Goal: Task Accomplishment & Management: Use online tool/utility

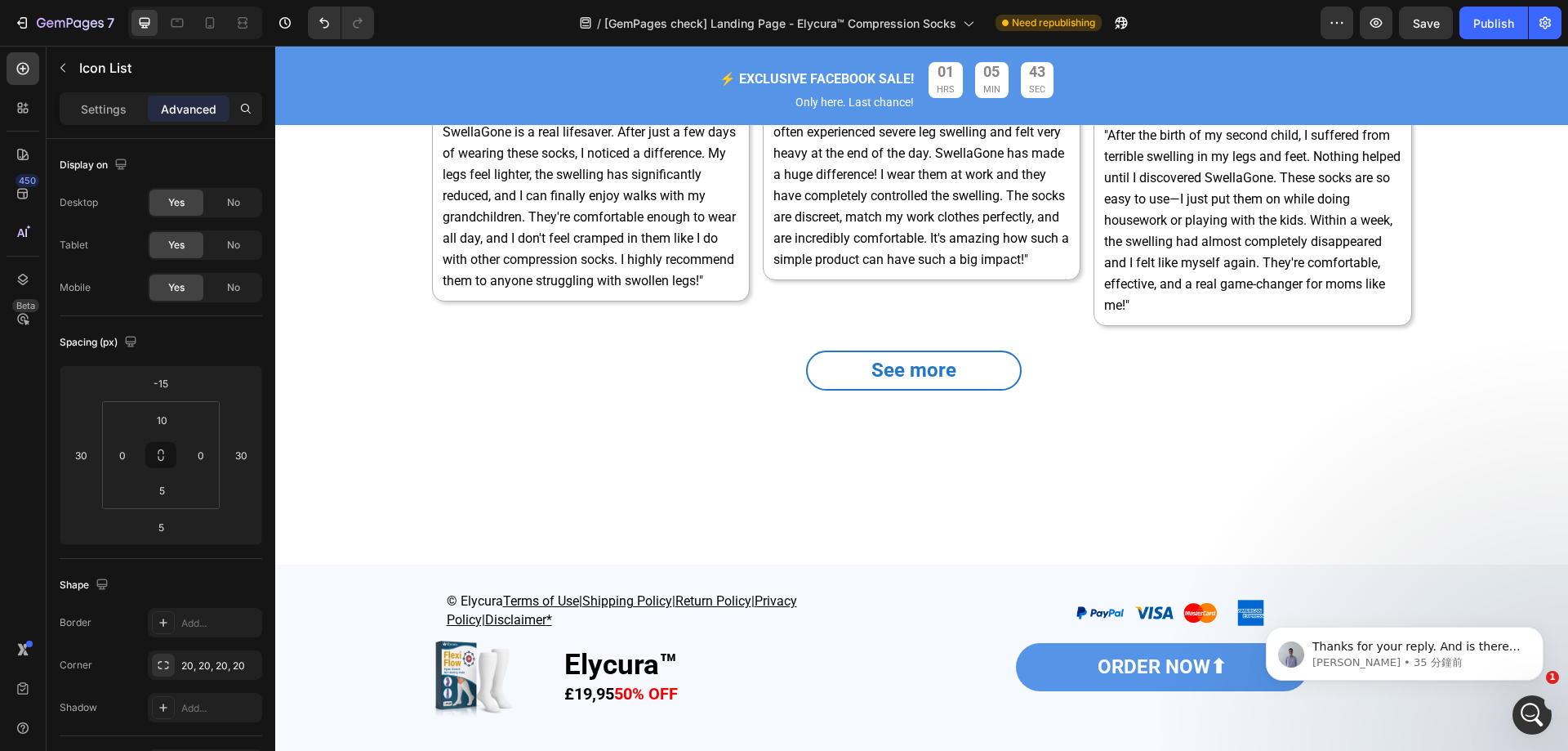
scroll to position [7459, 0]
click at [1233, 17] on icon at bounding box center [1237, 10] width 13 height 13
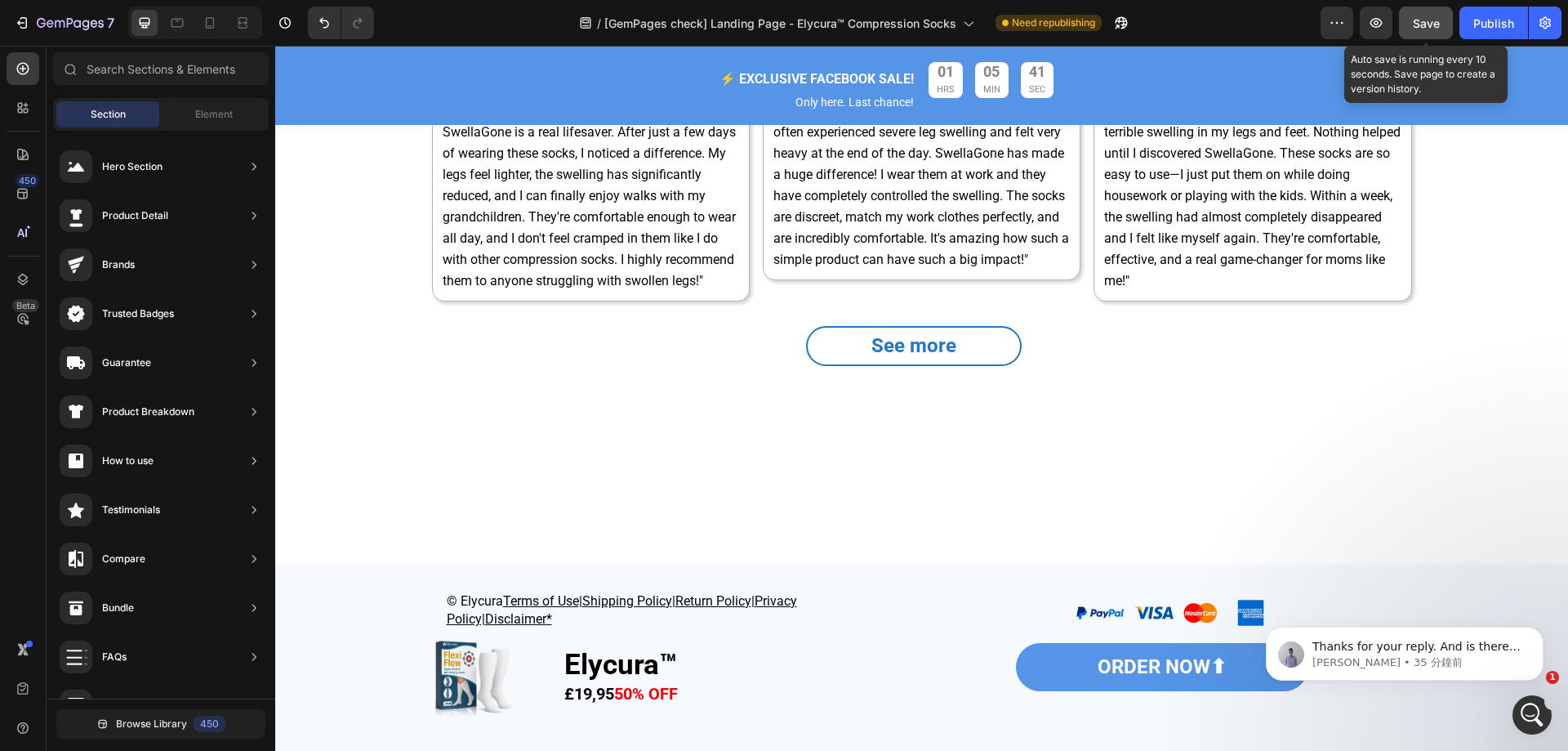
click at [1449, 14] on button "Save" at bounding box center [1426, 22] width 54 height 32
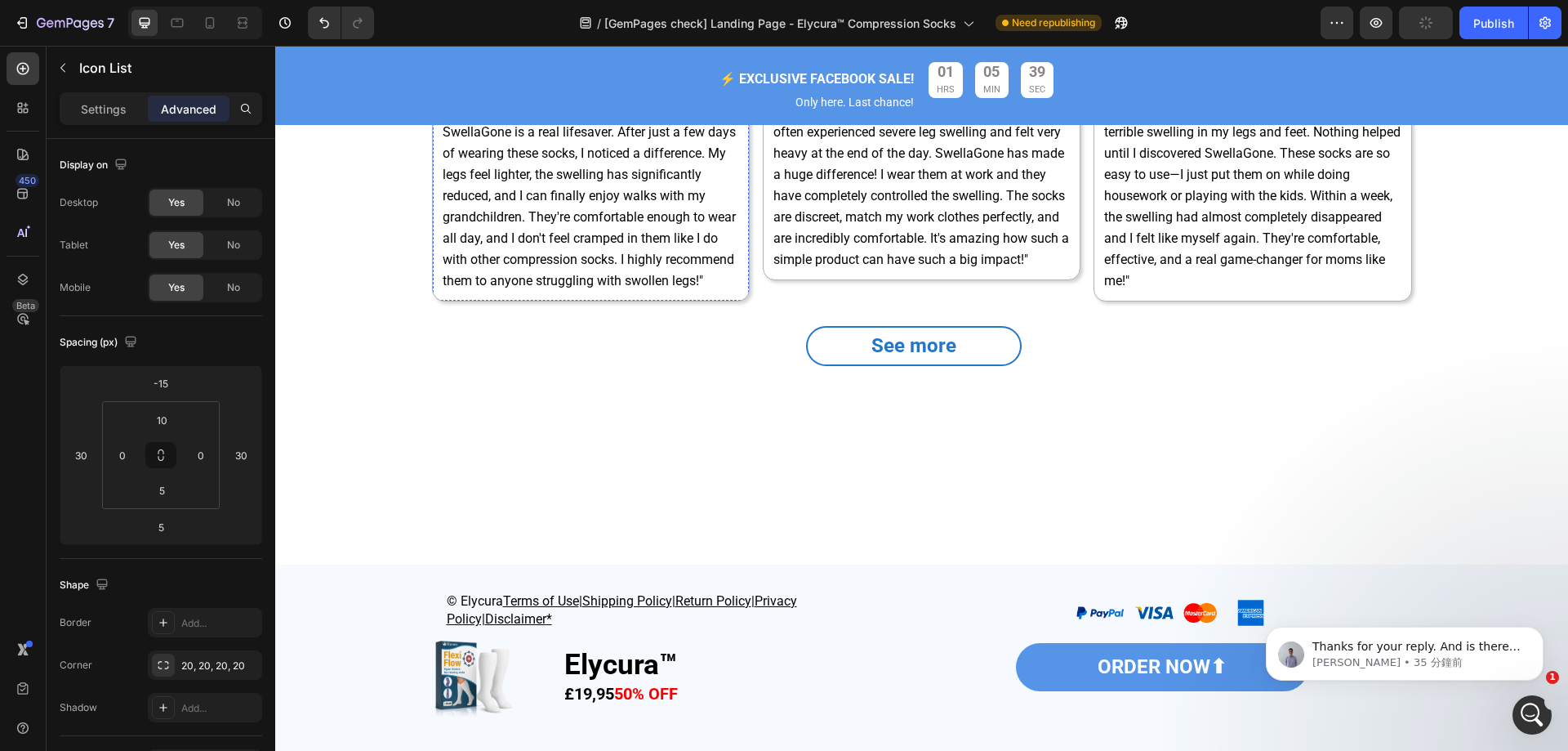
click at [703, 58] on div "Icon Icon Icon Icon Icon Icon List" at bounding box center [590, 41] width 267 height 32
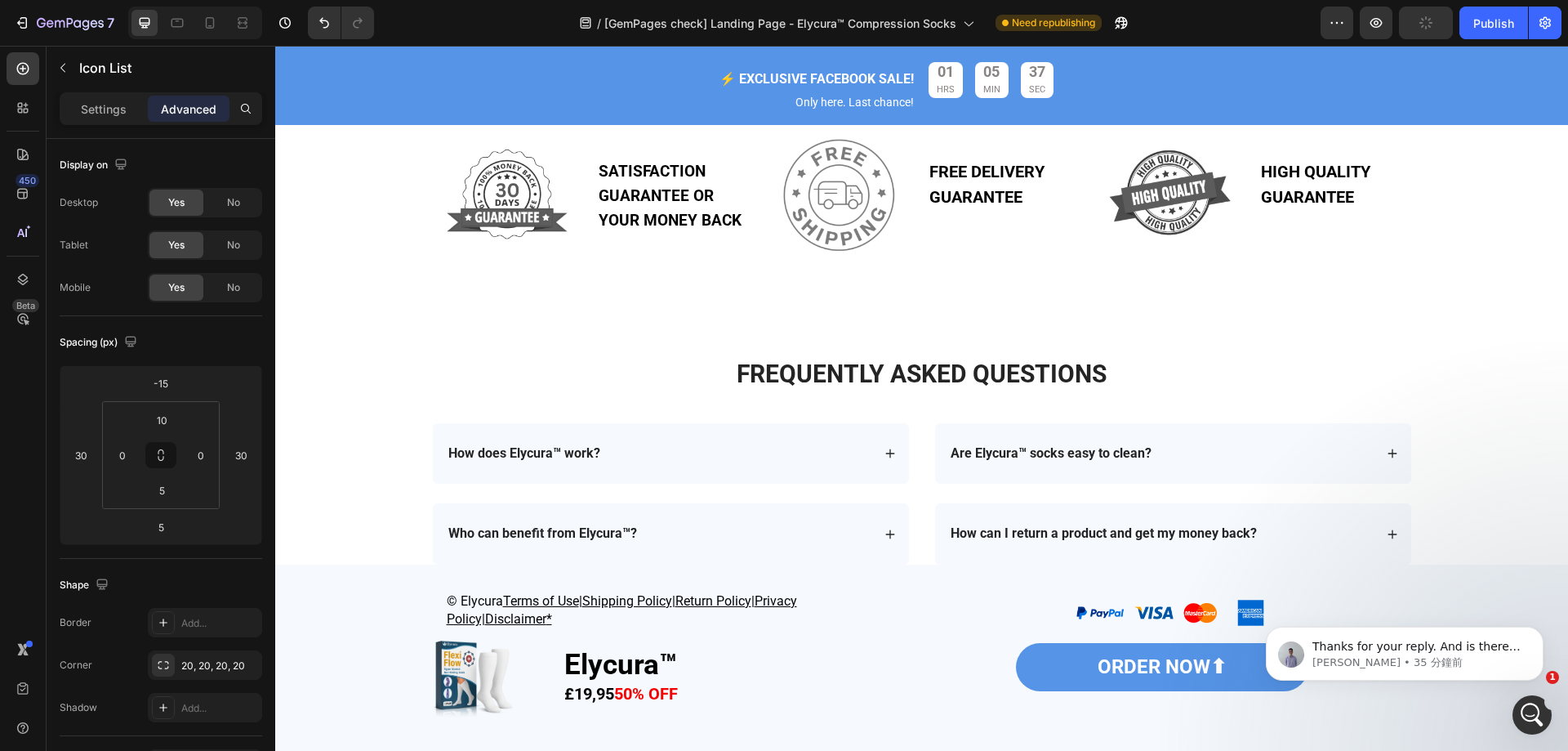
scroll to position [3210, 0]
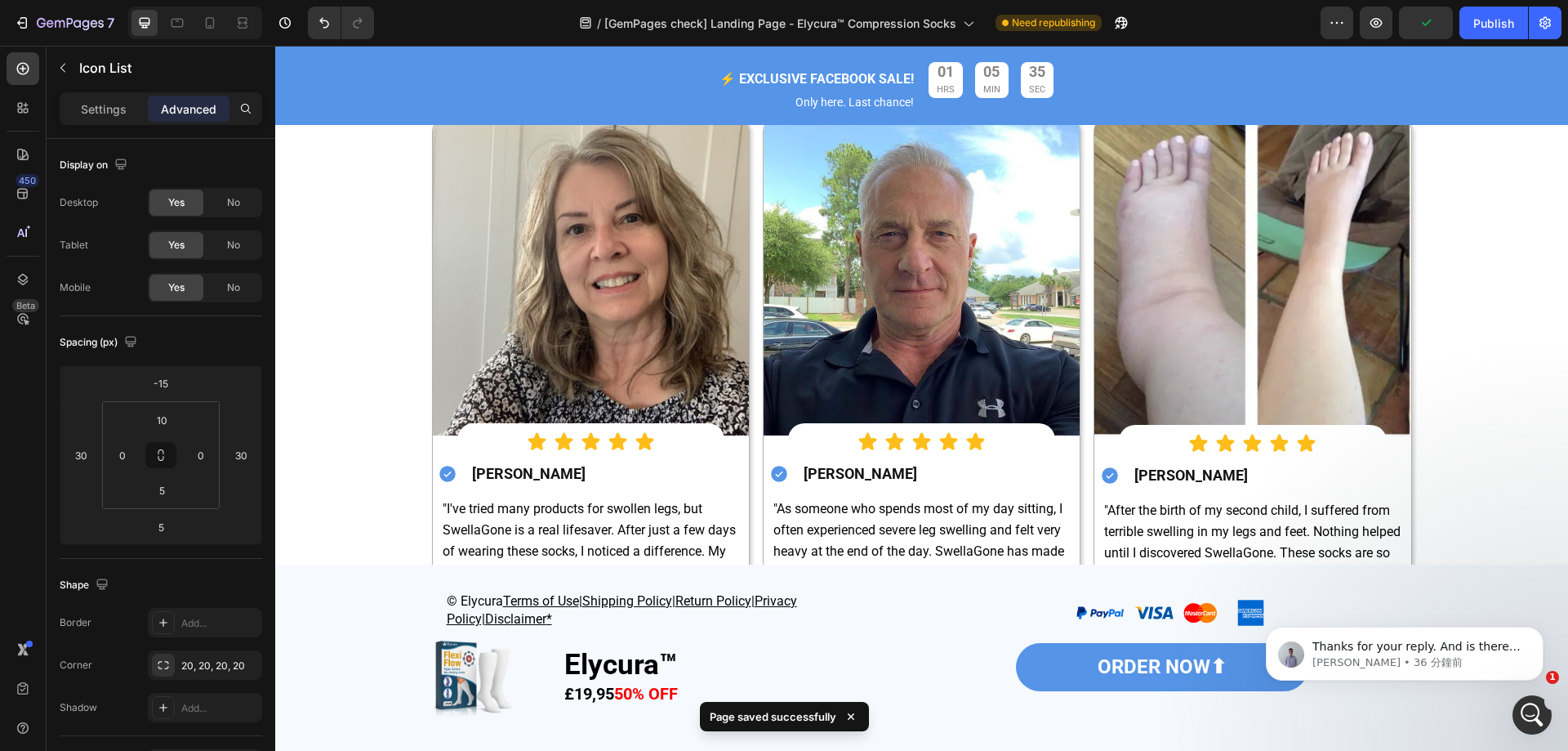
click at [682, 456] on div "Icon Icon Icon Icon Icon Icon List" at bounding box center [590, 439] width 267 height 32
click at [1476, 21] on div "Publish" at bounding box center [1494, 24] width 41 height 17
click at [693, 452] on div "Icon Icon Icon Icon Icon" at bounding box center [590, 441] width 267 height 20
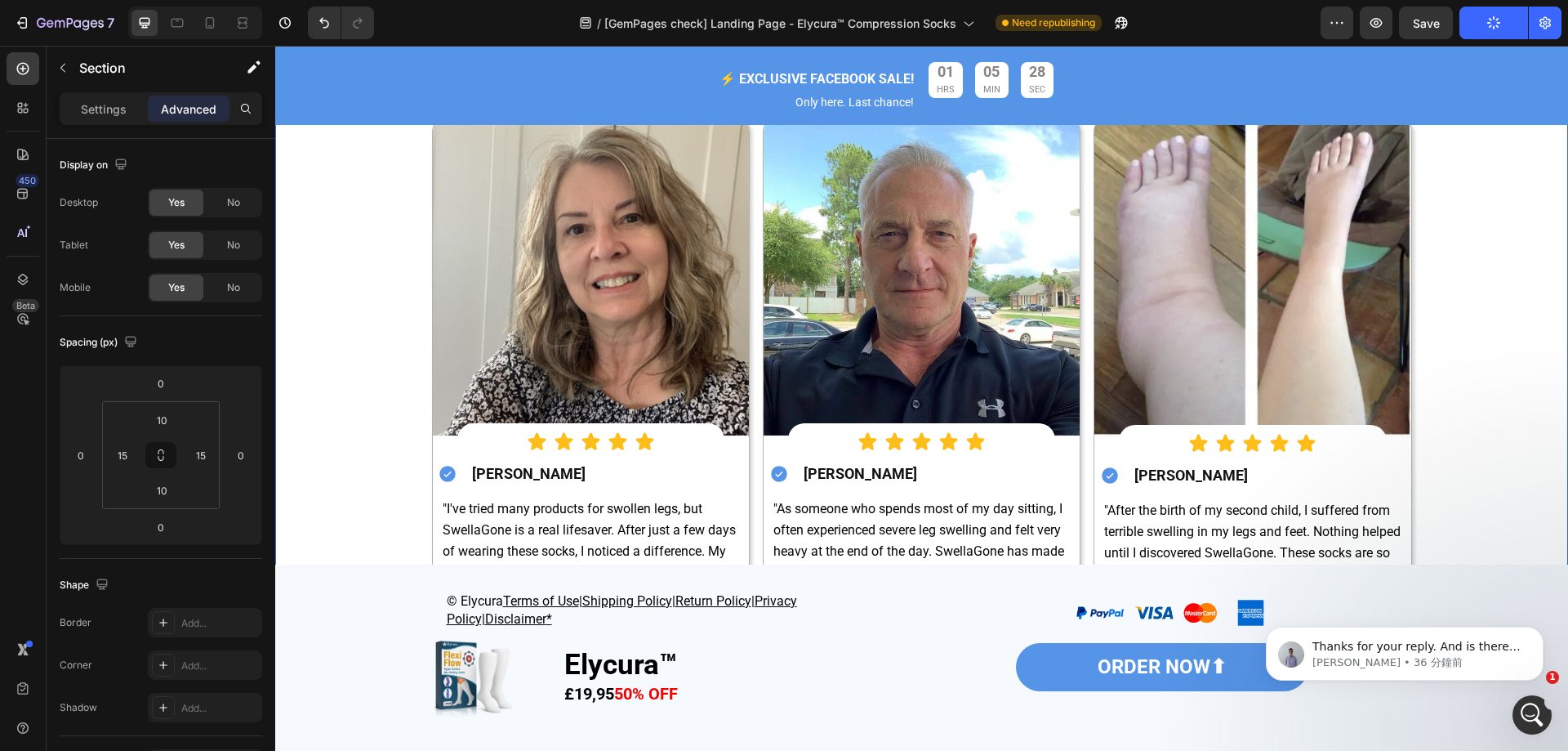
click at [1503, 443] on div "Image Image Over 60,000 verified customers Join thousands of transformational s…" at bounding box center [922, 398] width 1269 height 774
click at [471, 452] on div "Icon Icon Icon Icon Icon" at bounding box center [590, 441] width 267 height 20
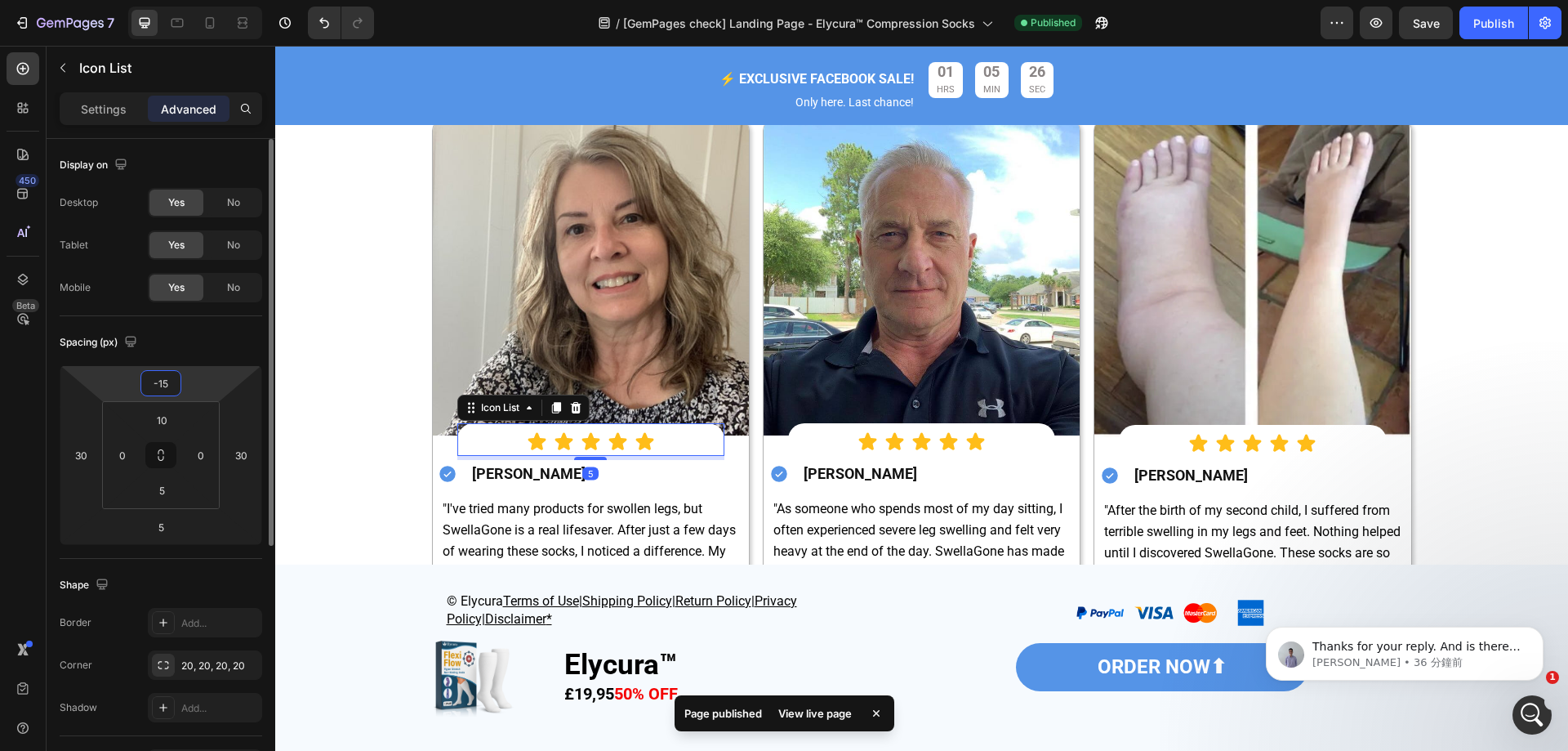
click at [174, 381] on input "-15" at bounding box center [160, 383] width 32 height 24
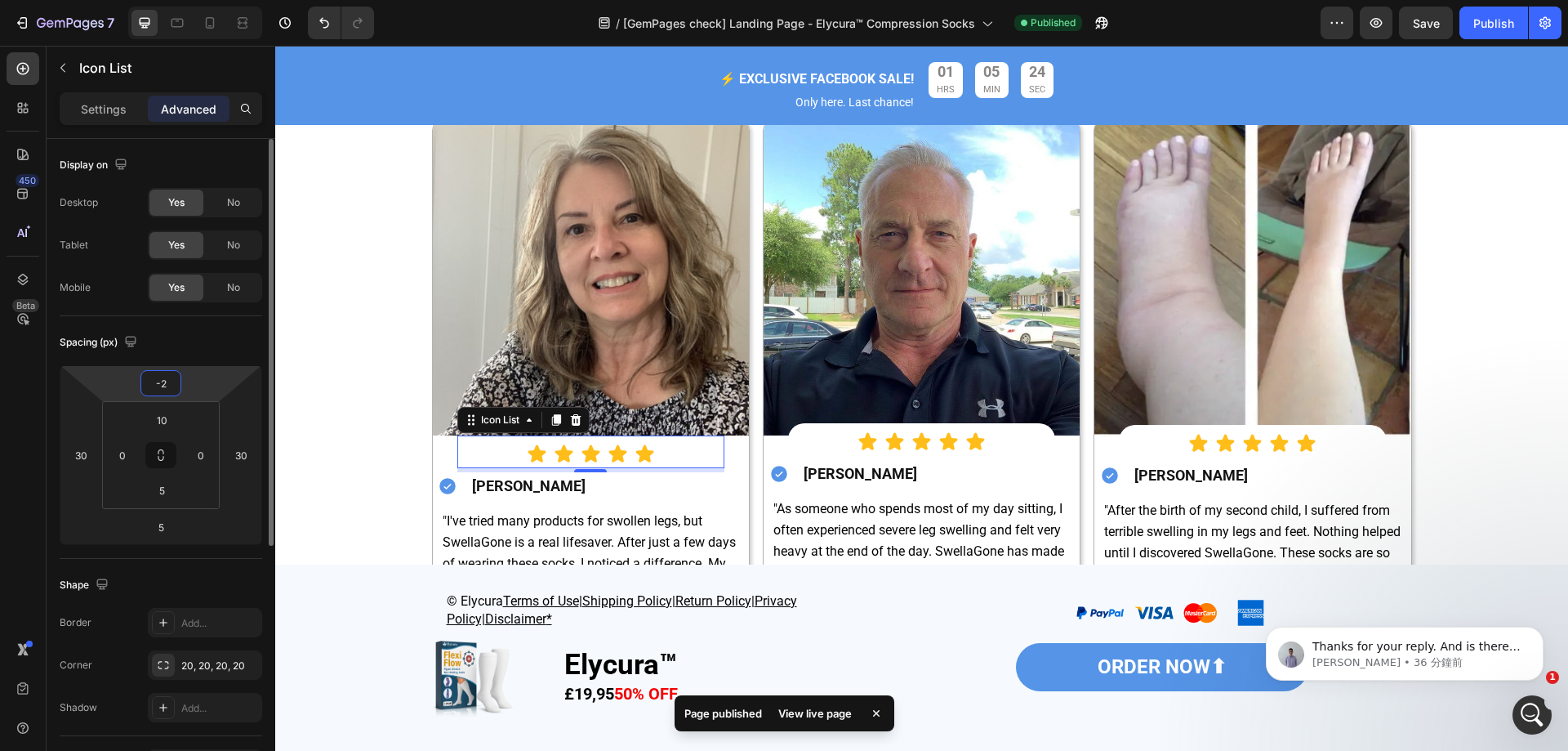
type input "-20"
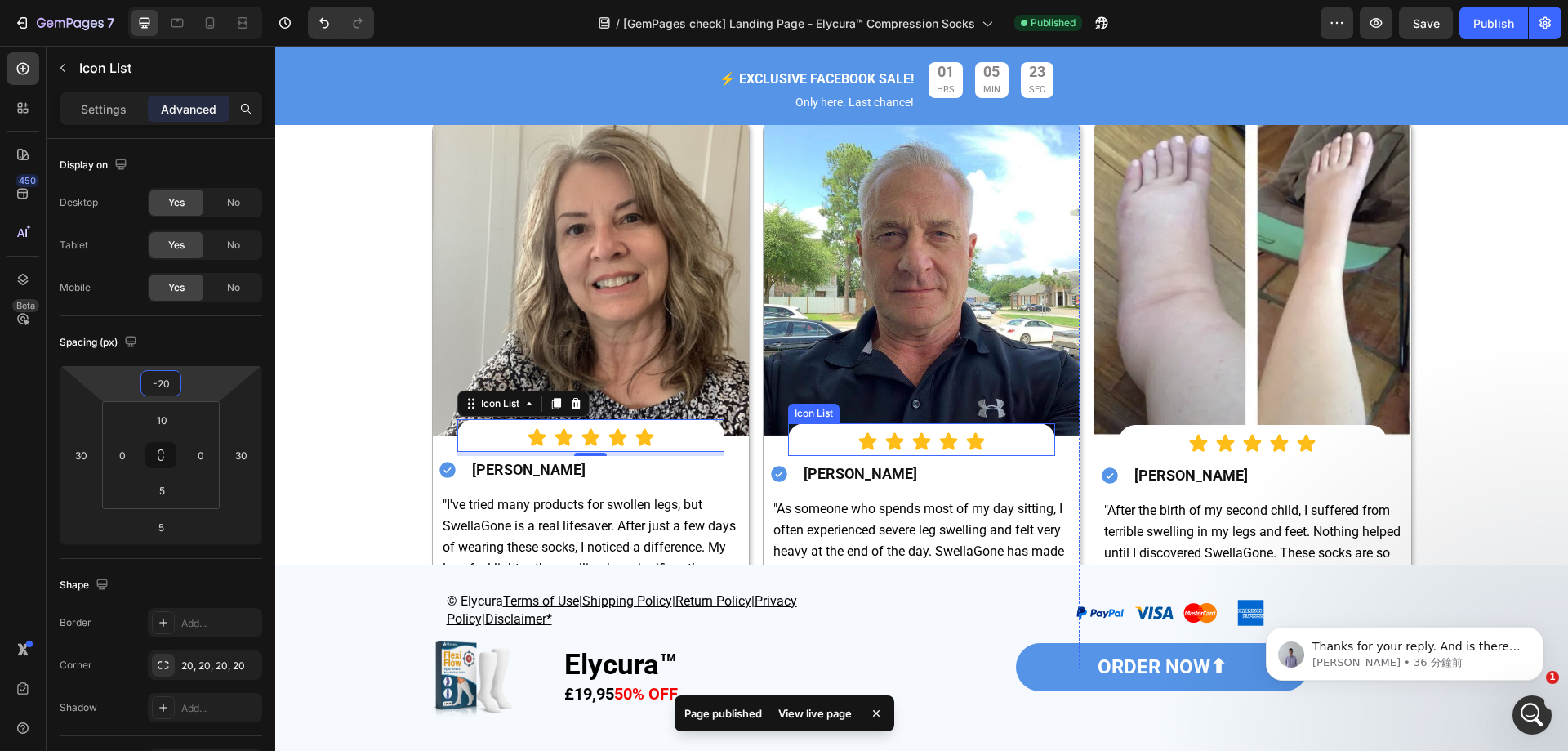
click at [1032, 452] on div "Icon Icon Icon Icon Icon" at bounding box center [922, 441] width 267 height 20
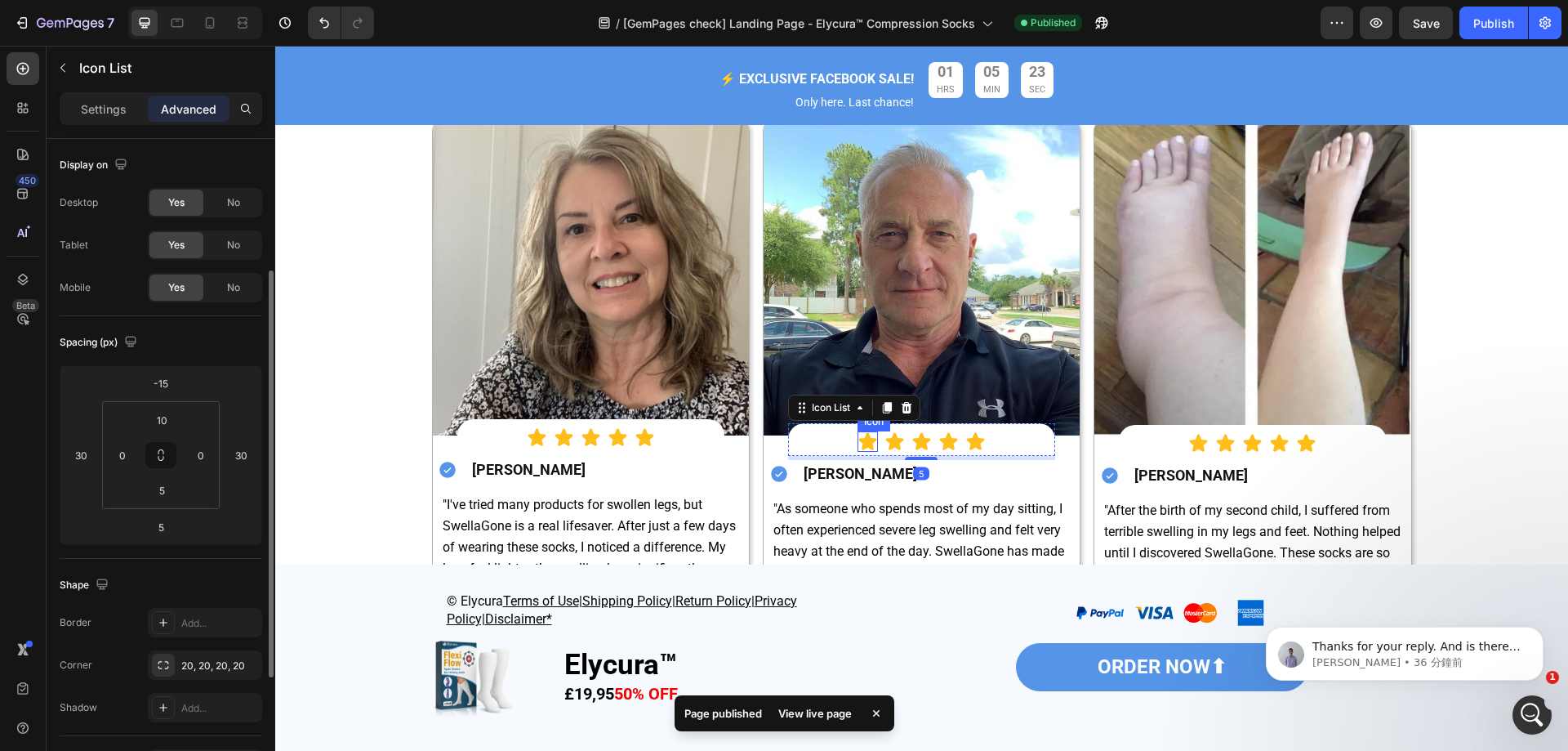
scroll to position [82, 0]
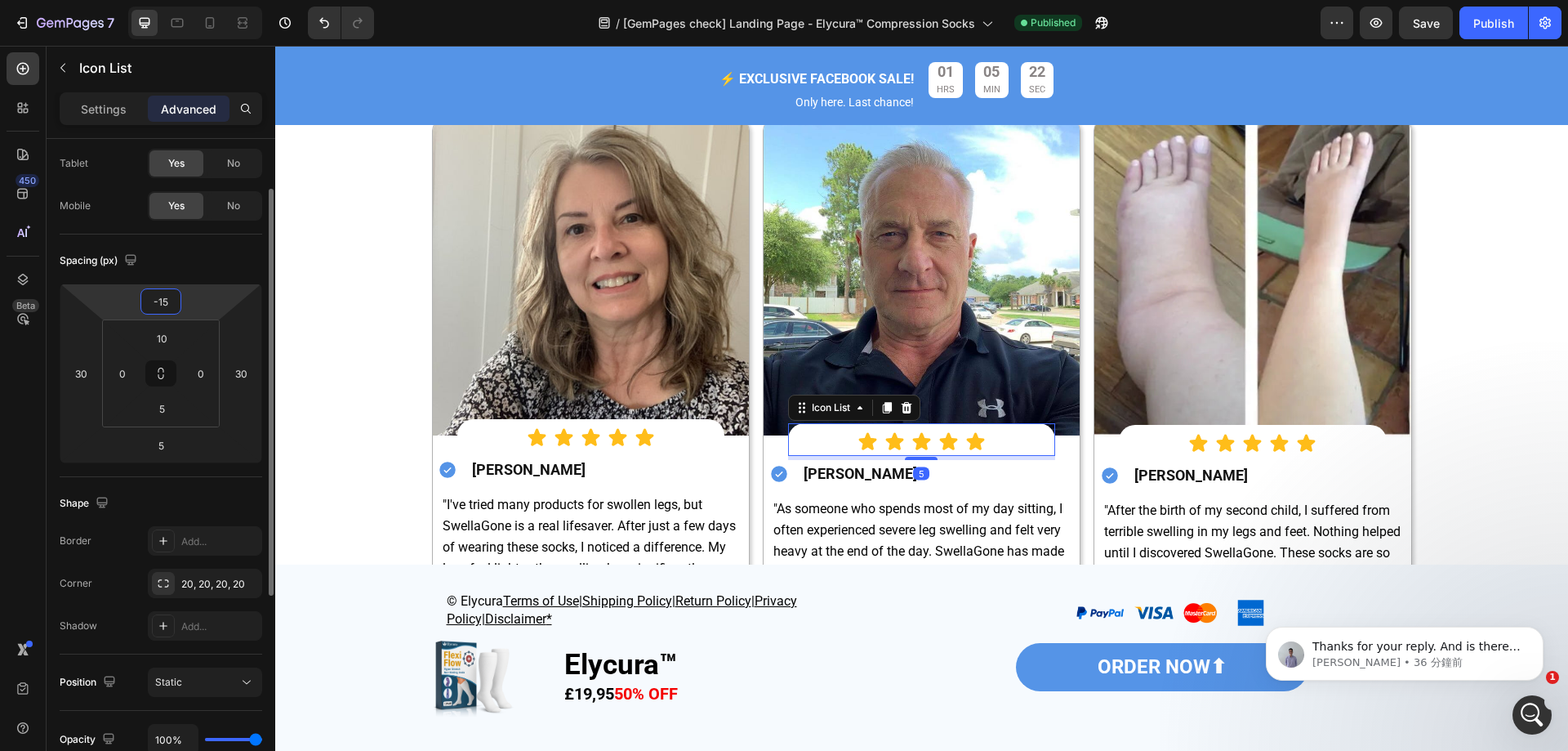
click at [167, 304] on input "-15" at bounding box center [160, 302] width 32 height 24
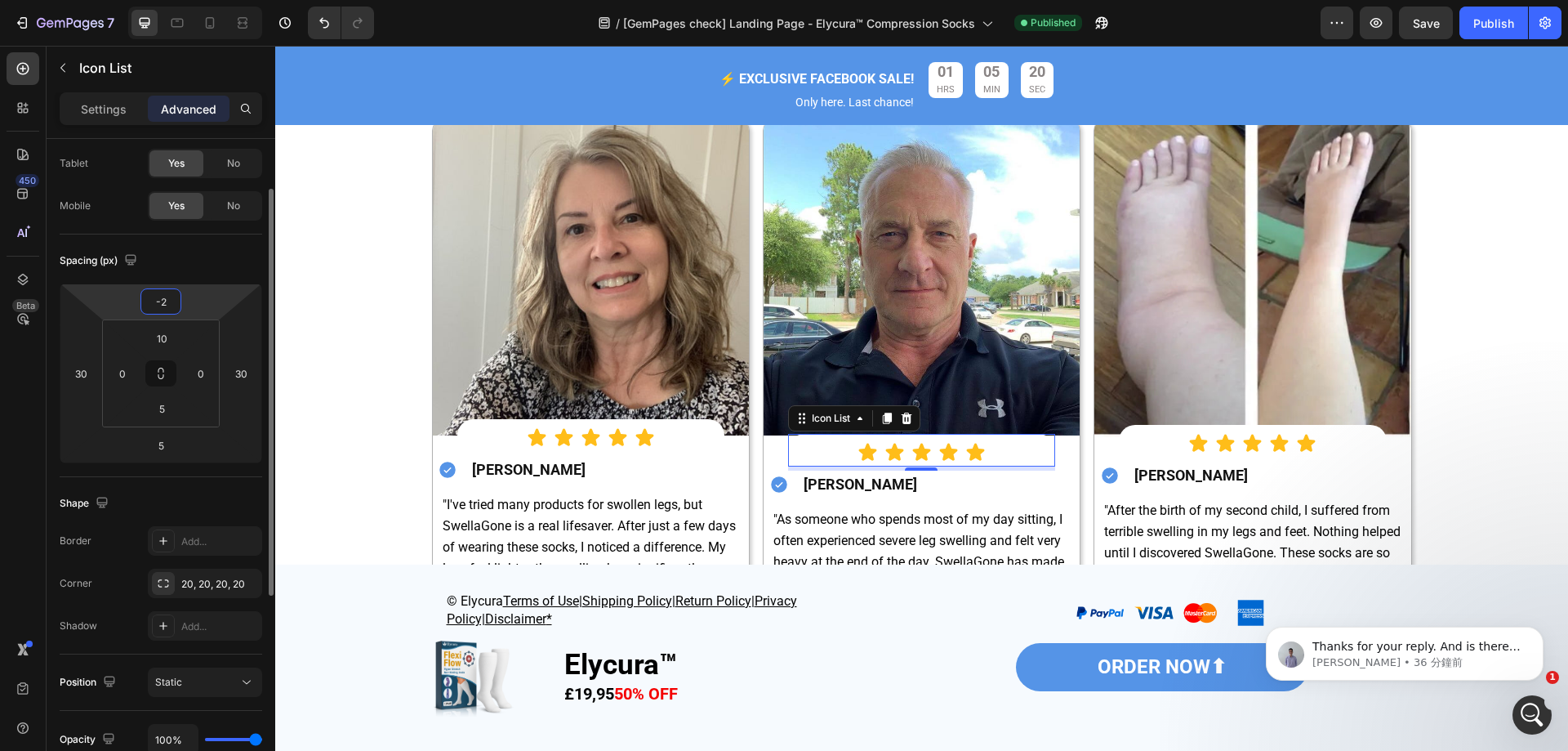
type input "-20"
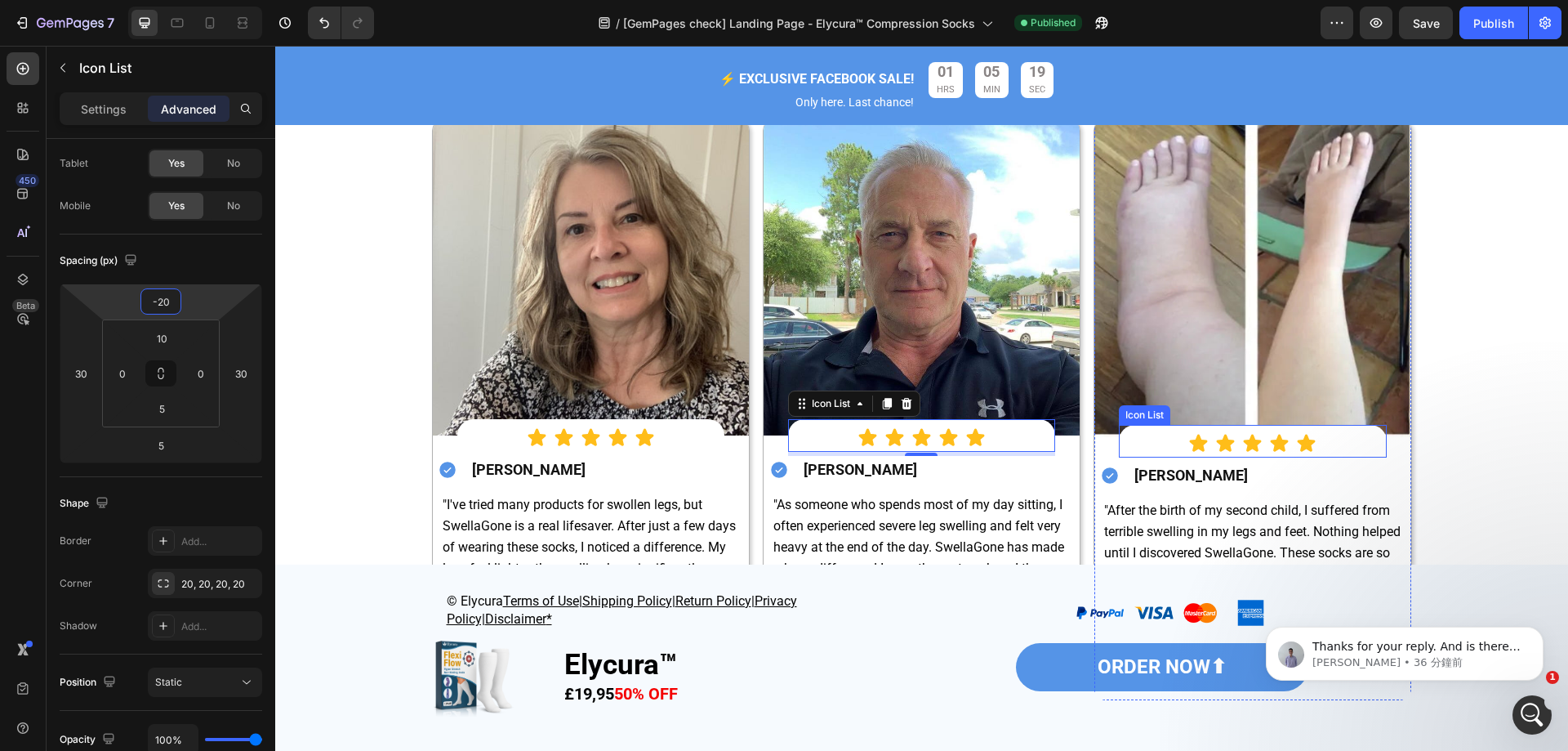
click at [1359, 457] on div "Icon Icon Icon Icon Icon Icon List" at bounding box center [1252, 440] width 267 height 32
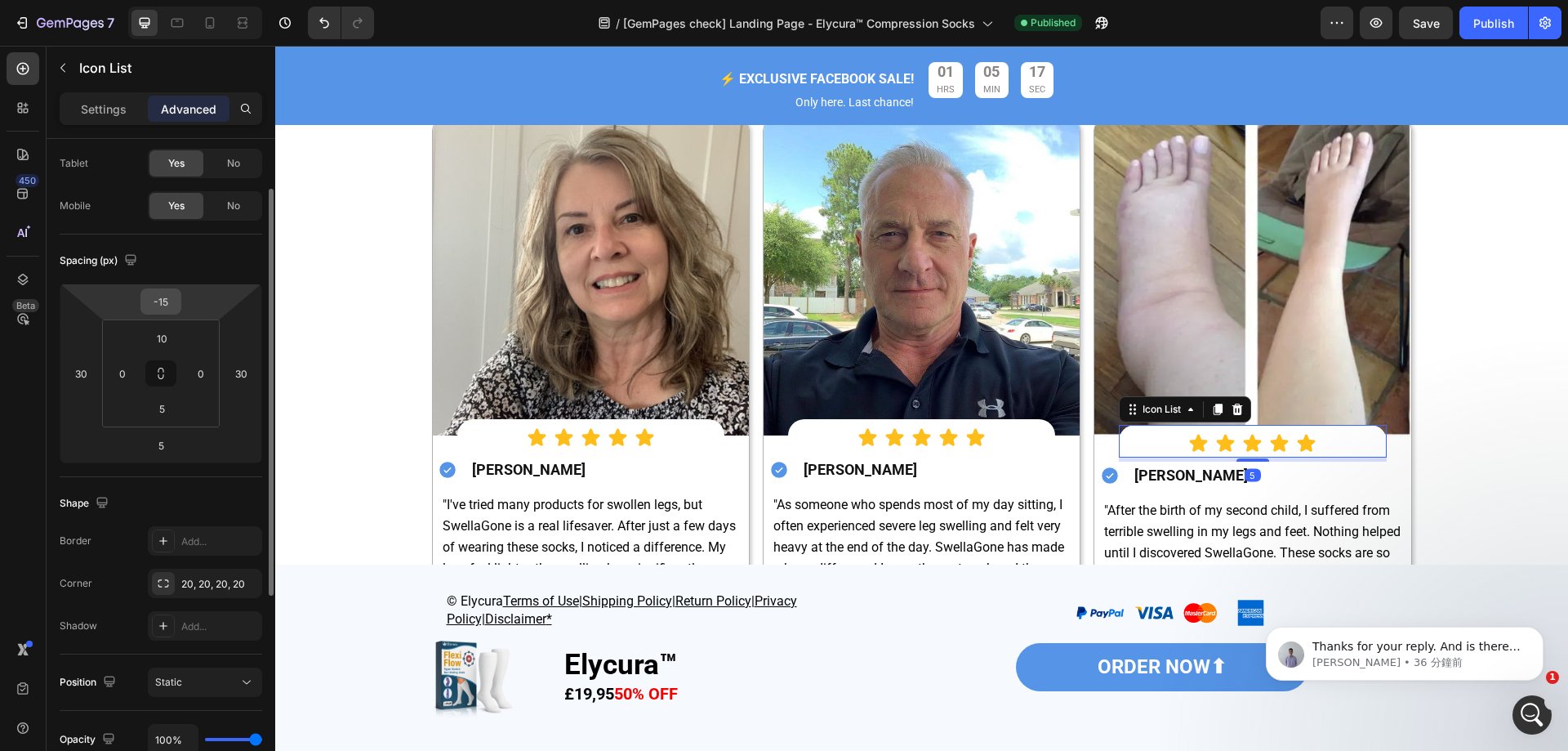
click at [177, 304] on div "-15" at bounding box center [160, 302] width 41 height 26
click at [165, 297] on input "-15" at bounding box center [160, 302] width 32 height 24
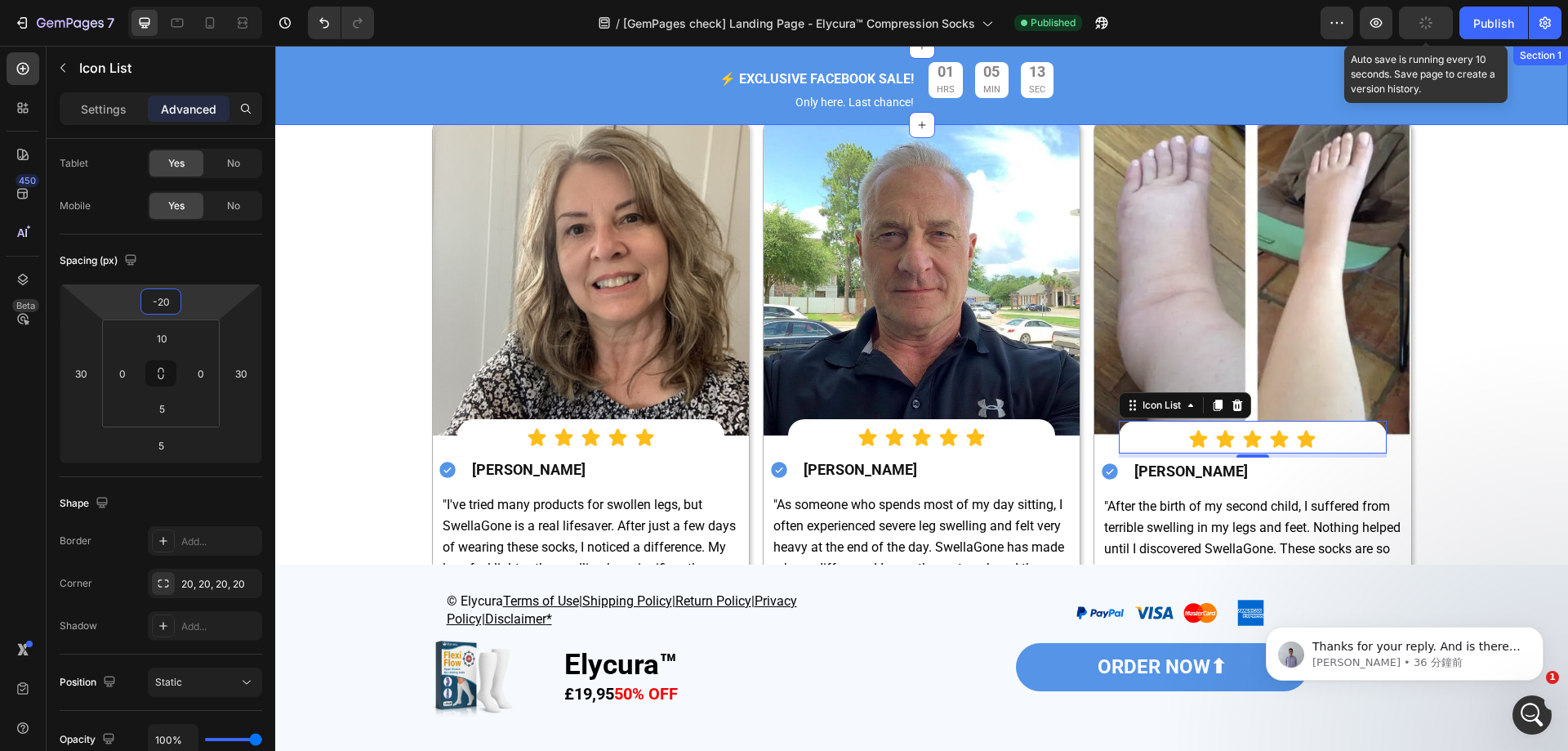
type input "-20"
click at [1432, 17] on div "button" at bounding box center [1426, 23] width 13 height 13
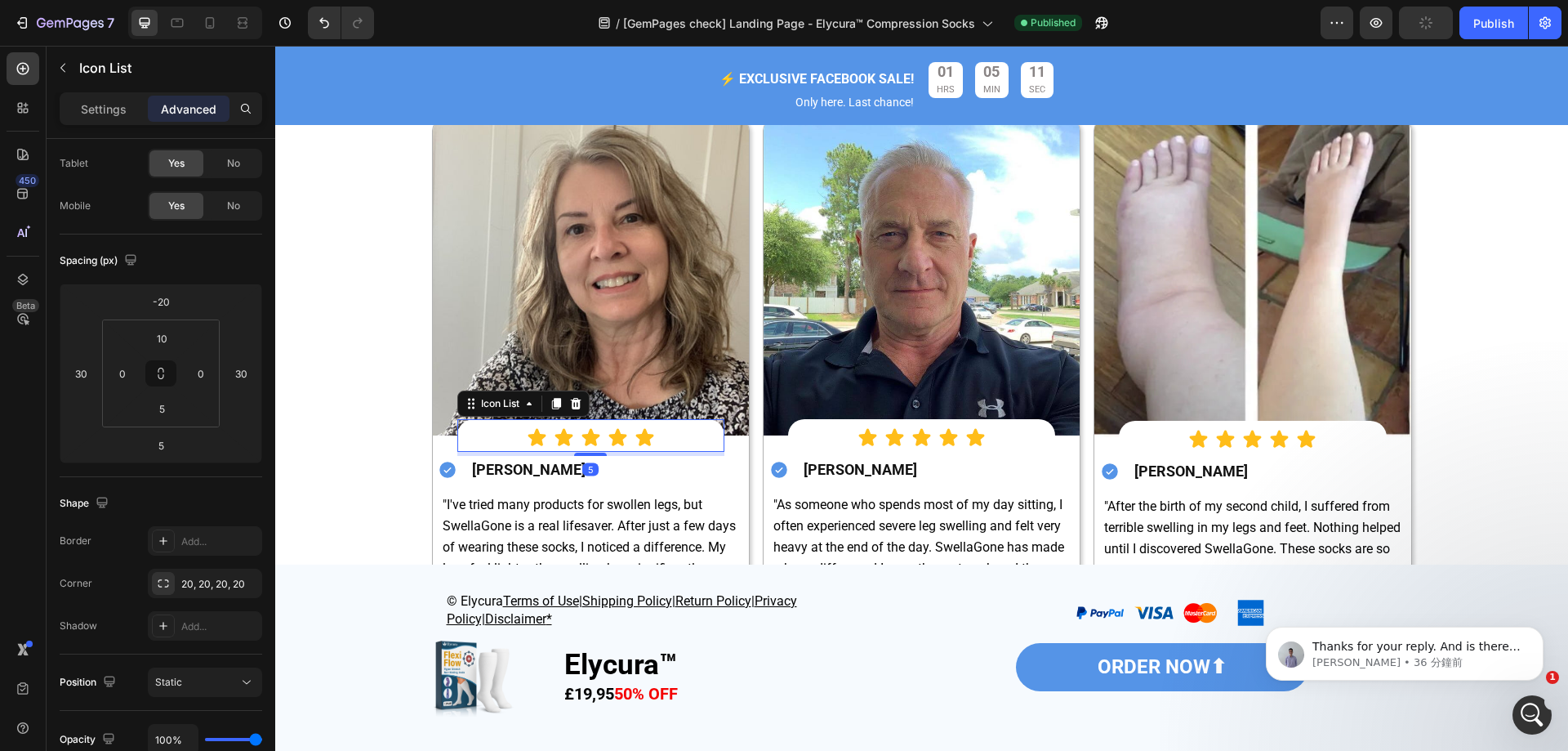
click at [706, 452] on div "Icon Icon Icon Icon Icon Icon List 5" at bounding box center [590, 434] width 267 height 32
click at [551, 410] on icon at bounding box center [556, 404] width 9 height 11
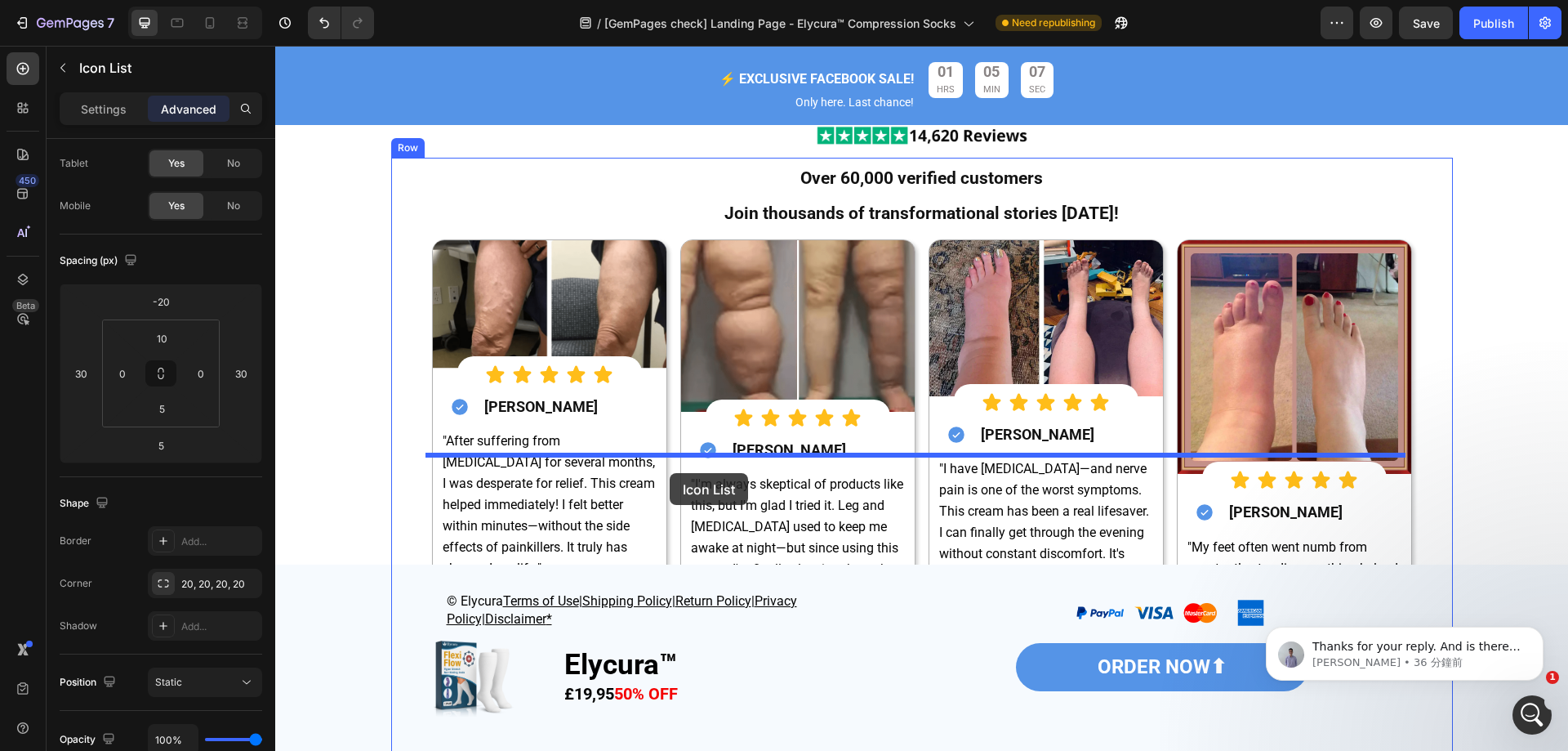
scroll to position [5334, 0]
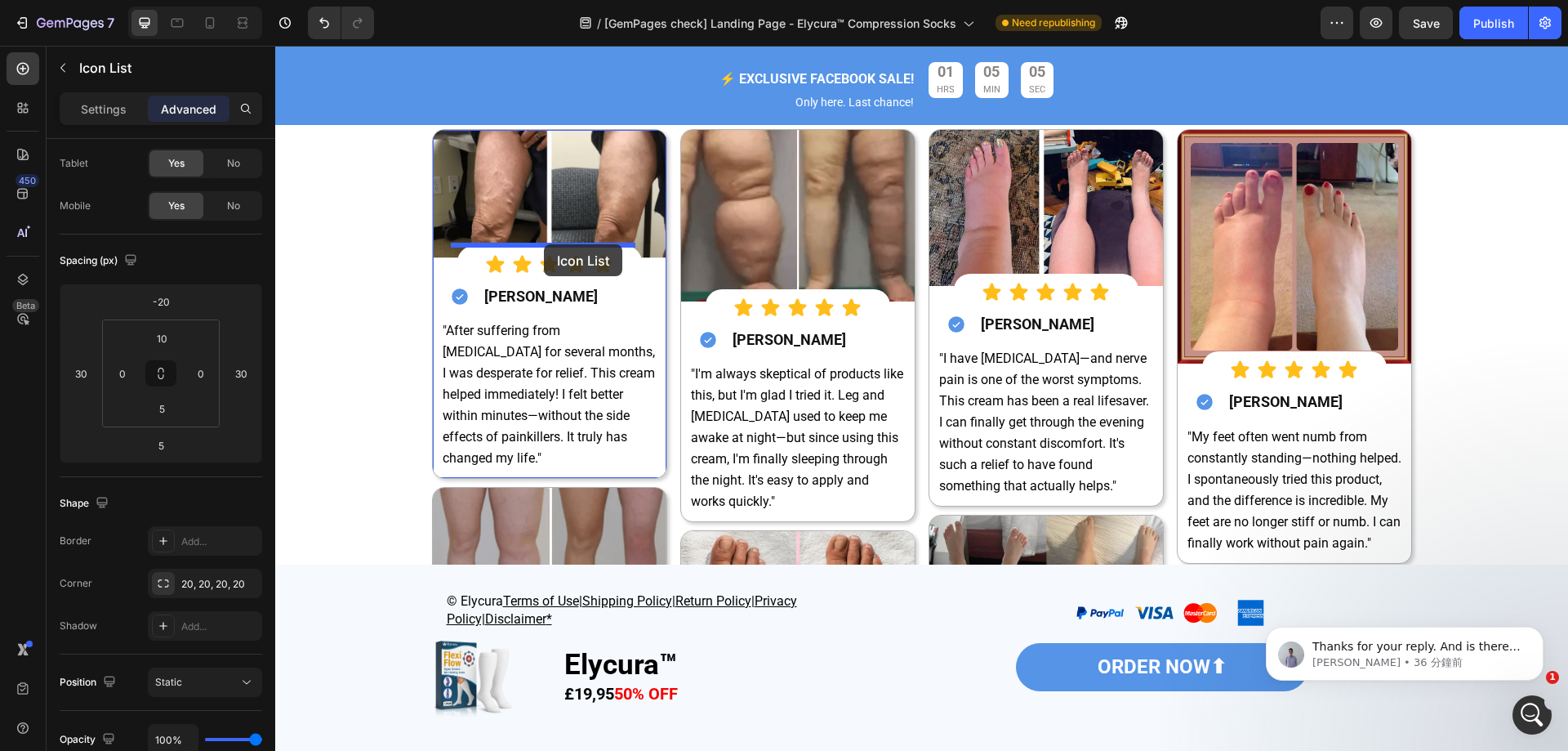
drag, startPoint x: 700, startPoint y: 522, endPoint x: 544, endPoint y: 244, distance: 318.8
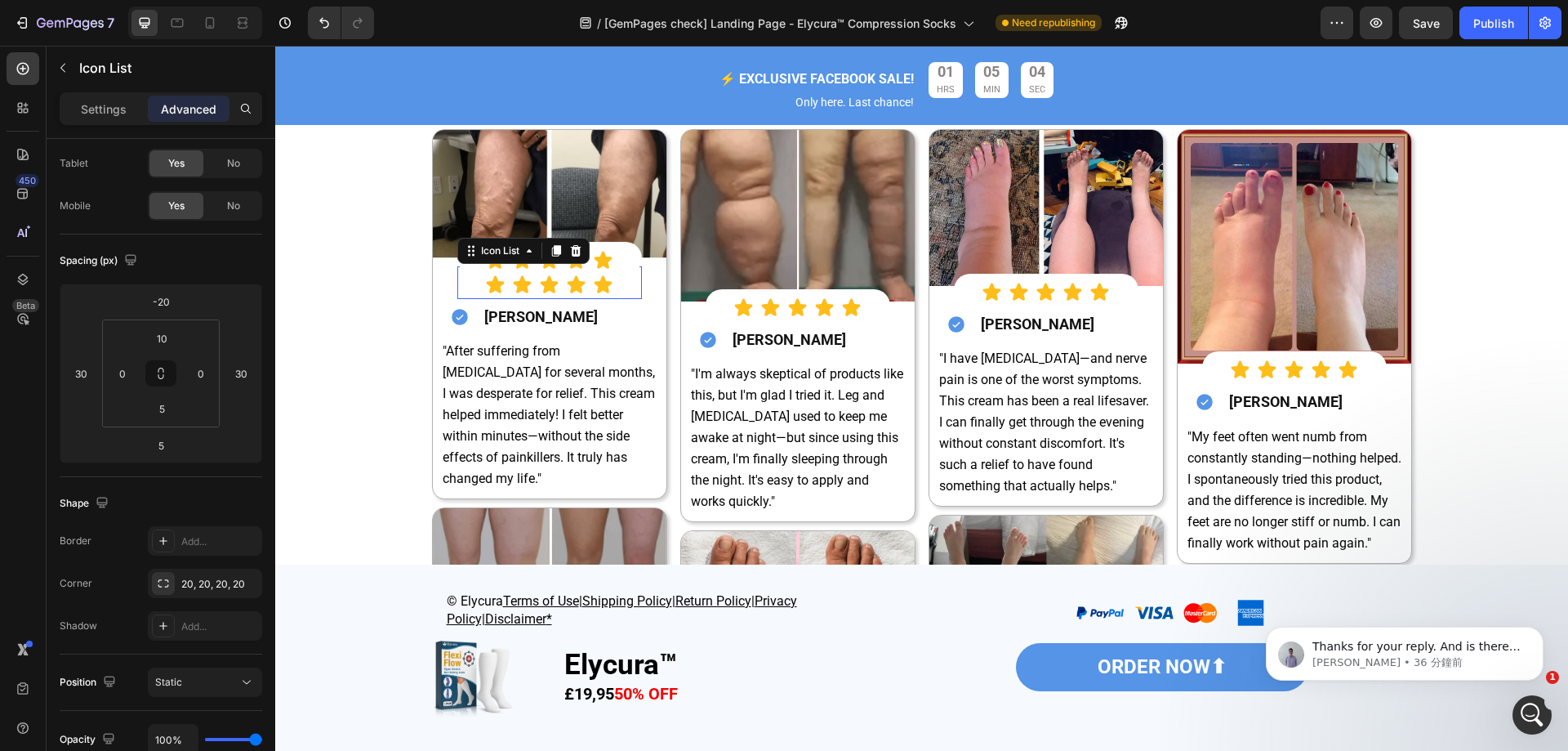
click at [628, 286] on div "Icon Icon Icon Icon Icon" at bounding box center [549, 284] width 185 height 20
click at [571, 249] on icon at bounding box center [576, 249] width 10 height 11
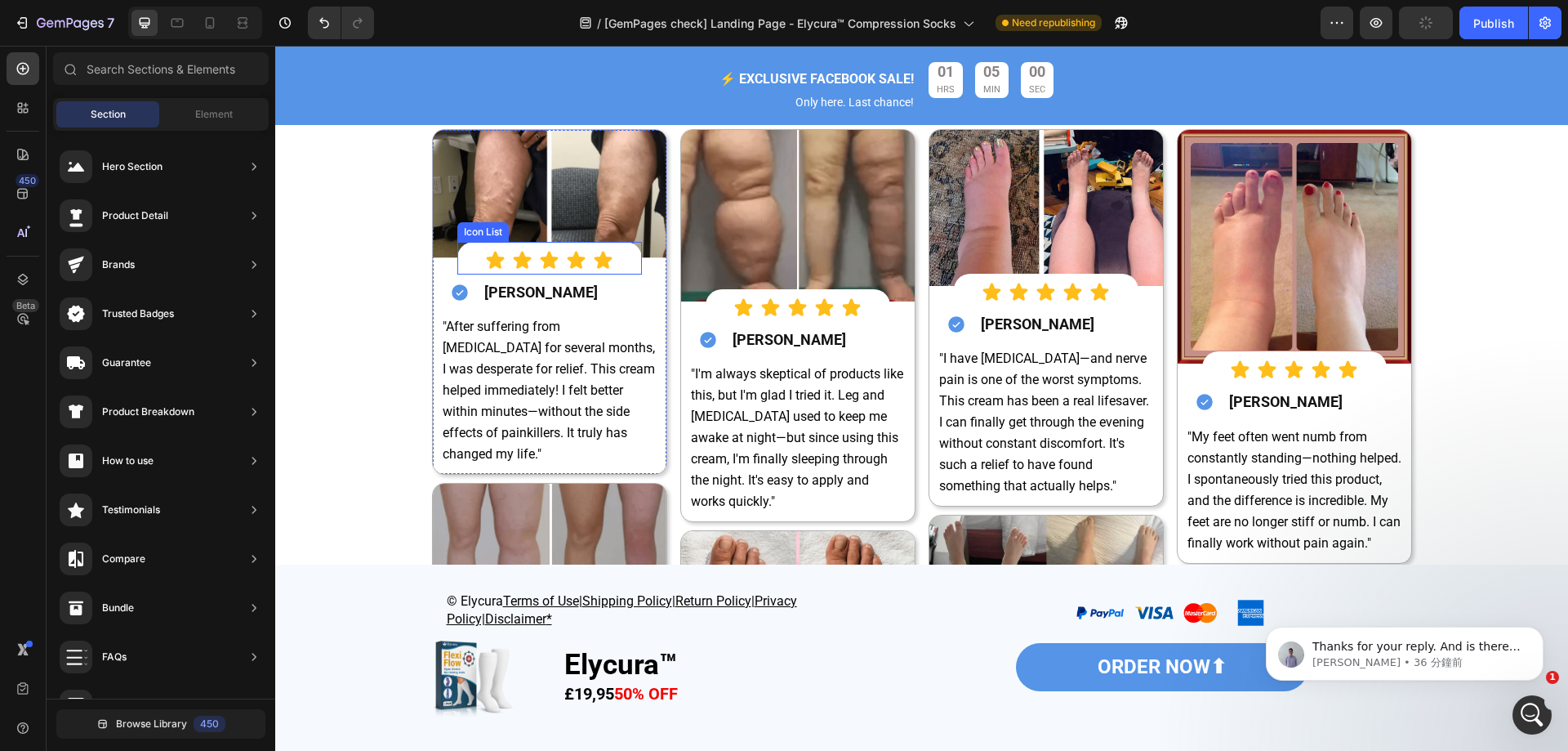
click at [538, 242] on div "Icon Icon Icon Icon Icon Icon List" at bounding box center [549, 257] width 185 height 32
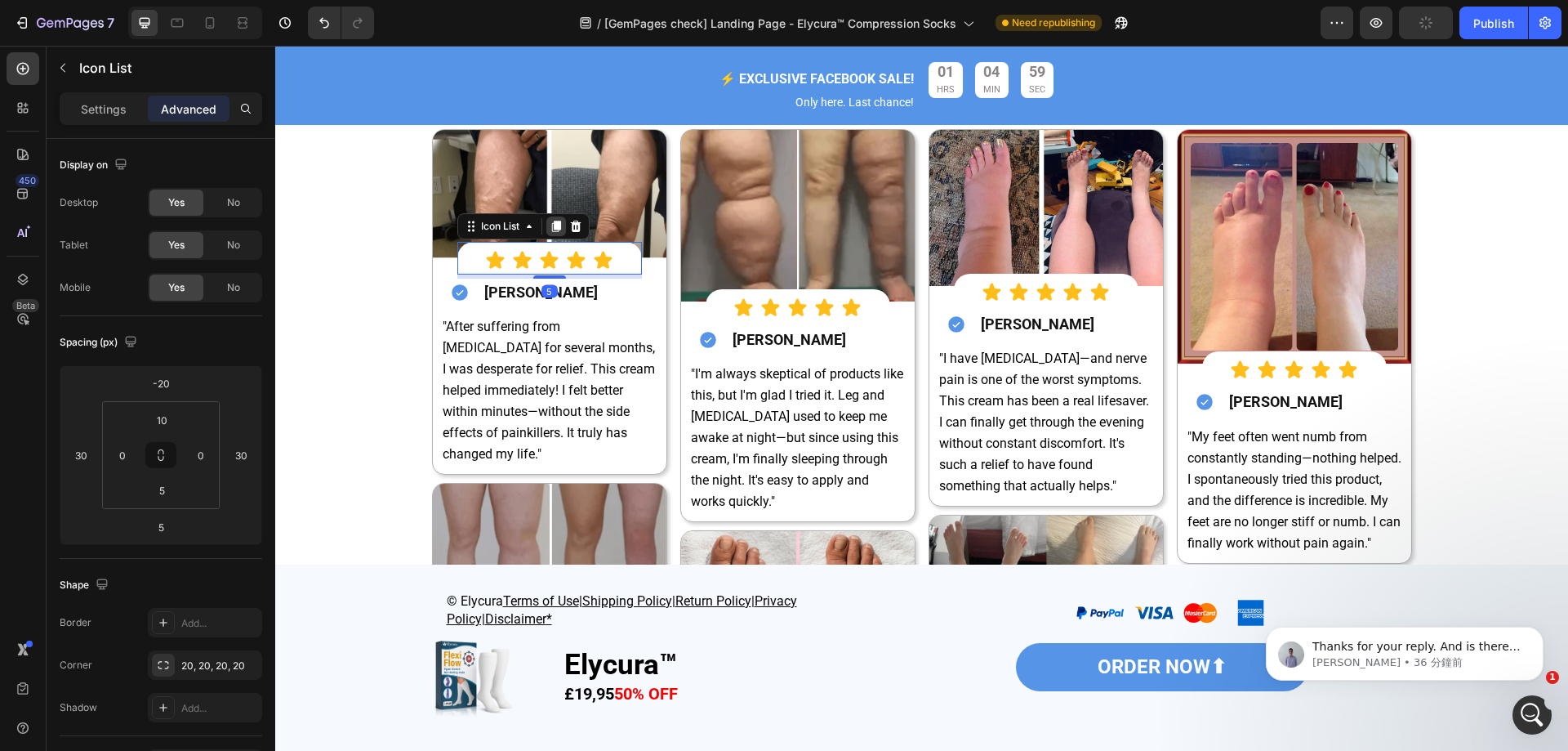
click at [549, 225] on icon at bounding box center [556, 226] width 13 height 13
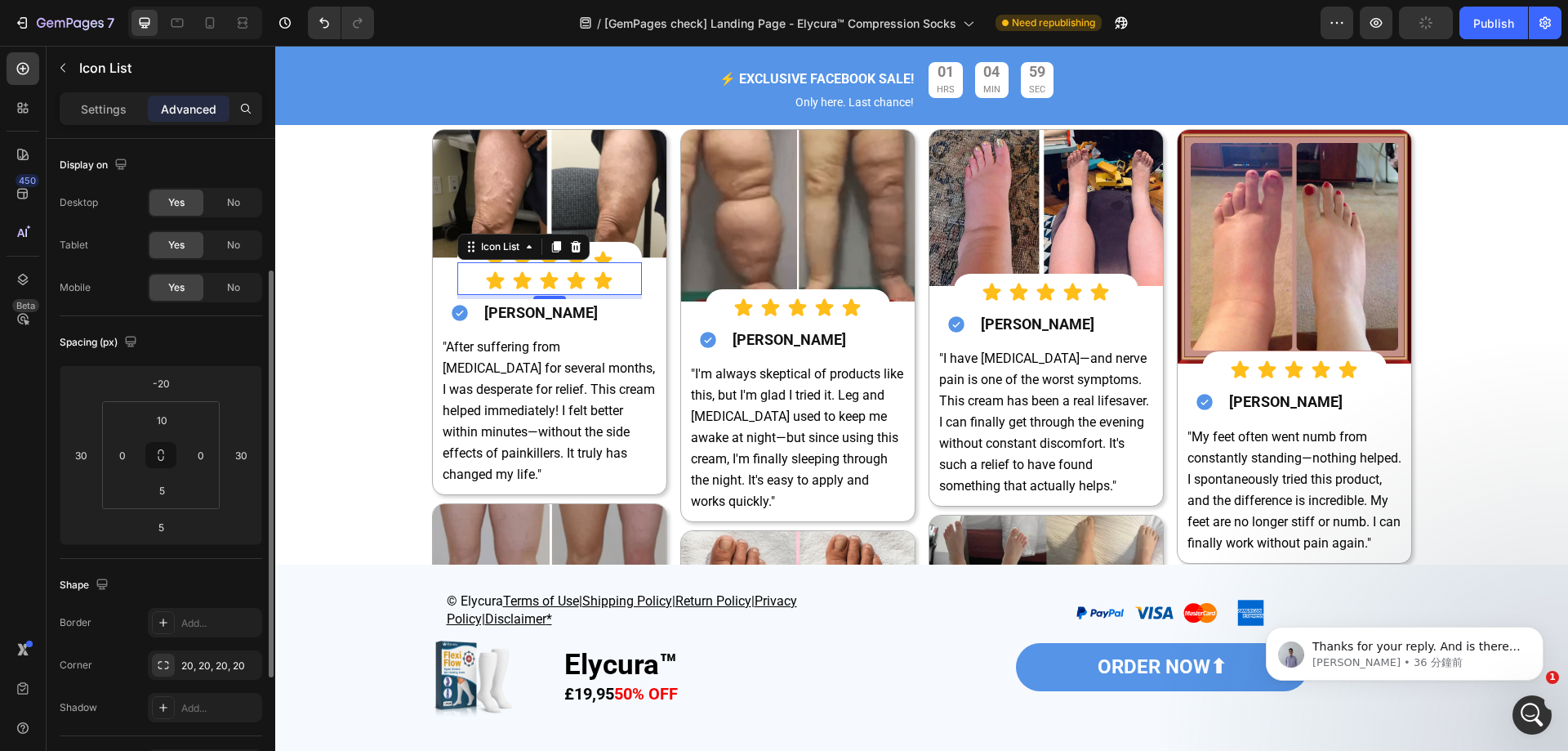
scroll to position [82, 0]
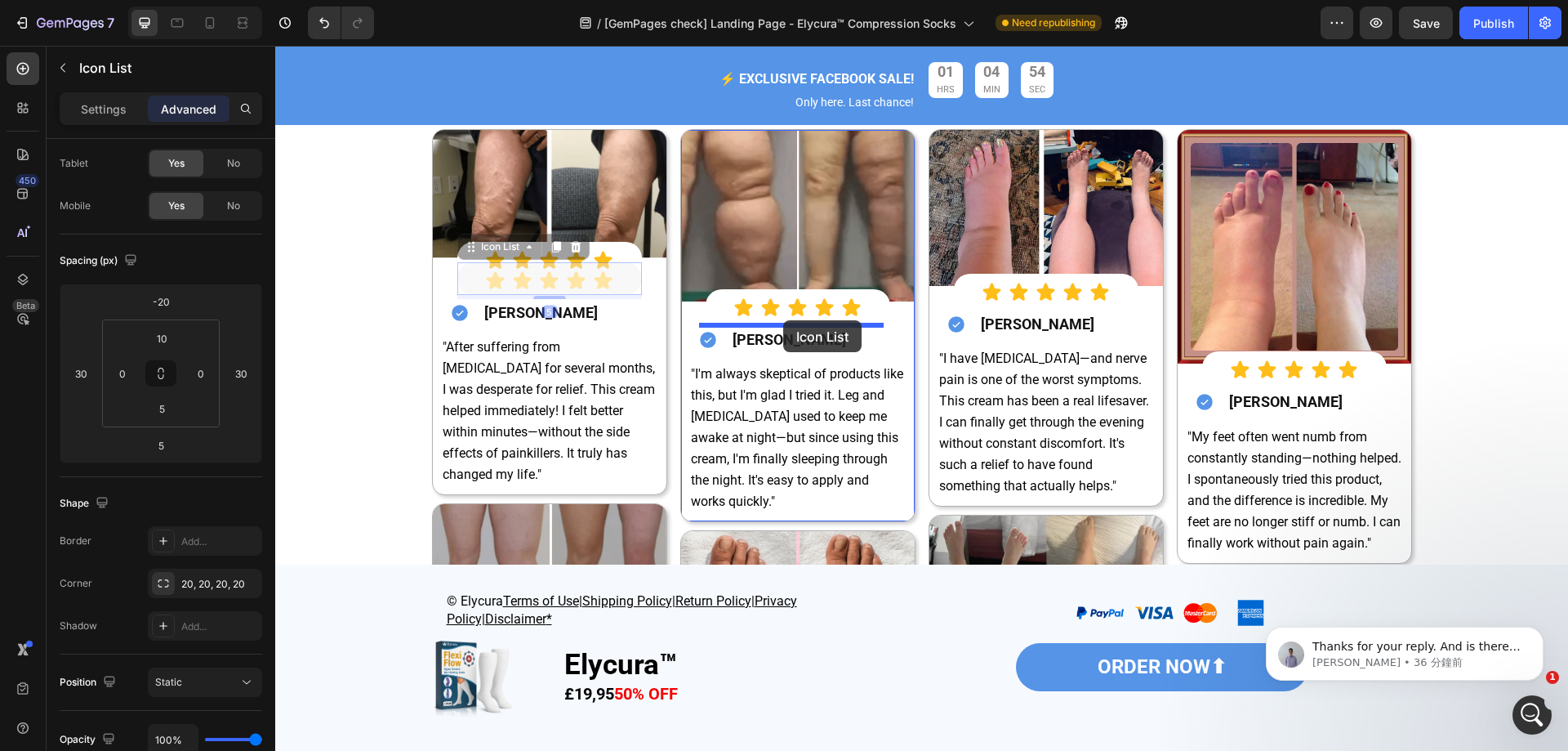
drag, startPoint x: 623, startPoint y: 268, endPoint x: 783, endPoint y: 320, distance: 168.2
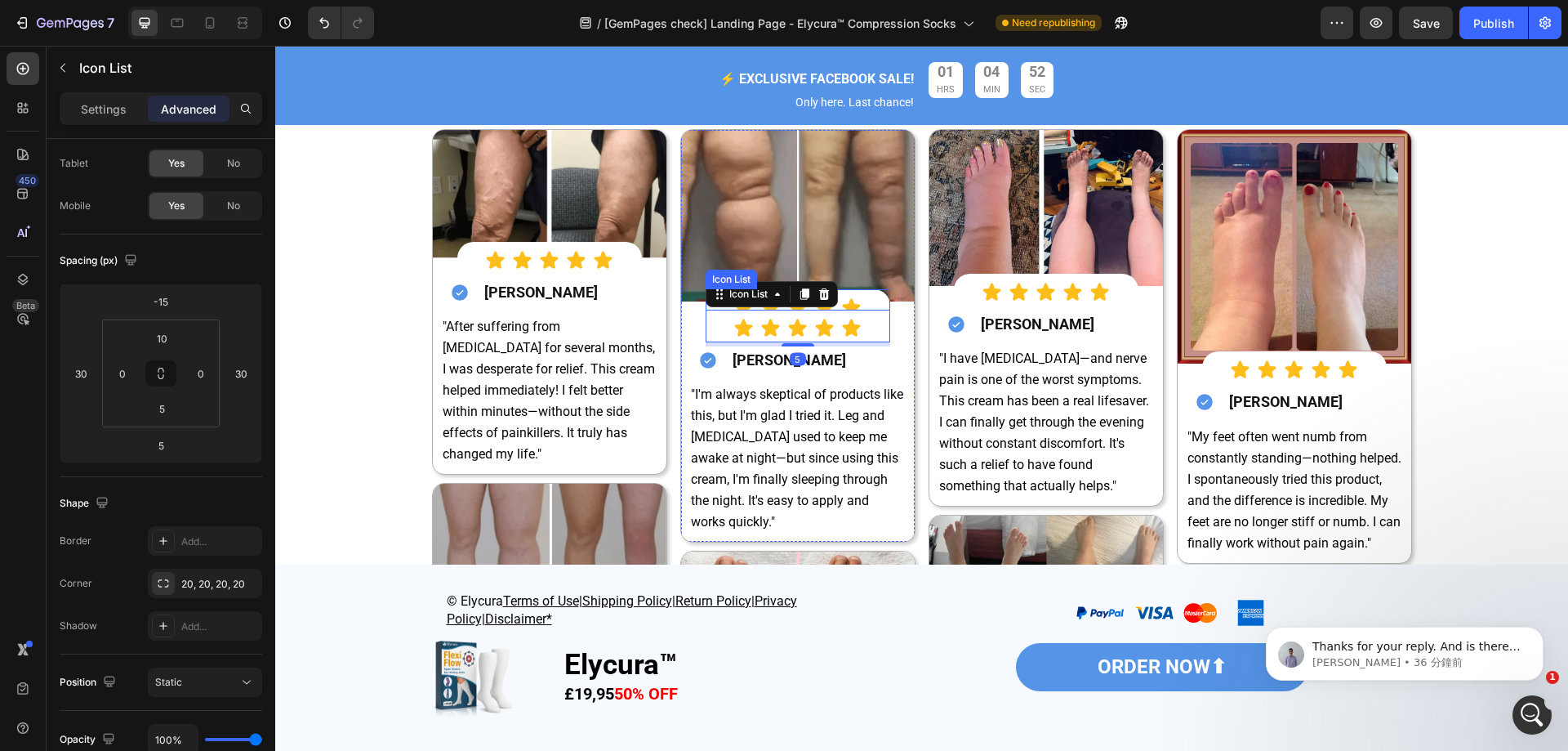
click at [872, 293] on div "Icon Icon Icon Icon Icon Icon List" at bounding box center [798, 305] width 185 height 32
click at [823, 274] on icon at bounding box center [824, 273] width 13 height 13
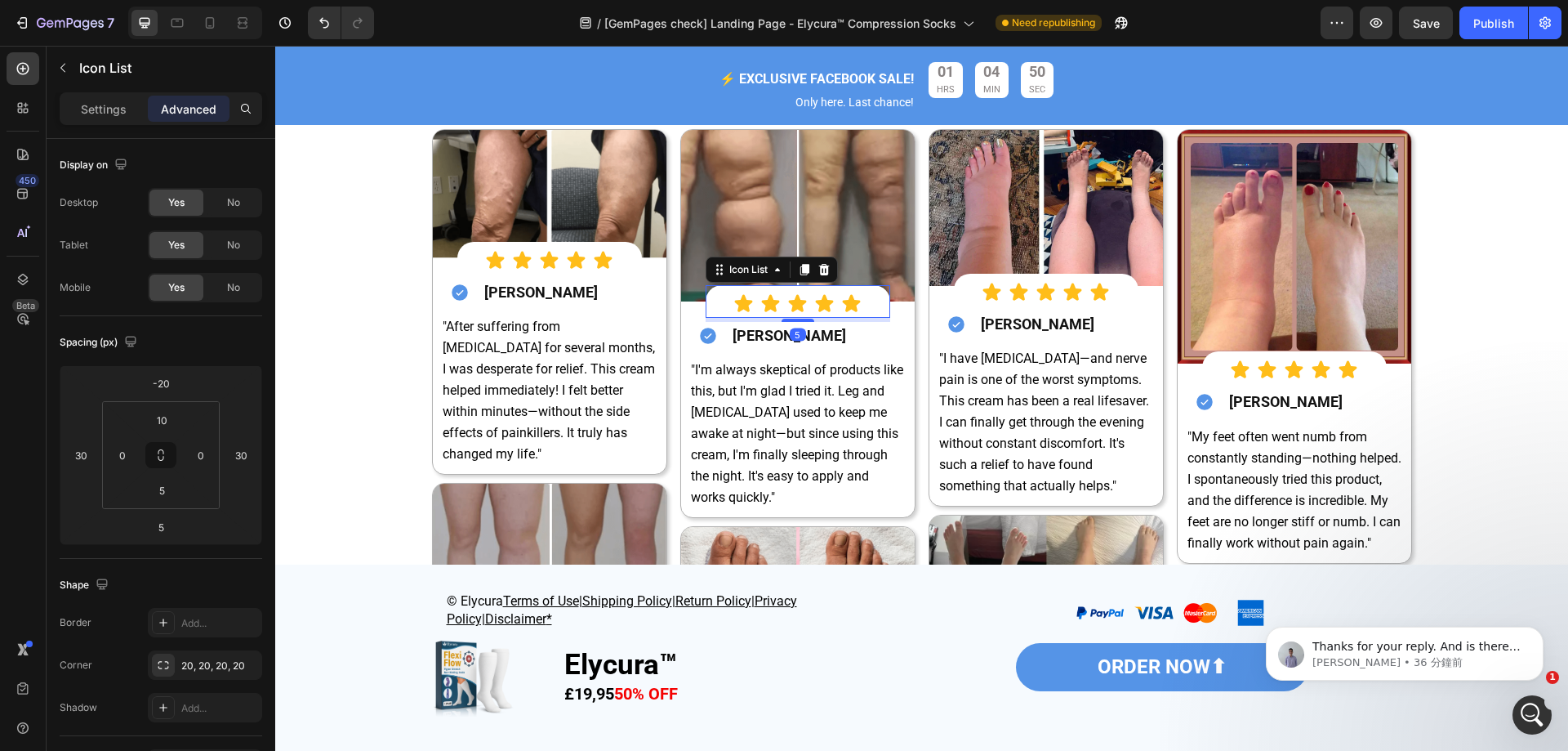
click at [870, 290] on div "Icon Icon Icon Icon Icon Icon List 5" at bounding box center [798, 301] width 185 height 32
click at [802, 273] on icon at bounding box center [804, 270] width 13 height 13
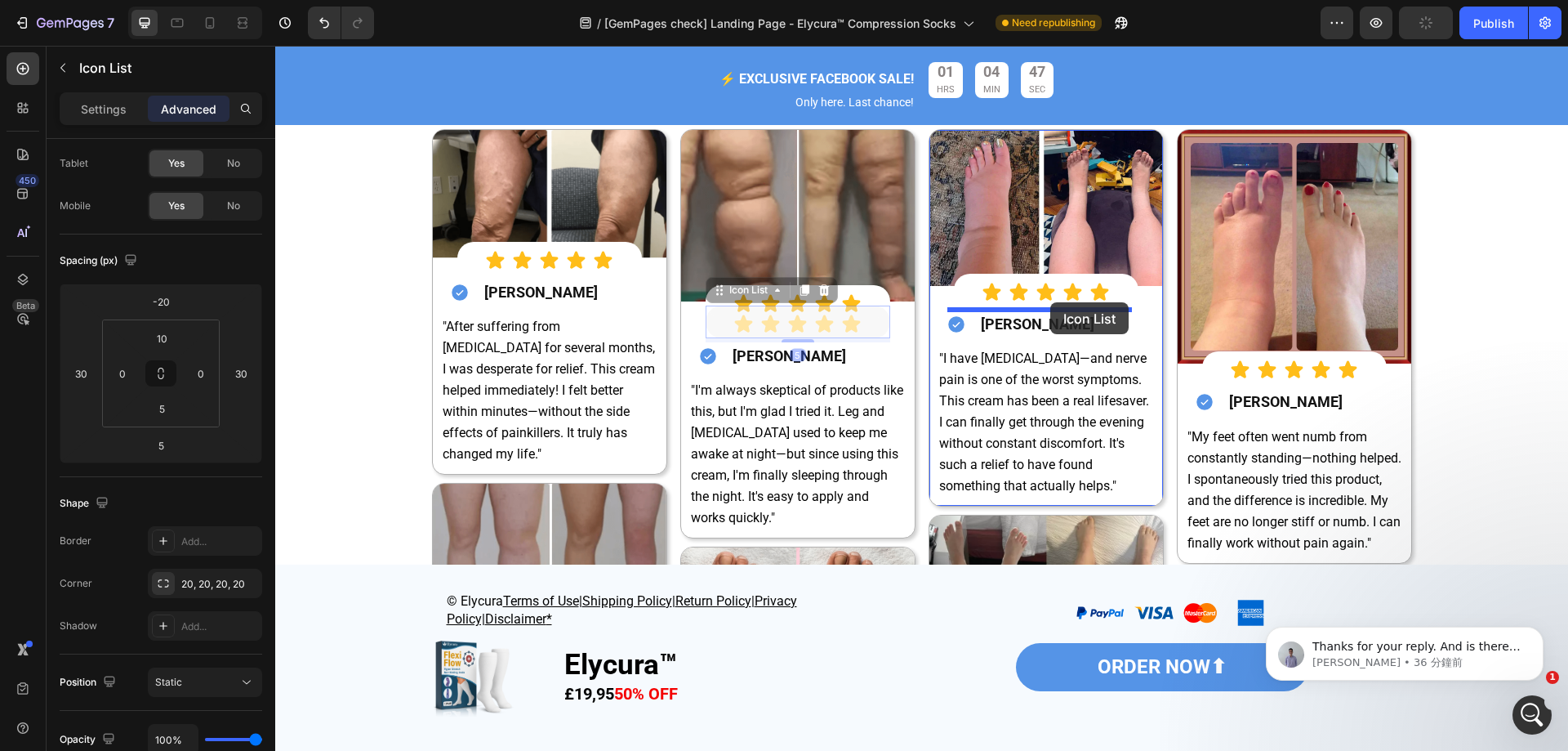
drag, startPoint x: 876, startPoint y: 308, endPoint x: 1050, endPoint y: 303, distance: 174.1
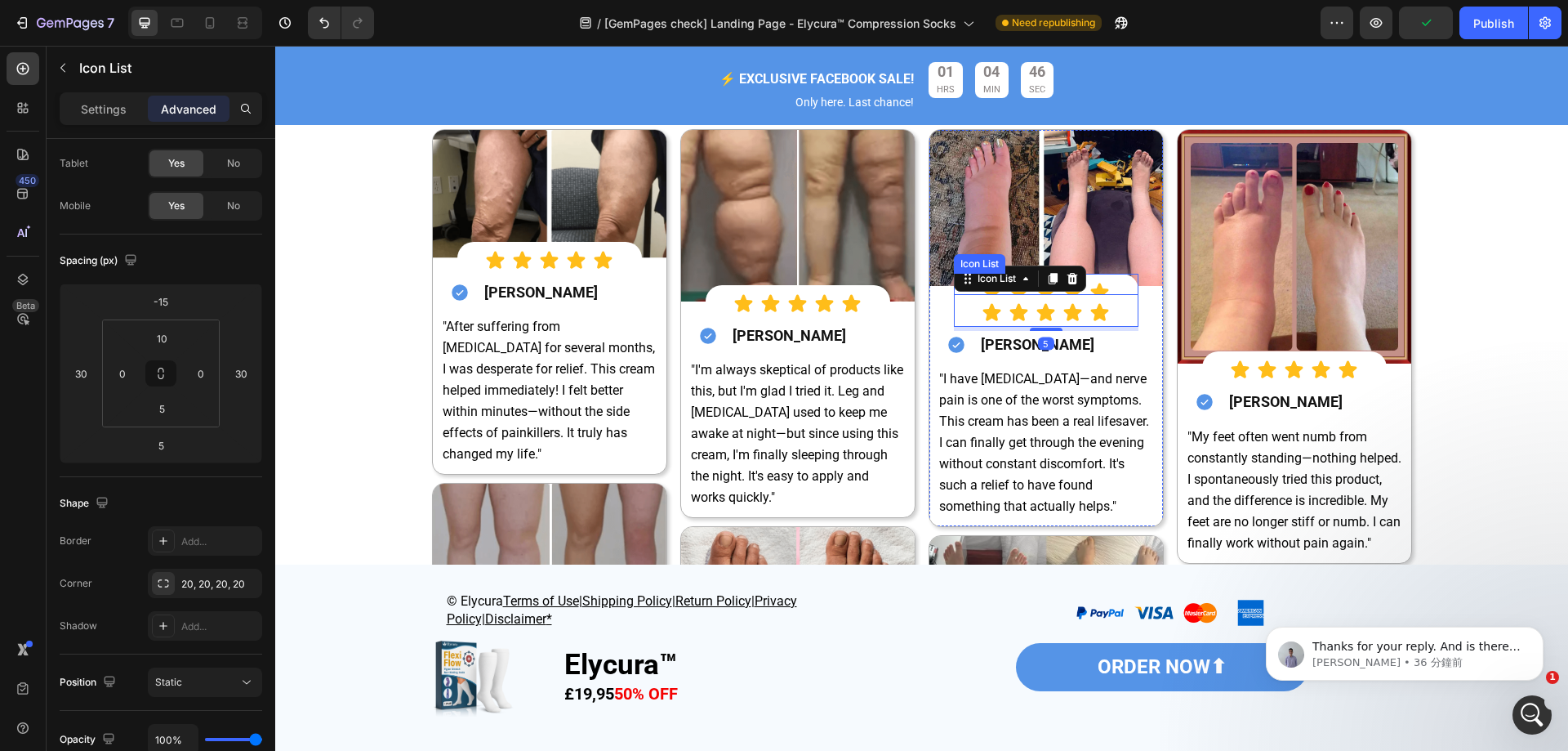
click at [1115, 283] on div "Icon Icon Icon Icon Icon" at bounding box center [1046, 291] width 185 height 20
click at [1068, 258] on icon at bounding box center [1072, 257] width 13 height 13
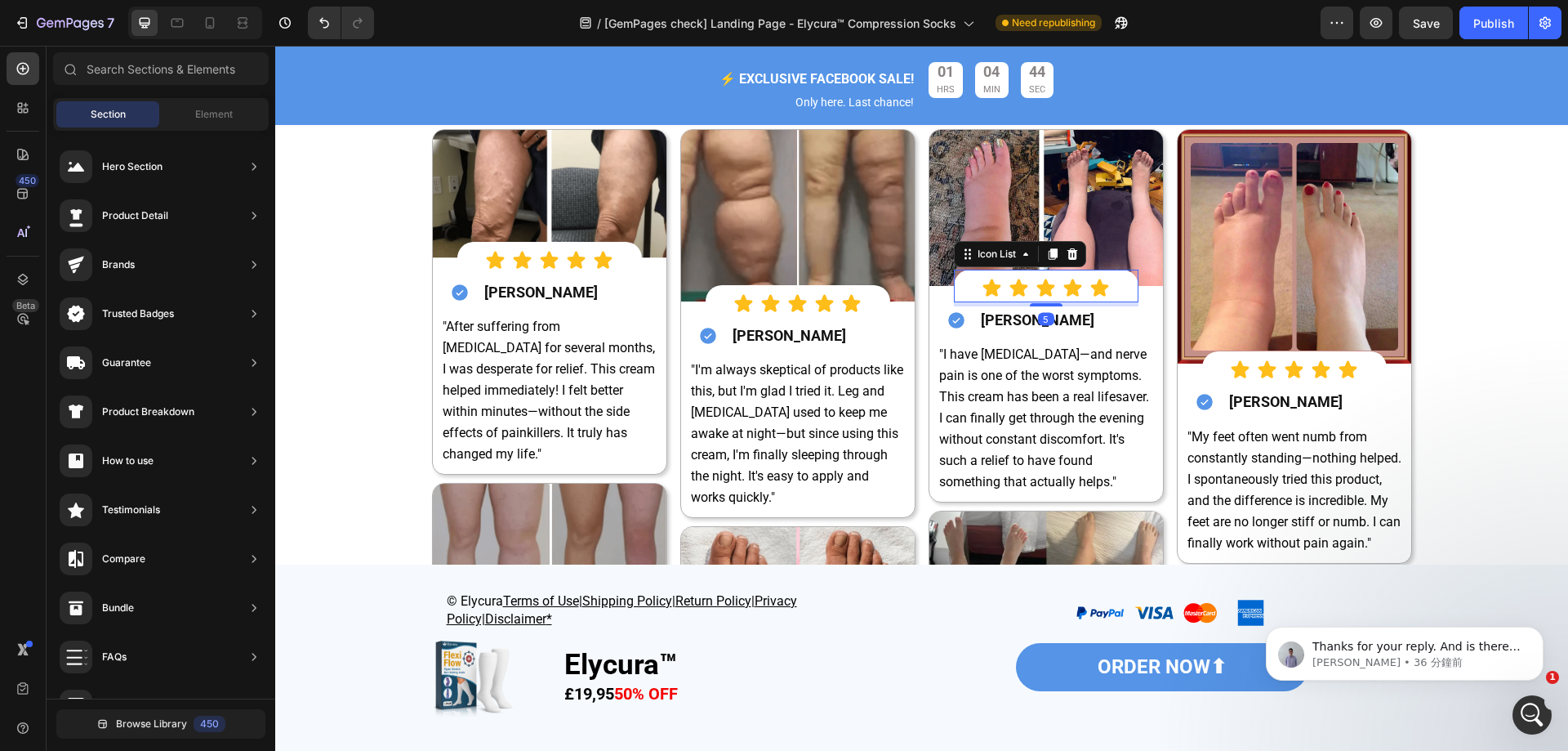
click at [1108, 274] on div "Icon Icon Icon Icon Icon Icon List 5" at bounding box center [1046, 285] width 185 height 32
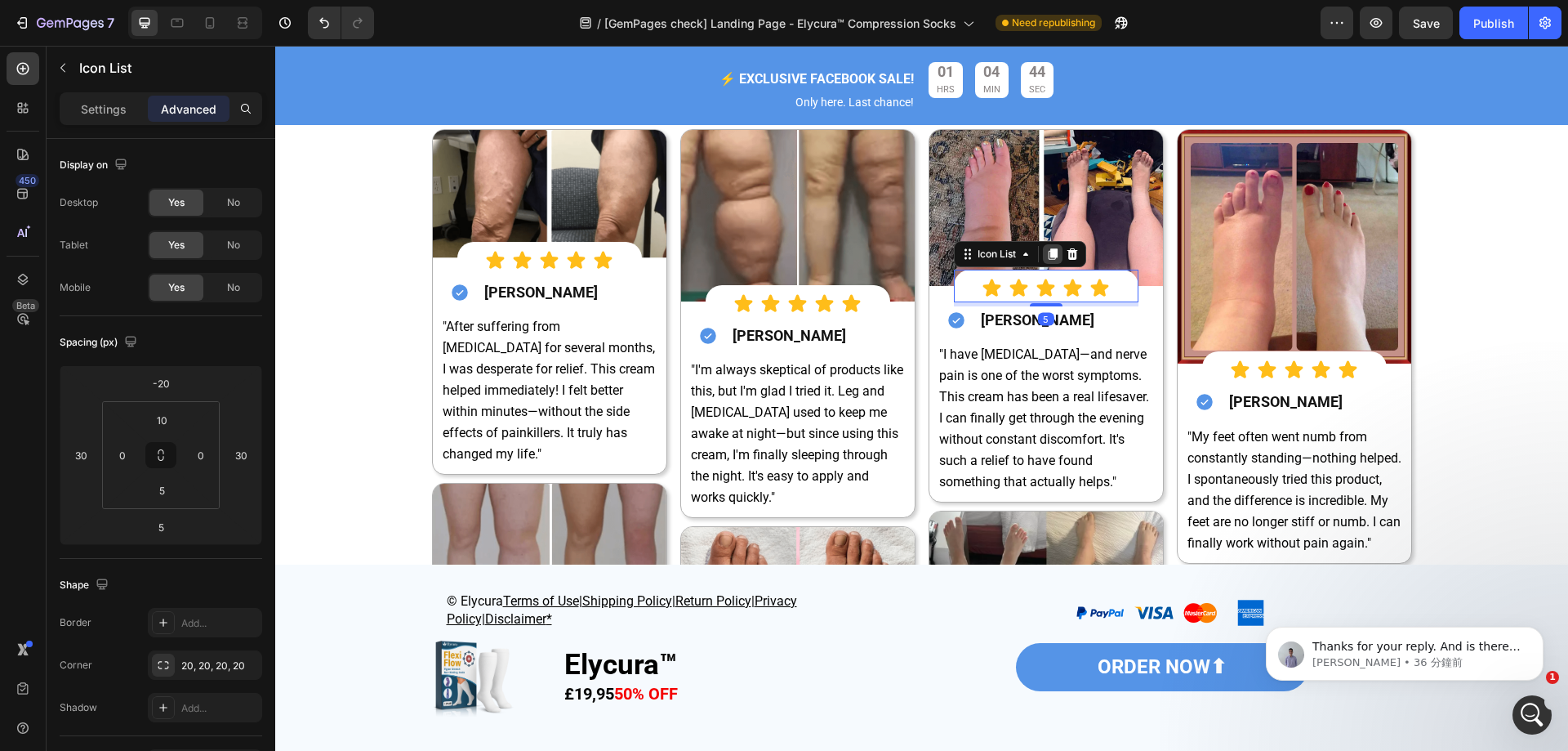
click at [1046, 253] on icon at bounding box center [1053, 254] width 13 height 13
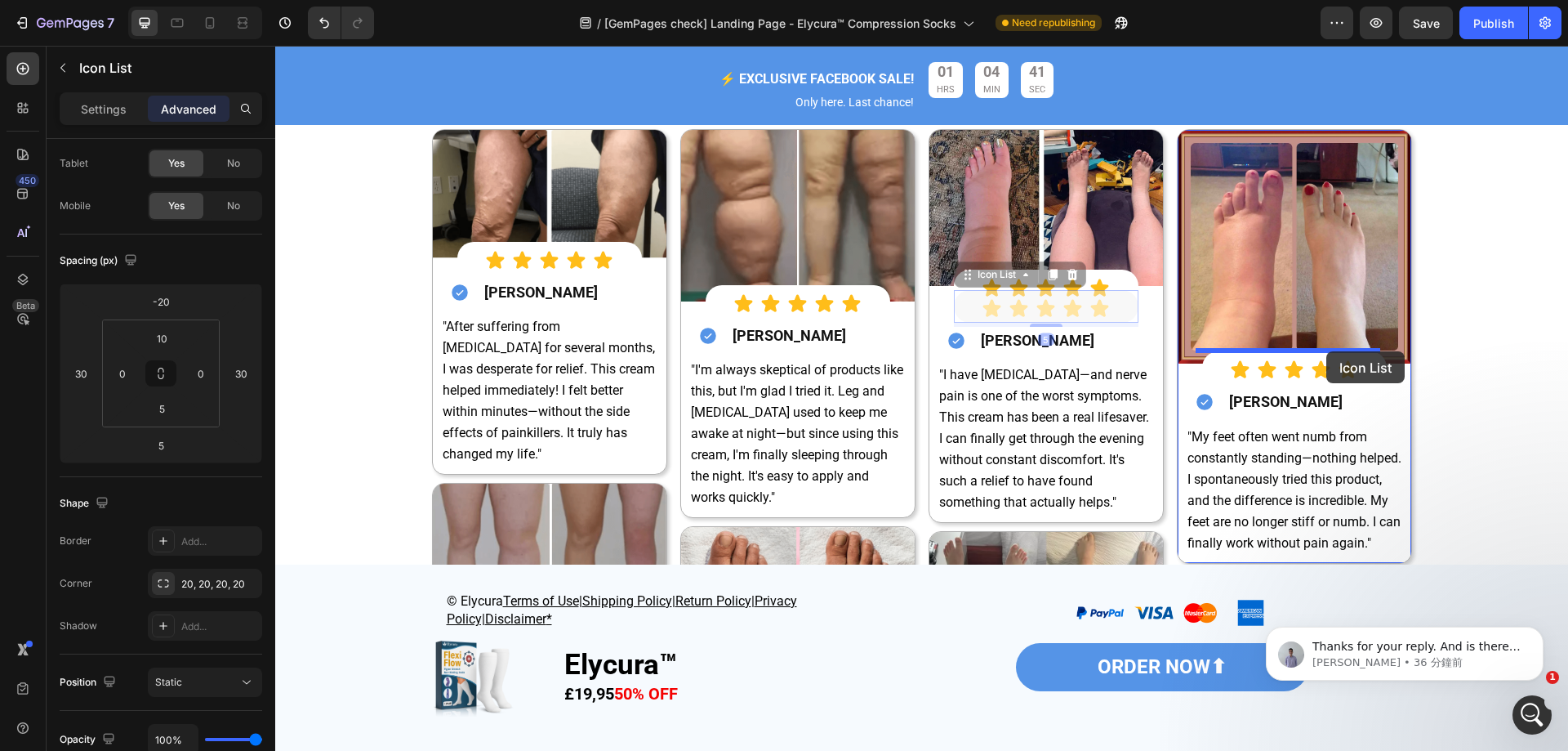
drag, startPoint x: 1113, startPoint y: 293, endPoint x: 1326, endPoint y: 352, distance: 221.0
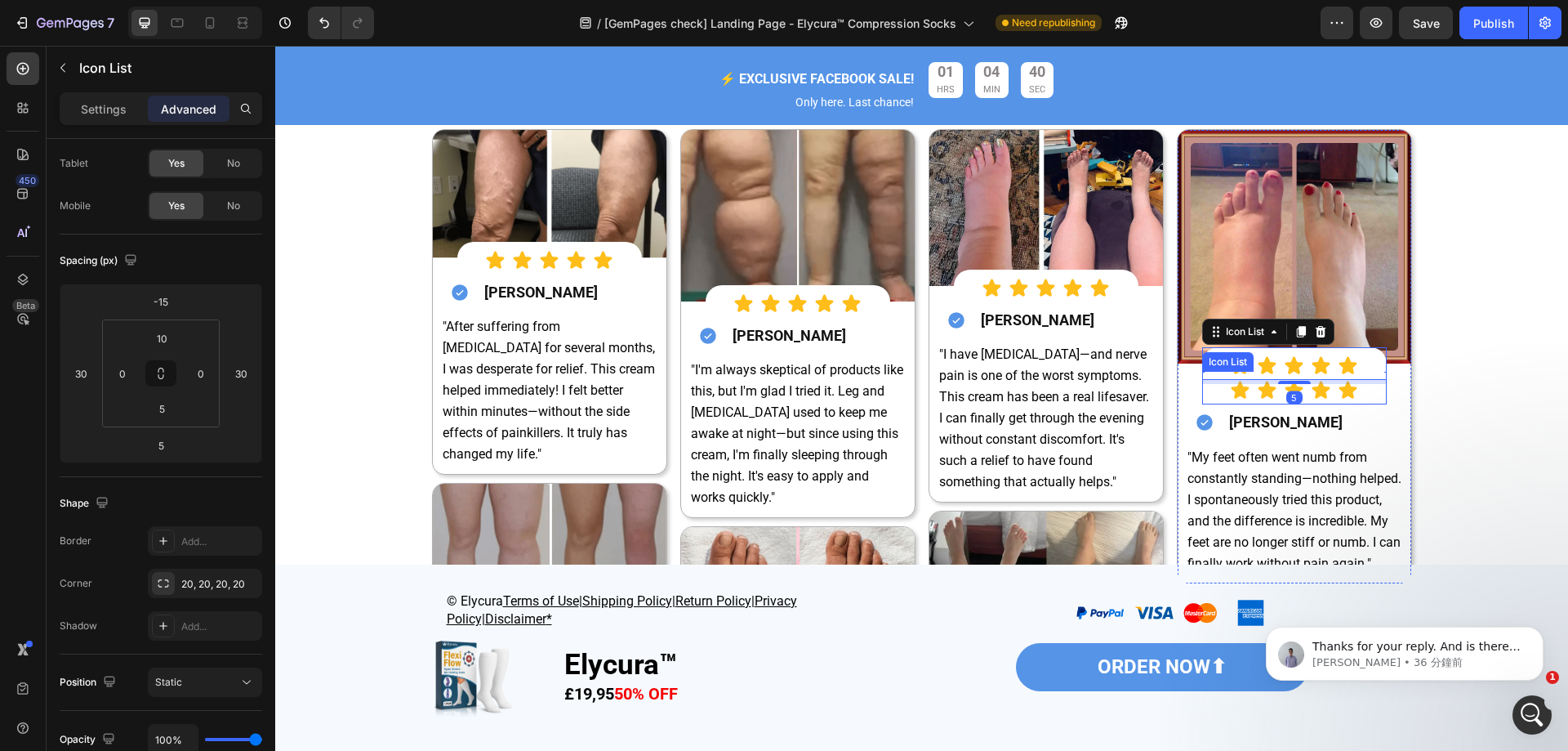
click at [1363, 390] on div "Icon Icon Icon Icon Icon" at bounding box center [1295, 390] width 185 height 20
click at [1320, 355] on icon at bounding box center [1320, 356] width 13 height 13
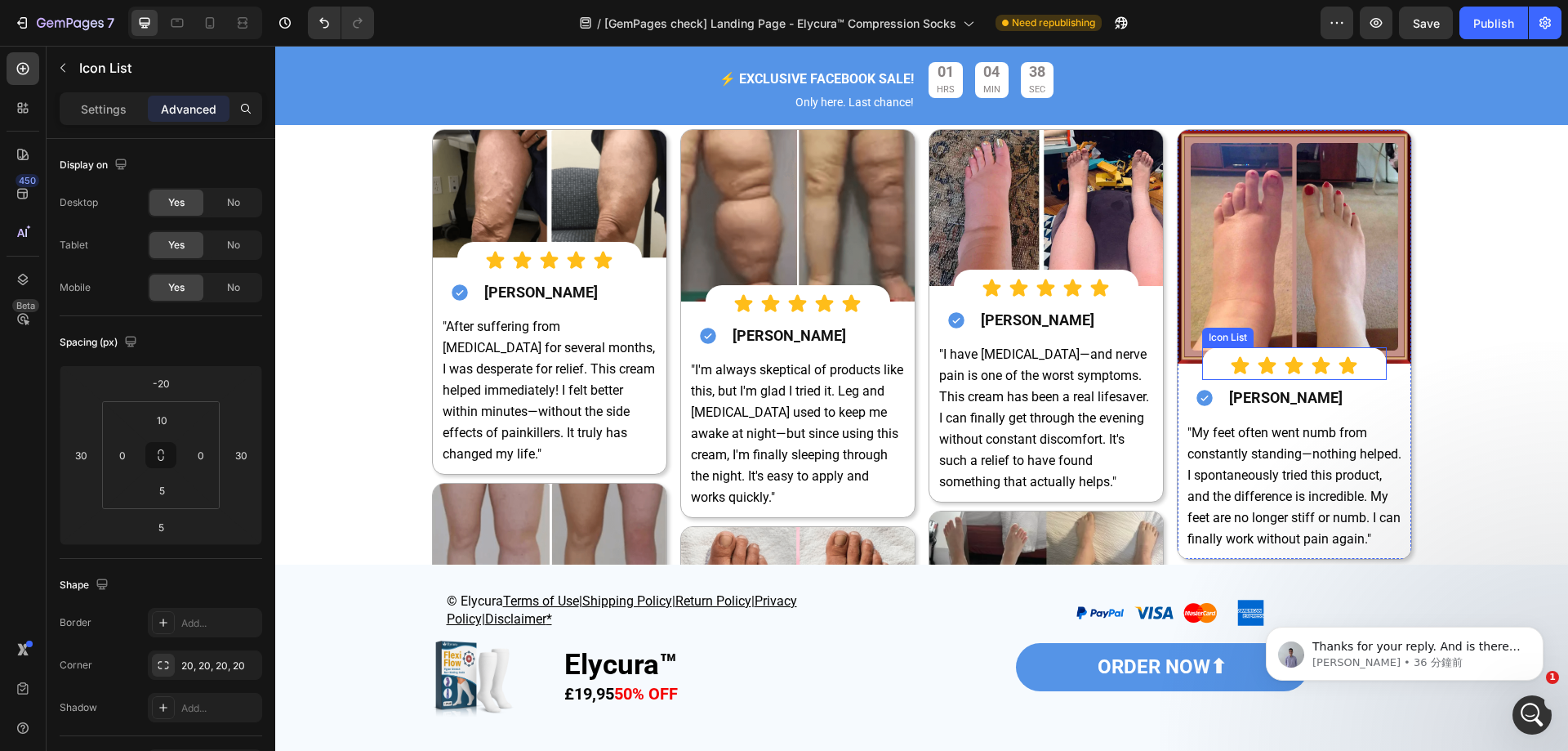
click at [1369, 351] on div "Icon Icon Icon Icon Icon Icon List" at bounding box center [1295, 363] width 185 height 32
click at [1297, 327] on icon at bounding box center [1300, 331] width 9 height 11
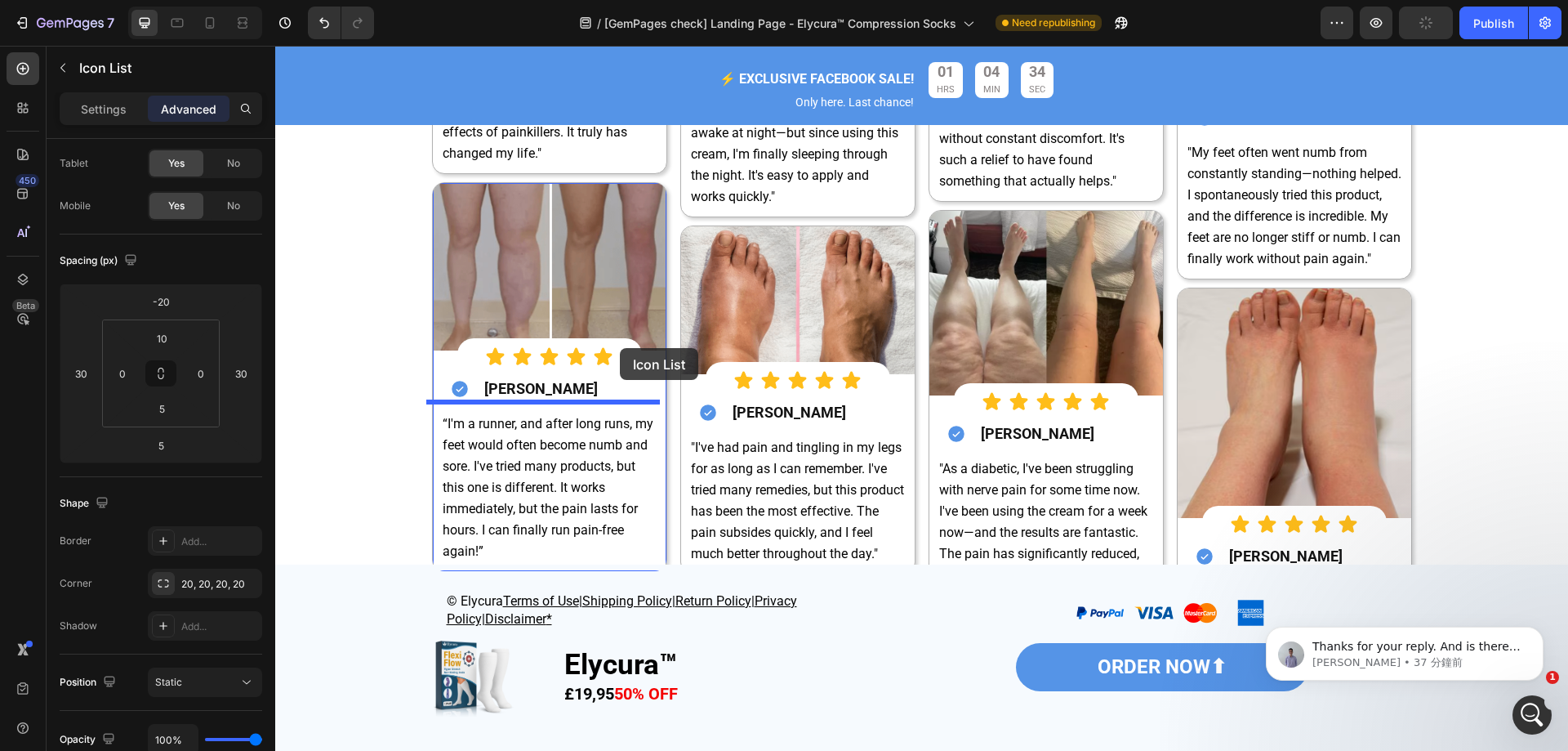
scroll to position [5742, 0]
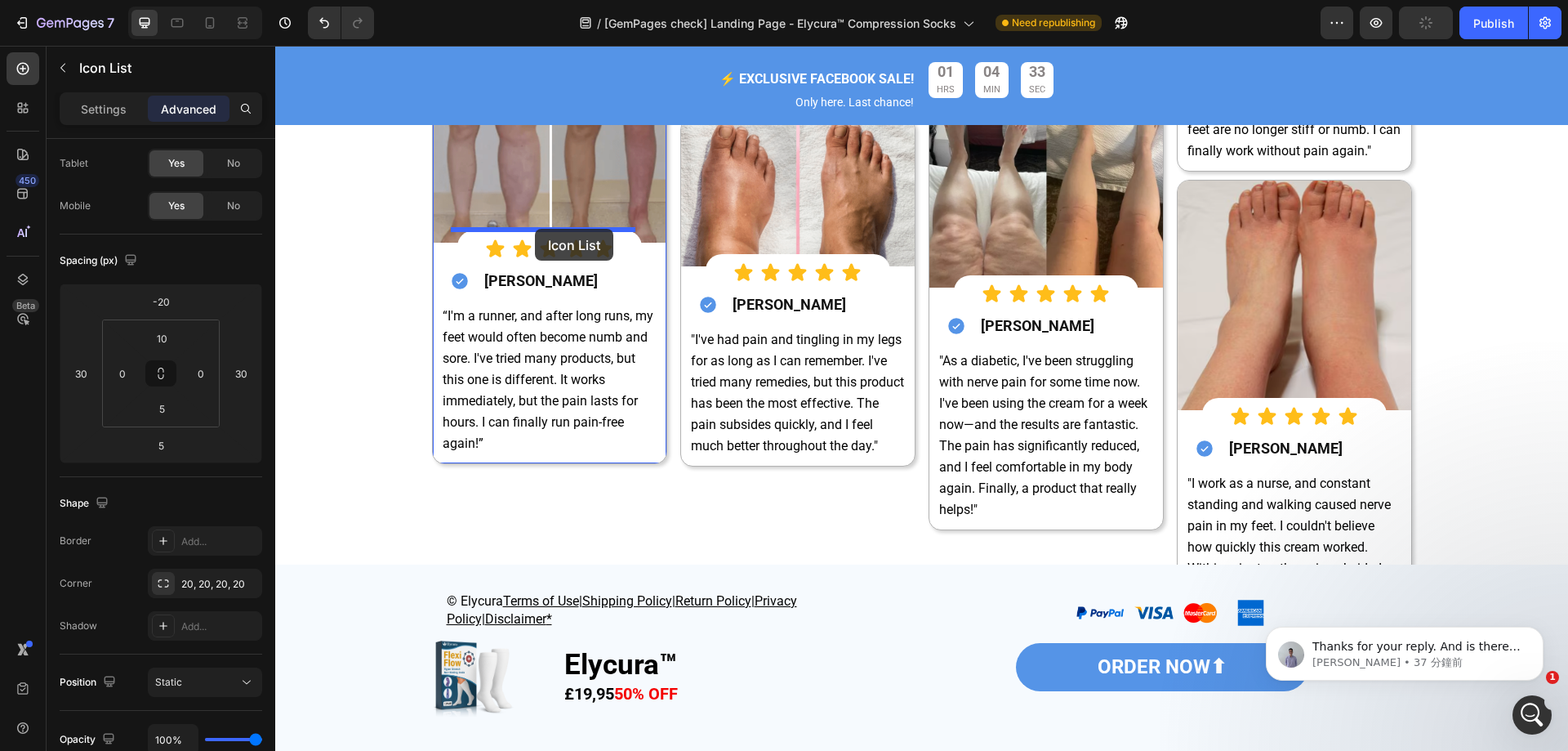
drag, startPoint x: 1367, startPoint y: 295, endPoint x: 535, endPoint y: 229, distance: 834.6
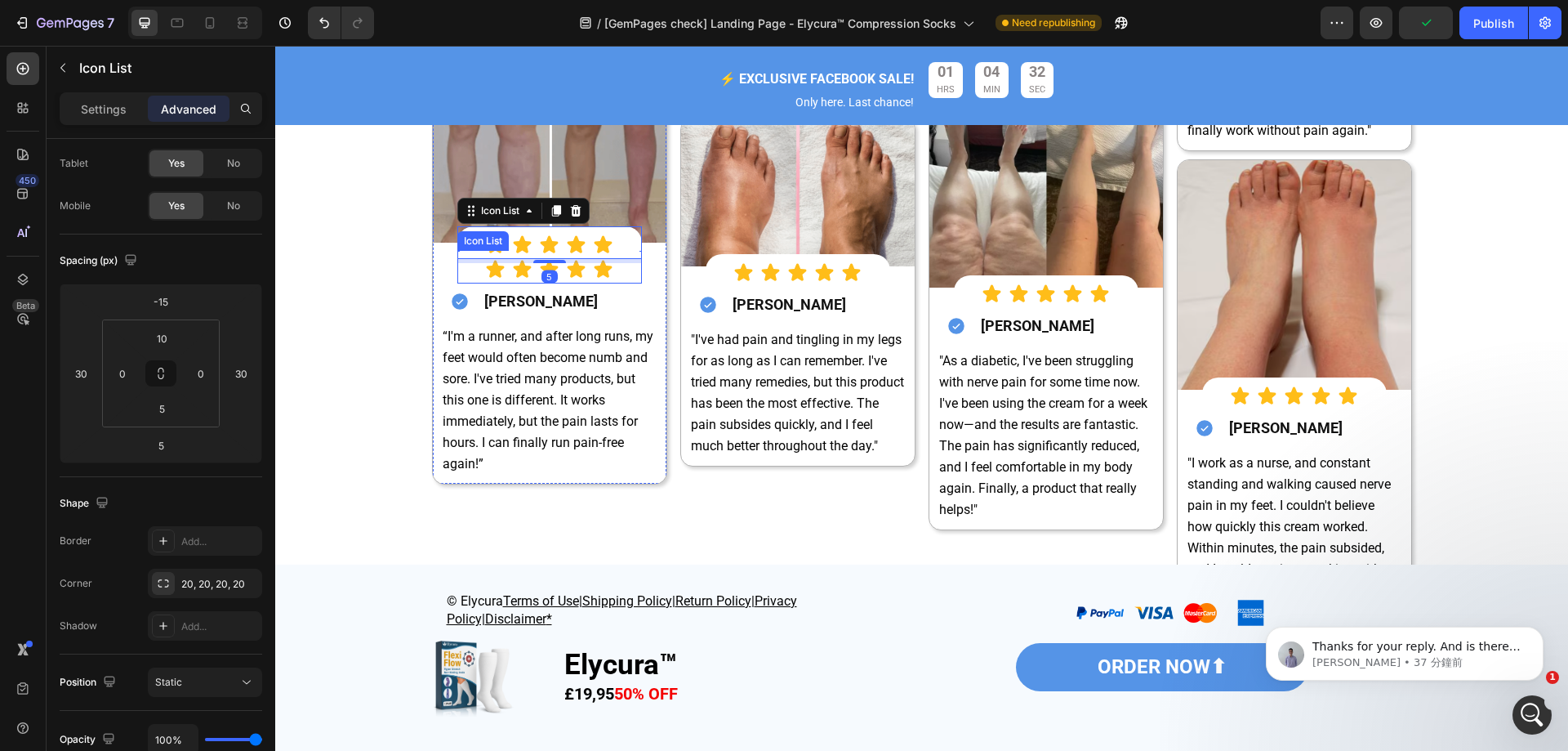
click at [624, 268] on div "Icon Icon Icon Icon Icon" at bounding box center [549, 269] width 185 height 20
click at [573, 234] on icon at bounding box center [576, 235] width 10 height 11
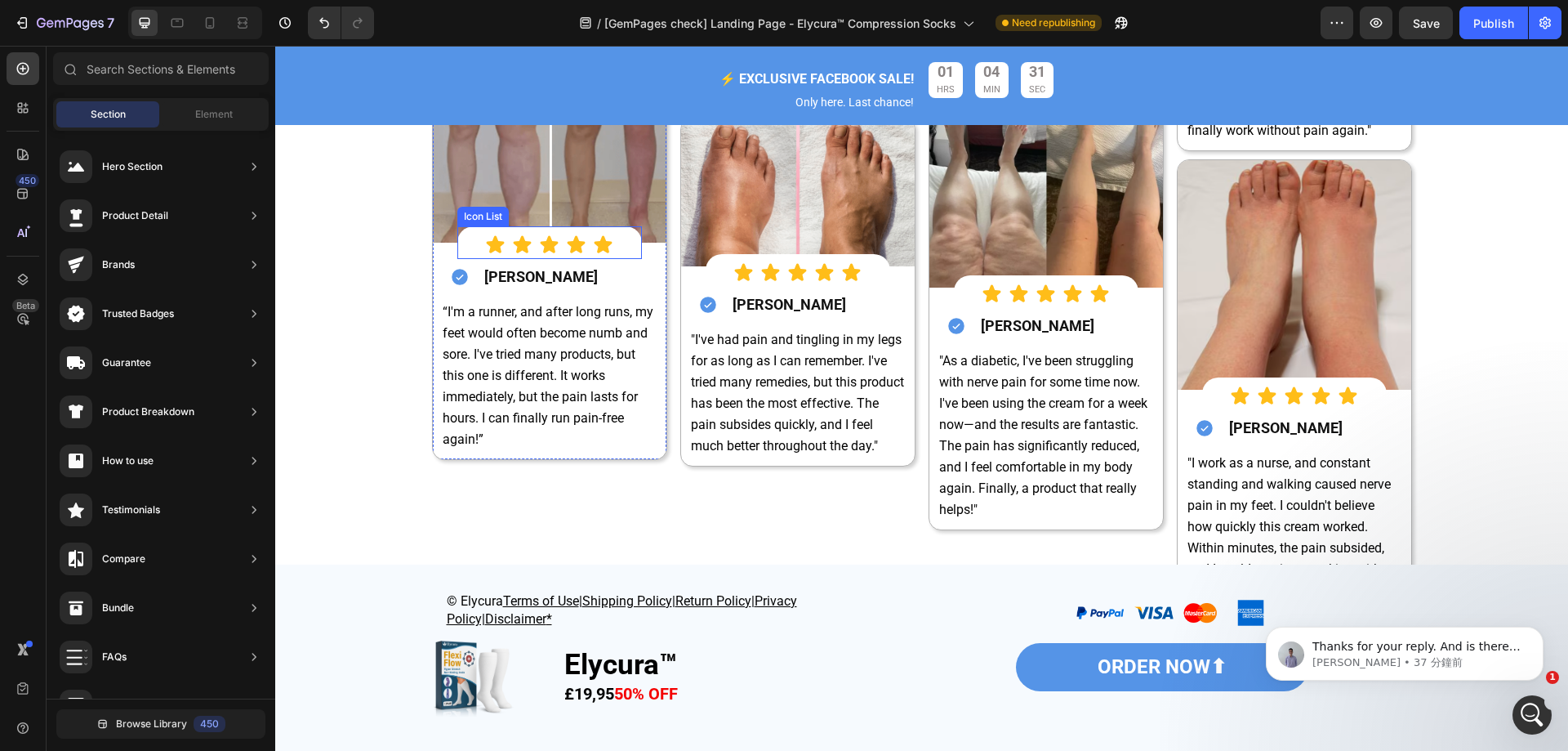
click at [618, 235] on div "Icon Icon Icon Icon Icon" at bounding box center [549, 244] width 185 height 20
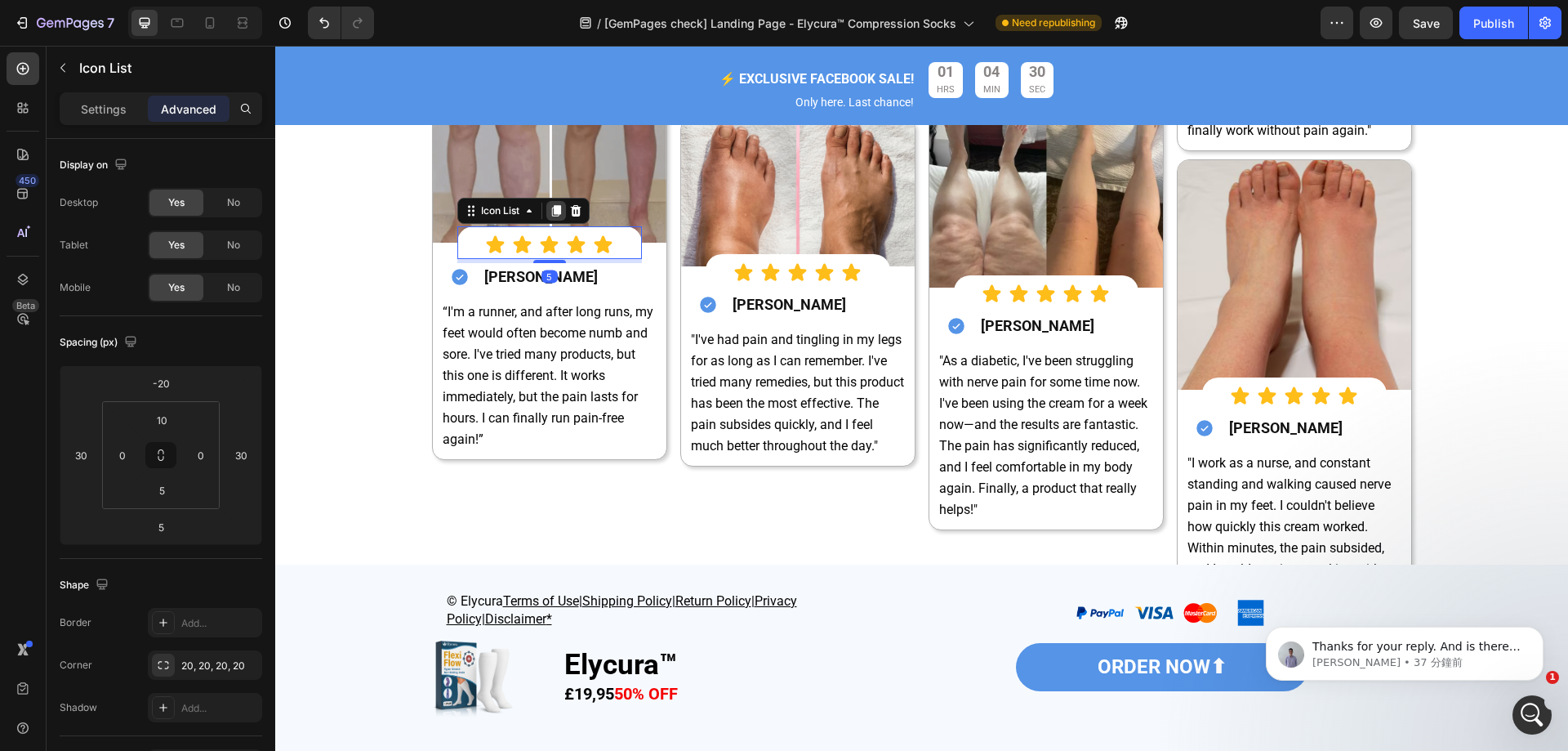
click at [554, 207] on icon at bounding box center [556, 211] width 9 height 11
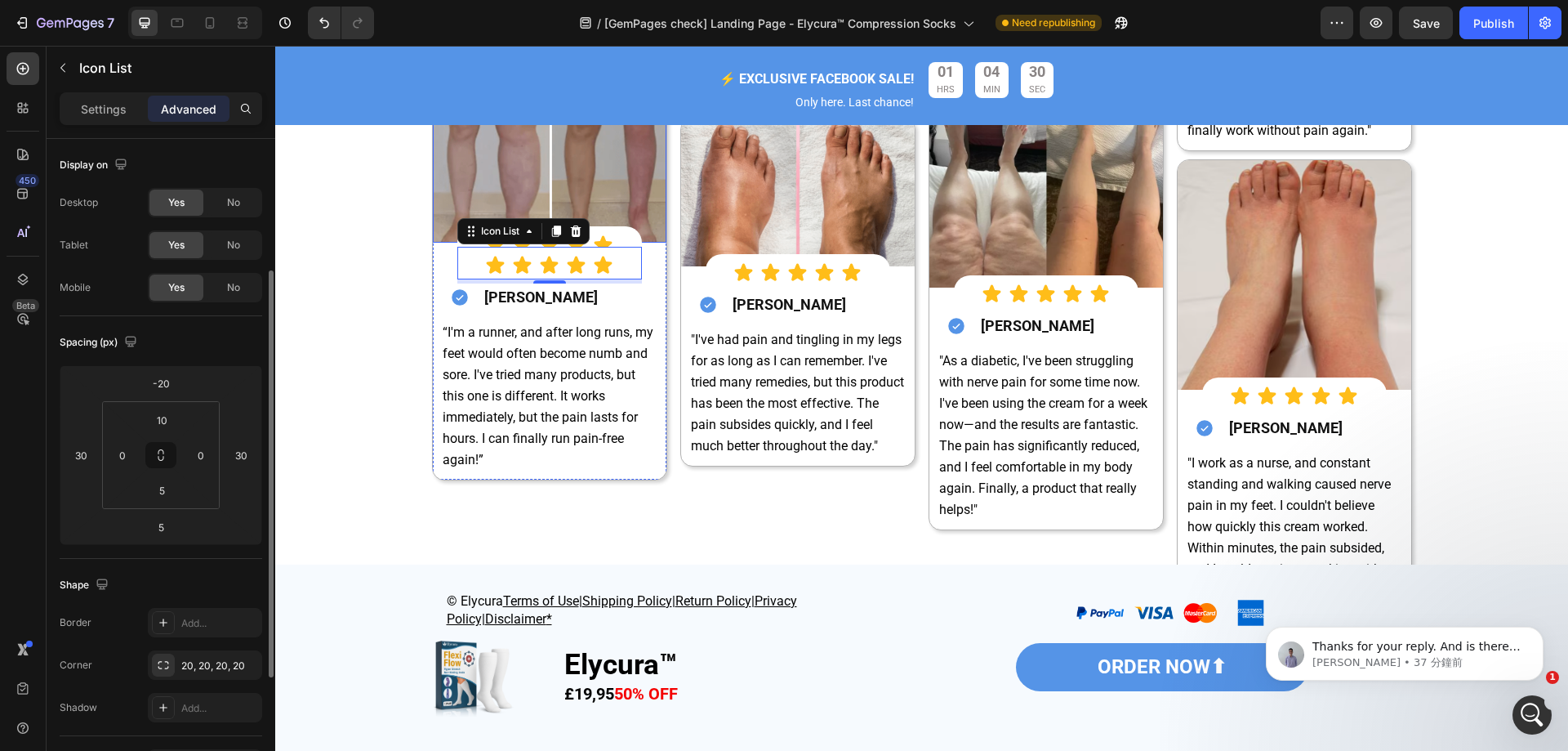
scroll to position [82, 0]
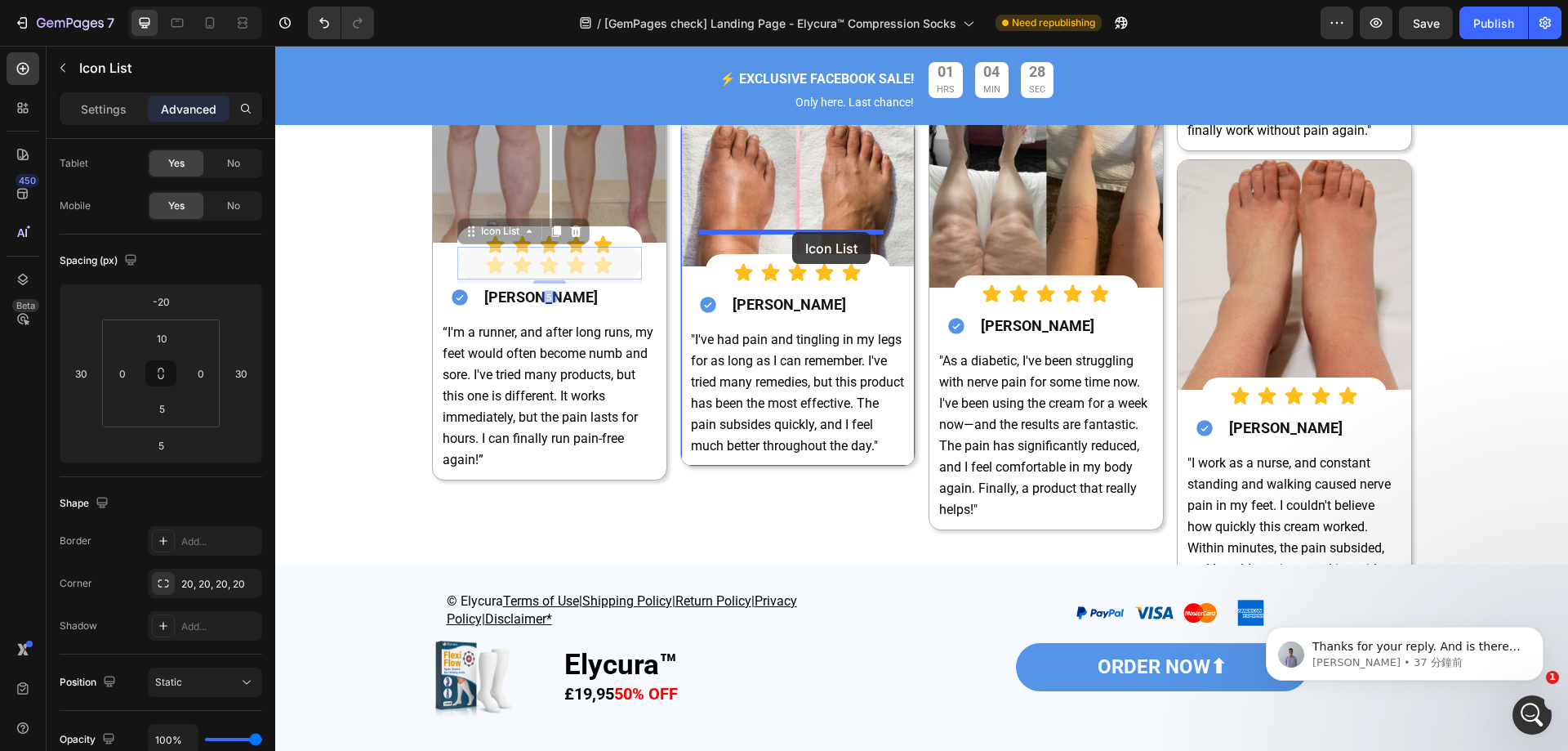
drag, startPoint x: 626, startPoint y: 255, endPoint x: 791, endPoint y: 232, distance: 166.6
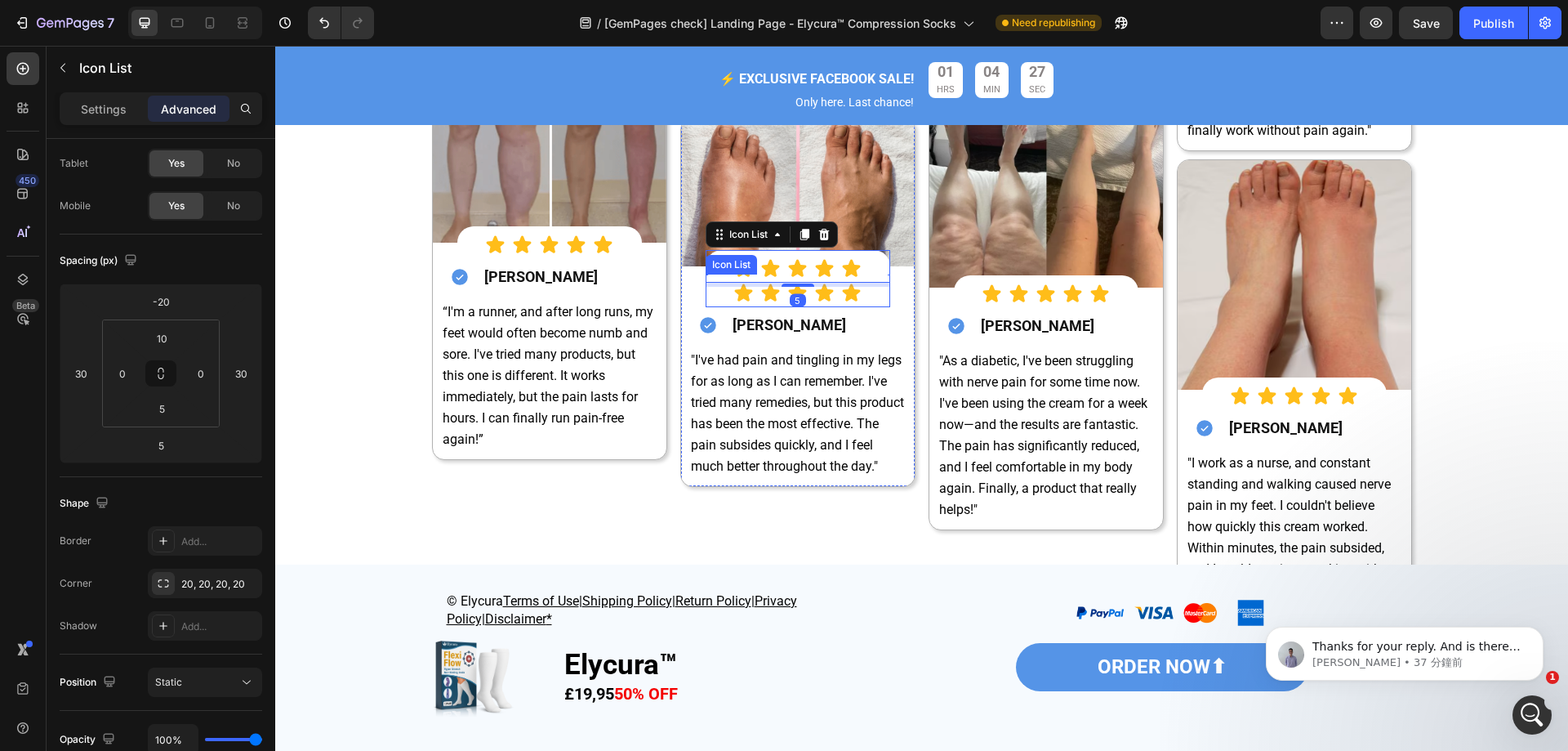
click at [864, 283] on div "Icon Icon Icon Icon Icon" at bounding box center [798, 292] width 185 height 20
click at [819, 253] on icon at bounding box center [823, 258] width 10 height 11
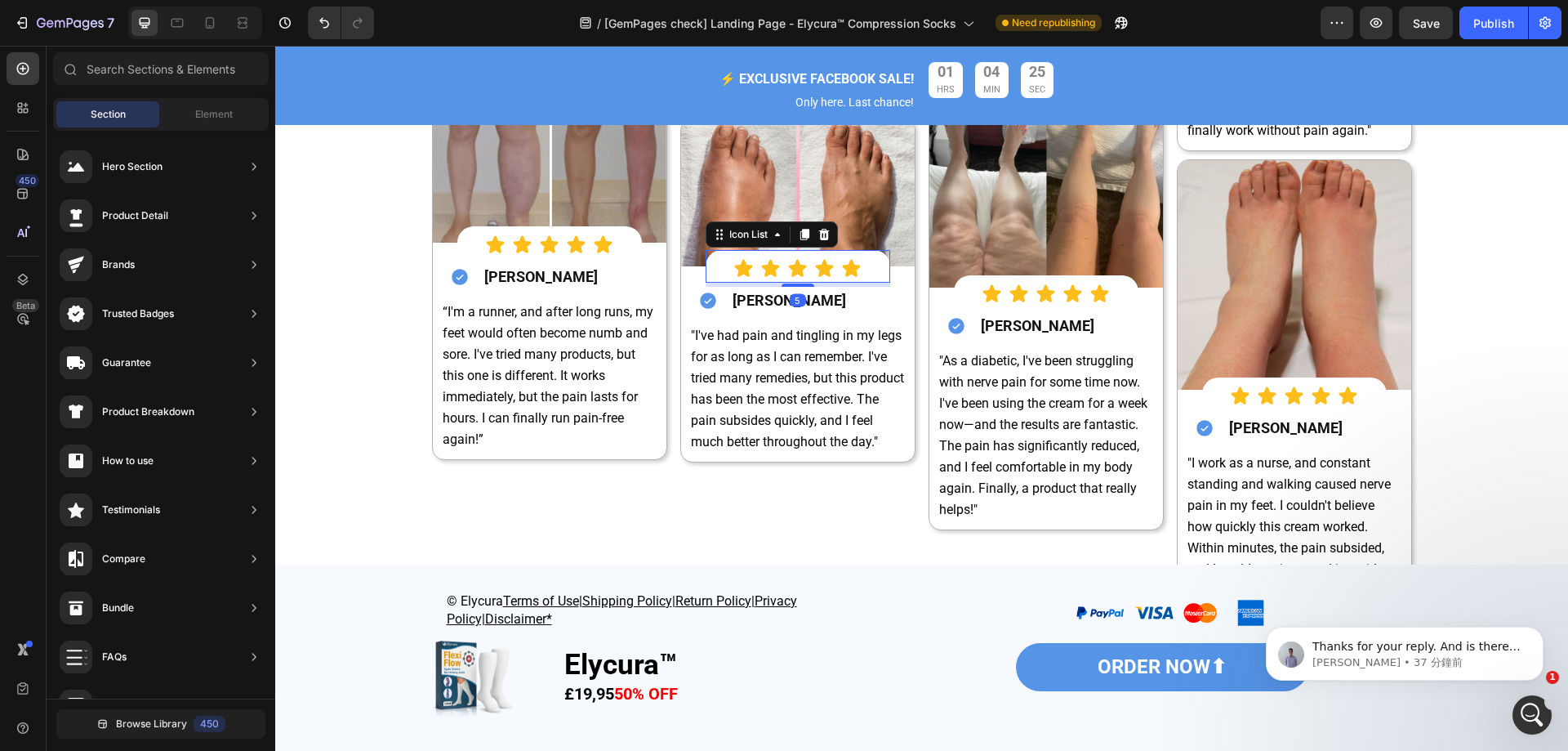
click at [869, 258] on div "Icon Icon Icon Icon Icon" at bounding box center [798, 268] width 185 height 20
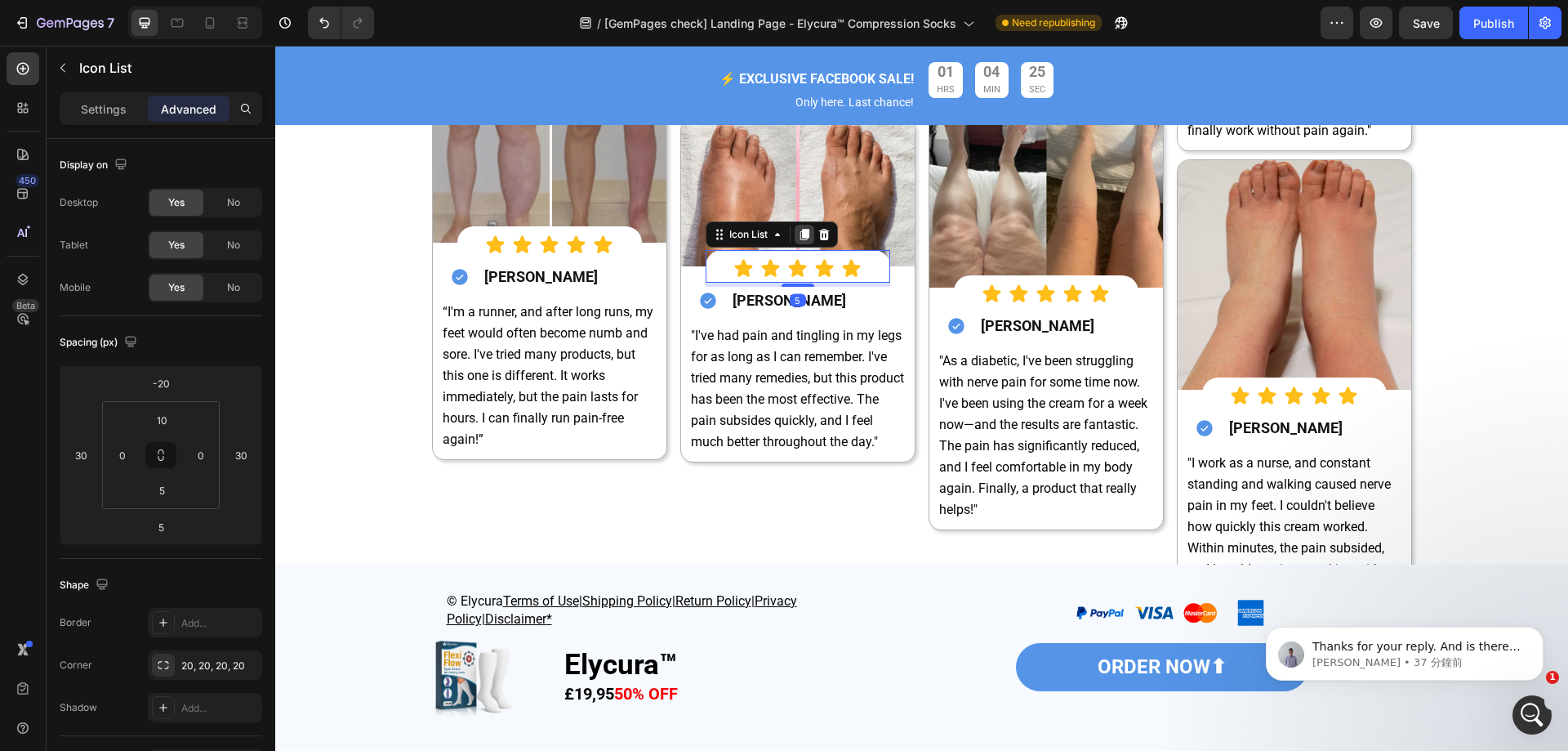
click at [803, 229] on icon at bounding box center [804, 234] width 9 height 11
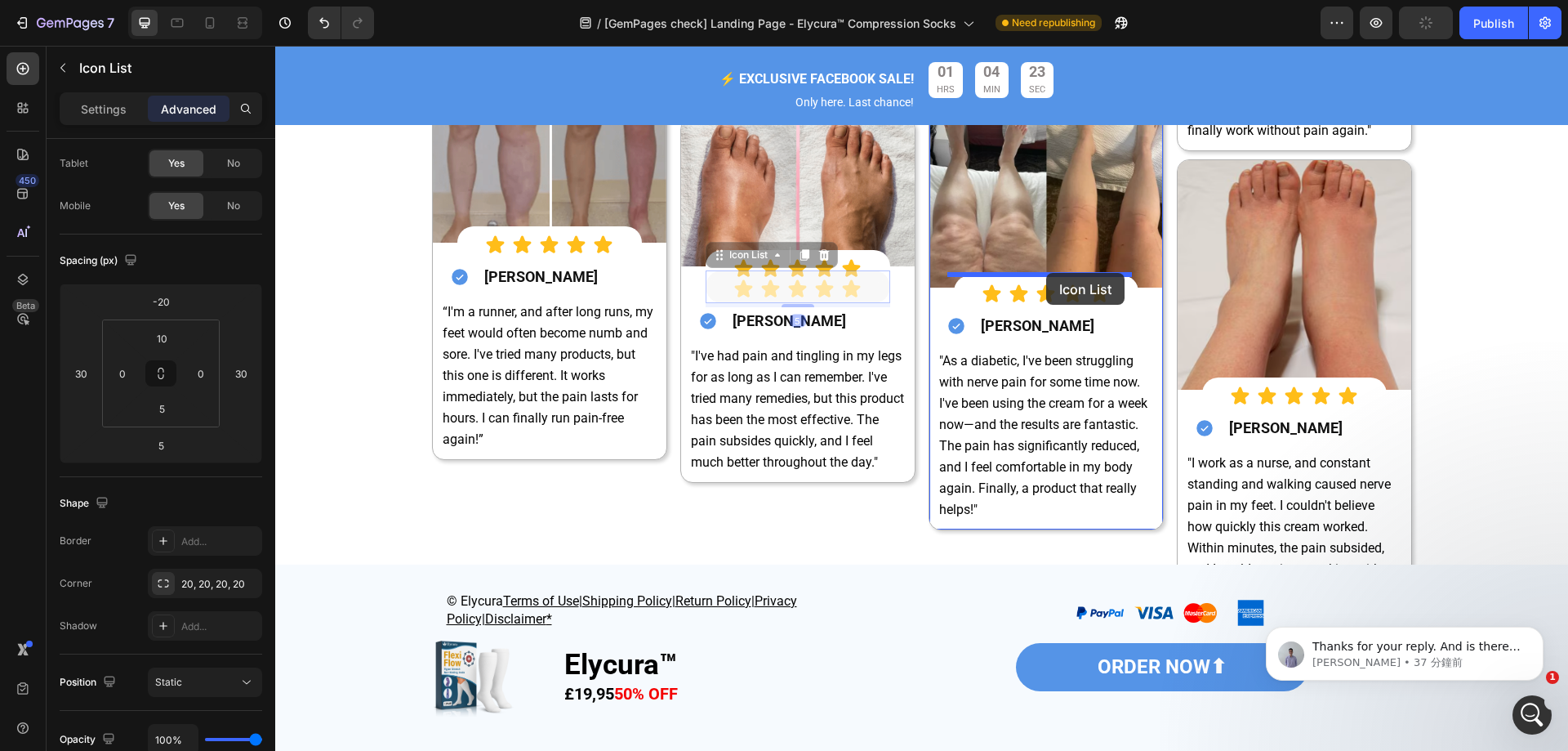
drag, startPoint x: 868, startPoint y: 261, endPoint x: 1046, endPoint y: 273, distance: 178.4
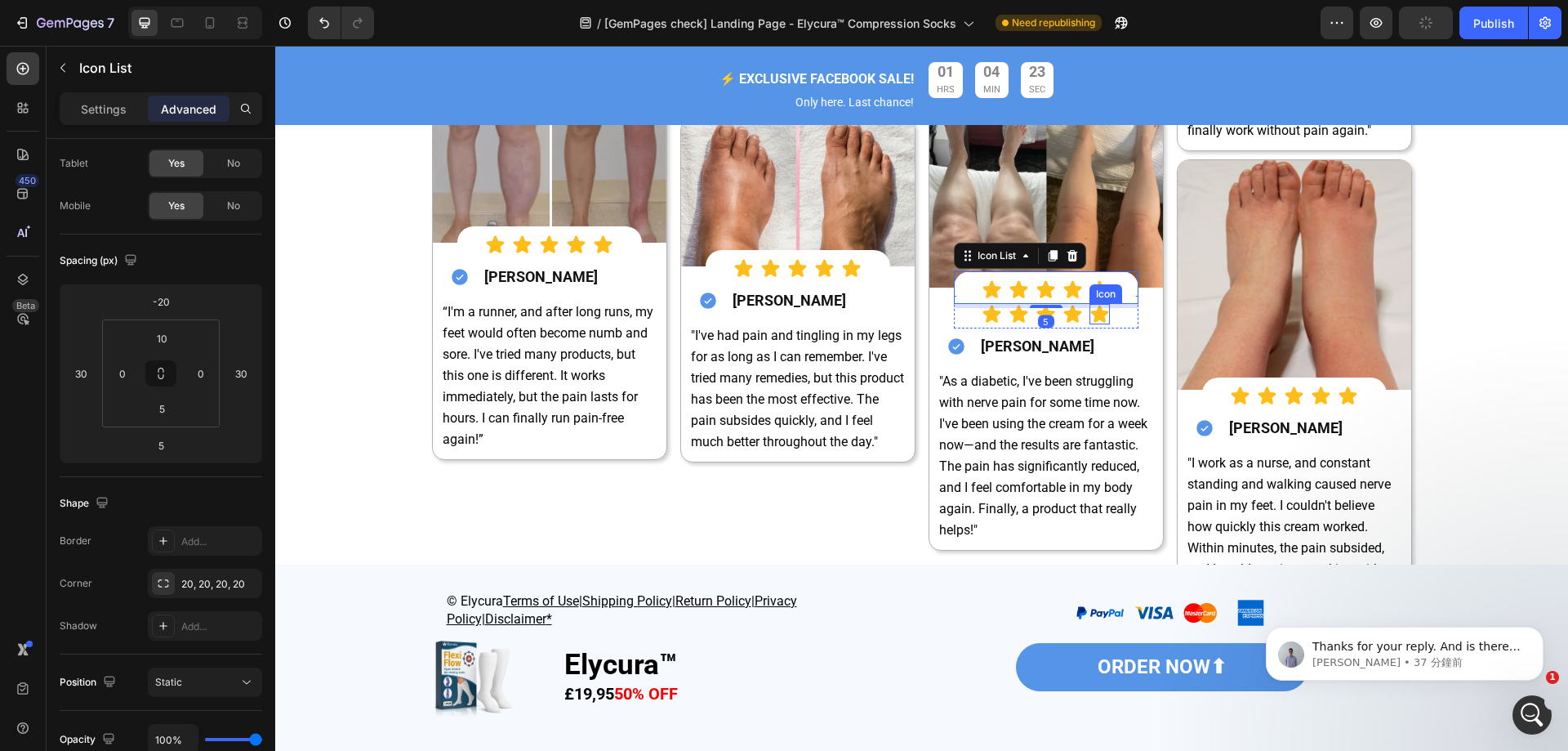
click at [1104, 319] on div "Icon Icon Icon Icon Icon" at bounding box center [1046, 313] width 185 height 20
click at [1072, 277] on icon at bounding box center [1072, 280] width 10 height 11
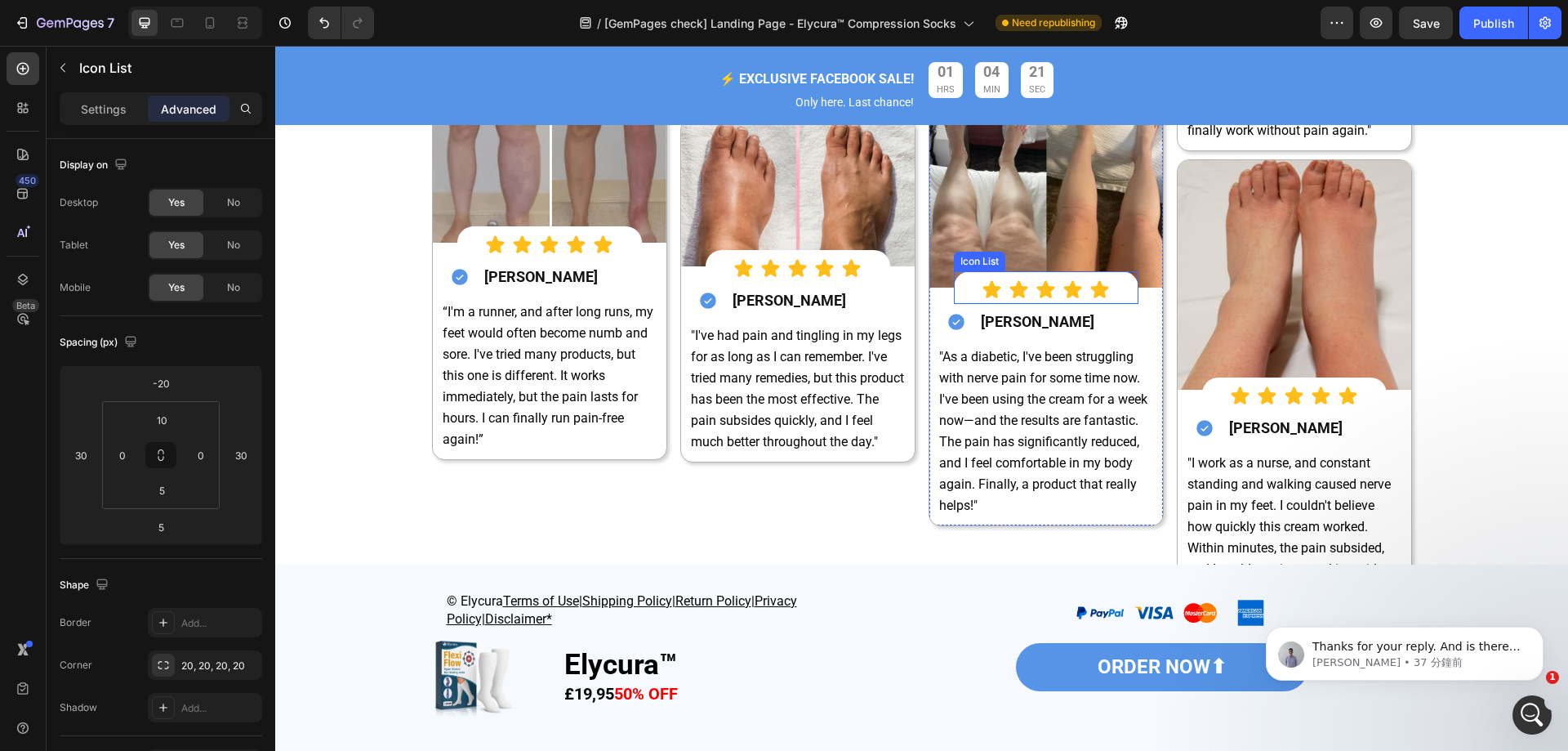
click at [1111, 275] on div "Icon Icon Icon Icon Icon Icon List" at bounding box center [1046, 287] width 185 height 32
click at [1046, 256] on icon at bounding box center [1053, 256] width 13 height 13
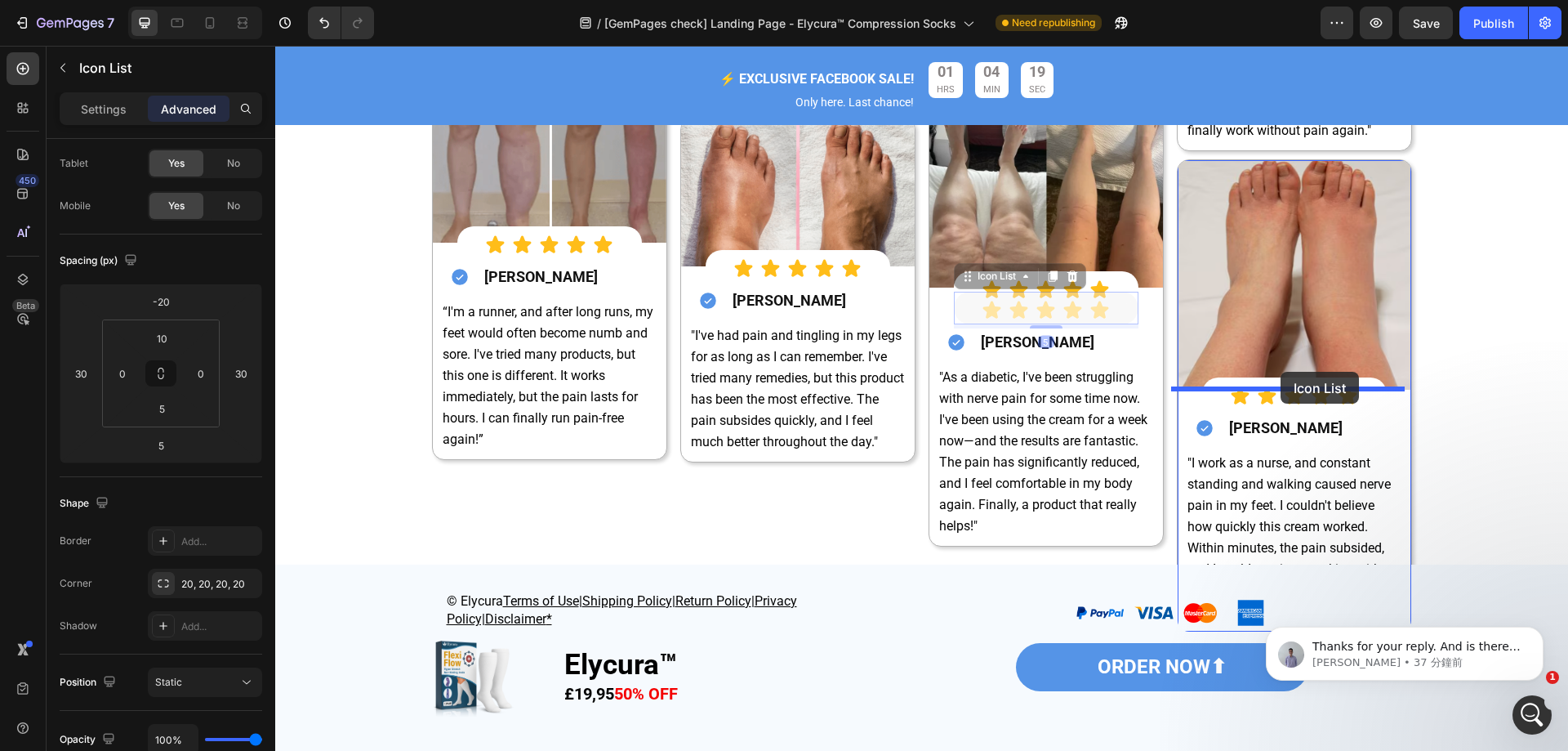
drag, startPoint x: 1118, startPoint y: 296, endPoint x: 1281, endPoint y: 372, distance: 179.8
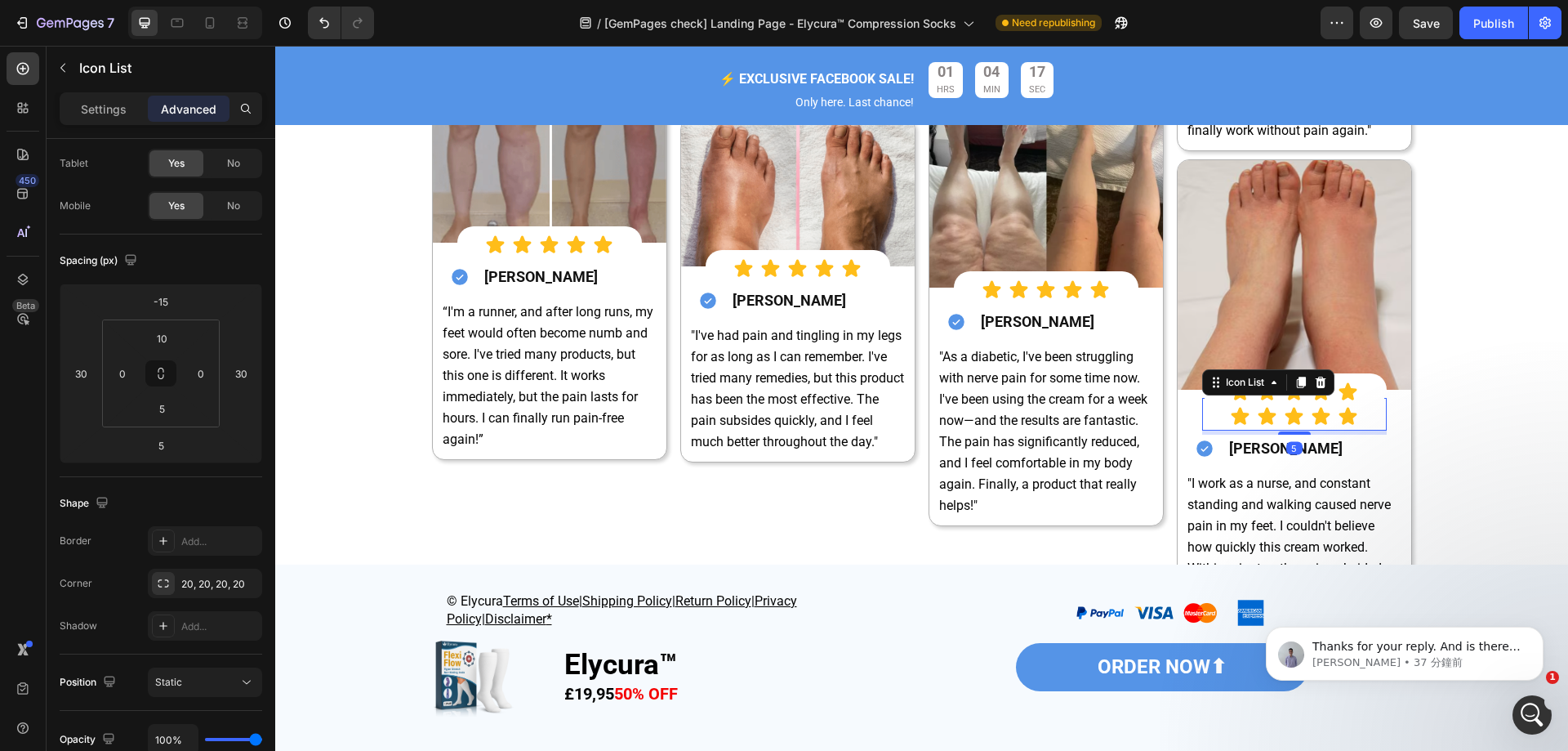
click at [1360, 419] on div "Icon Icon Icon Icon Icon" at bounding box center [1295, 415] width 185 height 20
click at [1319, 385] on icon at bounding box center [1320, 382] width 10 height 11
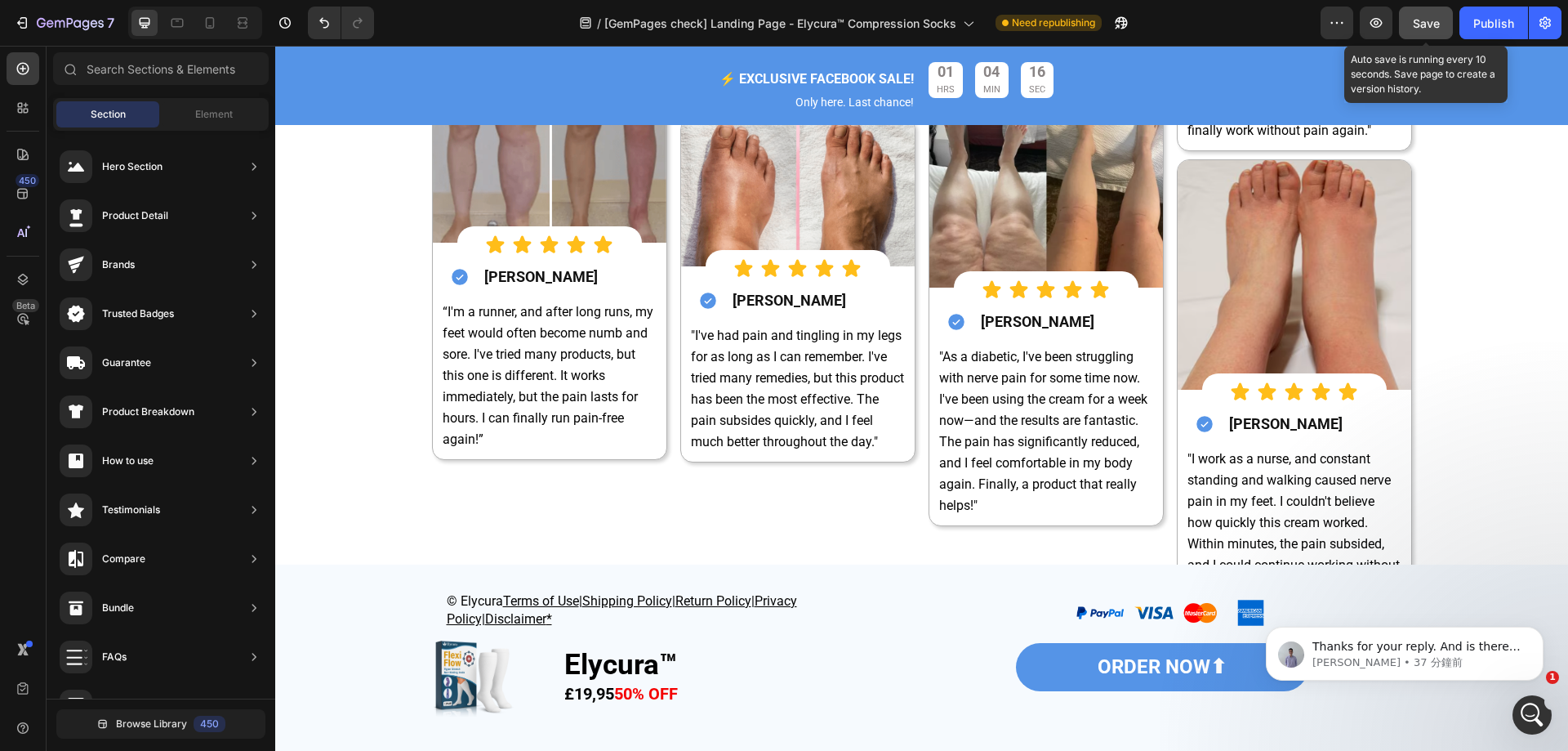
click at [1435, 25] on span "Save" at bounding box center [1426, 24] width 27 height 14
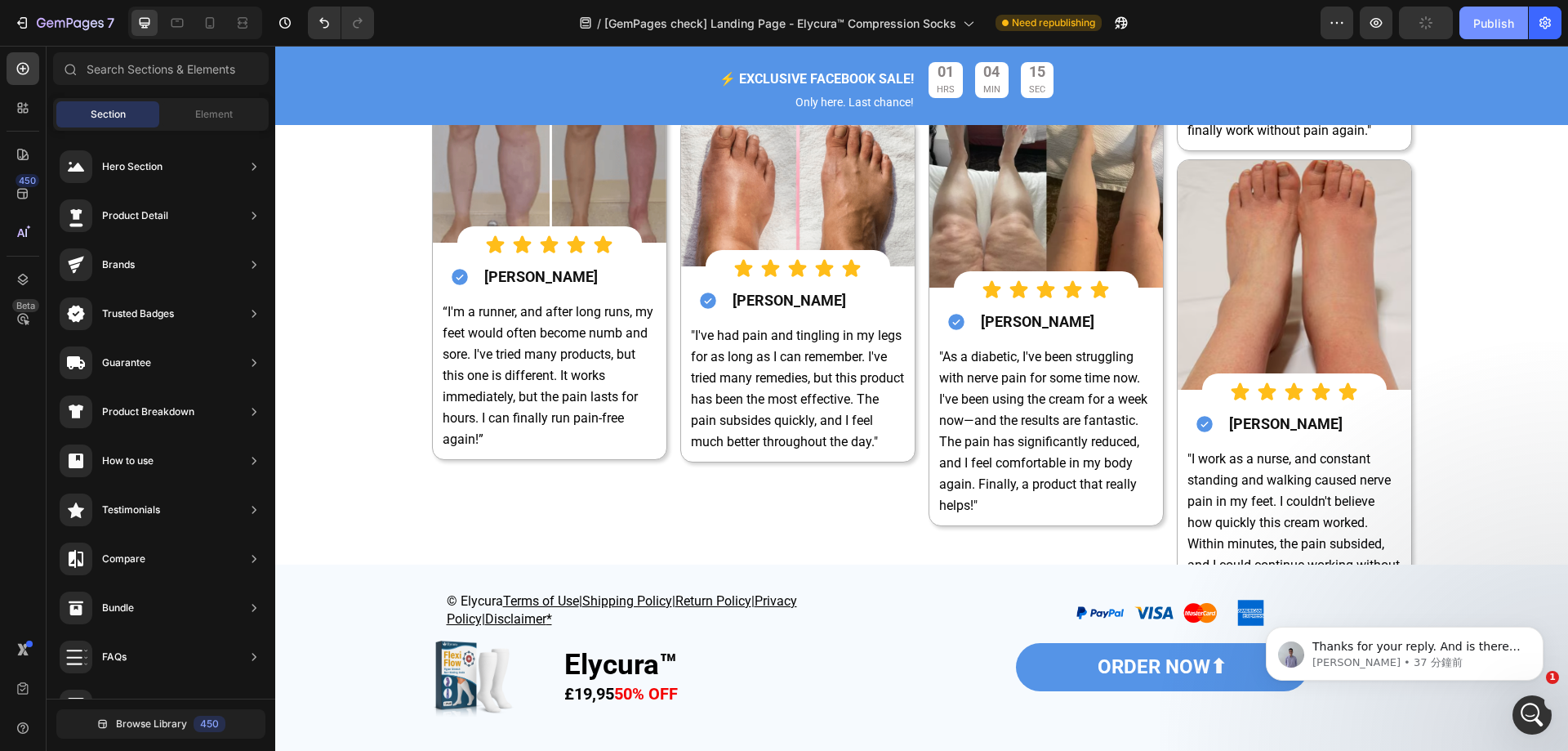
click at [1497, 32] on button "Publish" at bounding box center [1494, 22] width 69 height 32
click at [1513, 709] on div "開啟 Intercom Messenger" at bounding box center [1530, 713] width 54 height 54
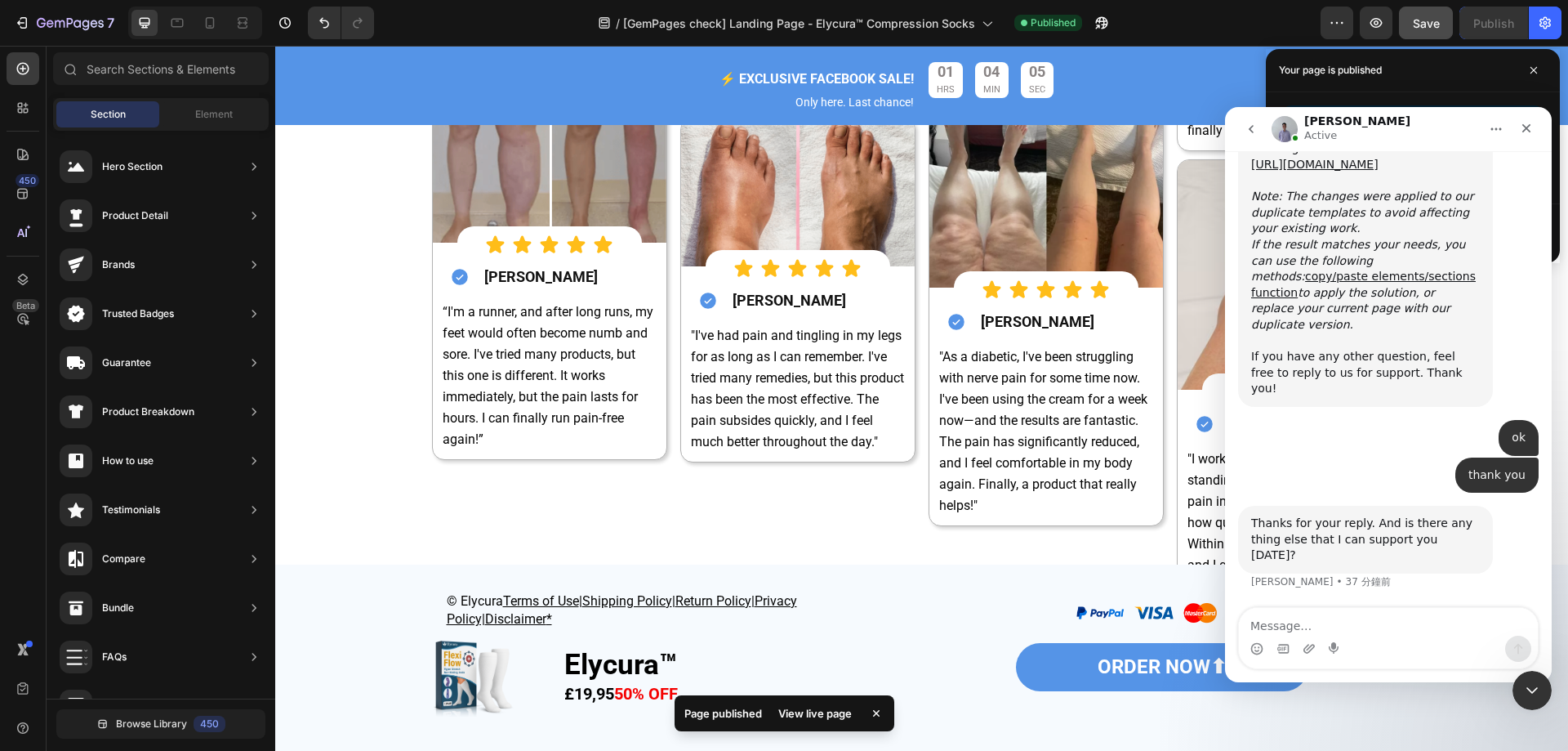
scroll to position [7686, 0]
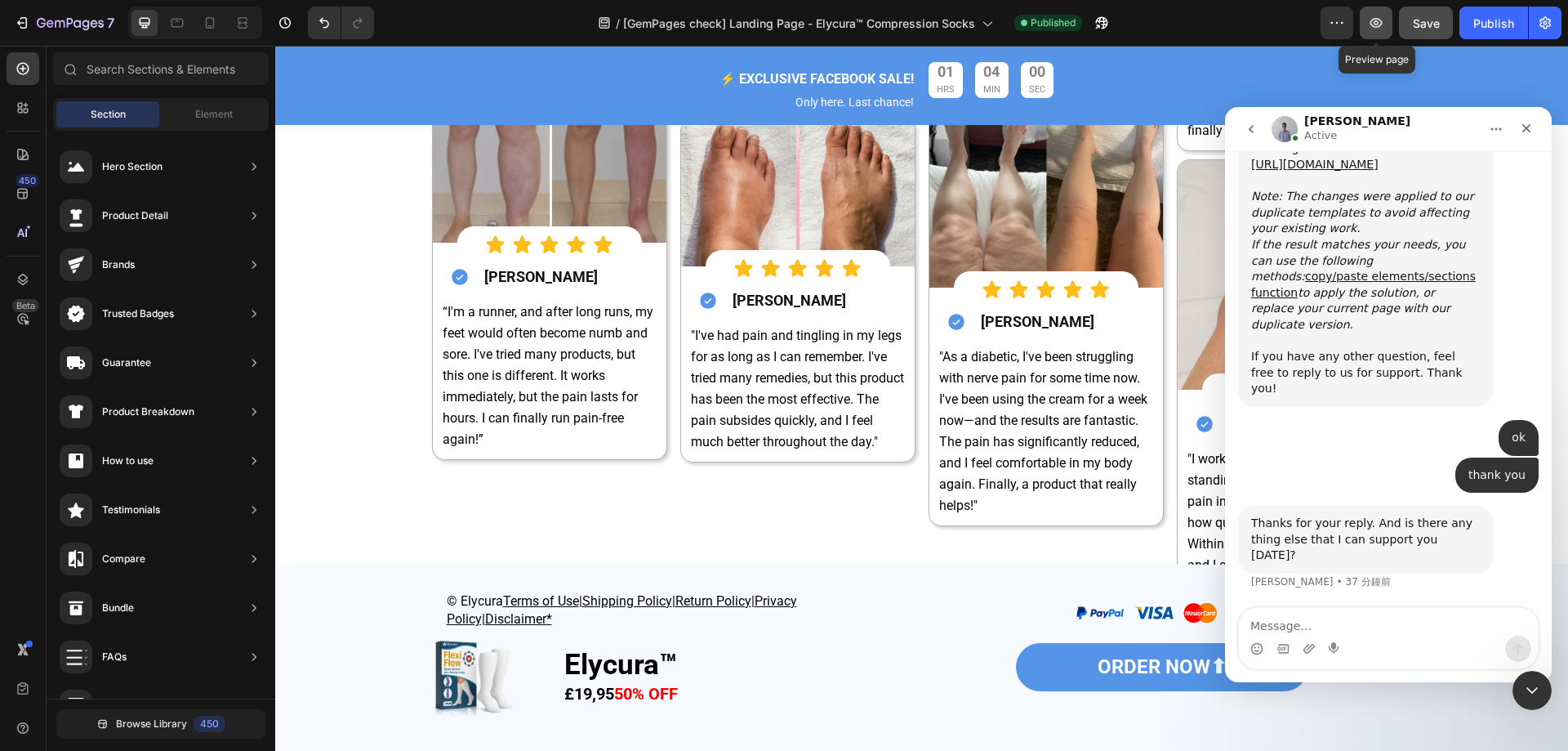
click at [1370, 23] on icon "button" at bounding box center [1376, 23] width 17 height 17
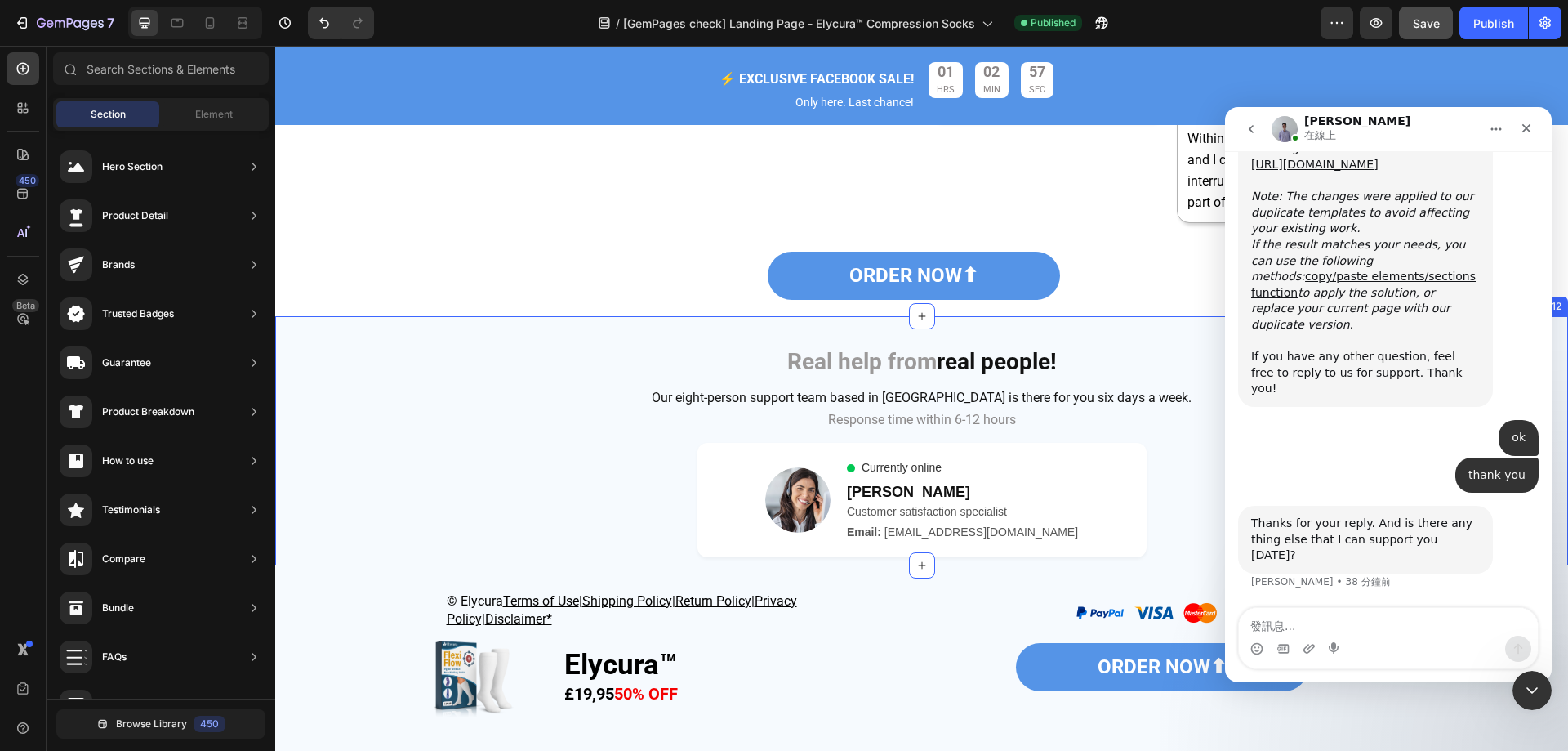
scroll to position [6157, 0]
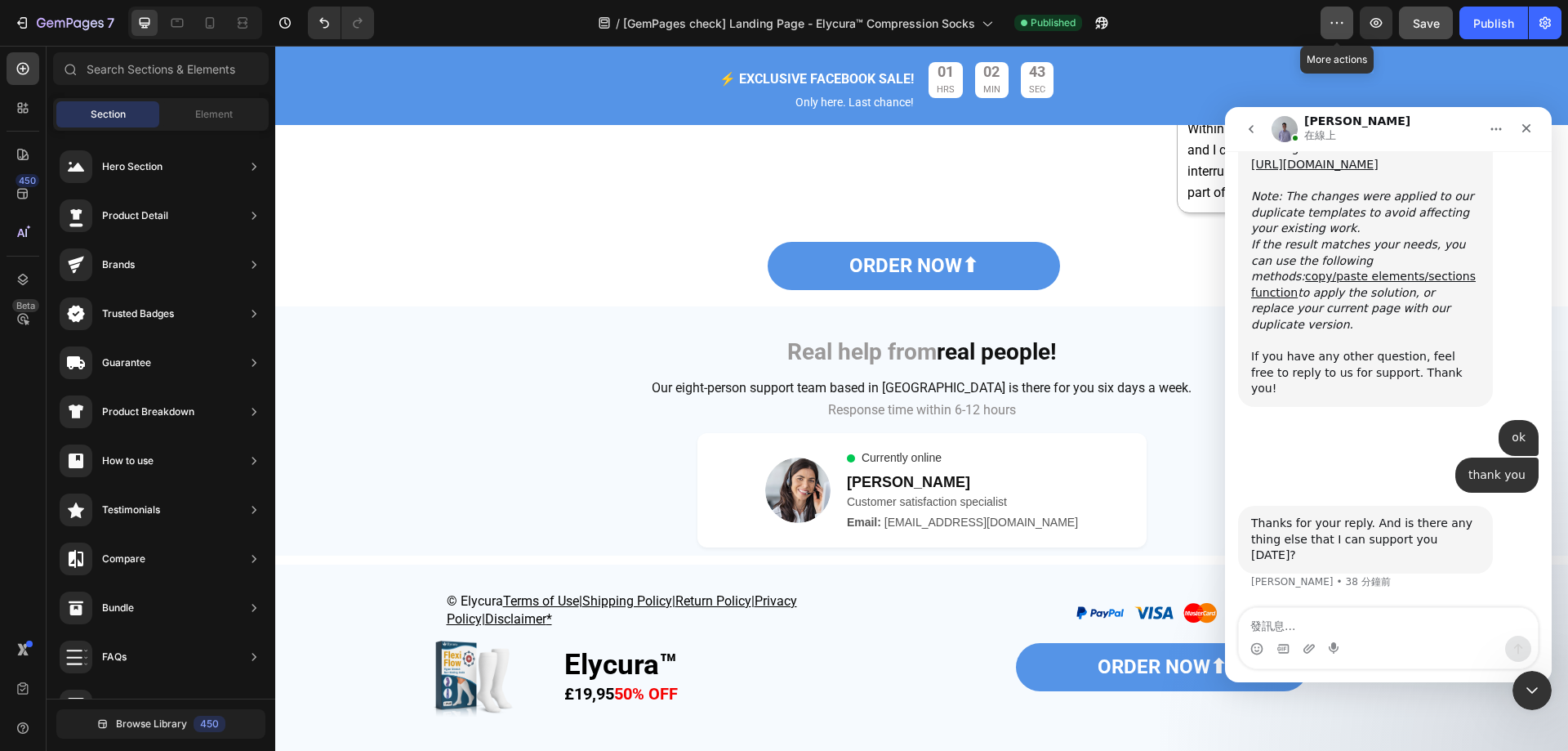
click at [1338, 14] on button "button" at bounding box center [1336, 22] width 32 height 32
click at [1410, 29] on button "Save" at bounding box center [1426, 22] width 54 height 32
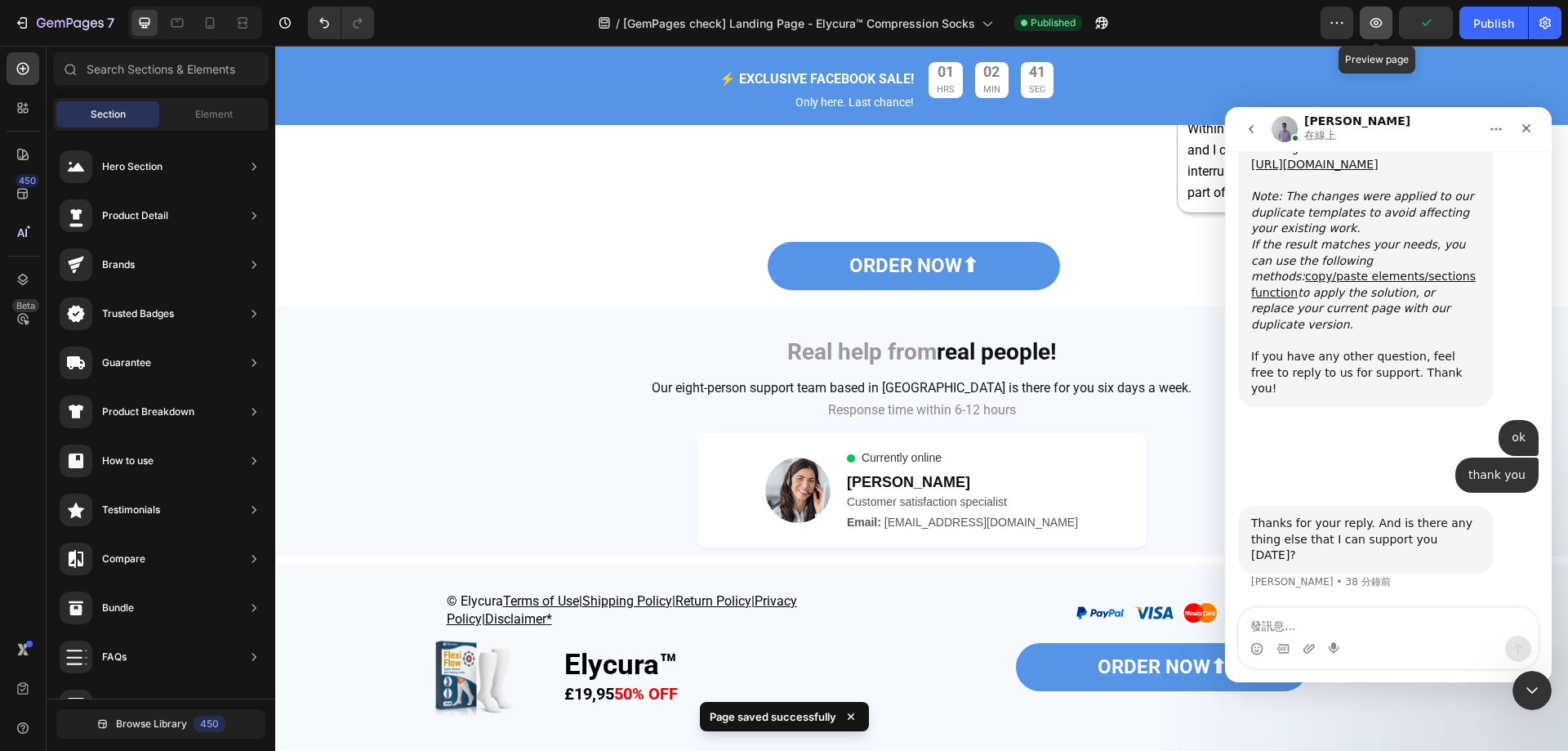
click at [1381, 22] on icon "button" at bounding box center [1376, 23] width 17 height 17
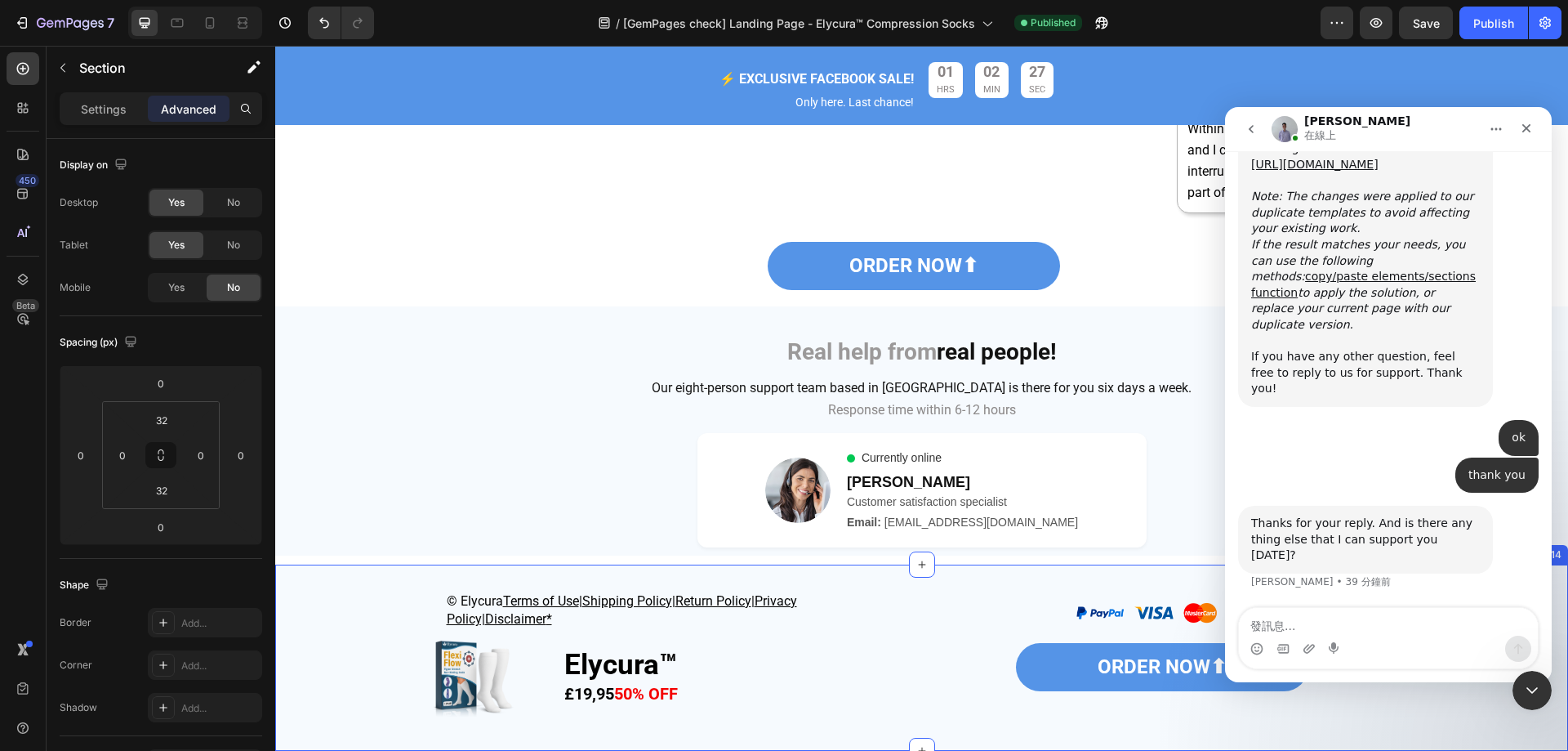
click at [365, 587] on div "© Elycura Terms of Use | Shipping Policy | Return Policy | Privacy Policy| Disc…" at bounding box center [922, 658] width 1293 height 187
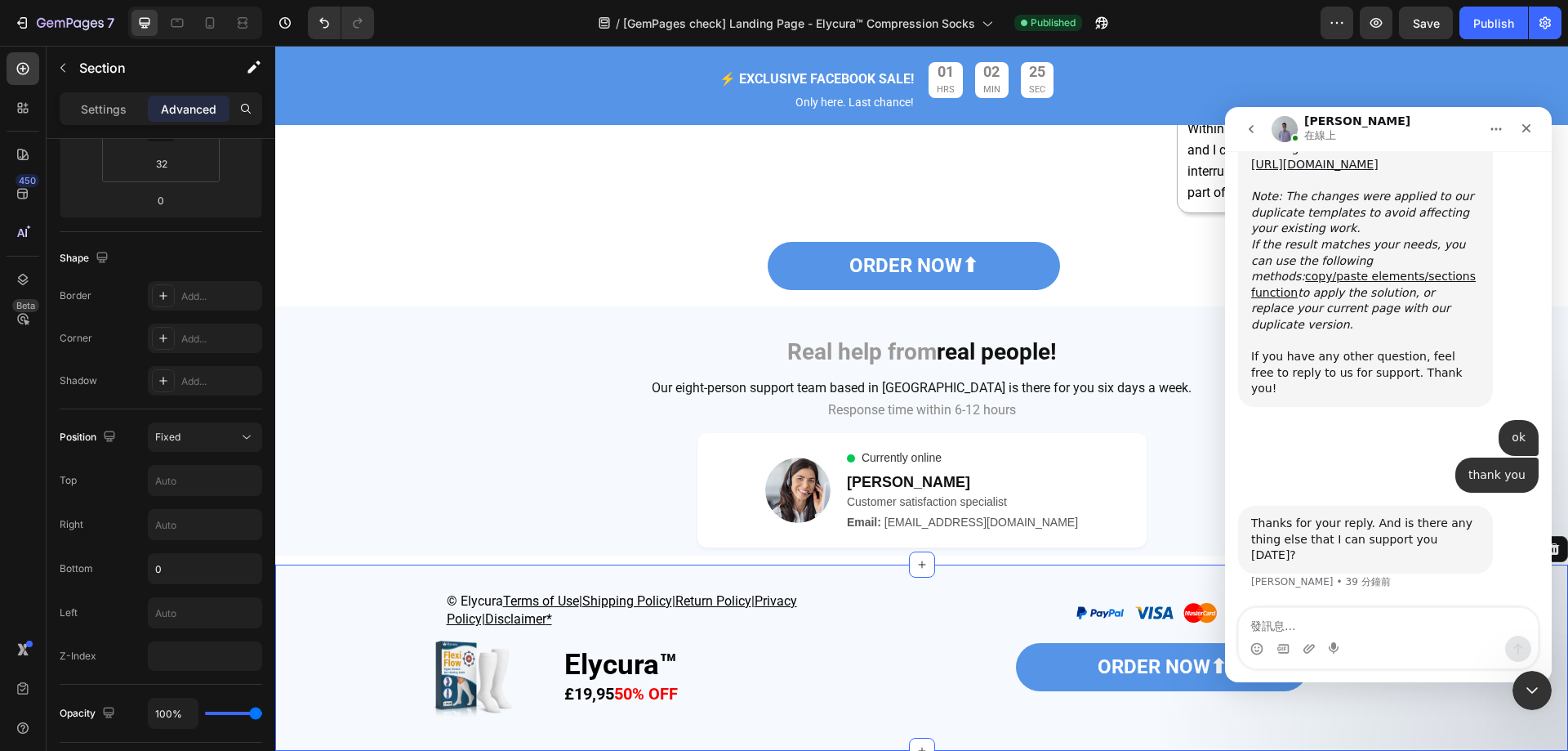
scroll to position [625, 0]
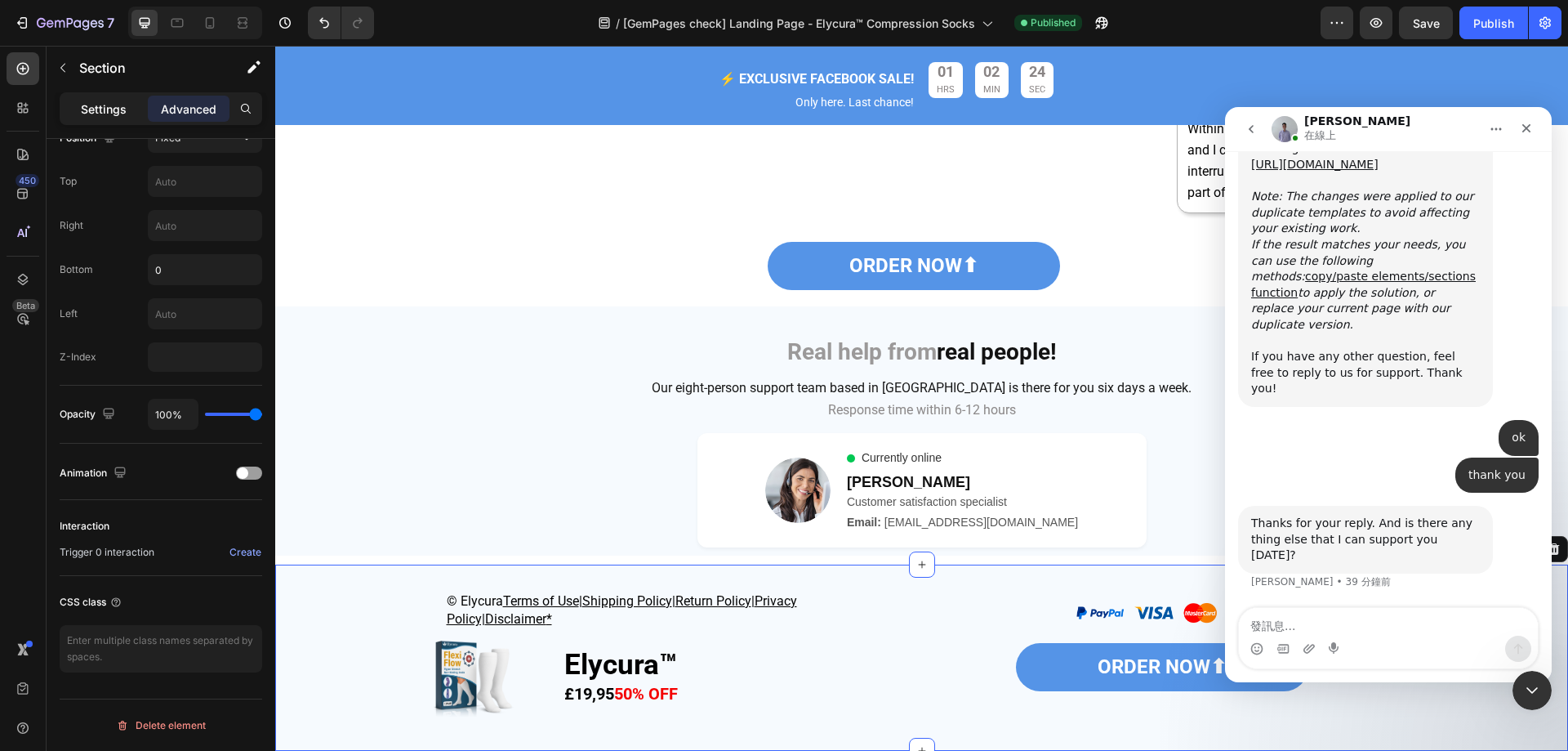
click at [125, 112] on p "Settings" at bounding box center [104, 109] width 45 height 17
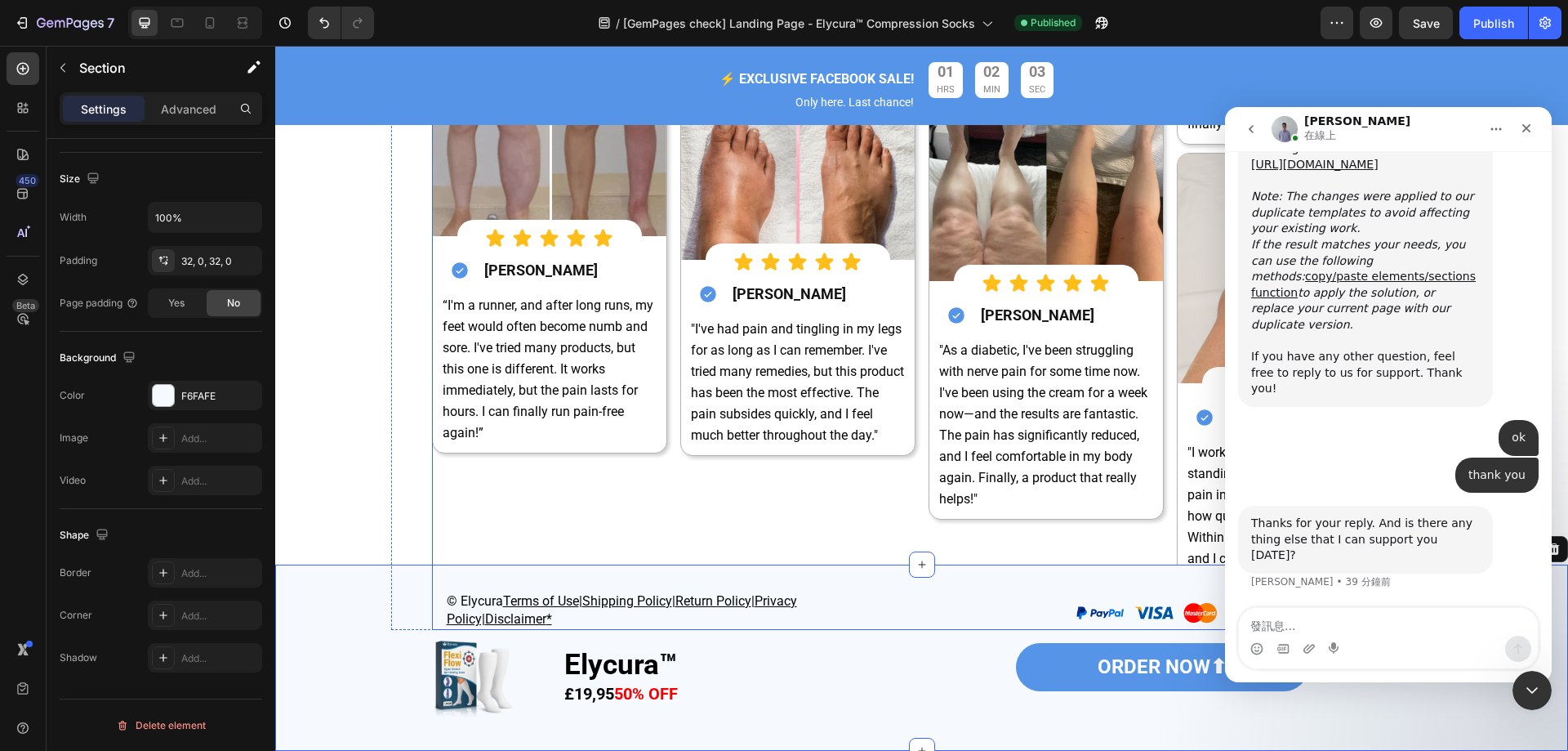
scroll to position [5585, 0]
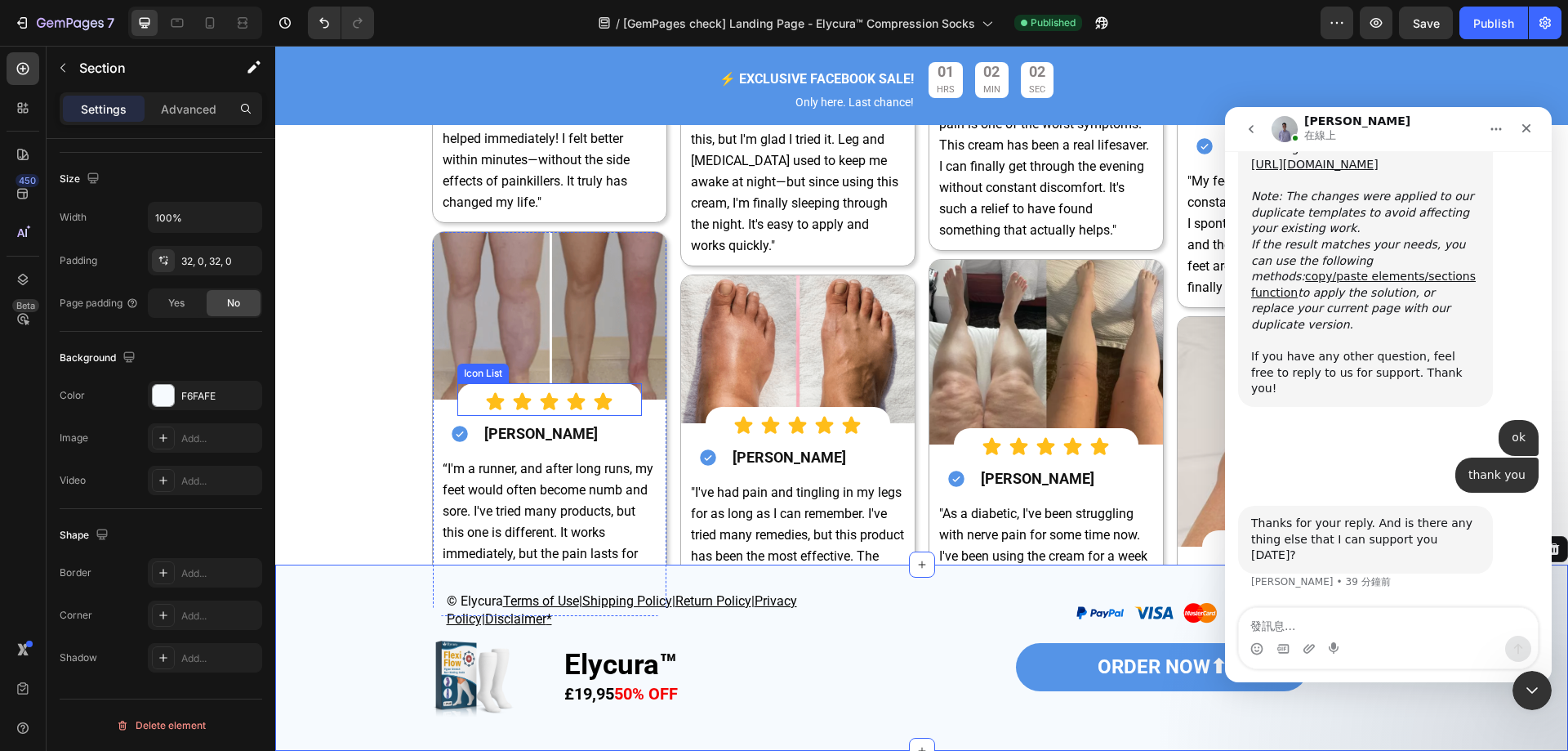
click at [627, 392] on div "Icon Icon Icon Icon Icon" at bounding box center [549, 401] width 185 height 20
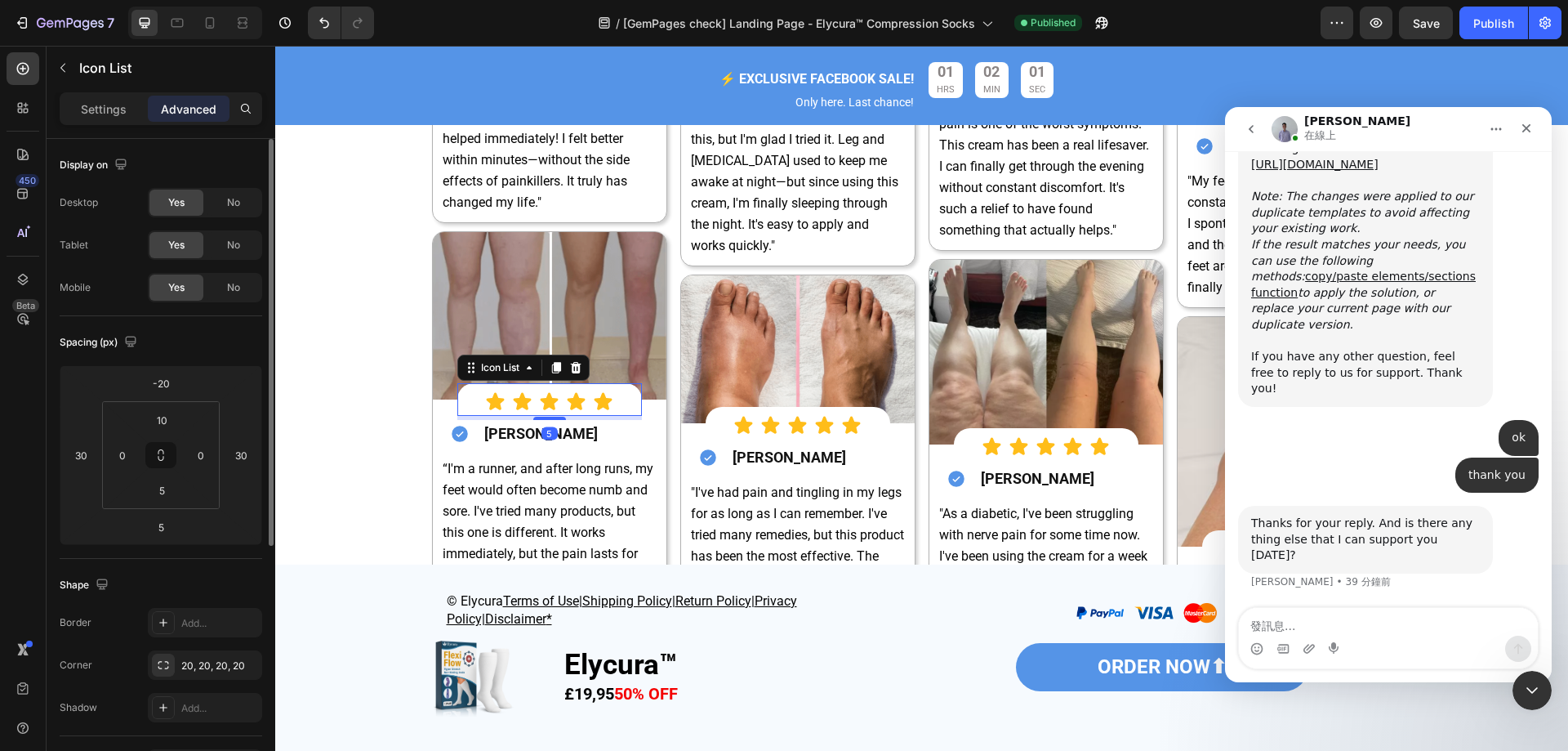
scroll to position [406, 0]
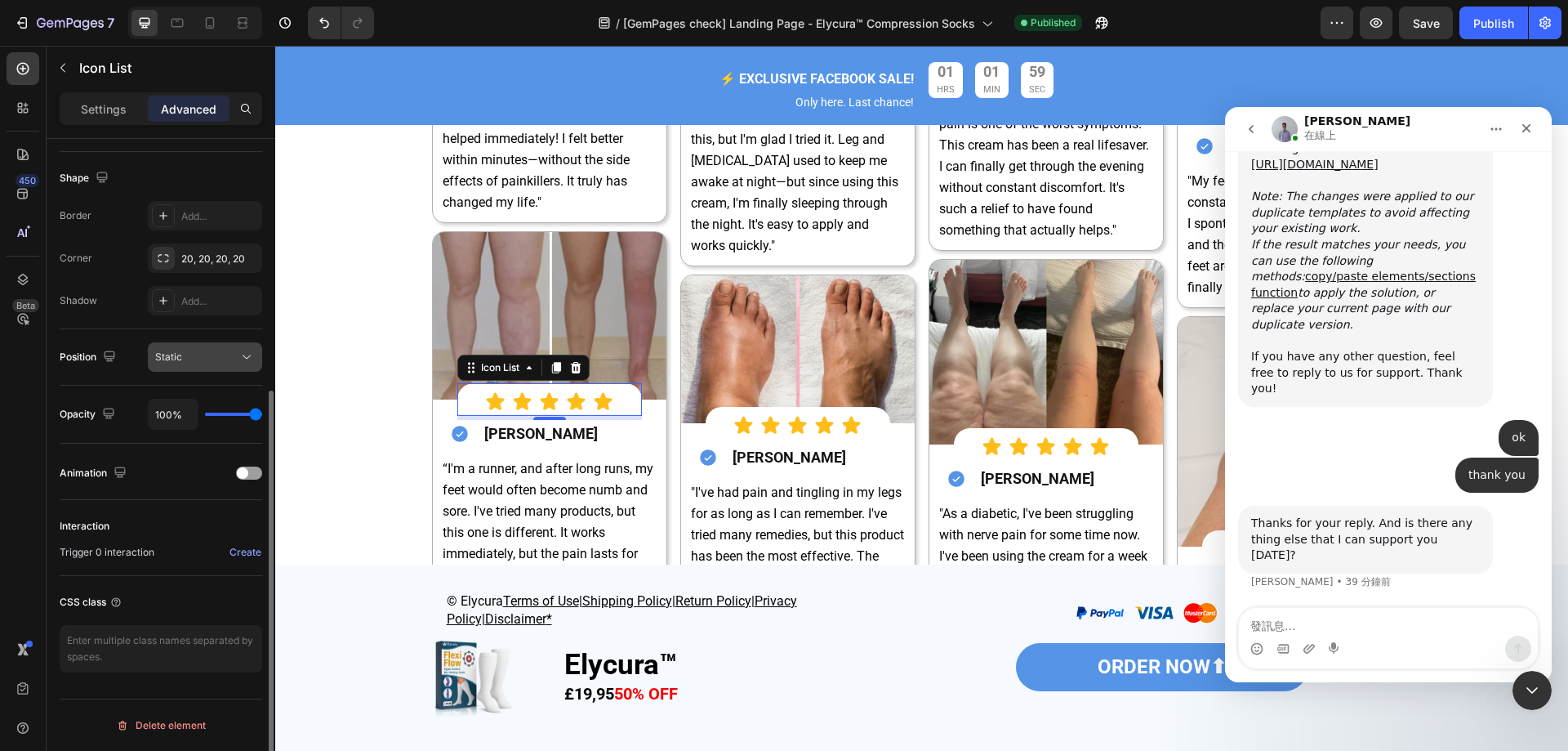
click at [218, 348] on button "Static" at bounding box center [205, 357] width 114 height 30
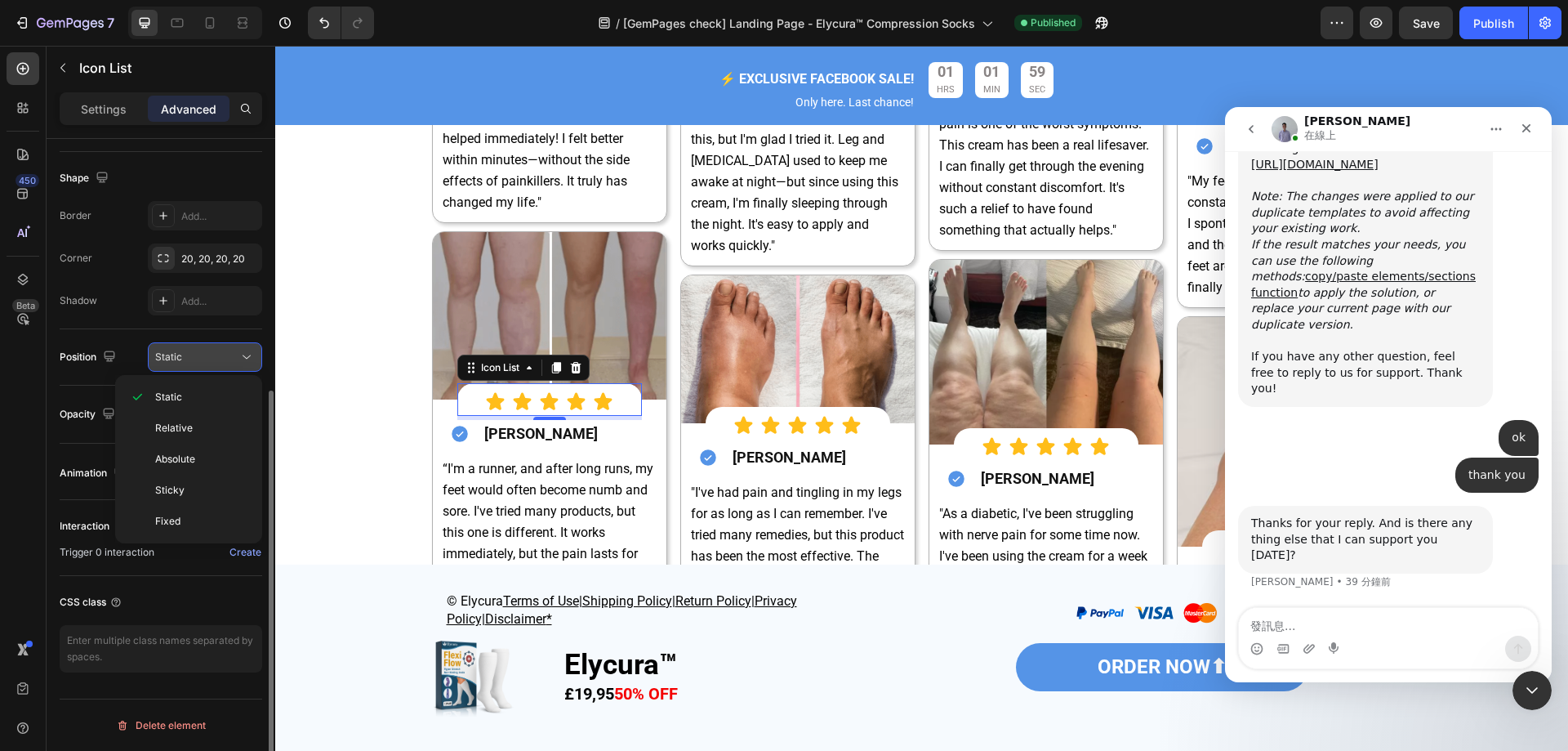
click at [218, 348] on button "Static" at bounding box center [205, 357] width 114 height 30
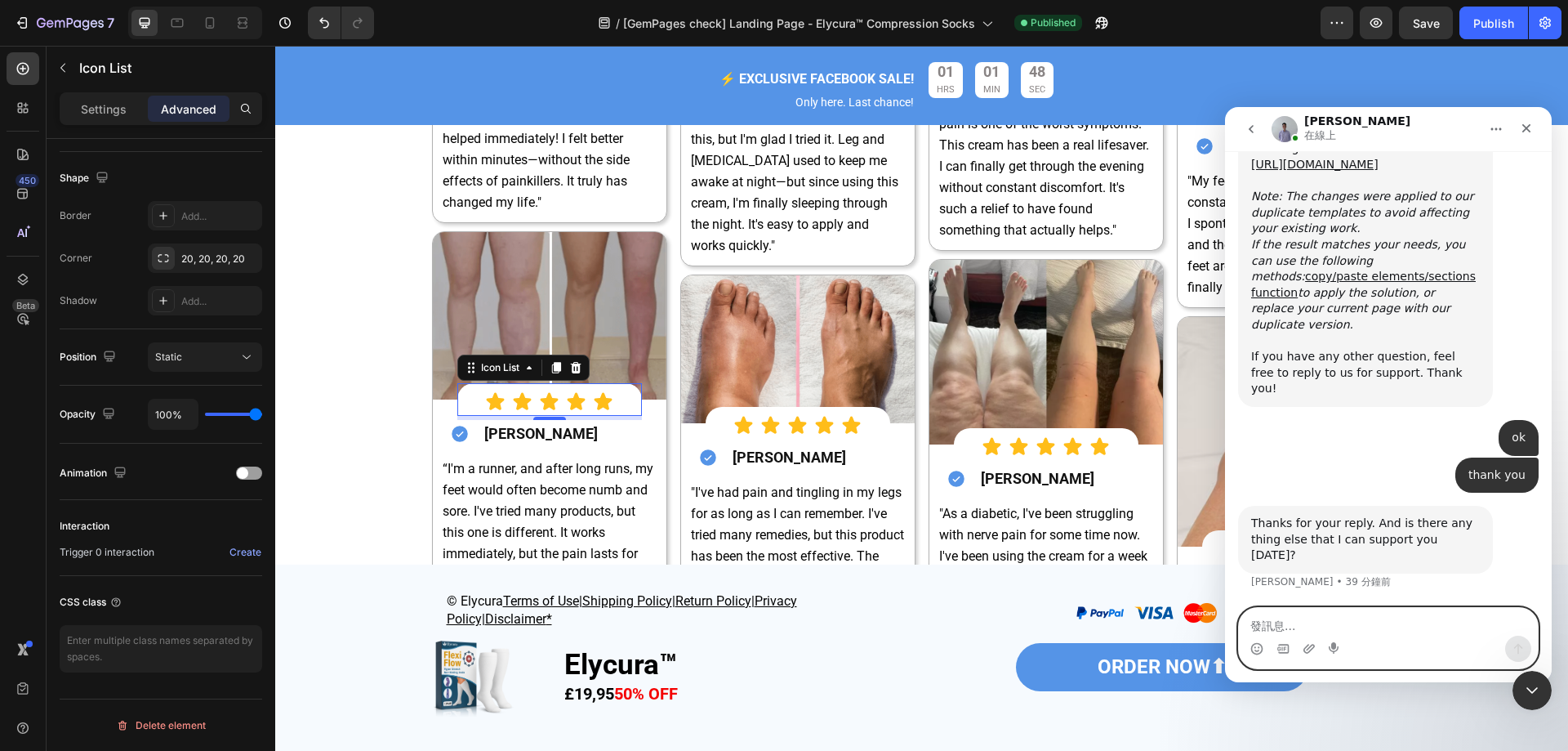
click at [1324, 619] on textarea "發訊息..." at bounding box center [1388, 622] width 299 height 28
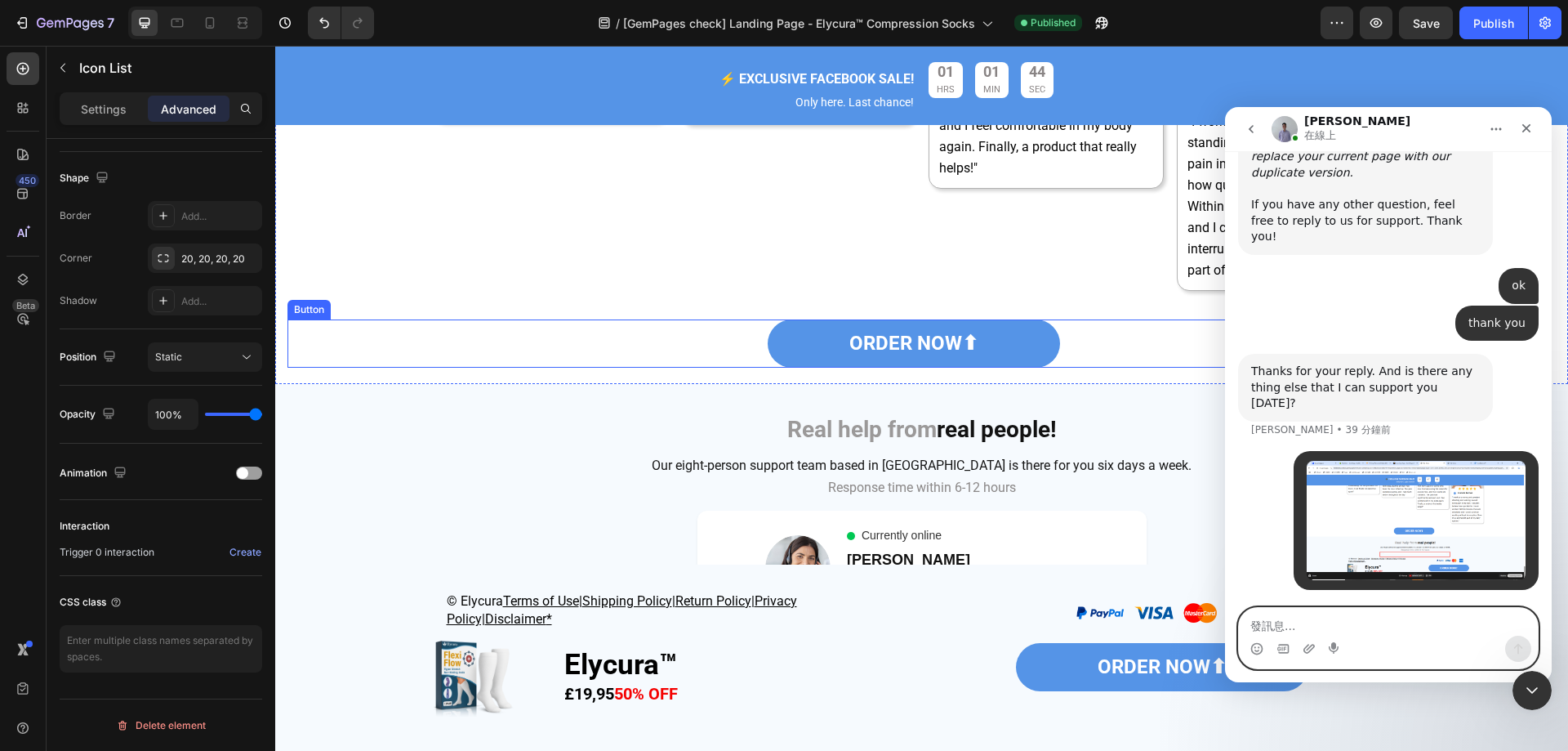
scroll to position [6157, 0]
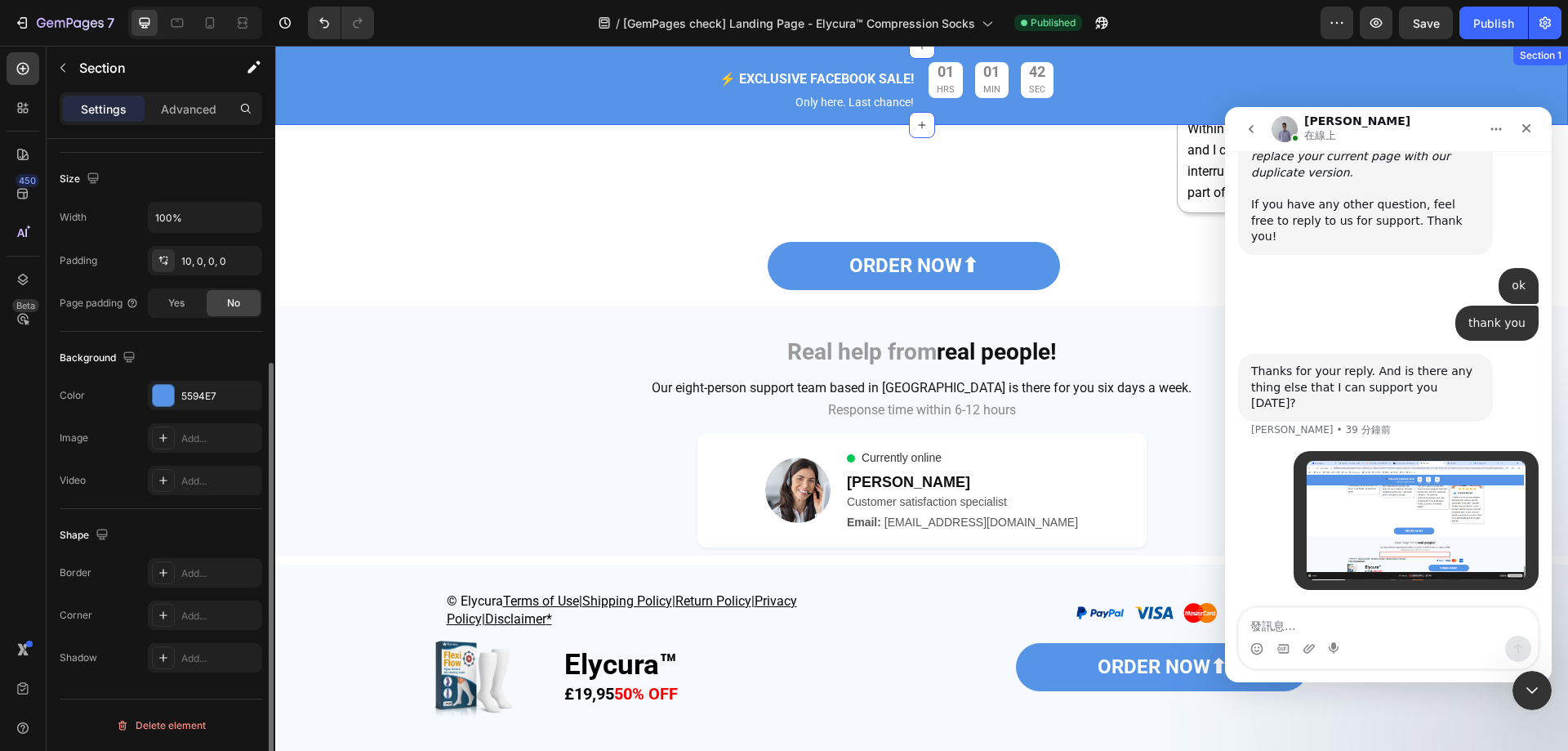
click at [1476, 87] on div "⚡️ EXCLUSIVE FACEBOOK SALE! Text Block Only here. Last chance! Text Block 01 HR…" at bounding box center [922, 89] width 1293 height 71
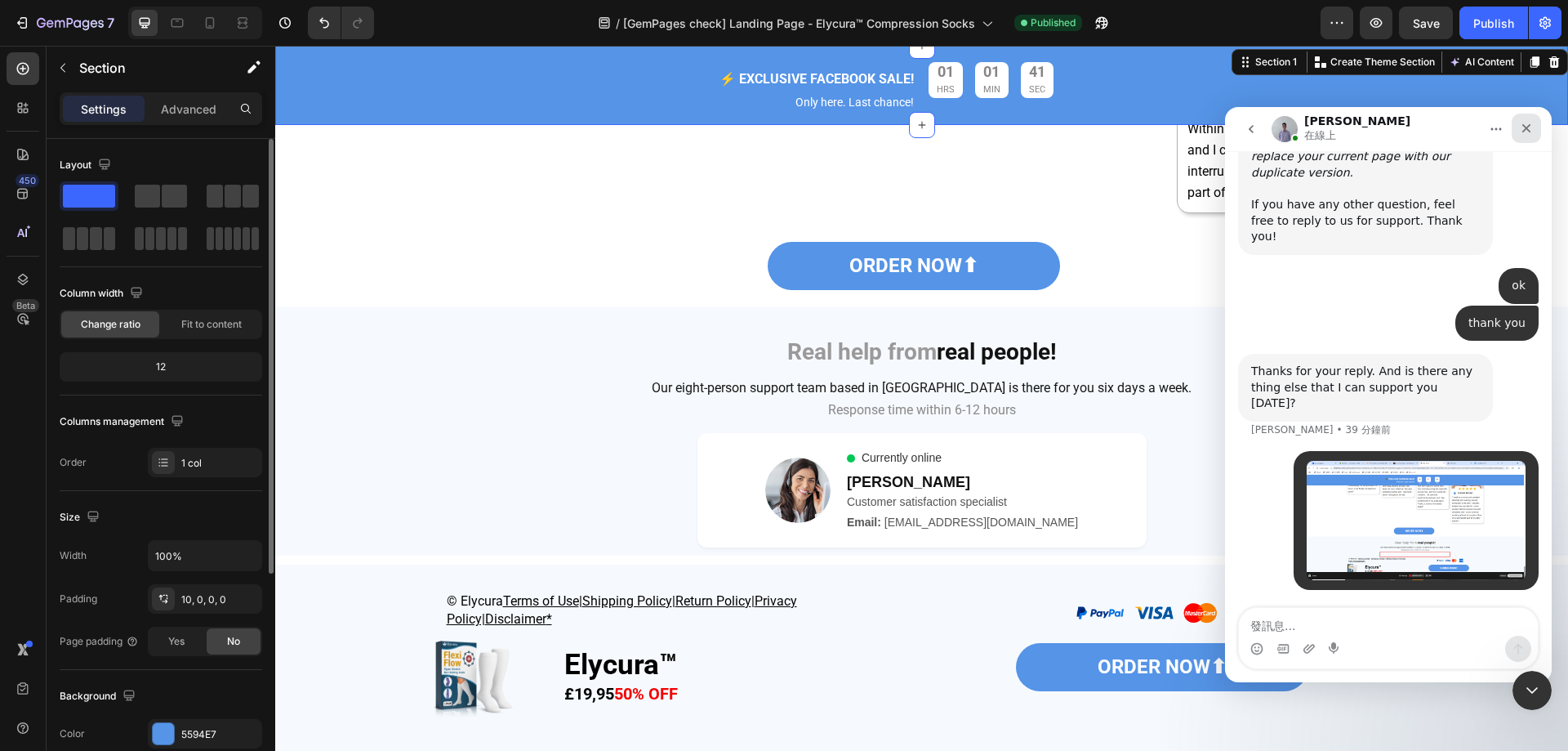
drag, startPoint x: 1527, startPoint y: 128, endPoint x: 2492, endPoint y: 213, distance: 968.7
click at [1527, 128] on icon "關閉" at bounding box center [1527, 128] width 9 height 9
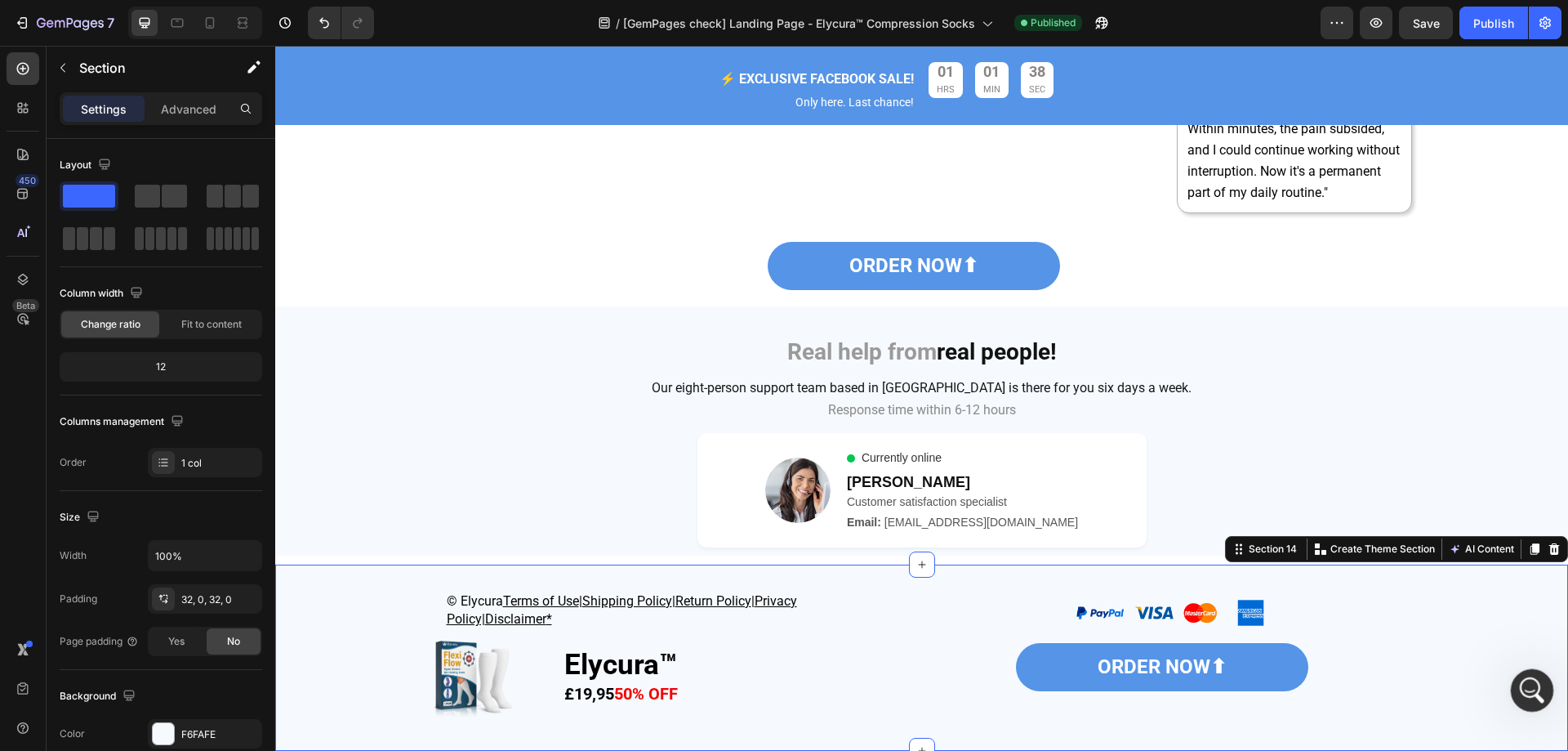
click at [1532, 696] on icon "開啟 Intercom Messenger" at bounding box center [1530, 688] width 27 height 27
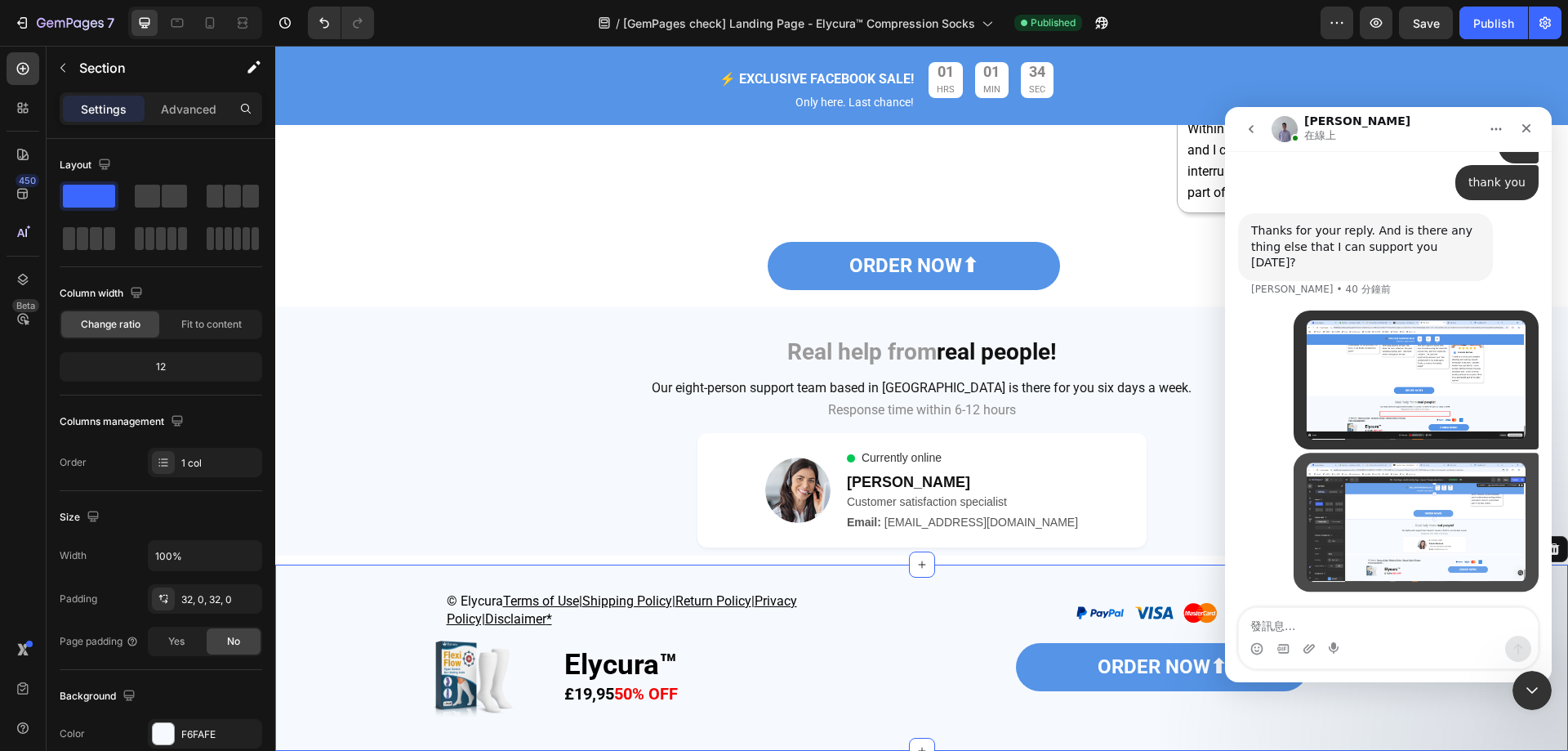
scroll to position [7916, 0]
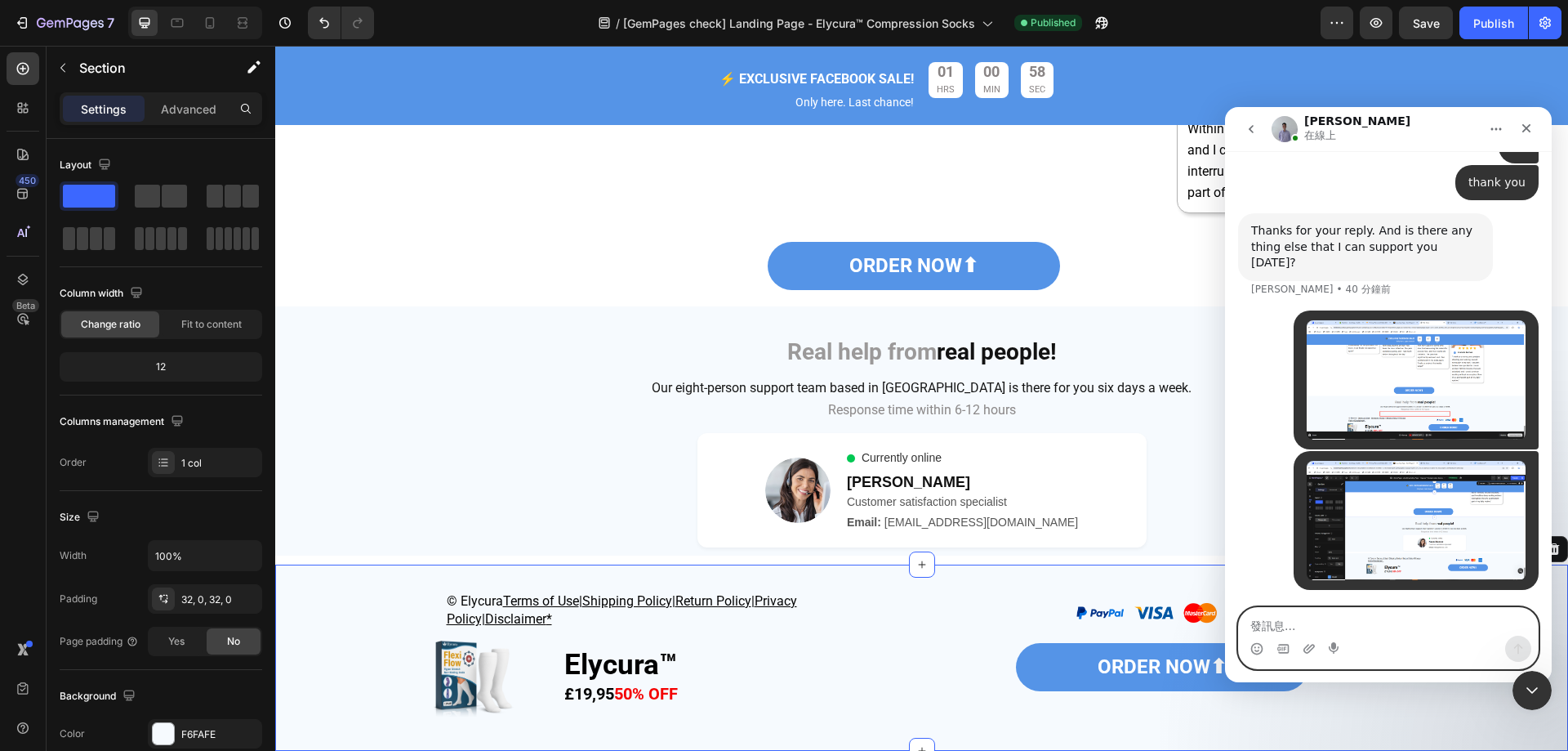
paste textarea "In this preview link, the bottom module hides the upper modules when hovered ov…"
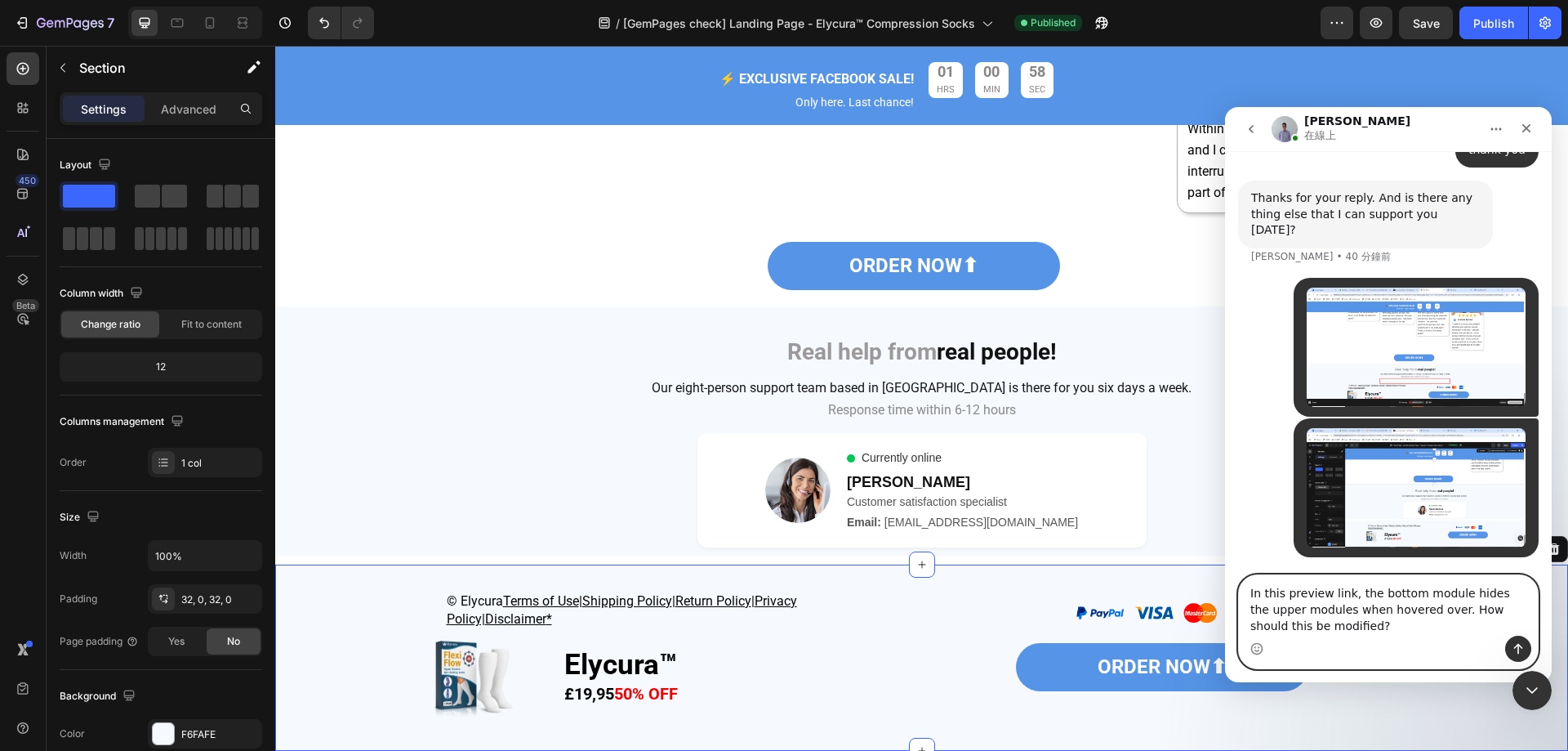
type textarea "In this preview link, the bottom module hides the upper modules when hovered ov…"
click at [1523, 643] on icon "傳送訊息…" at bounding box center [1518, 648] width 13 height 13
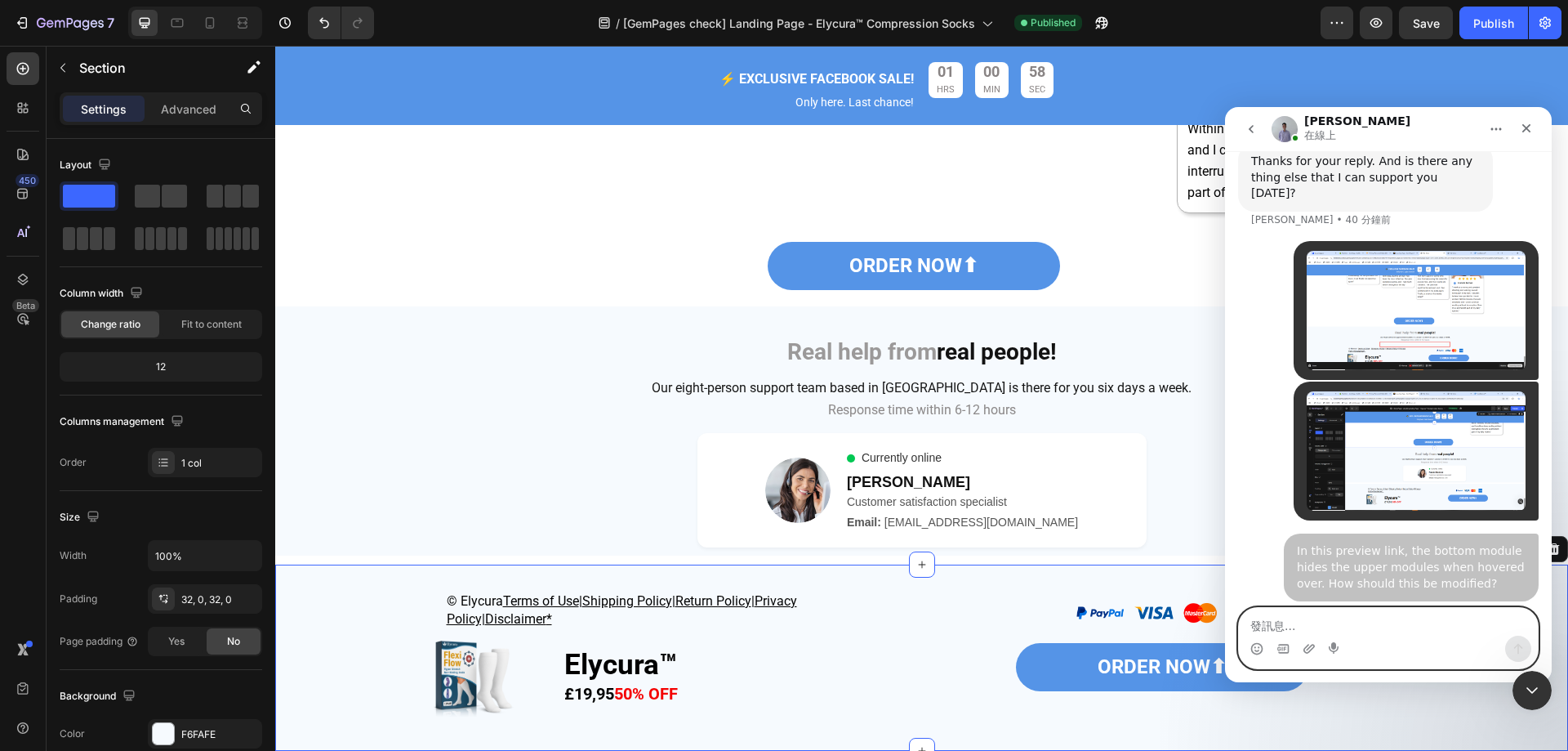
scroll to position [7984, 0]
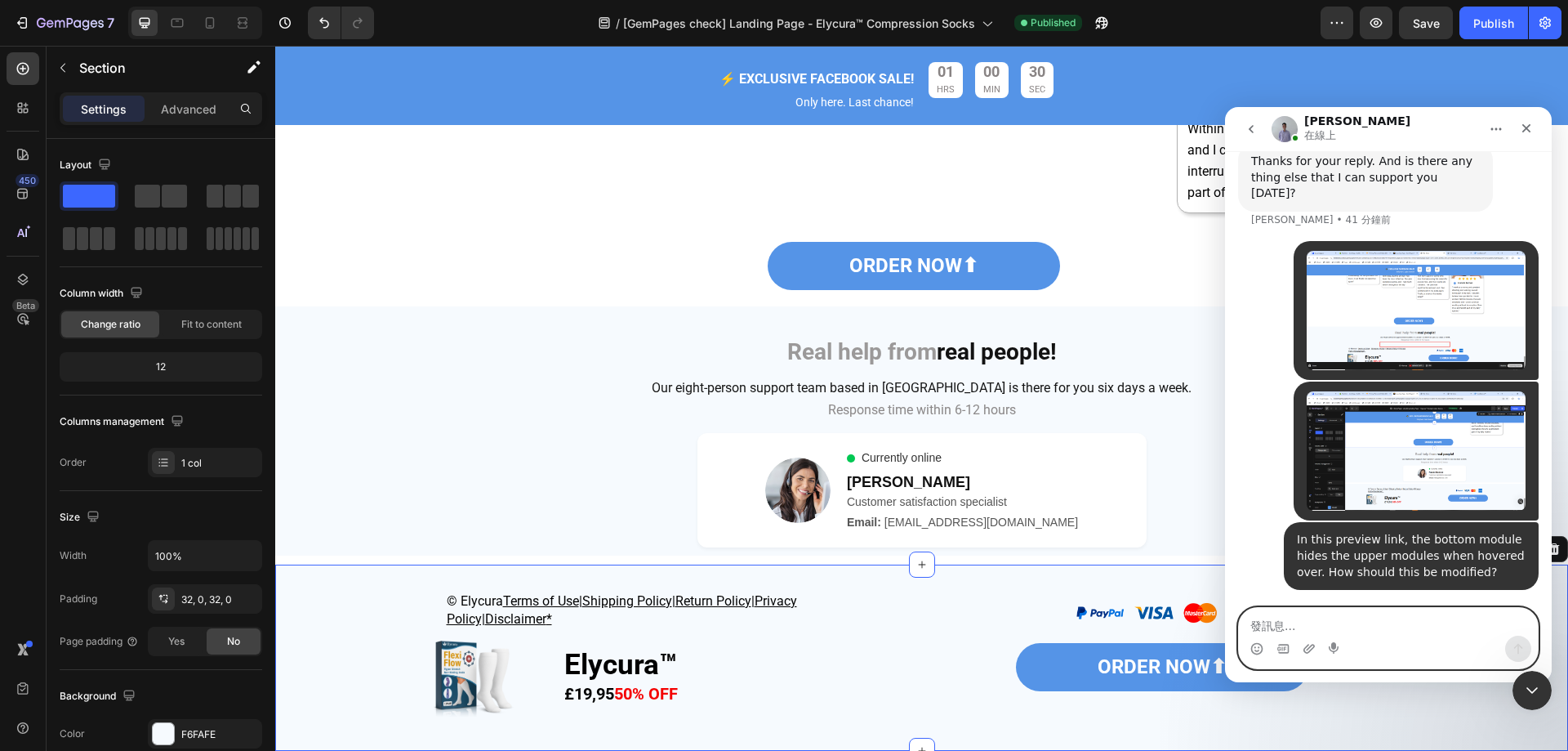
click at [1343, 625] on textarea "發訊息..." at bounding box center [1388, 622] width 299 height 28
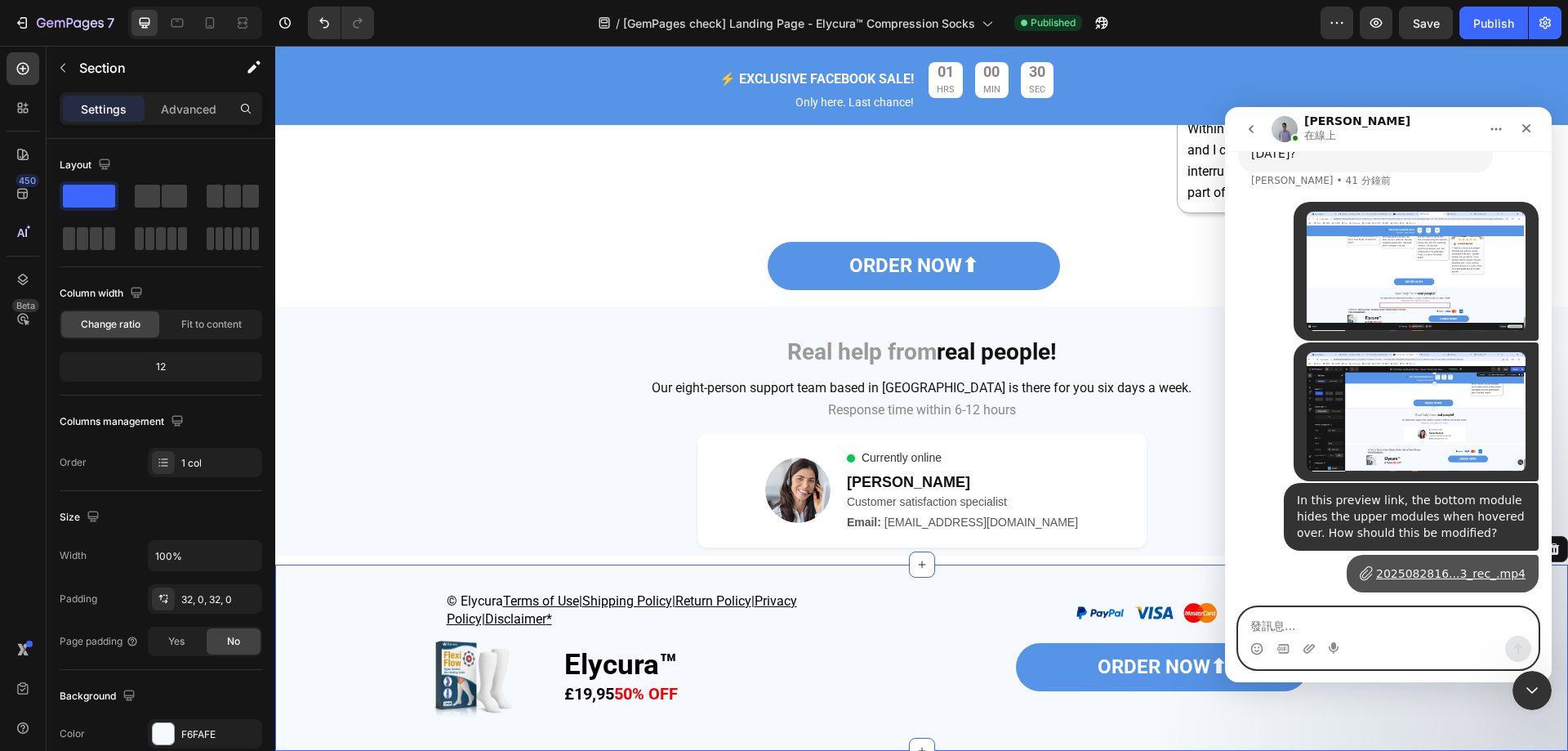
scroll to position [8024, 0]
click at [1350, 625] on textarea "發訊息..." at bounding box center [1388, 622] width 299 height 28
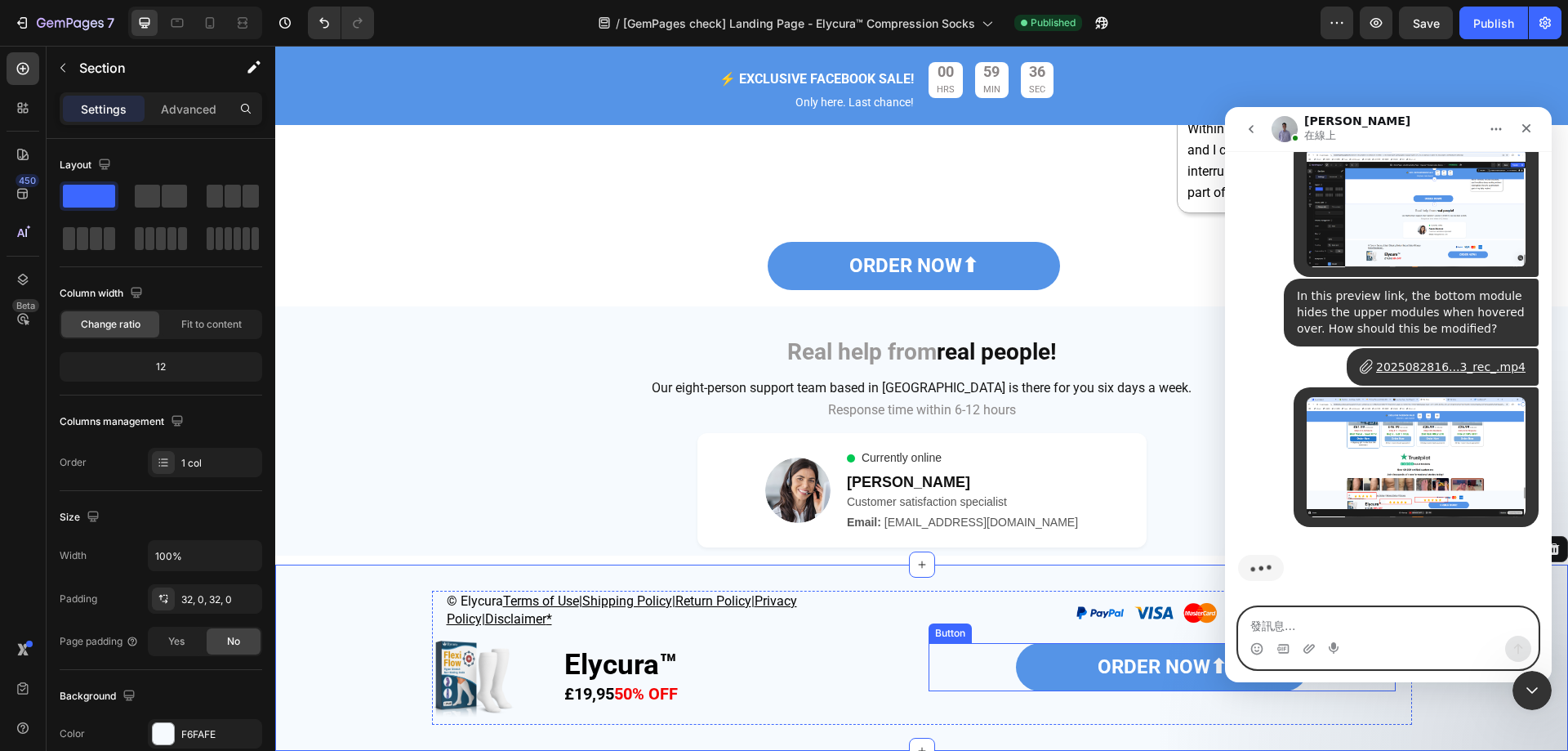
scroll to position [8227, 0]
click at [1418, 634] on textarea "發訊息..." at bounding box center [1388, 622] width 299 height 28
paste textarea "After I copy and paste the module your technical team just created, it will hov…"
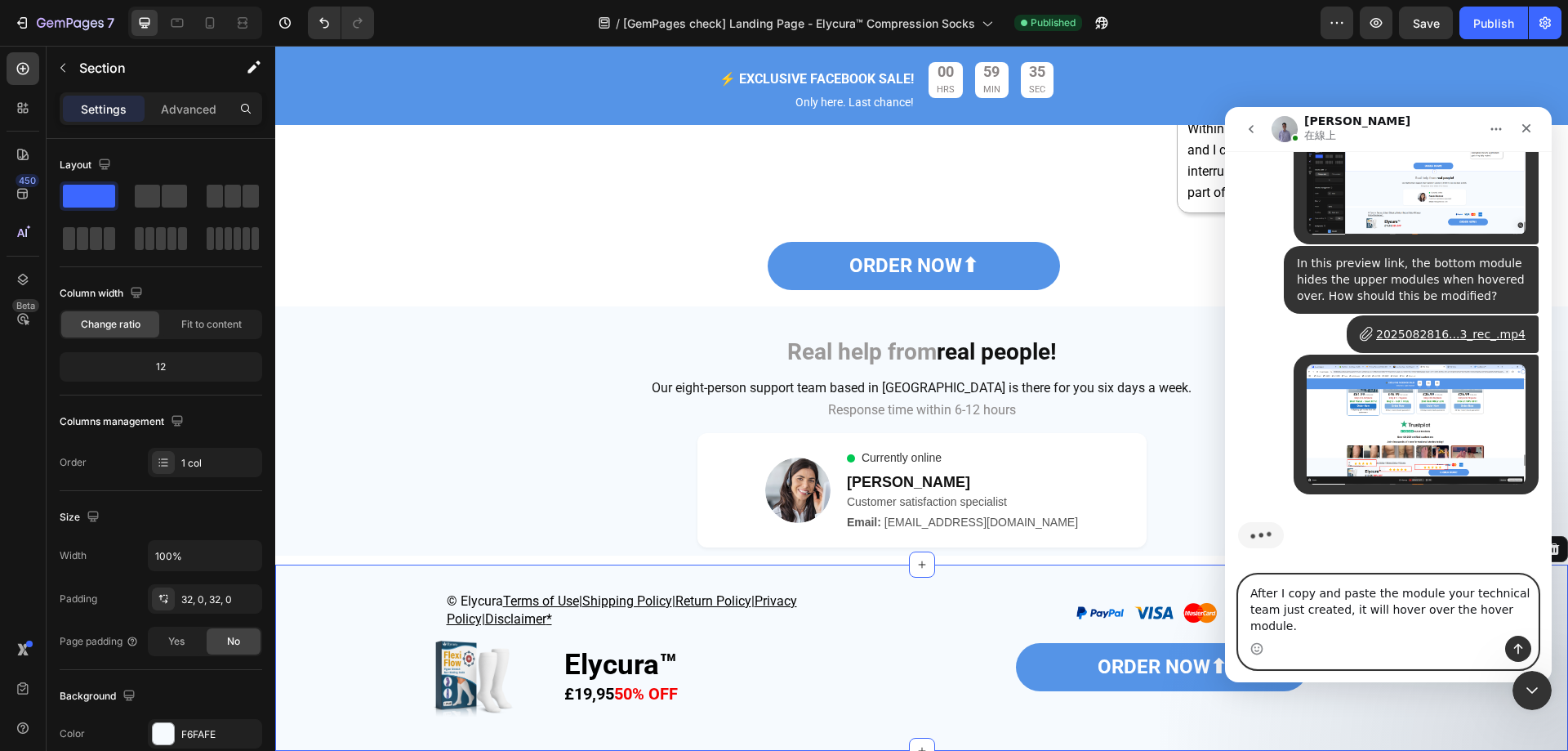
type textarea "After I copy and paste the module your technical team just created, it will hov…"
click at [1520, 651] on icon "傳送訊息…" at bounding box center [1518, 648] width 13 height 13
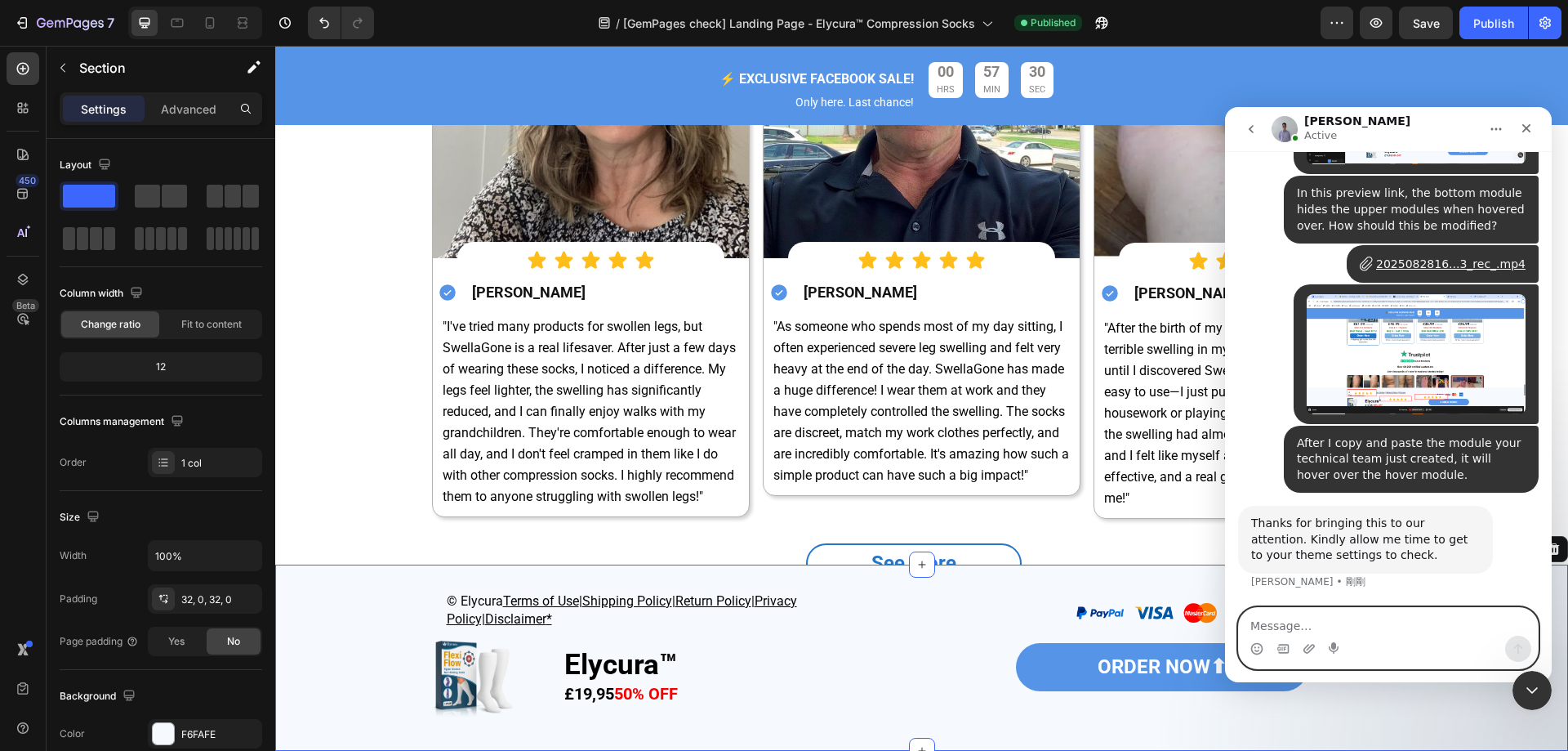
scroll to position [8379, 0]
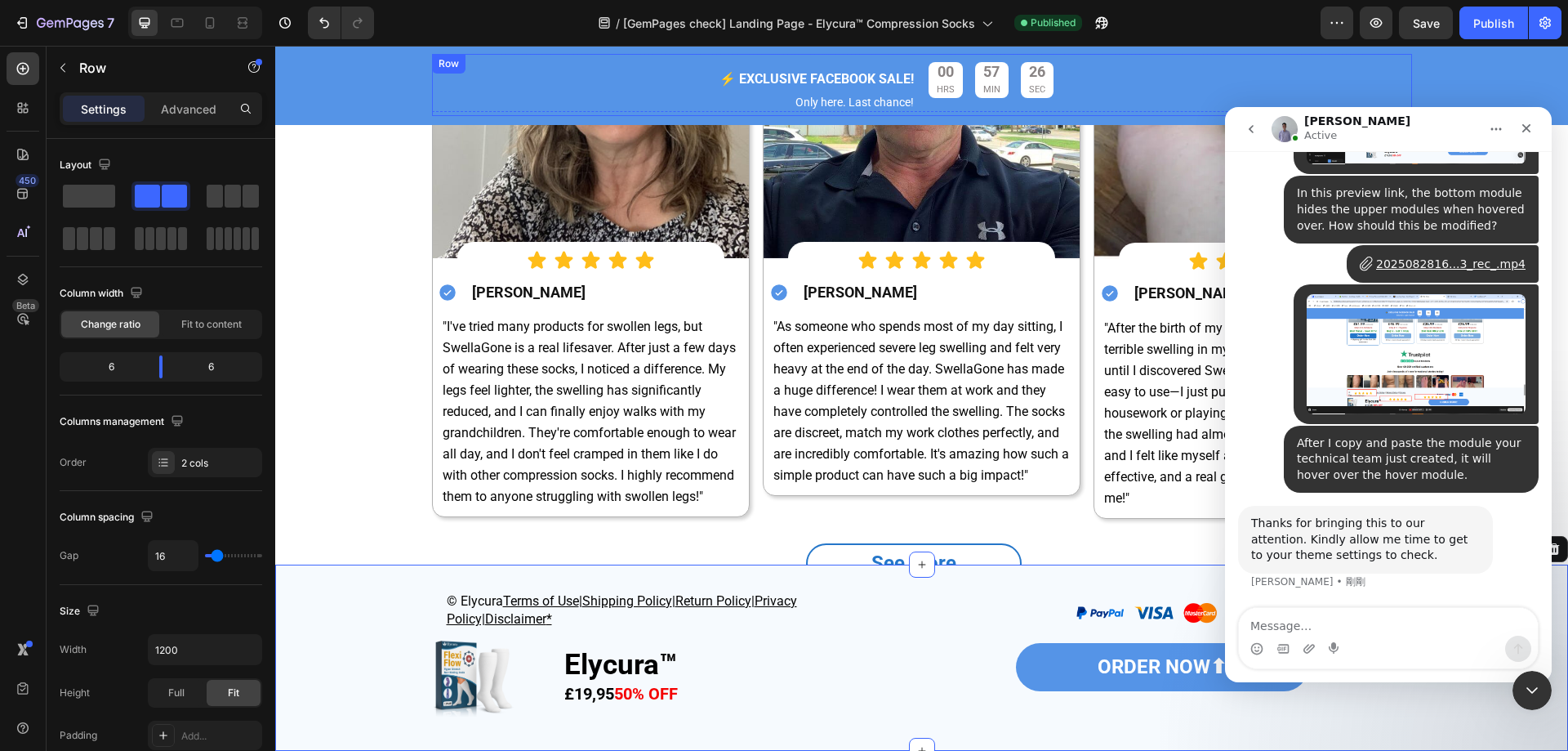
click at [483, 61] on div "⚡️ EXCLUSIVE FACEBOOK SALE! Text Block Only here. Last chance! Text Block 00 HR…" at bounding box center [922, 85] width 980 height 62
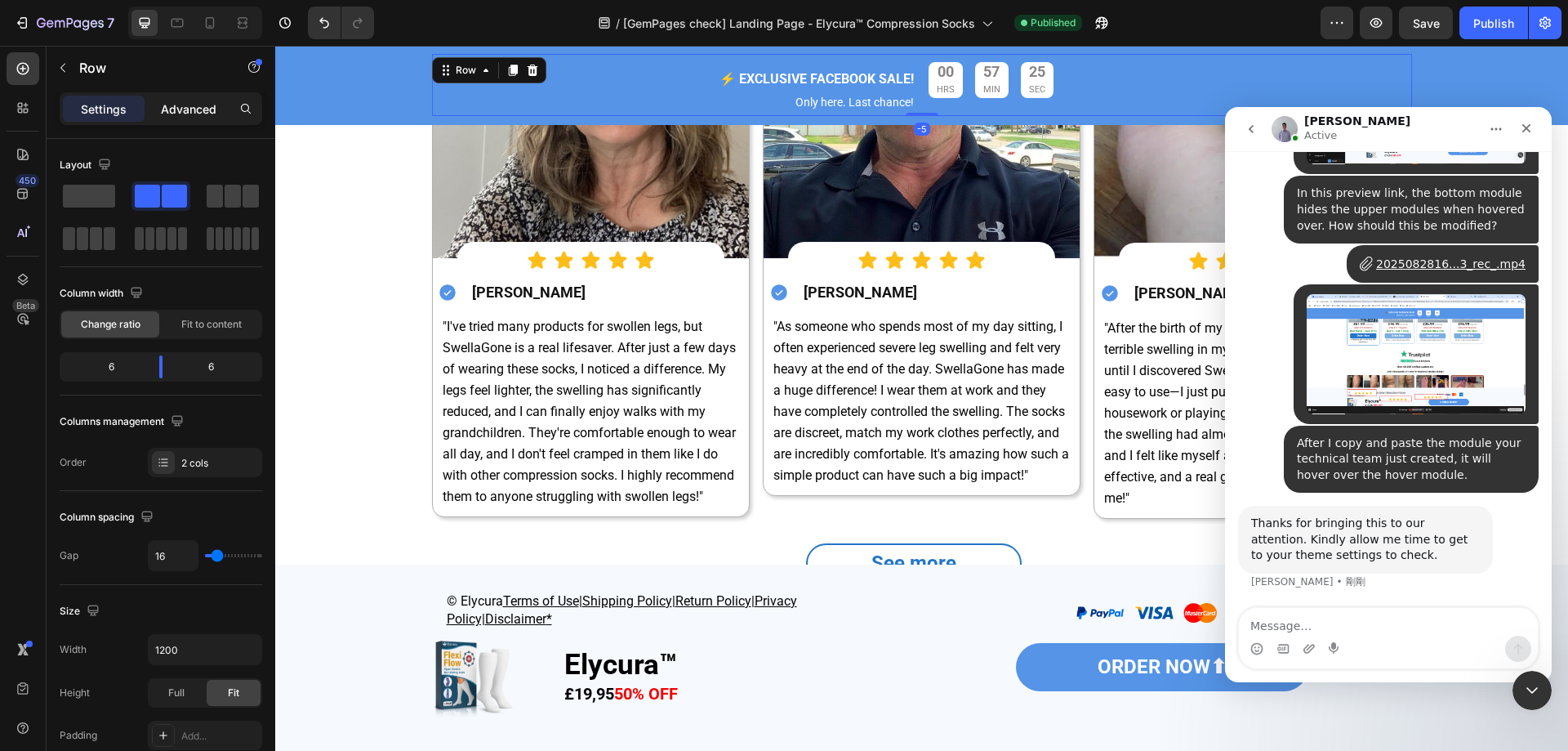
click at [202, 100] on p "Advanced" at bounding box center [189, 109] width 56 height 17
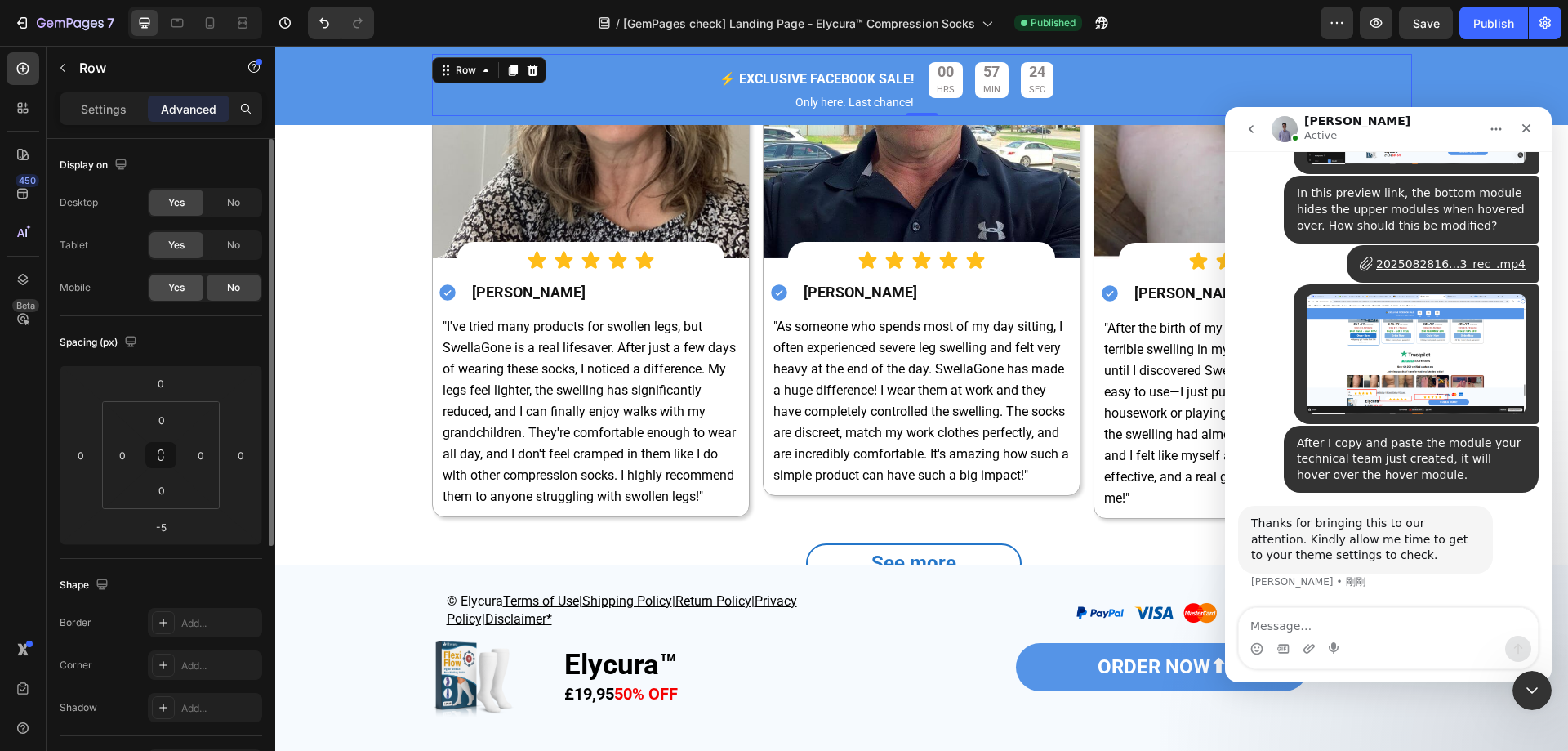
click at [176, 285] on span "Yes" at bounding box center [176, 287] width 17 height 15
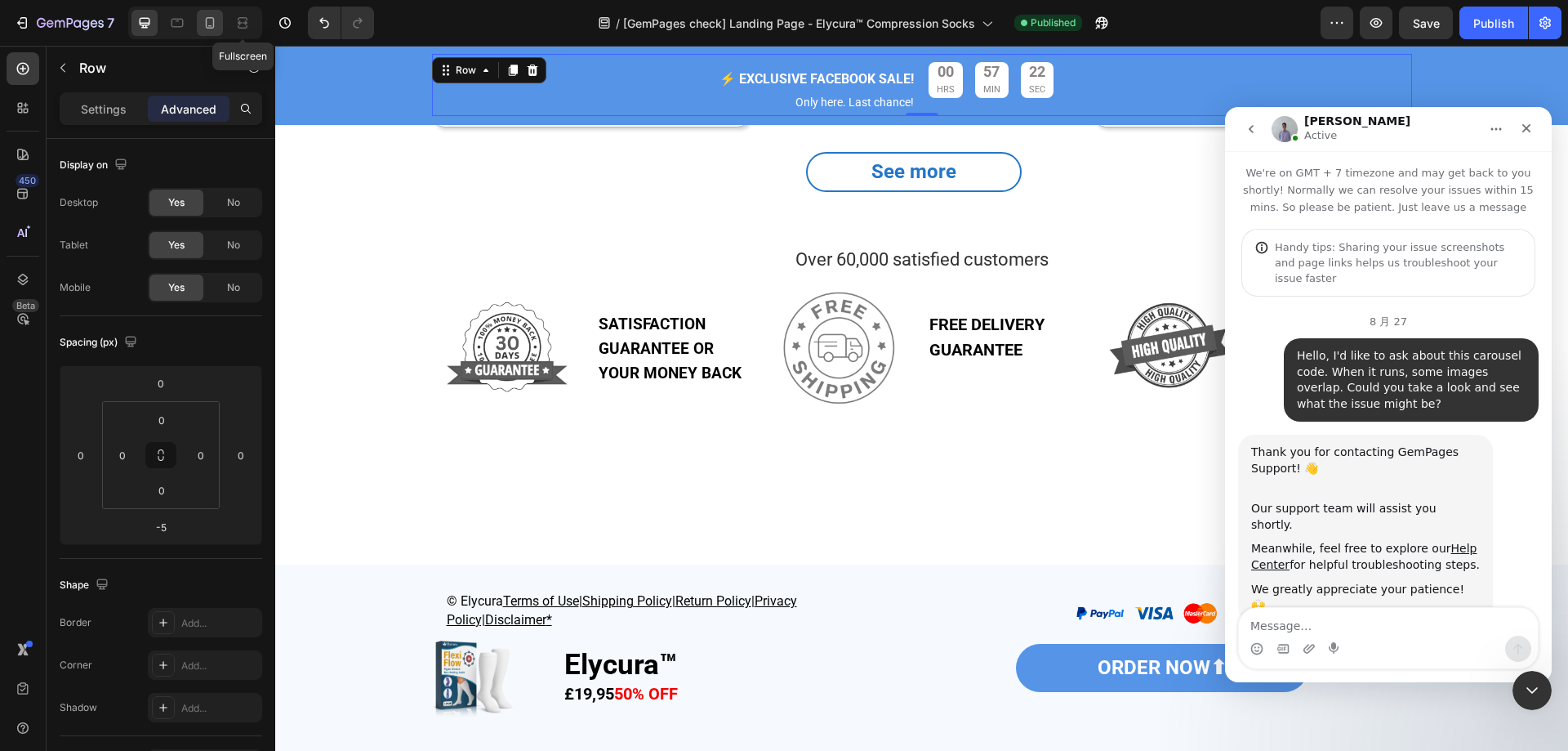
scroll to position [8379, 0]
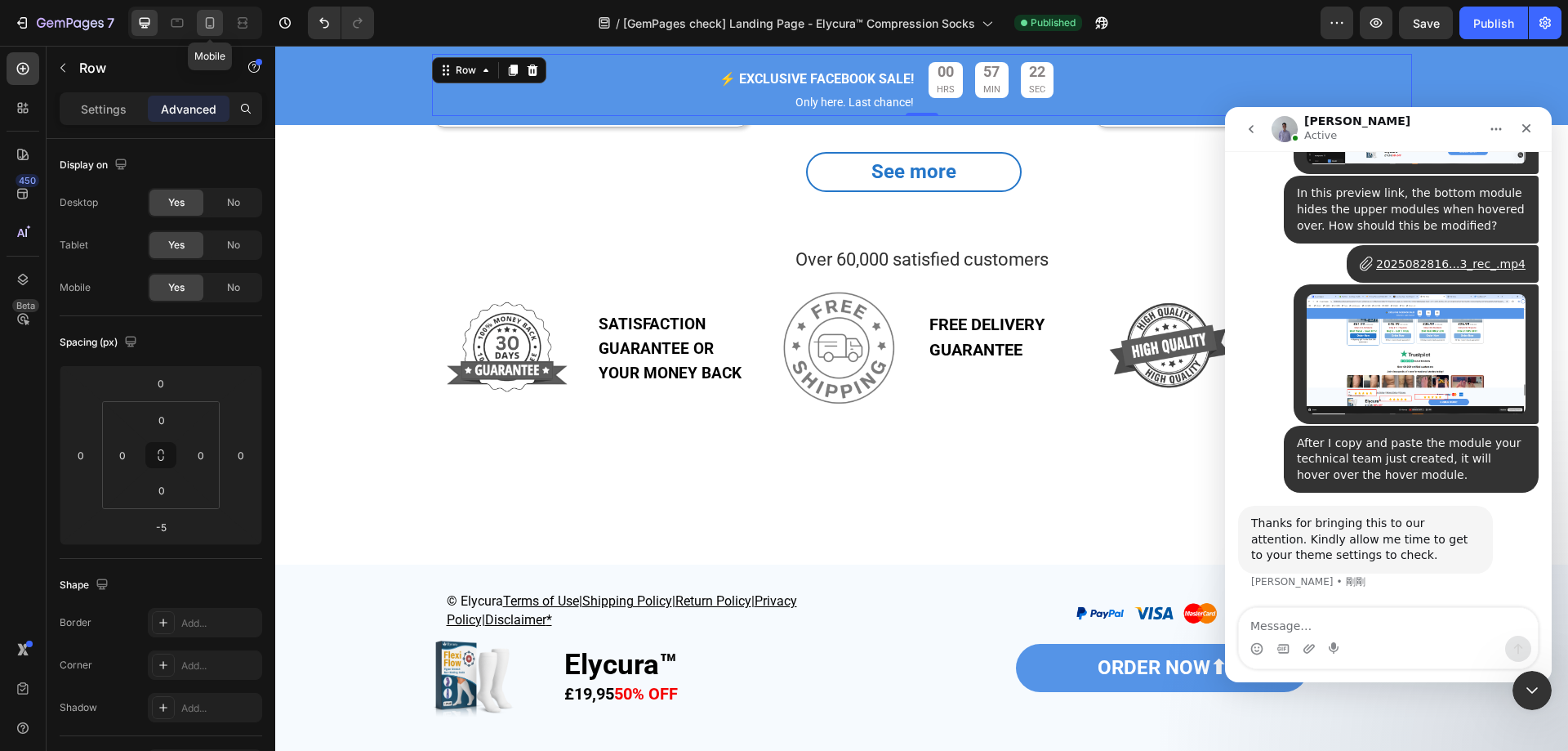
click at [215, 21] on icon at bounding box center [209, 23] width 17 height 17
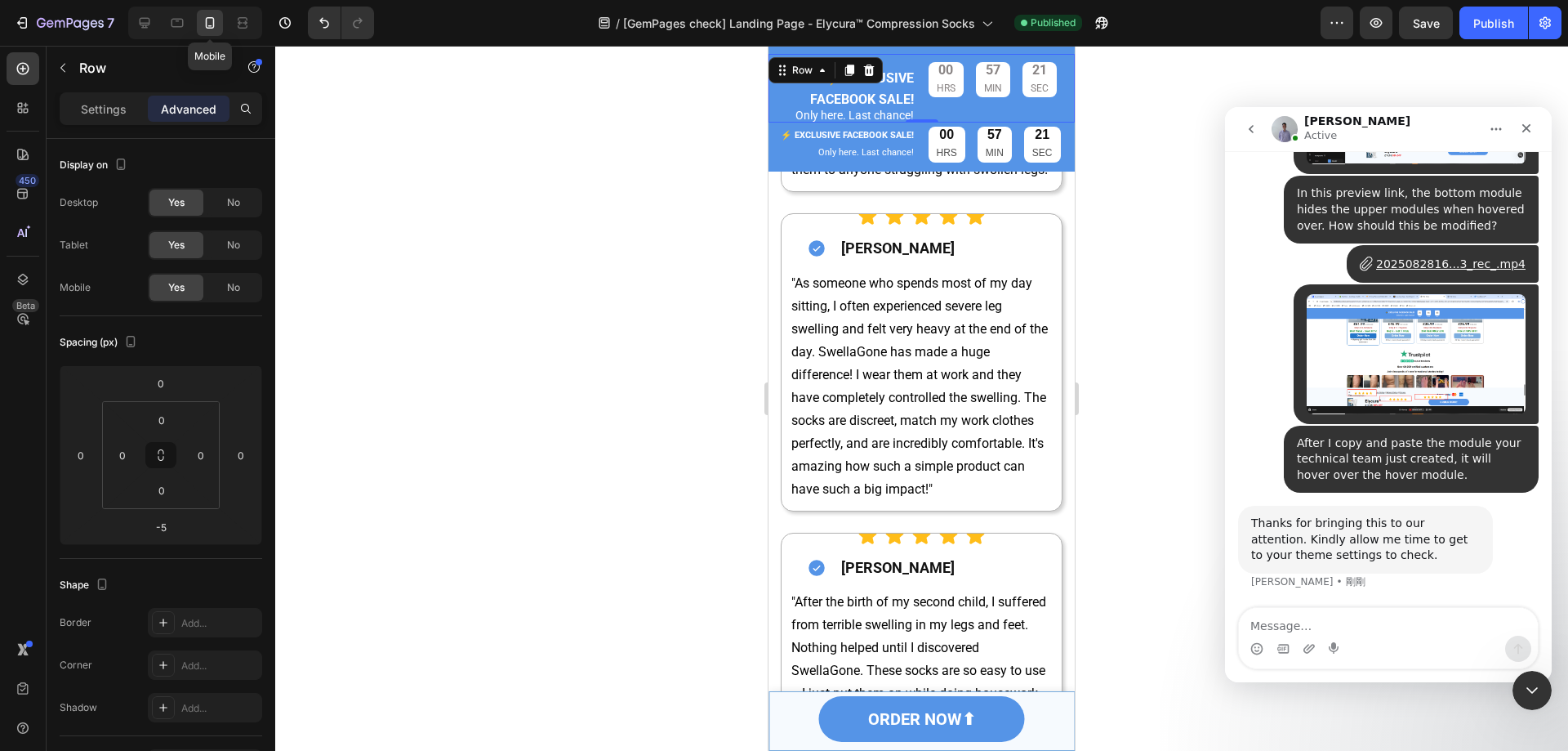
scroll to position [3412, 0]
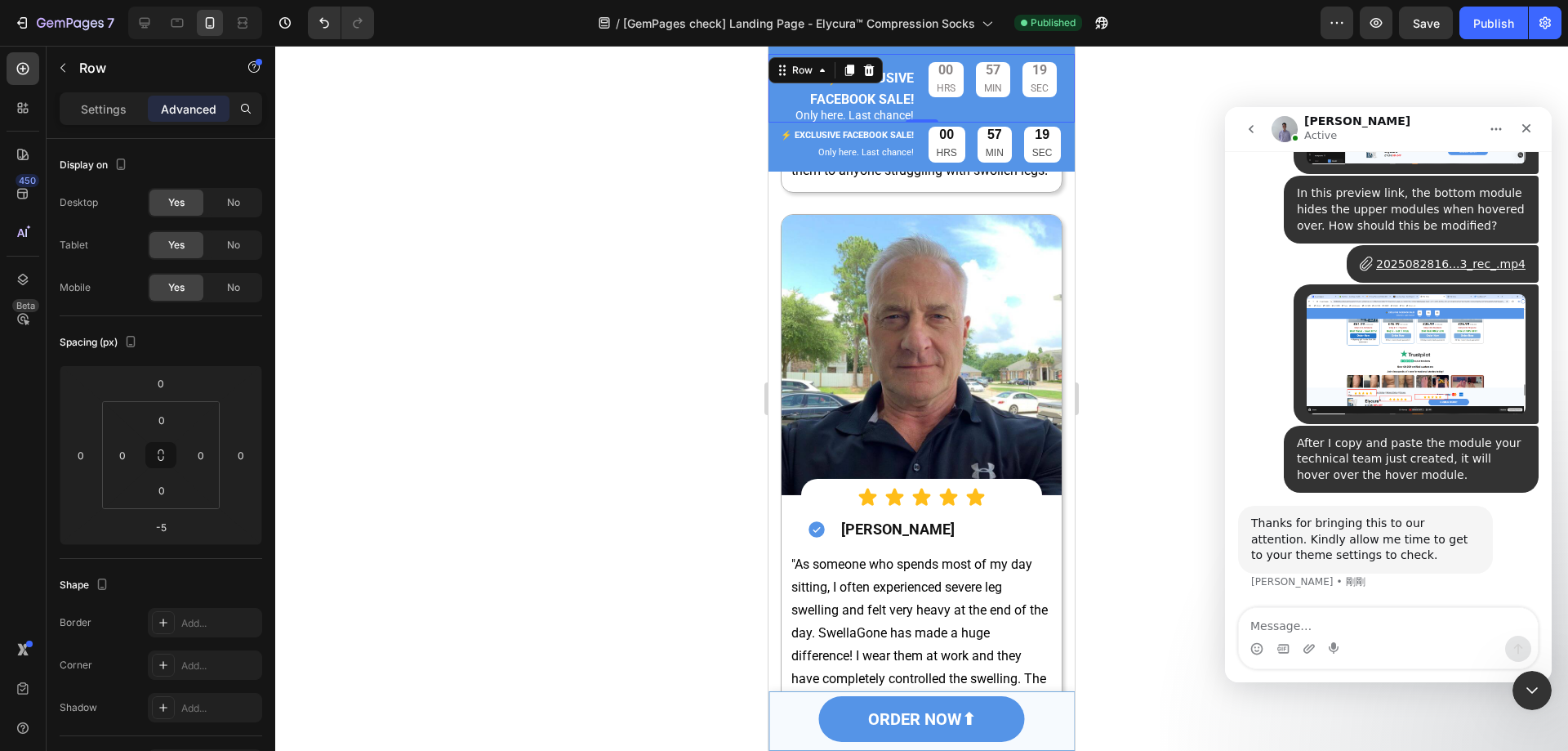
click at [980, 112] on div "00 HRS 57 MIN 19 SEC Countdown Timer" at bounding box center [1002, 88] width 147 height 69
click at [849, 73] on icon at bounding box center [849, 70] width 9 height 11
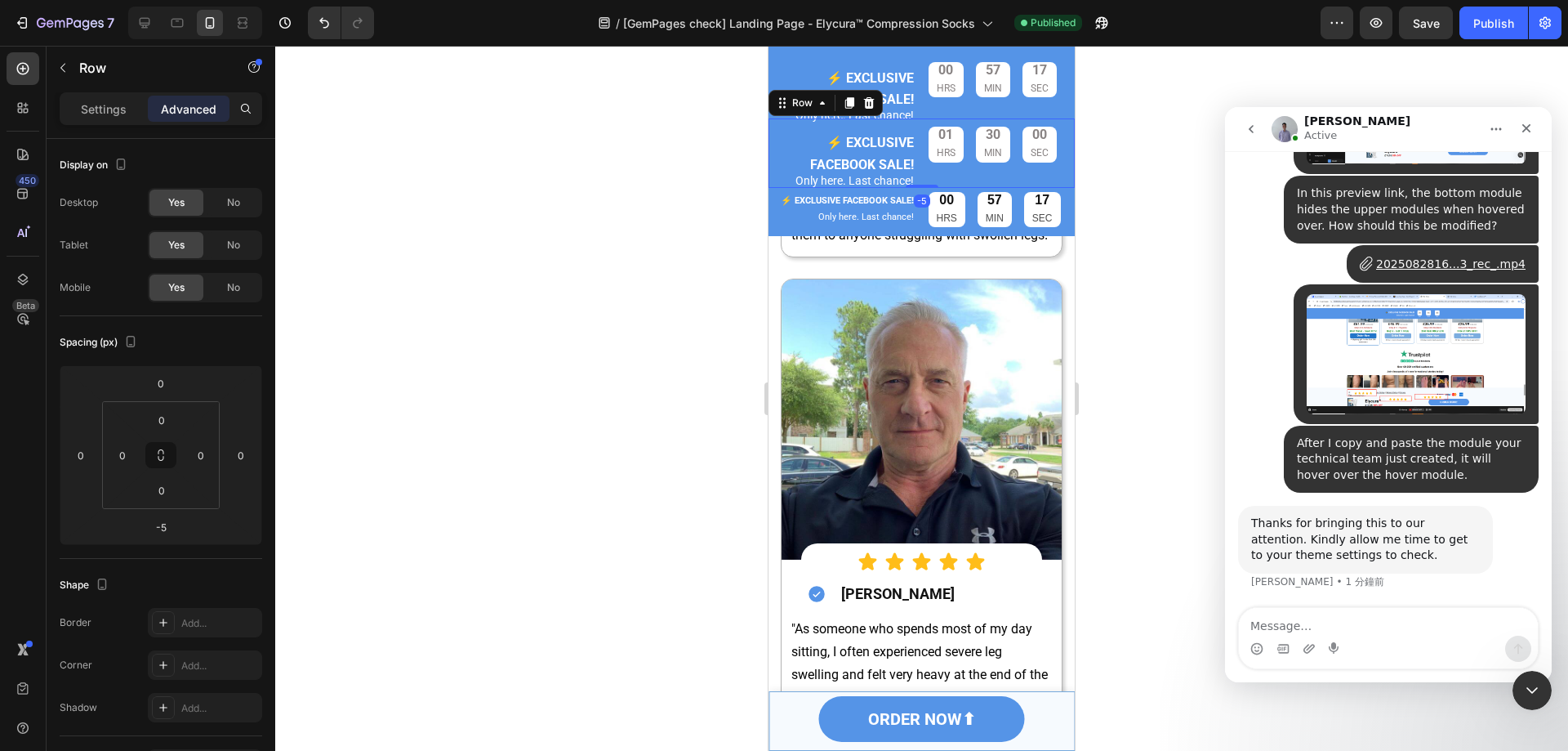
scroll to position [3477, 0]
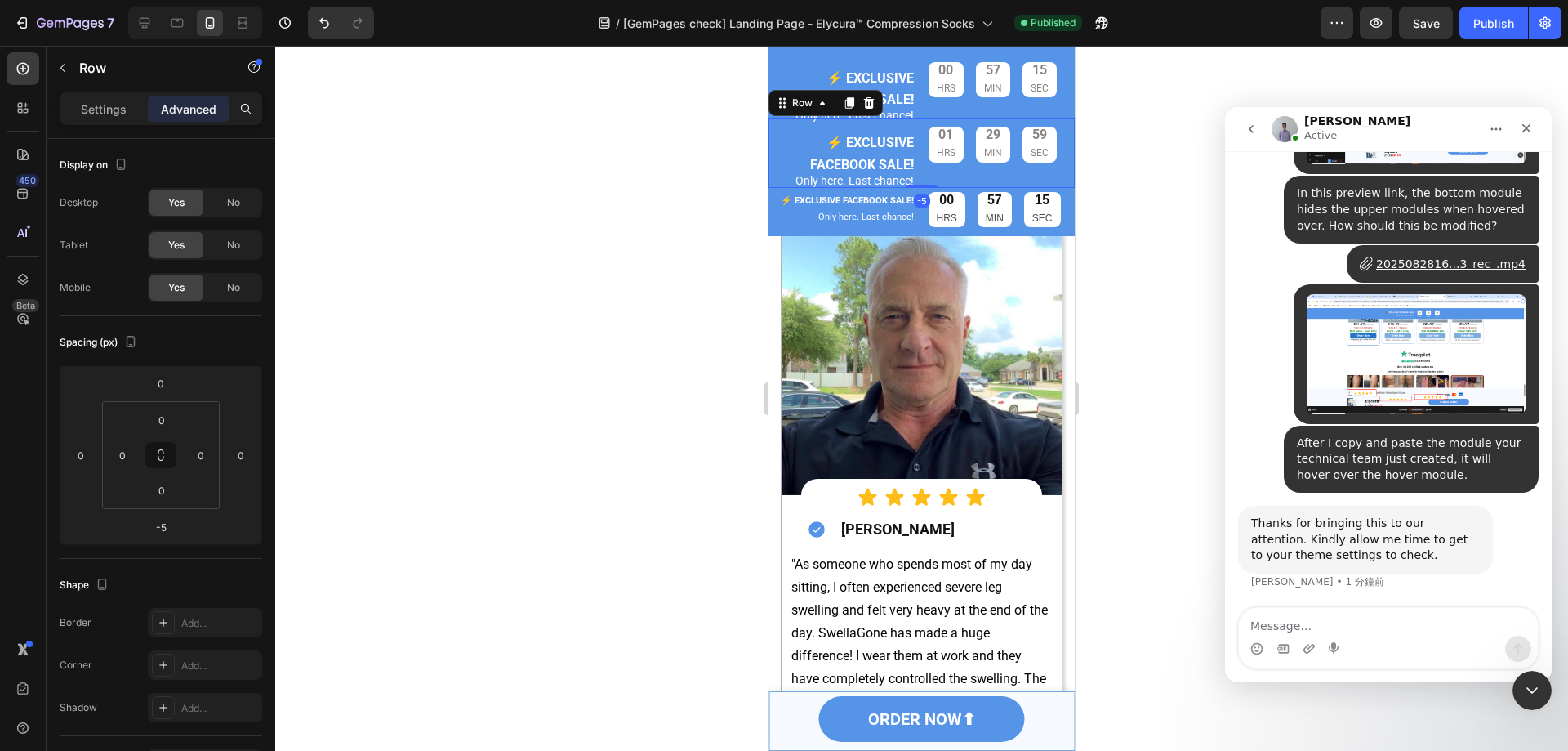
click at [977, 174] on div "01 HRS 29 MIN 59 SEC Countdown Timer" at bounding box center [1002, 153] width 147 height 69
click at [220, 240] on div "No" at bounding box center [234, 245] width 54 height 26
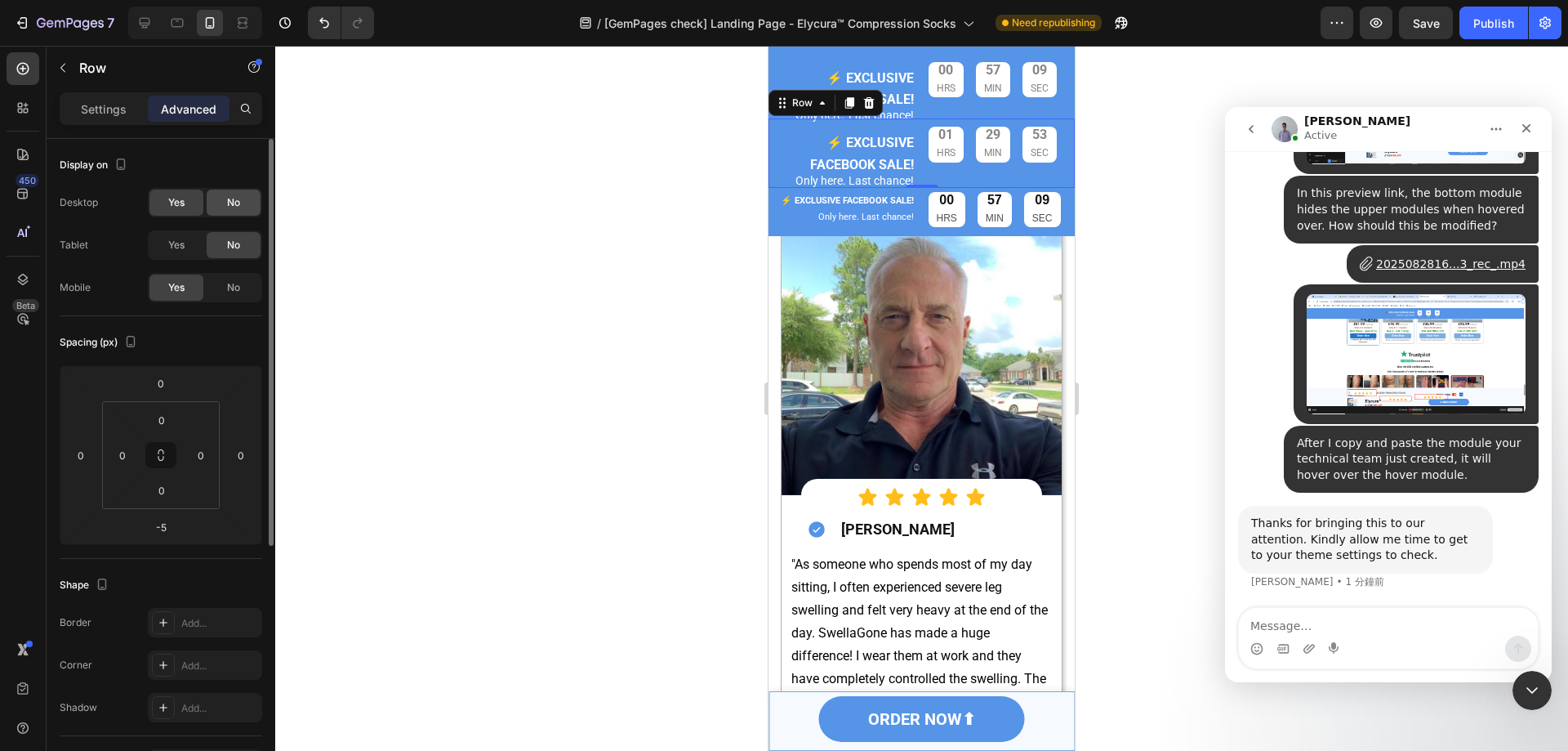
click at [243, 207] on div "No" at bounding box center [234, 202] width 54 height 26
click at [920, 104] on div "⚡️ EXCLUSIVE FACEBOOK SALE! Text Block Only here. Last chance! Text Block 00 HR…" at bounding box center [921, 88] width 306 height 69
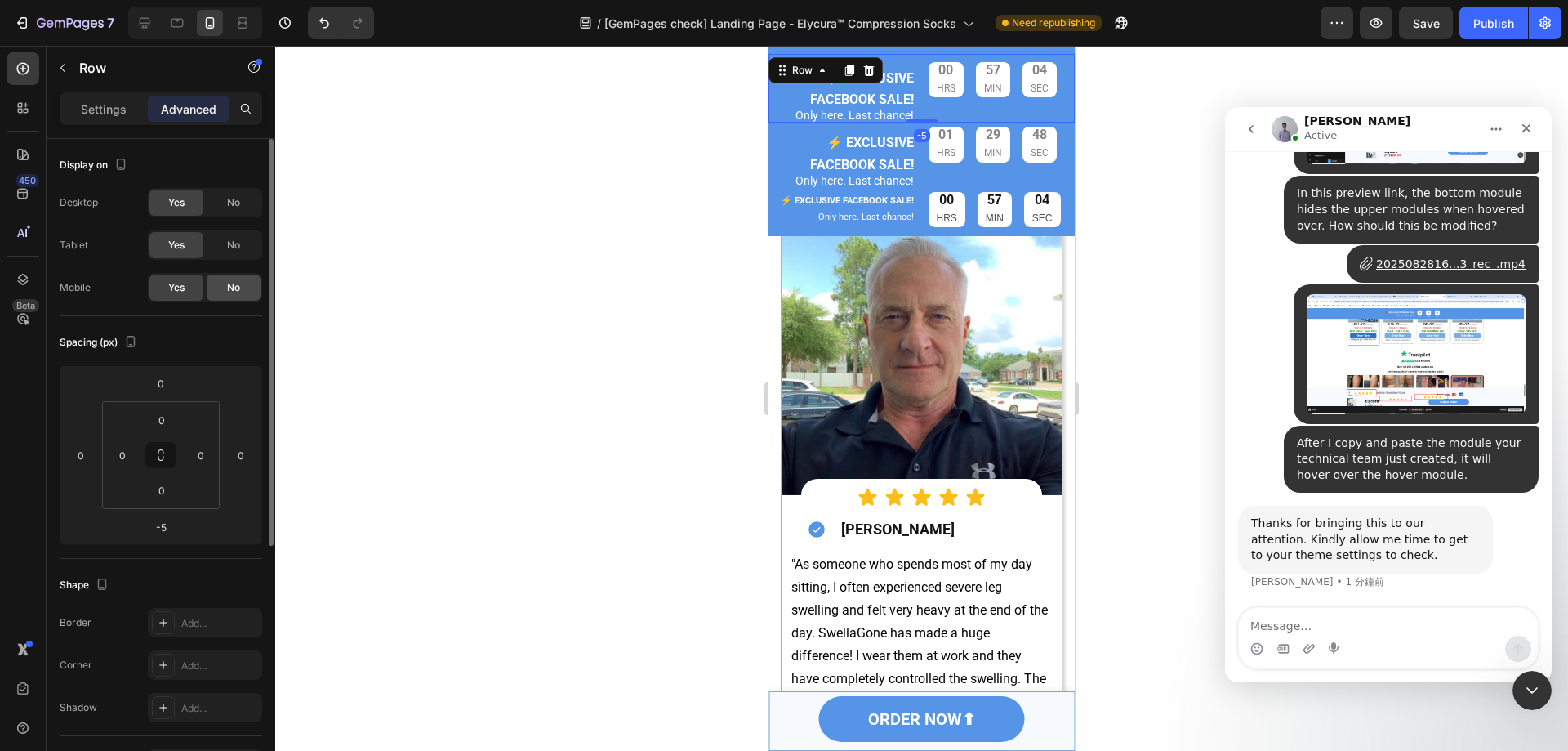
click at [245, 283] on div "No" at bounding box center [234, 288] width 54 height 26
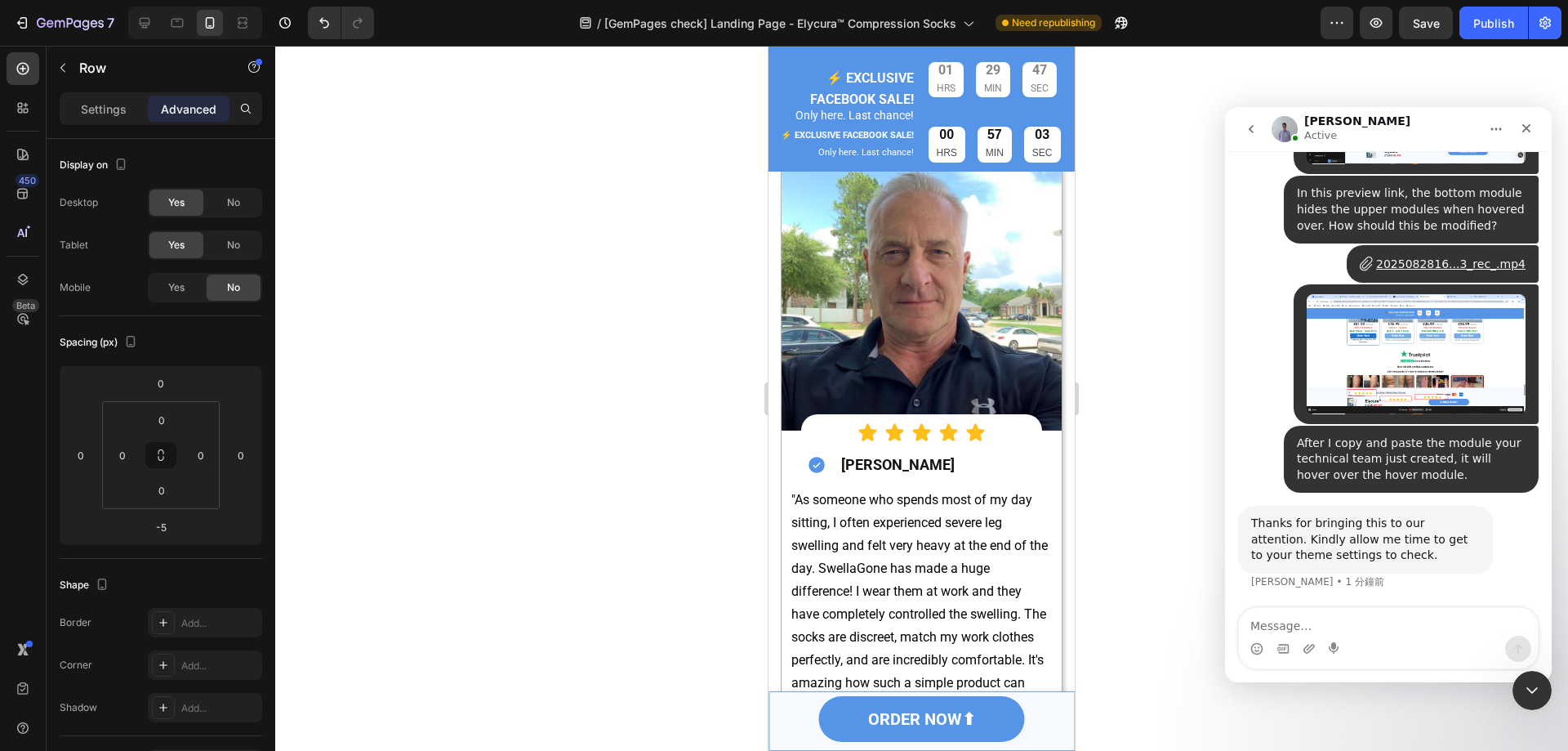
scroll to position [3412, 0]
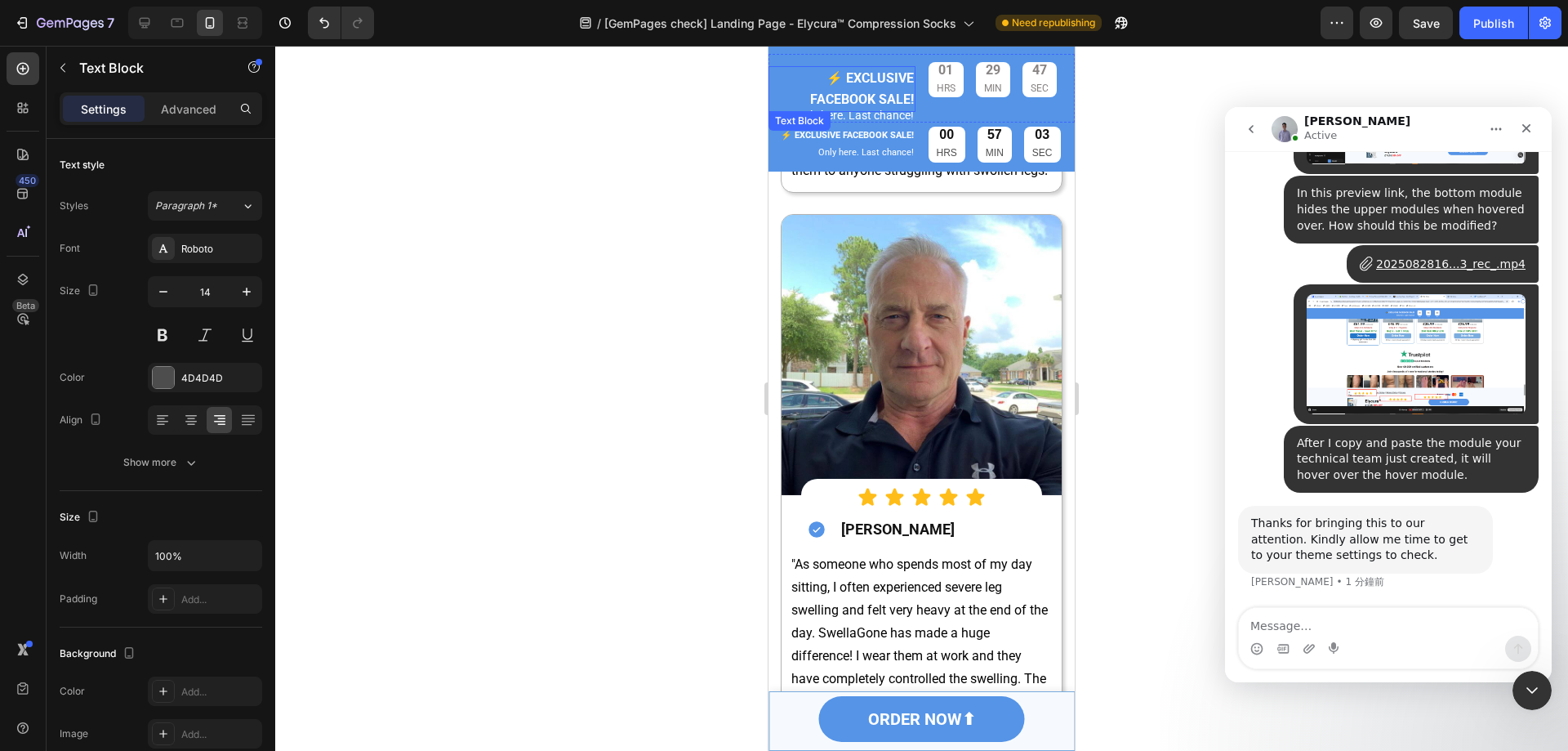
click at [855, 75] on strong "⚡️ EXCLUSIVE FACEBOOK SALE!" at bounding box center [862, 89] width 104 height 37
click at [856, 84] on strong "⚡️ EXCLUSIVE FACEBOOK SALE!" at bounding box center [862, 89] width 104 height 37
click at [819, 77] on strong "⚡️ EXCLUSIVE FACEBOOK SALE!" at bounding box center [862, 89] width 104 height 37
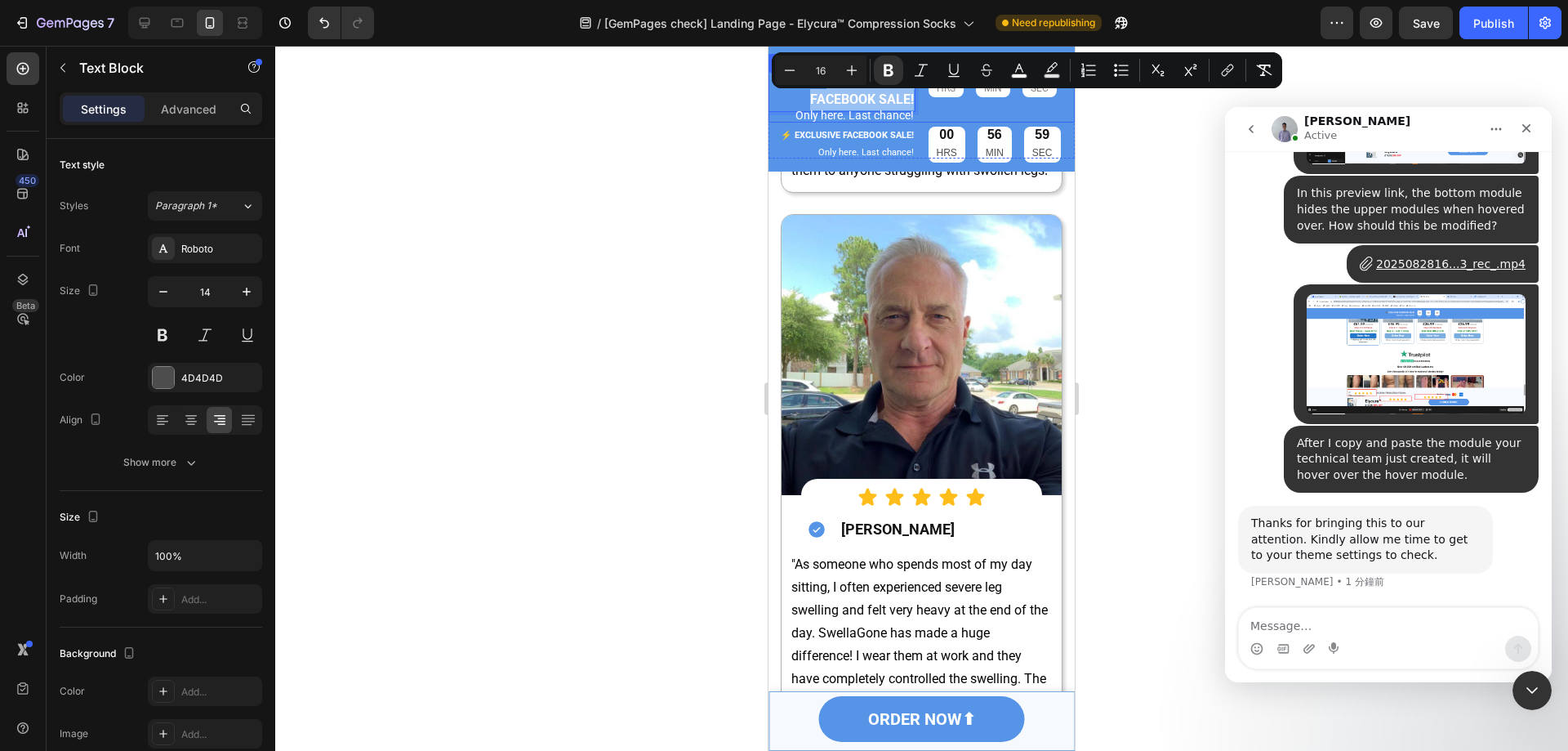
drag, startPoint x: 820, startPoint y: 69, endPoint x: 910, endPoint y: 103, distance: 96.2
click at [910, 103] on div "⚡️ EXCLUSIVE FACEBOOK SALE! Text Block 0 Only here. Last chance! Text Block 01 …" at bounding box center [921, 88] width 306 height 69
click at [793, 72] on icon "Editor contextual toolbar" at bounding box center [789, 70] width 17 height 17
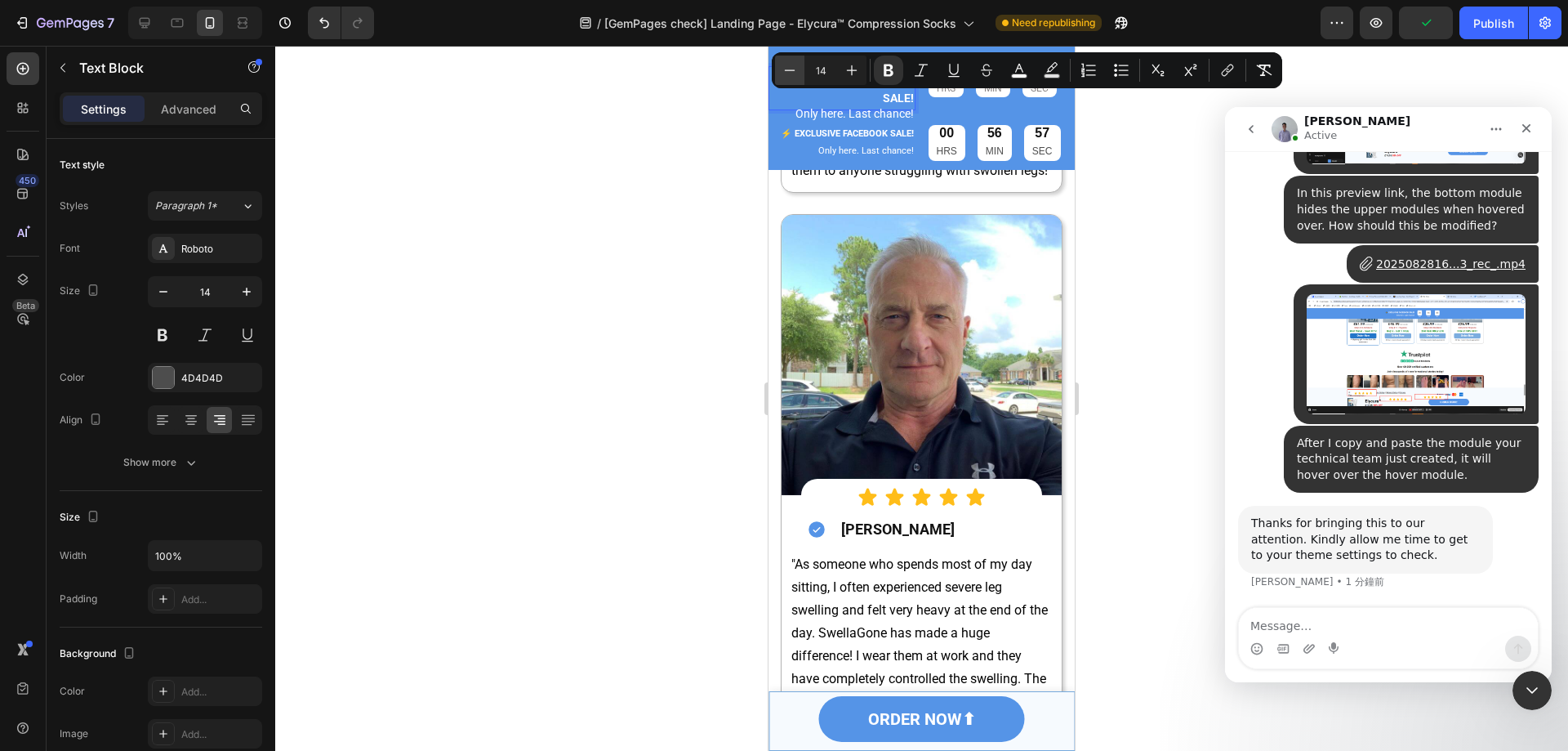
click at [793, 72] on icon "Editor contextual toolbar" at bounding box center [789, 70] width 17 height 17
type input "12"
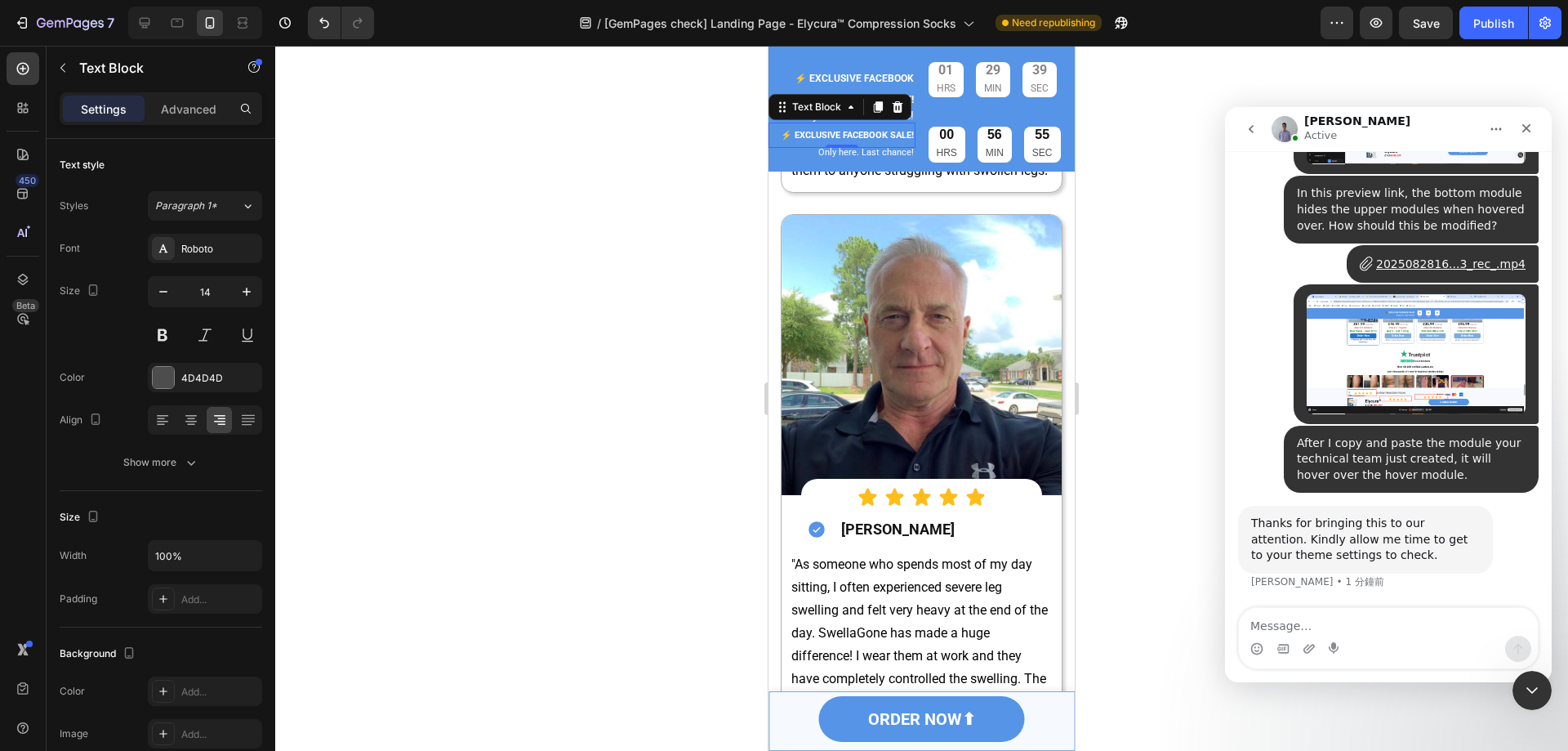
click at [859, 138] on strong "⚡️ EXCLUSIVE FACEBOOK SALE!" at bounding box center [847, 135] width 133 height 10
click at [855, 75] on strong "⚡️ EXCLUSIVE FACEBOOK SALE!" at bounding box center [854, 88] width 119 height 32
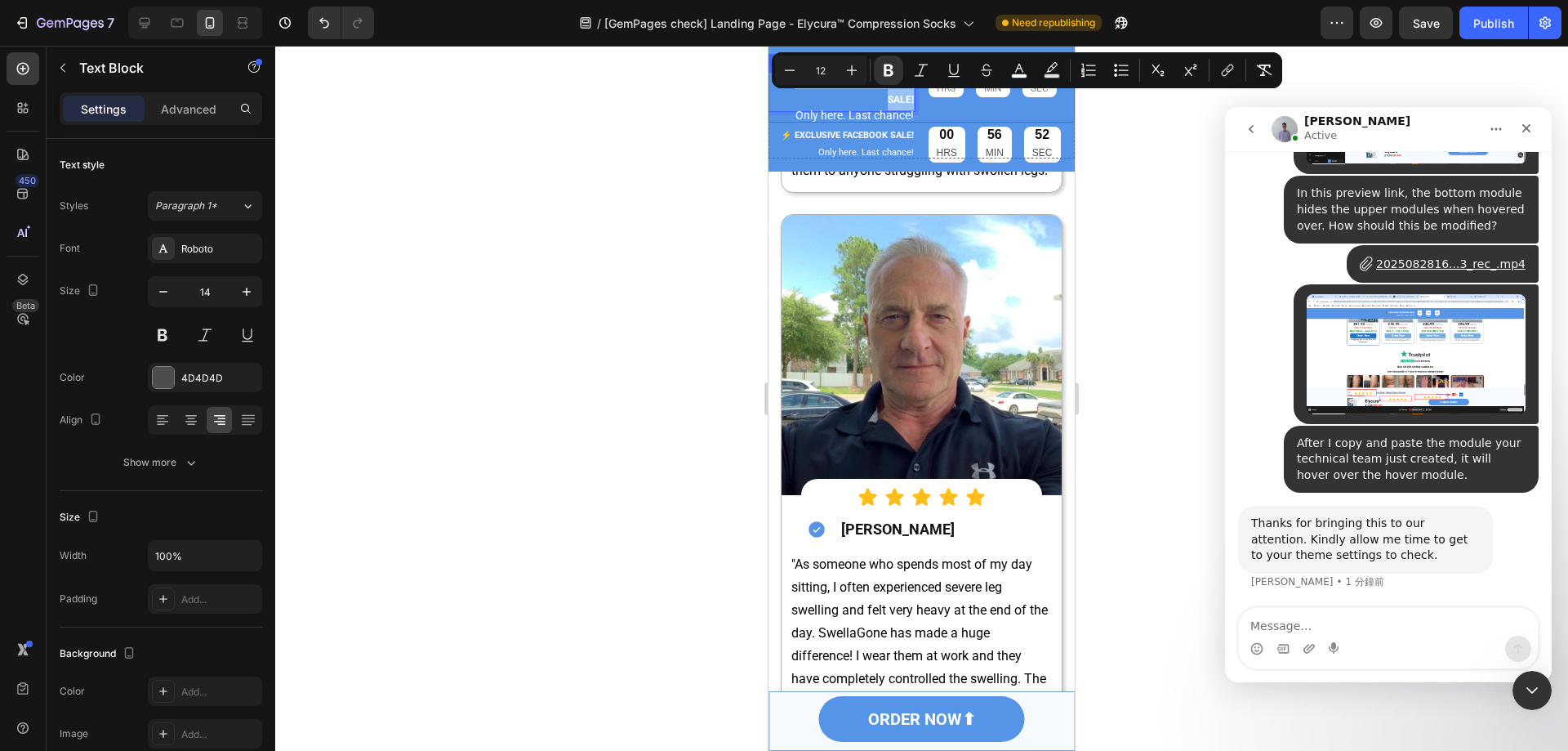
drag, startPoint x: 787, startPoint y: 73, endPoint x: 932, endPoint y: 105, distance: 148.5
click at [932, 105] on div "⚡️ EXCLUSIVE FACEBOOK SALE! Text Block 0 Only here. Last chance! Text Block 01 …" at bounding box center [921, 88] width 306 height 69
click at [792, 72] on icon "Editor contextual toolbar" at bounding box center [789, 70] width 17 height 17
type input "11"
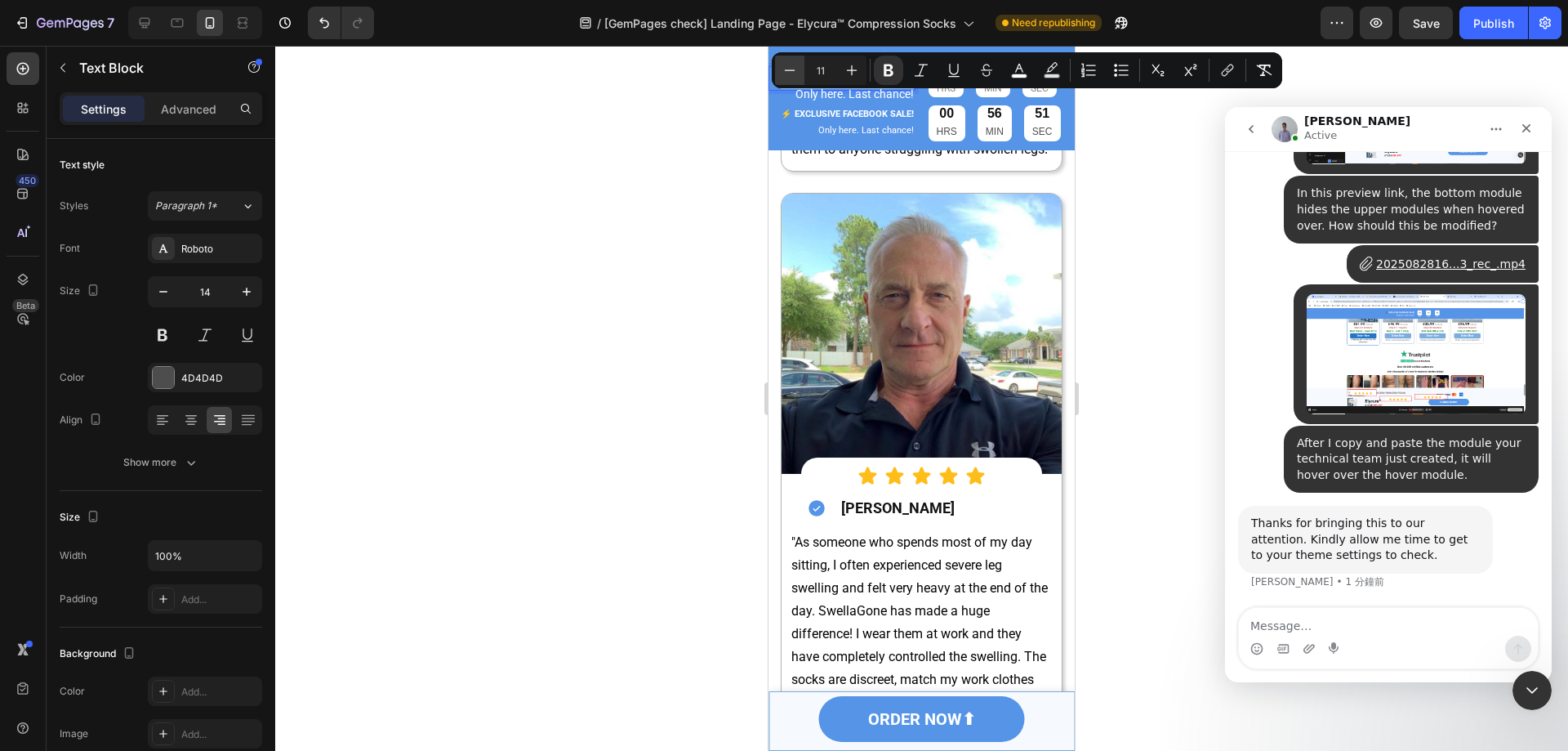
scroll to position [3391, 0]
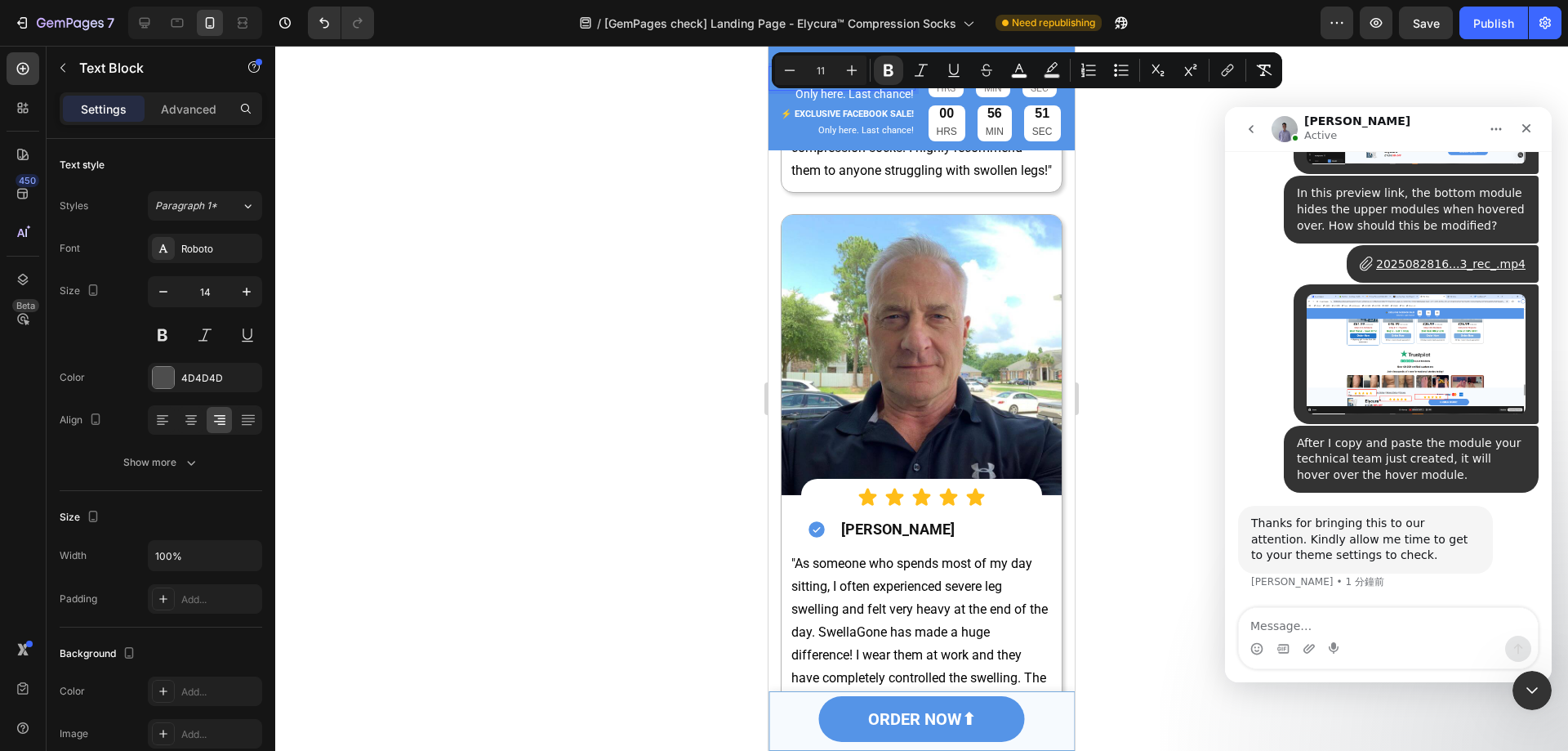
click at [865, 116] on strong "⚡️ EXCLUSIVE FACEBOOK SALE!" at bounding box center [847, 114] width 133 height 10
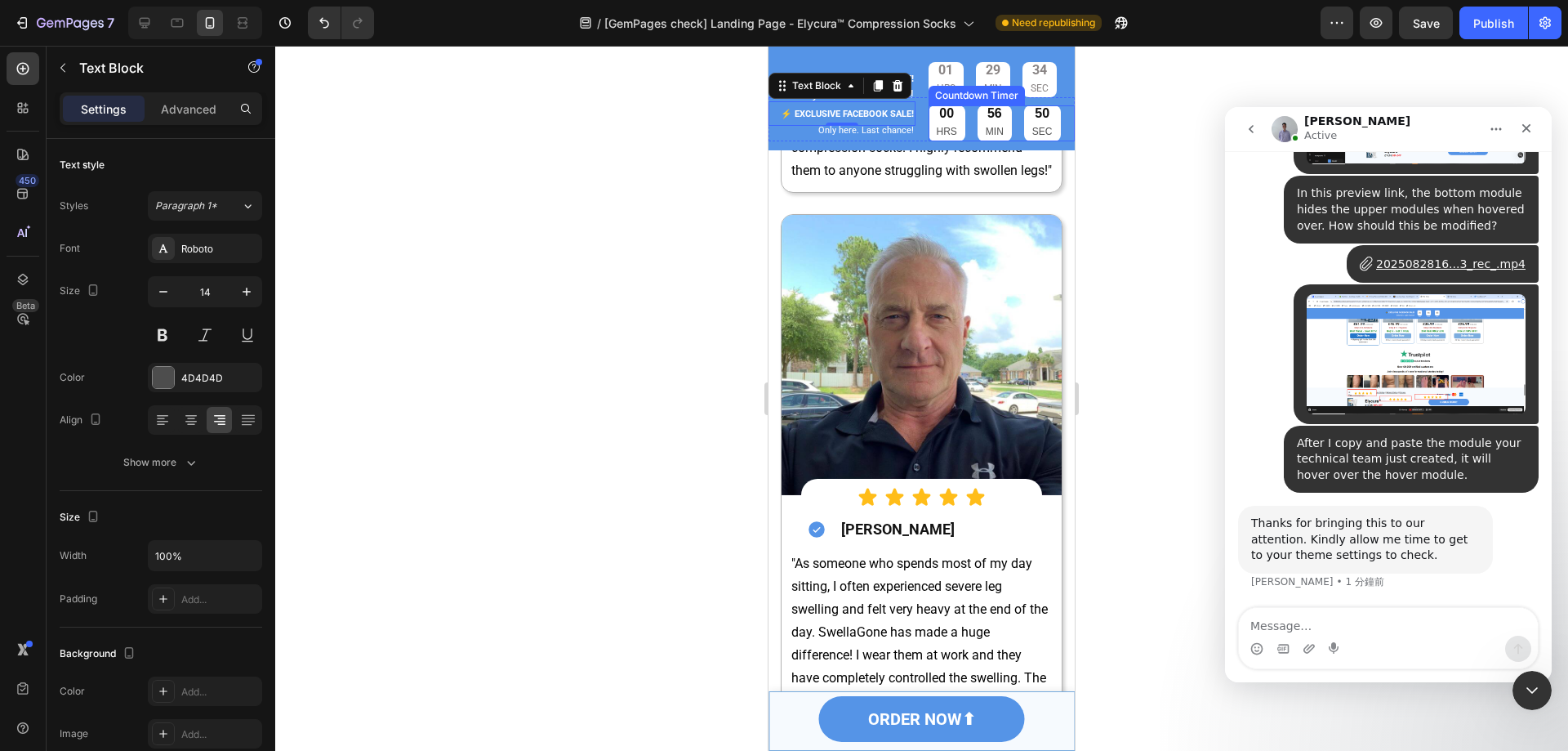
click at [1140, 113] on div at bounding box center [922, 398] width 1293 height 705
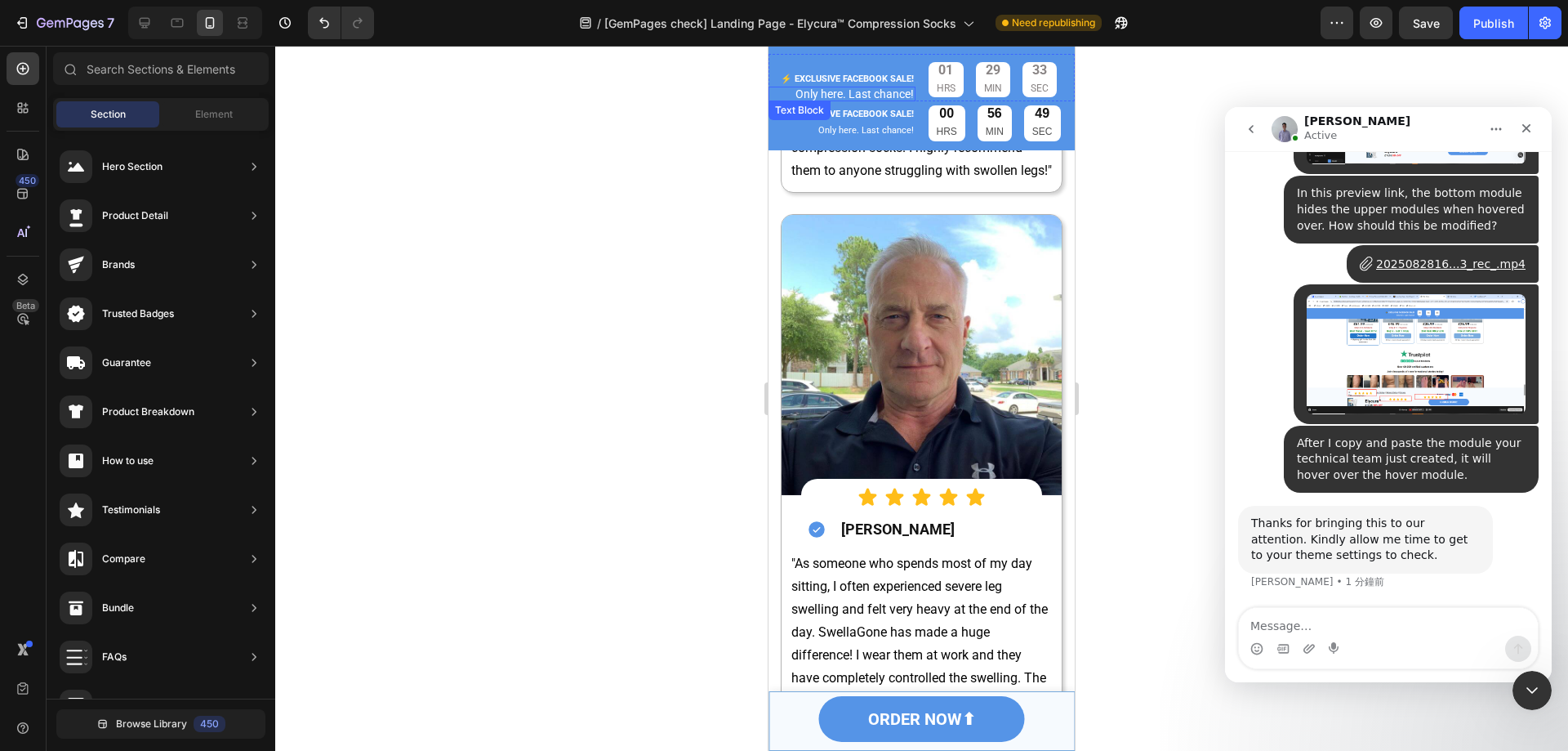
click at [877, 95] on span "Only here. Last chance!" at bounding box center [855, 93] width 119 height 13
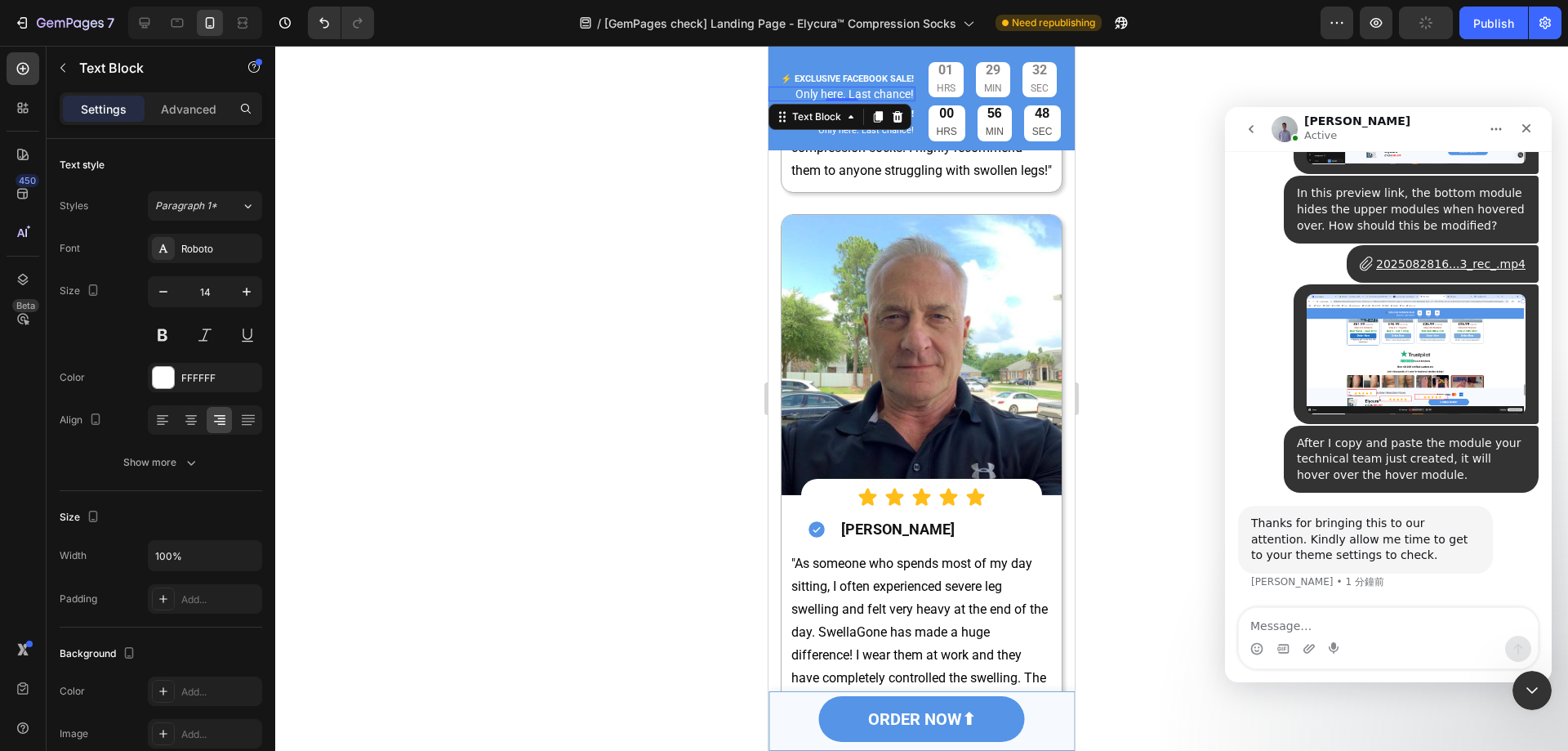
click at [849, 90] on span "Only here. Last chance!" at bounding box center [855, 93] width 119 height 13
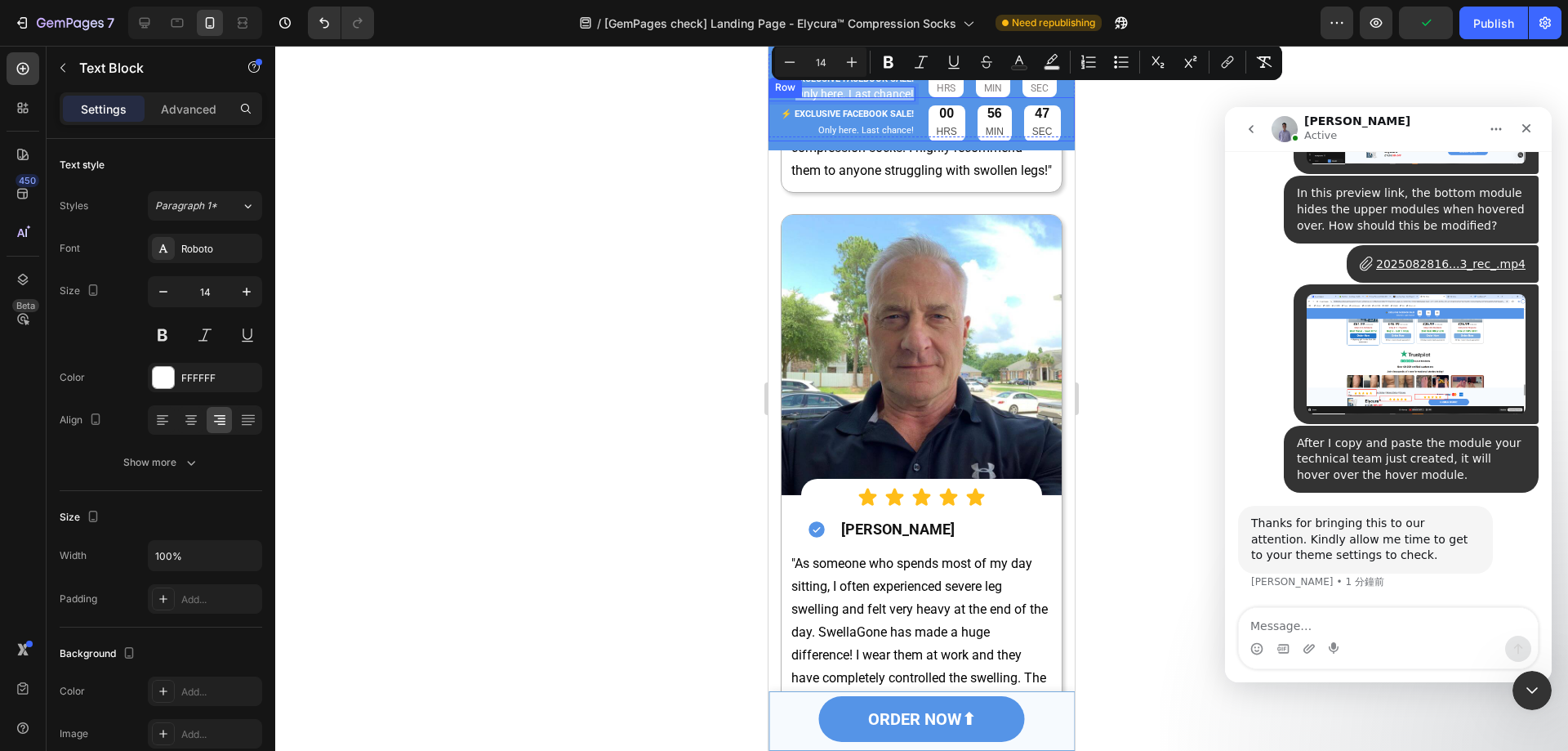
drag, startPoint x: 789, startPoint y: 90, endPoint x: 948, endPoint y: 99, distance: 159.3
click at [948, 99] on div "⚡️ EXCLUSIVE FACEBOOK SALE! Text Block Only here. Last chance! Text Block 00 HR…" at bounding box center [921, 96] width 306 height 84
click at [788, 66] on icon "Editor contextual toolbar" at bounding box center [789, 62] width 17 height 17
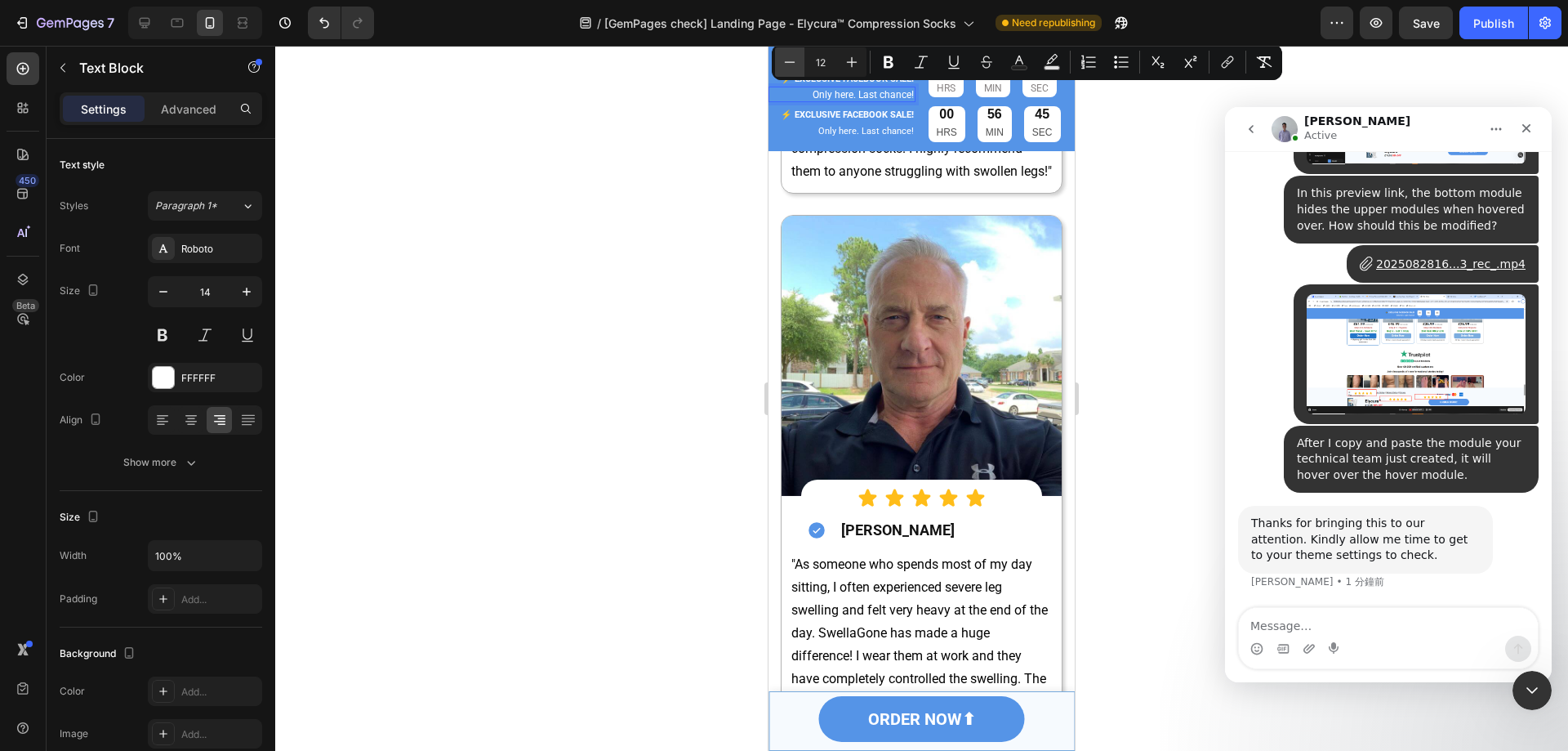
type input "11"
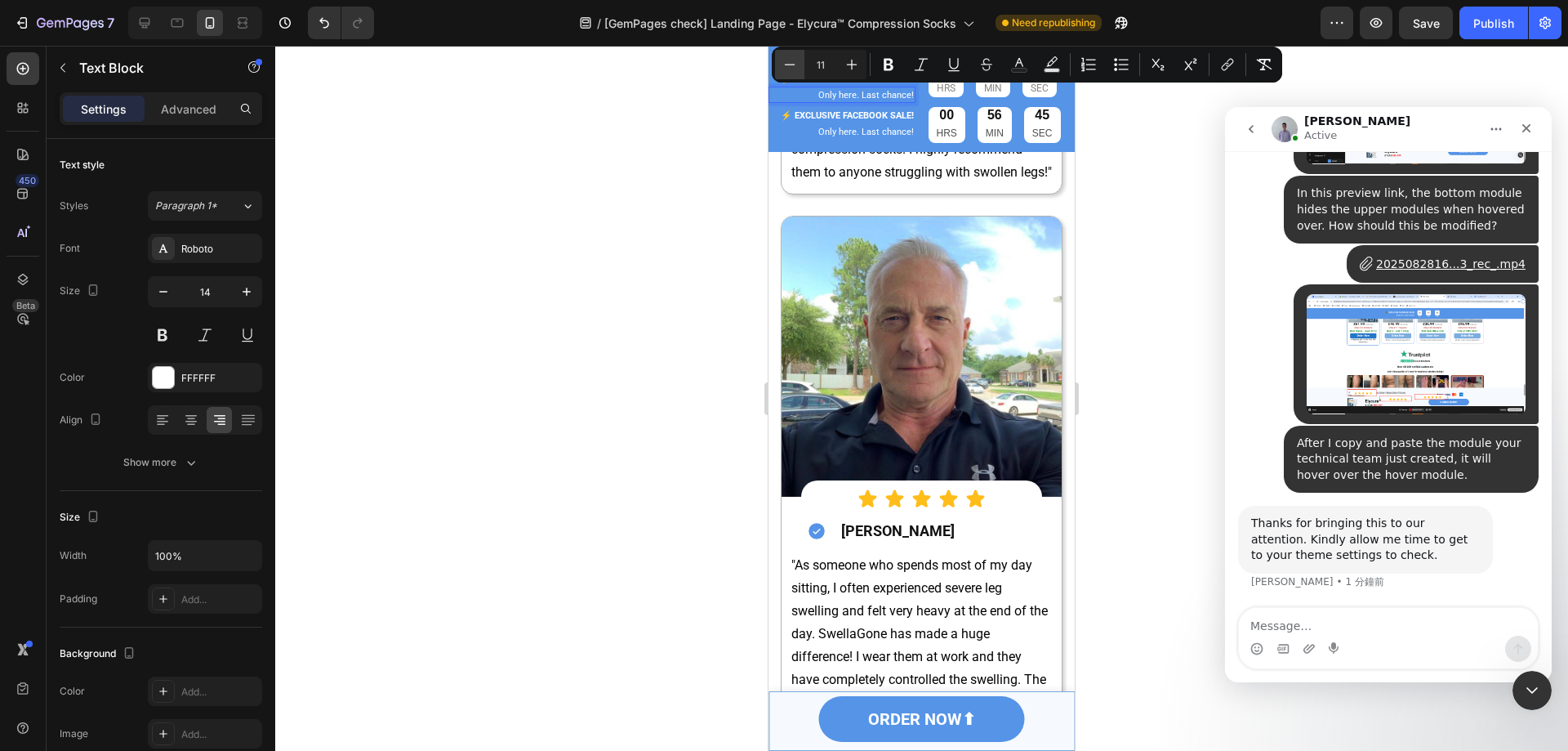
scroll to position [3392, 0]
click at [1153, 161] on div at bounding box center [922, 398] width 1293 height 705
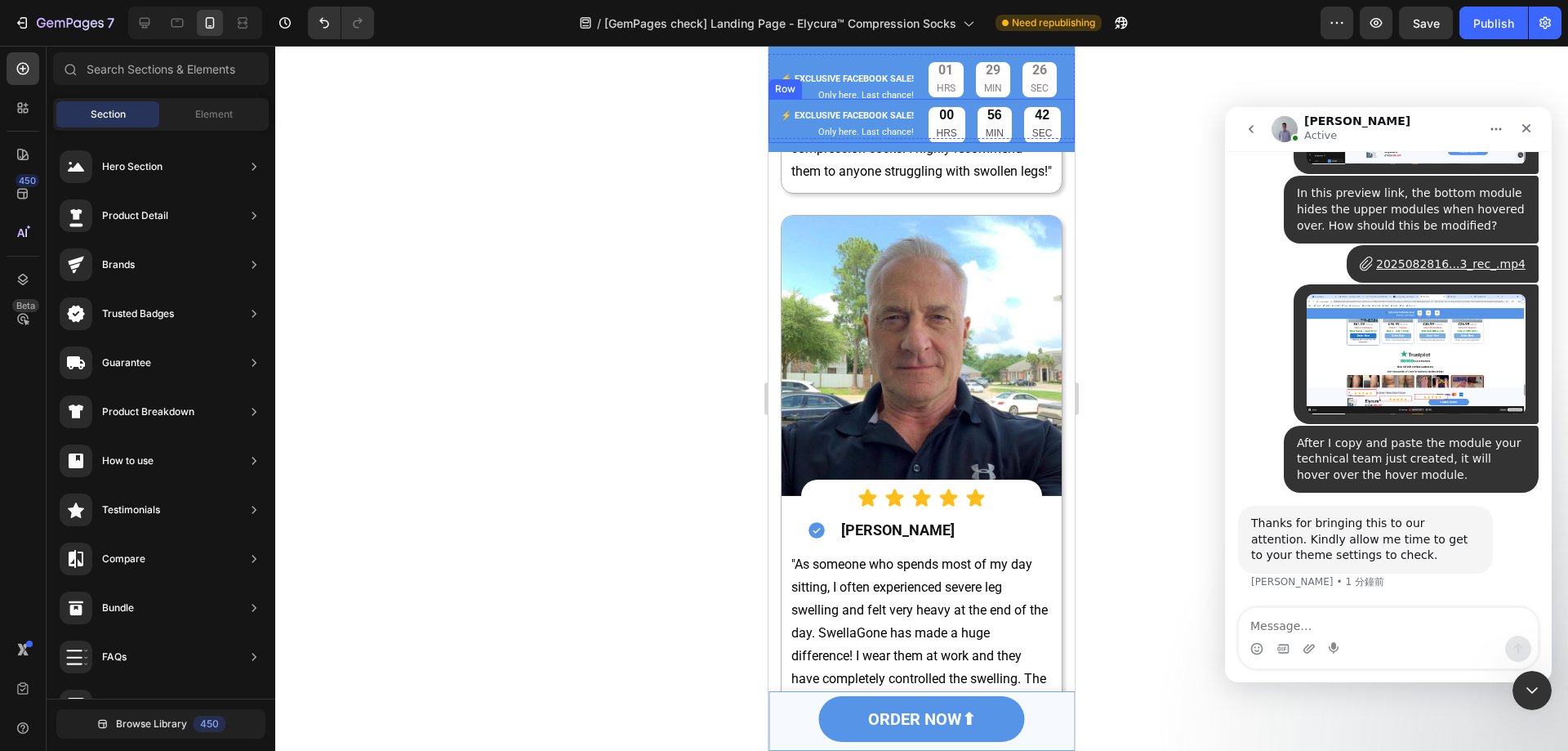
click at [941, 101] on div "00 HRS 56 MIN 42 SEC Countdown Timer" at bounding box center [1002, 120] width 147 height 44
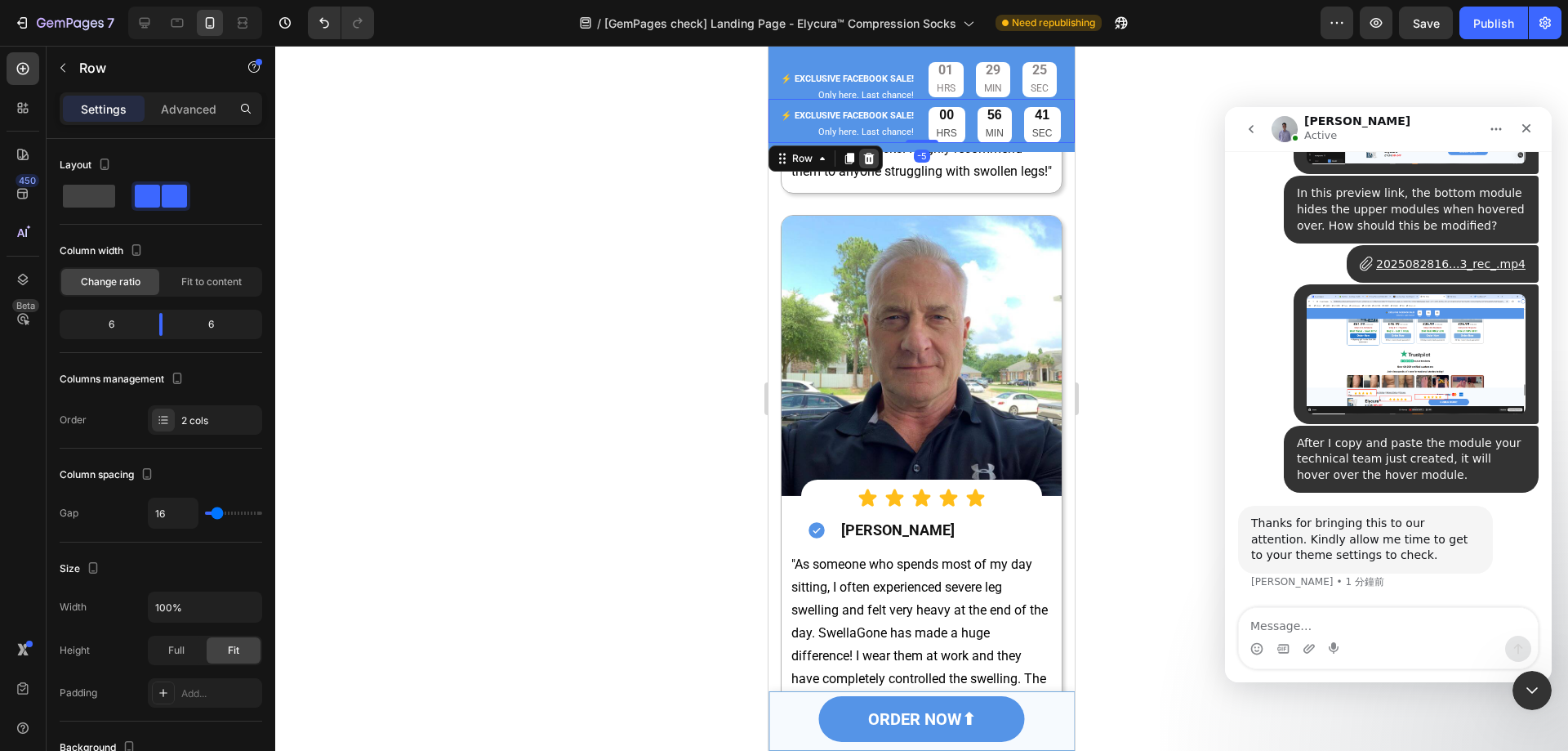
click at [870, 152] on icon at bounding box center [869, 158] width 13 height 13
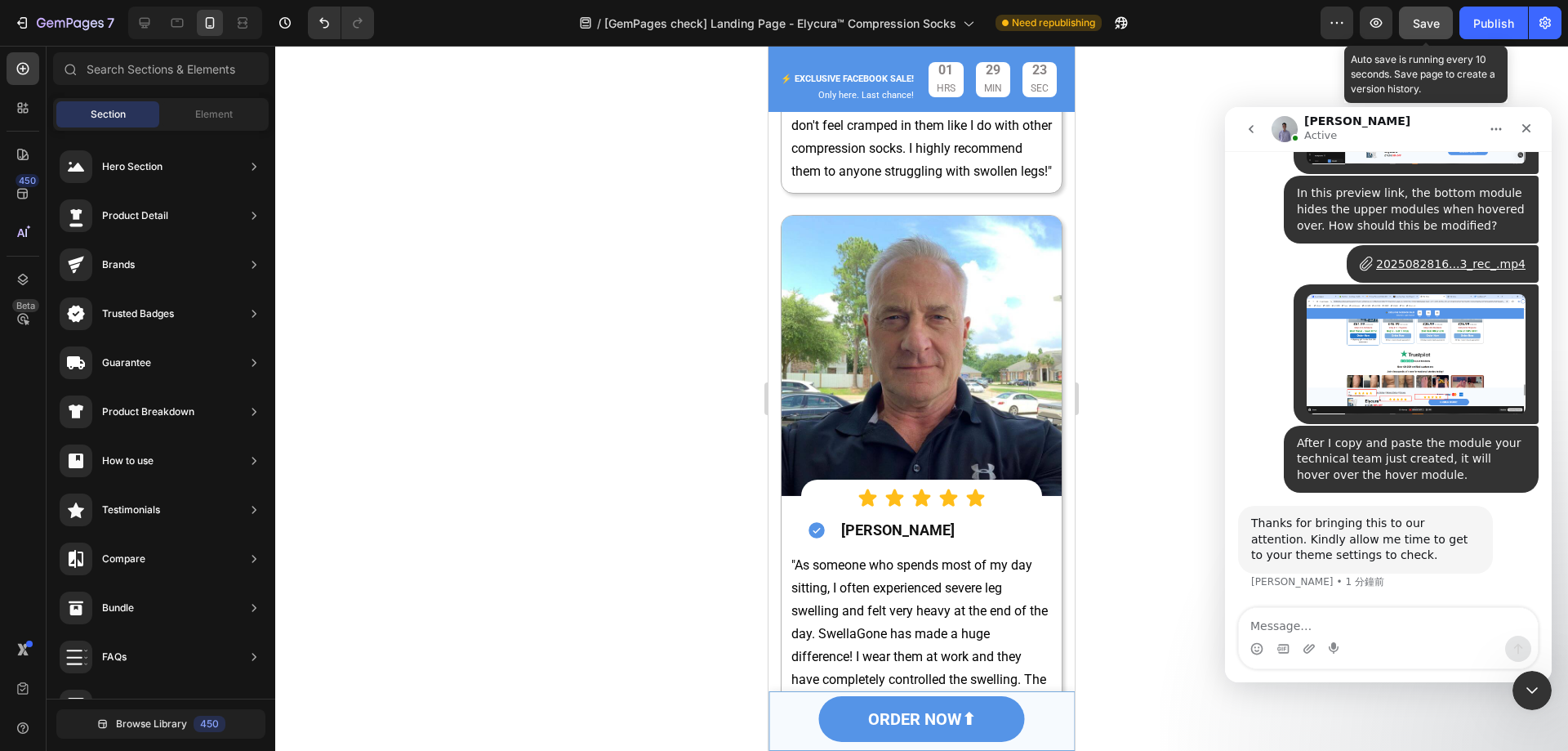
click at [1411, 26] on button "Save" at bounding box center [1426, 22] width 54 height 32
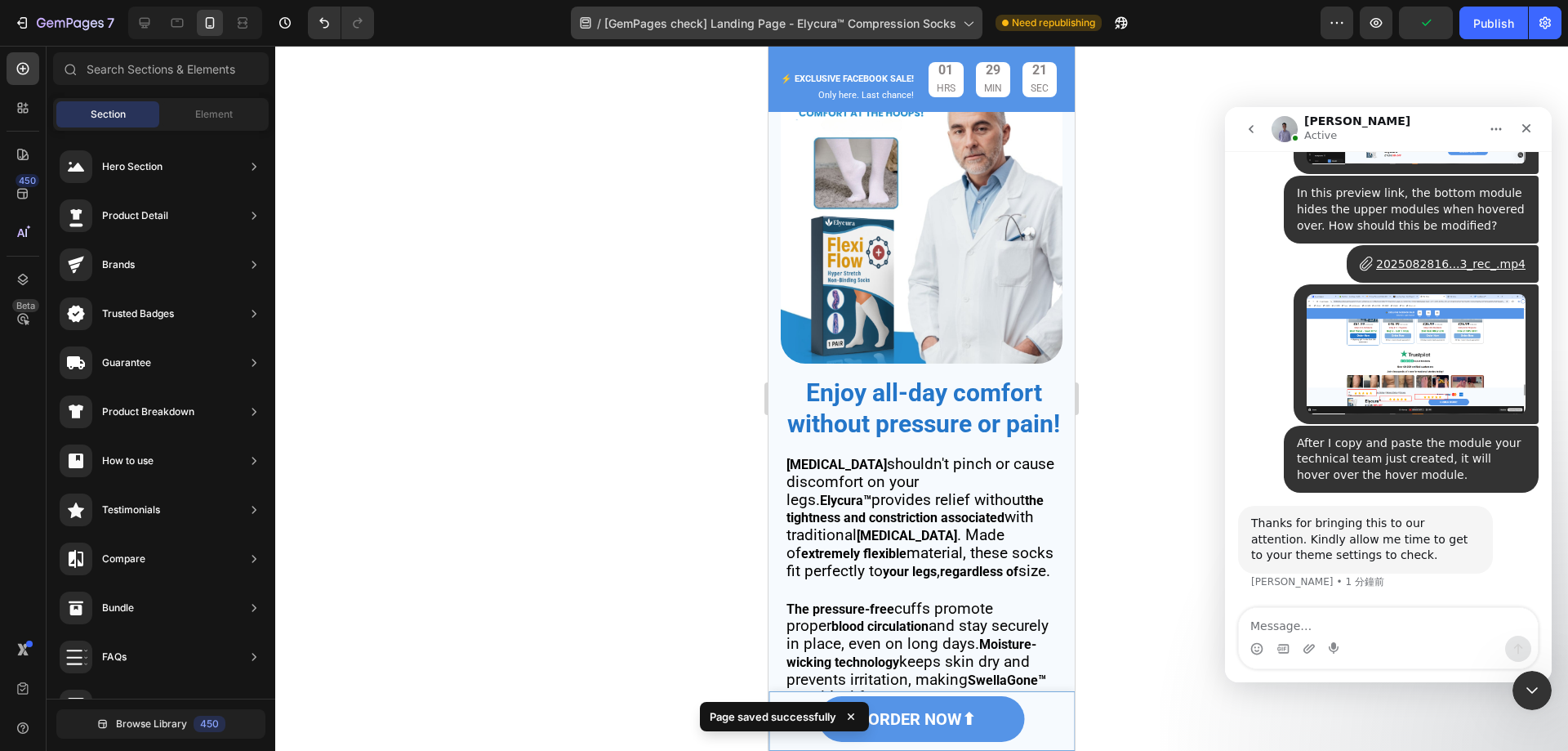
scroll to position [2502, 0]
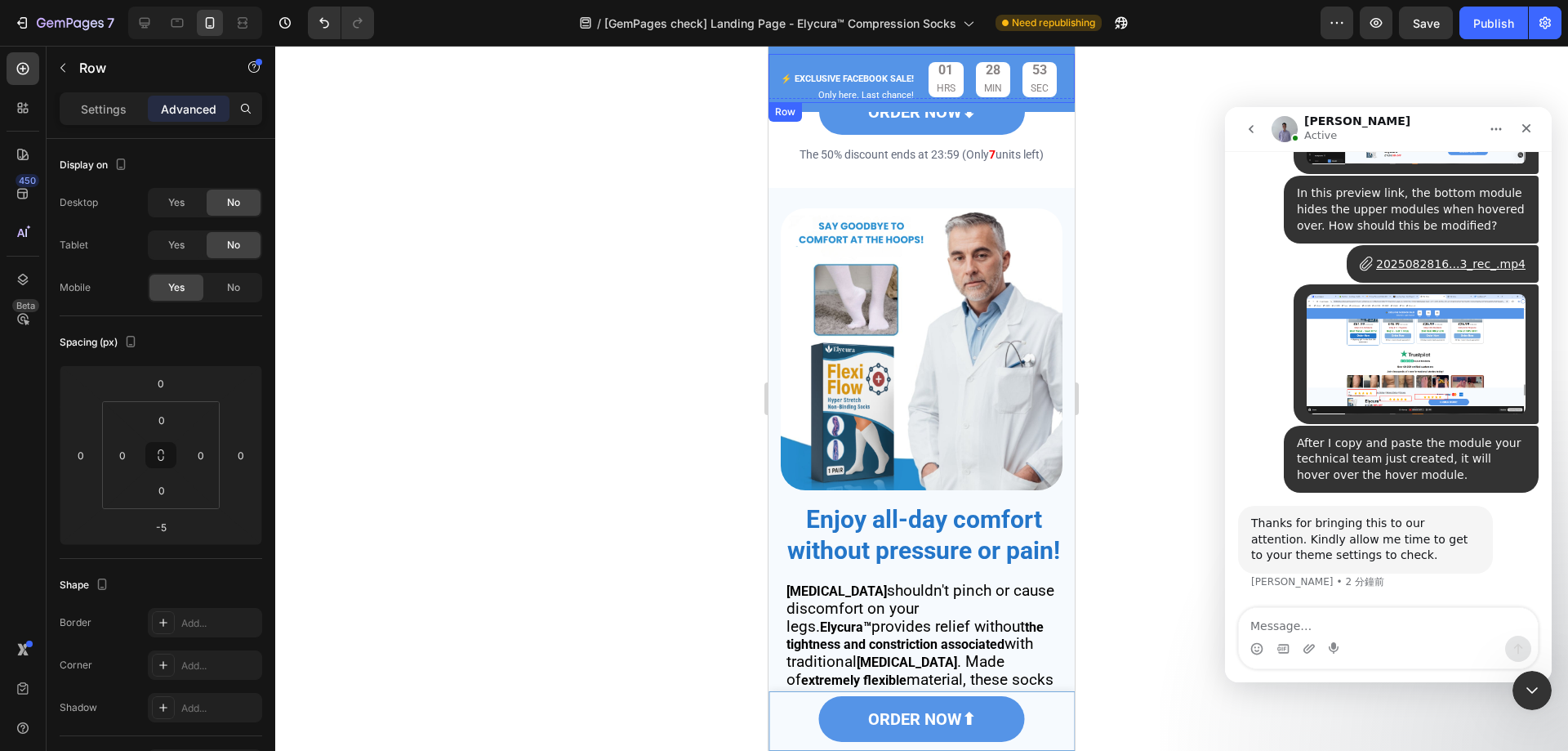
click at [1053, 60] on div "01 HRS 28 MIN 53 SEC Countdown Timer" at bounding box center [1002, 79] width 147 height 49
click at [975, 56] on div "01 HRS 28 MIN 39 SEC Countdown Timer" at bounding box center [1002, 79] width 147 height 49
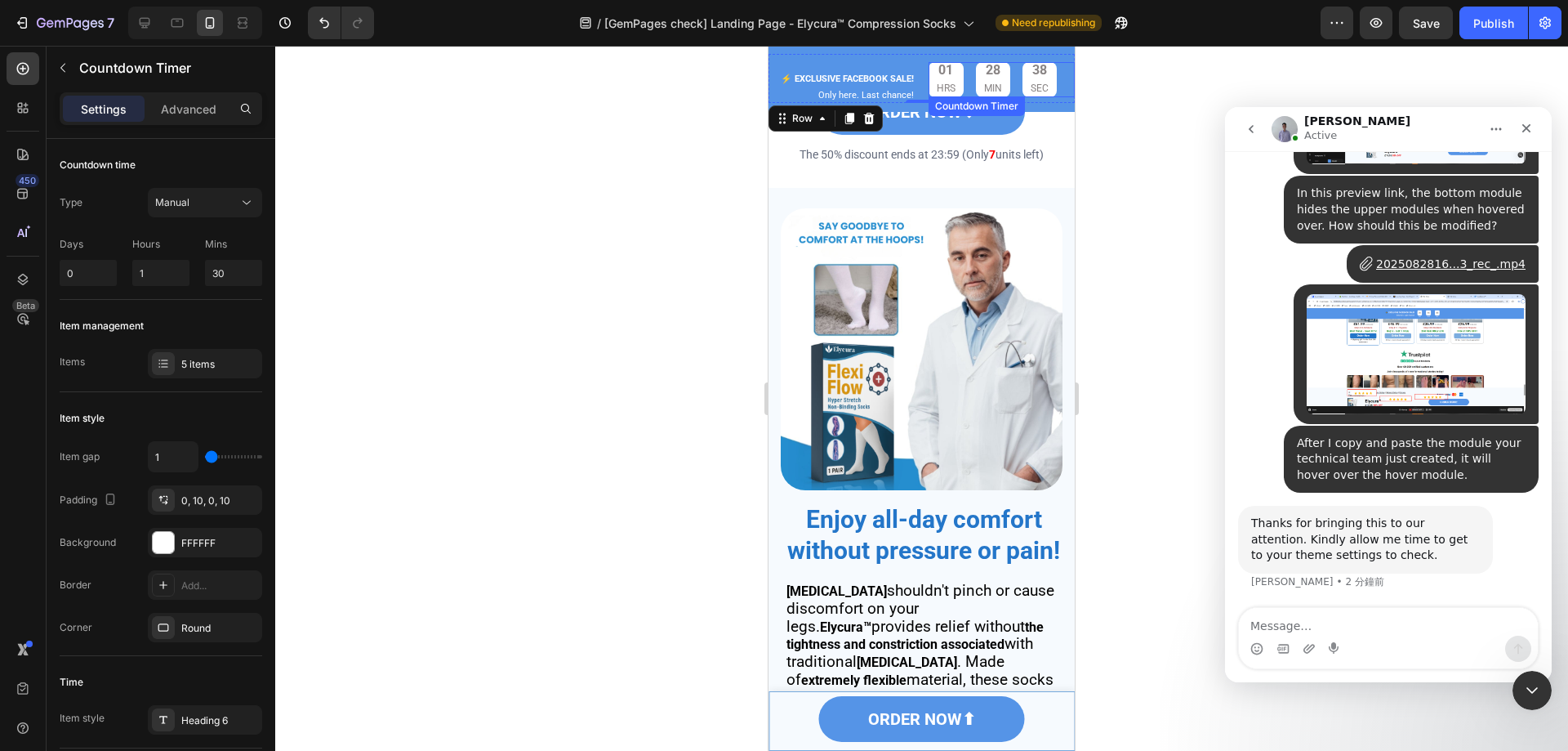
click at [962, 81] on div "01 HRS 28 MIN 38 SEC" at bounding box center [992, 79] width 128 height 35
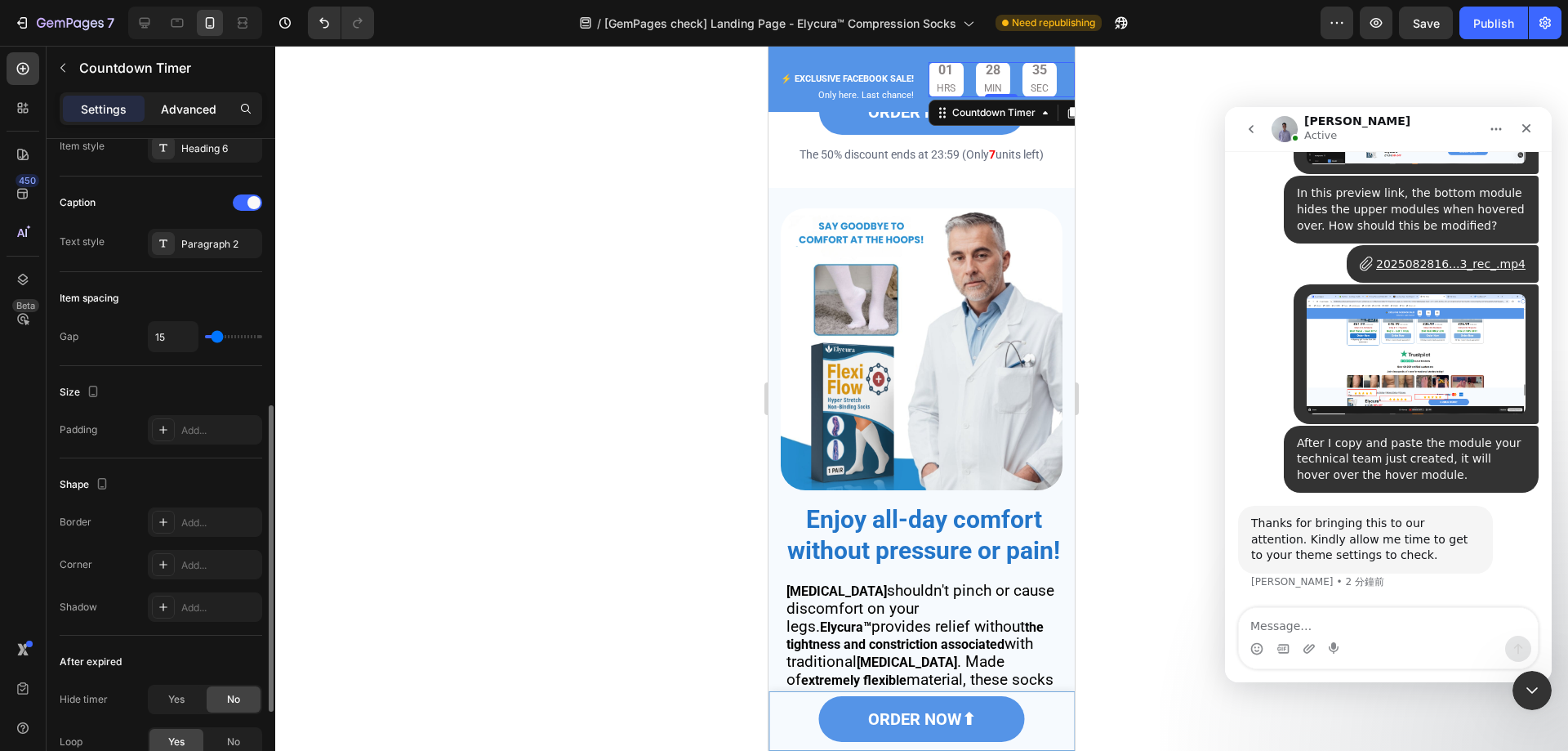
click at [193, 108] on p "Advanced" at bounding box center [189, 109] width 56 height 17
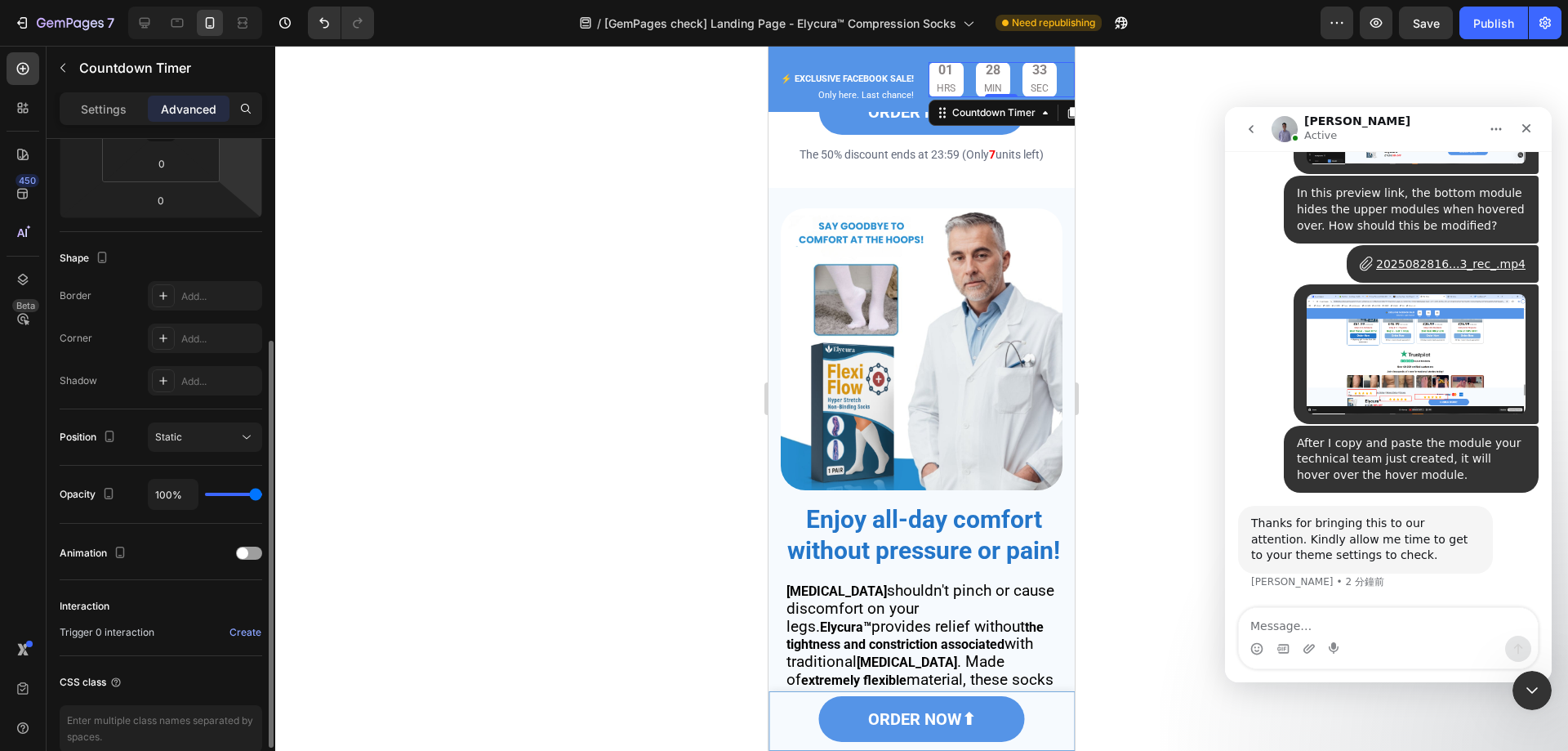
scroll to position [0, 0]
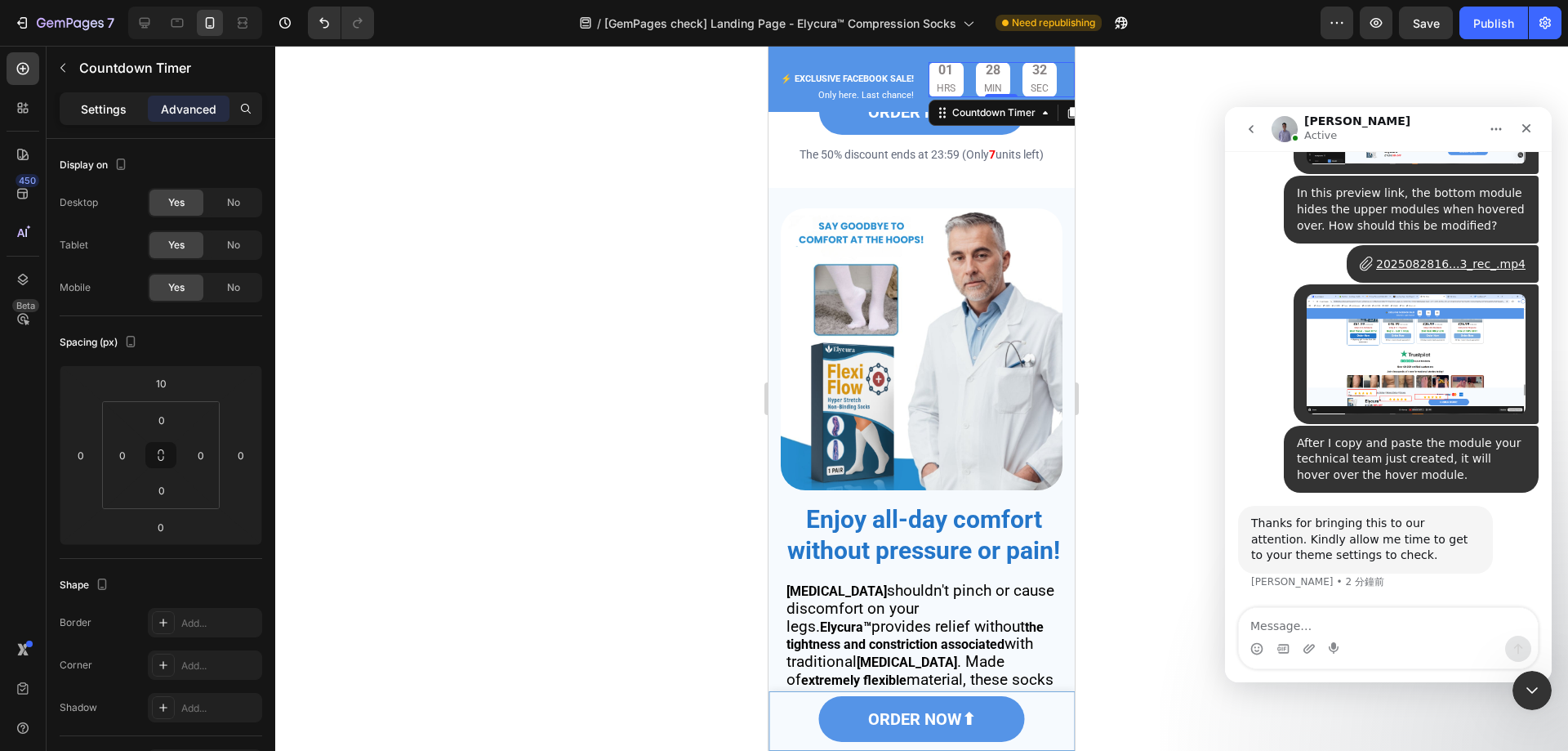
click at [106, 100] on p "Settings" at bounding box center [104, 109] width 45 height 17
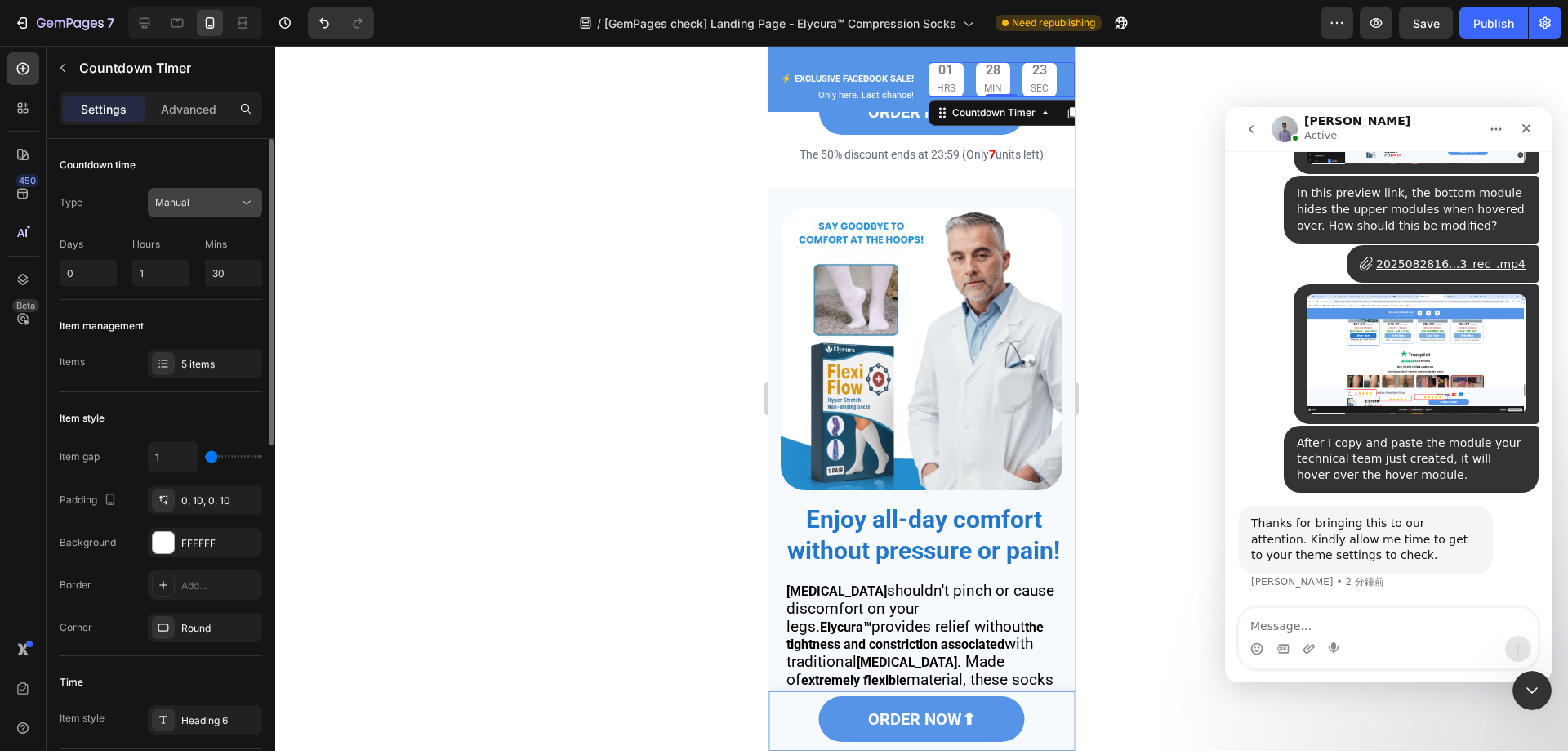
click at [176, 206] on span "Manual" at bounding box center [172, 202] width 34 height 12
click at [194, 504] on div "0, 10, 0, 10" at bounding box center [205, 501] width 47 height 15
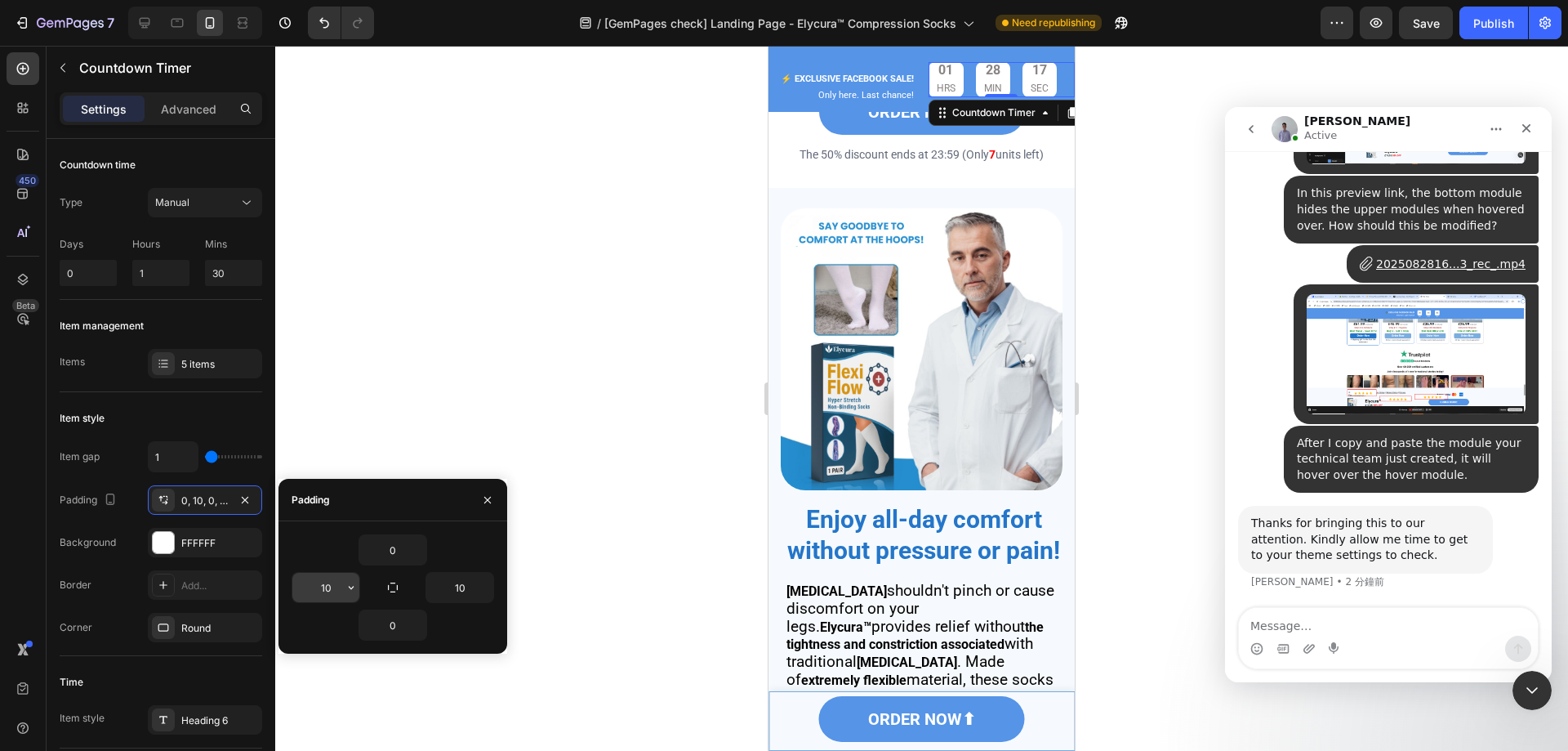
click at [340, 585] on input "10" at bounding box center [325, 588] width 67 height 30
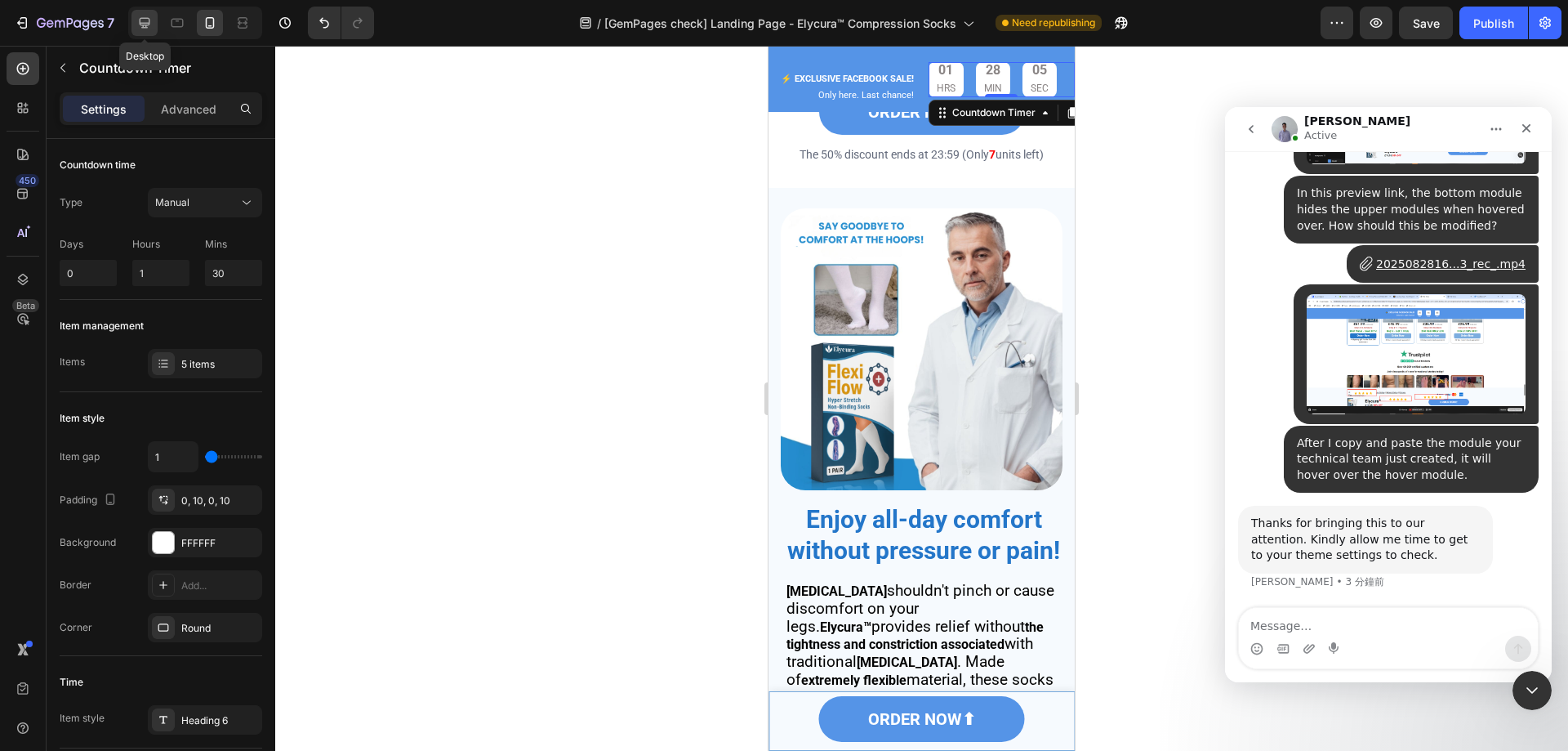
click at [143, 12] on div at bounding box center [145, 23] width 26 height 26
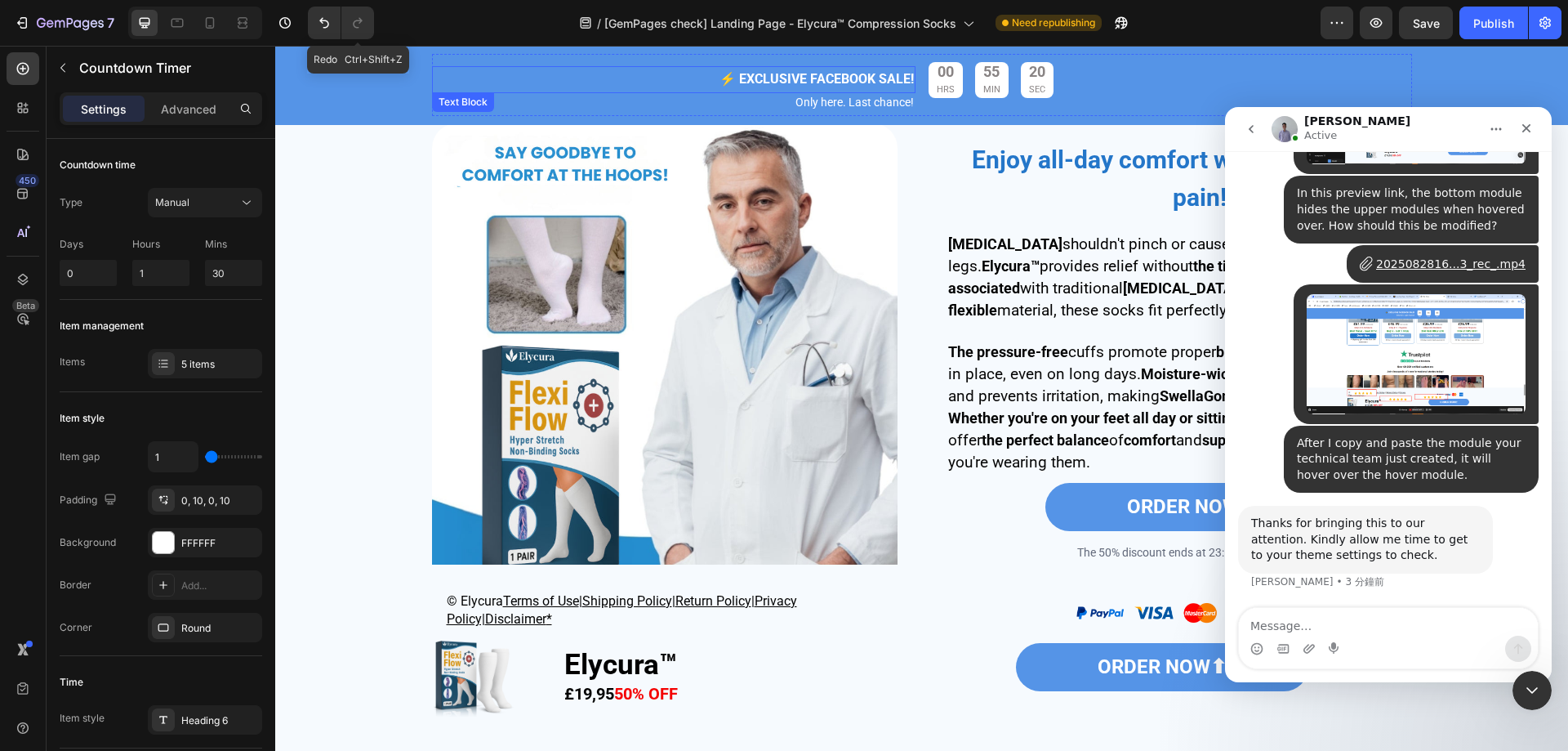
scroll to position [2516, 0]
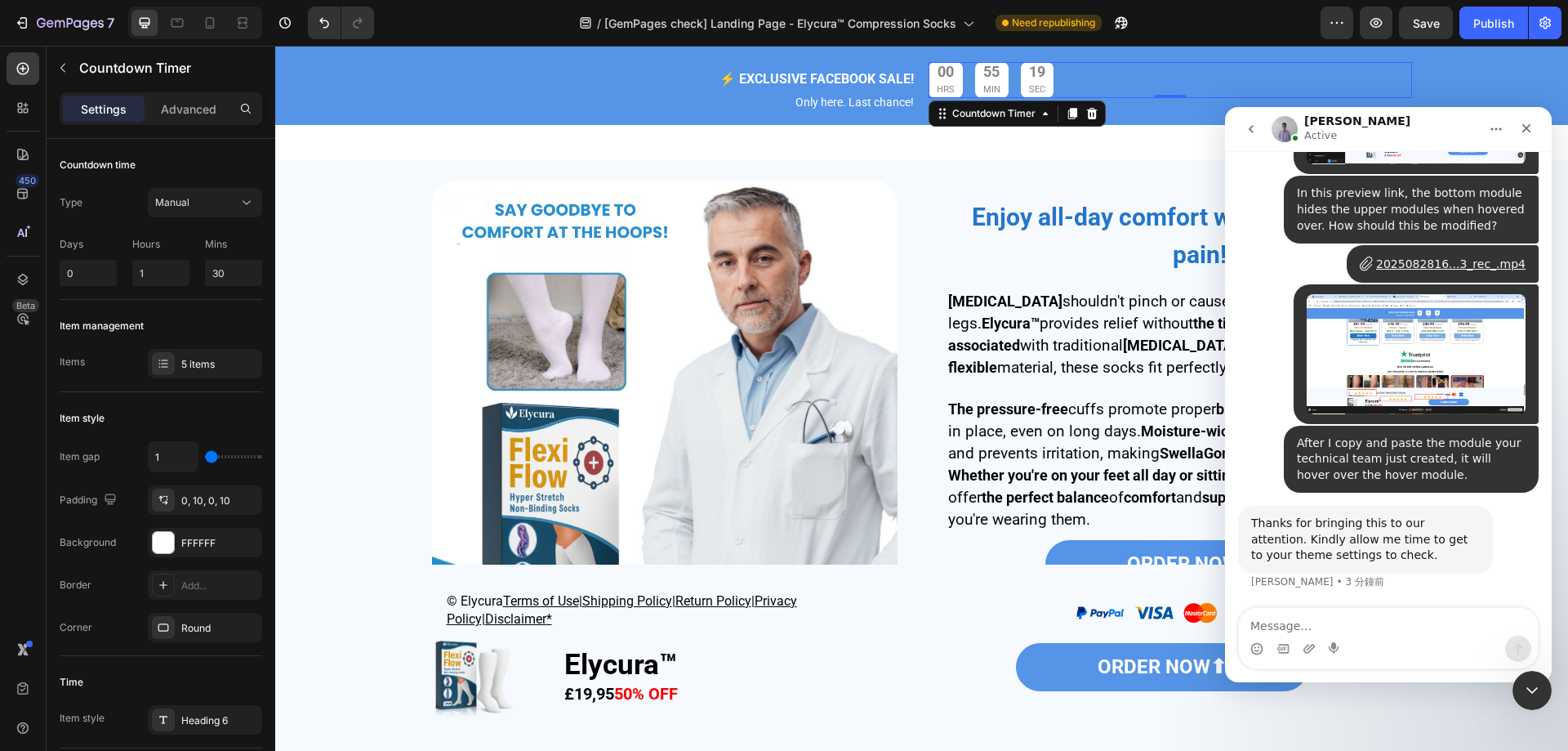
click at [1006, 63] on div "00 HRS 55 MIN 19 SEC" at bounding box center [991, 79] width 125 height 36
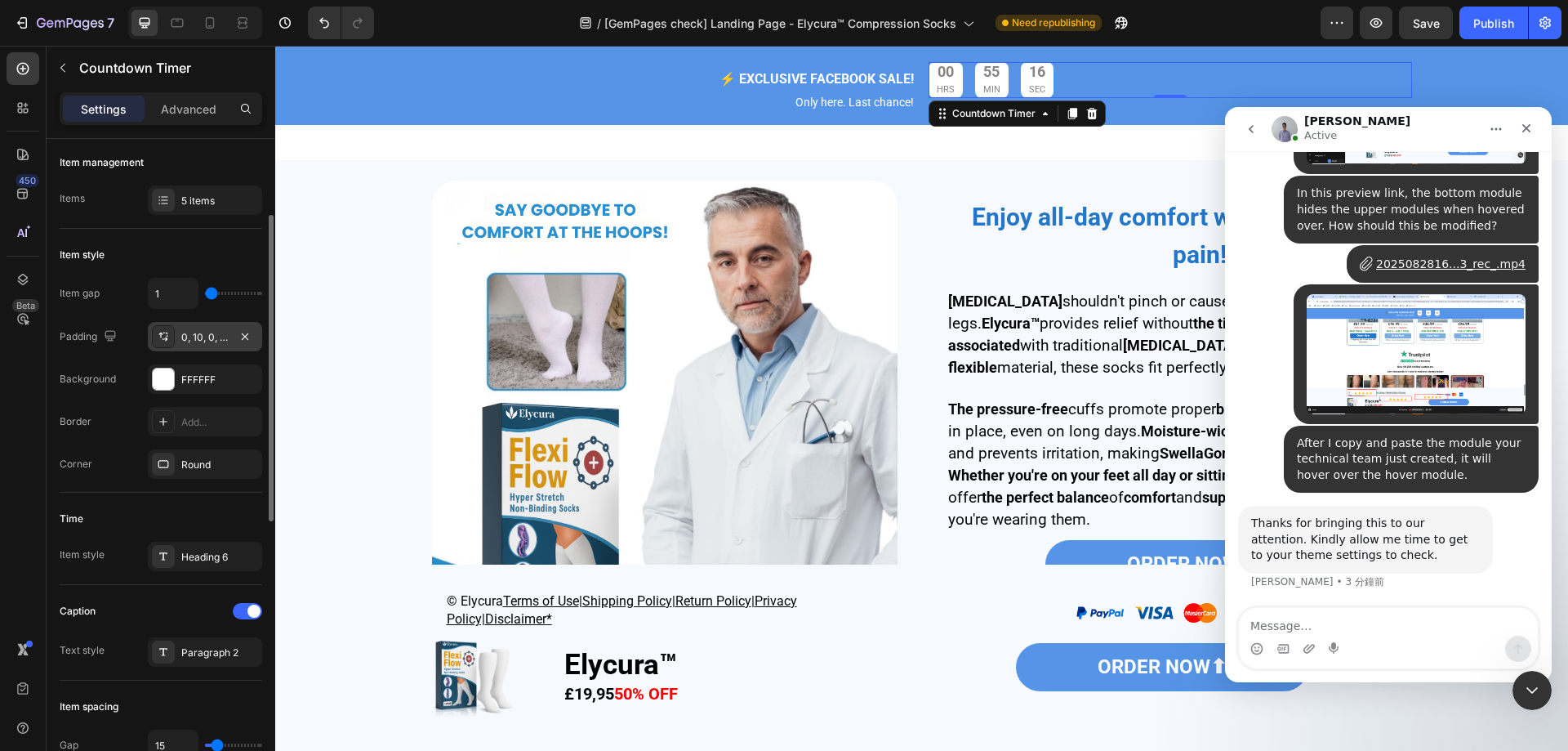
click at [202, 332] on div "0, 10, 0, 10" at bounding box center [205, 337] width 47 height 15
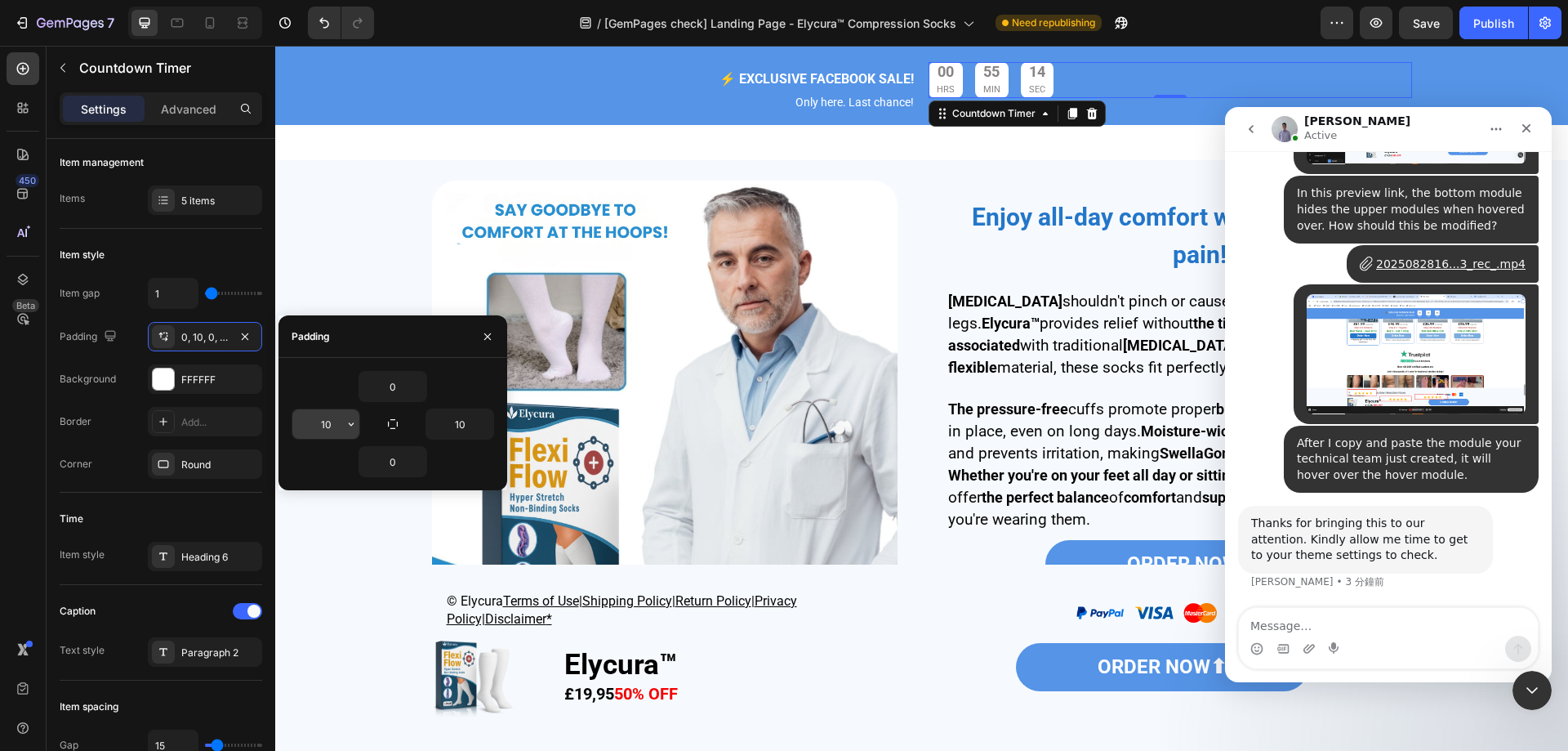
click at [329, 428] on input "10" at bounding box center [325, 424] width 67 height 30
type input "5"
drag, startPoint x: 335, startPoint y: 420, endPoint x: 309, endPoint y: 423, distance: 26.2
click at [310, 423] on input "5" at bounding box center [325, 424] width 67 height 30
type input "10"
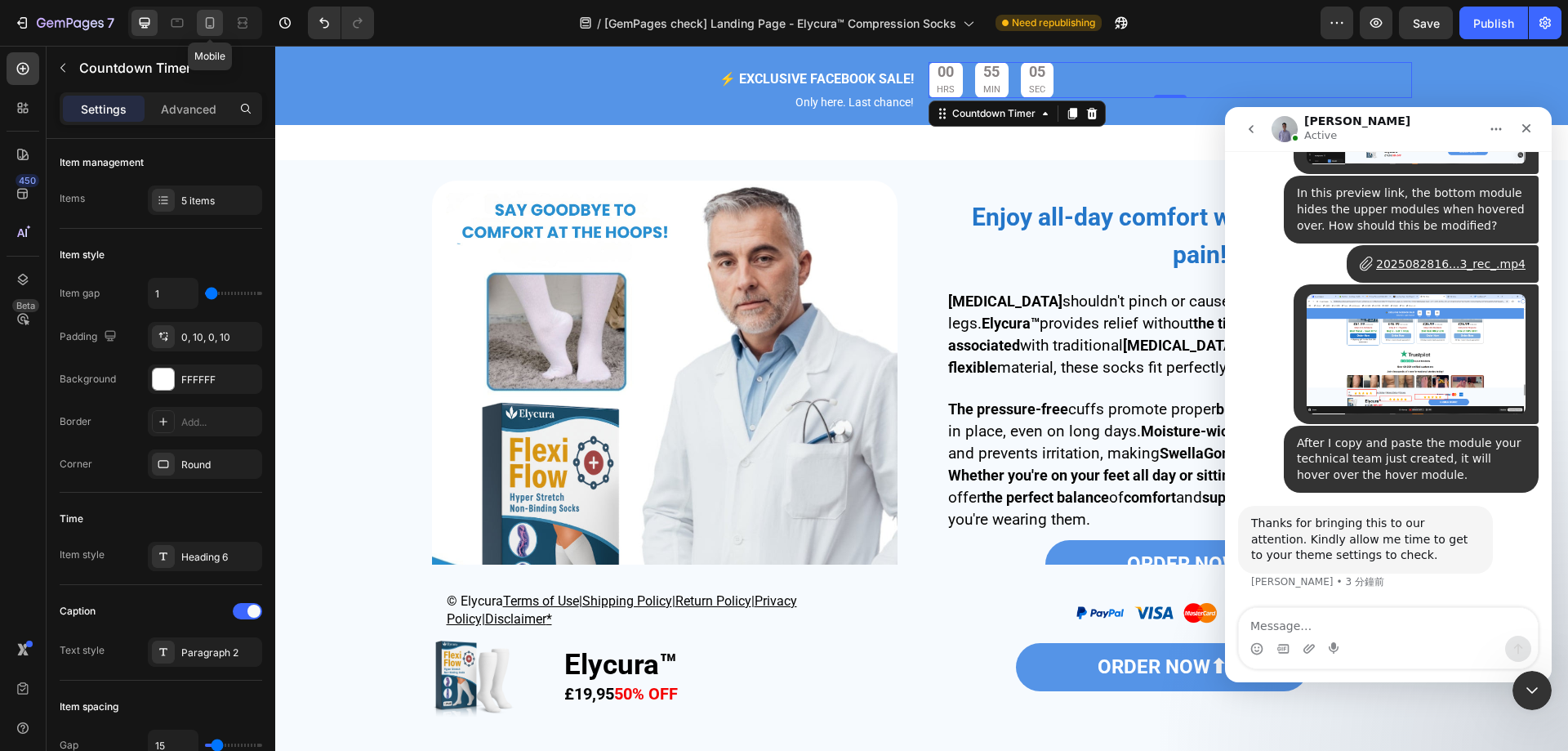
click at [205, 27] on icon at bounding box center [209, 23] width 17 height 17
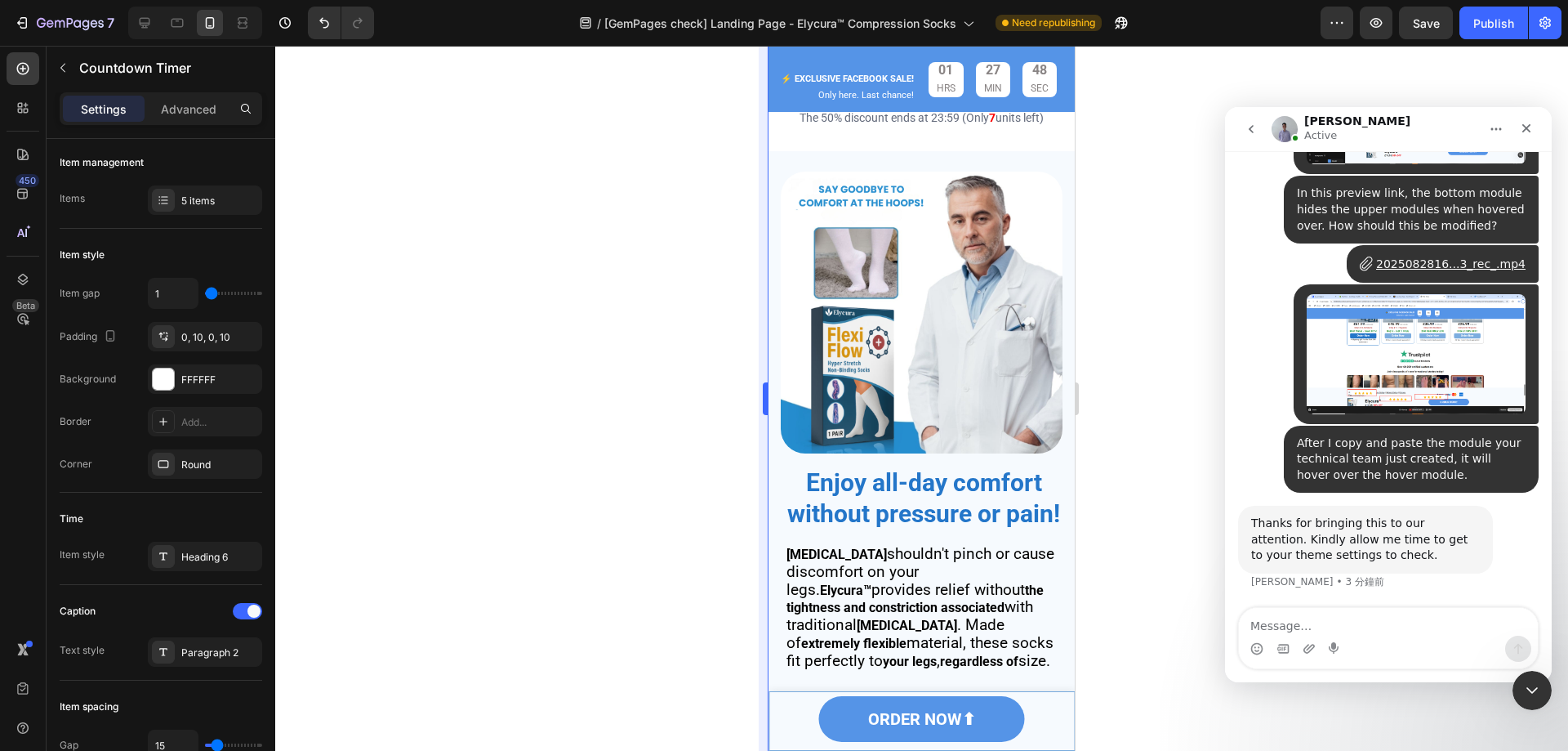
scroll to position [2482, 0]
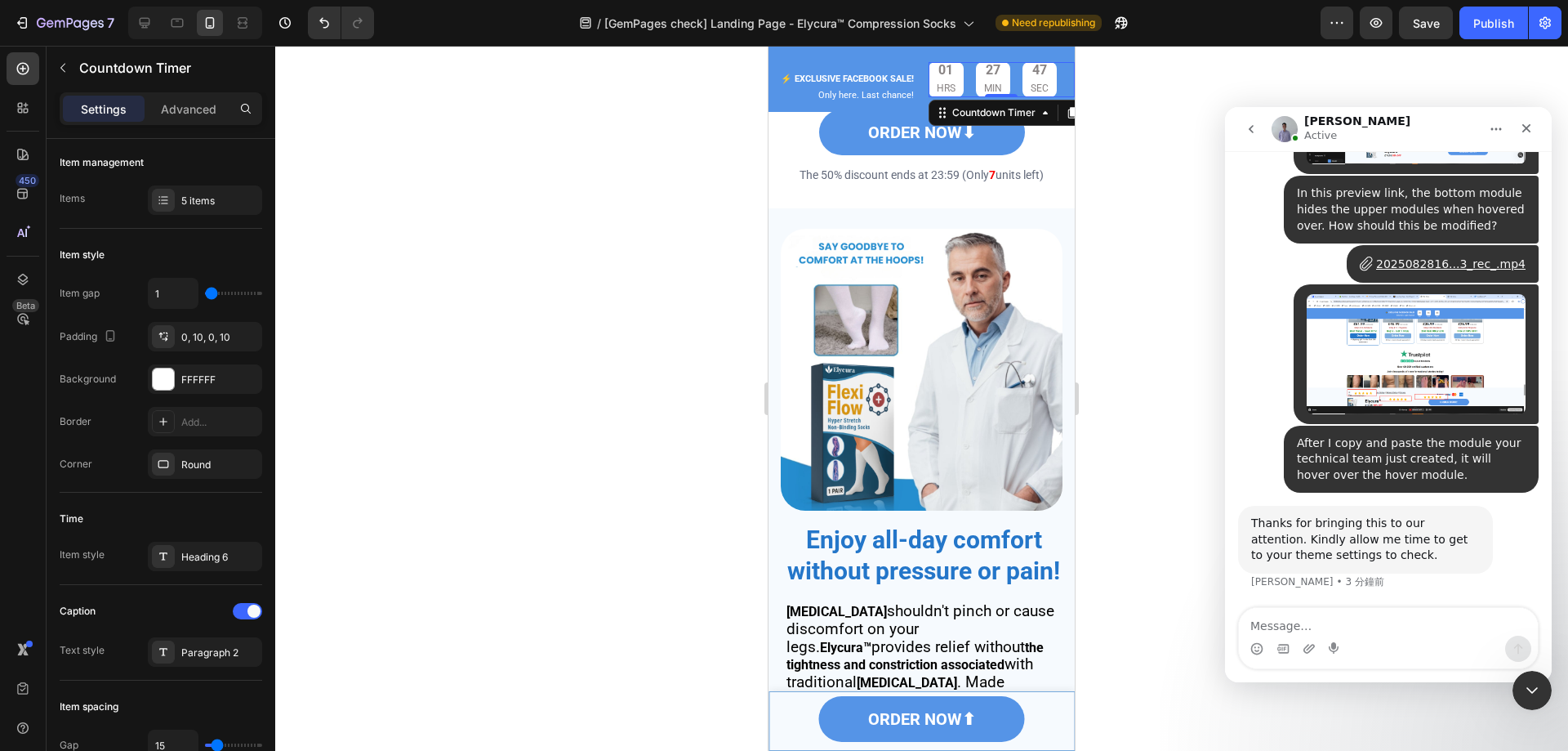
click at [961, 72] on div "01 HRS 27 MIN 47 SEC" at bounding box center [992, 79] width 128 height 35
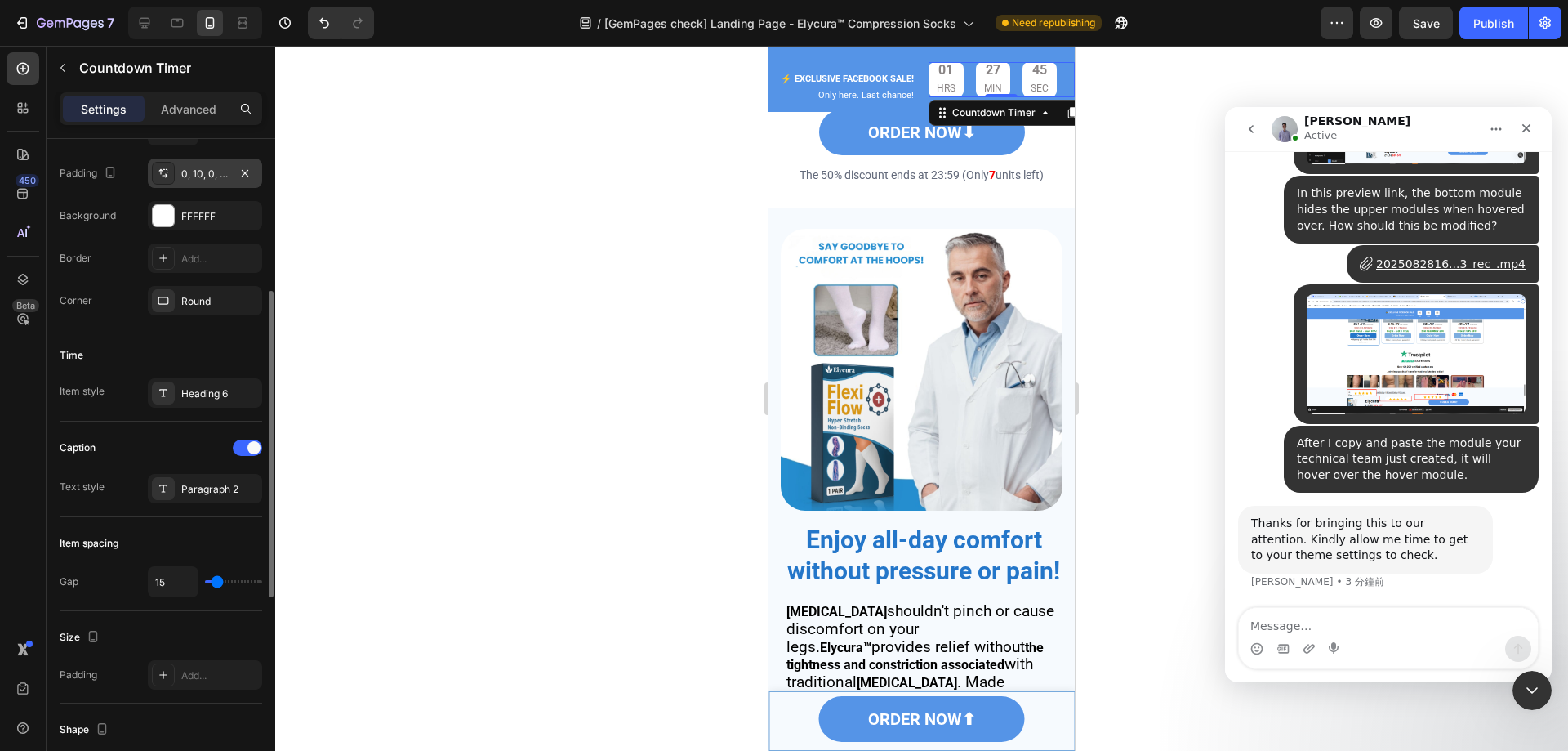
click at [217, 176] on div "0, 10, 0, 10" at bounding box center [205, 174] width 47 height 15
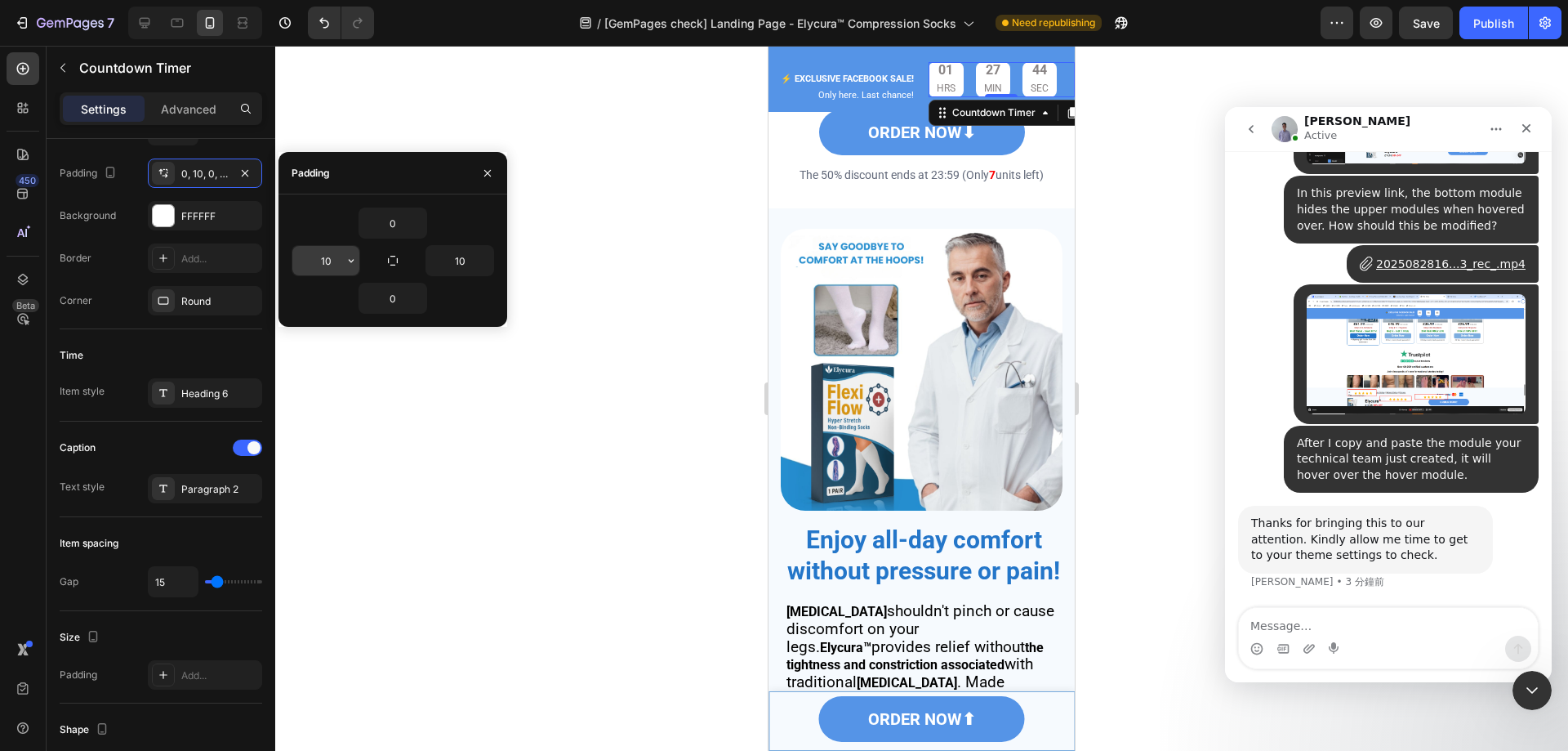
click at [329, 262] on input "10" at bounding box center [325, 261] width 67 height 30
type input "5"
click at [462, 262] on input "10" at bounding box center [460, 261] width 67 height 30
type input "5"
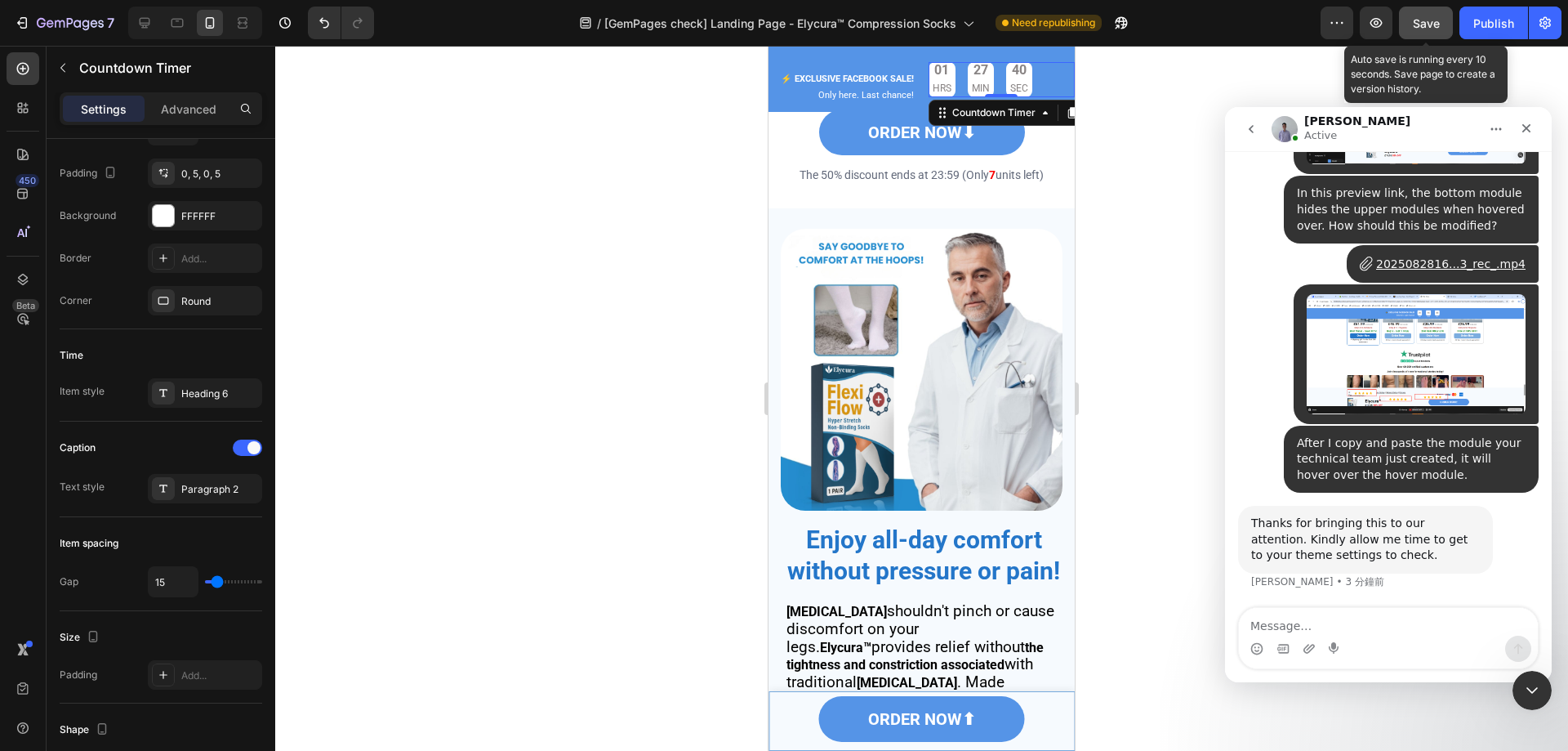
click at [1428, 26] on span "Save" at bounding box center [1426, 24] width 27 height 14
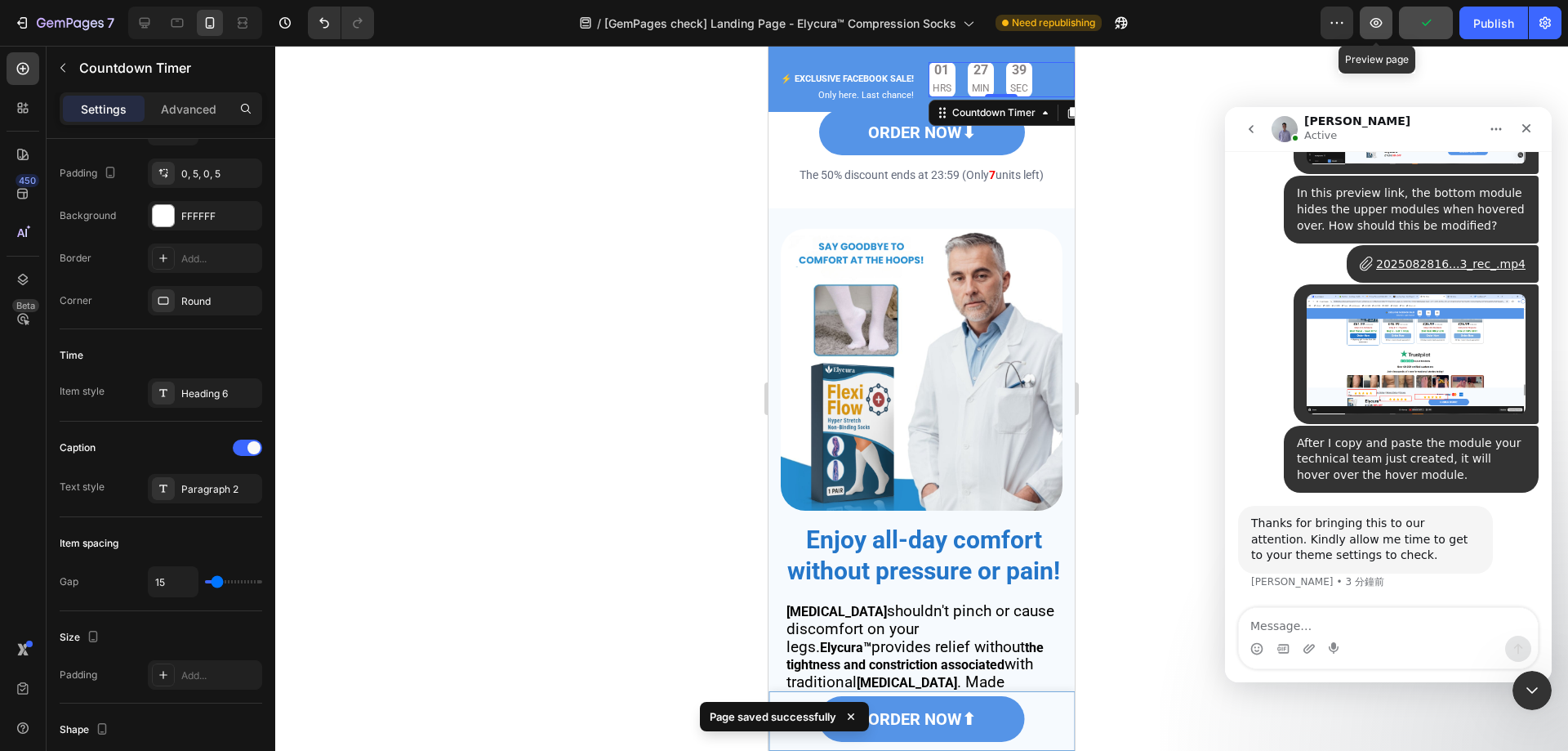
click at [1381, 28] on icon "button" at bounding box center [1376, 23] width 17 height 17
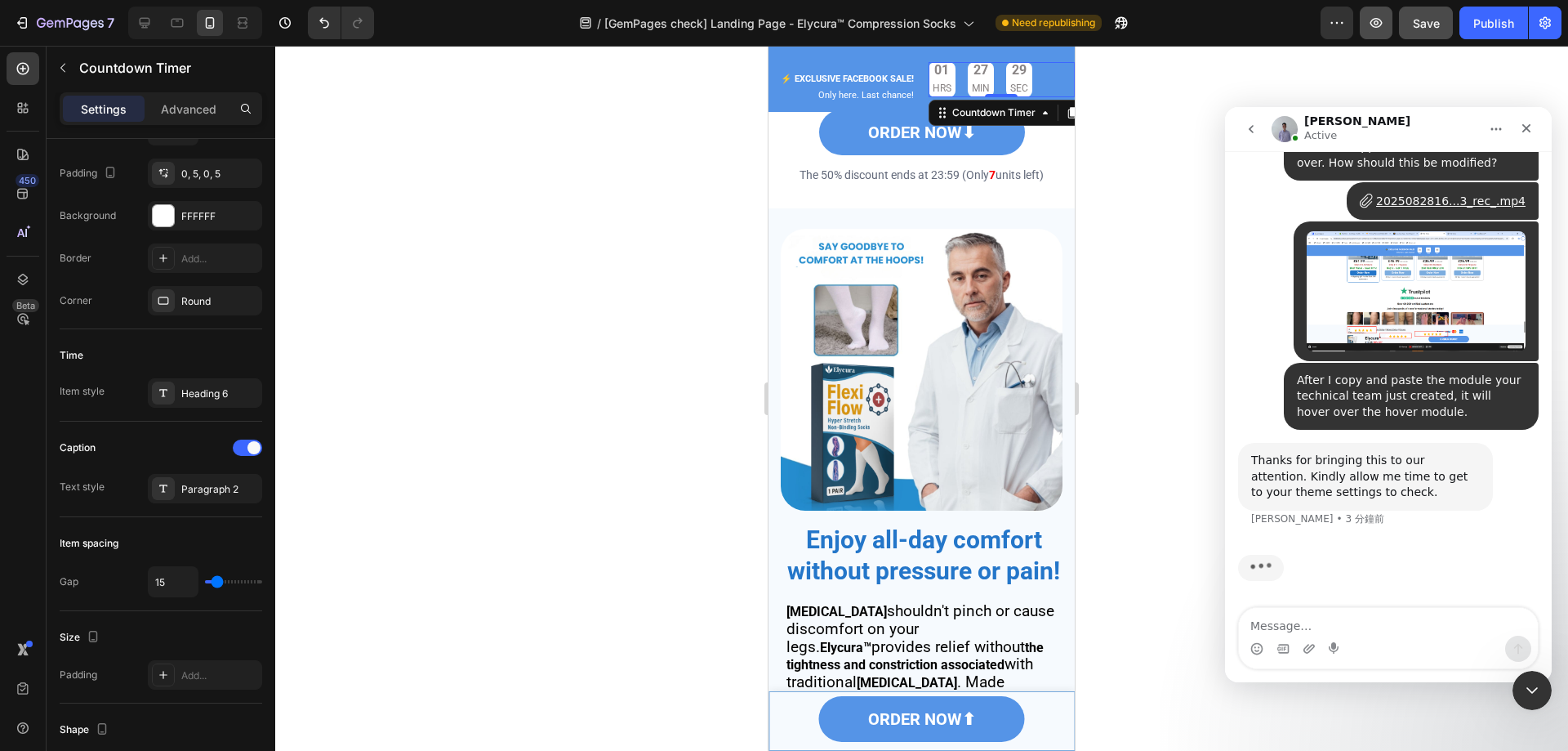
scroll to position [8442, 0]
click at [1439, 23] on span "Save" at bounding box center [1426, 24] width 27 height 14
click at [160, 15] on div at bounding box center [195, 22] width 134 height 32
click at [148, 18] on icon at bounding box center [145, 24] width 10 height 10
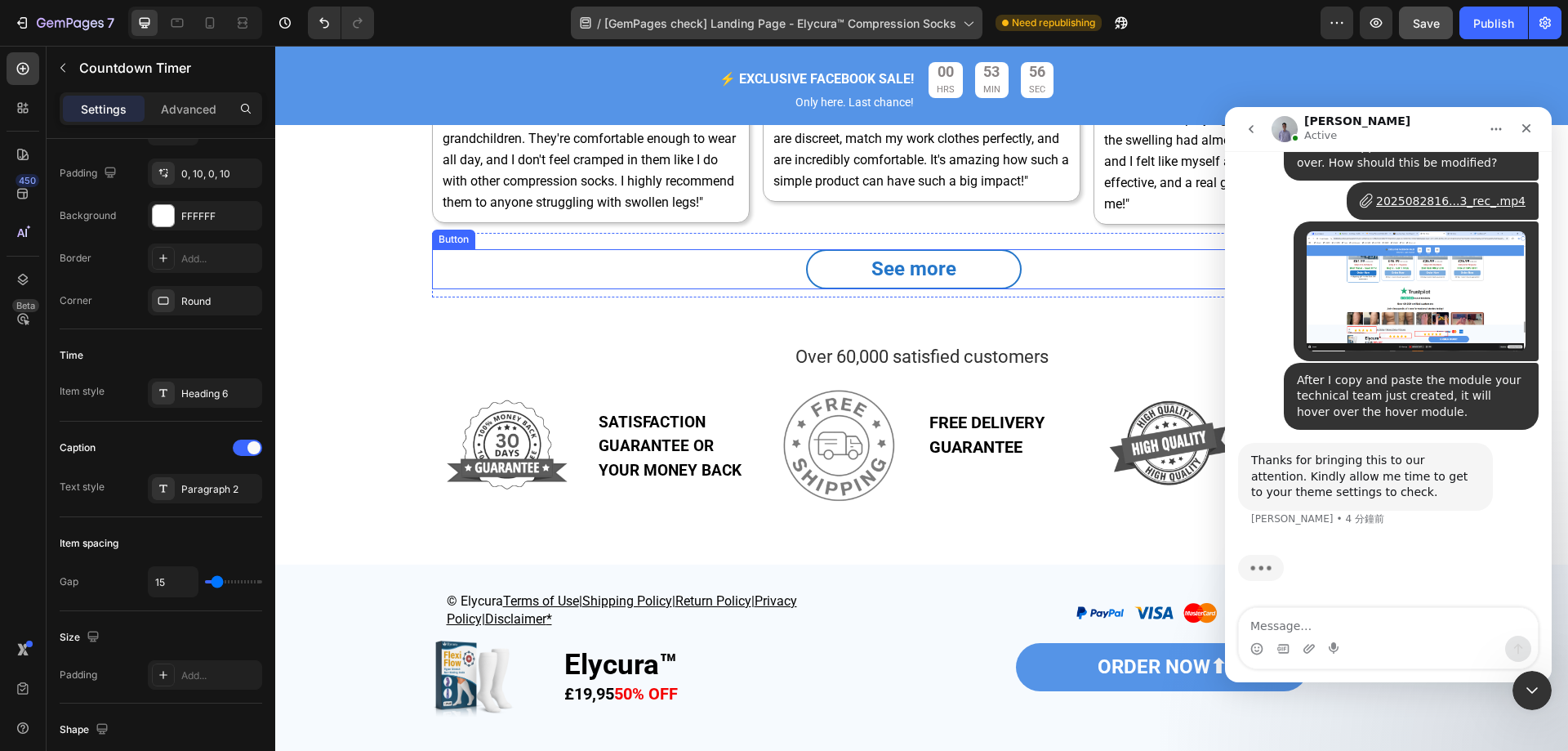
scroll to position [3719, 0]
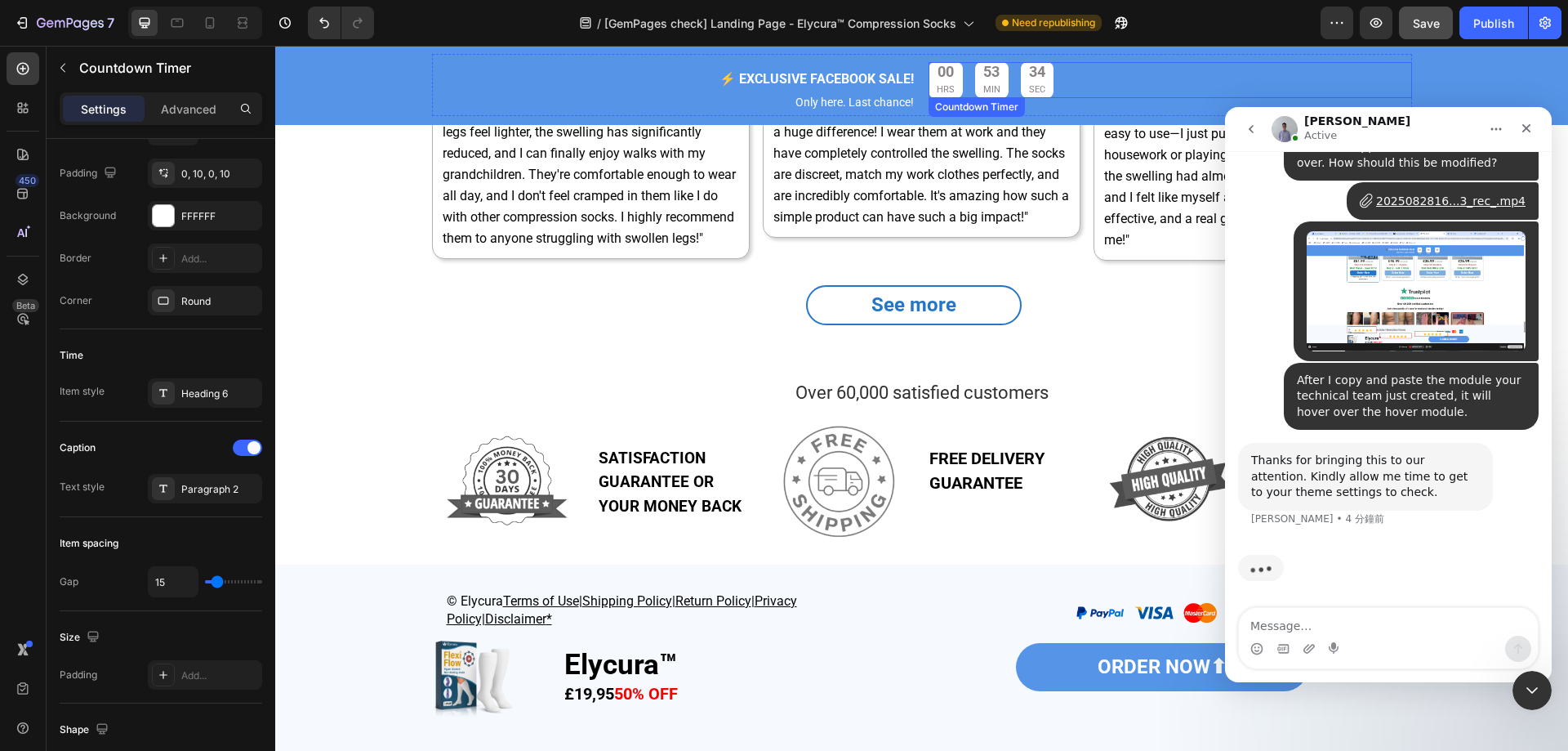
drag, startPoint x: 1658, startPoint y: 69, endPoint x: 1404, endPoint y: 51, distance: 254.6
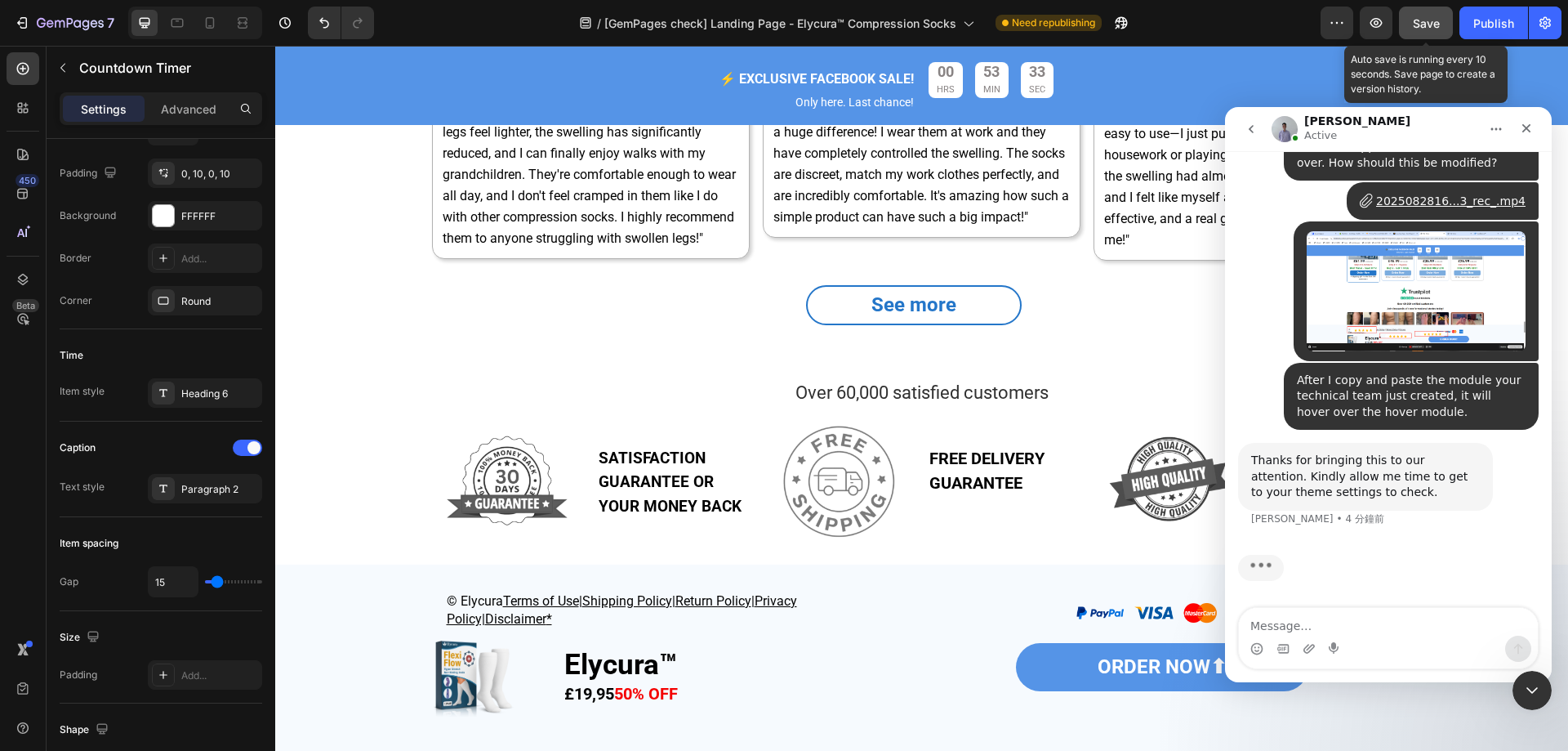
click at [1431, 29] on span "Save" at bounding box center [1426, 24] width 27 height 14
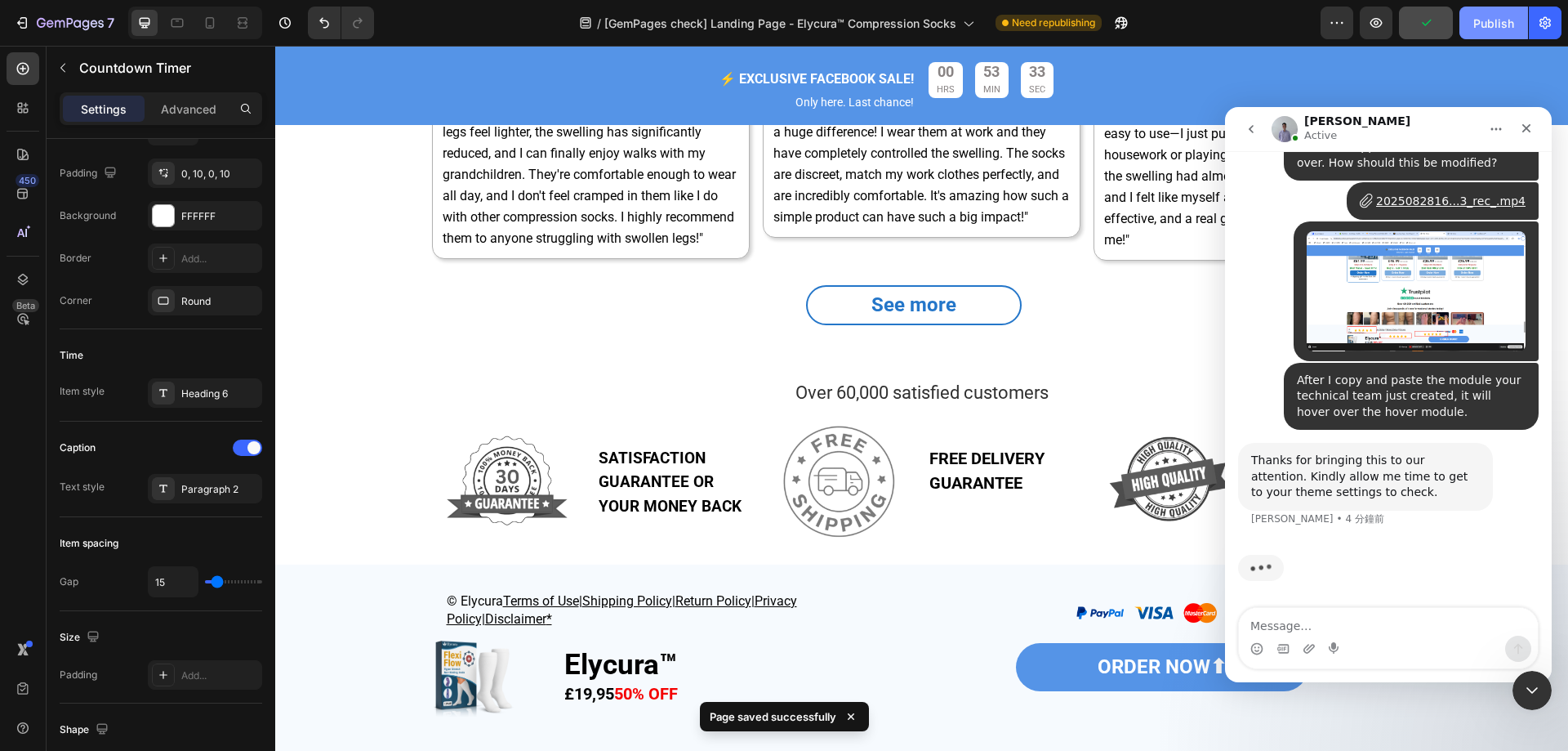
click at [1488, 32] on button "Publish" at bounding box center [1494, 22] width 69 height 32
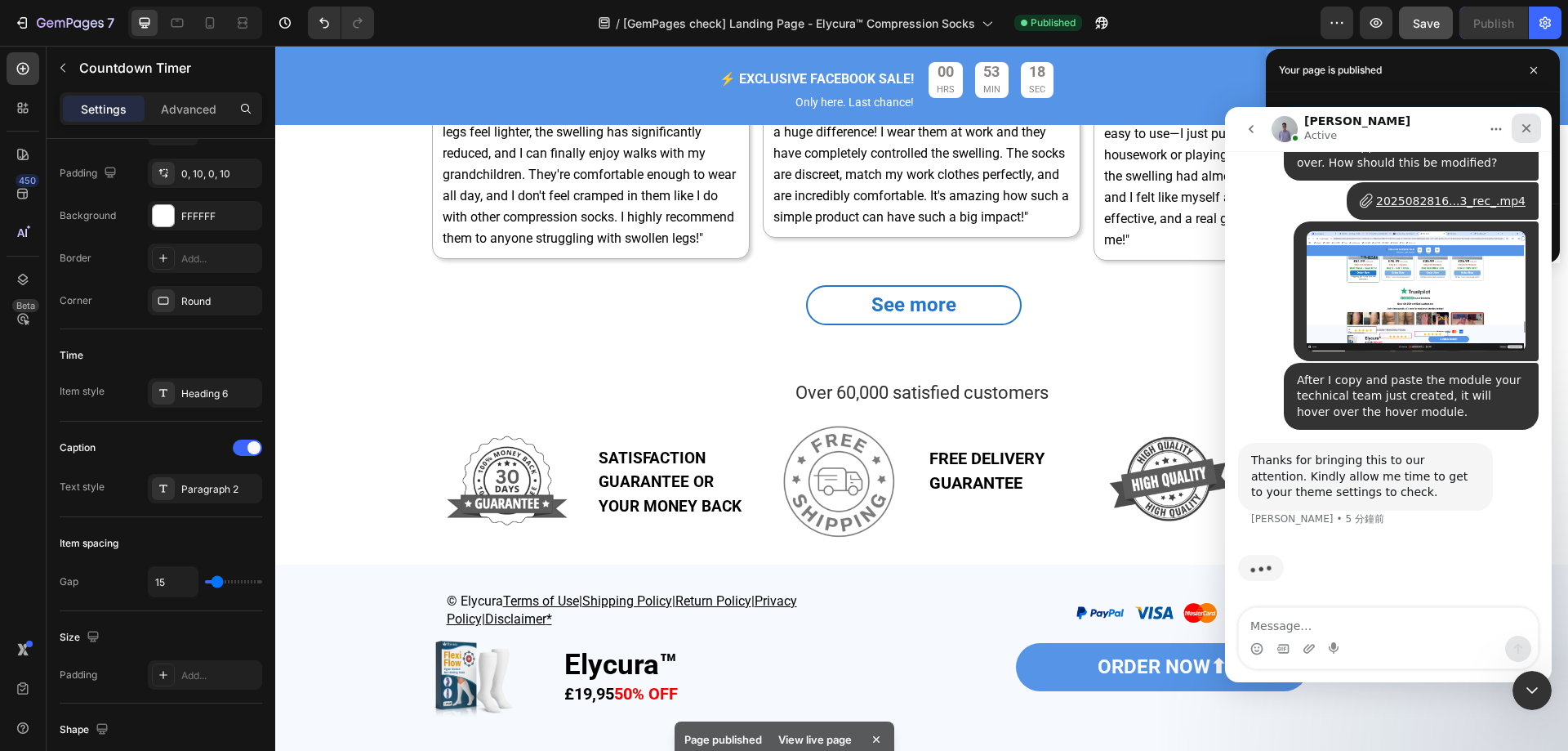
drag, startPoint x: 1519, startPoint y: 124, endPoint x: 2731, endPoint y: 227, distance: 1216.4
click at [1519, 124] on div "關閉" at bounding box center [1527, 128] width 30 height 30
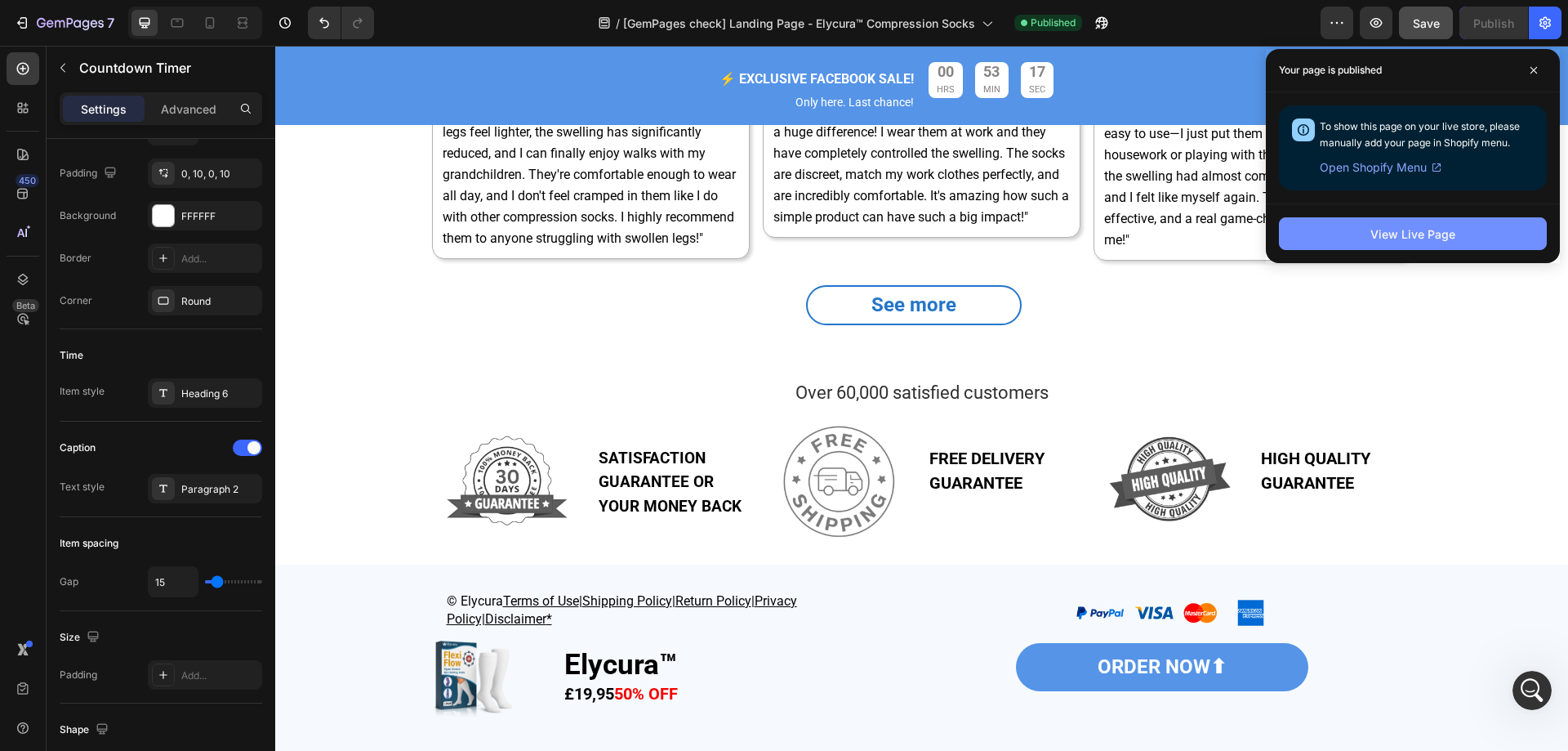
click at [1432, 235] on div "View Live Page" at bounding box center [1413, 234] width 85 height 17
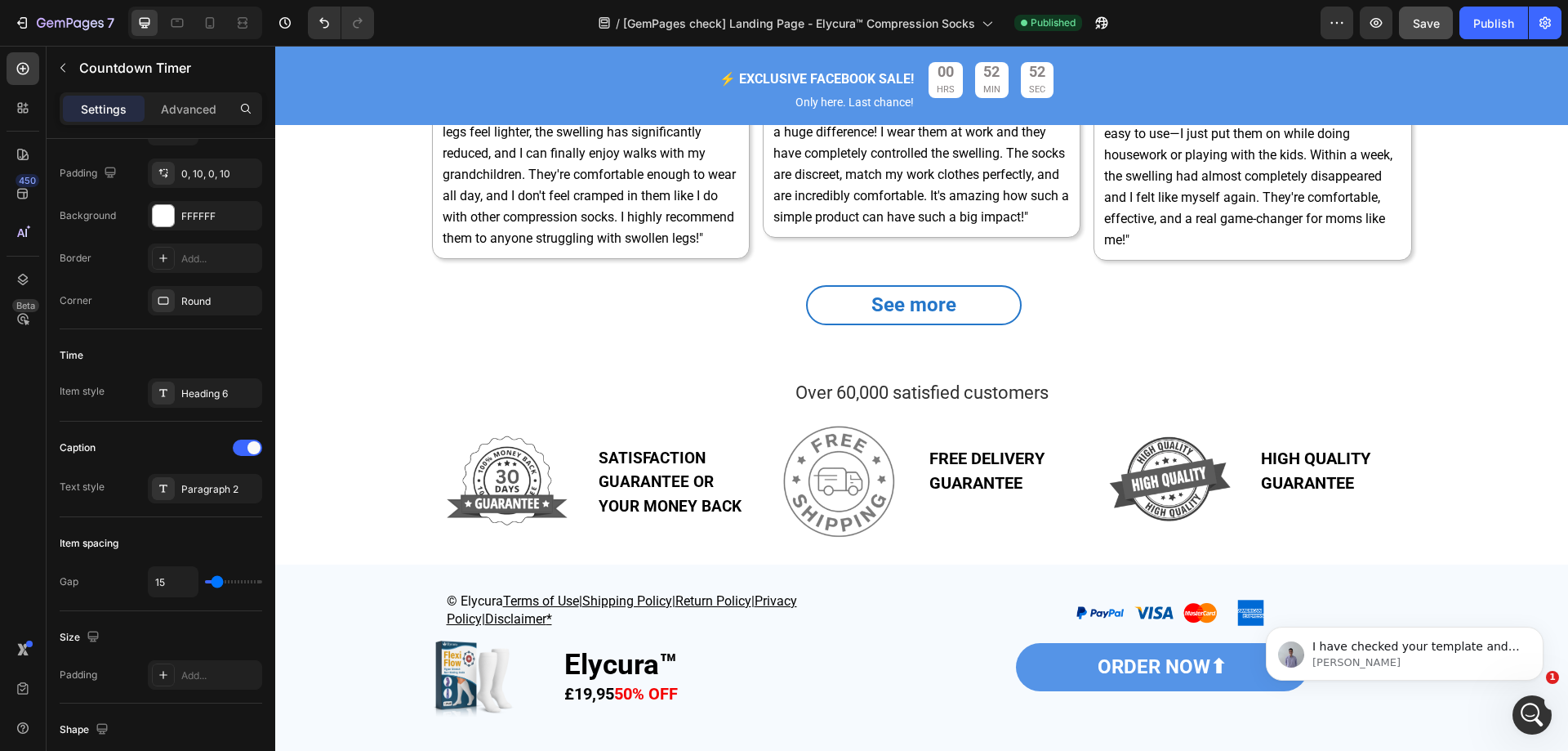
scroll to position [8497, 0]
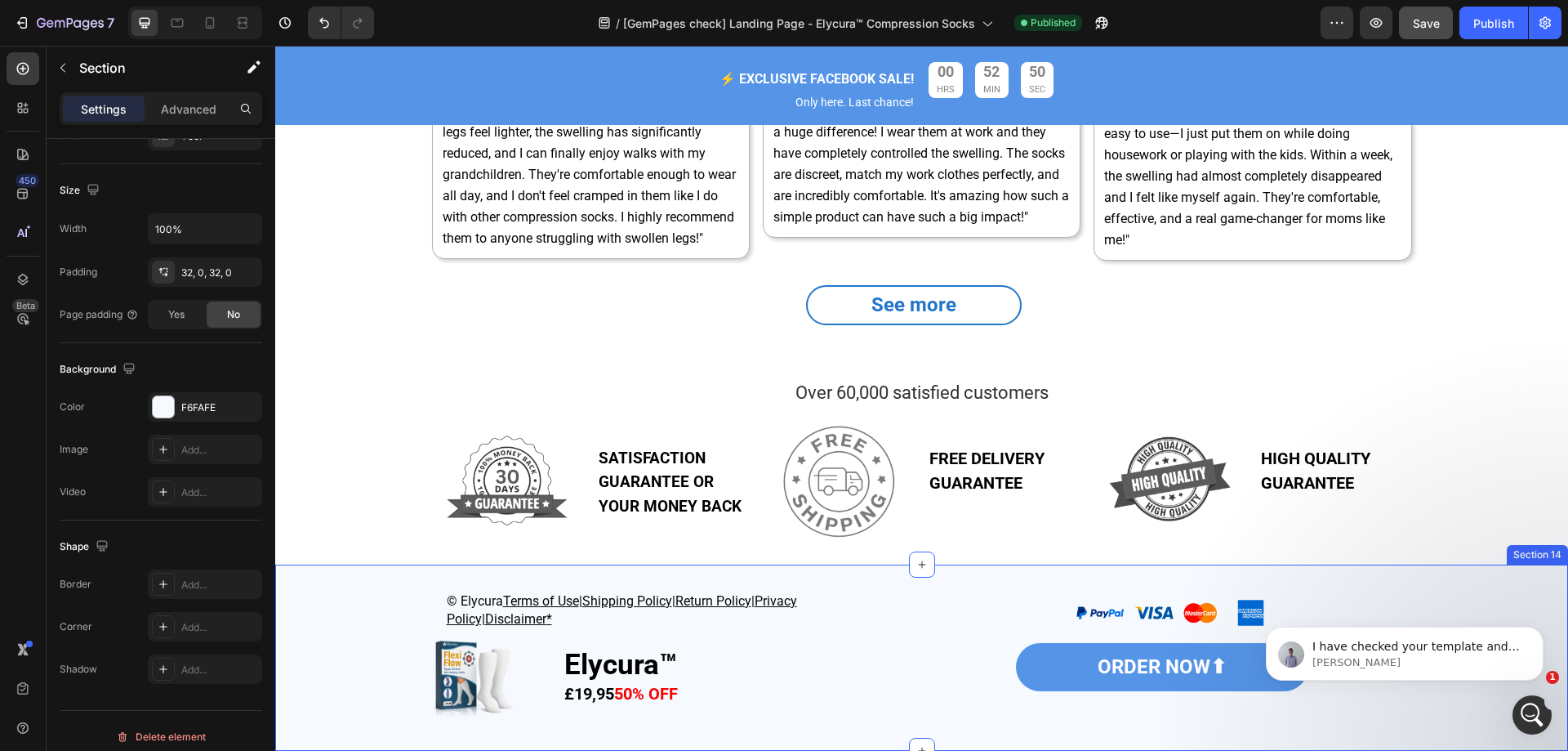
click at [346, 604] on div "© Elycura Terms of Use | Shipping Policy | Return Policy | Privacy Policy| Disc…" at bounding box center [922, 658] width 1293 height 134
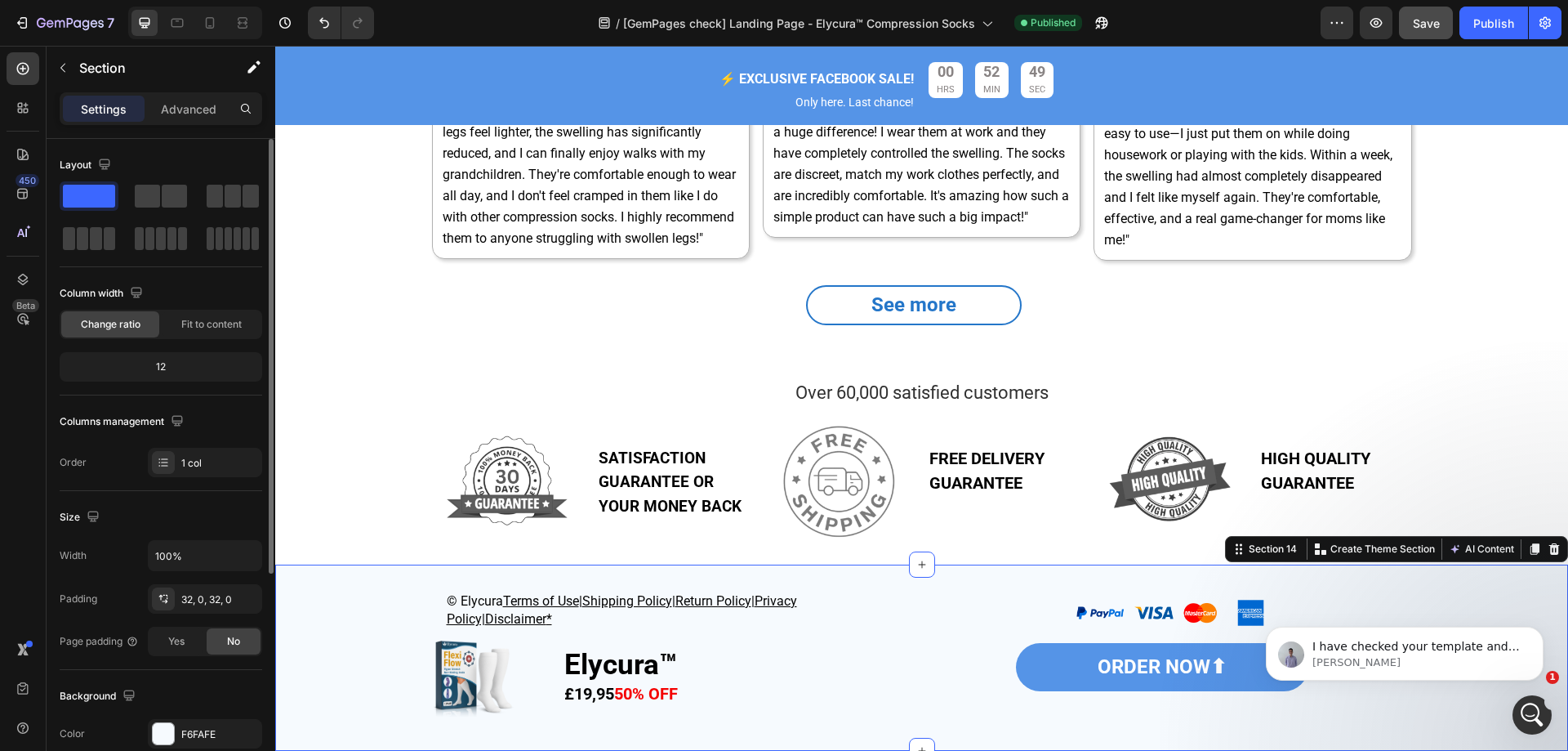
scroll to position [245, 0]
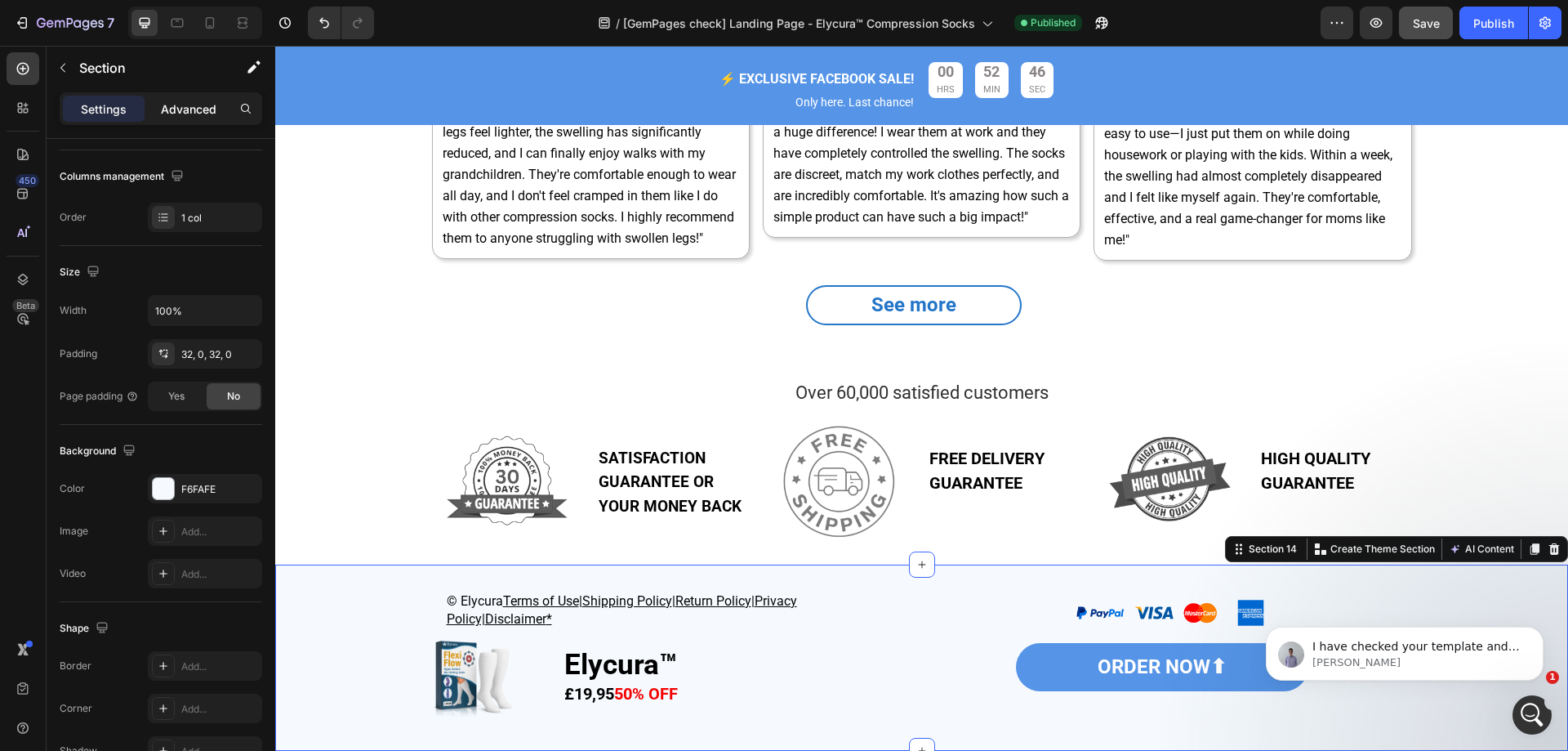
click at [210, 107] on p "Advanced" at bounding box center [189, 109] width 56 height 17
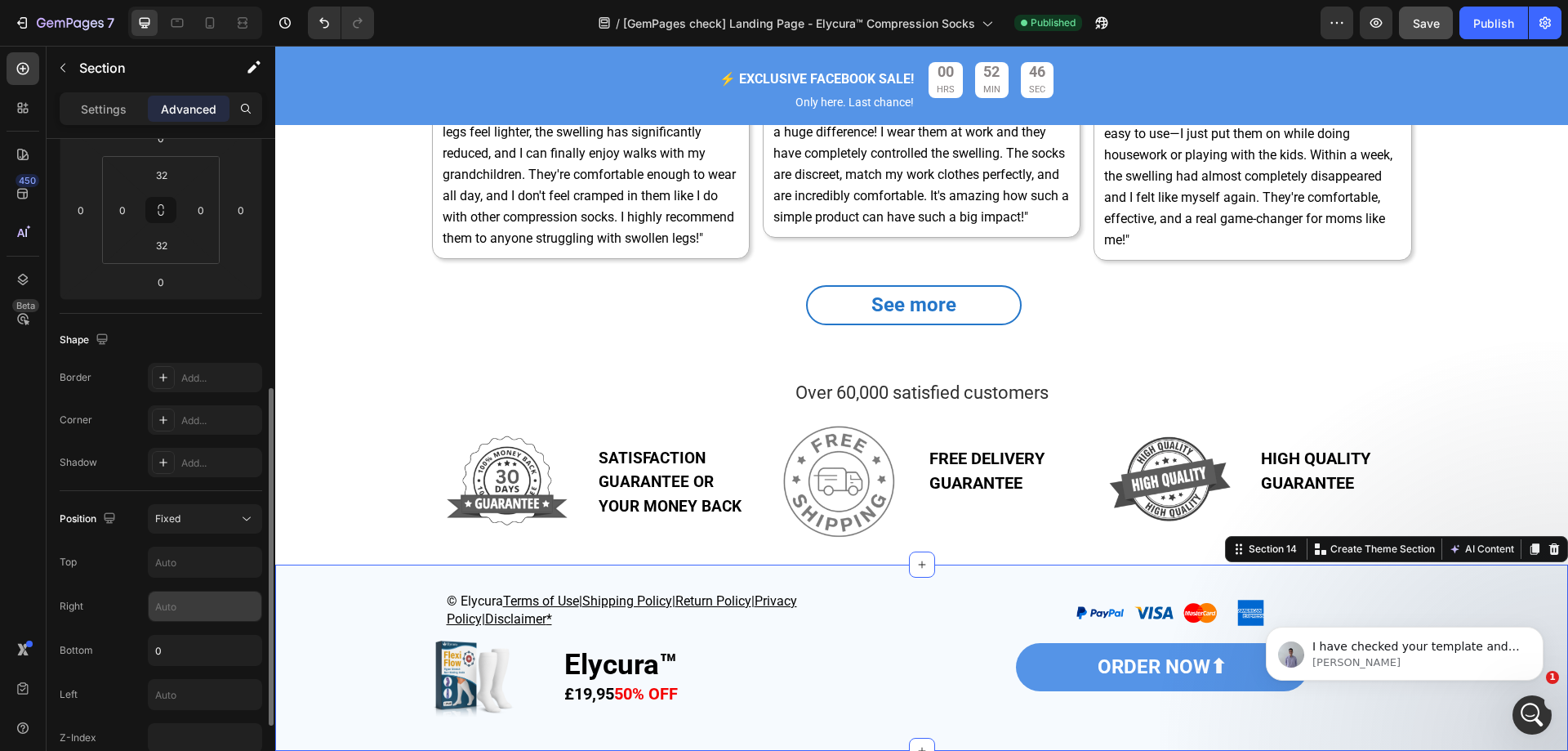
scroll to position [327, 0]
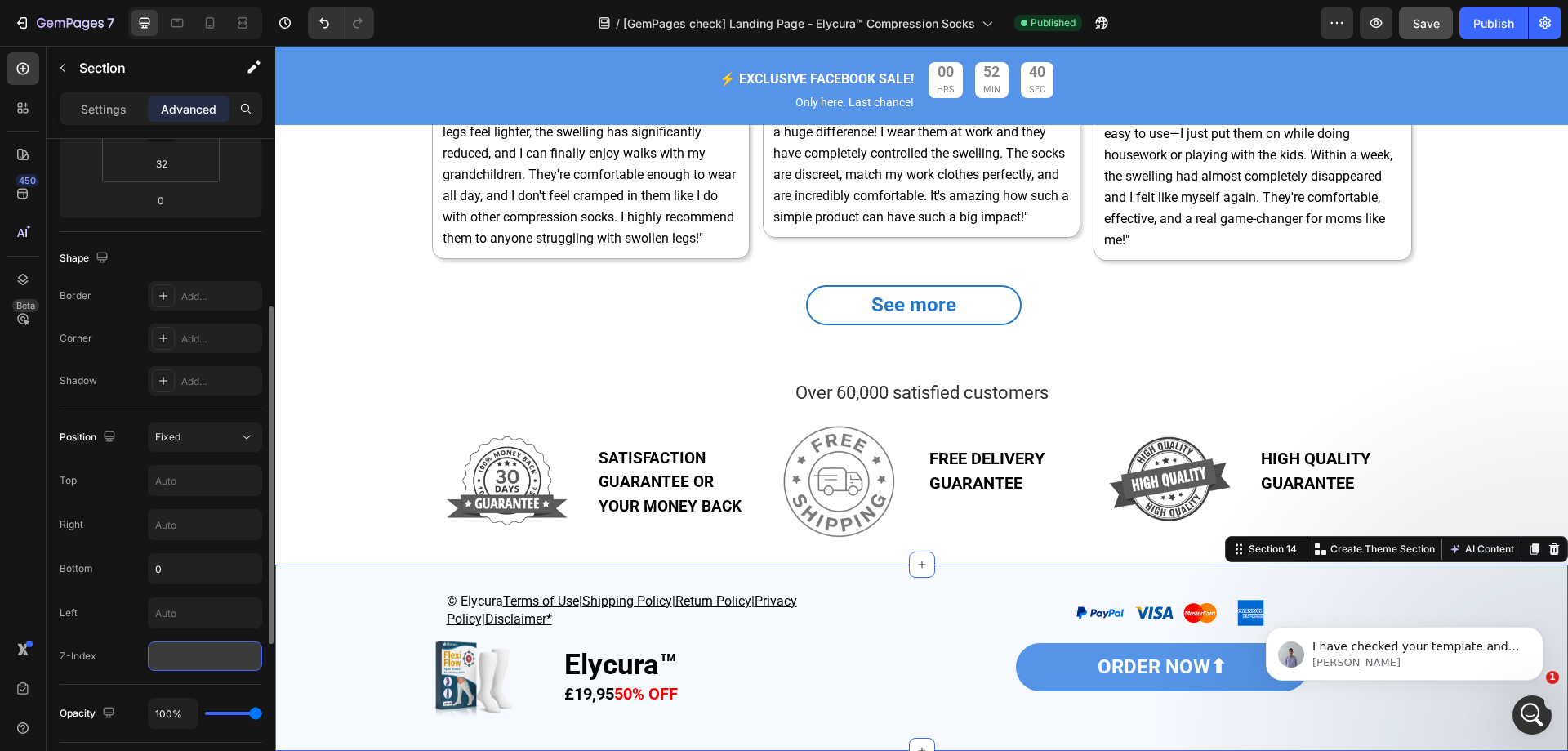
click at [208, 666] on input "number" at bounding box center [205, 656] width 114 height 30
click at [0, 477] on div "450 Beta" at bounding box center [23, 398] width 46 height 705
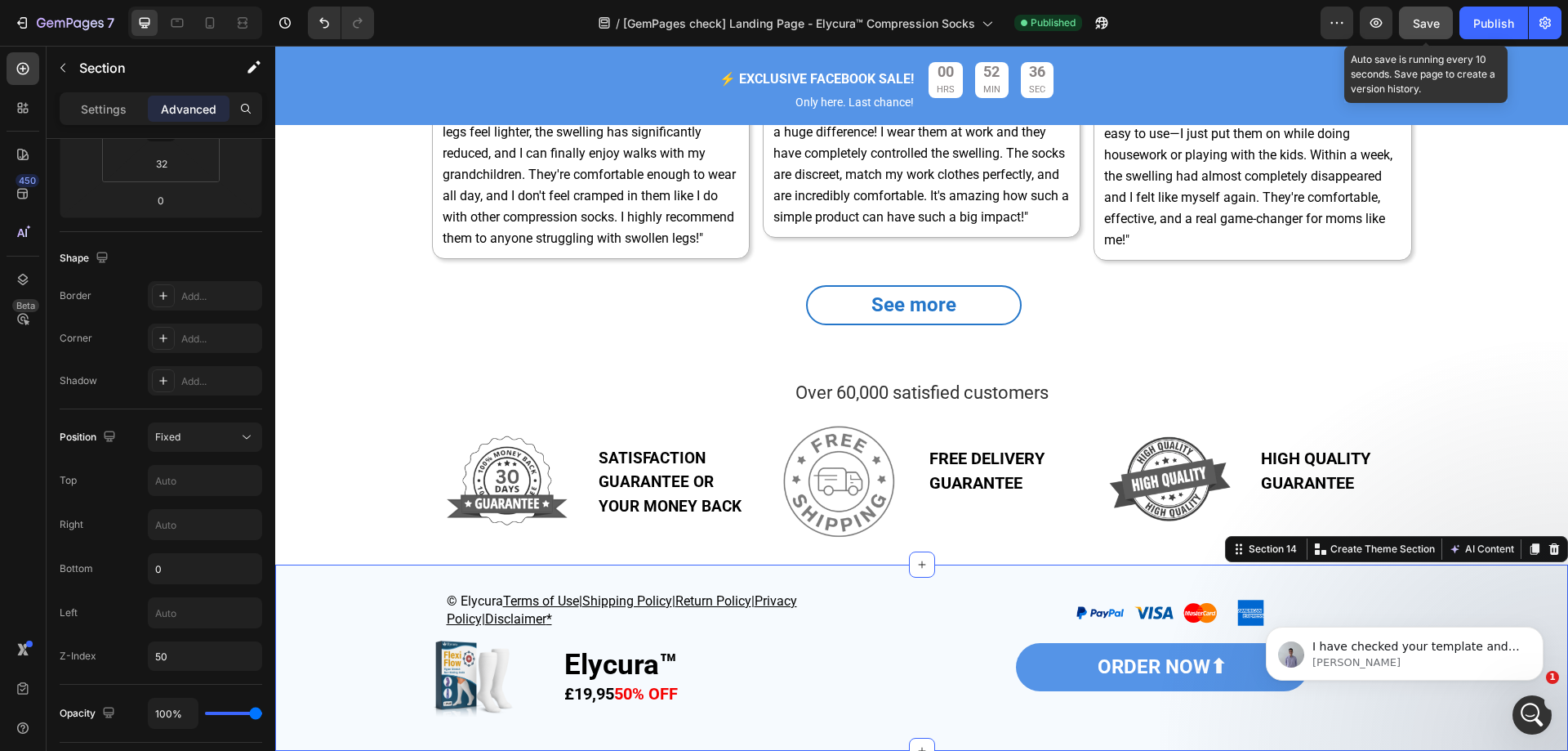
click at [1439, 25] on span "Save" at bounding box center [1426, 24] width 27 height 14
type input "100"
click at [1415, 18] on span "Save" at bounding box center [1426, 24] width 27 height 14
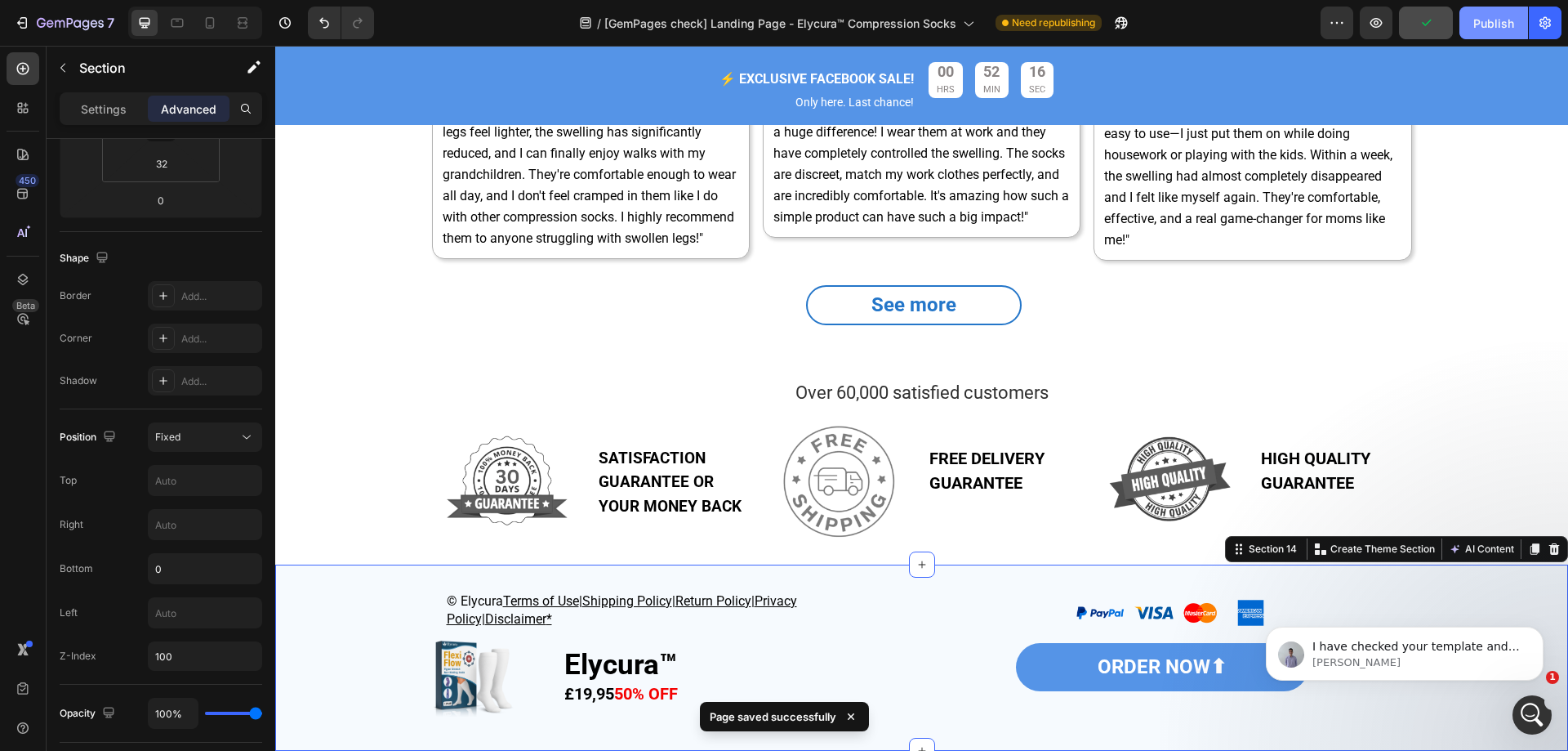
click at [1490, 20] on div "Publish" at bounding box center [1494, 24] width 41 height 17
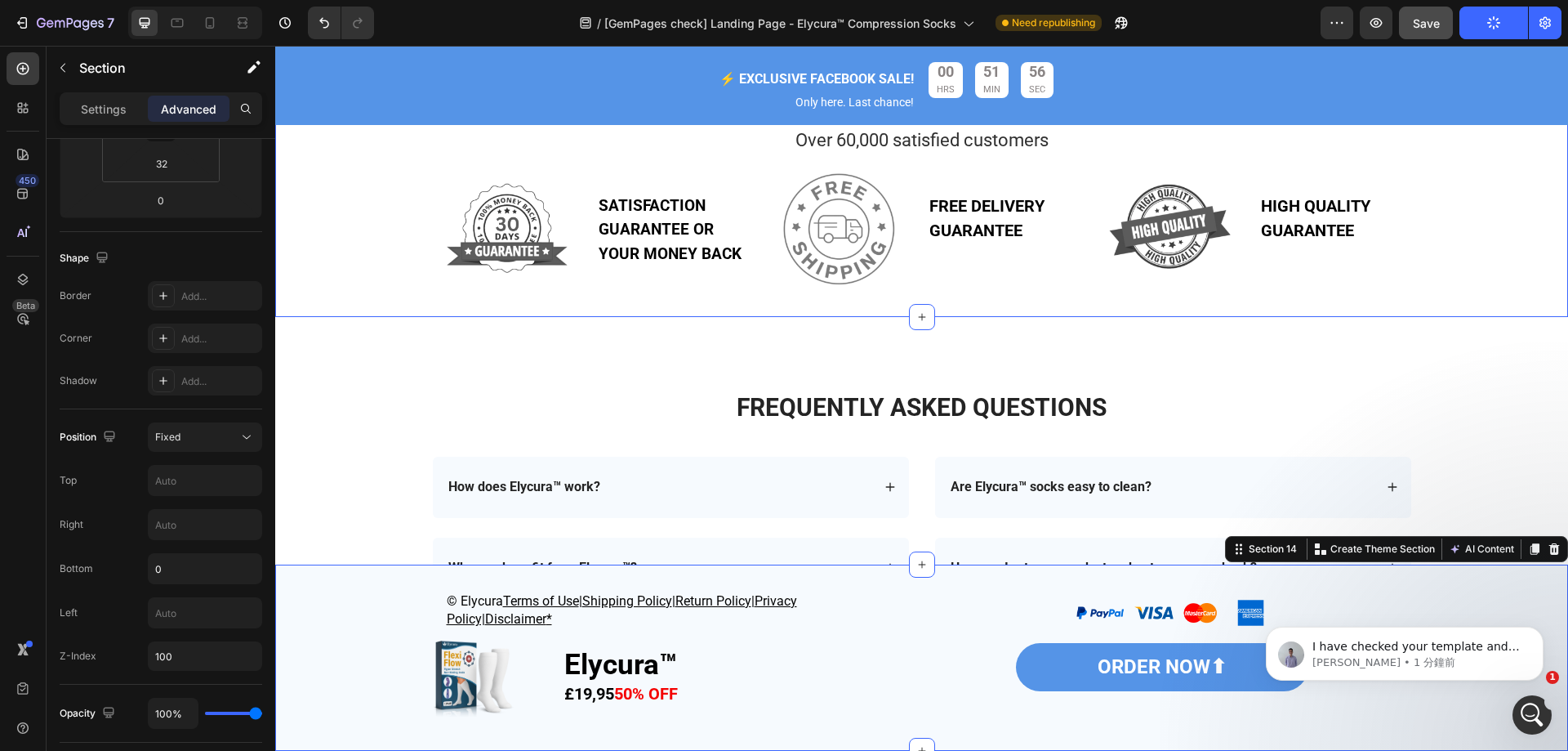
scroll to position [3883, 0]
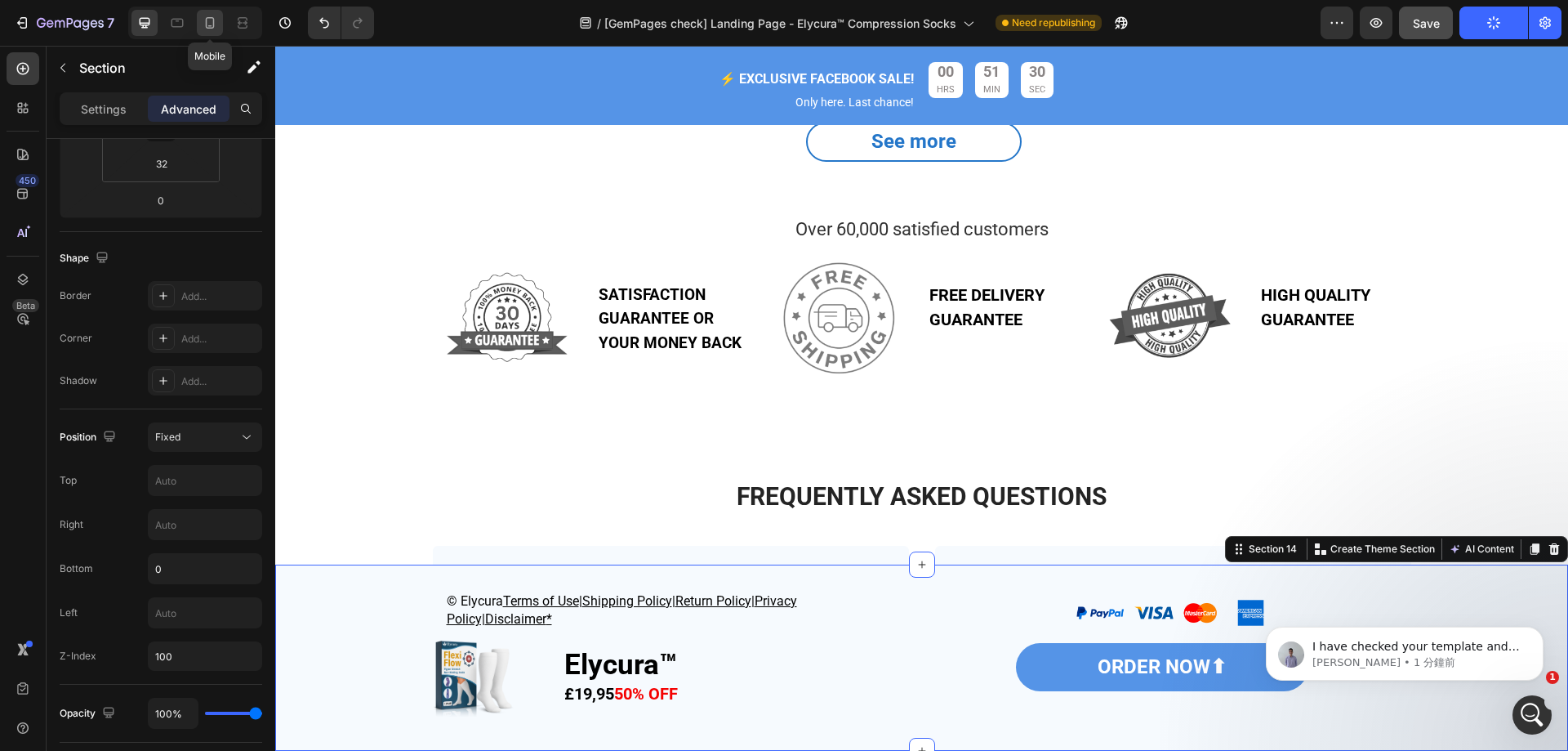
click at [212, 21] on icon at bounding box center [209, 23] width 17 height 17
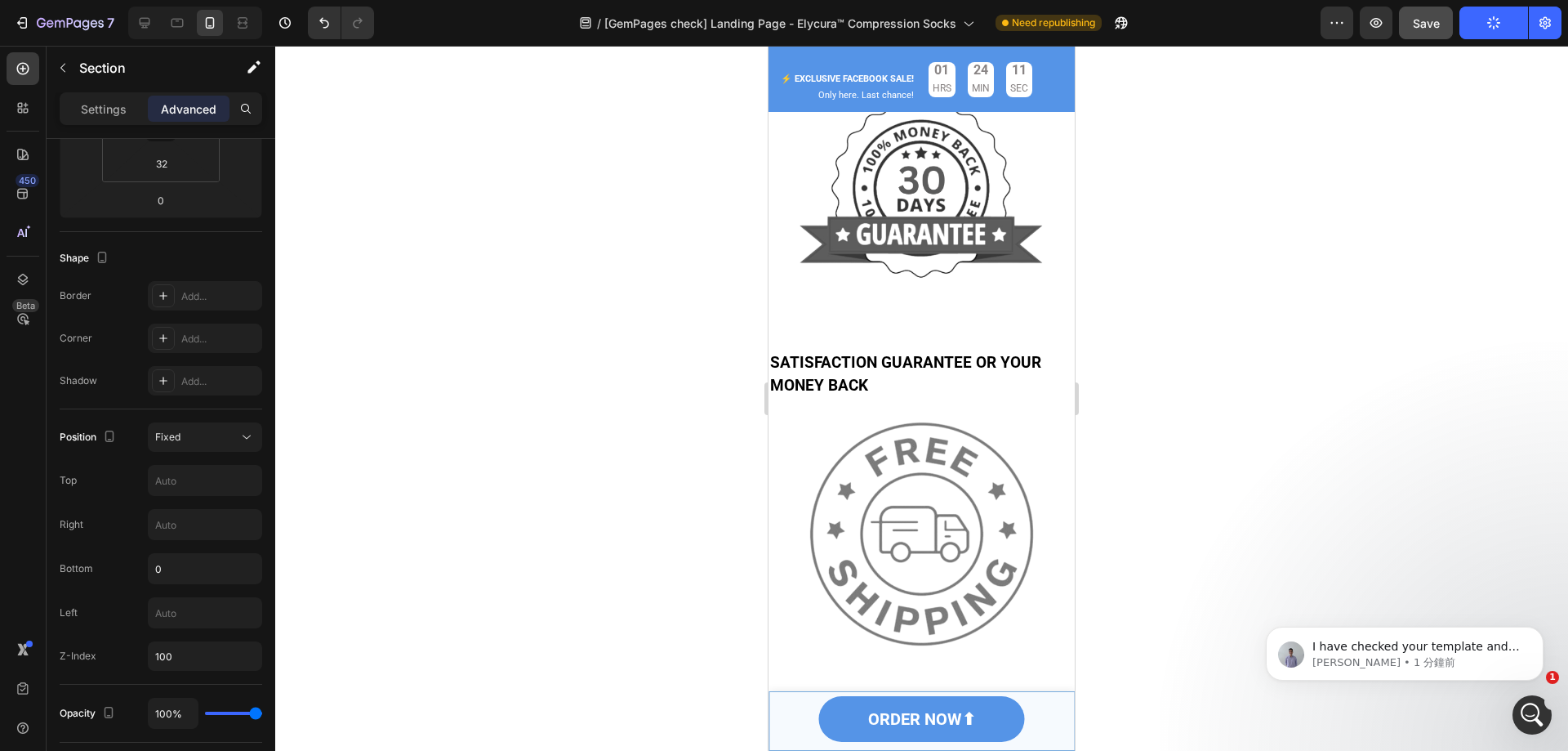
scroll to position [5008, 0]
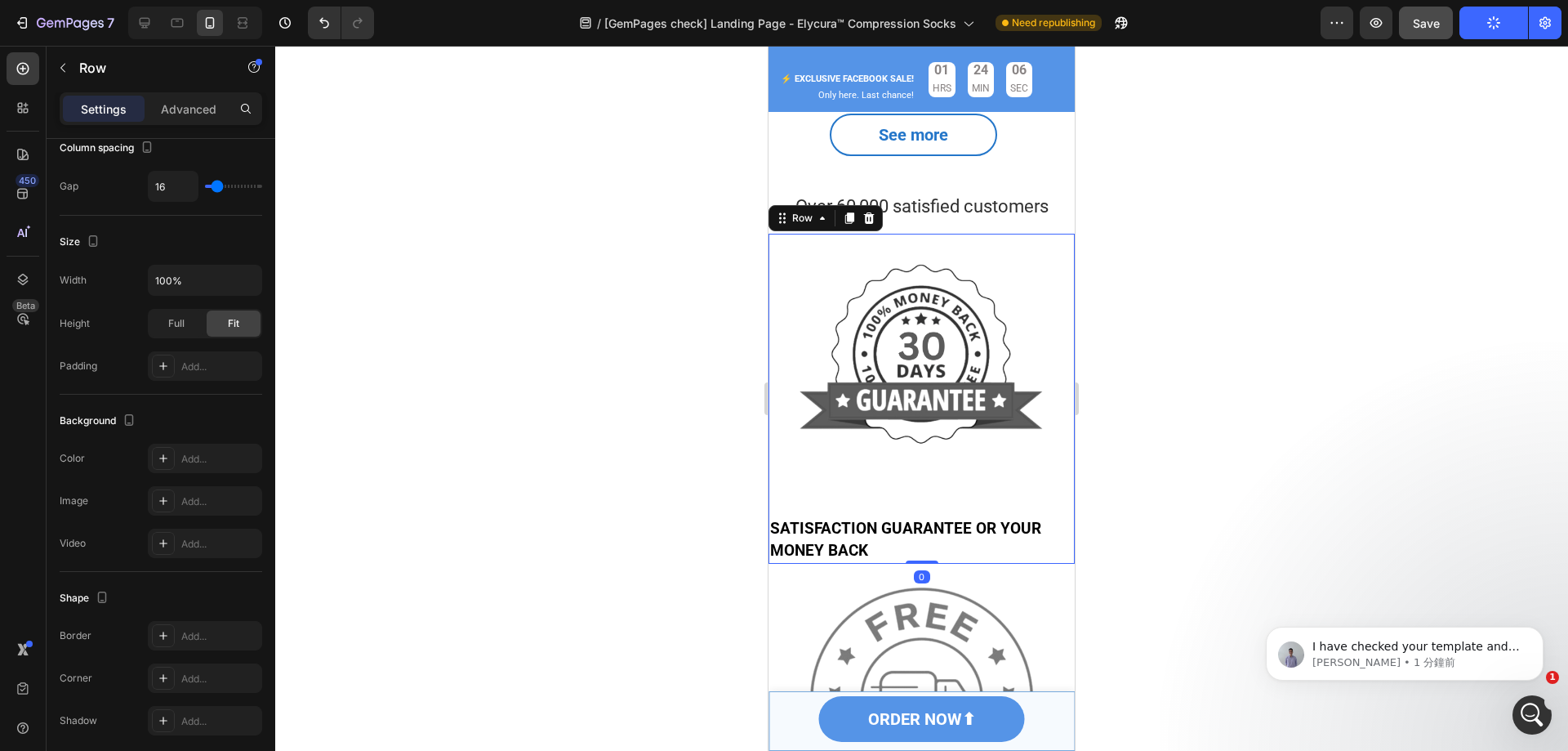
click at [908, 527] on div "Image SATISFACTION GUARANTEE OR YOUR MONEY BACK Text Block Row 0" at bounding box center [921, 399] width 306 height 330
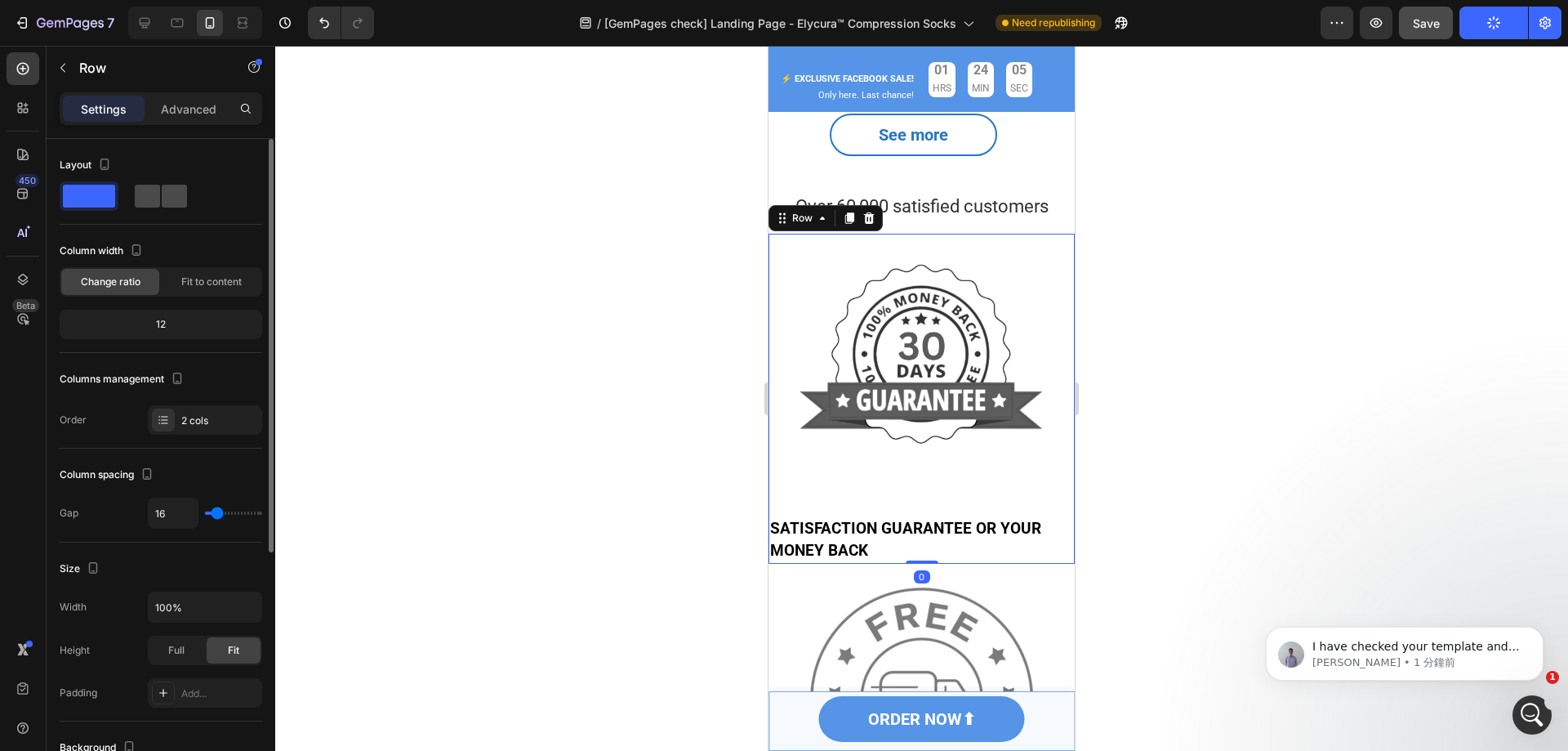
click at [174, 189] on span at bounding box center [174, 196] width 25 height 23
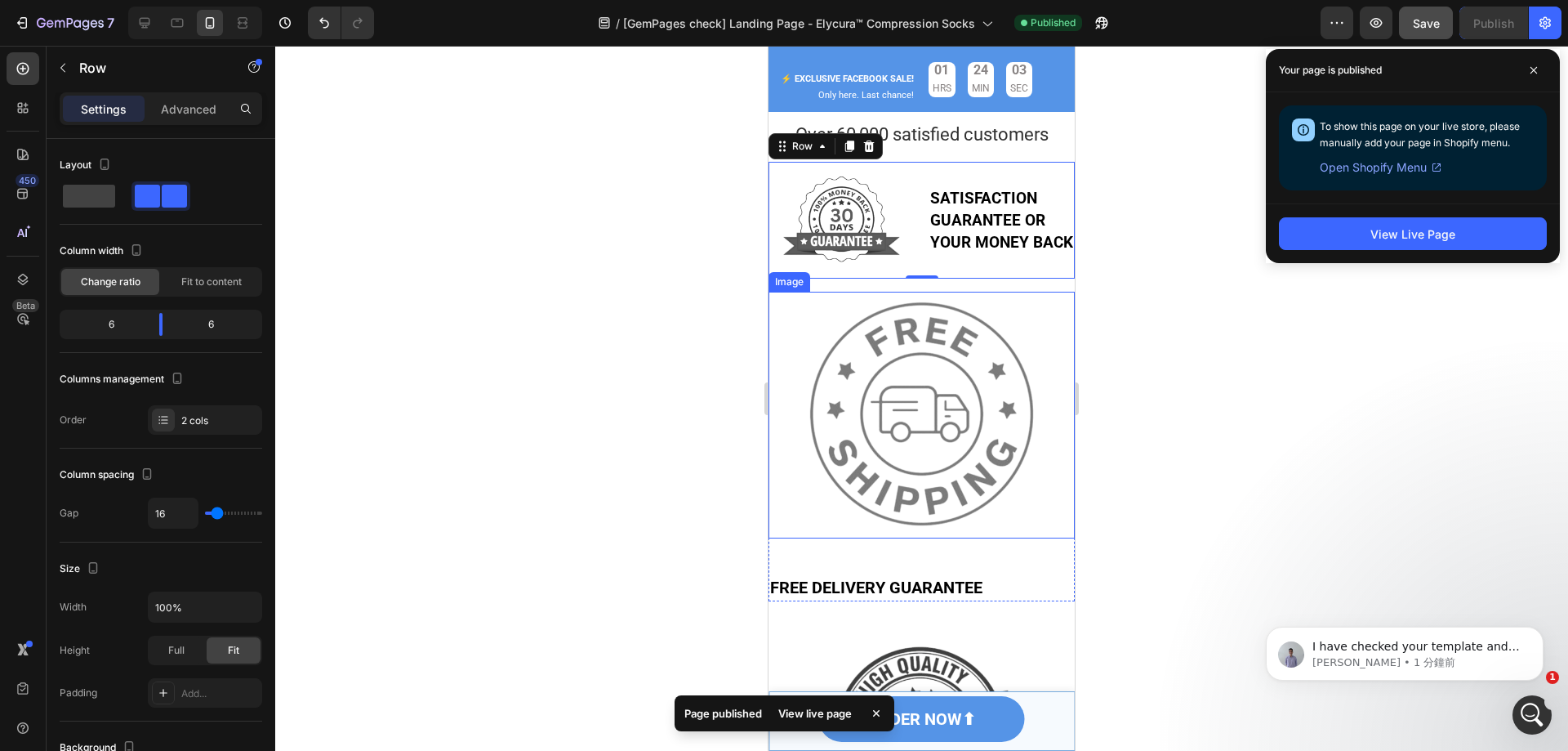
scroll to position [5090, 0]
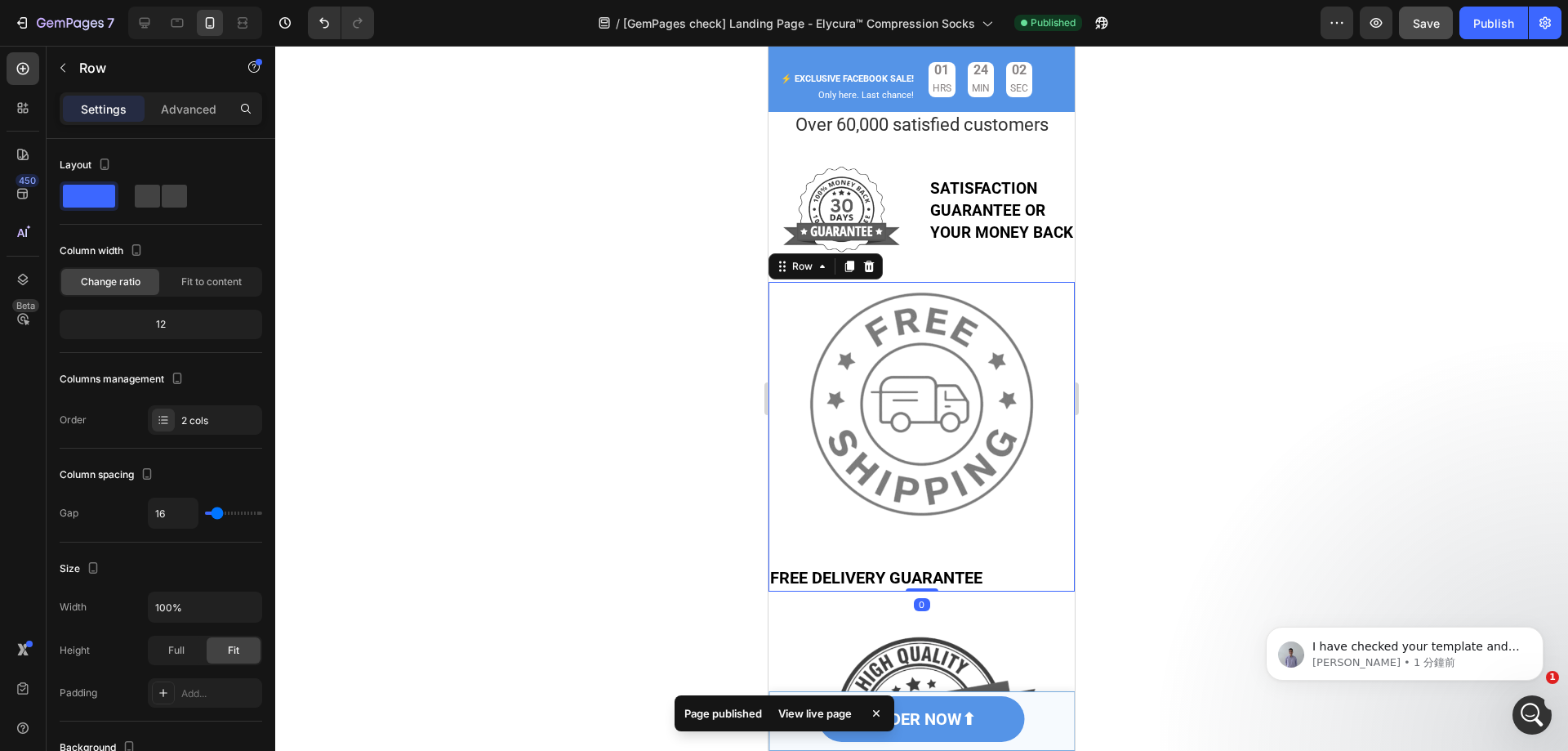
click at [1022, 577] on div "Image FREE DELIVERY GUARANTEE Text Block Row 0" at bounding box center [921, 436] width 306 height 310
click at [171, 201] on span at bounding box center [174, 196] width 25 height 23
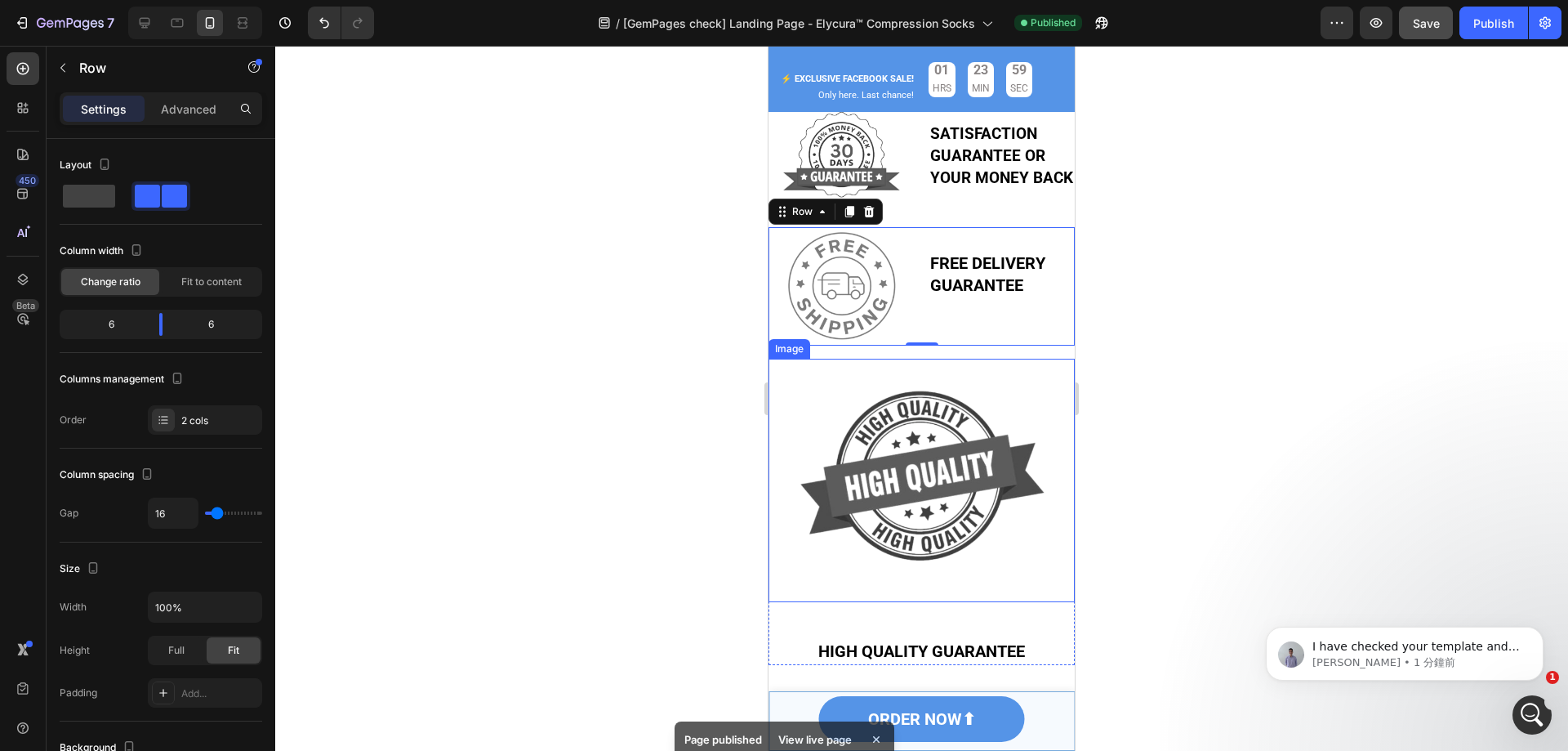
scroll to position [5172, 0]
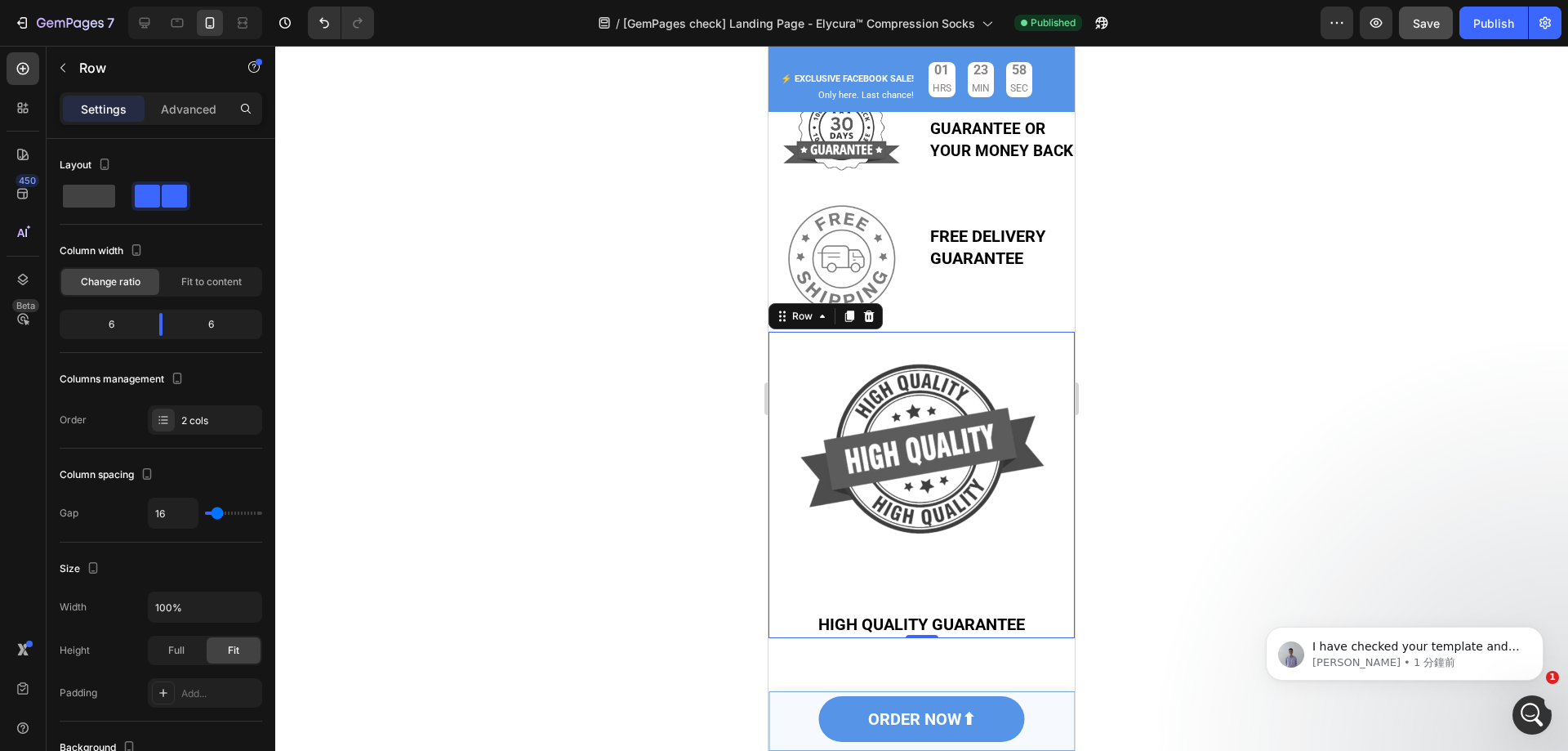
click at [1054, 618] on div "Image HIGH QUALITY GUARANTEE Text Block Row 0" at bounding box center [921, 484] width 306 height 306
click at [161, 200] on span at bounding box center [174, 196] width 25 height 23
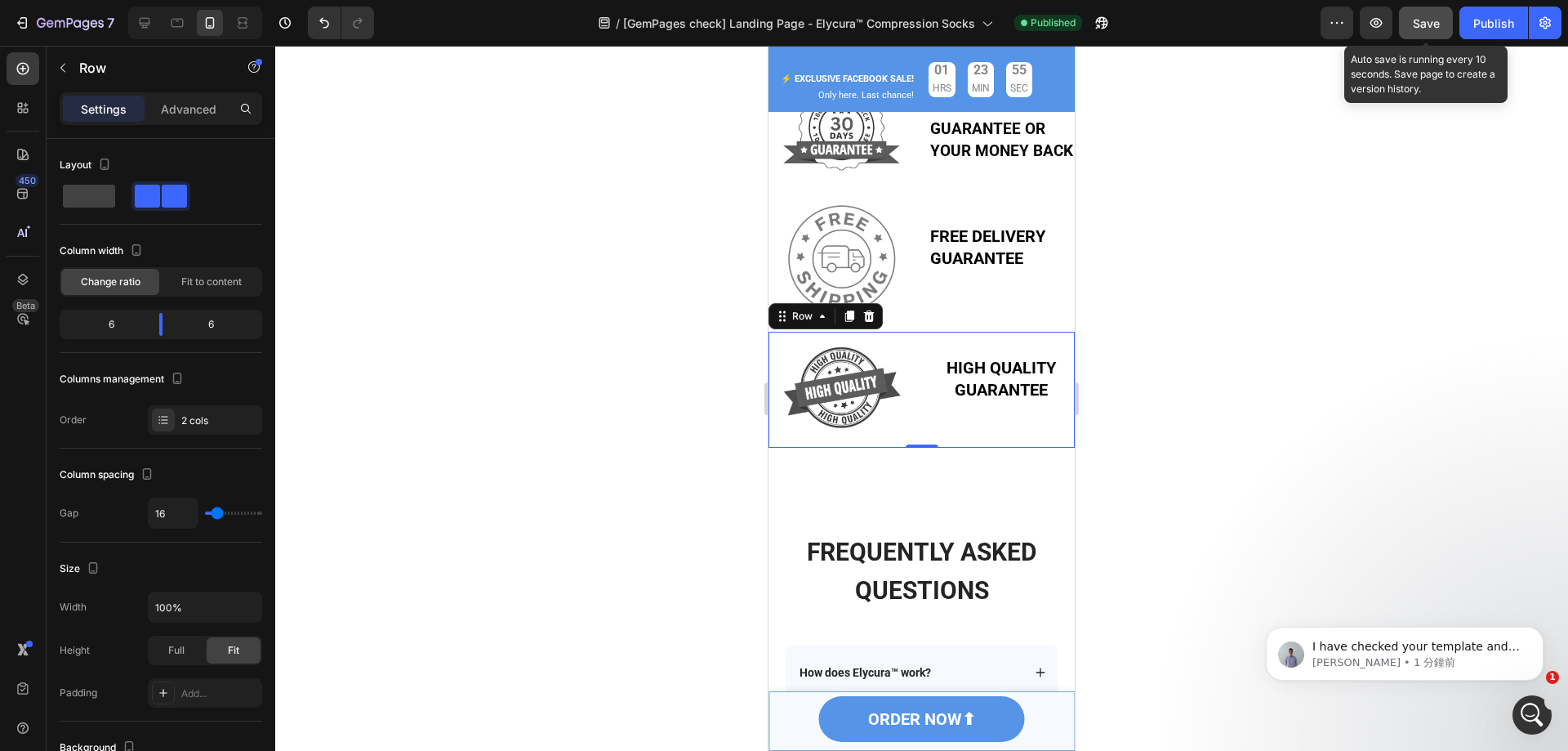
click at [1438, 31] on div "Save" at bounding box center [1426, 24] width 27 height 17
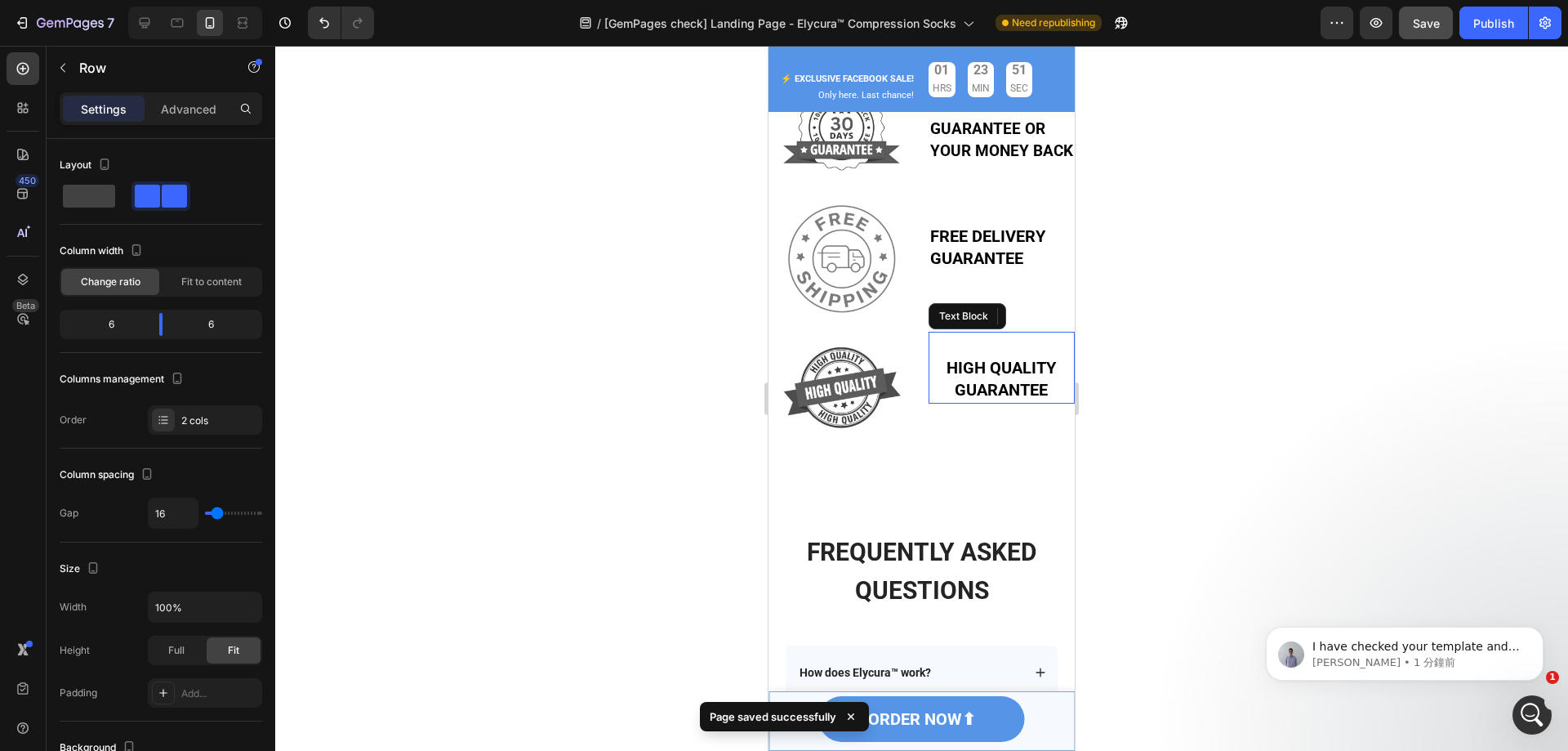
click at [1041, 402] on p "HIGH QUALITY GUARANTEE" at bounding box center [1002, 379] width 144 height 44
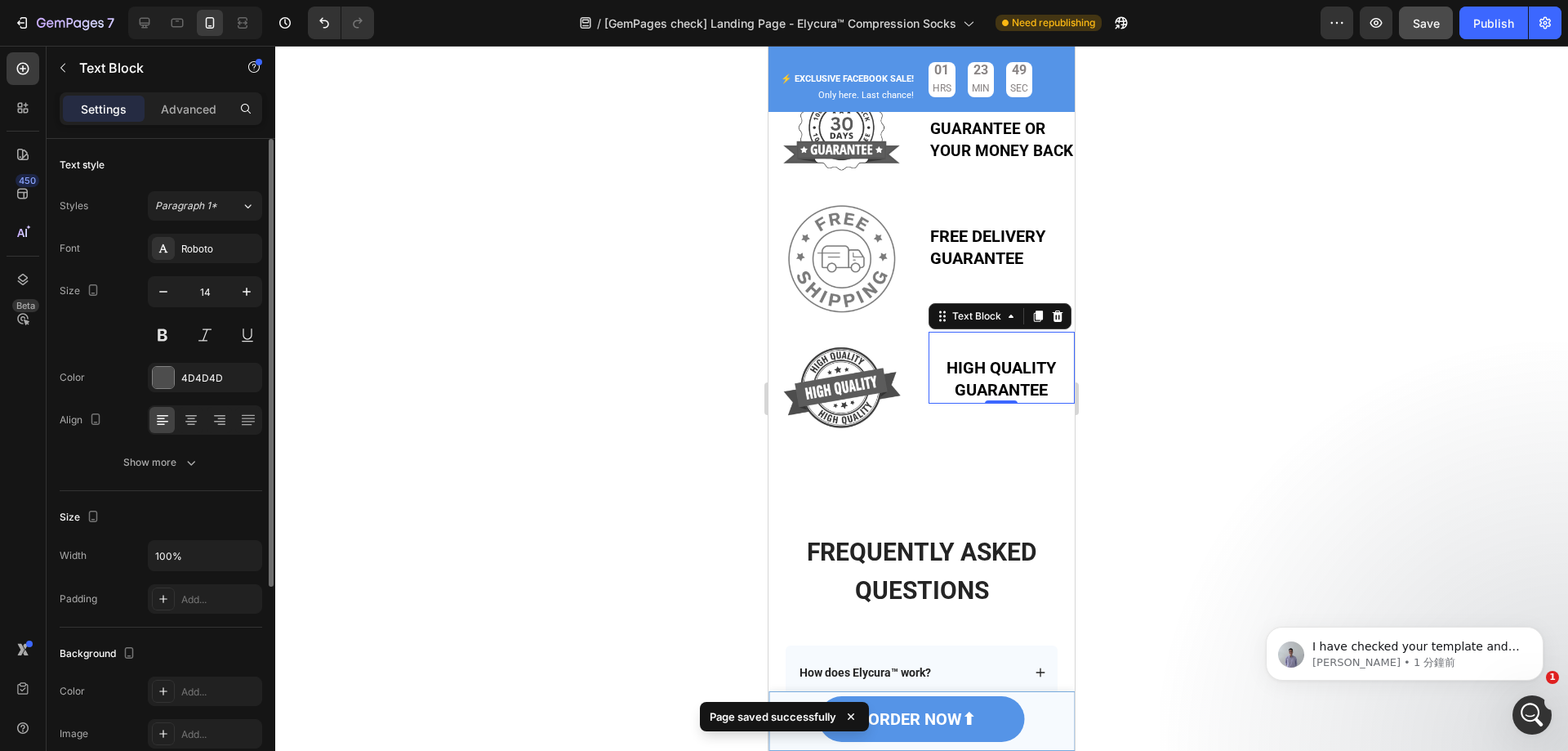
click at [176, 419] on div at bounding box center [205, 420] width 114 height 30
click at [181, 419] on div at bounding box center [190, 420] width 25 height 26
click at [156, 419] on icon at bounding box center [162, 420] width 17 height 17
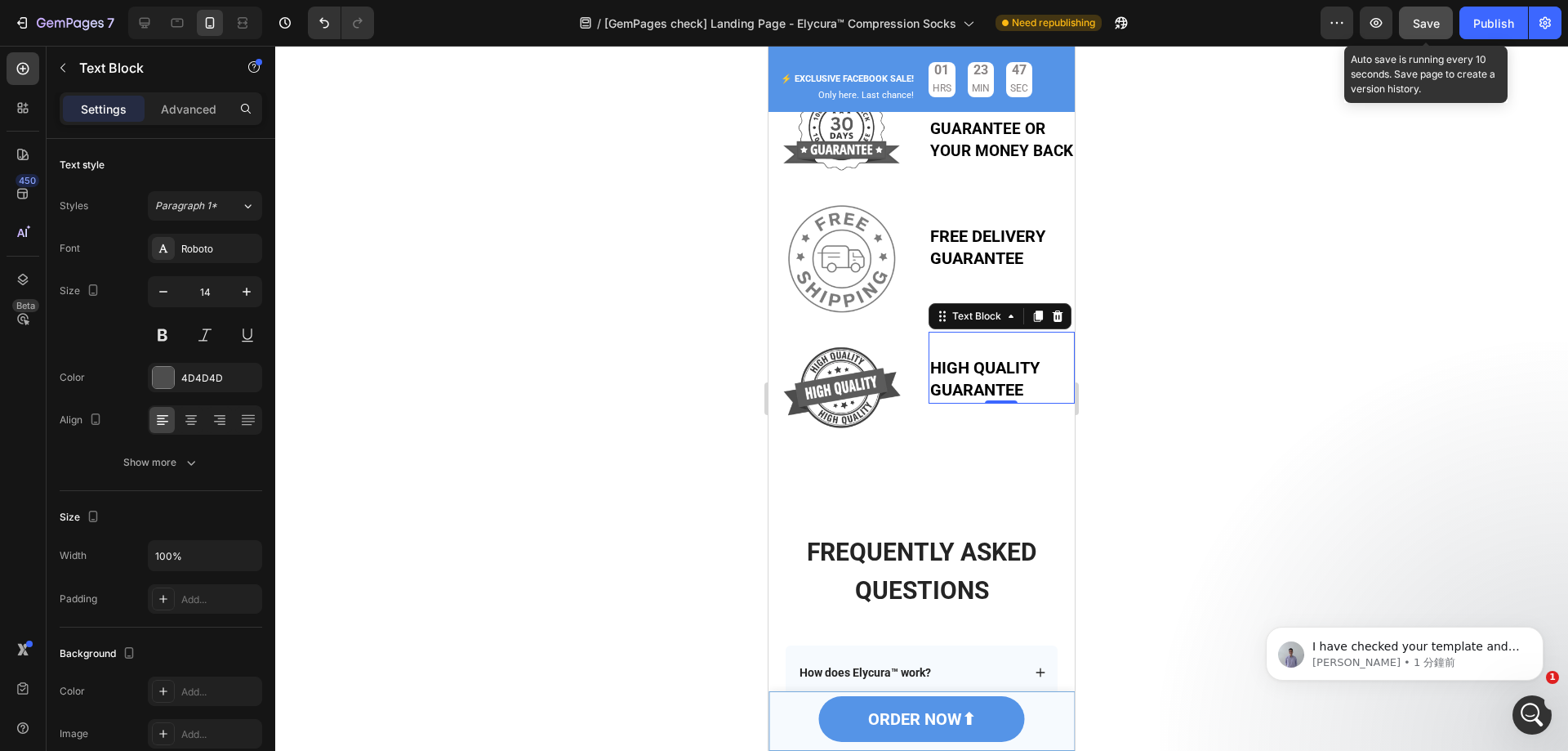
click at [1416, 9] on button "Save" at bounding box center [1426, 22] width 54 height 32
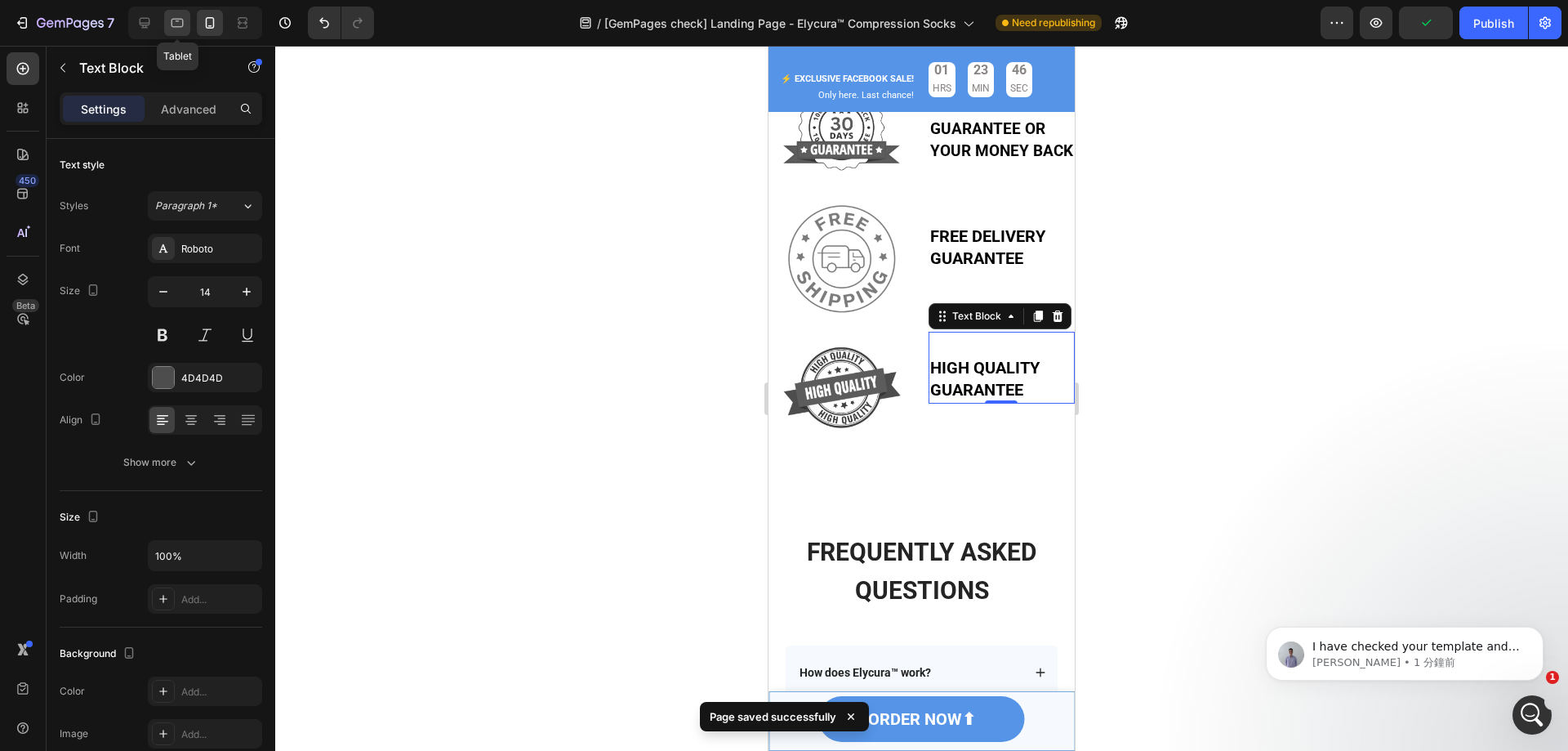
click at [183, 27] on icon at bounding box center [177, 23] width 17 height 17
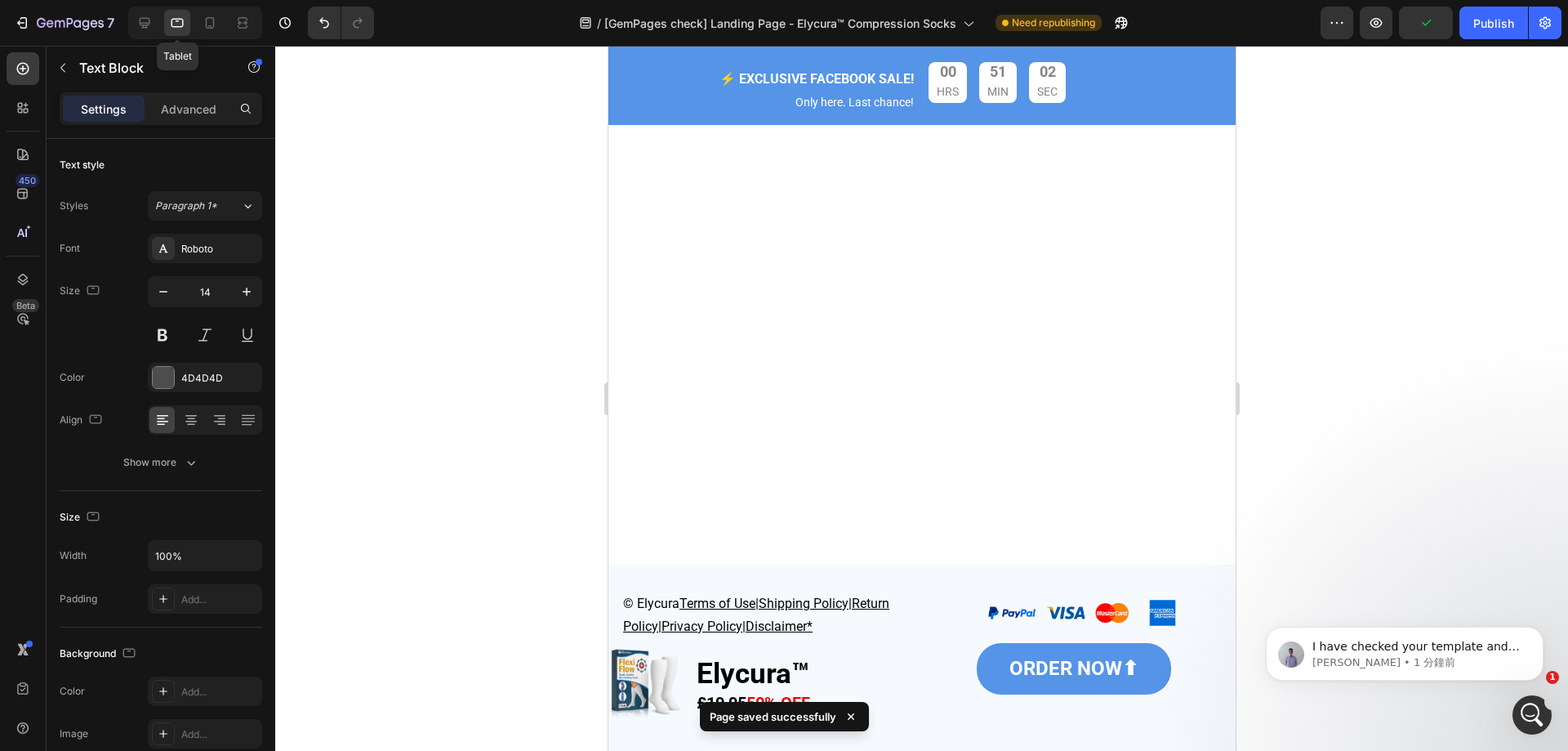
type input "16"
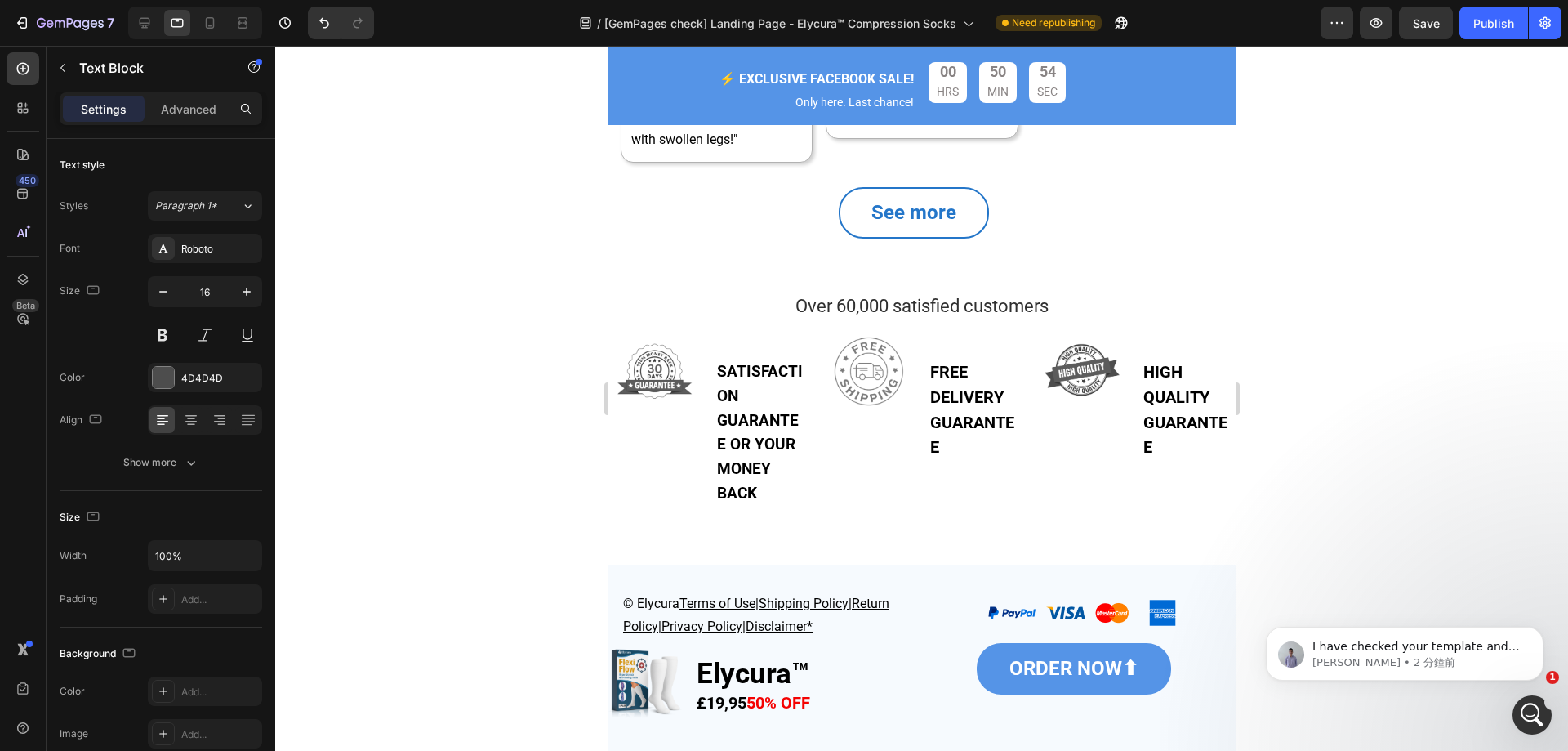
scroll to position [4050, 0]
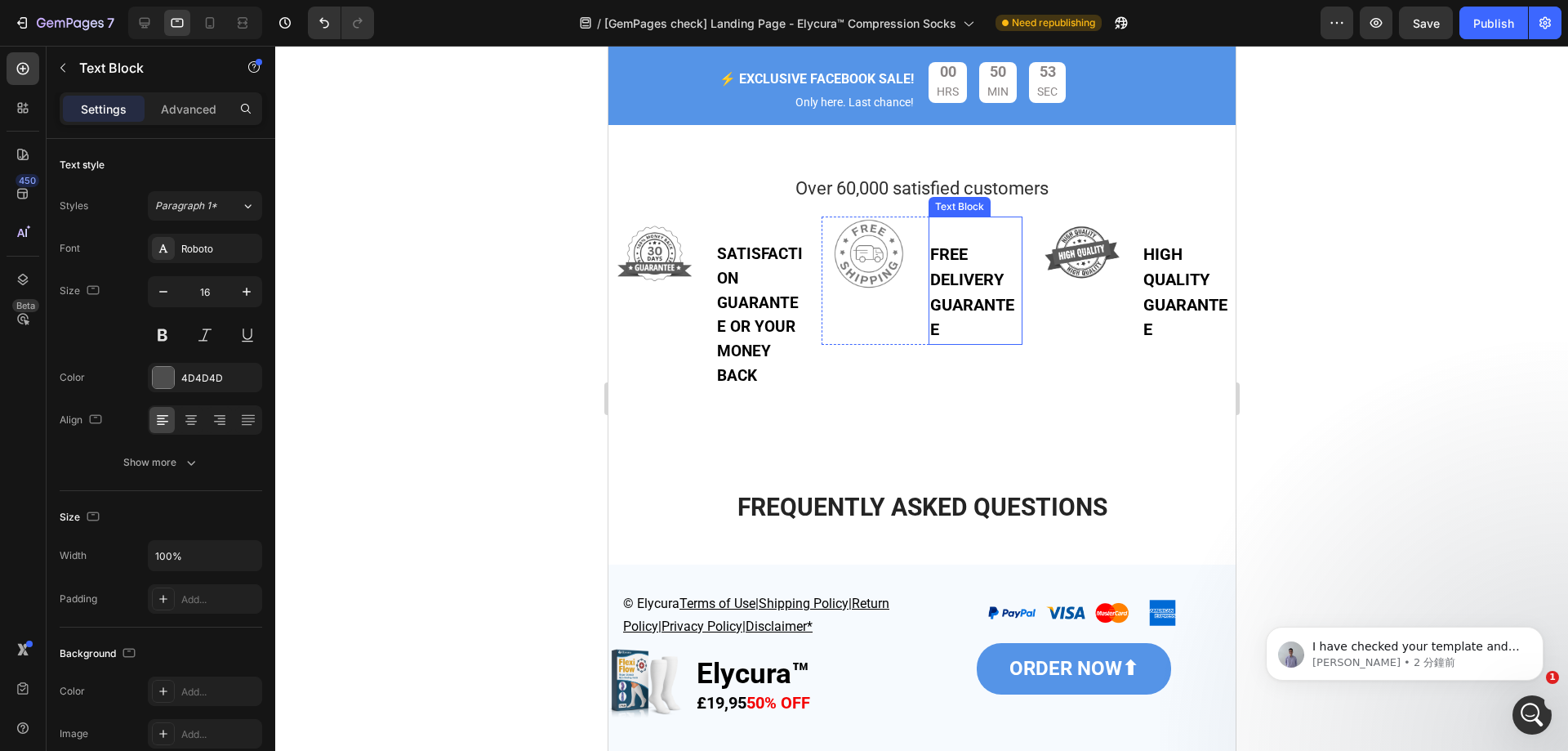
click at [968, 341] on p "FREE DELIVERY GUARANTEE" at bounding box center [975, 292] width 91 height 100
click at [781, 324] on strong "SATISFACTION GUARANTEE OR YOUR MONEY BACK" at bounding box center [759, 314] width 85 height 140
click at [775, 360] on p "SATISFACTION GUARANTEE OR YOUR MONEY BACK" at bounding box center [761, 316] width 91 height 147
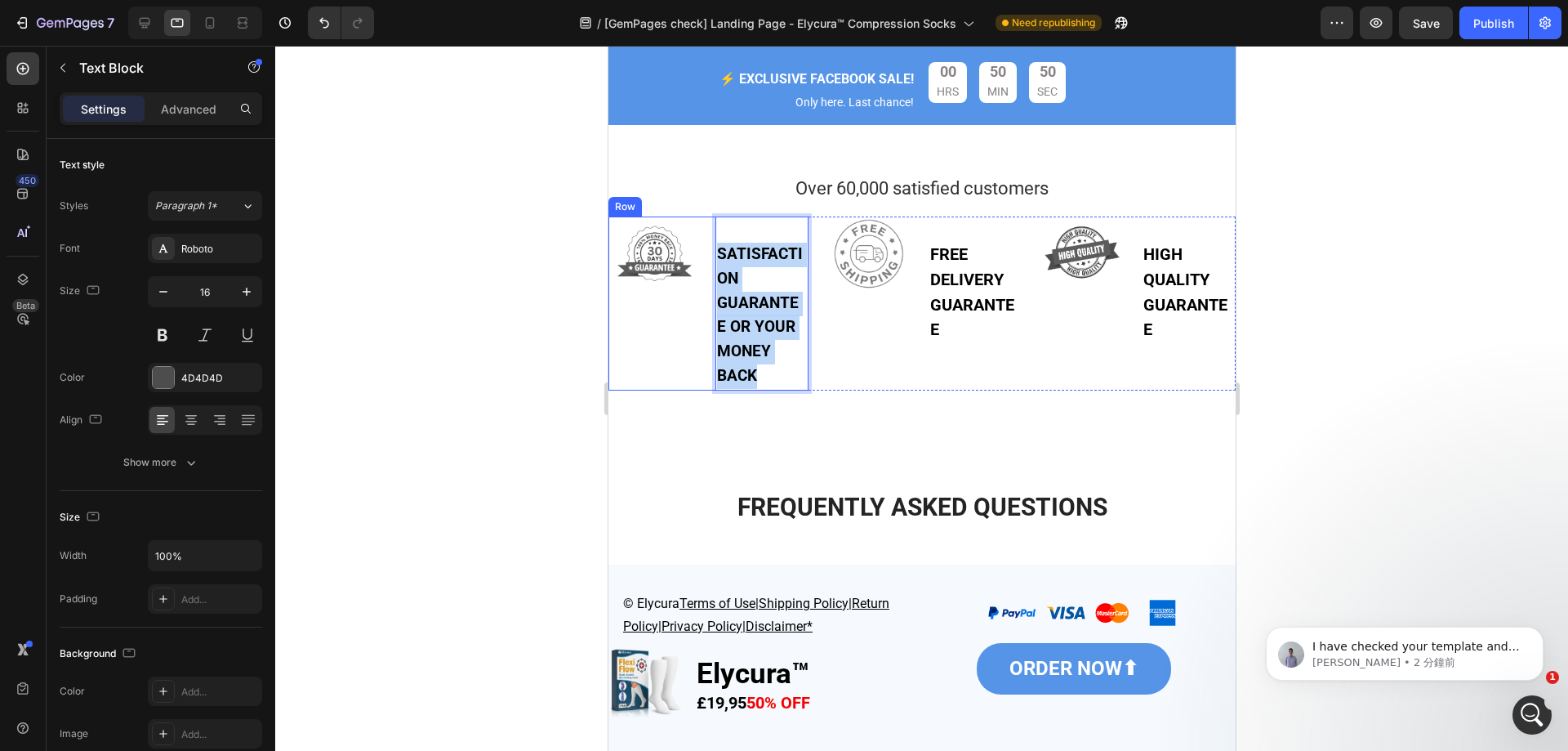
drag, startPoint x: 759, startPoint y: 399, endPoint x: 710, endPoint y: 270, distance: 138.0
click at [710, 270] on div "Image SATISFACTION GUARANTEE OR YOUR MONEY BACK Text Block 0 Row" at bounding box center [707, 303] width 200 height 174
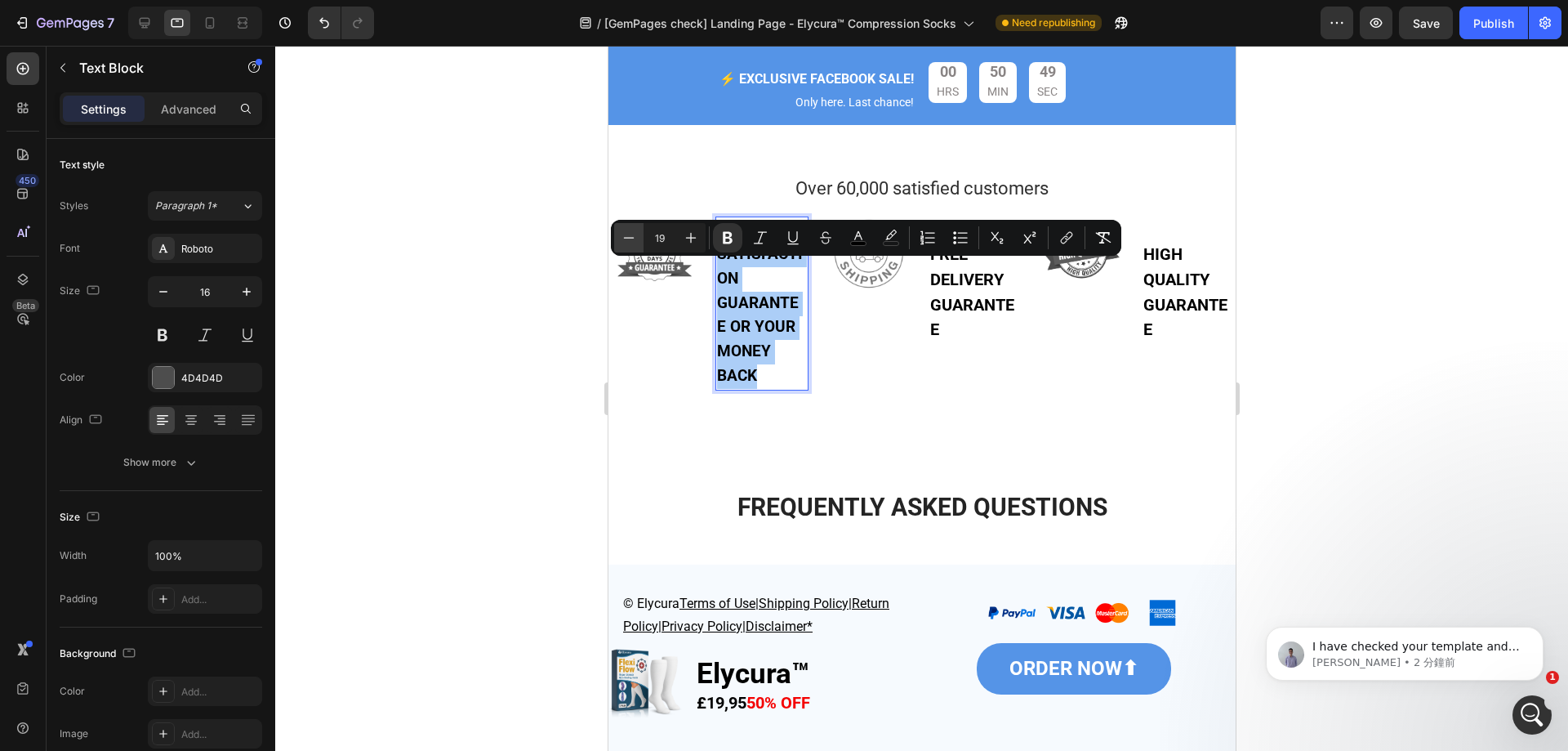
click at [629, 235] on icon "Editor contextual toolbar" at bounding box center [629, 237] width 17 height 17
click at [635, 234] on icon "Editor contextual toolbar" at bounding box center [629, 237] width 17 height 17
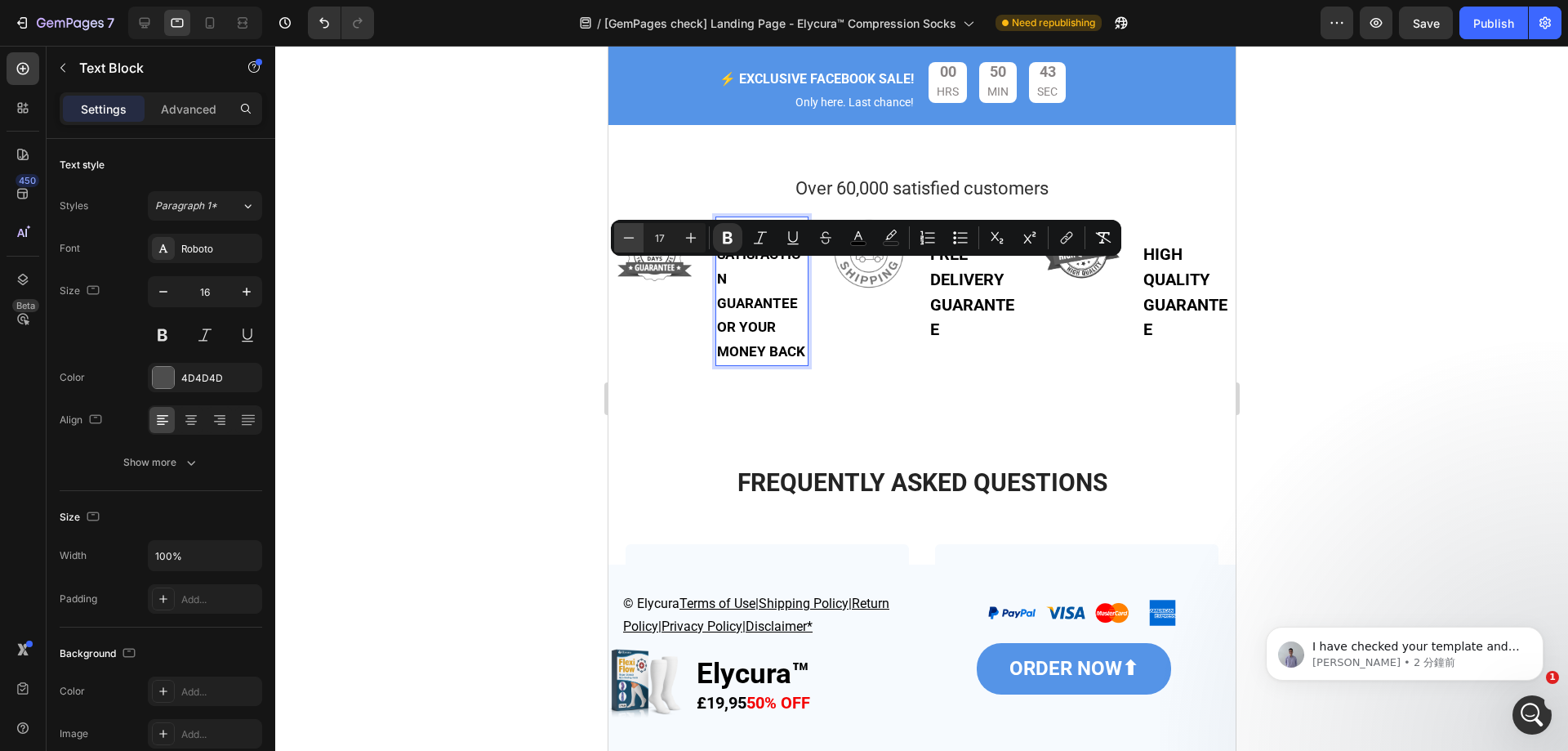
click at [635, 234] on icon "Editor contextual toolbar" at bounding box center [629, 237] width 17 height 17
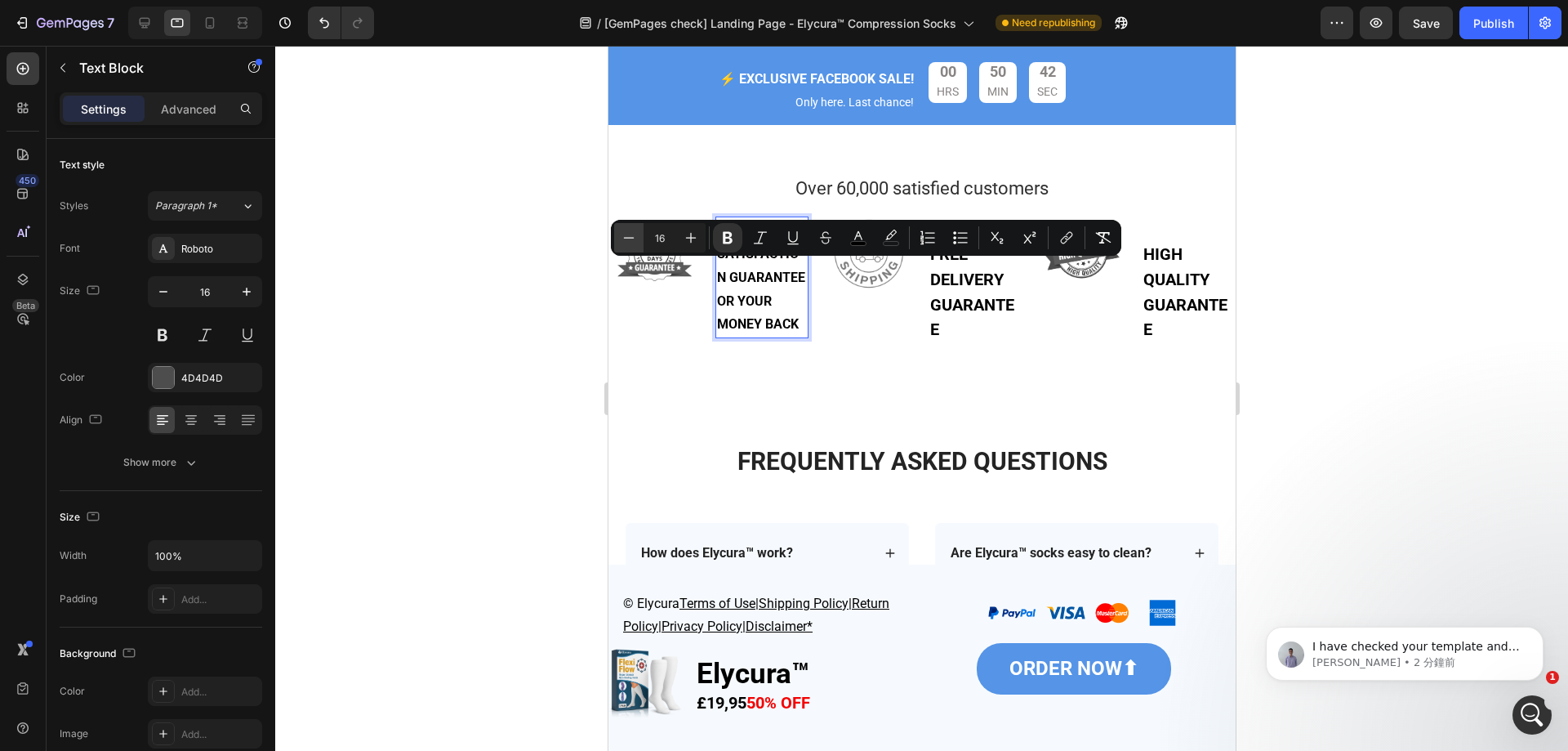
click at [635, 234] on icon "Editor contextual toolbar" at bounding box center [629, 237] width 17 height 17
type input "15"
click at [992, 334] on p "FREE DELIVERY GUARANTEE" at bounding box center [975, 292] width 91 height 100
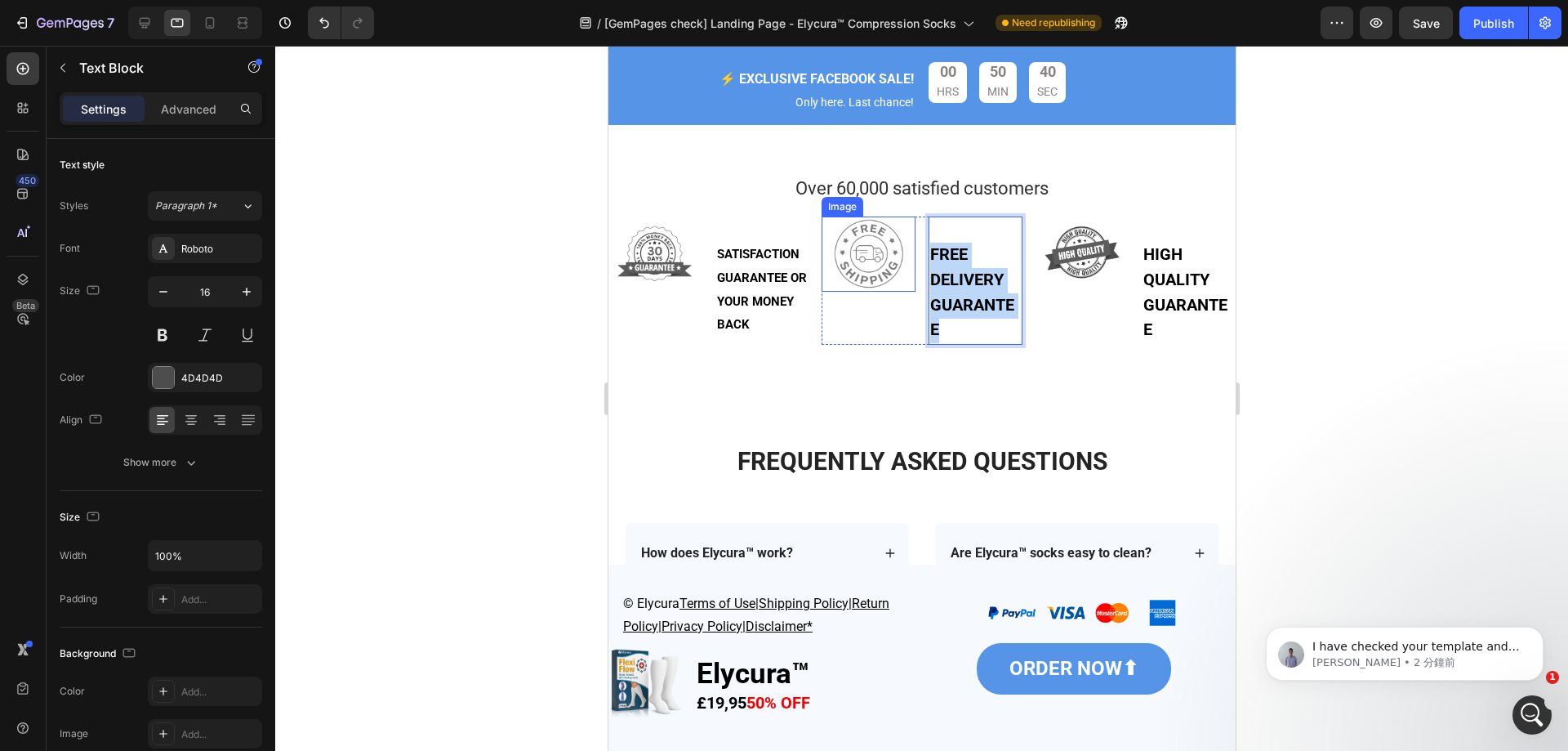
drag, startPoint x: 948, startPoint y: 346, endPoint x: 901, endPoint y: 253, distance: 104.2
click at [901, 253] on div "Image FREE DELIVERY GUARANTEE Text Block 0 Row" at bounding box center [920, 280] width 200 height 128
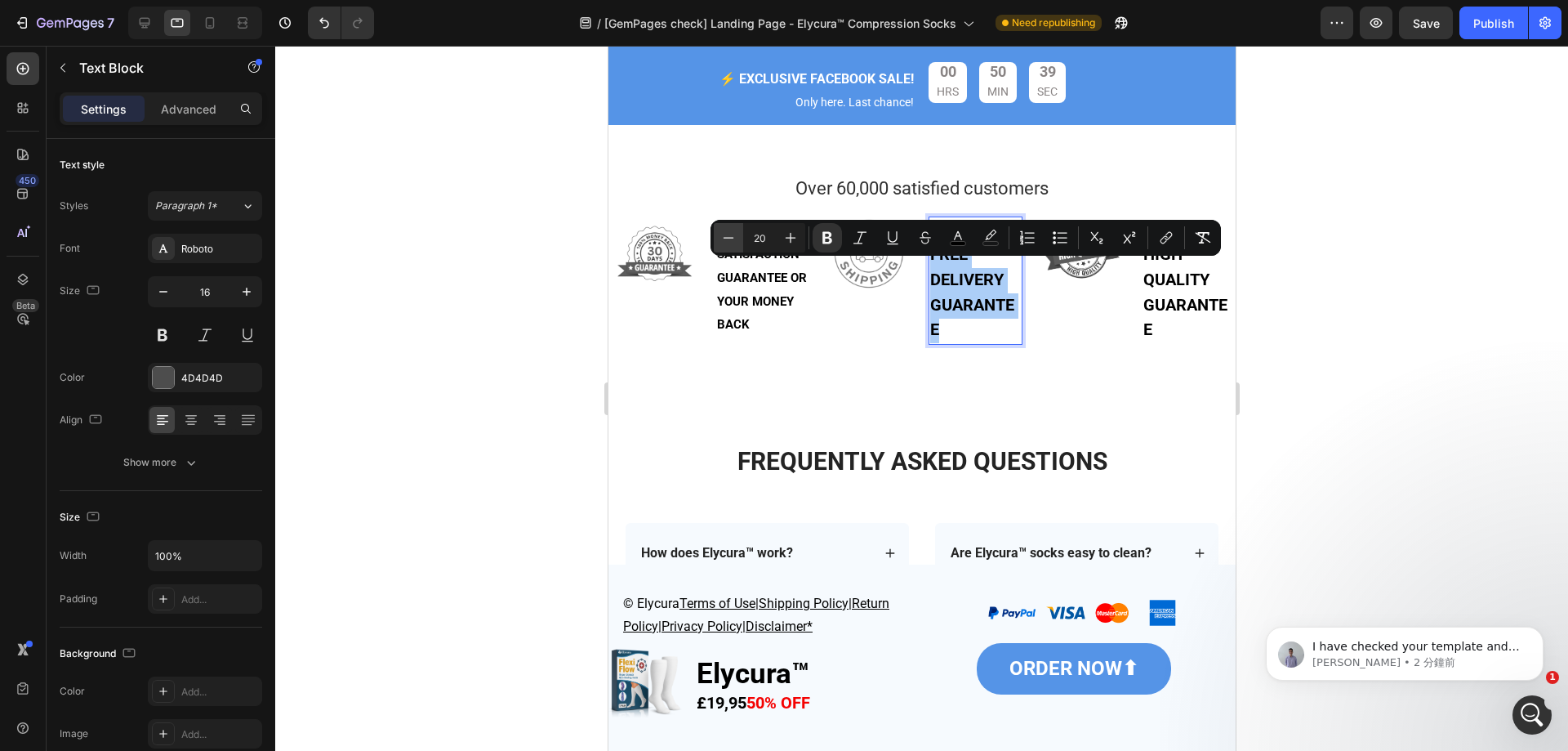
click at [721, 235] on icon "Editor contextual toolbar" at bounding box center [728, 237] width 17 height 17
click at [722, 236] on icon "Editor contextual toolbar" at bounding box center [728, 237] width 17 height 17
type input "18"
click at [1199, 338] on p "HIGH QUALITY GUARANTEE" at bounding box center [1188, 292] width 91 height 100
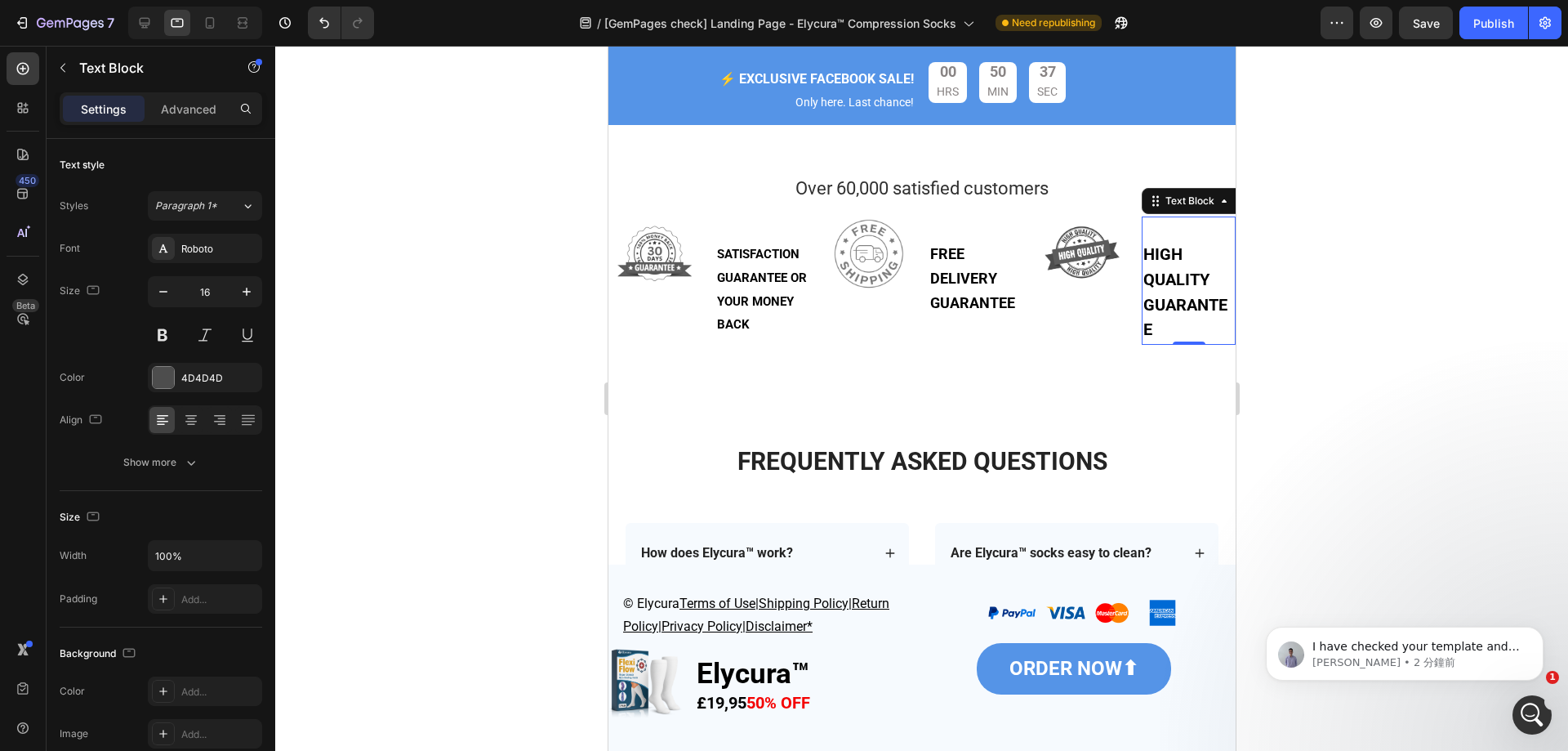
click at [1186, 336] on p "HIGH QUALITY GUARANTEE" at bounding box center [1188, 292] width 91 height 100
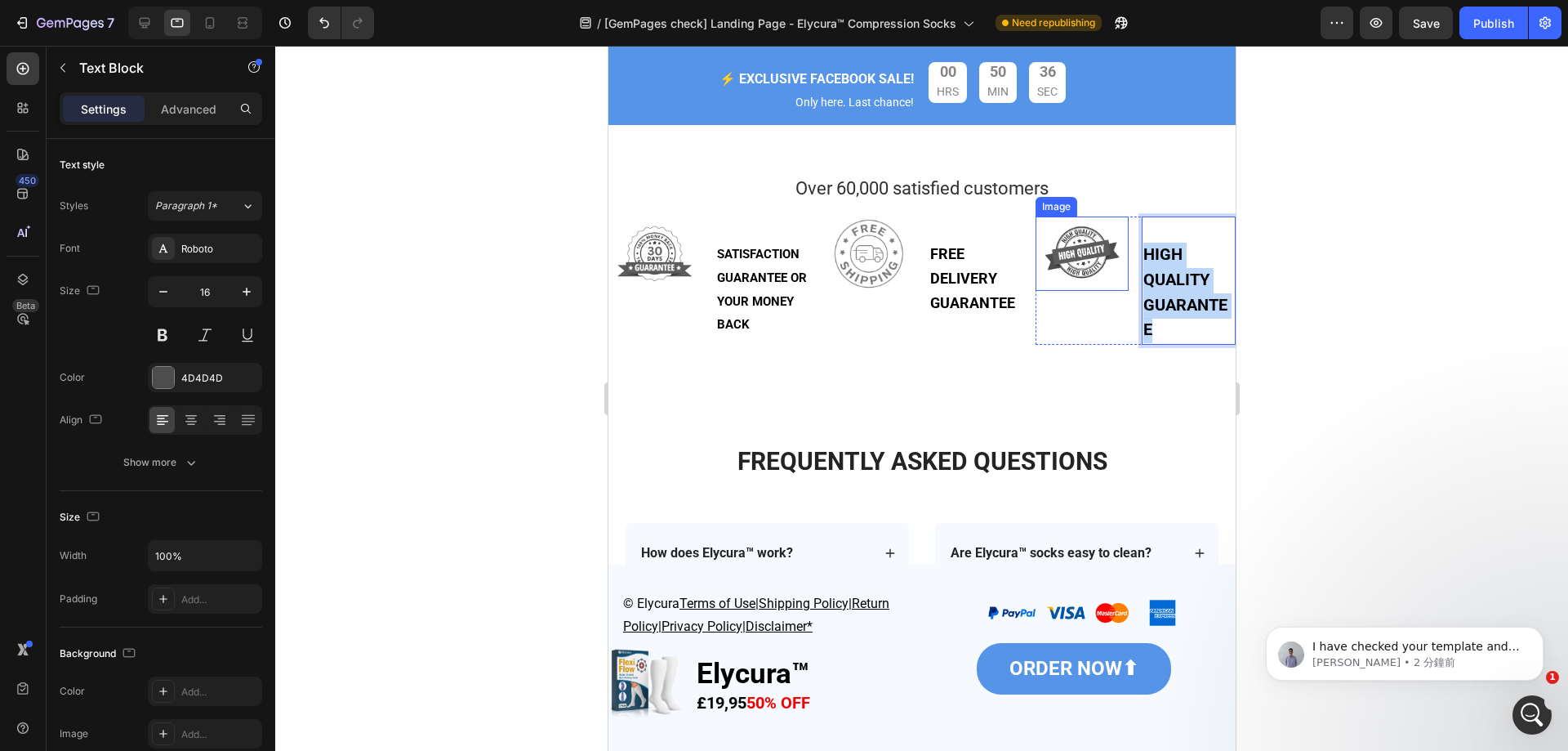
drag, startPoint x: 1162, startPoint y: 350, endPoint x: 1116, endPoint y: 264, distance: 97.5
click at [1116, 264] on div "Image HIGH QUALITY GUARANTEE Text Block 0 Row" at bounding box center [1135, 280] width 200 height 128
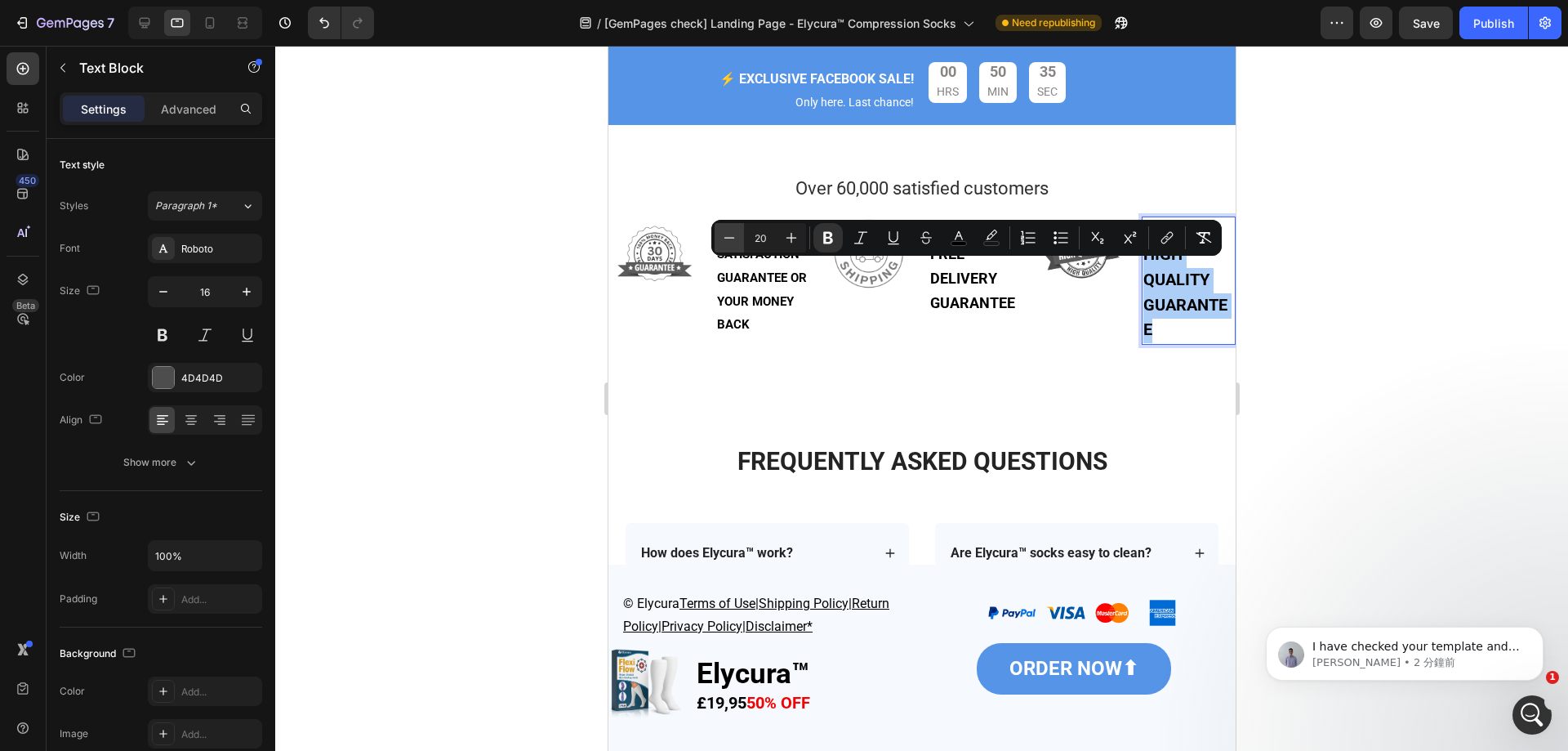
click at [728, 236] on icon "Editor contextual toolbar" at bounding box center [729, 237] width 17 height 17
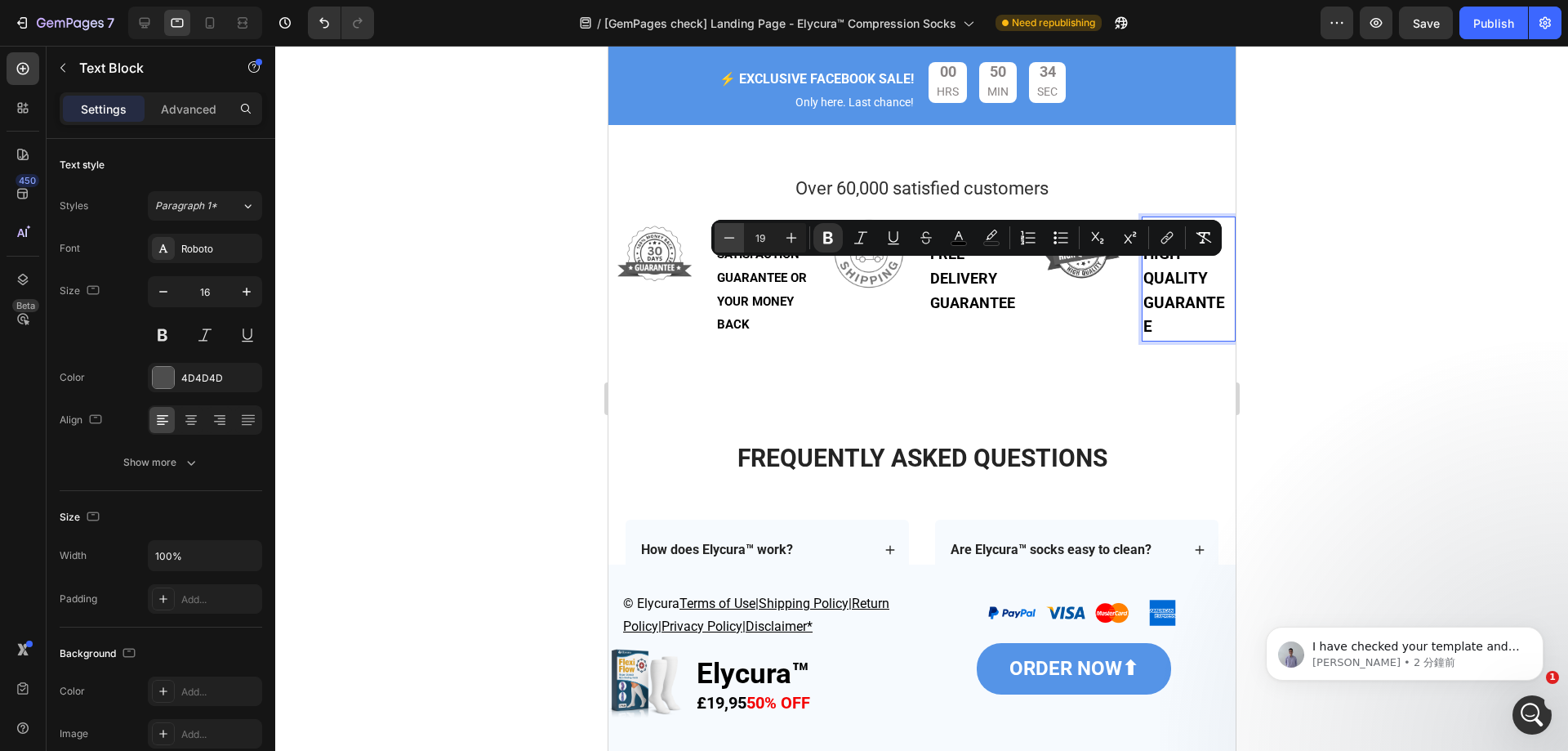
click at [728, 236] on icon "Editor contextual toolbar" at bounding box center [729, 237] width 17 height 17
type input "18"
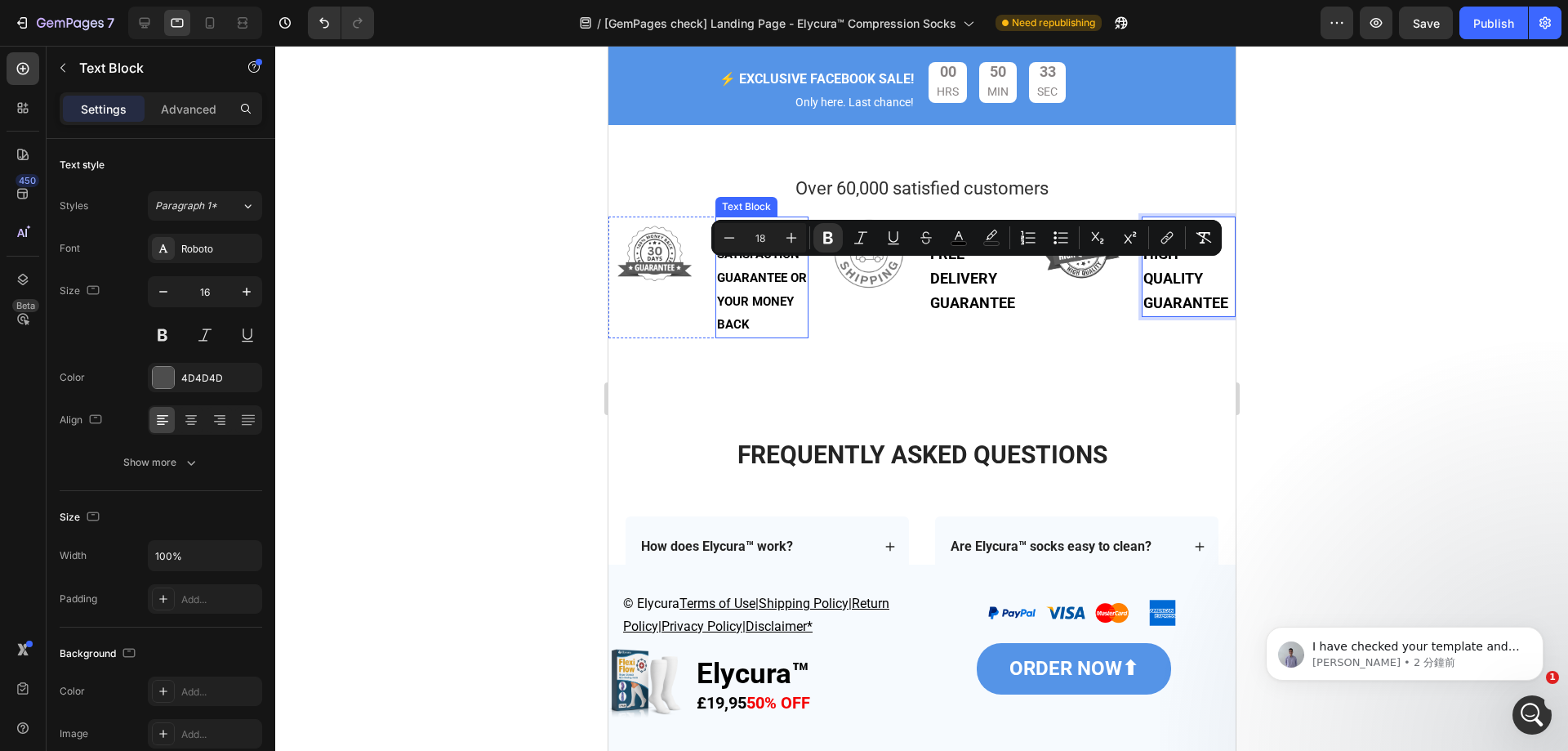
click at [760, 296] on strong "SATISFACTION GUARANTEE OR YOUR MONEY BACK" at bounding box center [760, 289] width 90 height 85
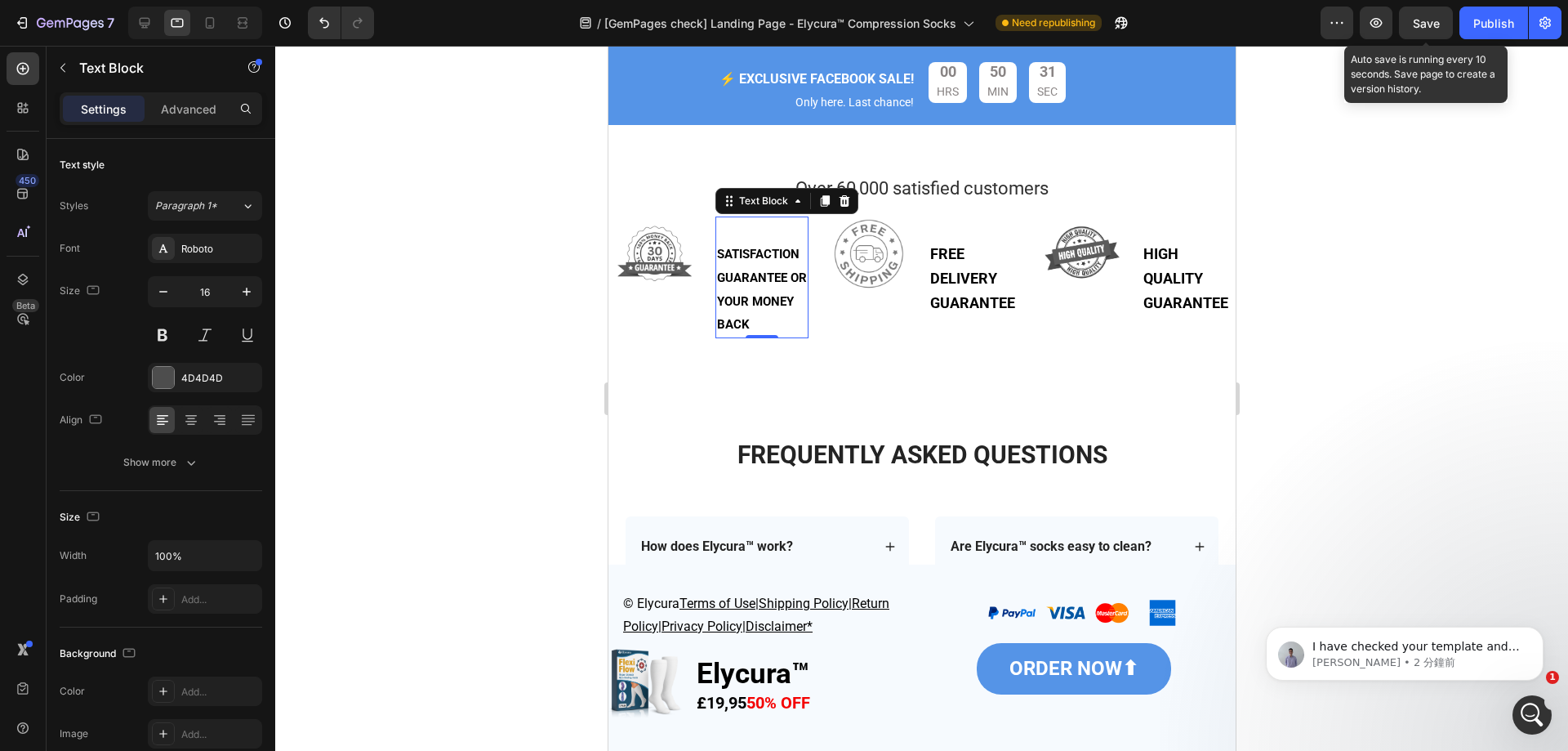
click at [1435, 23] on span "Save" at bounding box center [1426, 24] width 27 height 14
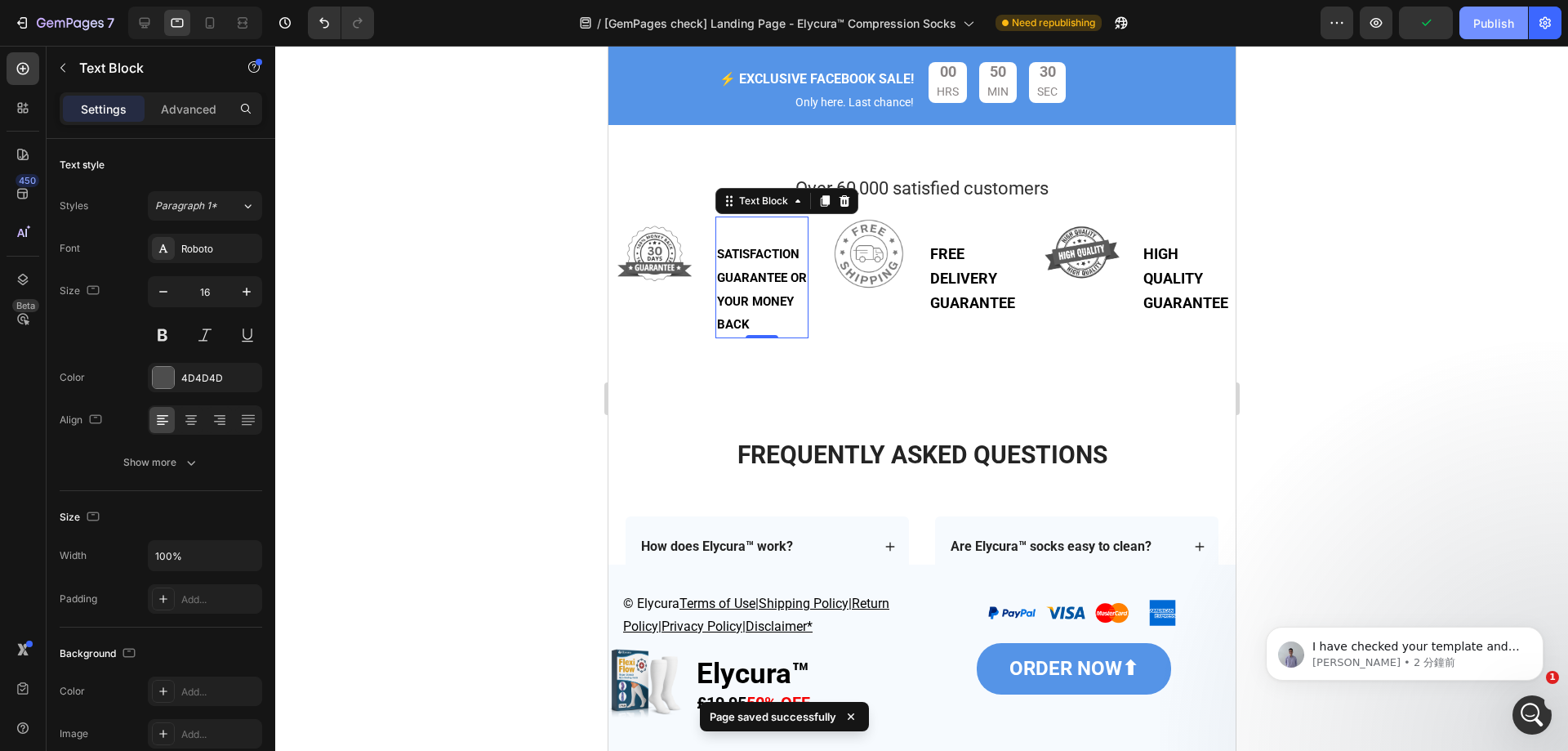
click at [1478, 33] on button "Publish" at bounding box center [1494, 22] width 69 height 32
click at [152, 22] on icon at bounding box center [144, 23] width 17 height 17
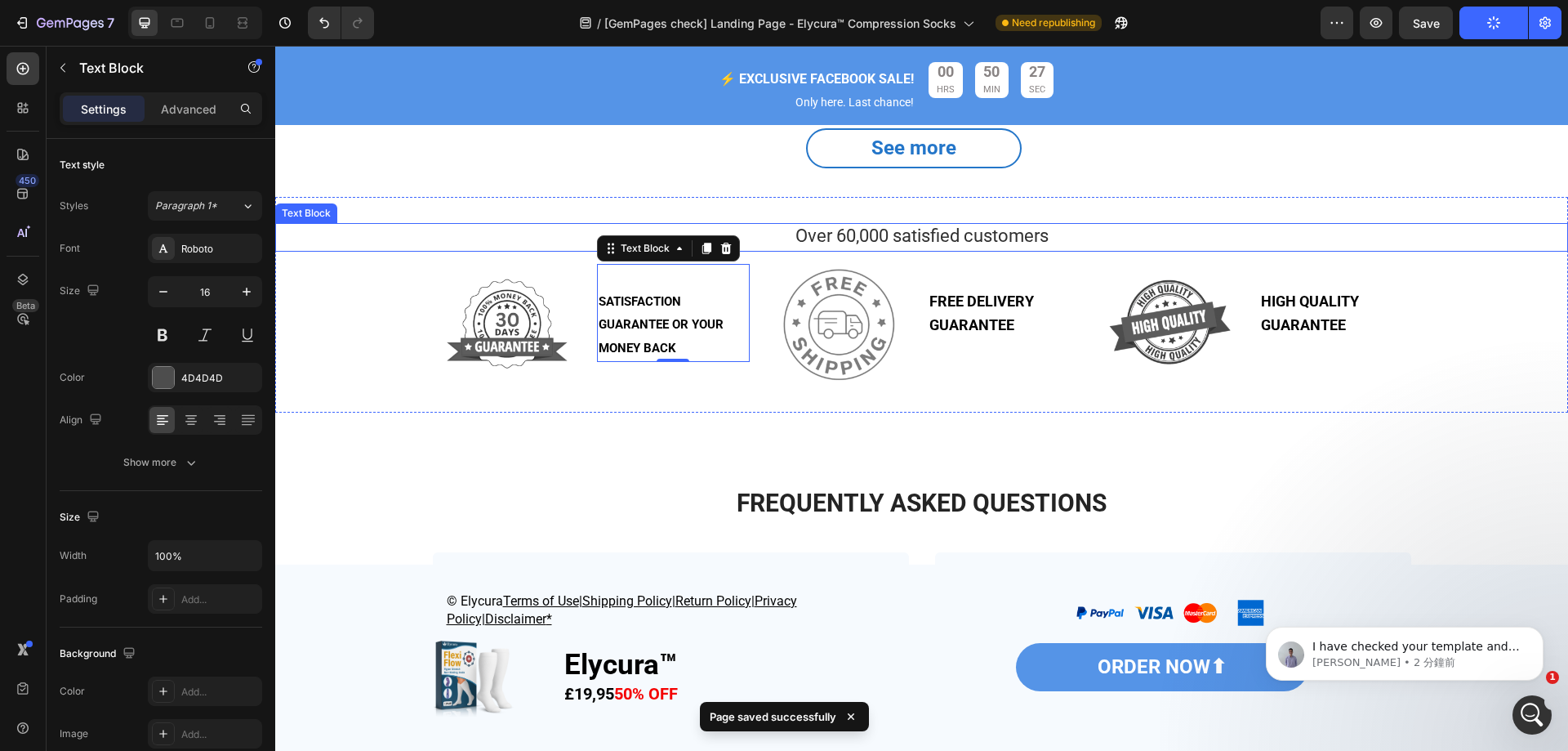
scroll to position [3873, 0]
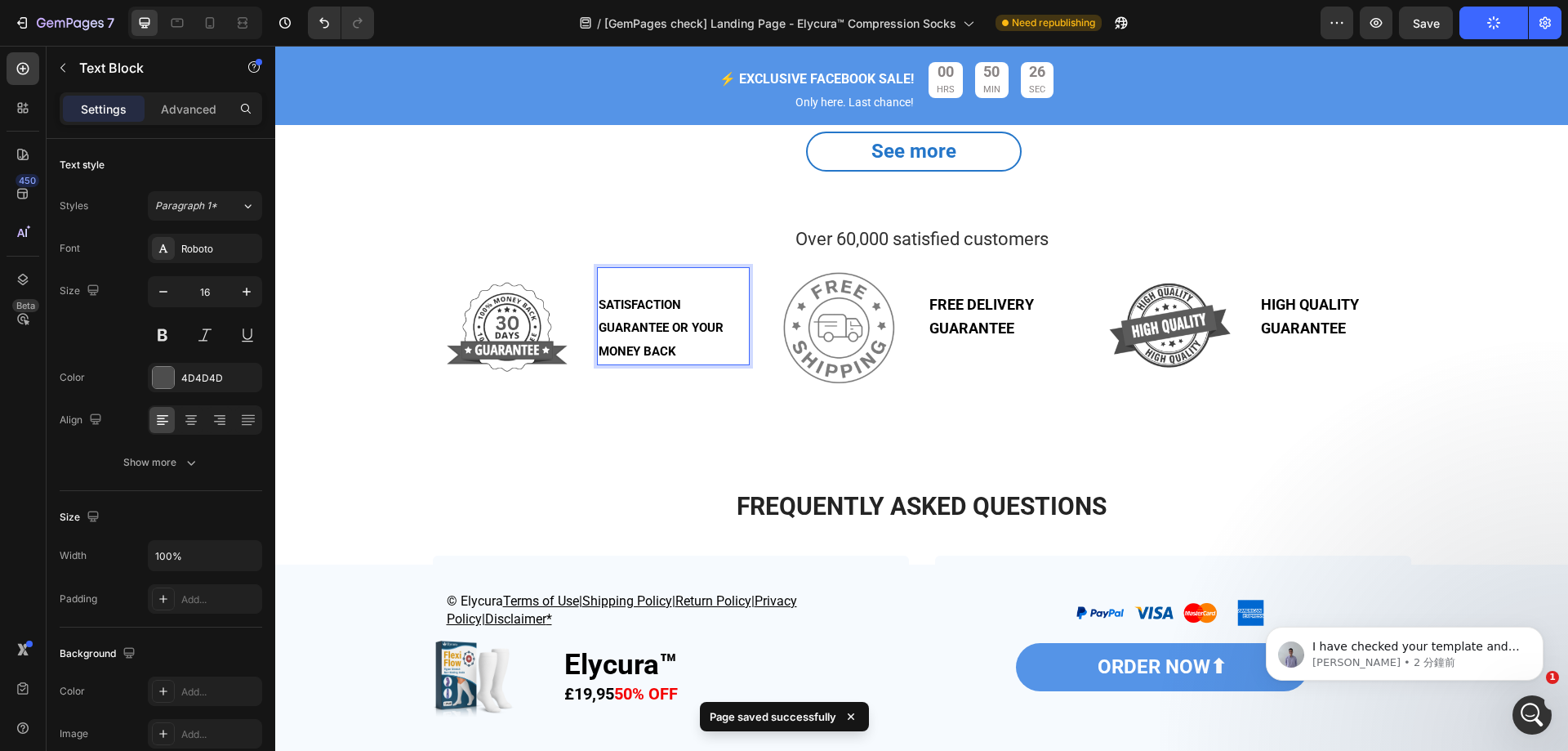
click at [696, 335] on p "SATISFACTION GUARANTEE OR YOUR MONEY BACK" at bounding box center [673, 328] width 149 height 71
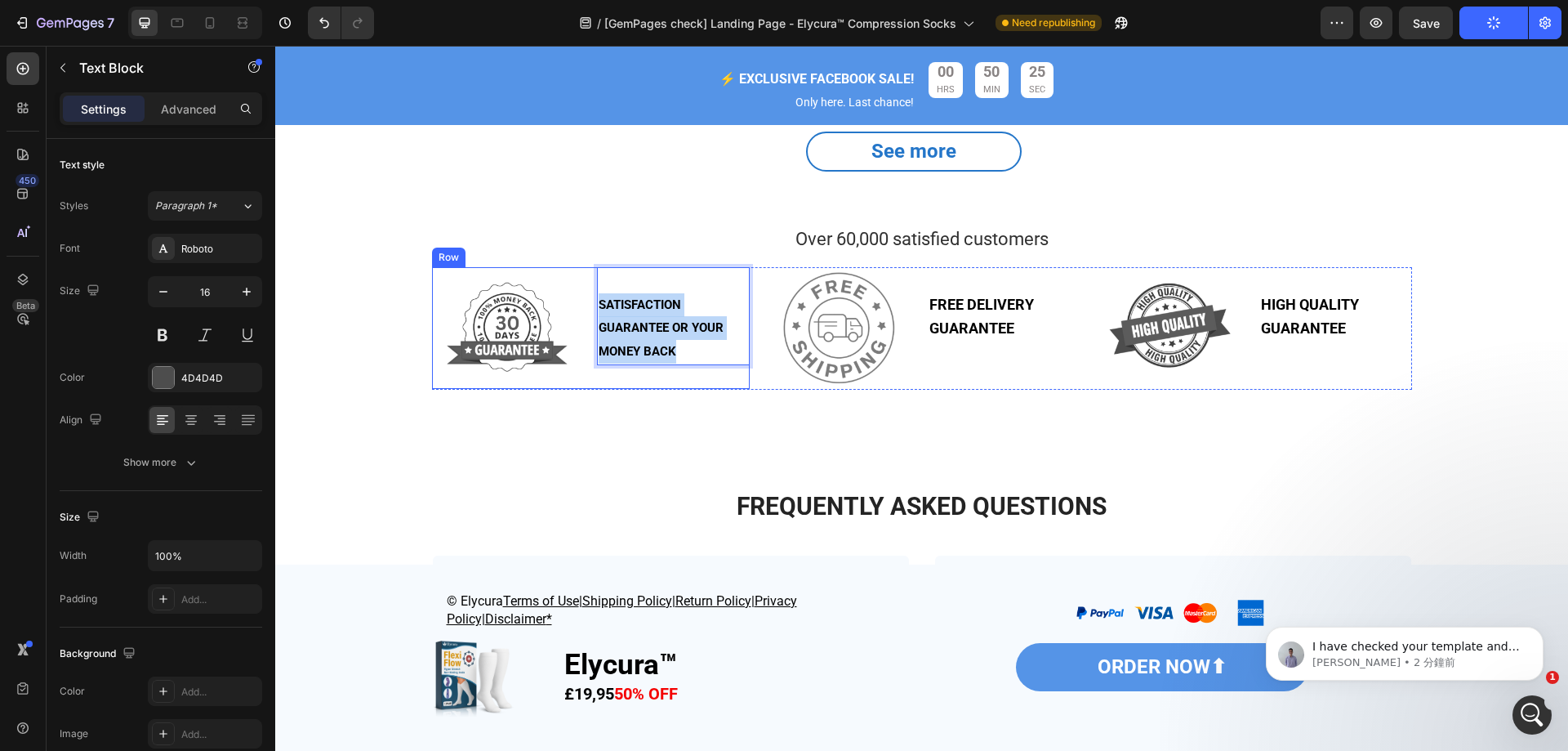
drag, startPoint x: 679, startPoint y: 349, endPoint x: 583, endPoint y: 285, distance: 115.4
click at [583, 285] on div "Image SATISFACTION GUARANTEE OR YOUR MONEY BACK Text Block 0 Row" at bounding box center [590, 328] width 317 height 122
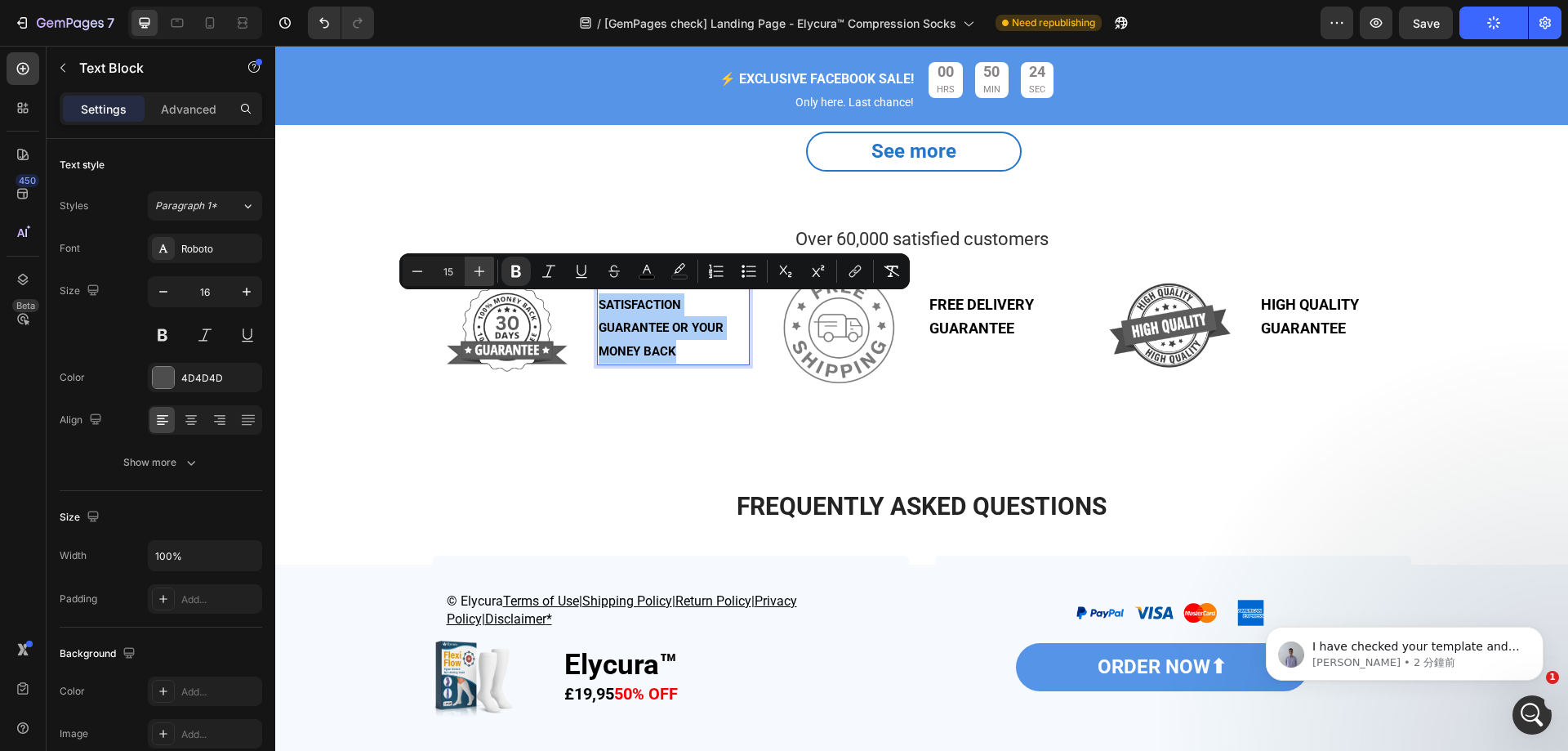
click at [479, 273] on icon "Editor contextual toolbar" at bounding box center [479, 271] width 17 height 17
type input "16"
click at [178, 22] on icon at bounding box center [177, 23] width 17 height 17
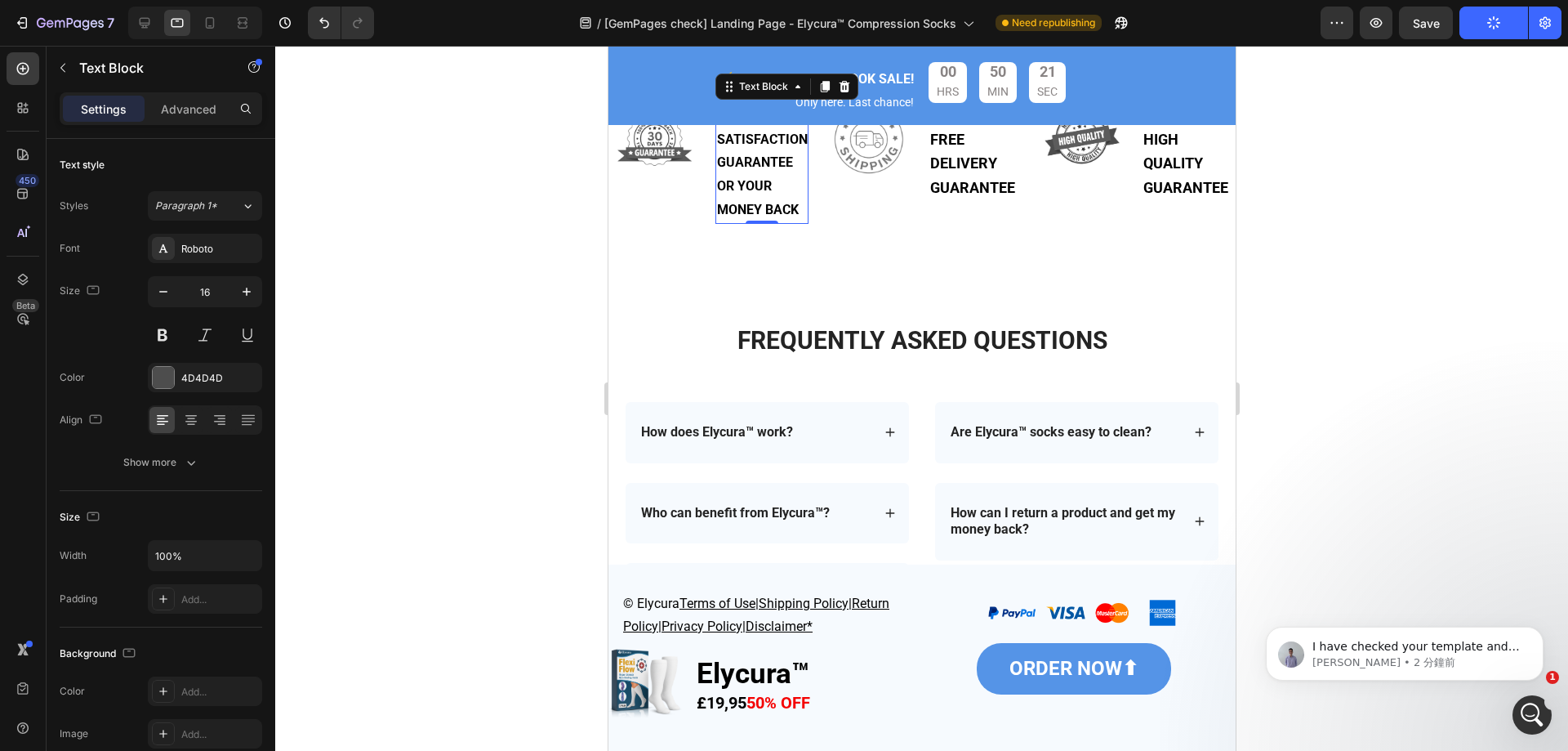
scroll to position [4100, 0]
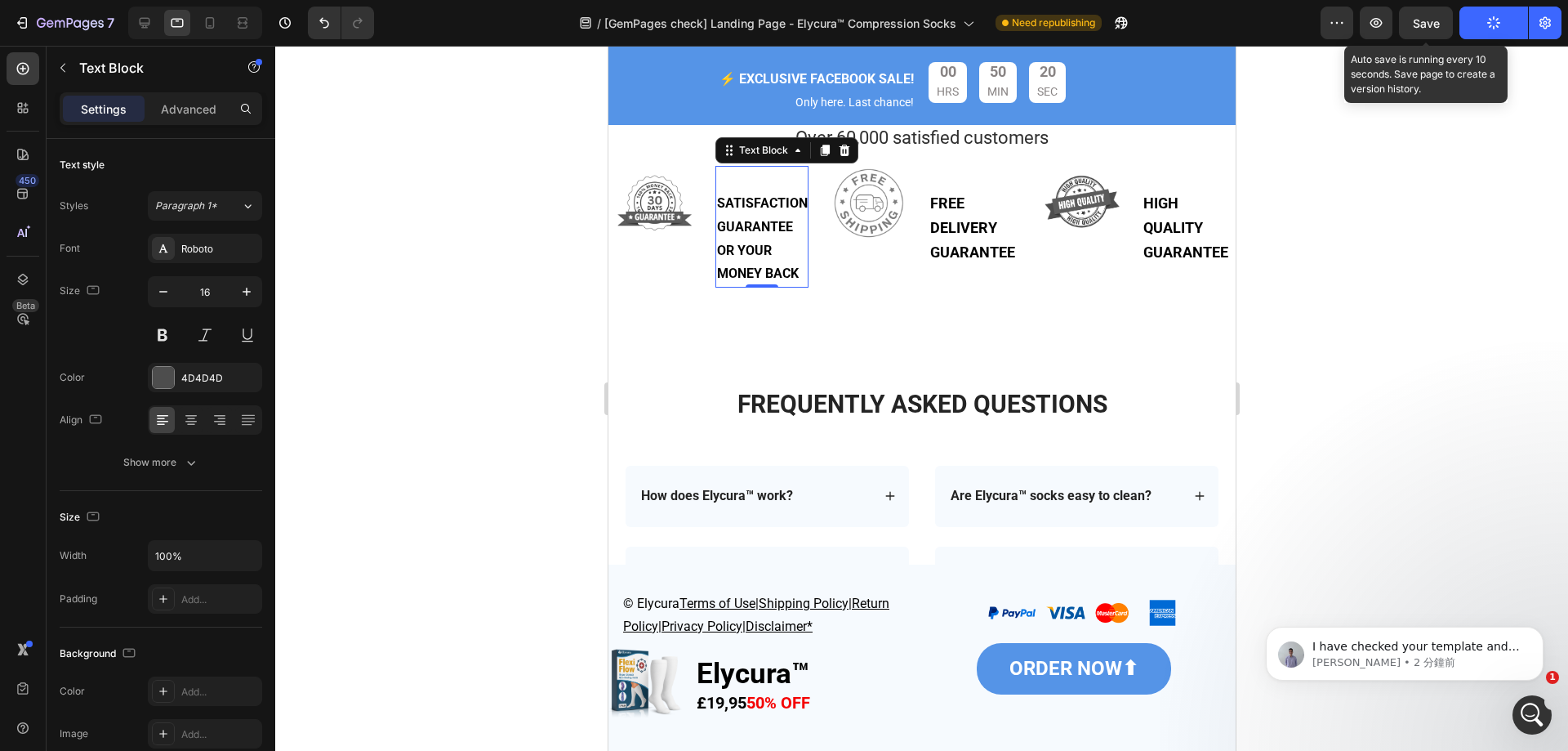
click at [1420, 28] on span "Save" at bounding box center [1426, 24] width 27 height 14
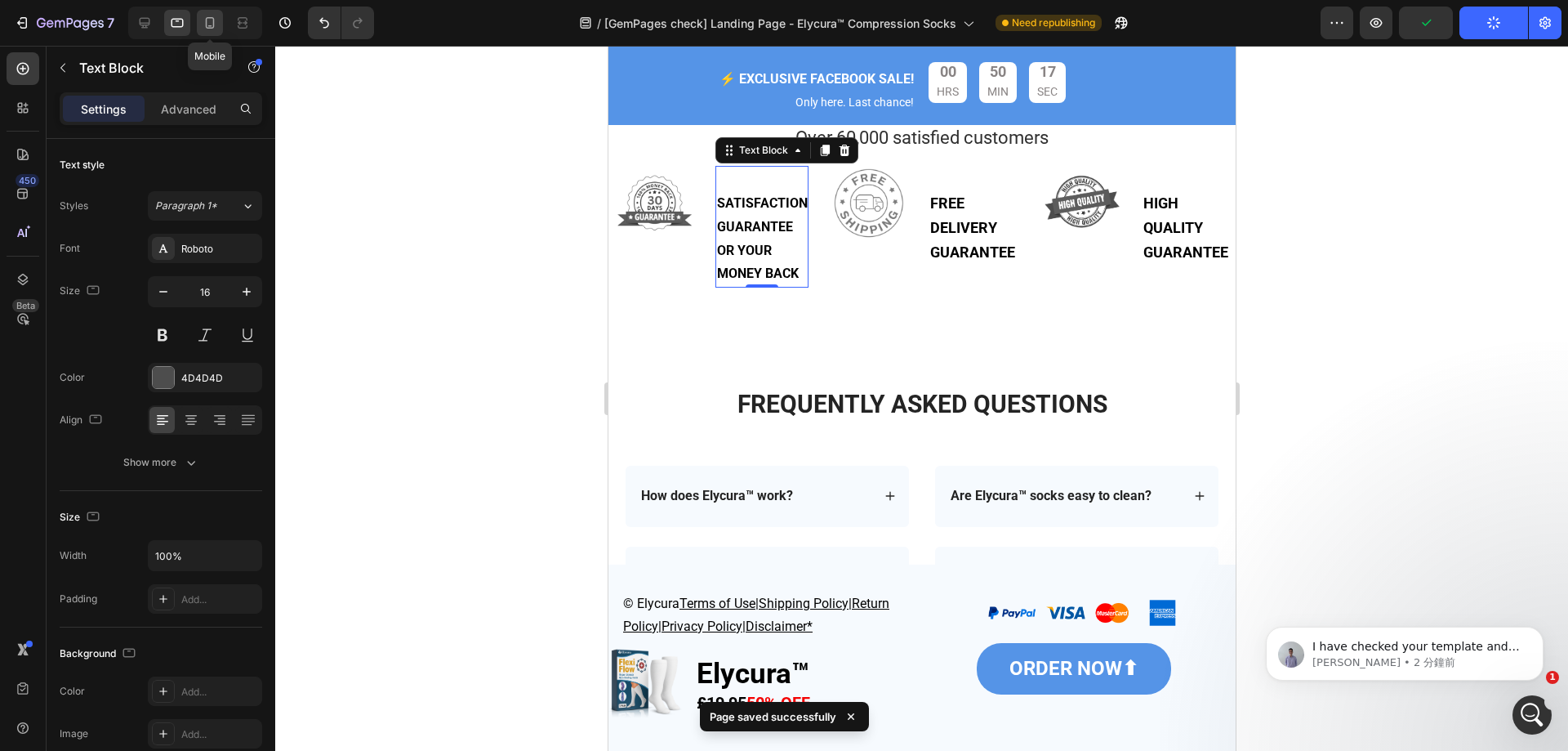
click at [211, 30] on icon at bounding box center [209, 23] width 17 height 17
type input "14"
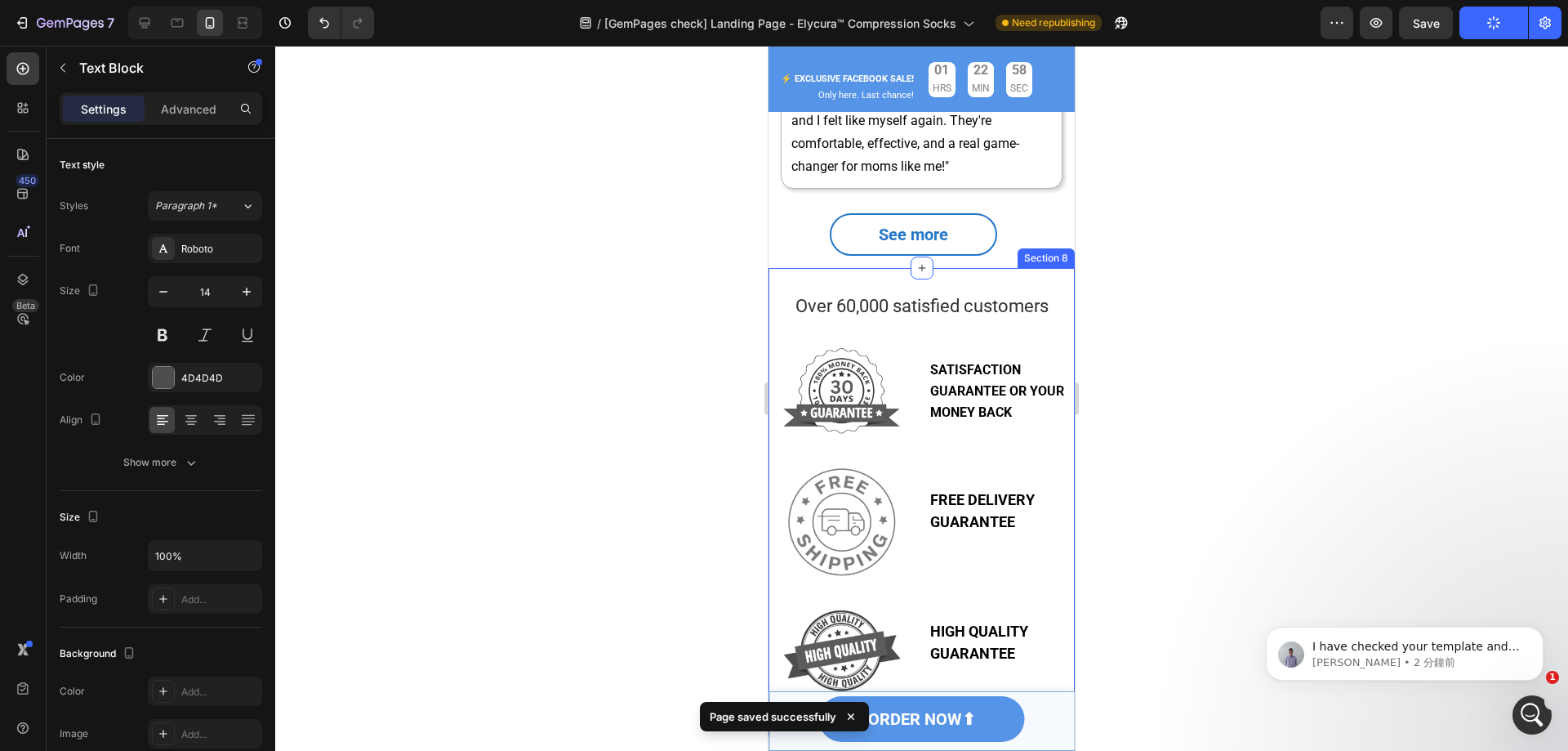
scroll to position [4724, 0]
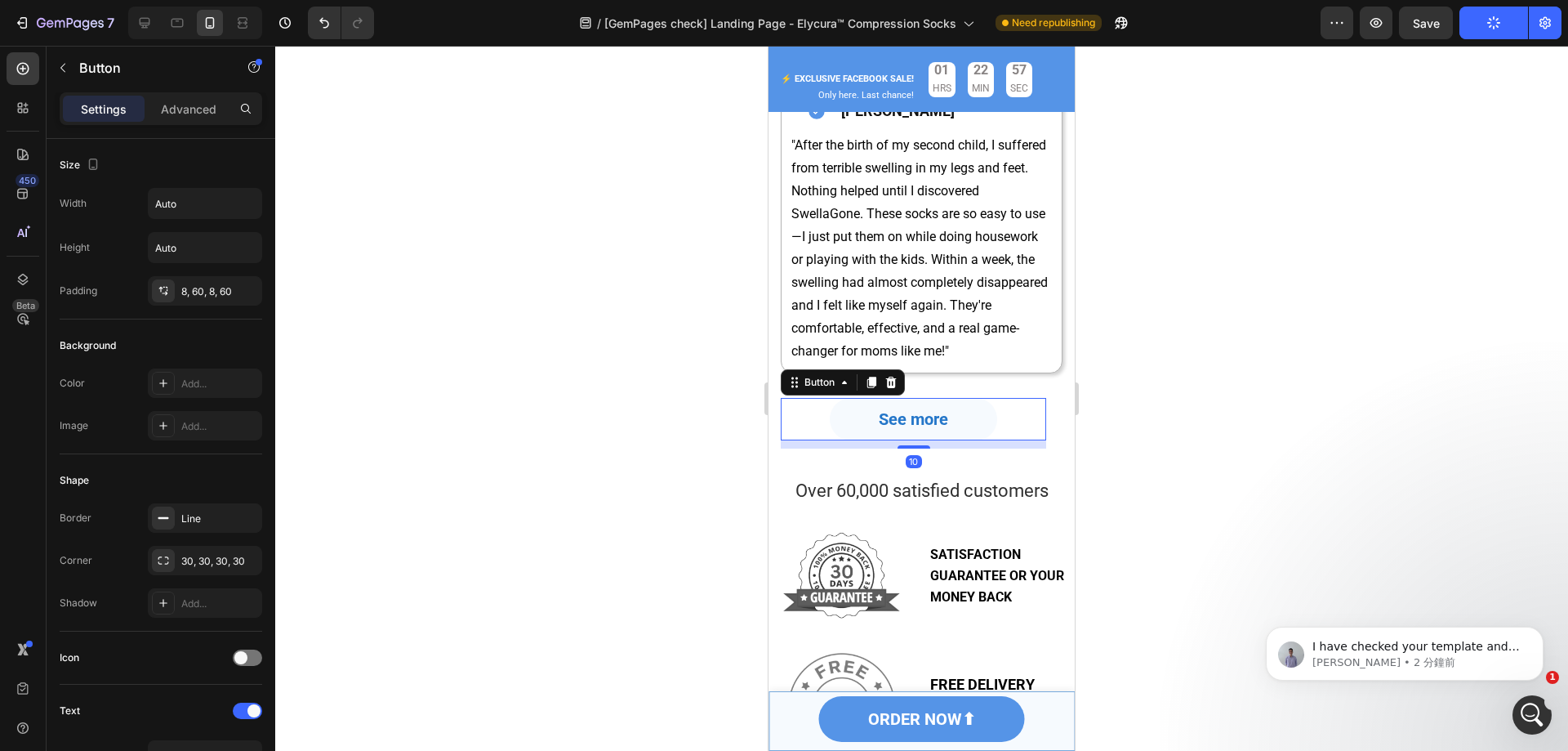
click at [959, 440] on link "See more" at bounding box center [914, 419] width 167 height 43
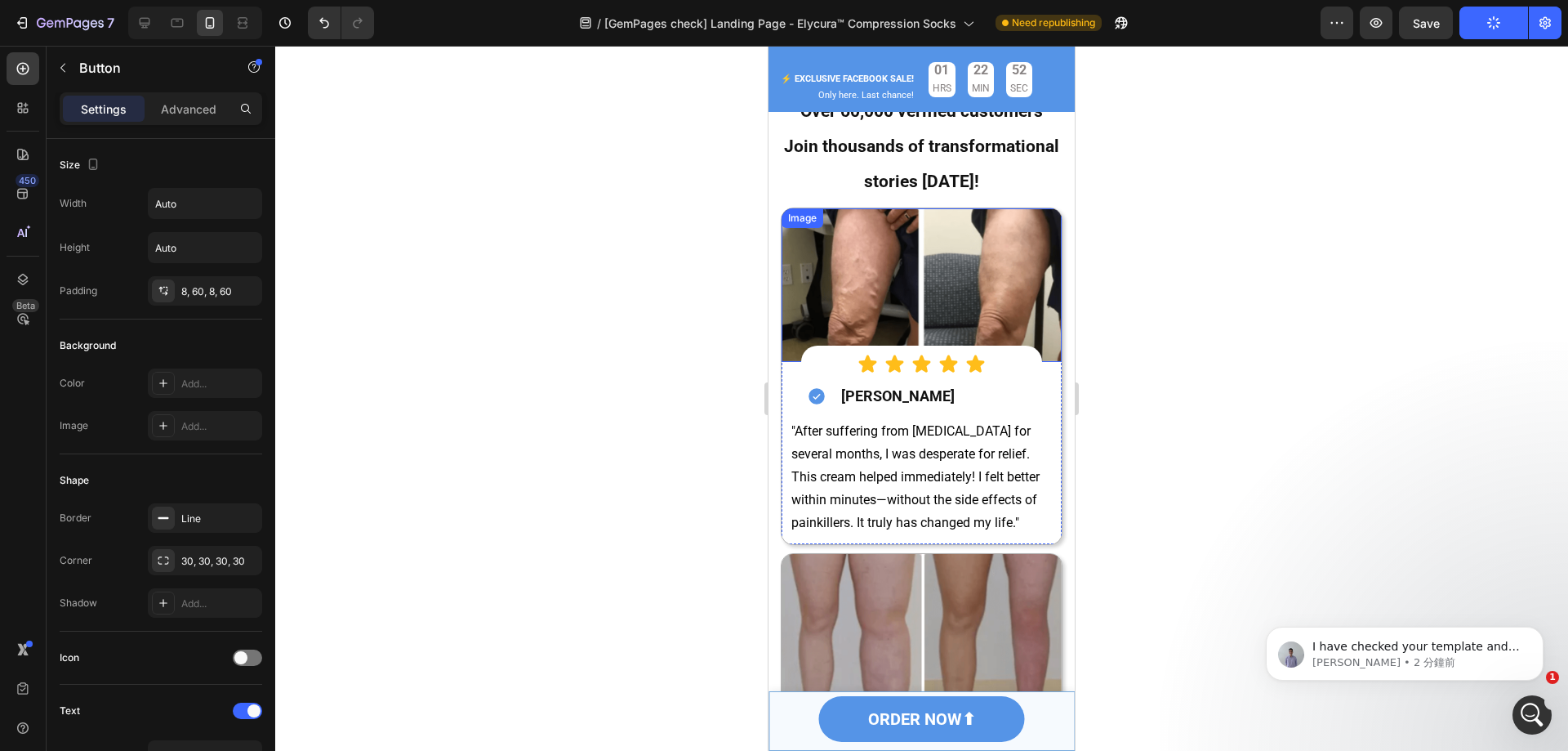
scroll to position [7093, 0]
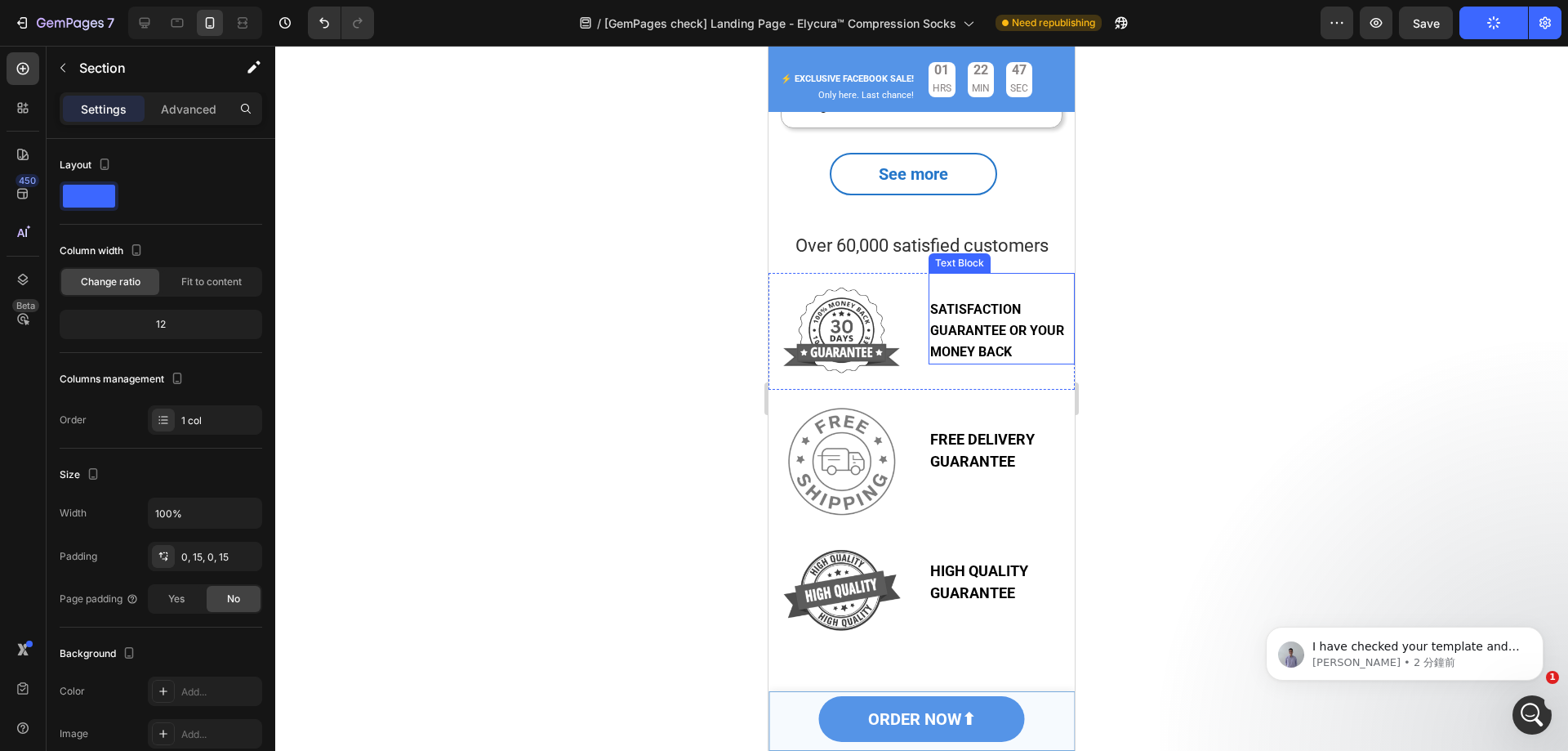
scroll to position [4806, 0]
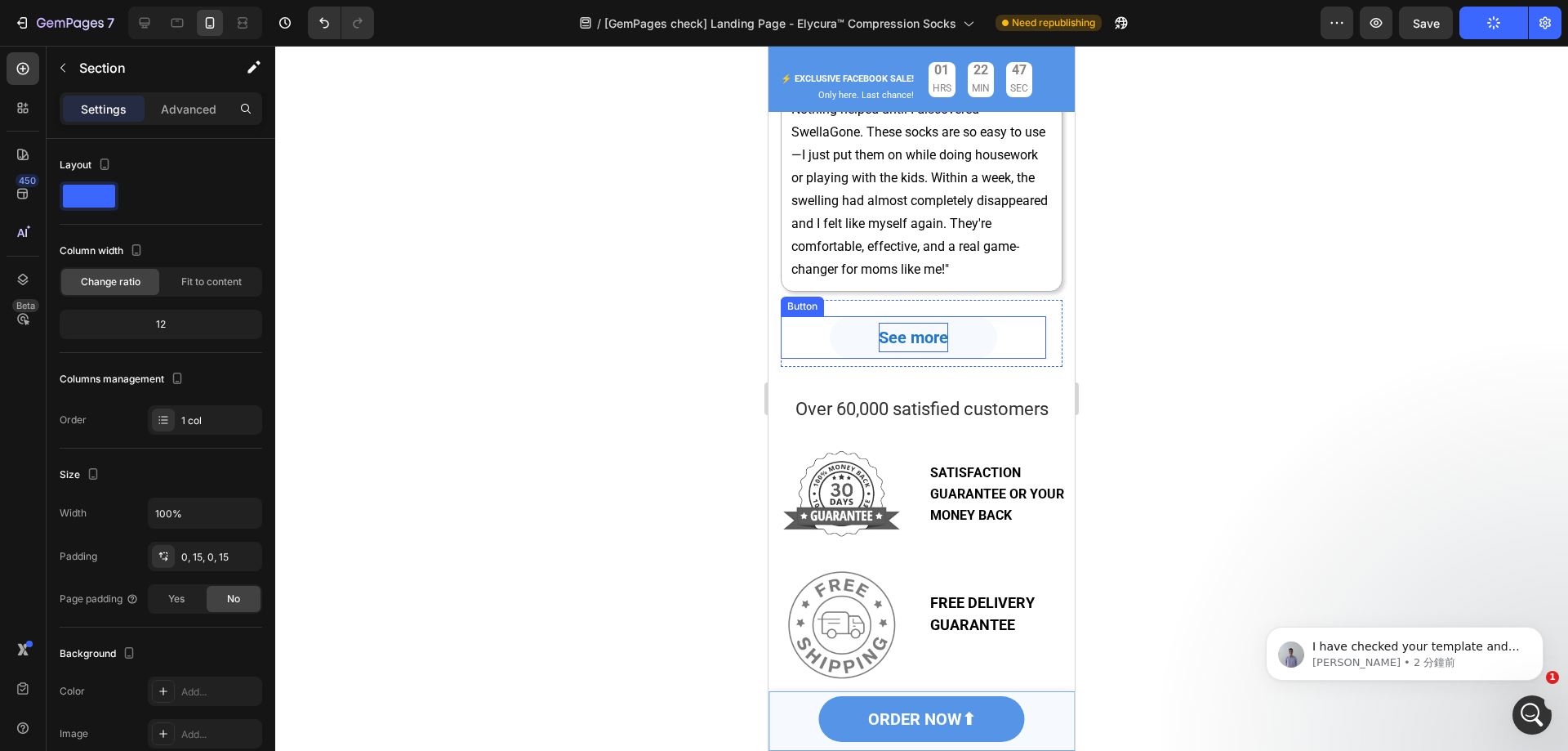
click at [938, 347] on strong "See more" at bounding box center [914, 338] width 70 height 19
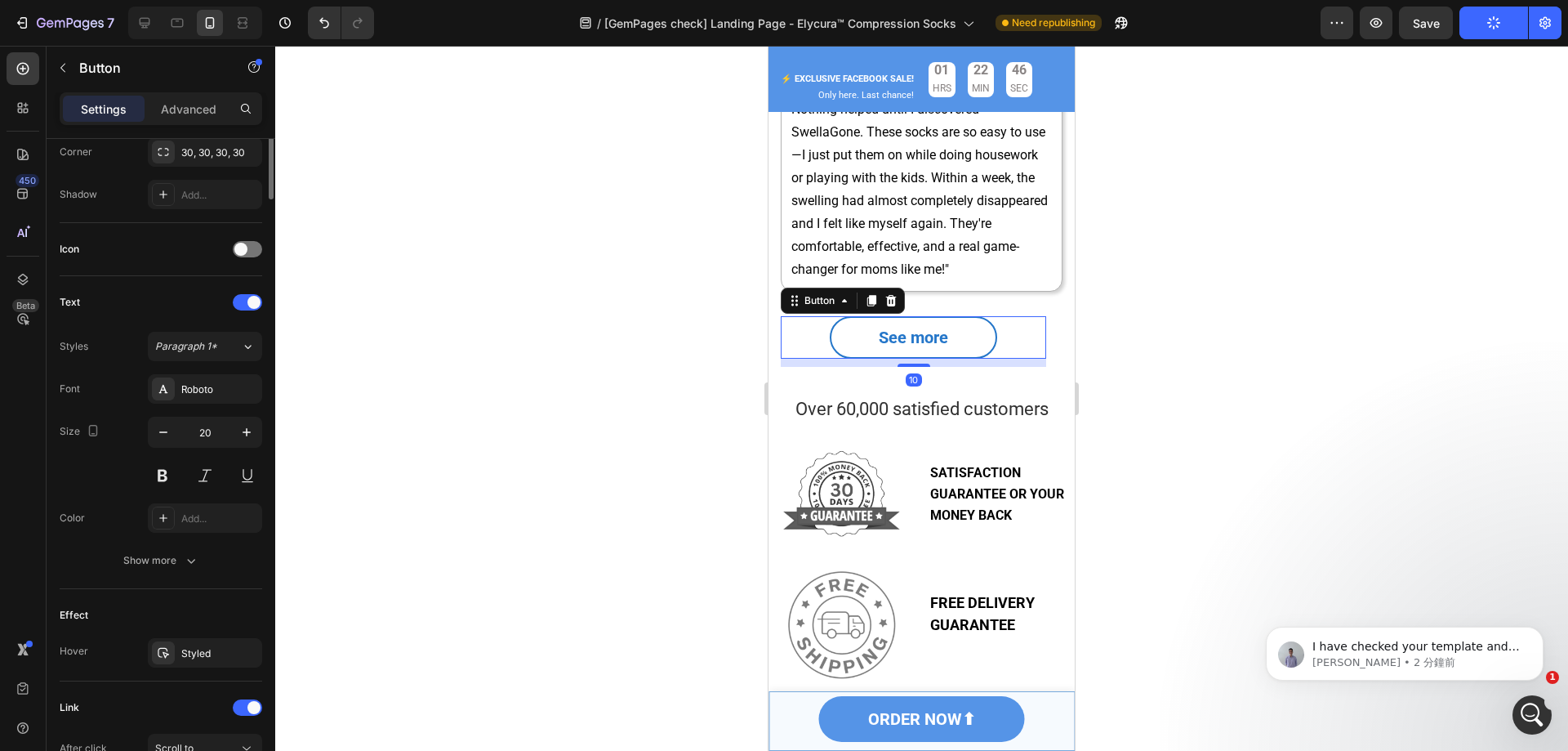
scroll to position [490, 0]
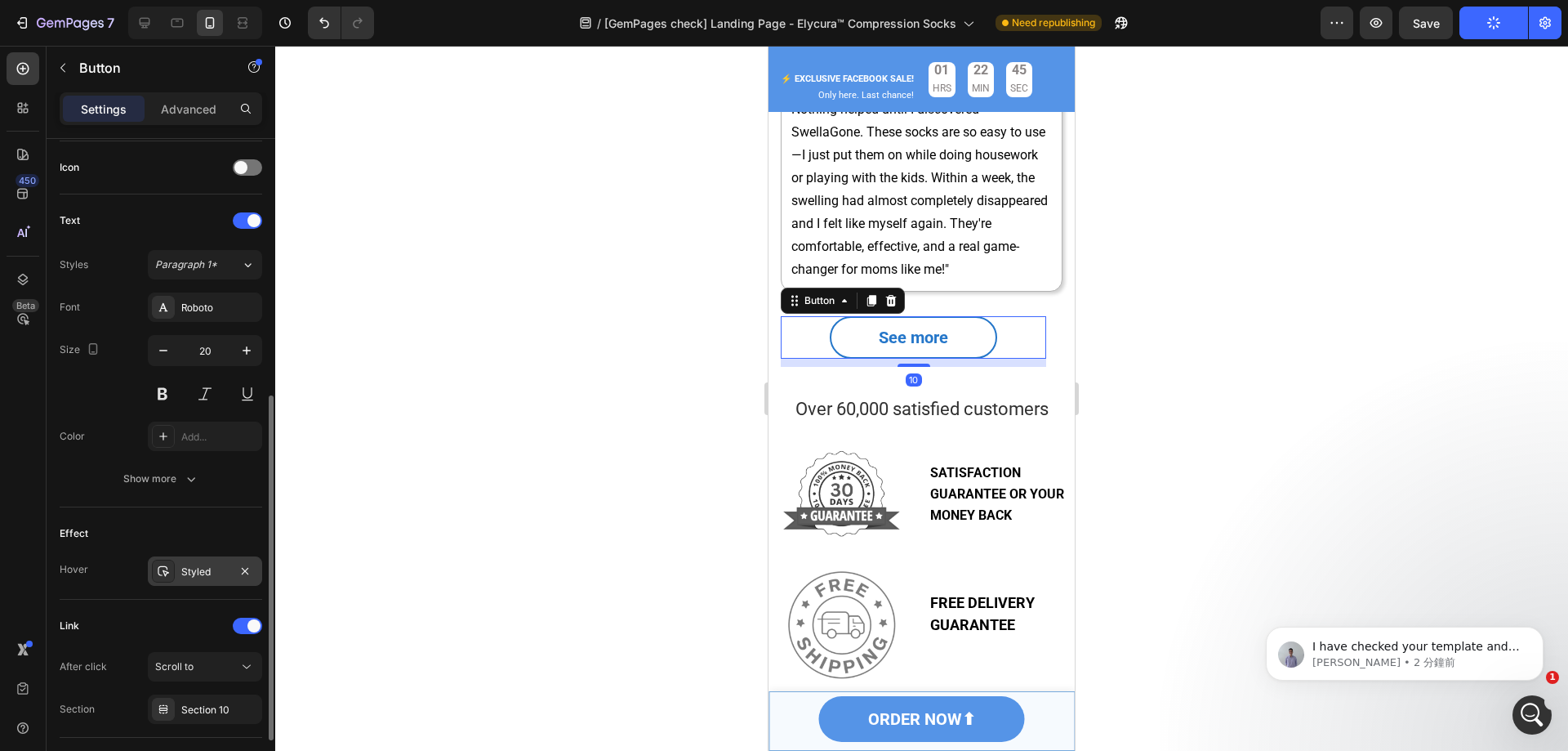
click at [174, 565] on div at bounding box center [163, 571] width 23 height 23
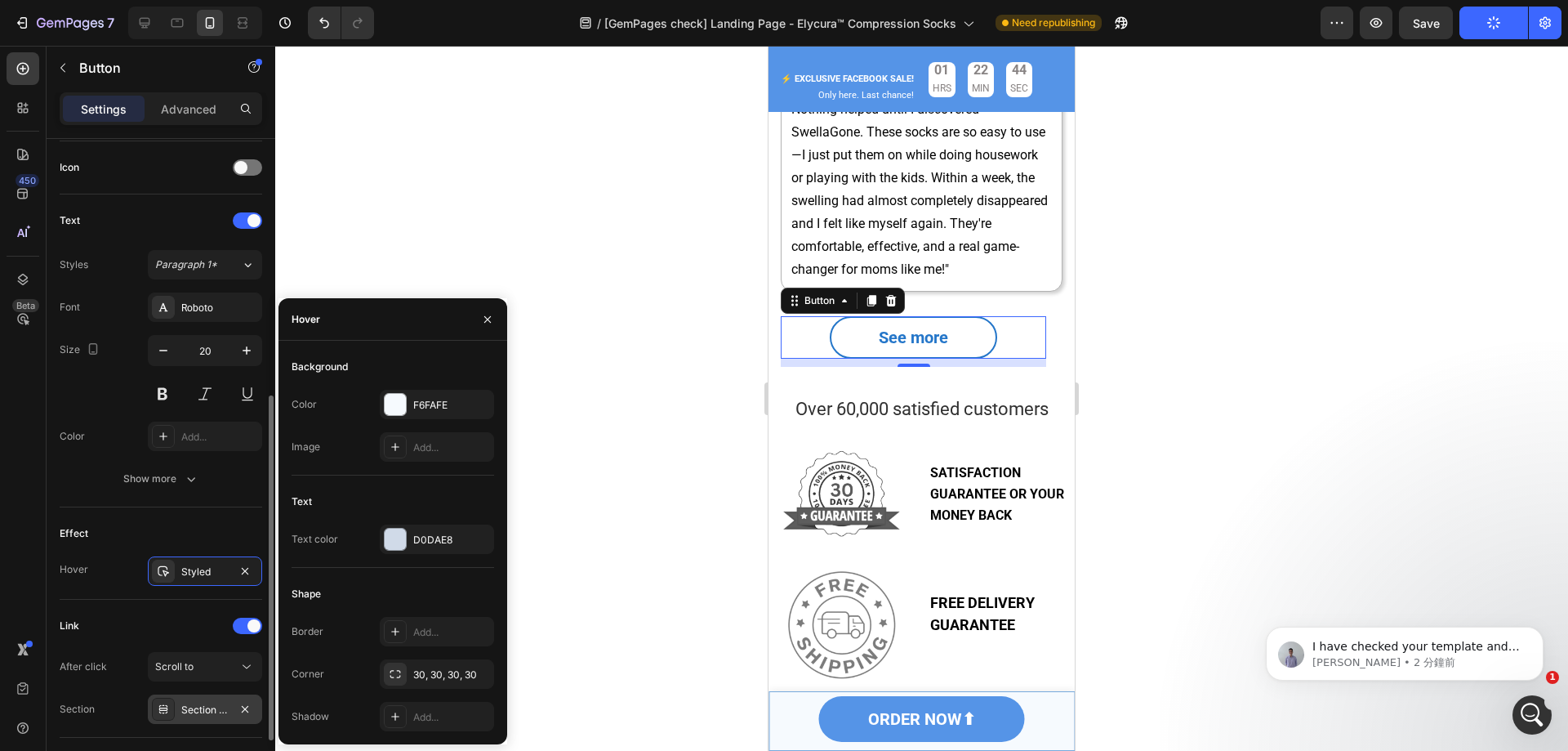
click at [205, 700] on div "Section 10" at bounding box center [205, 709] width 114 height 30
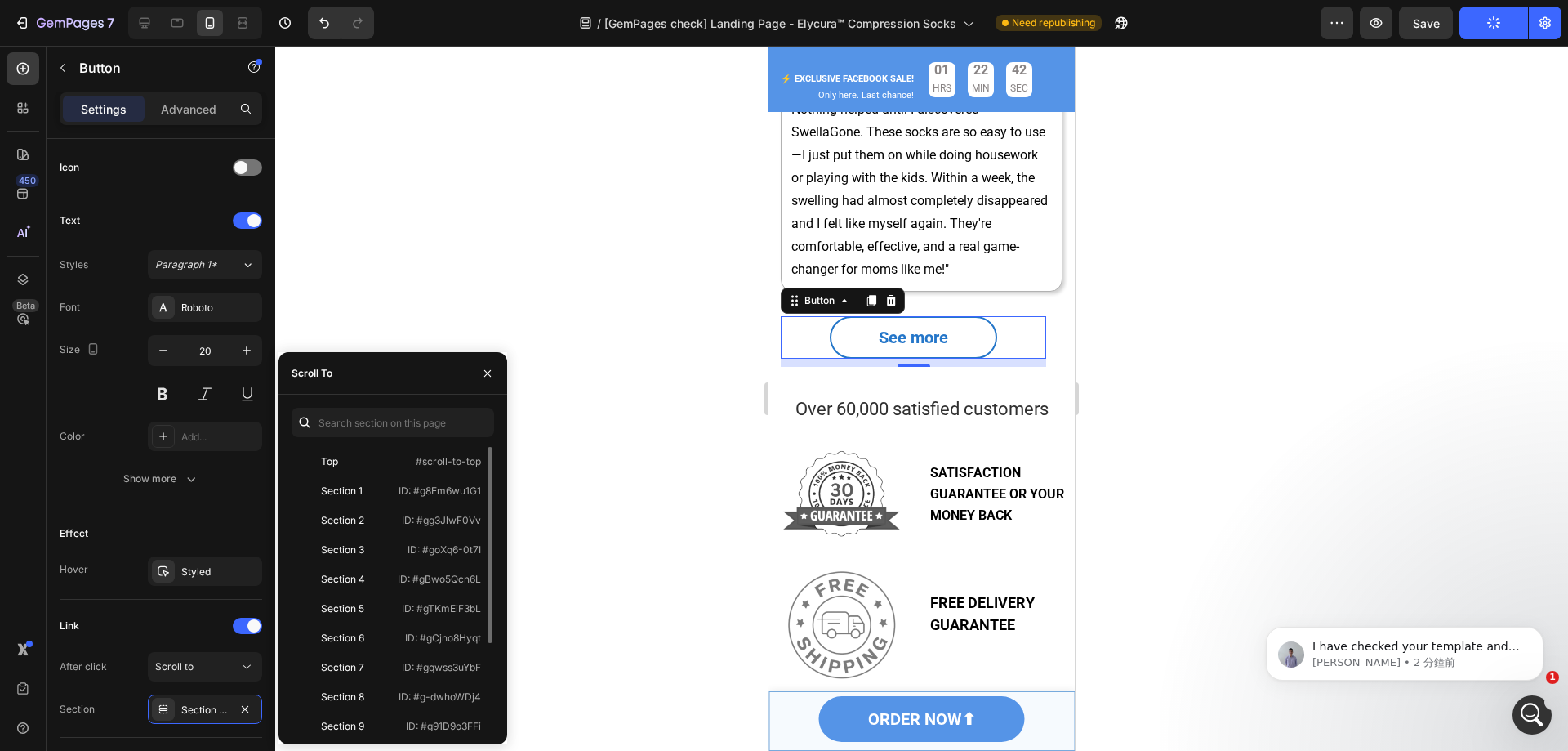
scroll to position [127, 0]
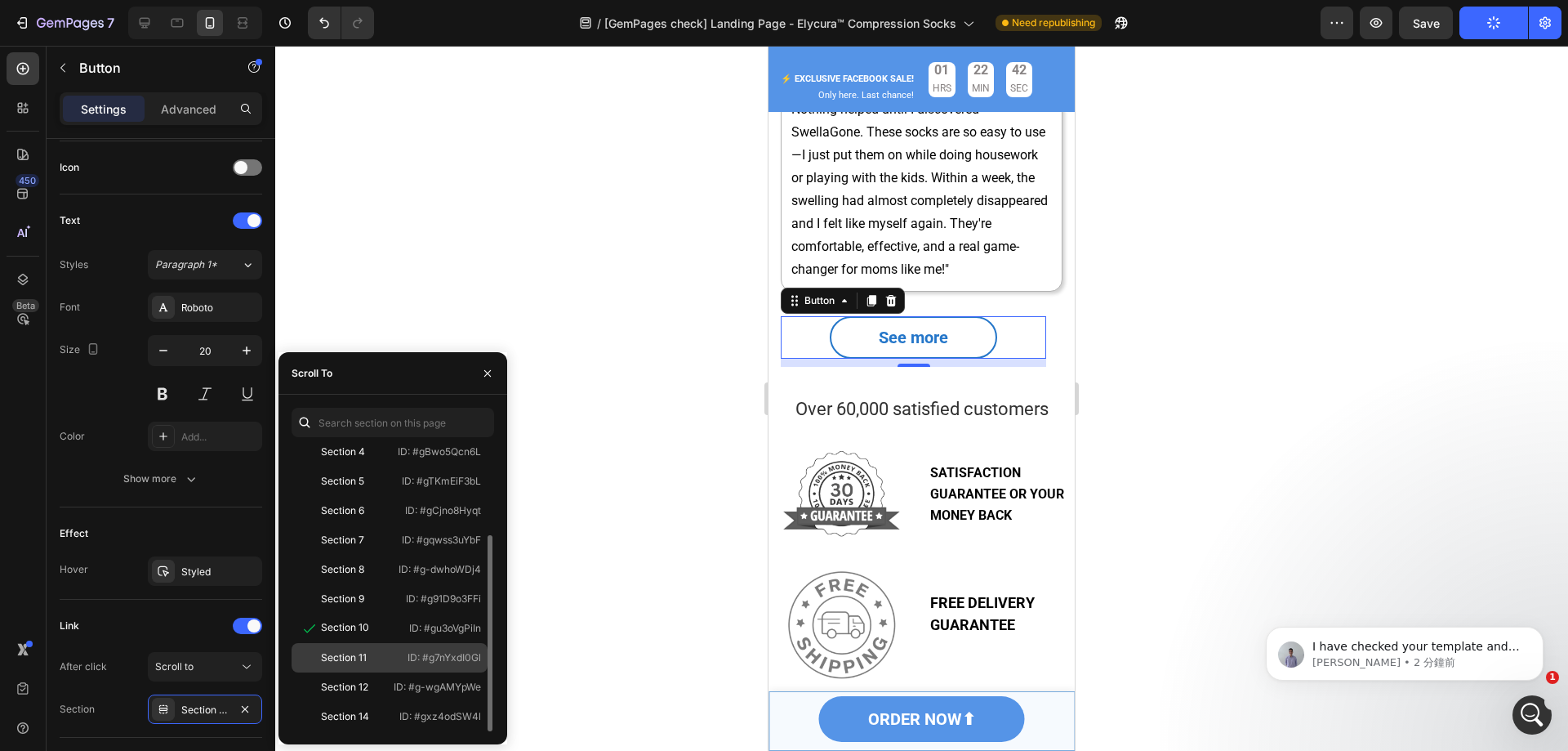
click at [362, 663] on div "Section 11" at bounding box center [344, 658] width 45 height 15
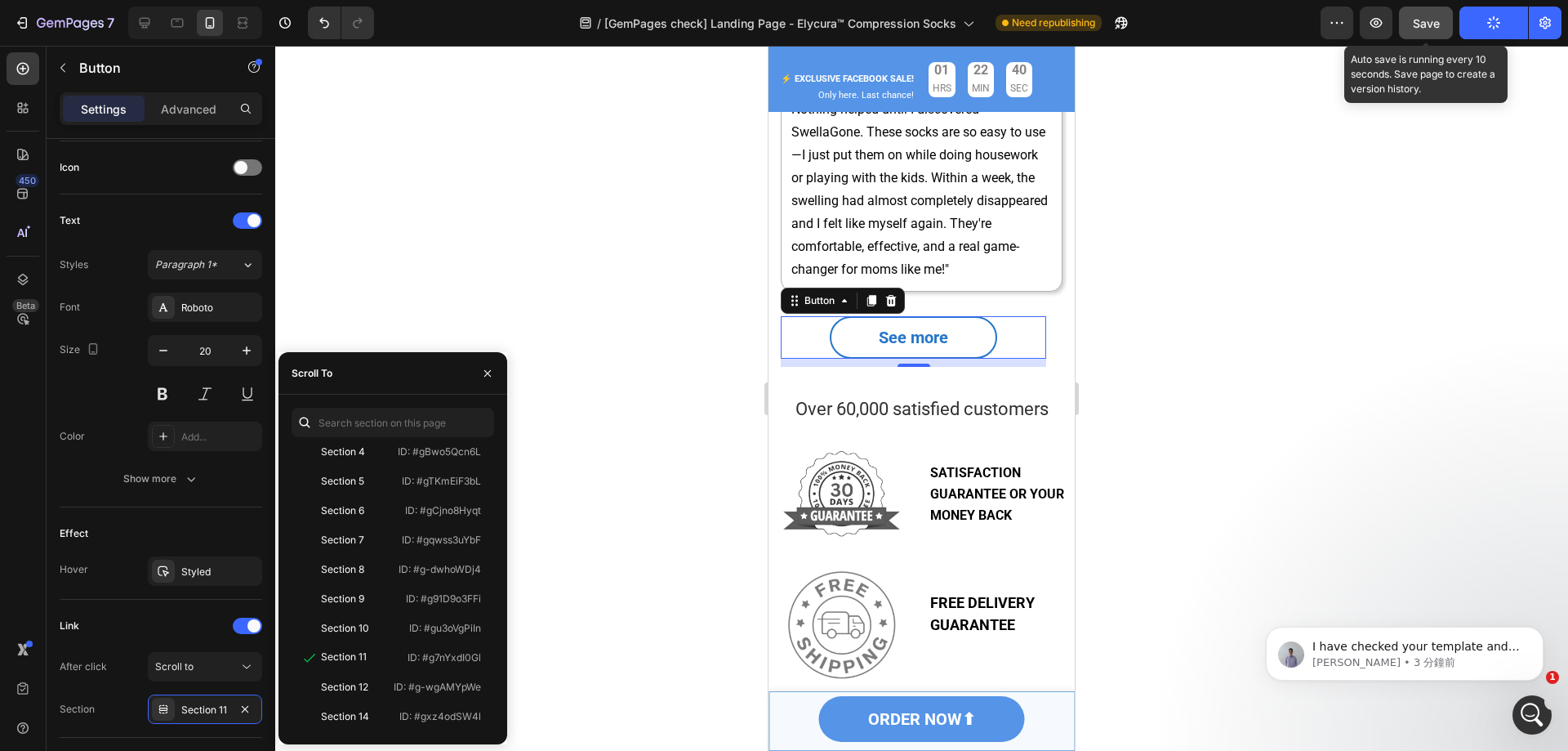
click at [1432, 32] on button "Save" at bounding box center [1426, 22] width 54 height 32
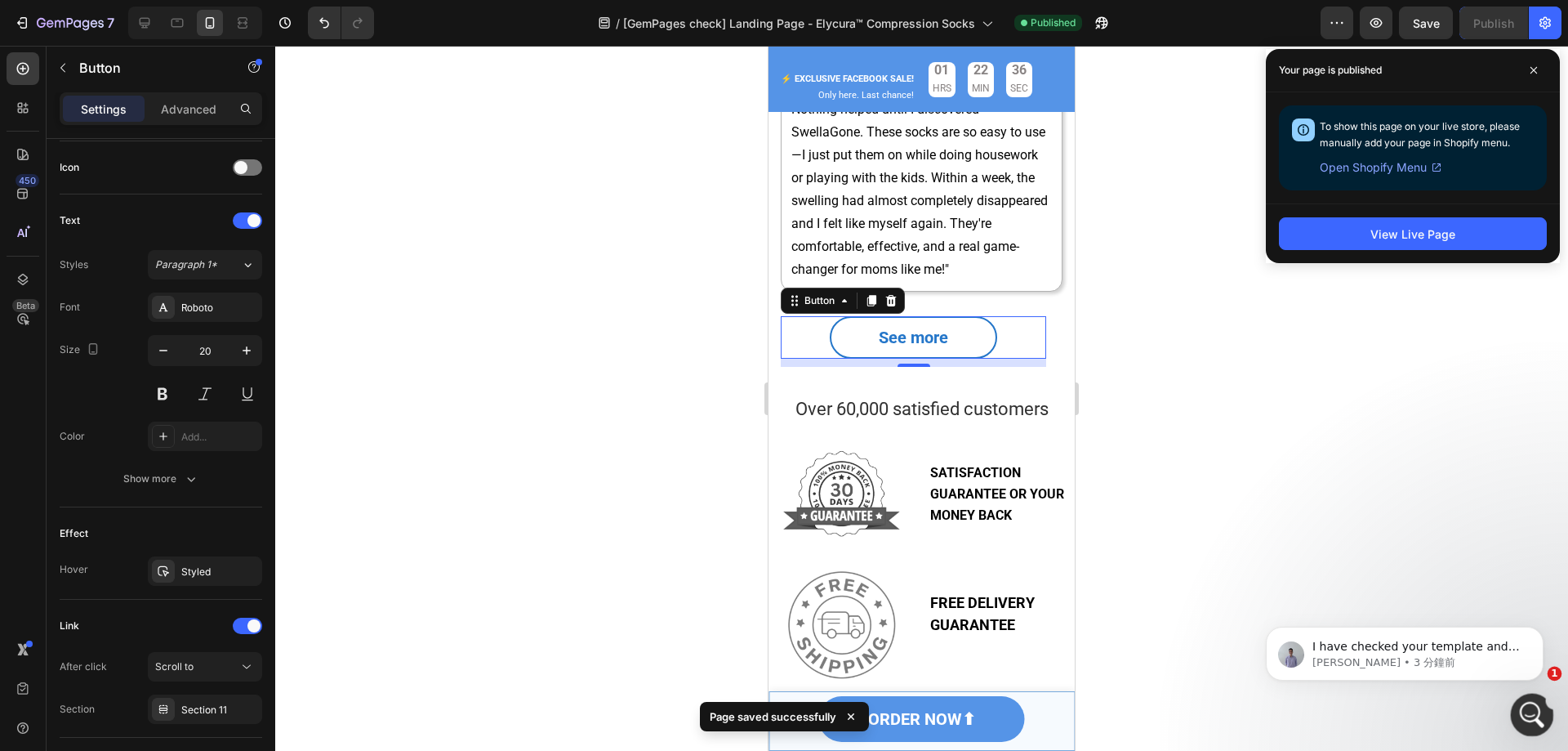
click at [1515, 715] on div "開啟 Intercom Messenger" at bounding box center [1530, 713] width 54 height 54
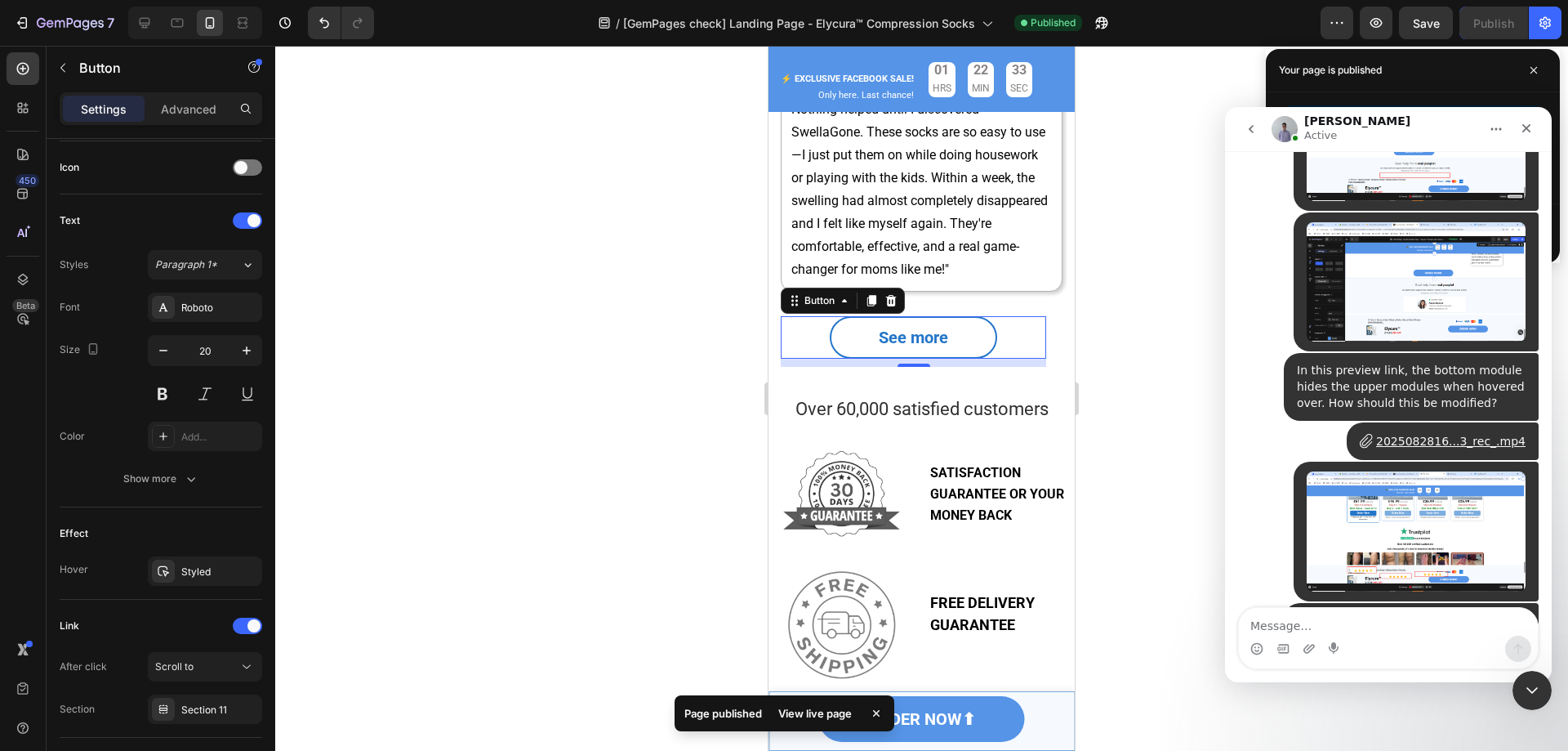
scroll to position [8523, 0]
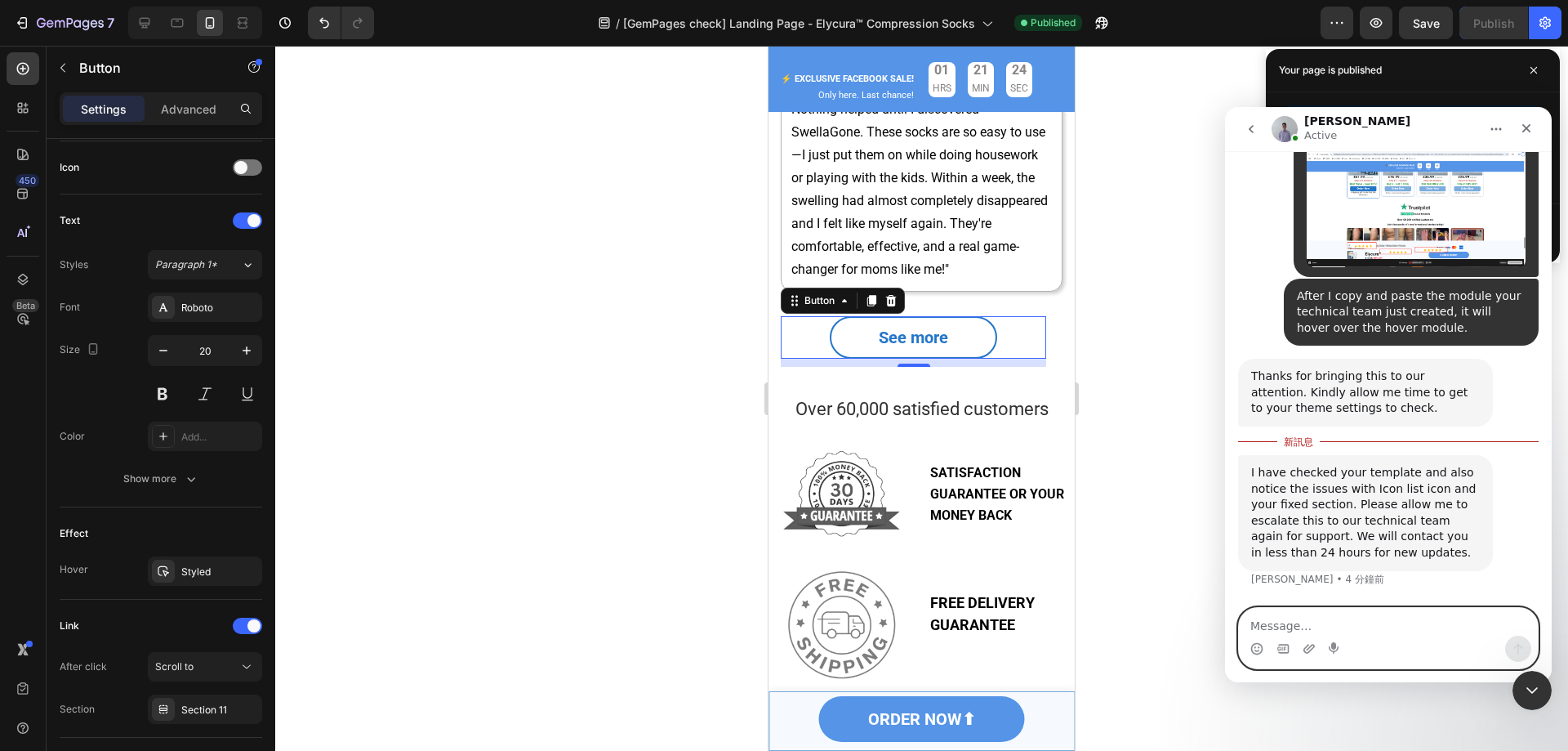
click at [1386, 617] on textarea "Message…" at bounding box center [1388, 622] width 299 height 28
type textarea "ok"
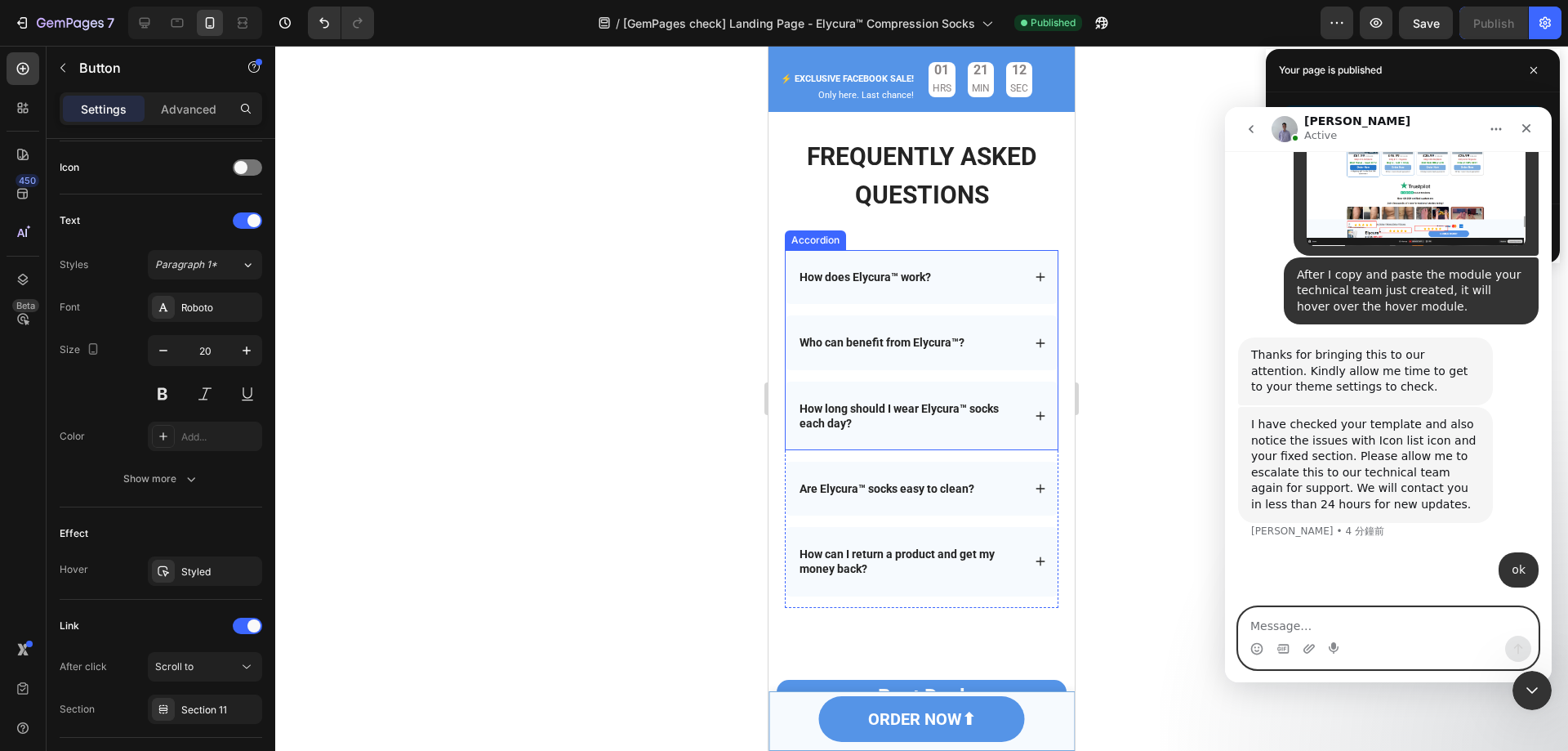
scroll to position [5704, 0]
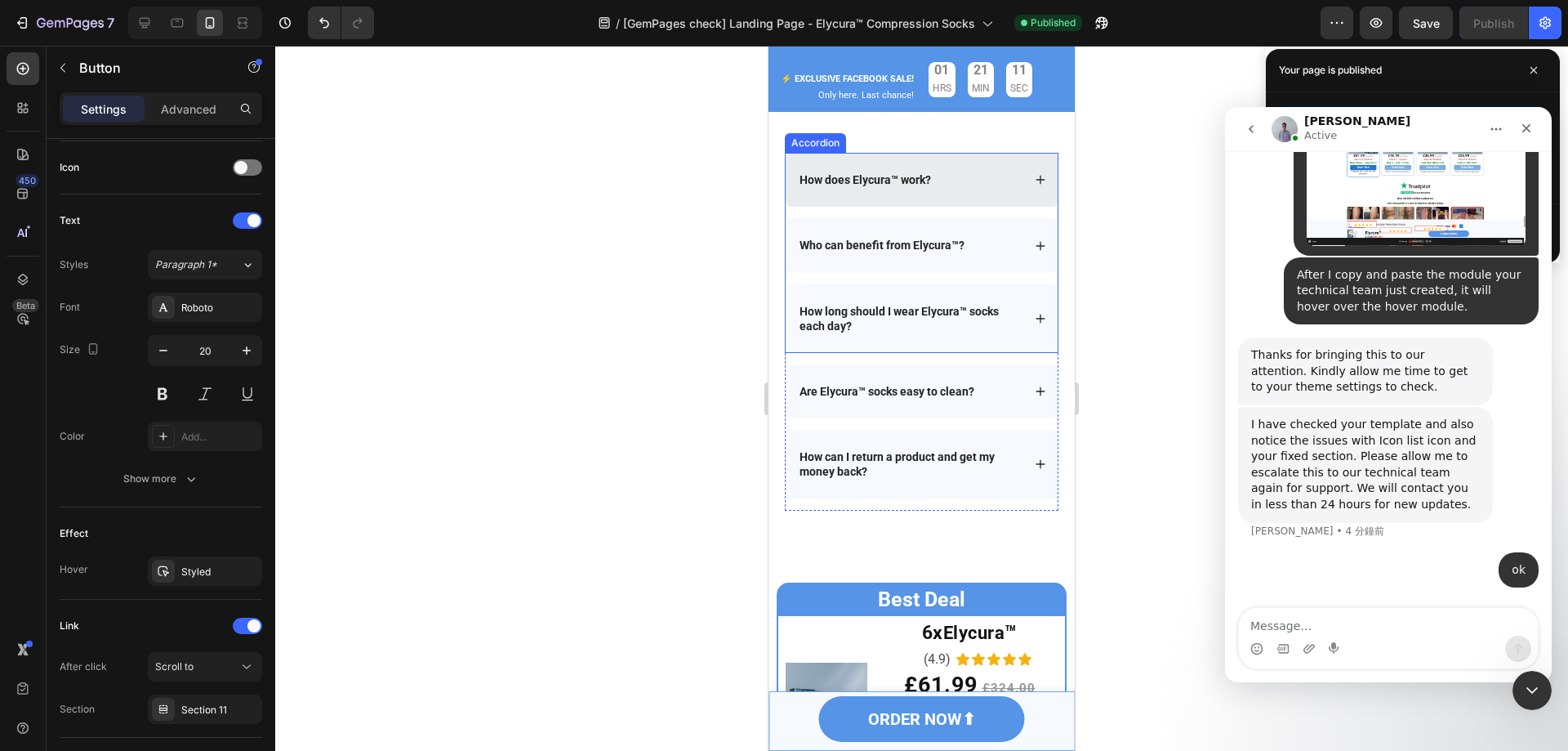
click at [896, 180] on strong "How does Elycura™ work?" at bounding box center [865, 180] width 132 height 13
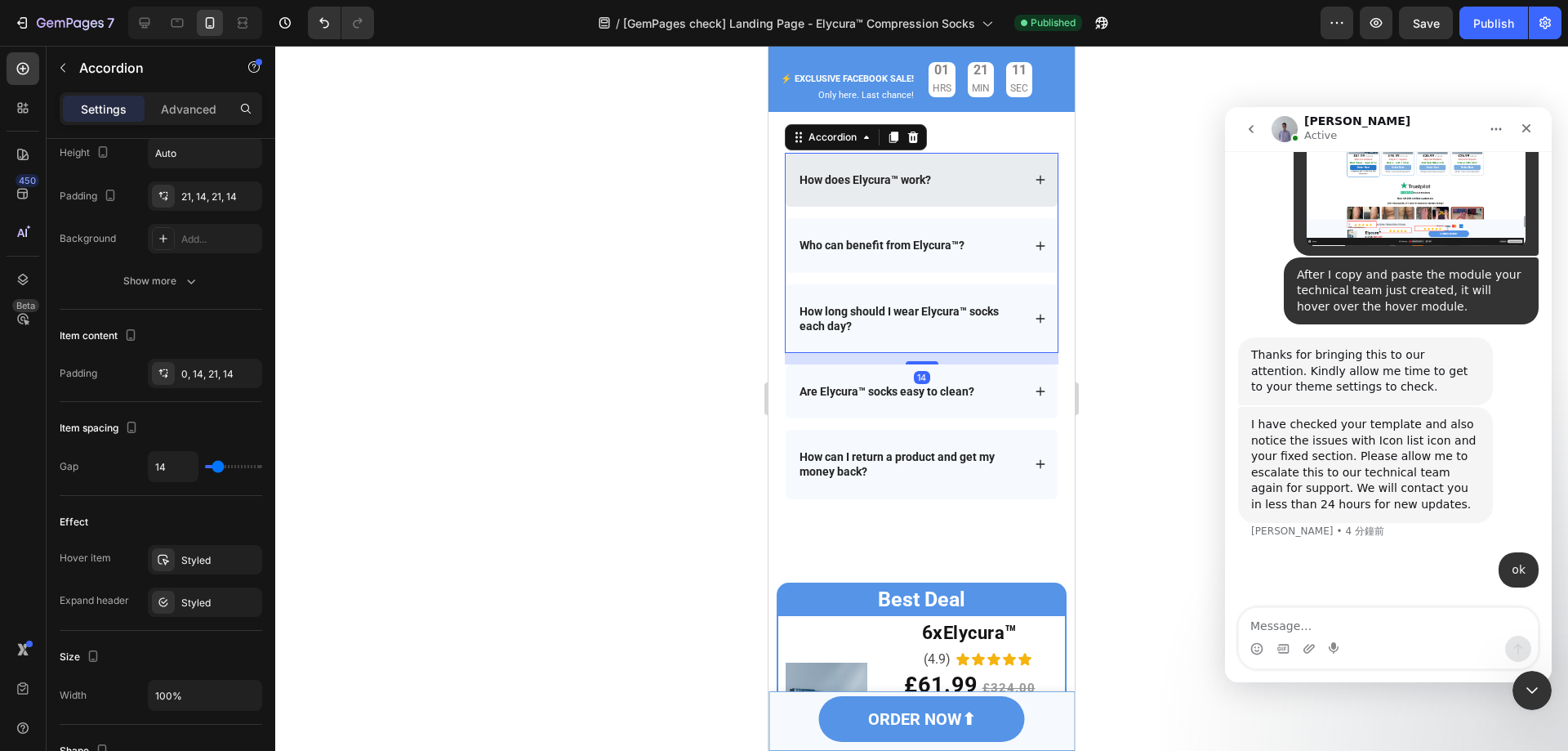
click at [896, 180] on strong "How does Elycura™ work?" at bounding box center [865, 180] width 132 height 13
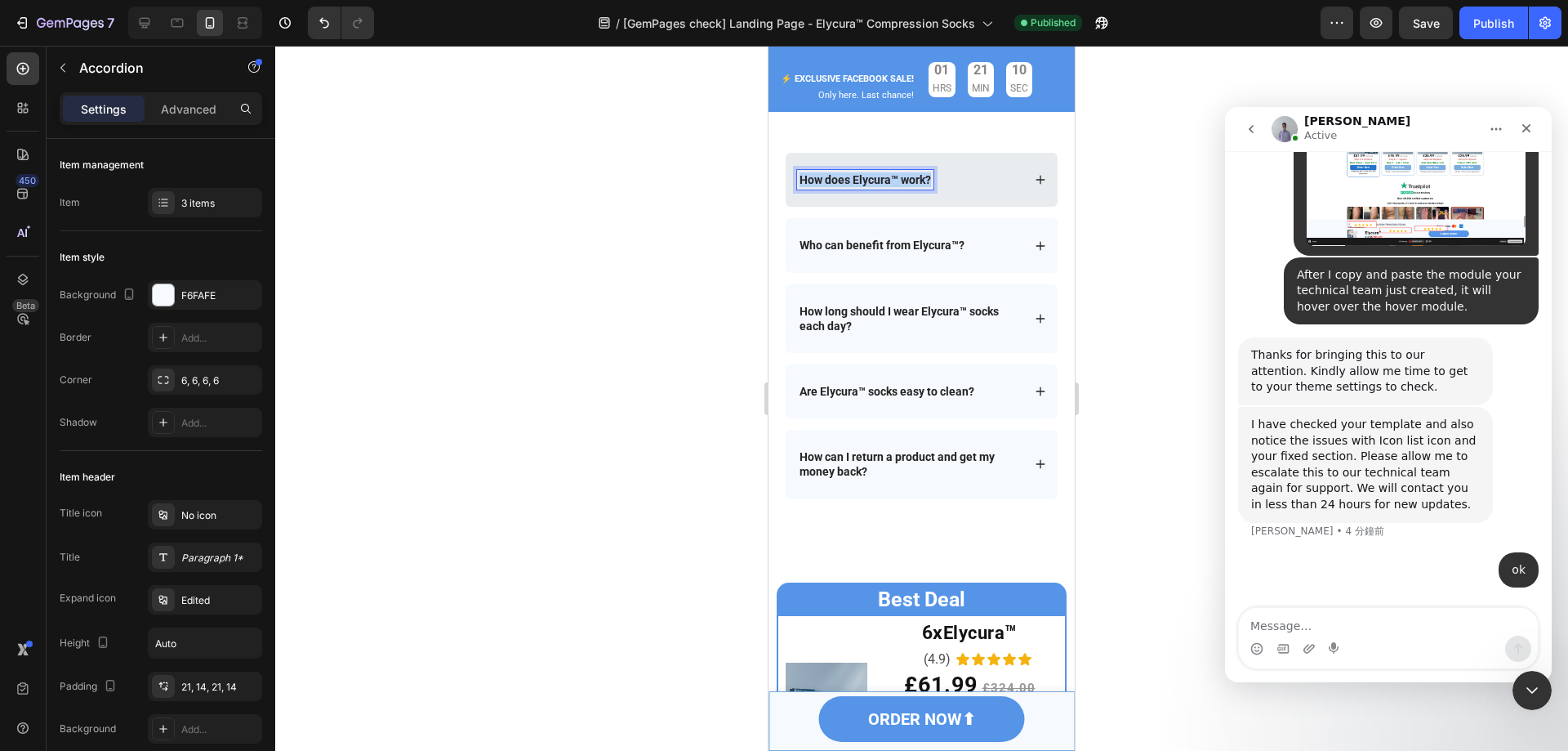
drag, startPoint x: 798, startPoint y: 177, endPoint x: 951, endPoint y: 177, distance: 153.0
click at [951, 177] on div "How does Elycura™ work?" at bounding box center [910, 180] width 225 height 19
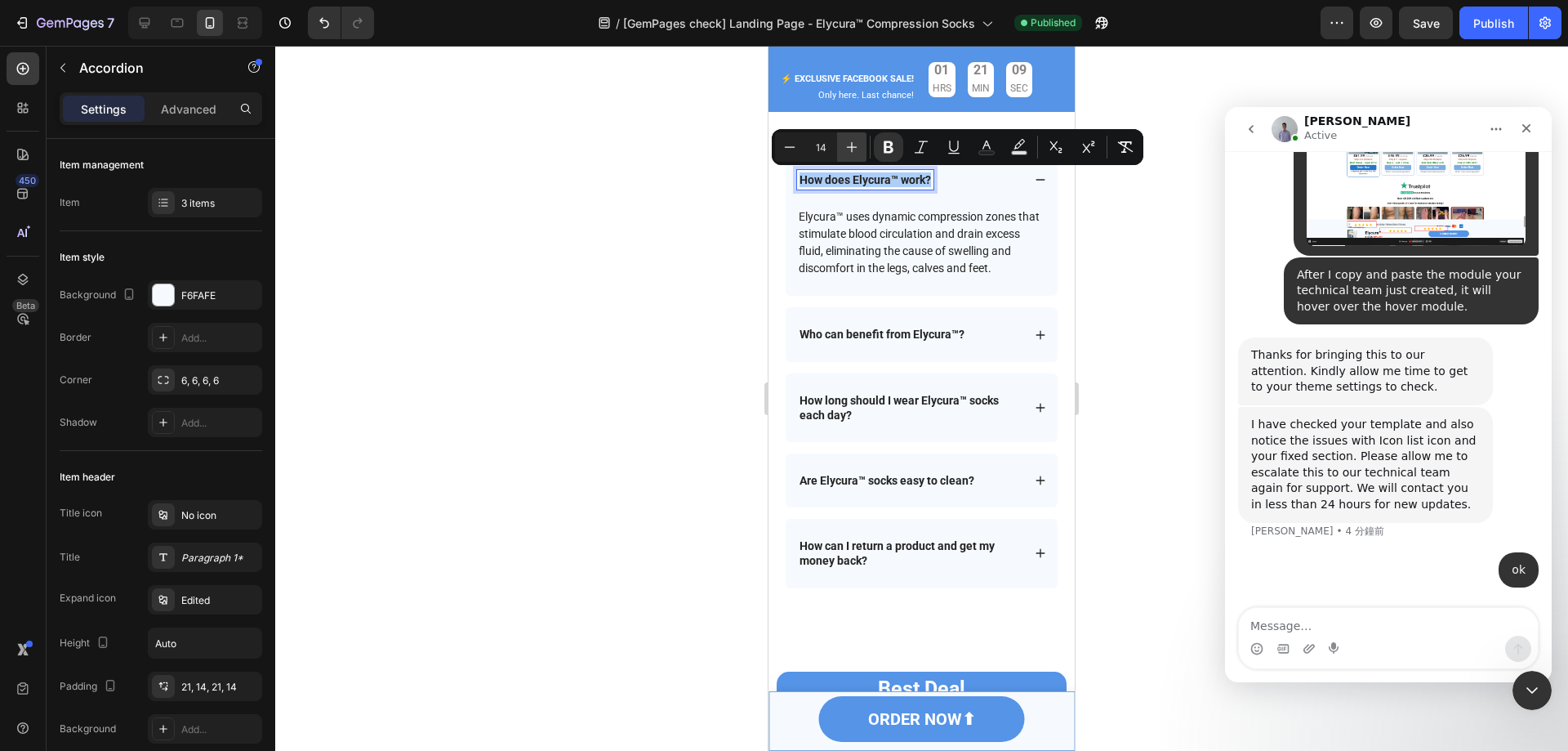
click at [856, 148] on icon "Editor contextual toolbar" at bounding box center [851, 147] width 17 height 17
type input "16"
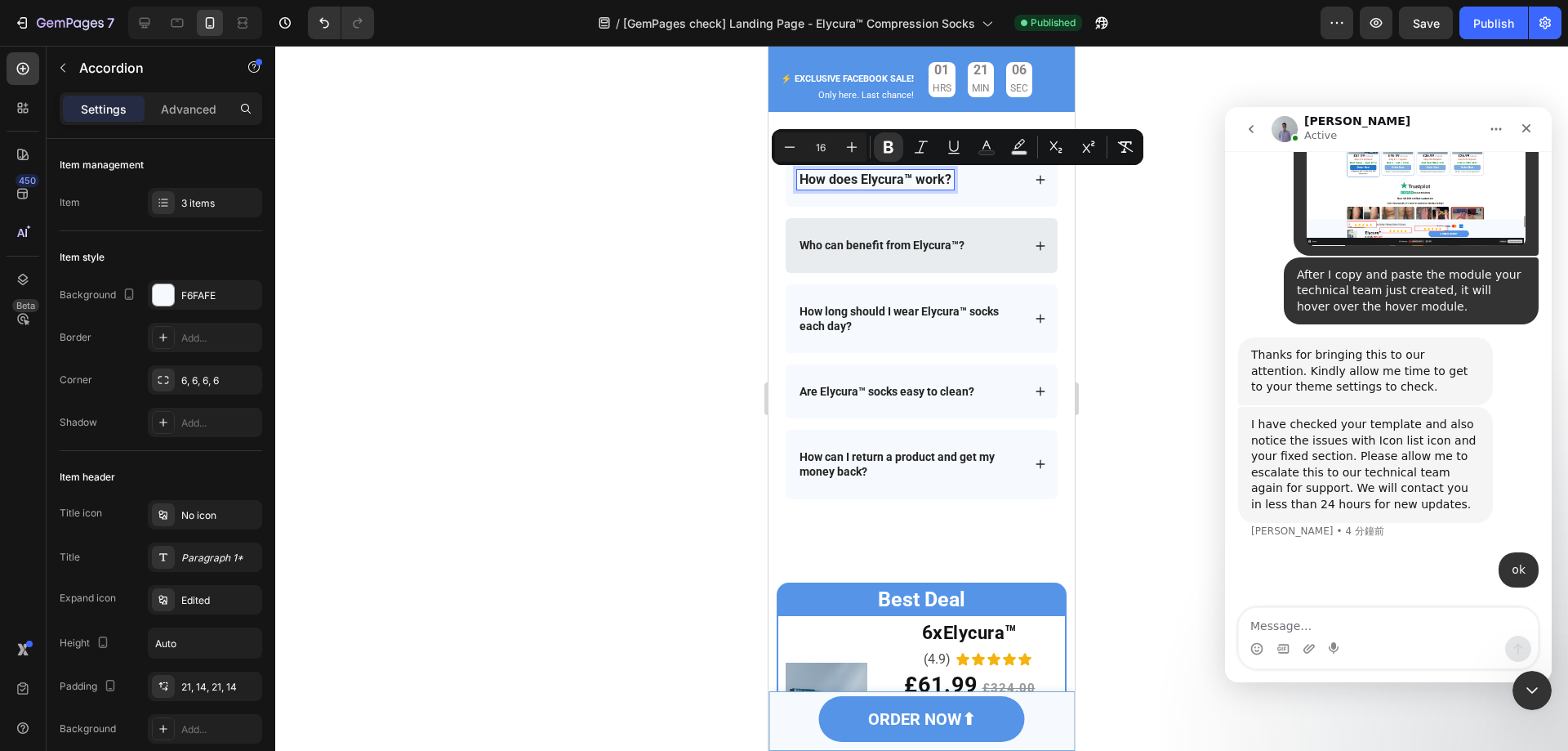
click at [853, 243] on strong "Who can benefit from Elycura™?" at bounding box center [882, 244] width 165 height 13
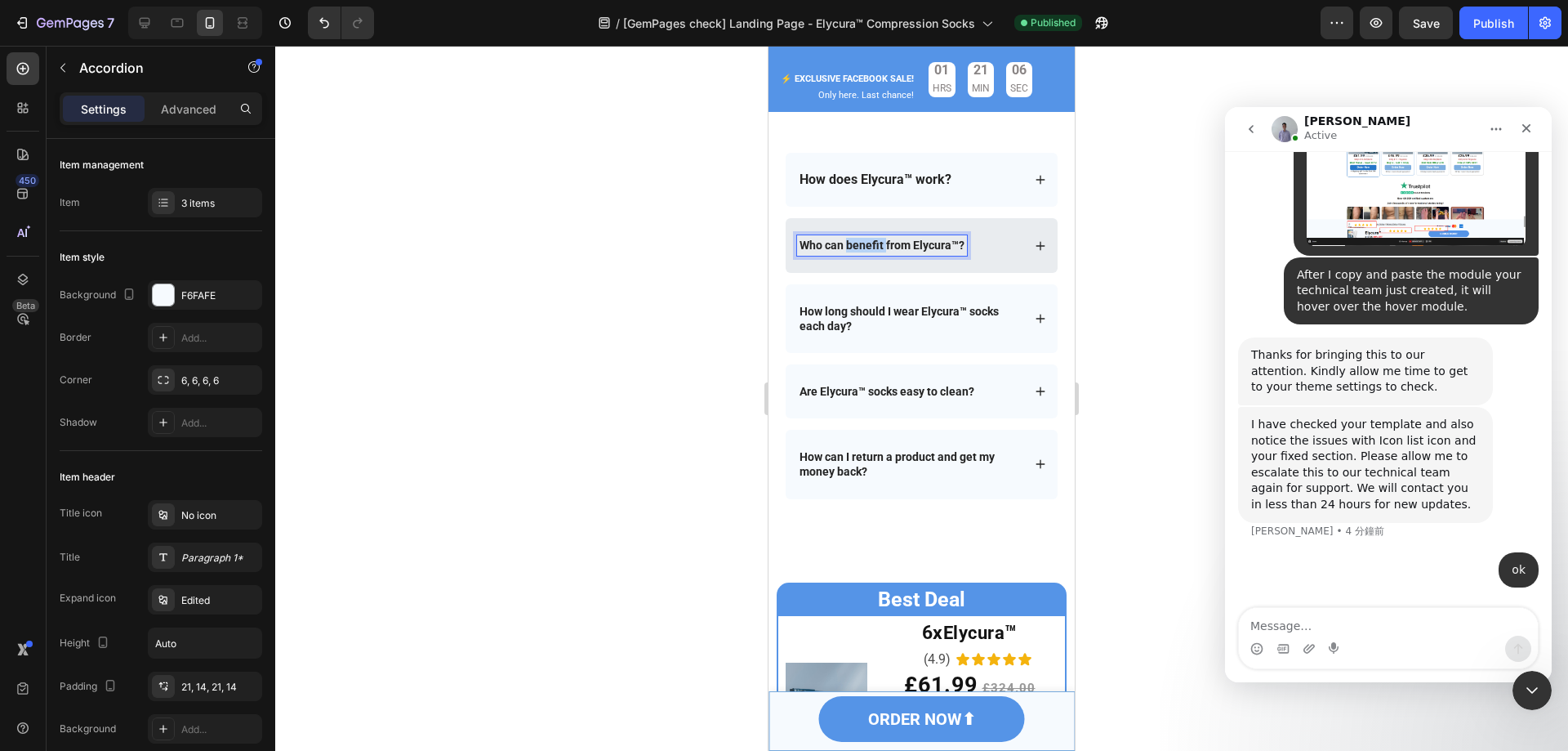
click at [853, 243] on strong "Who can benefit from Elycura™?" at bounding box center [882, 244] width 165 height 13
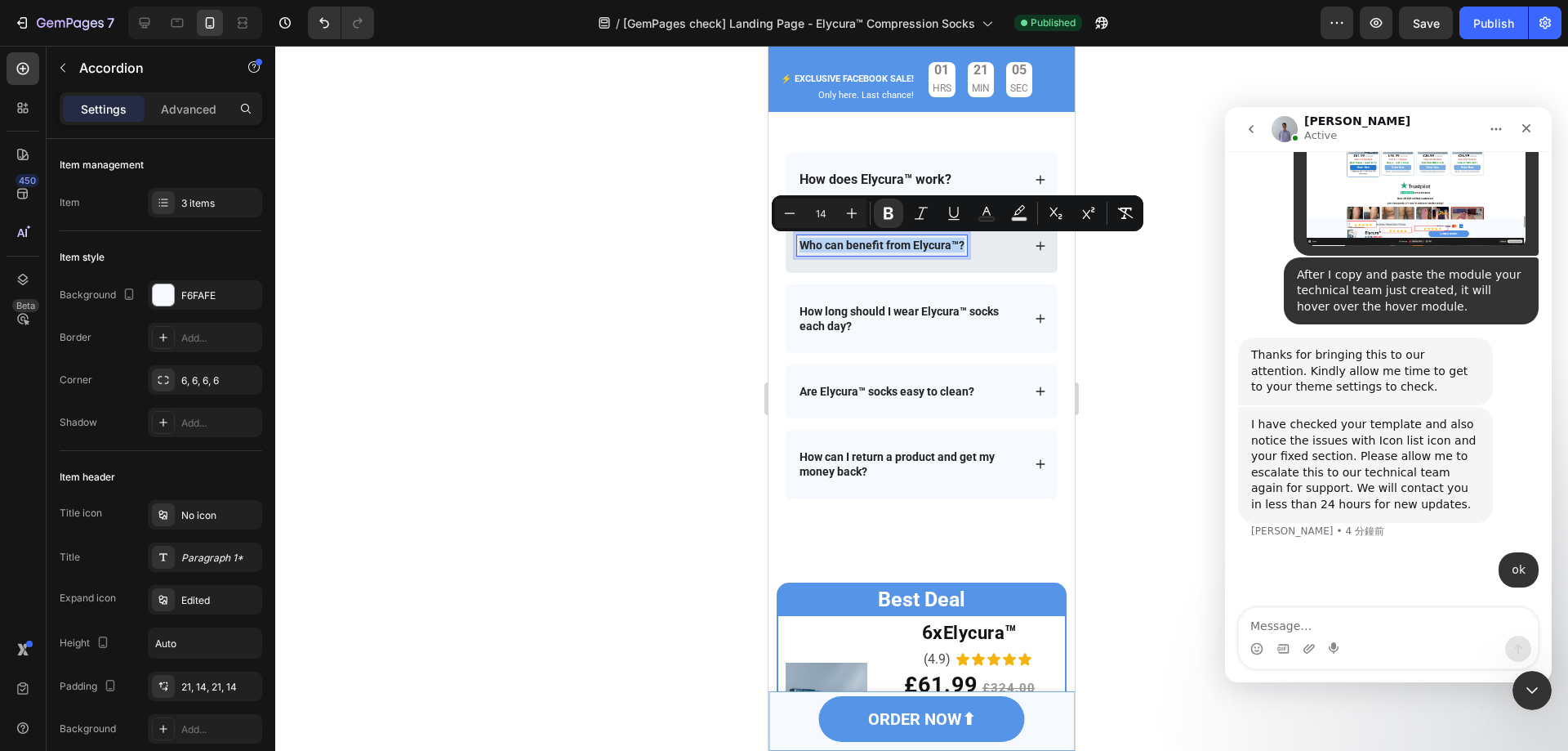
drag, startPoint x: 799, startPoint y: 244, endPoint x: 993, endPoint y: 249, distance: 194.1
click at [993, 249] on div "Who can benefit from Elycura™?" at bounding box center [910, 245] width 225 height 19
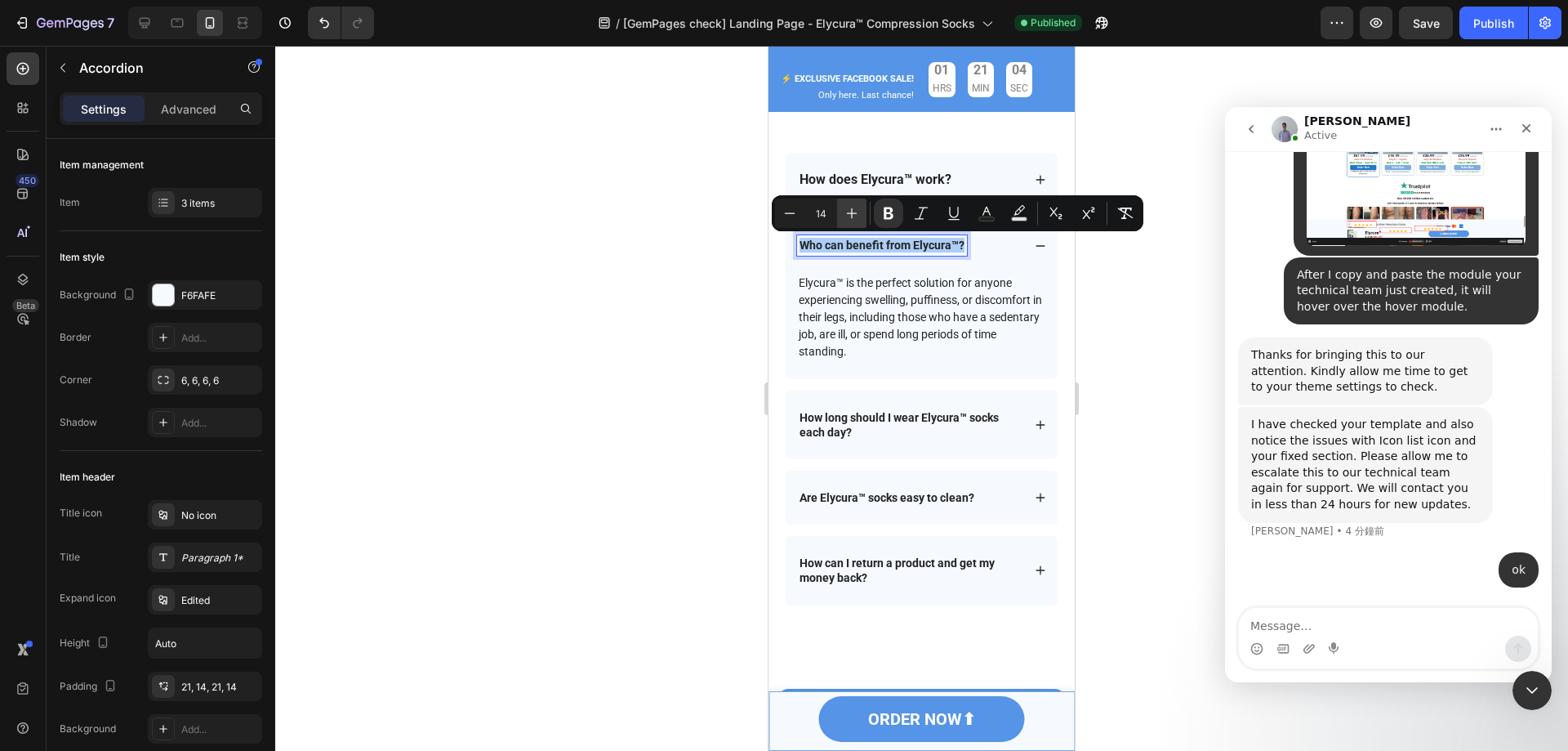
click at [856, 215] on icon "Editor contextual toolbar" at bounding box center [851, 213] width 17 height 17
type input "16"
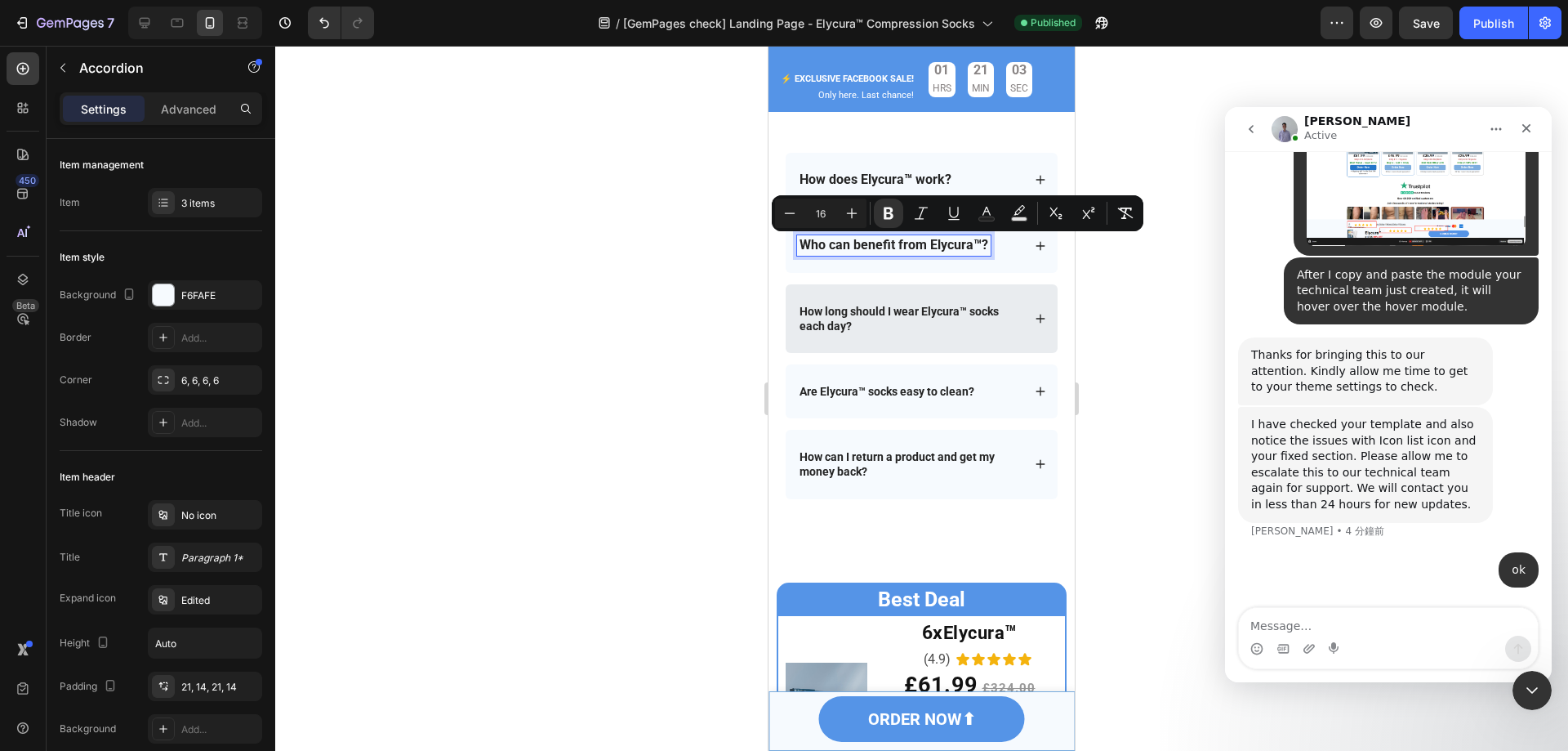
click at [832, 419] on div "Are Elycura™ socks easy to clean?" at bounding box center [922, 392] width 272 height 54
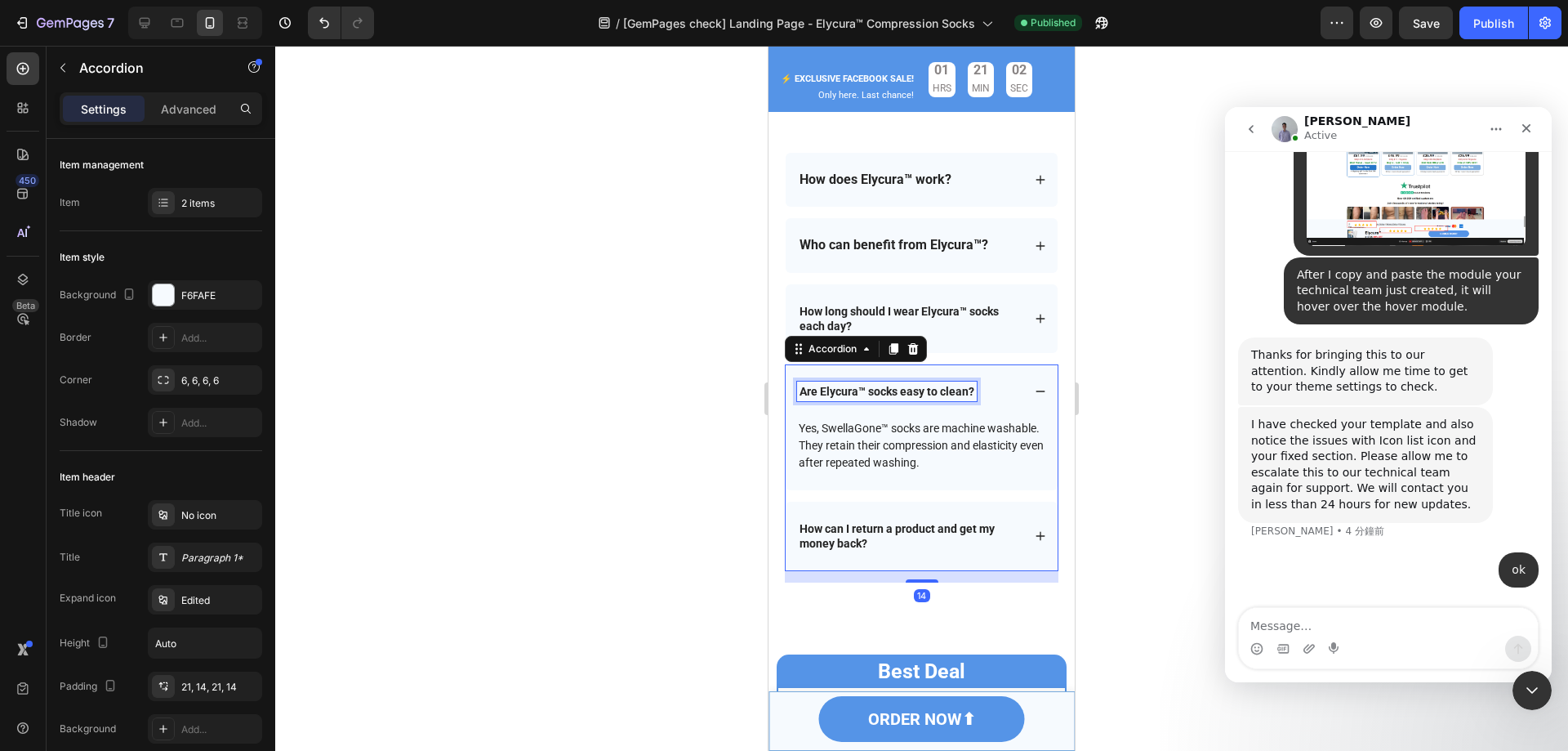
click at [869, 393] on strong "Are Elycura™ socks easy to clean?" at bounding box center [887, 391] width 174 height 13
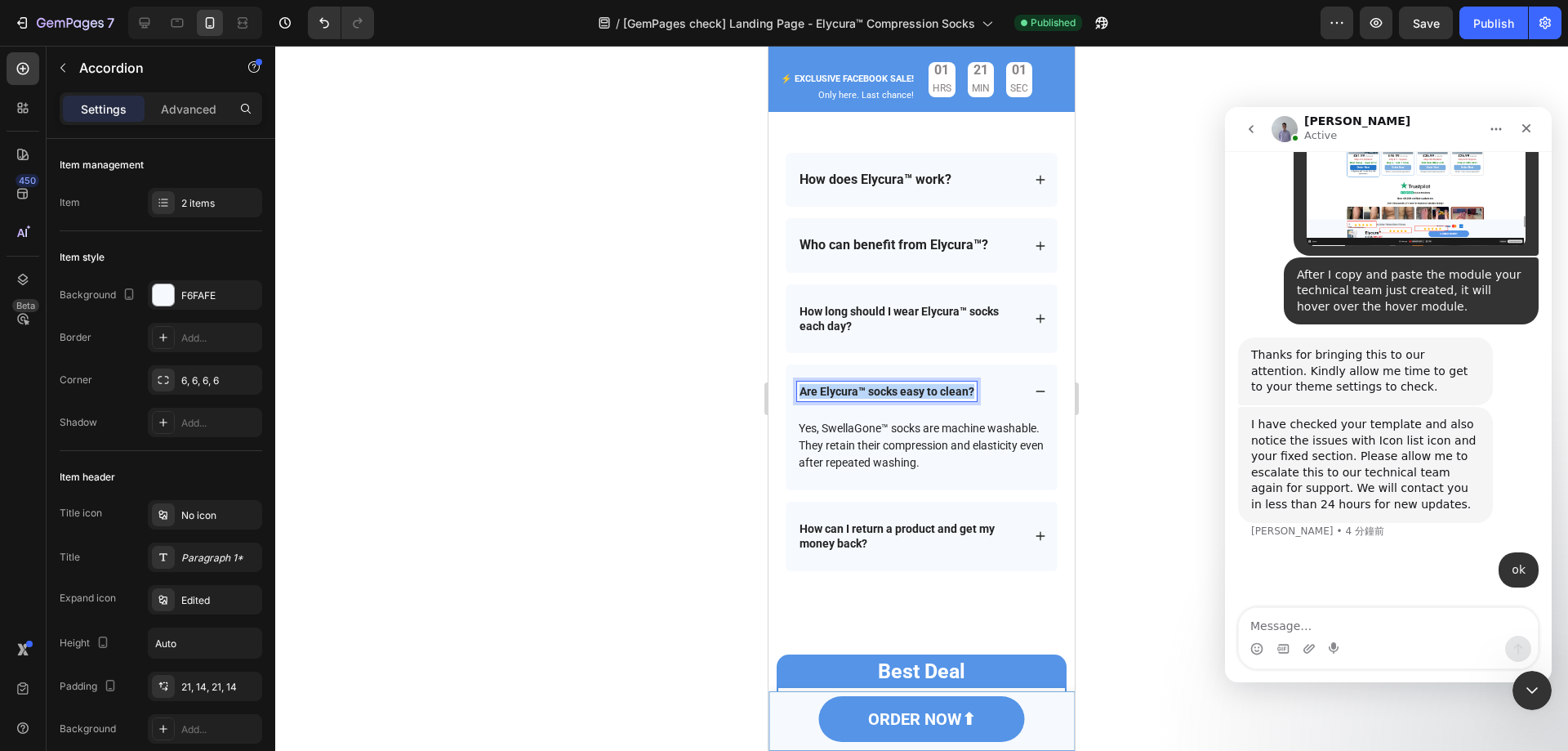
drag, startPoint x: 797, startPoint y: 391, endPoint x: 1011, endPoint y: 391, distance: 214.0
click at [1011, 391] on div "Are Elycura™ socks easy to clean?" at bounding box center [922, 392] width 272 height 54
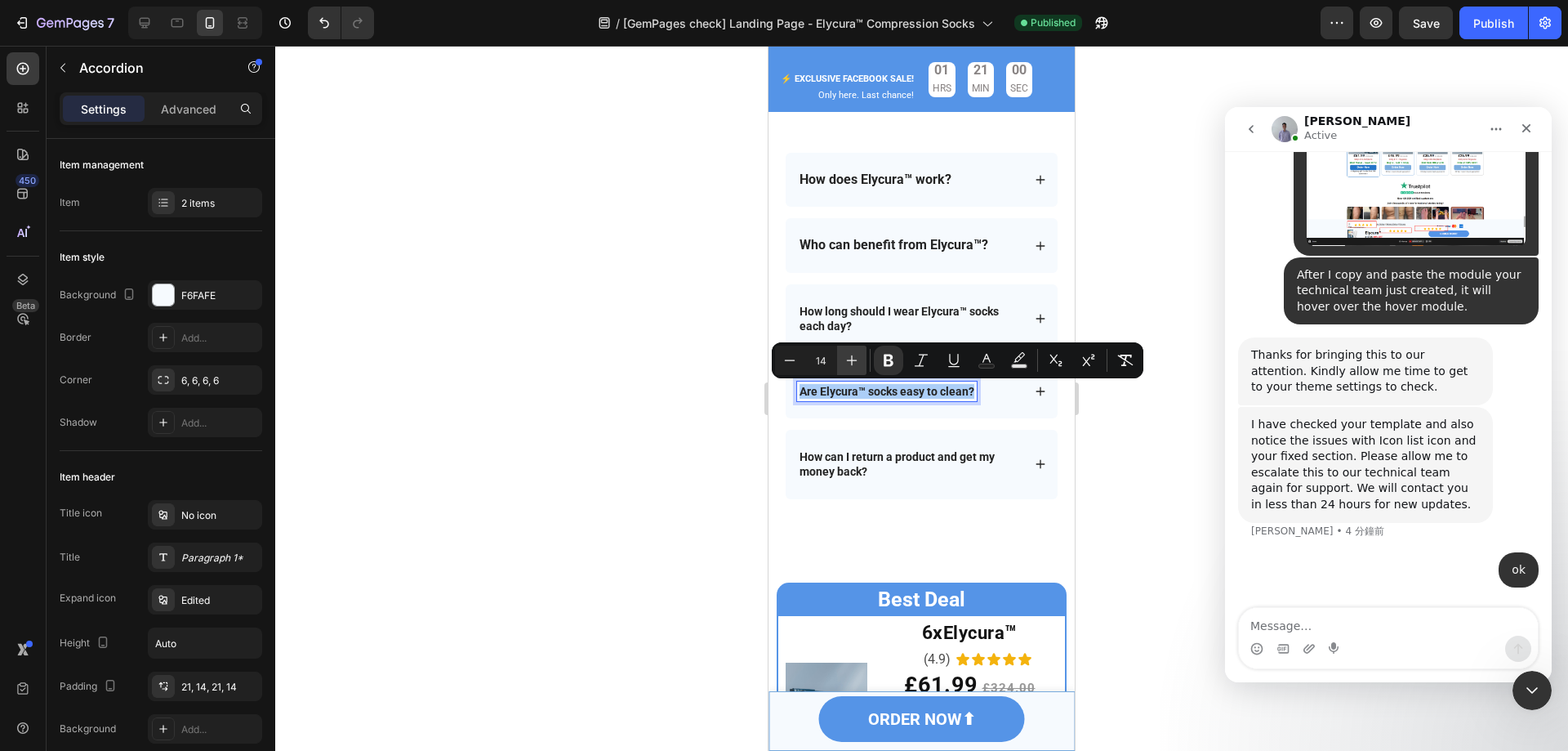
click at [849, 362] on icon "Editor contextual toolbar" at bounding box center [851, 360] width 17 height 17
type input "16"
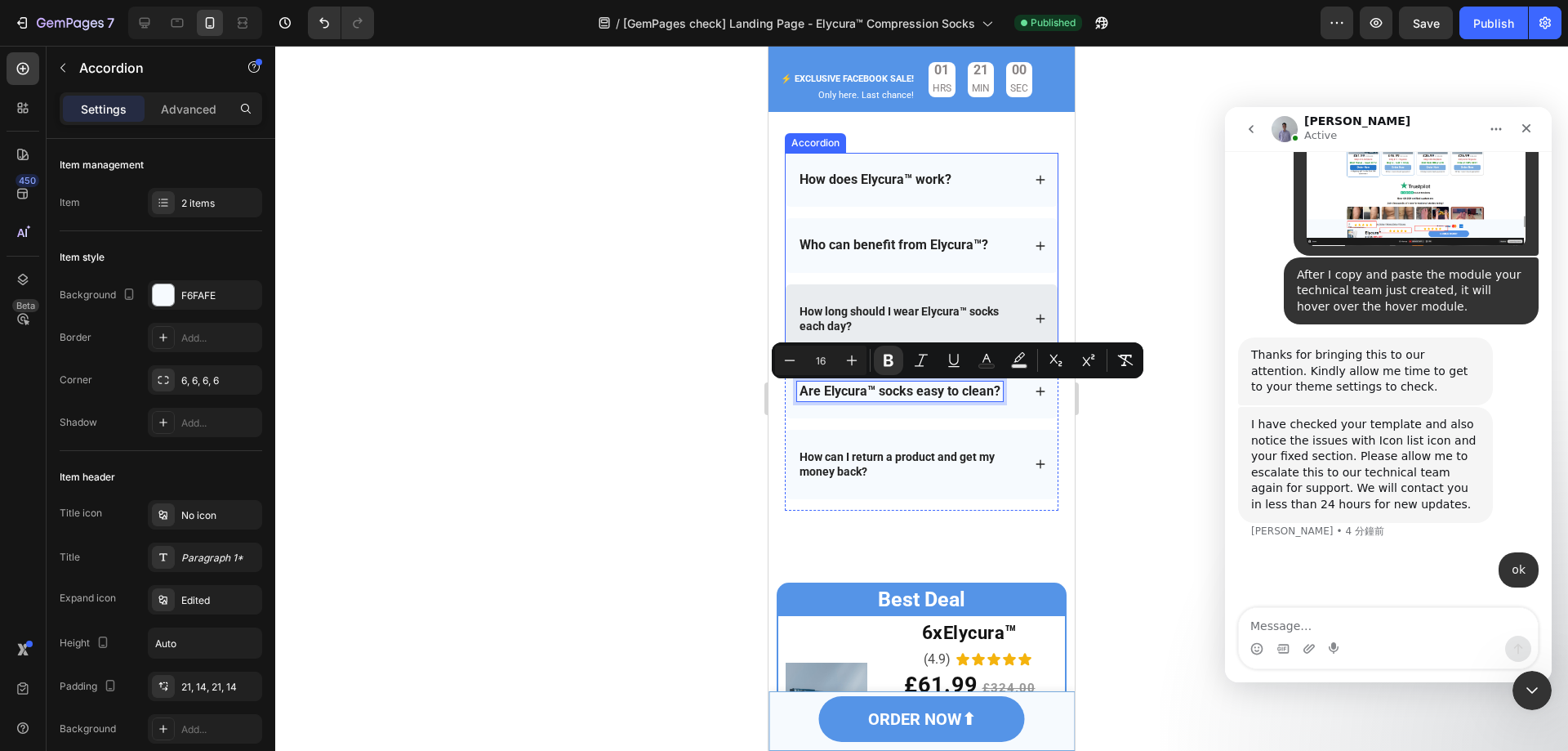
click at [848, 311] on strong "How long should I wear Elycura™ socks each day?" at bounding box center [899, 318] width 200 height 28
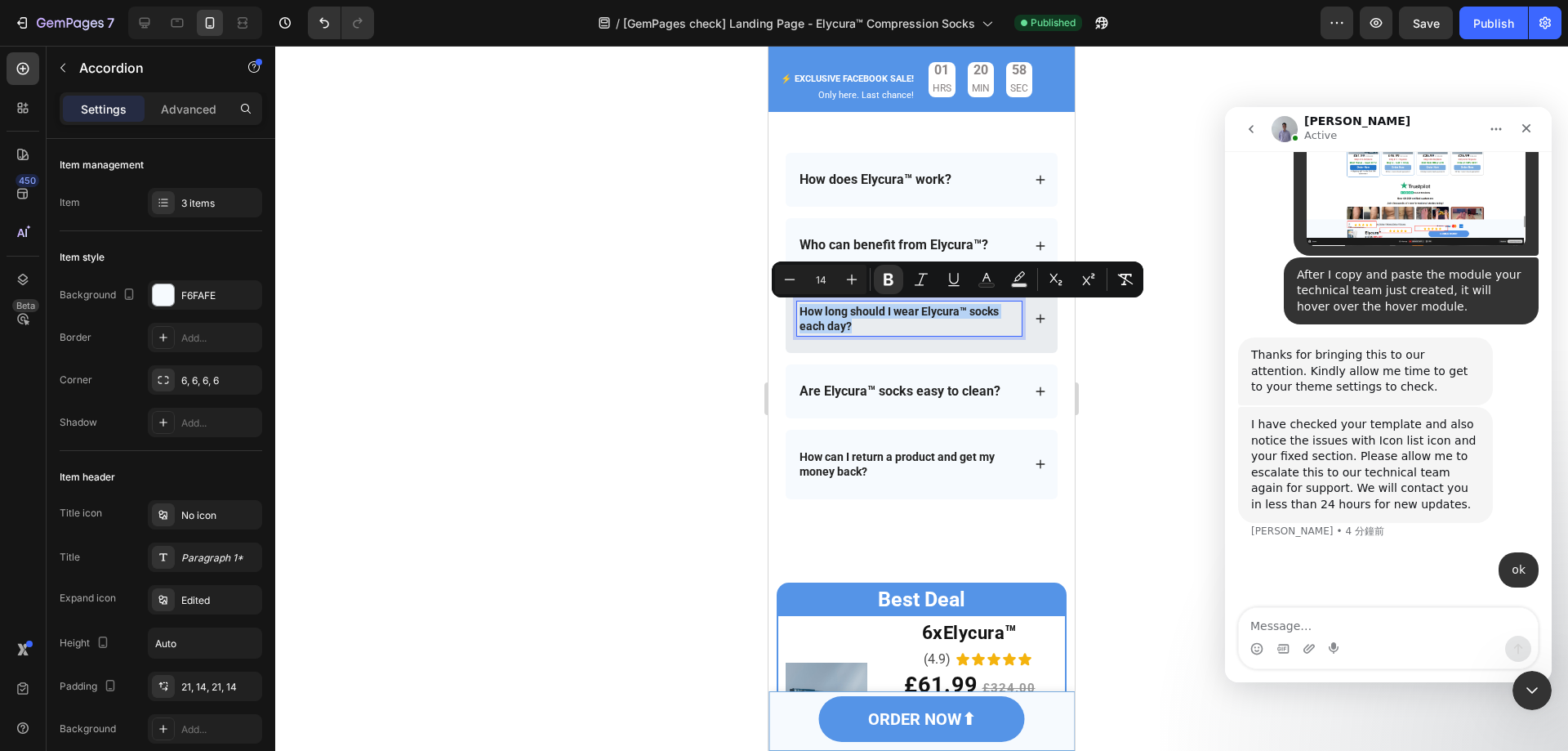
drag, startPoint x: 799, startPoint y: 310, endPoint x: 900, endPoint y: 333, distance: 103.6
click at [900, 333] on div "How long should I wear Elycura™ socks each day?" at bounding box center [910, 318] width 225 height 34
click at [849, 275] on icon "Editor contextual toolbar" at bounding box center [851, 279] width 17 height 17
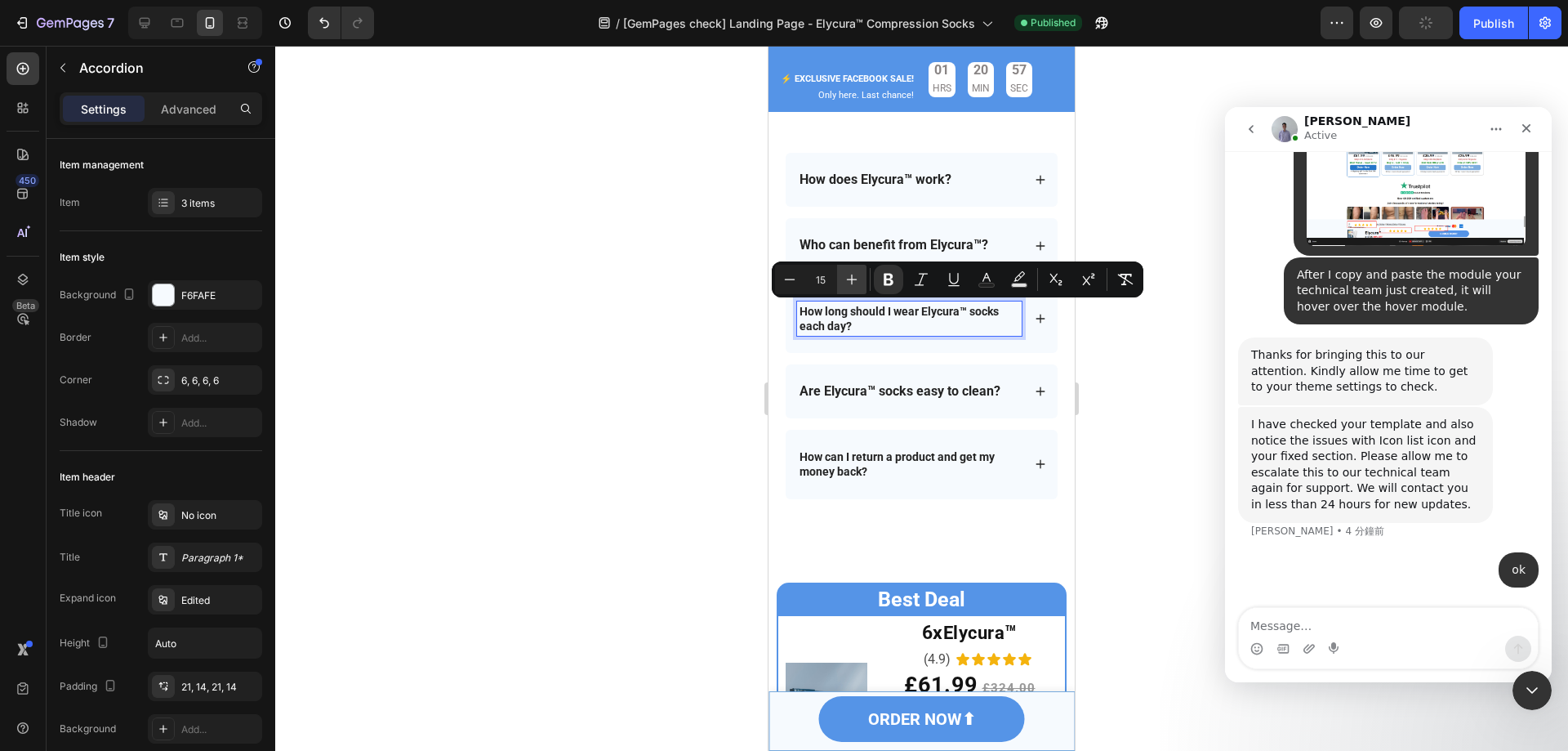
click at [849, 275] on icon "Editor contextual toolbar" at bounding box center [851, 279] width 17 height 17
type input "16"
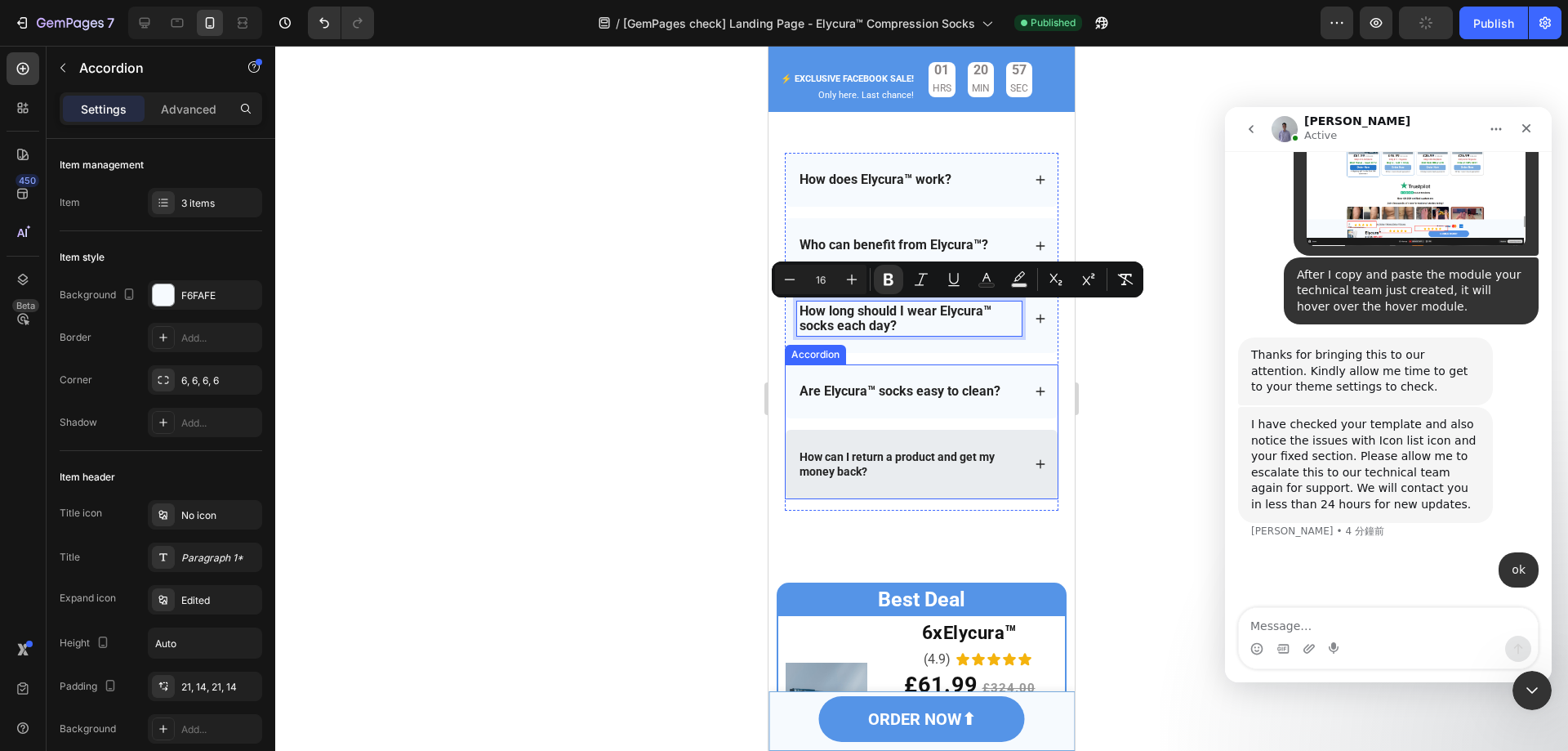
click at [869, 451] on div "How can I return a product and get my money back?" at bounding box center [910, 463] width 225 height 34
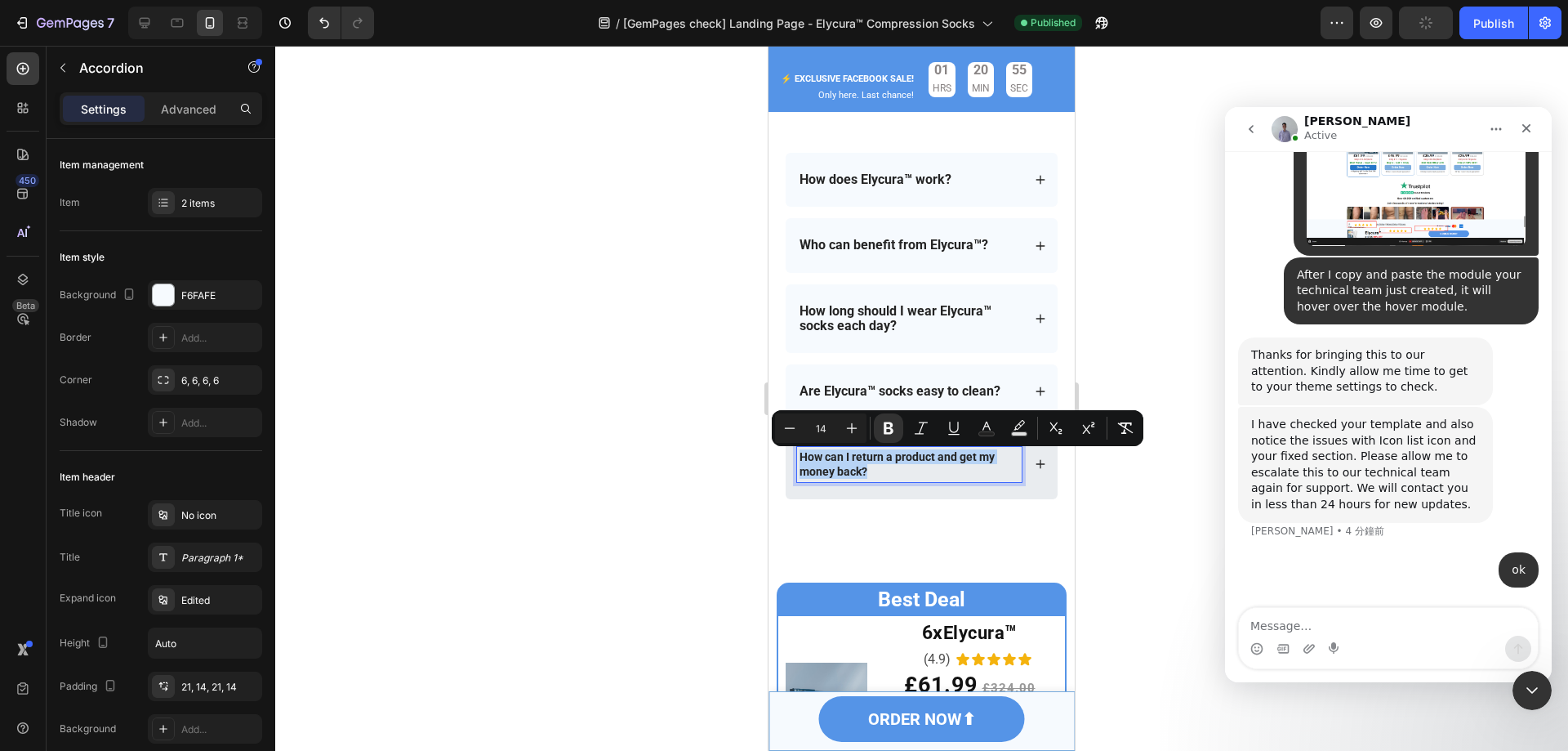
drag, startPoint x: 868, startPoint y: 477, endPoint x: 796, endPoint y: 455, distance: 75.3
click at [796, 455] on div "How can I return a product and get my money back?" at bounding box center [922, 464] width 272 height 69
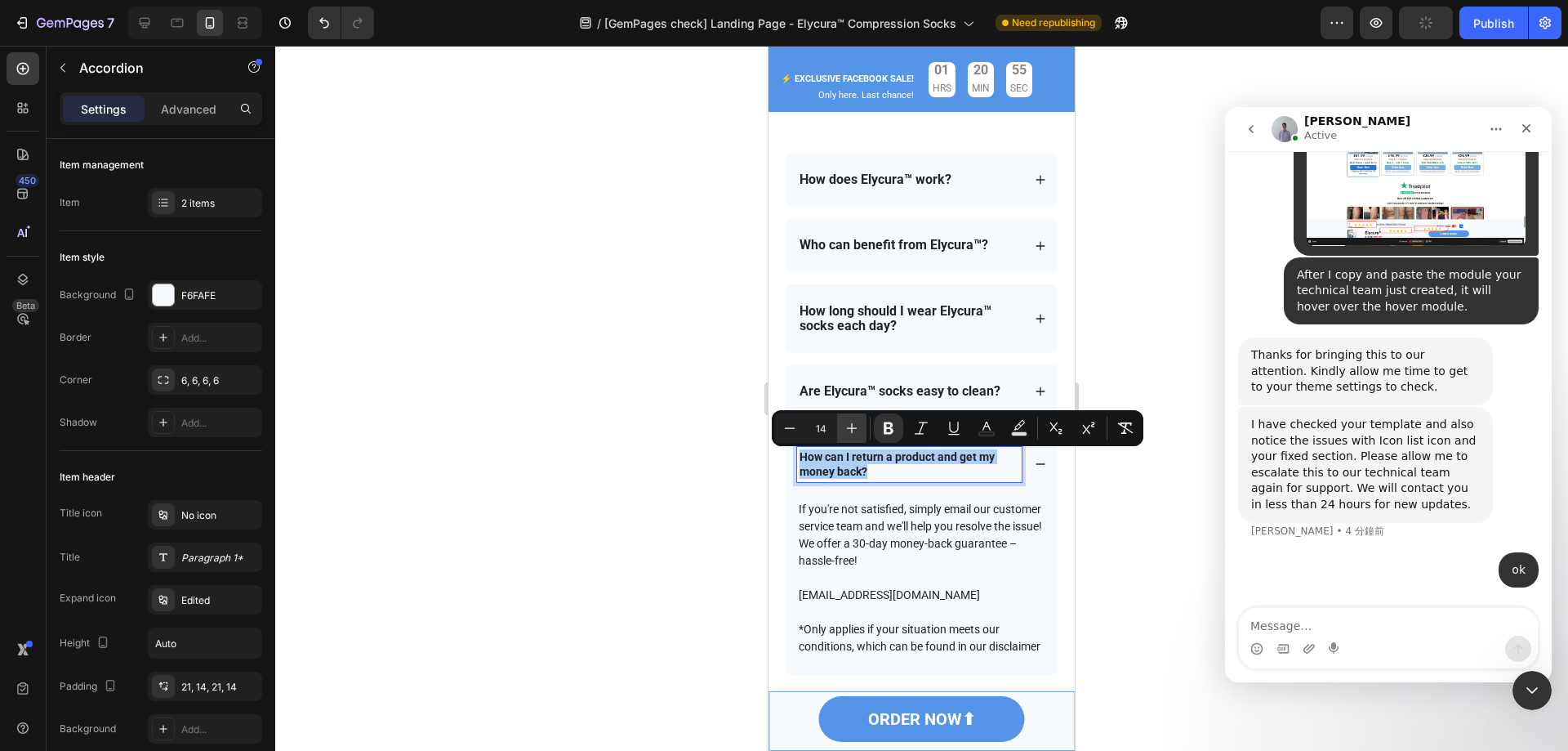
click at [849, 428] on icon "Editor contextual toolbar" at bounding box center [852, 428] width 10 height 10
type input "16"
click at [1145, 147] on div at bounding box center [922, 398] width 1293 height 705
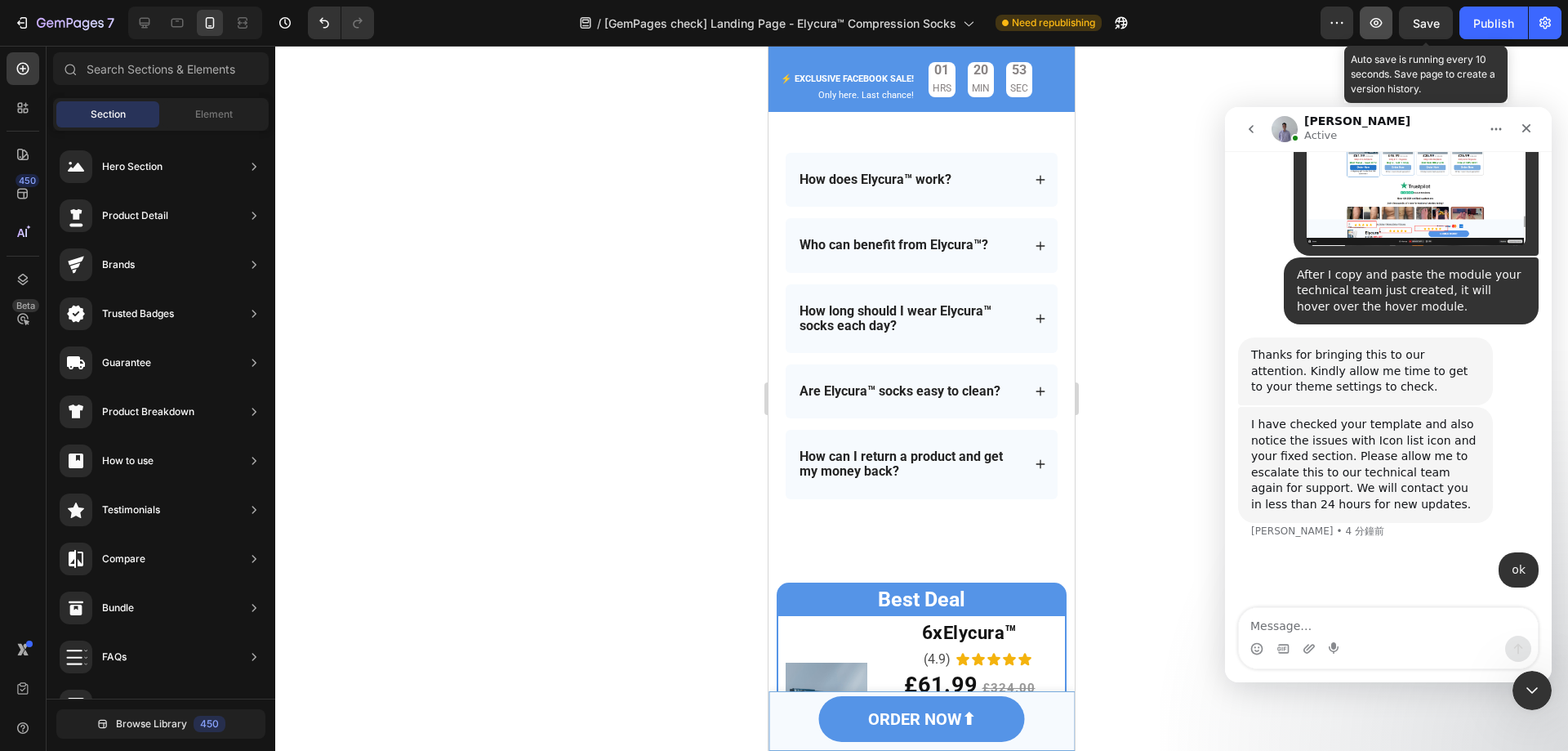
click at [1415, 24] on span "Save" at bounding box center [1426, 24] width 27 height 14
click at [153, 17] on div at bounding box center [145, 23] width 26 height 26
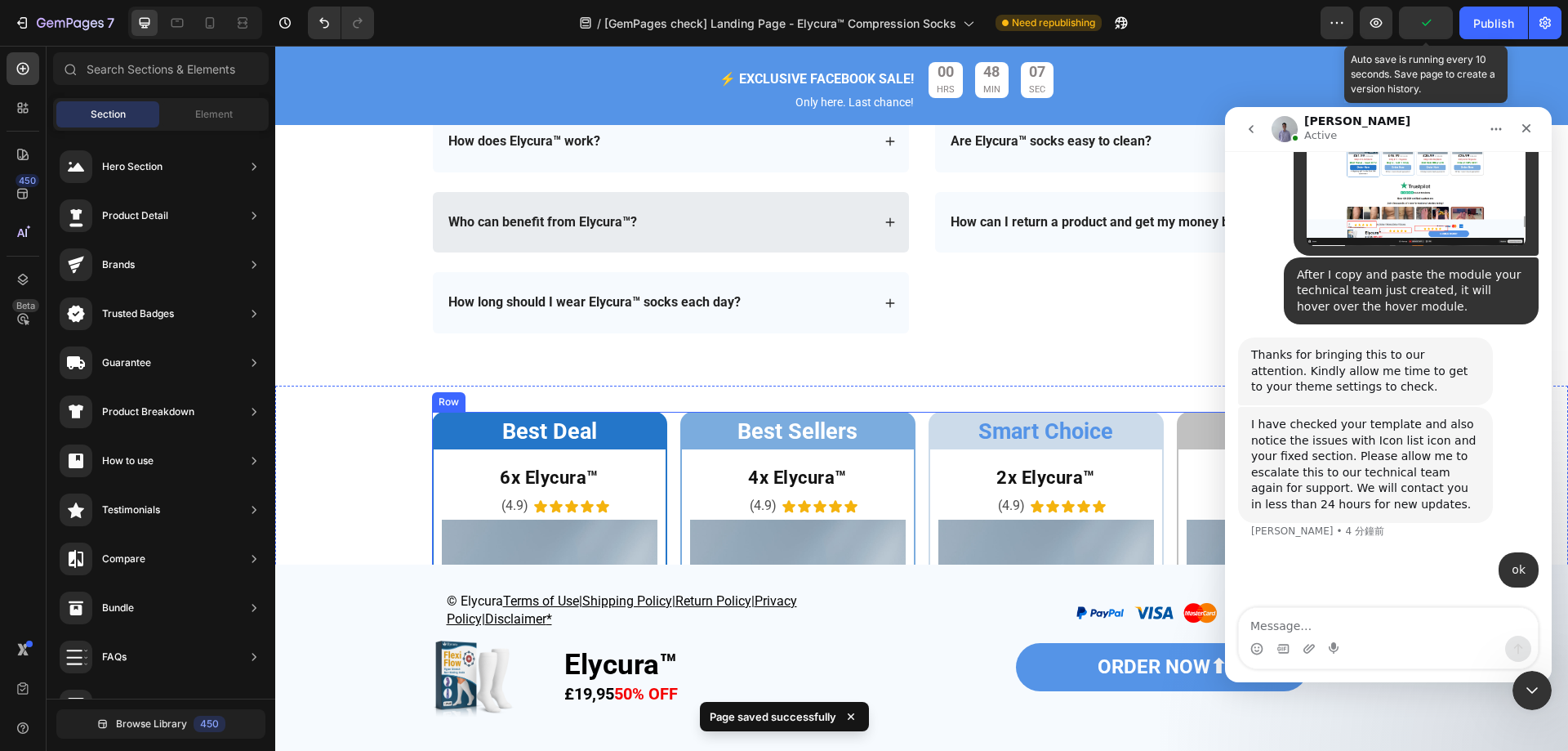
scroll to position [5459, 0]
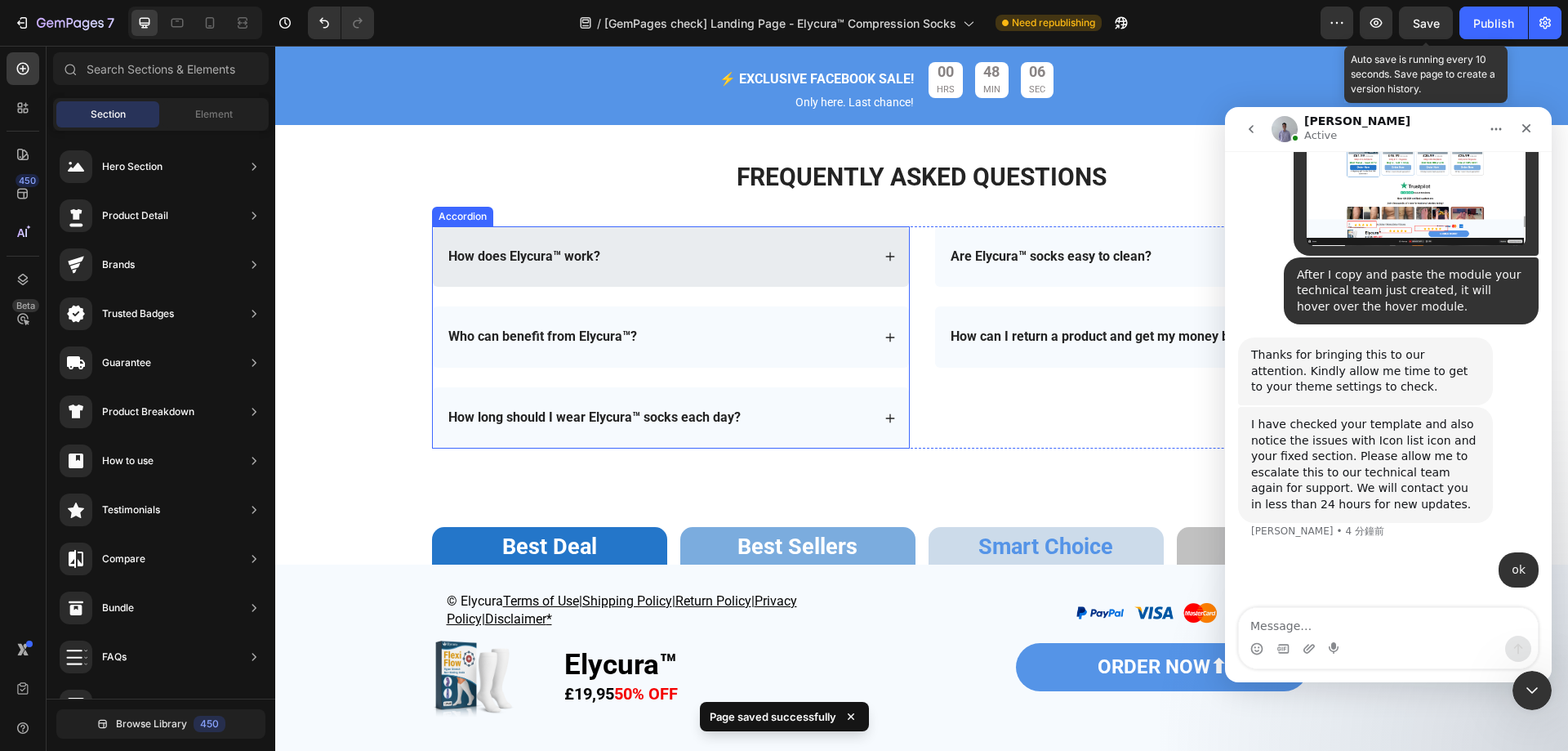
click at [554, 249] on div "How does Elycura™ work?" at bounding box center [524, 256] width 157 height 22
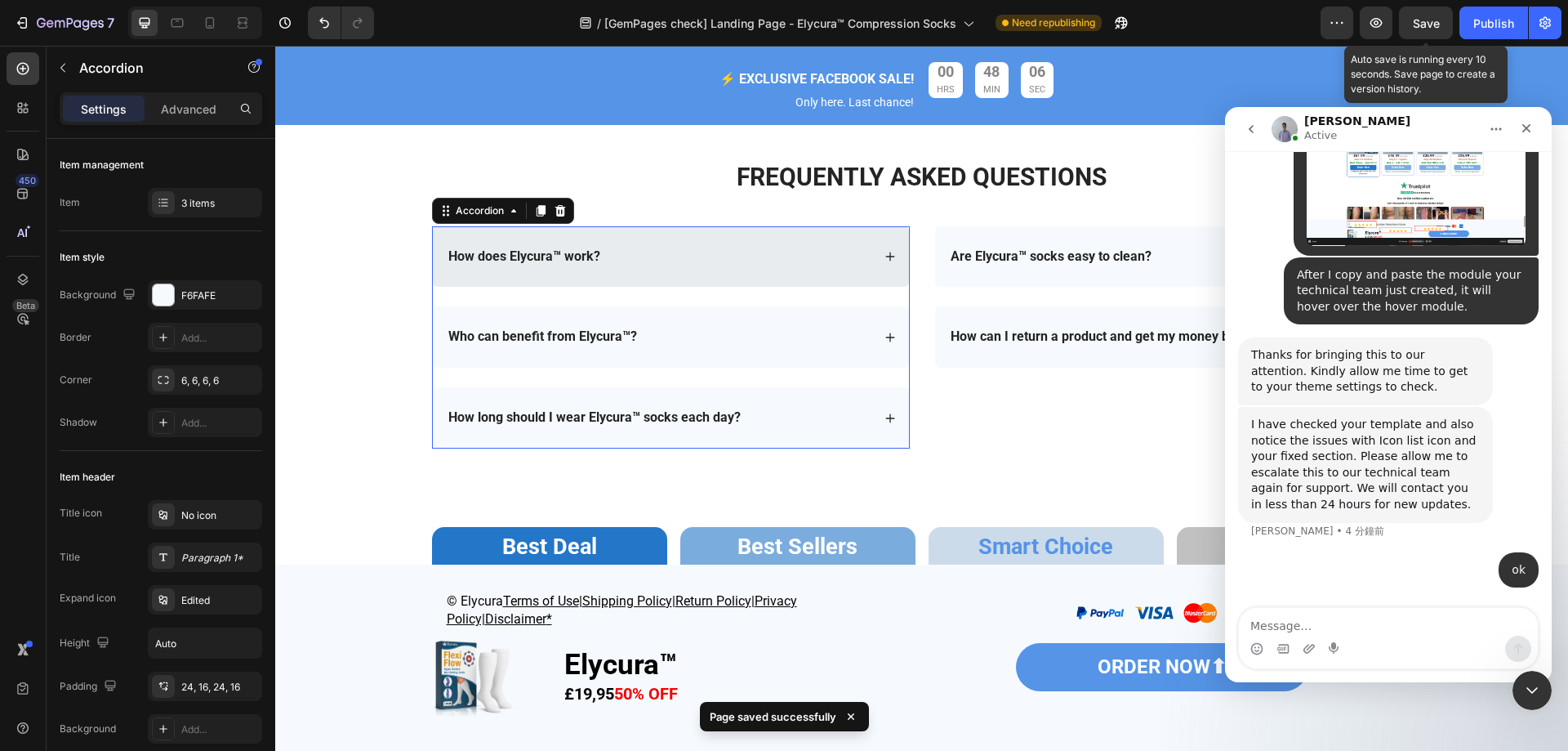
click at [554, 249] on div "How does Elycura™ work?" at bounding box center [524, 256] width 157 height 22
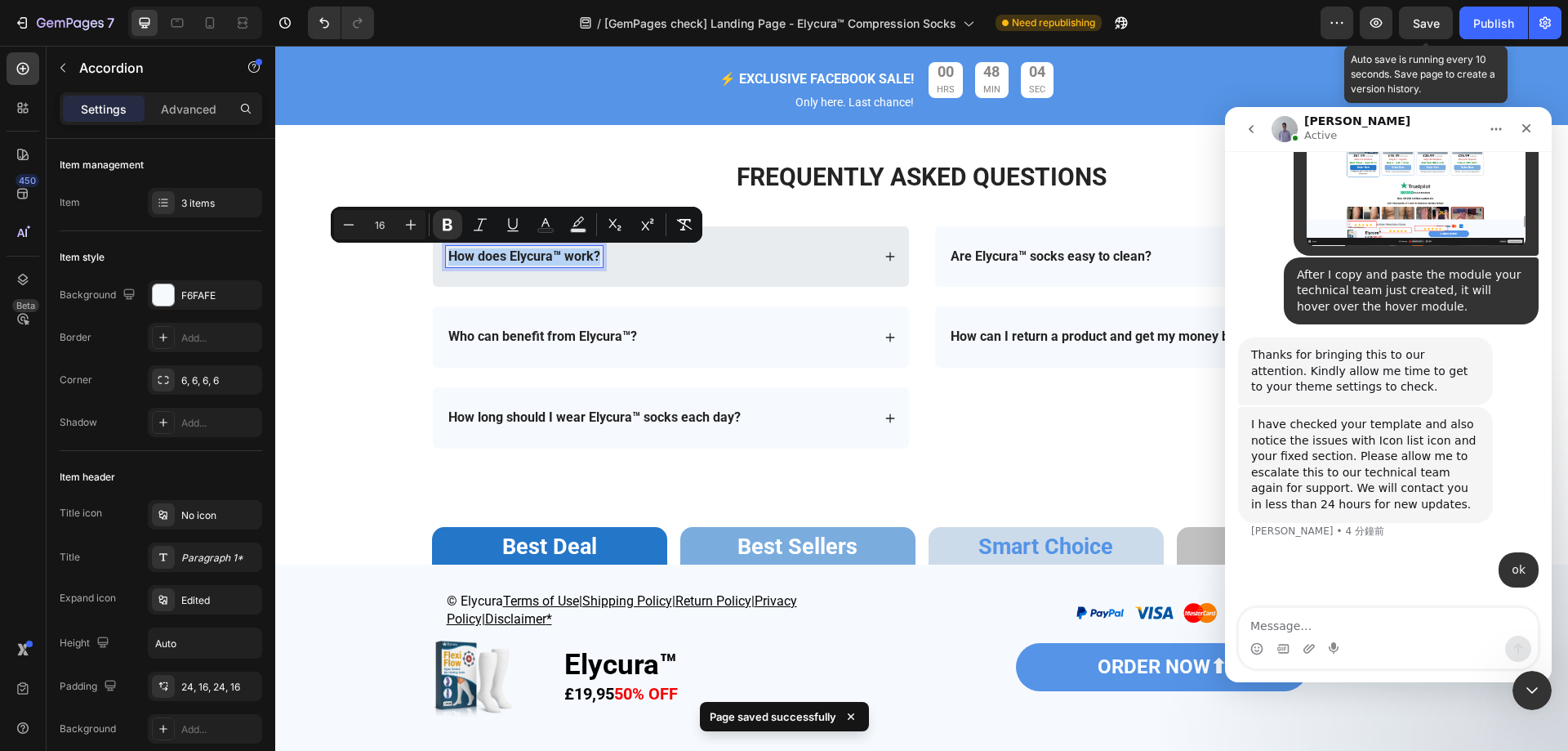
drag, startPoint x: 443, startPoint y: 259, endPoint x: 622, endPoint y: 260, distance: 179.0
click at [406, 229] on icon "Editor contextual toolbar" at bounding box center [411, 224] width 17 height 17
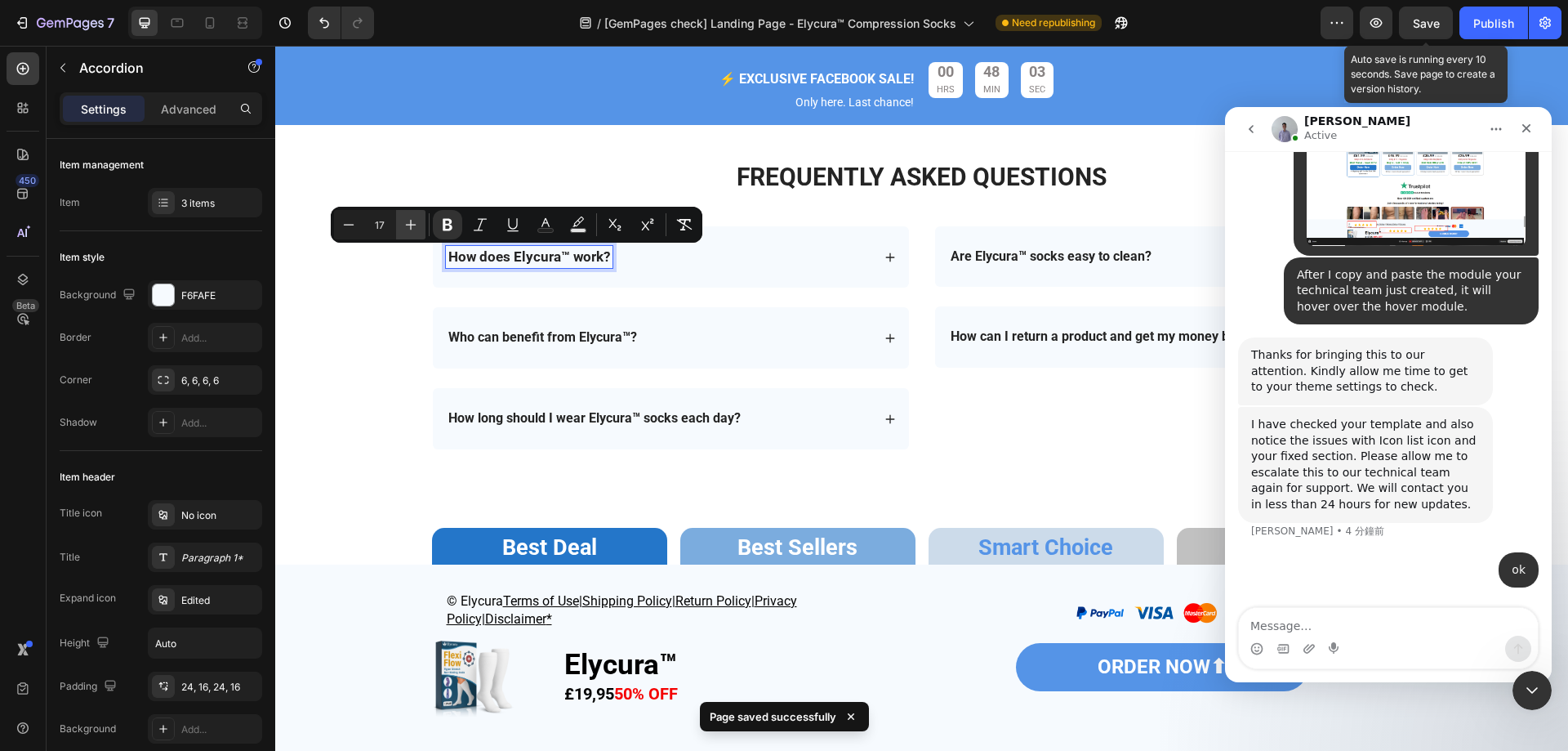
click at [406, 229] on icon "Editor contextual toolbar" at bounding box center [411, 224] width 17 height 17
type input "18"
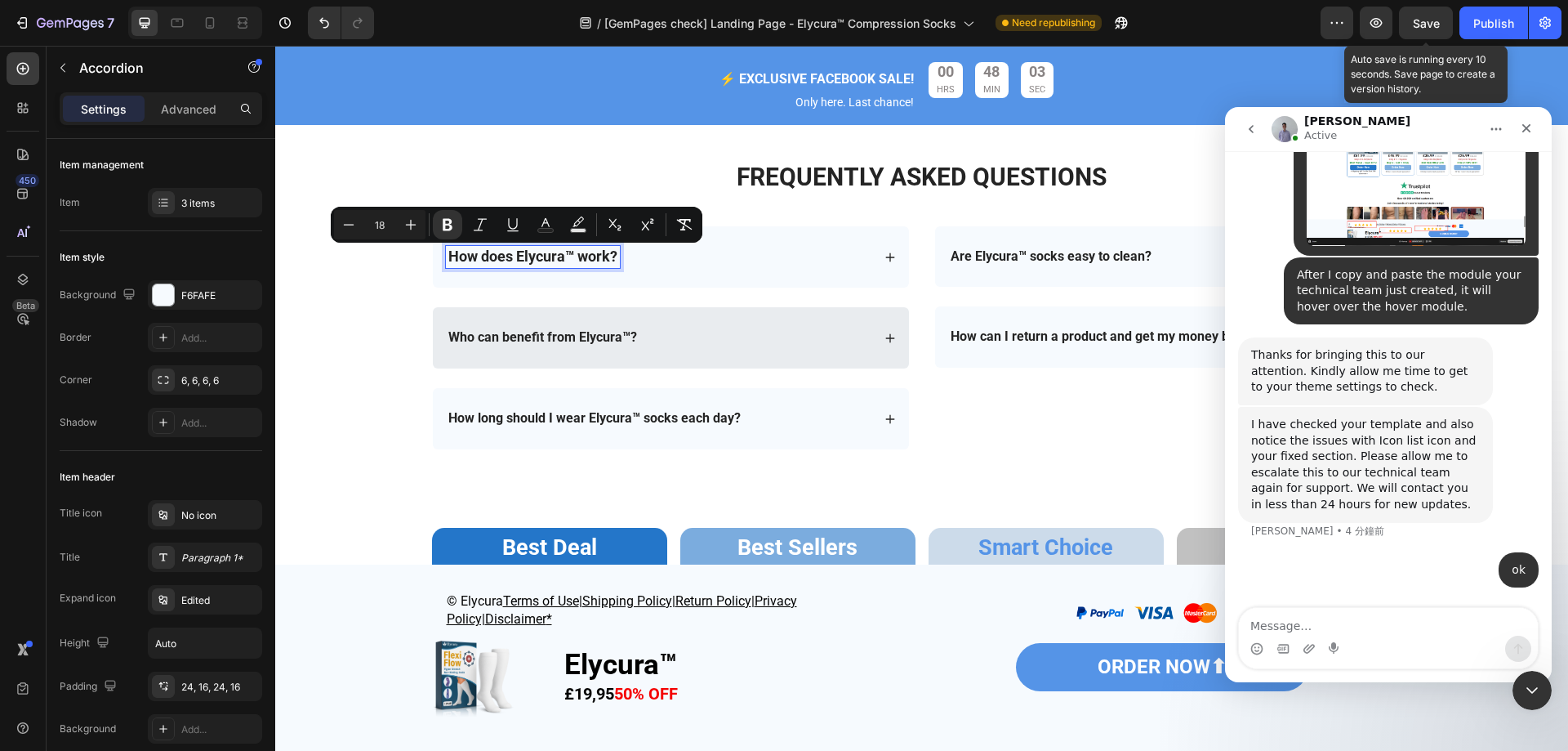
click at [504, 338] on strong "Who can benefit from Elycura™?" at bounding box center [542, 337] width 188 height 16
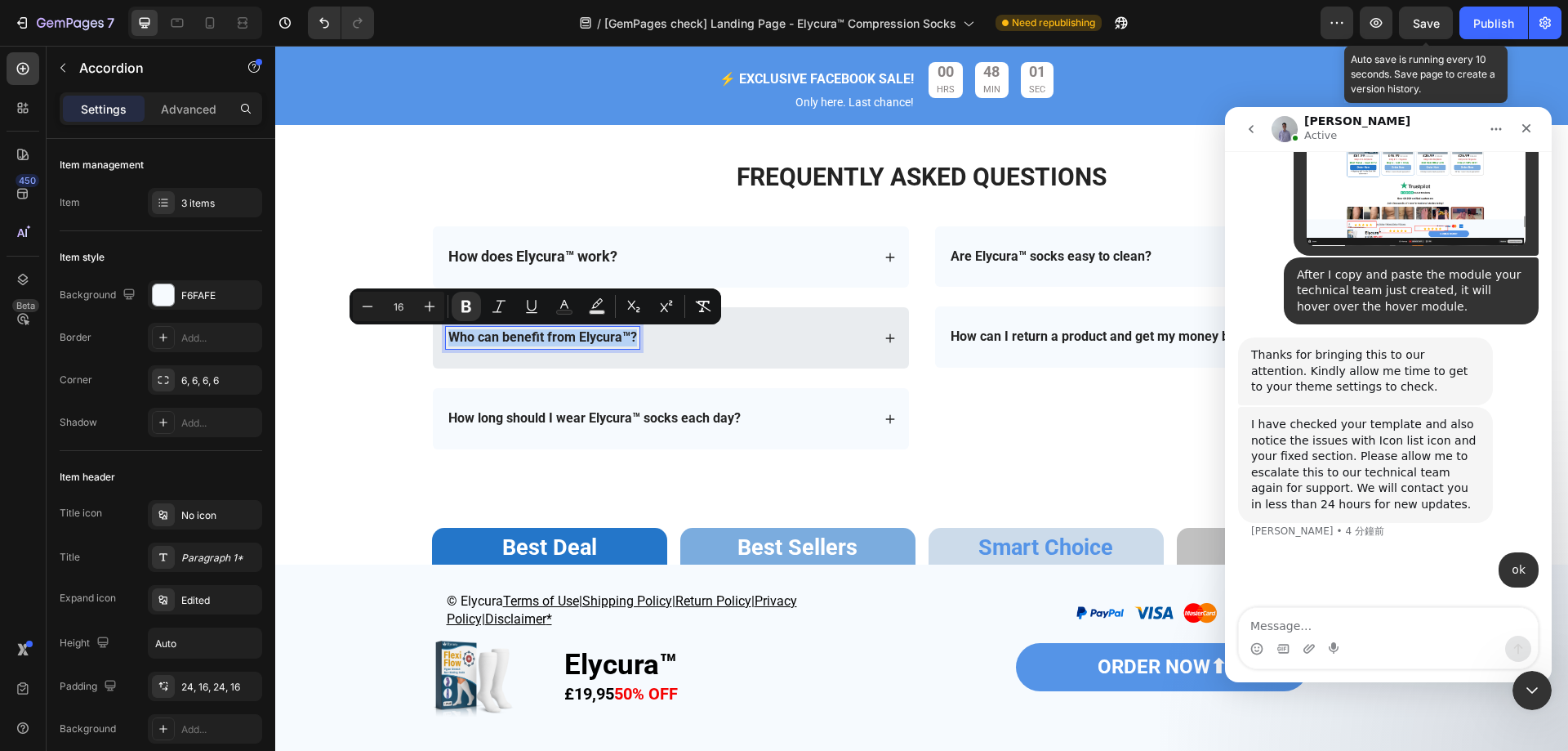
drag, startPoint x: 445, startPoint y: 338, endPoint x: 671, endPoint y: 338, distance: 226.0
click at [434, 306] on icon "Editor contextual toolbar" at bounding box center [430, 307] width 10 height 10
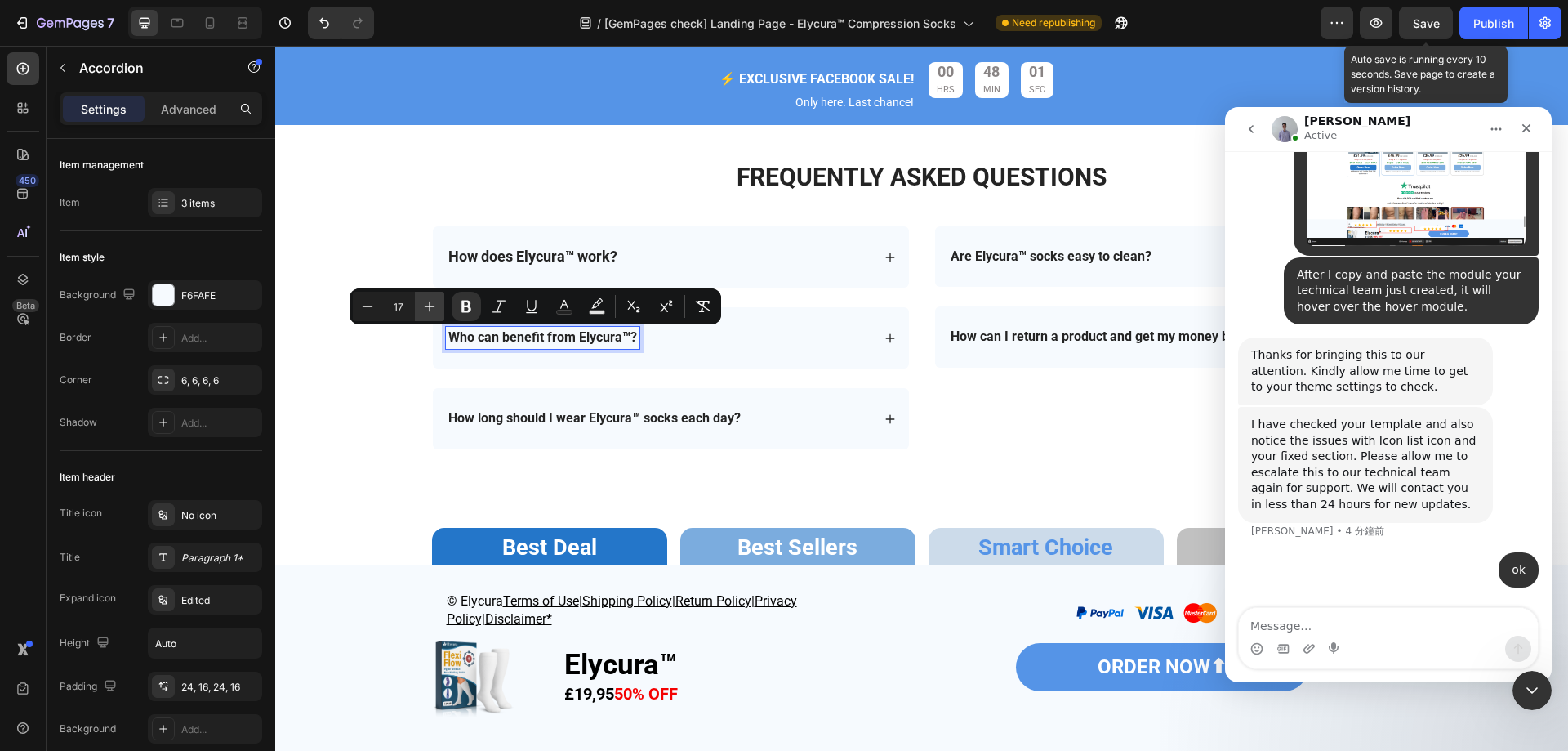
click at [434, 306] on icon "Editor contextual toolbar" at bounding box center [430, 307] width 10 height 10
type input "18"
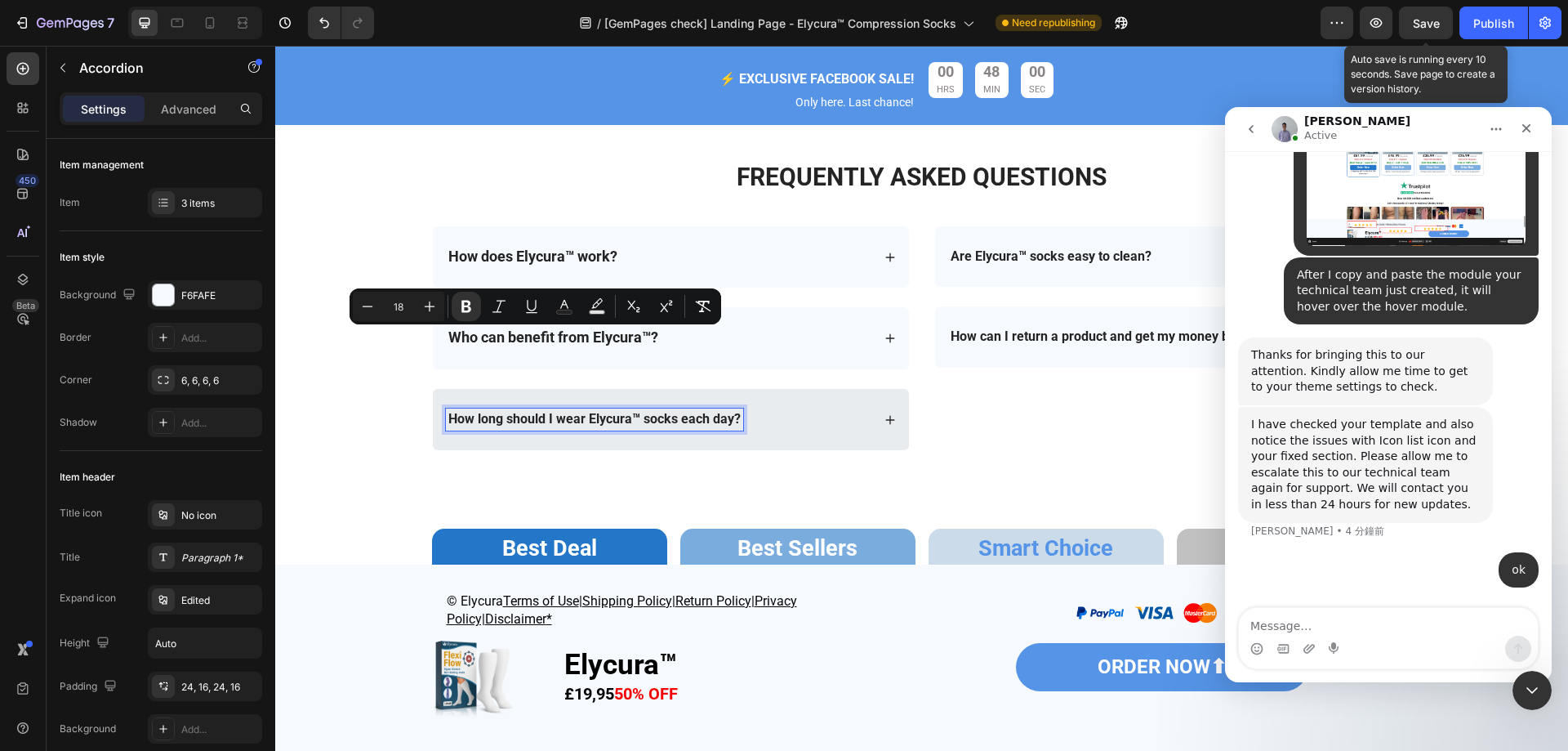
click at [508, 426] on strong "How long should I wear Elycura™ socks each day?" at bounding box center [594, 419] width 292 height 16
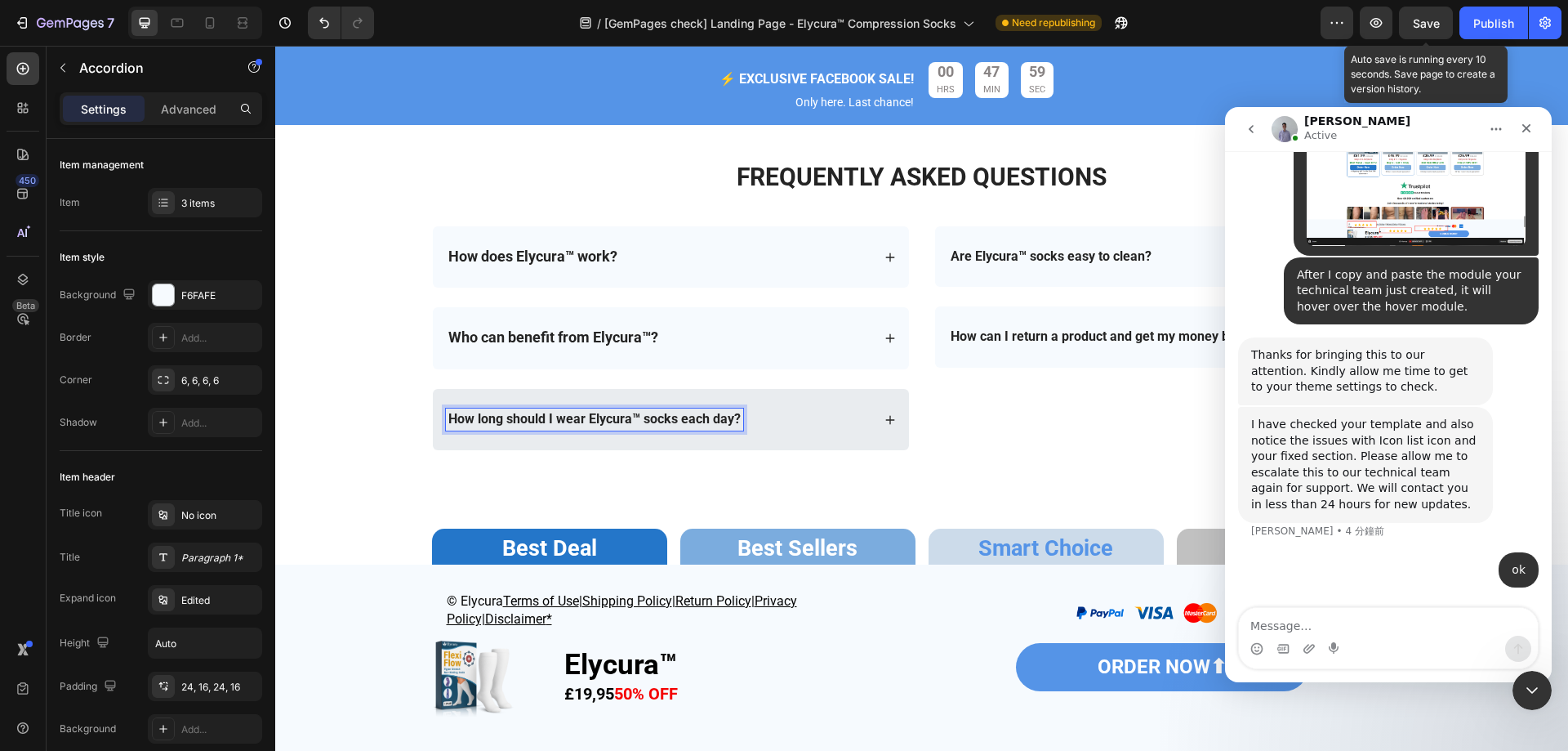
click at [453, 416] on strong "How long should I wear Elycura™ socks each day?" at bounding box center [594, 419] width 292 height 16
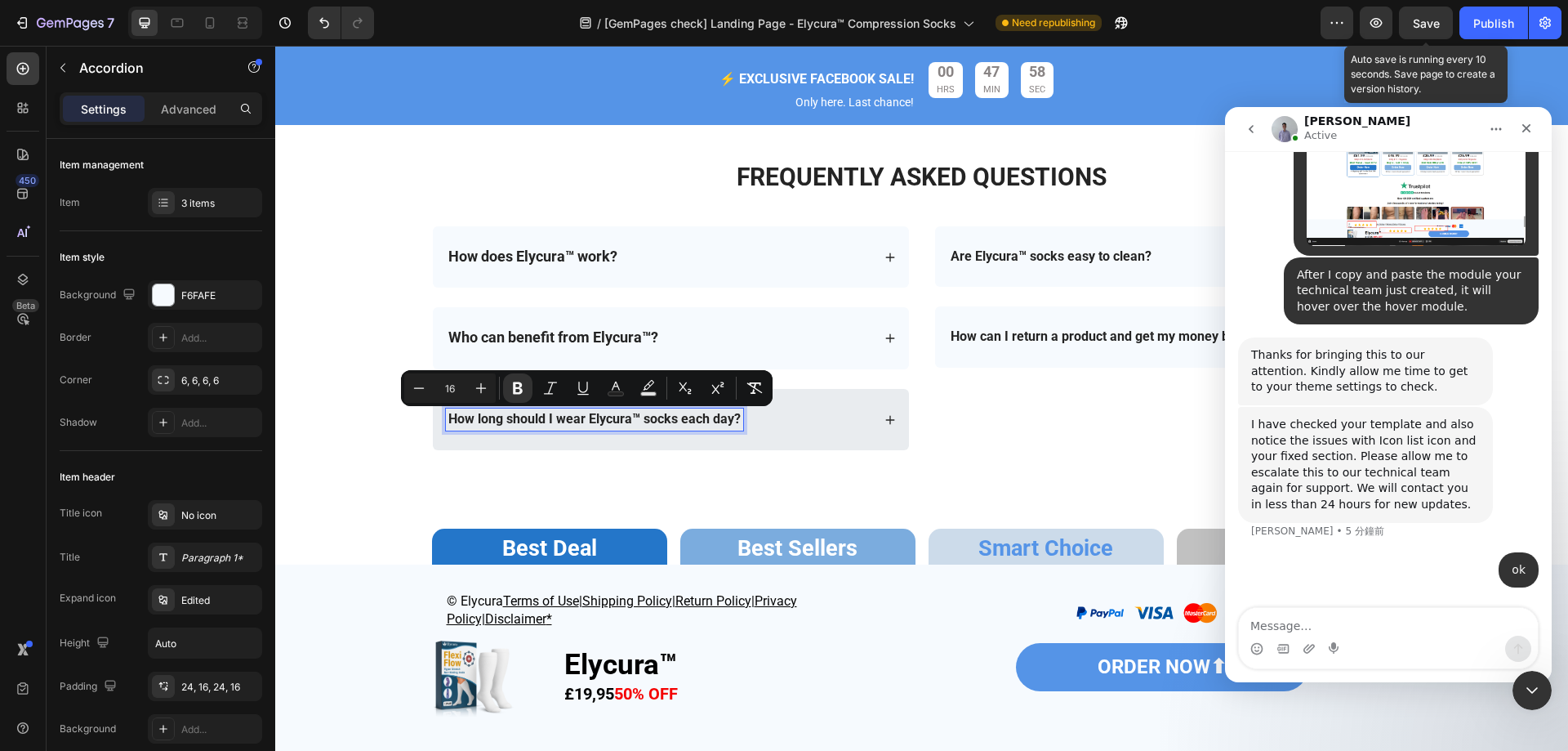
drag, startPoint x: 442, startPoint y: 419, endPoint x: 867, endPoint y: 419, distance: 425.0
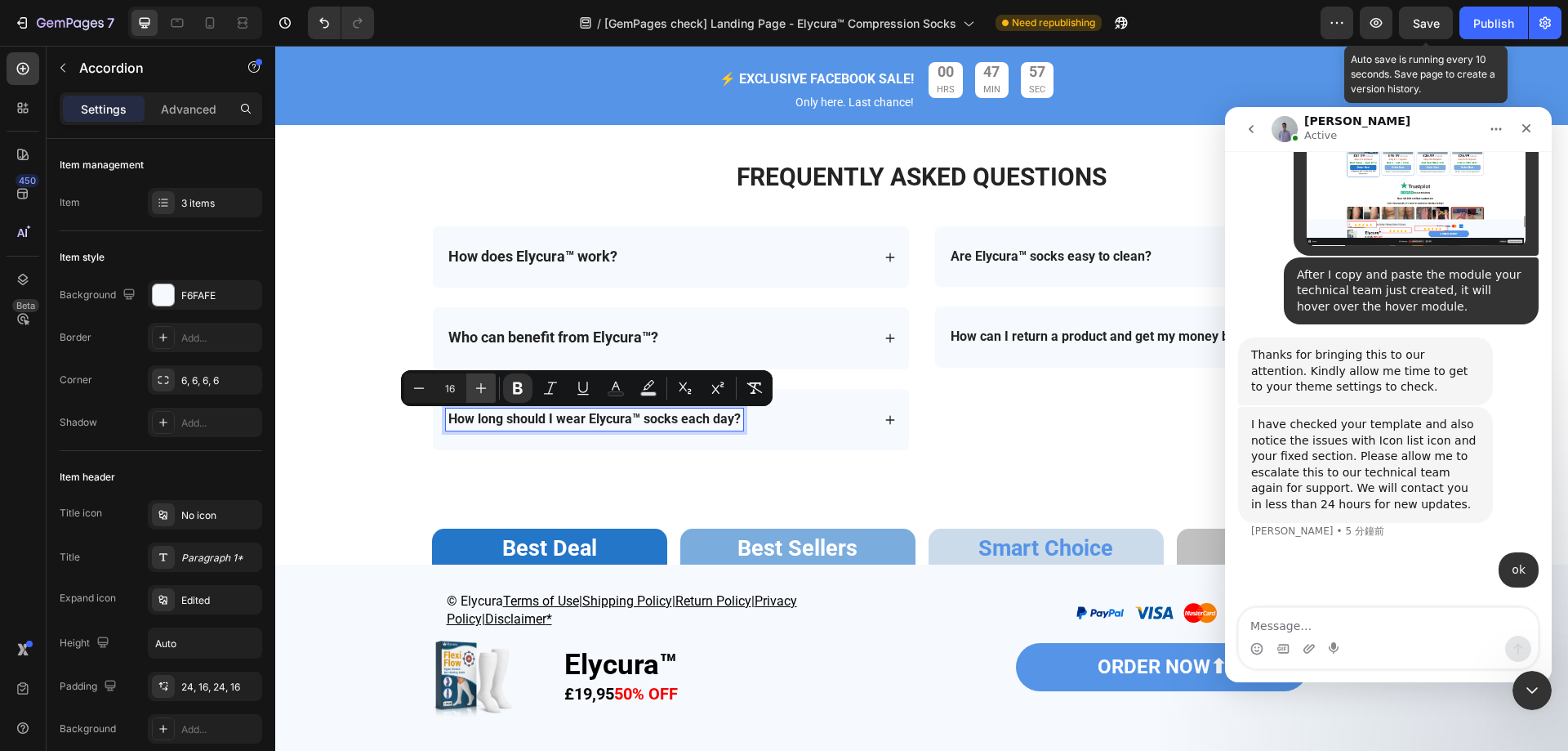
click at [476, 383] on icon "Editor contextual toolbar" at bounding box center [481, 388] width 17 height 17
type input "18"
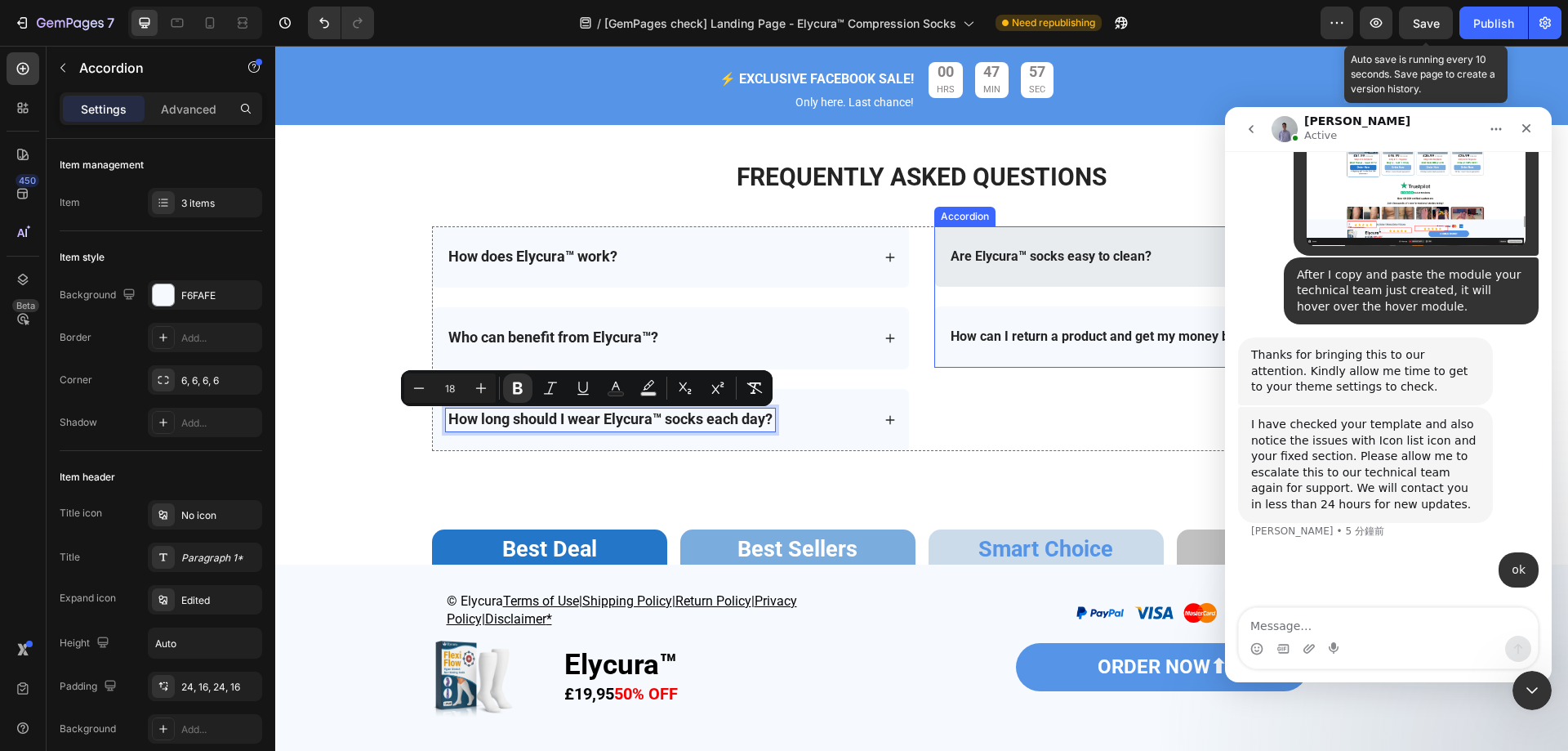
click at [1095, 249] on strong "Are Elycura™ socks easy to clean?" at bounding box center [1051, 256] width 201 height 16
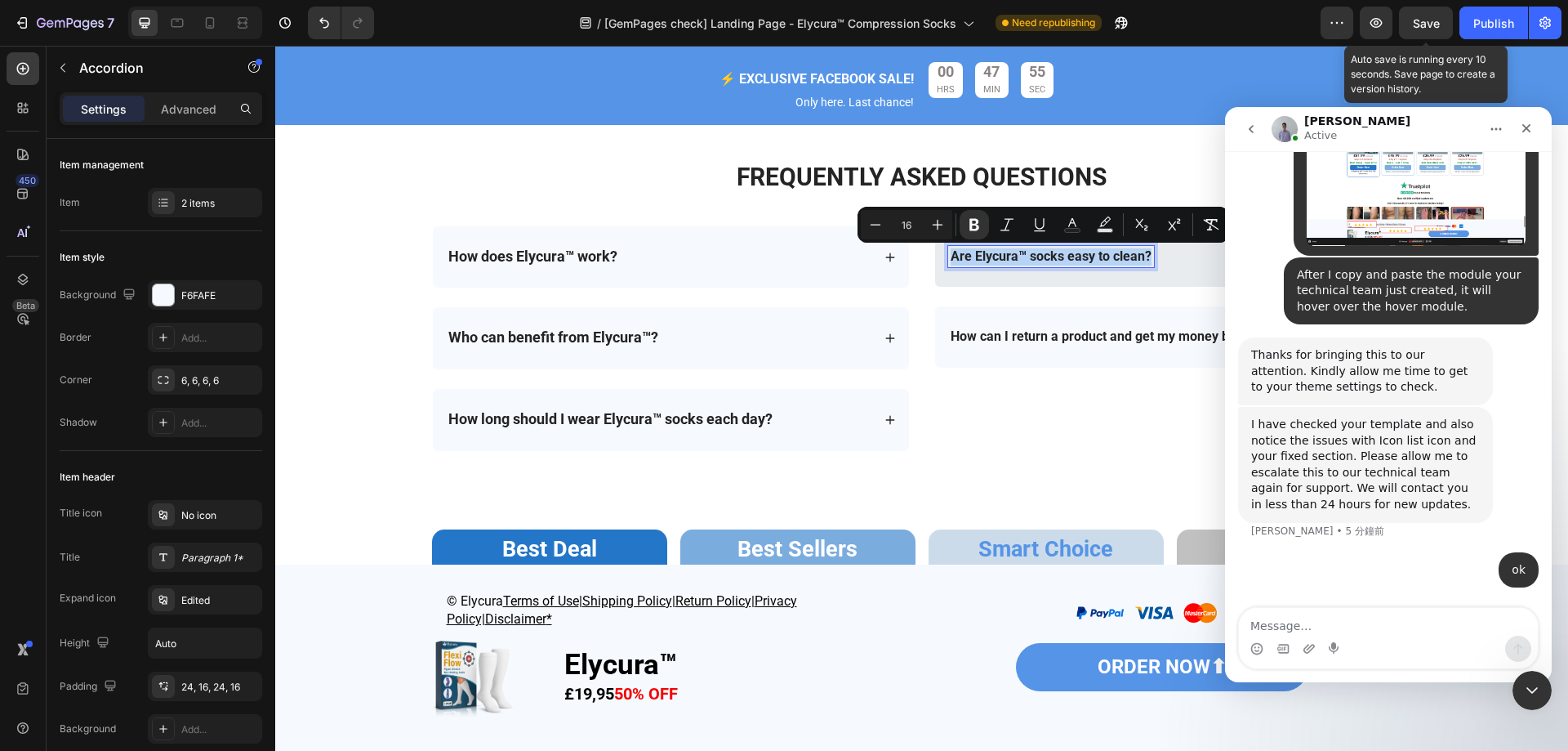
drag, startPoint x: 942, startPoint y: 257, endPoint x: 1158, endPoint y: 256, distance: 216.0
click at [1158, 256] on div "Are Elycura™ socks easy to clean?" at bounding box center [1161, 256] width 426 height 22
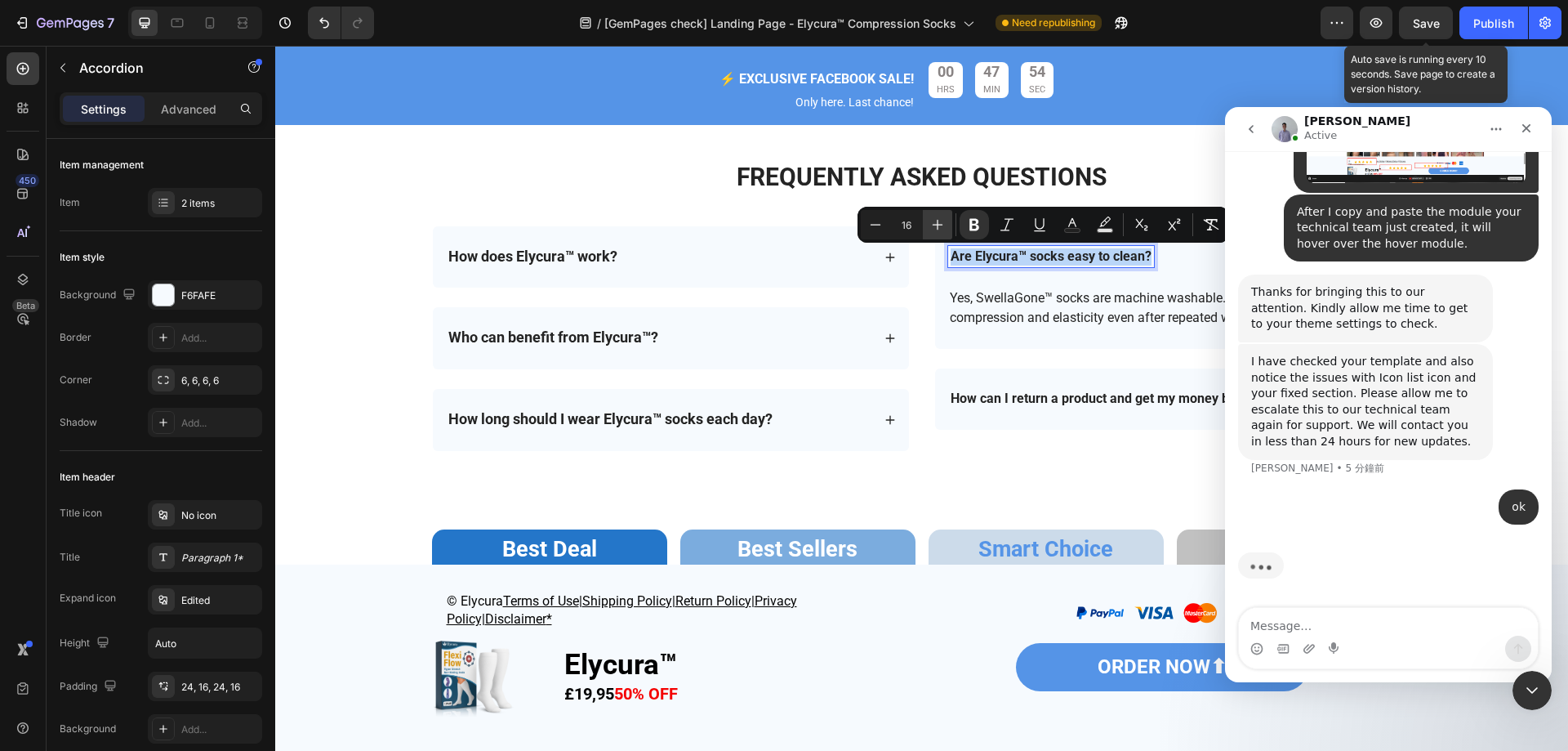
scroll to position [8608, 0]
click at [946, 221] on button "Plus" at bounding box center [937, 225] width 30 height 30
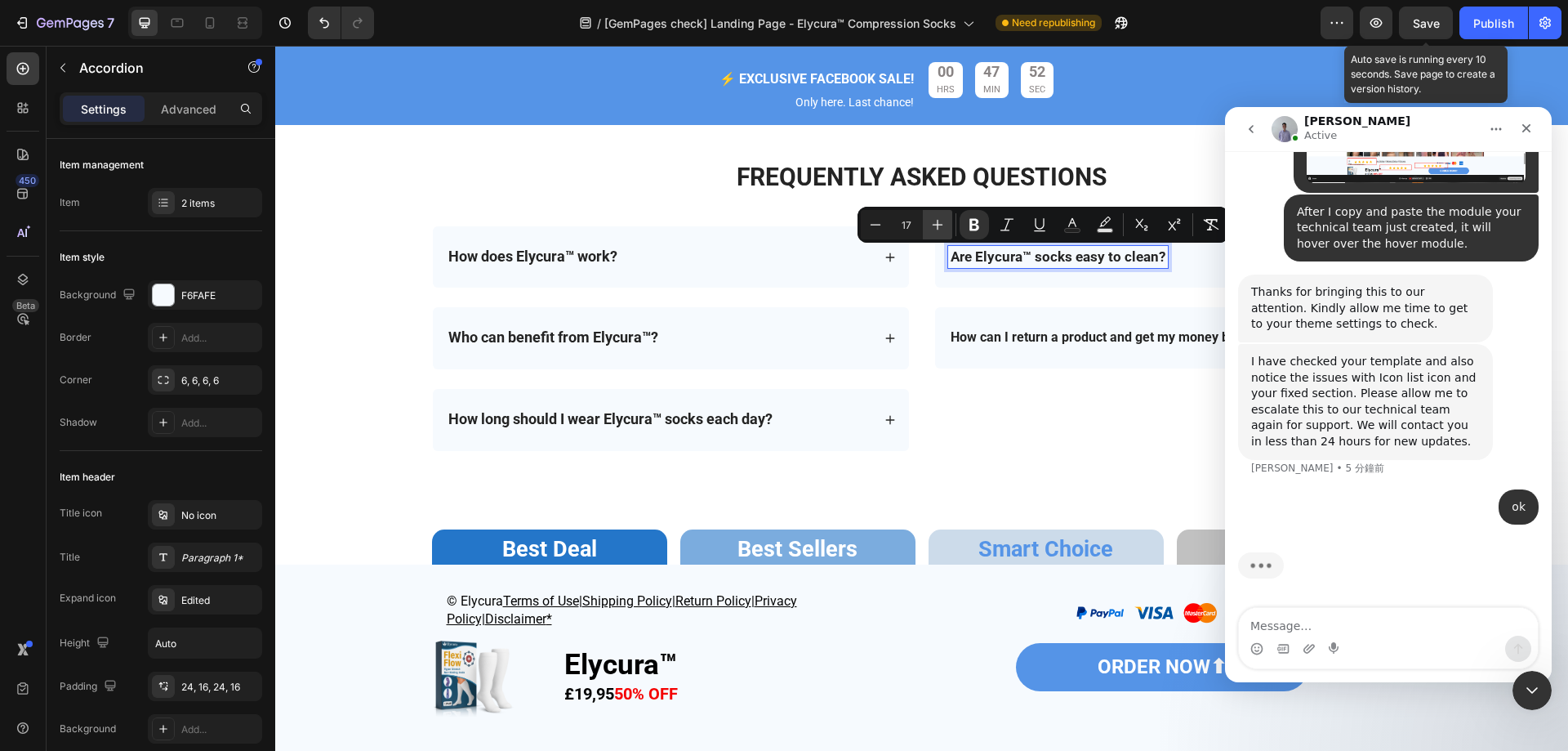
click at [946, 221] on button "Plus" at bounding box center [937, 225] width 30 height 30
type input "18"
click at [1023, 336] on strong "How can I return a product and get my money back?" at bounding box center [1103, 337] width 306 height 16
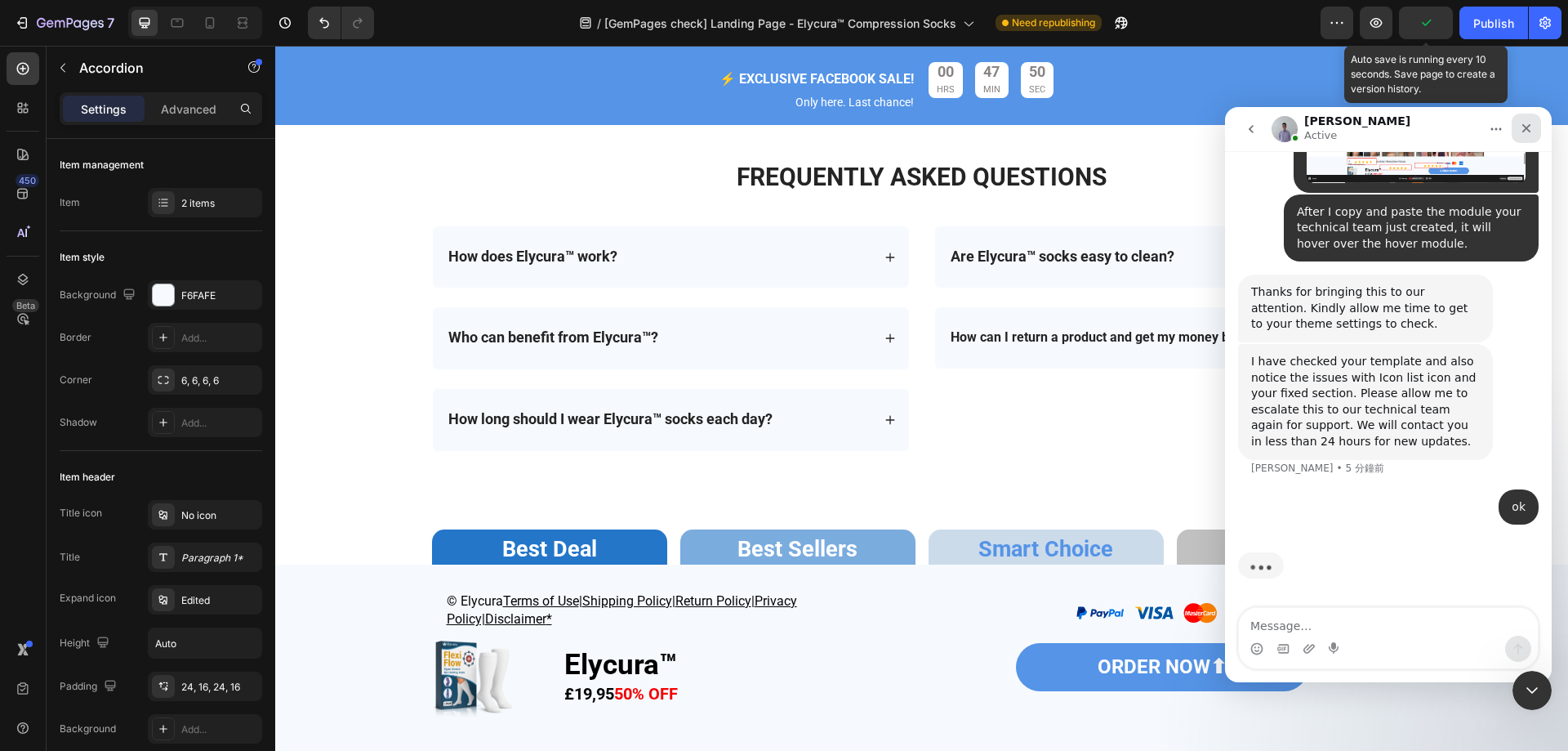
drag, startPoint x: 1531, startPoint y: 129, endPoint x: 2083, endPoint y: 386, distance: 608.9
click at [1531, 129] on icon "關閉" at bounding box center [1526, 128] width 13 height 13
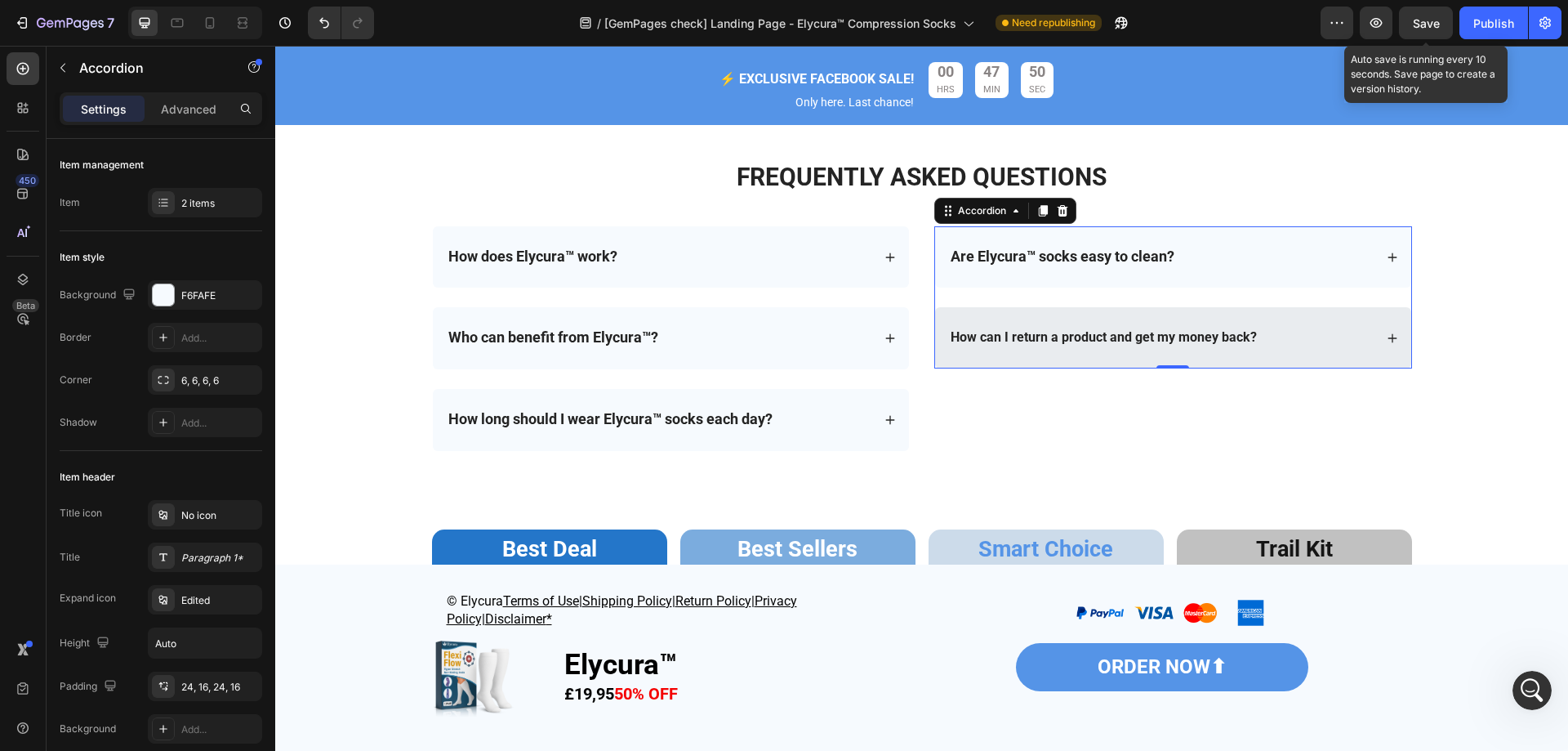
click at [1084, 332] on strong "How can I return a product and get my money back?" at bounding box center [1103, 337] width 306 height 16
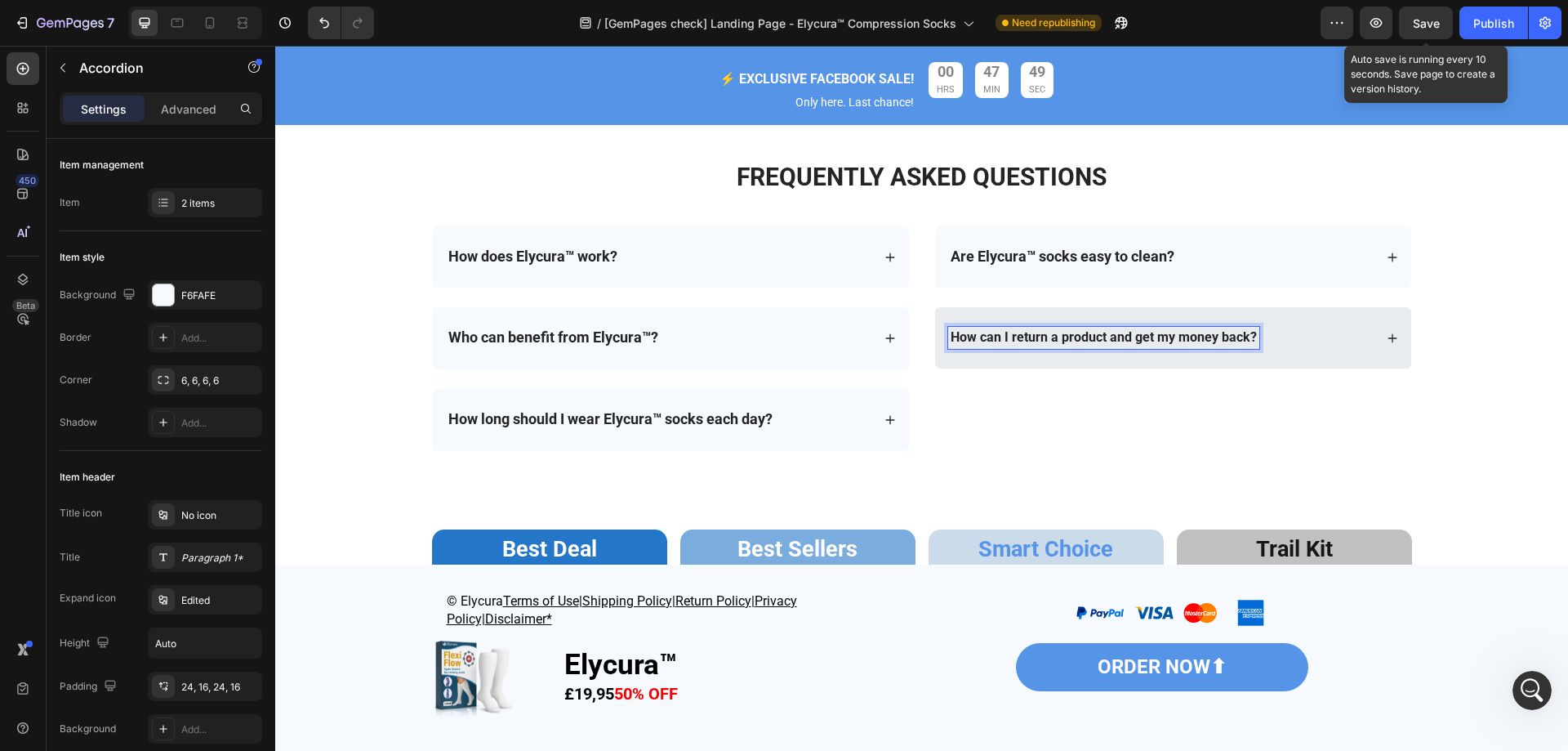
drag, startPoint x: 971, startPoint y: 337, endPoint x: 960, endPoint y: 337, distance: 11.0
click at [970, 337] on strong "How can I return a product and get my money back?" at bounding box center [1103, 337] width 306 height 16
drag, startPoint x: 949, startPoint y: 336, endPoint x: 1197, endPoint y: 336, distance: 248.0
click at [1197, 336] on strong "How can I return a product and get my money back?" at bounding box center [1103, 337] width 306 height 16
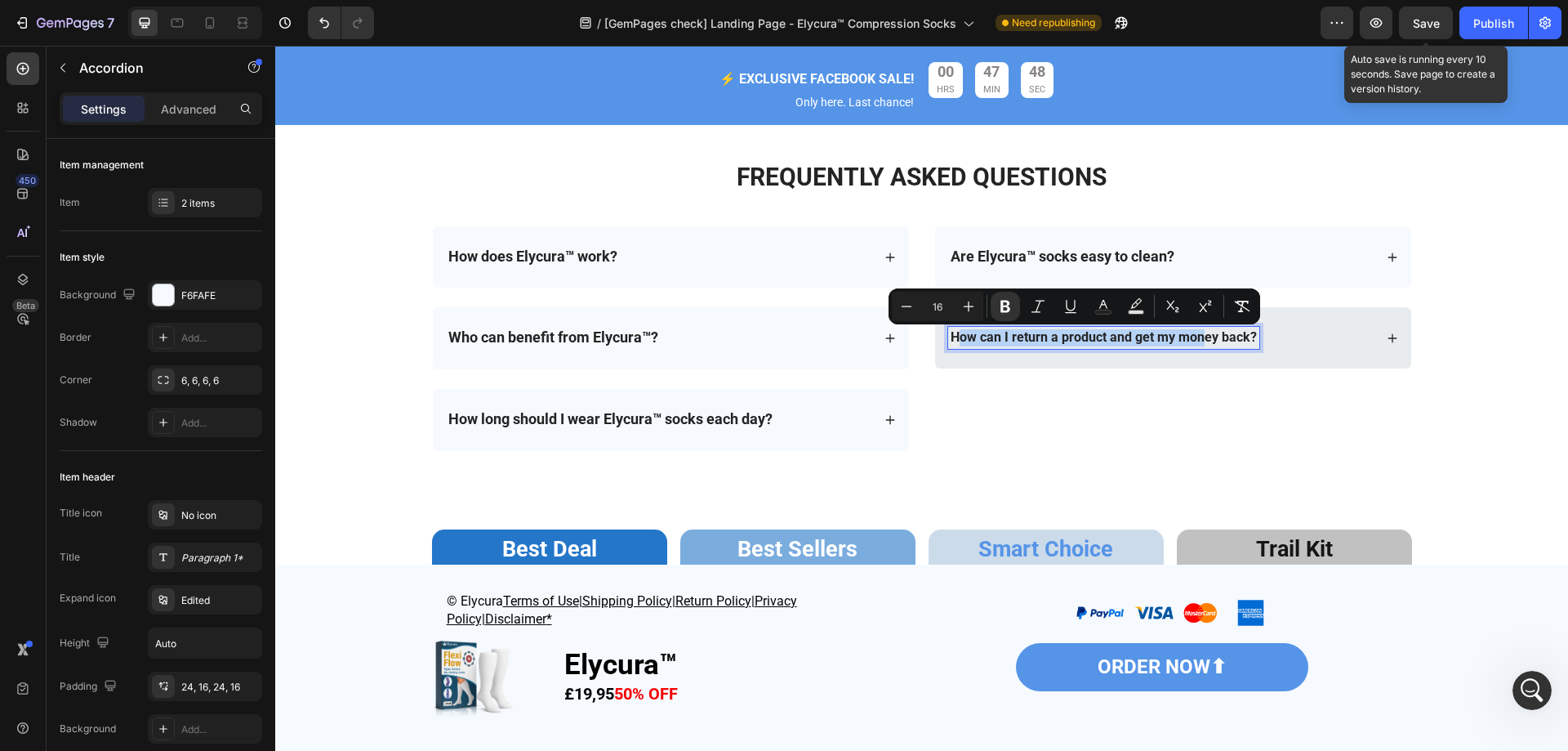
click at [981, 335] on strong "How can I return a product and get my money back?" at bounding box center [1103, 337] width 306 height 16
drag, startPoint x: 947, startPoint y: 333, endPoint x: 1262, endPoint y: 333, distance: 315.0
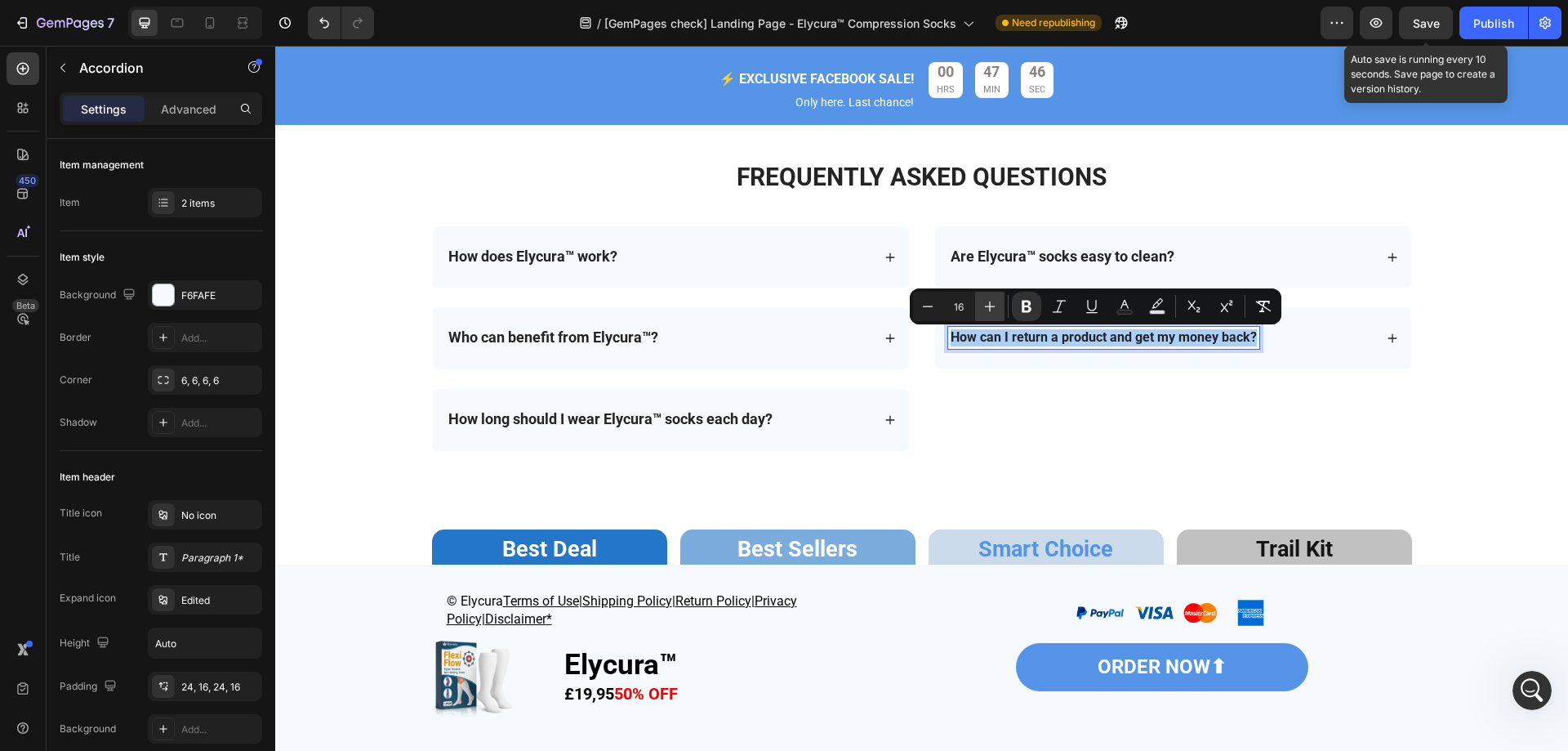
click at [999, 308] on button "Plus" at bounding box center [990, 306] width 30 height 30
type input "18"
click at [1427, 31] on div "Save" at bounding box center [1426, 24] width 27 height 17
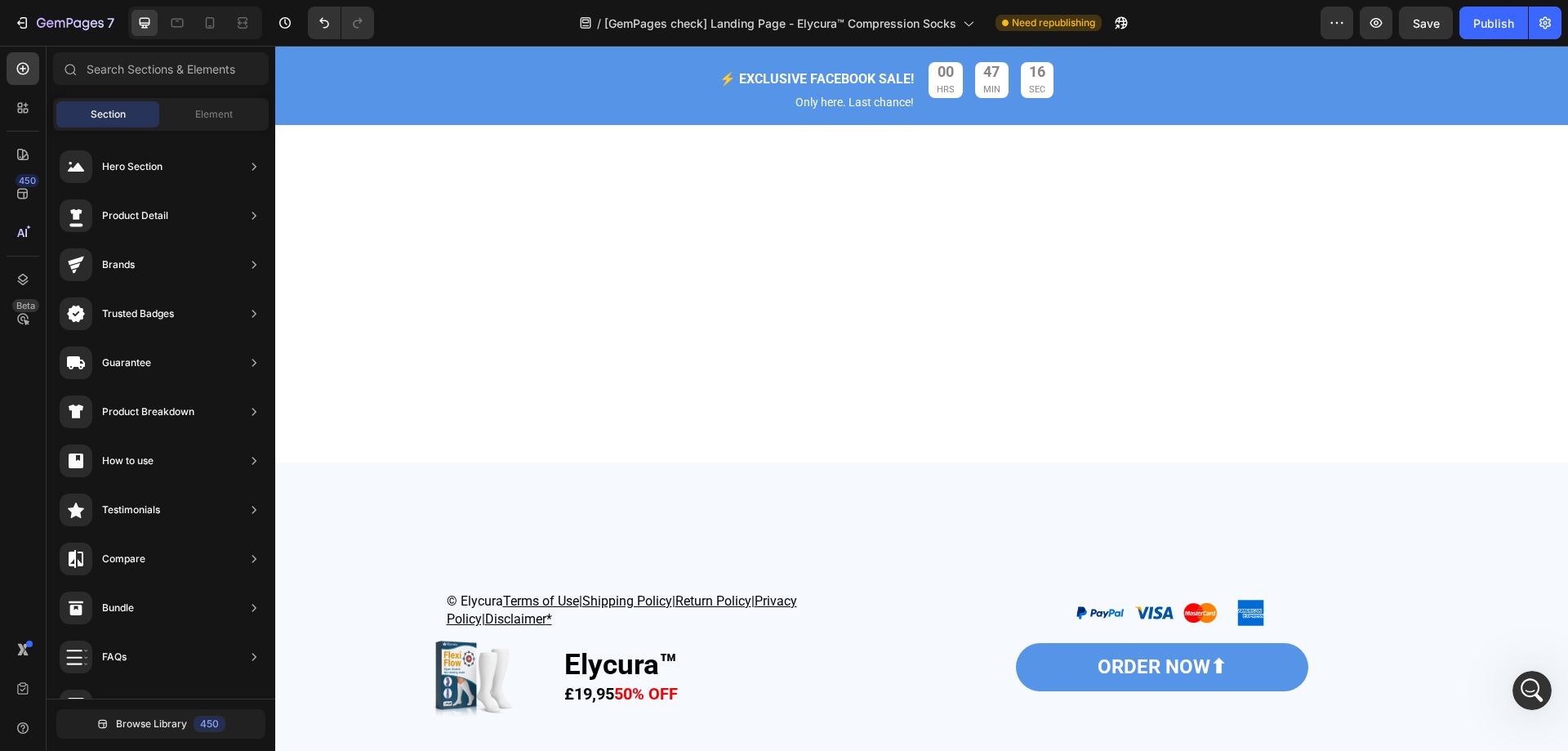
scroll to position [0, 0]
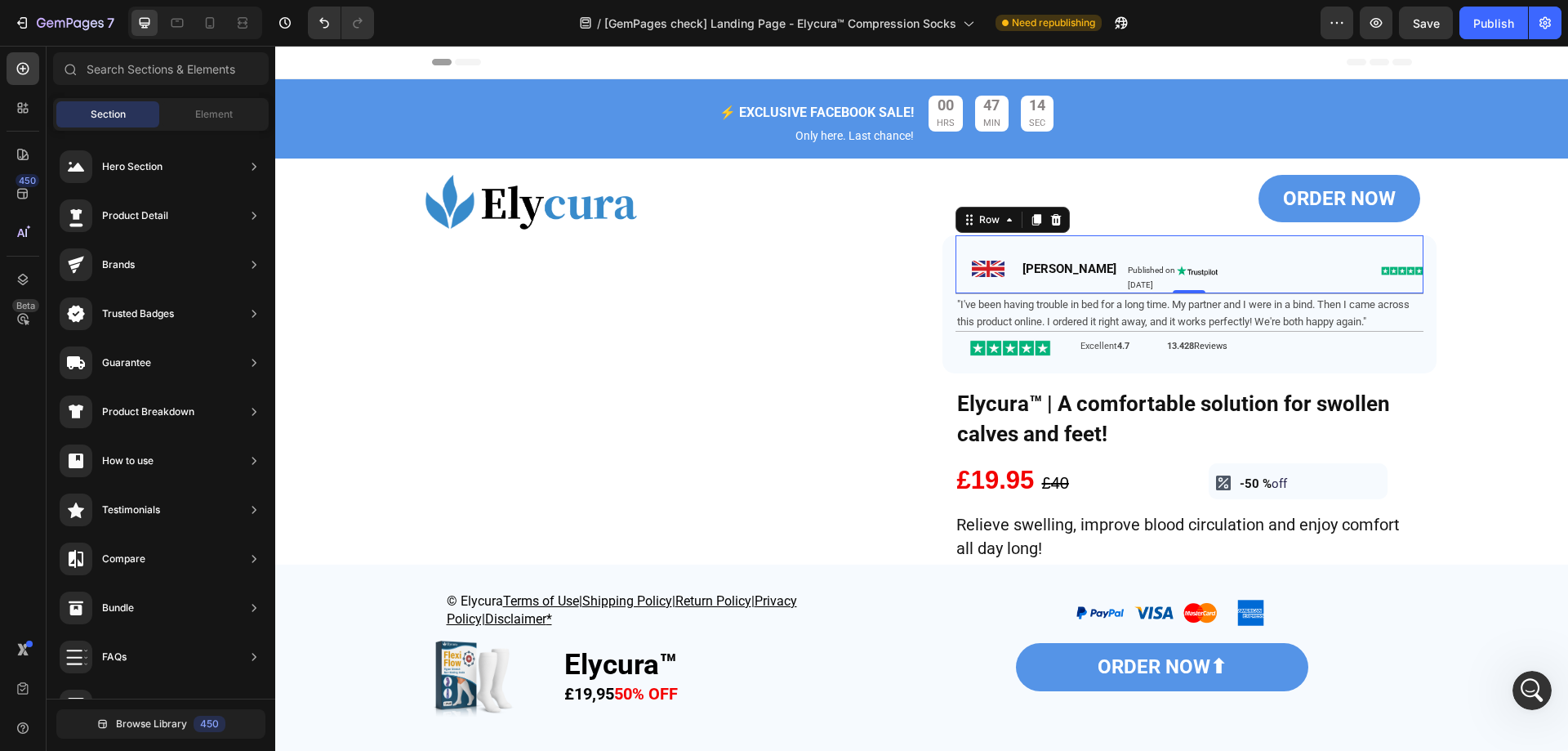
click at [968, 283] on div "Image" at bounding box center [980, 264] width 49 height 58
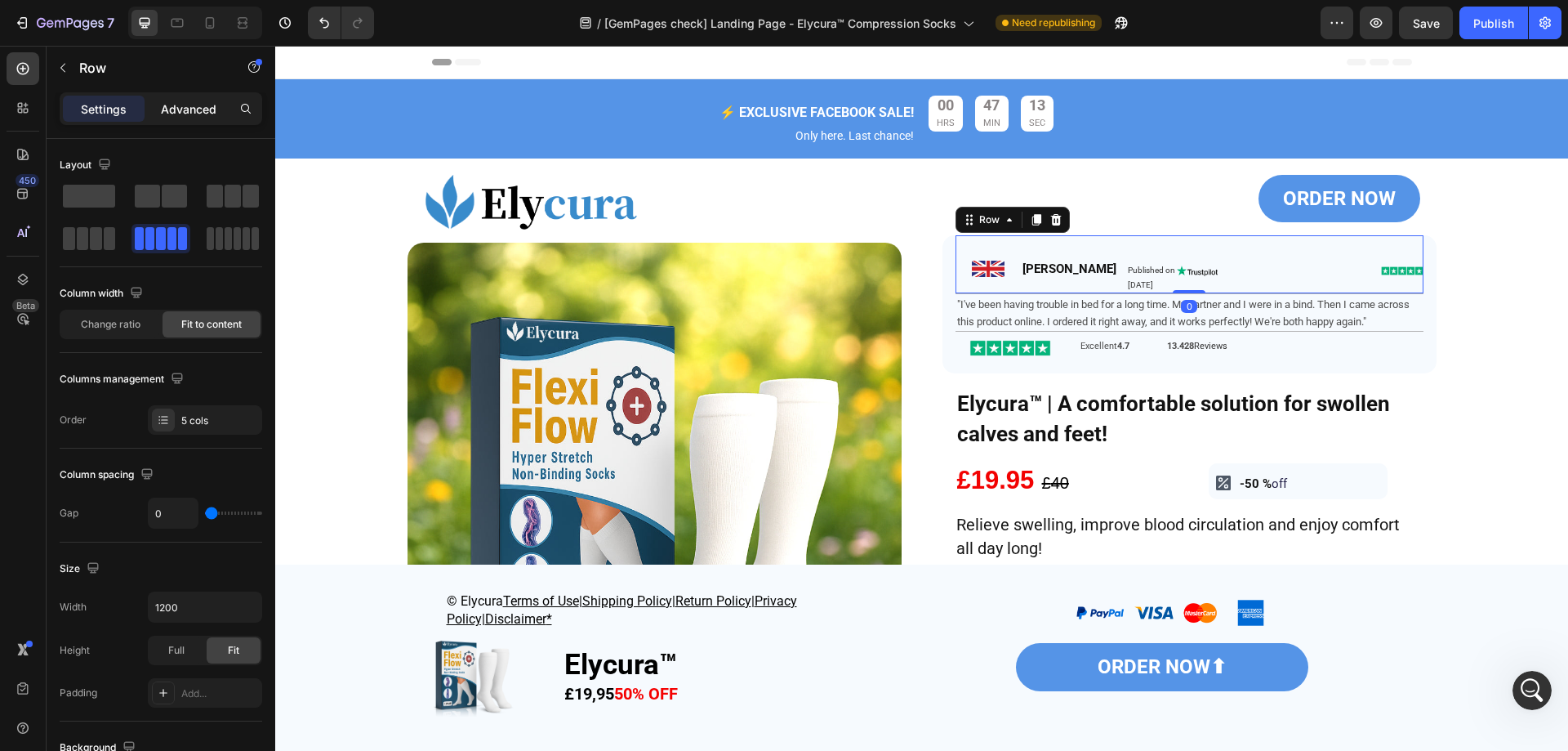
click at [188, 111] on p "Advanced" at bounding box center [189, 109] width 56 height 17
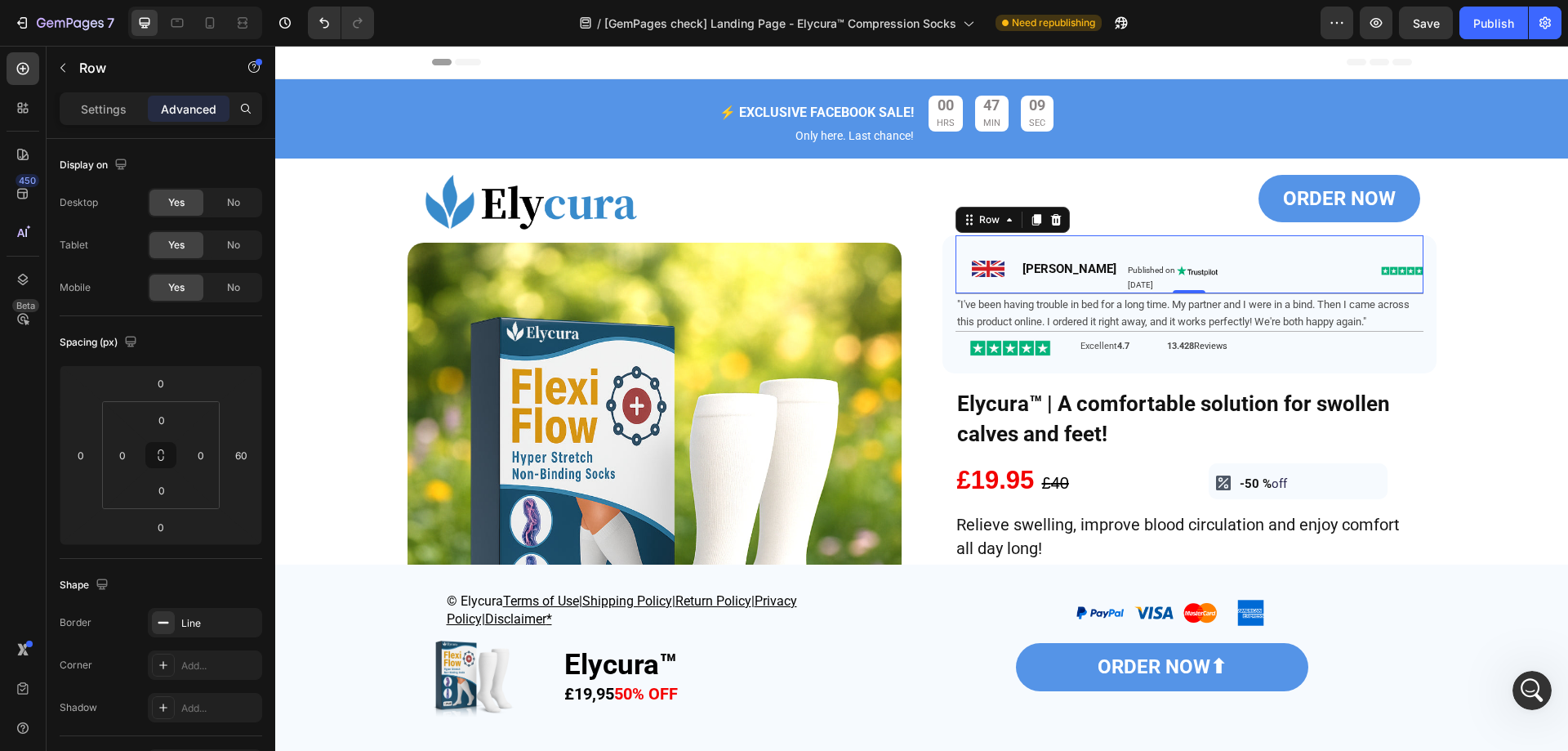
click at [959, 245] on div "Image" at bounding box center [980, 264] width 49 height 58
click at [982, 277] on div "Image" at bounding box center [988, 269] width 32 height 17
click at [965, 288] on div "Image" at bounding box center [980, 264] width 49 height 58
click at [127, 113] on div "Settings" at bounding box center [104, 109] width 82 height 26
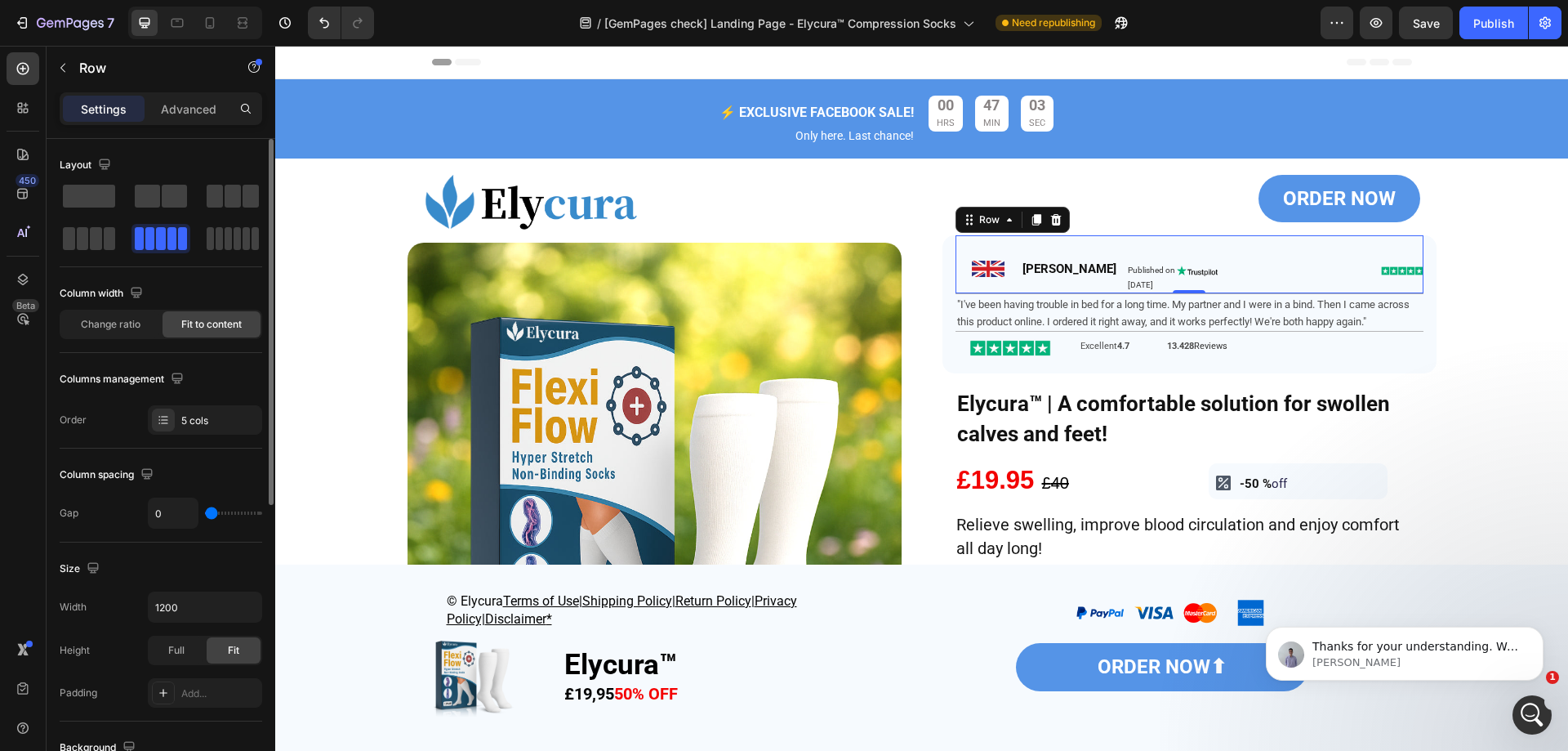
scroll to position [8610, 0]
click at [142, 331] on div "Change ratio" at bounding box center [110, 324] width 98 height 26
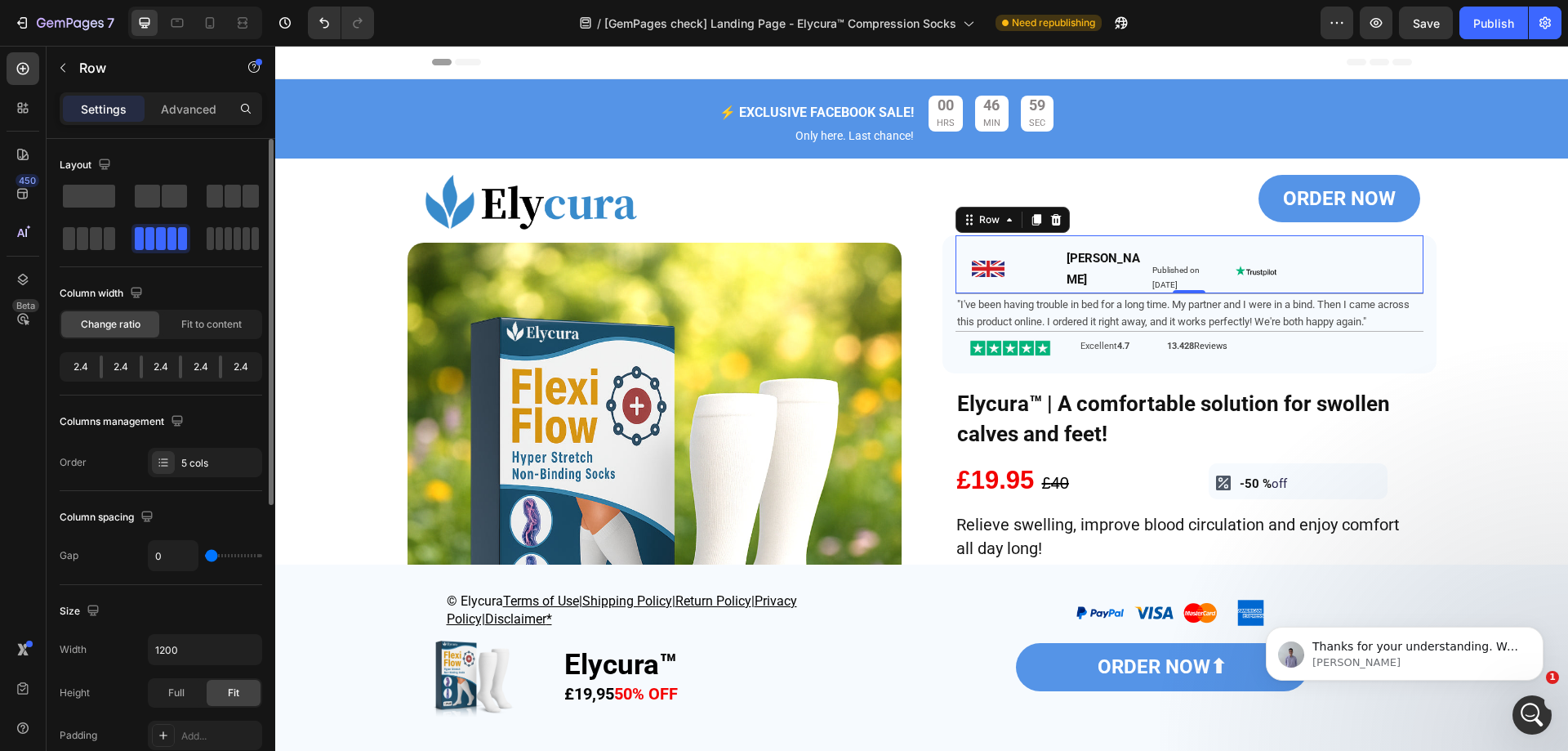
click at [160, 325] on div "Change ratio Fit to content" at bounding box center [160, 324] width 202 height 30
click at [176, 325] on div "Fit to content" at bounding box center [211, 324] width 98 height 26
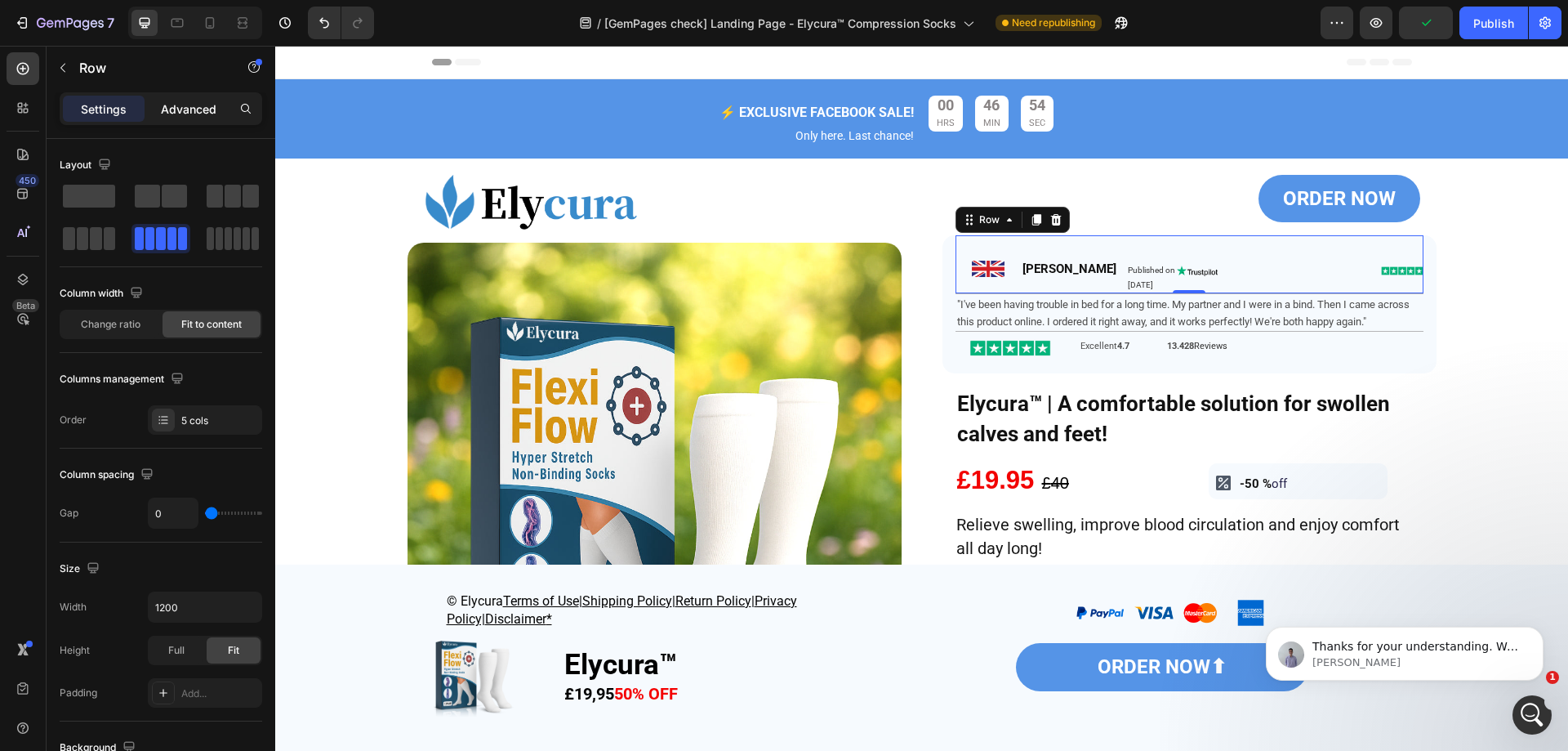
click at [173, 115] on p "Advanced" at bounding box center [189, 109] width 56 height 17
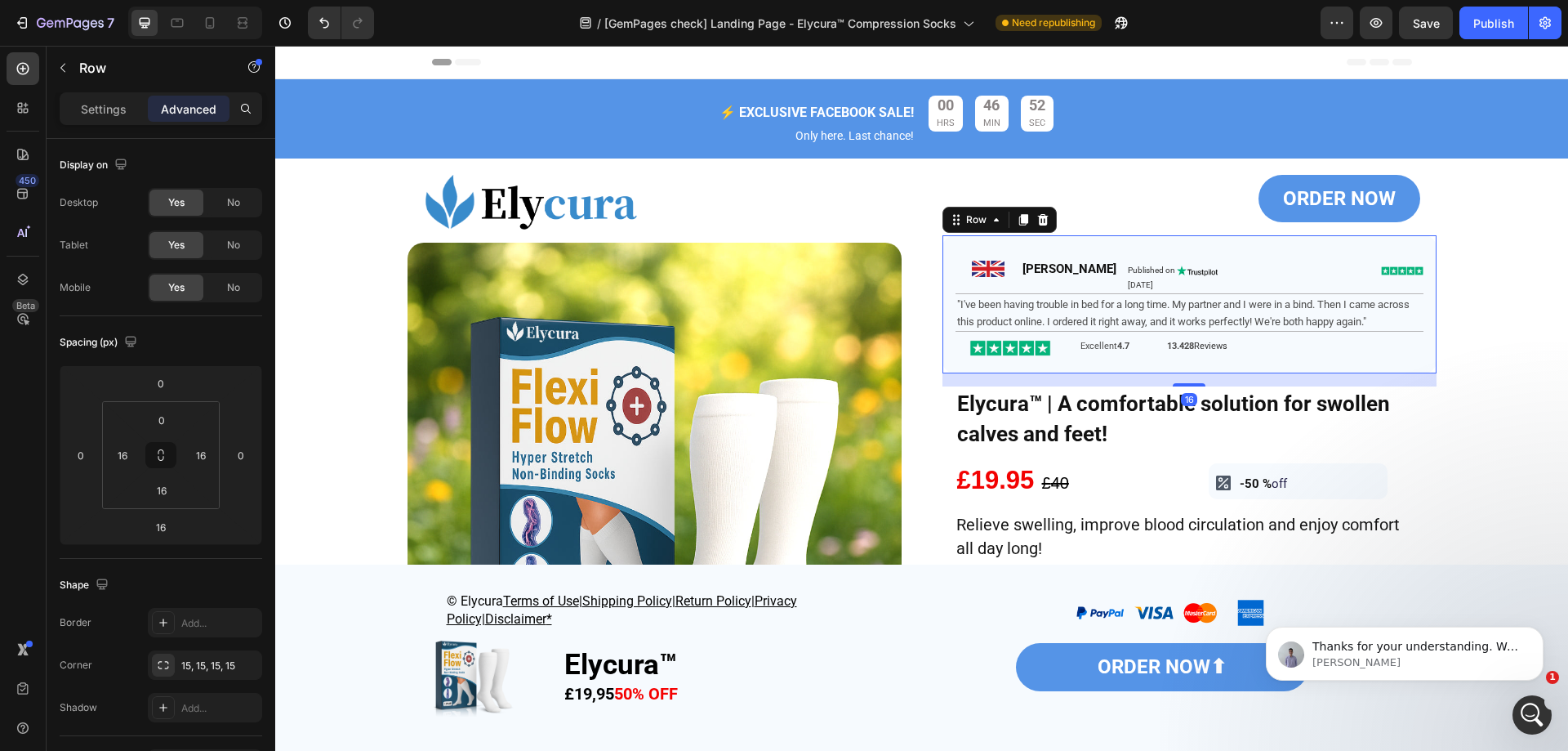
click at [944, 267] on div "Image James Heading Published on August 7, 2025 Text Block Image Image Image Ro…" at bounding box center [1190, 304] width 494 height 137
click at [131, 453] on input "16" at bounding box center [122, 455] width 24 height 24
click at [31, 410] on div "450 Beta" at bounding box center [22, 343] width 32 height 581
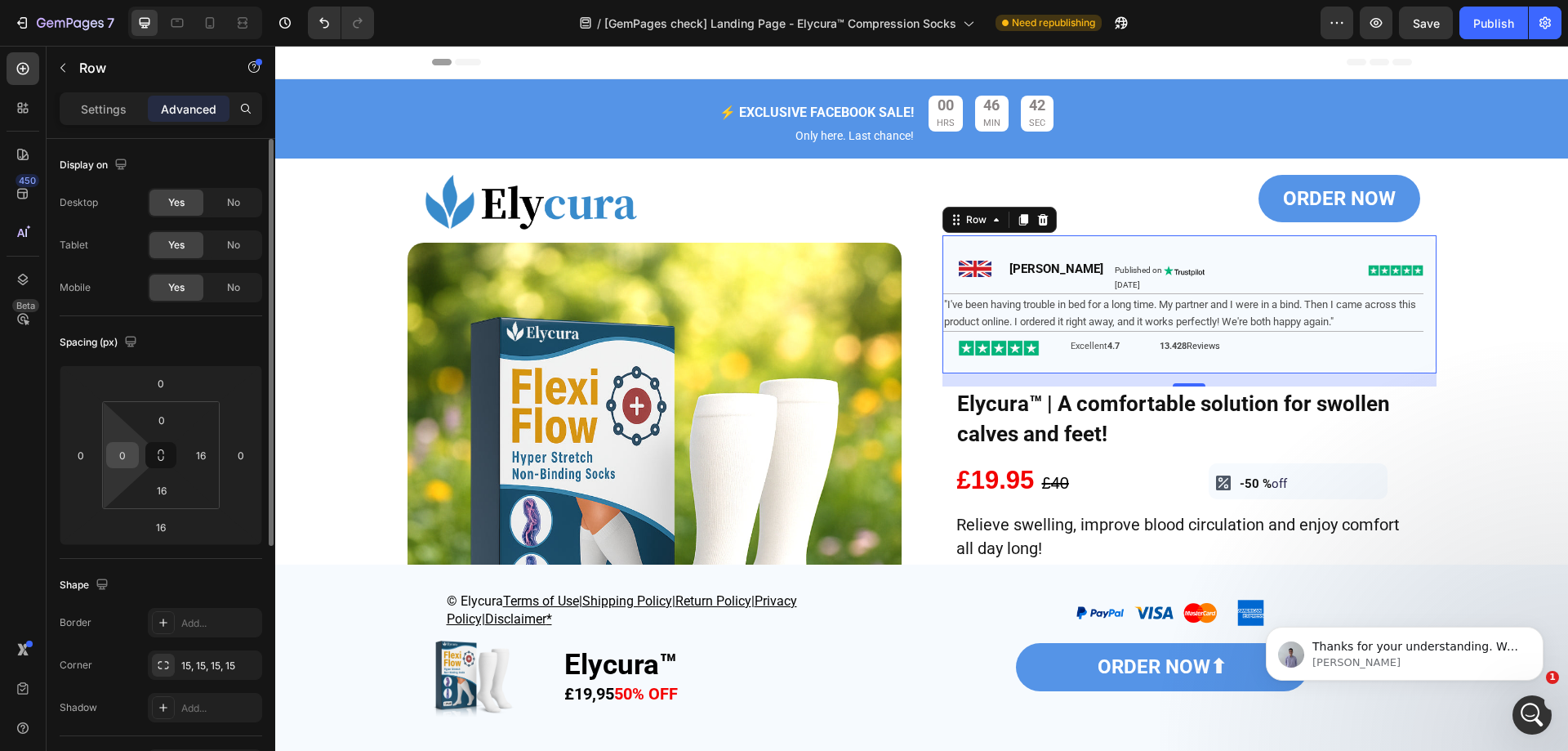
click at [126, 457] on input "0" at bounding box center [122, 455] width 24 height 24
drag, startPoint x: 134, startPoint y: 454, endPoint x: 107, endPoint y: 447, distance: 27.9
click at [107, 447] on div "16" at bounding box center [122, 455] width 32 height 26
type input "10"
drag, startPoint x: 210, startPoint y: 460, endPoint x: 179, endPoint y: 456, distance: 31.3
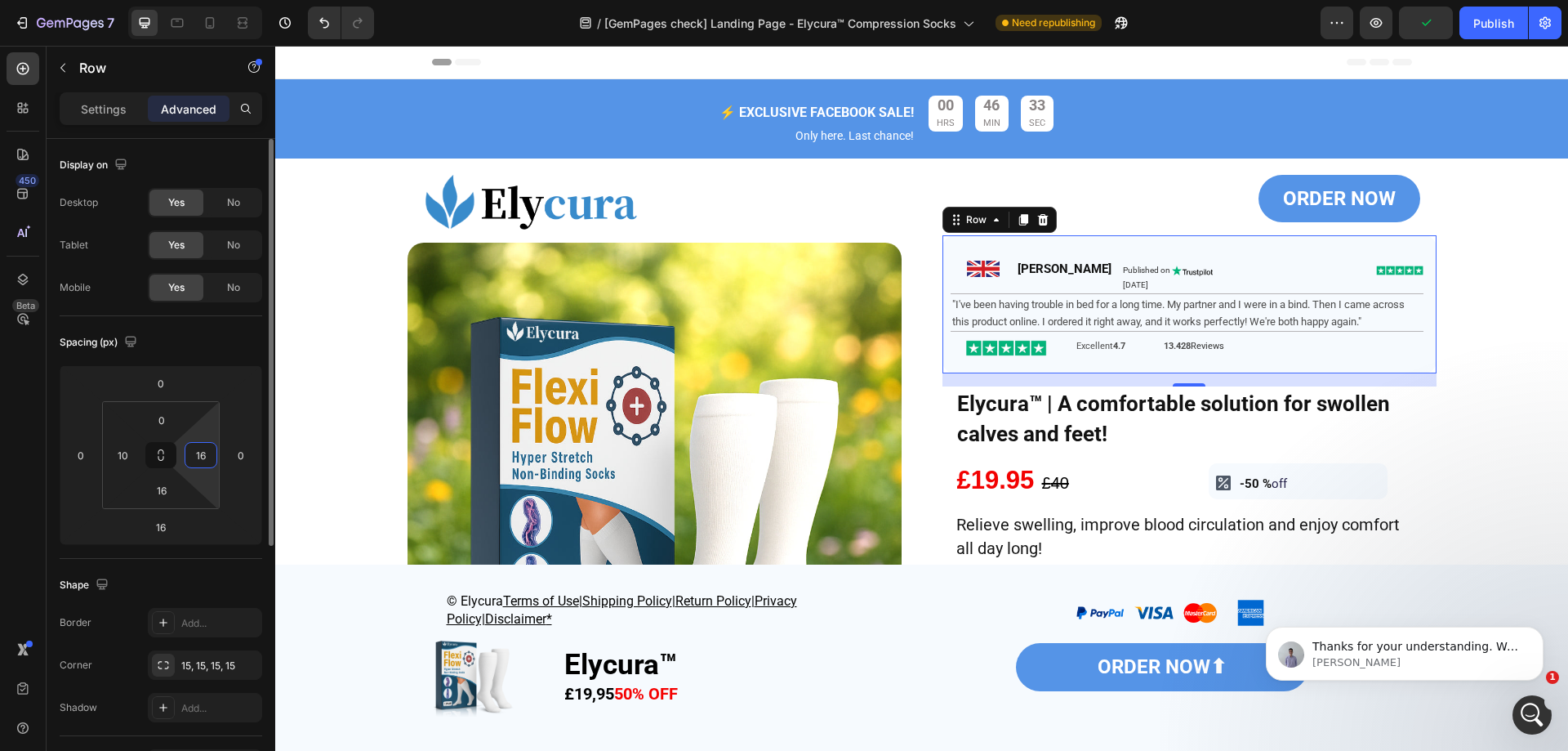
click at [179, 456] on div "0 10 16 16" at bounding box center [160, 455] width 118 height 108
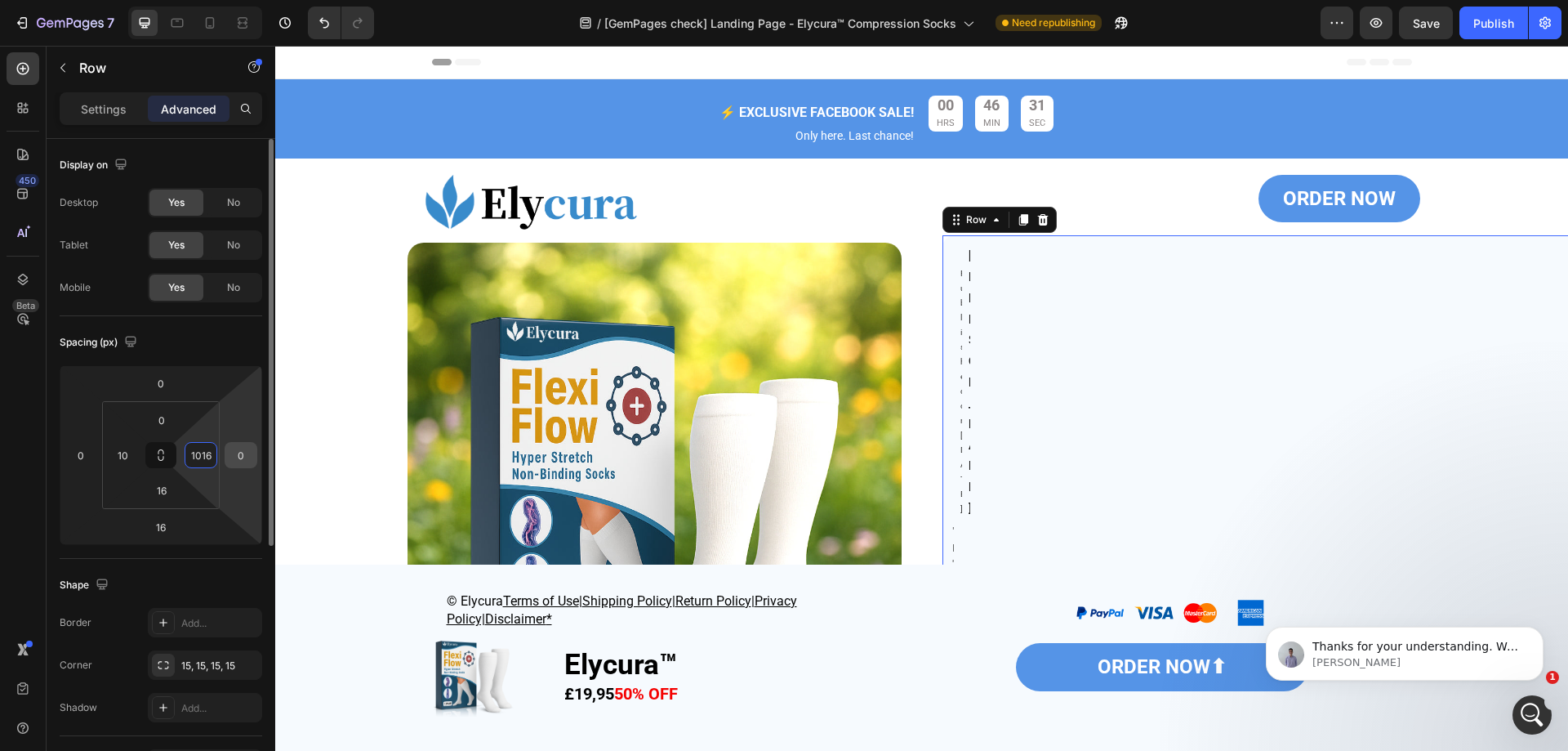
drag, startPoint x: 192, startPoint y: 457, endPoint x: 238, endPoint y: 457, distance: 46.0
click at [238, 457] on div "0 0 16 0 0 10 16 1016" at bounding box center [160, 455] width 202 height 180
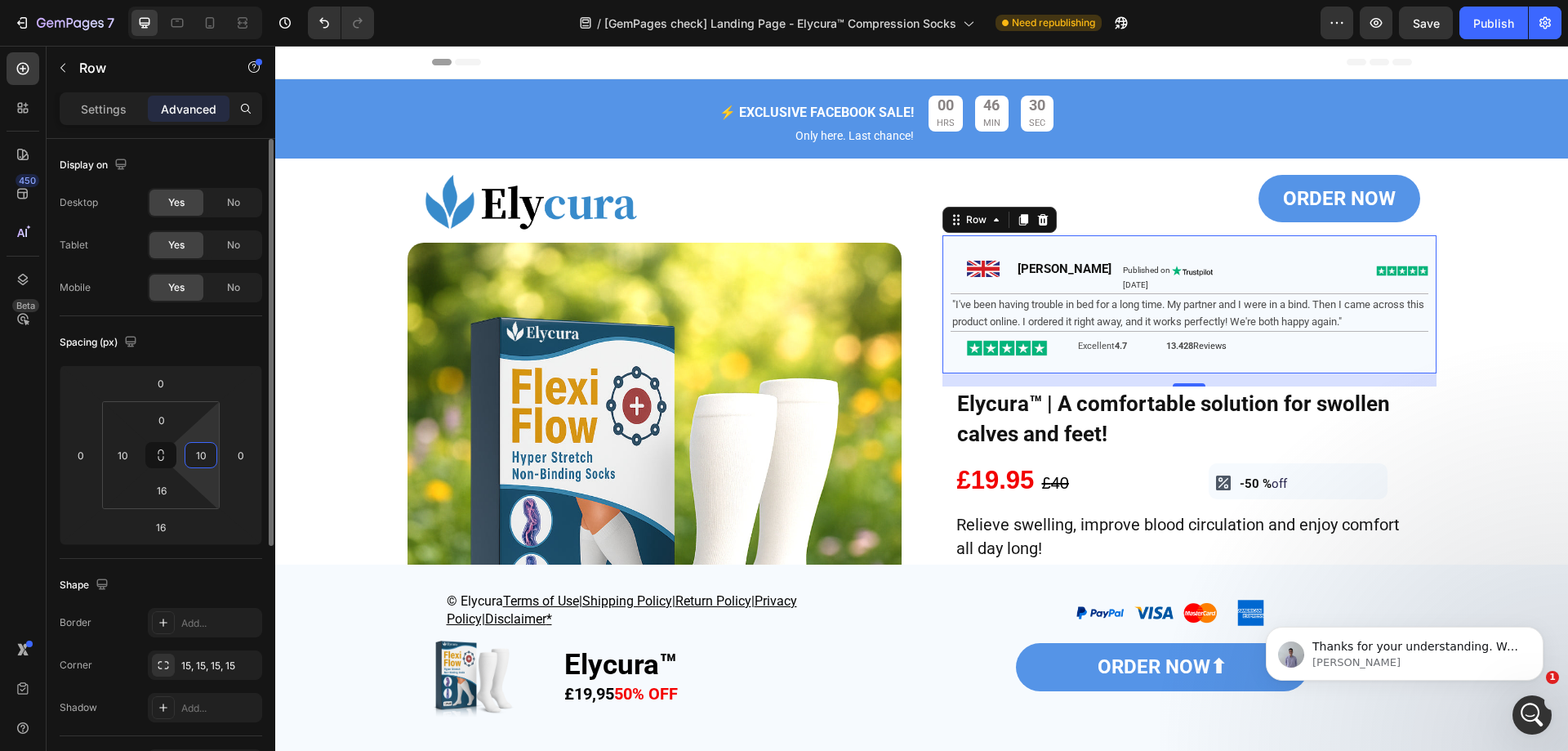
type input "10"
click at [210, 351] on div "Spacing (px)" at bounding box center [160, 342] width 202 height 26
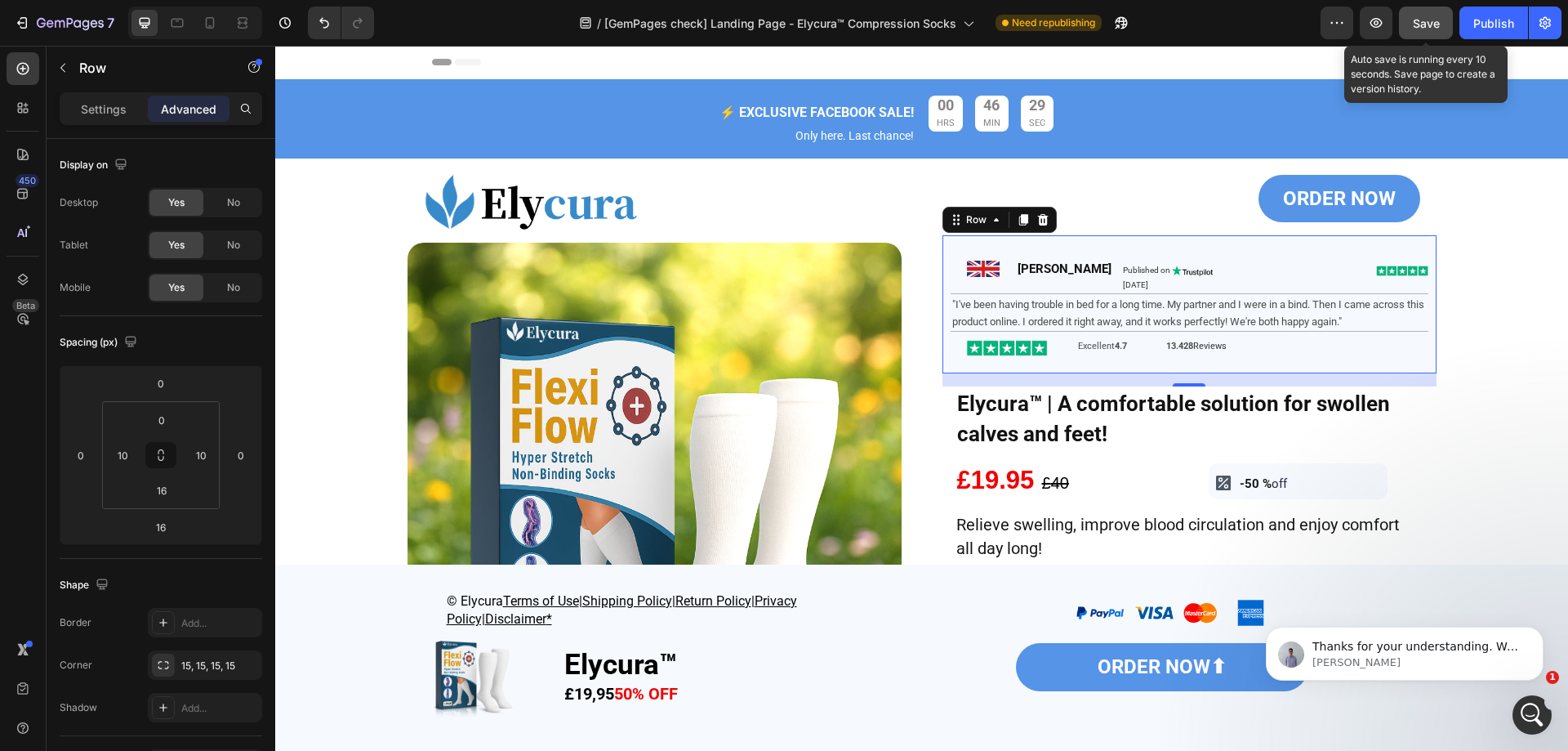
click at [1442, 13] on button "Save" at bounding box center [1426, 22] width 54 height 32
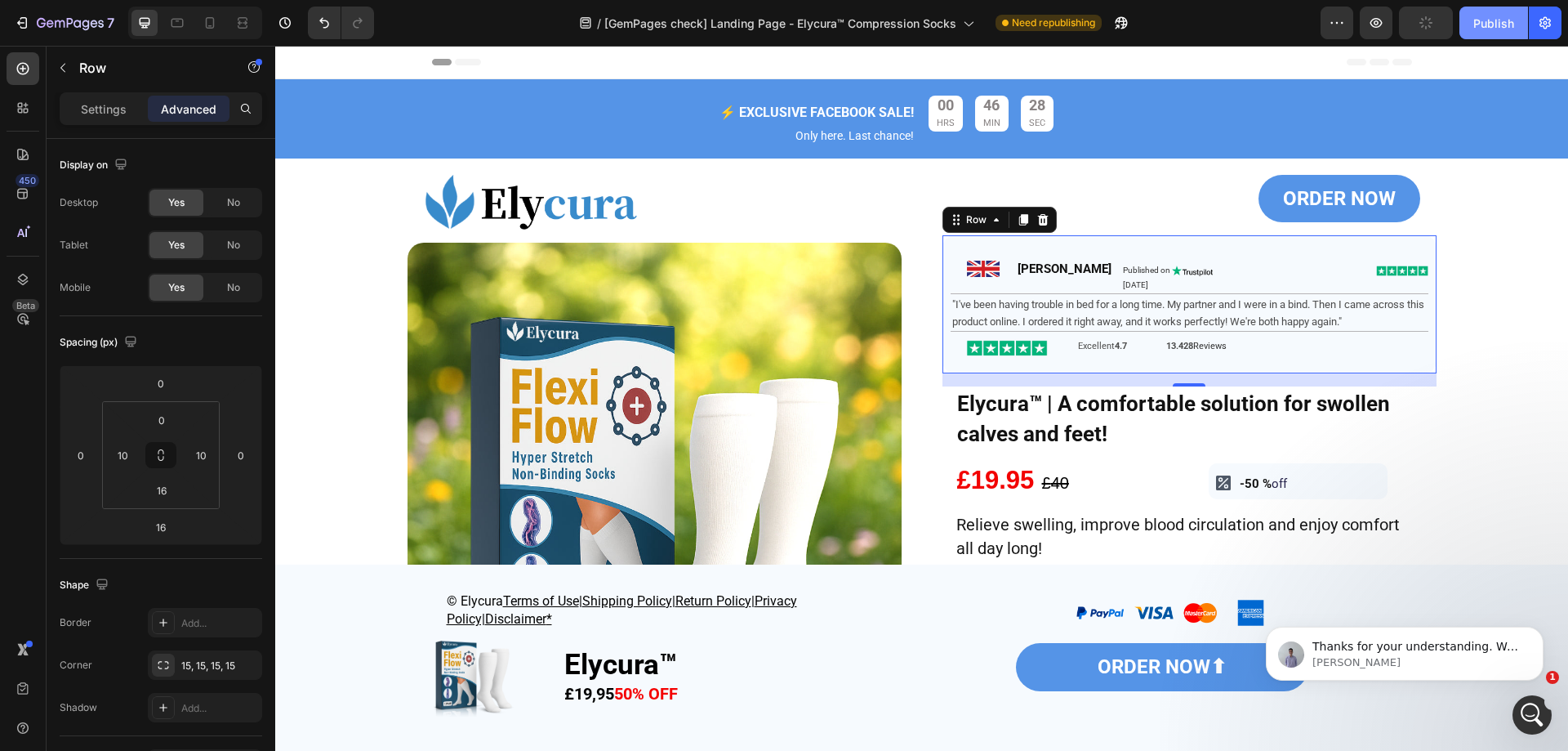
click at [1475, 22] on div "Publish" at bounding box center [1494, 24] width 41 height 17
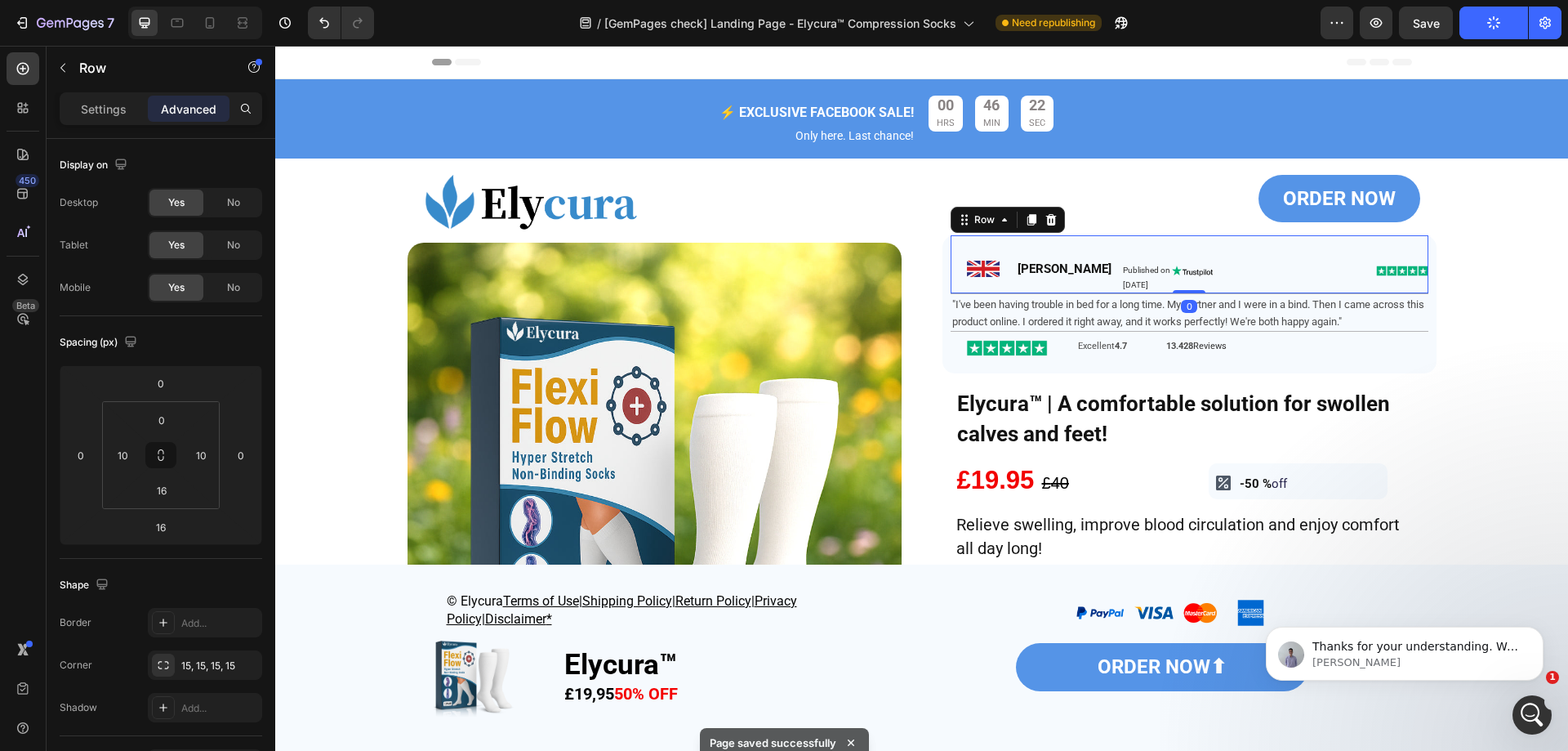
click at [1172, 277] on div "Image" at bounding box center [1192, 264] width 41 height 58
click at [1172, 270] on img at bounding box center [1192, 270] width 41 height 10
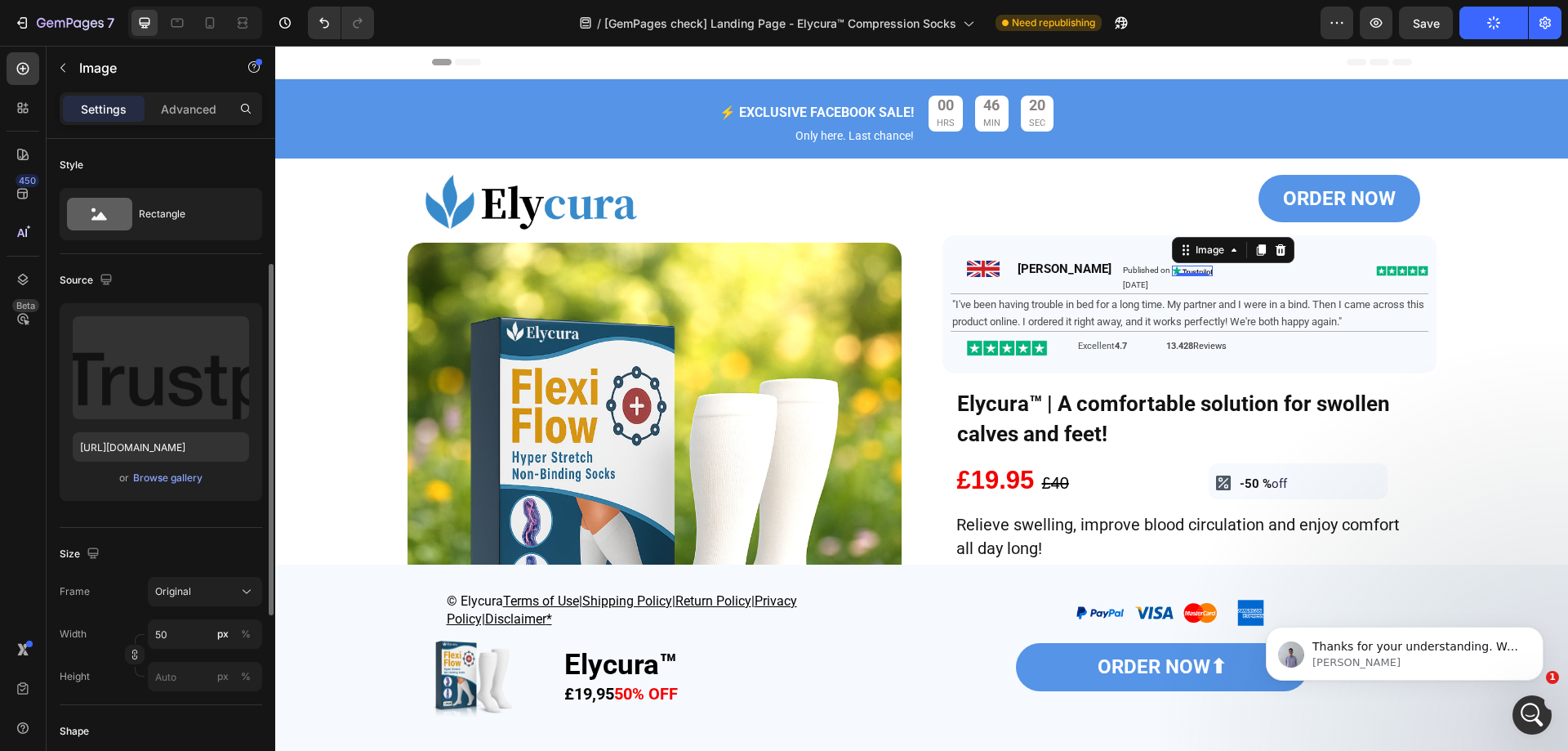
scroll to position [82, 0]
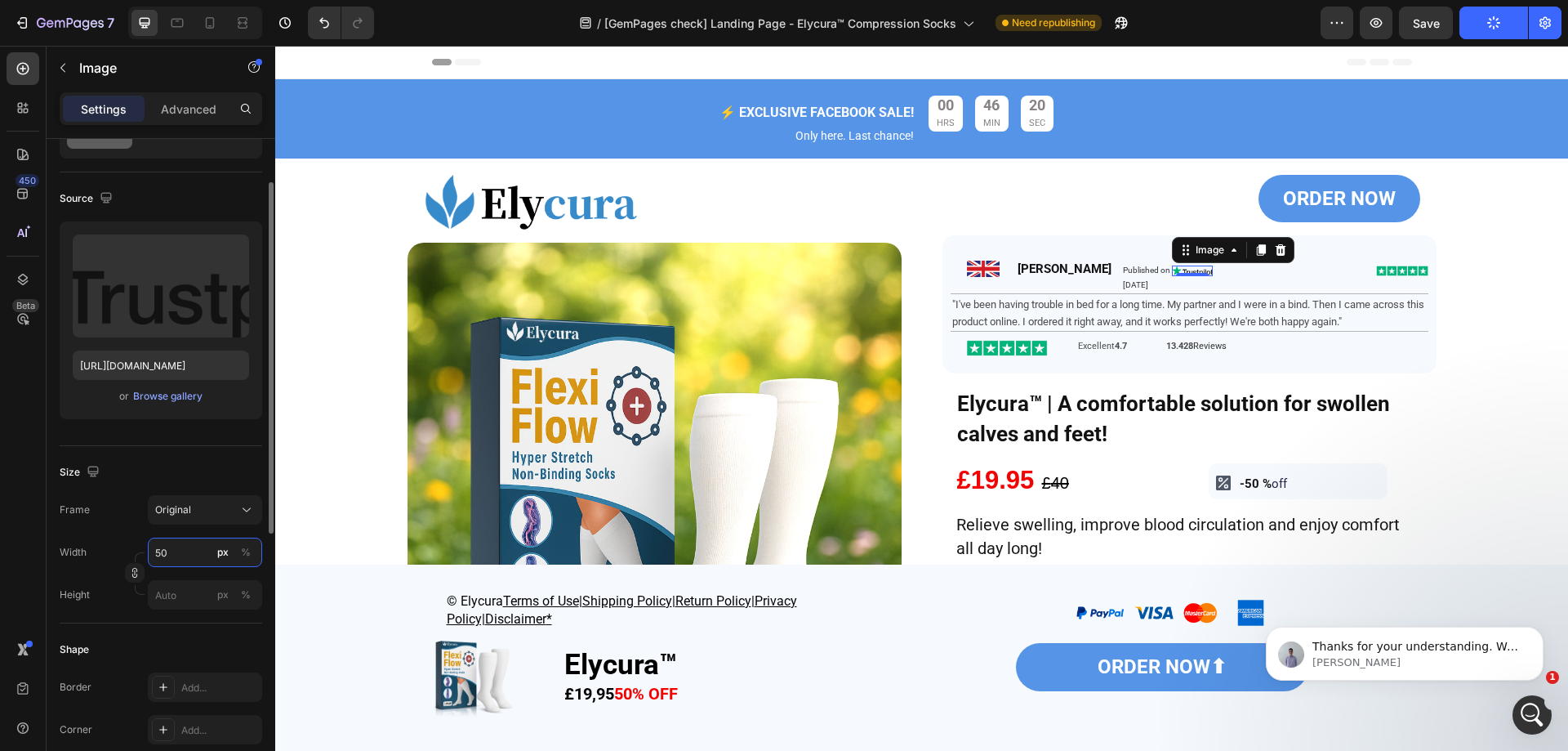
click at [178, 563] on input "50" at bounding box center [205, 552] width 114 height 30
drag, startPoint x: 161, startPoint y: 548, endPoint x: 135, endPoint y: 548, distance: 26.0
click at [135, 548] on div "Width 80 px %" at bounding box center [160, 552] width 202 height 30
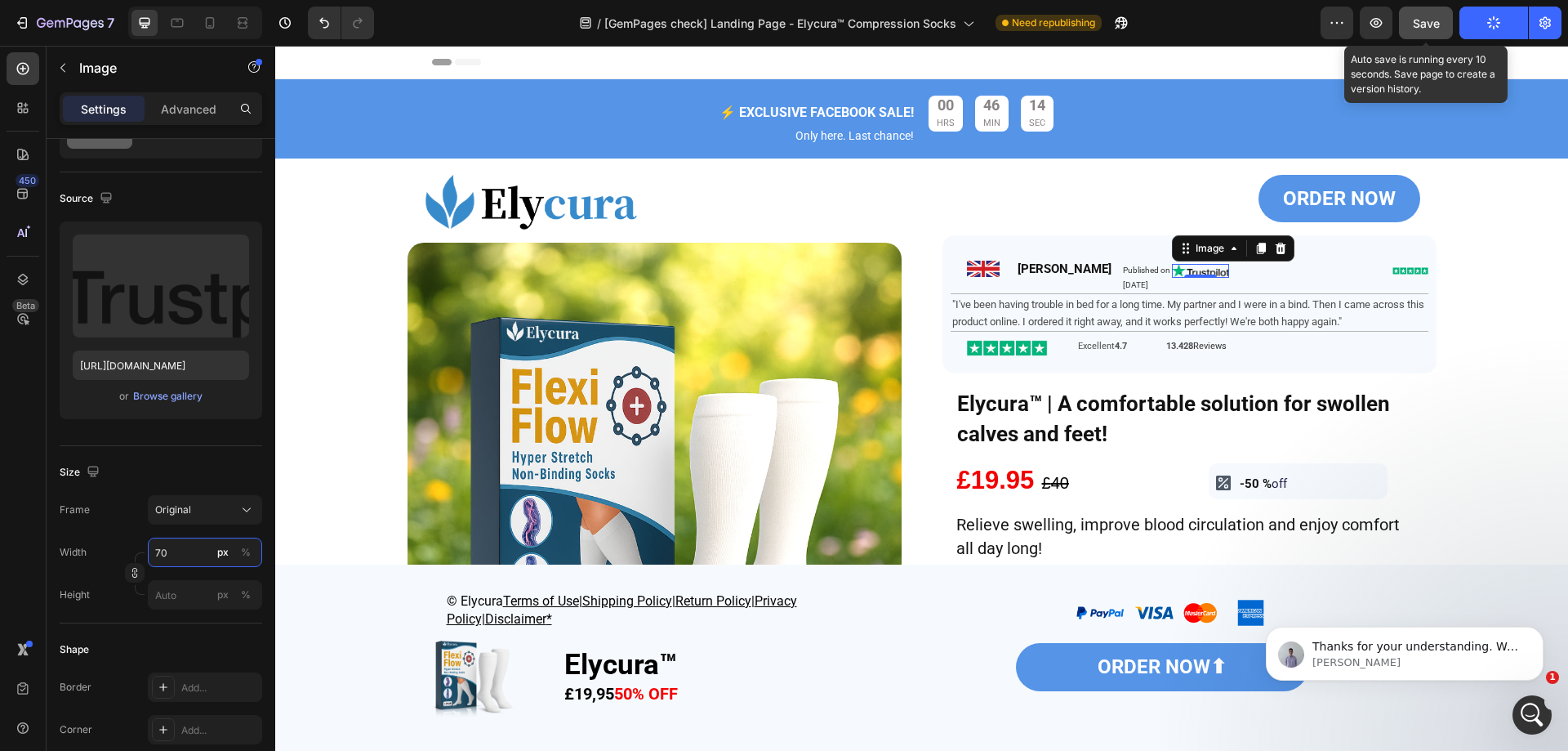
type input "70"
drag, startPoint x: 1442, startPoint y: 18, endPoint x: 1435, endPoint y: 44, distance: 26.9
click at [1441, 17] on button "Save" at bounding box center [1426, 22] width 54 height 32
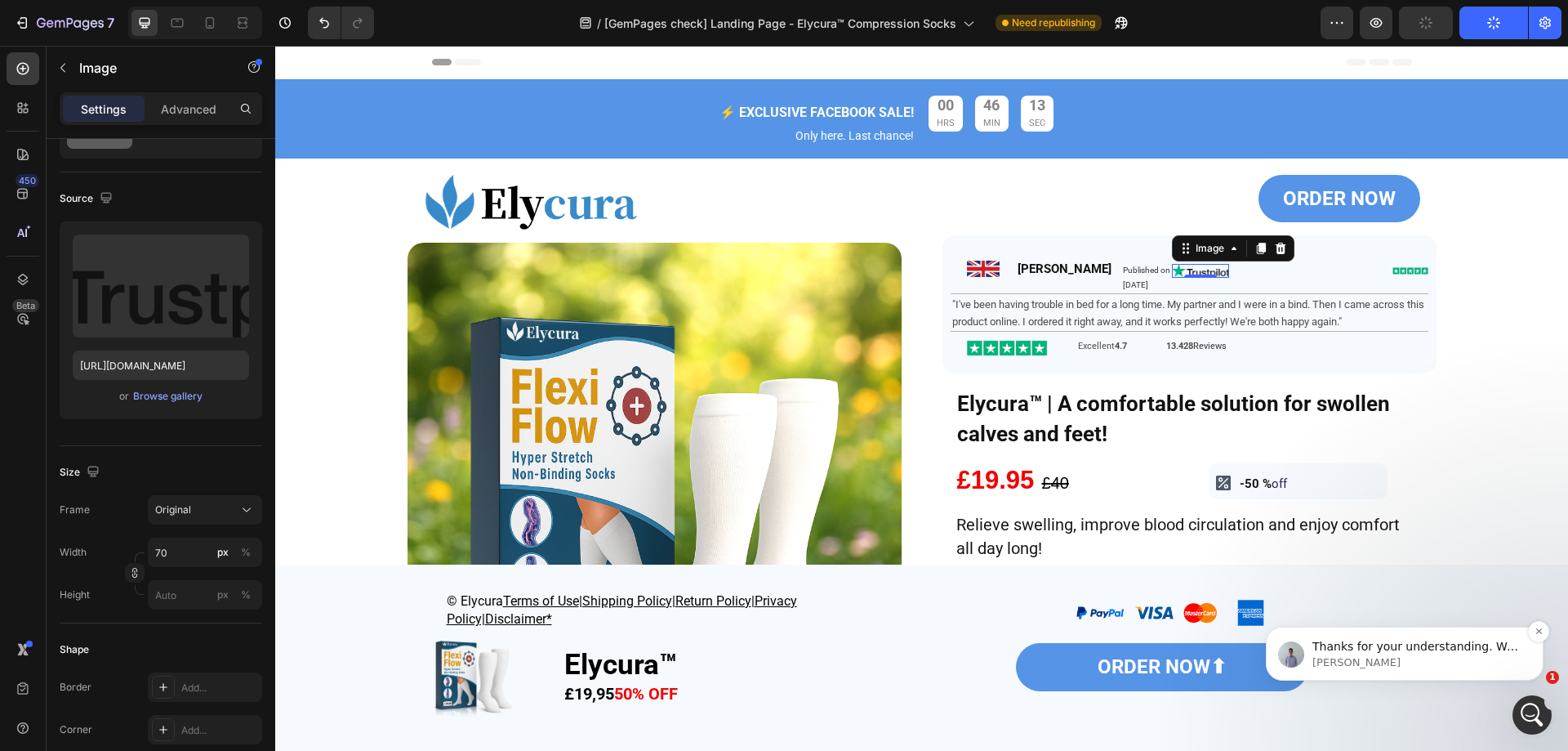
click html "Thanks for your understanding. We will circle back to you as soon as we can. Br…"
click at [1418, 79] on div "⚡️ EXCLUSIVE FACEBOOK SALE! Text Block Only here. Last chance! Text Block 00 HR…" at bounding box center [922, 119] width 1293 height 79
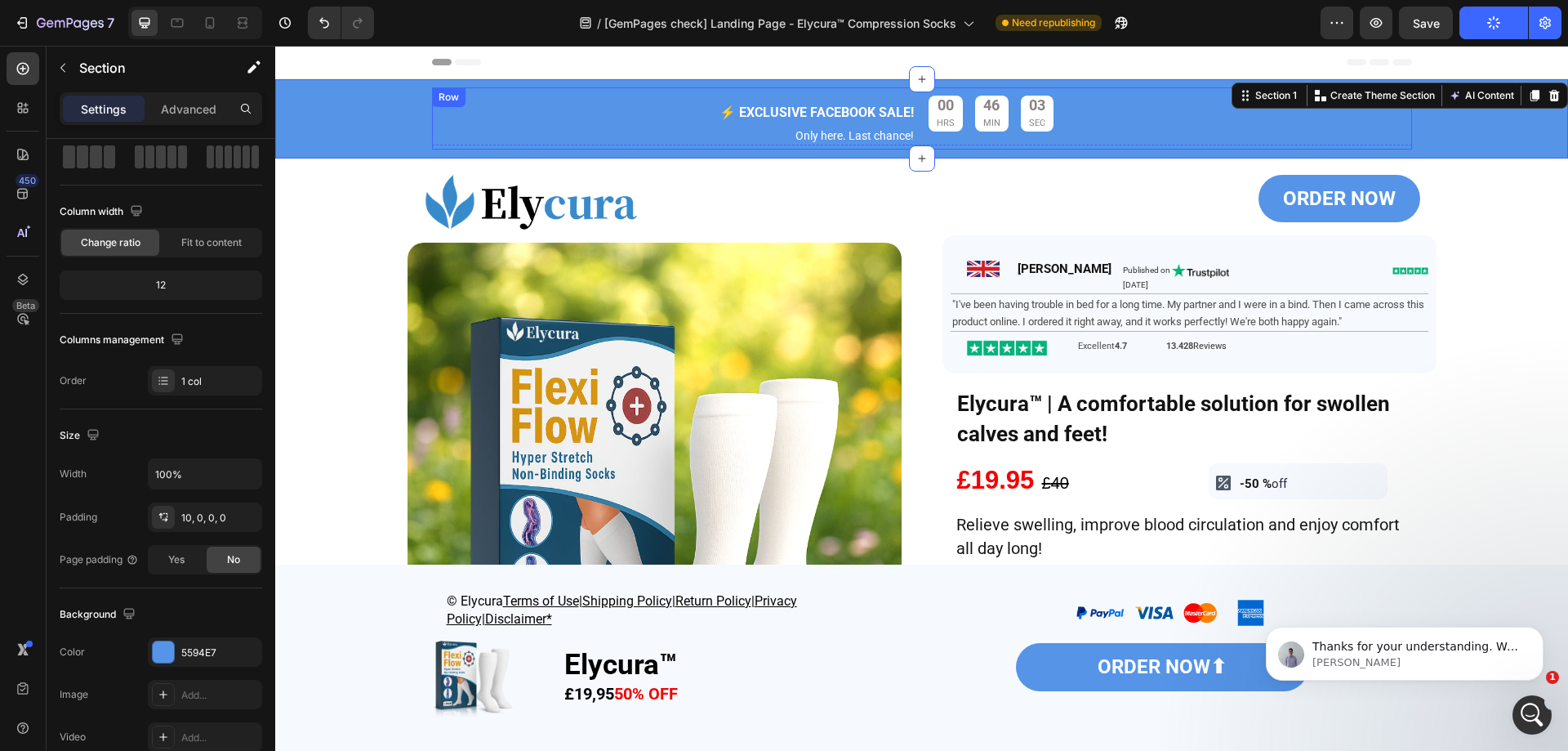
scroll to position [0, 0]
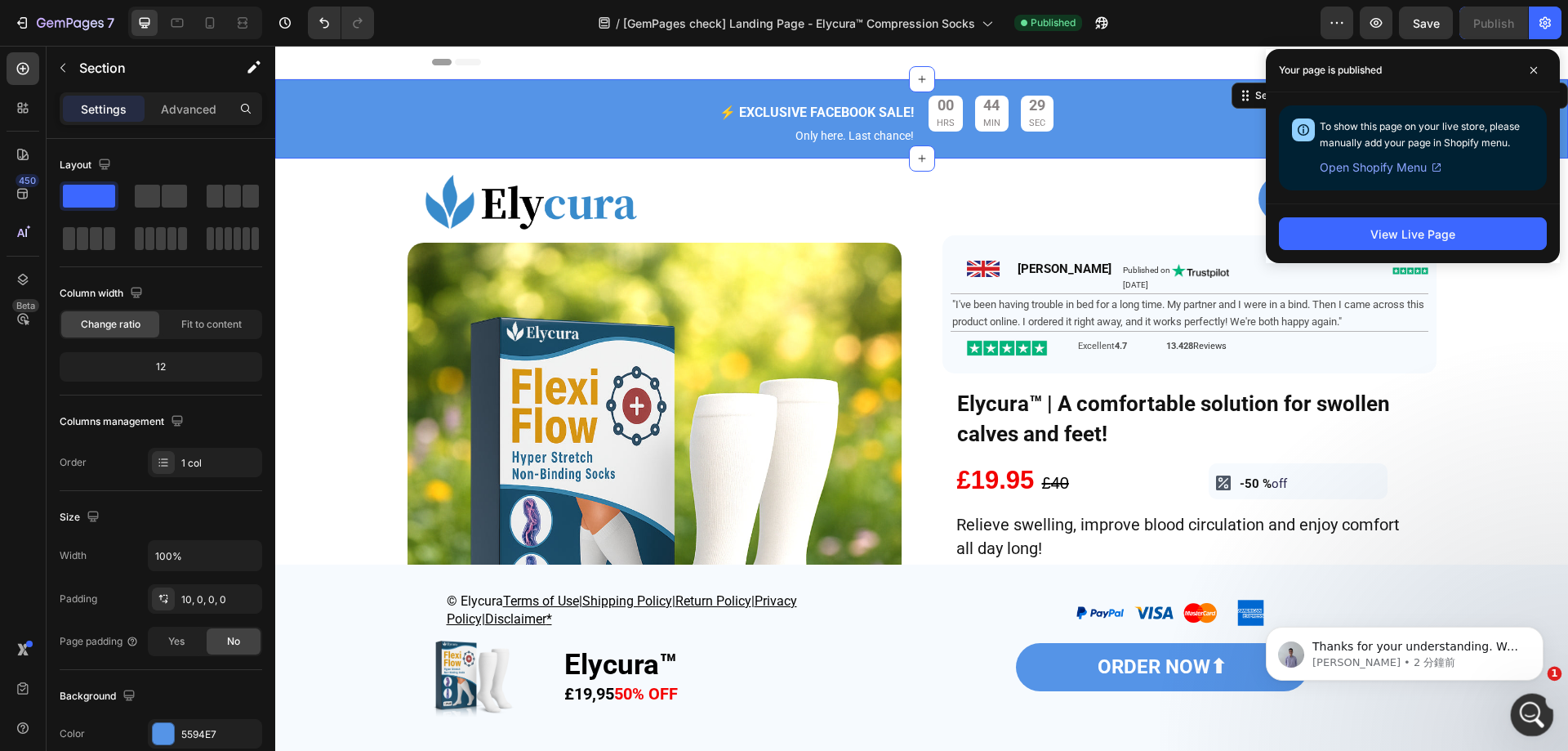
click at [1524, 713] on icon "開啟 Intercom Messenger" at bounding box center [1530, 713] width 27 height 27
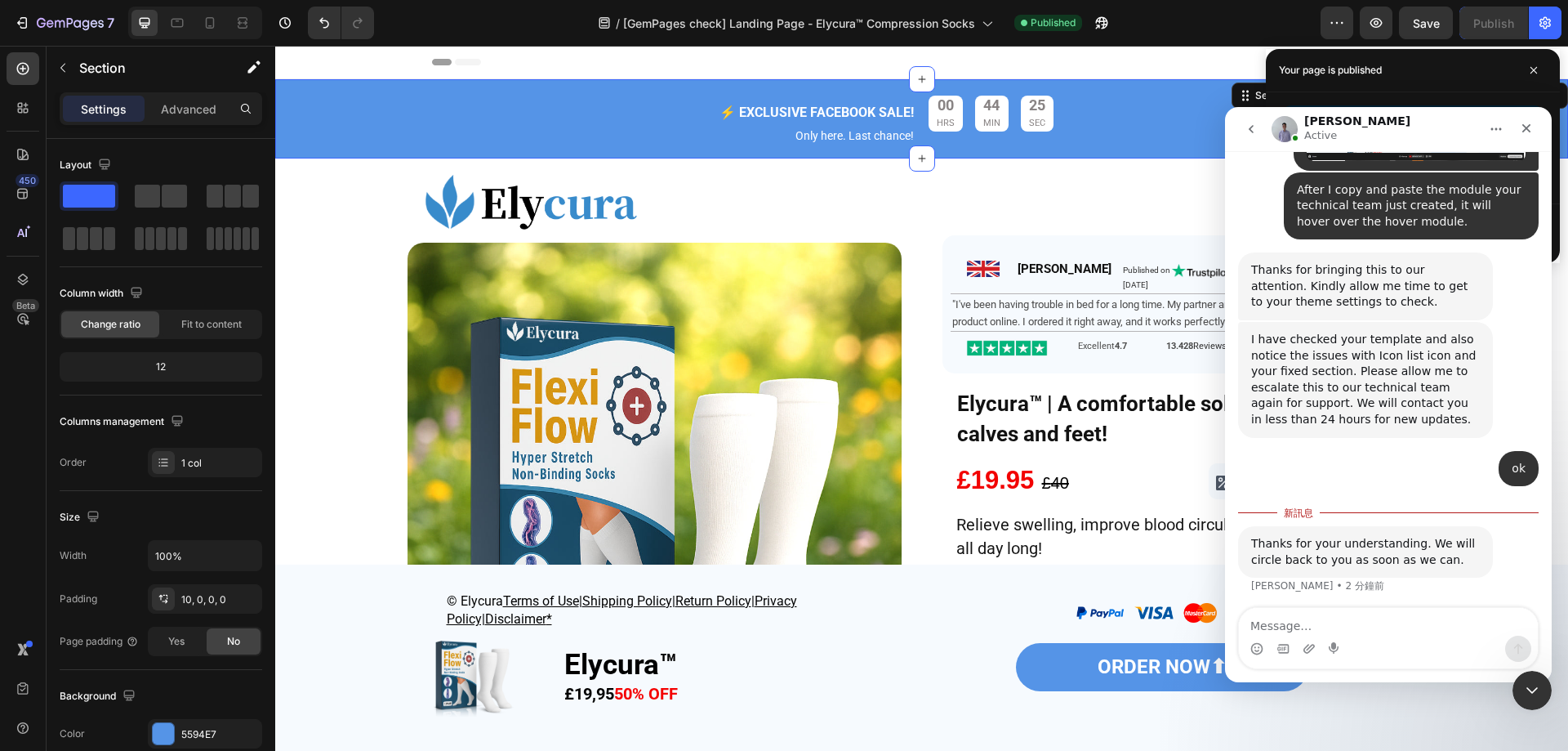
scroll to position [8637, 0]
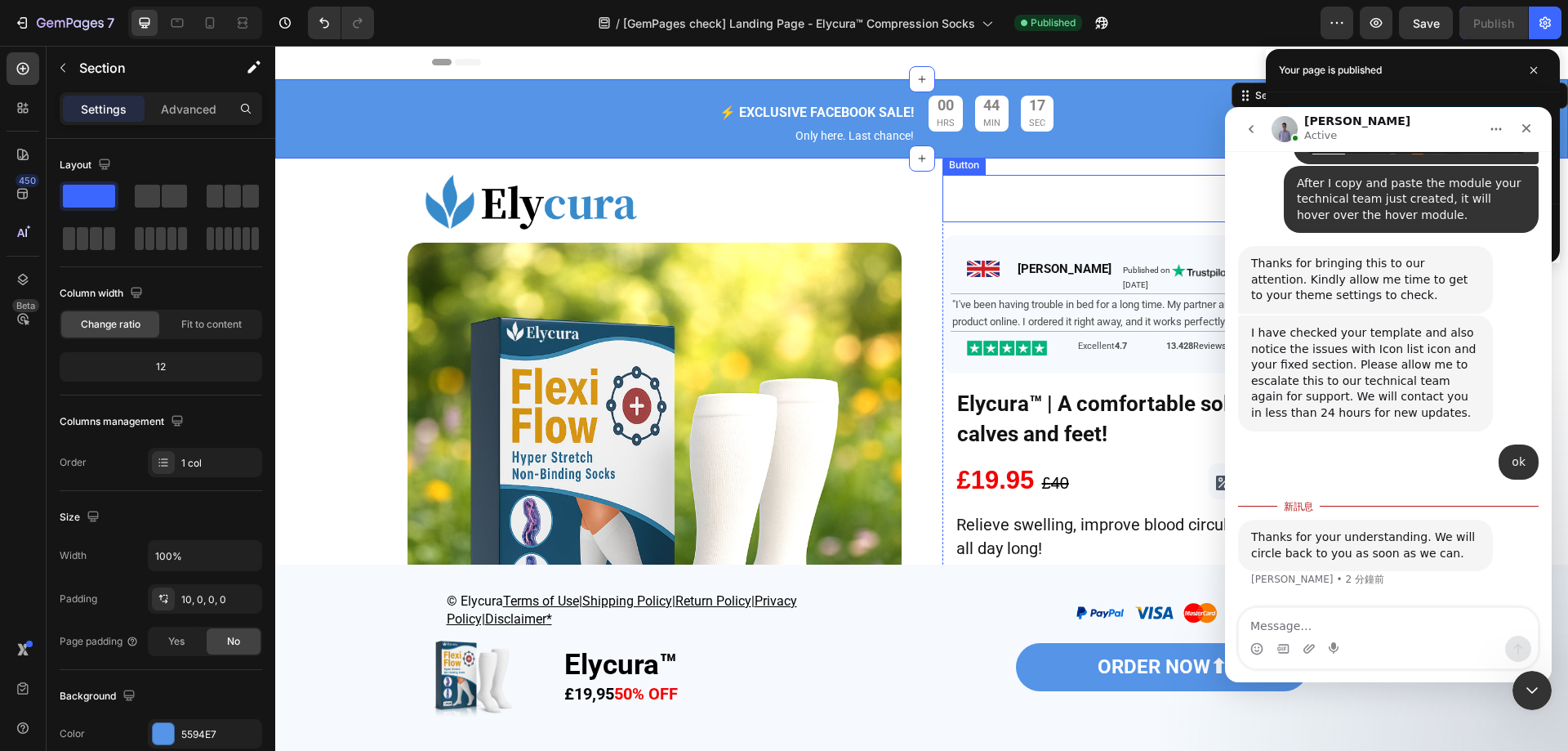
click at [1104, 202] on div "ORDER NOW Button" at bounding box center [1182, 198] width 478 height 48
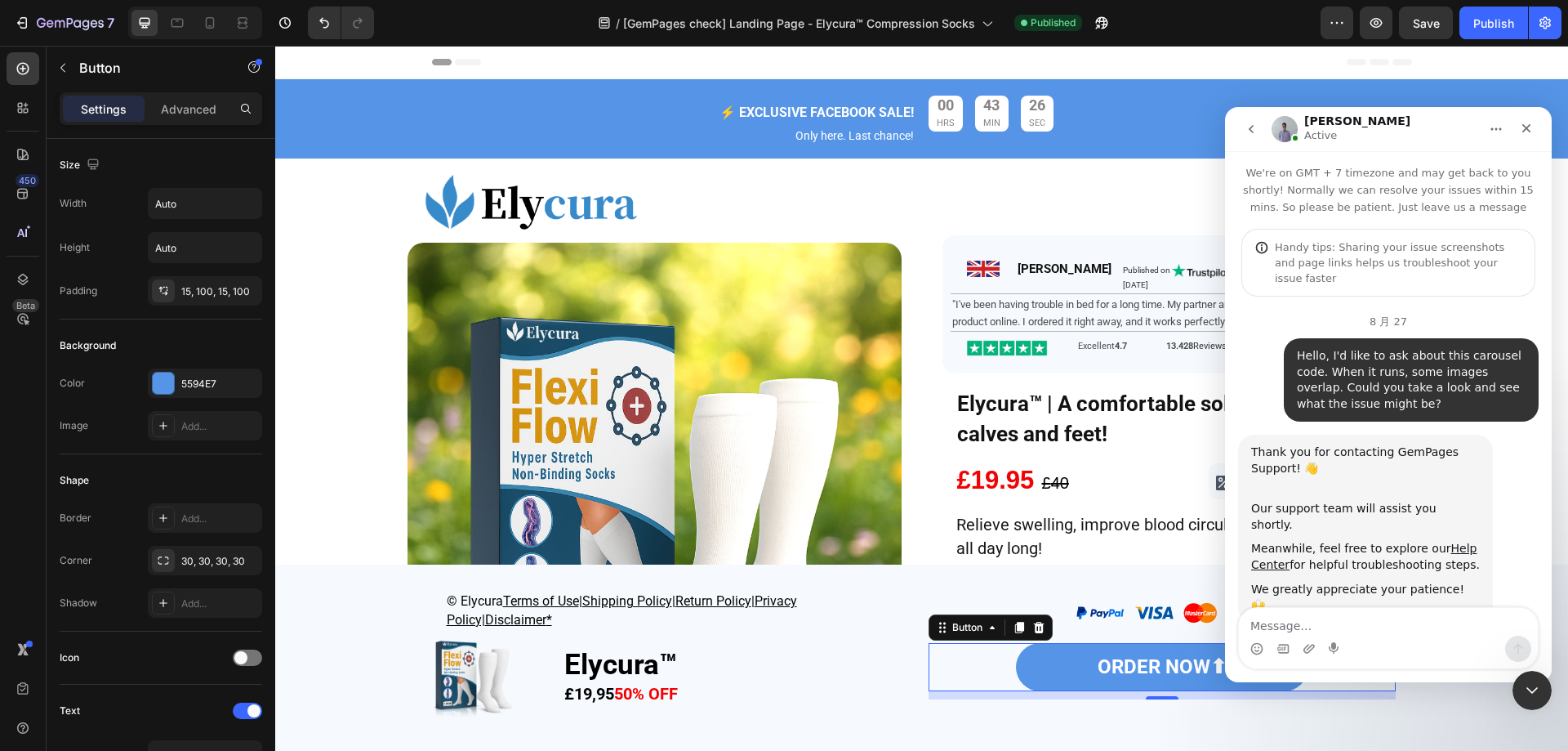
scroll to position [3, 0]
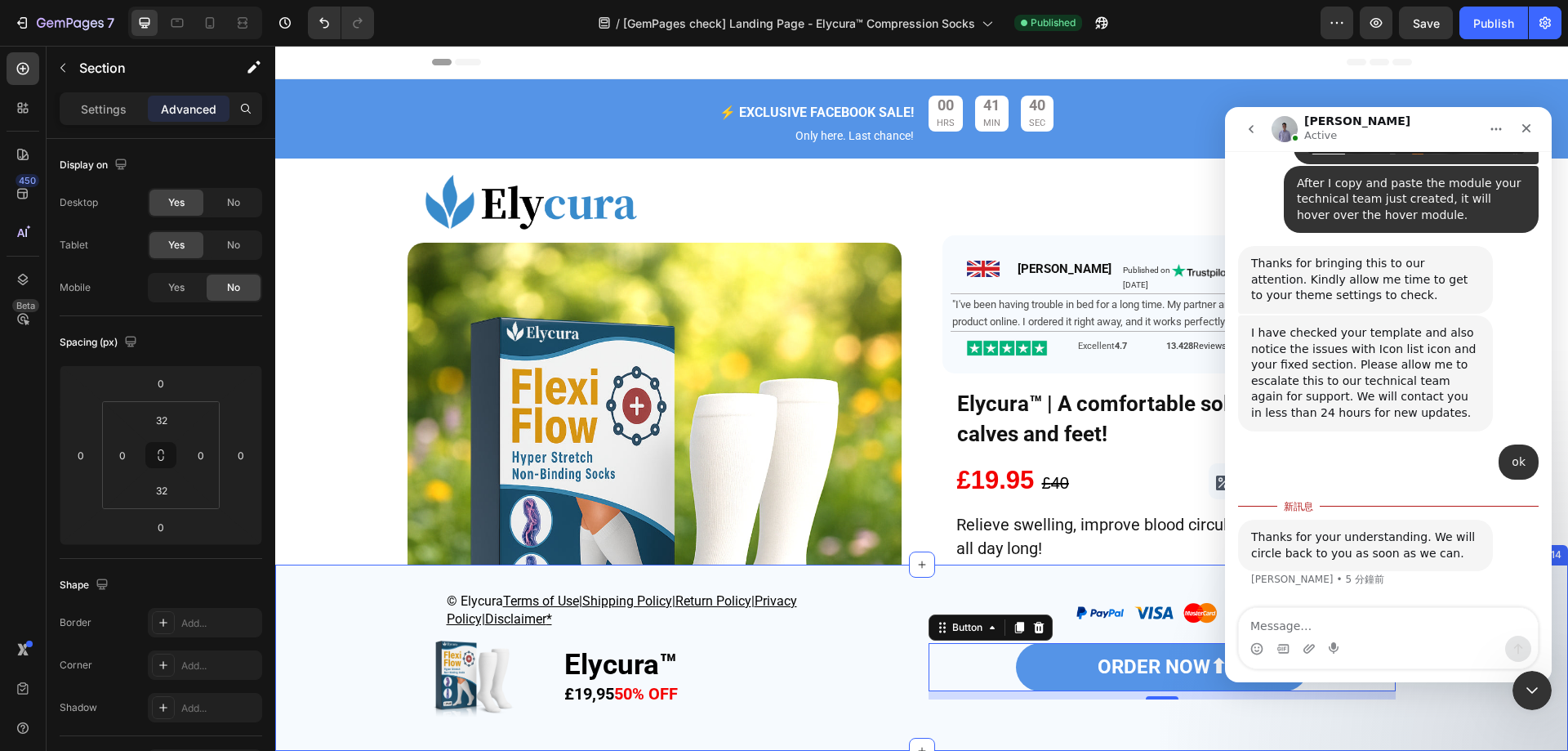
click at [333, 640] on div "© Elycura Terms of Use | Shipping Policy | Return Policy | Privacy Policy| Disc…" at bounding box center [922, 658] width 1293 height 134
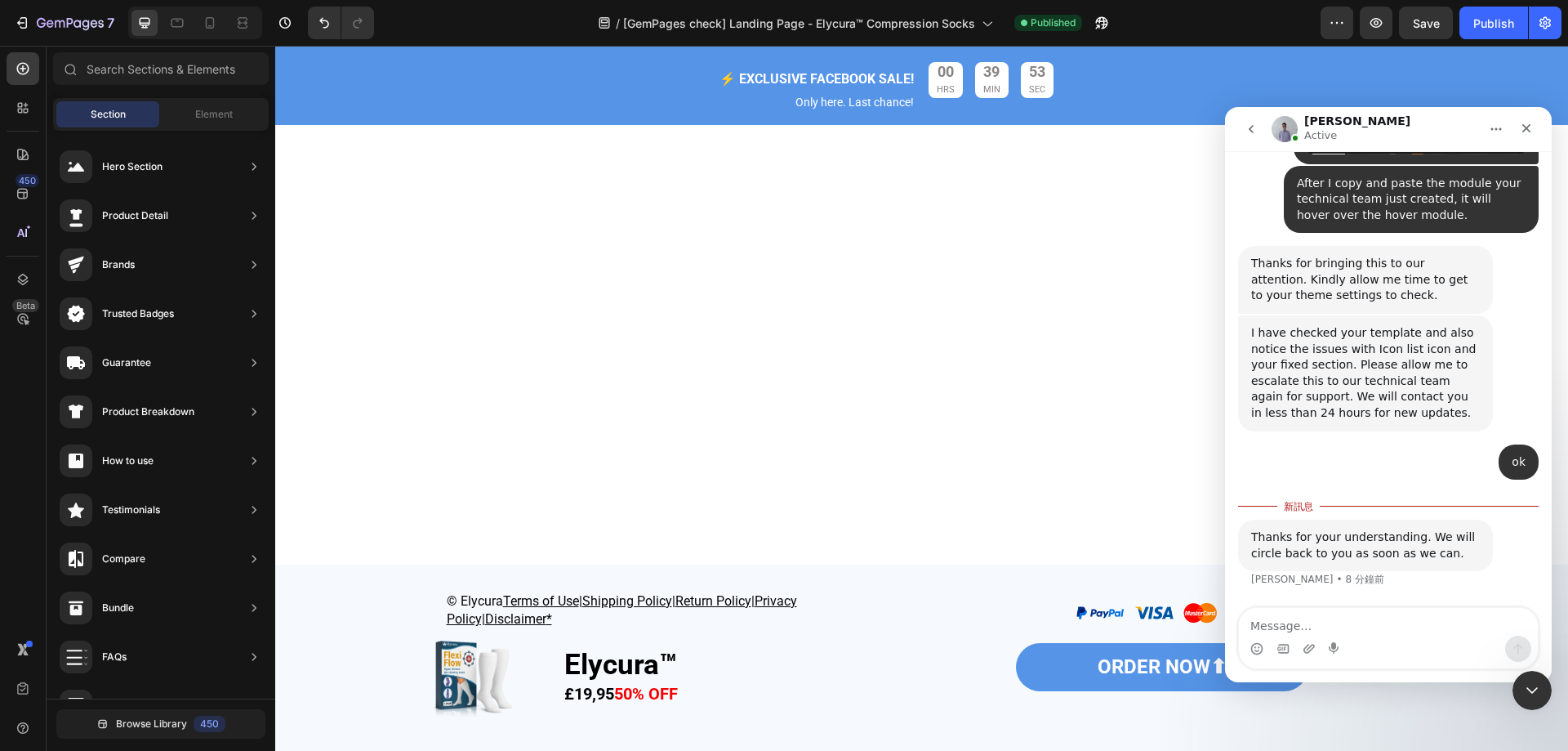
scroll to position [6023, 0]
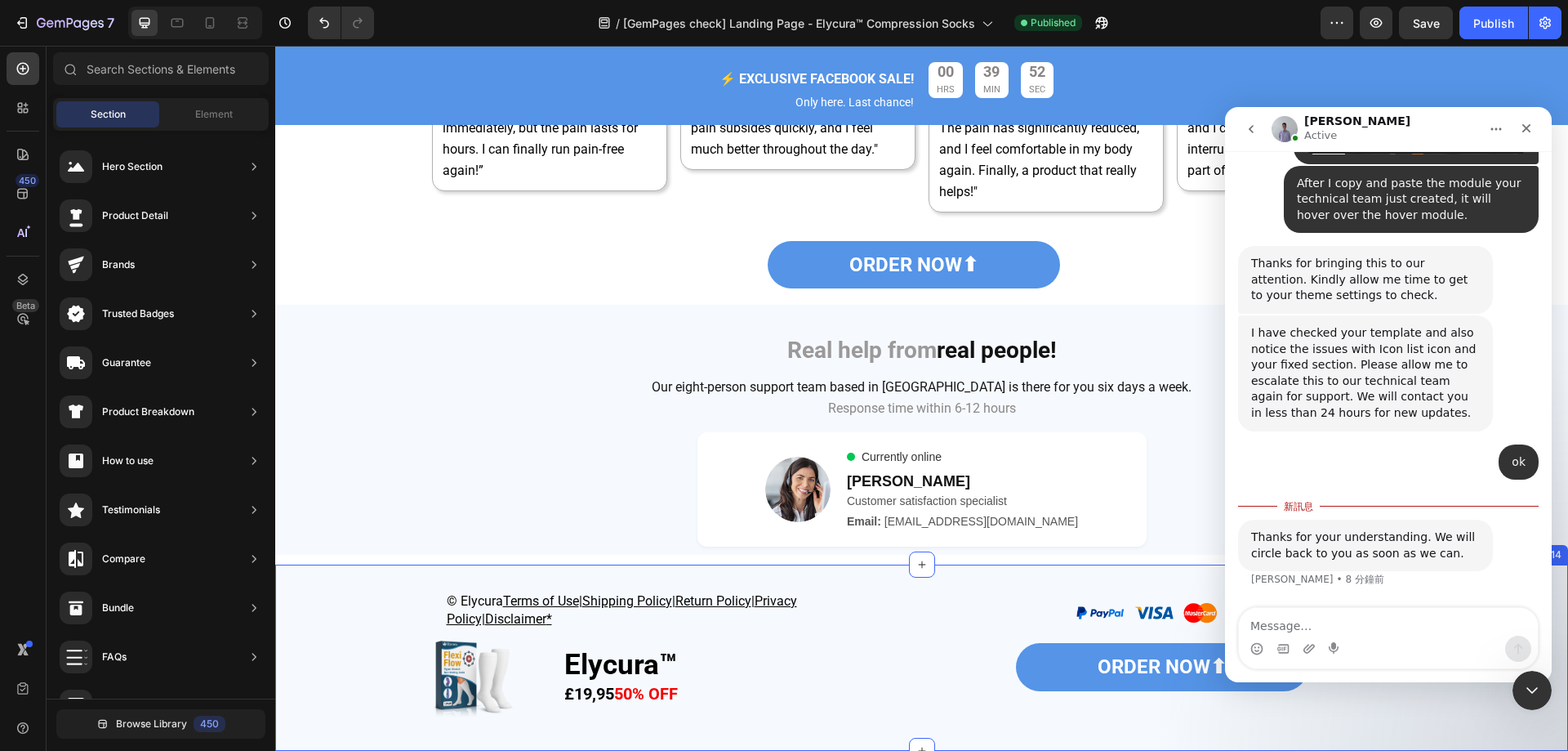
click at [329, 626] on div "© Elycura Terms of Use | Shipping Policy | Return Policy | Privacy Policy| Disc…" at bounding box center [922, 658] width 1293 height 134
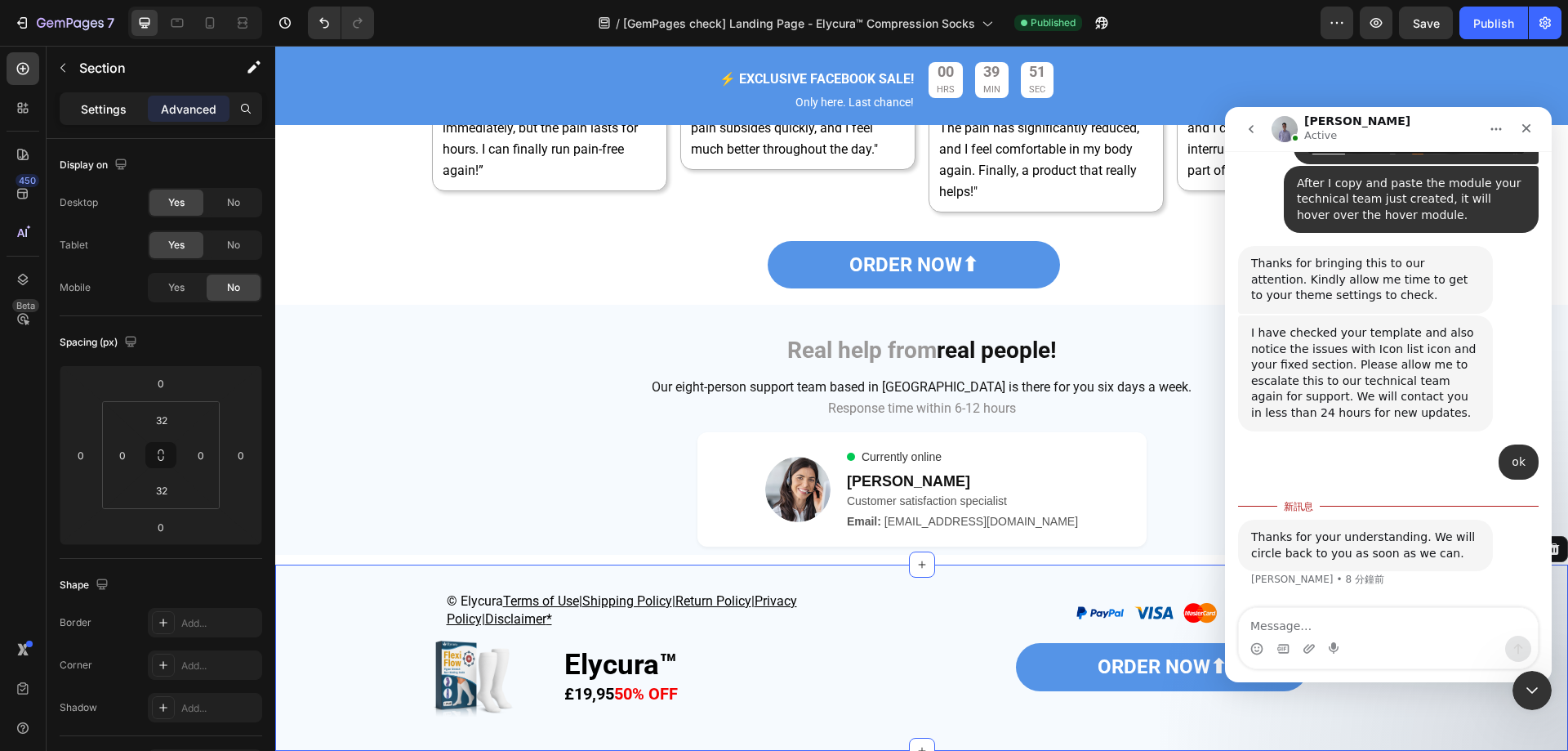
click at [94, 100] on p "Settings" at bounding box center [104, 109] width 45 height 17
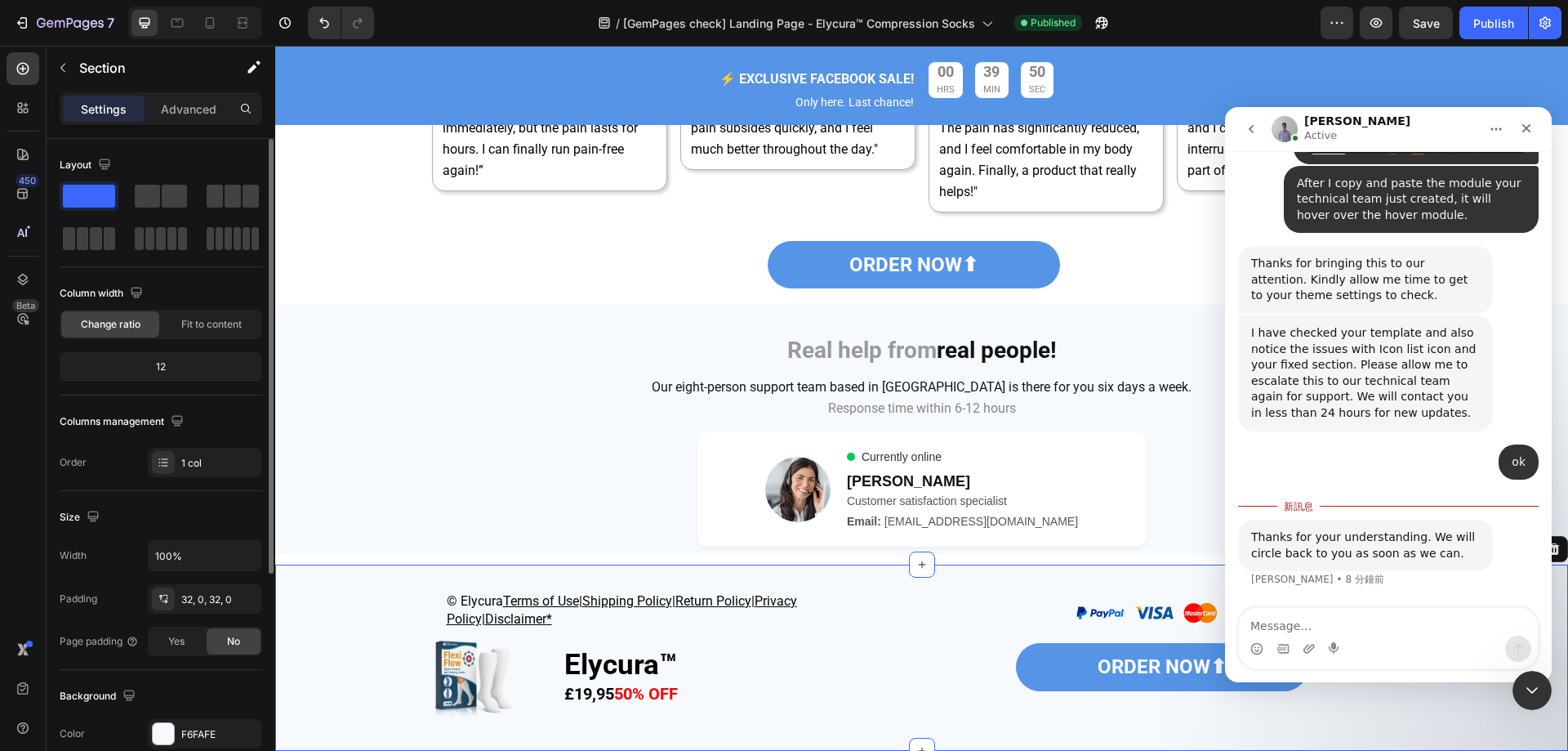
scroll to position [338, 0]
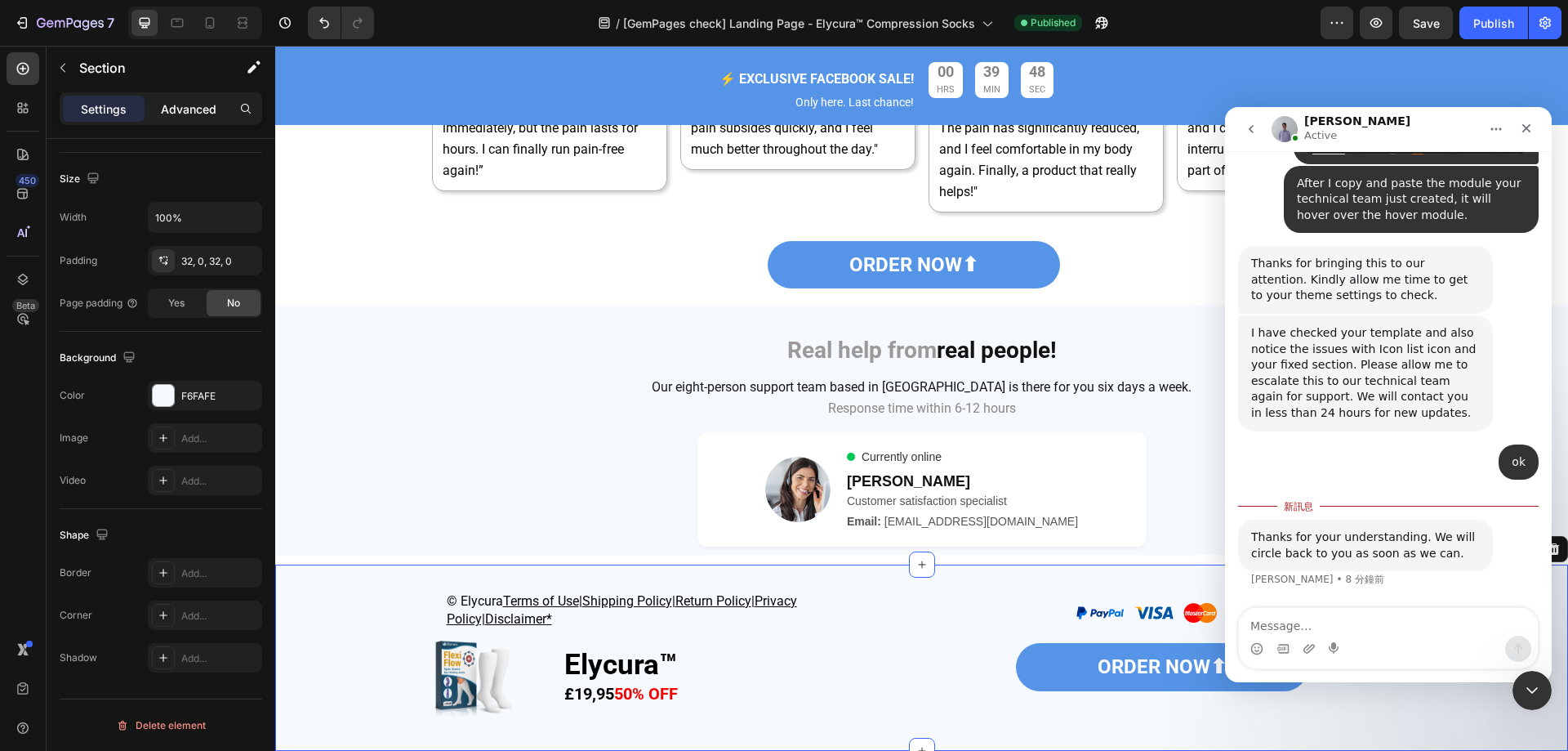
click at [150, 100] on div "Advanced" at bounding box center [189, 109] width 82 height 26
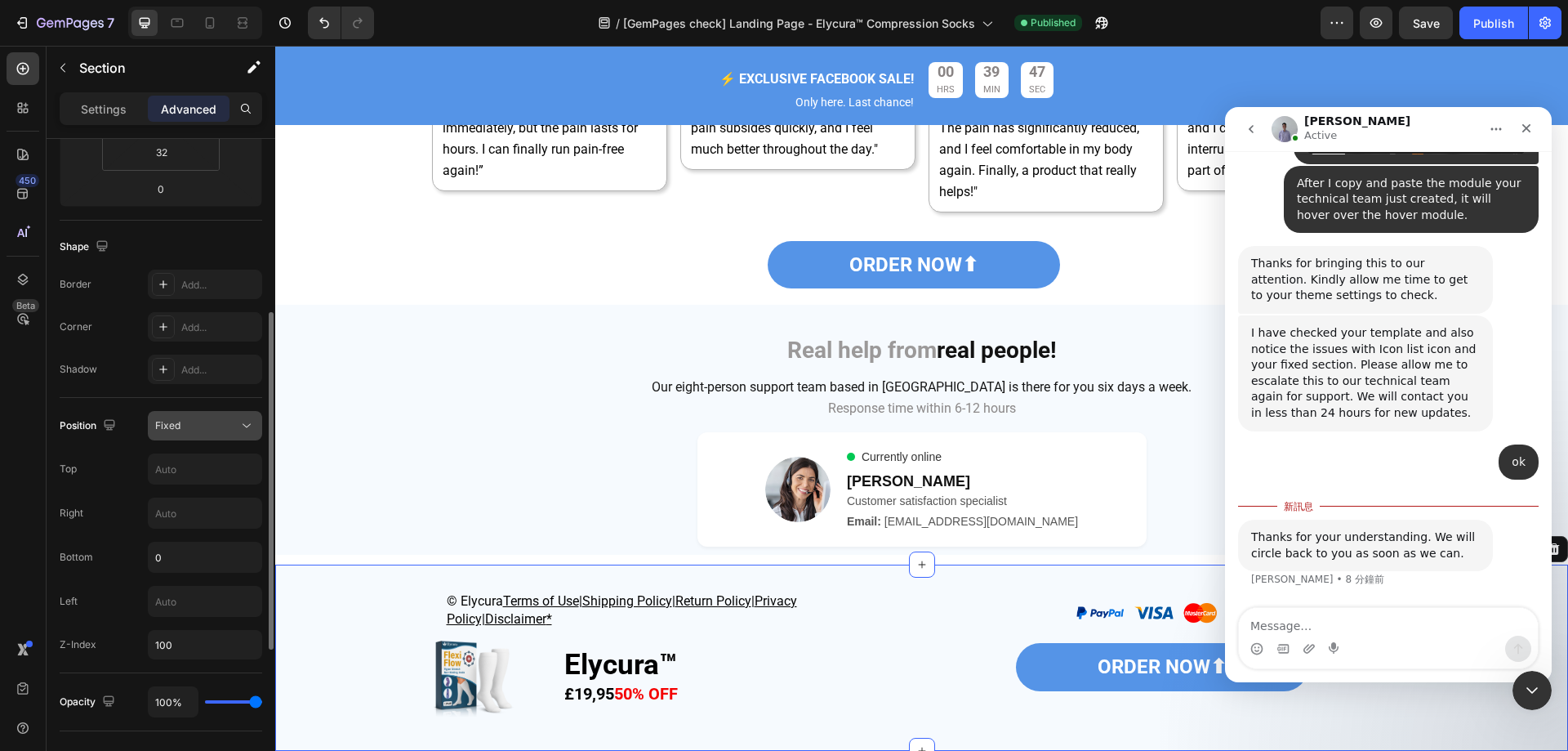
click at [201, 431] on div "Fixed" at bounding box center [197, 426] width 84 height 15
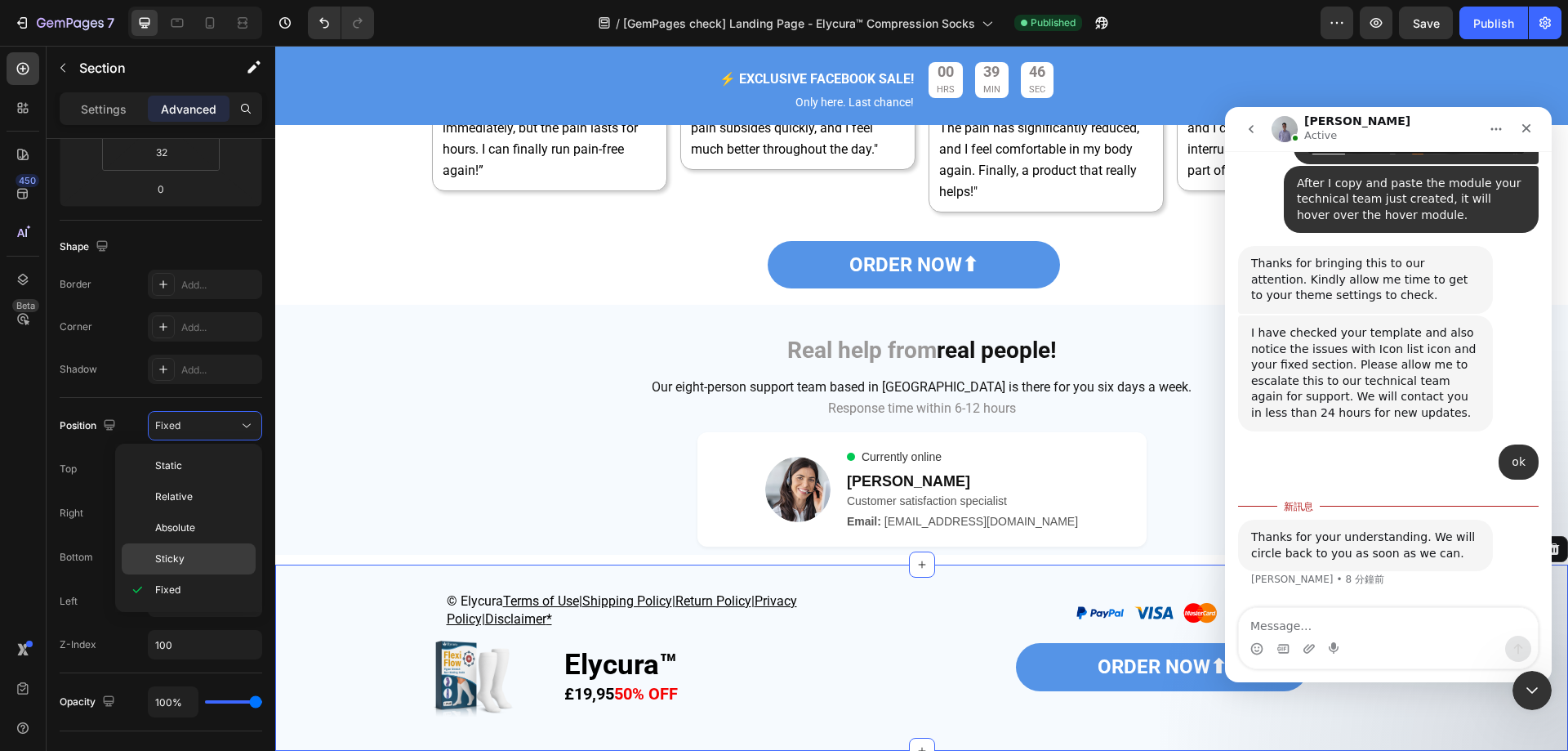
click at [200, 553] on p "Sticky" at bounding box center [201, 558] width 93 height 15
type input "0"
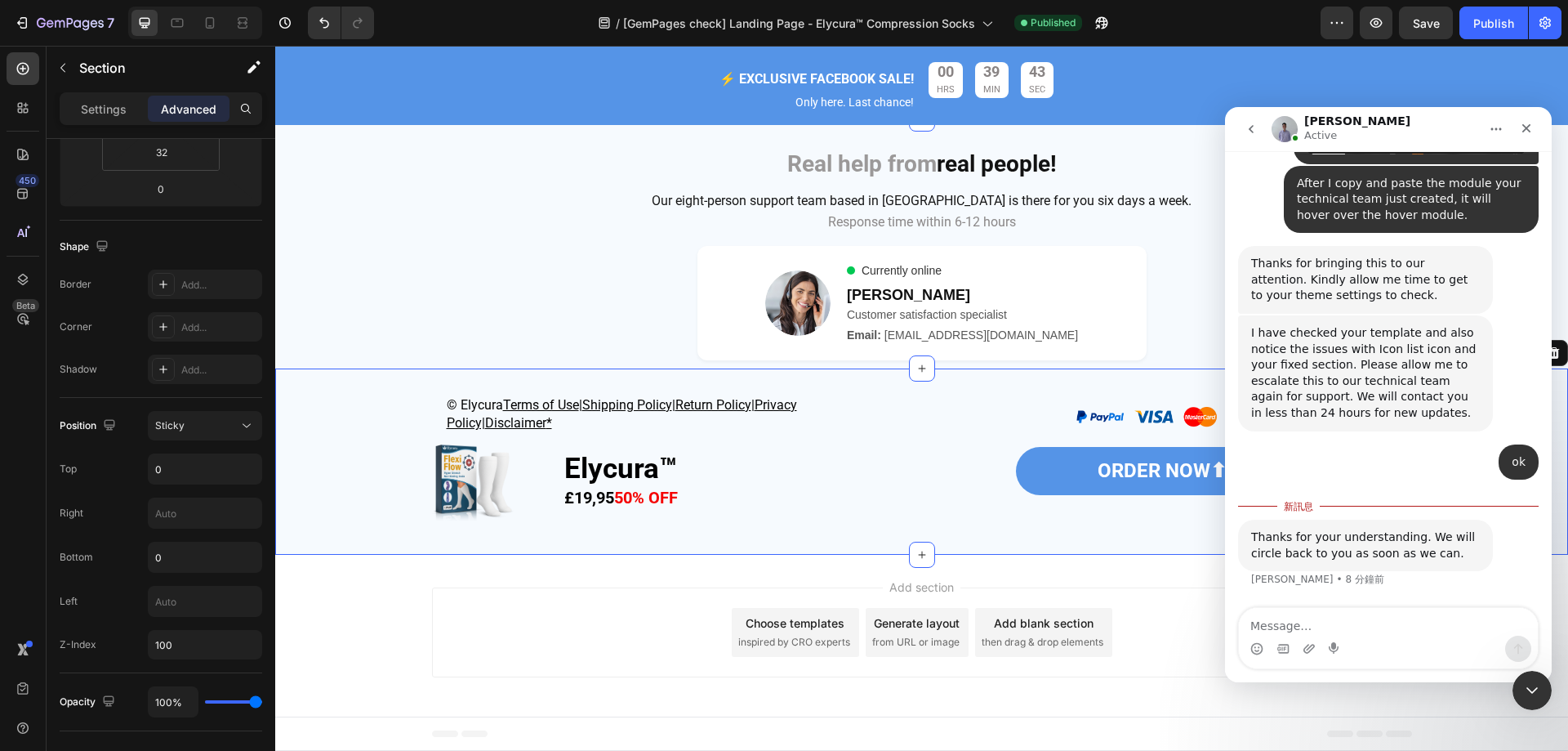
scroll to position [6209, 0]
click at [1433, 31] on div "Save" at bounding box center [1426, 24] width 27 height 17
click at [1499, 23] on div "Publish" at bounding box center [1494, 24] width 41 height 17
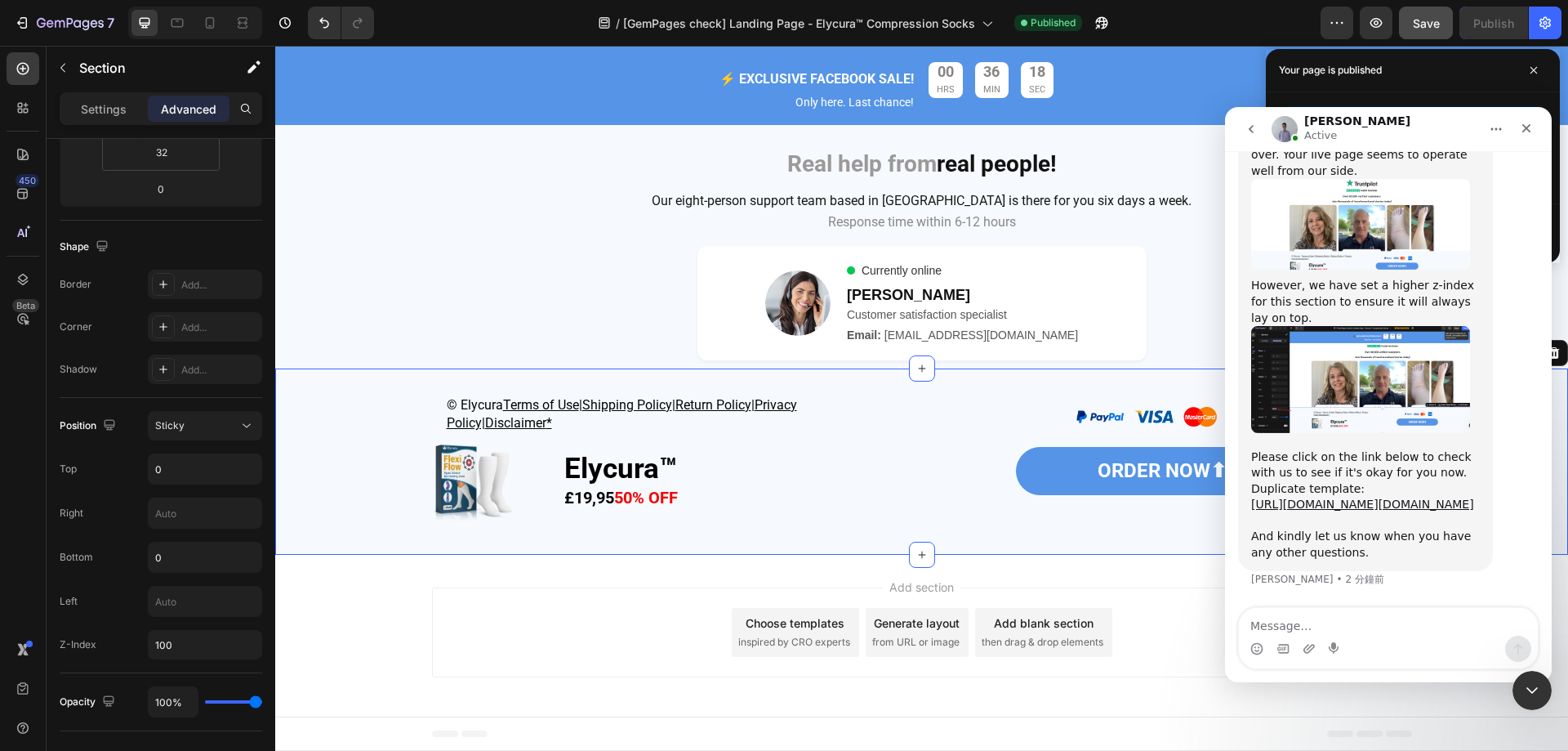
scroll to position [9121, 0]
click at [1309, 432] on img "Brad 說…" at bounding box center [1360, 379] width 219 height 106
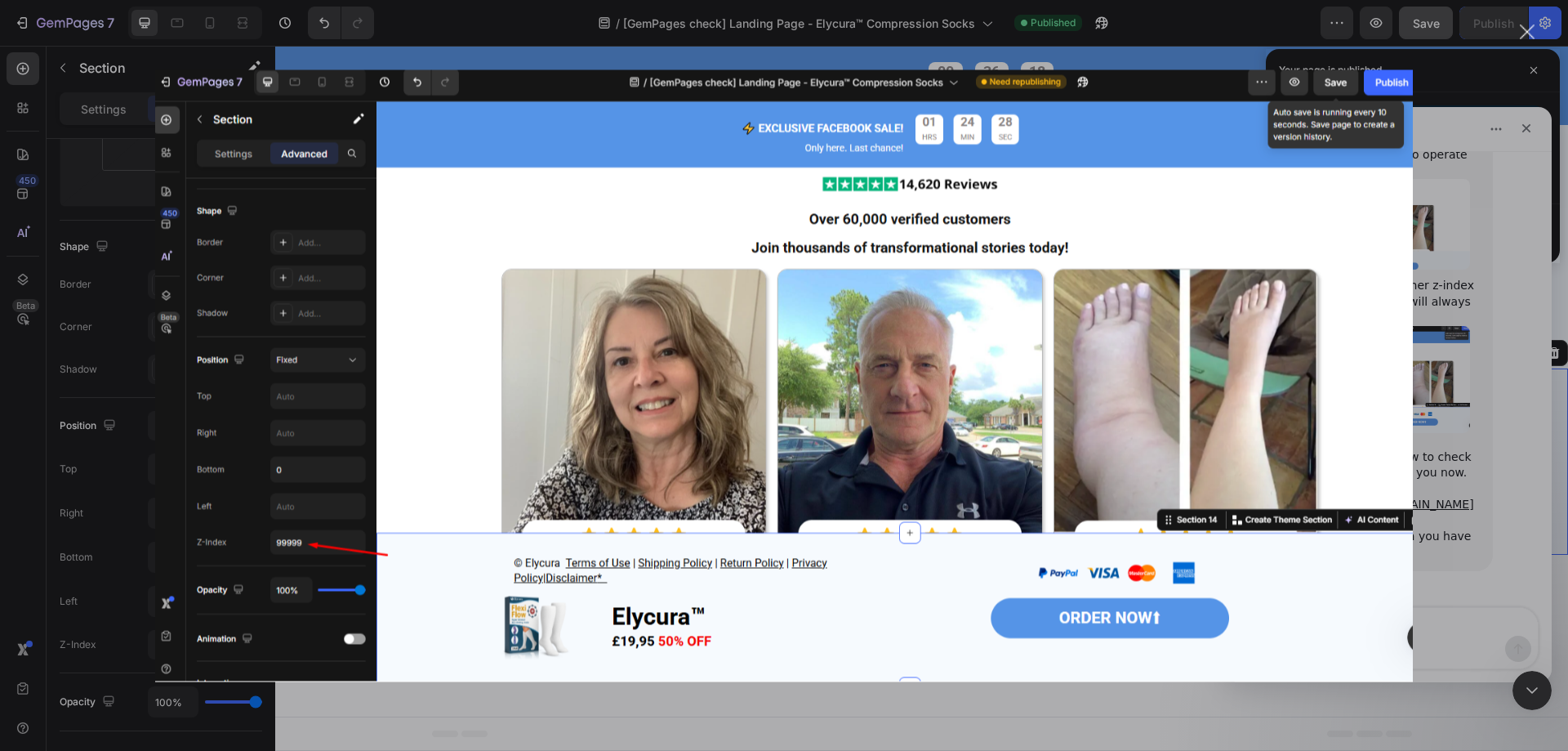
scroll to position [0, 0]
click at [1524, 33] on div "關閉" at bounding box center [1528, 32] width 16 height 16
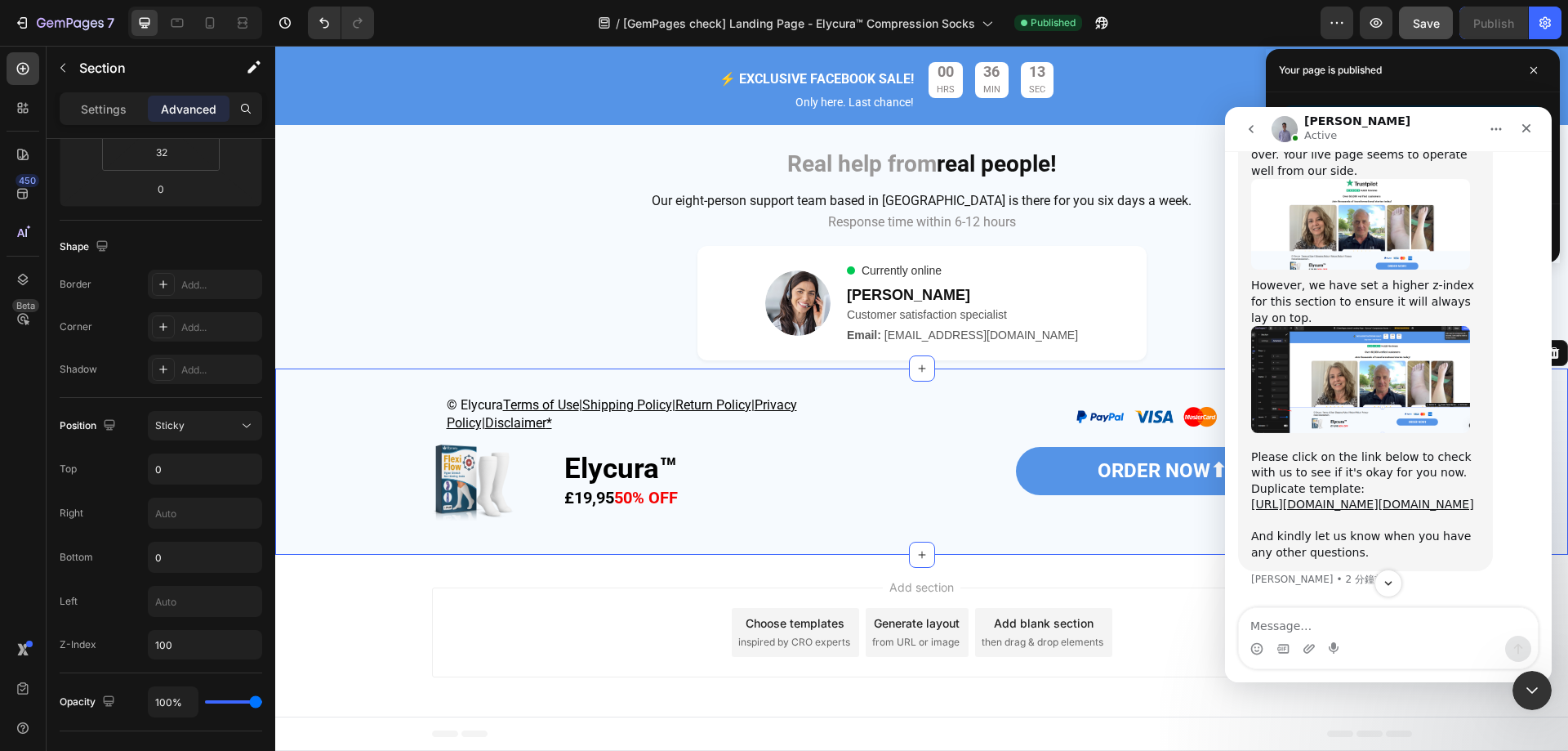
scroll to position [9203, 0]
click at [1423, 631] on textarea "Message…" at bounding box center [1388, 622] width 299 height 28
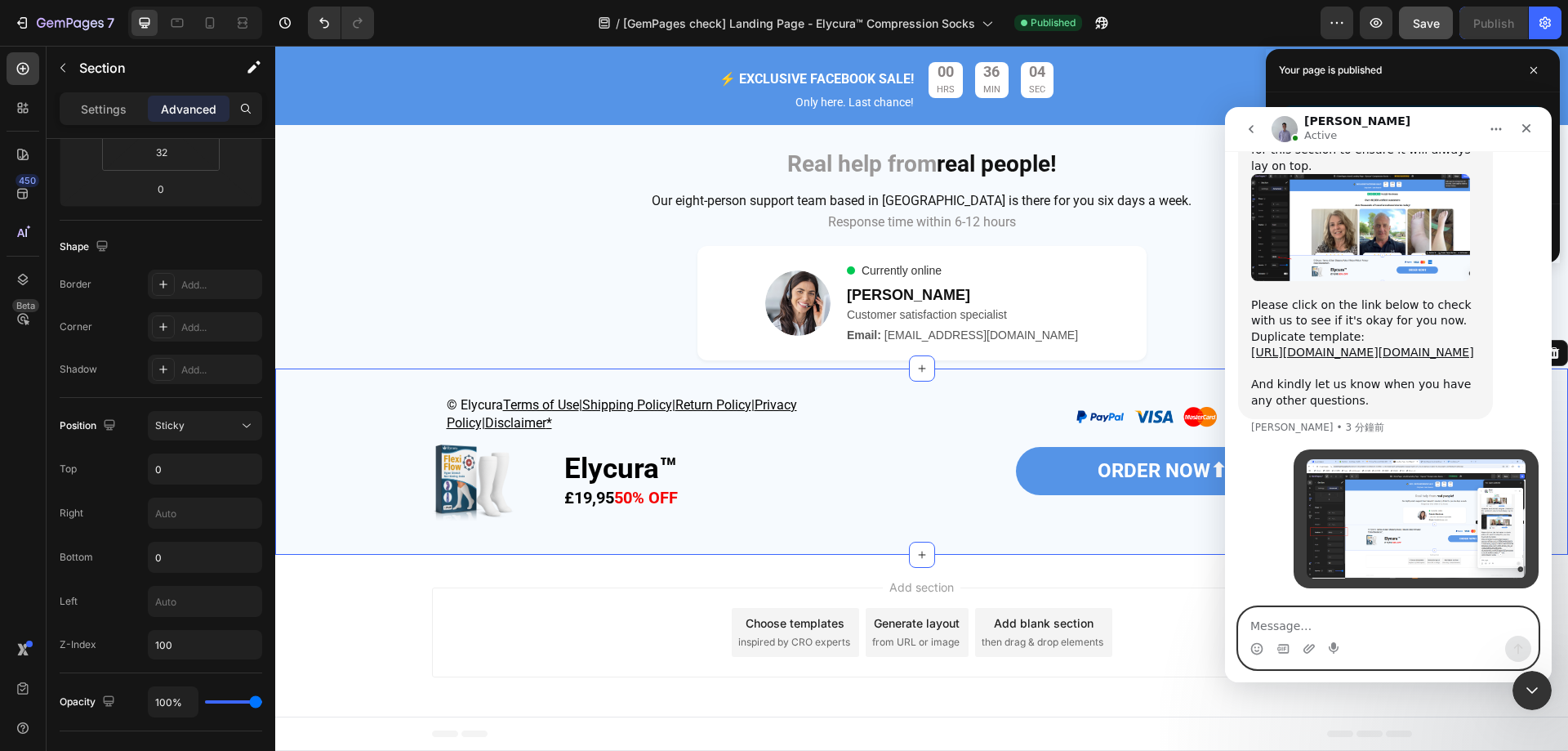
scroll to position [9437, 0]
paste textarea "After adjusting this setting to sticky, the overlapping issue seems to have bee…"
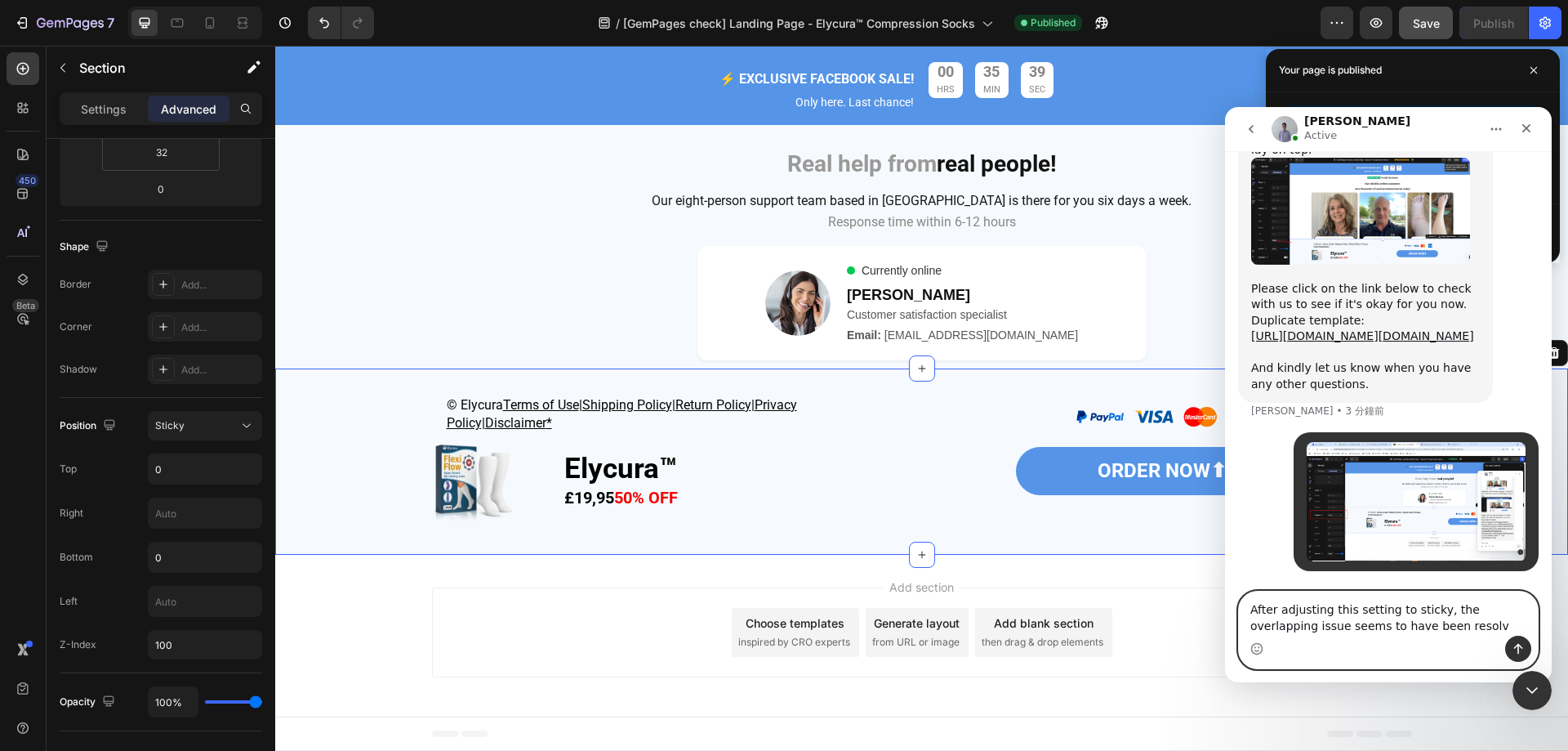
type textarea "After adjusting this setting to sticky, the overlapping issue seems to have bee…"
click at [1525, 650] on button "傳送訊息…" at bounding box center [1518, 649] width 26 height 26
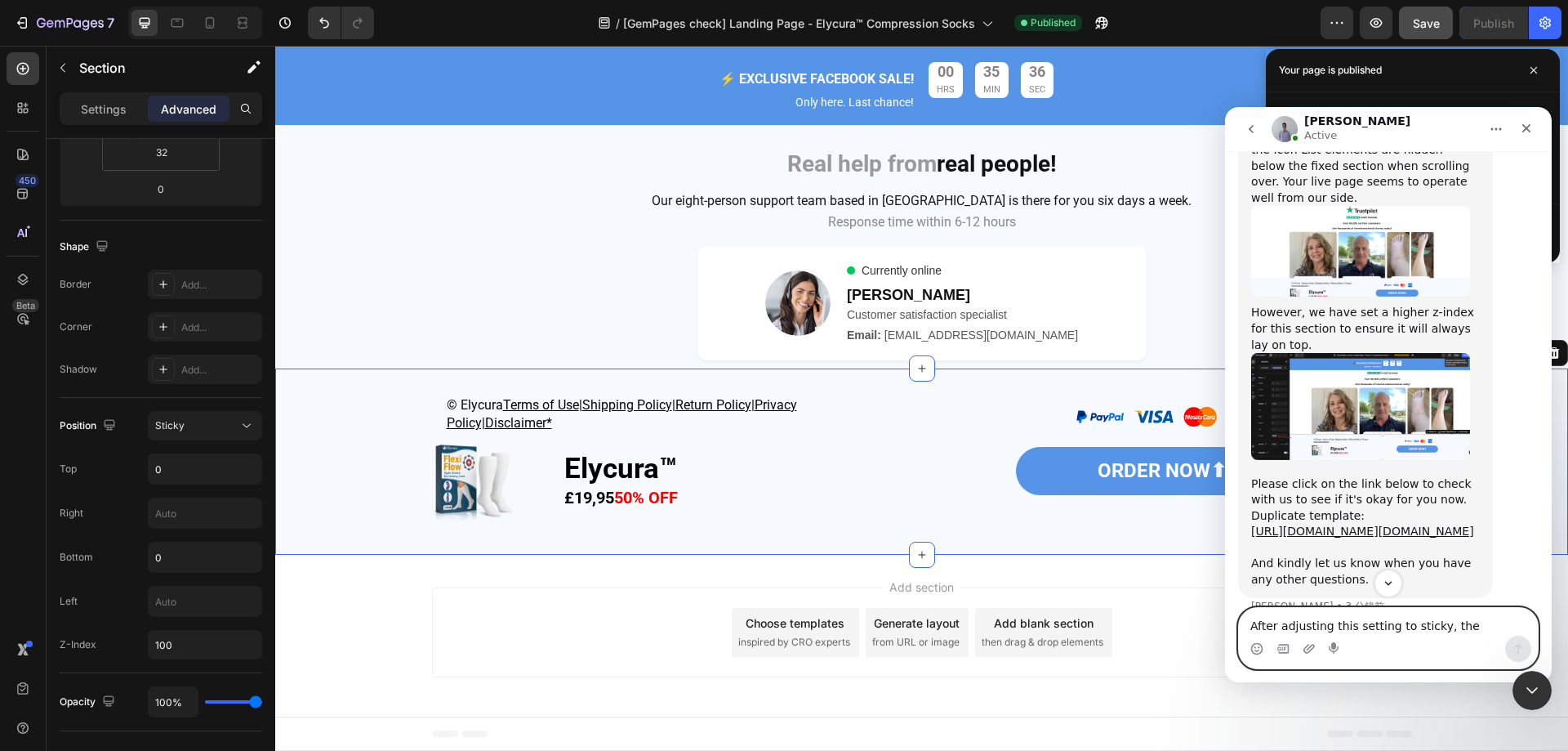
scroll to position [9097, 0]
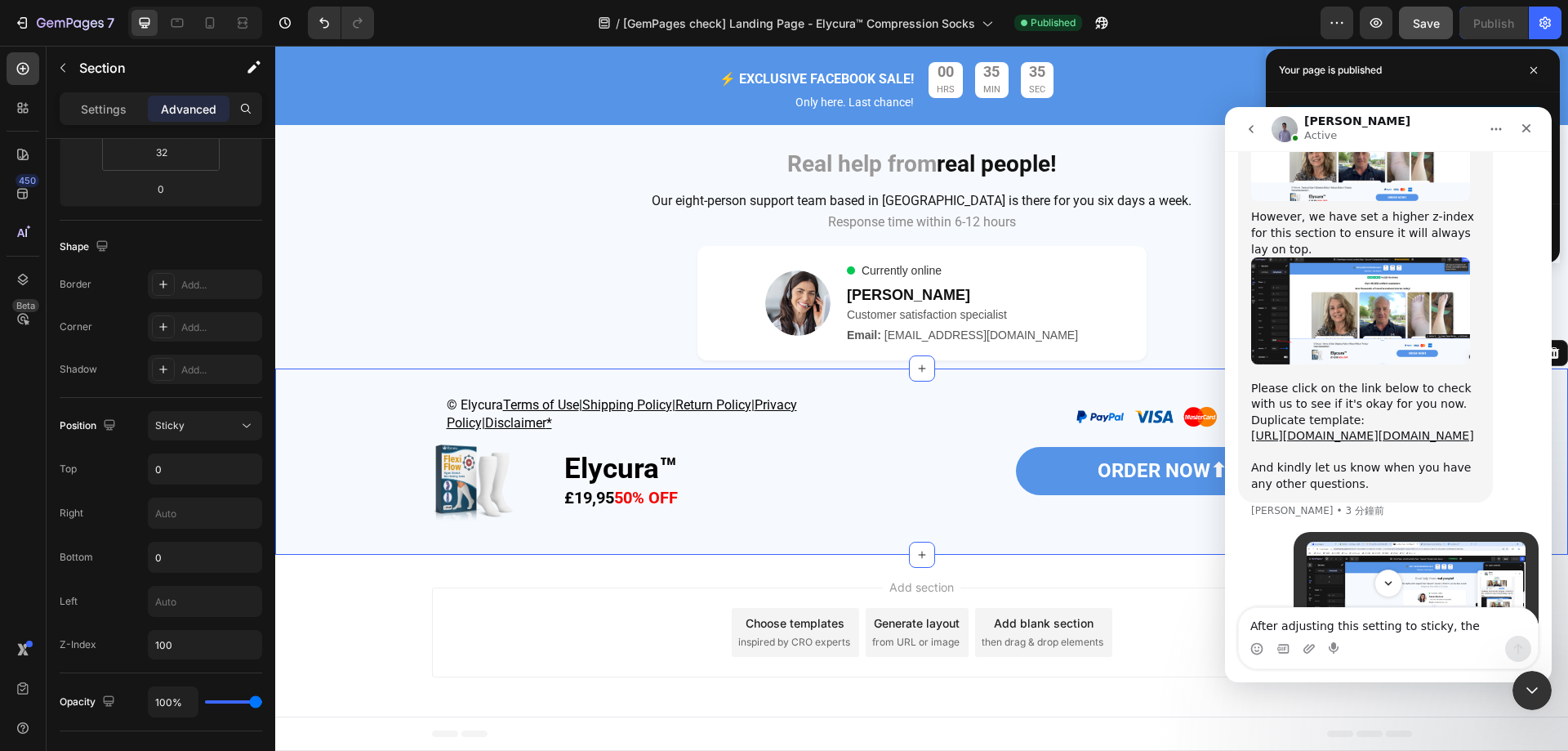
click at [1374, 201] on img "Brad 說…" at bounding box center [1360, 155] width 219 height 91
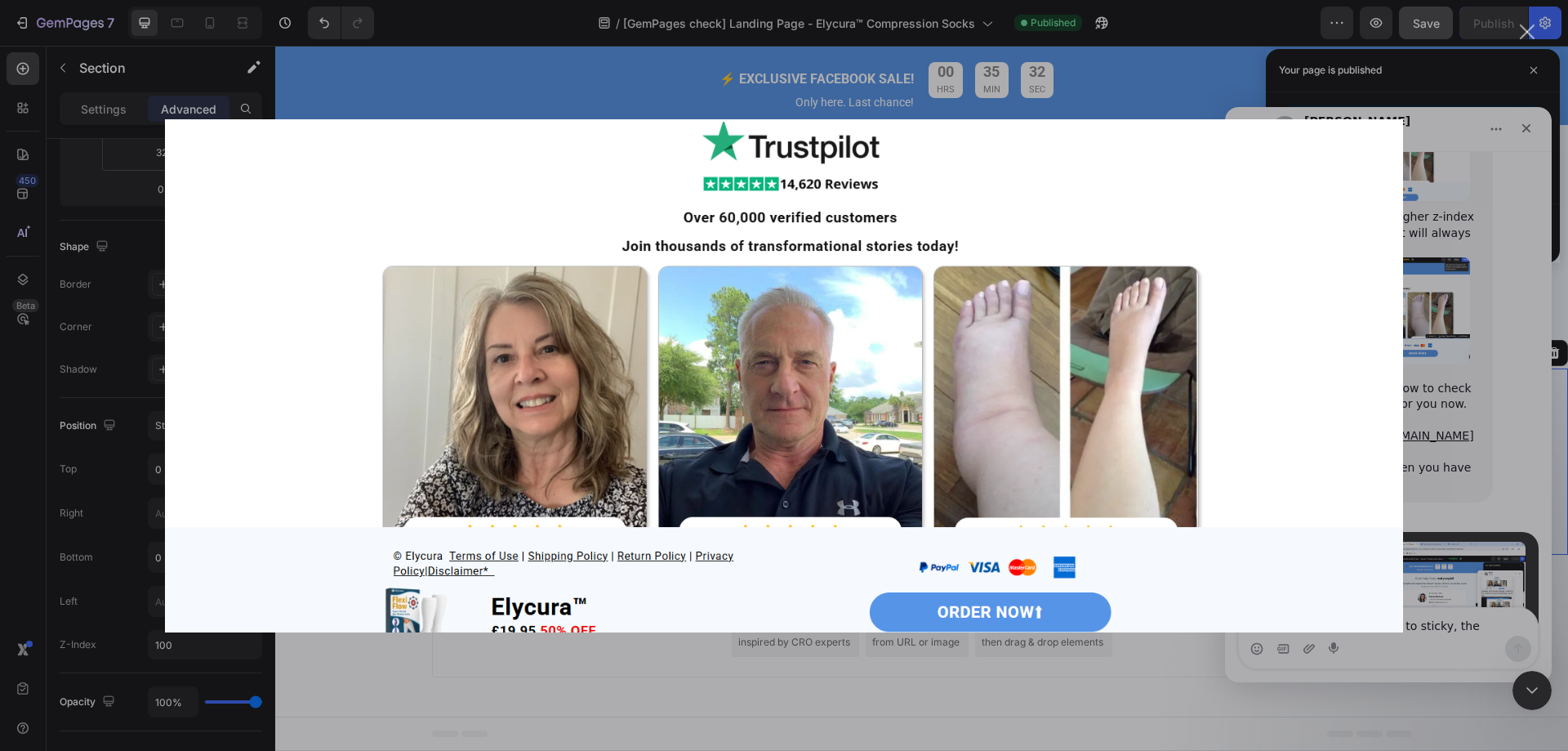
click at [1475, 121] on div "Intercom Messenger" at bounding box center [784, 375] width 1568 height 751
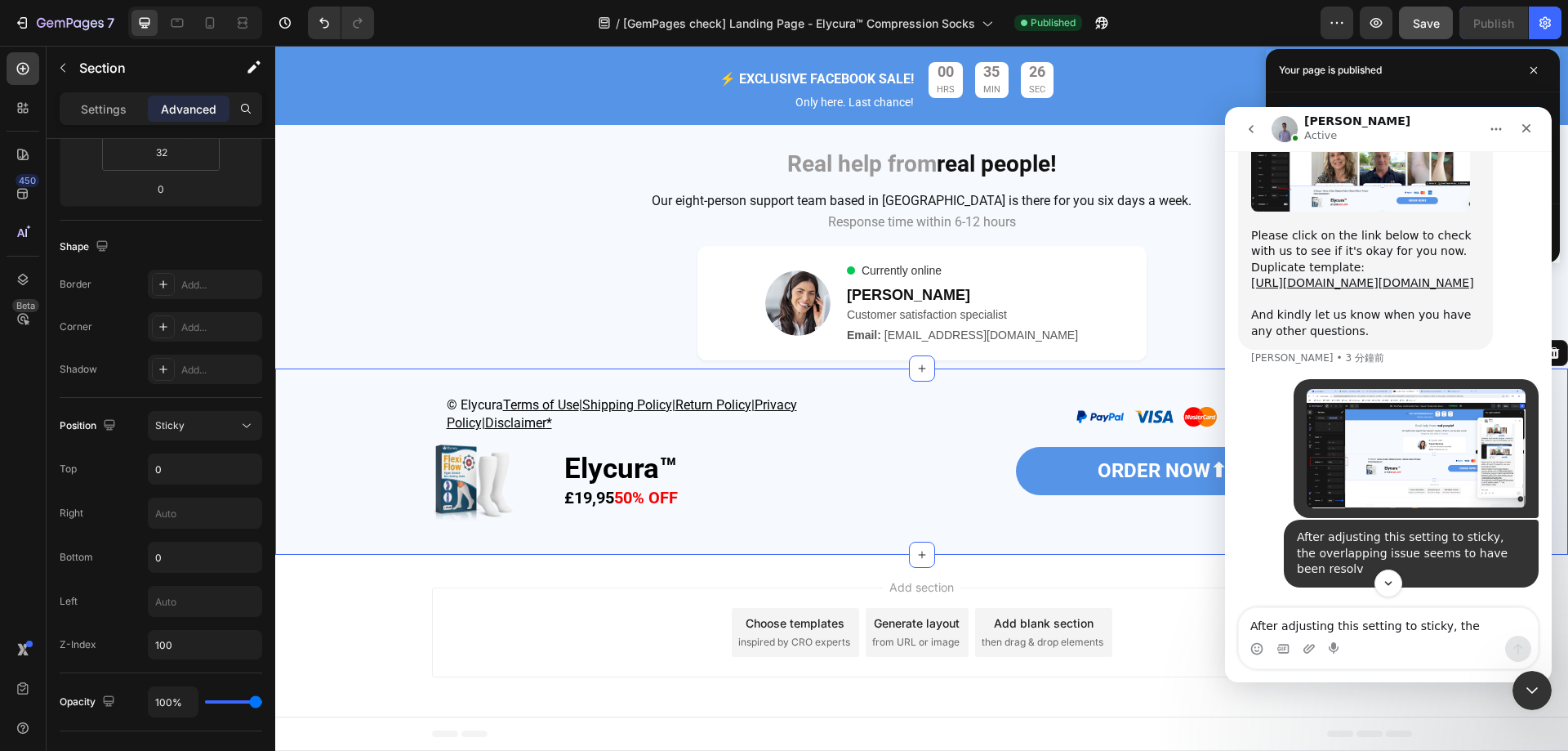
scroll to position [9179, 0]
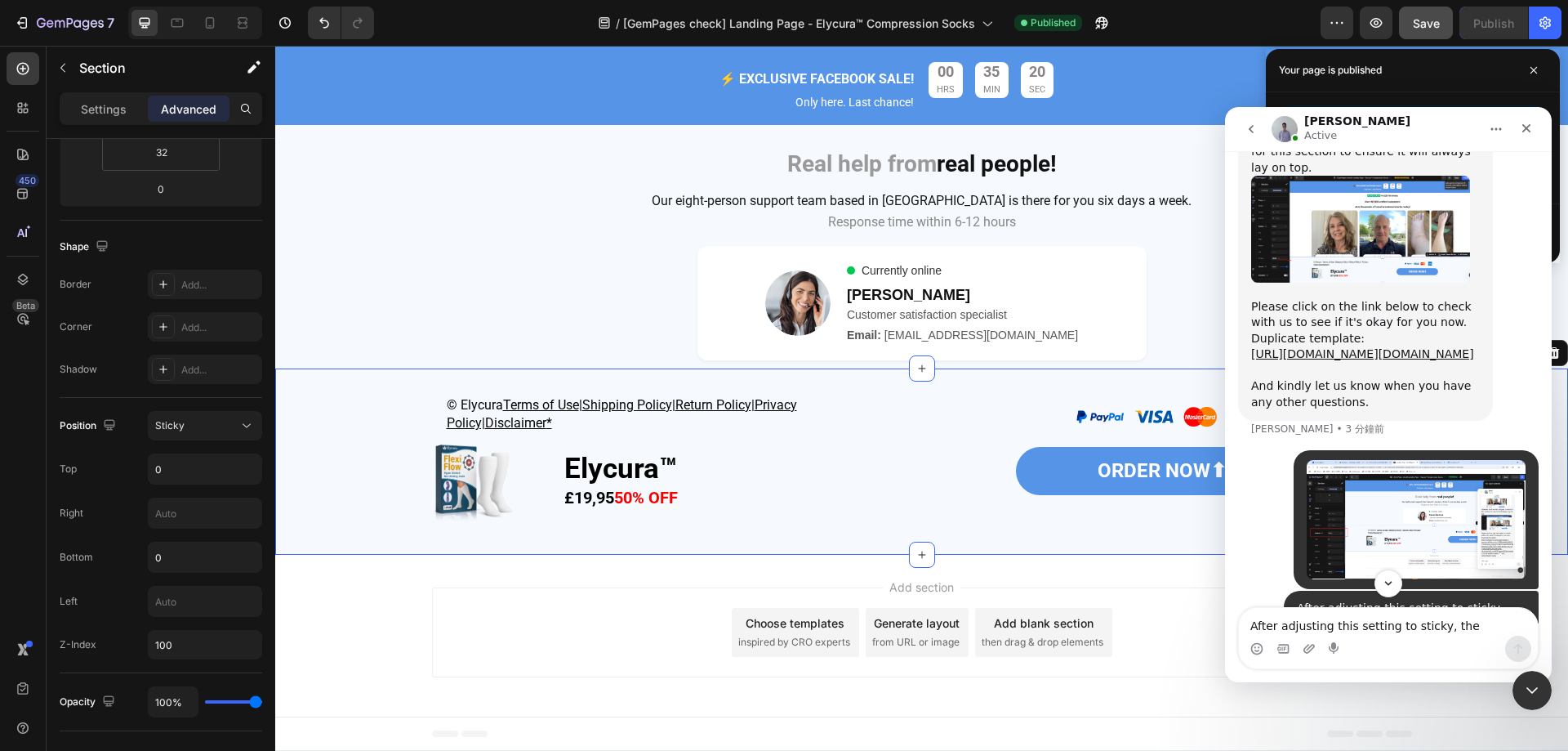
click at [1359, 119] on img "Brad 說…" at bounding box center [1360, 74] width 219 height 91
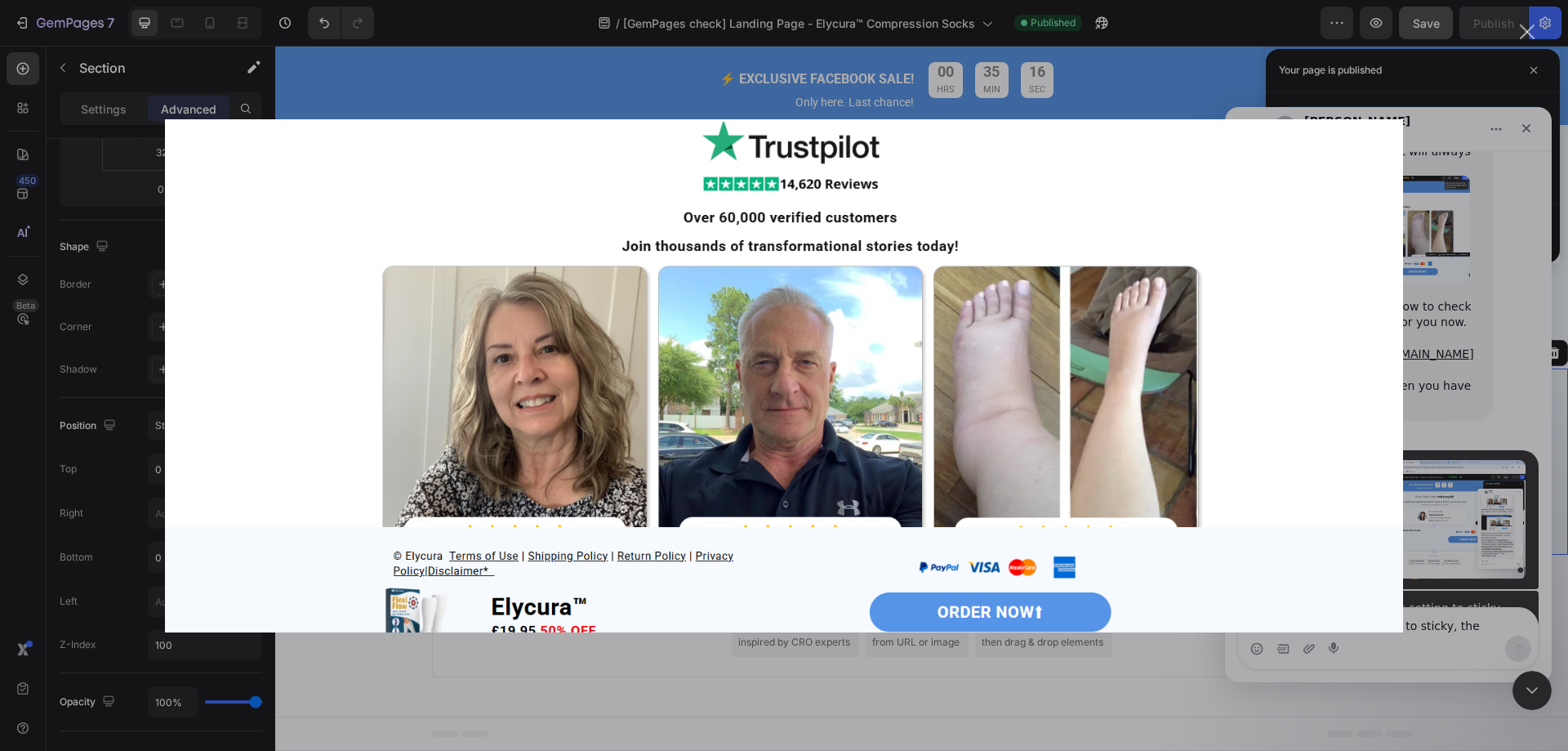
click at [1436, 263] on div "Intercom Messenger" at bounding box center [784, 375] width 1568 height 751
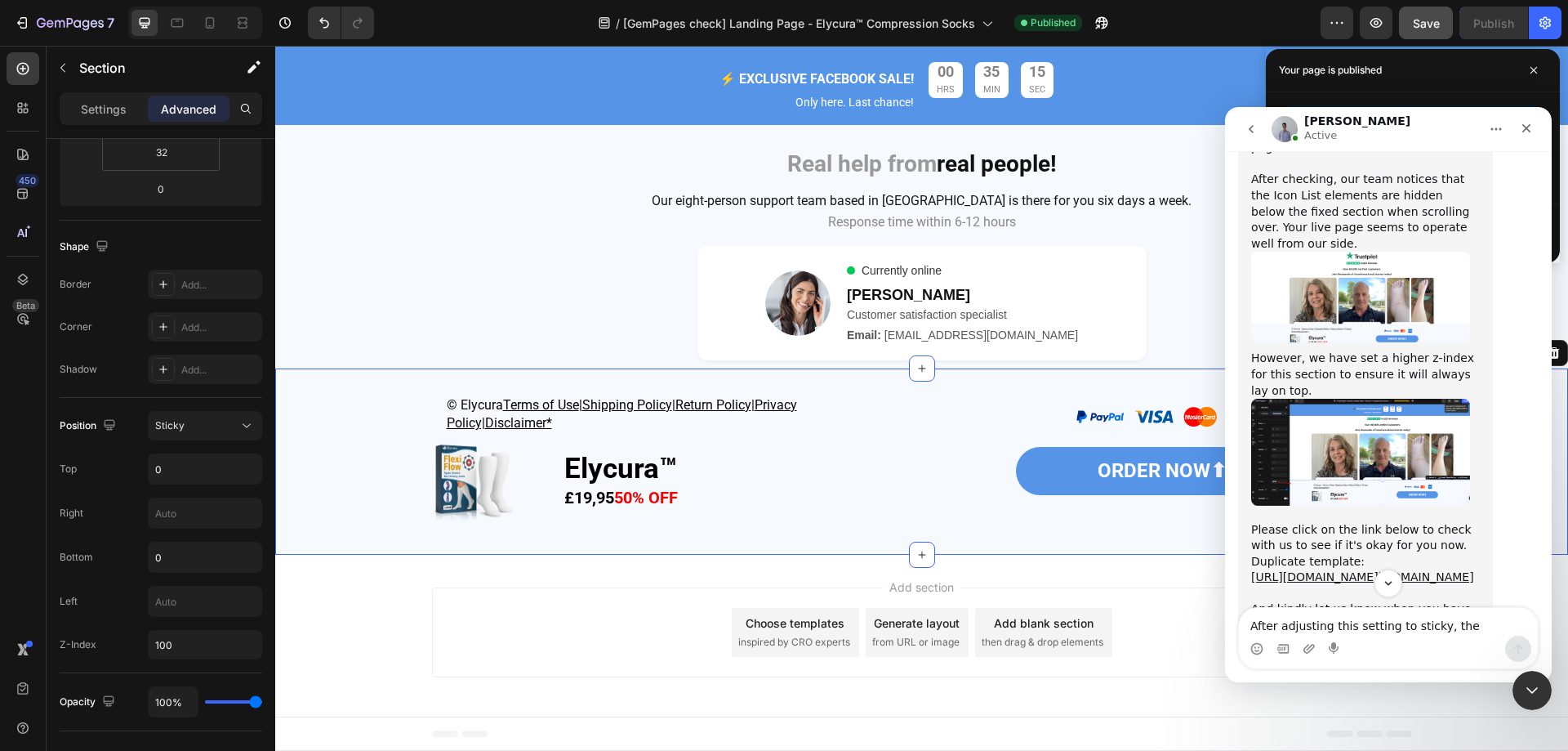
scroll to position [8934, 0]
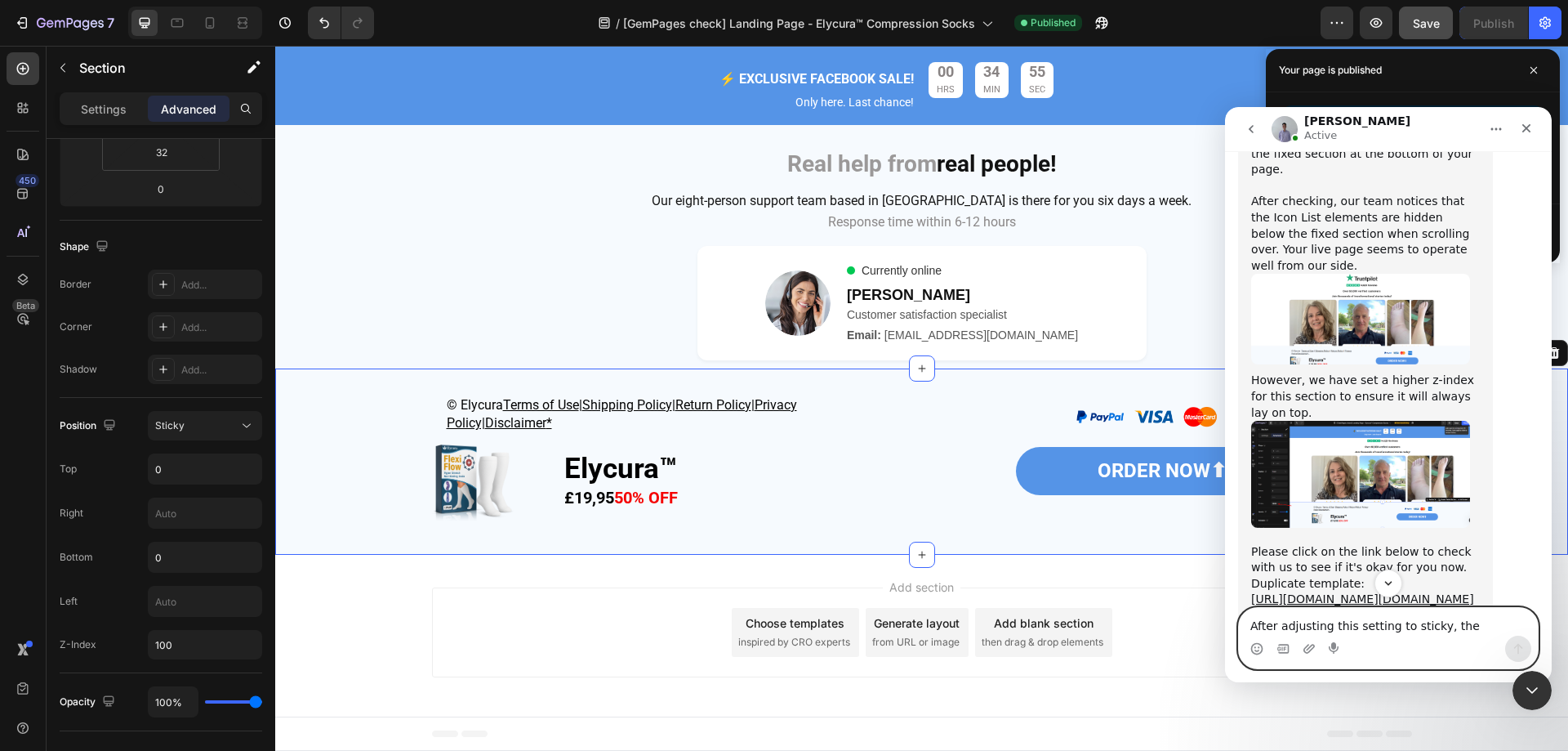
click at [1304, 622] on textarea "After adjusting this setting to sticky, the overlapping issue seems to have bee…" at bounding box center [1388, 622] width 299 height 28
type textarea "thank you"
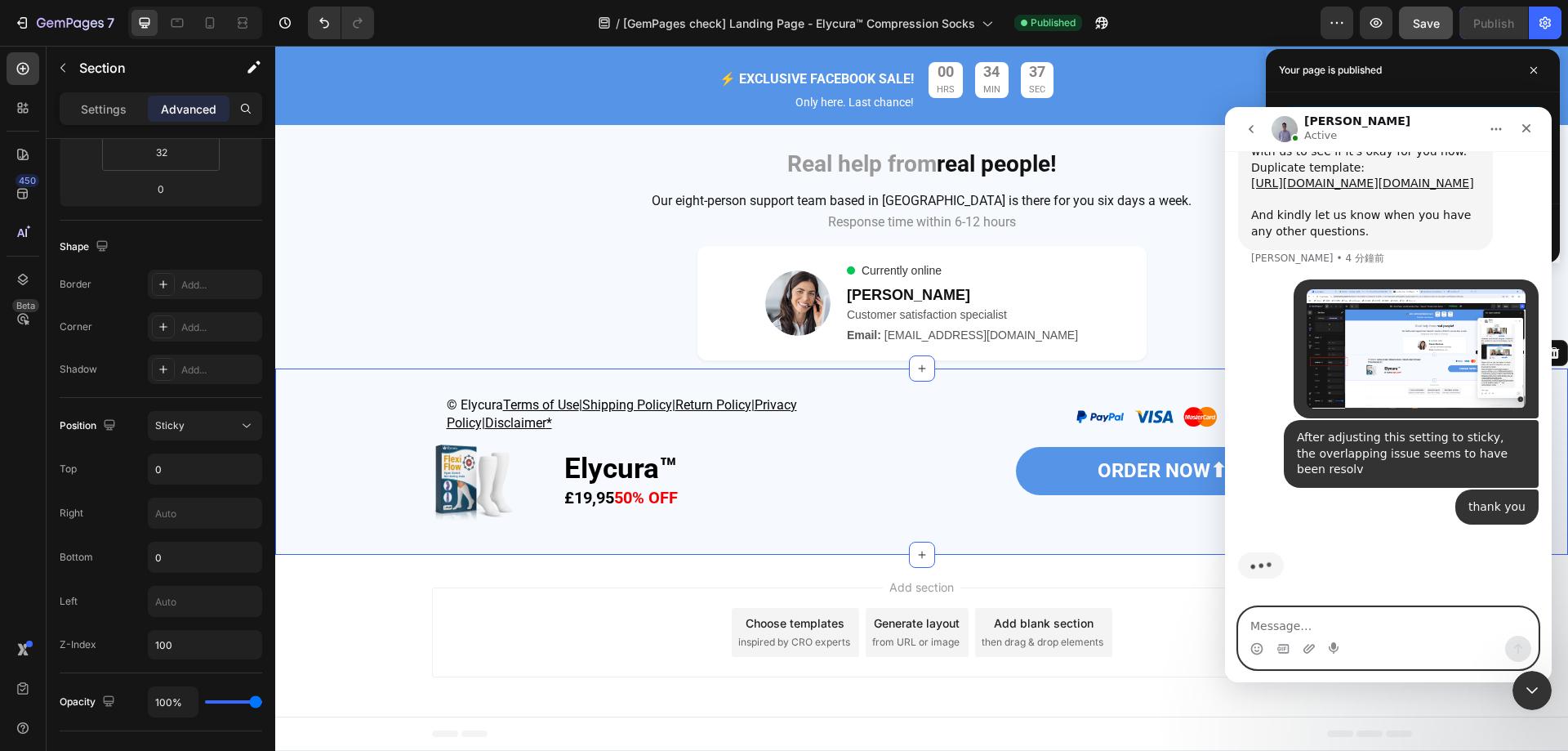
scroll to position [9606, 0]
click at [1528, 115] on div "關閉" at bounding box center [1527, 128] width 30 height 30
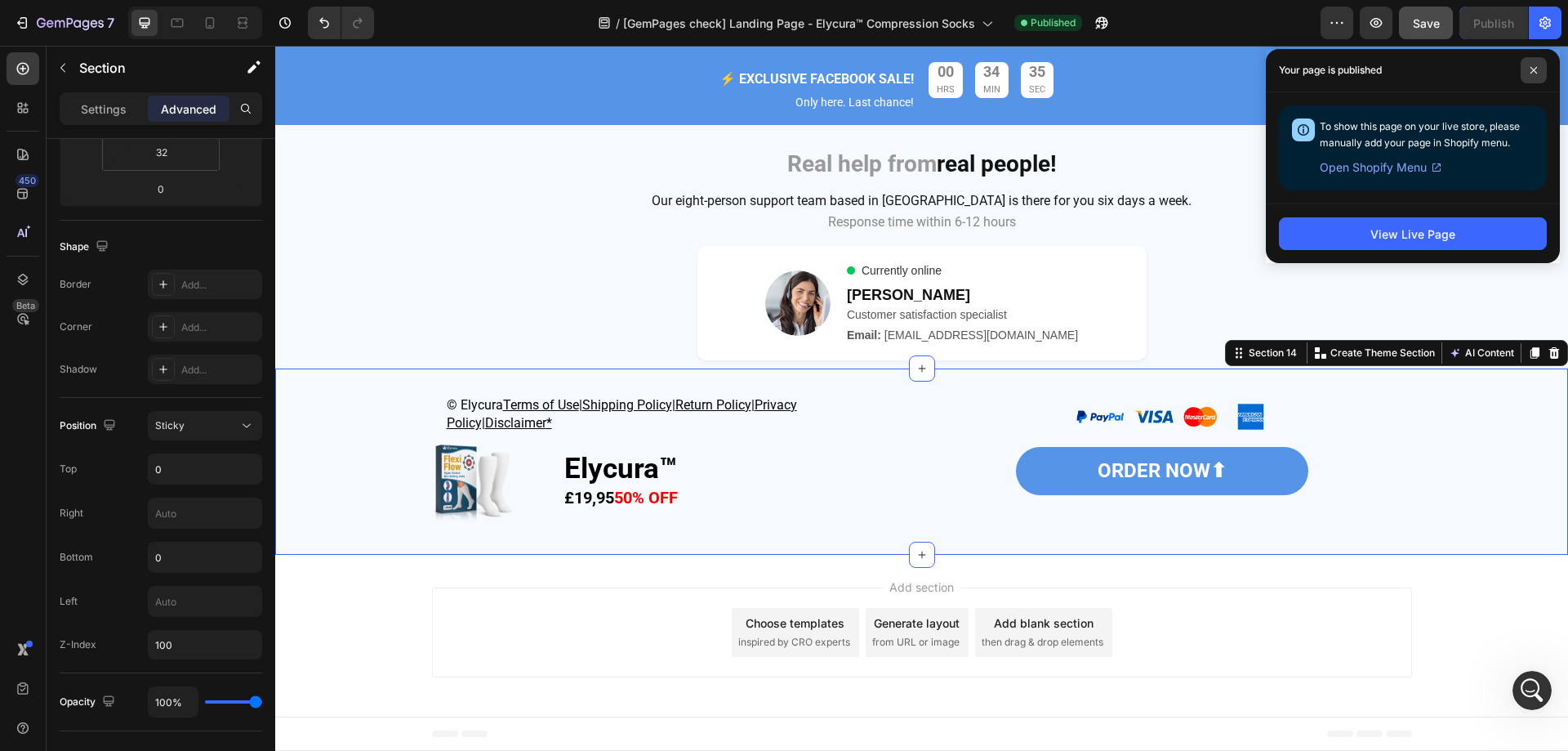
click at [1530, 72] on icon at bounding box center [1533, 70] width 8 height 8
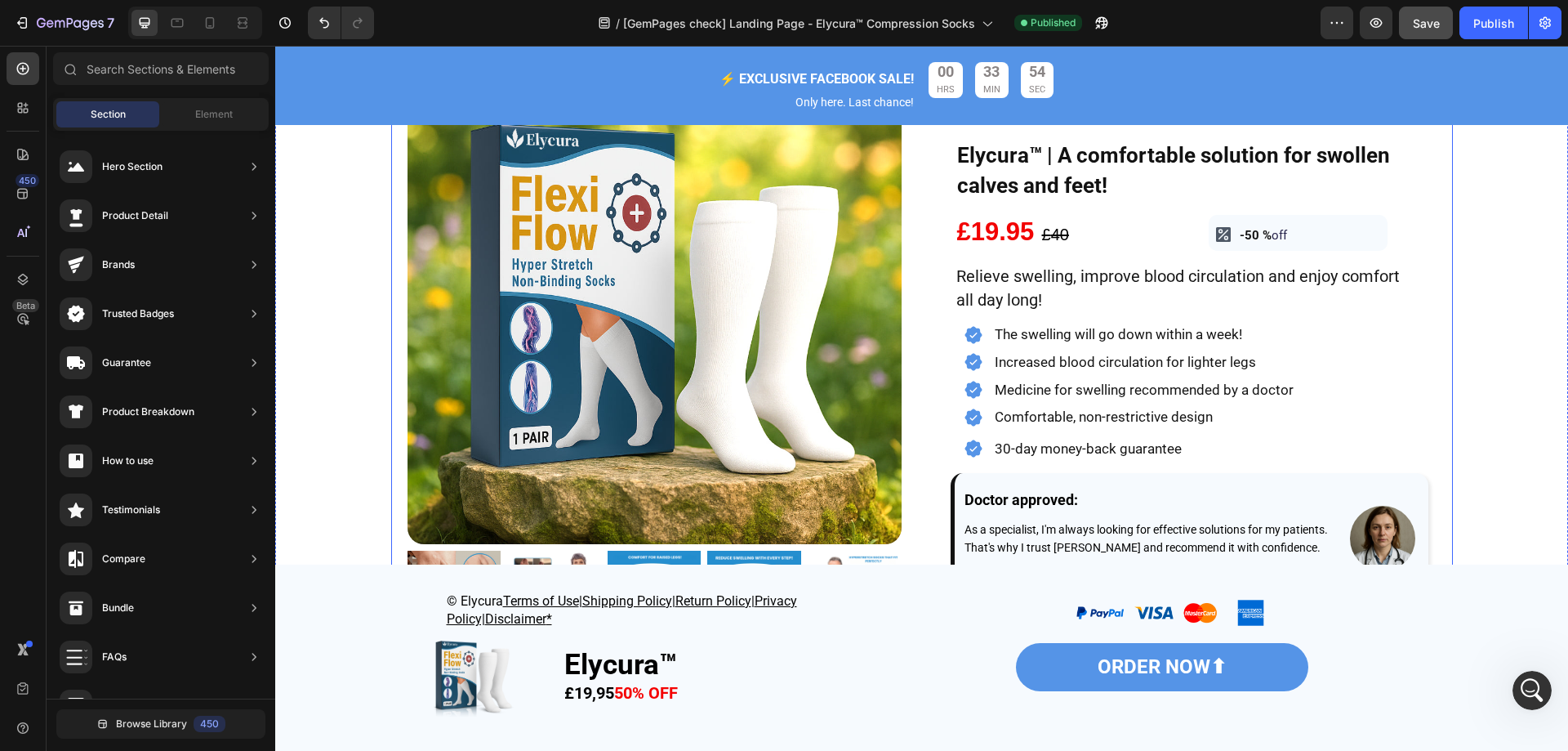
scroll to position [490, 0]
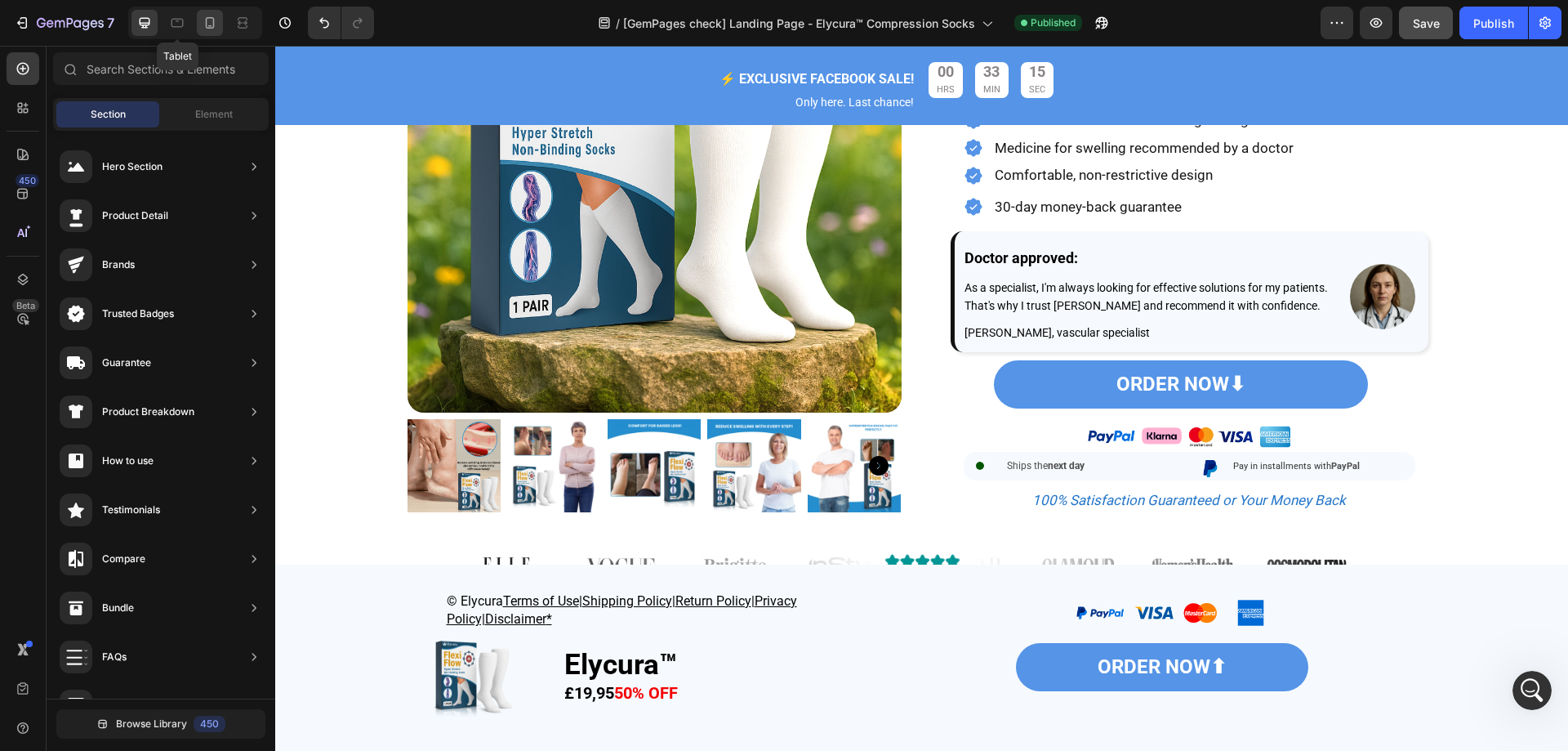
click at [200, 23] on div at bounding box center [210, 23] width 26 height 26
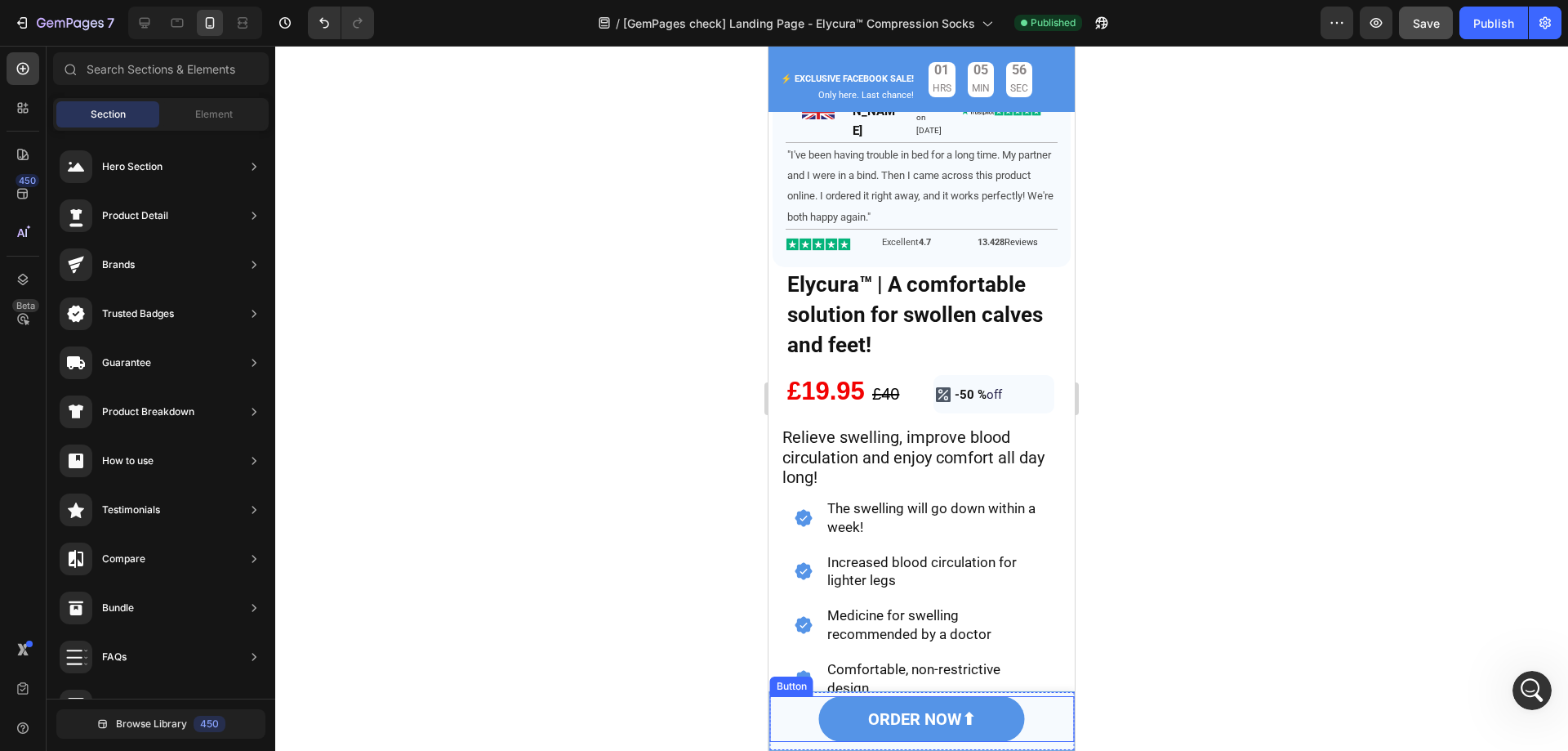
click at [798, 711] on div "ORDER NOW⬆ Button" at bounding box center [921, 719] width 304 height 45
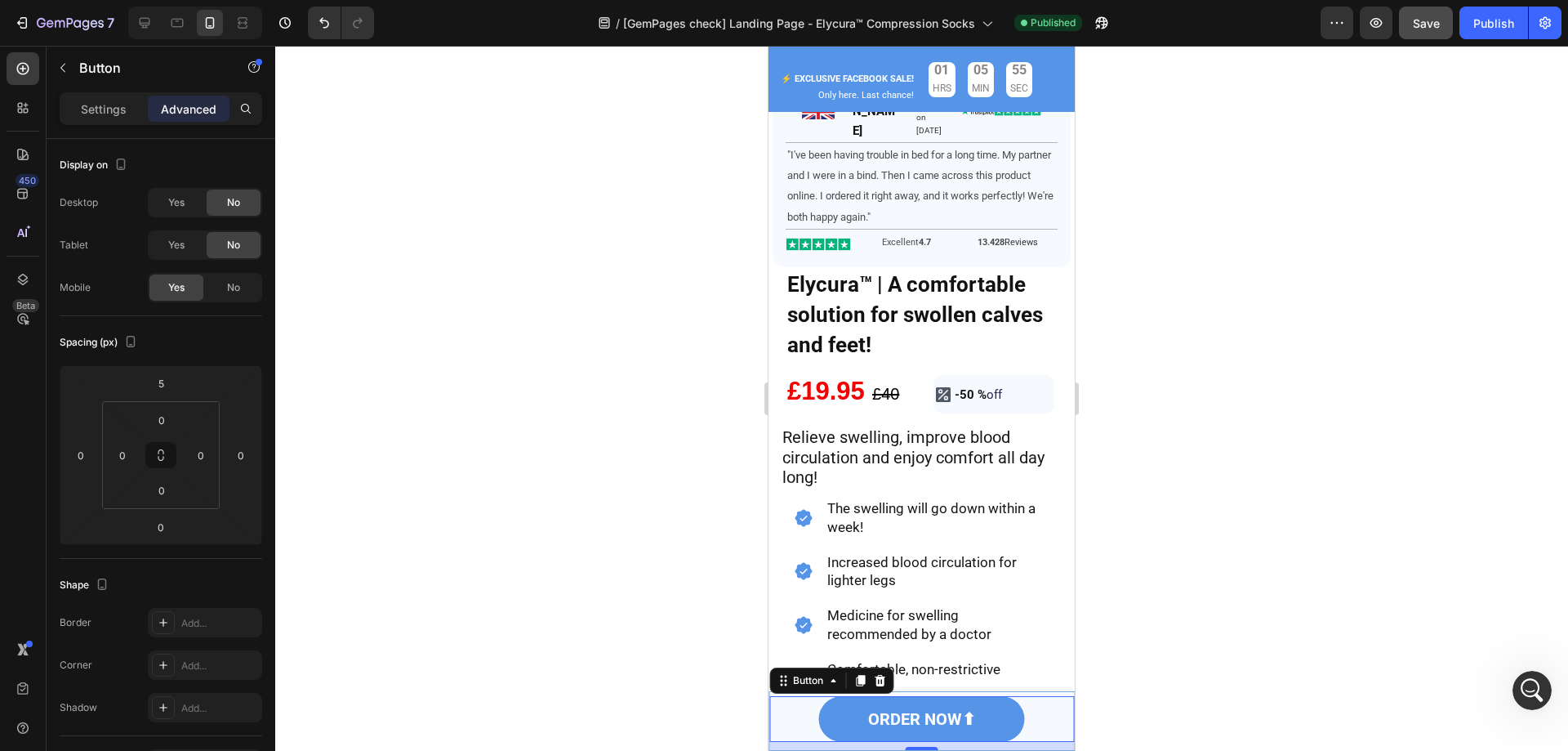
click at [788, 743] on div "10" at bounding box center [921, 745] width 304 height 8
click at [1044, 693] on div "ORDER NOW⬆ Button 10" at bounding box center [921, 720] width 304 height 58
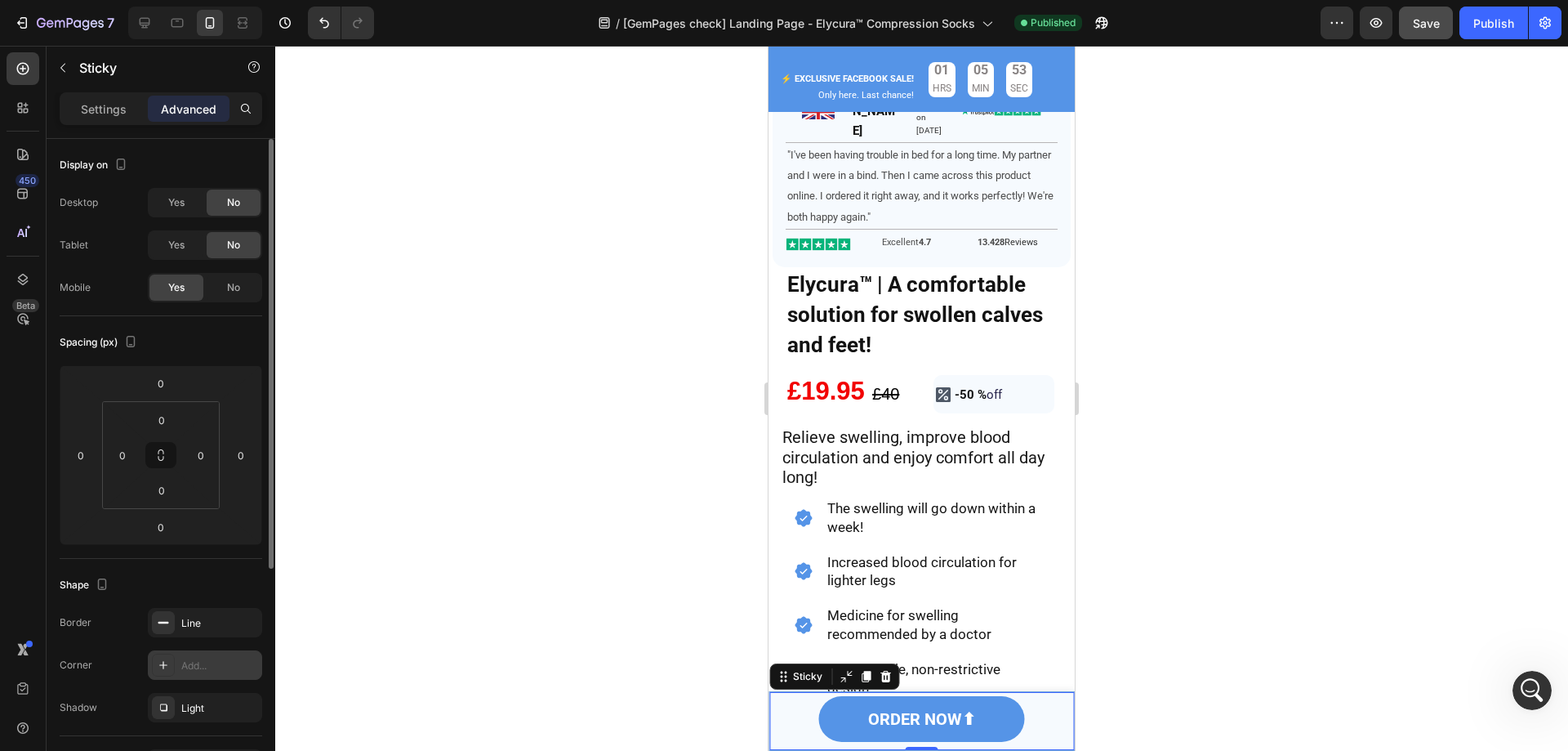
scroll to position [327, 0]
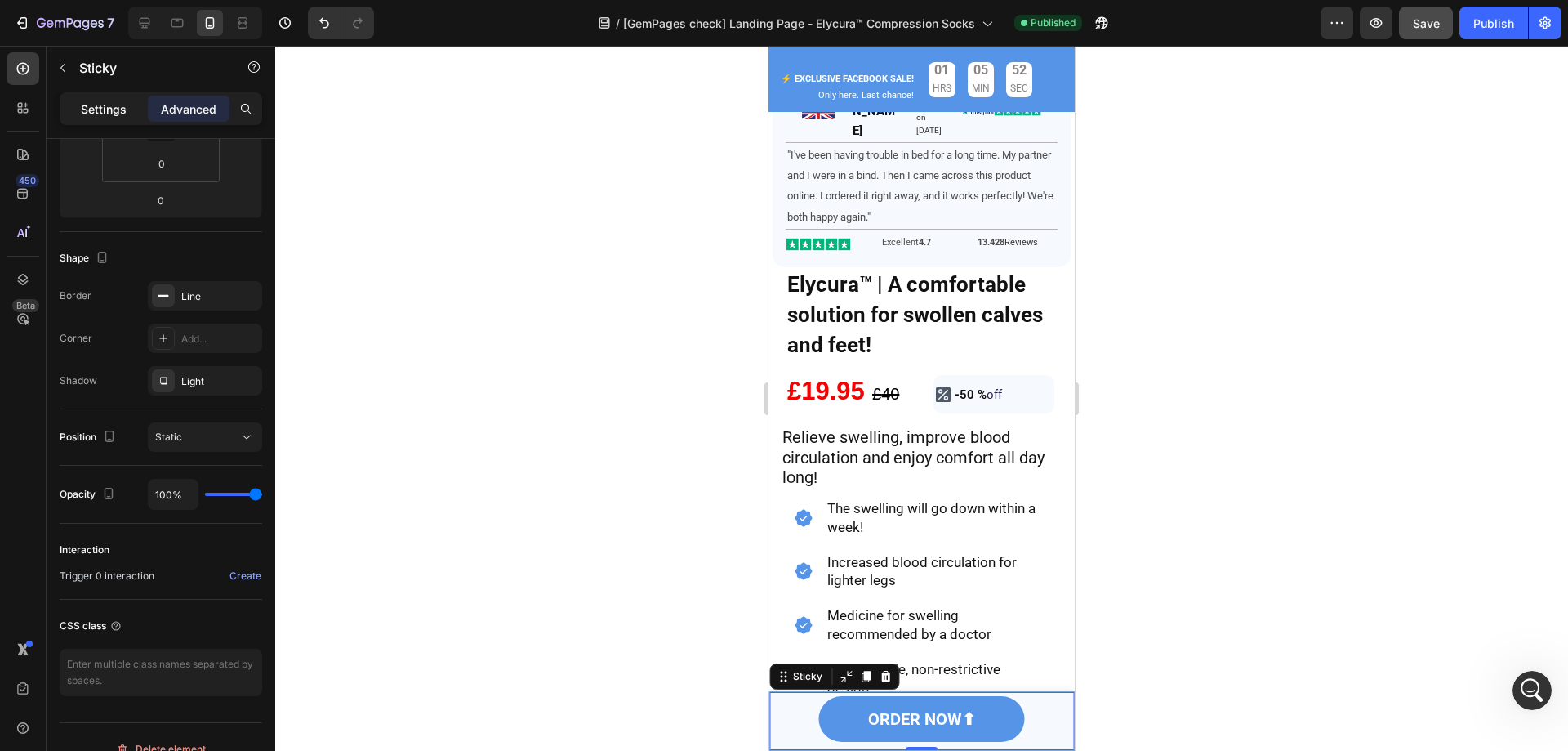
click at [120, 118] on div "Settings" at bounding box center [104, 109] width 82 height 26
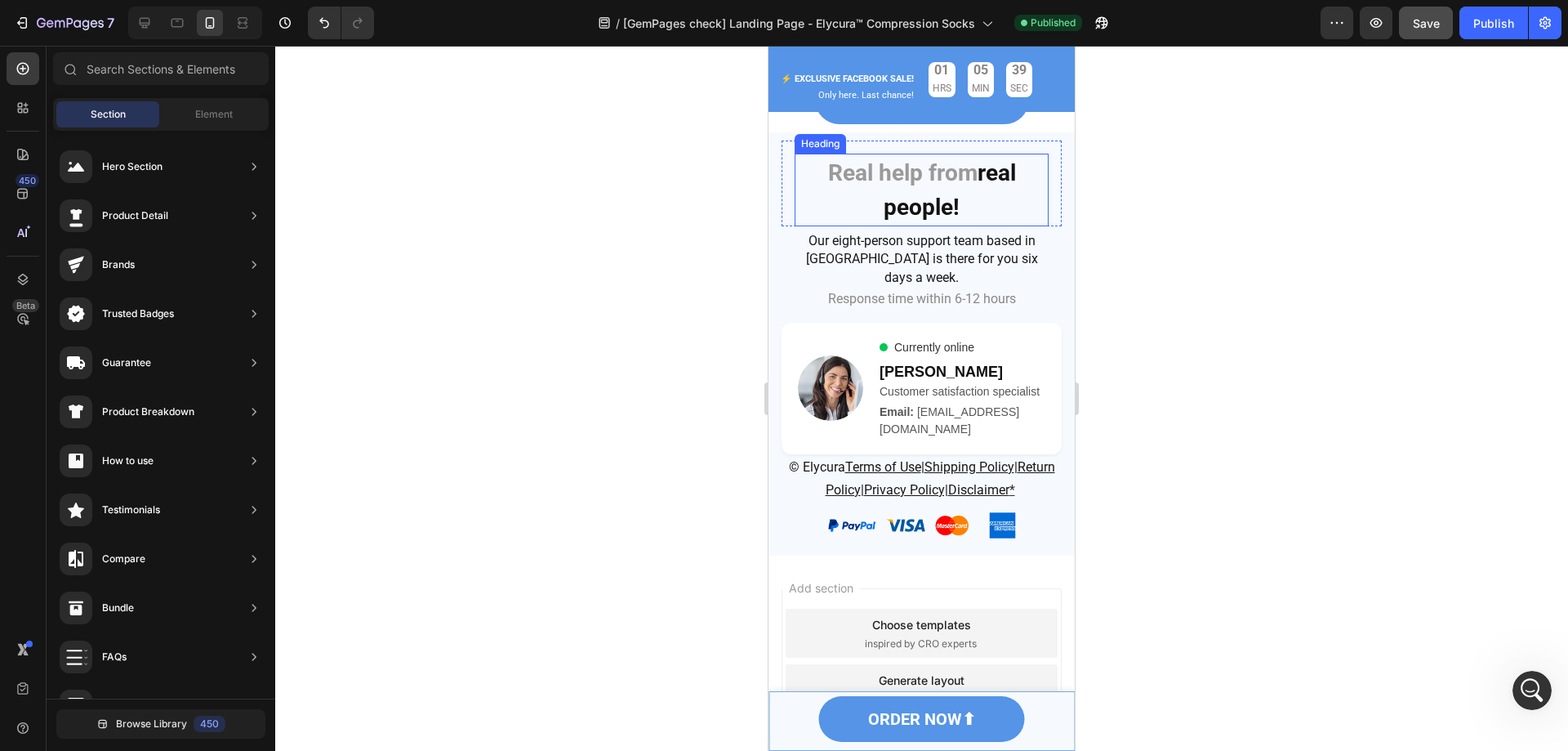
scroll to position [12465, 0]
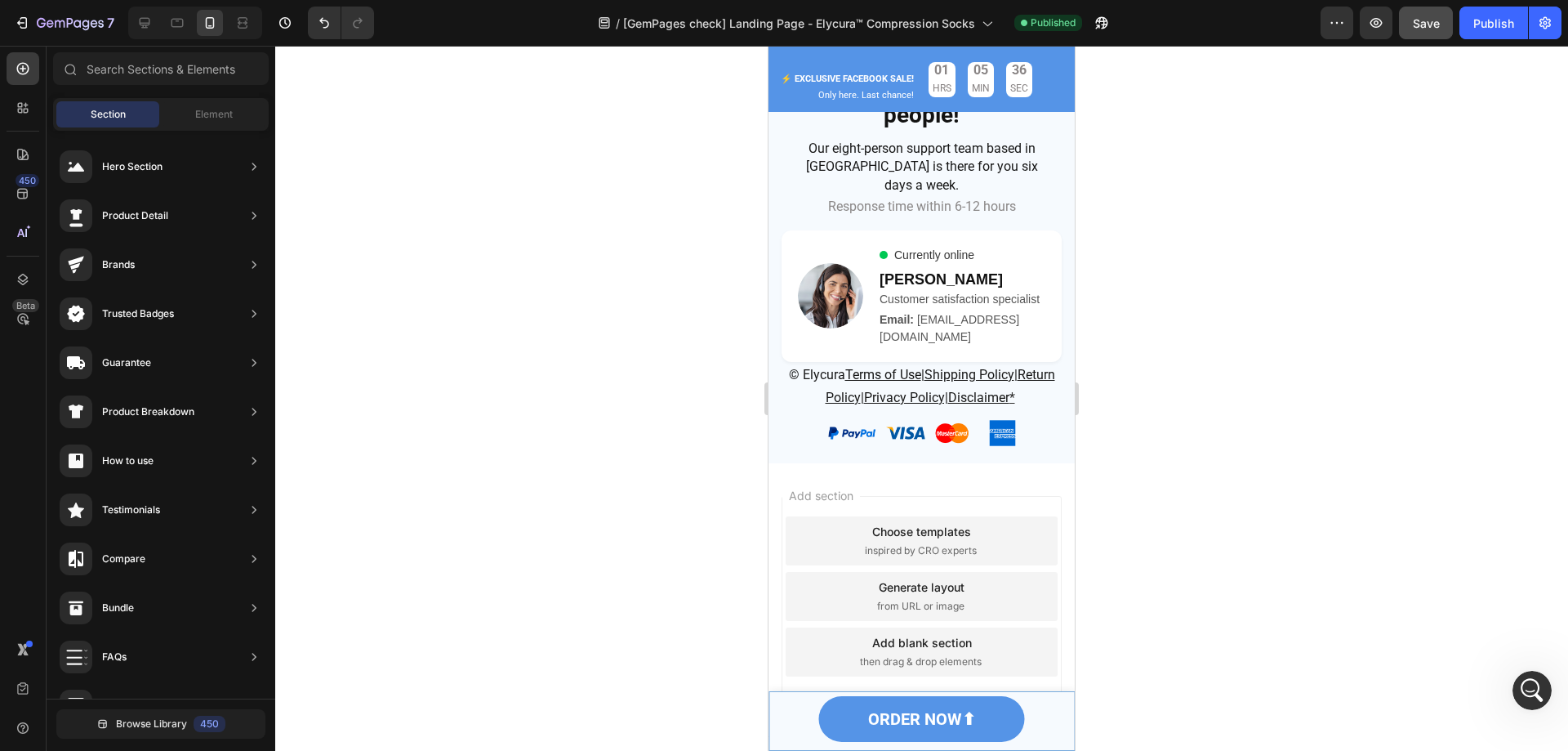
click at [967, 627] on div "Add blank section then drag & drop elements" at bounding box center [922, 652] width 272 height 49
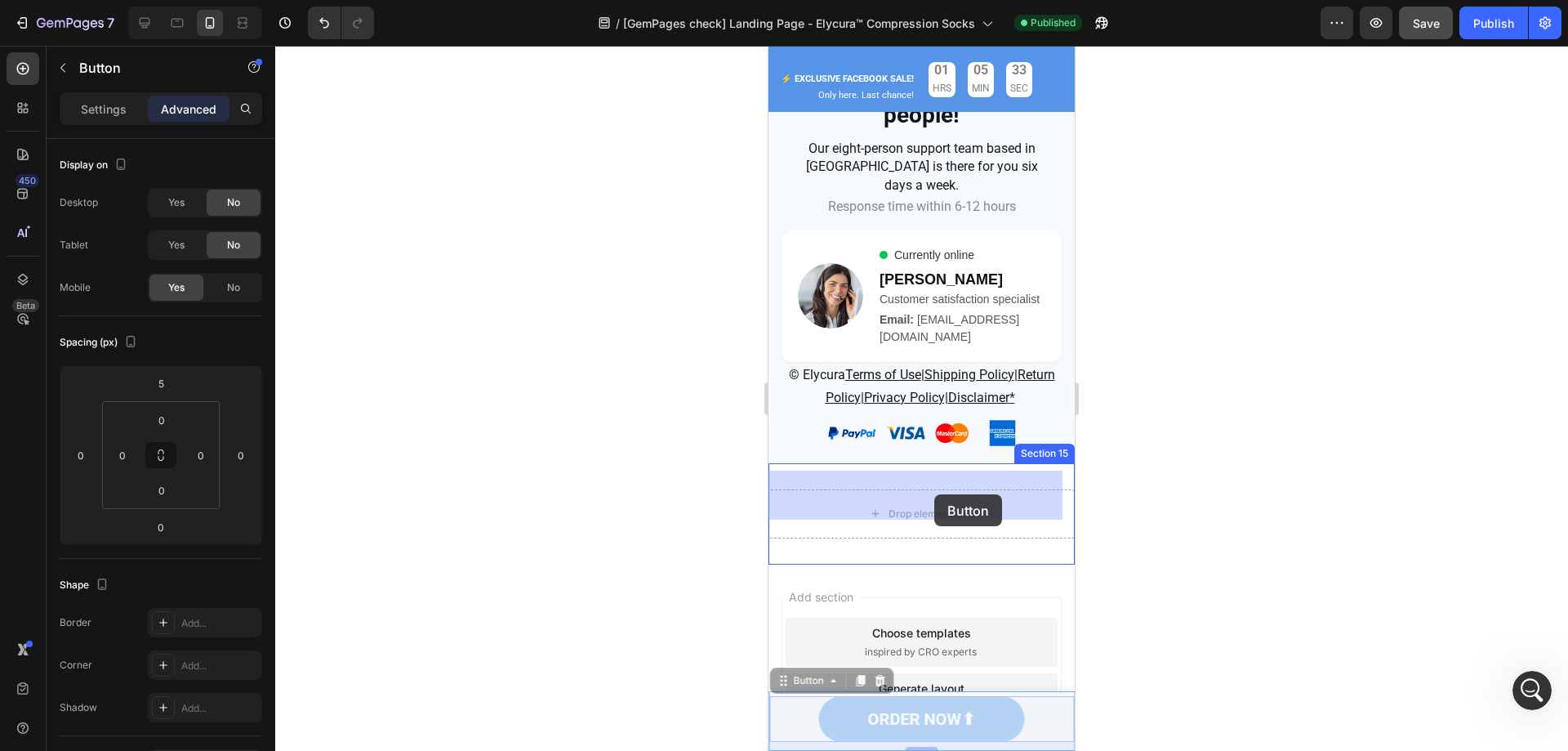
drag, startPoint x: 966, startPoint y: 718, endPoint x: 934, endPoint y: 495, distance: 225.3
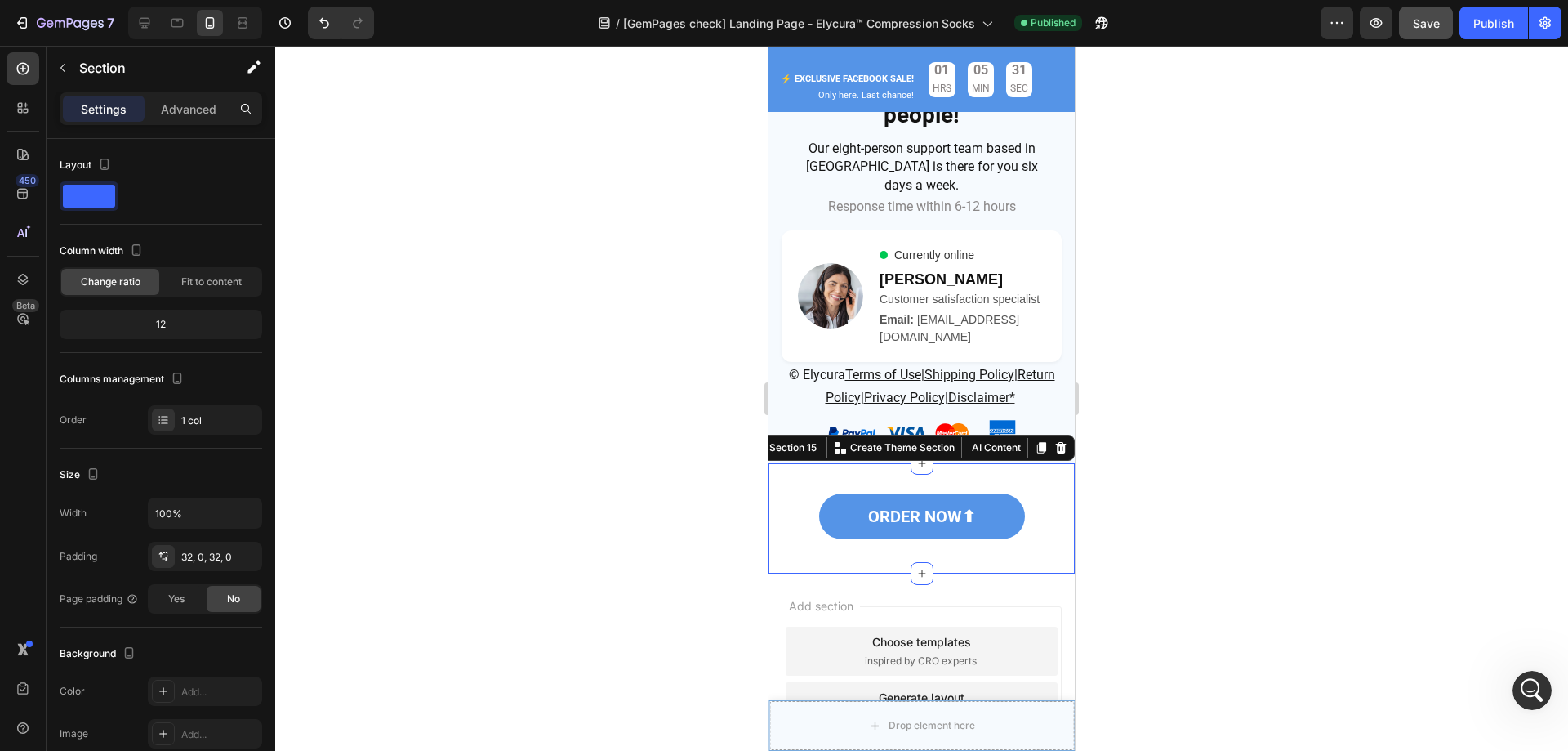
click at [1012, 463] on div "ORDER NOW⬆ Button Section 15 Create Theme Section AI Content Write with GemAI W…" at bounding box center [921, 518] width 306 height 110
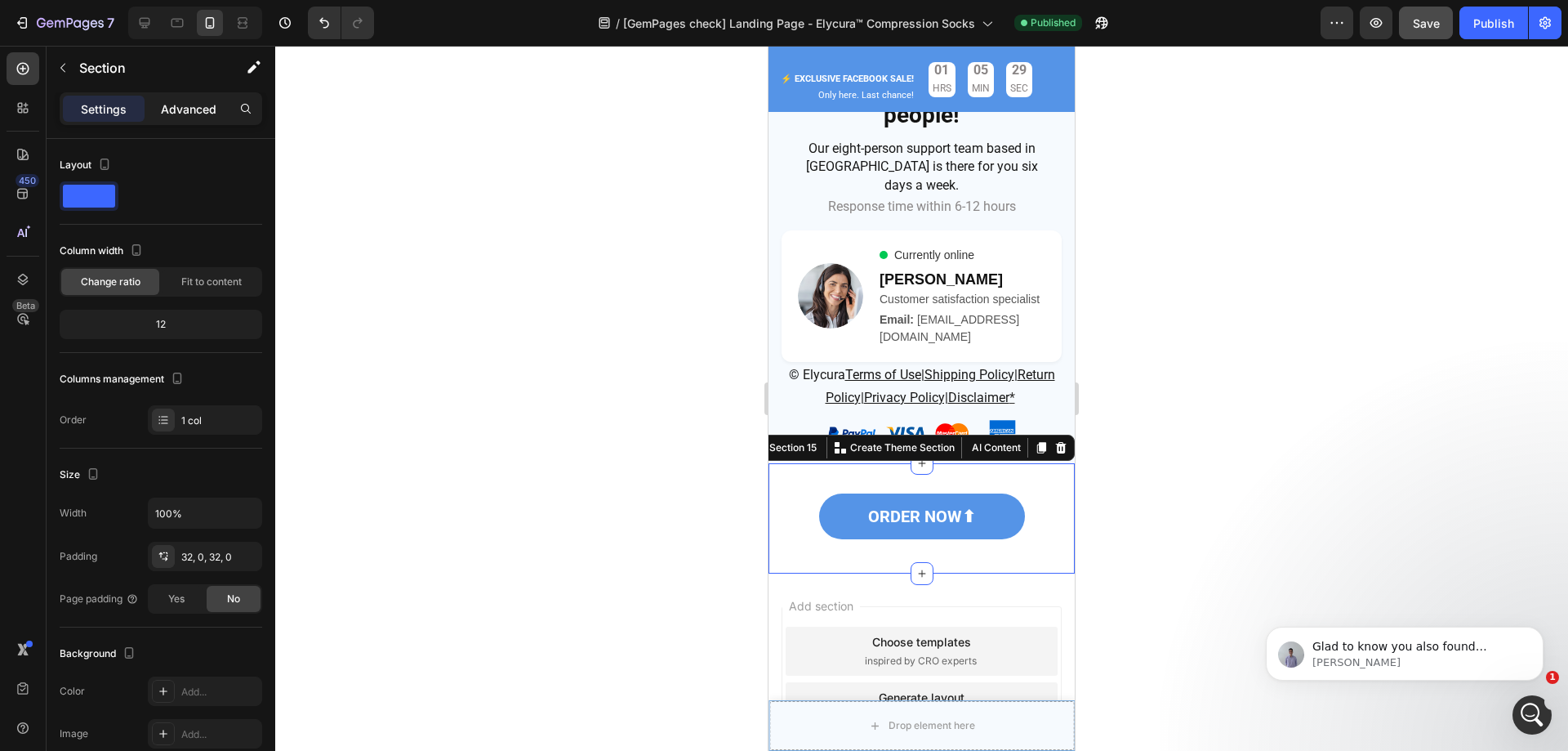
scroll to position [9640, 0]
click at [184, 110] on p "Advanced" at bounding box center [189, 109] width 56 height 17
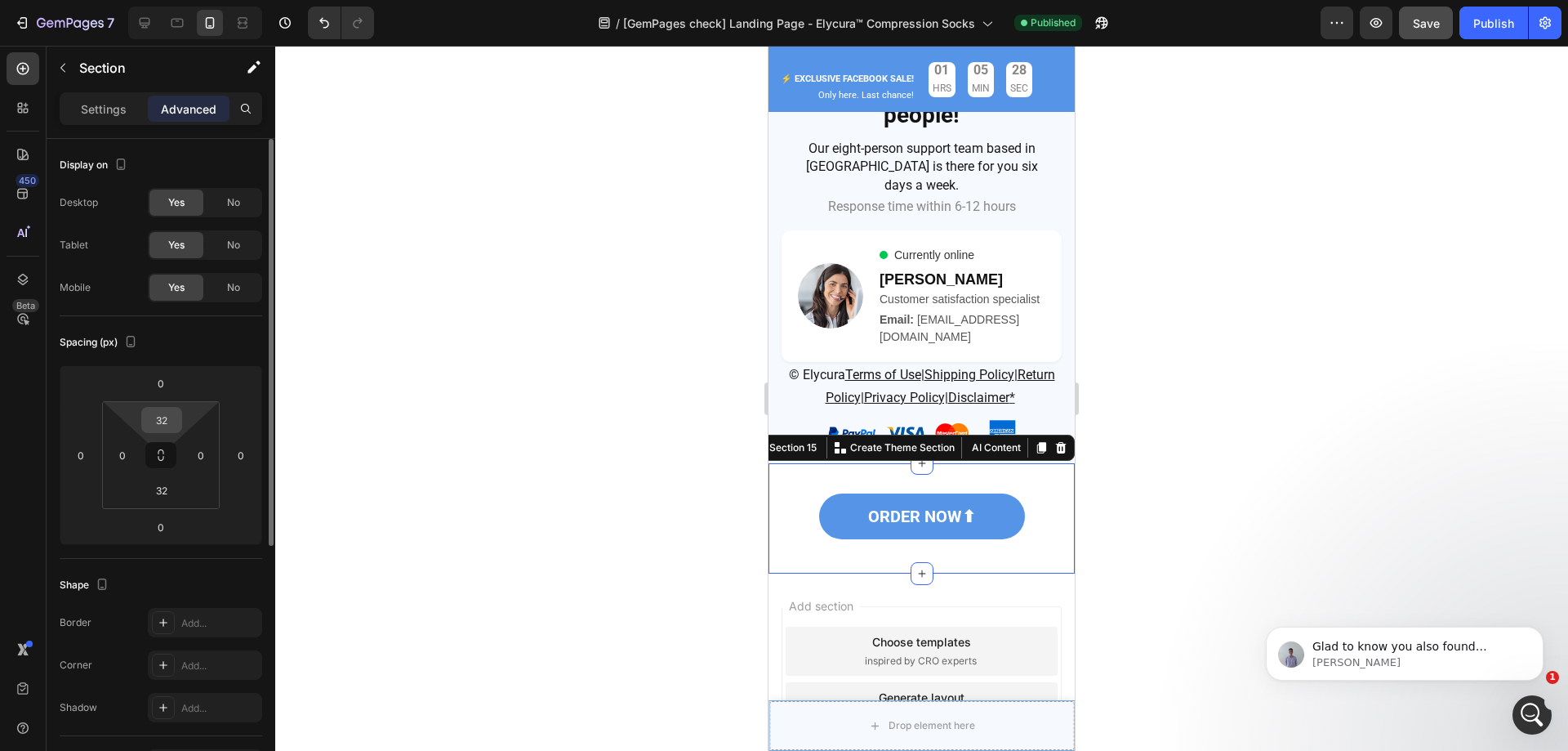
click at [168, 416] on input "32" at bounding box center [161, 420] width 32 height 24
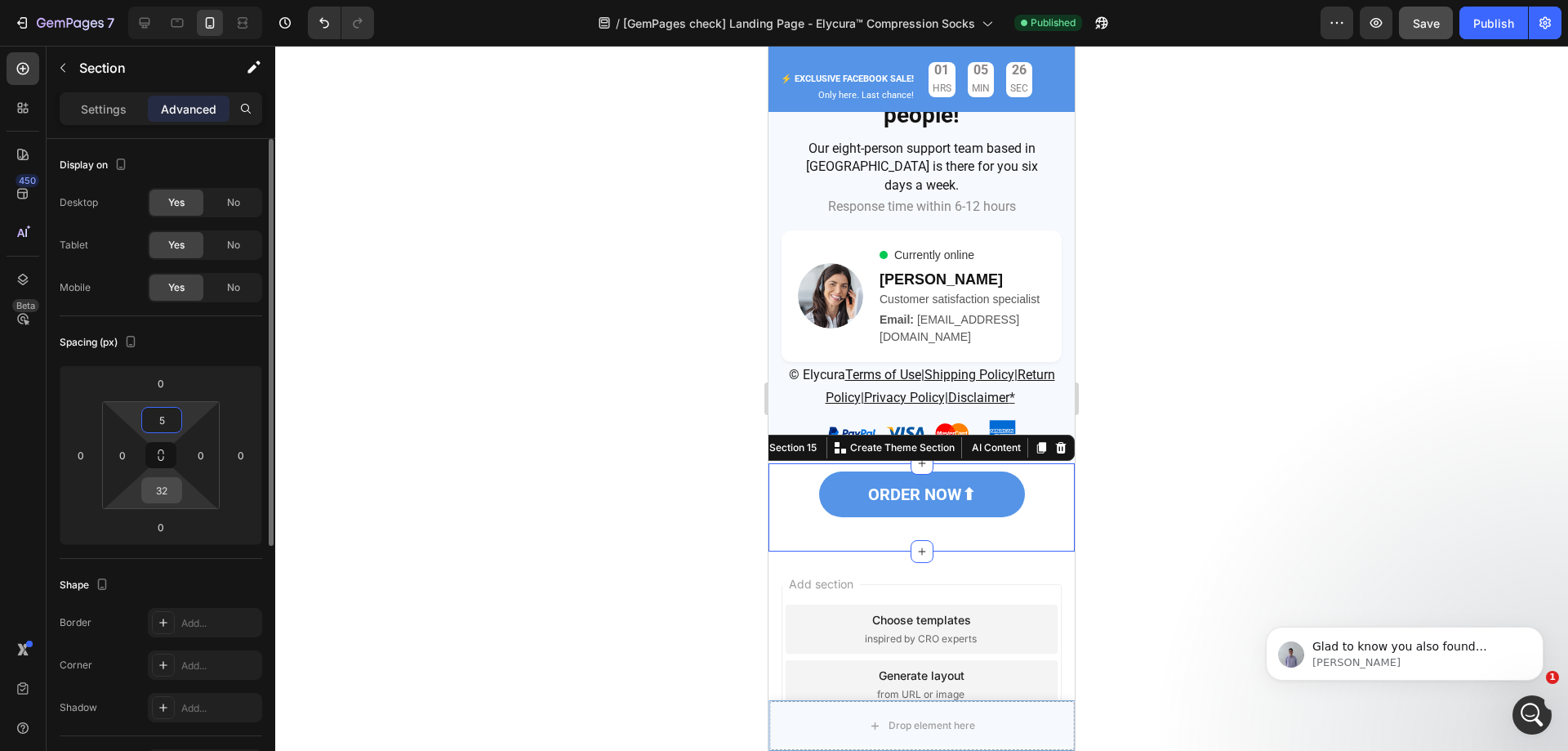
type input "5"
click at [161, 488] on input "32" at bounding box center [161, 490] width 32 height 24
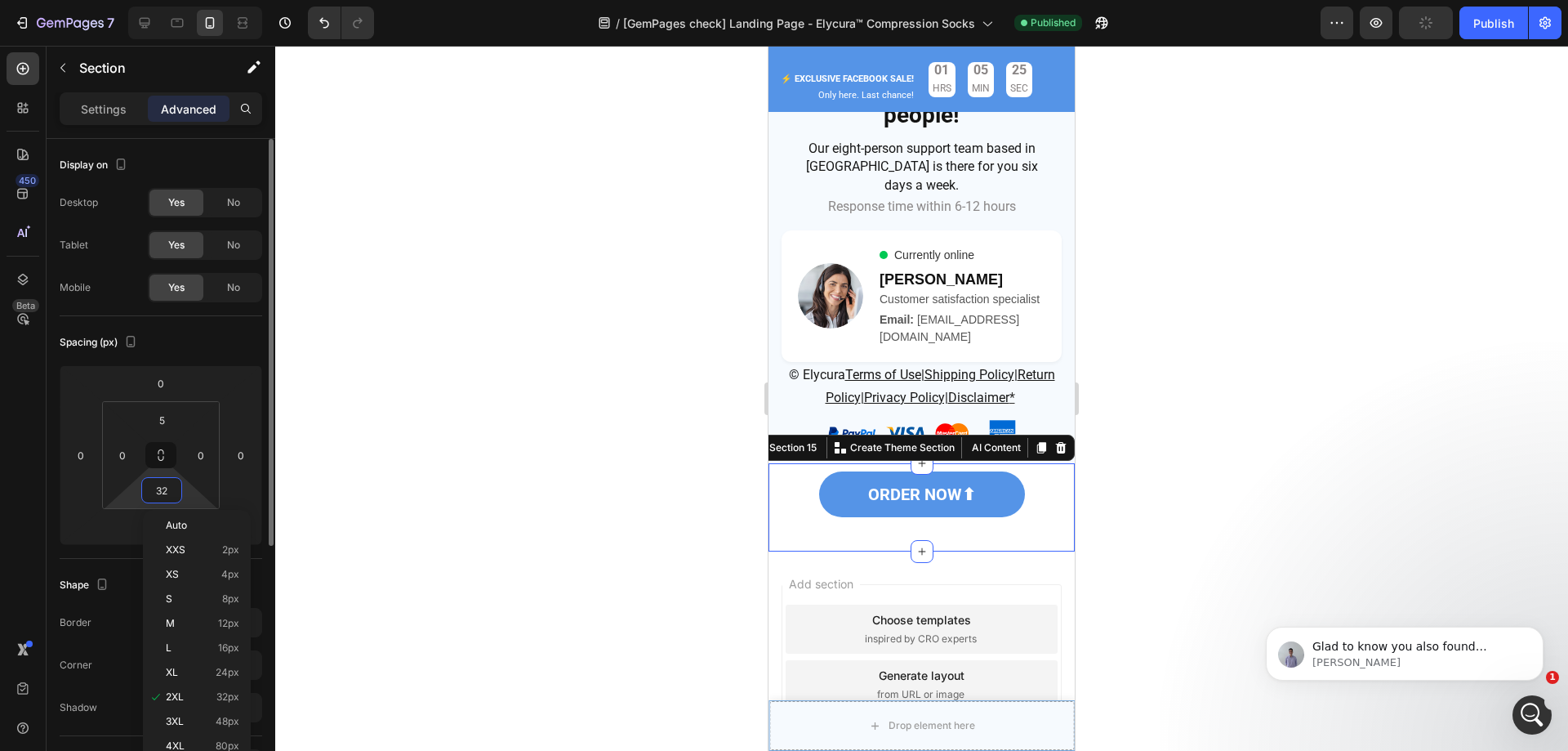
type input "5"
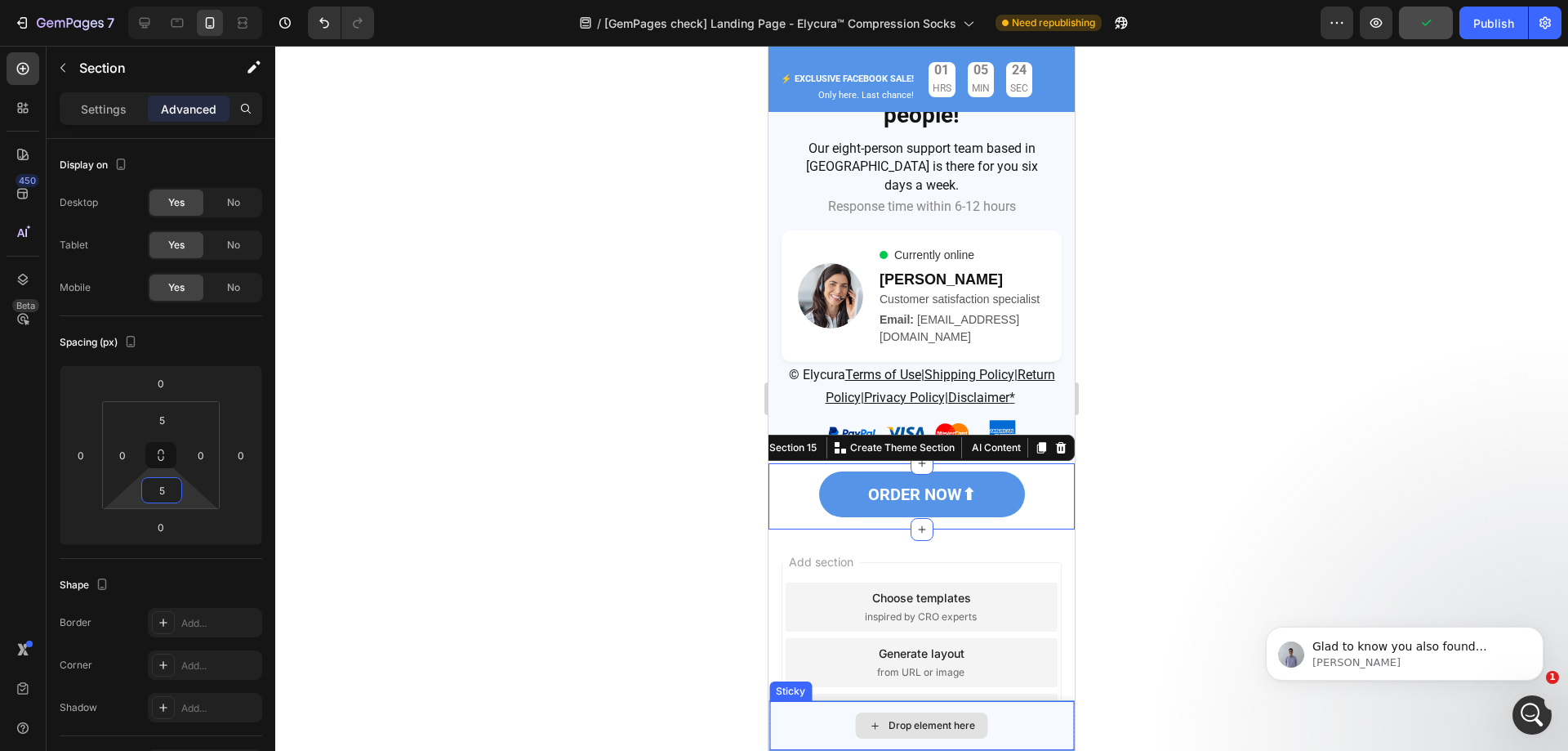
click at [784, 728] on div "Drop element here" at bounding box center [921, 726] width 304 height 49
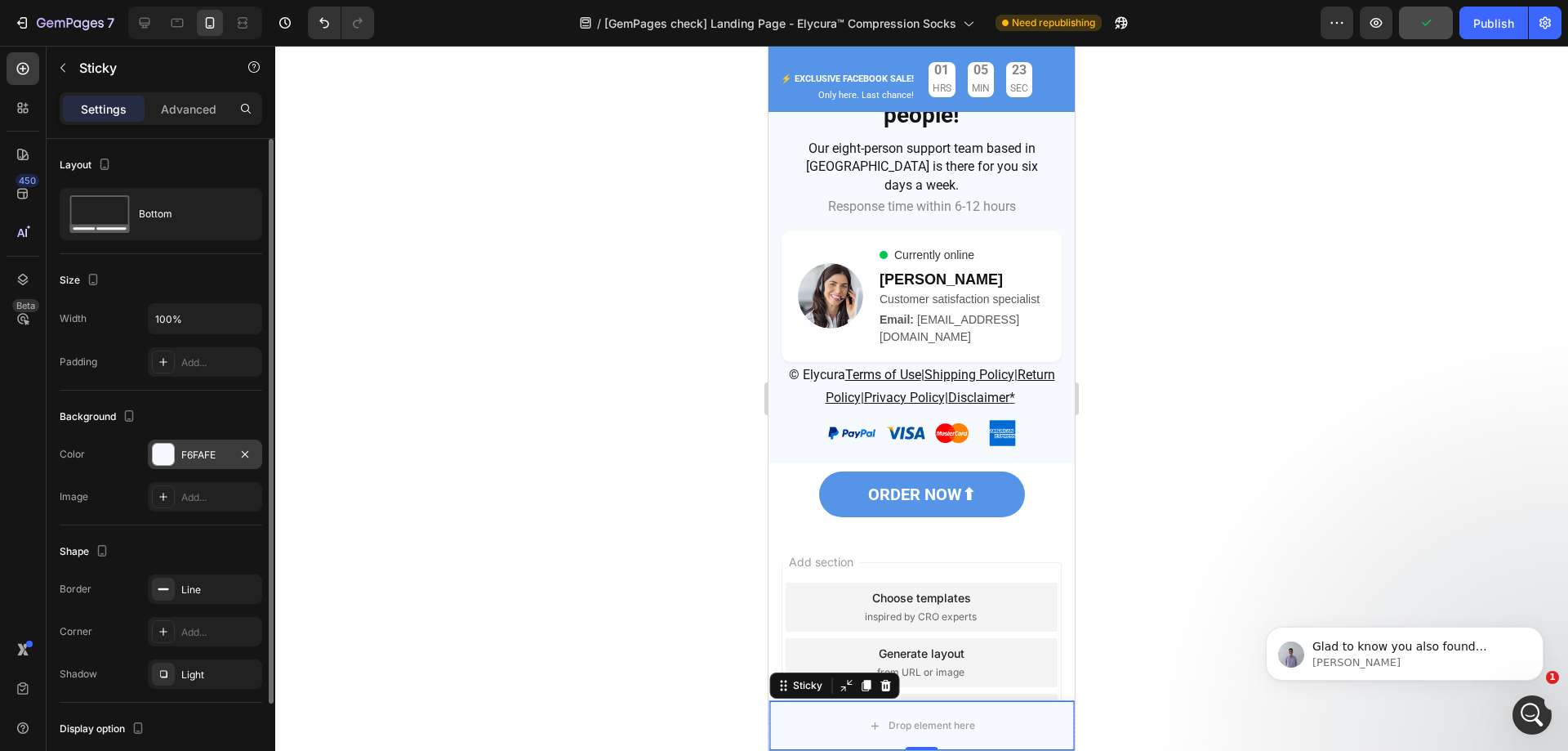
click at [196, 459] on div "F6FAFE" at bounding box center [205, 454] width 47 height 15
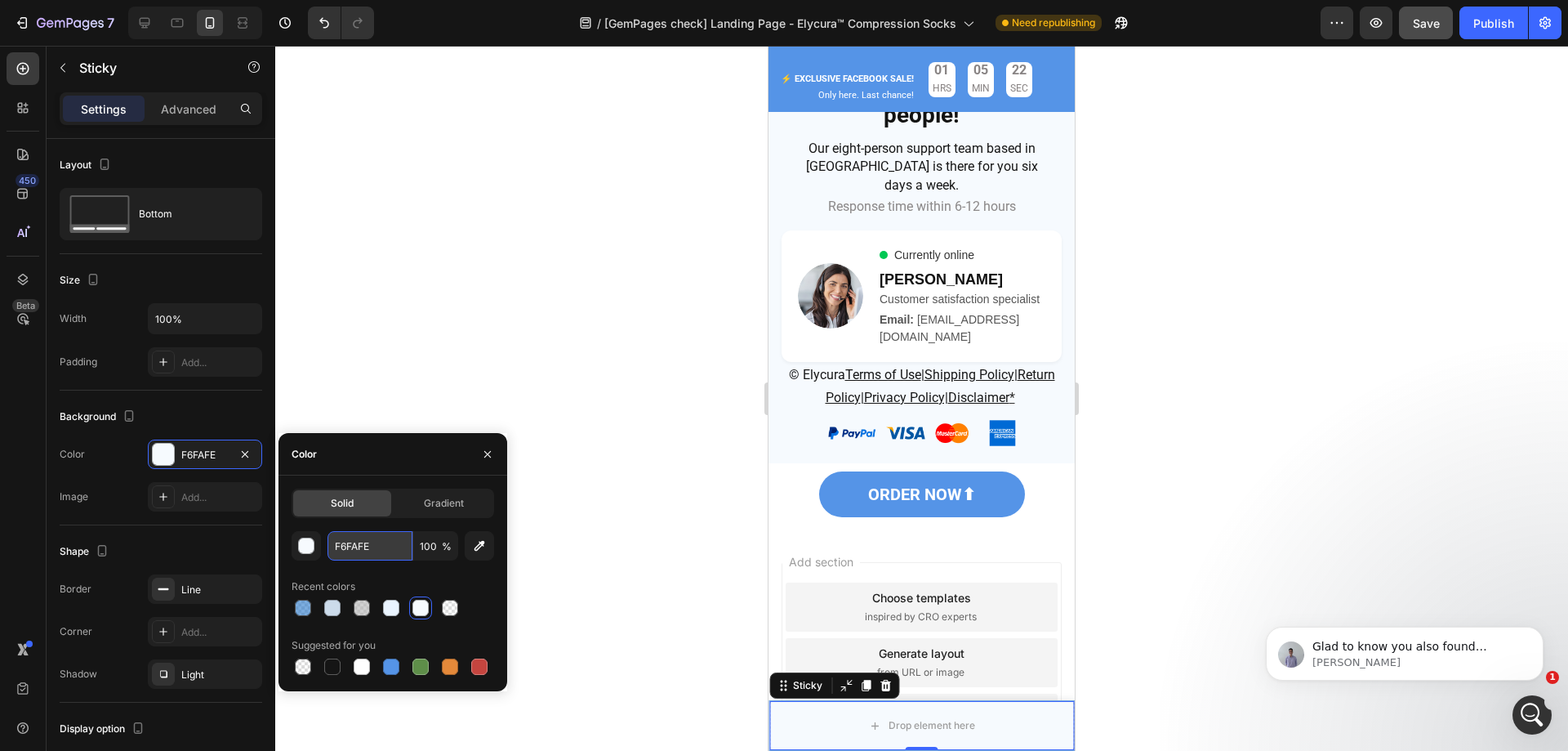
click at [376, 549] on input "F6FAFE" at bounding box center [370, 546] width 85 height 30
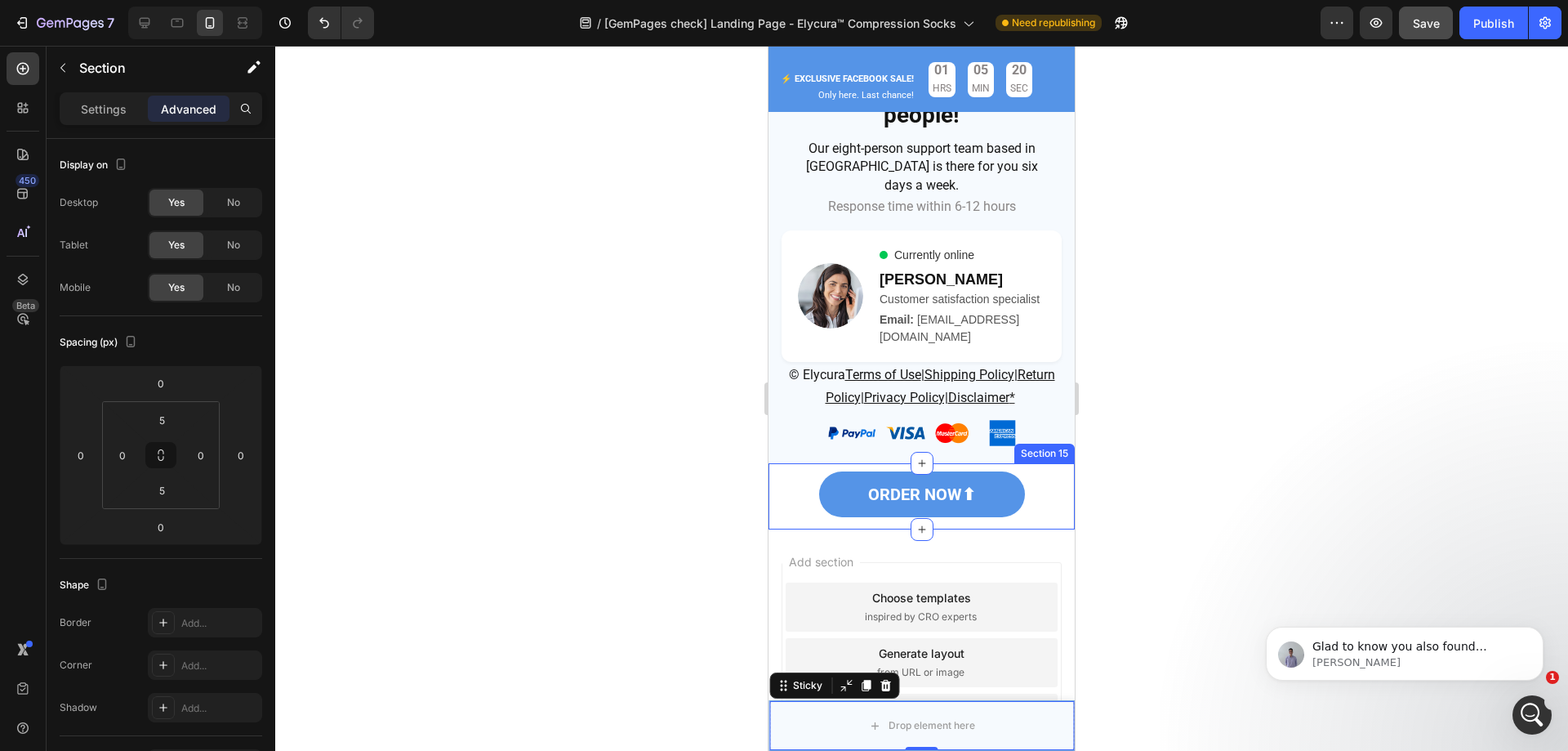
click at [1055, 468] on div "ORDER NOW⬆ Button" at bounding box center [921, 496] width 306 height 58
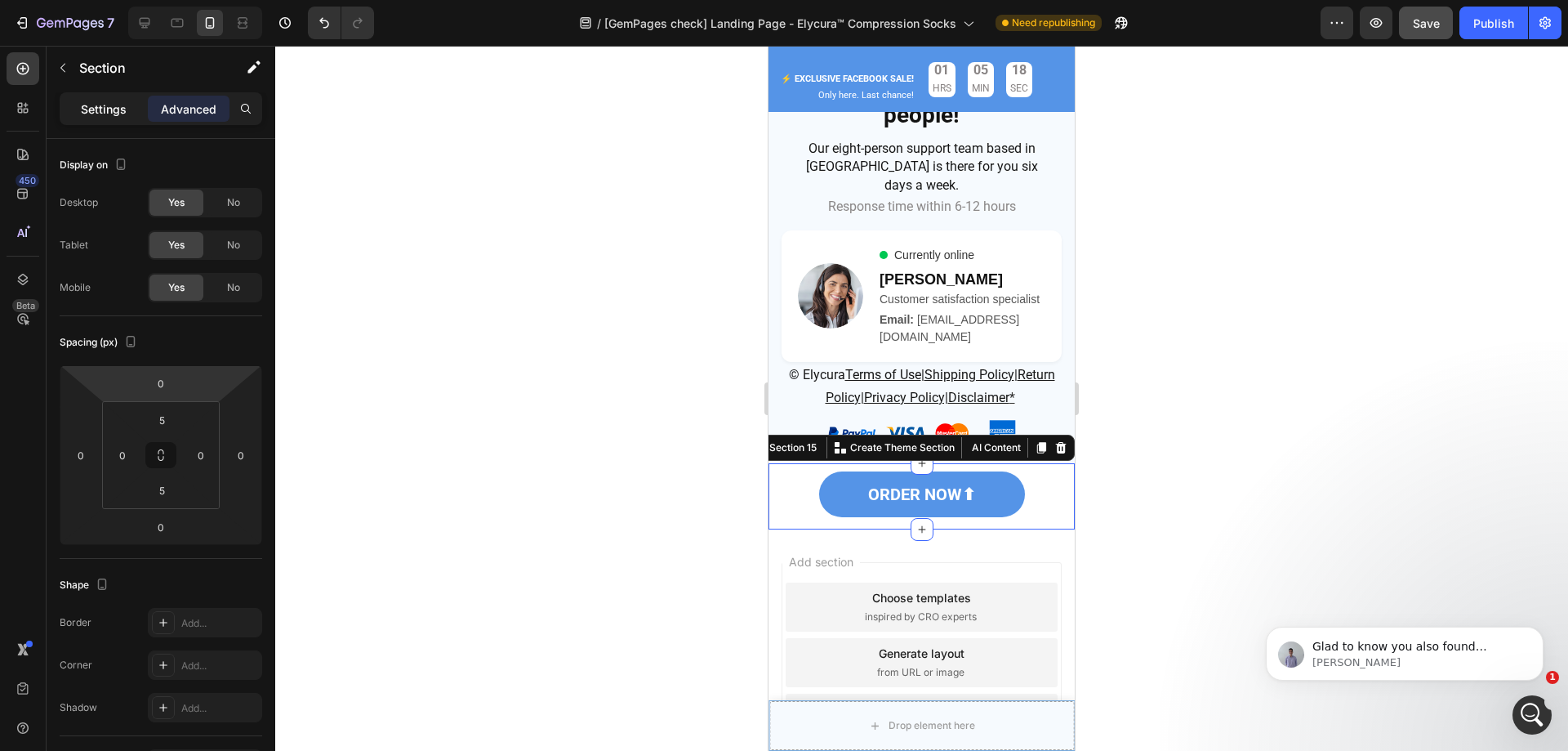
click at [93, 100] on p "Settings" at bounding box center [104, 109] width 45 height 17
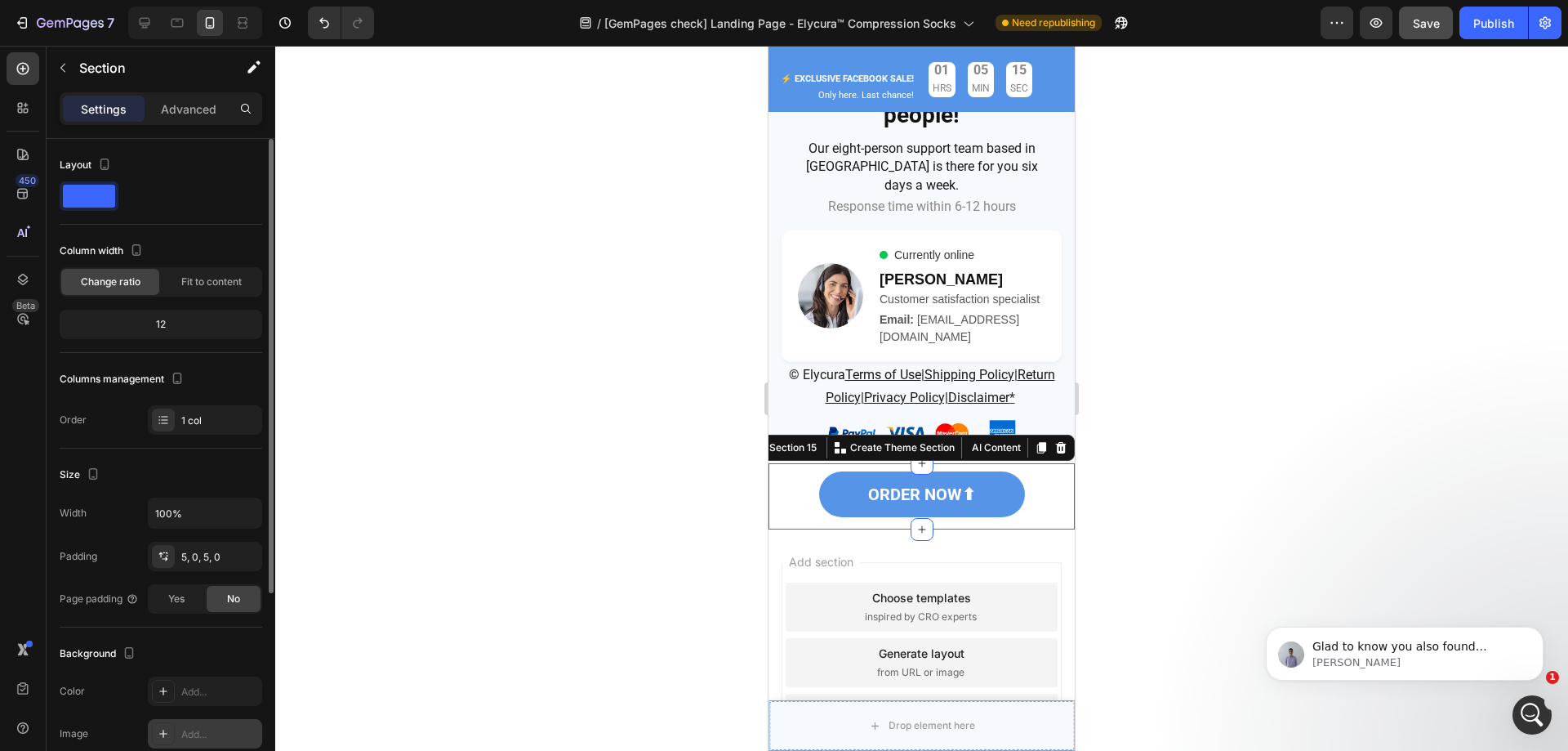
scroll to position [296, 0]
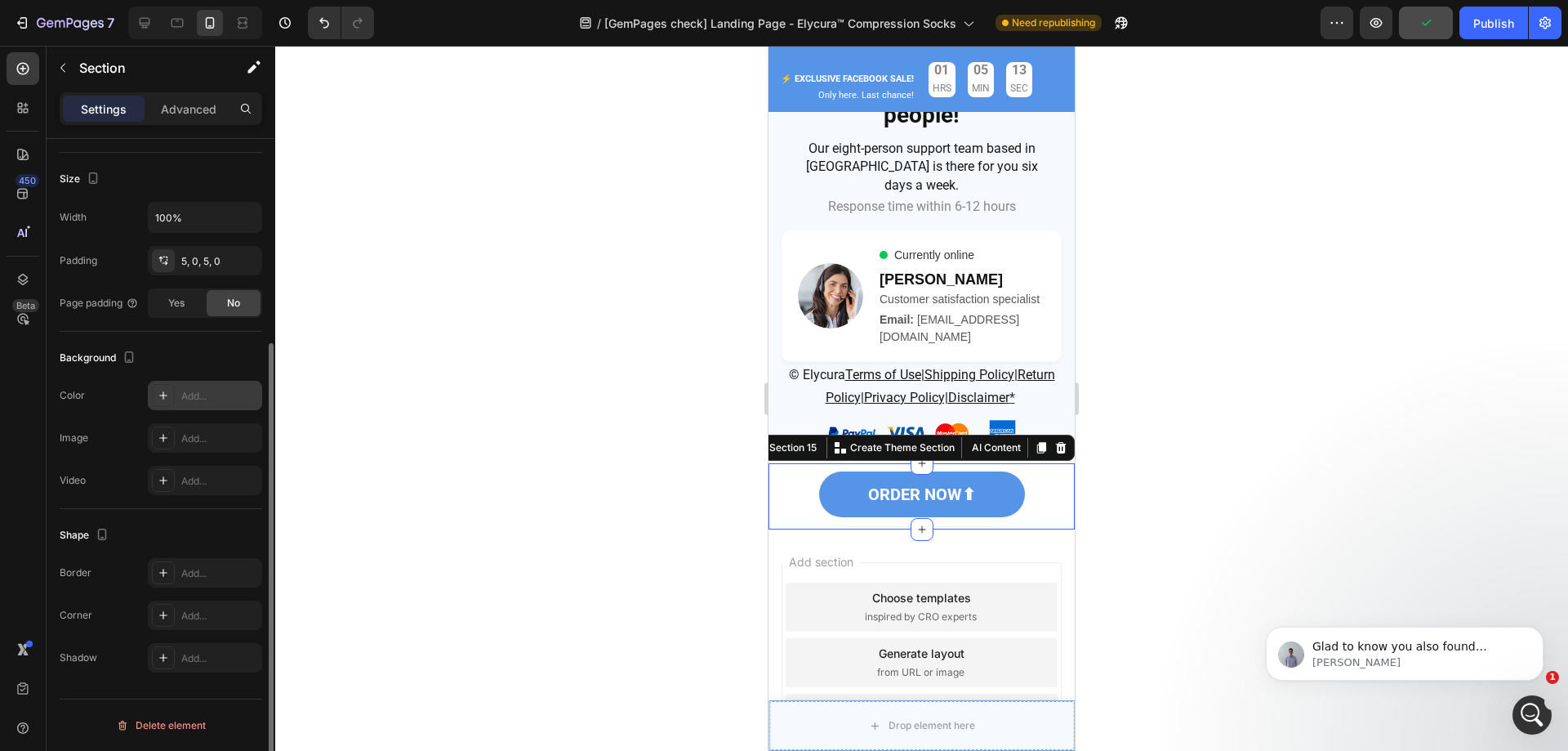
click at [170, 396] on div at bounding box center [163, 395] width 23 height 23
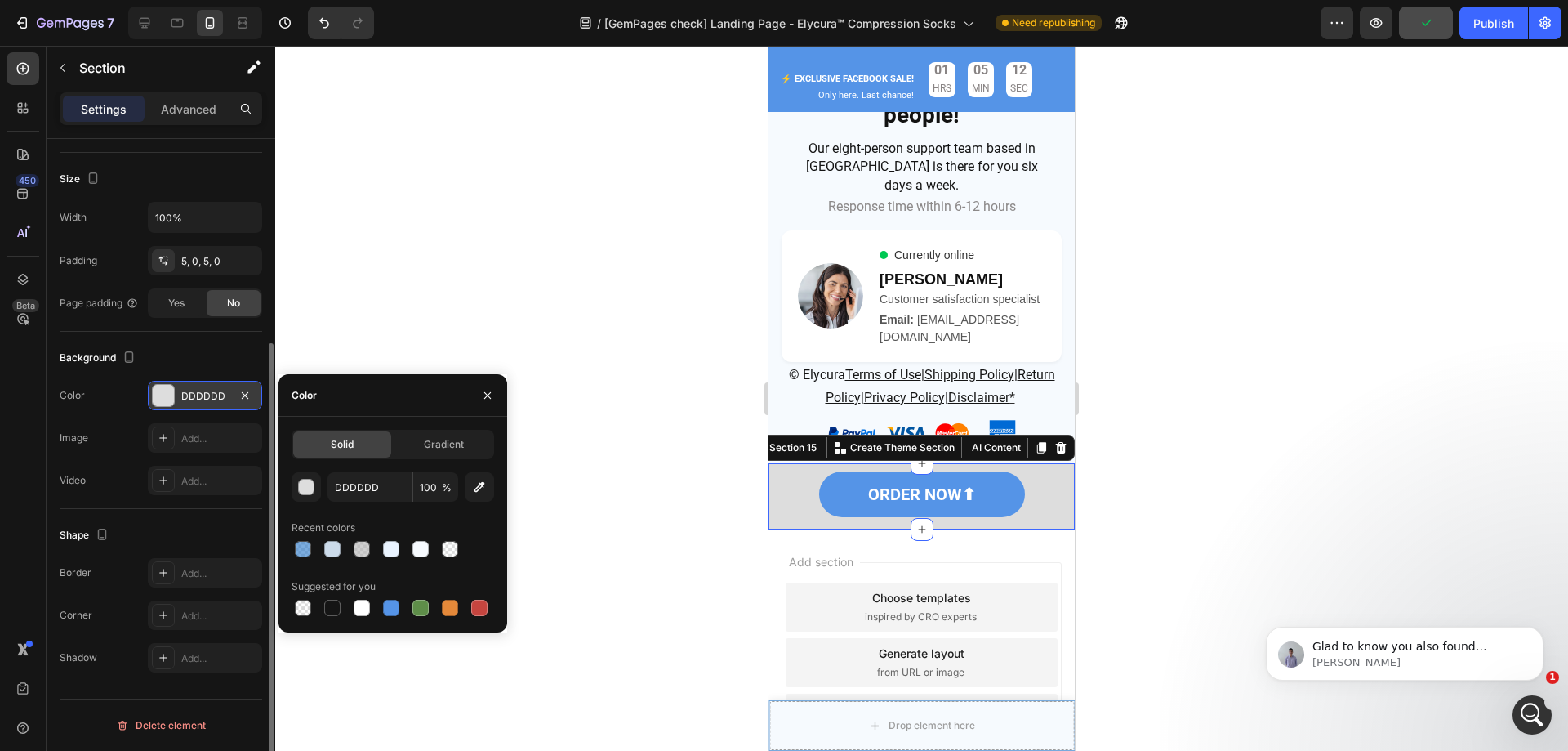
click at [393, 502] on div "DDDDDD 100 % Recent colors Suggested for you" at bounding box center [392, 545] width 202 height 147
click at [391, 492] on input "DDDDDD" at bounding box center [370, 487] width 85 height 30
paste input "F6FAFE"
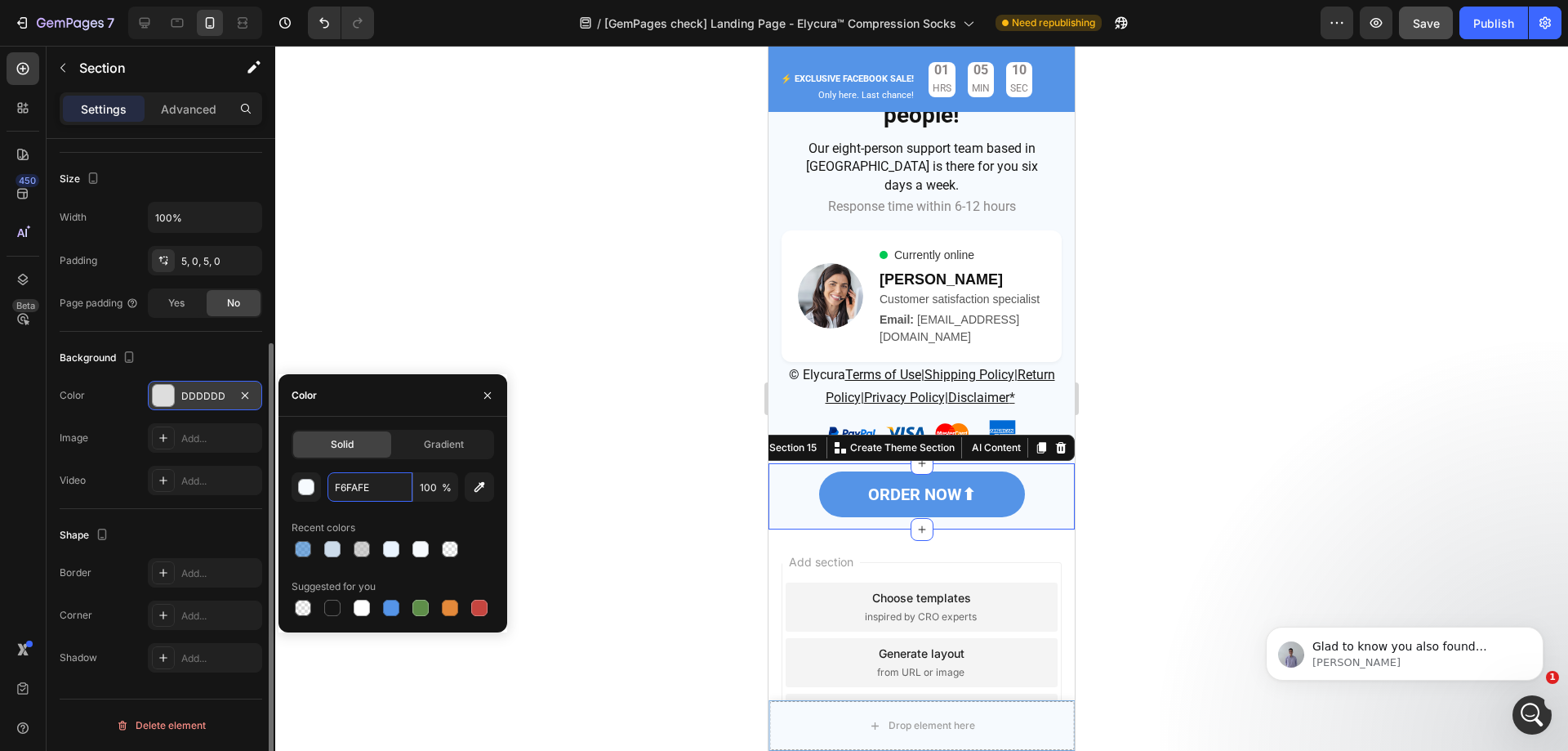
type input "F6FAFE"
click at [400, 402] on div "Color" at bounding box center [392, 395] width 228 height 43
click at [1158, 493] on div at bounding box center [922, 398] width 1293 height 705
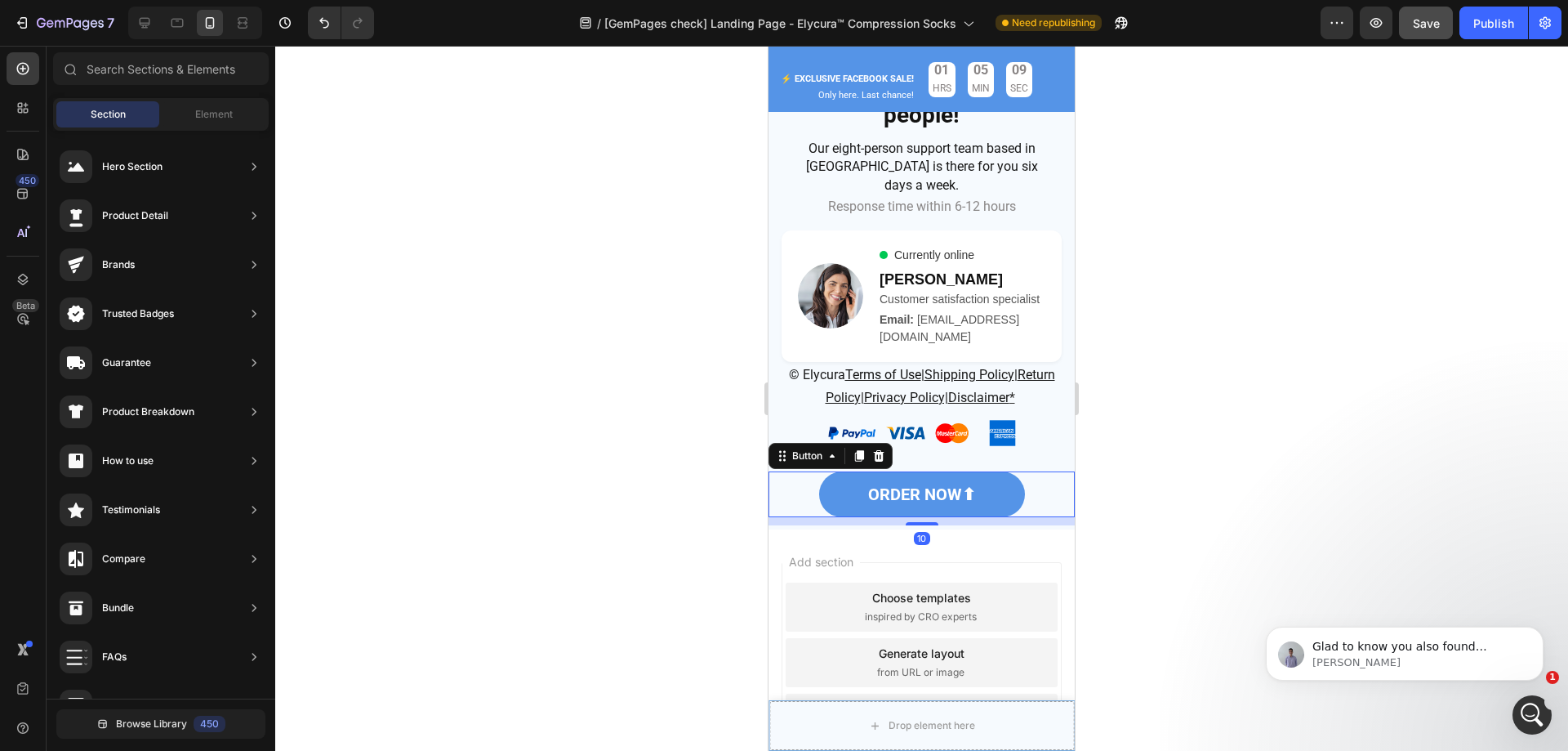
click at [1041, 492] on div "ORDER NOW⬆ Button 10" at bounding box center [921, 494] width 306 height 45
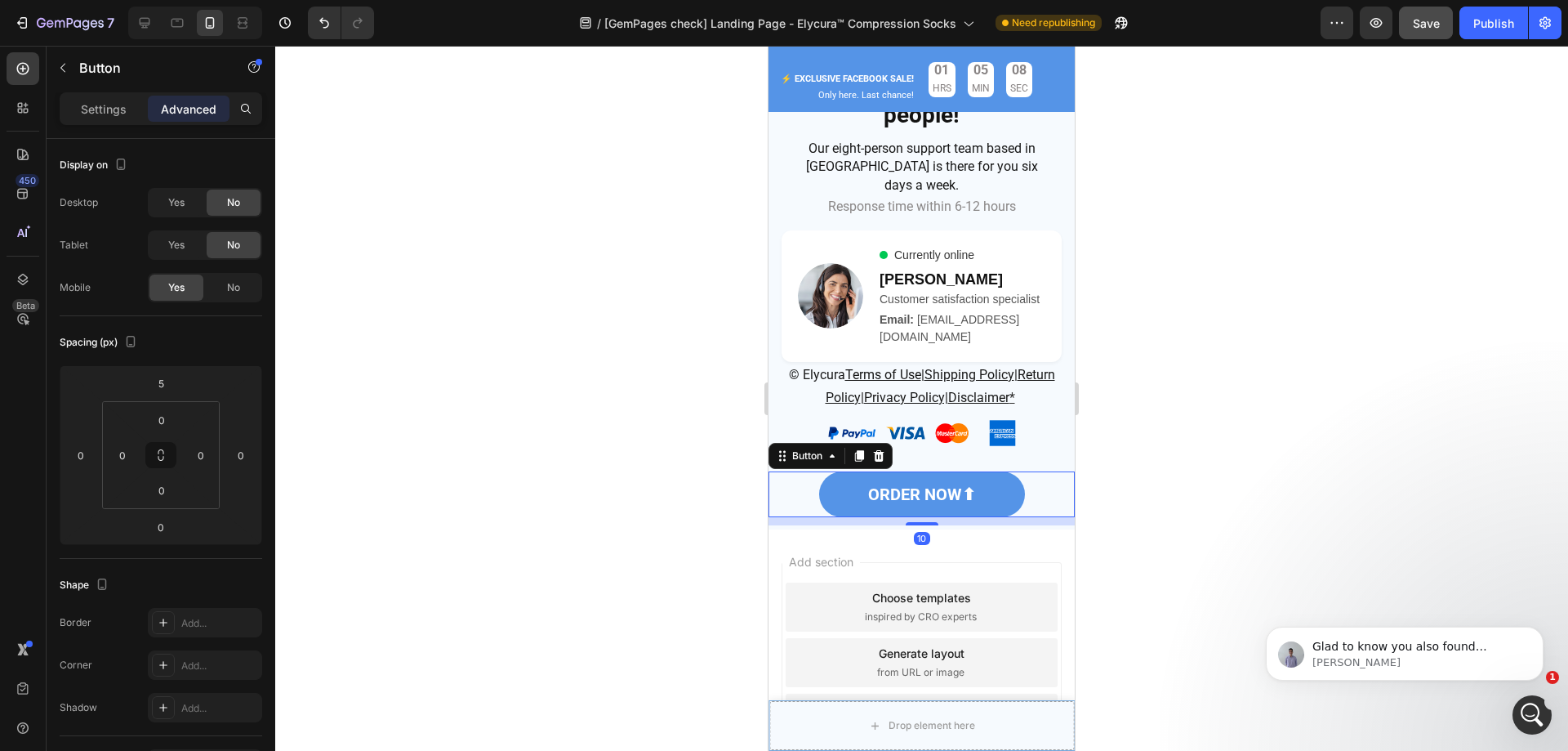
click at [1025, 517] on div "10" at bounding box center [921, 521] width 306 height 8
click at [102, 103] on p "Settings" at bounding box center [104, 109] width 45 height 17
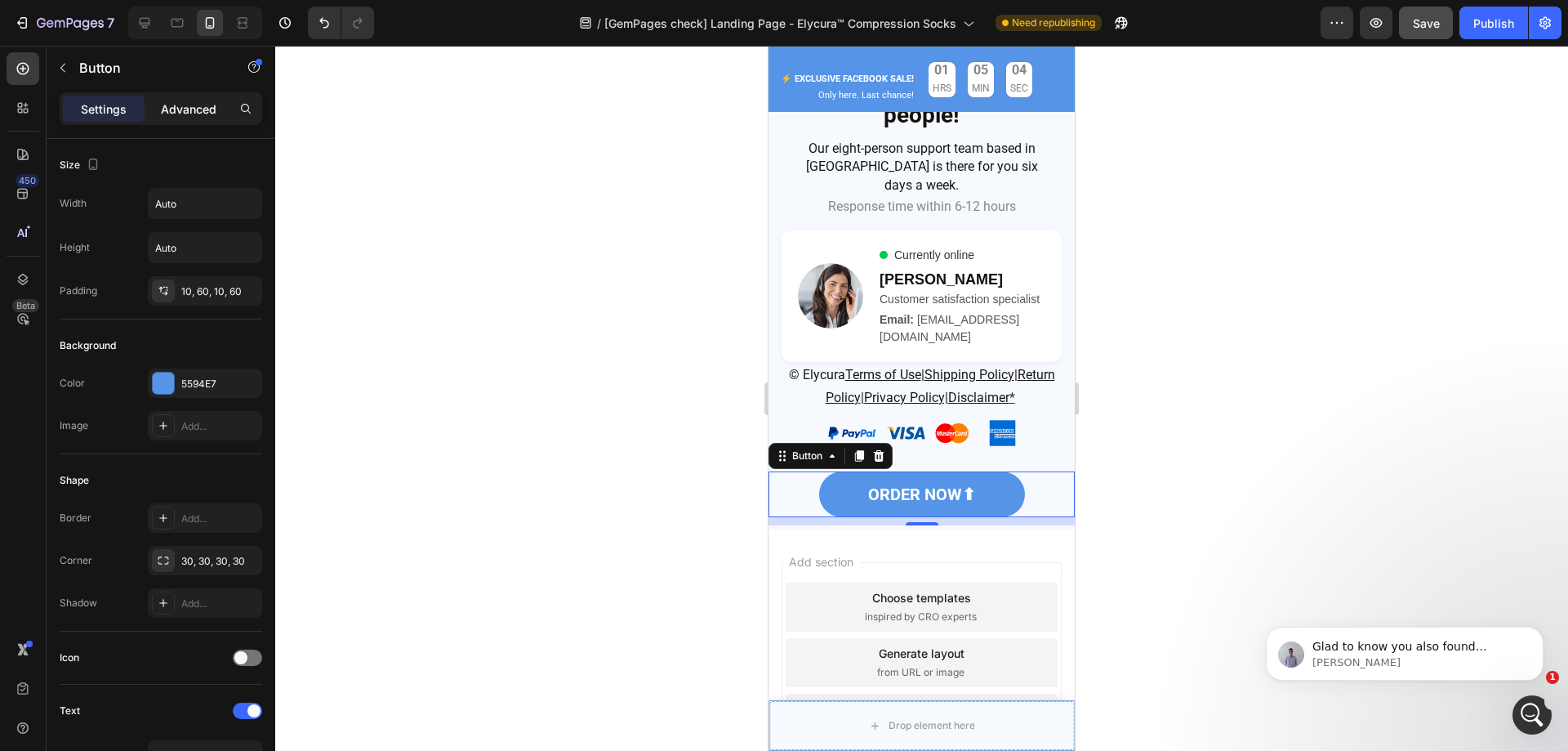
click at [157, 109] on div "Advanced" at bounding box center [189, 109] width 82 height 26
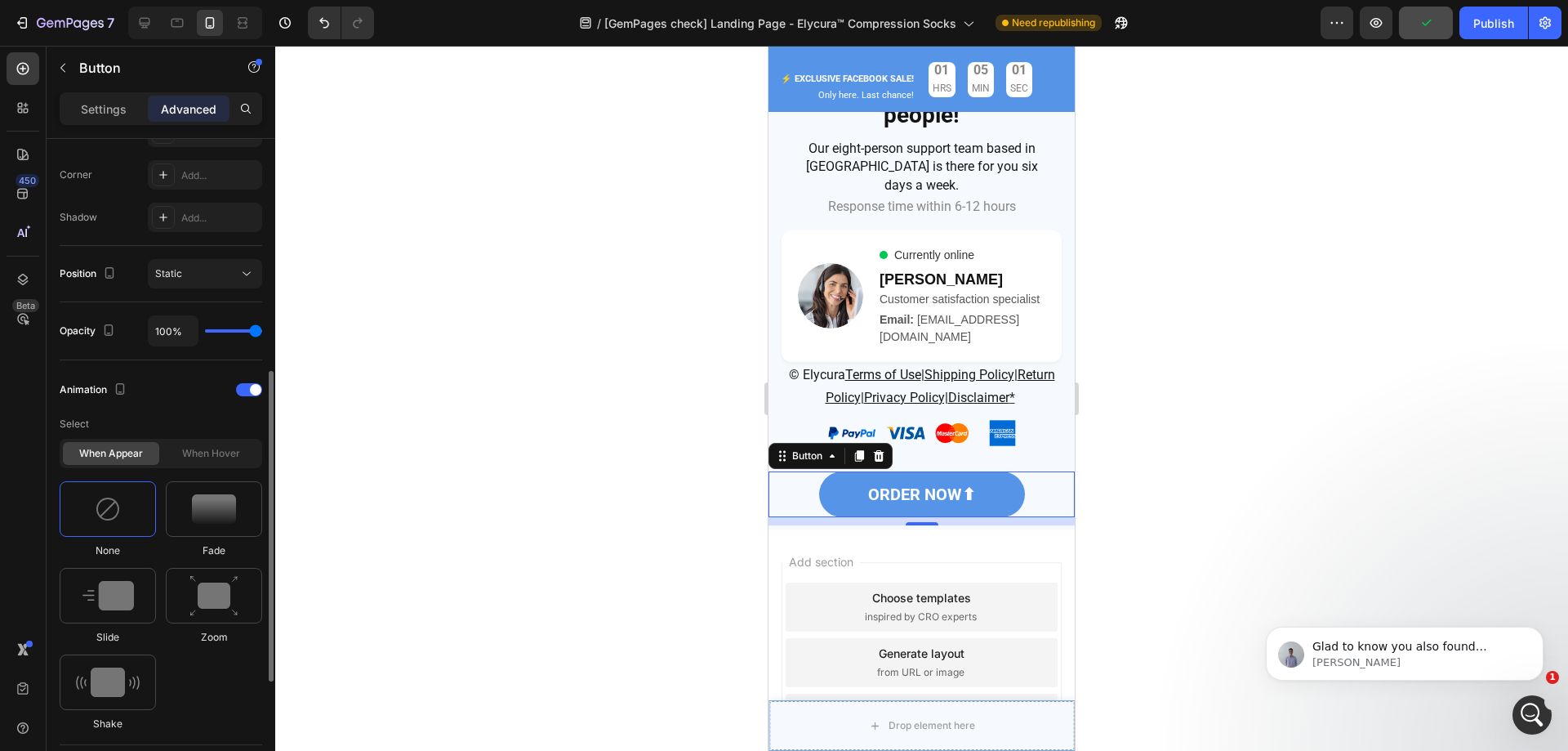
scroll to position [327, 0]
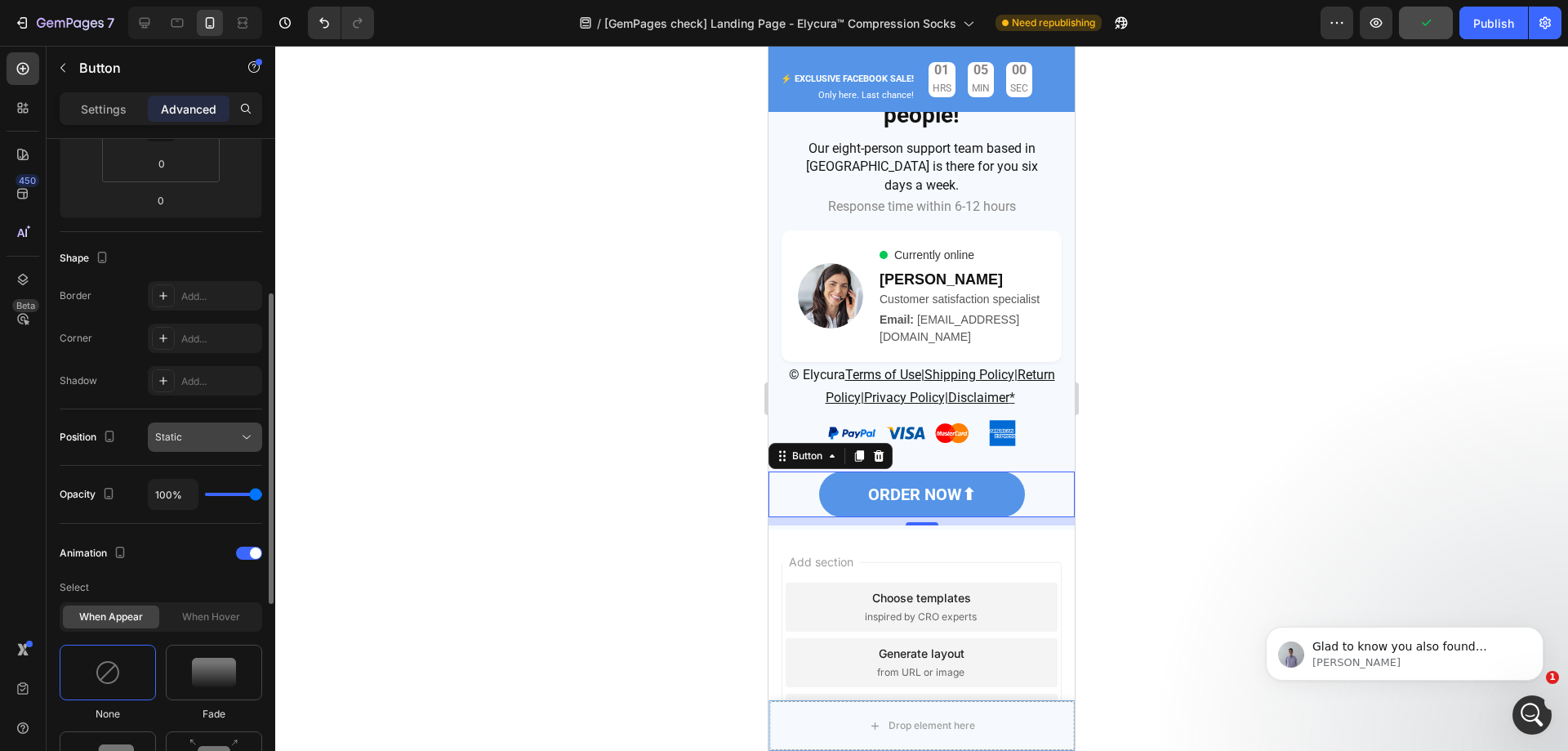
click at [198, 427] on button "Static" at bounding box center [205, 437] width 114 height 30
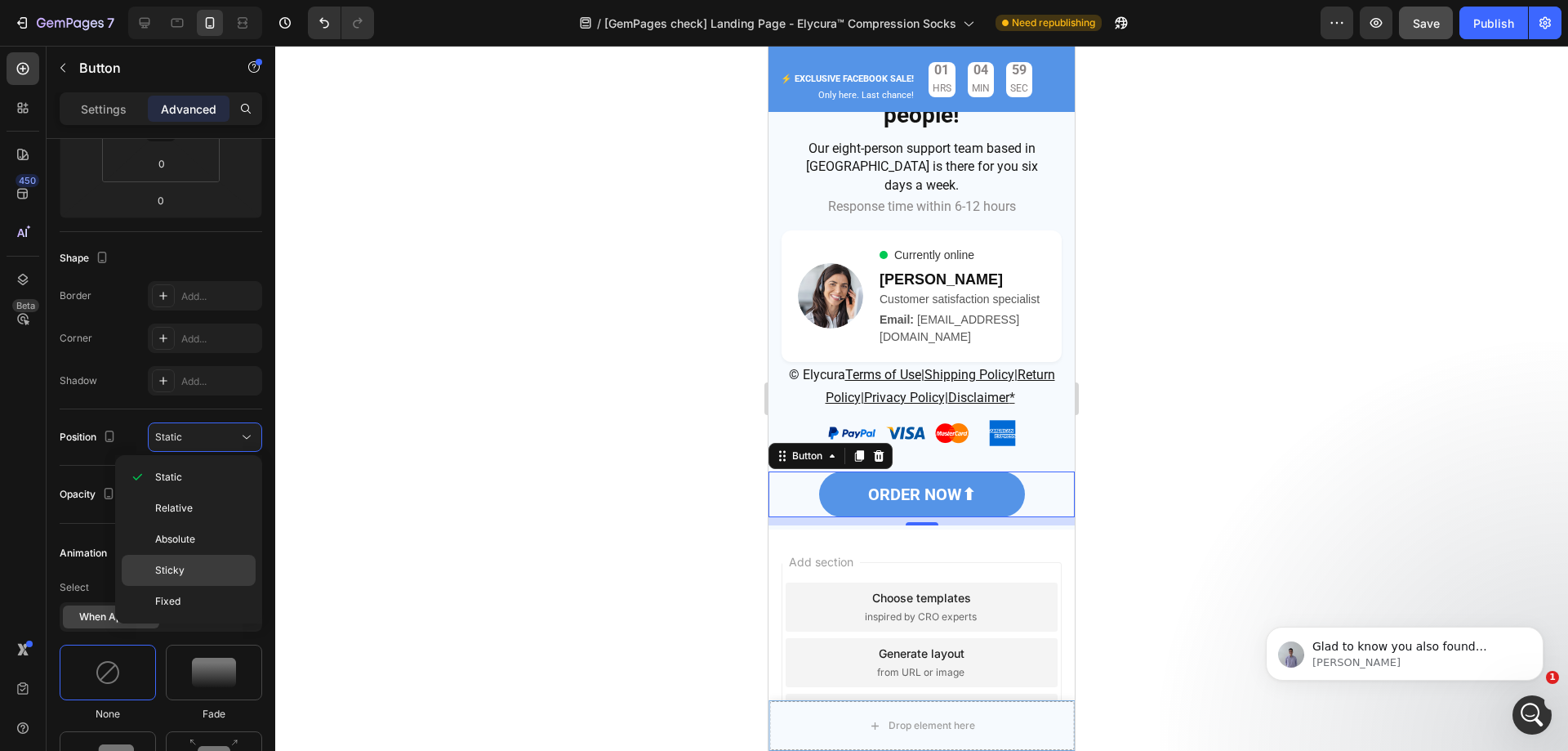
click at [211, 573] on p "Sticky" at bounding box center [201, 570] width 93 height 15
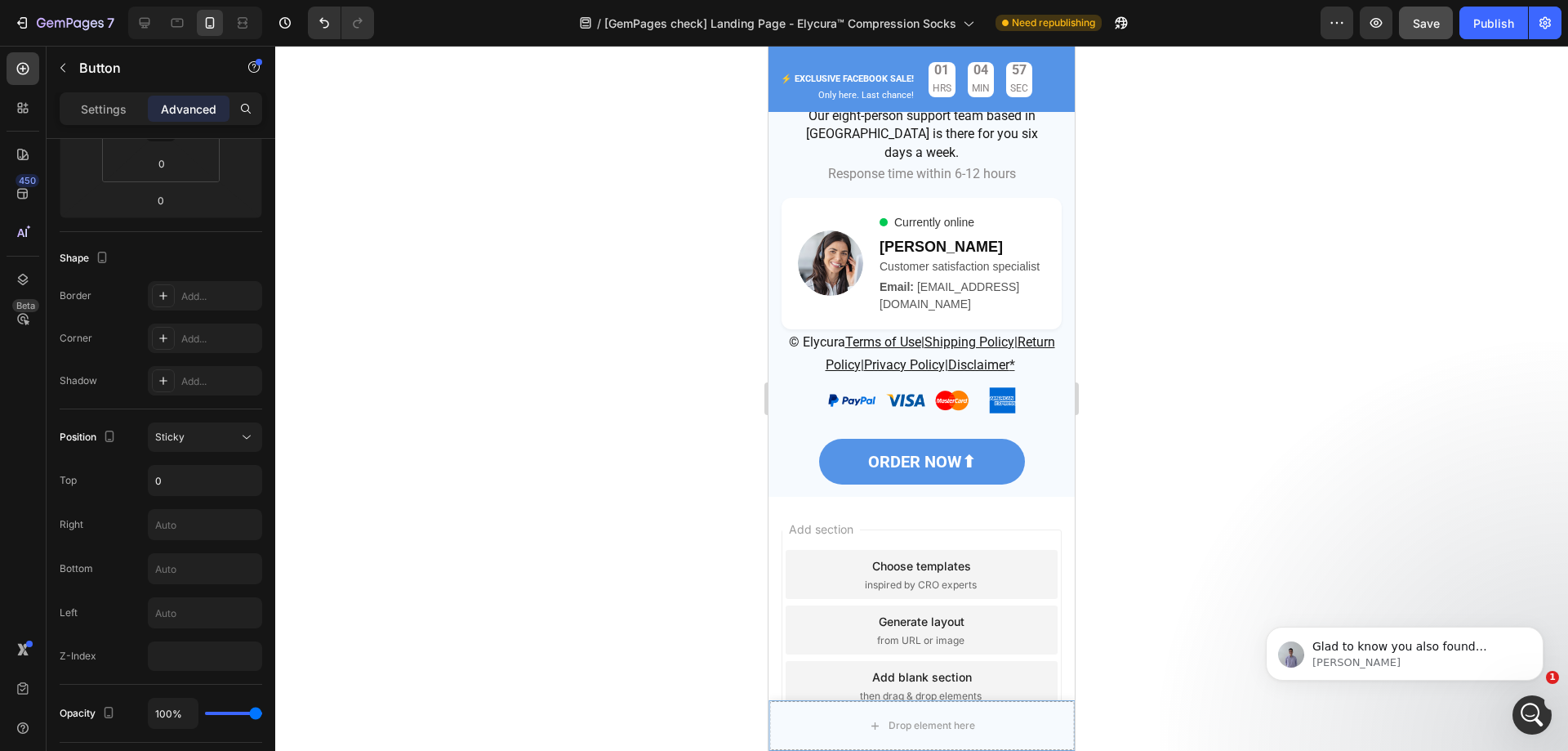
scroll to position [12531, 0]
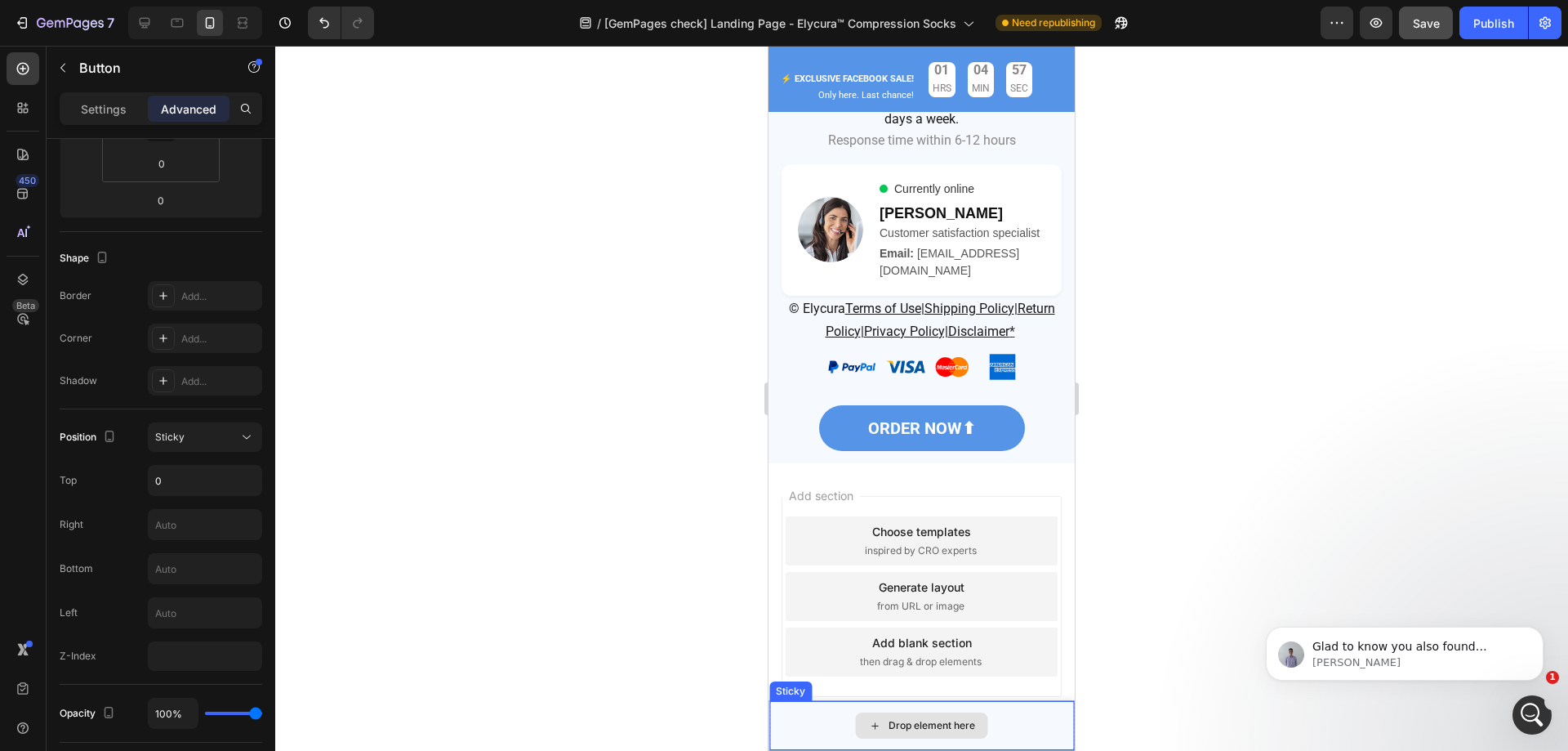
click at [1026, 714] on div "Drop element here" at bounding box center [921, 726] width 304 height 49
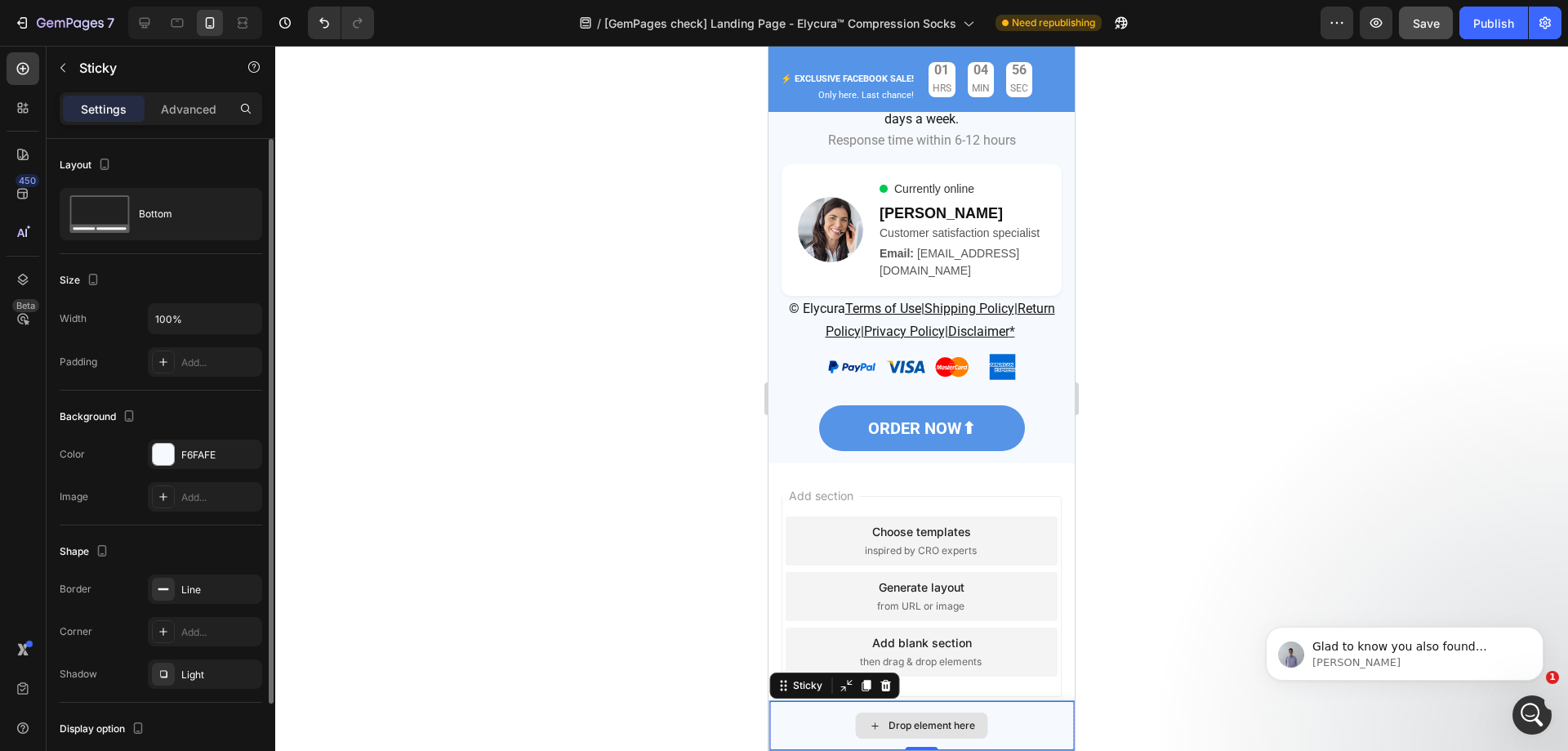
scroll to position [0, 0]
click at [887, 686] on icon at bounding box center [886, 685] width 10 height 11
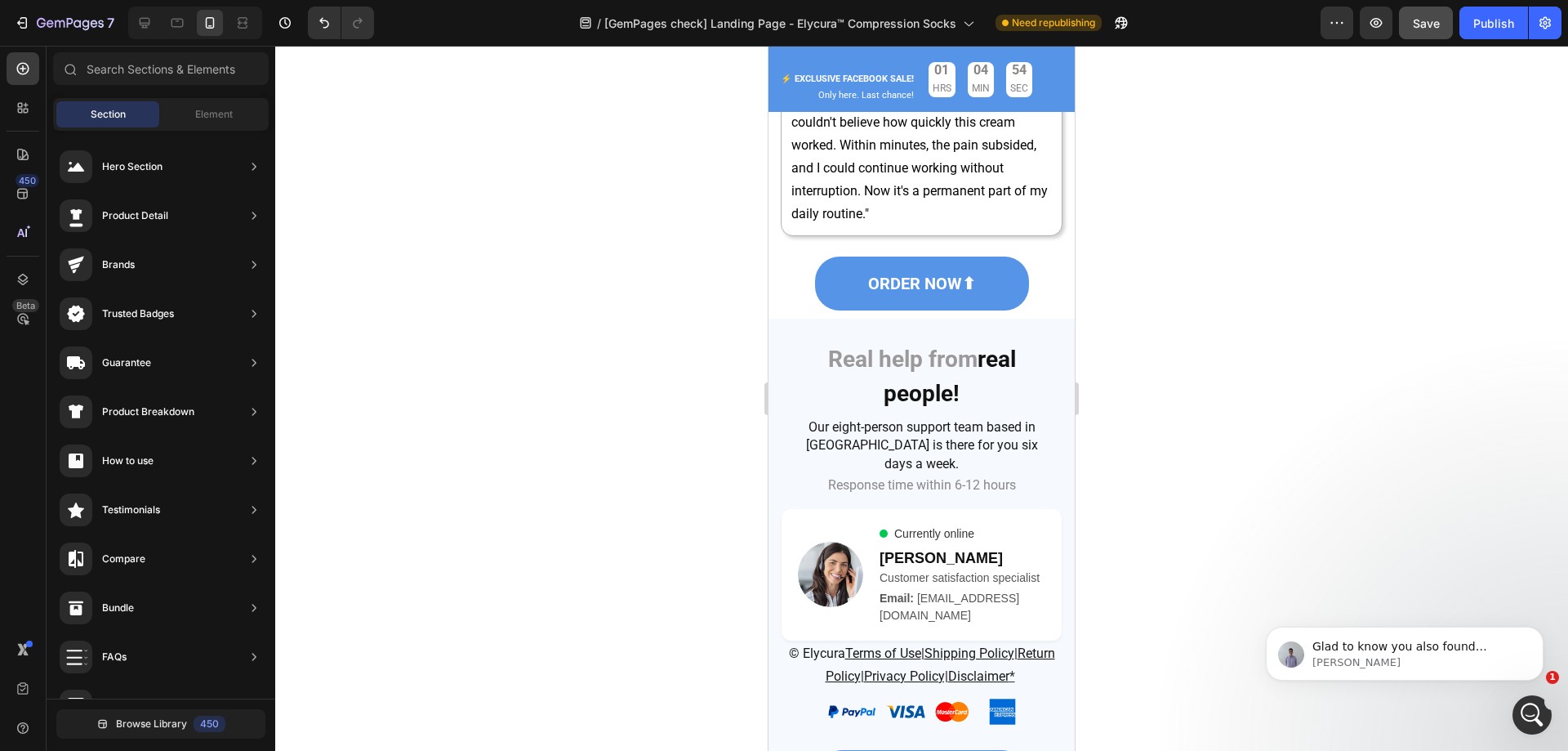
scroll to position [12286, 0]
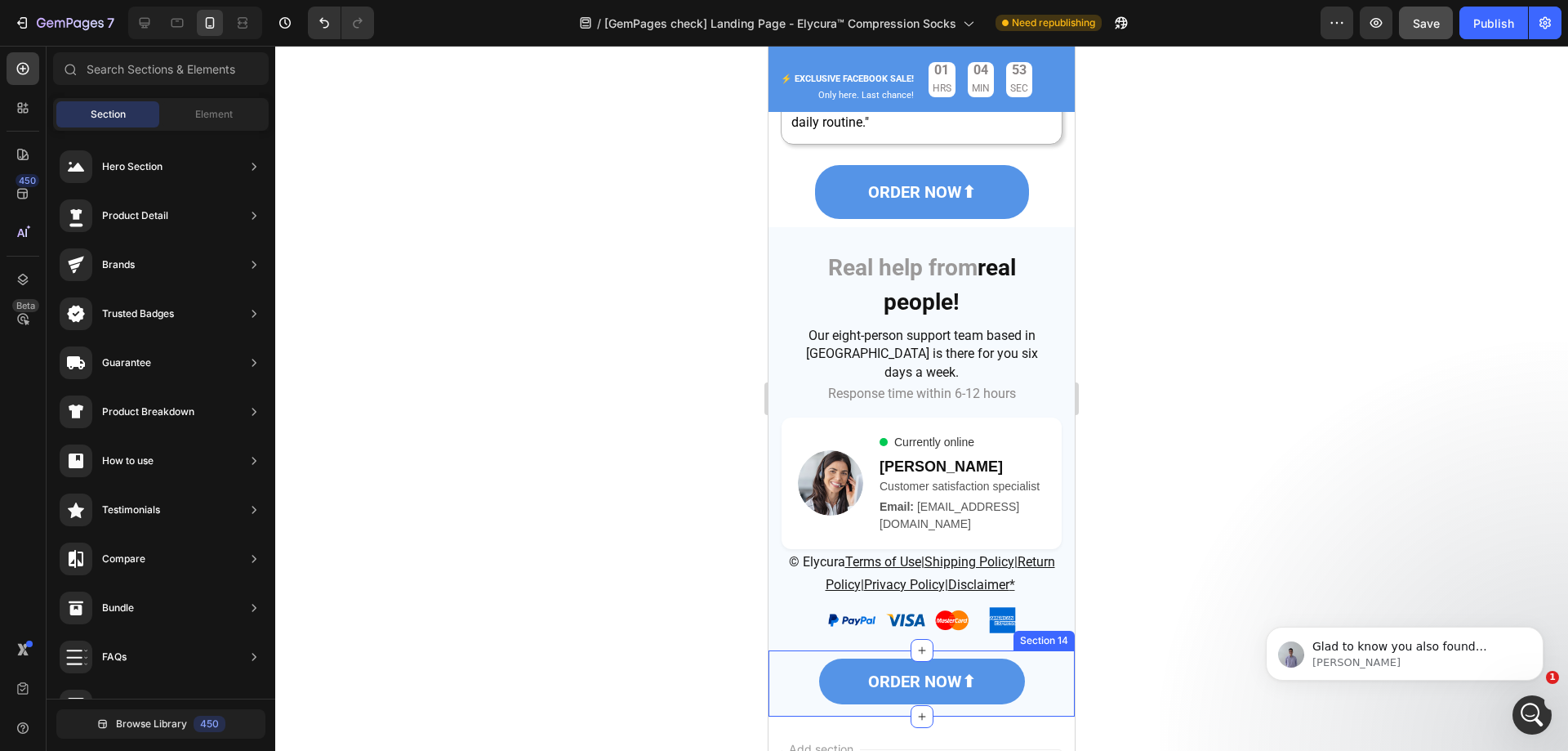
click at [1040, 654] on div "ORDER NOW⬆ Button" at bounding box center [921, 683] width 306 height 58
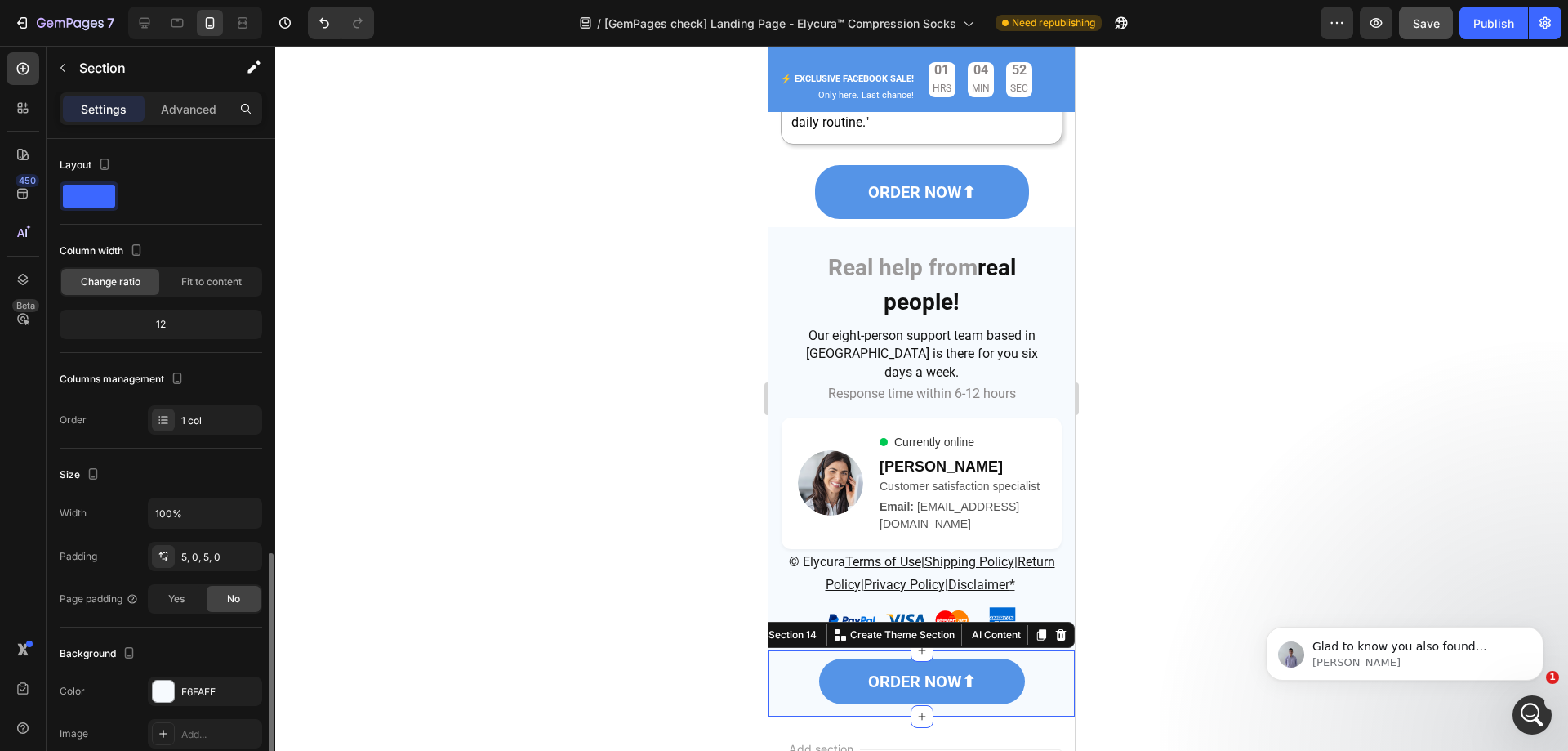
scroll to position [296, 0]
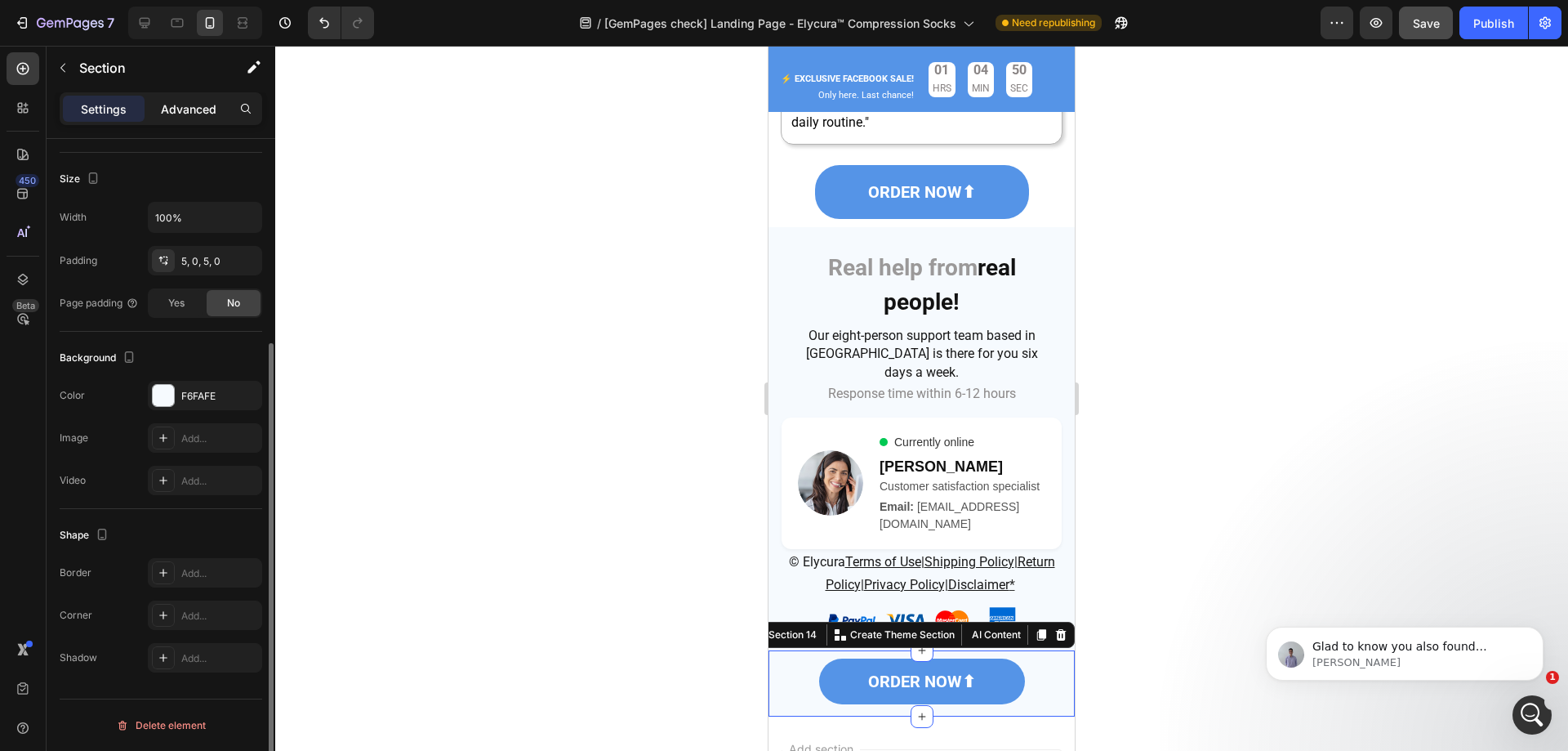
click at [190, 101] on p "Advanced" at bounding box center [189, 109] width 56 height 17
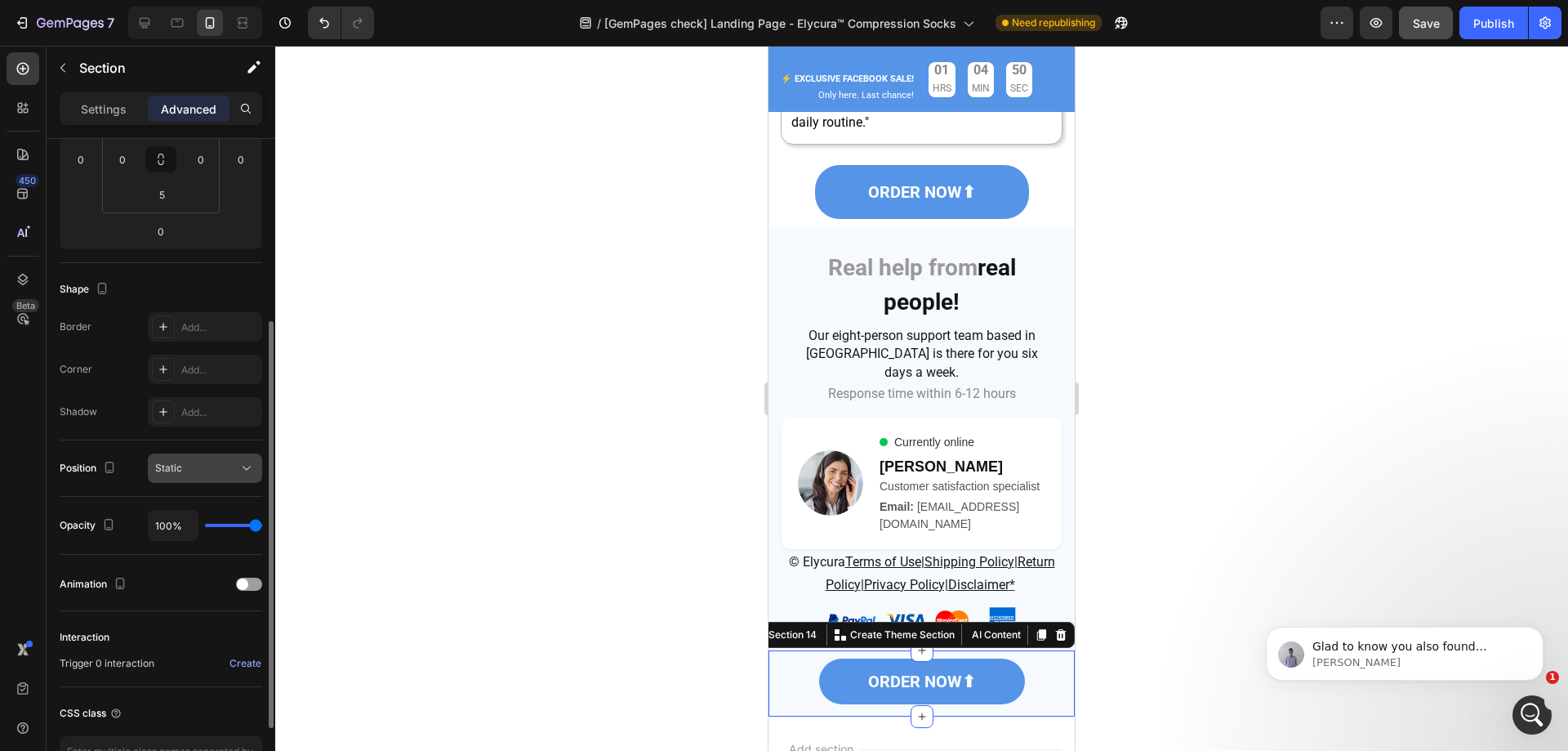
click at [204, 461] on div "Static" at bounding box center [197, 468] width 84 height 15
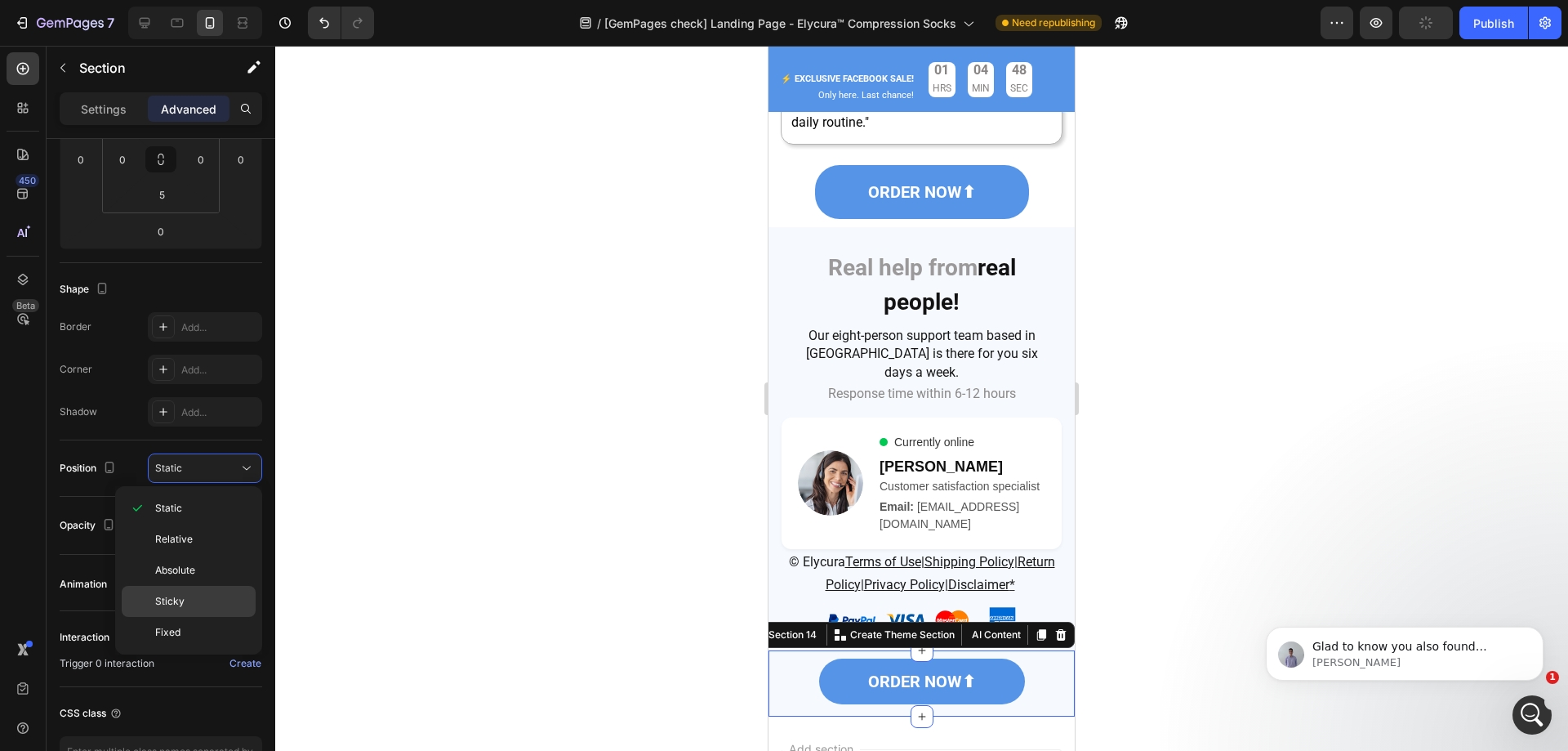
click at [208, 596] on p "Sticky" at bounding box center [201, 601] width 93 height 15
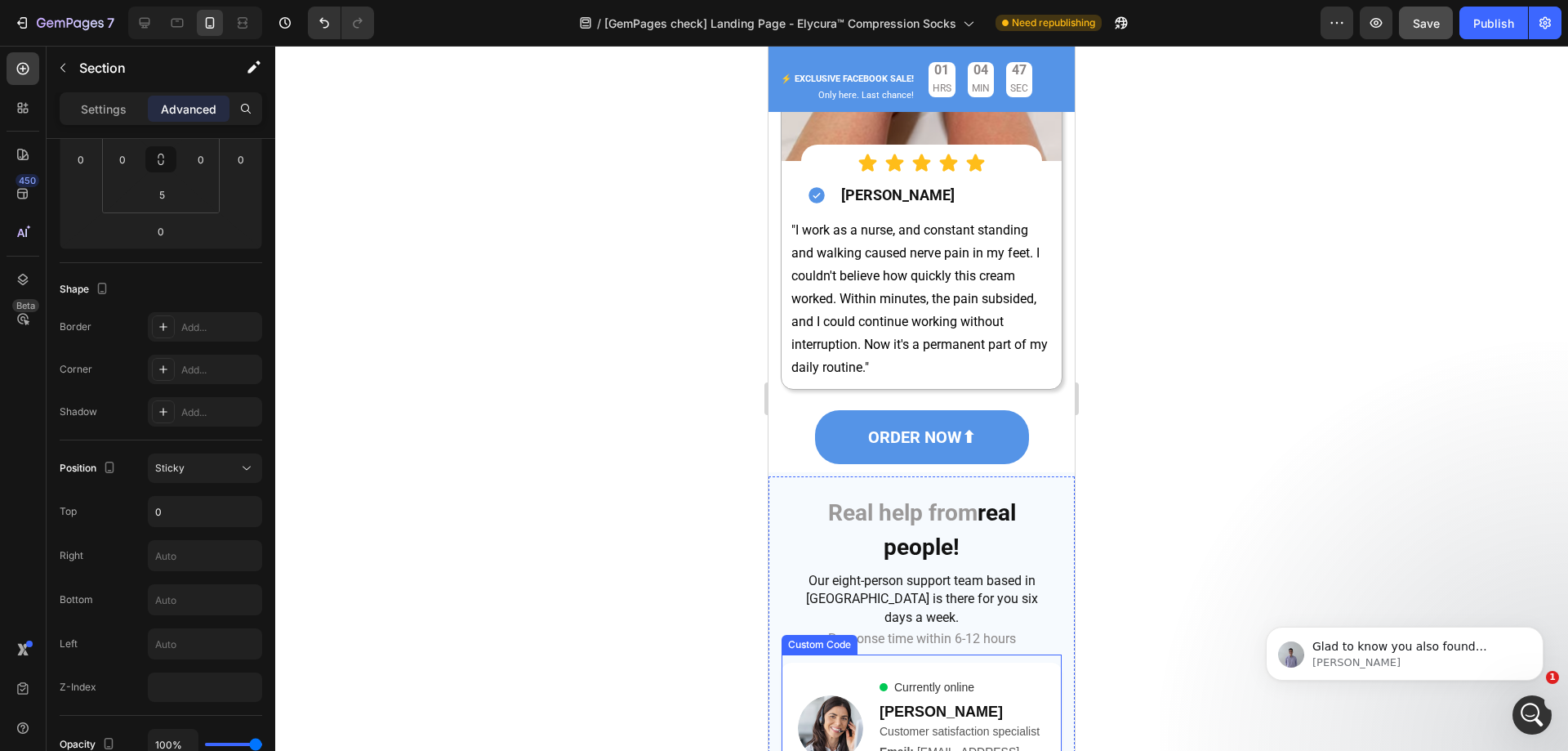
scroll to position [12286, 0]
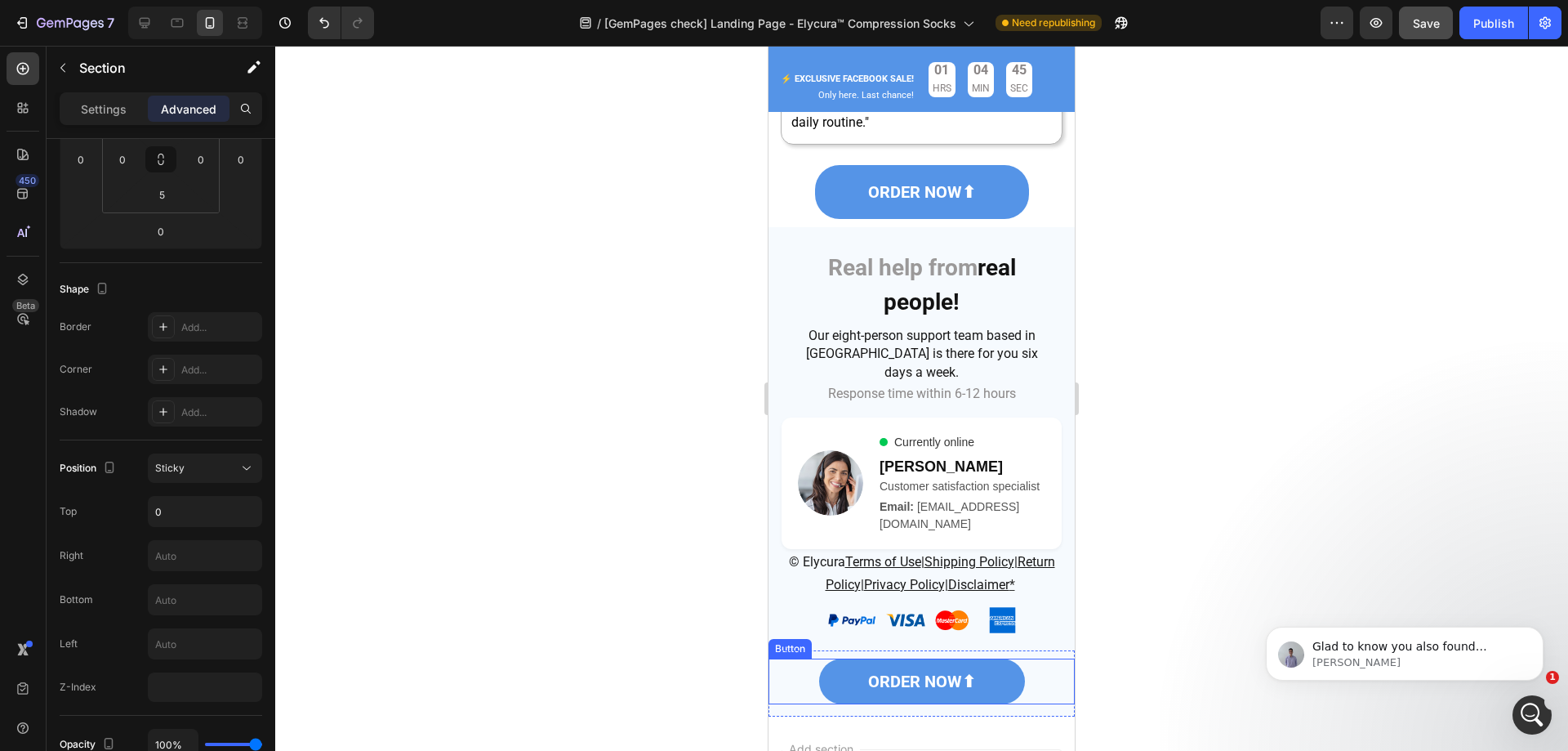
click at [1054, 659] on div "ORDER NOW⬆ Button" at bounding box center [921, 681] width 306 height 45
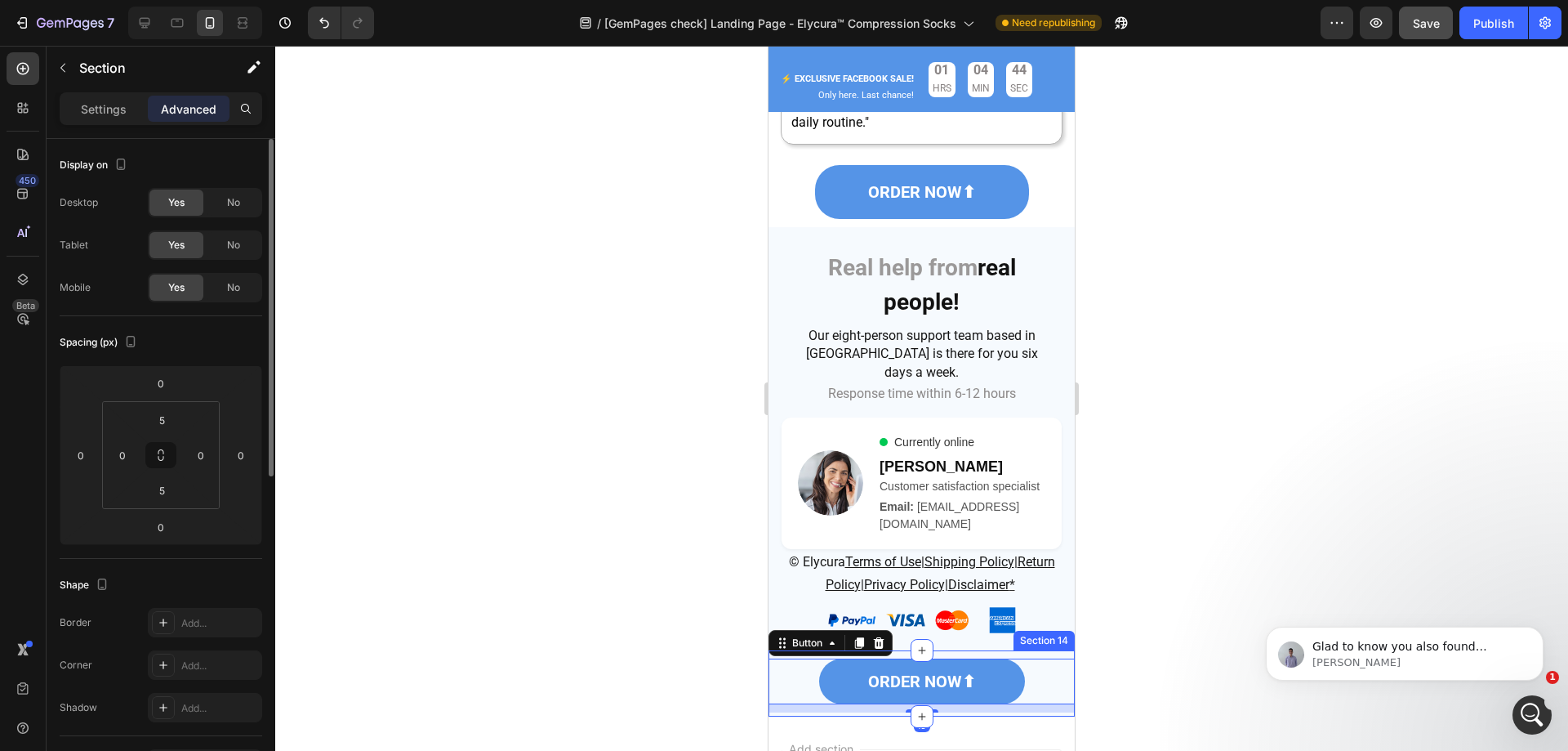
click at [1037, 651] on div "ORDER NOW⬆ Button 10 Section 14" at bounding box center [921, 684] width 306 height 66
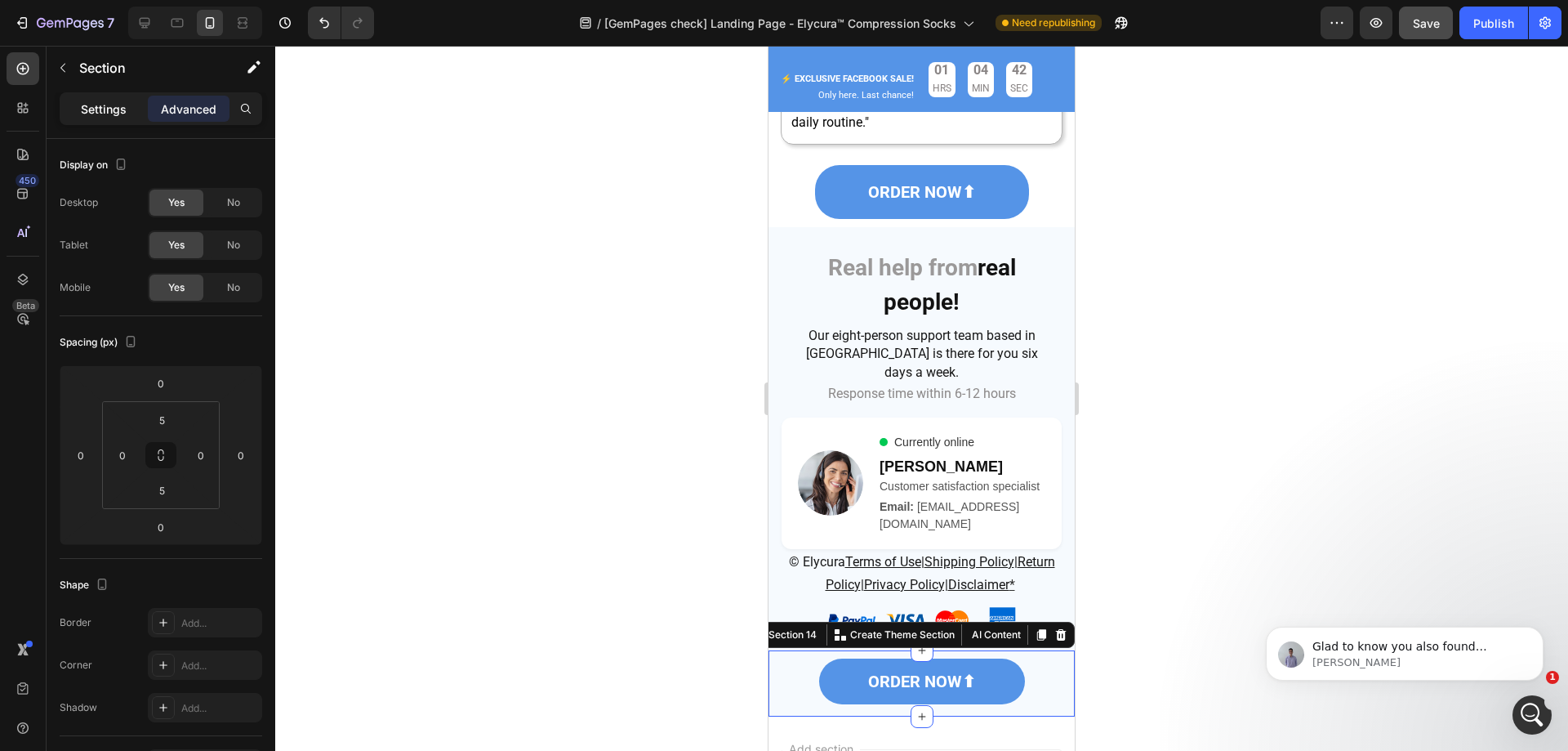
click at [119, 106] on p "Settings" at bounding box center [104, 109] width 45 height 17
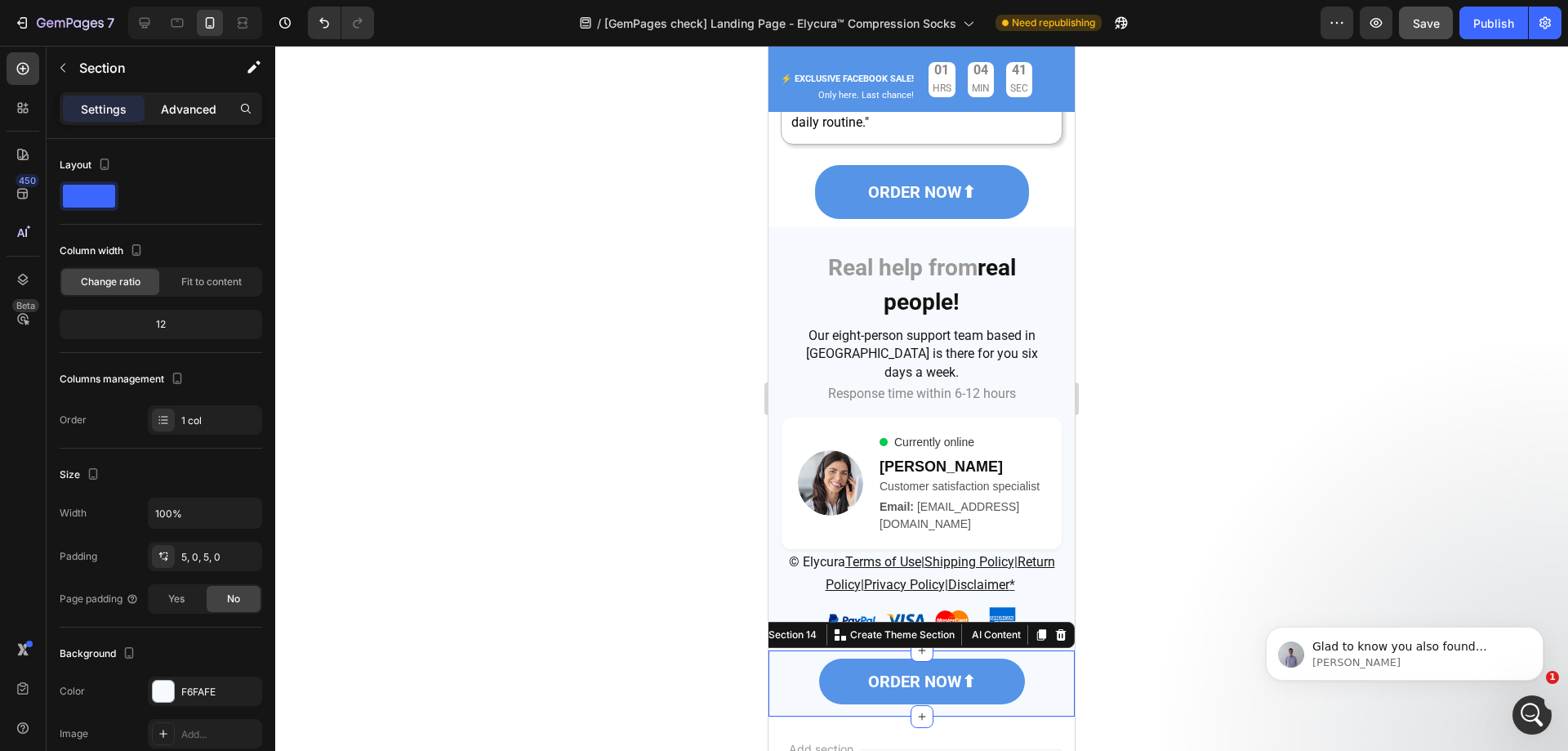
click at [182, 106] on p "Advanced" at bounding box center [189, 109] width 56 height 17
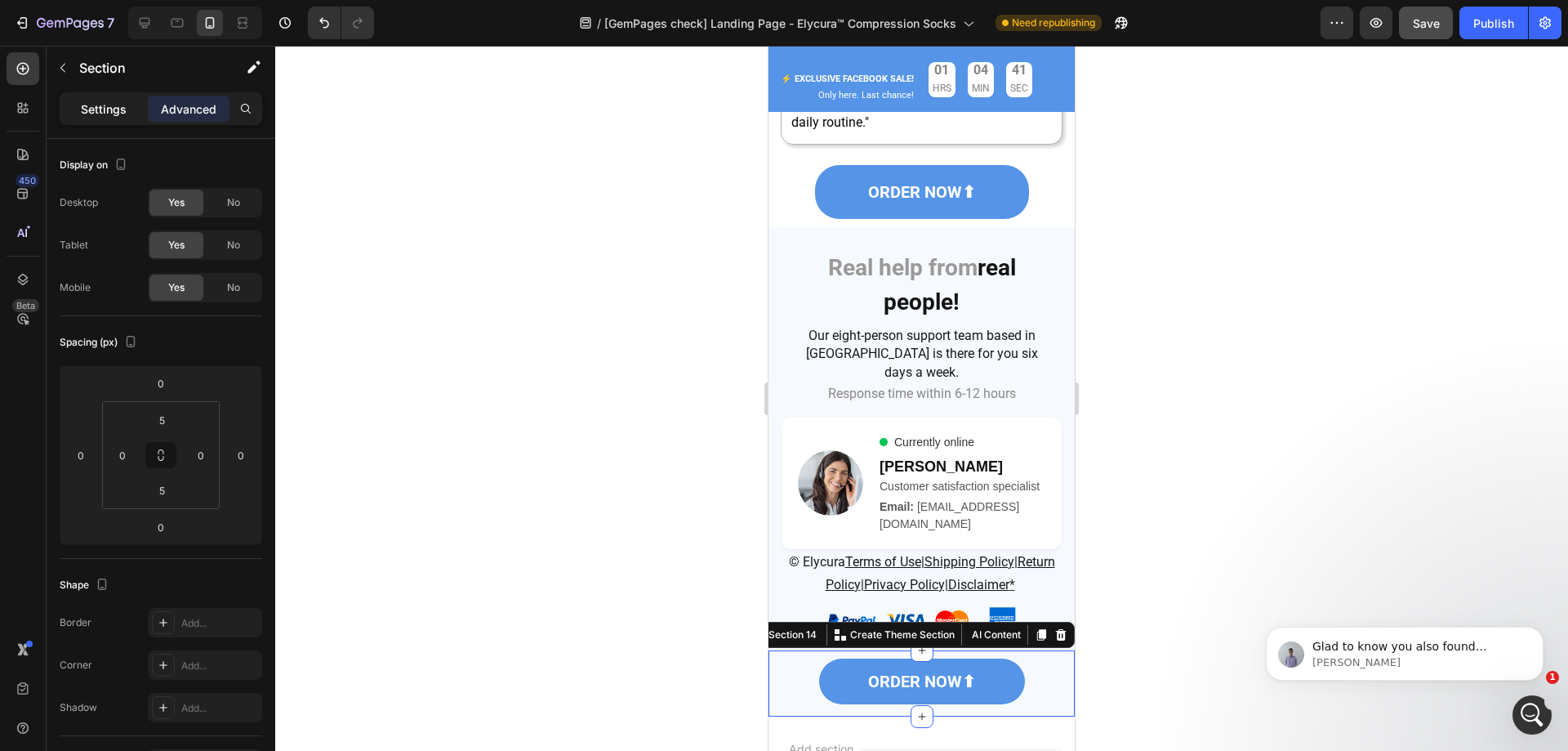
click at [92, 103] on p "Settings" at bounding box center [104, 109] width 45 height 17
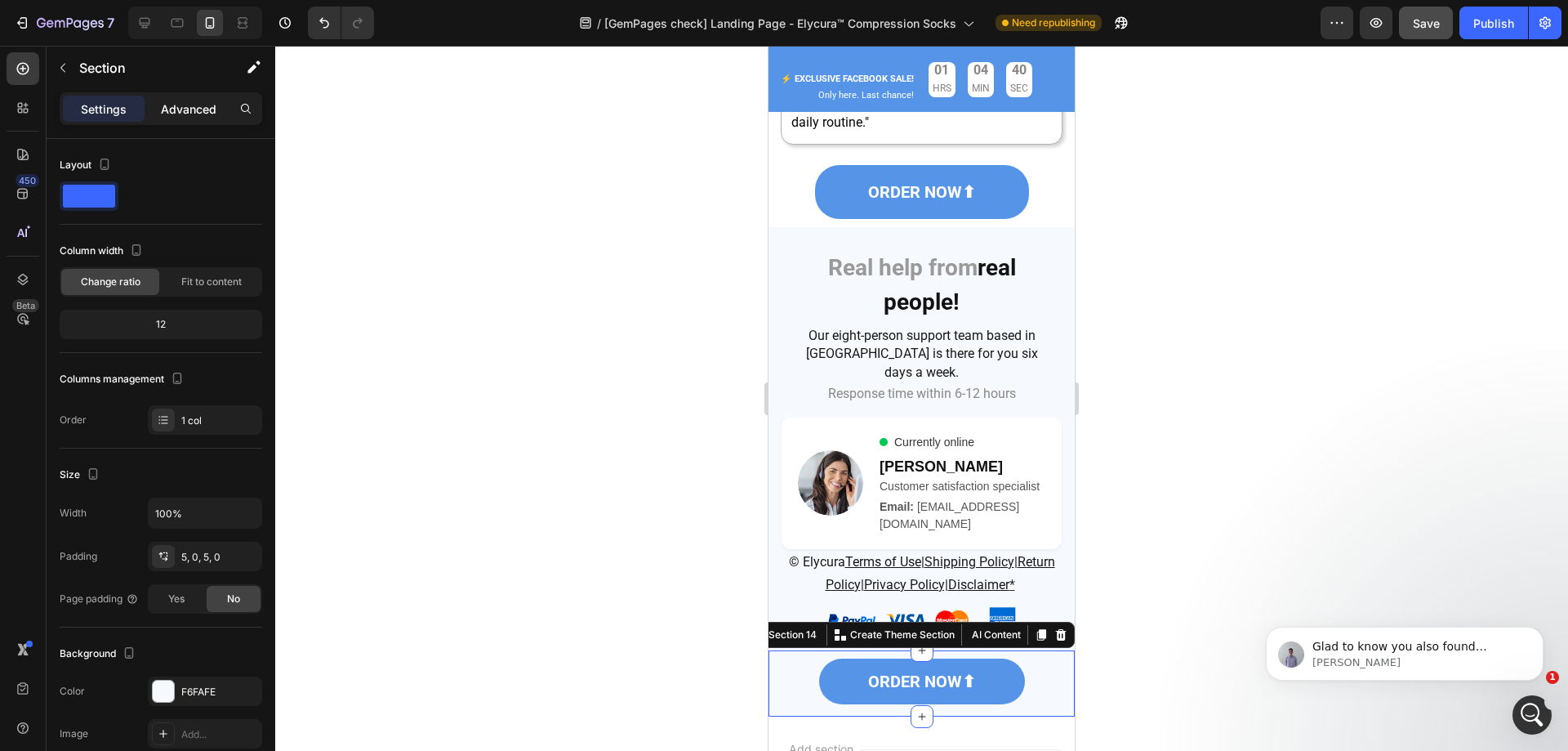
click at [188, 107] on p "Advanced" at bounding box center [189, 109] width 56 height 17
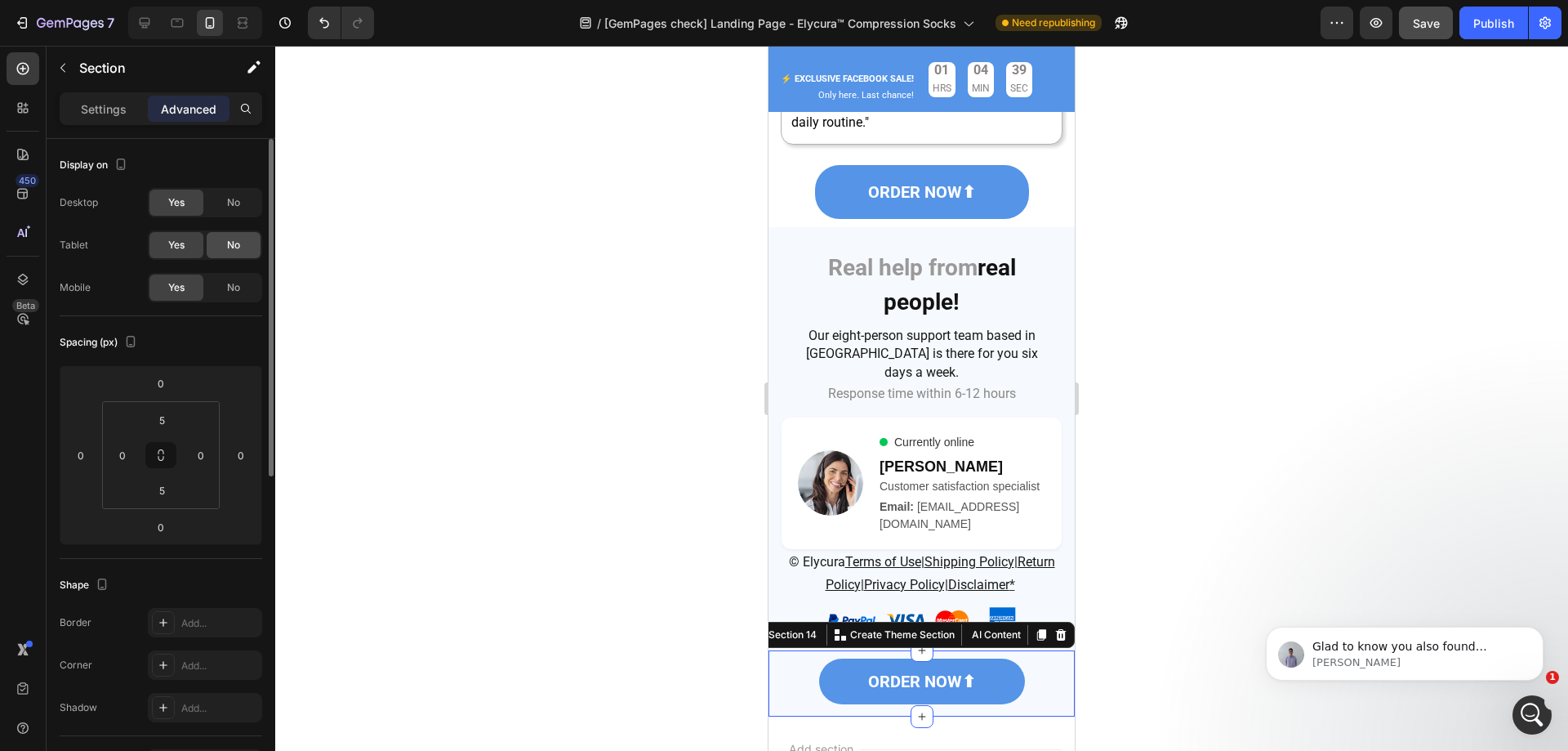
click at [233, 244] on span "No" at bounding box center [233, 245] width 13 height 15
click at [231, 196] on span "No" at bounding box center [233, 202] width 13 height 15
click at [101, 108] on p "Settings" at bounding box center [104, 109] width 45 height 17
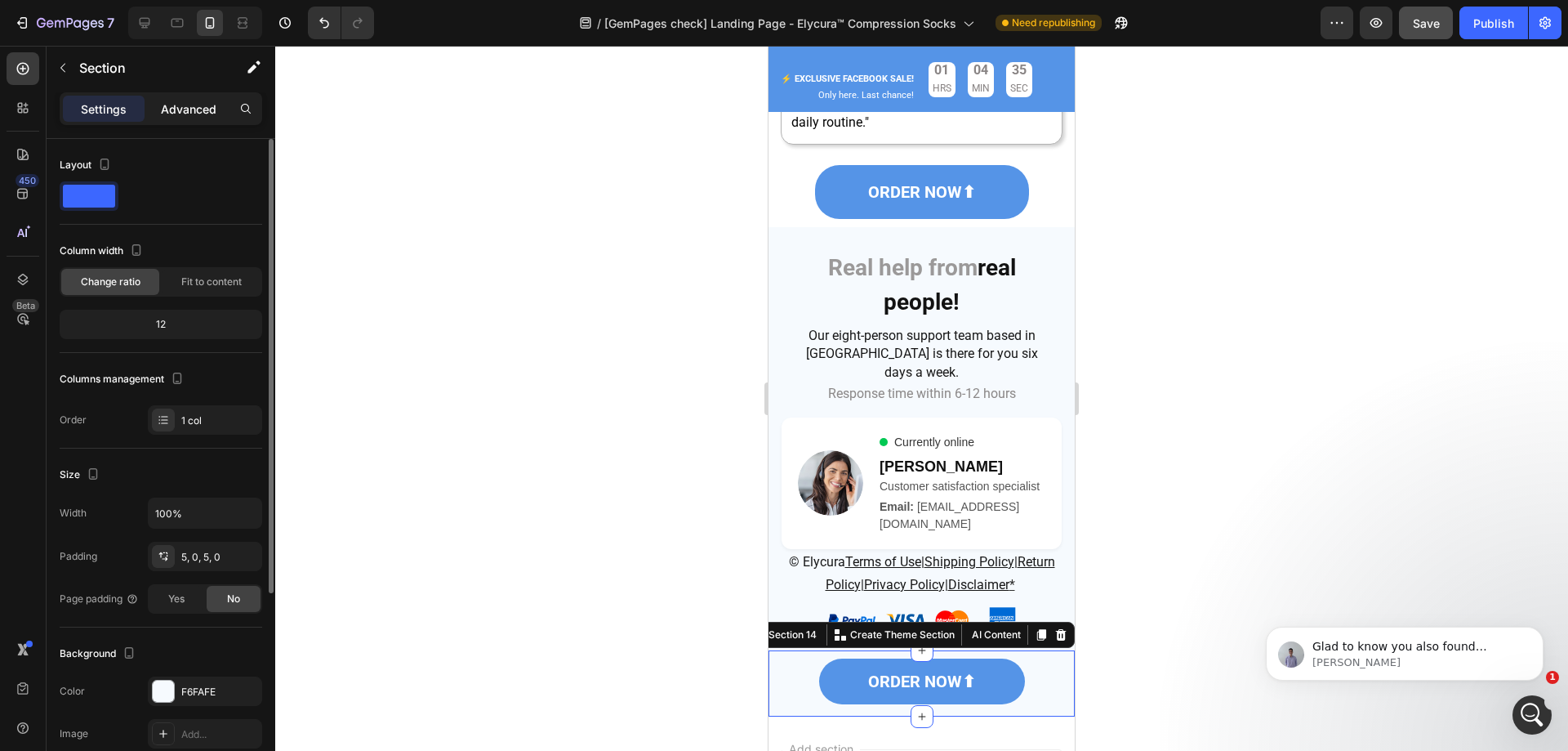
click at [187, 106] on p "Advanced" at bounding box center [189, 109] width 56 height 17
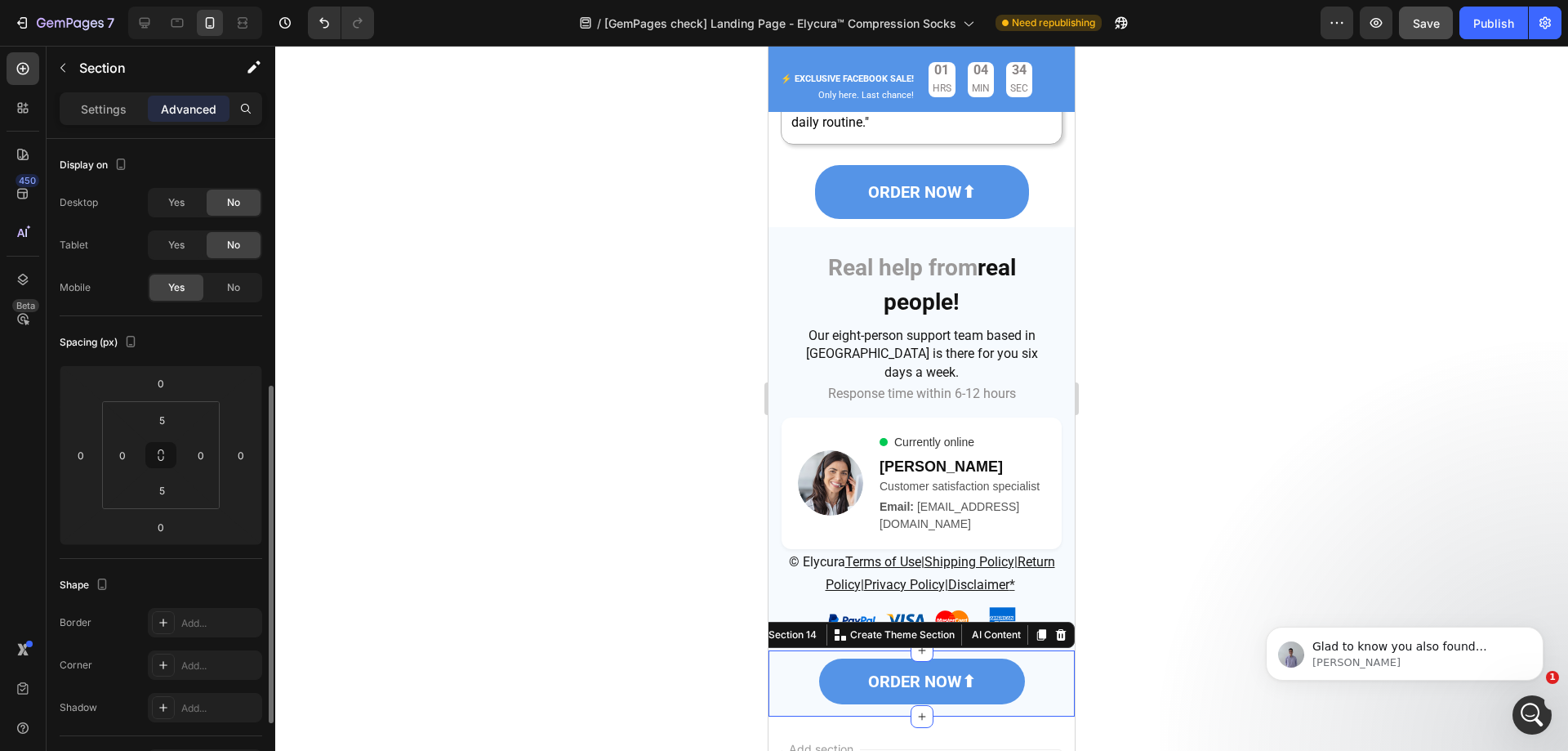
scroll to position [327, 0]
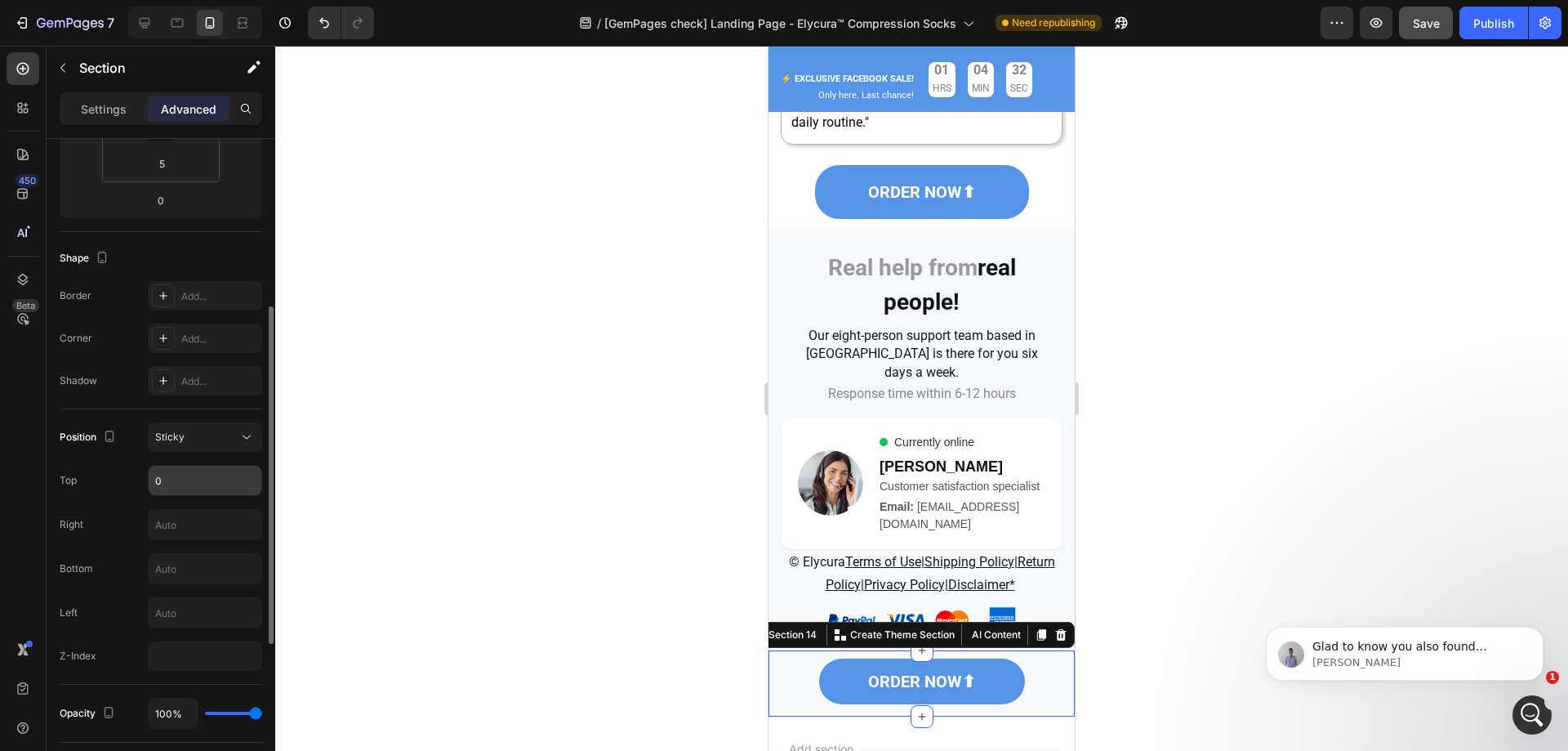
click at [207, 476] on input "0" at bounding box center [204, 481] width 112 height 30
click at [196, 572] on input "text" at bounding box center [204, 569] width 112 height 30
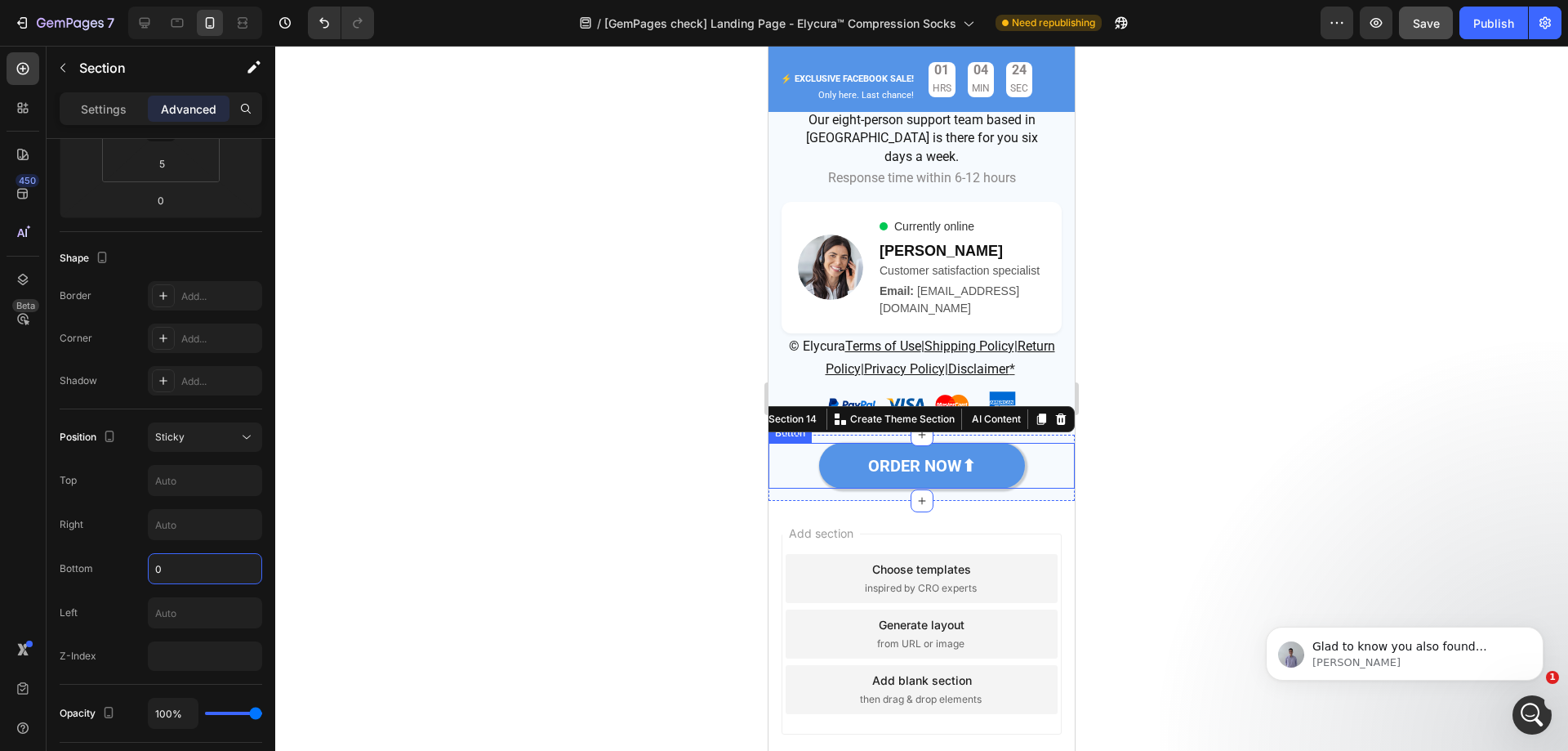
scroll to position [12531, 0]
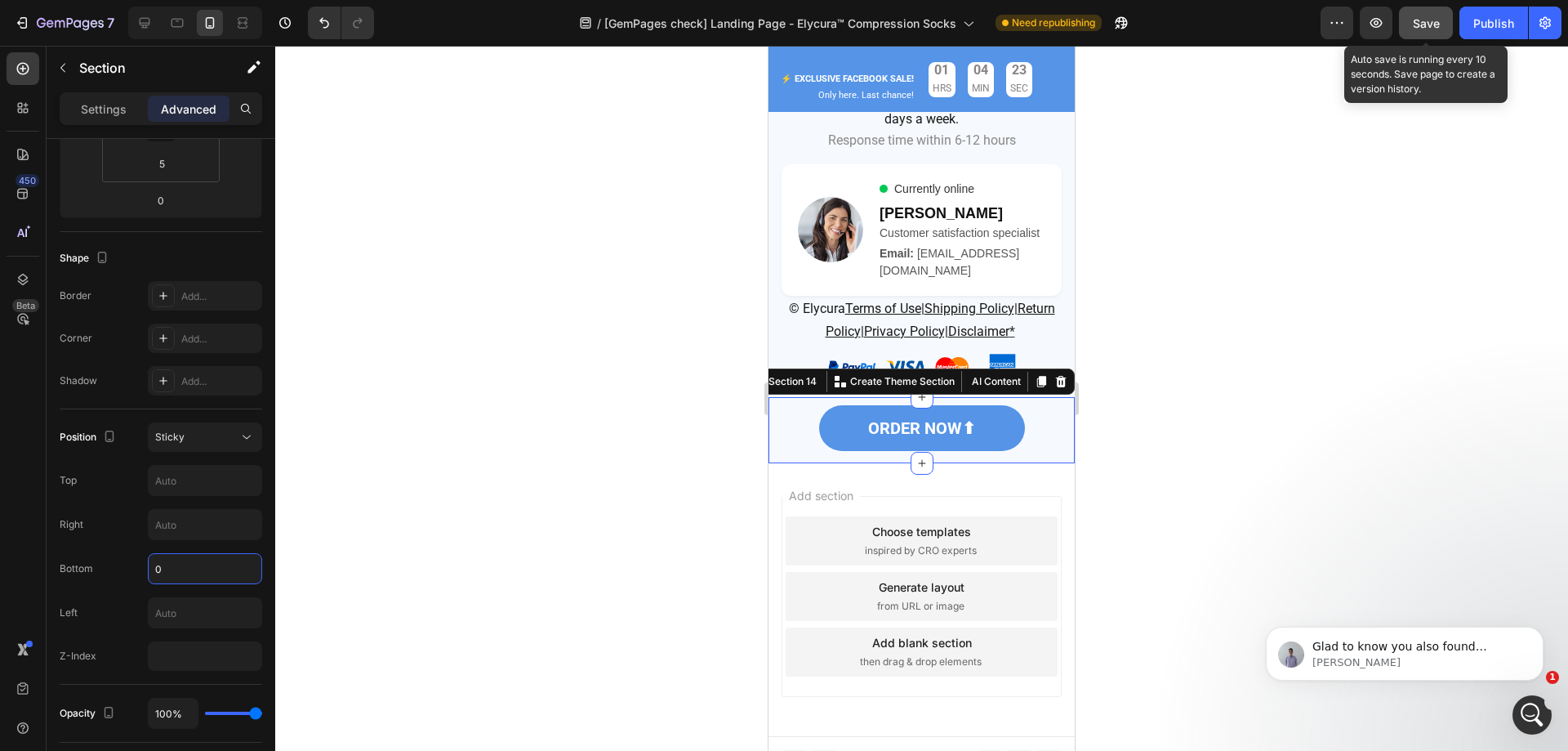
type input "0"
click at [1442, 14] on button "Save" at bounding box center [1426, 22] width 54 height 32
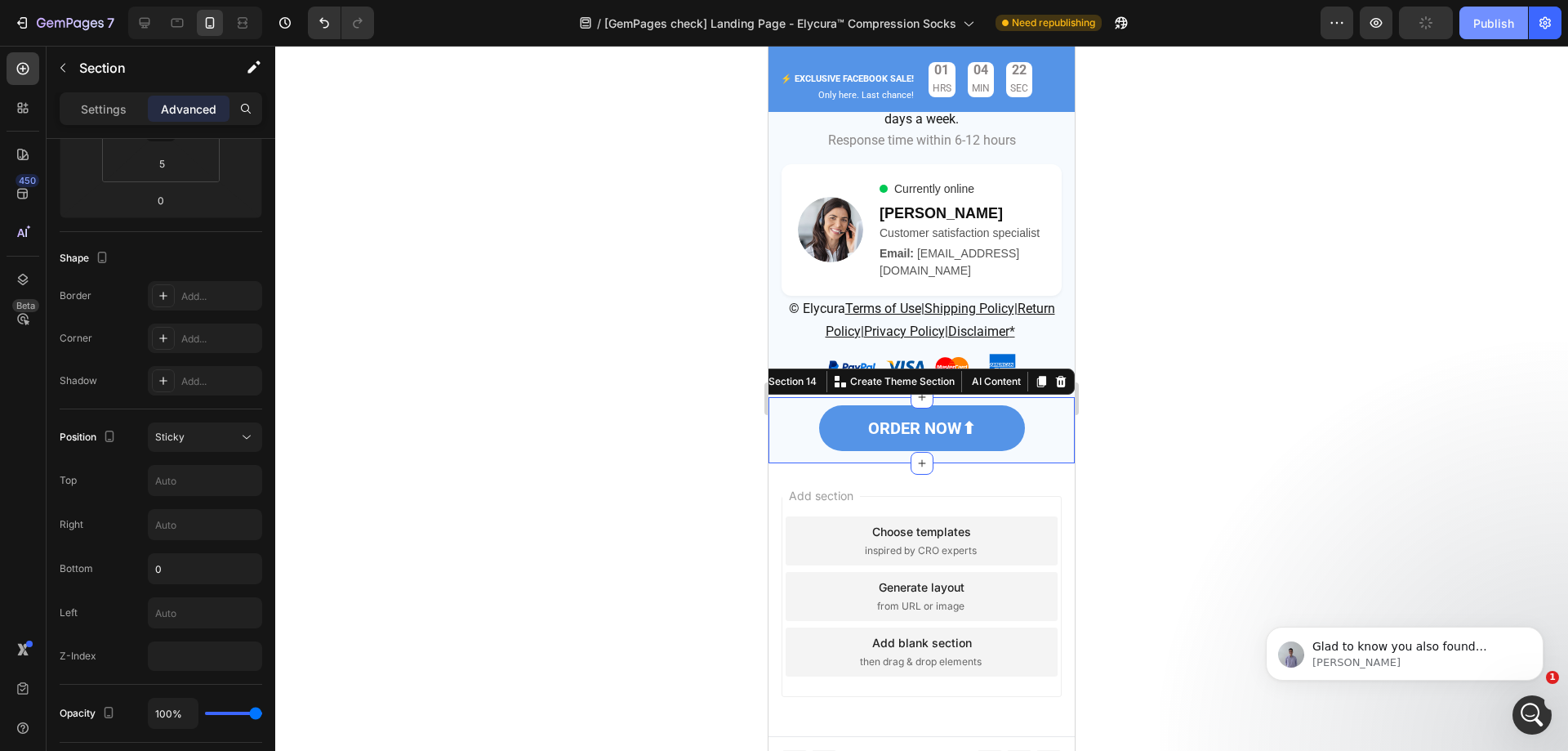
click at [1514, 19] on div "Publish" at bounding box center [1494, 24] width 41 height 17
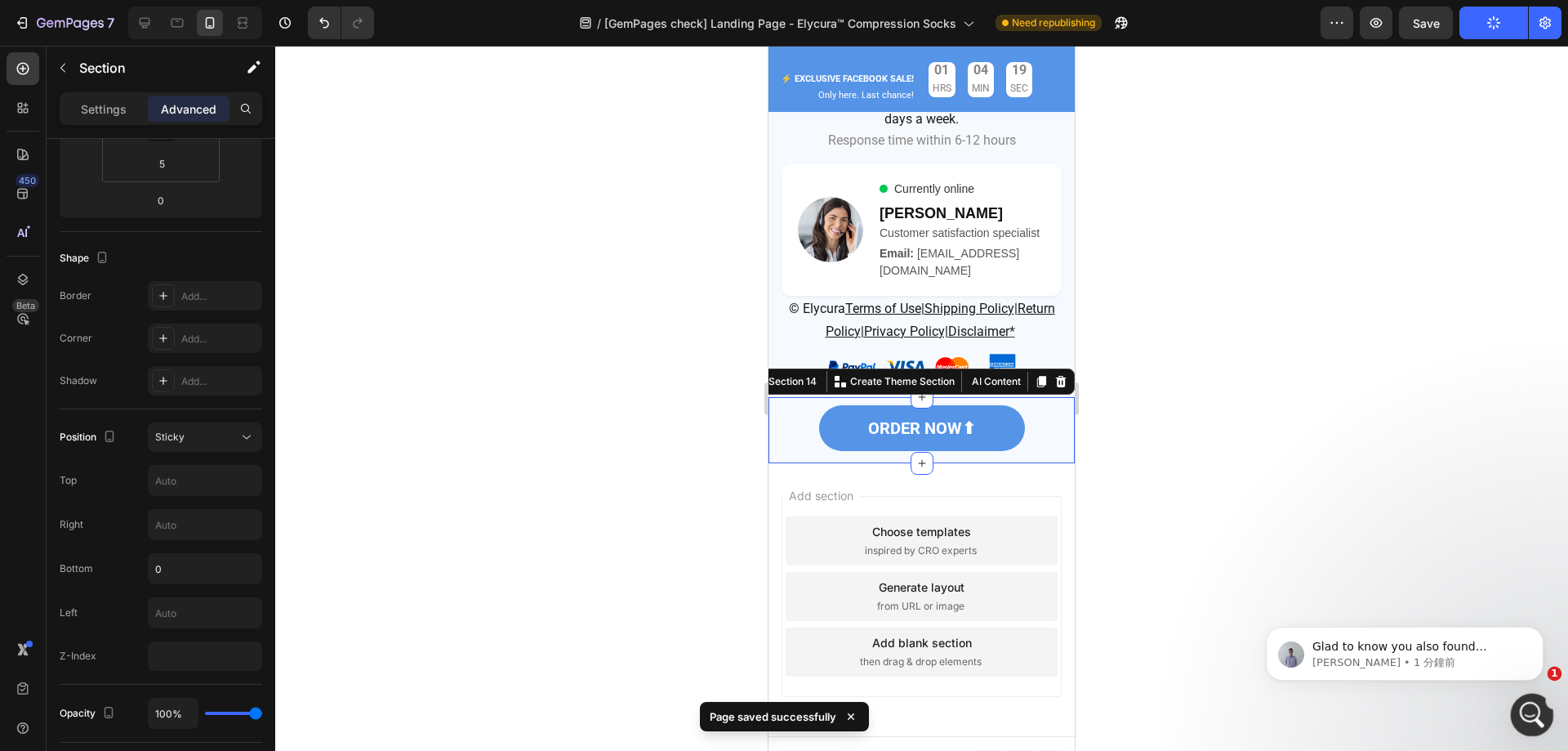
drag, startPoint x: 1533, startPoint y: 703, endPoint x: 1533, endPoint y: 720, distance: 17.0
click at [1533, 700] on div "開啟 Intercom Messenger" at bounding box center [1530, 713] width 54 height 54
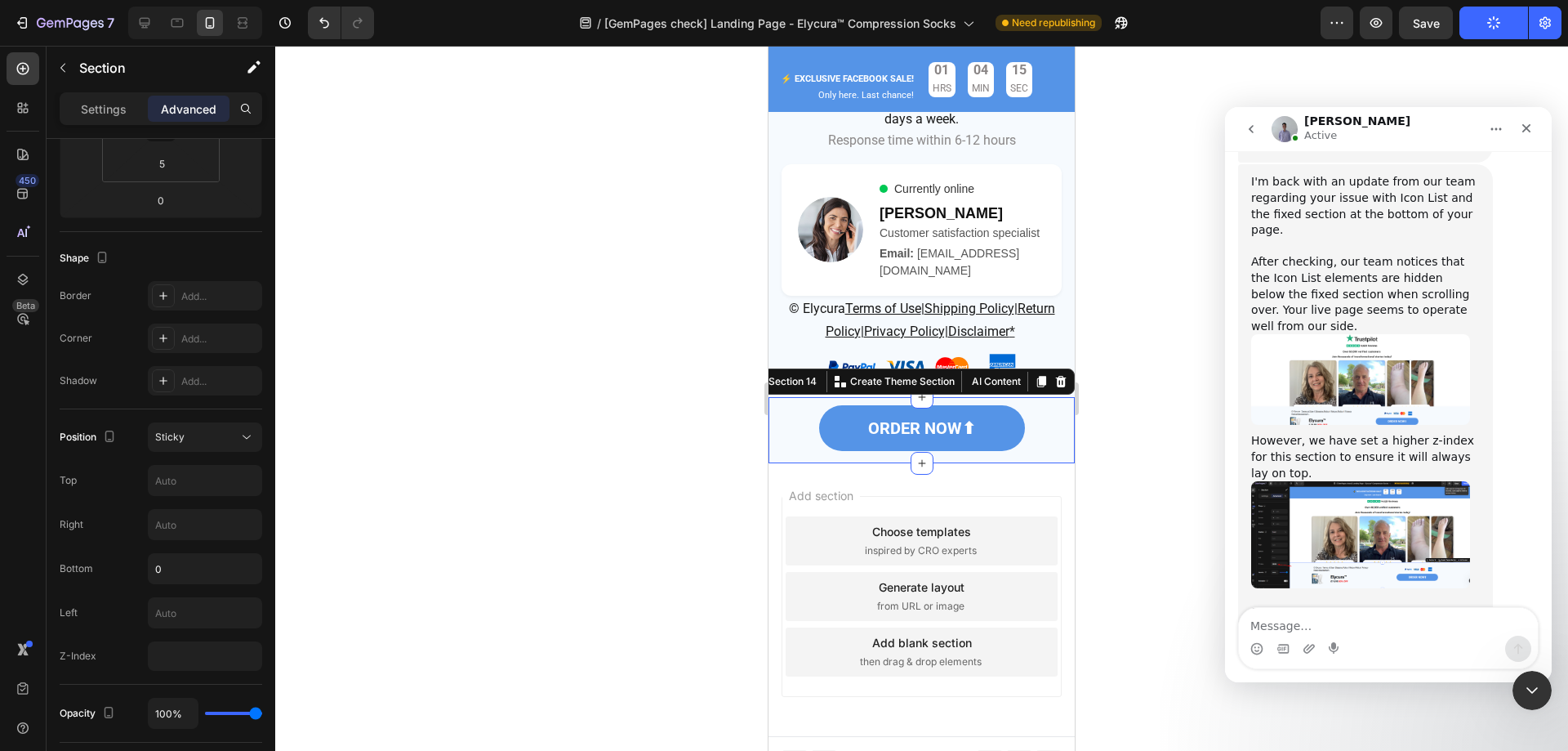
scroll to position [9640, 0]
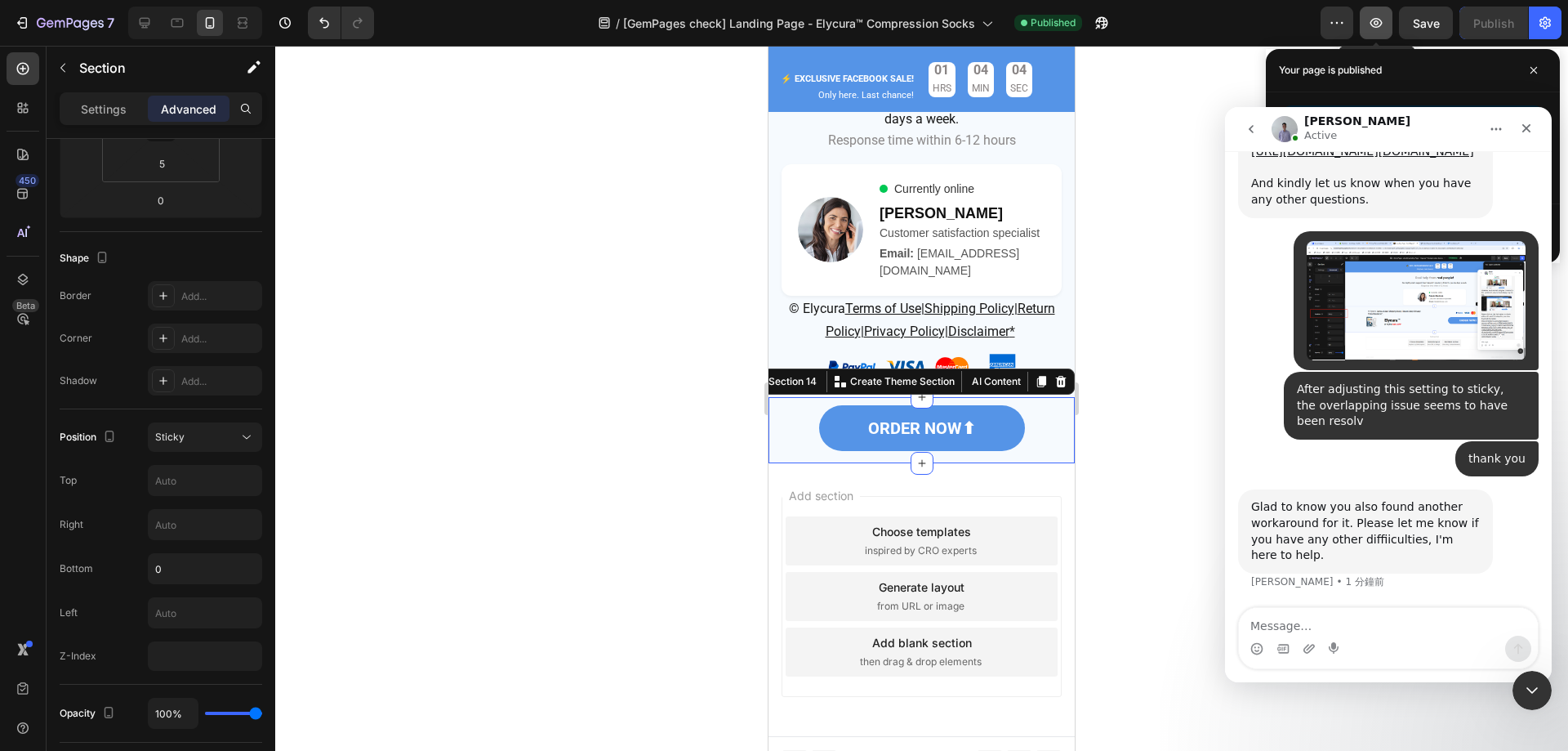
click at [1383, 21] on icon "button" at bounding box center [1376, 23] width 17 height 17
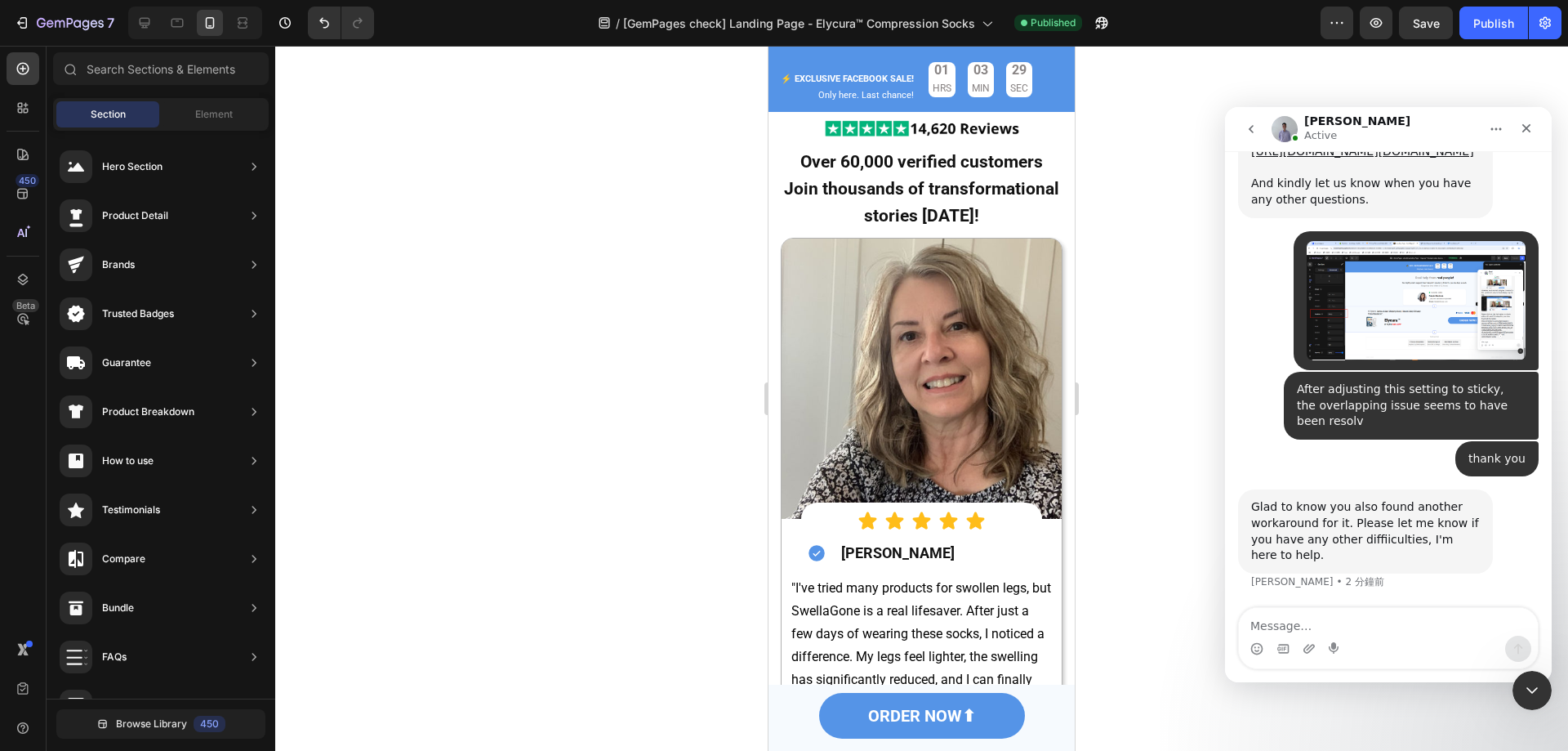
scroll to position [0, 0]
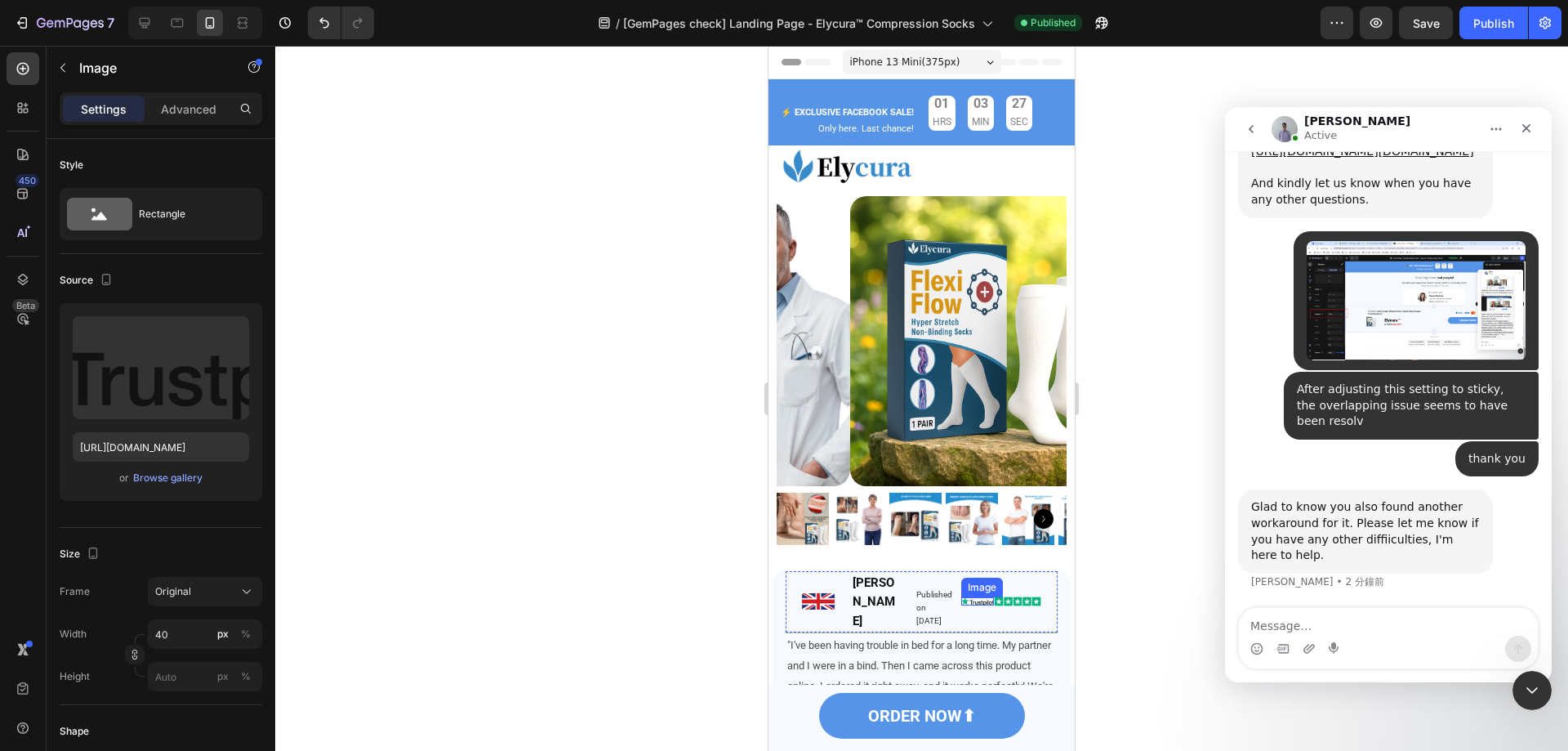
click at [968, 597] on div "Image" at bounding box center [977, 601] width 32 height 8
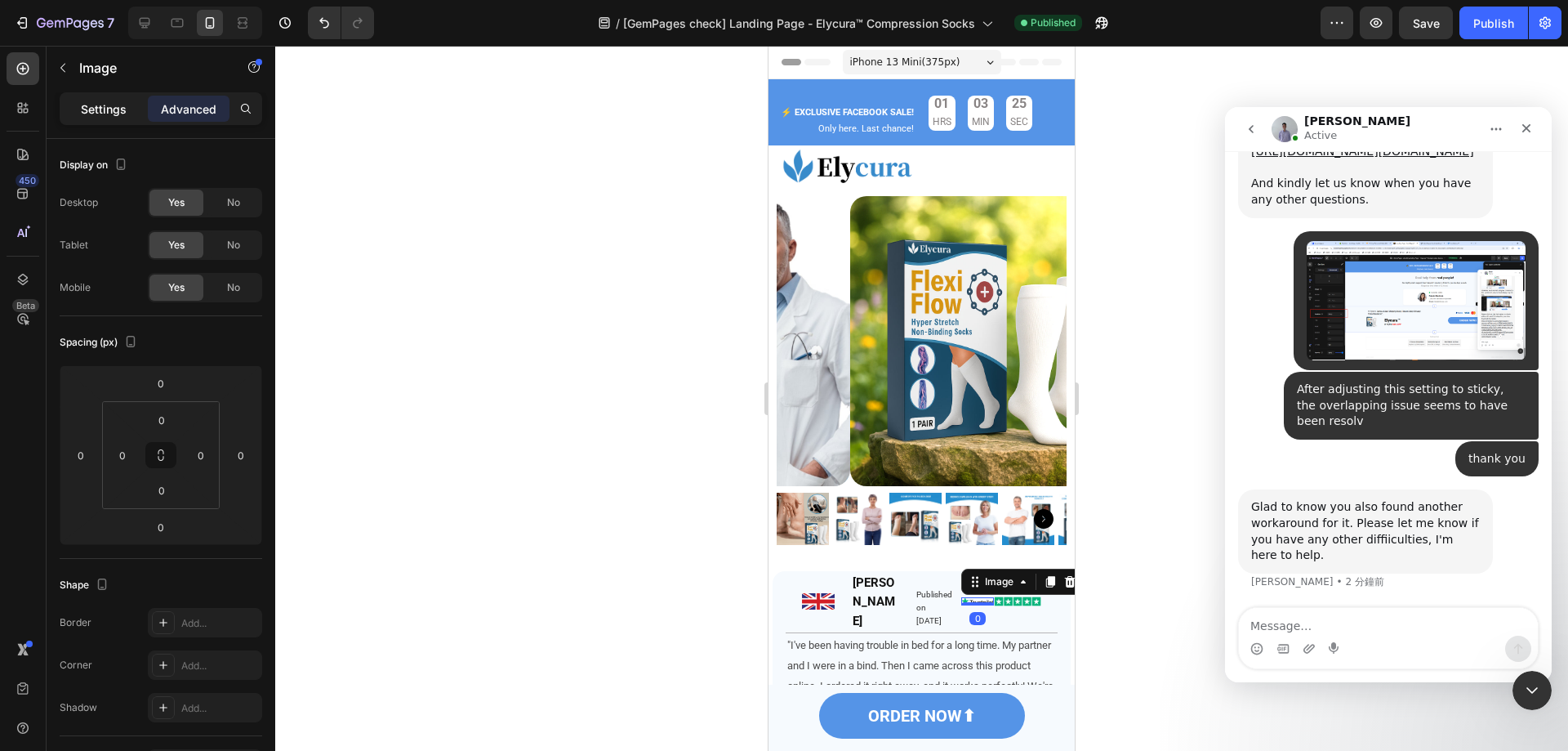
click at [109, 110] on p "Settings" at bounding box center [104, 109] width 45 height 17
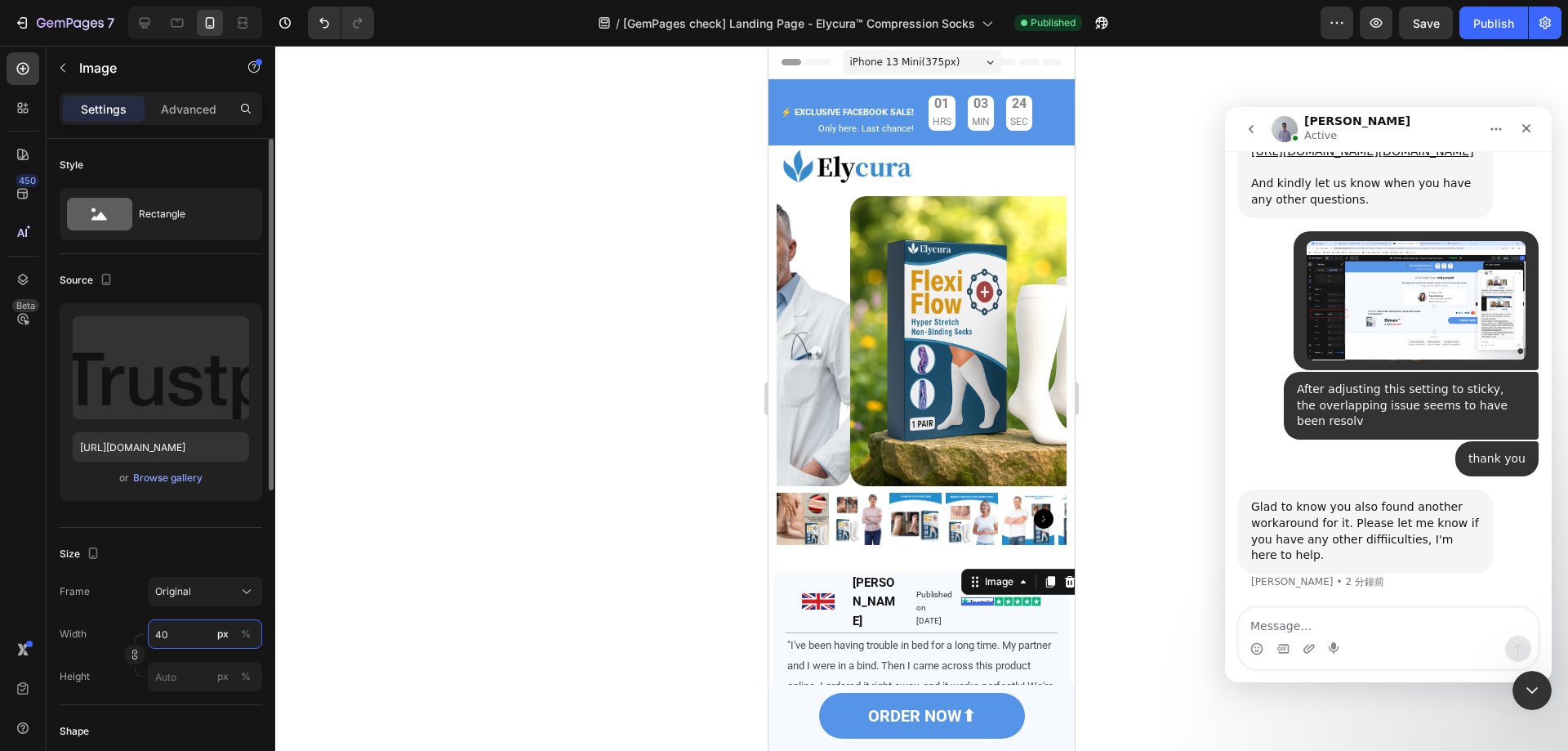
click at [189, 638] on input "40" at bounding box center [205, 634] width 114 height 30
type input "50"
click at [1008, 597] on img at bounding box center [1019, 602] width 44 height 9
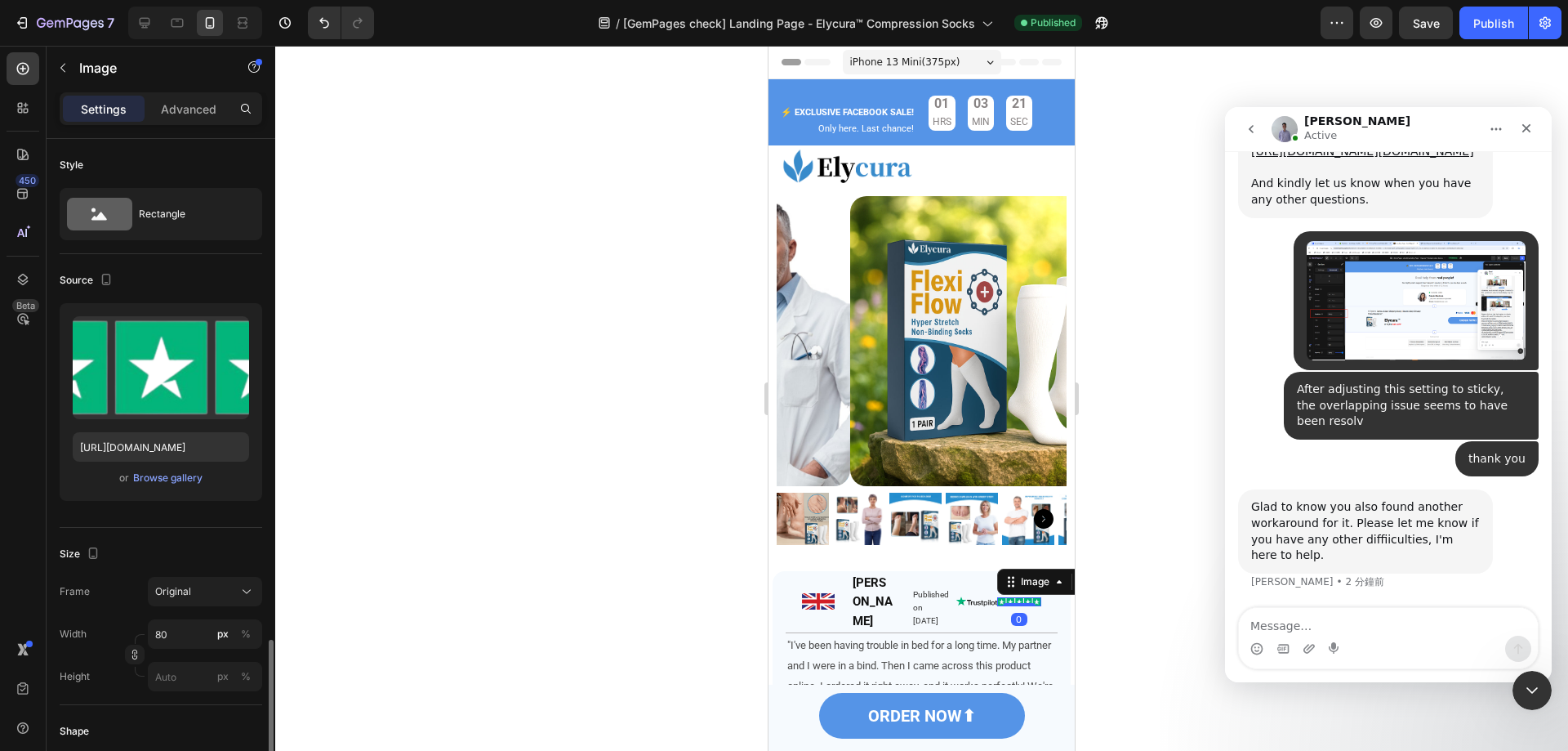
scroll to position [327, 0]
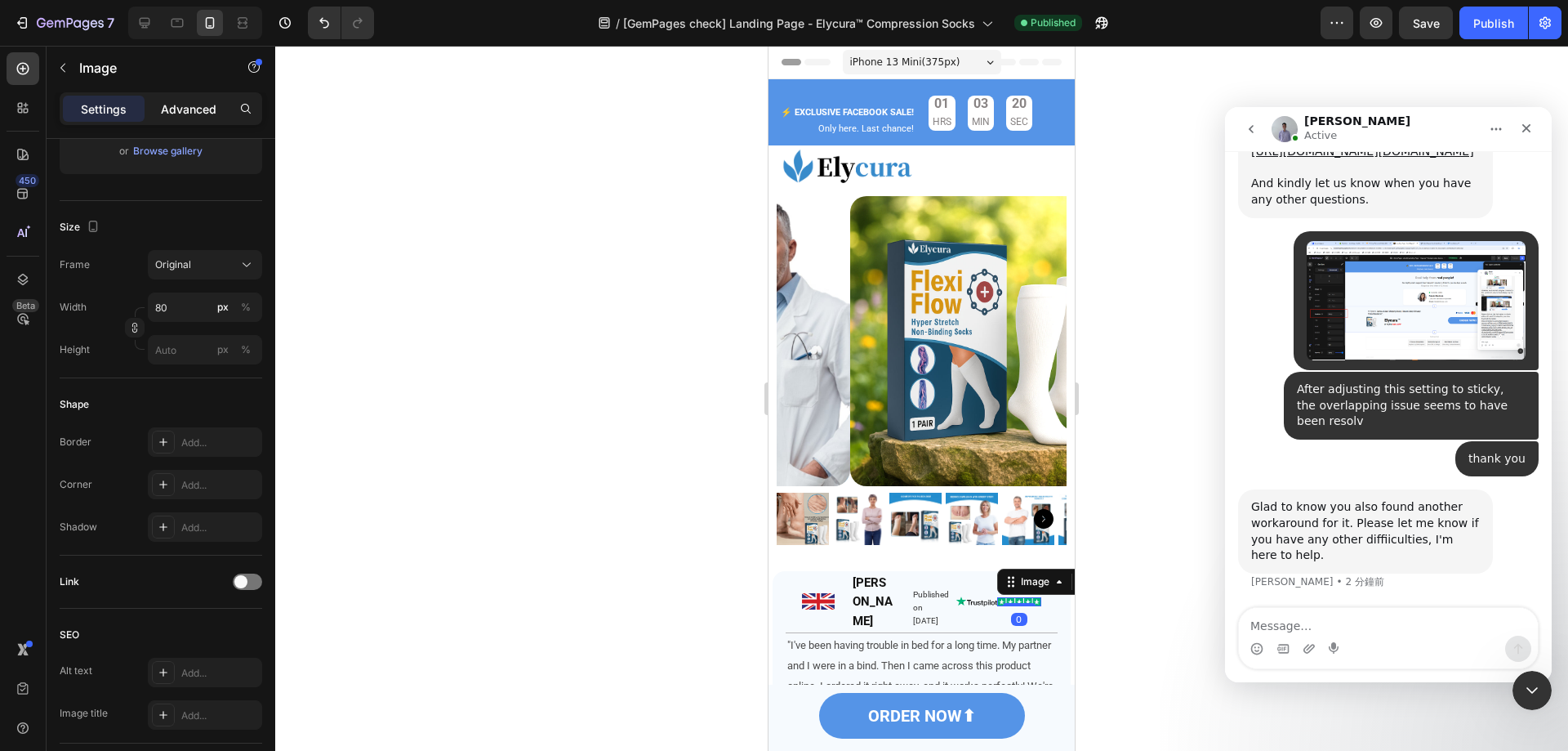
click at [153, 101] on div "Advanced" at bounding box center [189, 109] width 82 height 26
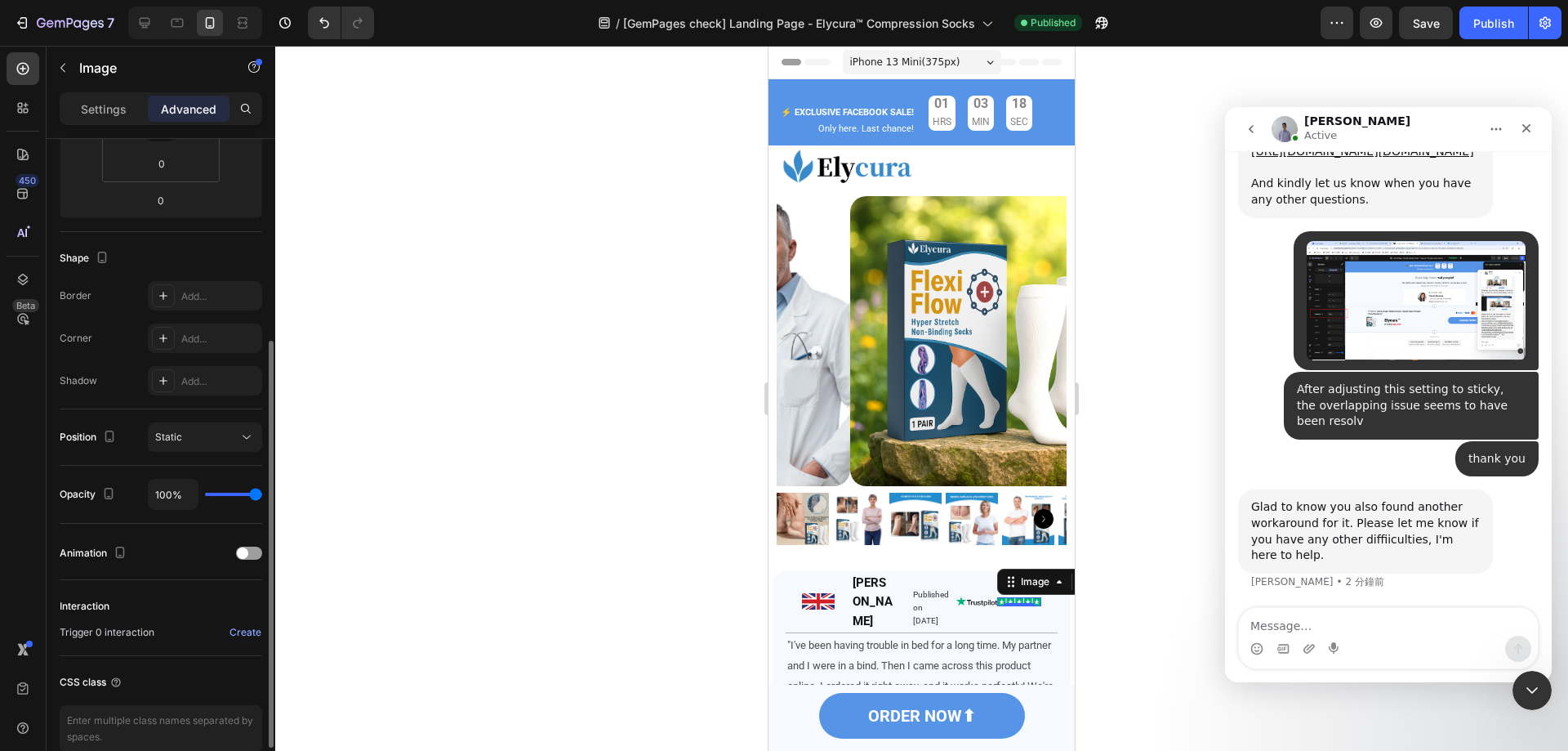
scroll to position [0, 0]
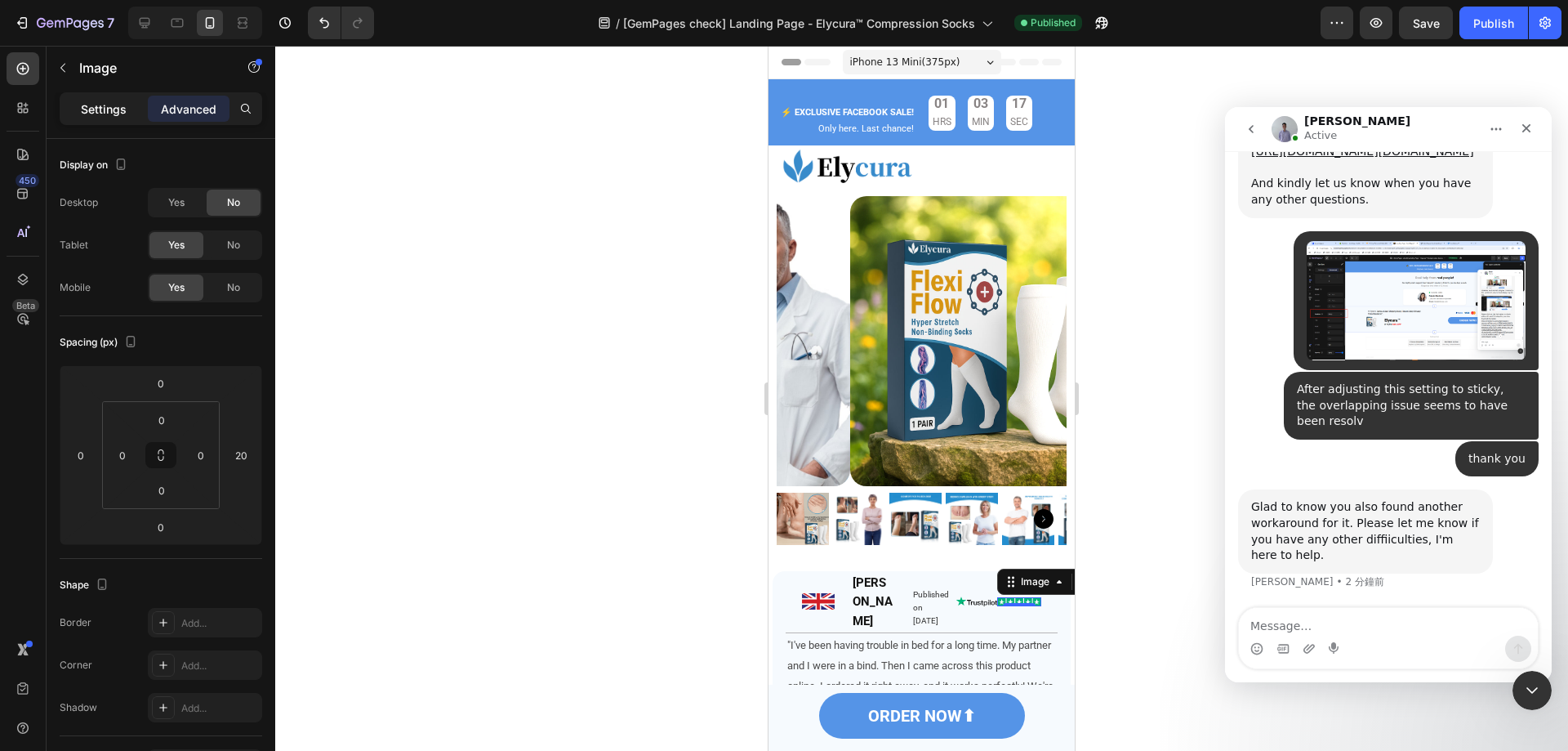
click at [118, 115] on p "Settings" at bounding box center [104, 109] width 45 height 17
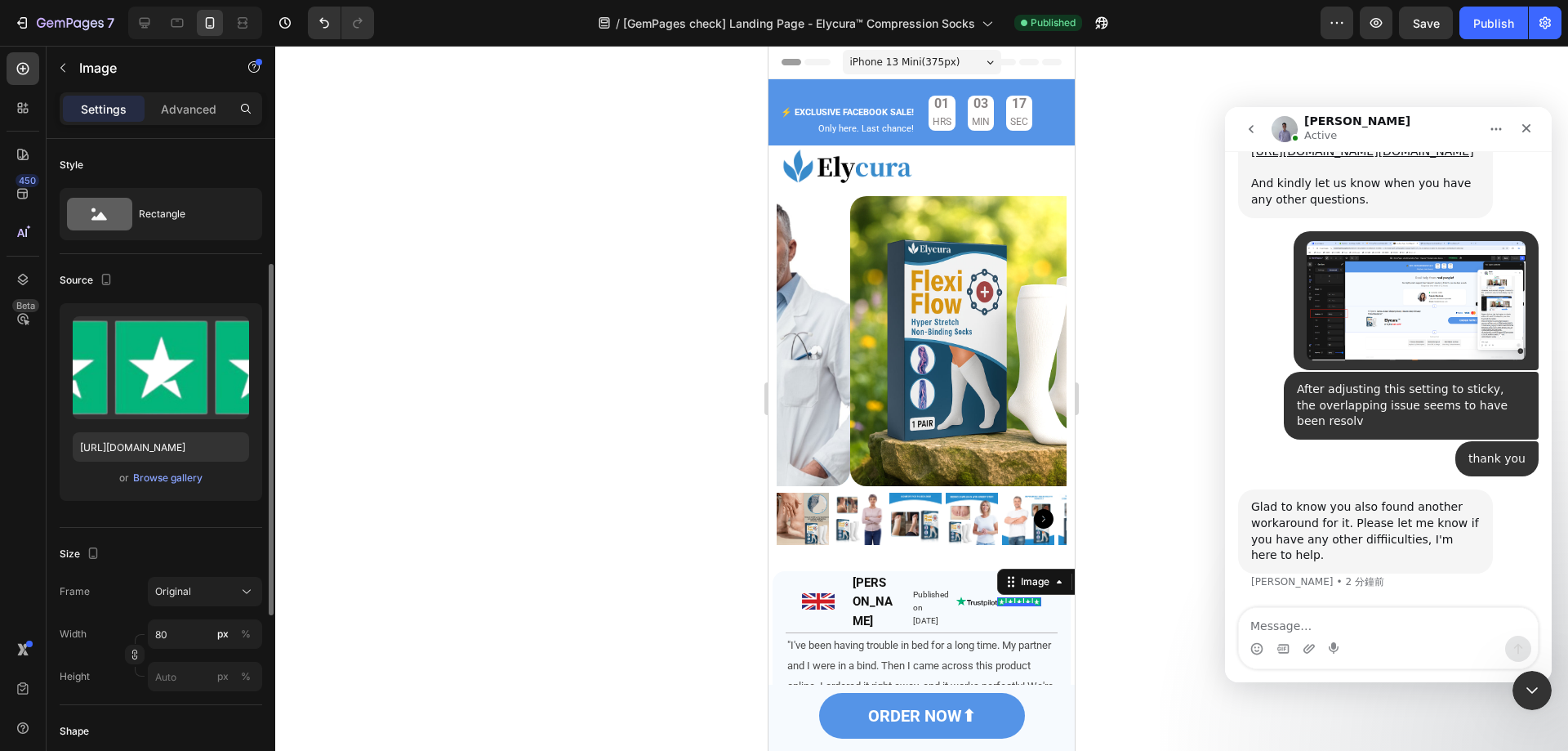
scroll to position [245, 0]
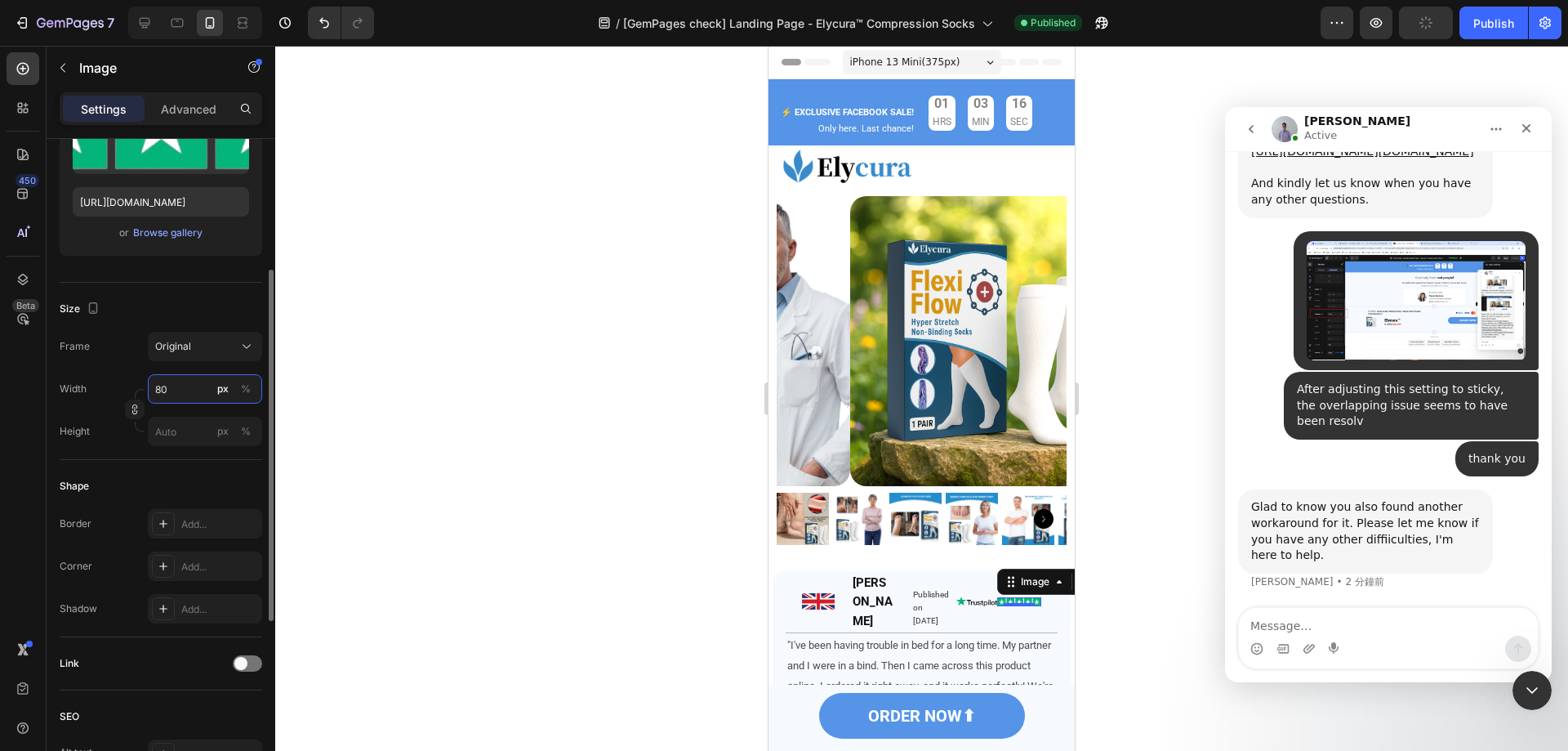
click at [187, 393] on input "80" at bounding box center [205, 389] width 114 height 30
type input "60"
click at [1115, 536] on div at bounding box center [922, 398] width 1293 height 705
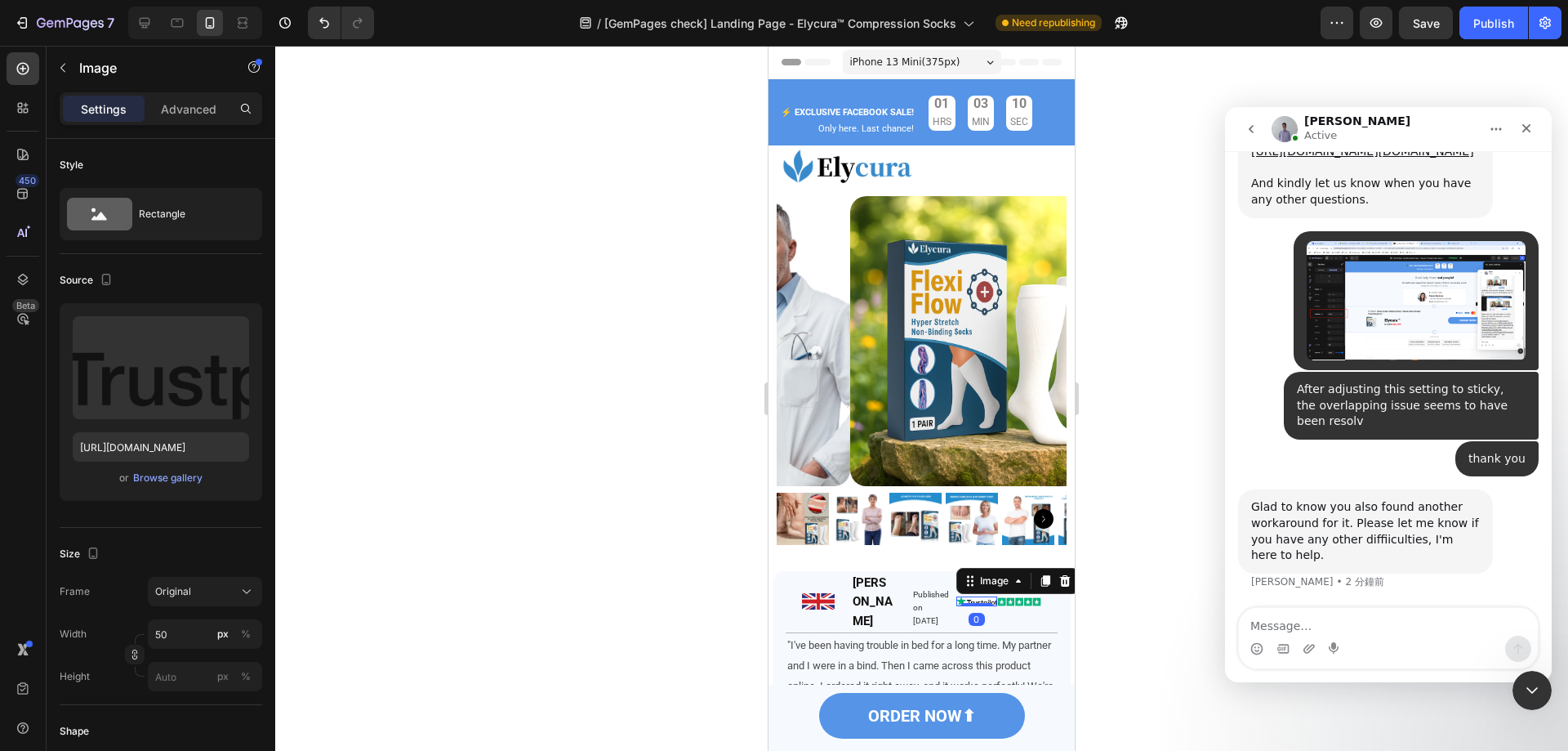
click at [982, 597] on img at bounding box center [977, 601] width 41 height 10
click at [1006, 597] on img at bounding box center [1019, 602] width 44 height 9
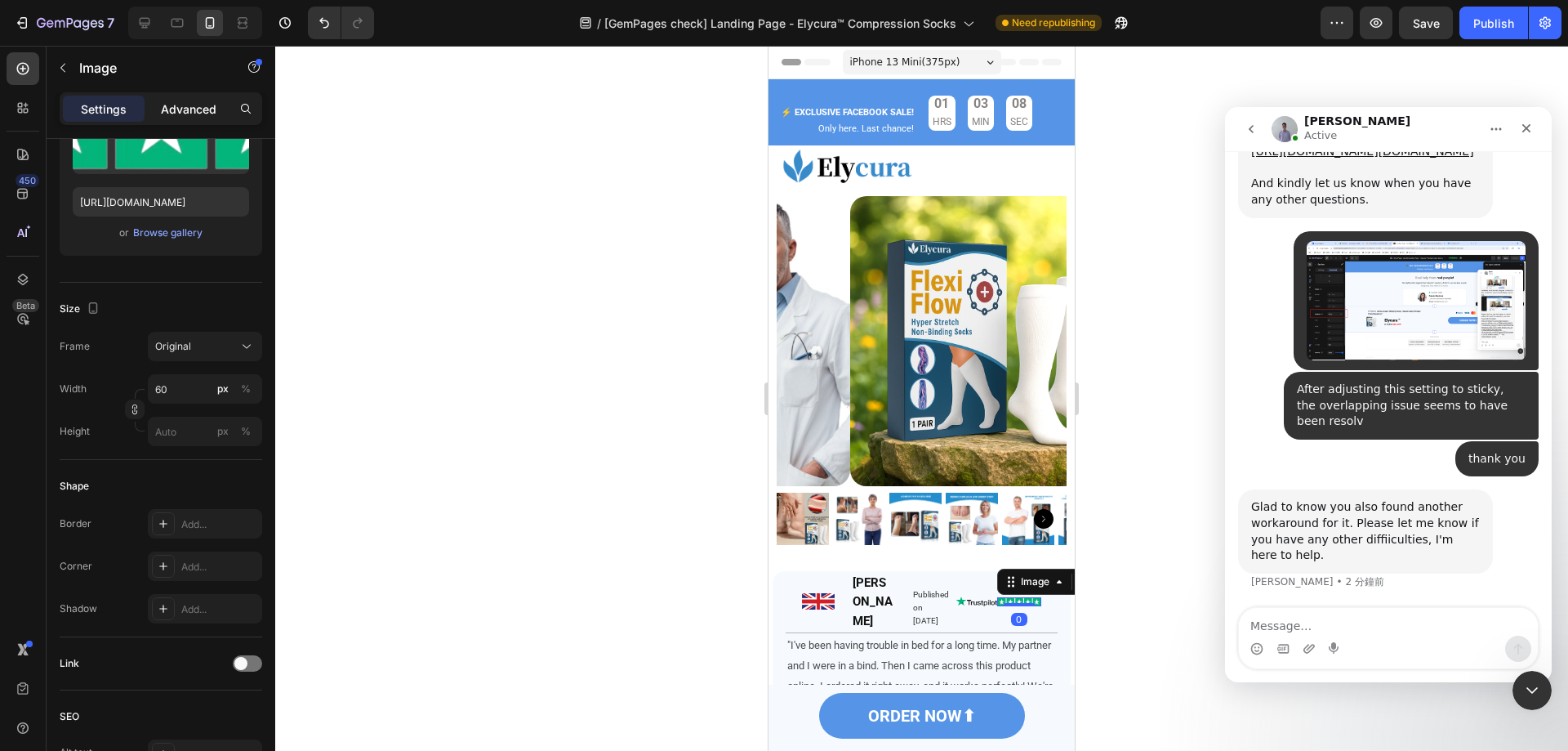
click at [200, 108] on p "Advanced" at bounding box center [189, 109] width 56 height 17
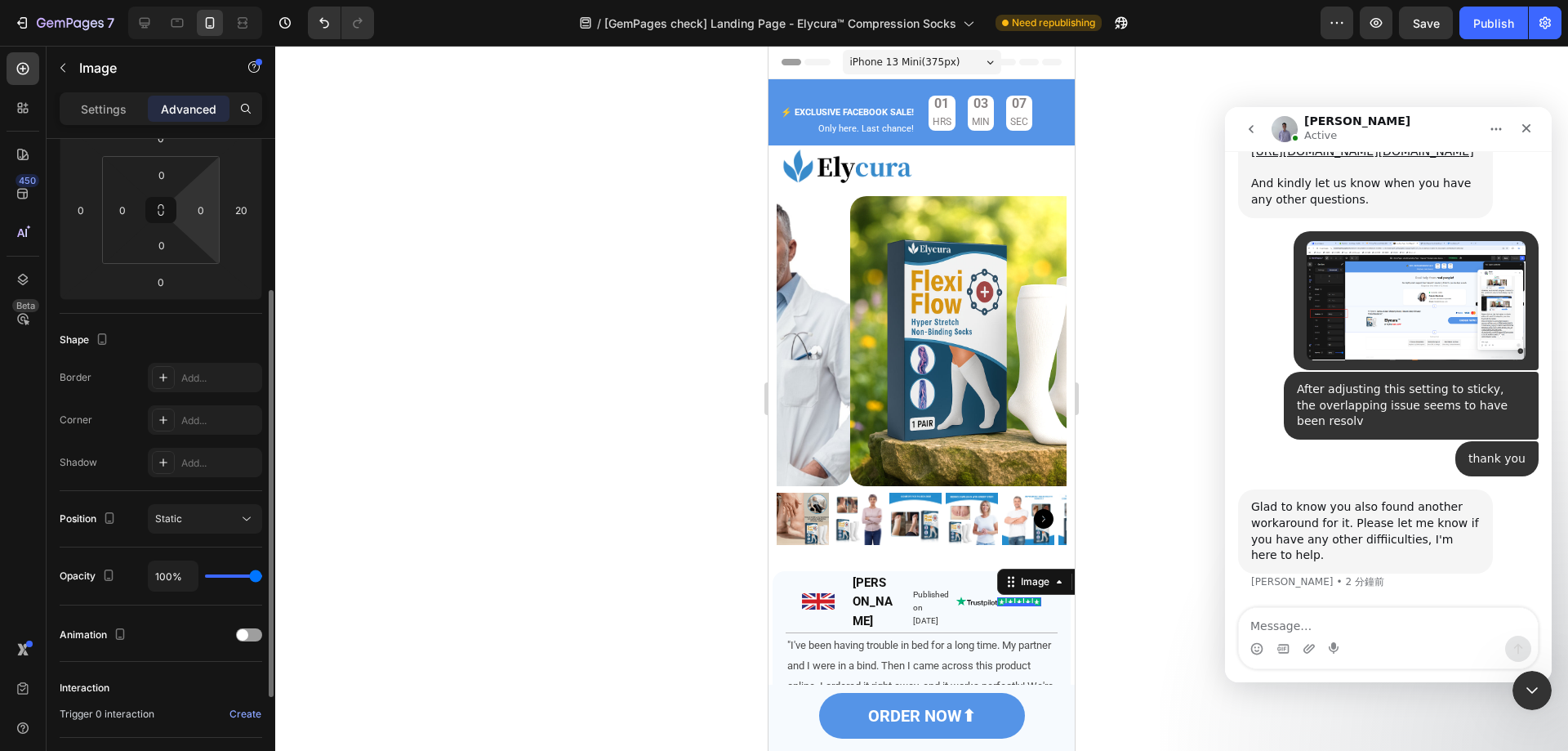
scroll to position [82, 0]
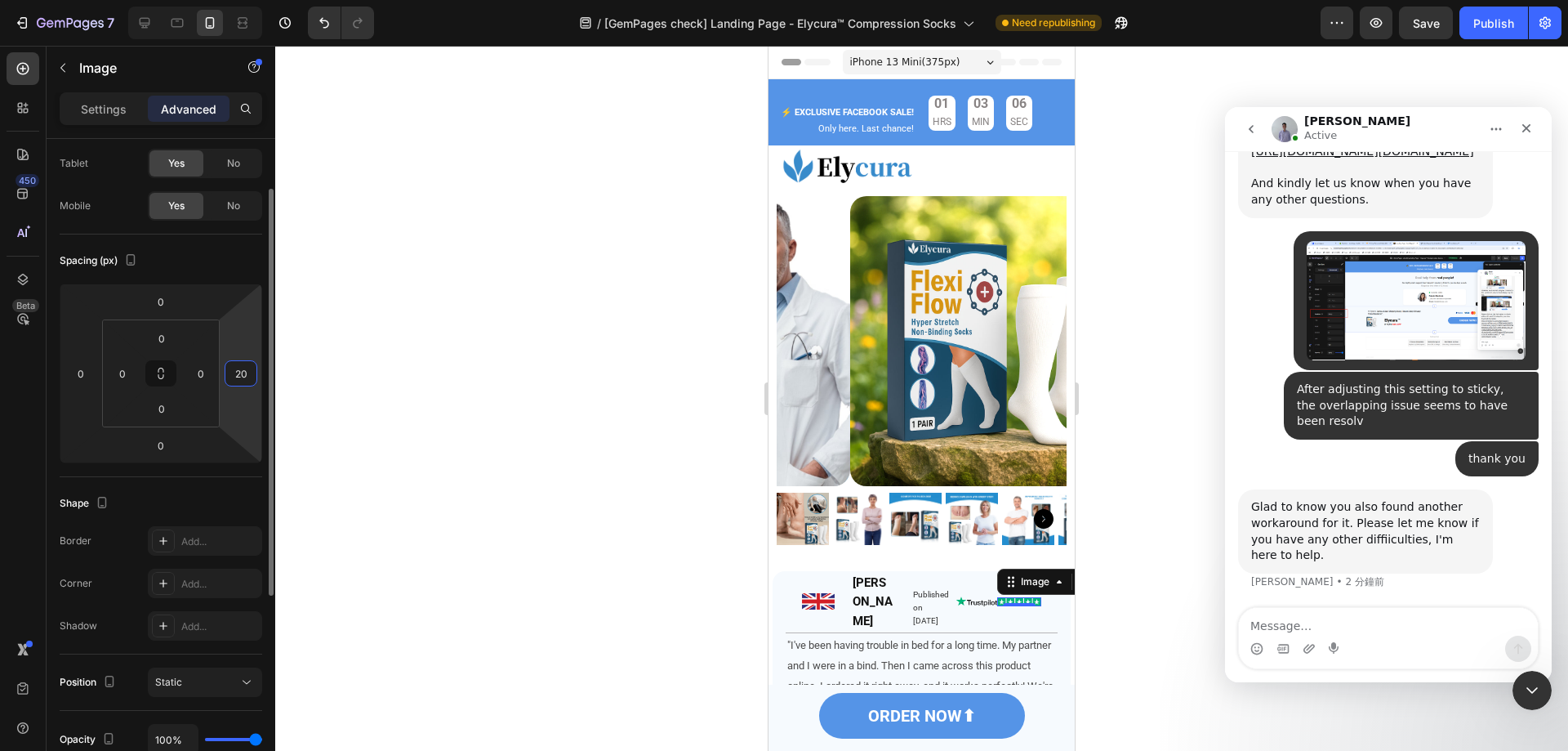
click at [244, 376] on input "20" at bounding box center [241, 373] width 24 height 24
drag, startPoint x: 246, startPoint y: 373, endPoint x: 234, endPoint y: 372, distance: 12.0
click at [234, 372] on input "10" at bounding box center [241, 373] width 24 height 24
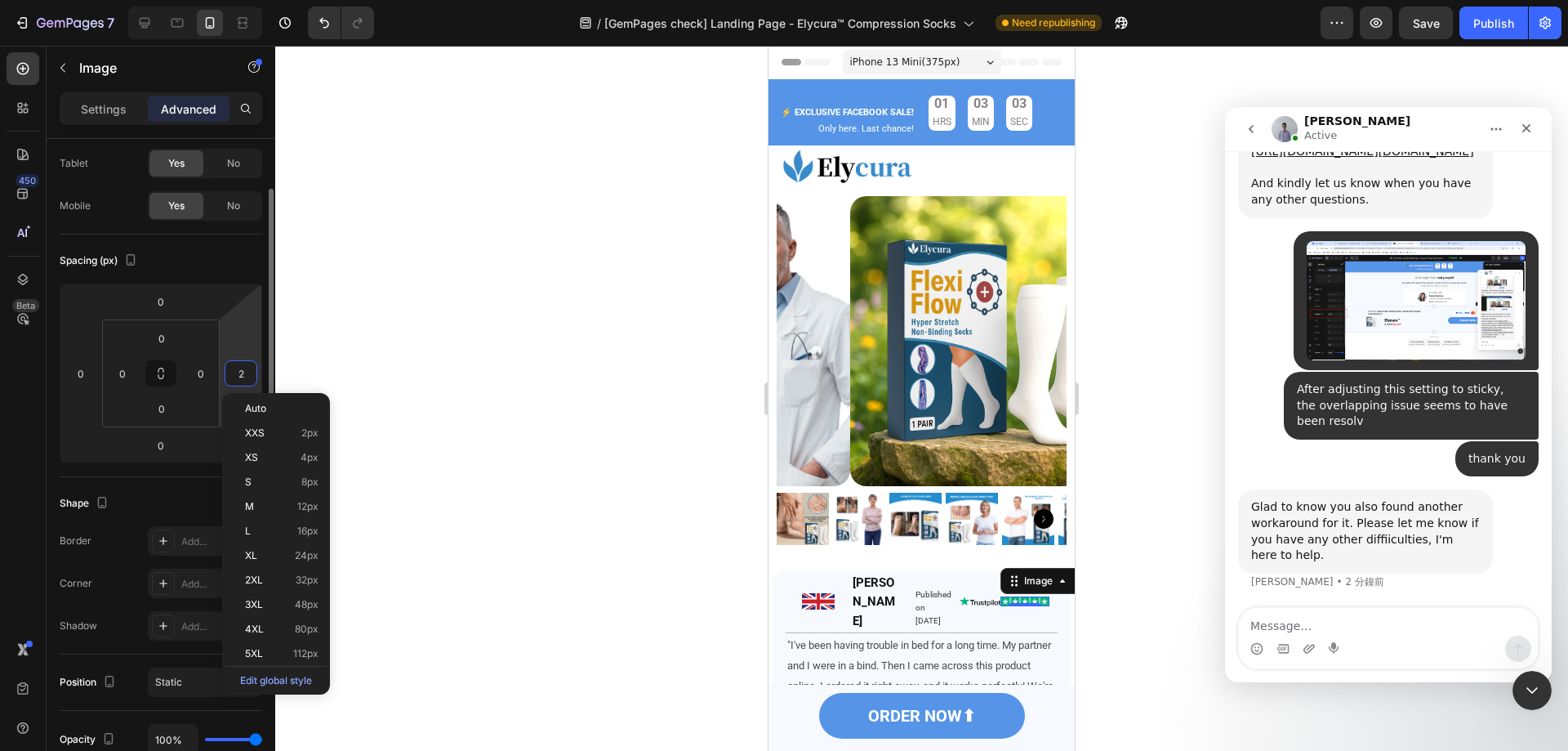
type input "20"
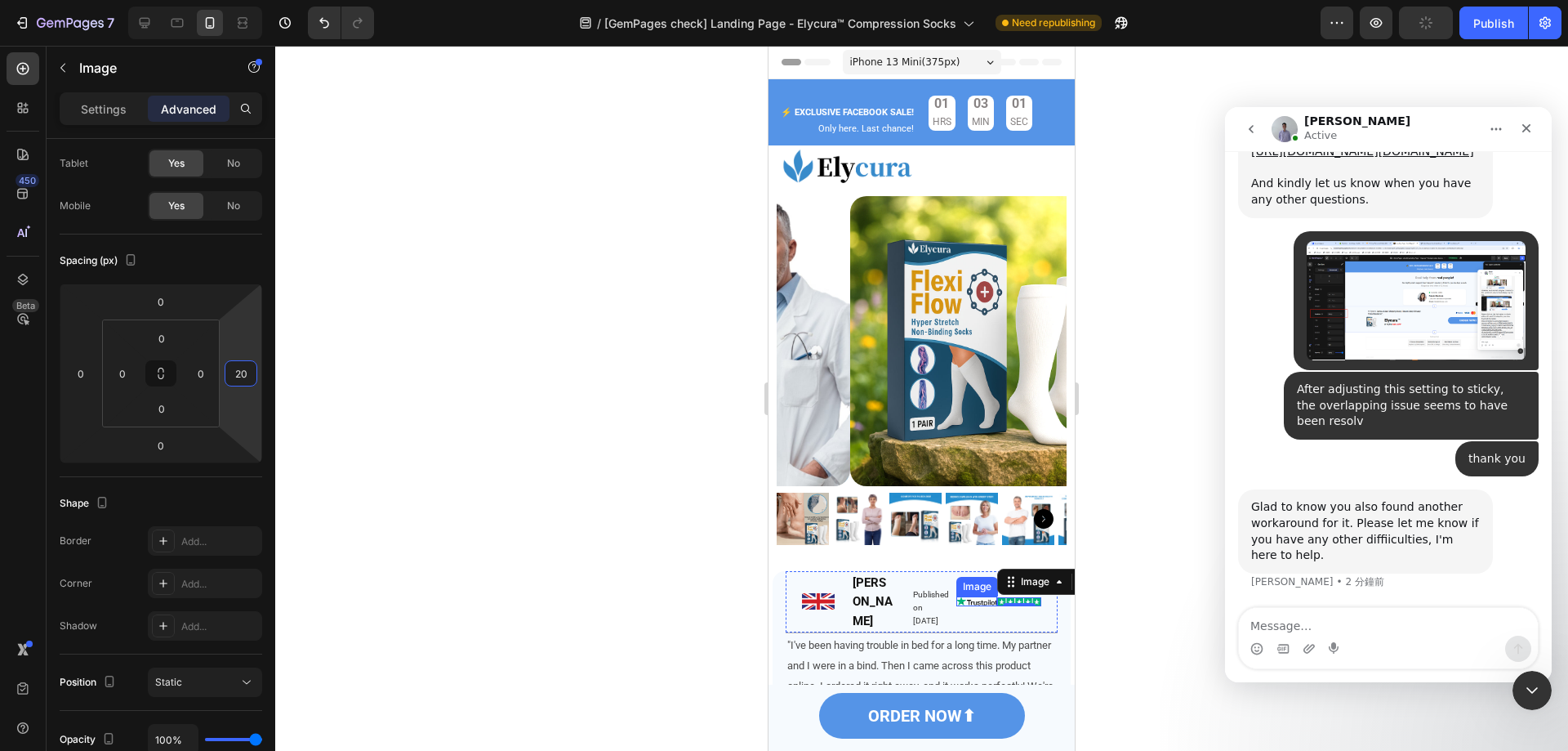
click at [963, 597] on img at bounding box center [977, 601] width 41 height 10
click at [238, 372] on input "0" at bounding box center [241, 373] width 24 height 24
type input "1"
type input "2"
click at [876, 585] on strong "[PERSON_NAME]" at bounding box center [873, 602] width 40 height 54
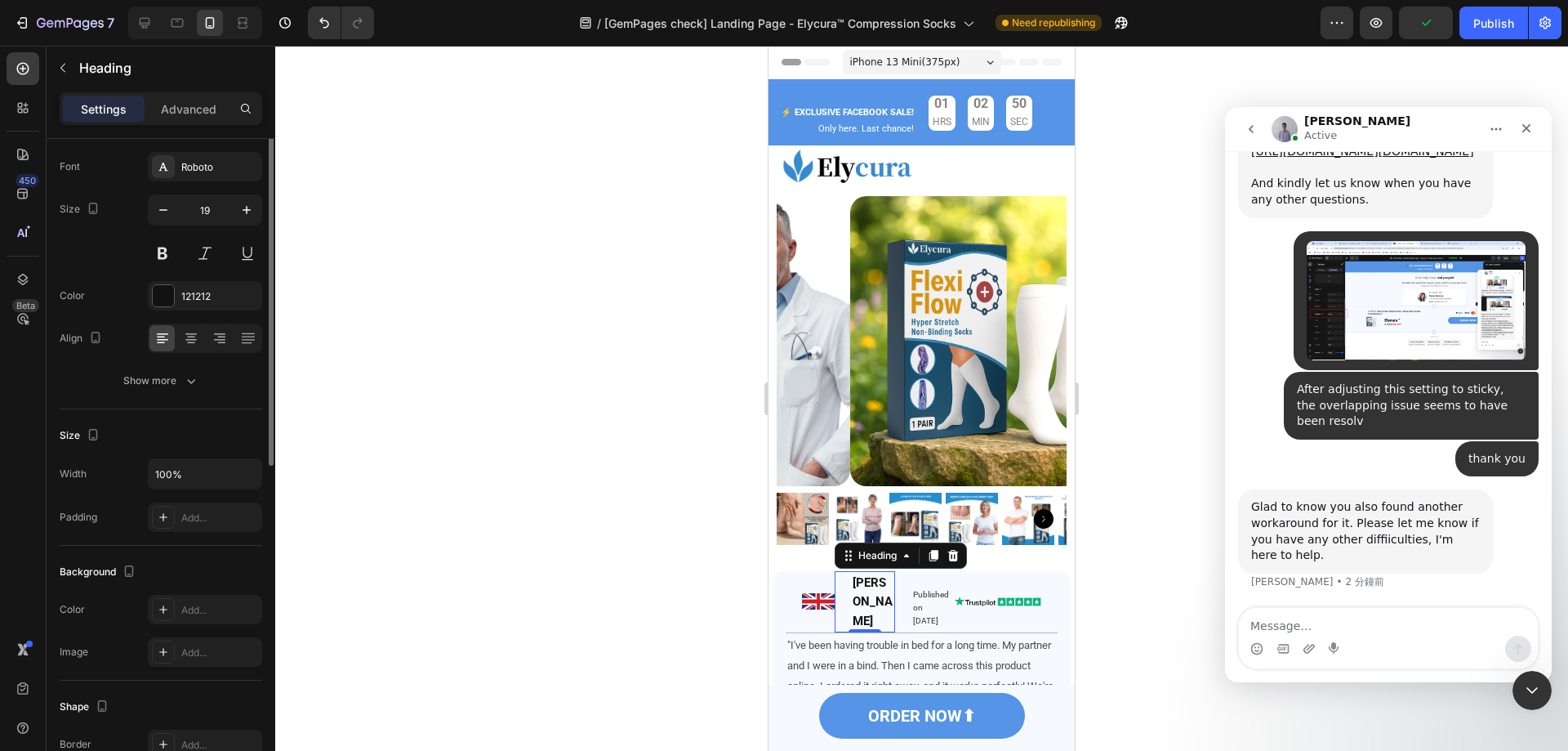
scroll to position [0, 0]
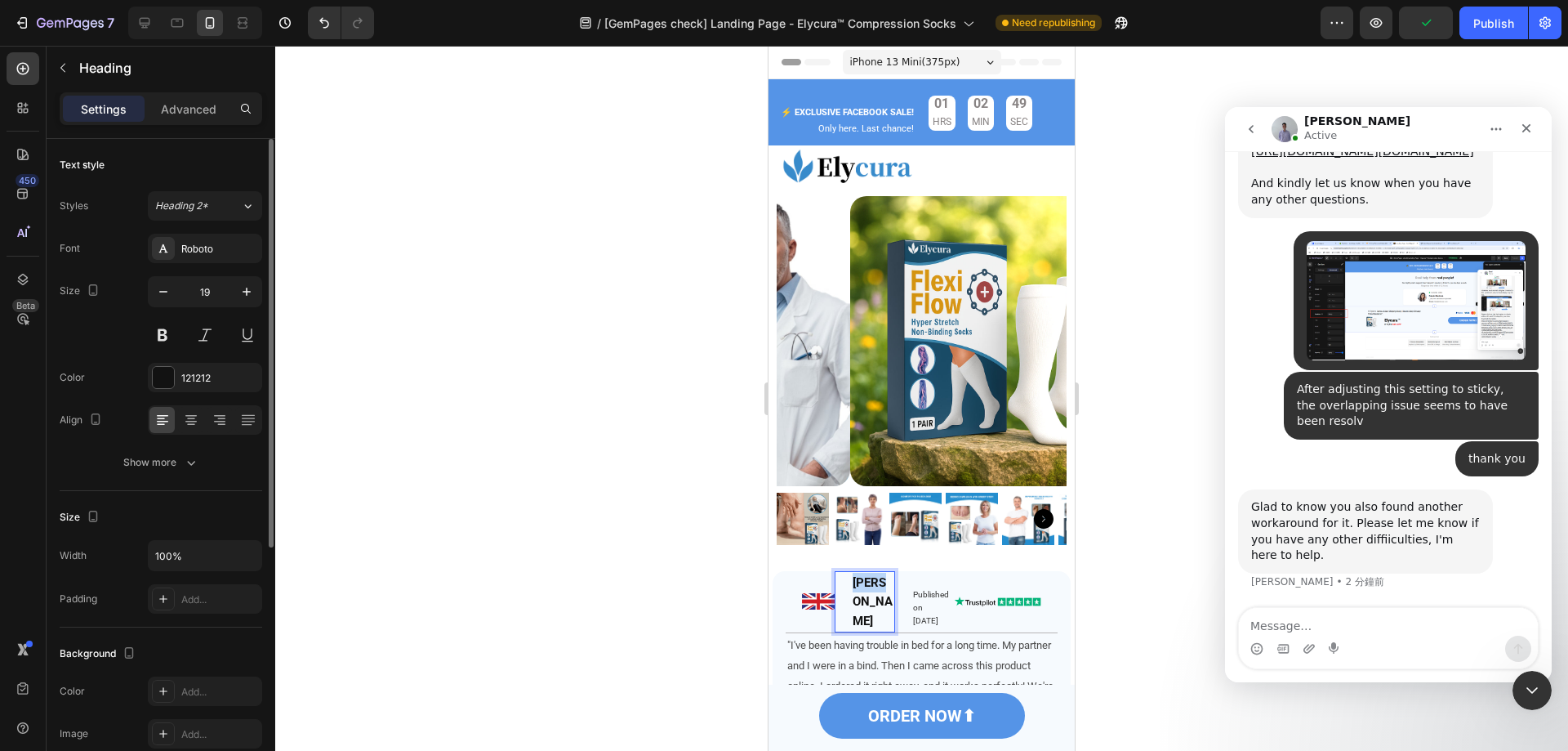
drag, startPoint x: 870, startPoint y: 599, endPoint x: 842, endPoint y: 577, distance: 35.6
click at [842, 577] on div "James Heading 0" at bounding box center [864, 602] width 60 height 61
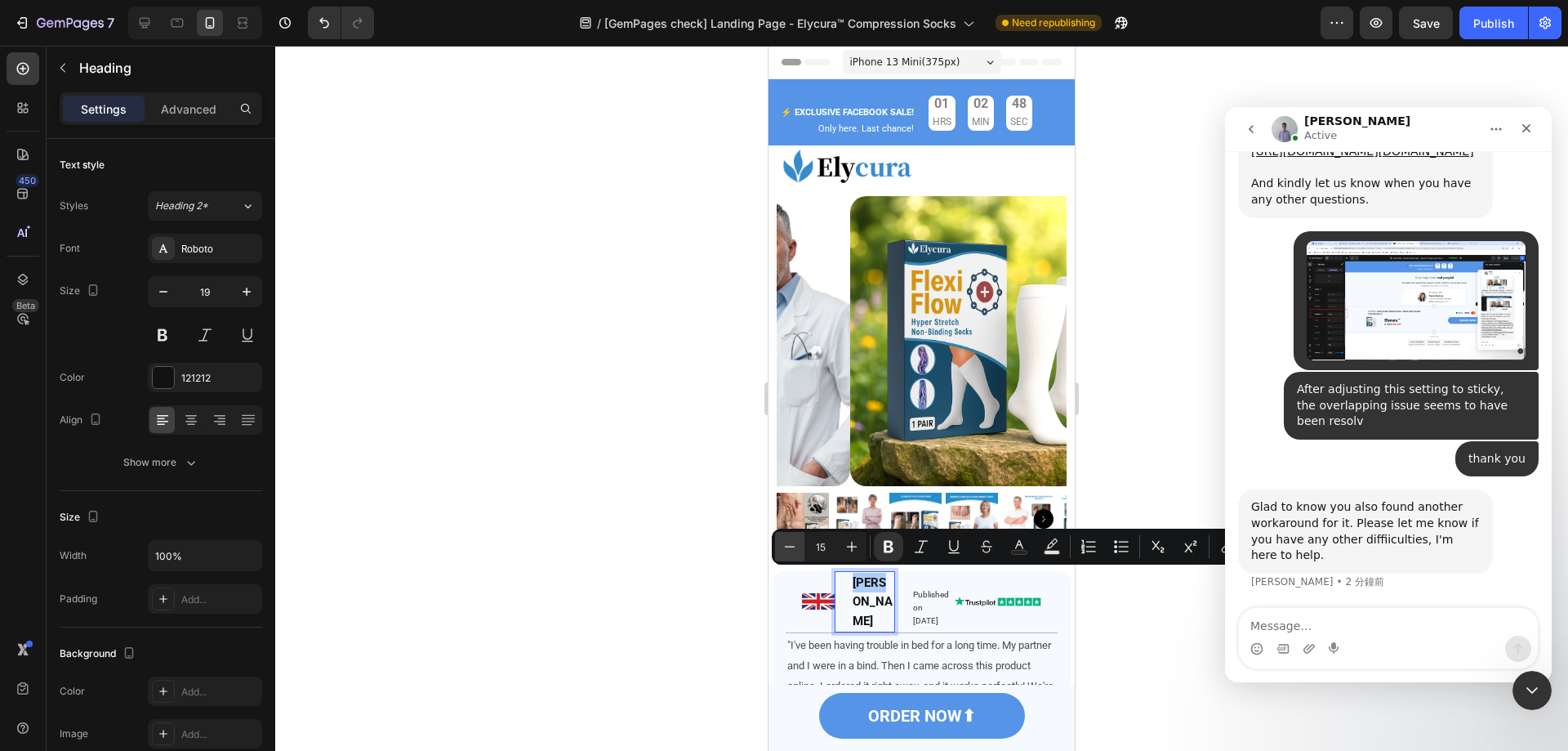
click at [802, 551] on button "Minus" at bounding box center [790, 547] width 30 height 30
type input "14"
click at [194, 113] on p "Advanced" at bounding box center [189, 109] width 56 height 17
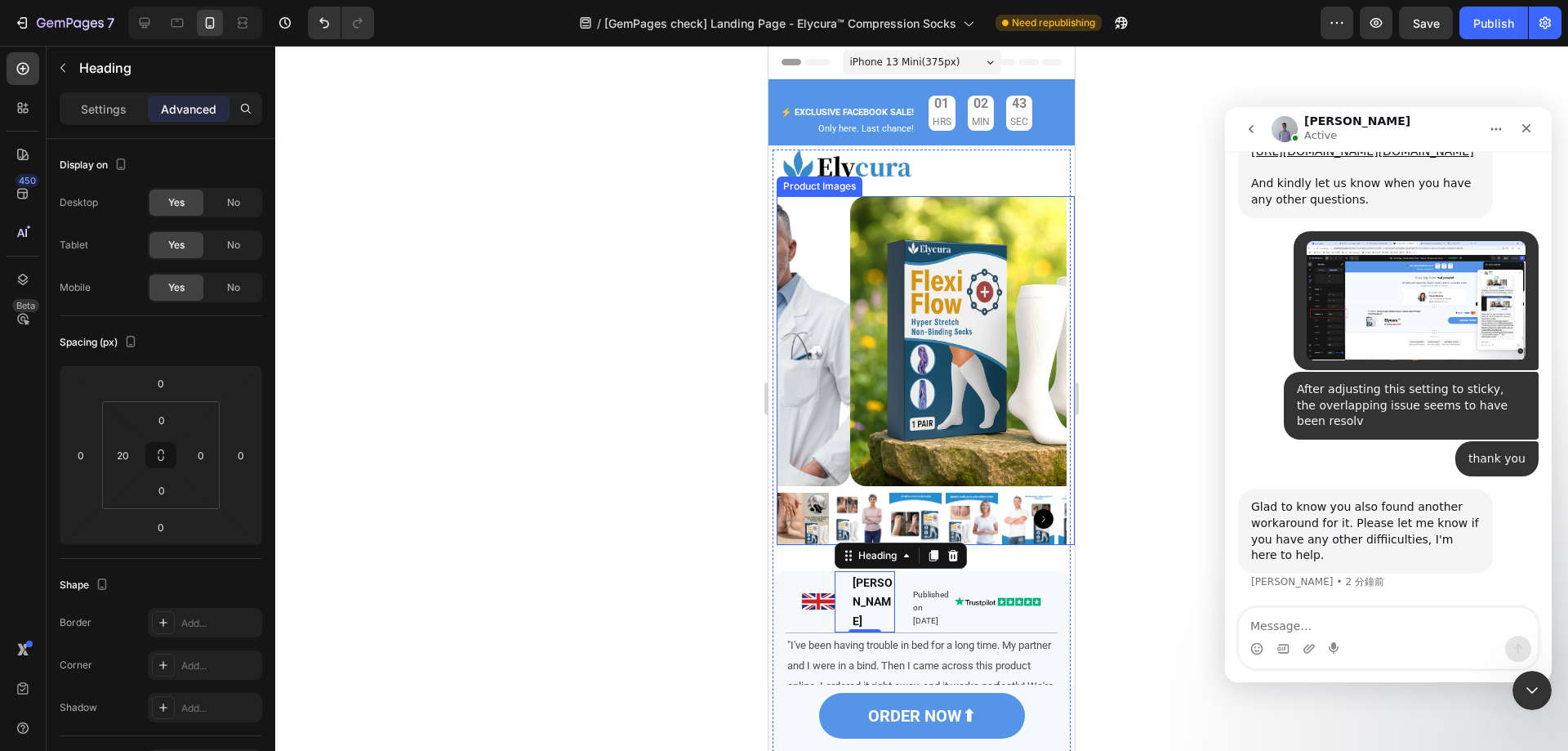
click at [1160, 281] on div at bounding box center [922, 398] width 1293 height 705
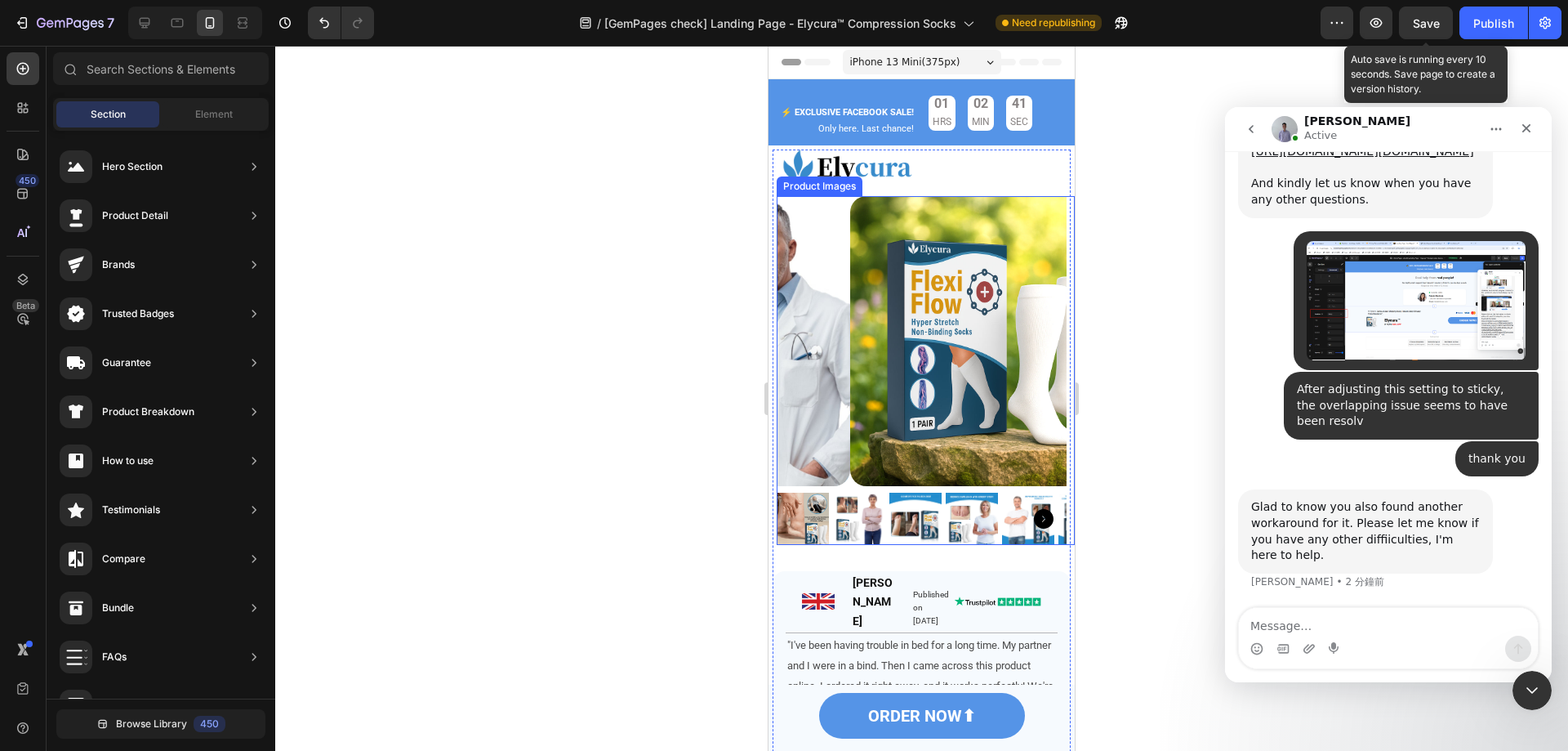
click at [1421, 20] on span "Save" at bounding box center [1426, 24] width 27 height 14
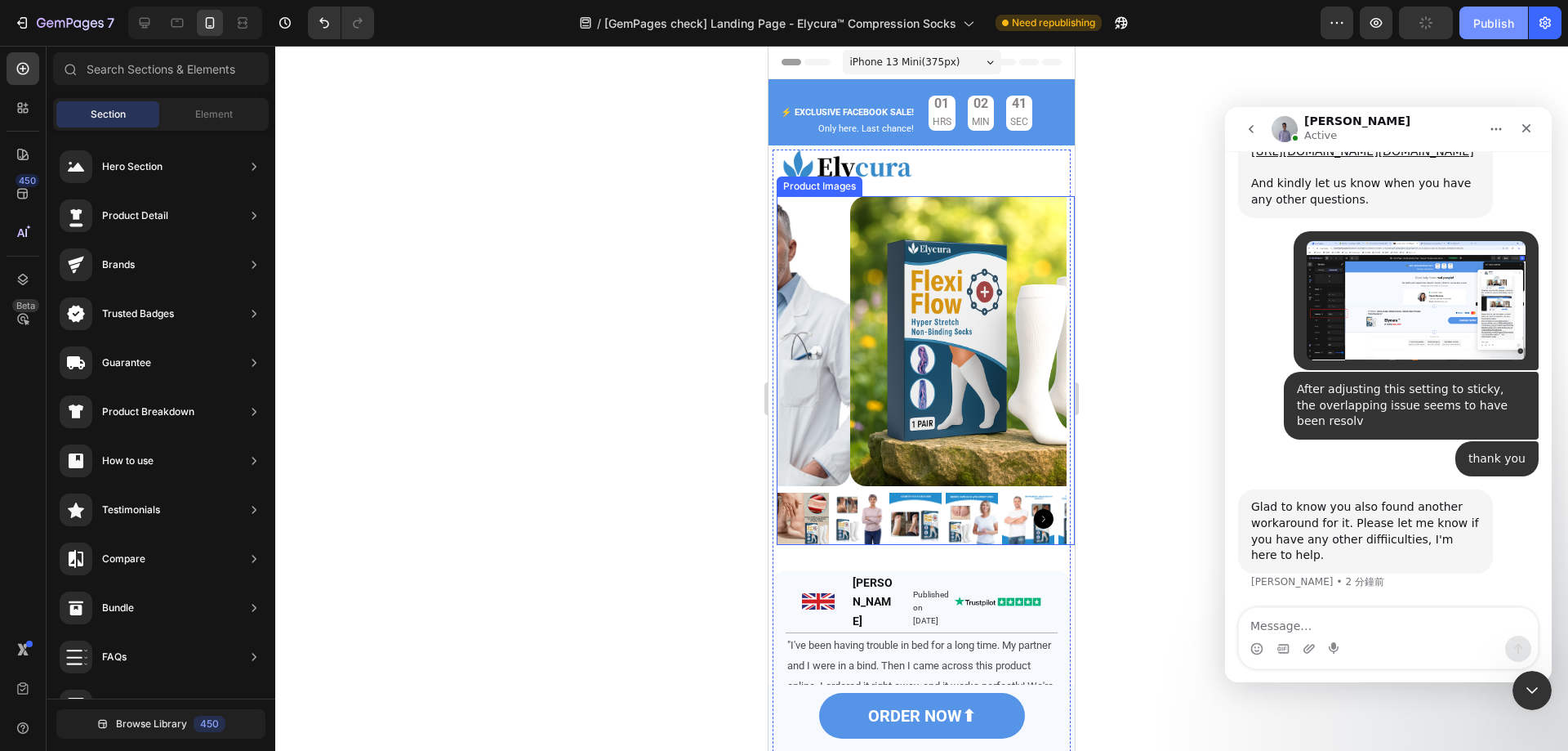
click at [1490, 20] on div "Publish" at bounding box center [1494, 24] width 41 height 17
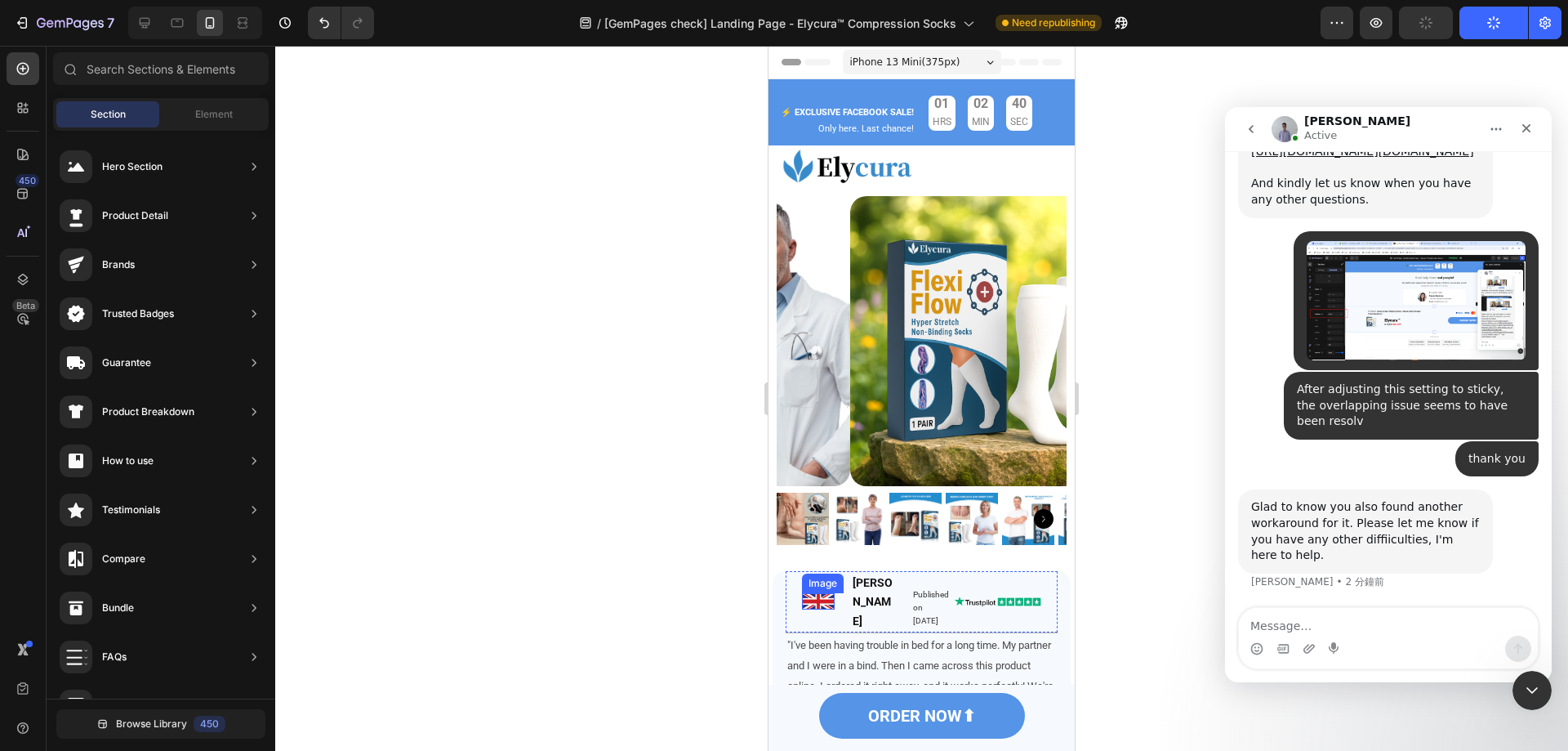
click at [824, 593] on img at bounding box center [818, 601] width 32 height 17
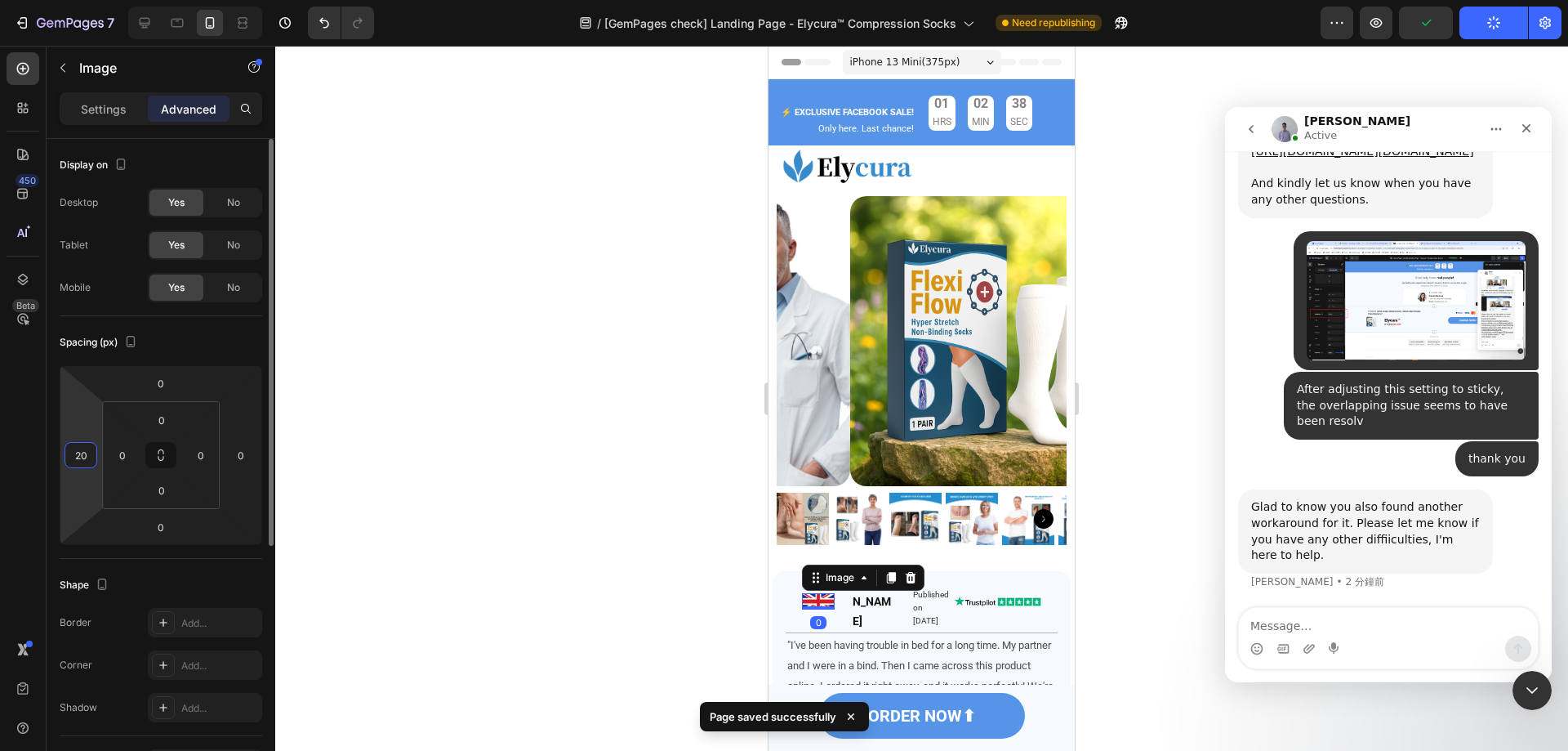
click at [91, 457] on input "20" at bounding box center [81, 455] width 24 height 24
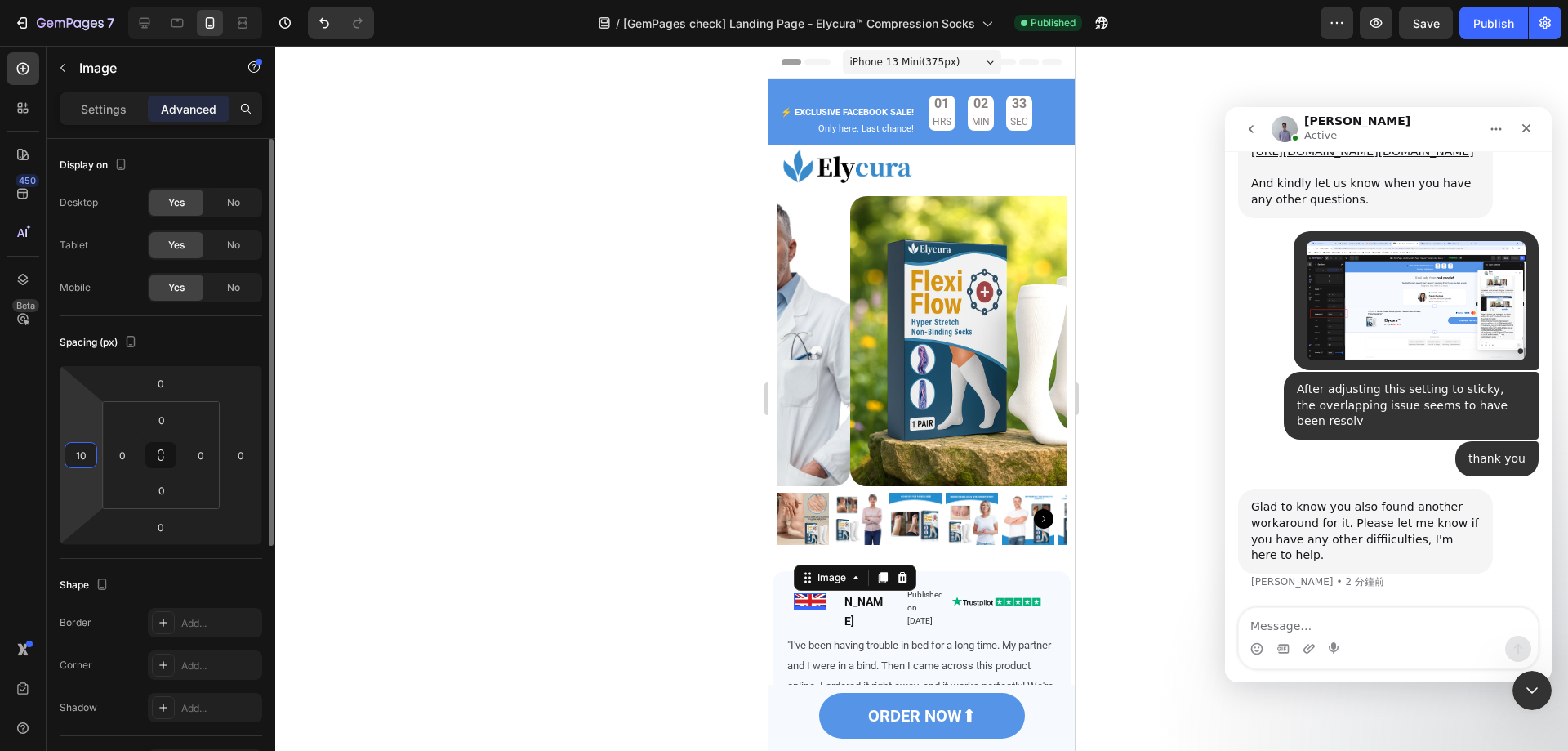
type input "1"
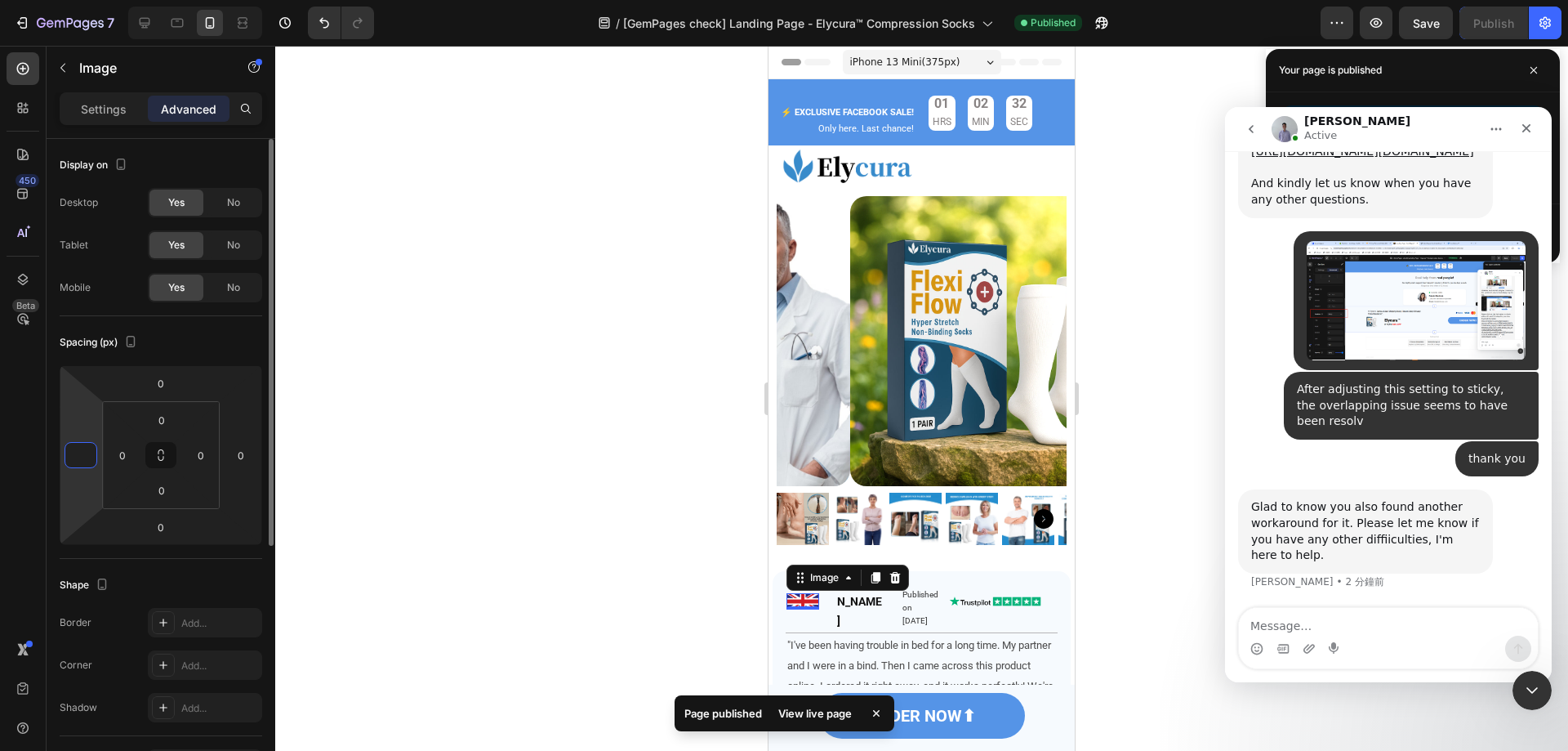
type input "5"
type input "0"
click at [144, 17] on icon at bounding box center [144, 23] width 17 height 17
type input "10"
type input "20"
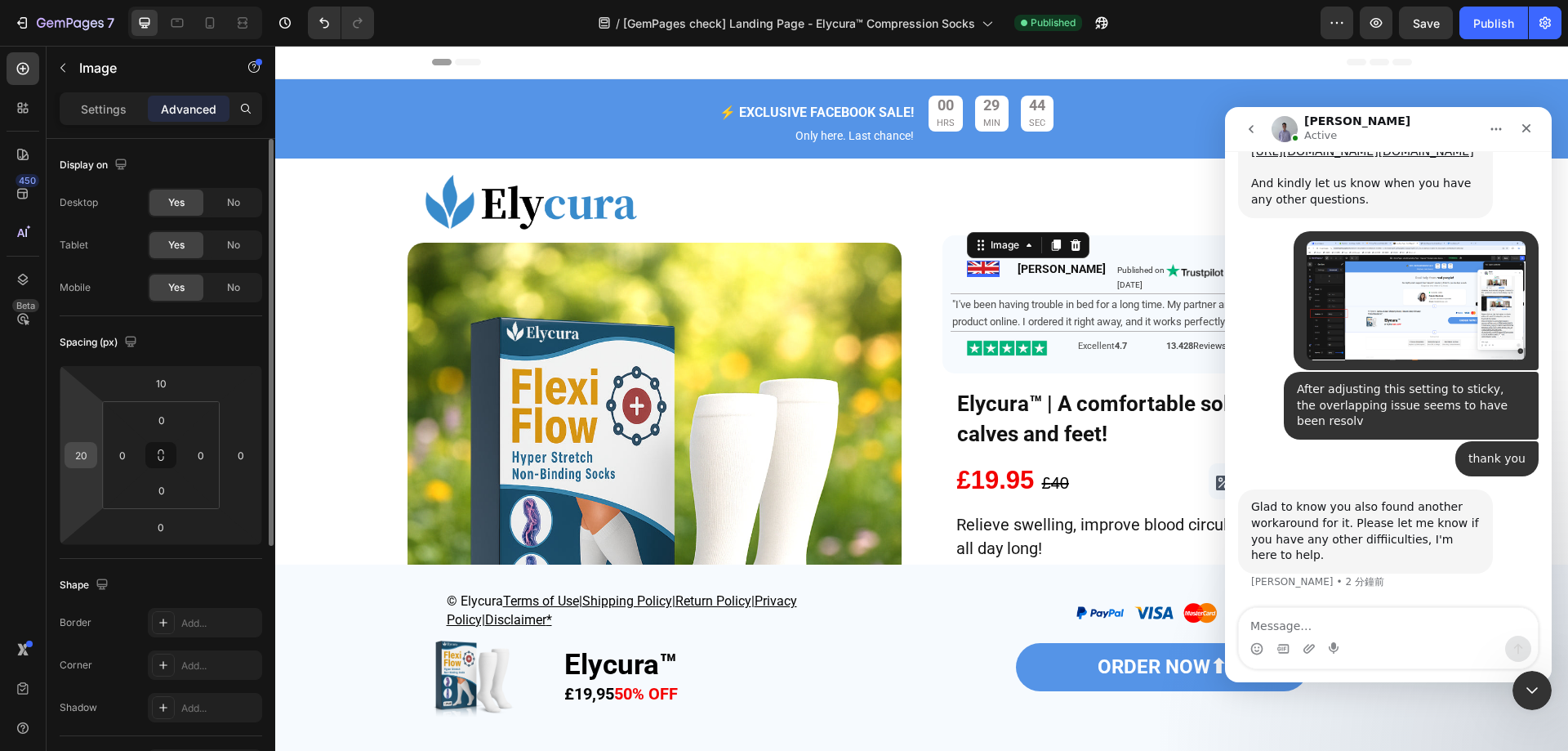
click at [83, 453] on input "20" at bounding box center [81, 455] width 24 height 24
type input "0"
click at [222, 345] on div "Spacing (px)" at bounding box center [160, 342] width 202 height 26
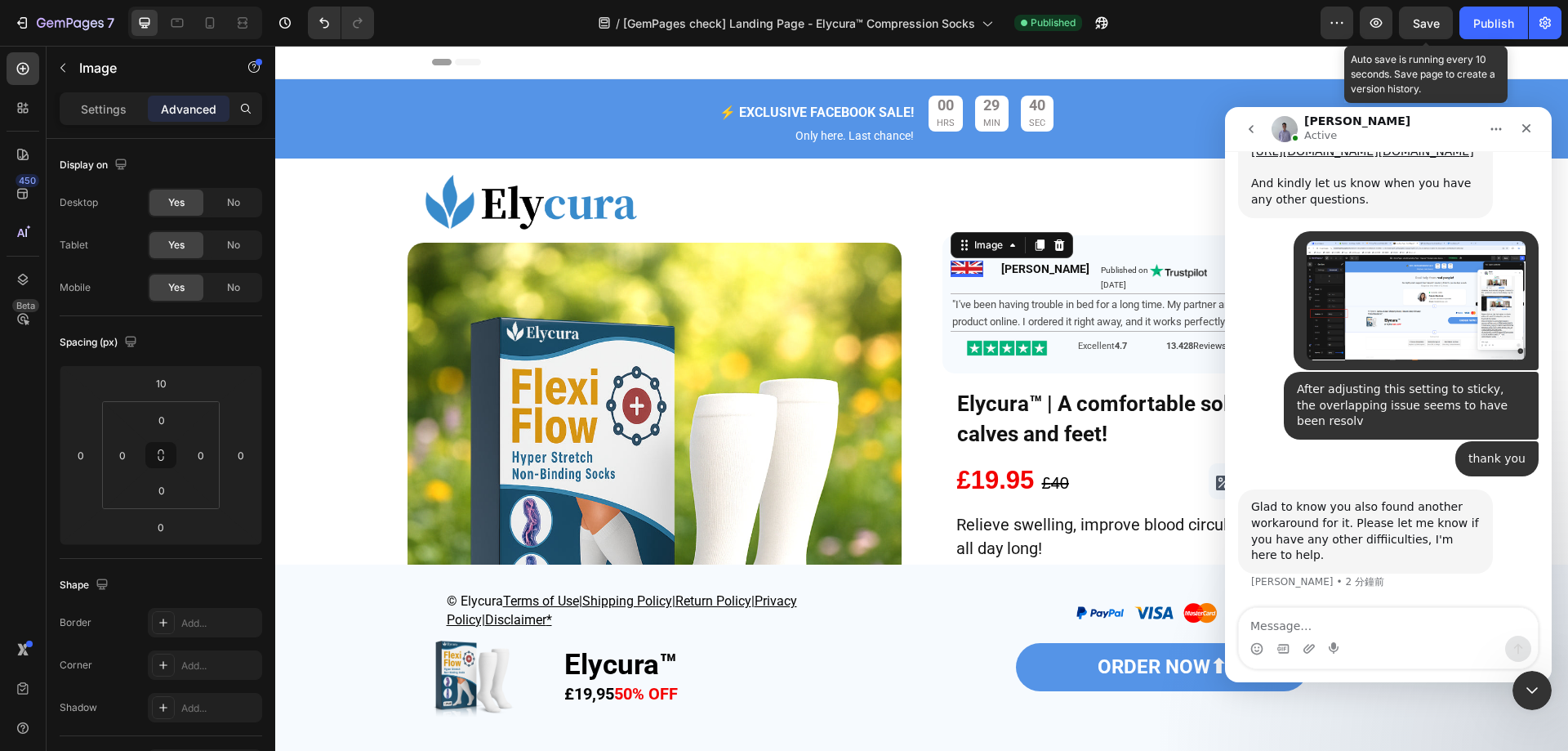
click at [1423, 23] on span "Save" at bounding box center [1426, 24] width 27 height 14
click at [1528, 126] on icon "關閉" at bounding box center [1527, 128] width 9 height 9
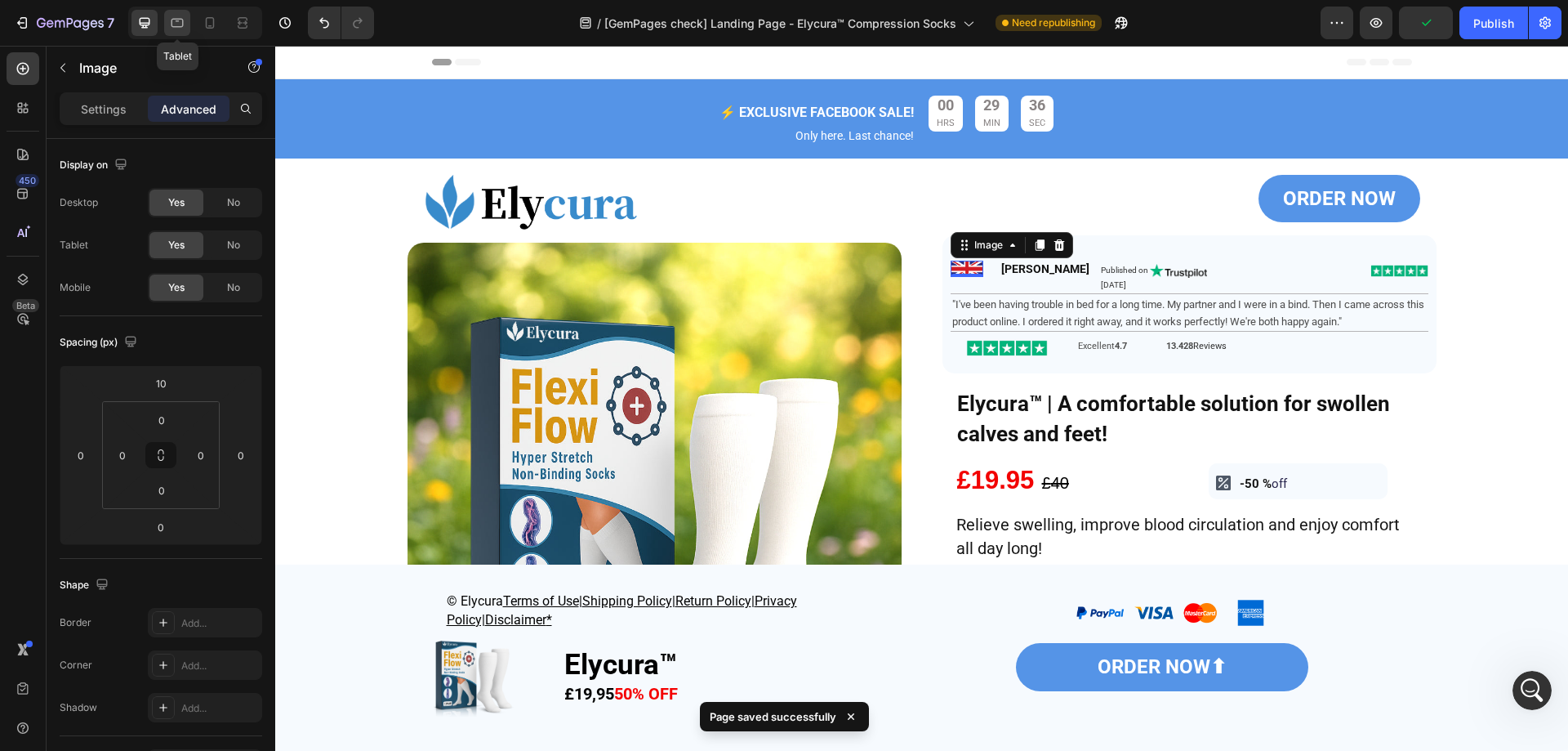
click at [187, 31] on div at bounding box center [177, 23] width 26 height 26
type input "0"
type input "20"
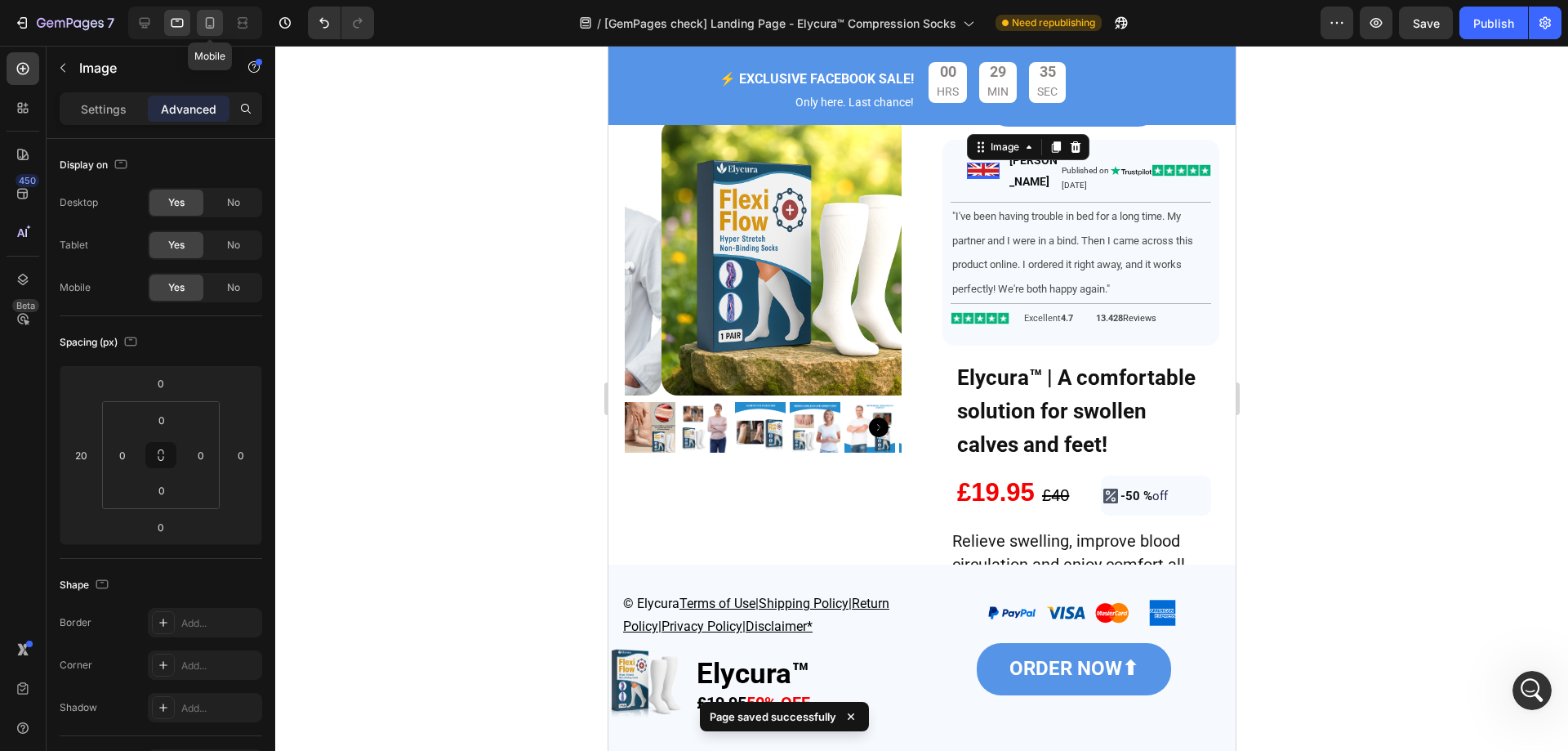
scroll to position [160, 0]
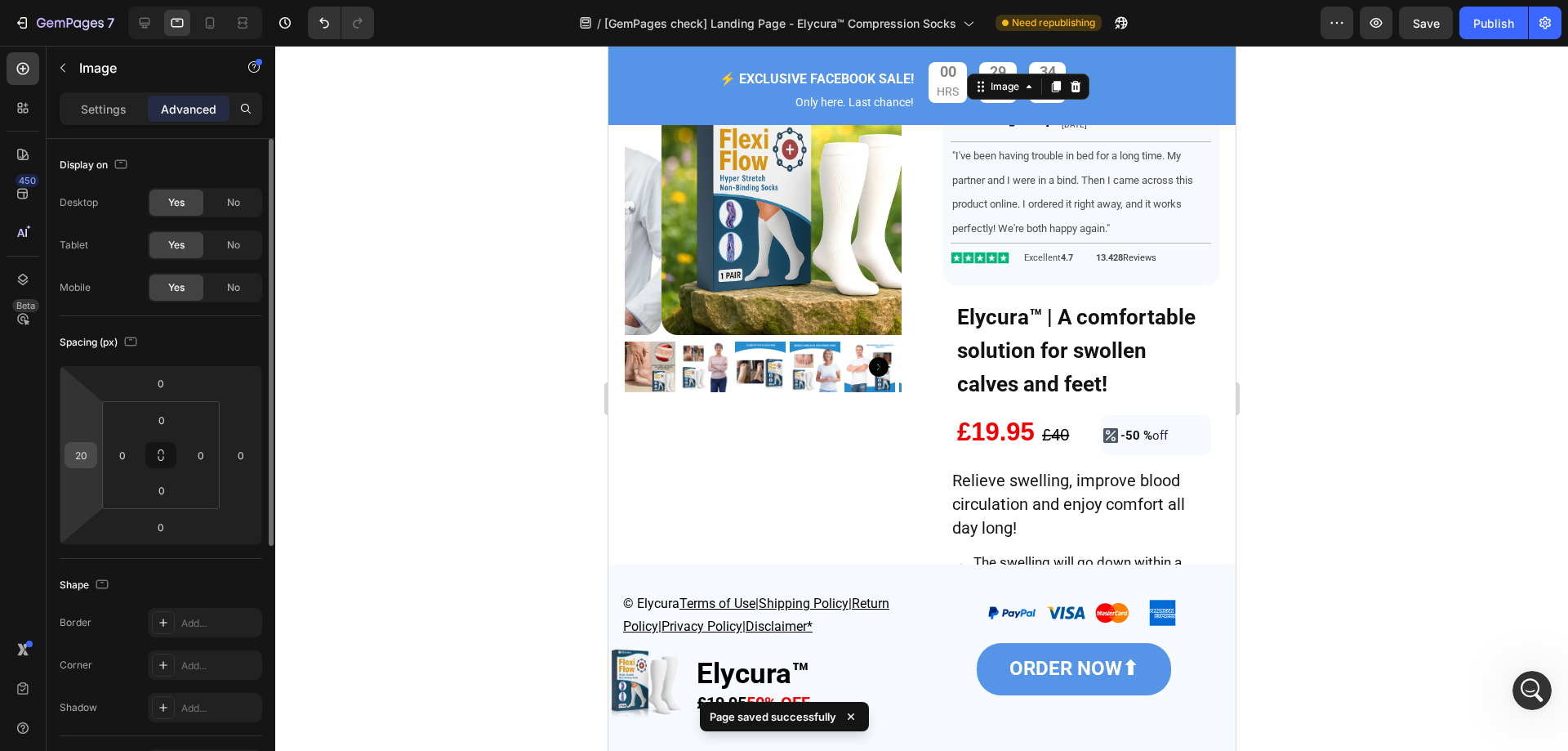
click at [84, 454] on input "20" at bounding box center [81, 455] width 24 height 24
click at [437, 222] on div at bounding box center [922, 398] width 1293 height 705
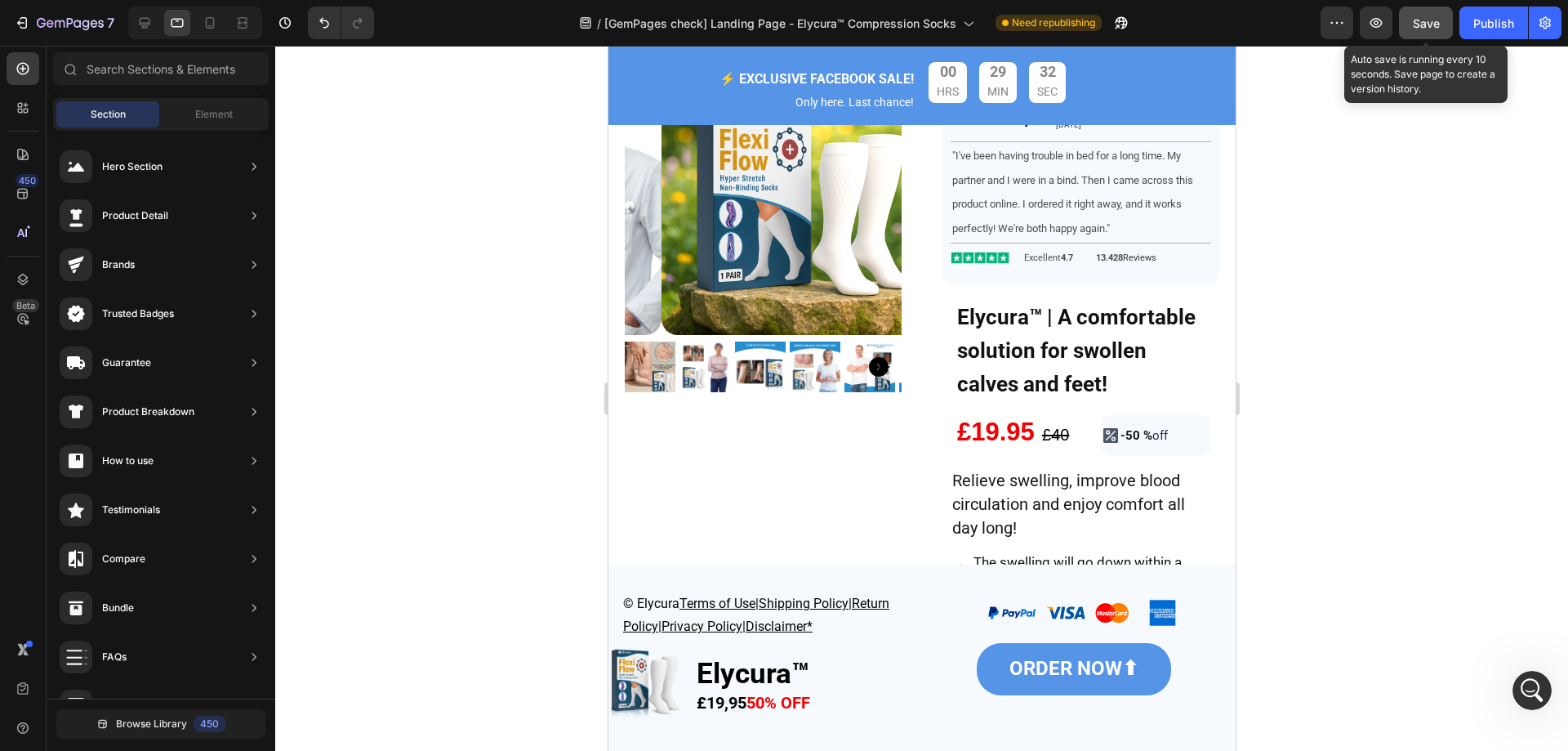
click at [1402, 24] on button "Save" at bounding box center [1426, 22] width 54 height 32
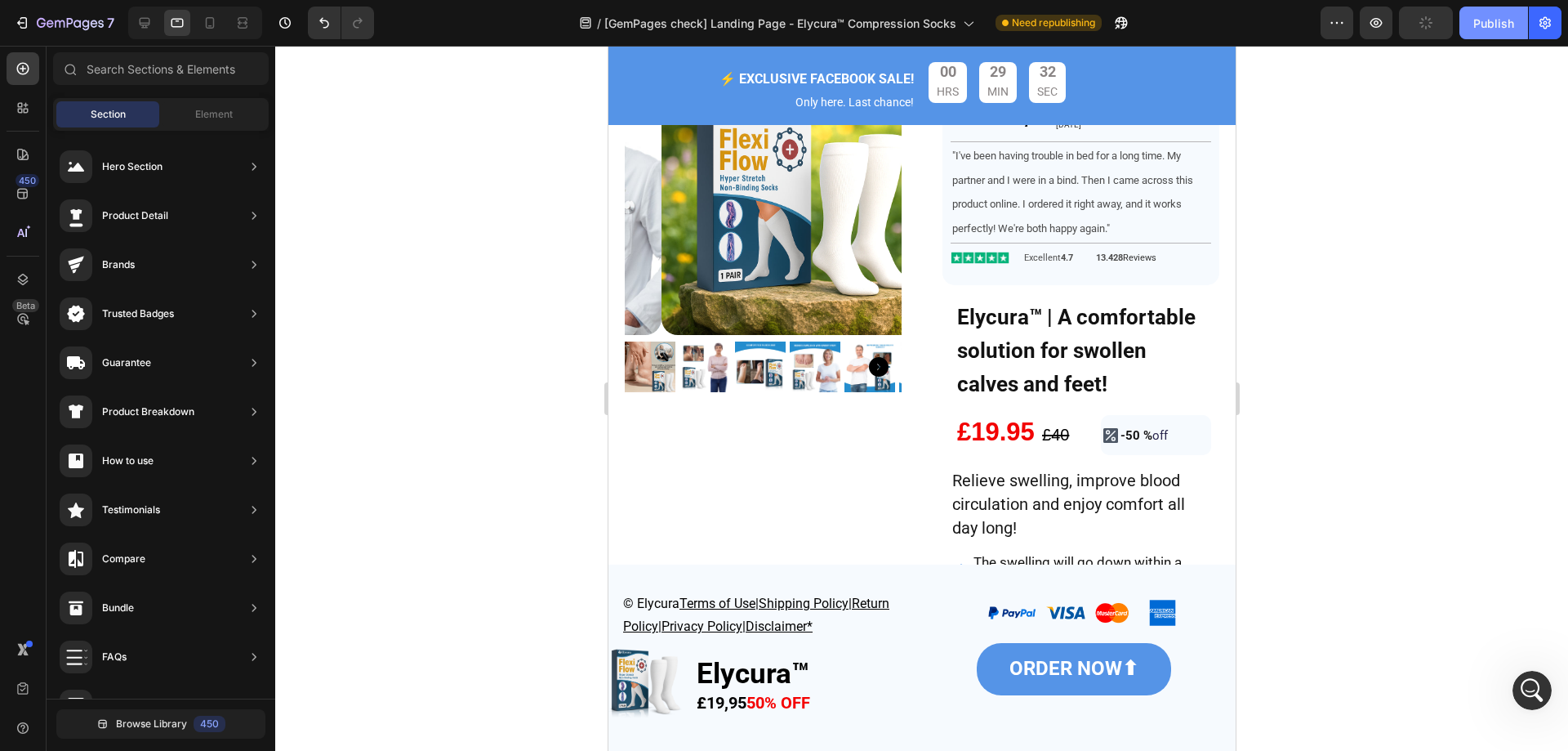
click at [1469, 24] on button "Publish" at bounding box center [1494, 22] width 69 height 32
click at [215, 16] on icon at bounding box center [209, 23] width 17 height 17
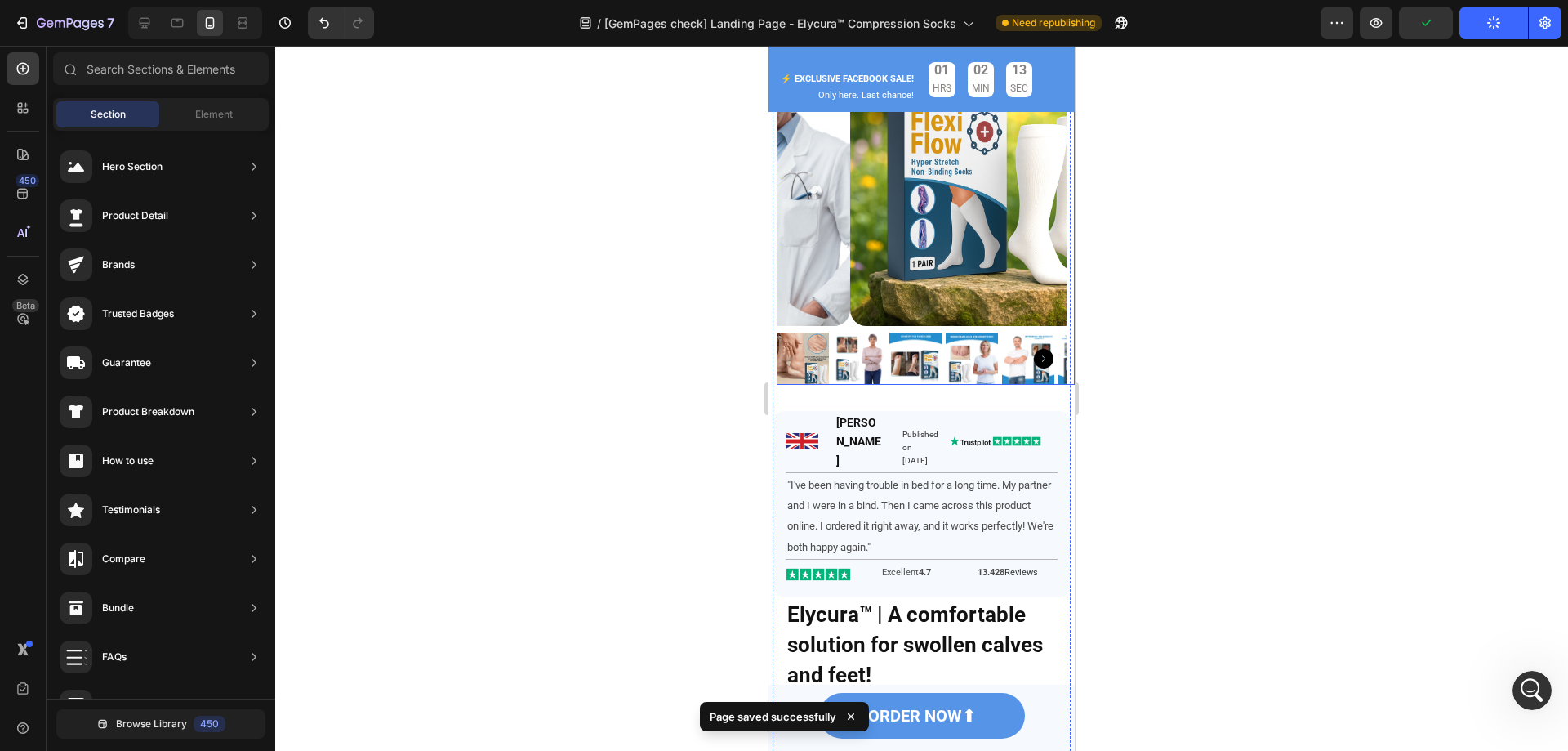
scroll to position [242, 0]
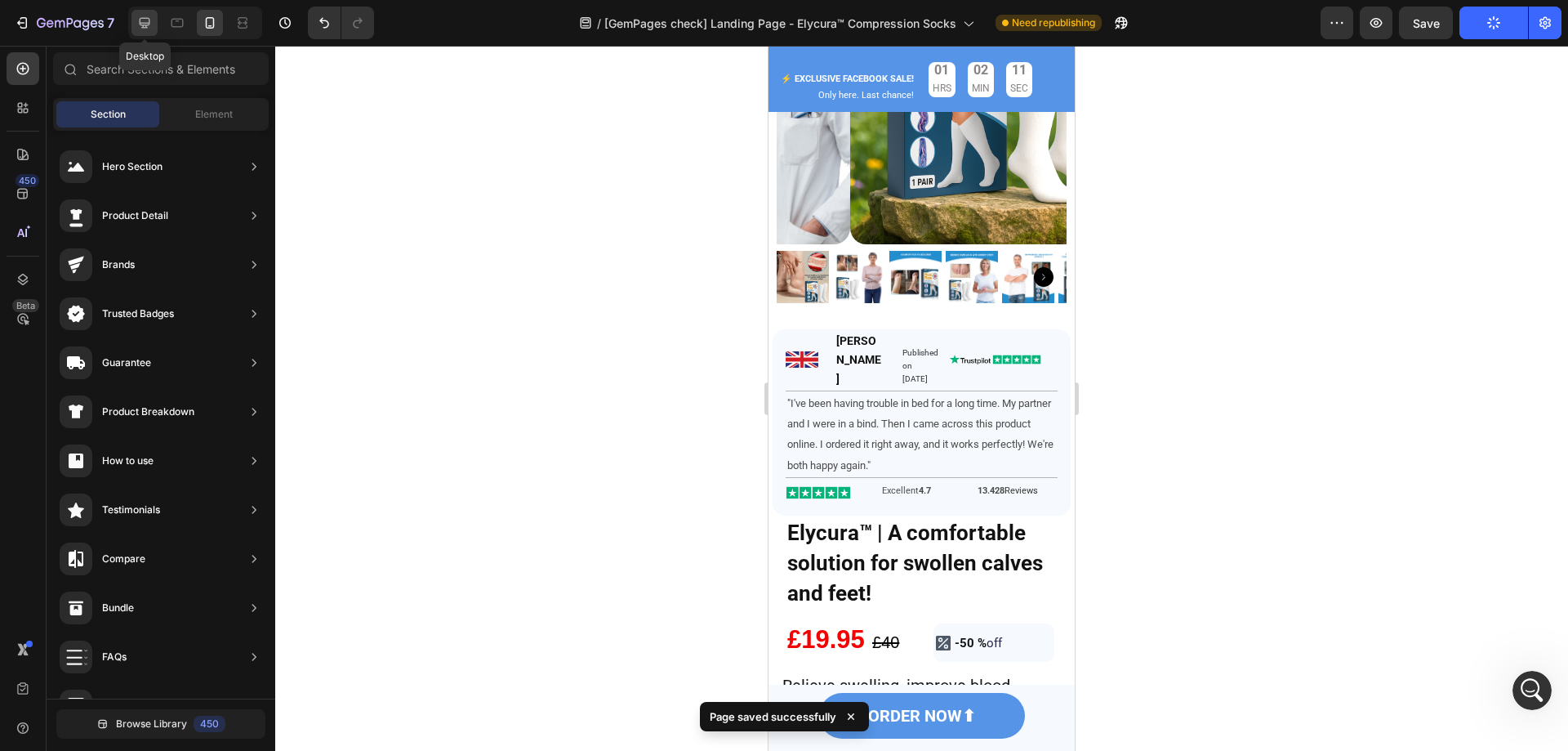
click at [148, 20] on icon at bounding box center [144, 23] width 17 height 17
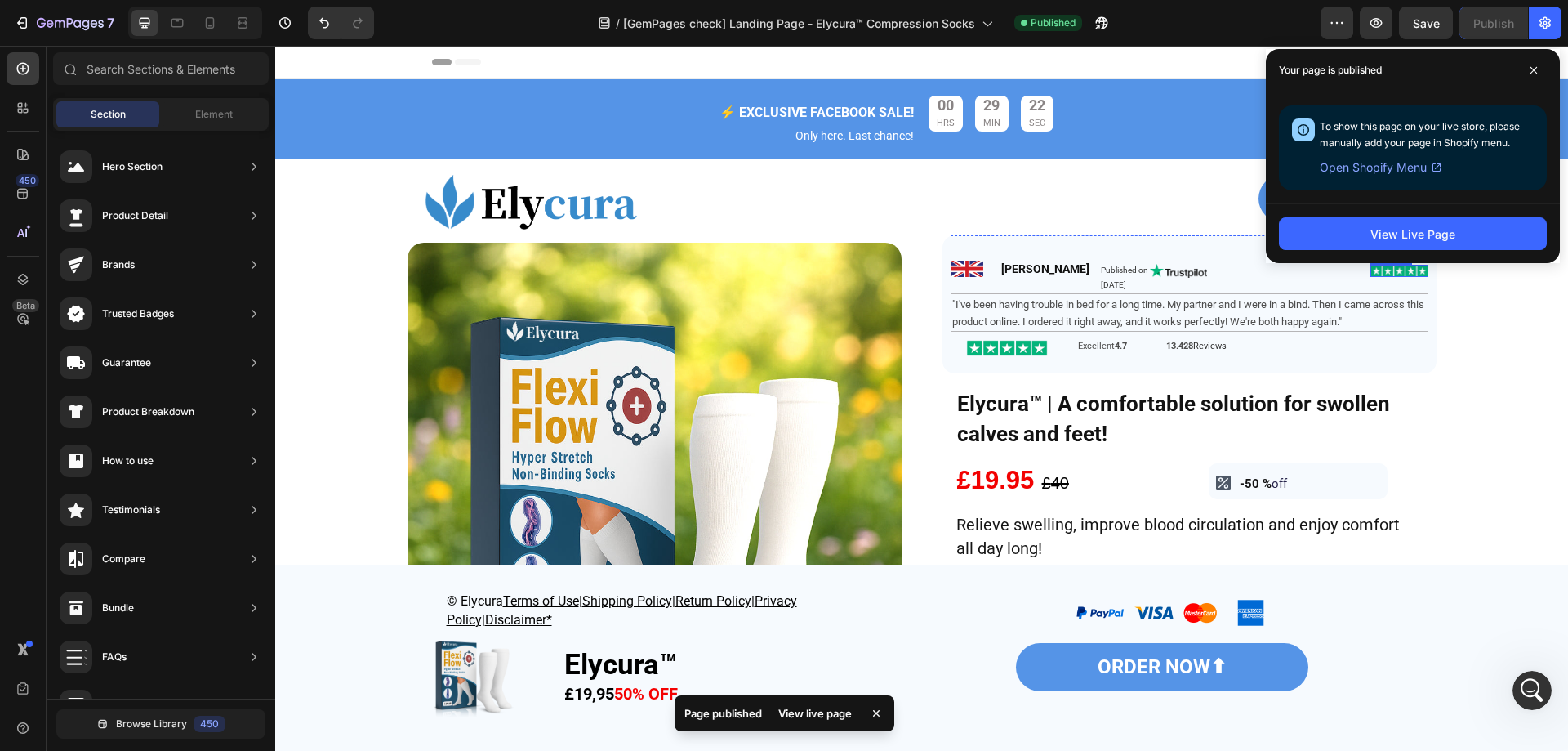
click at [1371, 268] on img at bounding box center [1400, 270] width 58 height 12
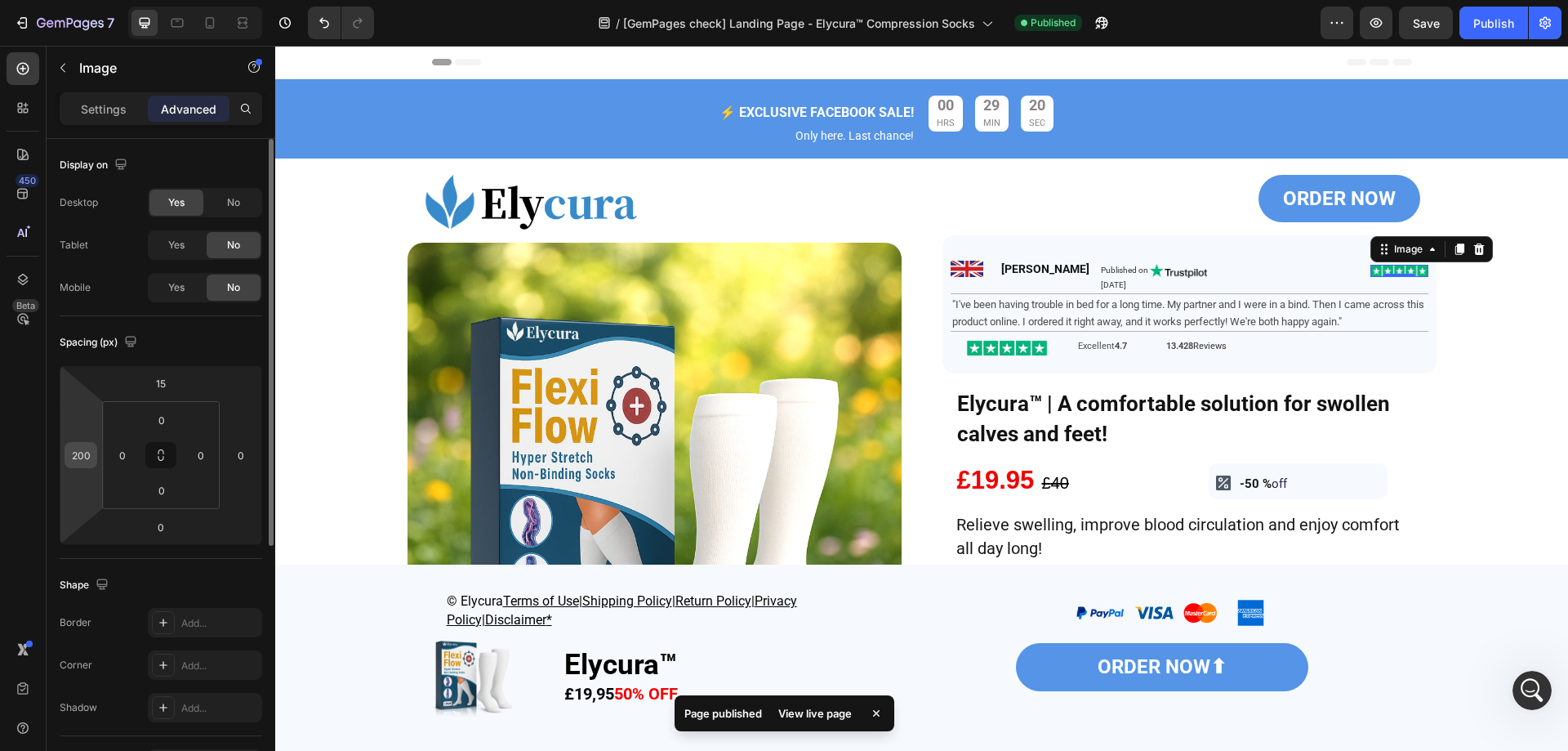
click at [89, 453] on input "200" at bounding box center [81, 455] width 24 height 24
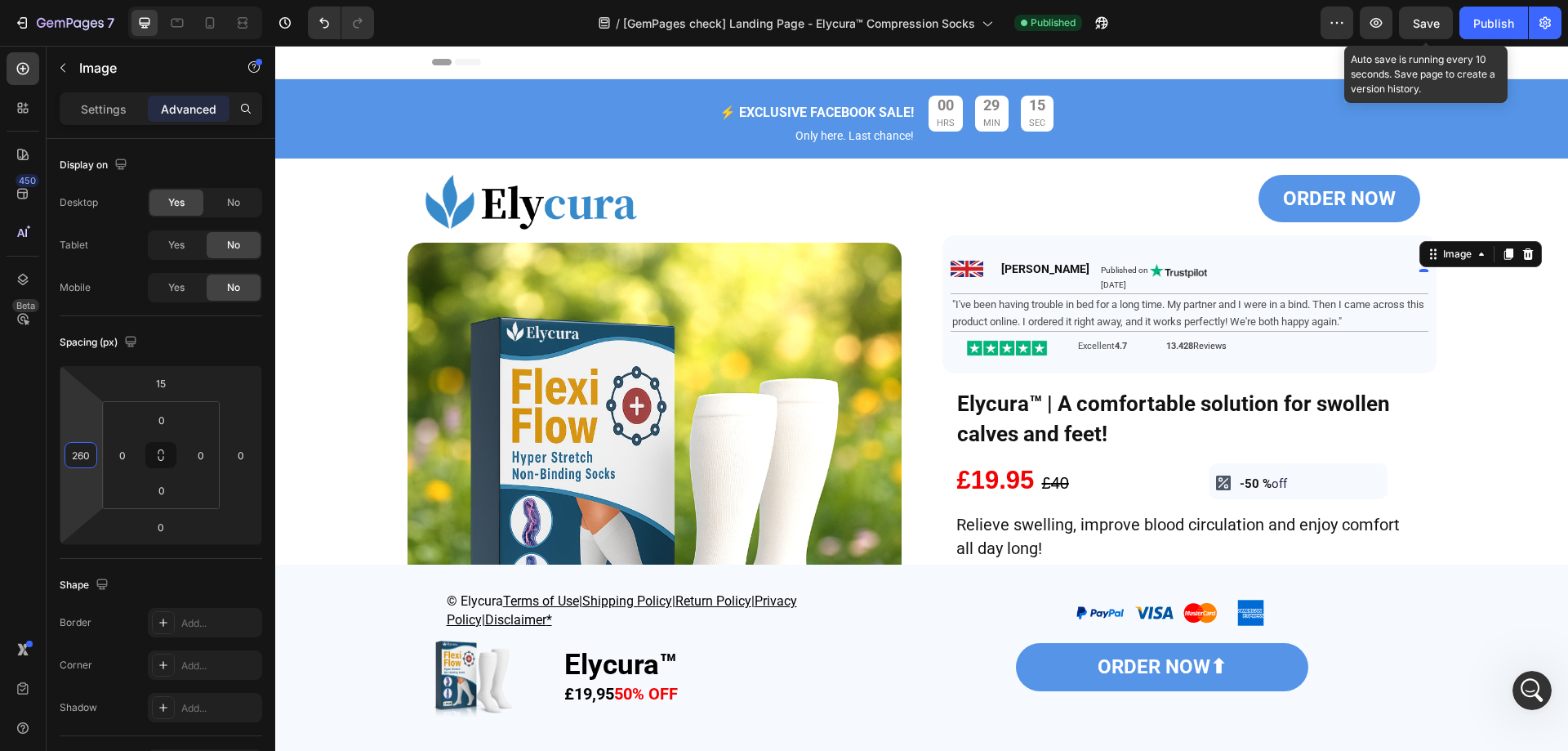
type input "260"
click at [1415, 19] on span "Save" at bounding box center [1426, 24] width 27 height 14
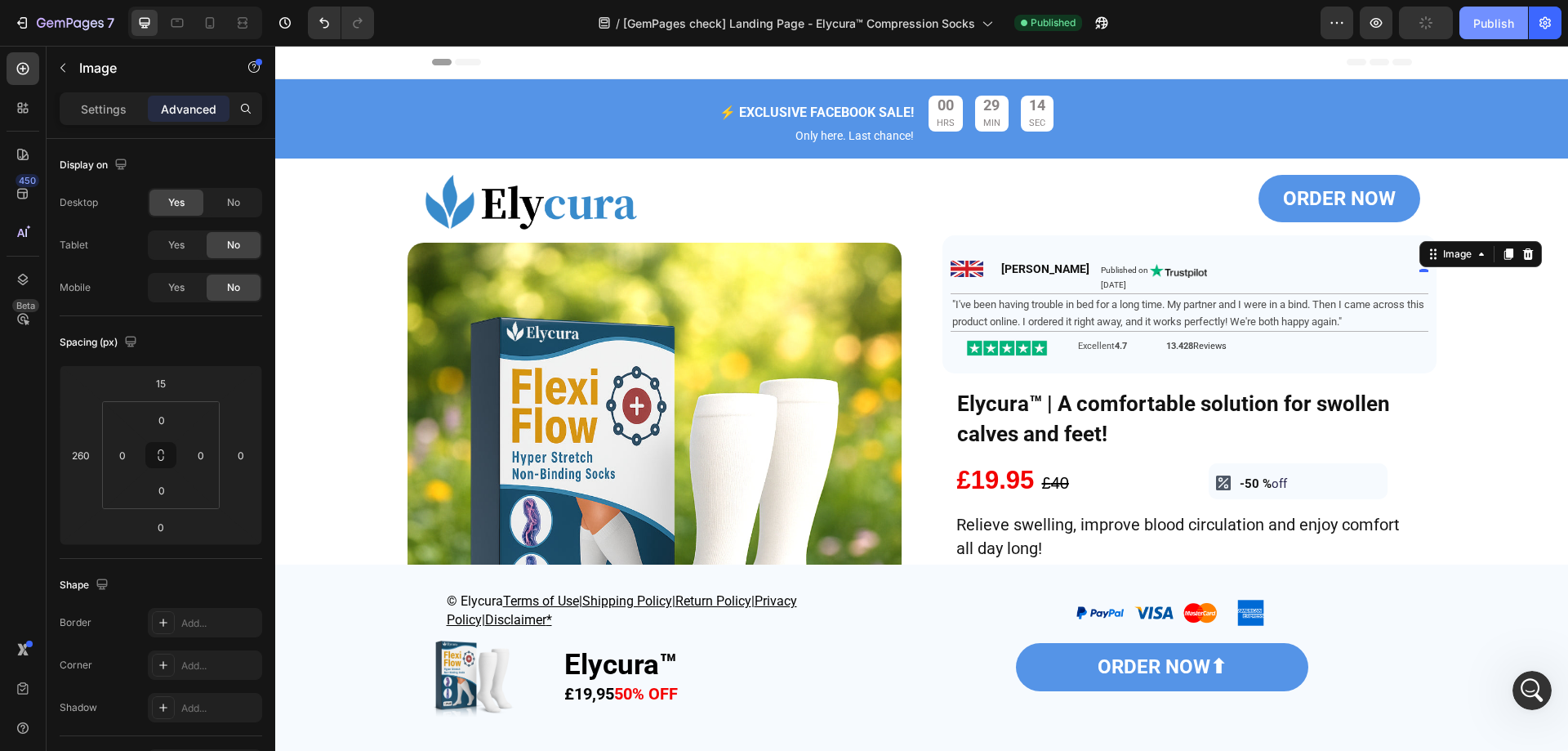
click at [1480, 24] on div "Publish" at bounding box center [1494, 24] width 41 height 17
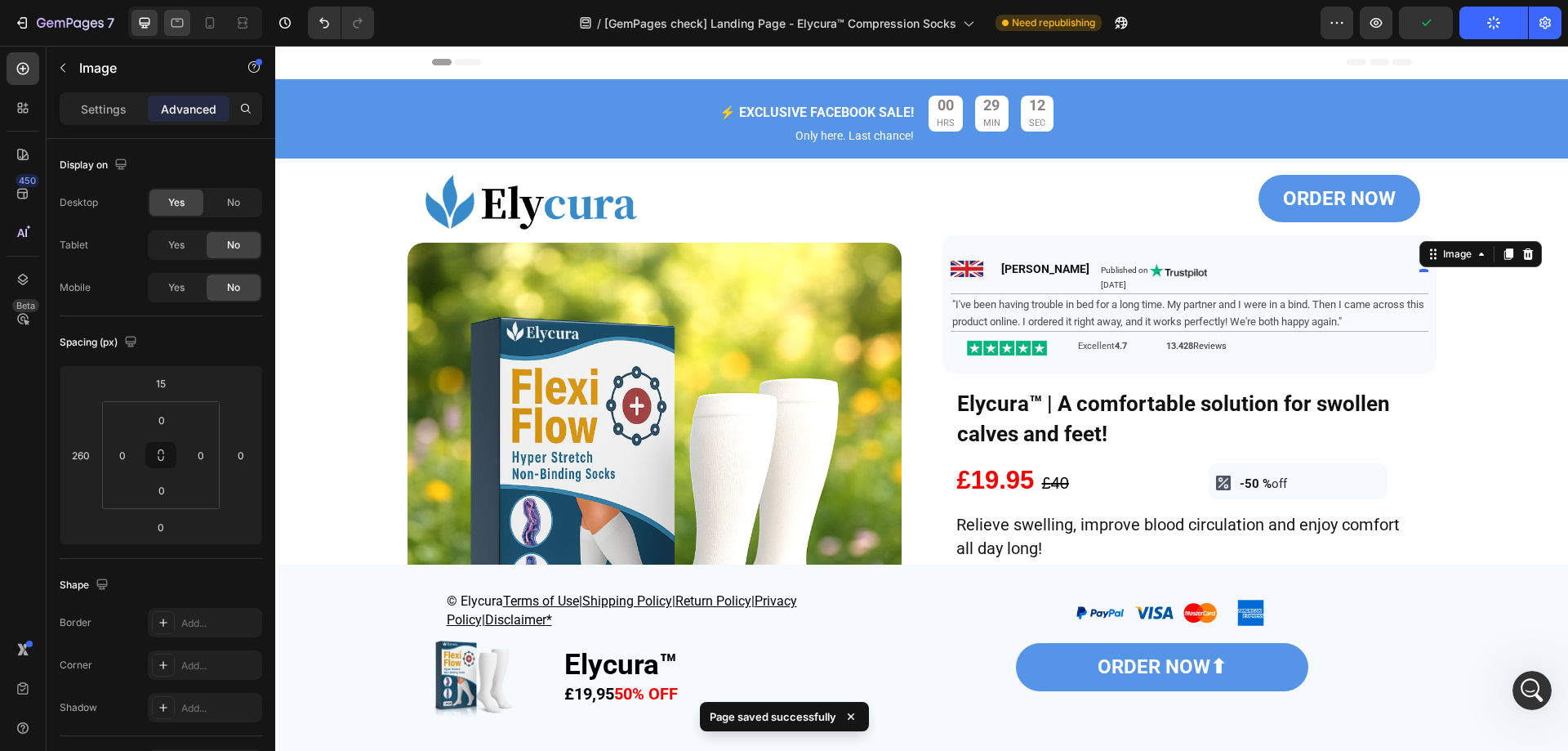
click at [176, 23] on icon at bounding box center [177, 23] width 17 height 17
type input "0"
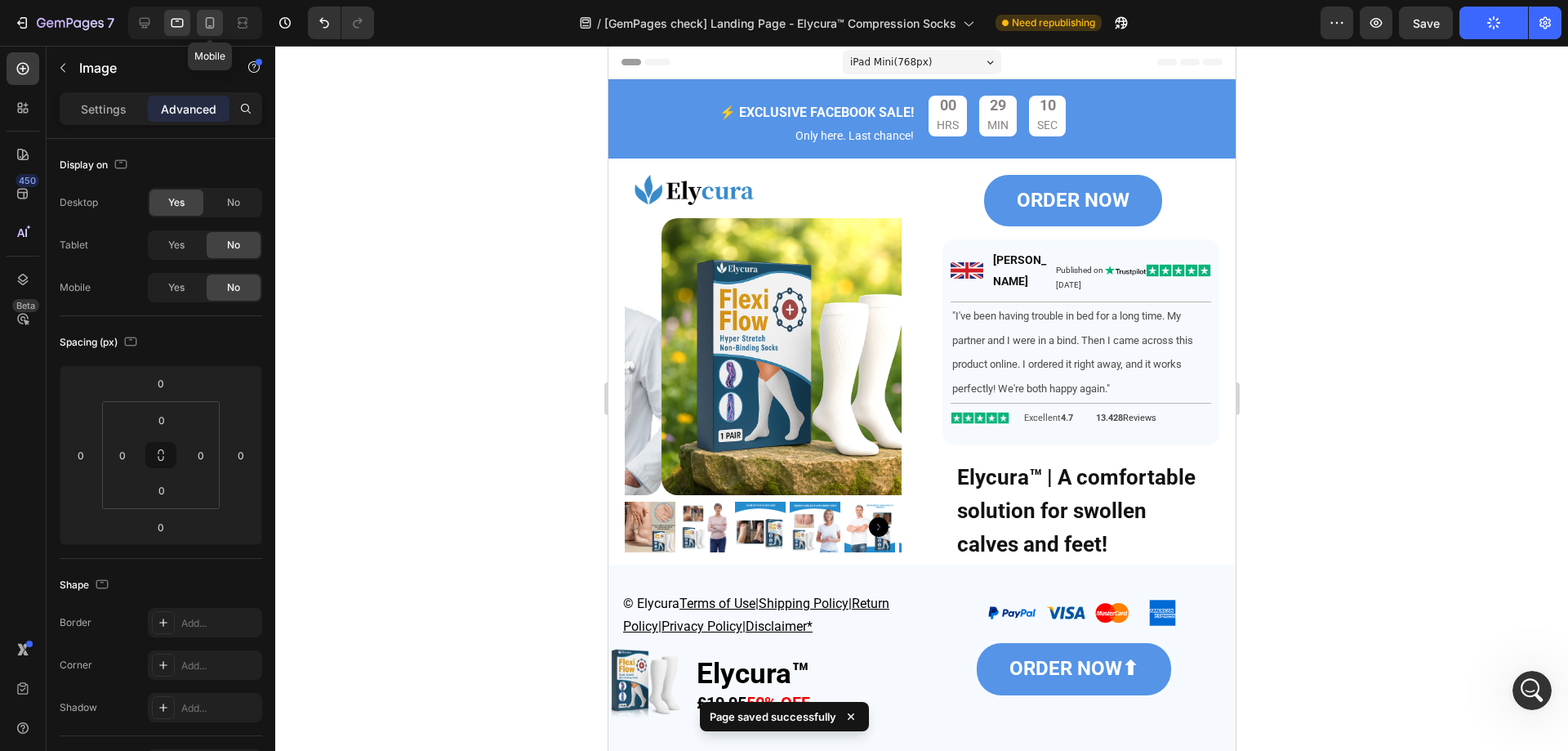
click at [222, 23] on div at bounding box center [210, 23] width 26 height 26
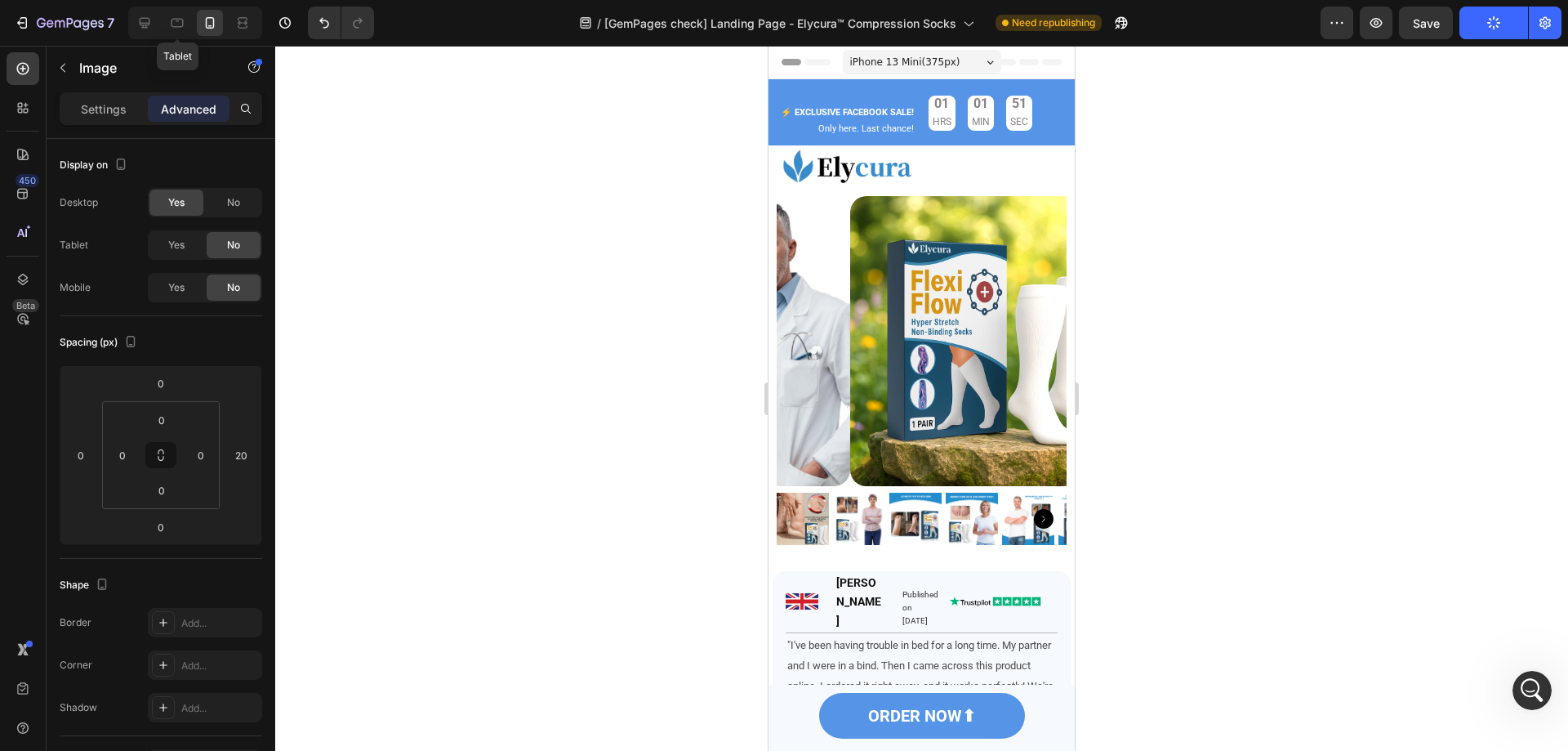
drag, startPoint x: 182, startPoint y: 23, endPoint x: 266, endPoint y: 37, distance: 85.2
click at [181, 22] on icon at bounding box center [177, 23] width 17 height 17
type input "0"
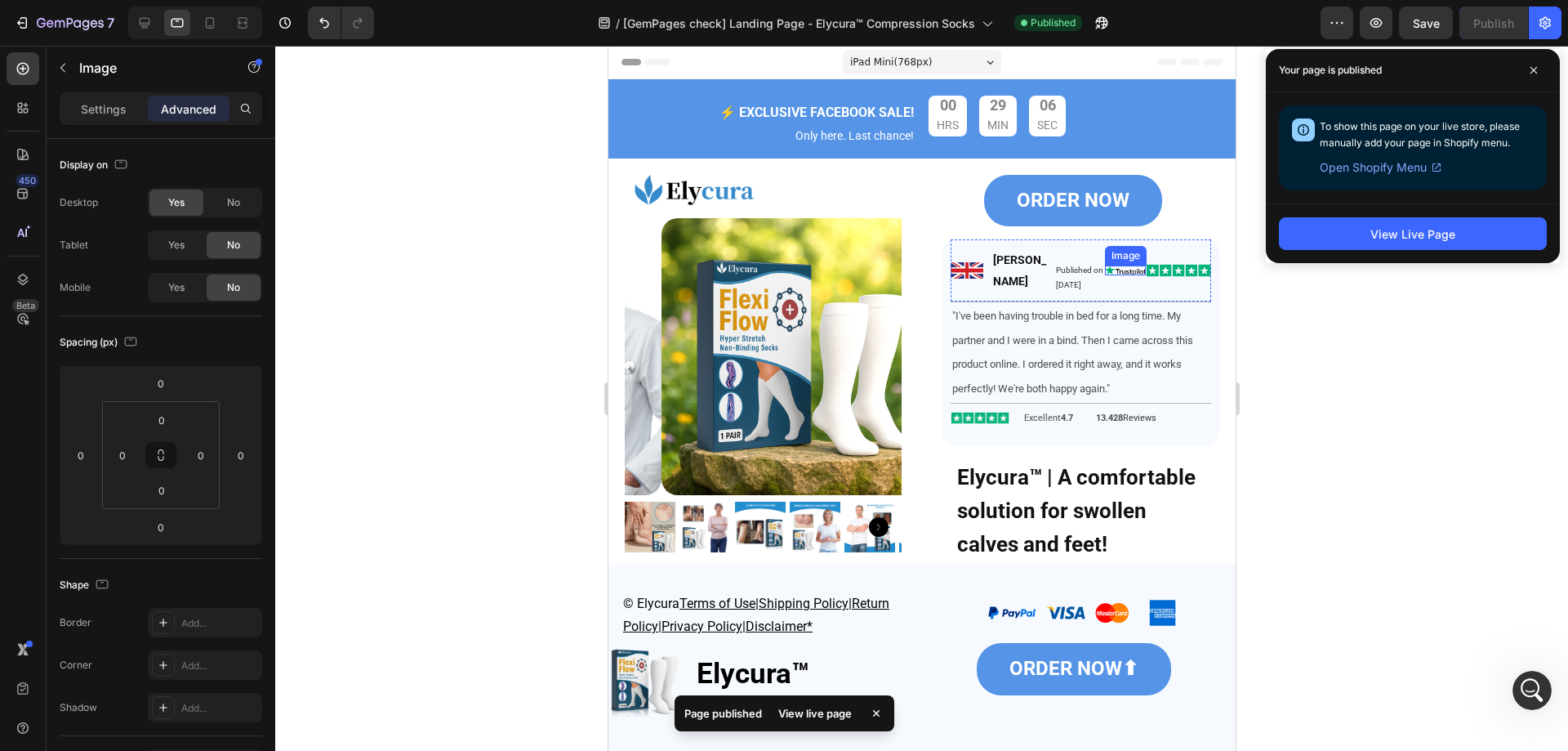
click at [1104, 268] on img at bounding box center [1124, 270] width 41 height 10
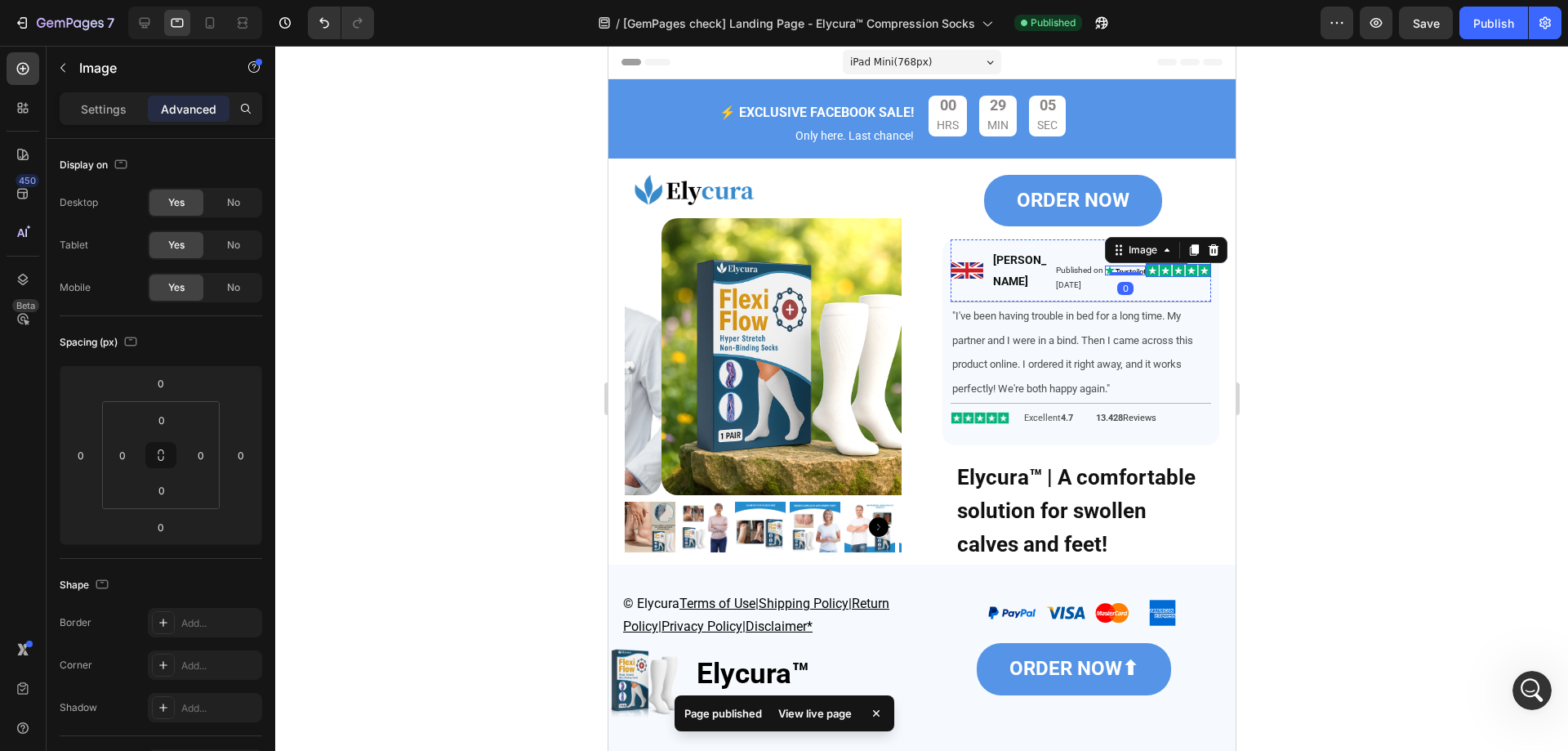
click at [1175, 270] on img at bounding box center [1177, 270] width 65 height 13
click at [1104, 276] on div "Image" at bounding box center [1124, 270] width 41 height 10
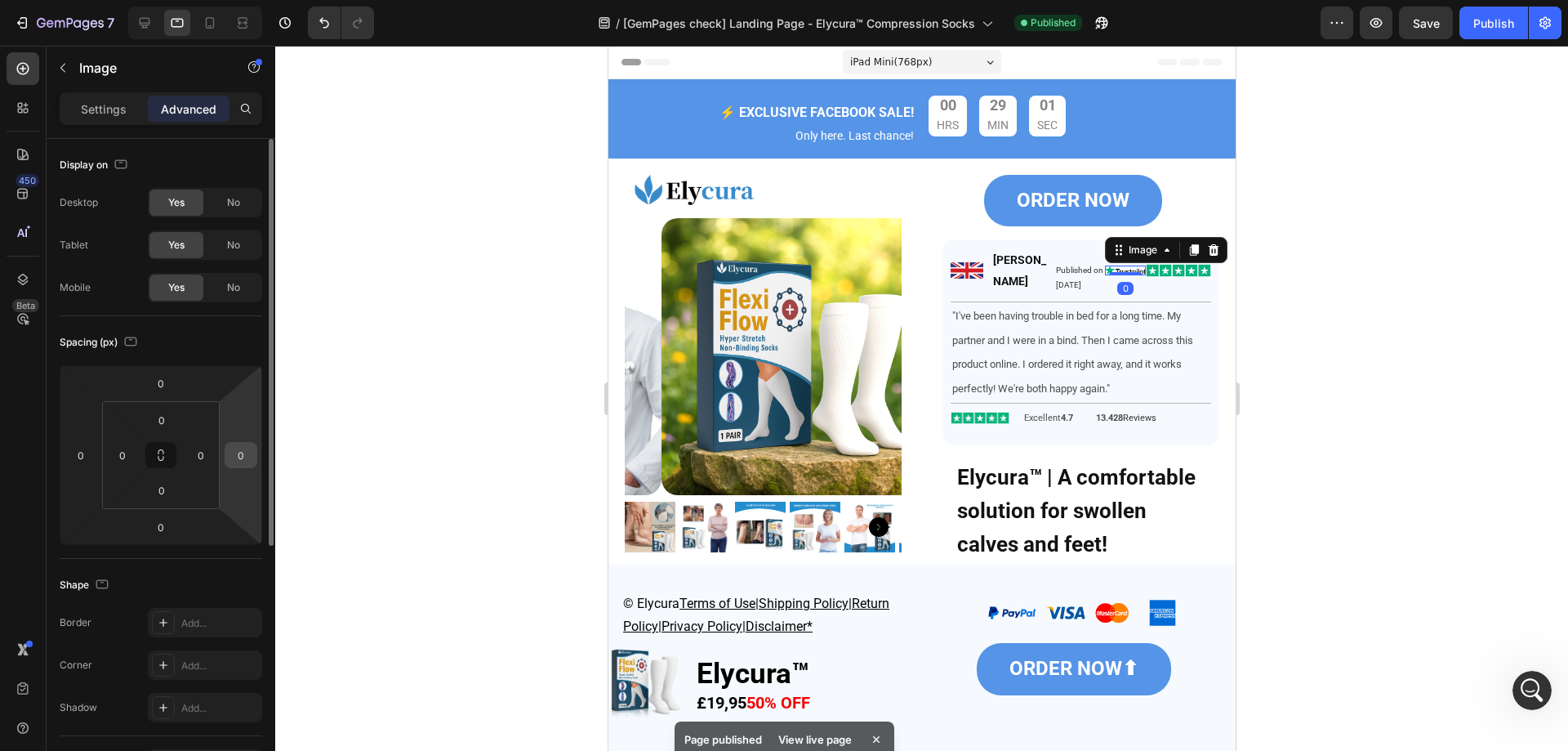
click at [253, 460] on div "0" at bounding box center [241, 455] width 32 height 26
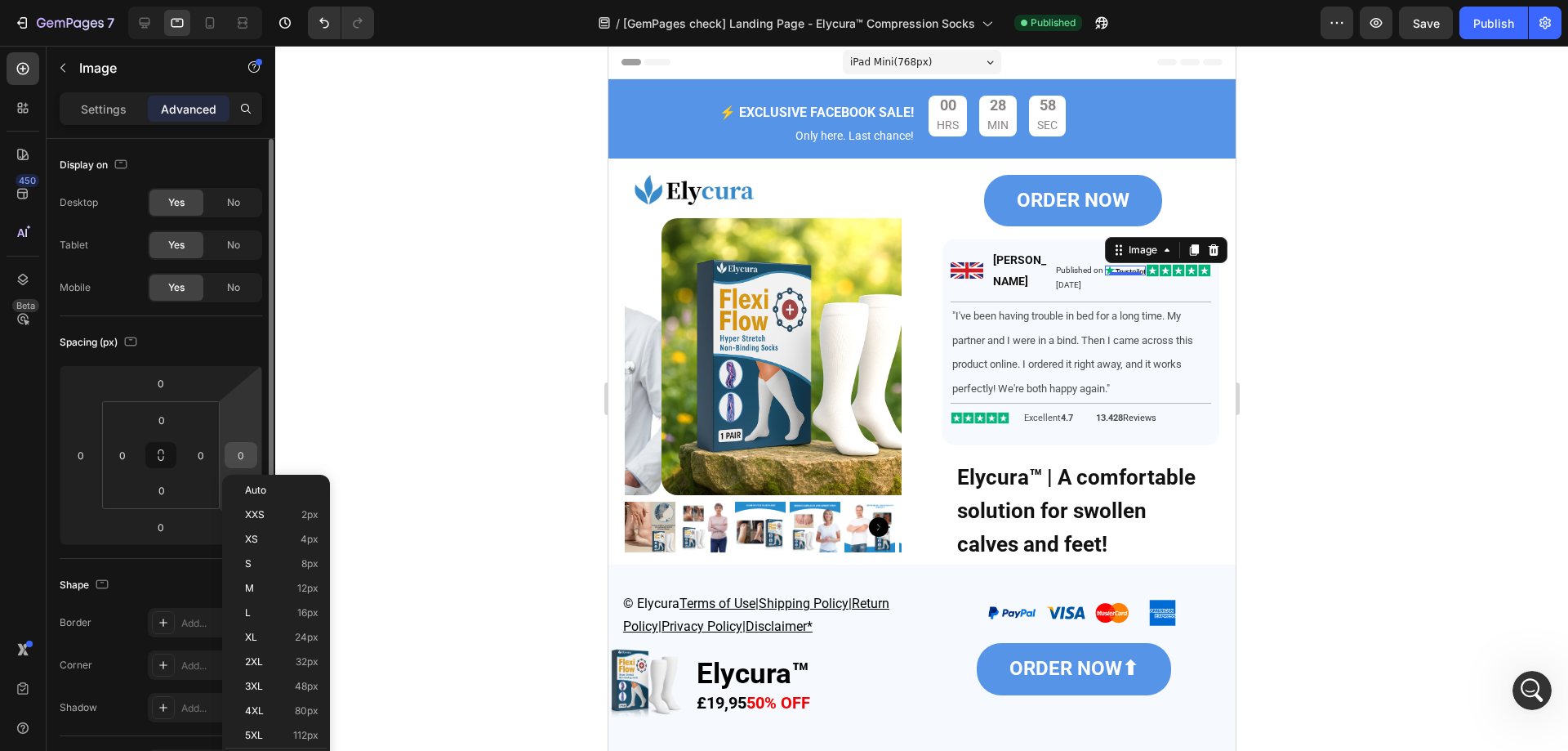
click at [245, 457] on input "0" at bounding box center [241, 455] width 24 height 24
type input "5"
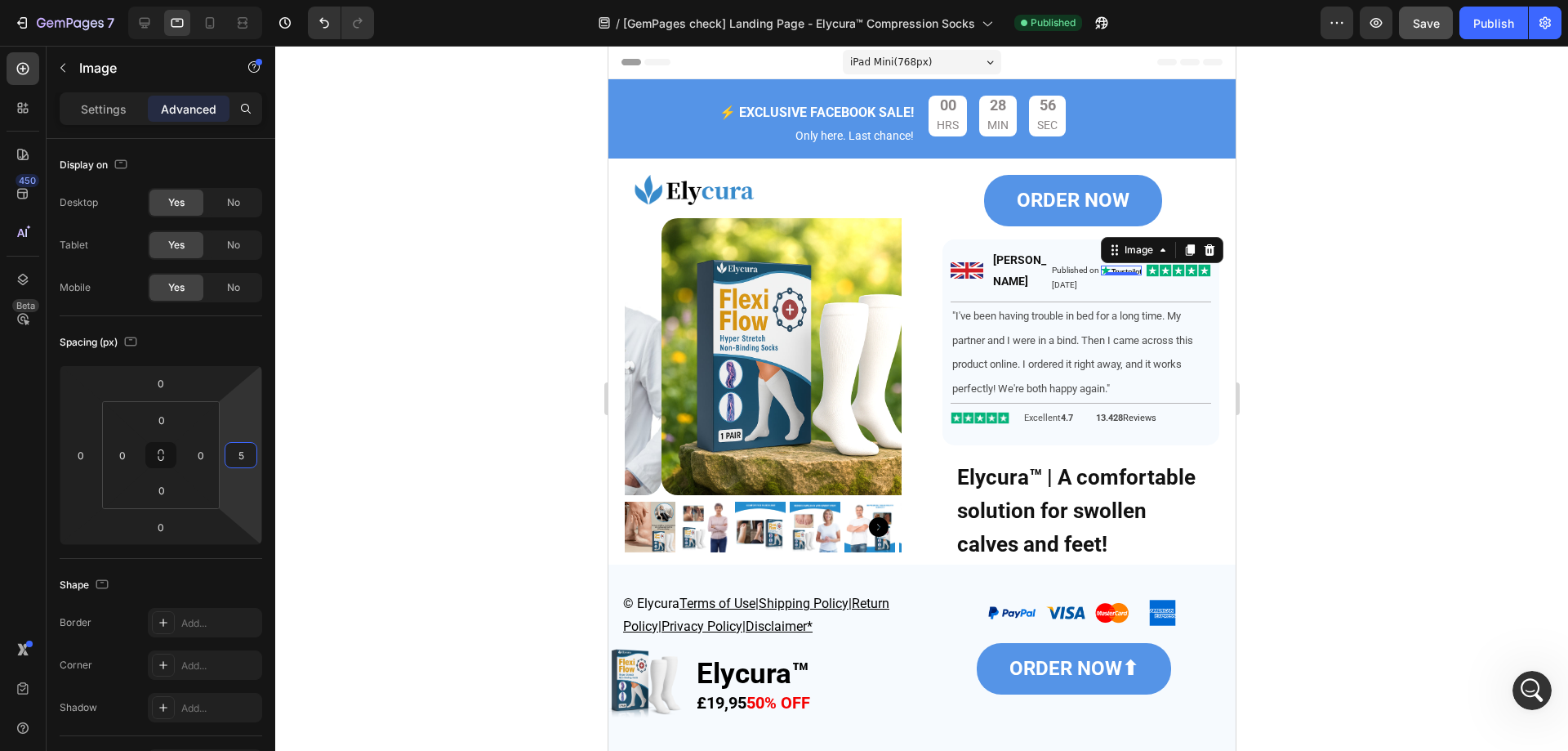
scroll to position [9640, 0]
click at [1434, 32] on button "Save" at bounding box center [1426, 22] width 54 height 32
click at [1466, 24] on button "Publish" at bounding box center [1494, 22] width 69 height 32
click at [209, 19] on icon at bounding box center [209, 23] width 17 height 17
type input "2"
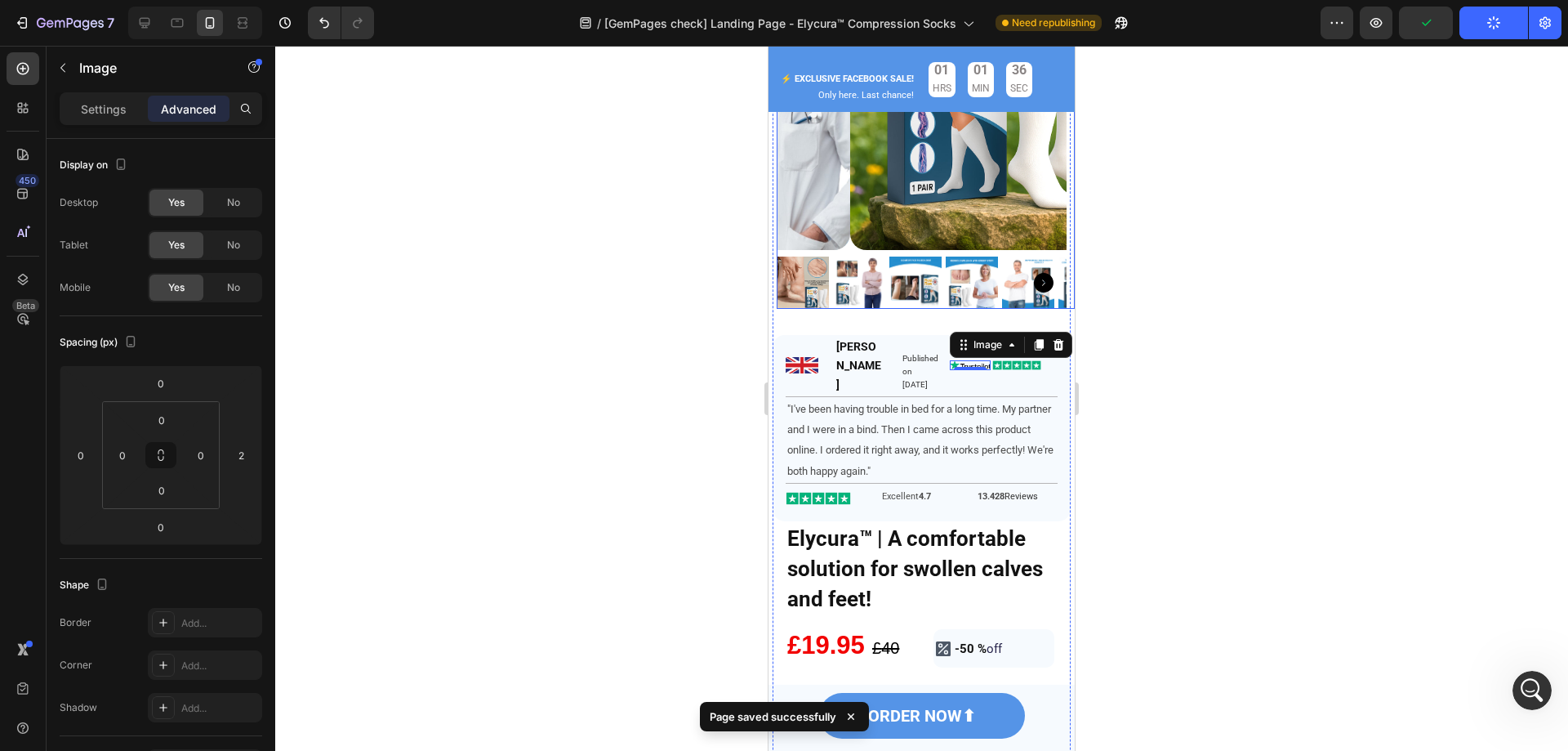
scroll to position [236, 0]
click at [1244, 281] on div at bounding box center [922, 398] width 1293 height 705
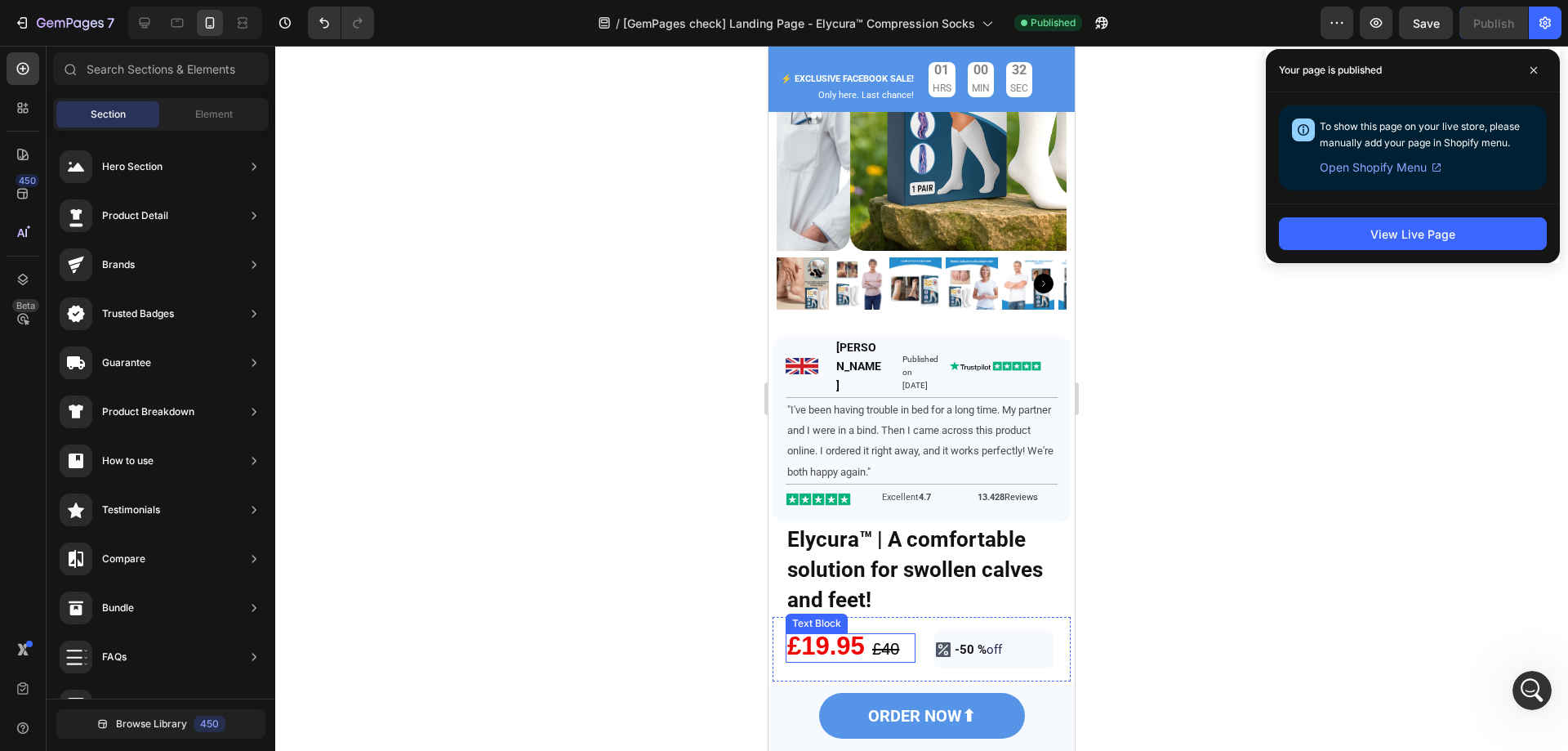
click at [828, 632] on strong "£19.95" at bounding box center [826, 645] width 78 height 29
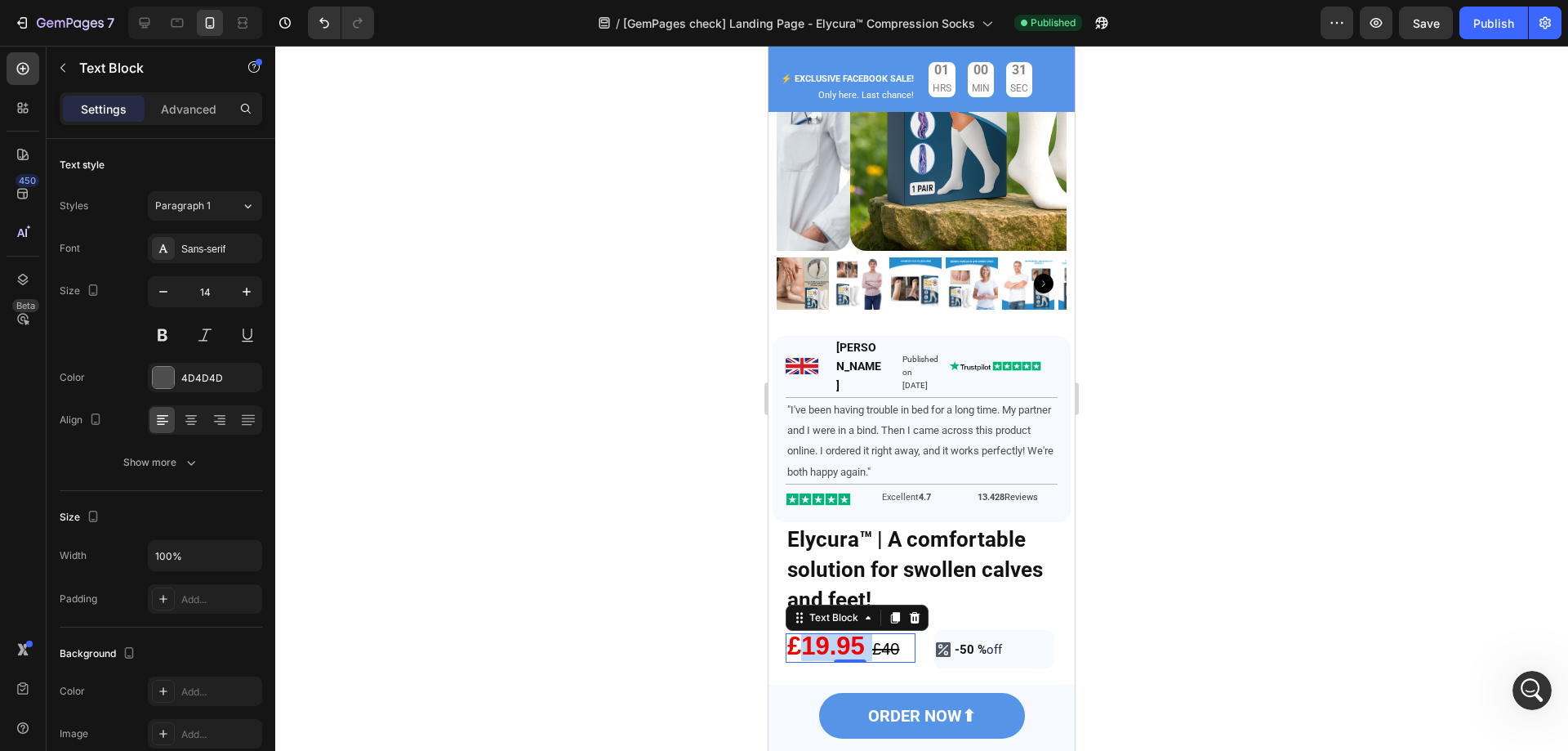
click at [828, 632] on strong "£19.95" at bounding box center [826, 645] width 78 height 29
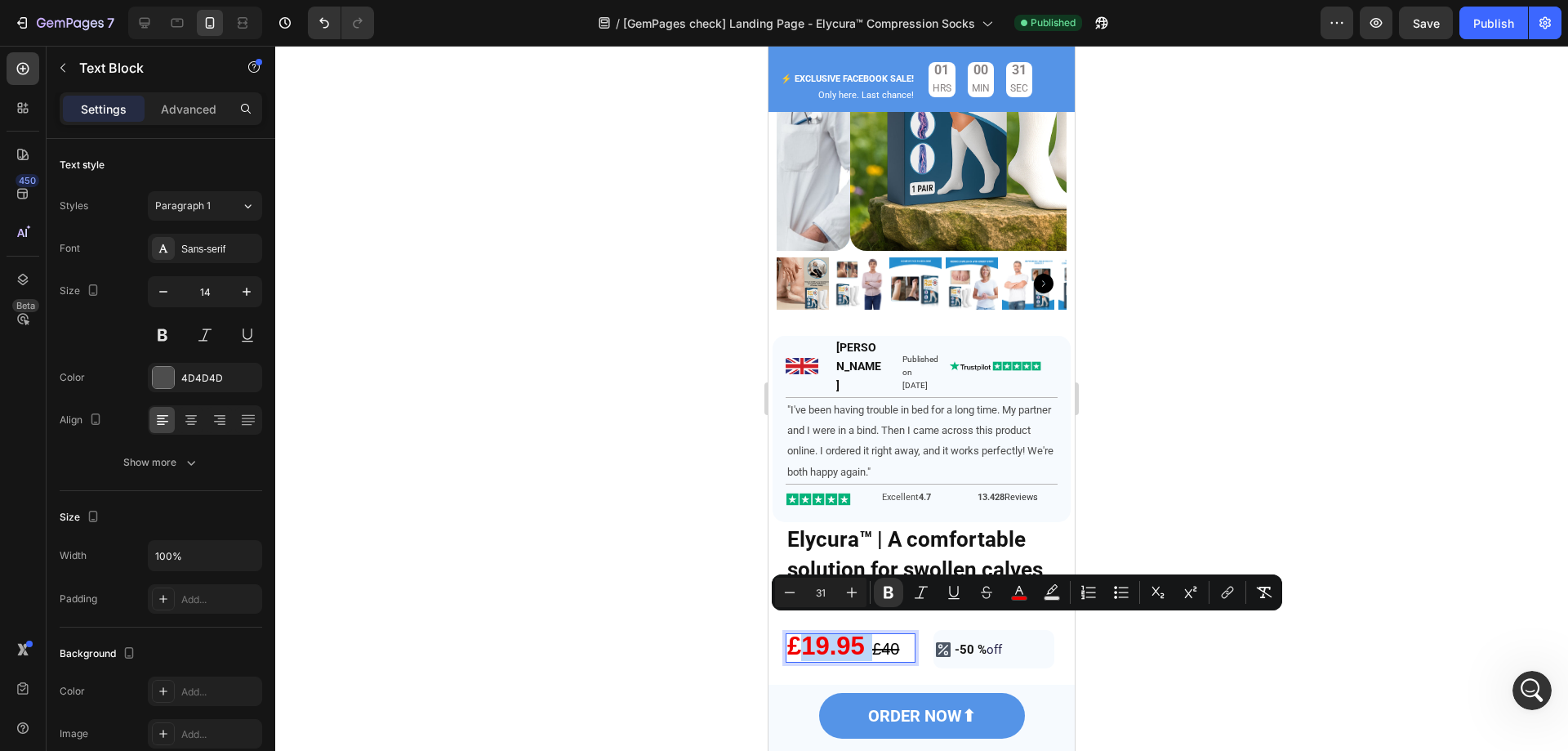
click at [811, 634] on strong "£19.95" at bounding box center [826, 645] width 78 height 29
drag, startPoint x: 805, startPoint y: 634, endPoint x: 824, endPoint y: 634, distance: 19.0
click at [824, 634] on strong "£19.95" at bounding box center [826, 645] width 78 height 29
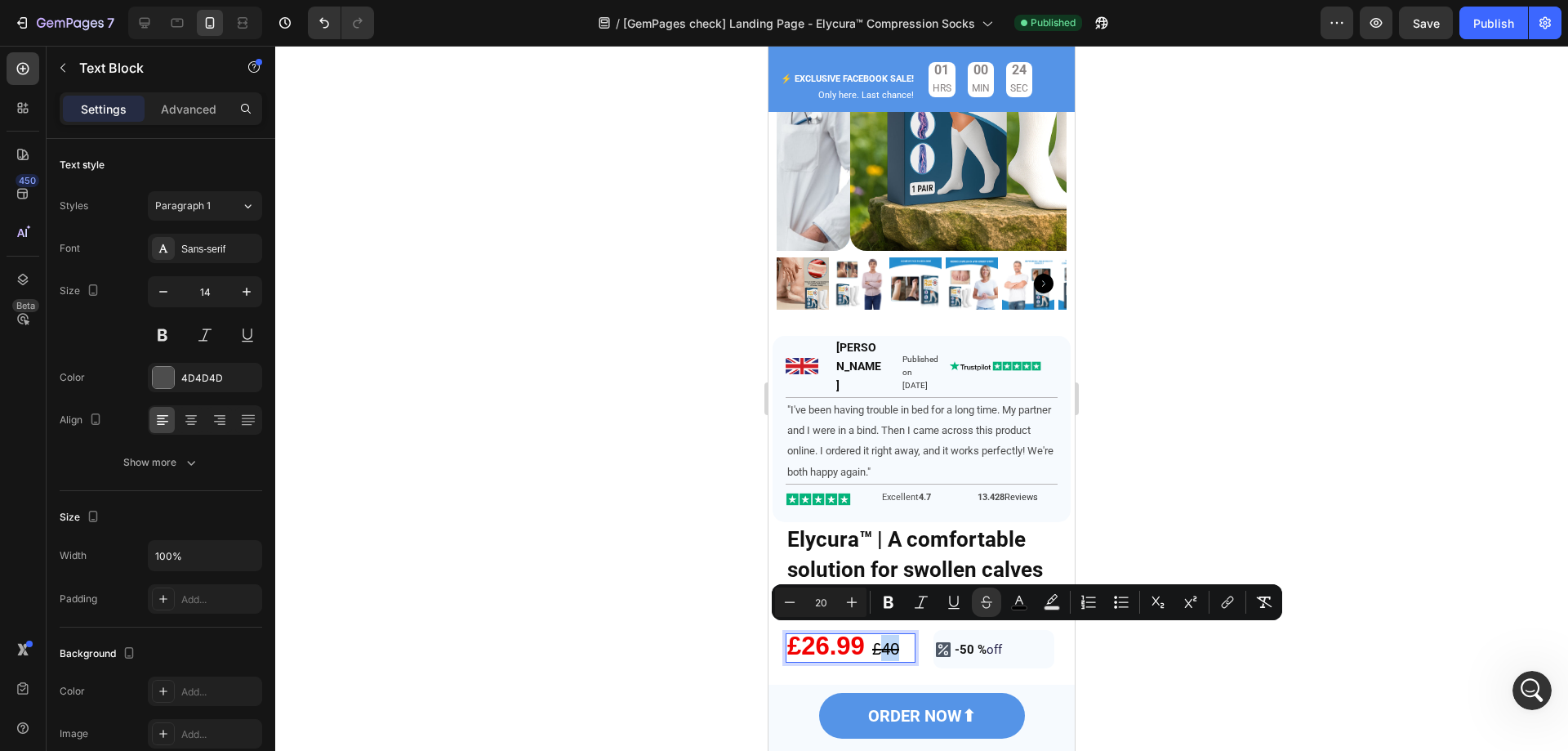
drag, startPoint x: 883, startPoint y: 637, endPoint x: 907, endPoint y: 632, distance: 24.5
click at [907, 635] on p "£26.99 £ 40" at bounding box center [850, 648] width 126 height 26
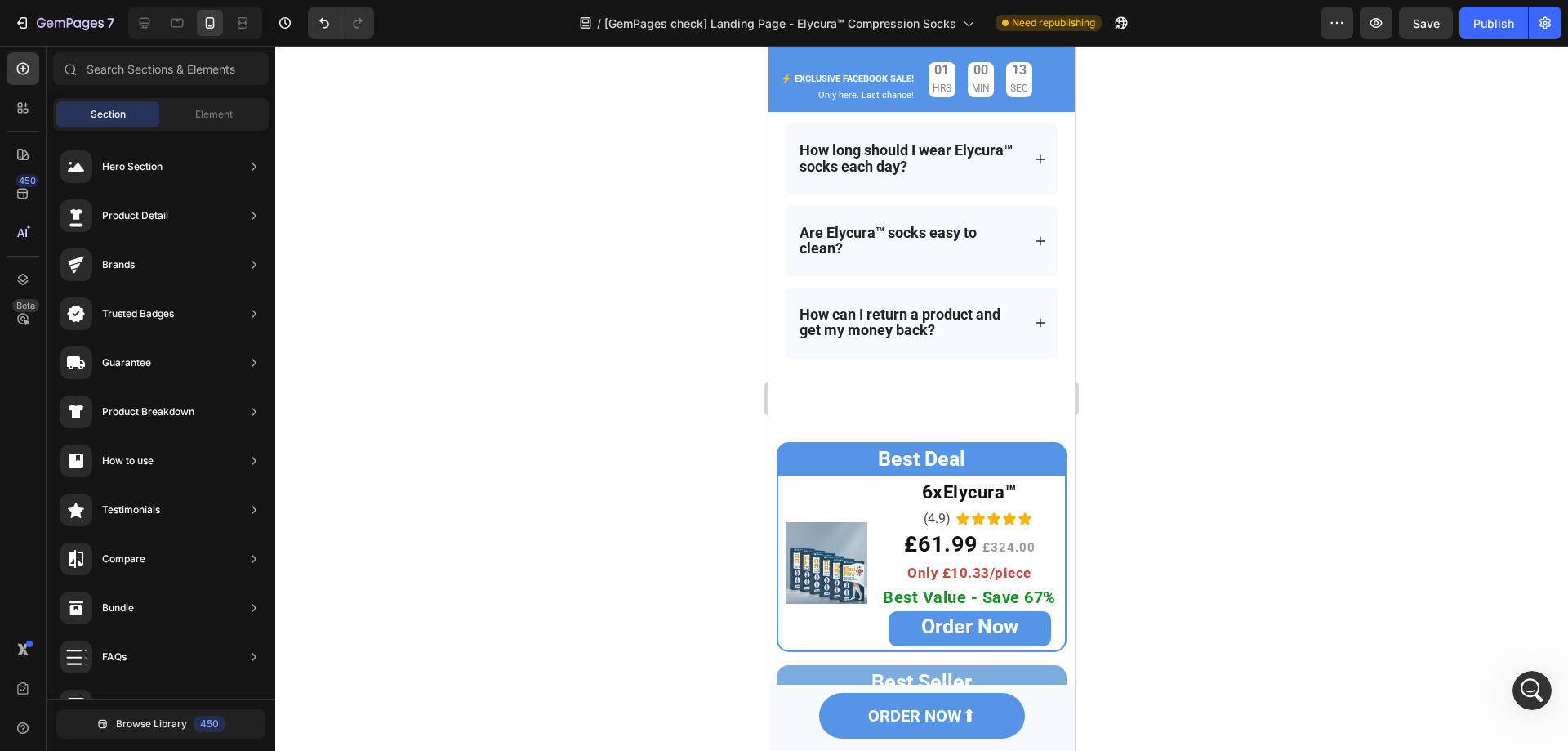
scroll to position [5963, 0]
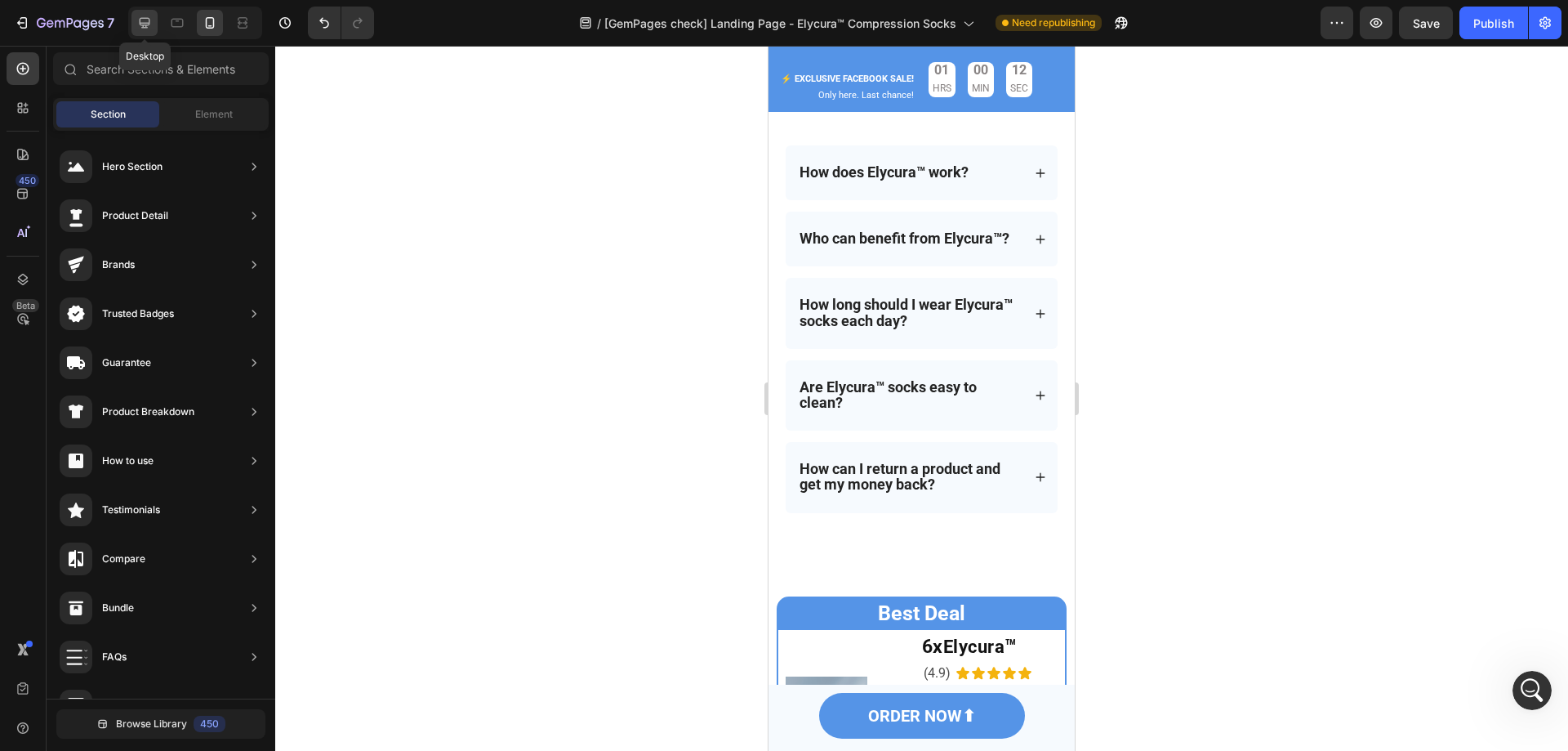
click at [143, 11] on div at bounding box center [145, 23] width 26 height 26
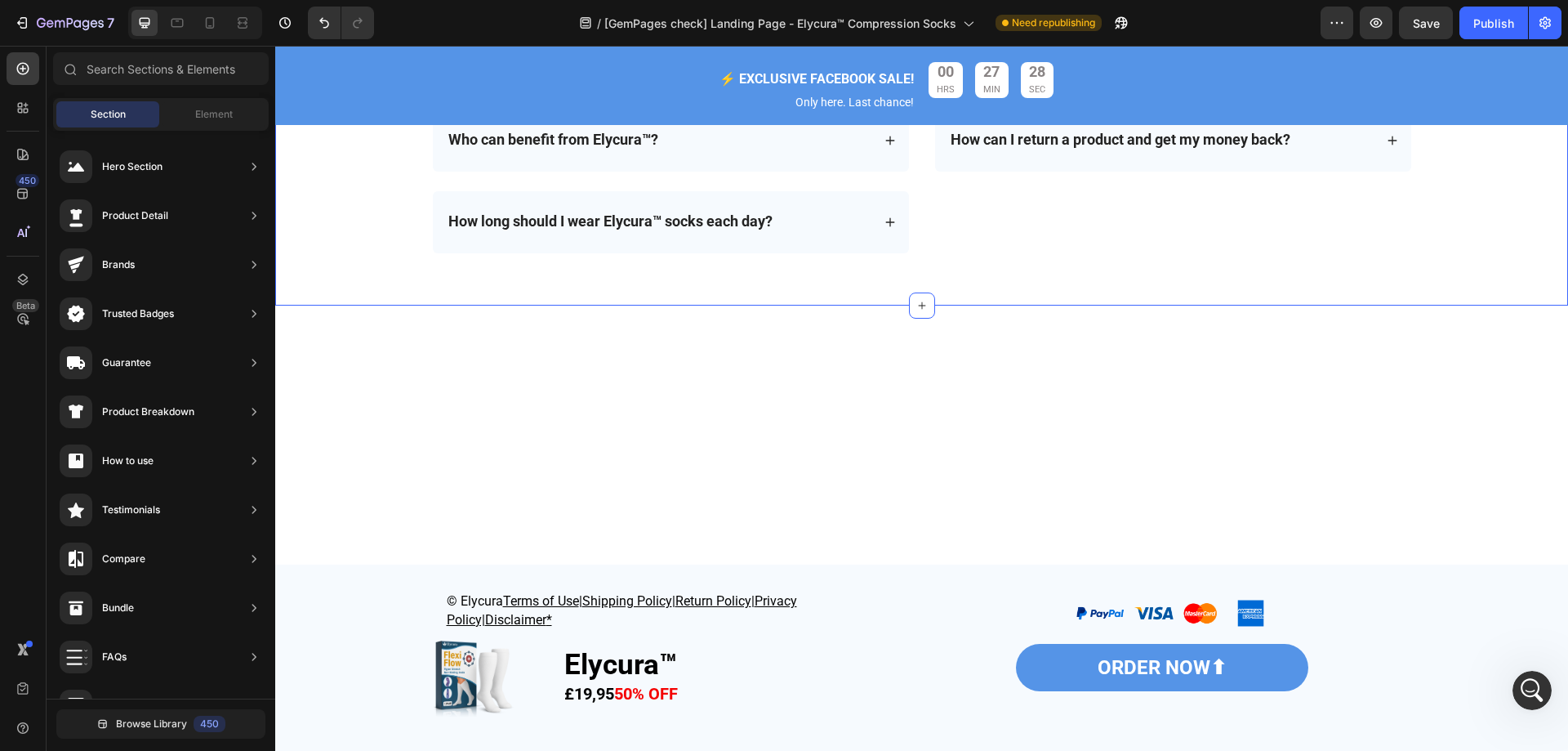
scroll to position [4656, 0]
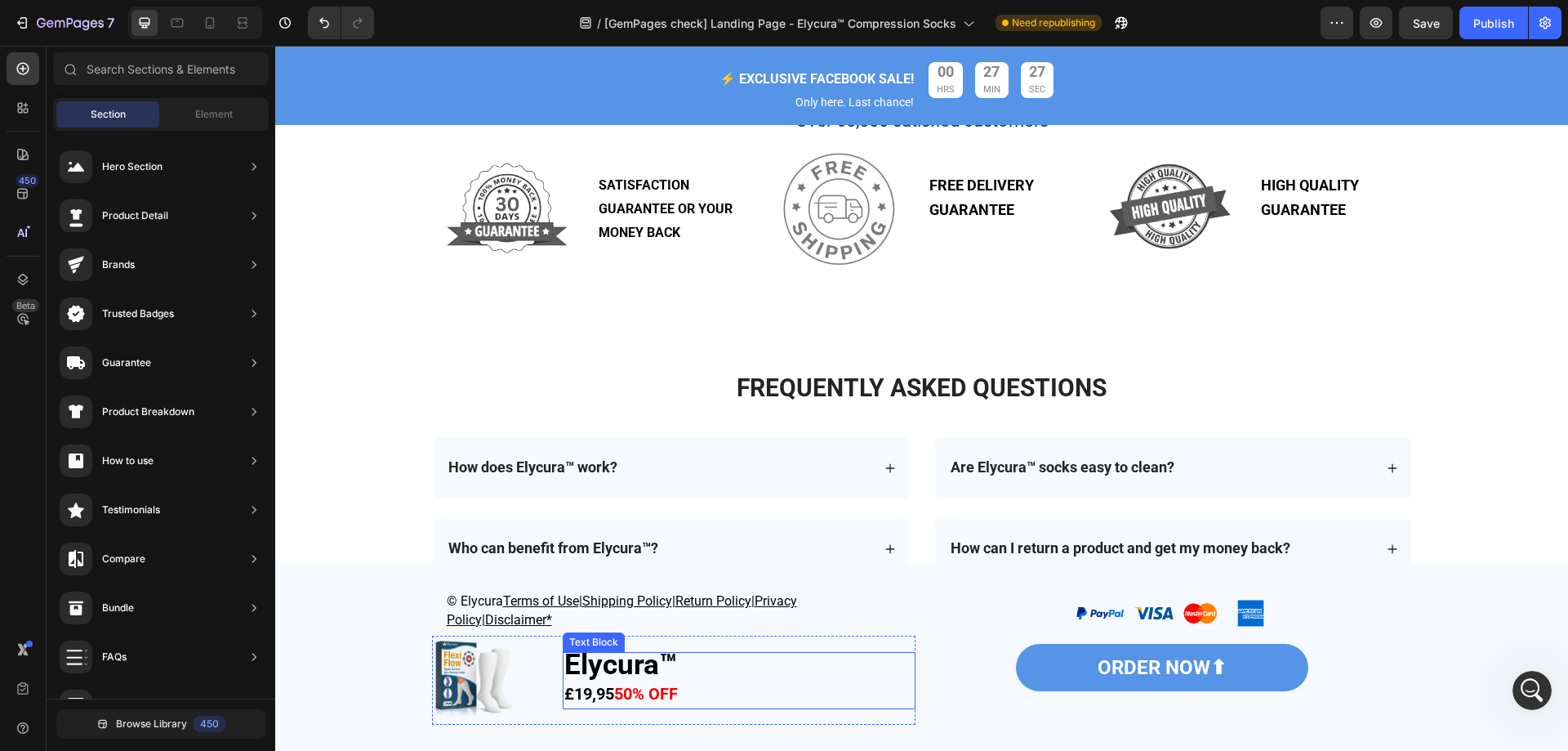
click at [582, 699] on strong "£19,95" at bounding box center [589, 693] width 50 height 19
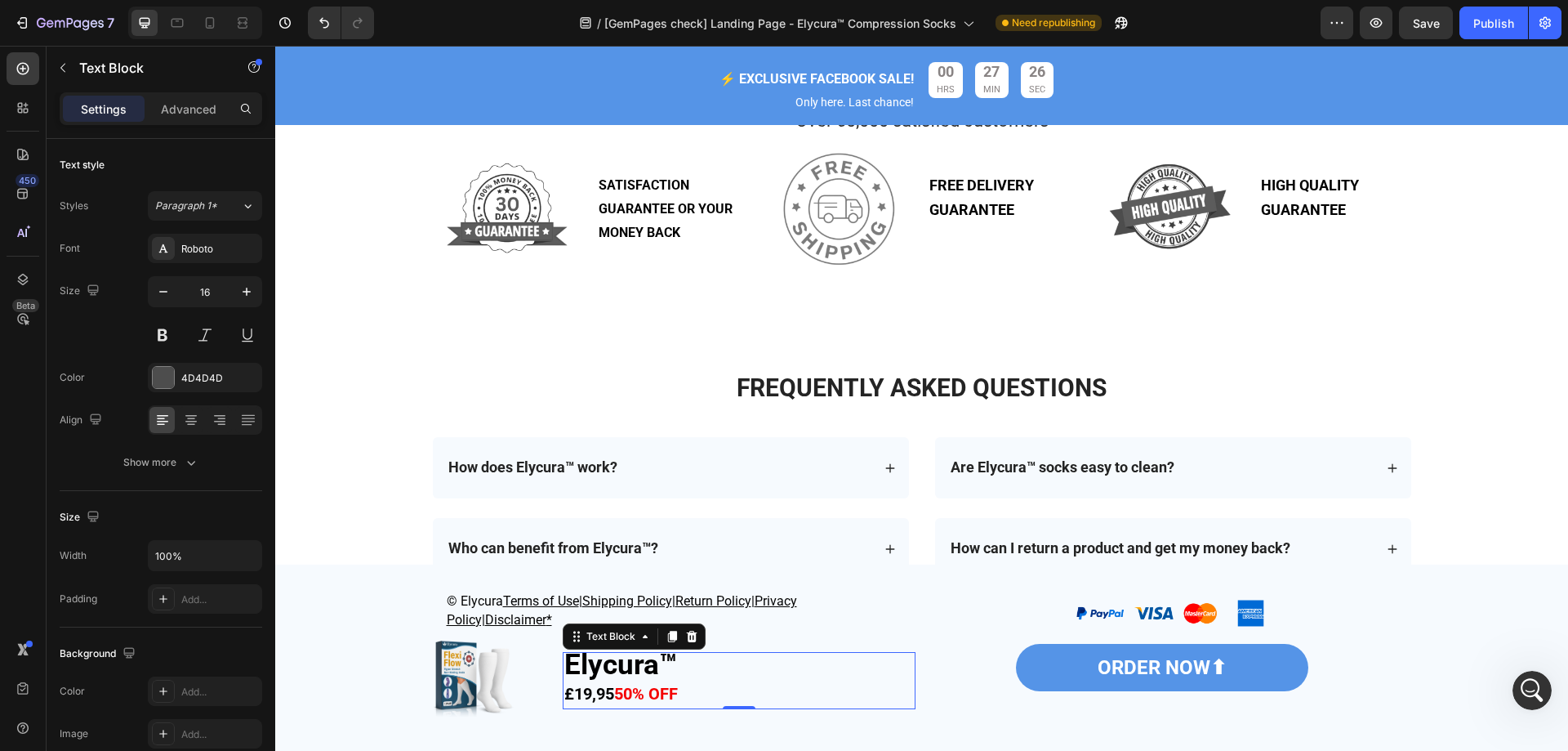
click at [582, 699] on strong "£19,95" at bounding box center [589, 693] width 50 height 19
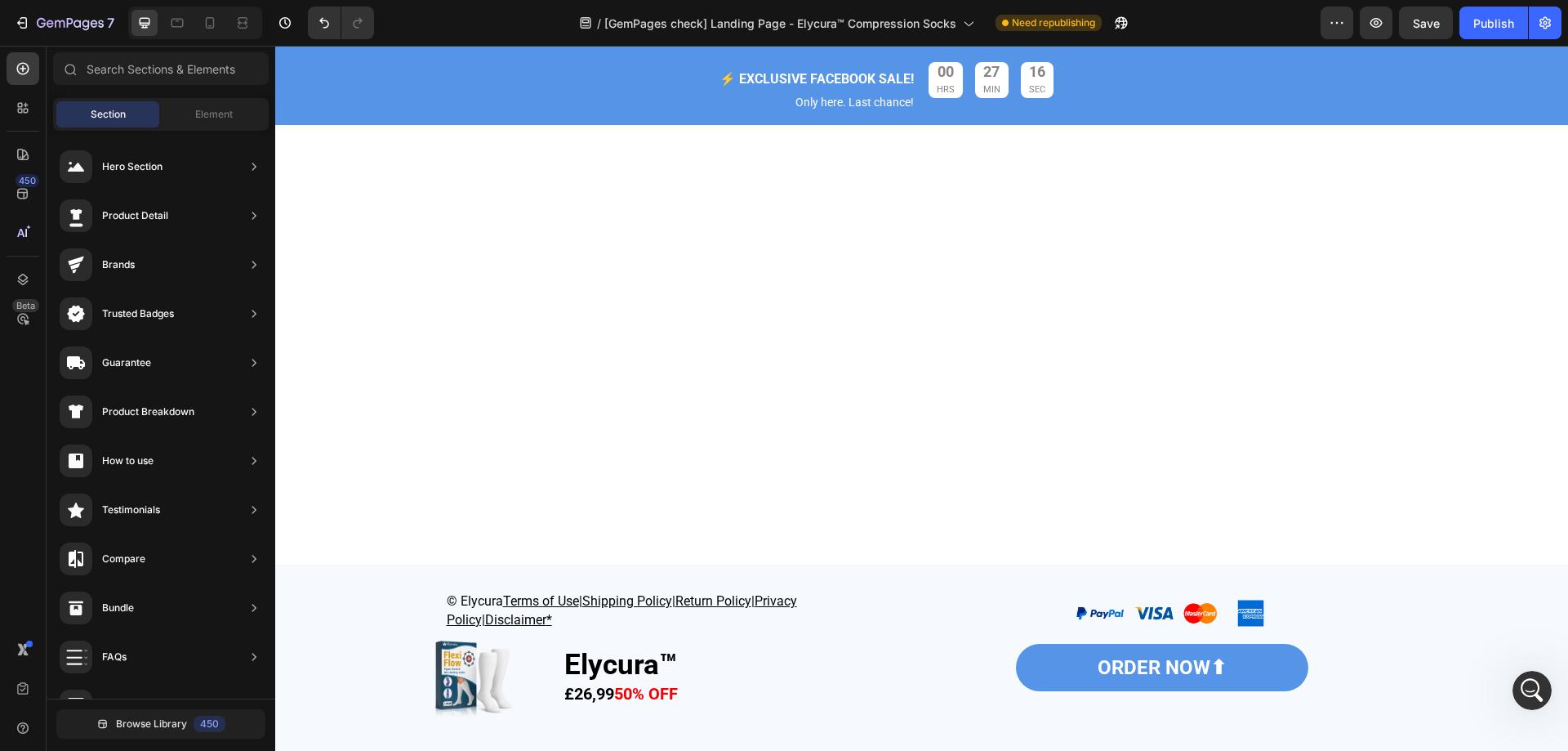
scroll to position [0, 0]
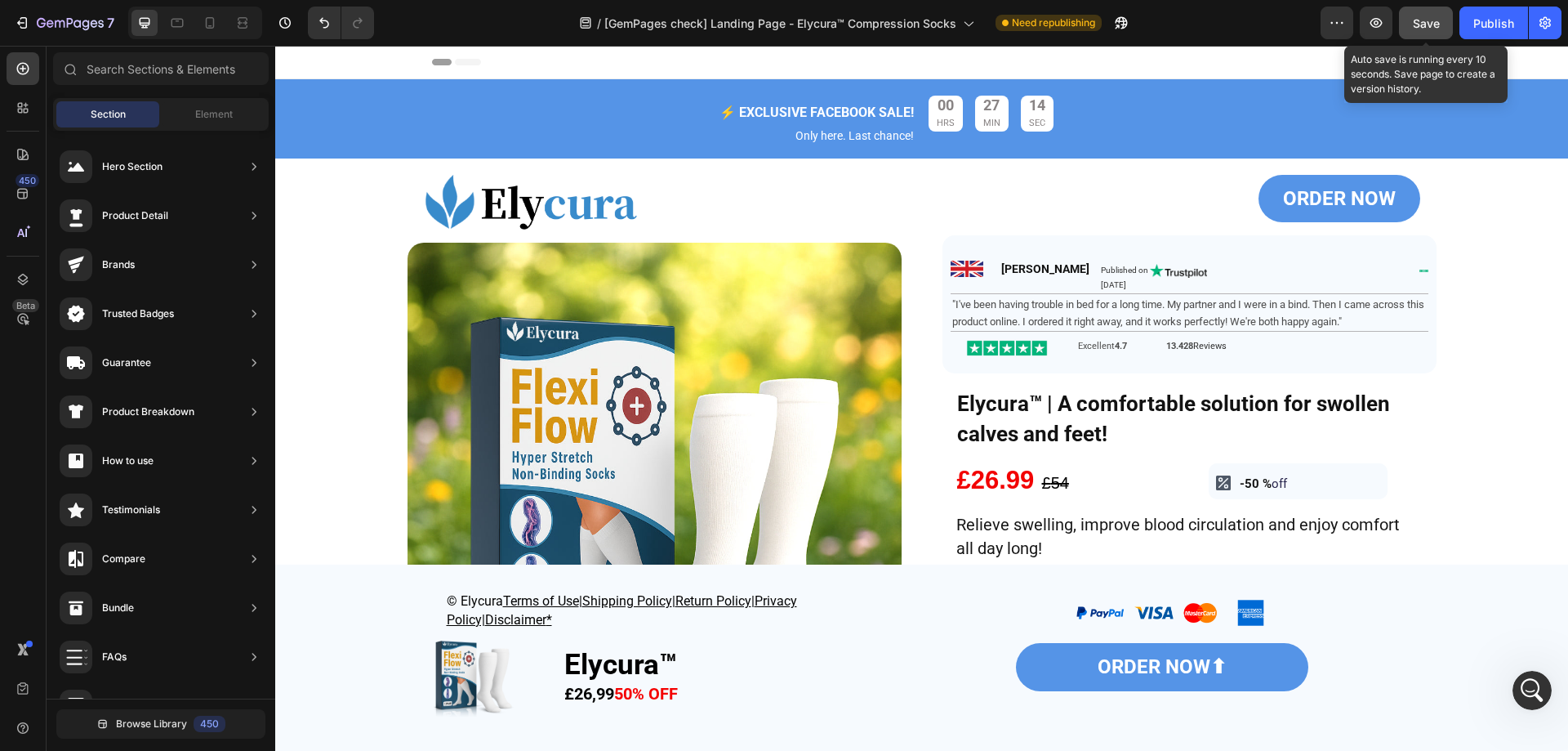
click at [1415, 34] on button "Save" at bounding box center [1426, 22] width 54 height 32
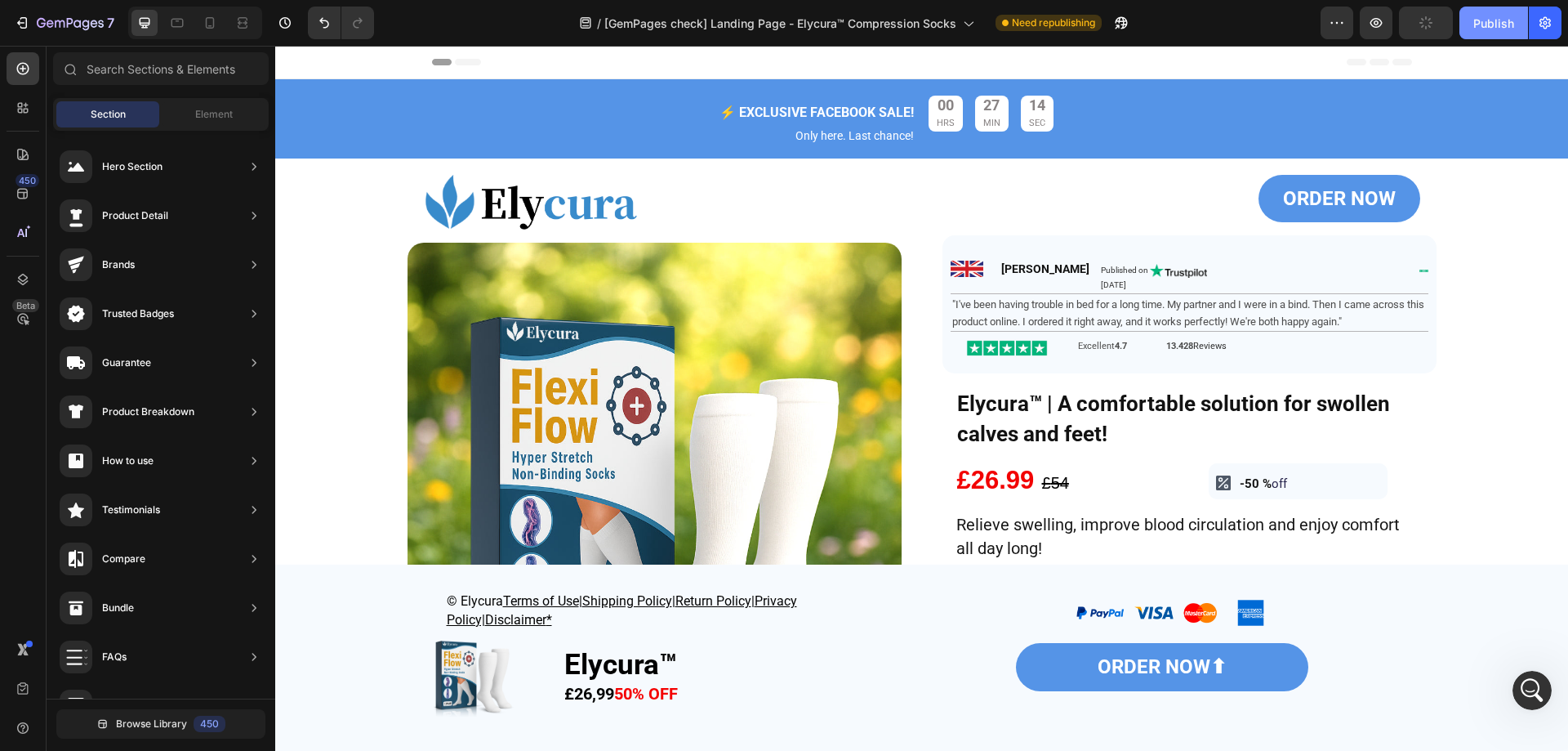
click at [1480, 20] on div "Publish" at bounding box center [1494, 24] width 41 height 17
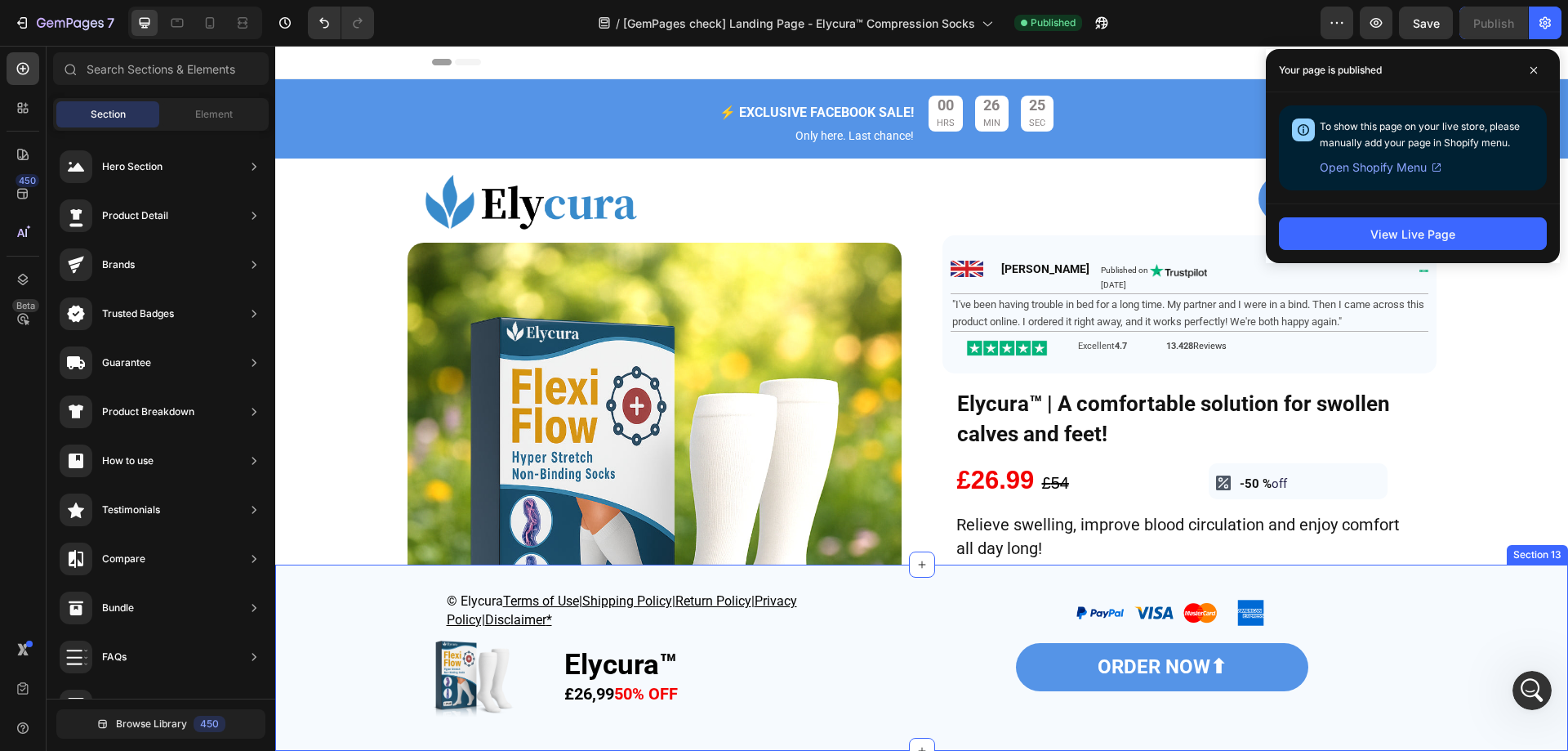
click at [399, 701] on div "© Elycura Terms of Use | Shipping Policy | Return Policy | Privacy Policy| Disc…" at bounding box center [922, 658] width 1293 height 134
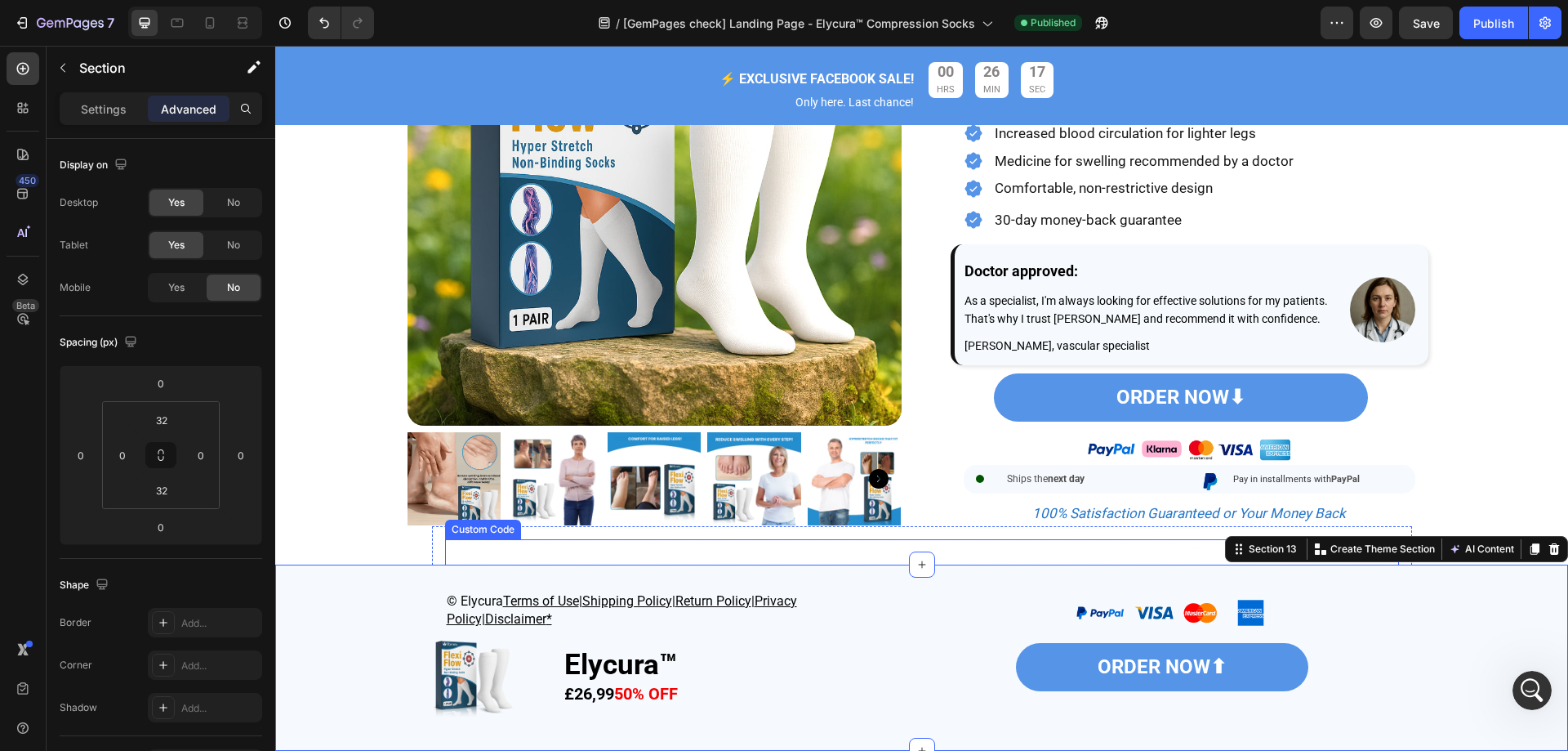
scroll to position [245, 0]
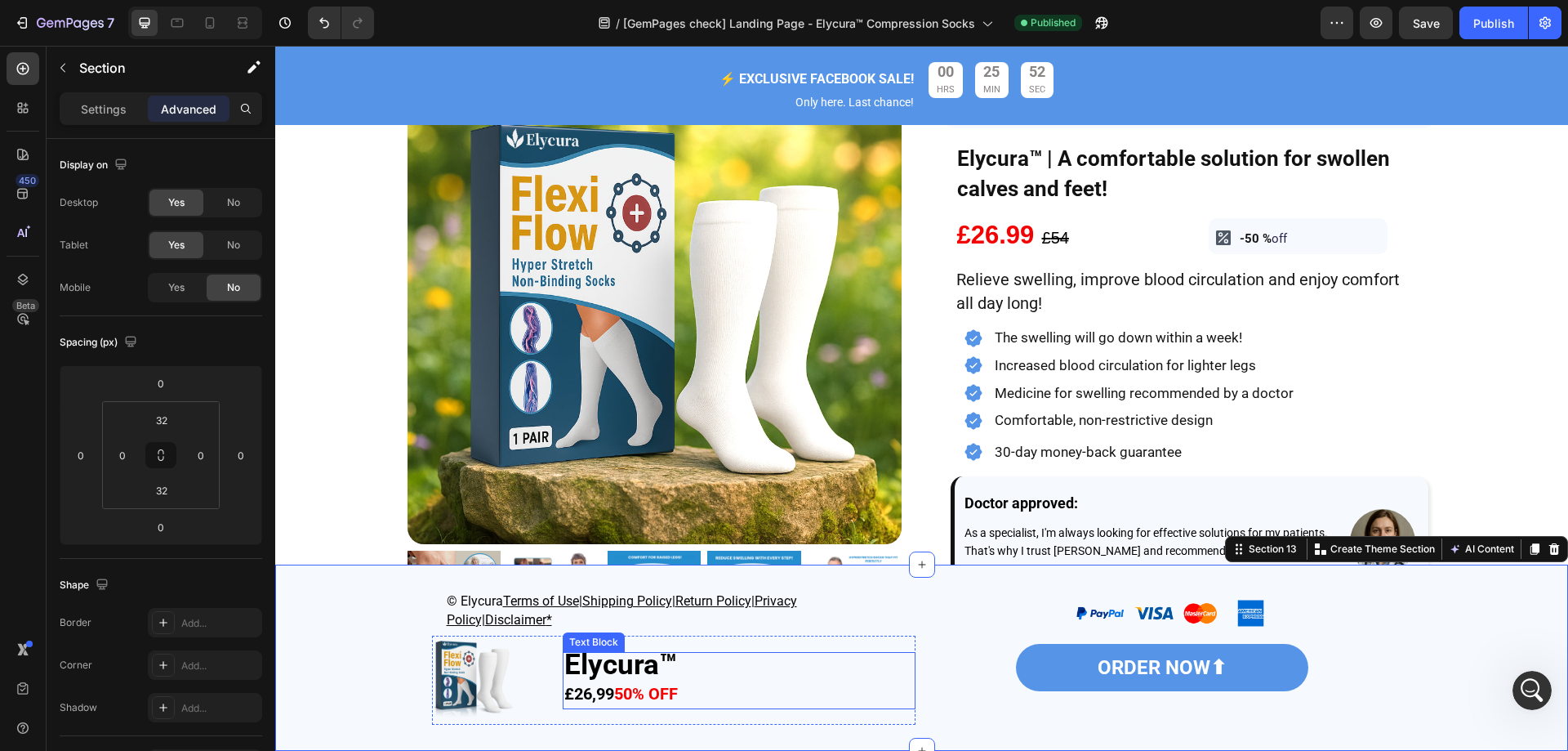
click at [585, 695] on strong "£26,99" at bounding box center [589, 693] width 50 height 19
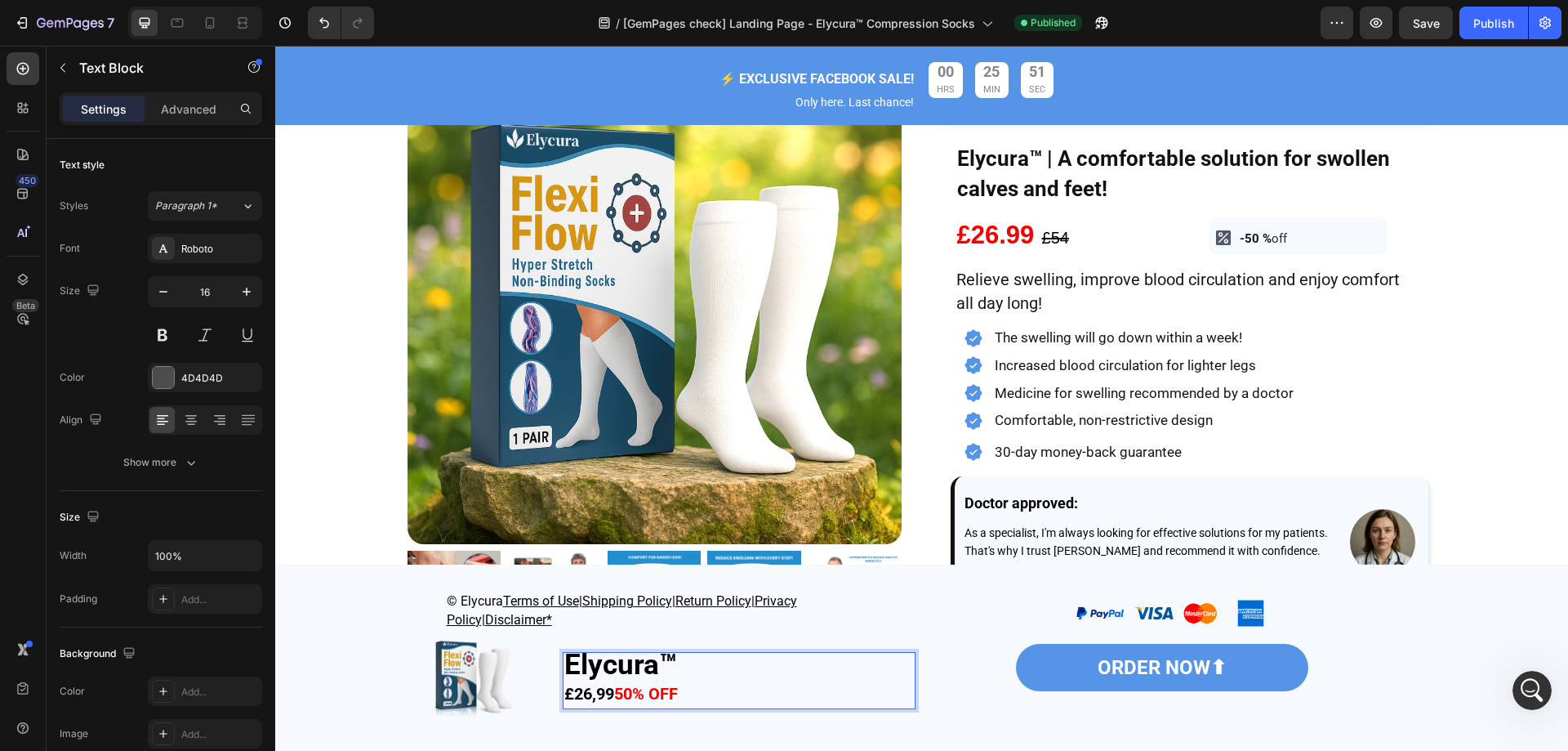
click at [590, 693] on strong "£26,99" at bounding box center [589, 693] width 50 height 19
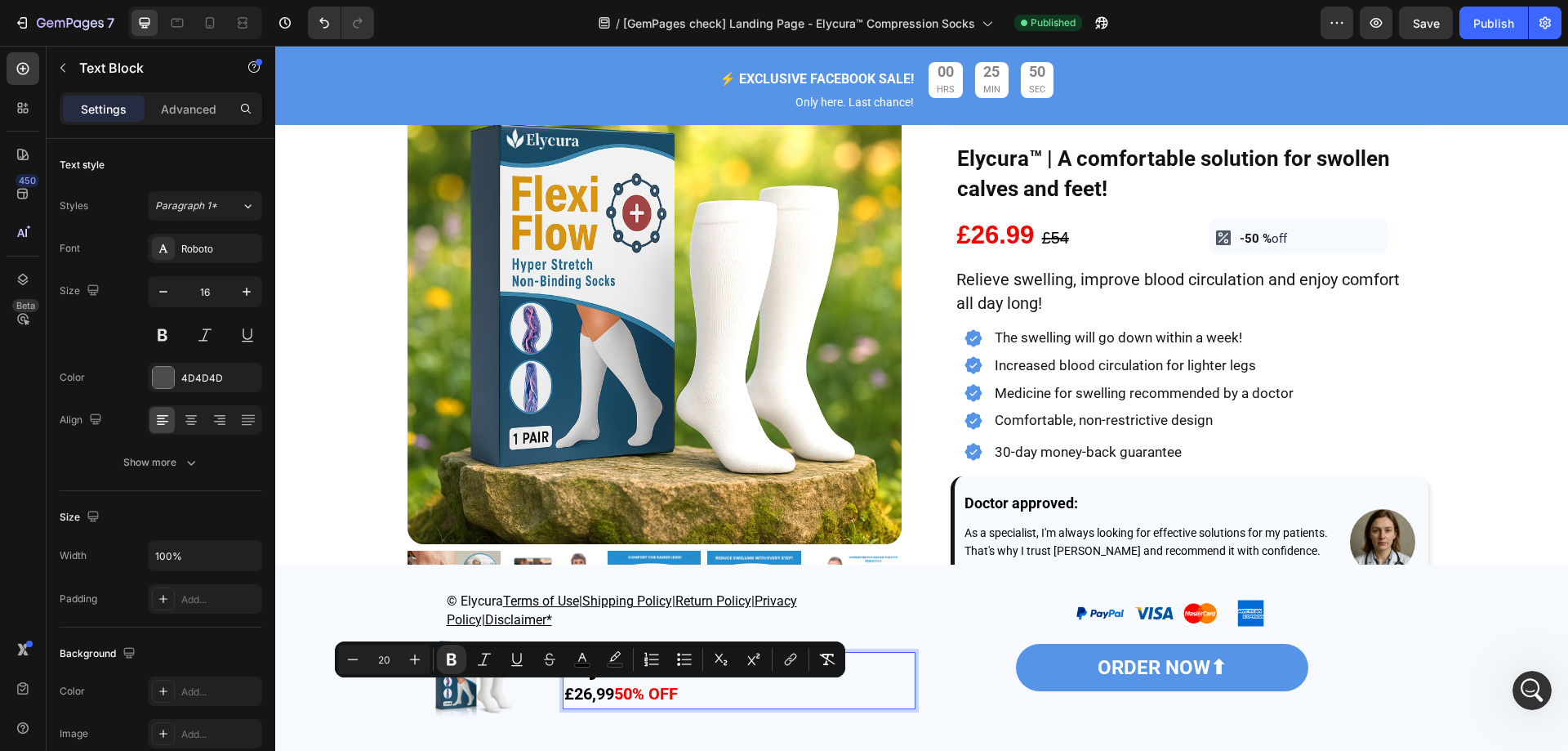
click at [590, 693] on strong "£26,99" at bounding box center [589, 693] width 50 height 19
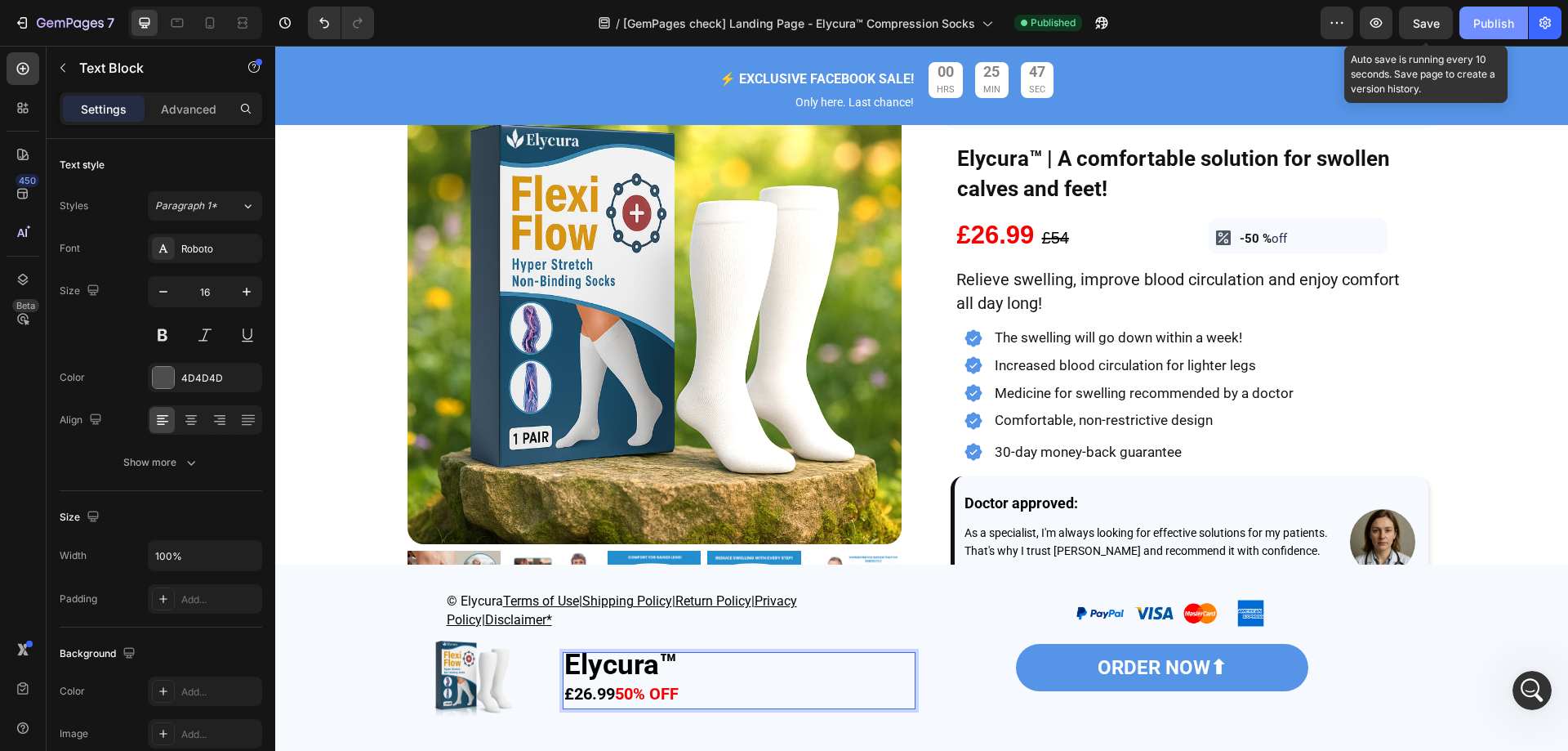
drag, startPoint x: 1436, startPoint y: 7, endPoint x: 1479, endPoint y: 30, distance: 48.8
click at [1435, 7] on button "Save" at bounding box center [1426, 22] width 54 height 32
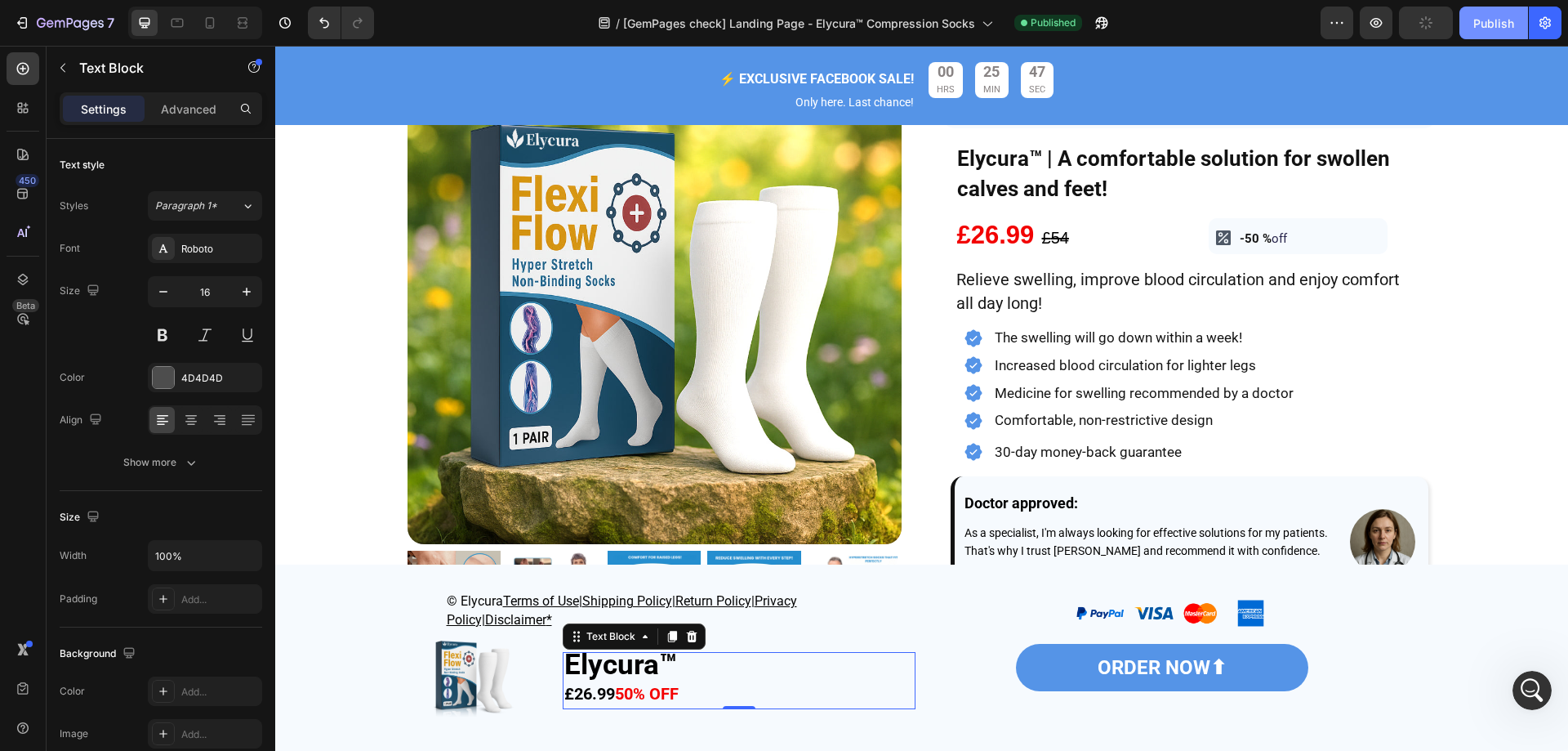
click at [1486, 29] on div "Publish" at bounding box center [1494, 24] width 41 height 17
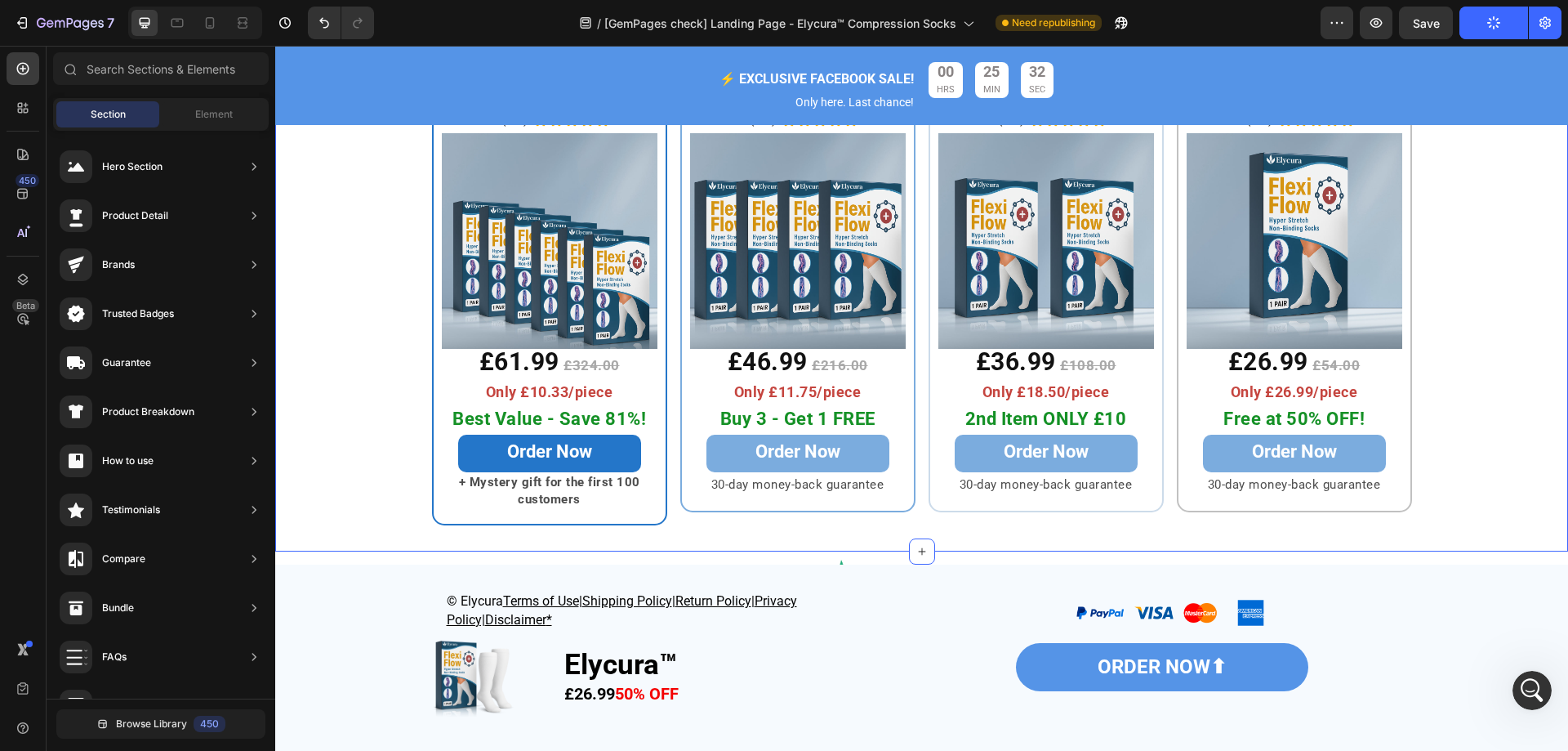
scroll to position [4605, 0]
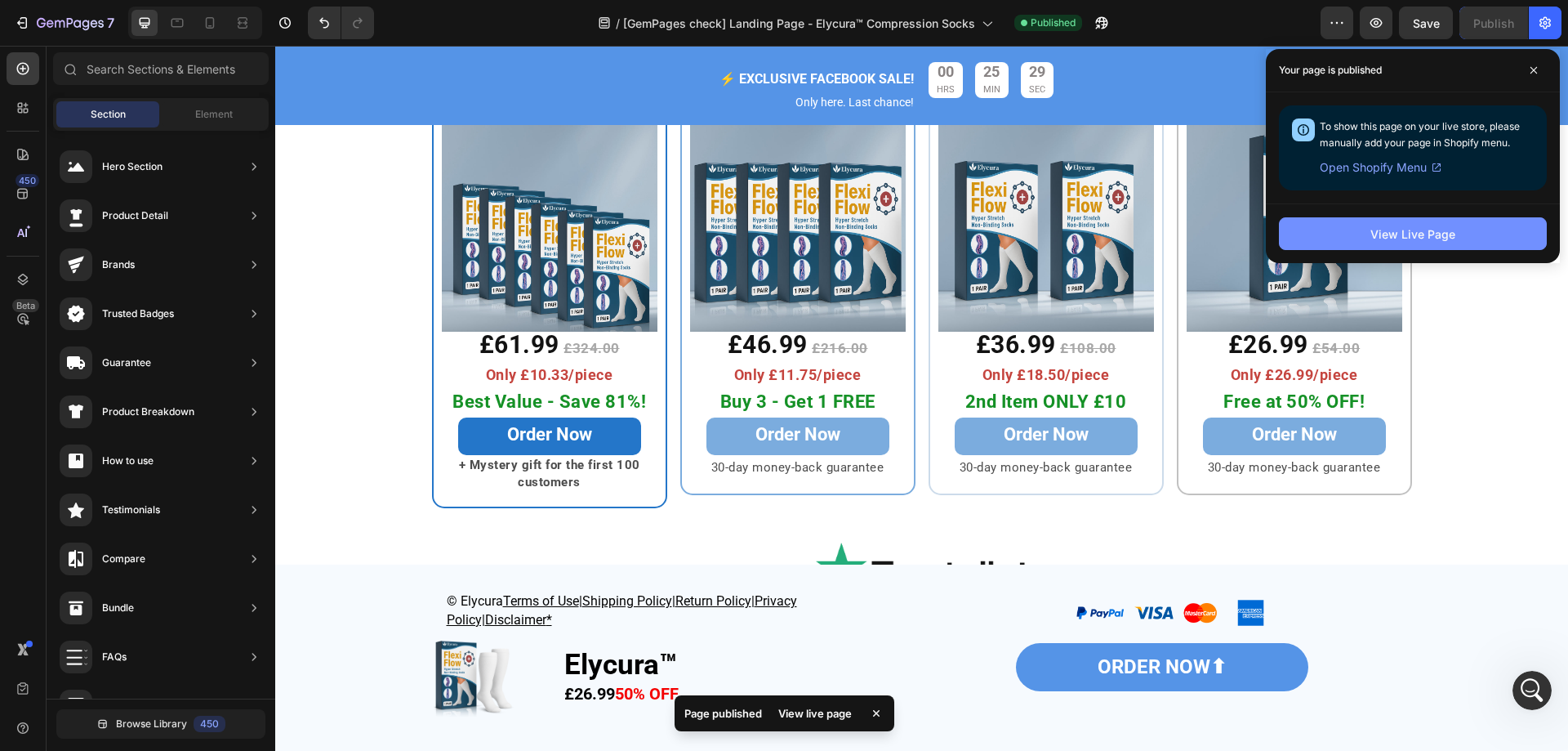
click at [1421, 242] on div "View Live Page" at bounding box center [1413, 234] width 85 height 17
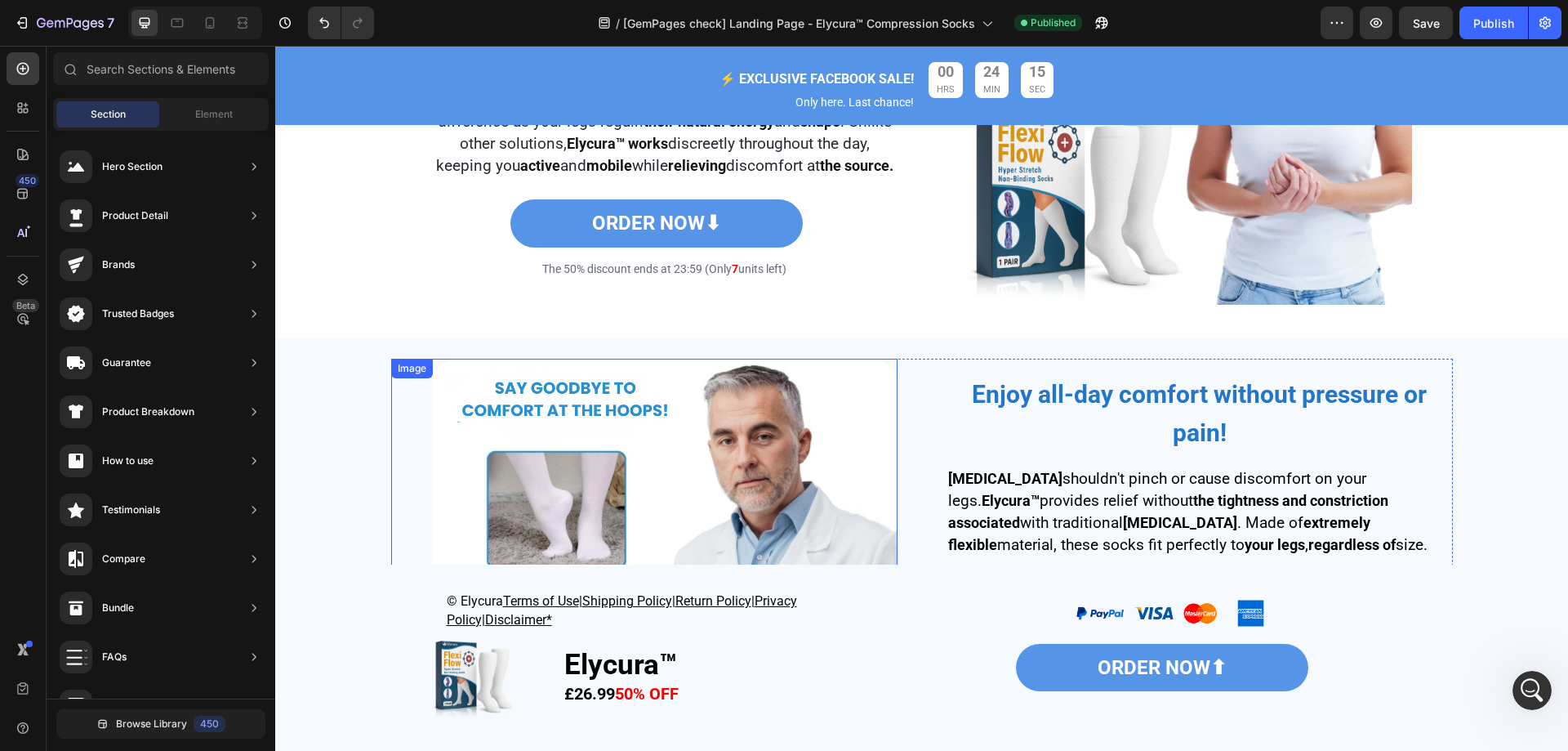
scroll to position [2236, 0]
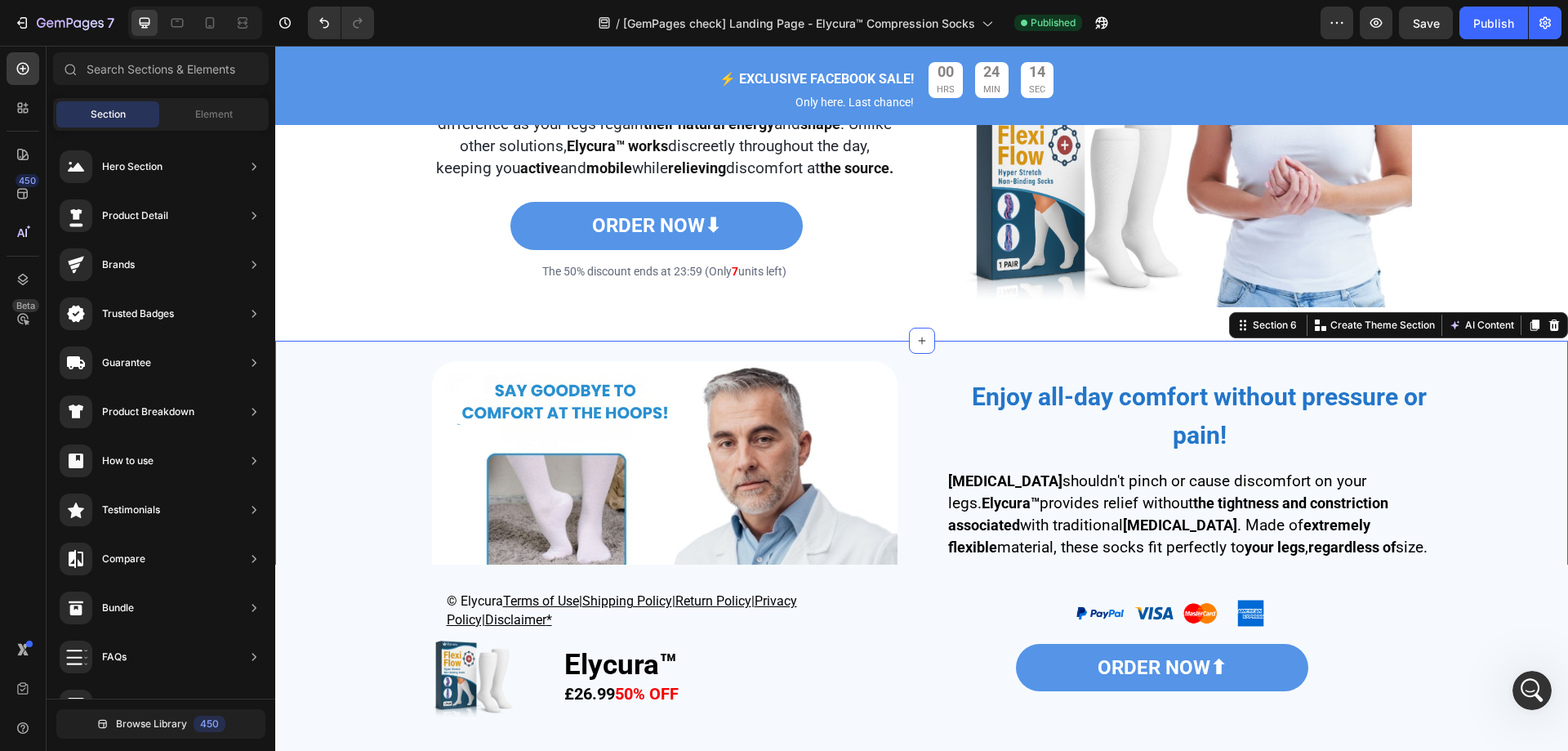
click at [400, 366] on div "Image Enjoy all-day comfort without pressure or pain! Heading [MEDICAL_DATA] sh…" at bounding box center [922, 594] width 1269 height 490
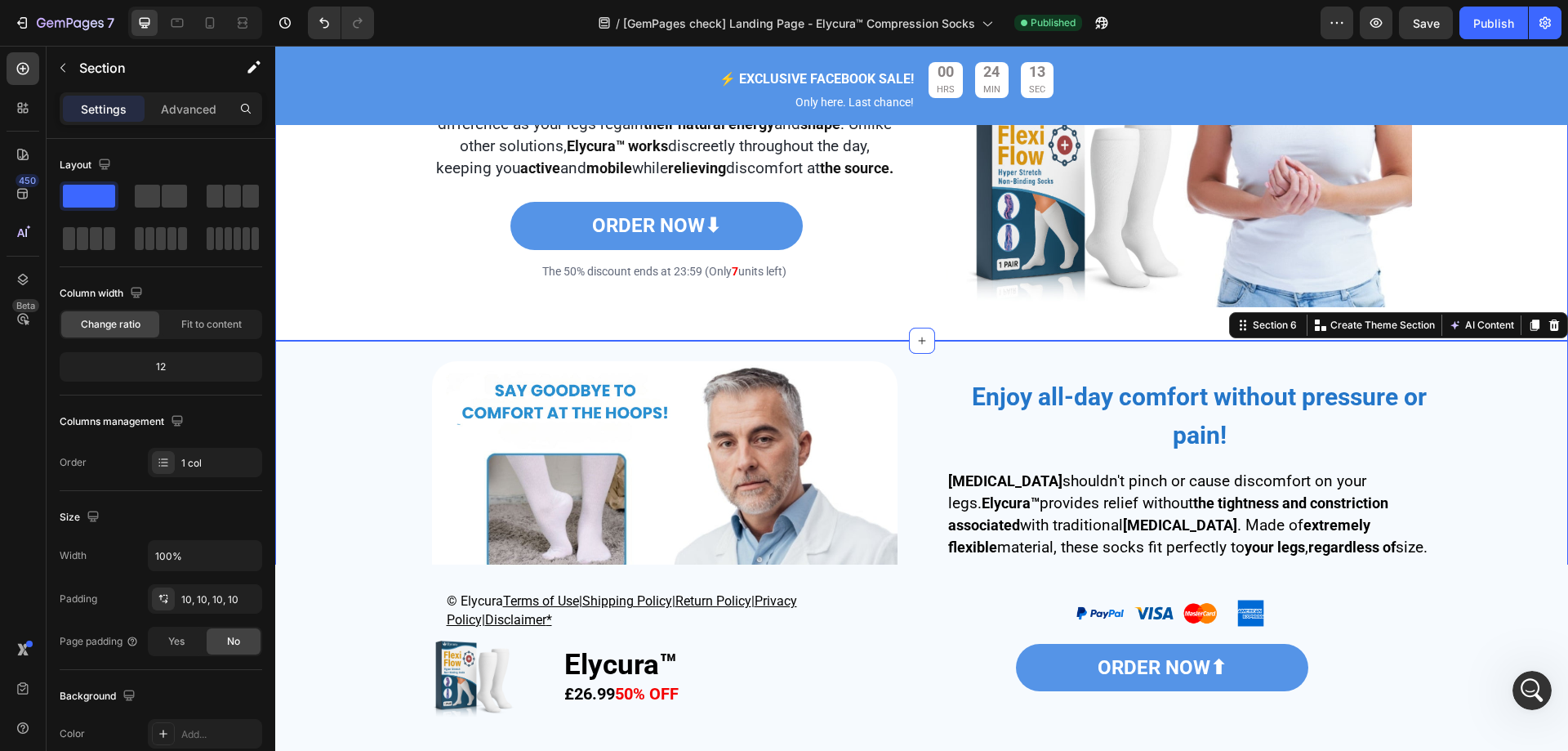
click at [358, 302] on div "Improves blood circulation and removes excess fluids naturally! Heading Leg [ME…" at bounding box center [922, 80] width 1277 height 503
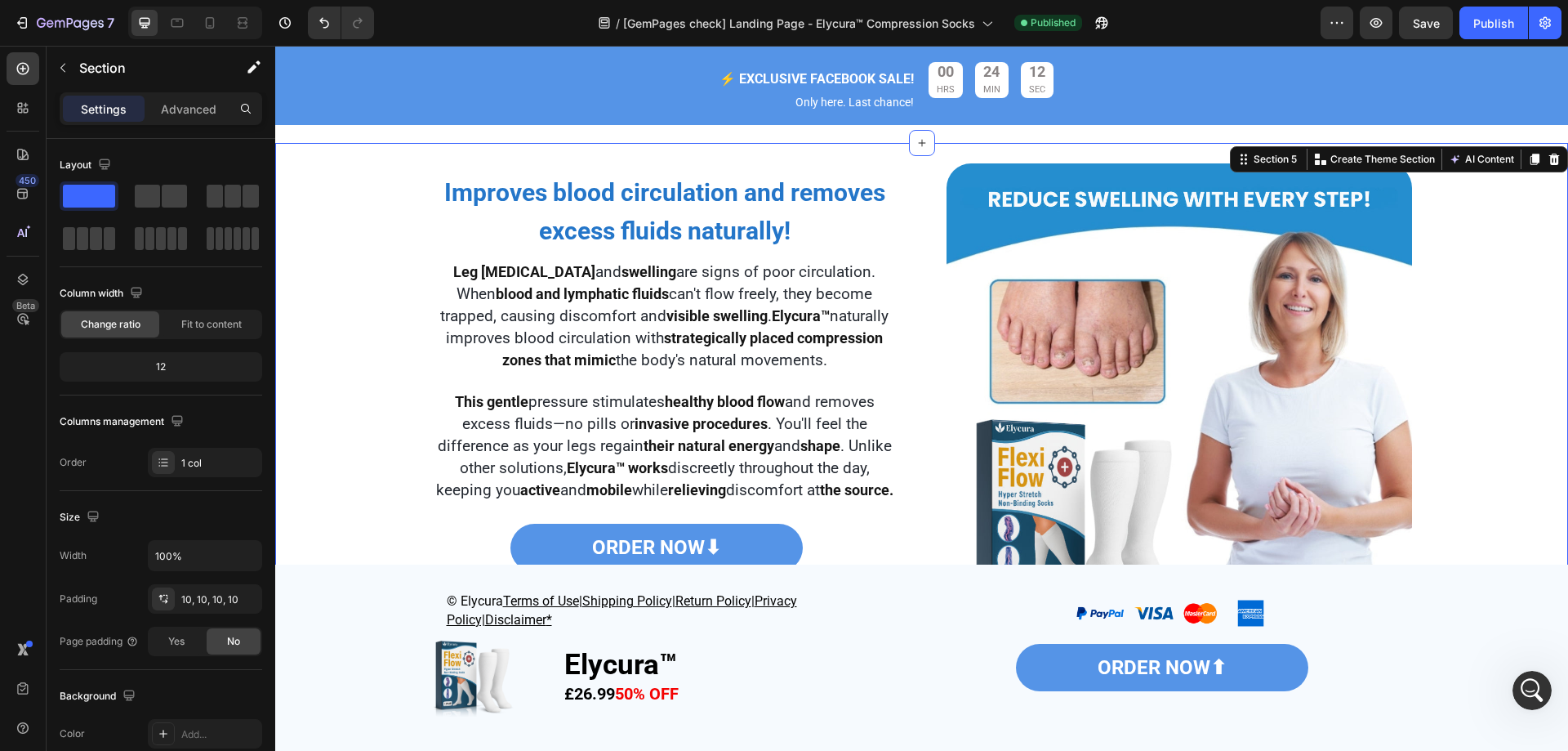
scroll to position [1745, 0]
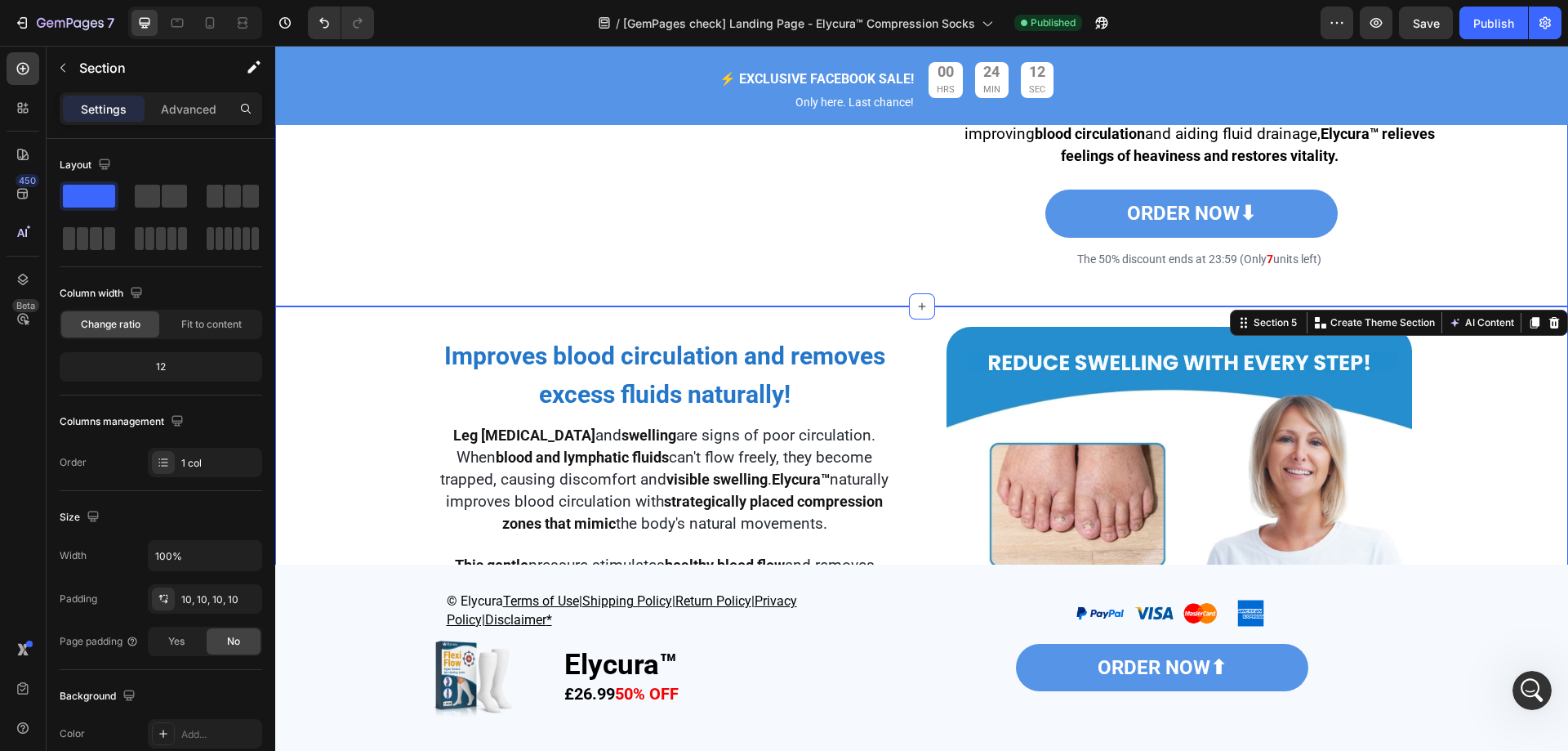
click at [352, 283] on div "Image Say goodbye to heavy, aching legs! Heading Heavy, tired legs can sap your…" at bounding box center [922, 113] width 1269 height 367
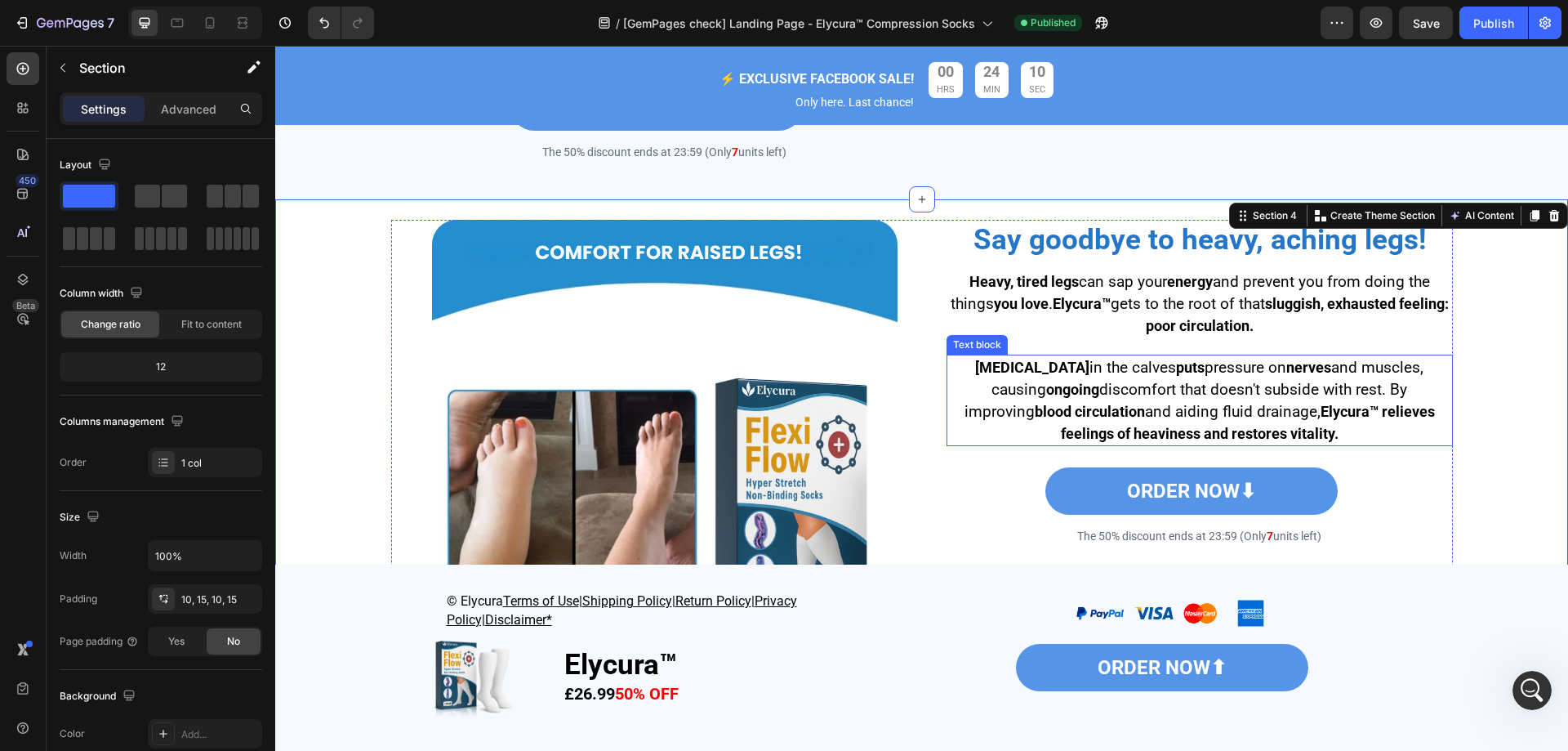
scroll to position [1418, 0]
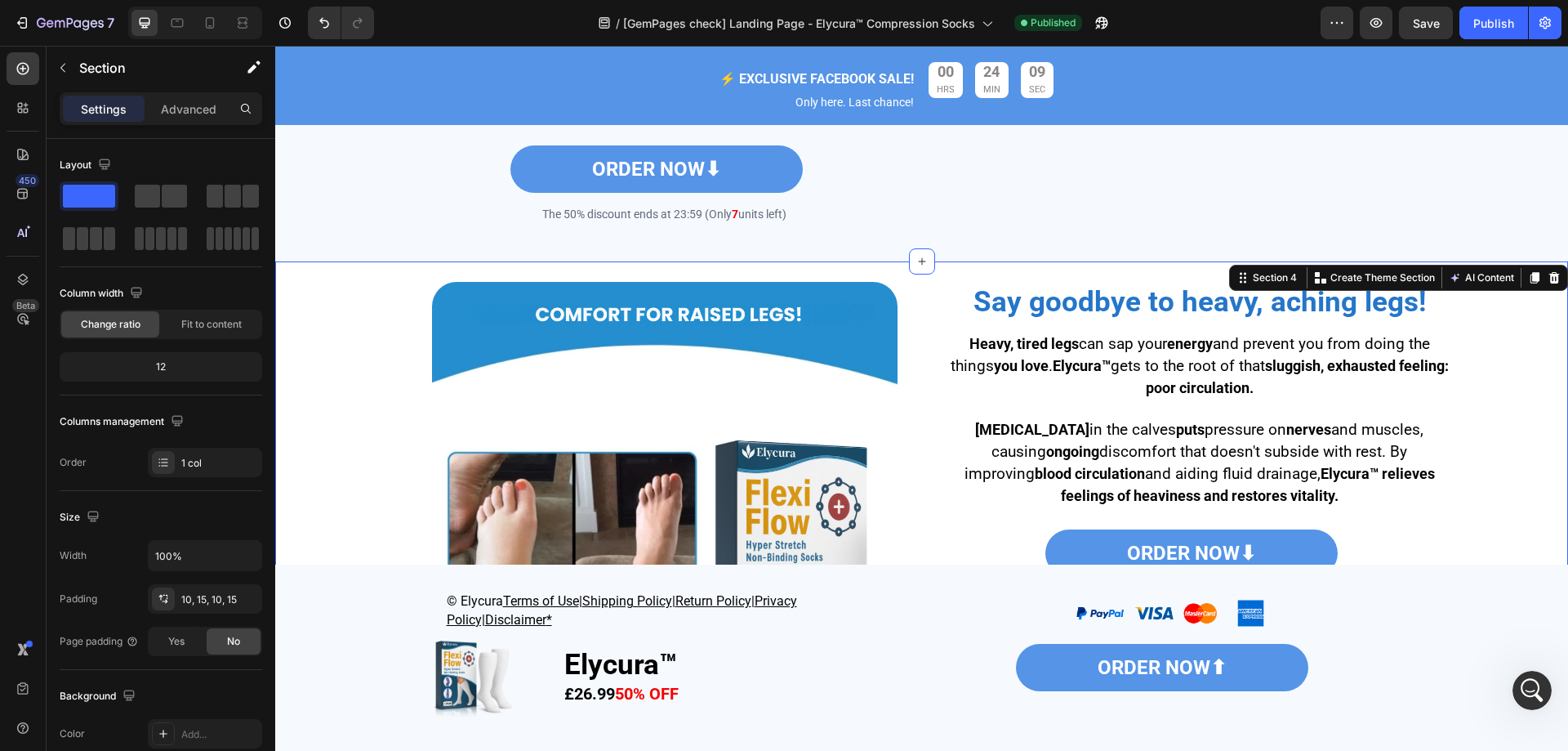
drag, startPoint x: 1516, startPoint y: 262, endPoint x: 1472, endPoint y: 290, distance: 52.2
click at [1528, 271] on icon at bounding box center [1534, 277] width 13 height 13
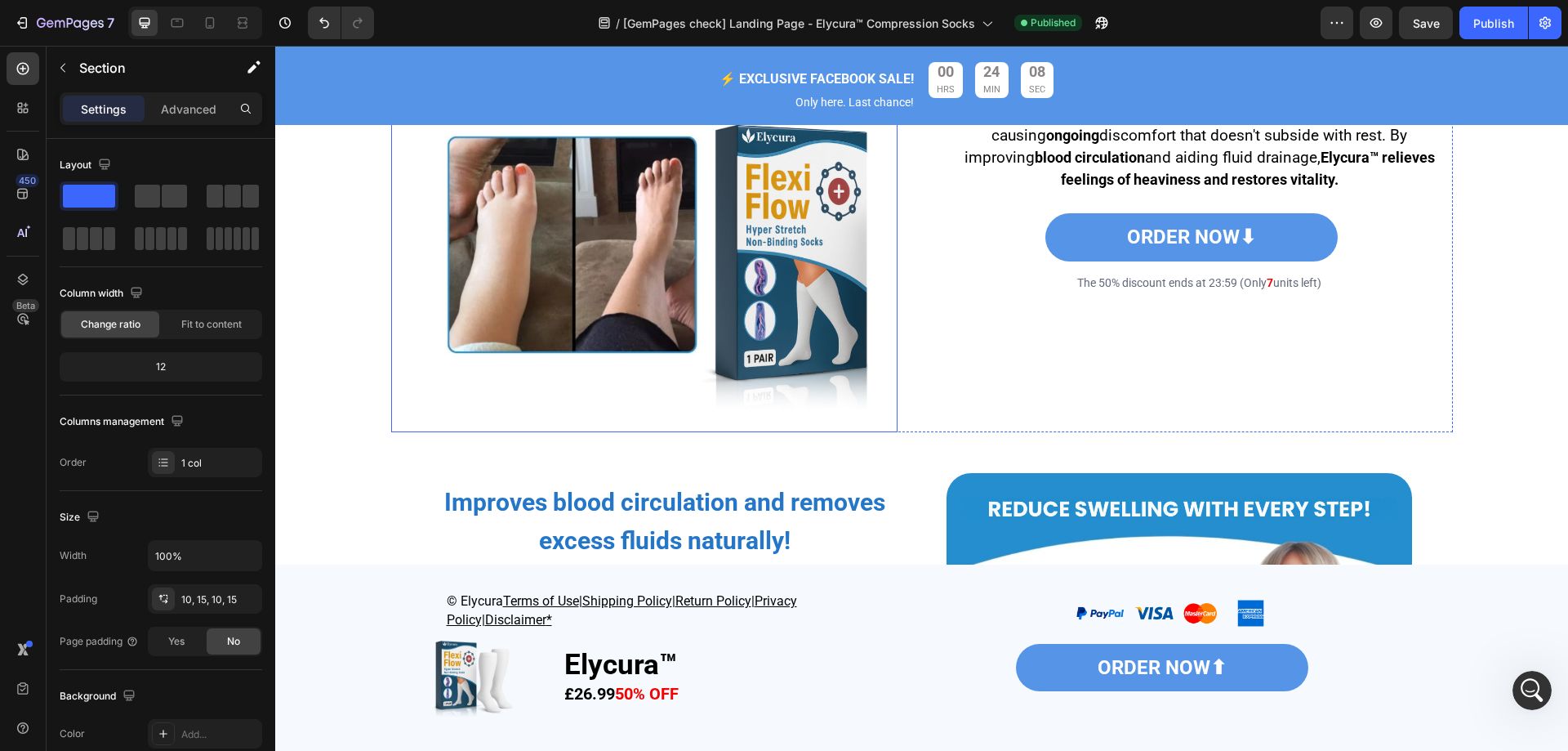
scroll to position [2236, 0]
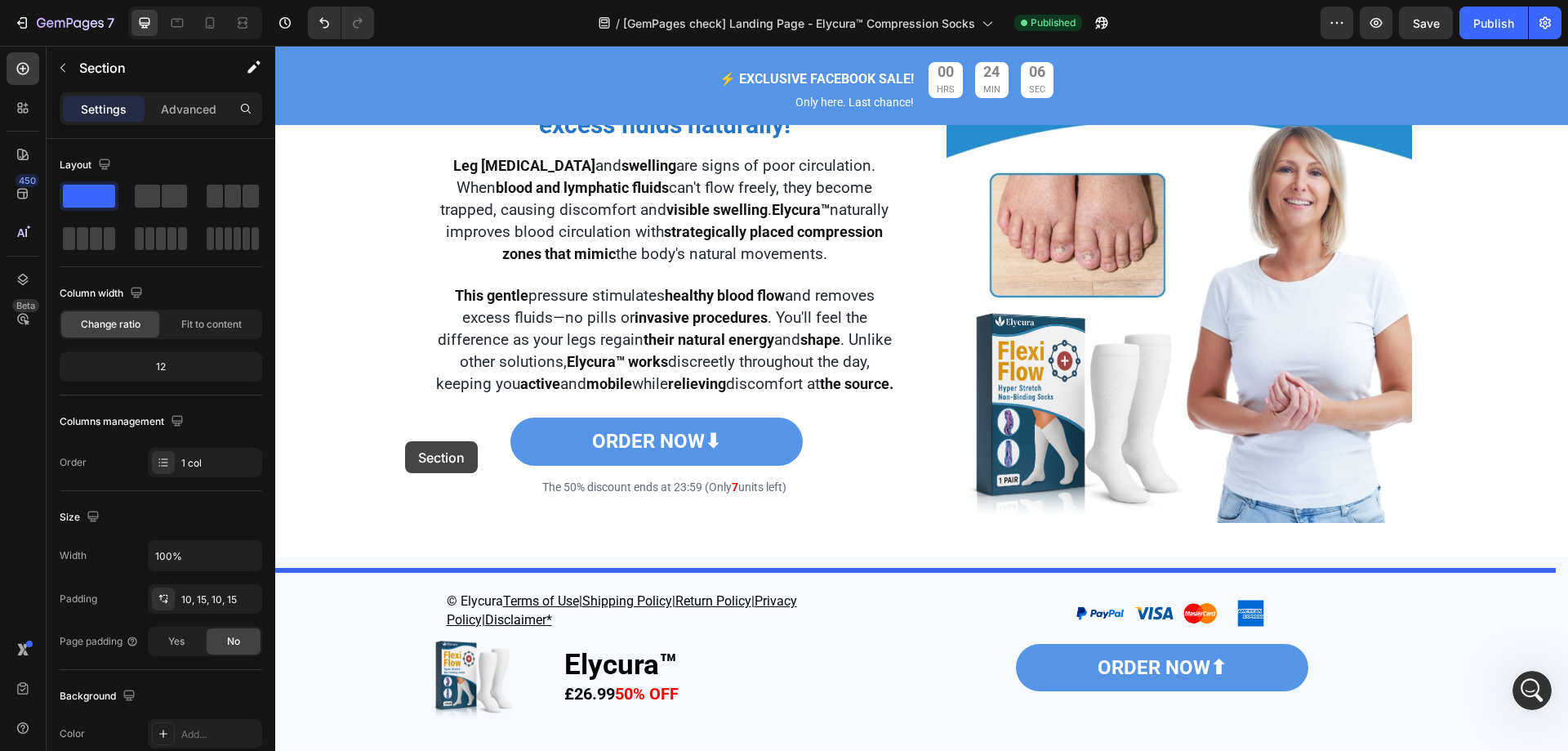
drag, startPoint x: 327, startPoint y: 320, endPoint x: 396, endPoint y: 441, distance: 139.3
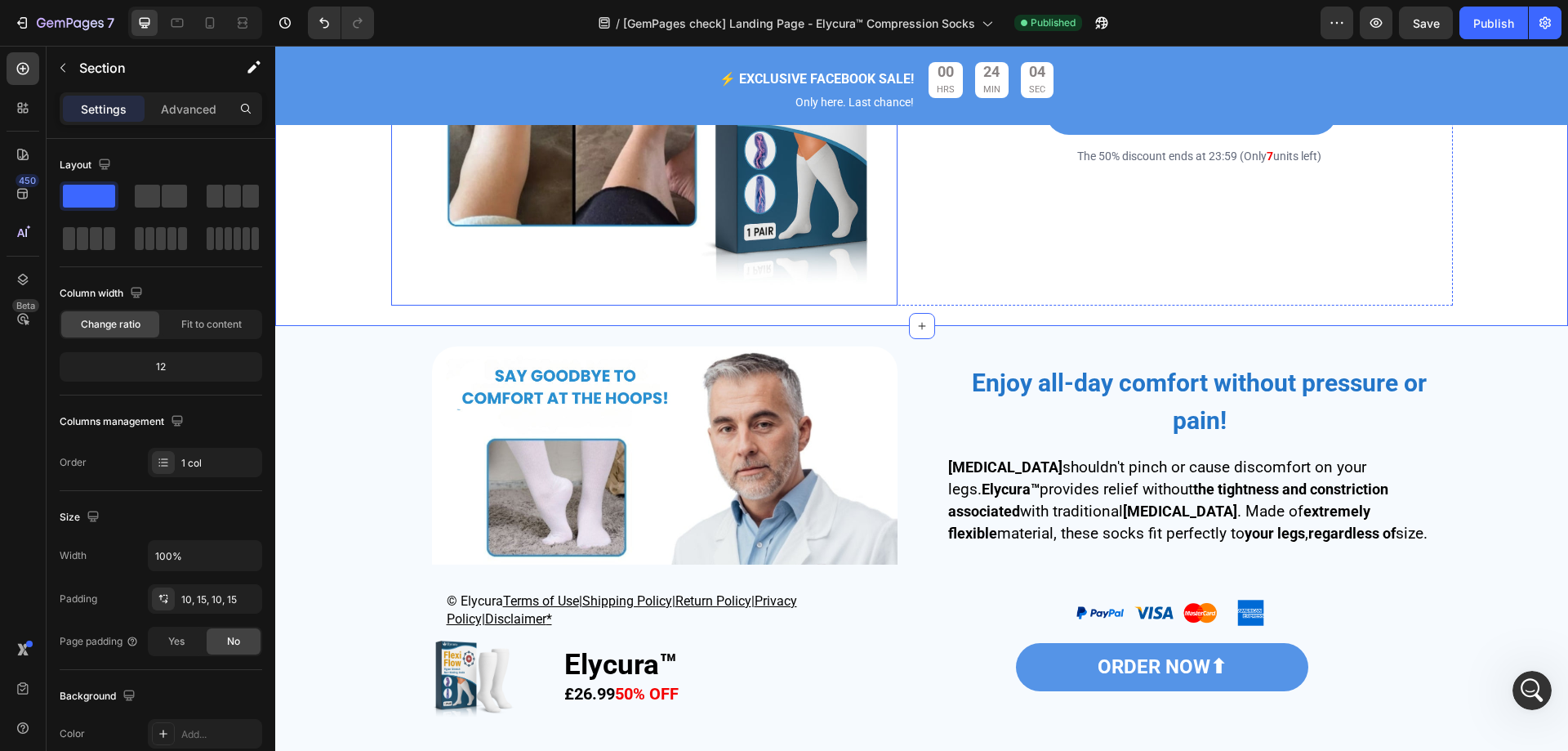
scroll to position [3035, 0]
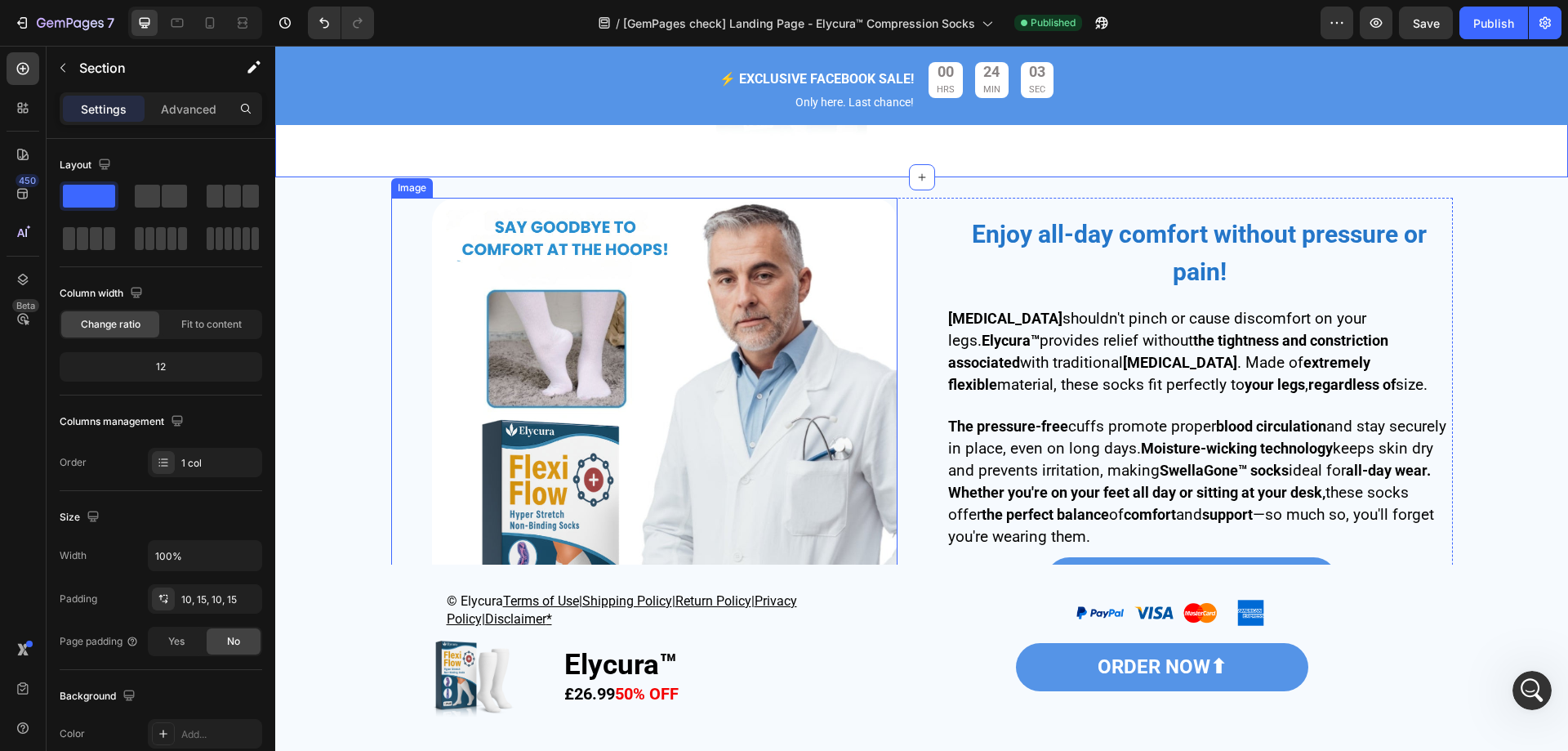
click at [660, 421] on img at bounding box center [665, 431] width 466 height 466
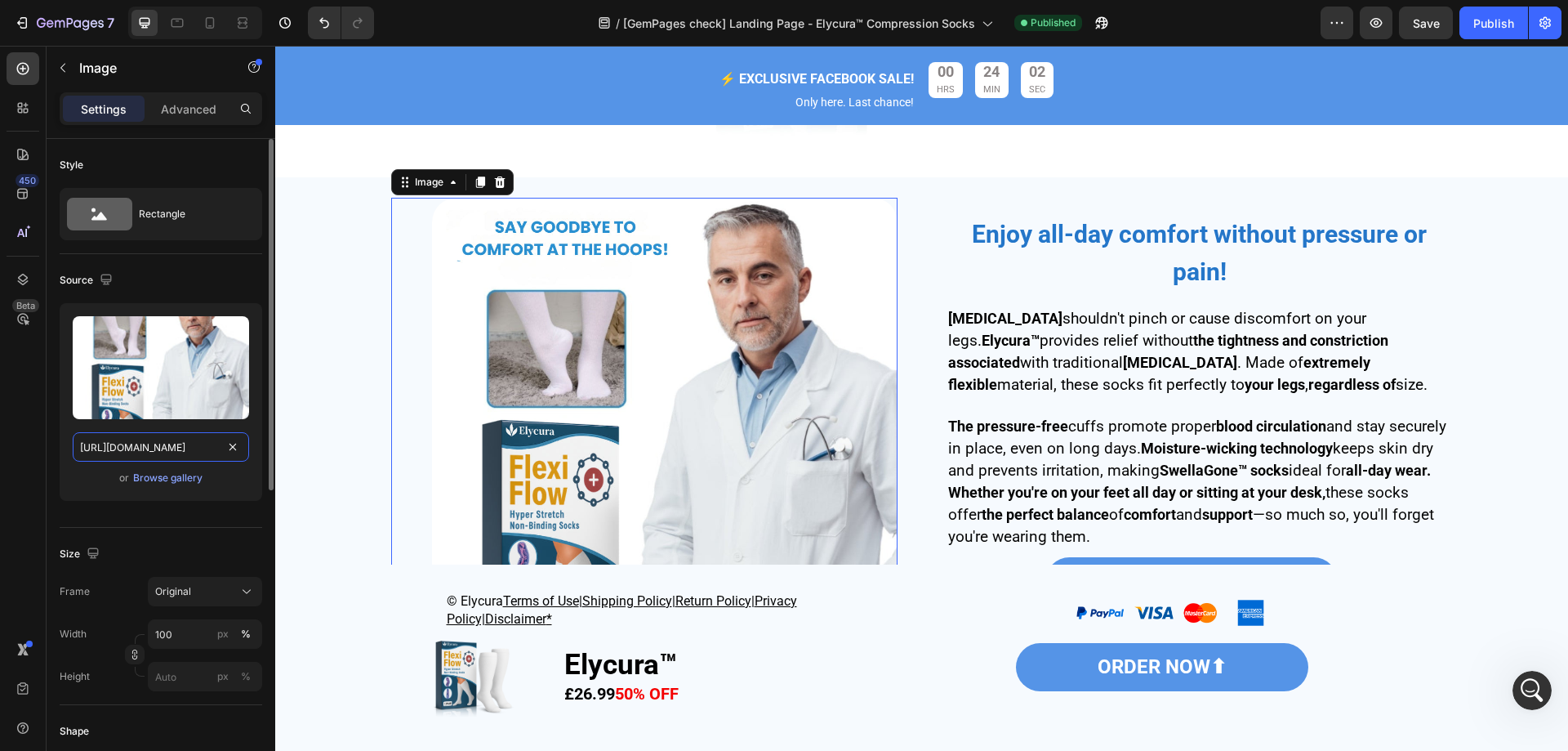
click at [141, 458] on input "[URL][DOMAIN_NAME]" at bounding box center [160, 447] width 176 height 30
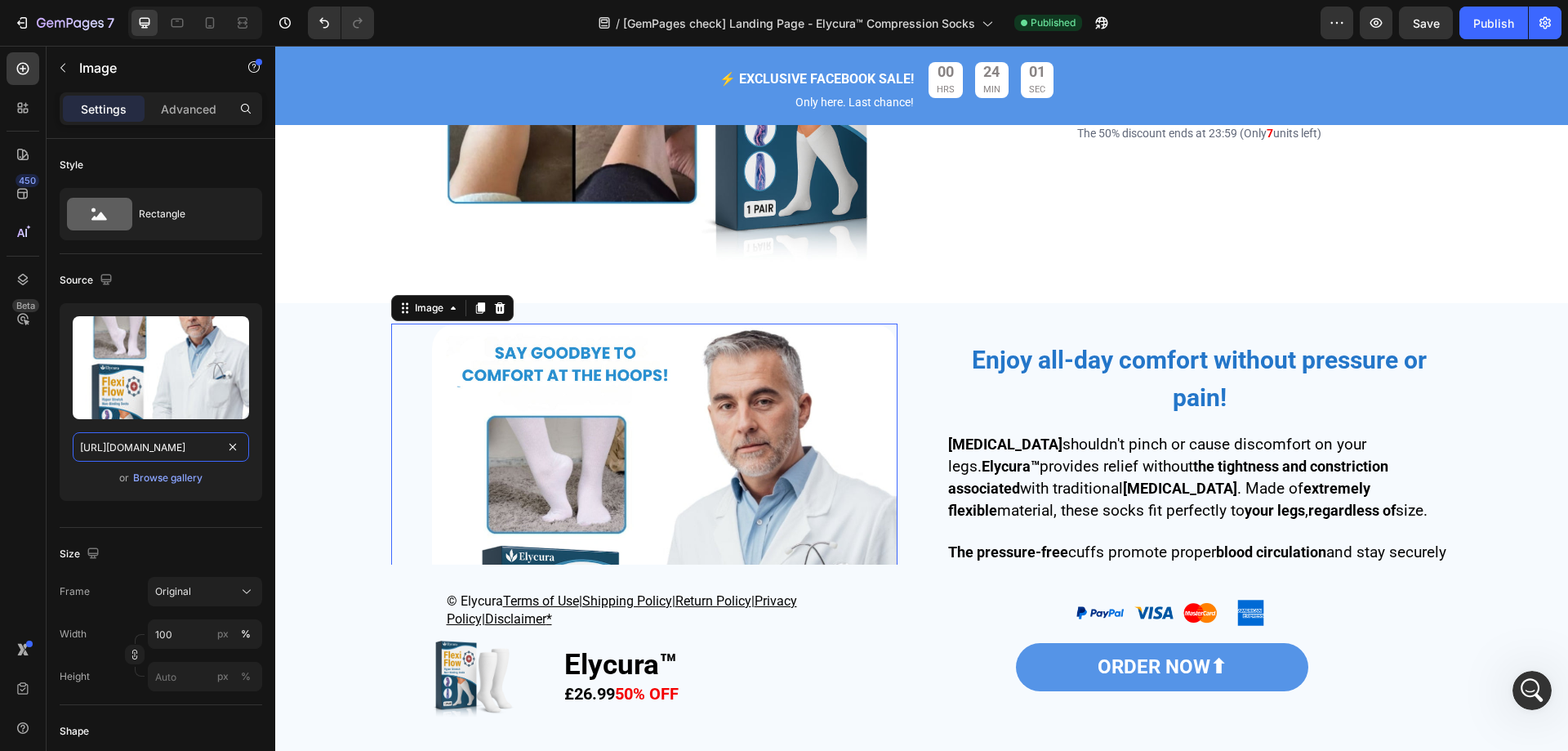
scroll to position [2709, 0]
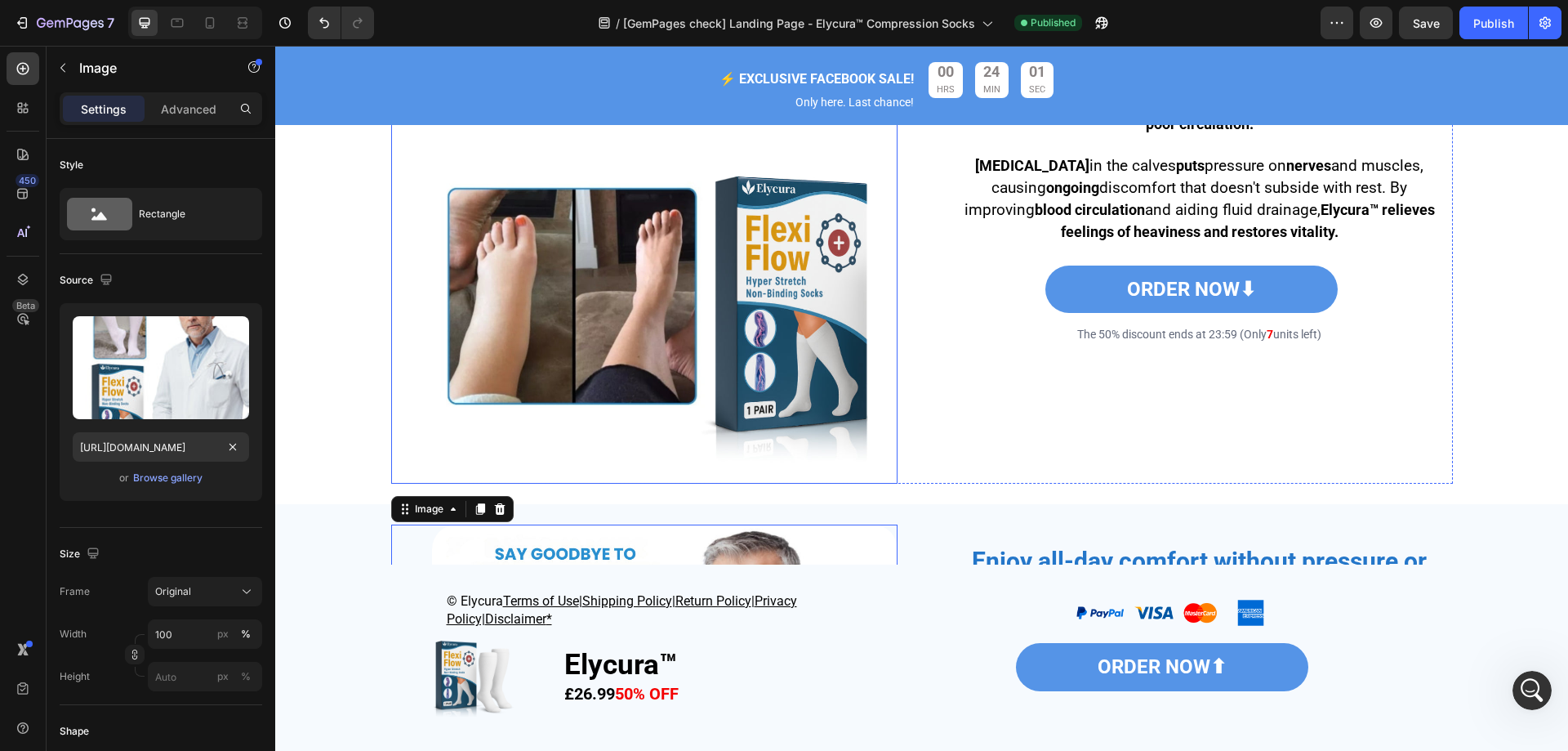
click at [585, 336] on img at bounding box center [665, 251] width 466 height 466
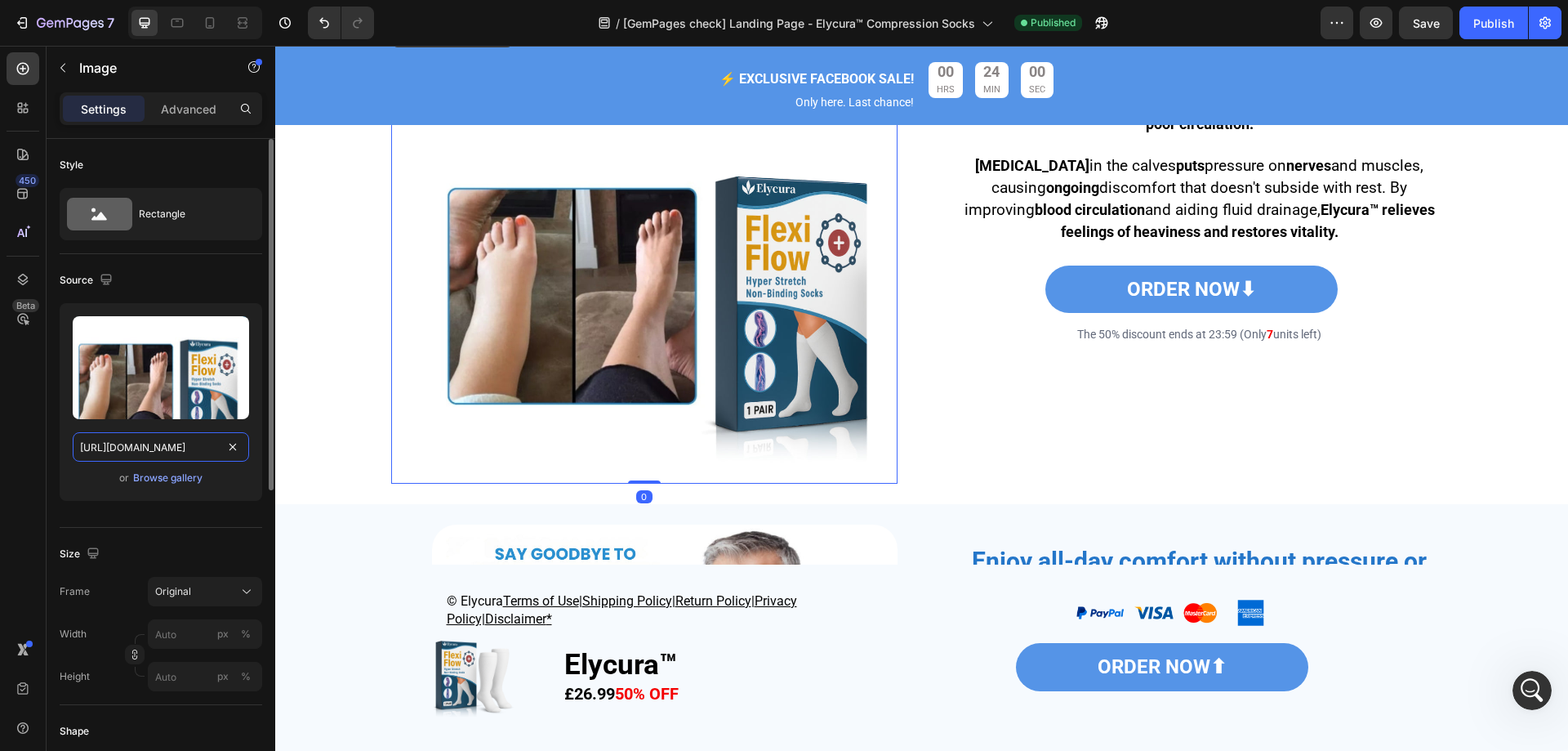
click at [146, 441] on input "[URL][DOMAIN_NAME]" at bounding box center [160, 447] width 176 height 30
paste input "b712efe5-f81b-4ab4-adce-4bcf5c613fd6"
type input "[URL][DOMAIN_NAME]"
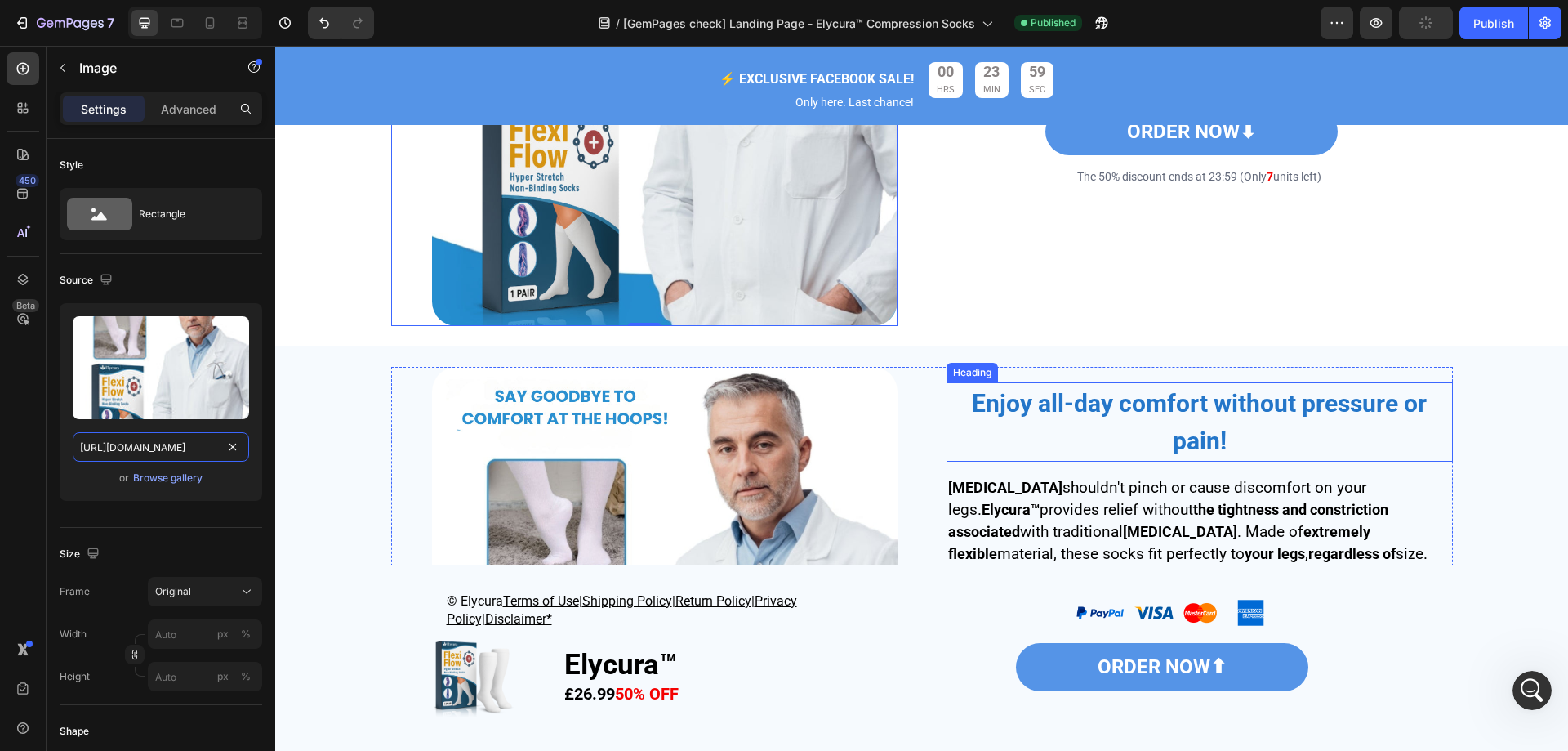
scroll to position [2872, 0]
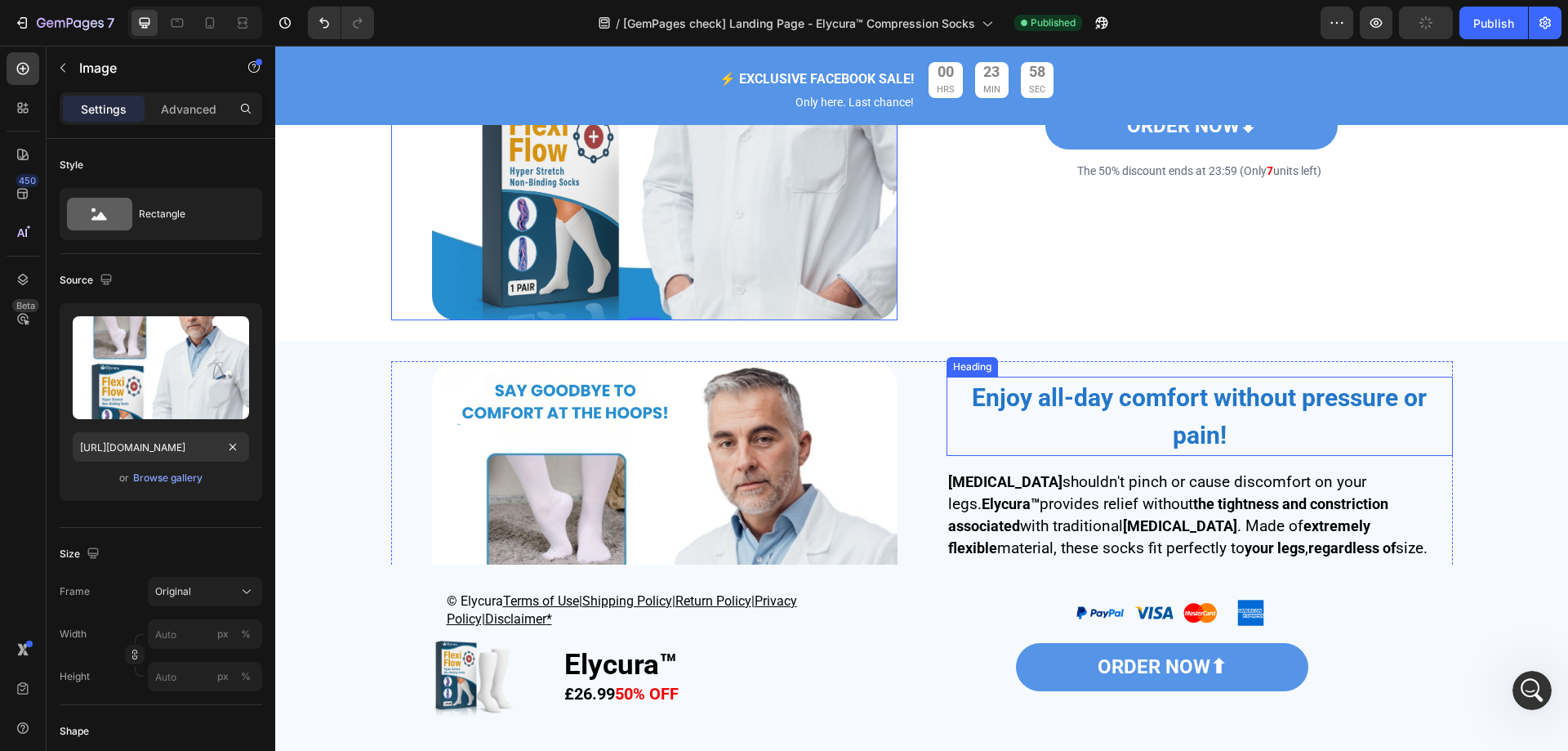
click at [1152, 405] on strong "Enjoy all-day comfort without pressure or pain!" at bounding box center [1200, 416] width 455 height 67
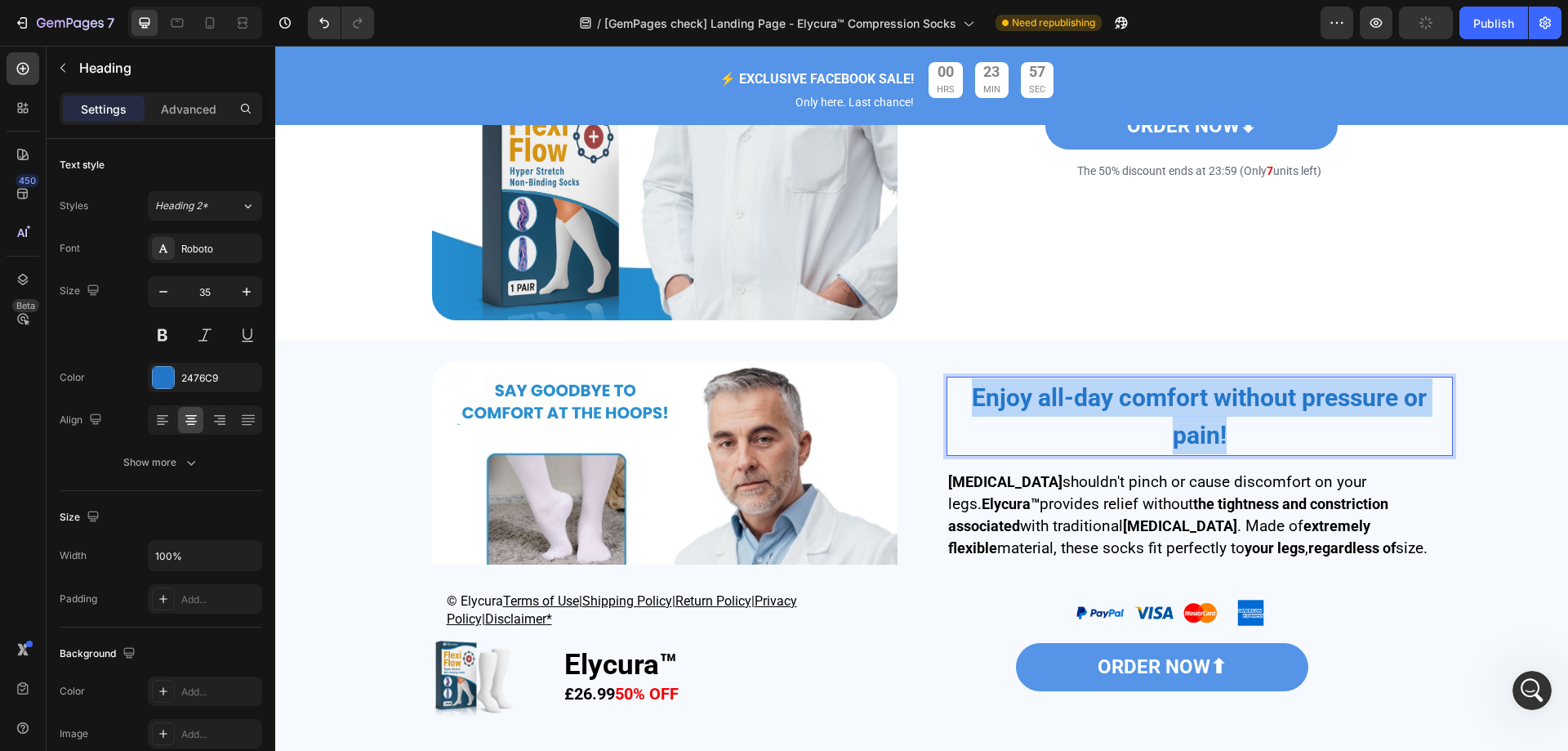
drag, startPoint x: 1269, startPoint y: 433, endPoint x: 958, endPoint y: 376, distance: 316.2
click at [958, 379] on p "Enjoy all-day comfort without pressure or pain!" at bounding box center [1199, 416] width 503 height 76
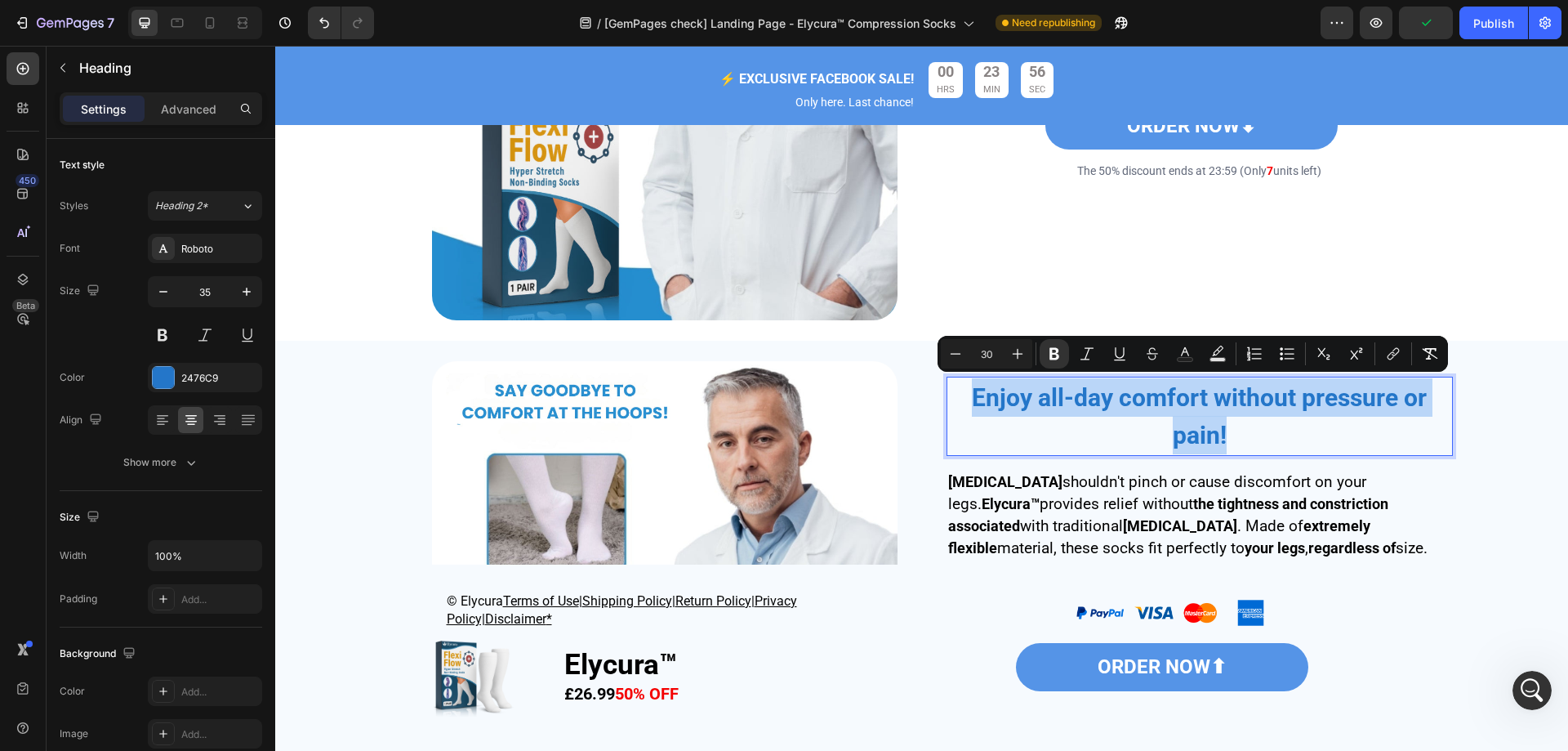
copy strong "Enjoy all-day comfort without pressure or pain!"
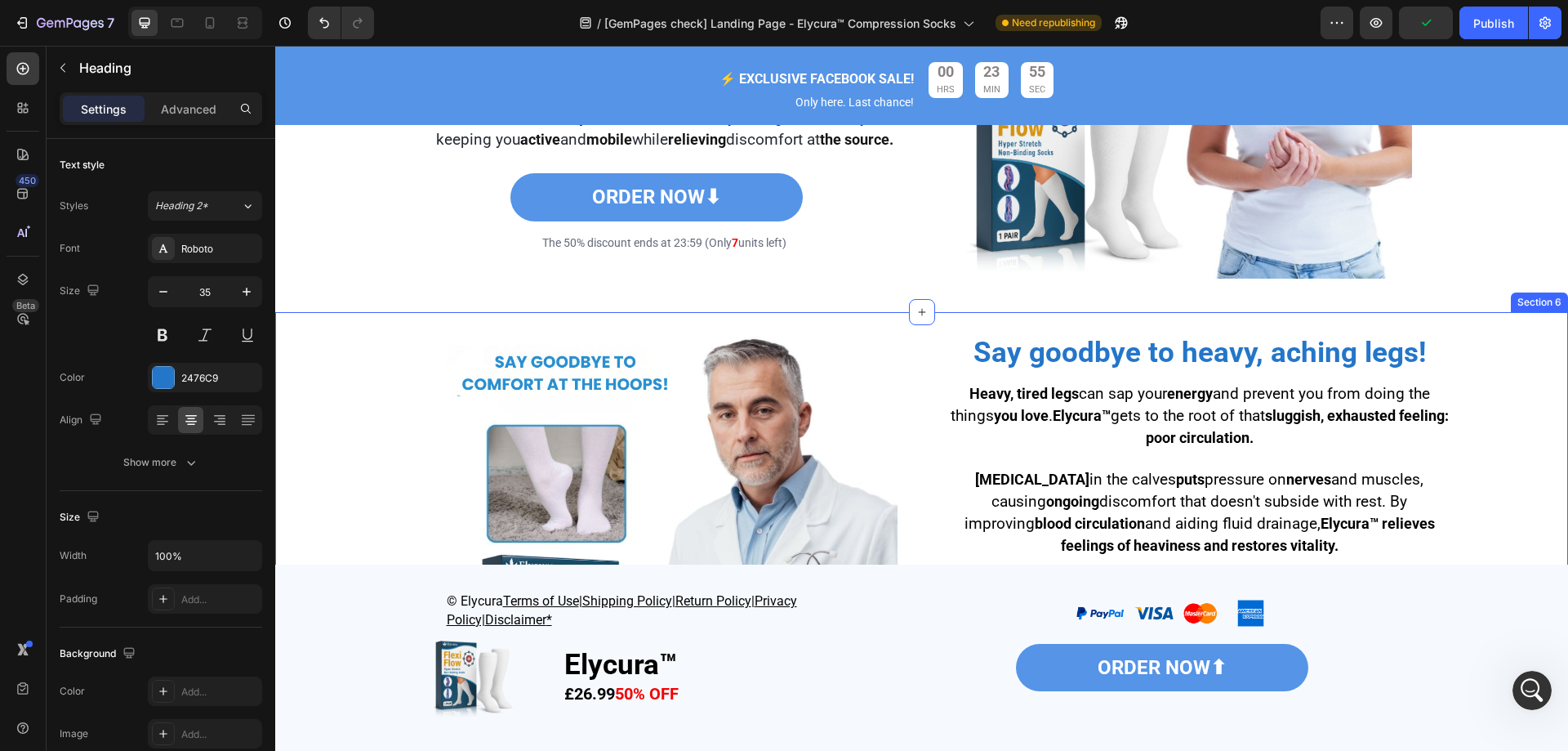
scroll to position [2464, 0]
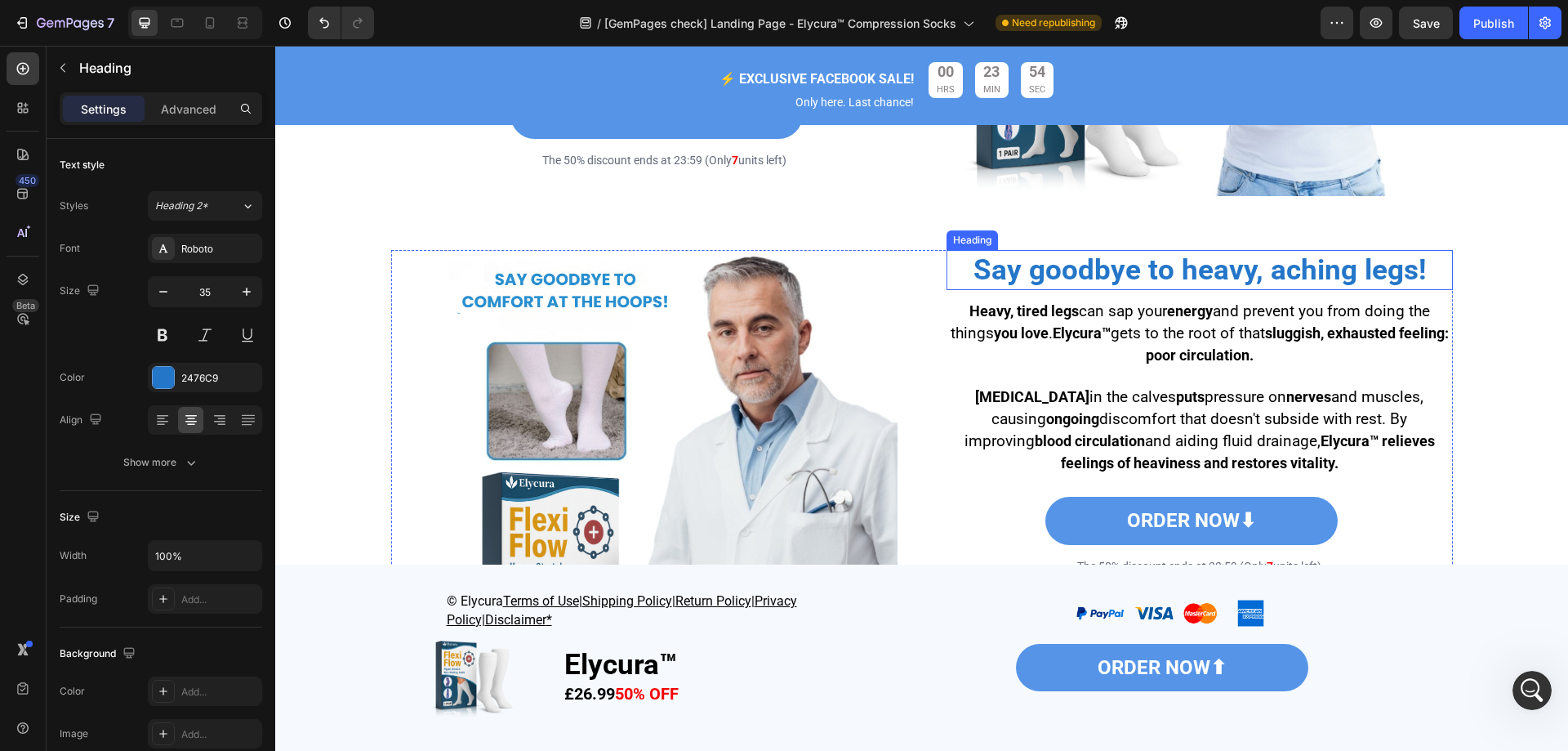
click at [1019, 287] on strong "Say goodbye to heavy, aching legs!" at bounding box center [1199, 270] width 453 height 33
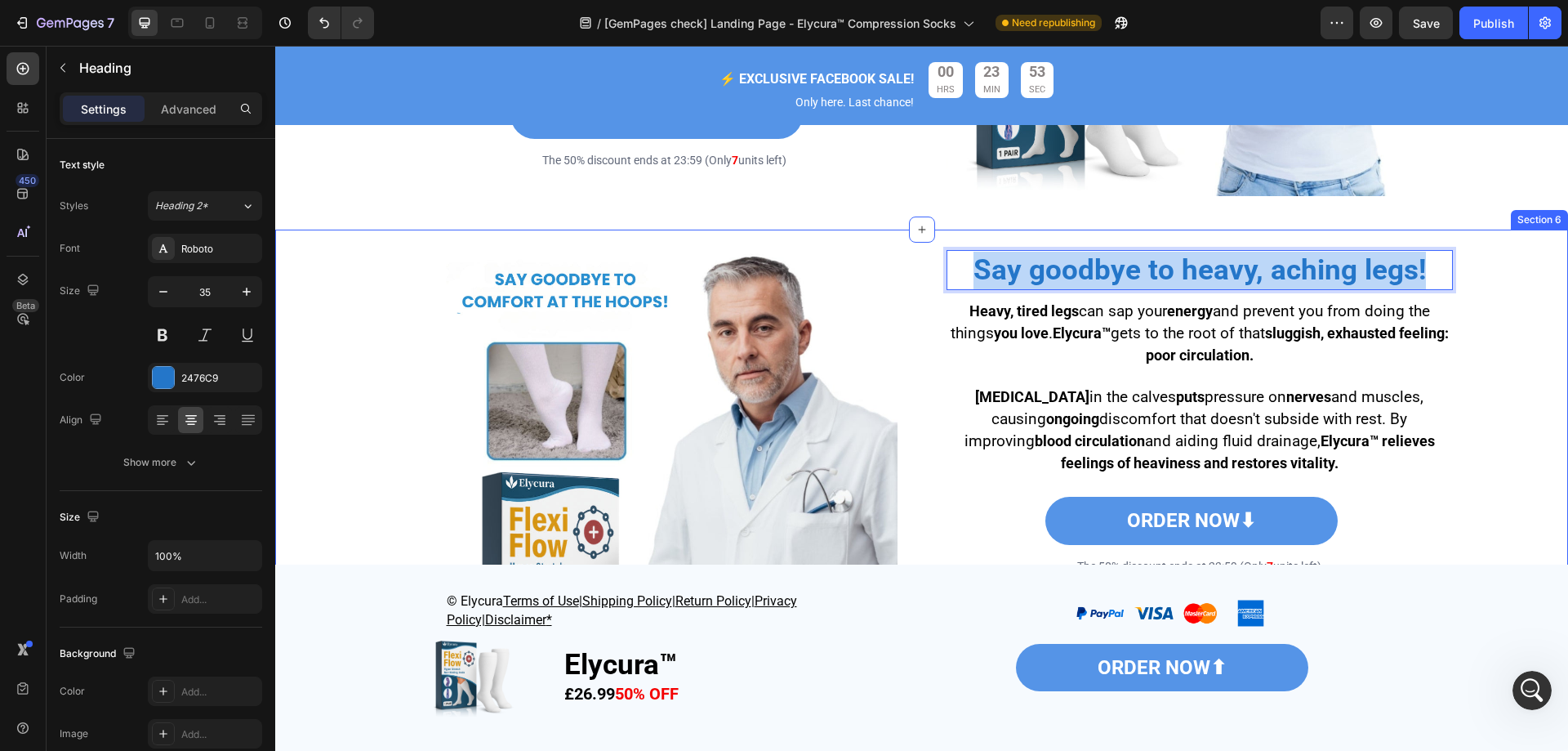
drag, startPoint x: 969, startPoint y: 283, endPoint x: 1494, endPoint y: 288, distance: 525.0
click at [1494, 288] on div "Image Say goodbye to heavy, aching legs! Heading 10 Heavy, tired legs can sap y…" at bounding box center [922, 483] width 1269 height 490
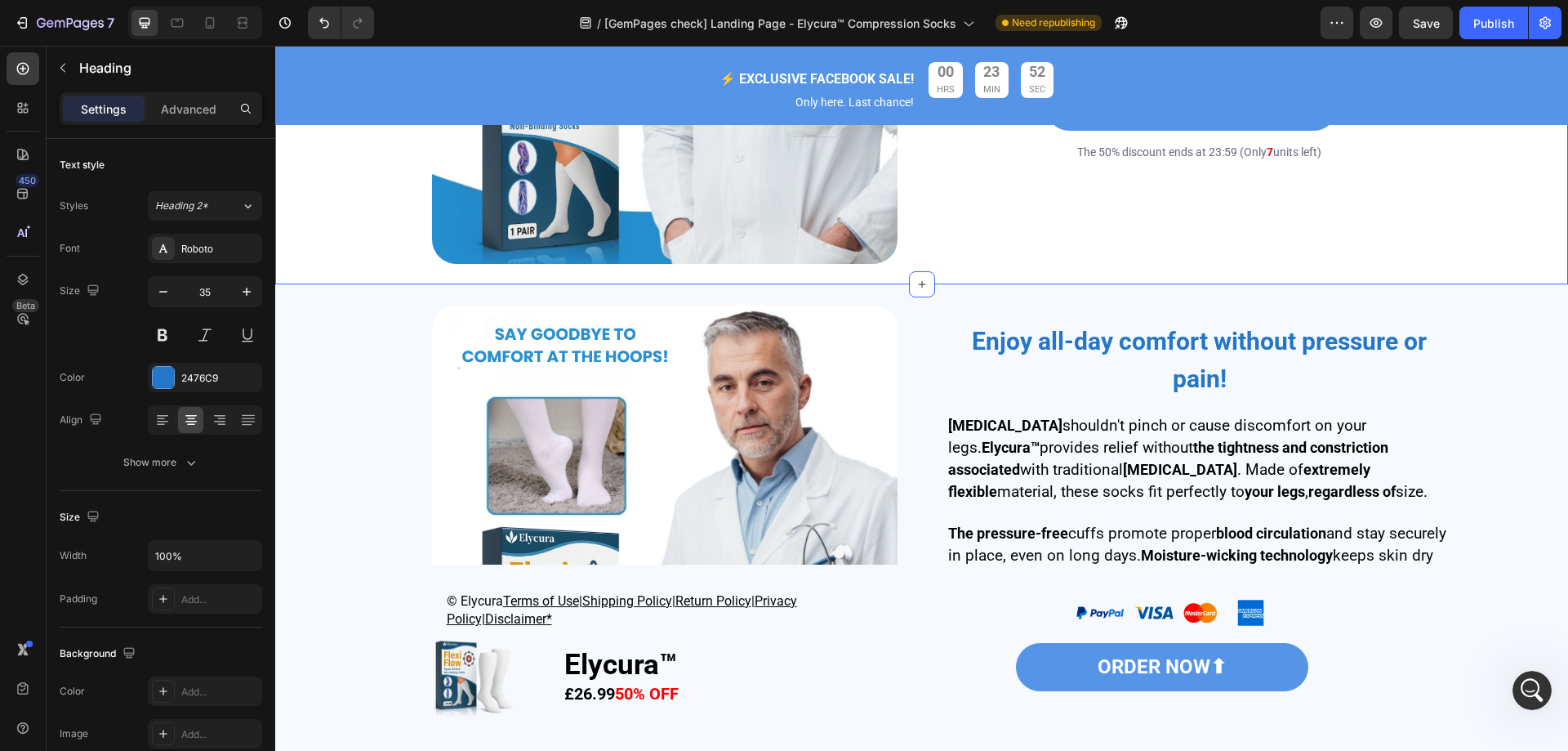
scroll to position [3035, 0]
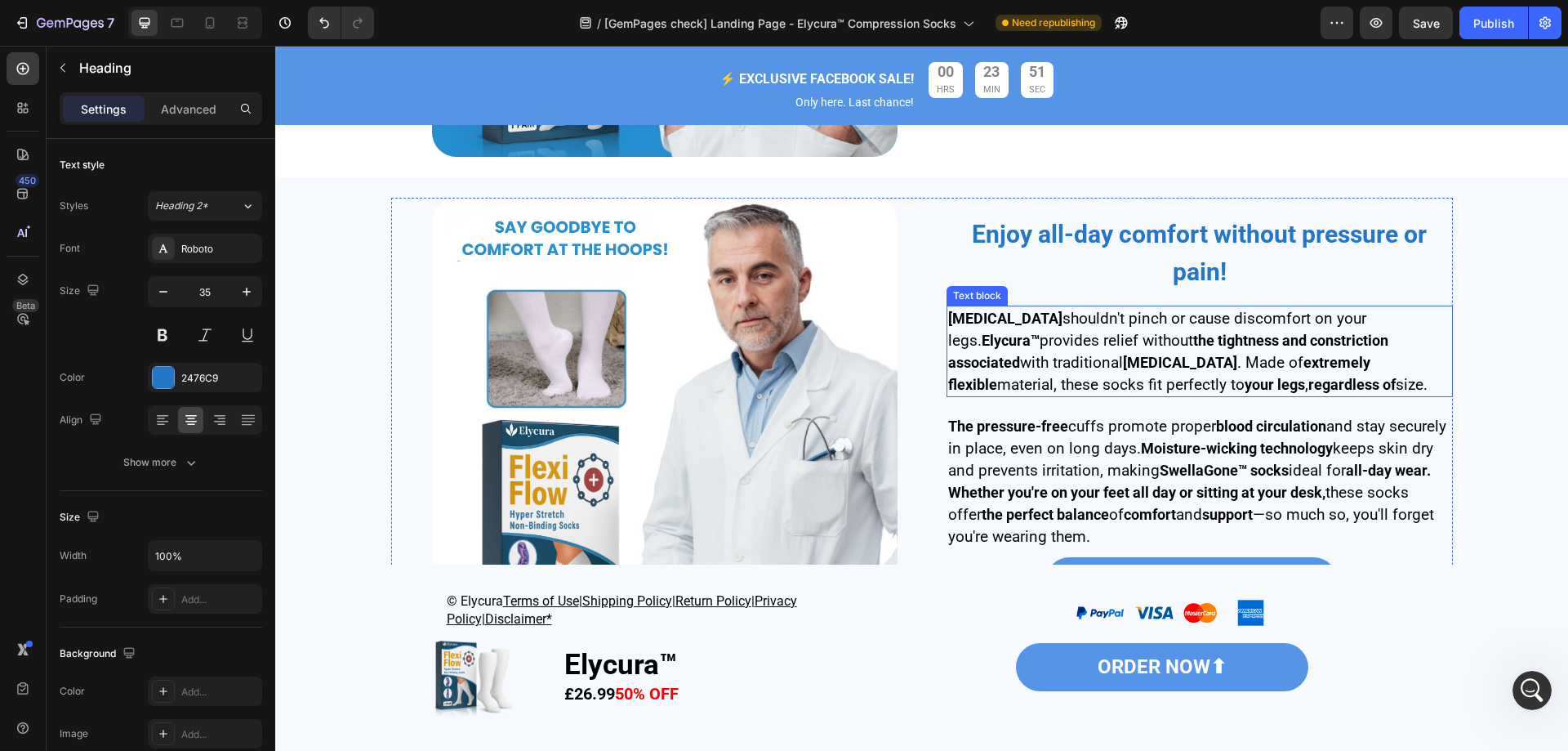
click at [1162, 355] on strong "[MEDICAL_DATA]" at bounding box center [1180, 363] width 114 height 17
drag, startPoint x: 1397, startPoint y: 382, endPoint x: 862, endPoint y: 313, distance: 539.4
click at [862, 313] on div "Image Enjoy all-day comfort without pressure or pain! Heading [MEDICAL_DATA] sh…" at bounding box center [923, 431] width 1062 height 466
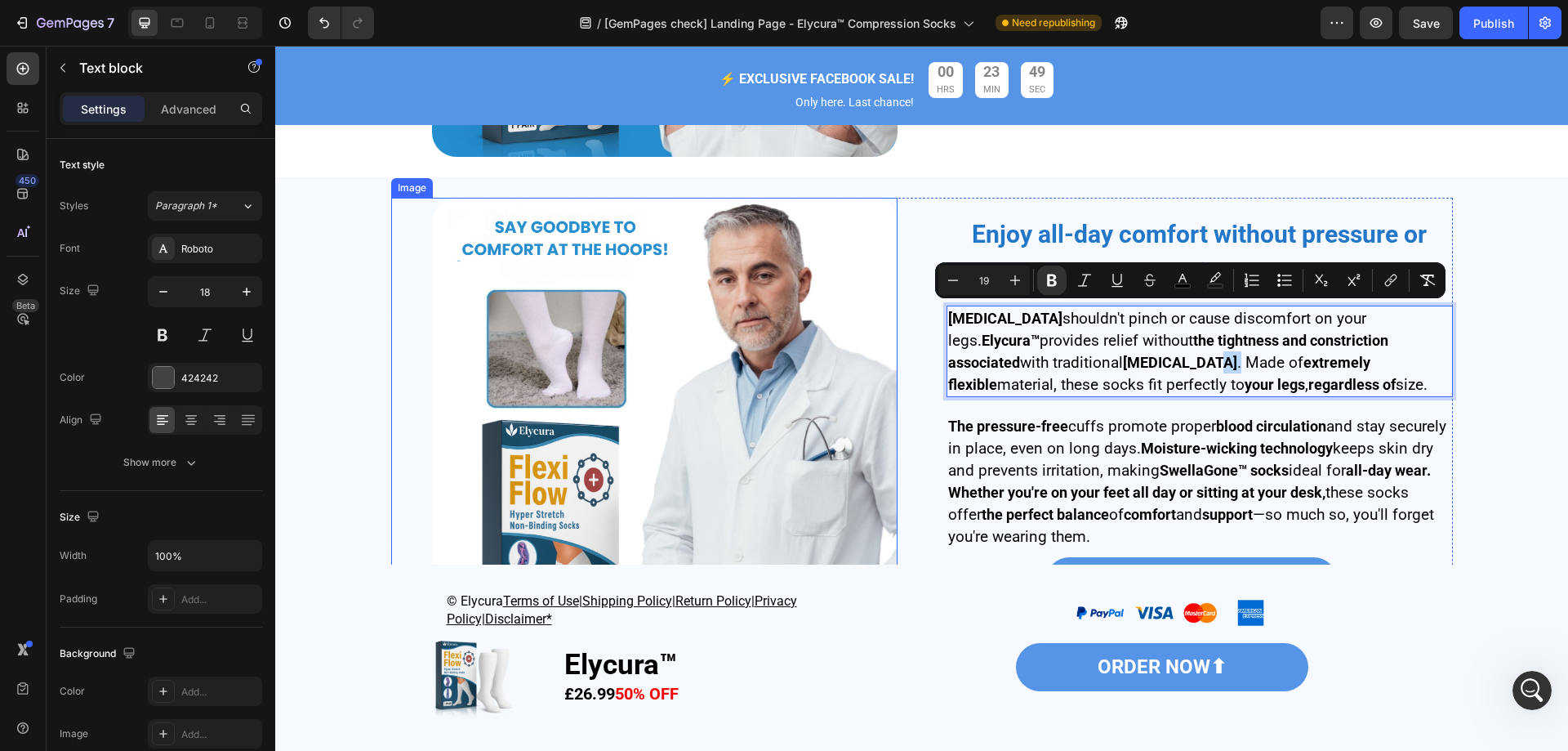
copy p "[MEDICAL_DATA] shouldn't pinch or cause discomfort on your legs. Elycura™ provi…"
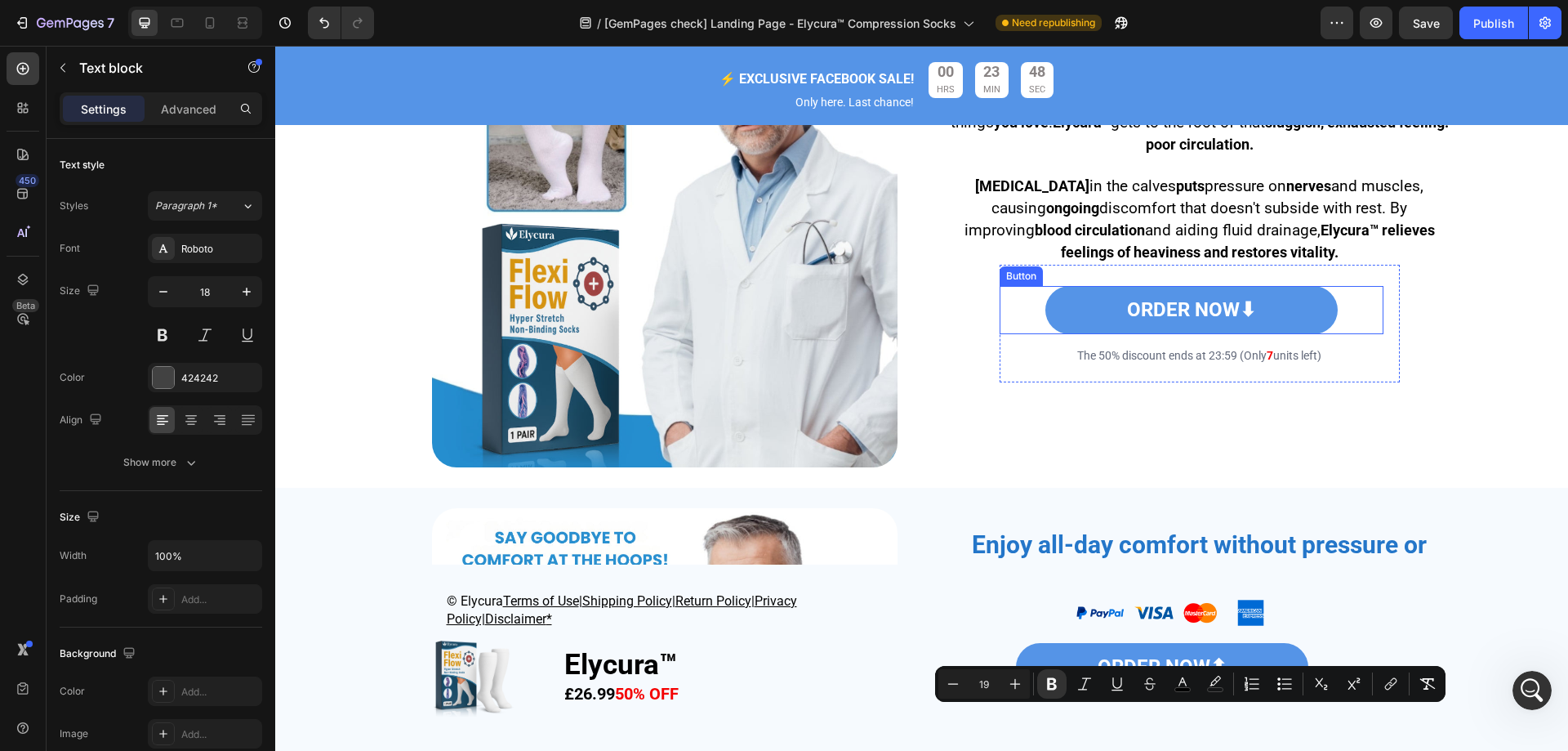
scroll to position [2627, 0]
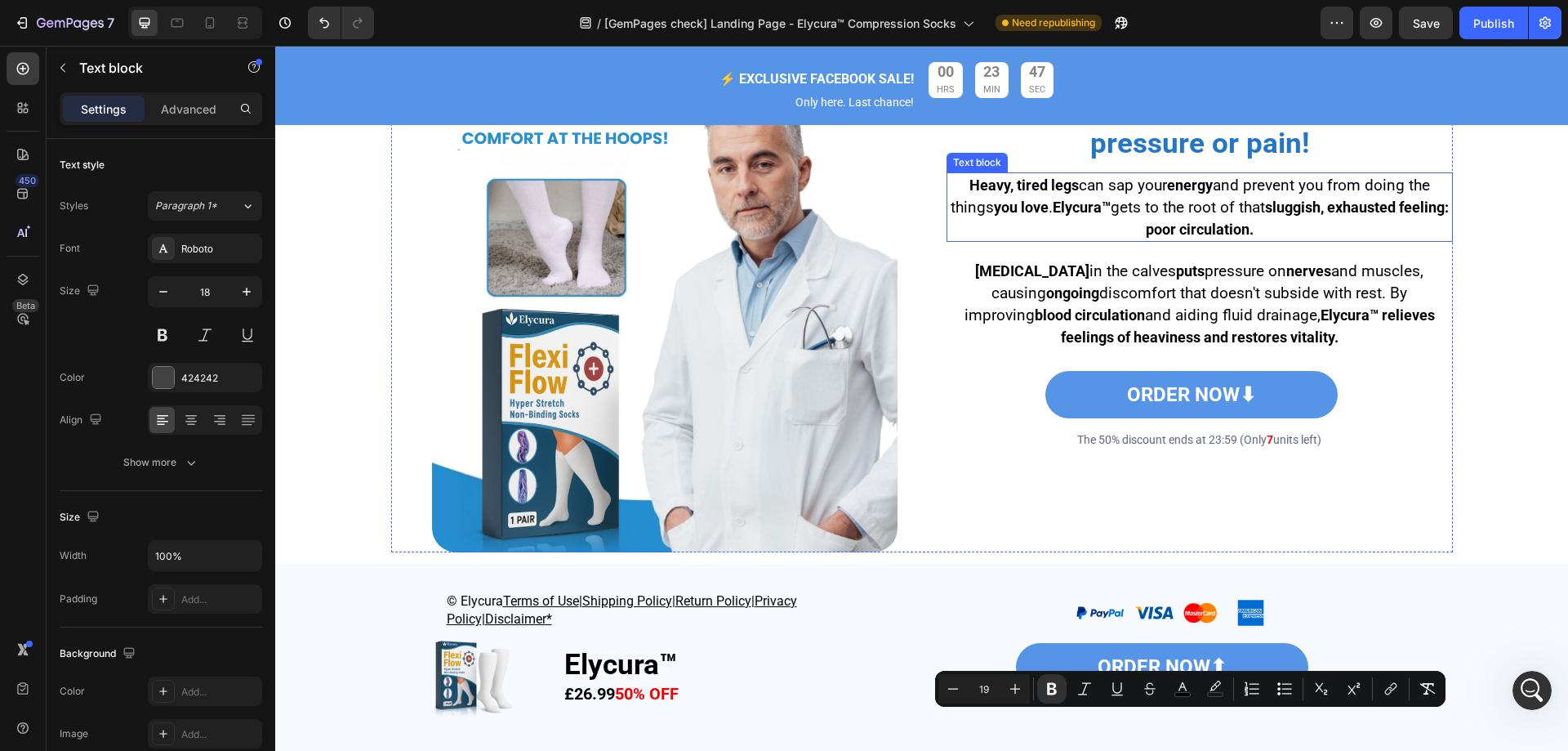
click at [1047, 235] on p "Heavy, tired legs can sap your energy and prevent you from doing the things you…" at bounding box center [1199, 207] width 503 height 66
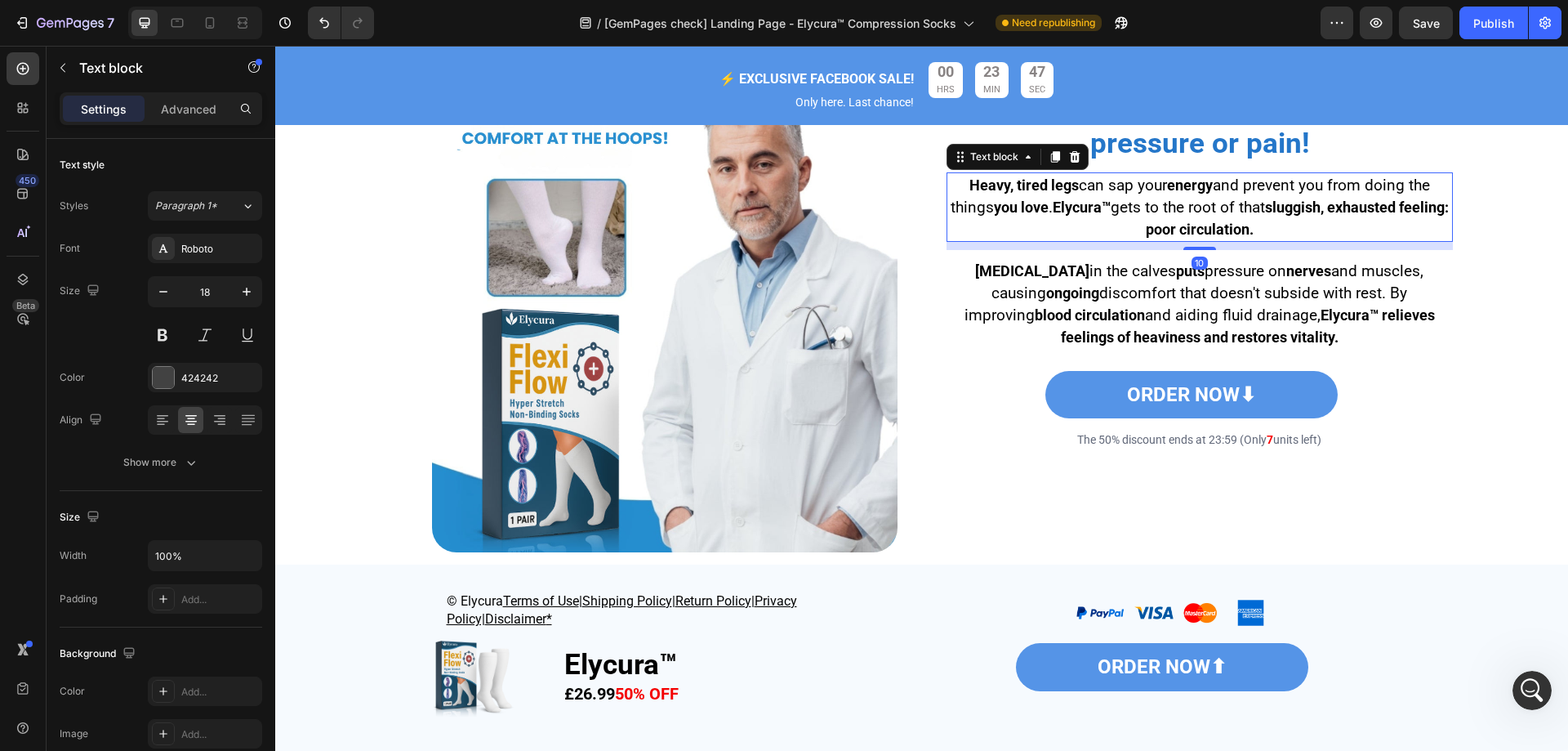
click at [1047, 235] on p "Heavy, tired legs can sap your energy and prevent you from doing the things you…" at bounding box center [1199, 207] width 503 height 66
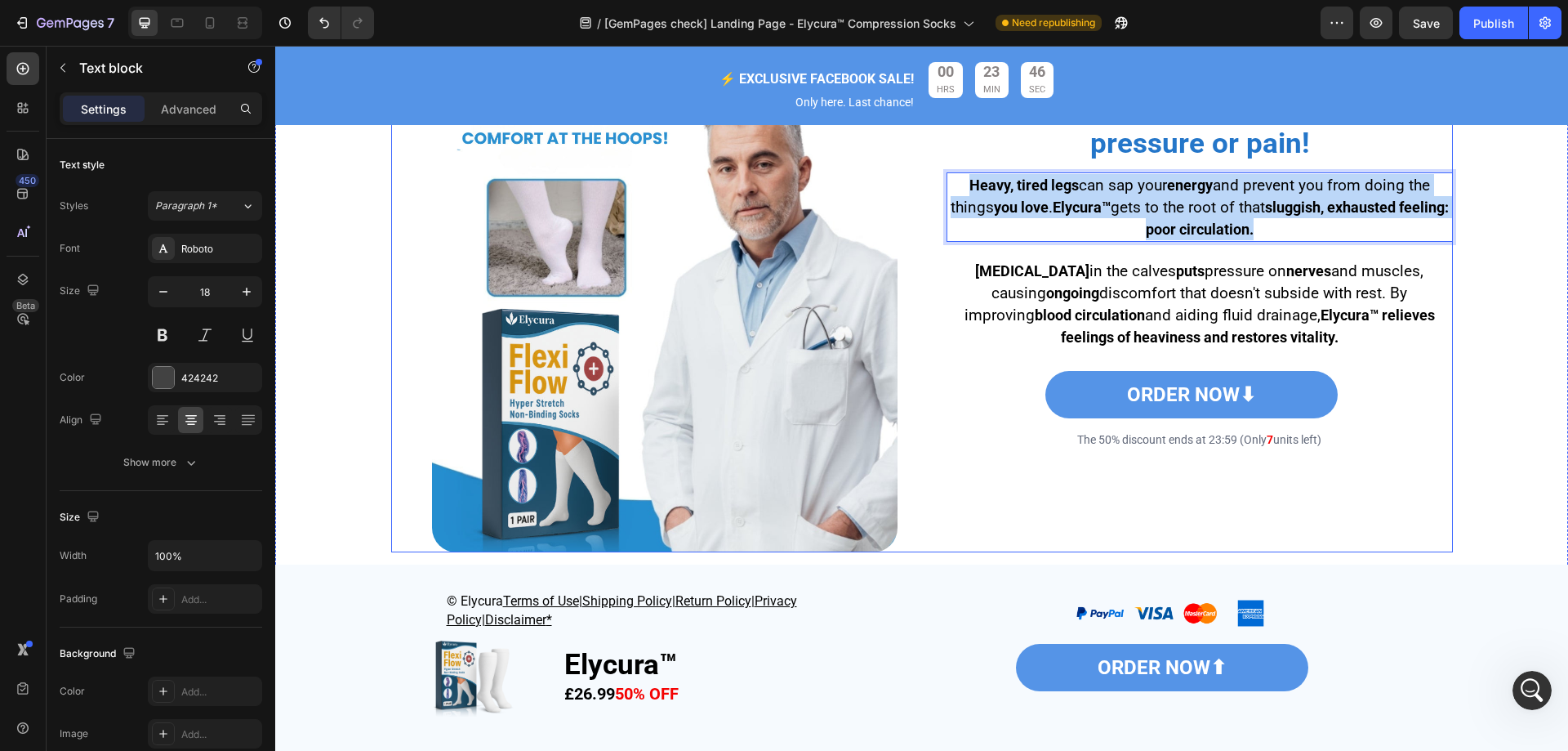
drag, startPoint x: 1281, startPoint y: 243, endPoint x: 916, endPoint y: 183, distance: 369.9
click at [916, 183] on div "Image ⁠⁠⁠⁠⁠⁠⁠ Enjoy all-day comfort without pressure or pain! Heading Heavy, ti…" at bounding box center [923, 319] width 1062 height 466
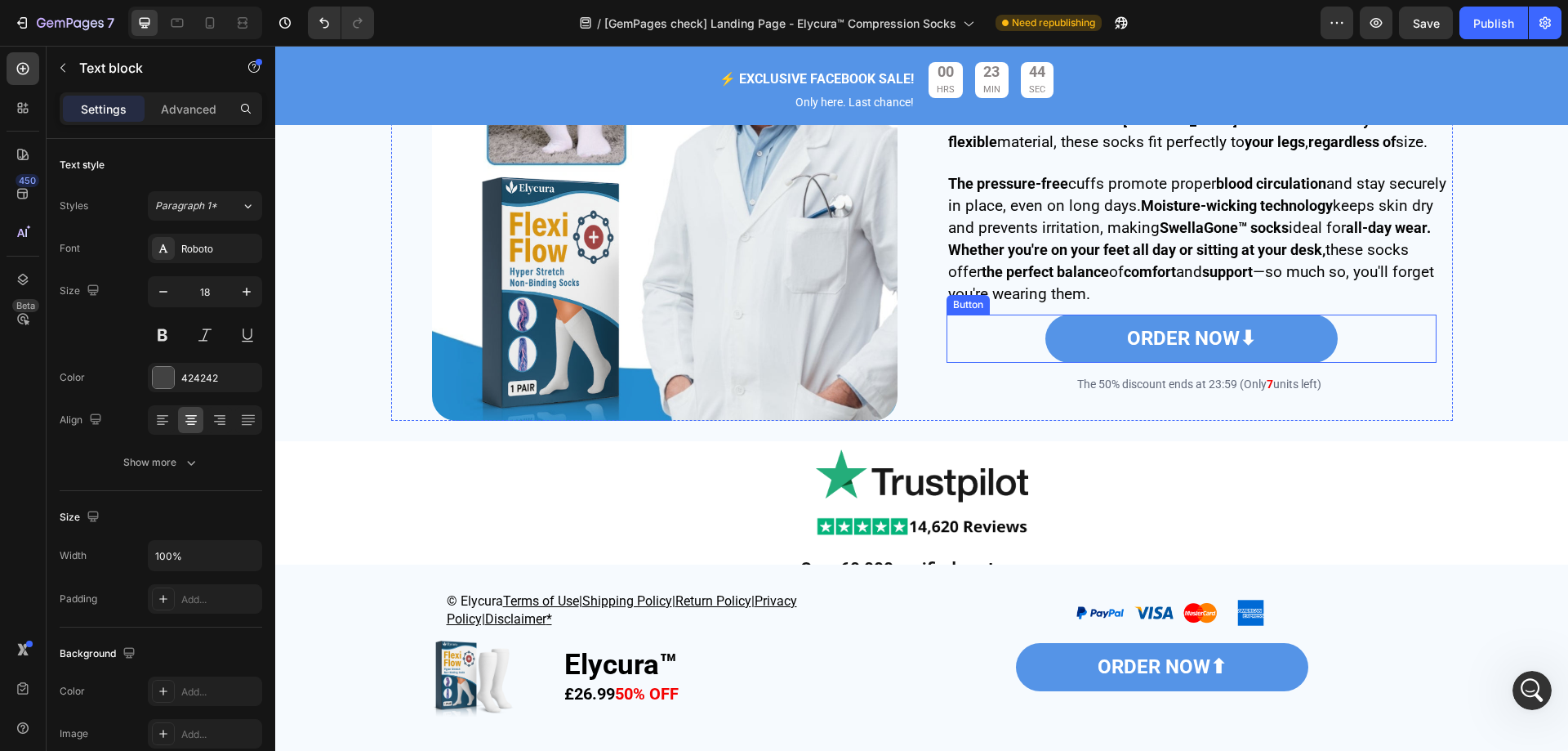
scroll to position [3199, 0]
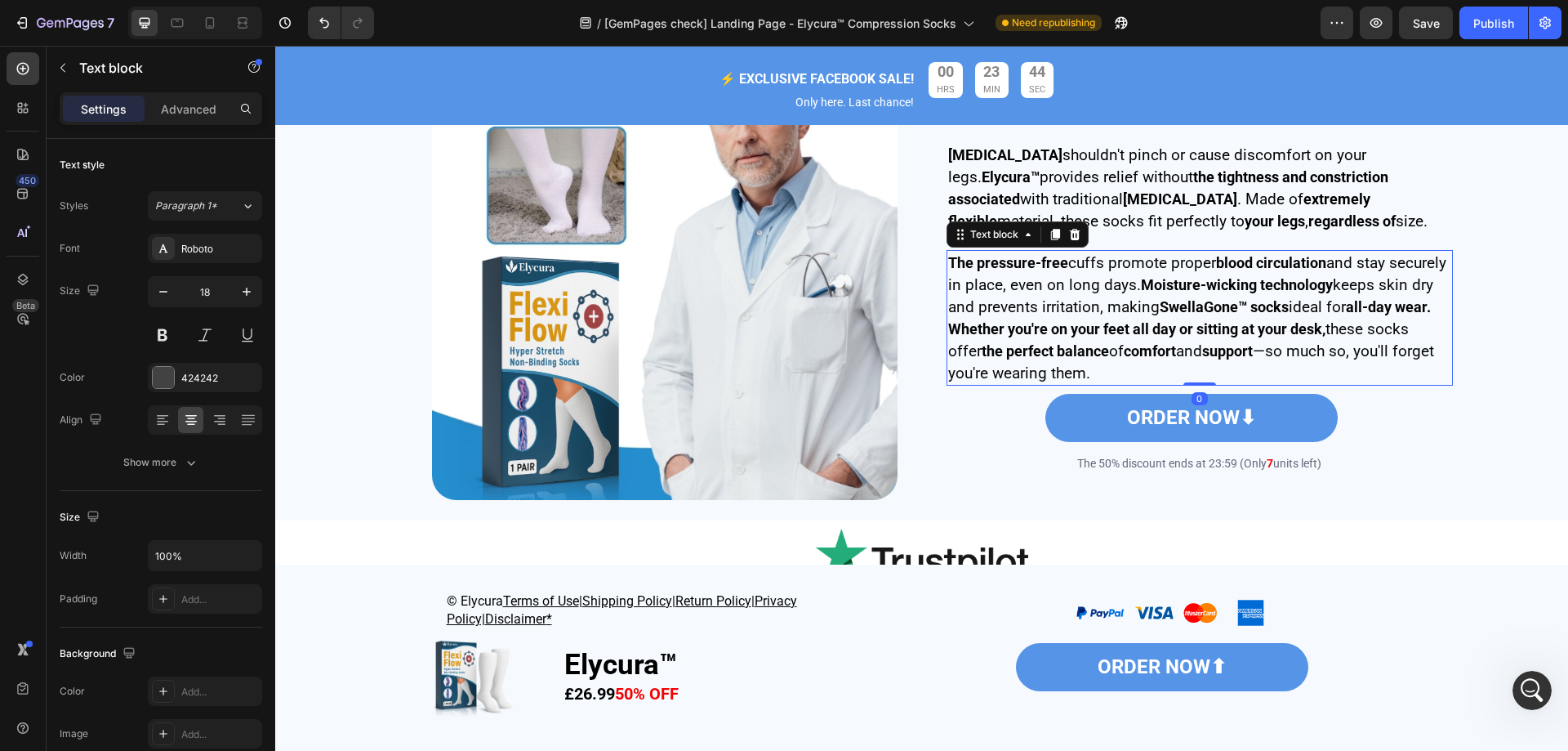
click at [1131, 325] on strong "all-day wear. Whether you're on your feet all day or sitting at your desk," at bounding box center [1190, 317] width 483 height 39
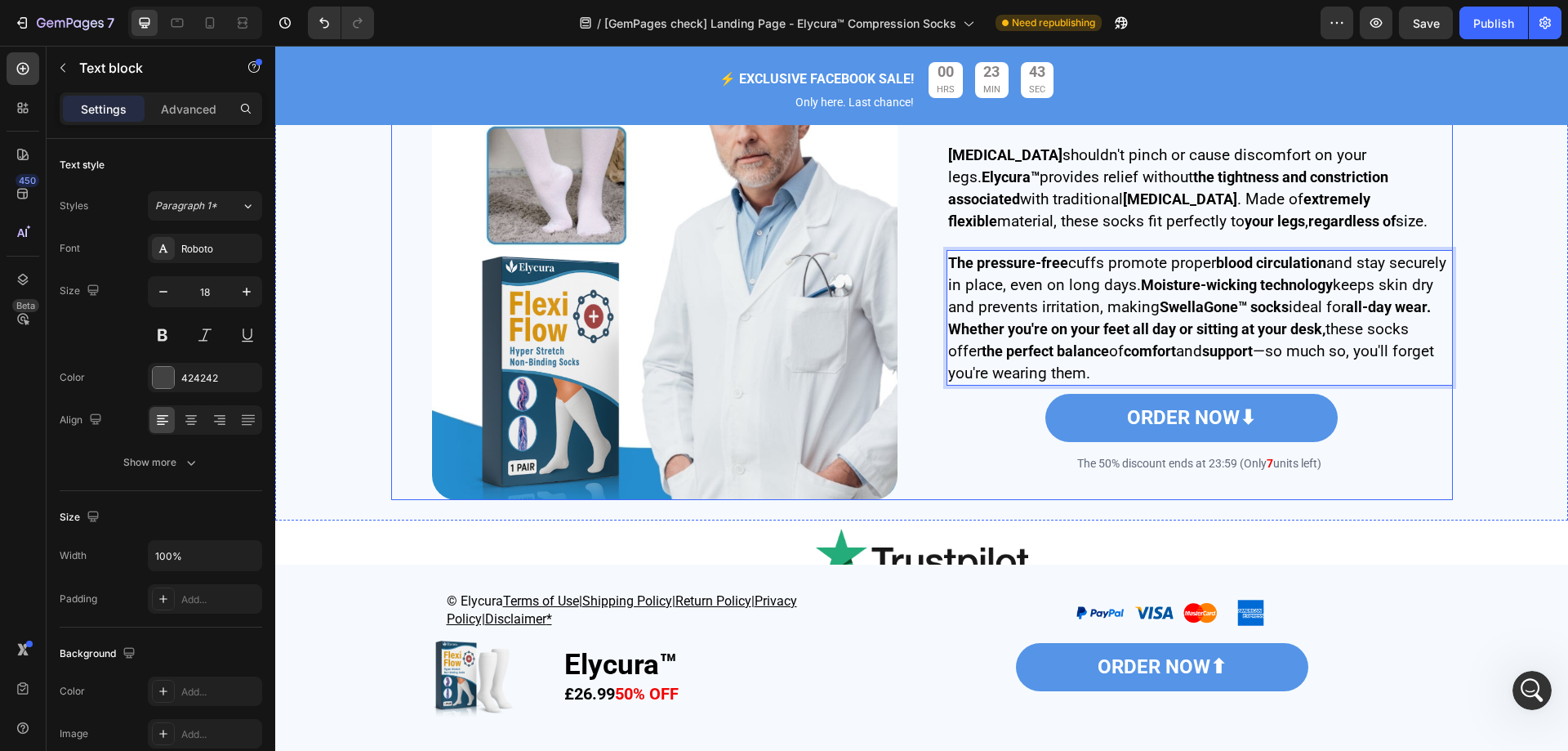
drag, startPoint x: 1184, startPoint y: 372, endPoint x: 865, endPoint y: 225, distance: 351.2
click at [865, 225] on div "Image Enjoy all-day comfort without pressure or pain! Heading [MEDICAL_DATA] sh…" at bounding box center [923, 267] width 1062 height 466
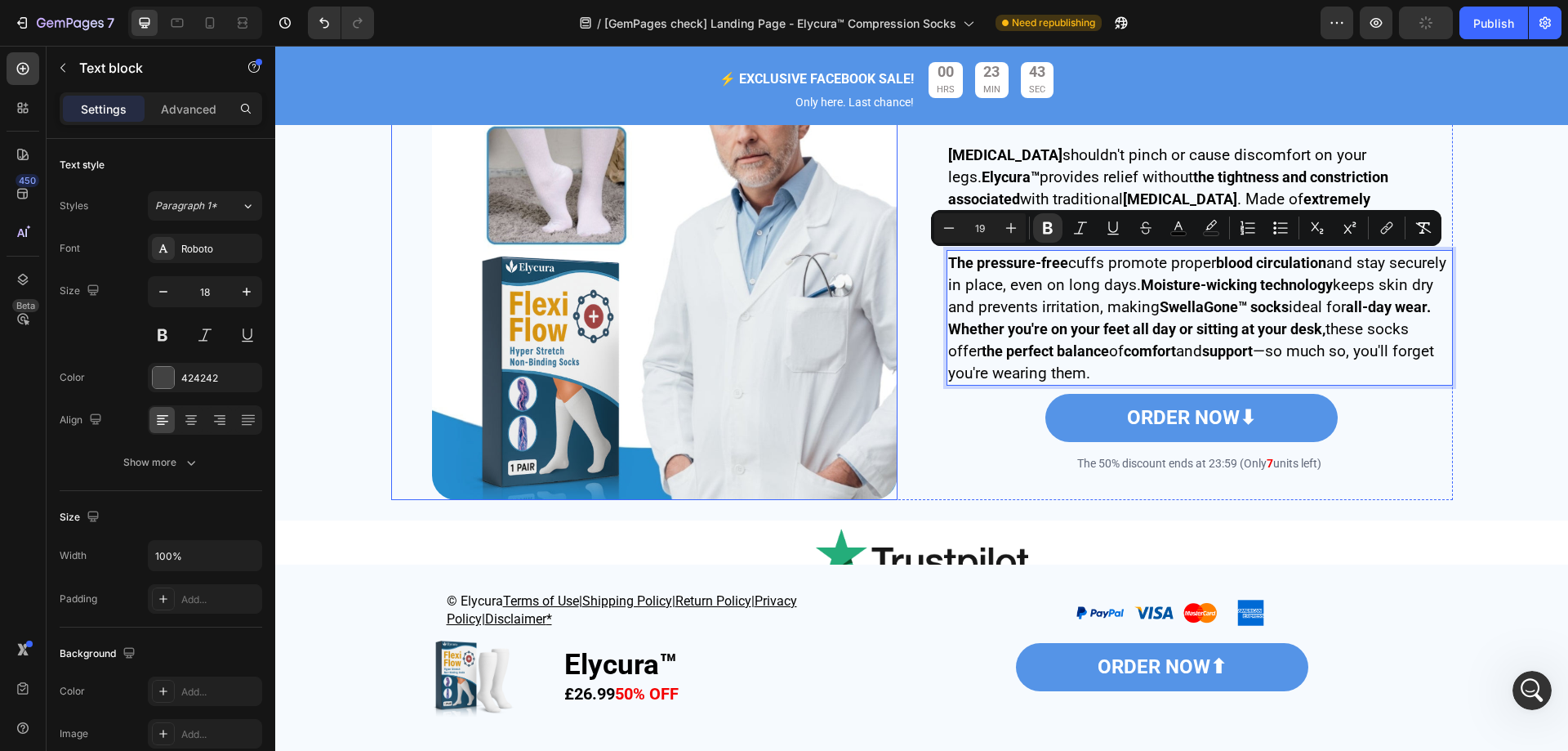
copy p "The pressure-free cuffs promote proper blood circulation and stay securely in p…"
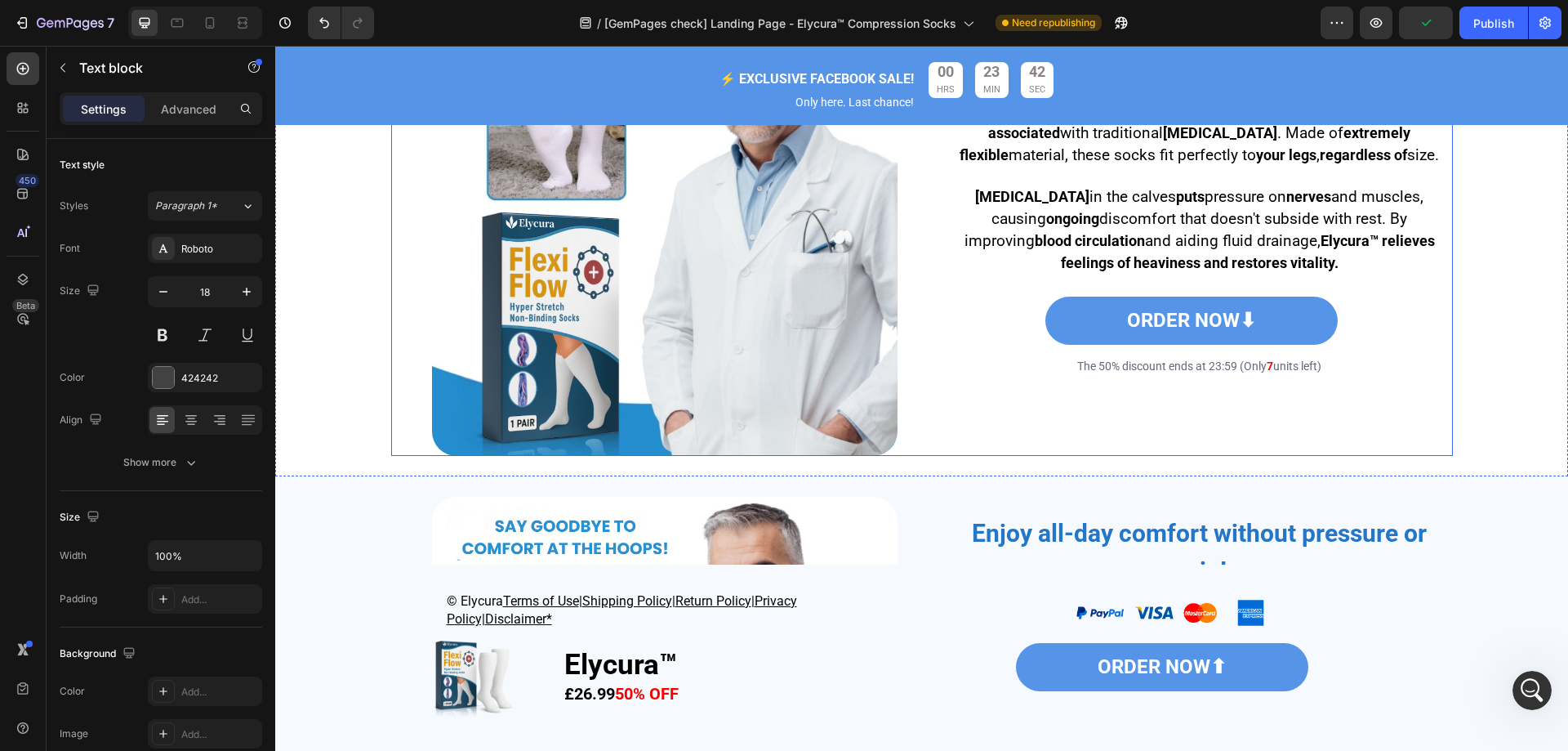
scroll to position [2627, 0]
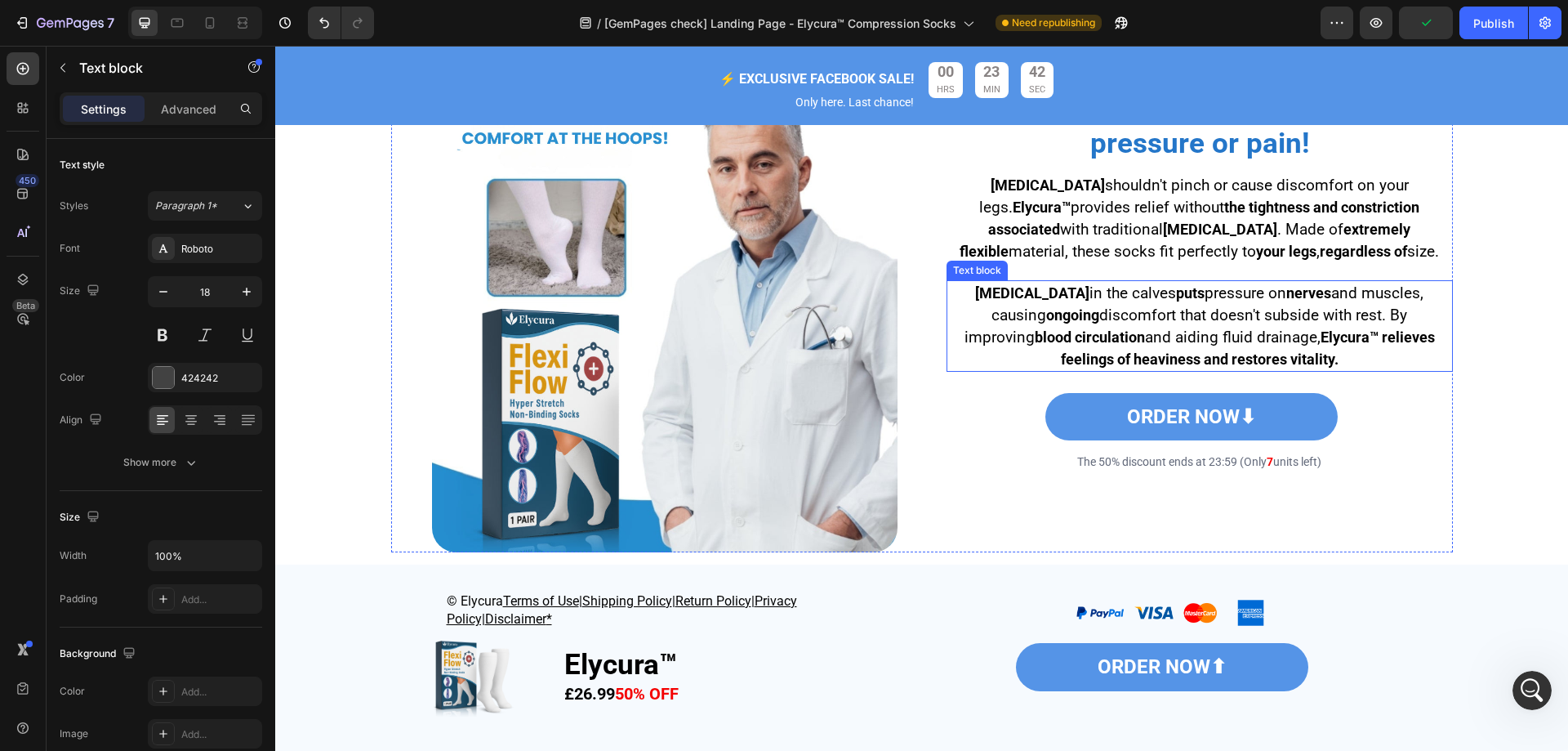
click at [1094, 286] on div "Enjoy all-day comfort without pressure or pain! Heading [MEDICAL_DATA] shouldn'…" at bounding box center [1200, 319] width 507 height 466
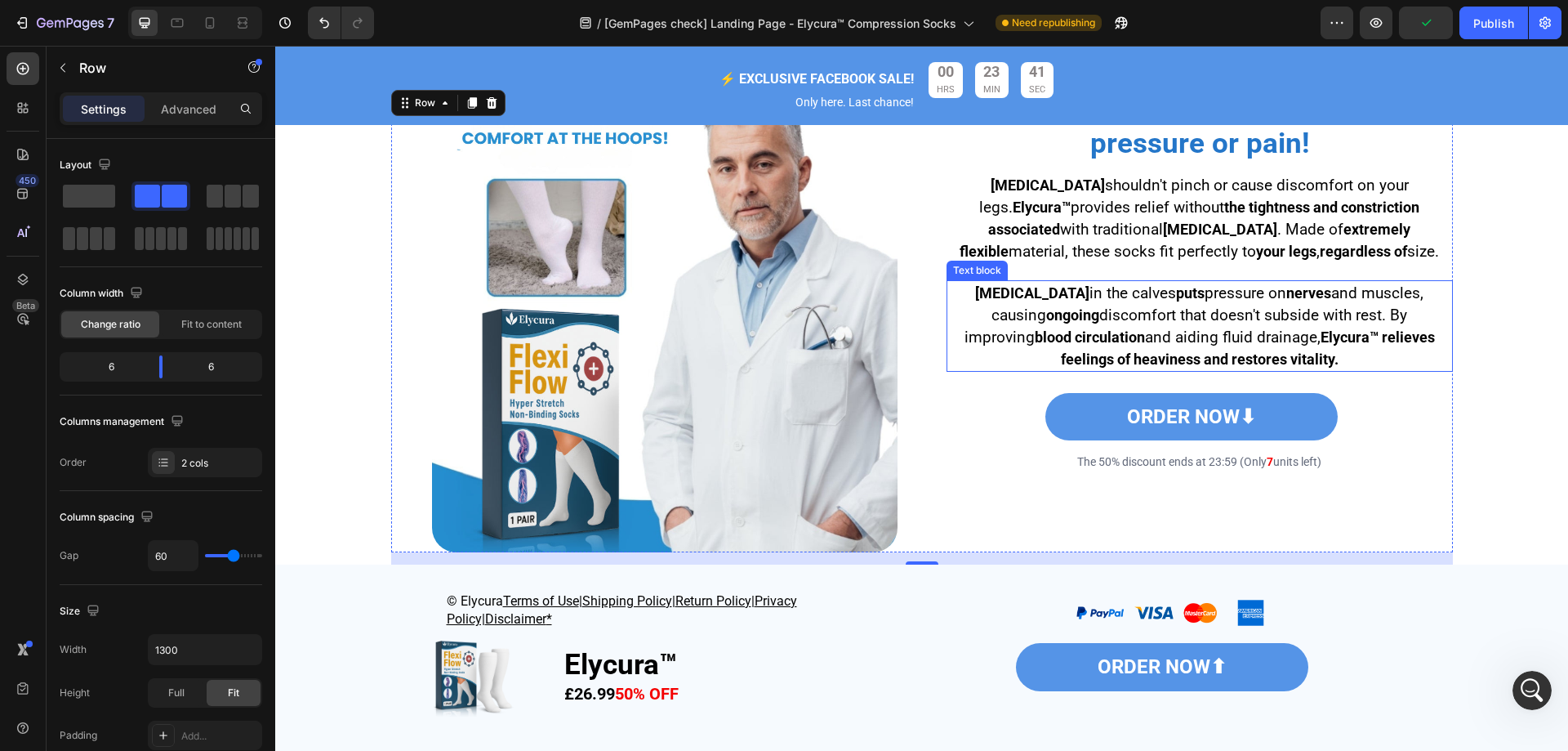
click at [1118, 303] on span "in the calves" at bounding box center [1132, 293] width 86 height 19
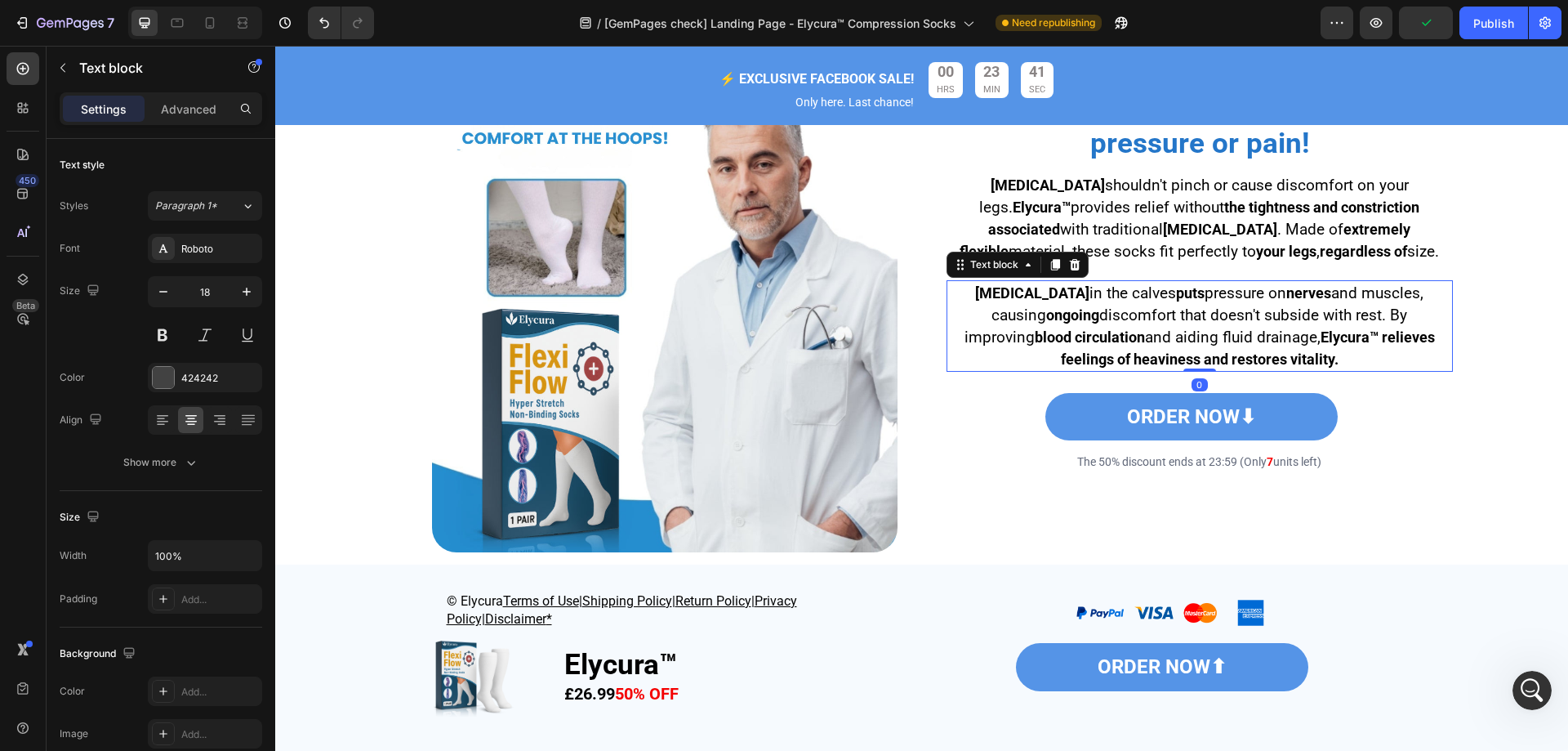
click at [1118, 303] on span "in the calves" at bounding box center [1132, 293] width 86 height 19
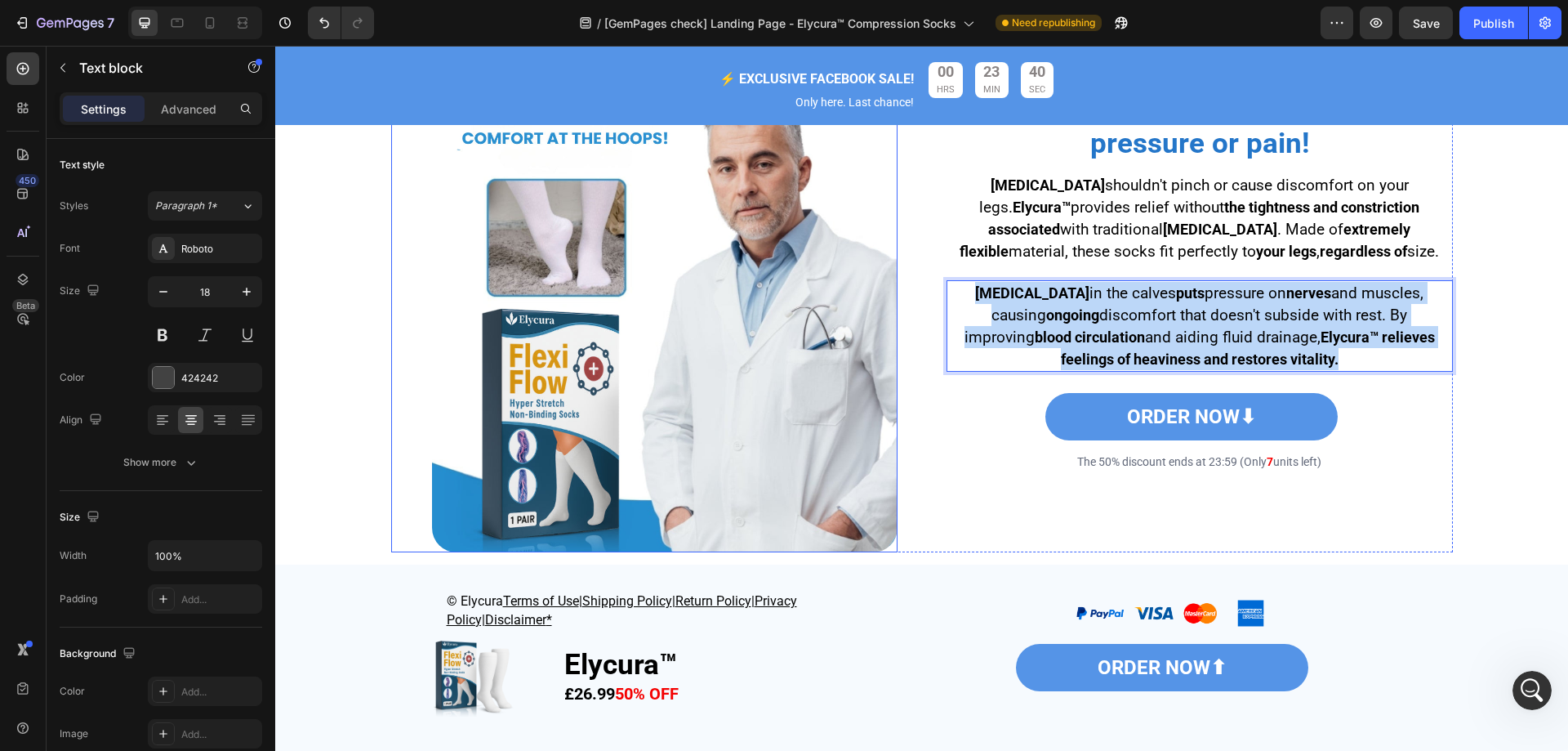
drag, startPoint x: 1340, startPoint y: 378, endPoint x: 882, endPoint y: 296, distance: 465.3
click at [877, 303] on div "Image Enjoy all-day comfort without pressure or pain! Heading [MEDICAL_DATA] sh…" at bounding box center [923, 319] width 1062 height 466
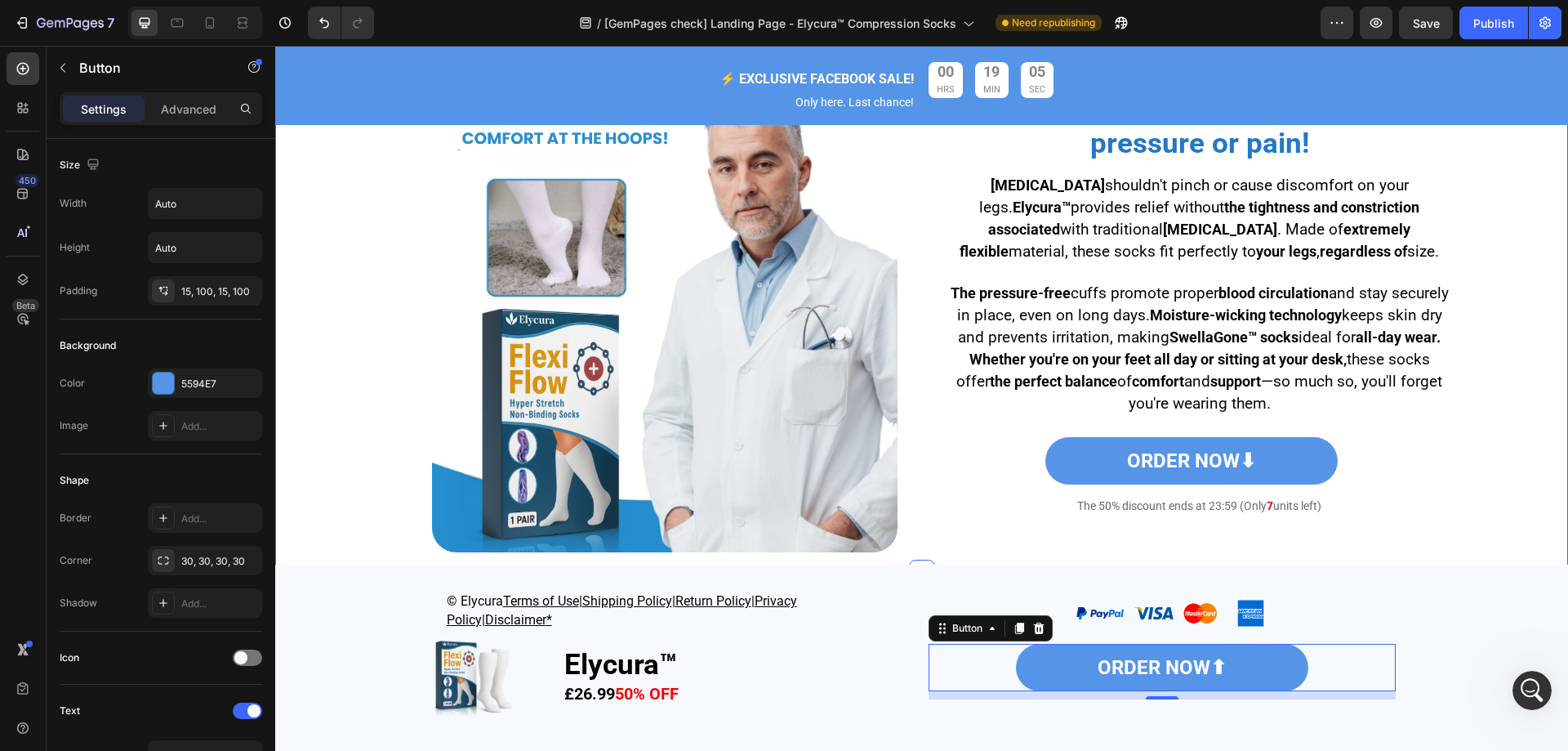
click at [1489, 457] on div "Image Enjoy all-day comfort without pressure or pain! Heading [MEDICAL_DATA] sh…" at bounding box center [922, 319] width 1269 height 490
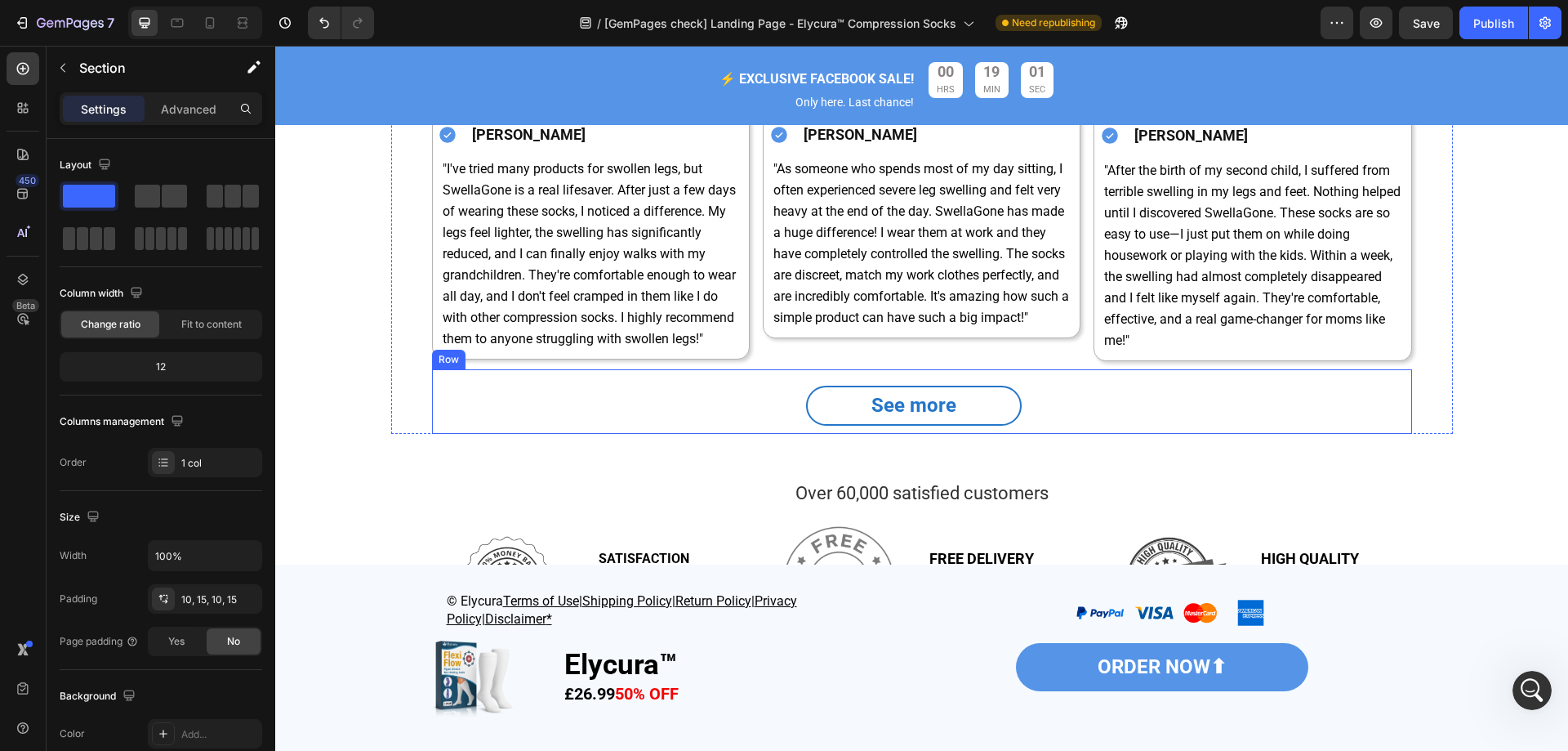
scroll to position [3935, 0]
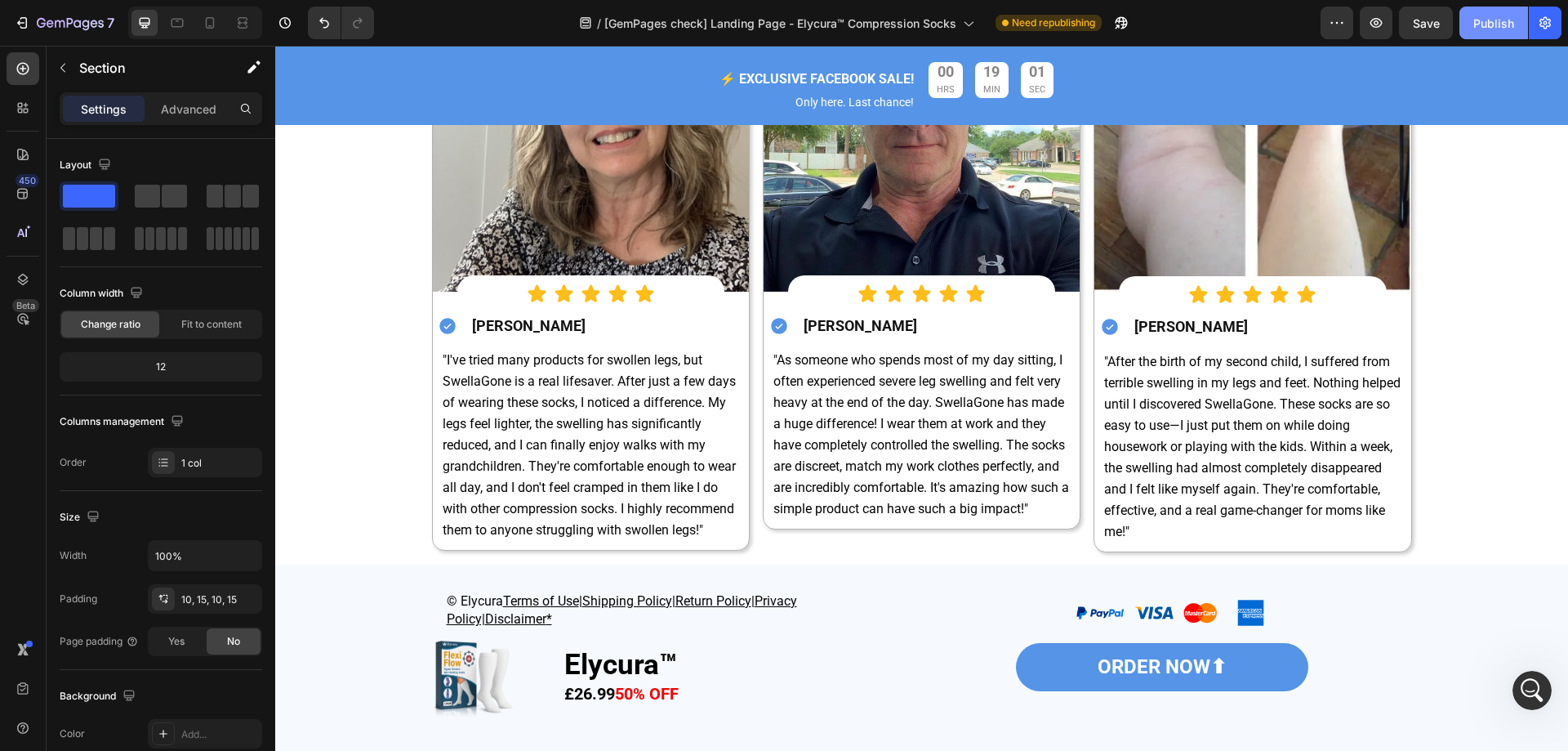
click at [1496, 31] on div "Publish" at bounding box center [1494, 24] width 41 height 17
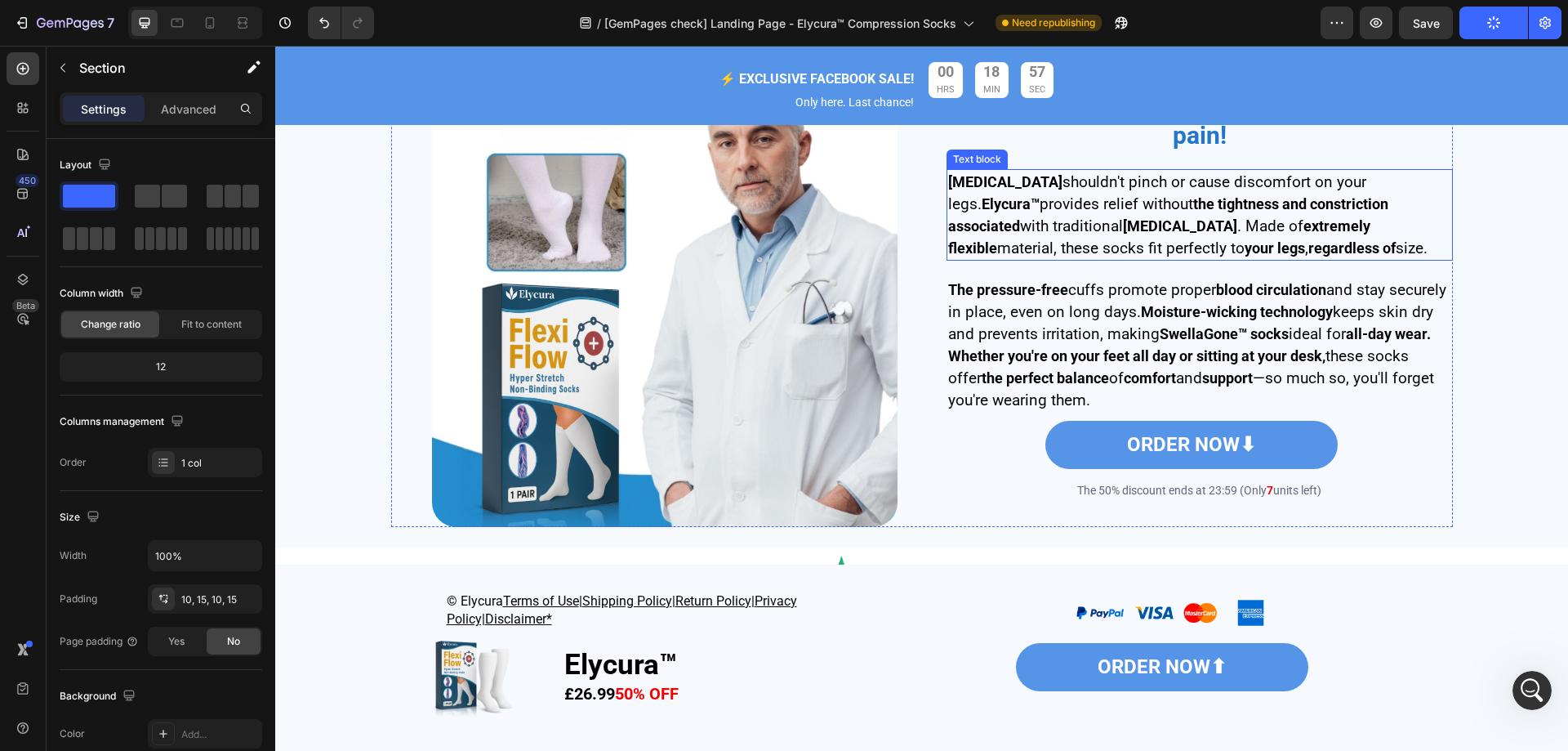
scroll to position [3281, 0]
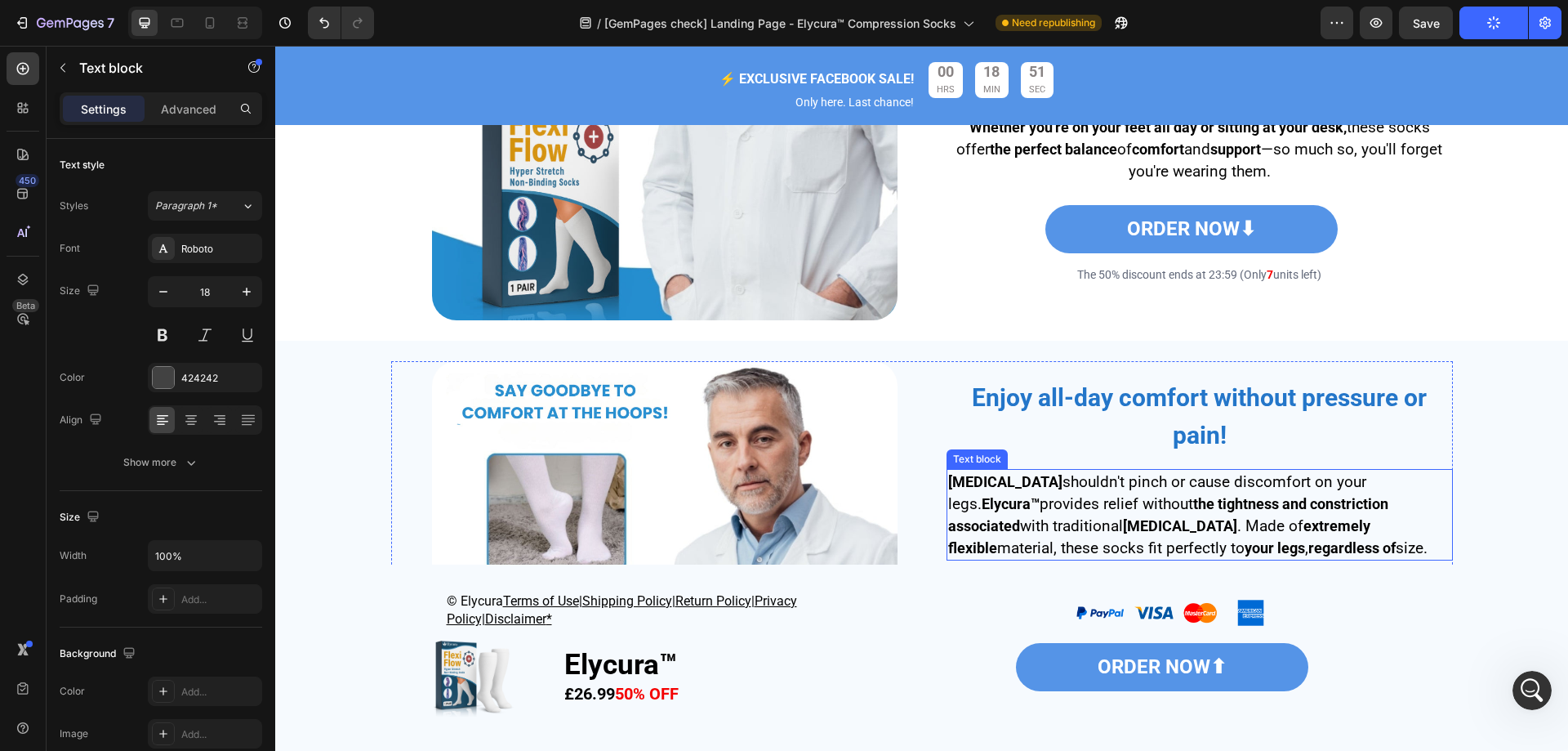
click at [1288, 472] on span "shouldn't pinch or cause discomfort on your legs." at bounding box center [1157, 492] width 419 height 41
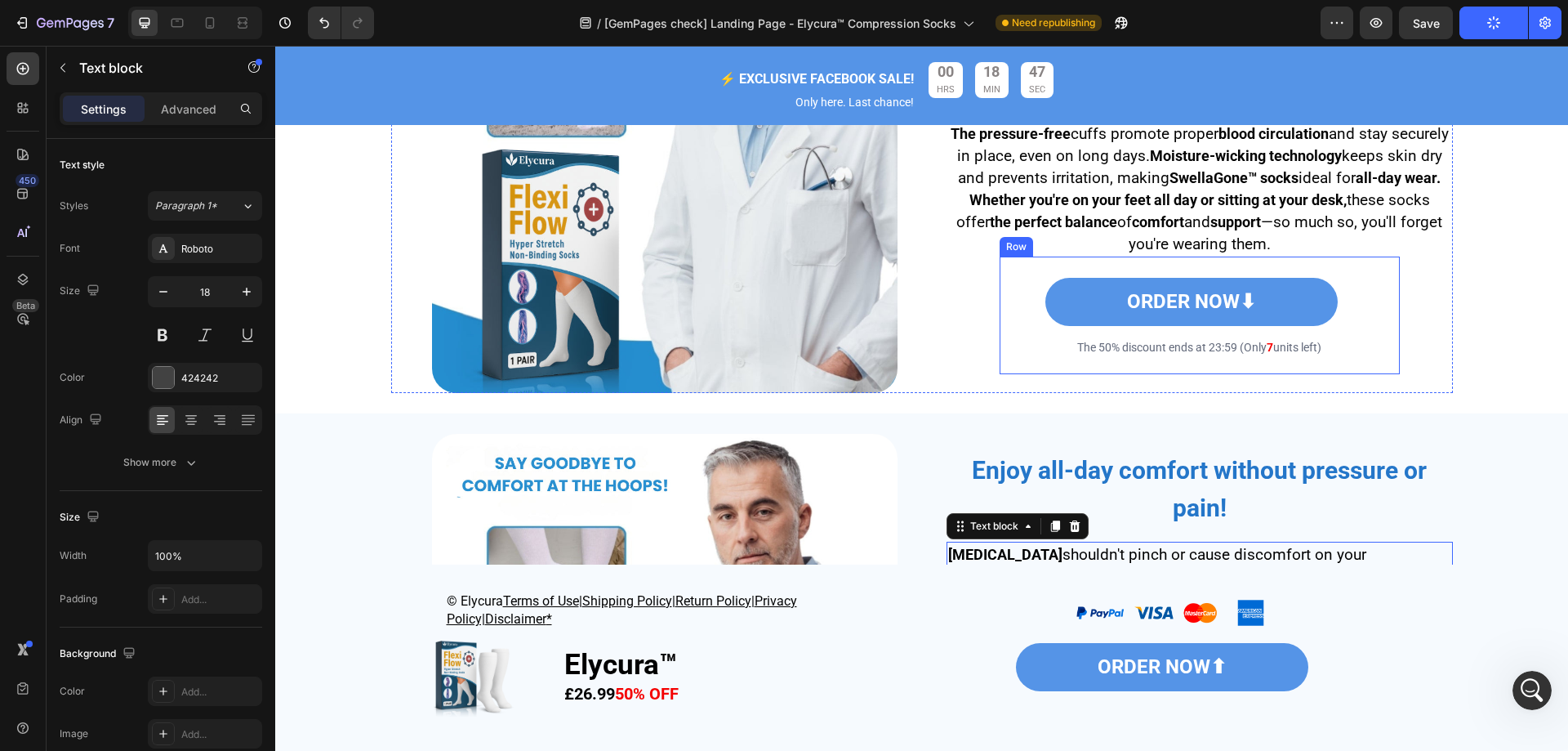
scroll to position [2709, 0]
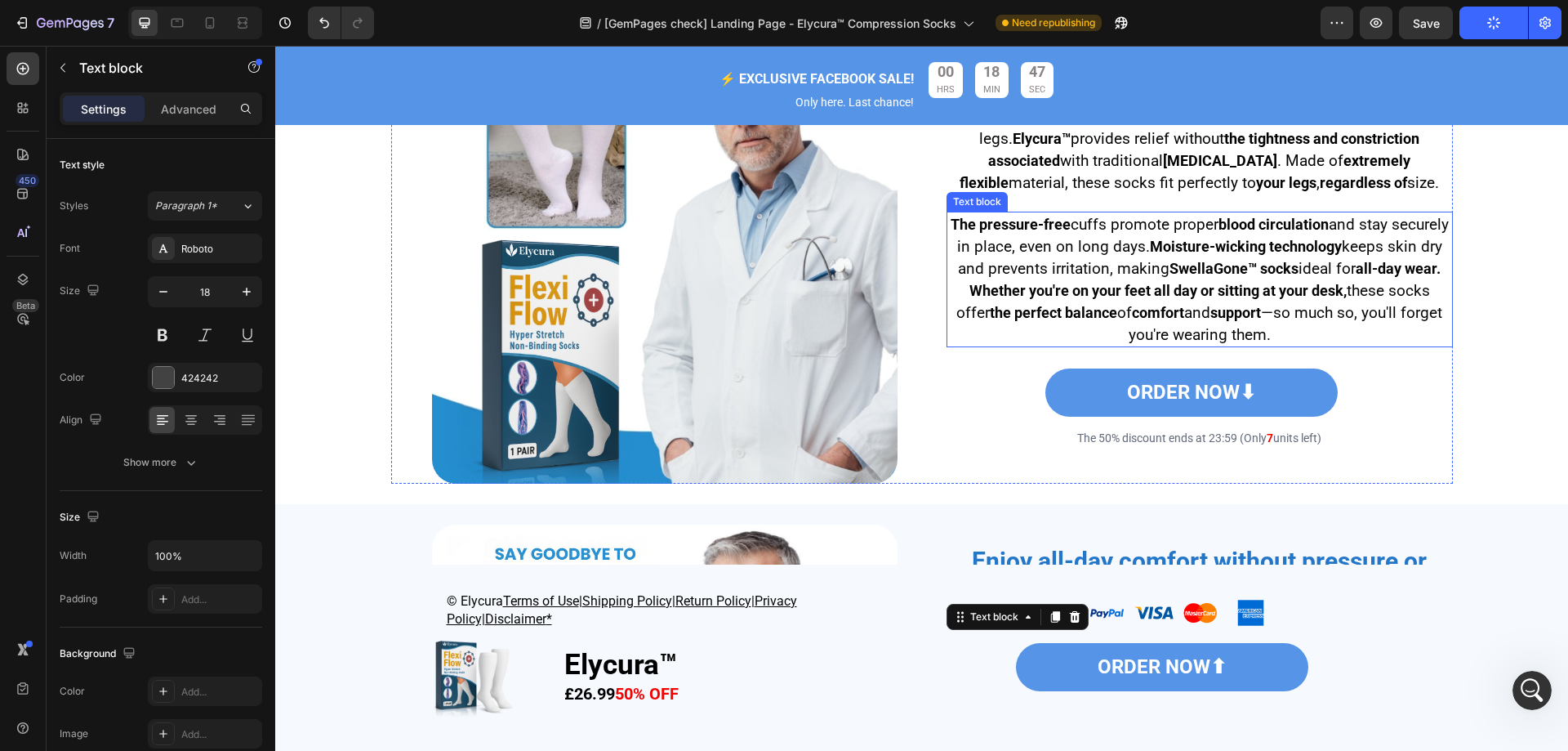
click at [1061, 299] on strong "all-day wear. Whether you're on your feet all day or sitting at your desk," at bounding box center [1205, 279] width 472 height 39
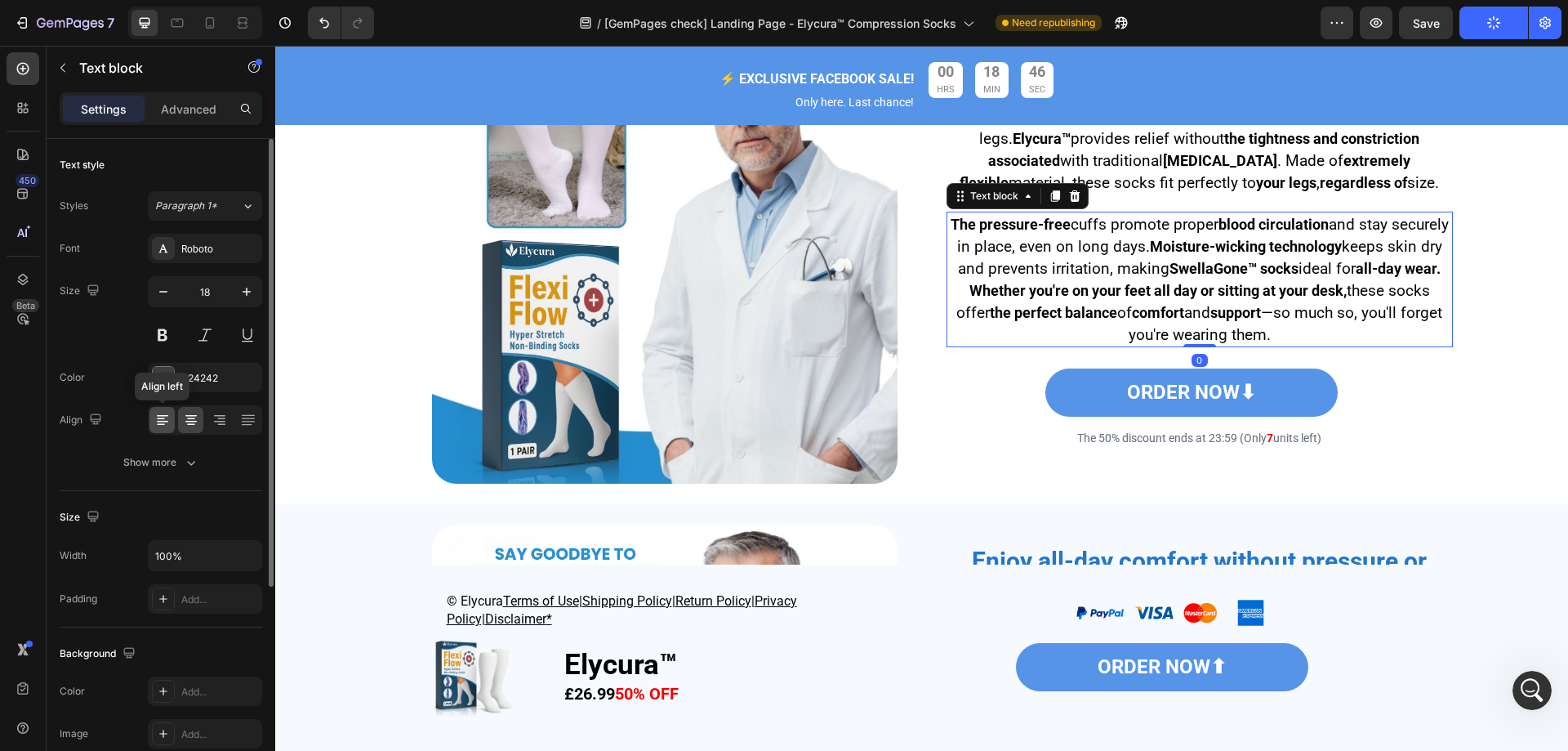
drag, startPoint x: 155, startPoint y: 411, endPoint x: 130, endPoint y: 348, distance: 67.8
click at [155, 411] on div at bounding box center [161, 420] width 25 height 26
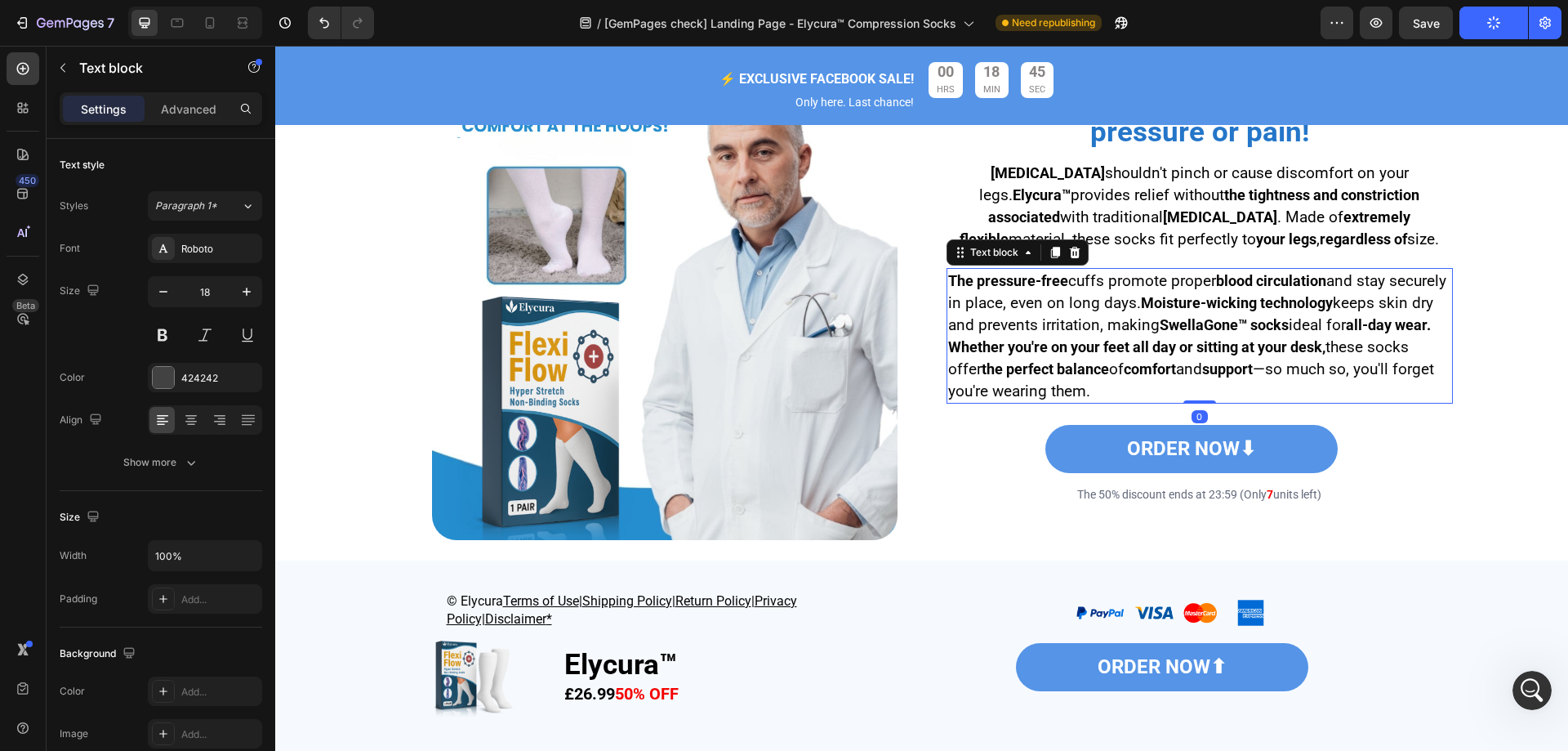
scroll to position [2545, 0]
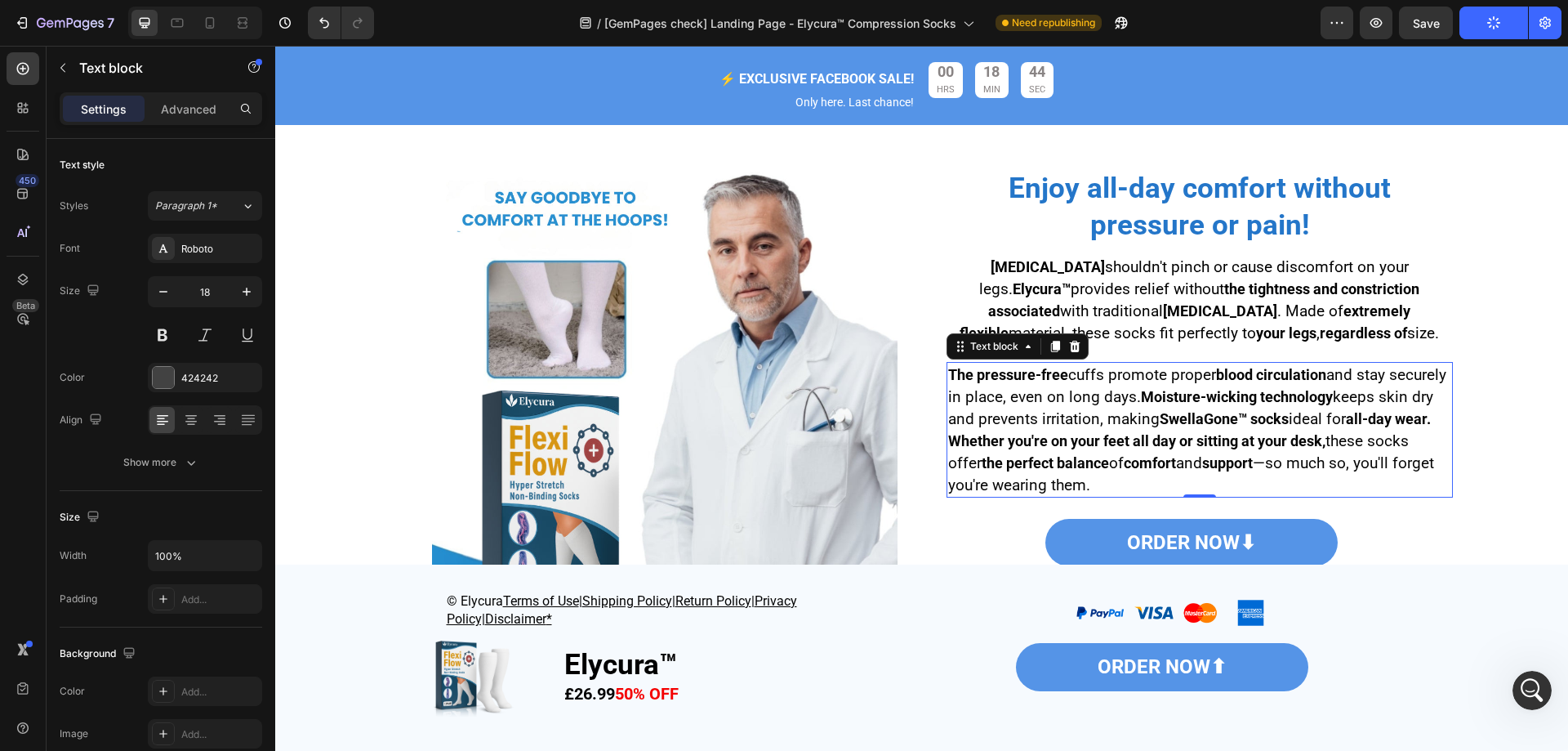
click at [1060, 428] on span "keeps skin dry and prevents irritation, making" at bounding box center [1190, 407] width 485 height 41
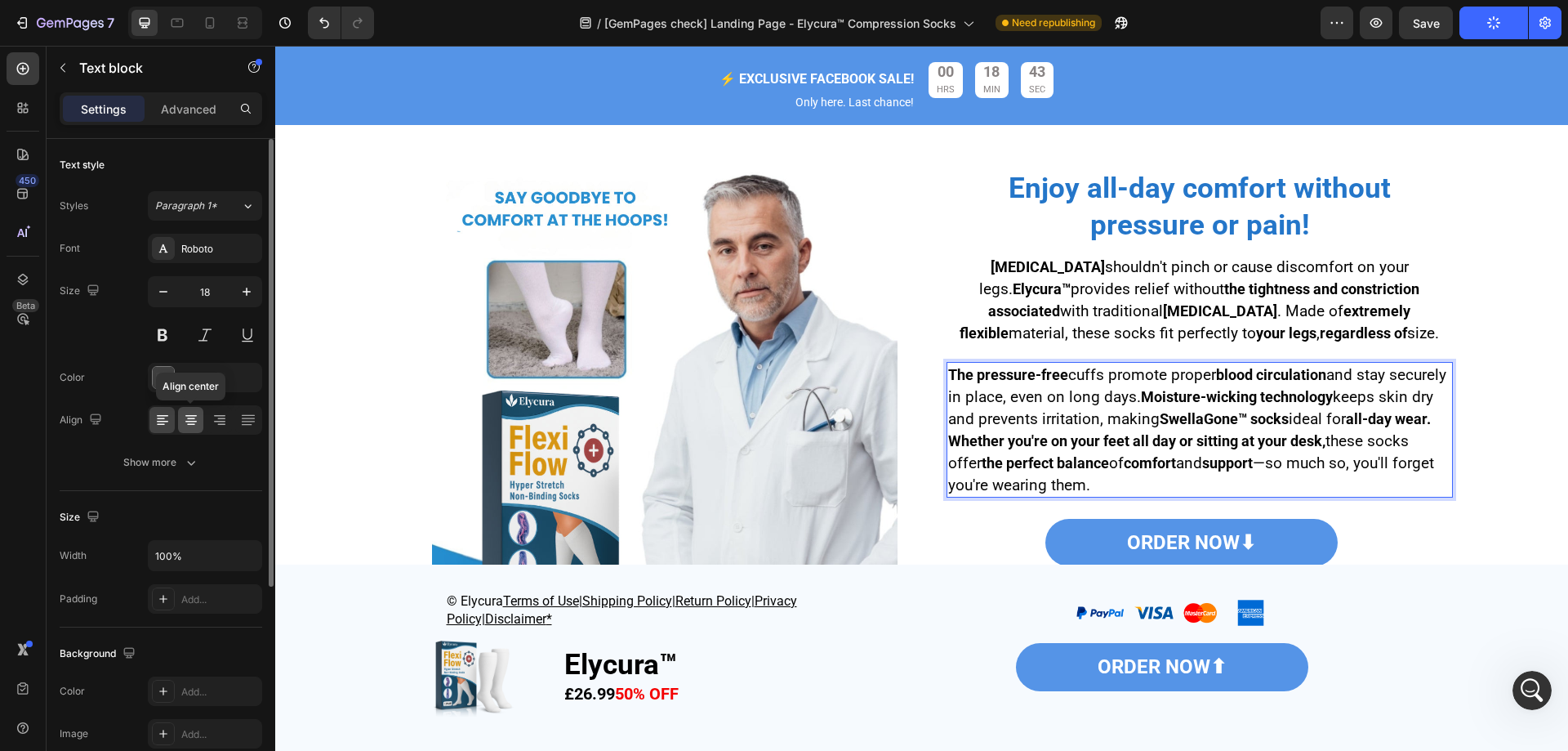
click at [201, 424] on div at bounding box center [190, 420] width 25 height 26
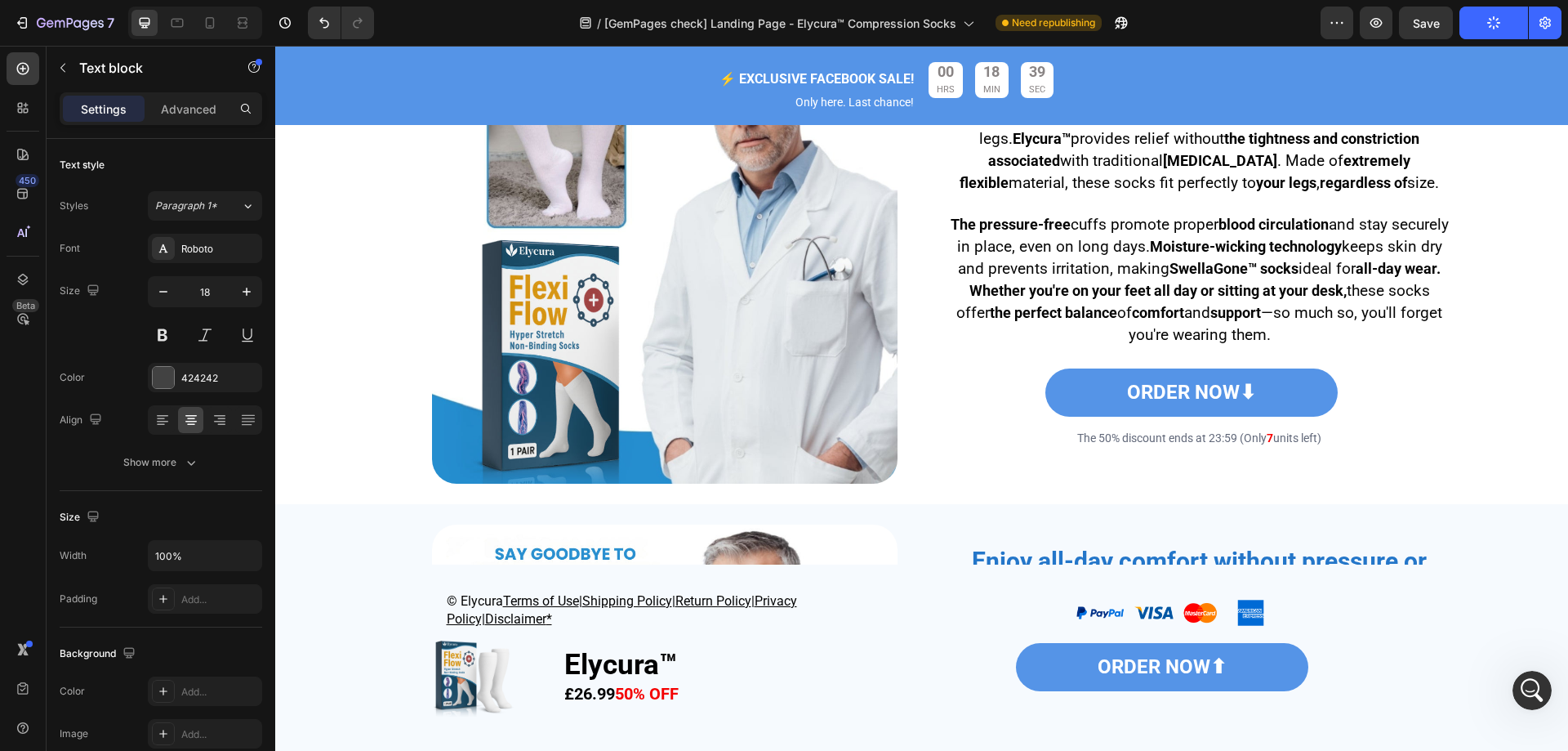
scroll to position [3035, 0]
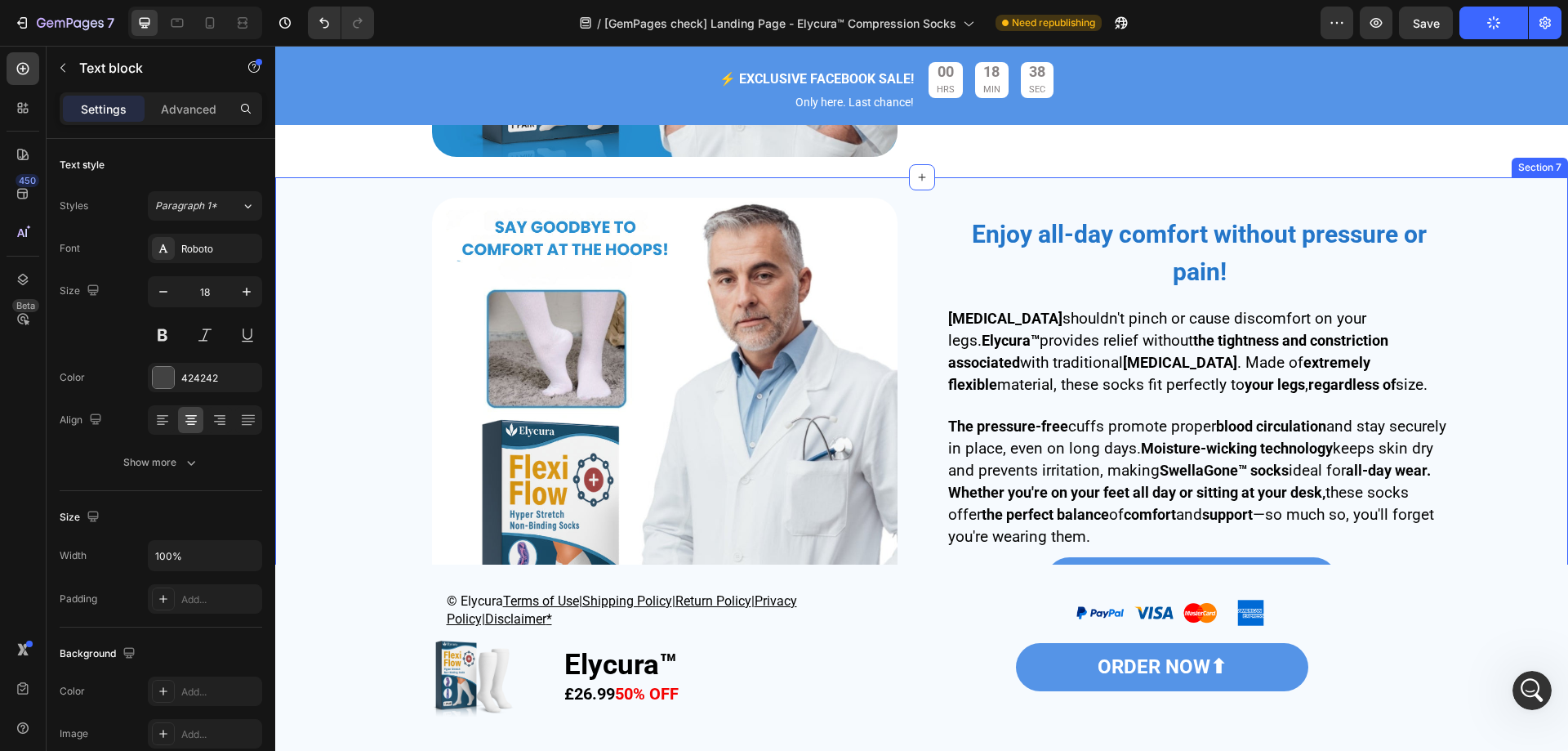
click at [341, 306] on div "Image Enjoy all-day comfort without pressure or pain! Heading Compression stock…" at bounding box center [922, 431] width 1269 height 490
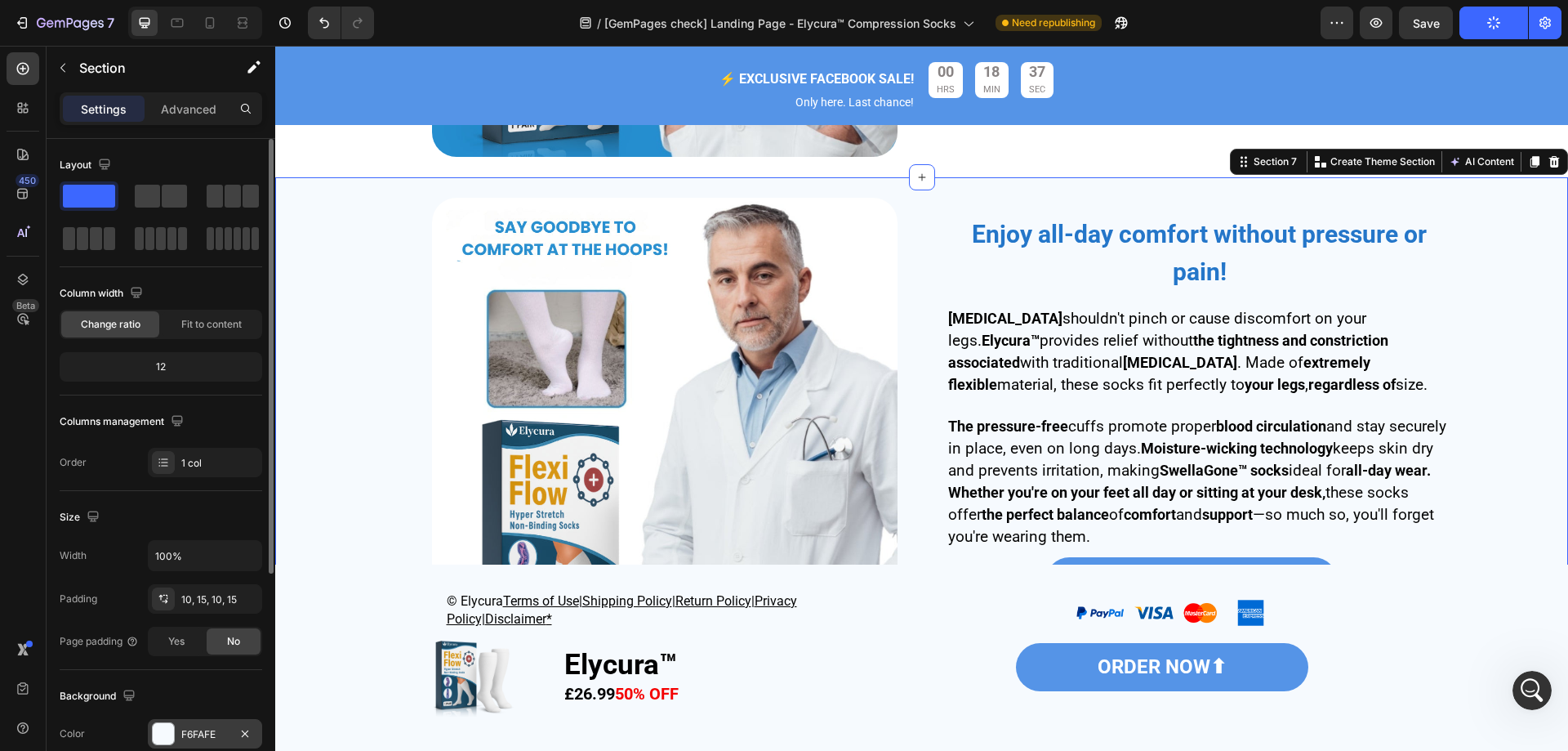
click at [193, 728] on div "F6FAFE" at bounding box center [205, 734] width 47 height 15
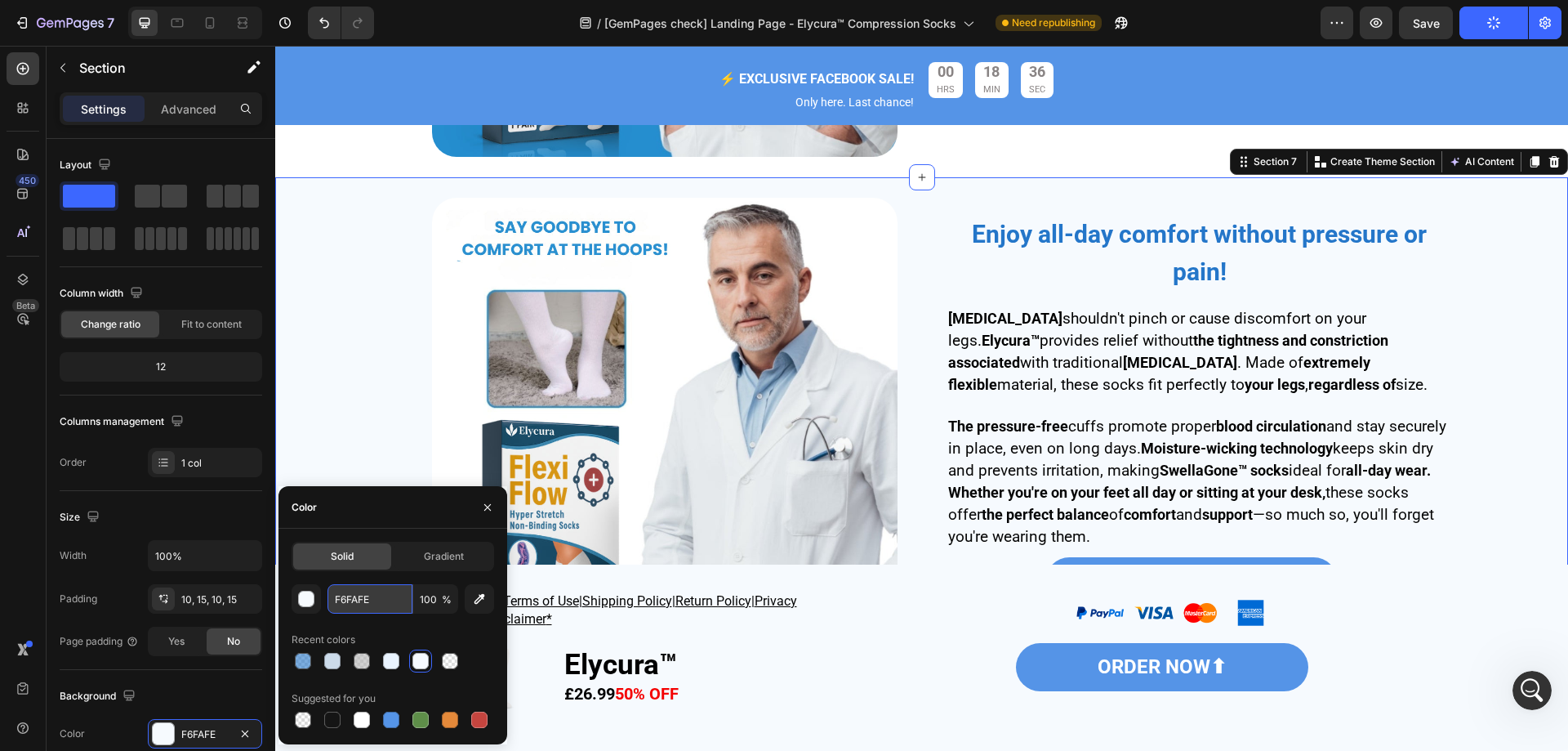
click at [381, 608] on input "F6FAFE" at bounding box center [370, 599] width 85 height 30
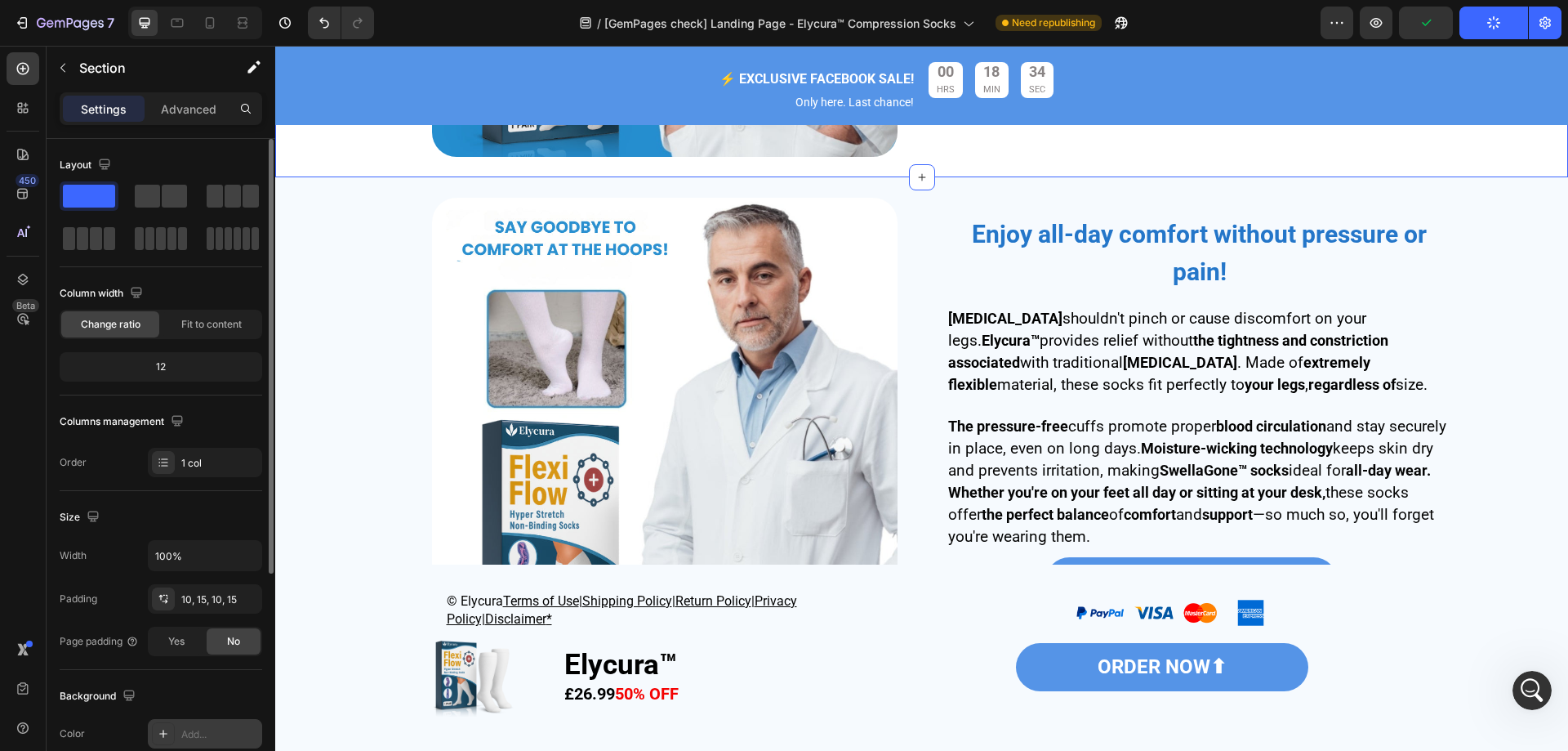
scroll to position [245, 0]
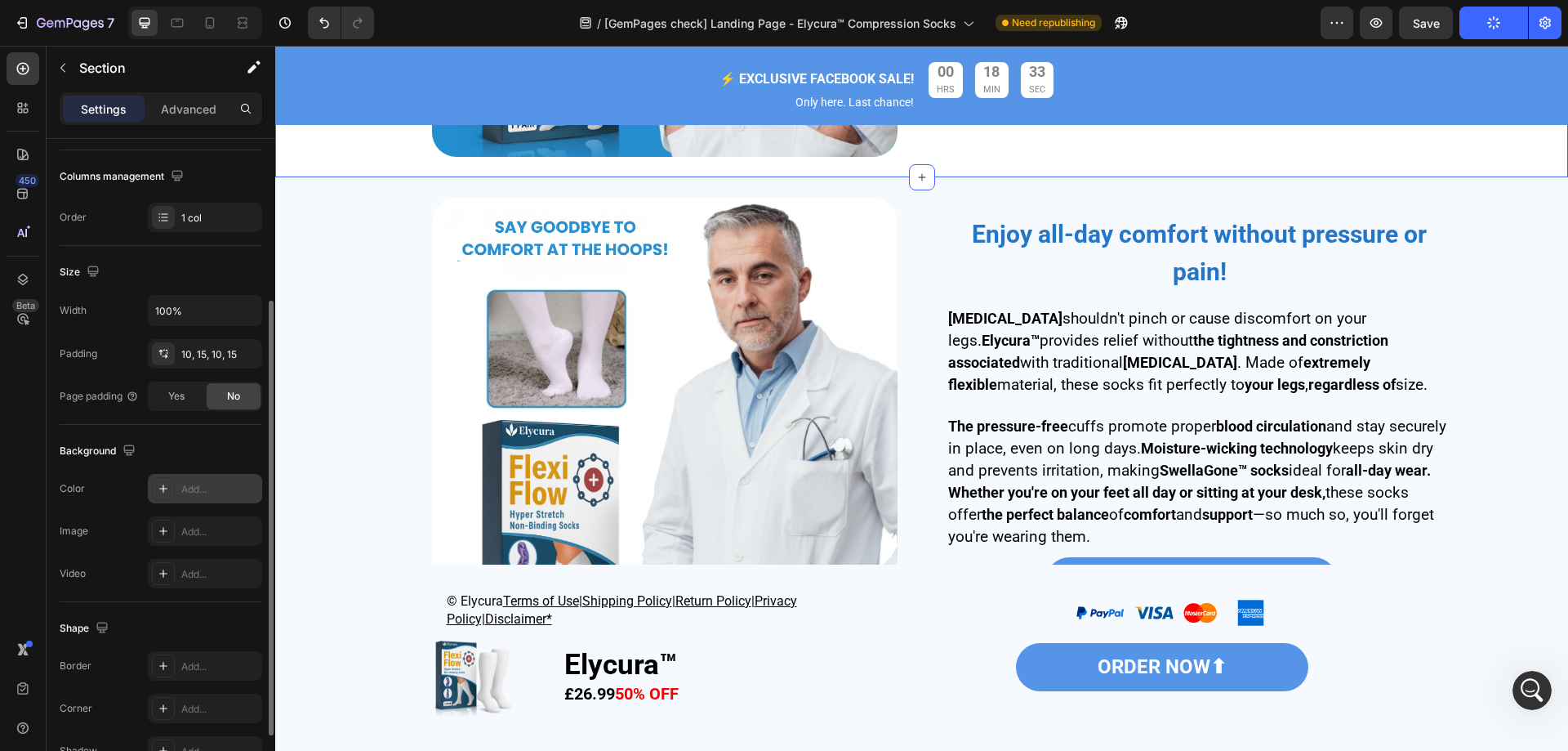
click at [174, 494] on div "Add..." at bounding box center [205, 488] width 114 height 30
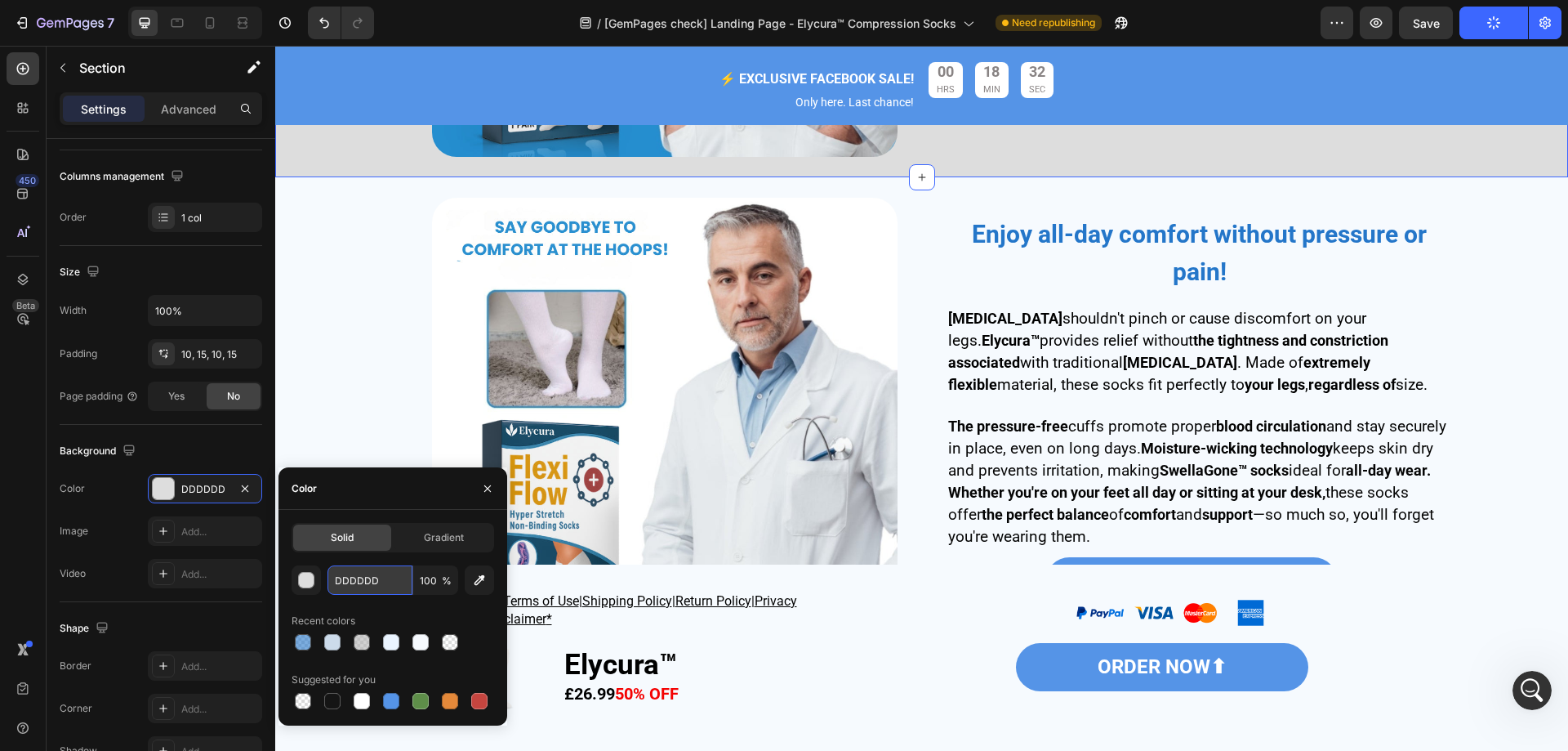
click at [375, 578] on input "DDDDDD" at bounding box center [370, 580] width 85 height 30
paste input "F6FAFE"
type input "F6FAFE"
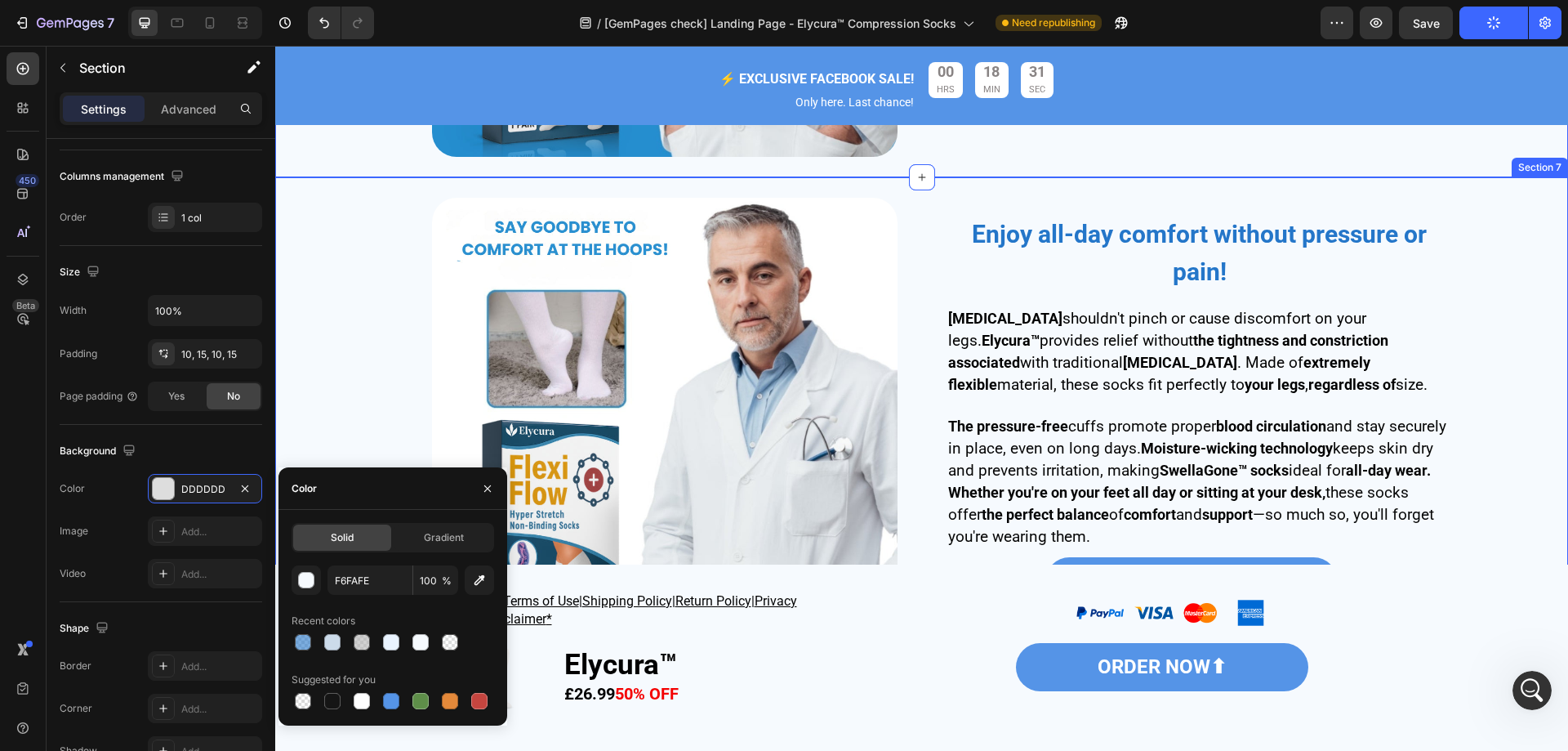
click at [358, 417] on div "Image Enjoy all-day comfort without pressure or pain! Heading Compression stock…" at bounding box center [922, 431] width 1269 height 490
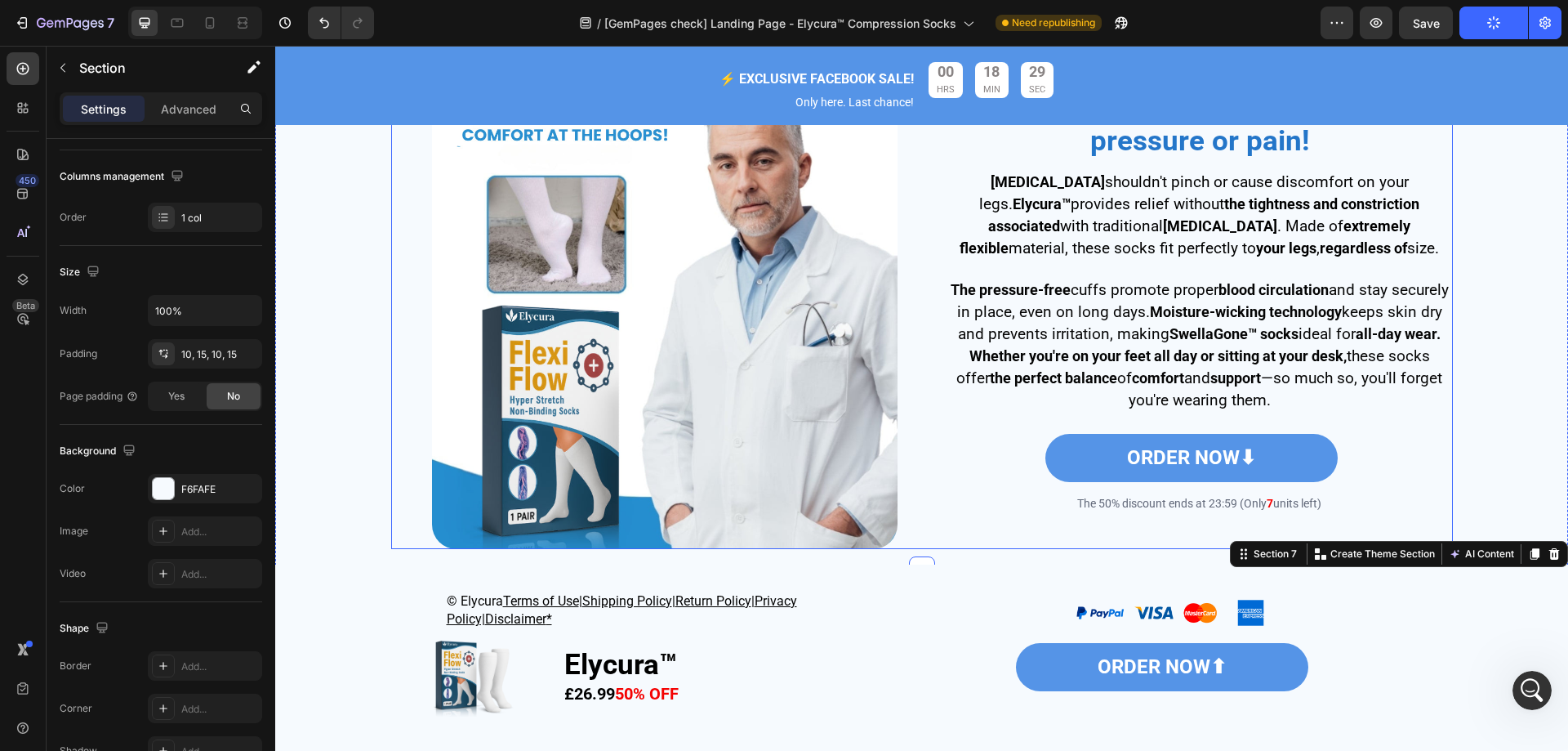
scroll to position [2627, 0]
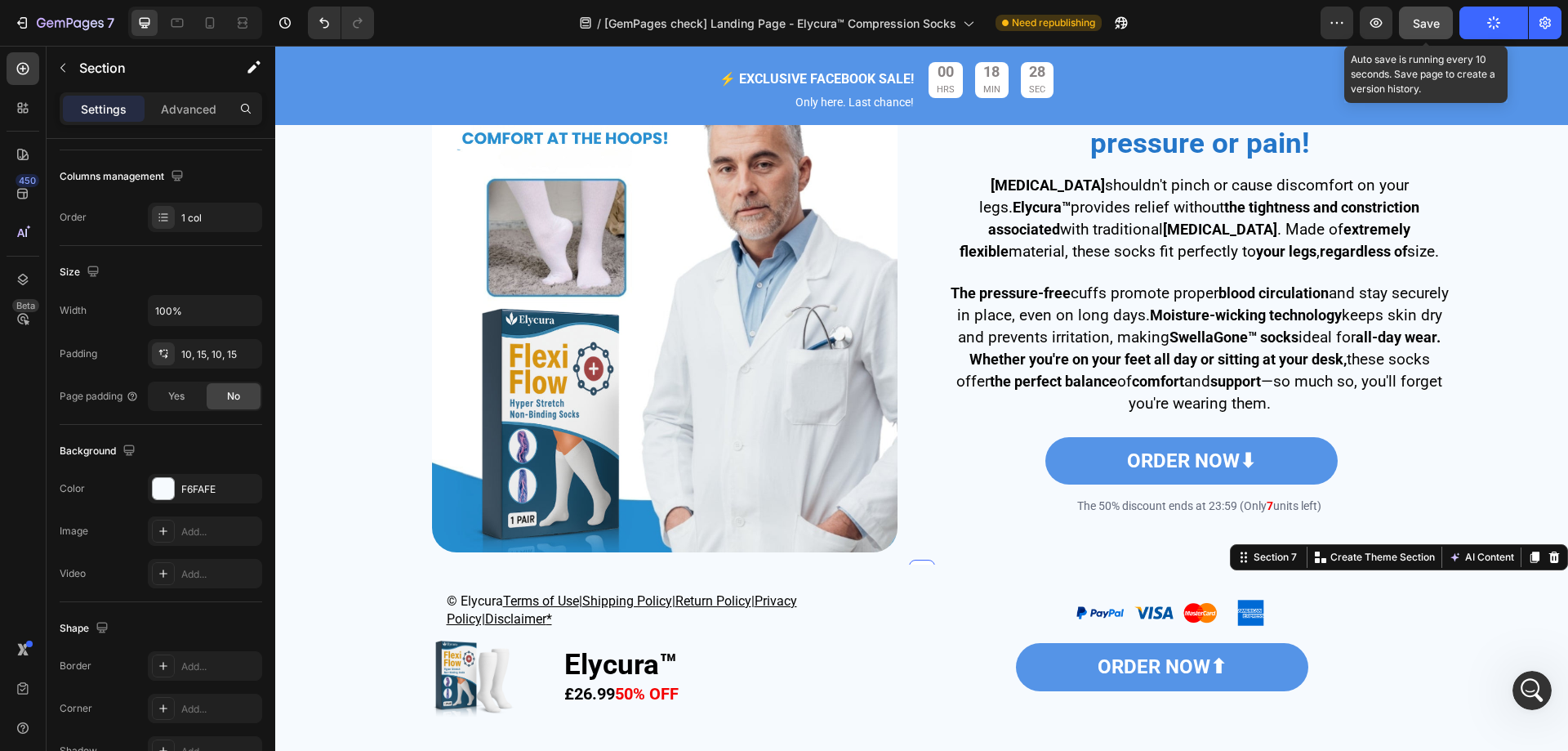
click at [1435, 27] on span "Save" at bounding box center [1426, 24] width 27 height 14
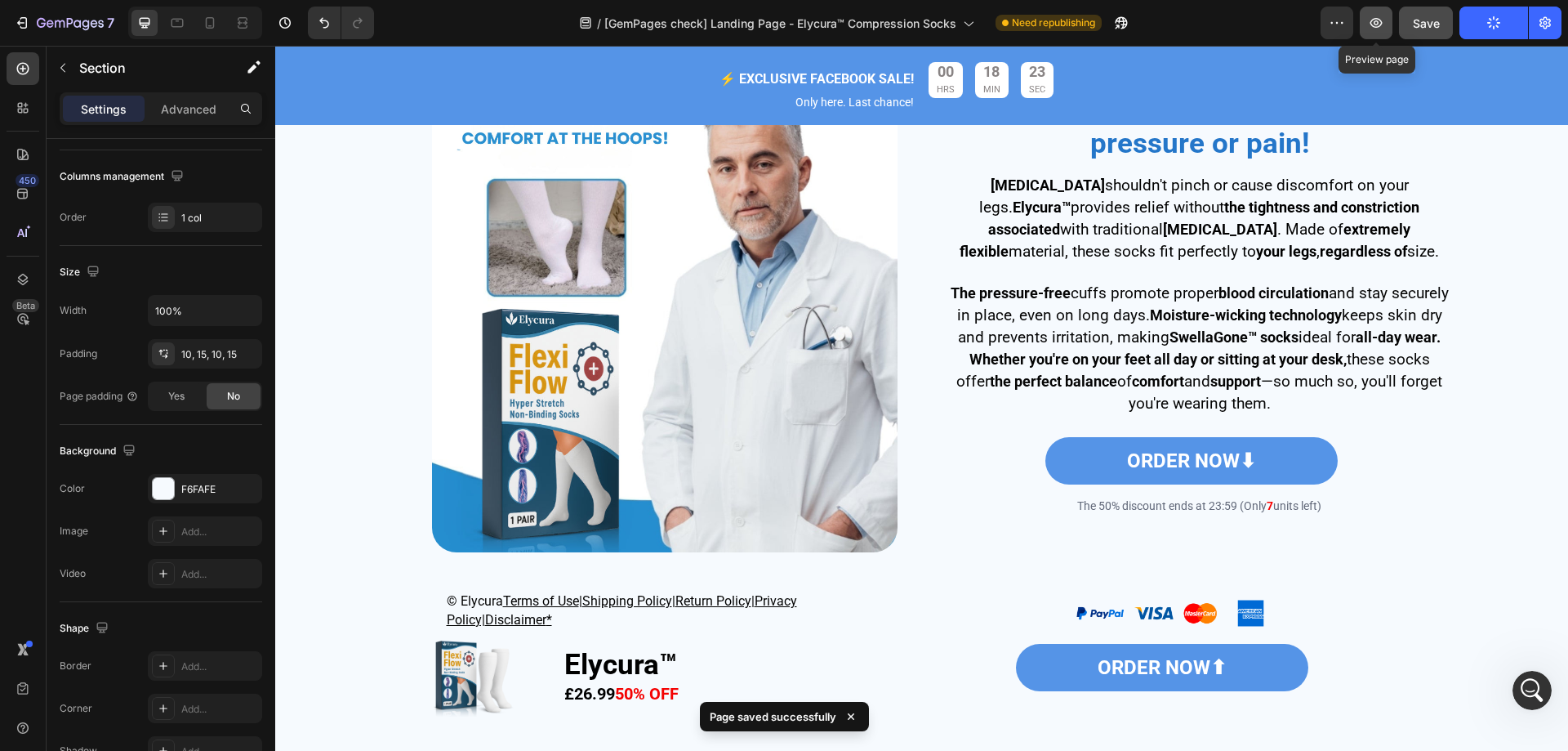
click at [1377, 23] on icon "button" at bounding box center [1376, 23] width 17 height 17
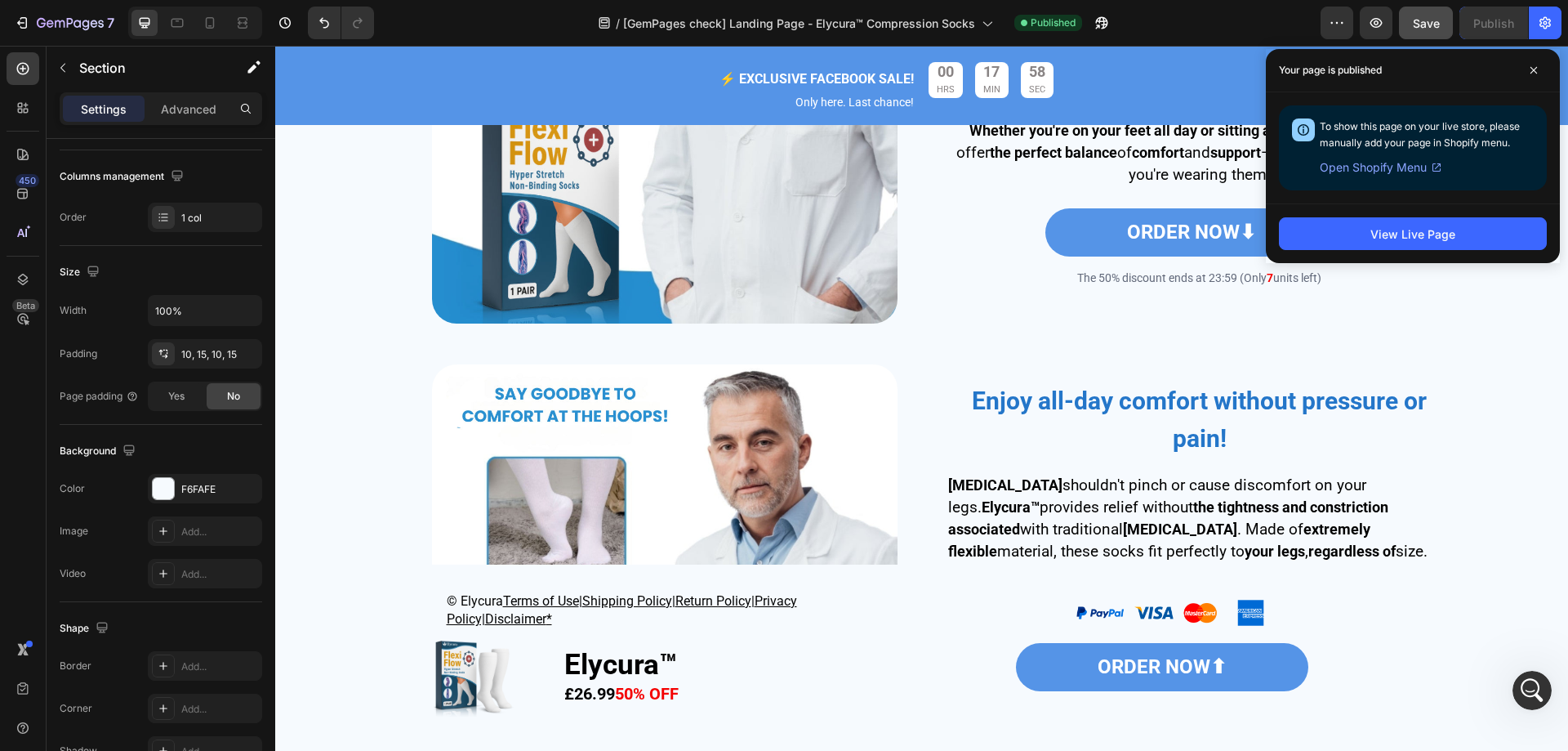
scroll to position [2872, 0]
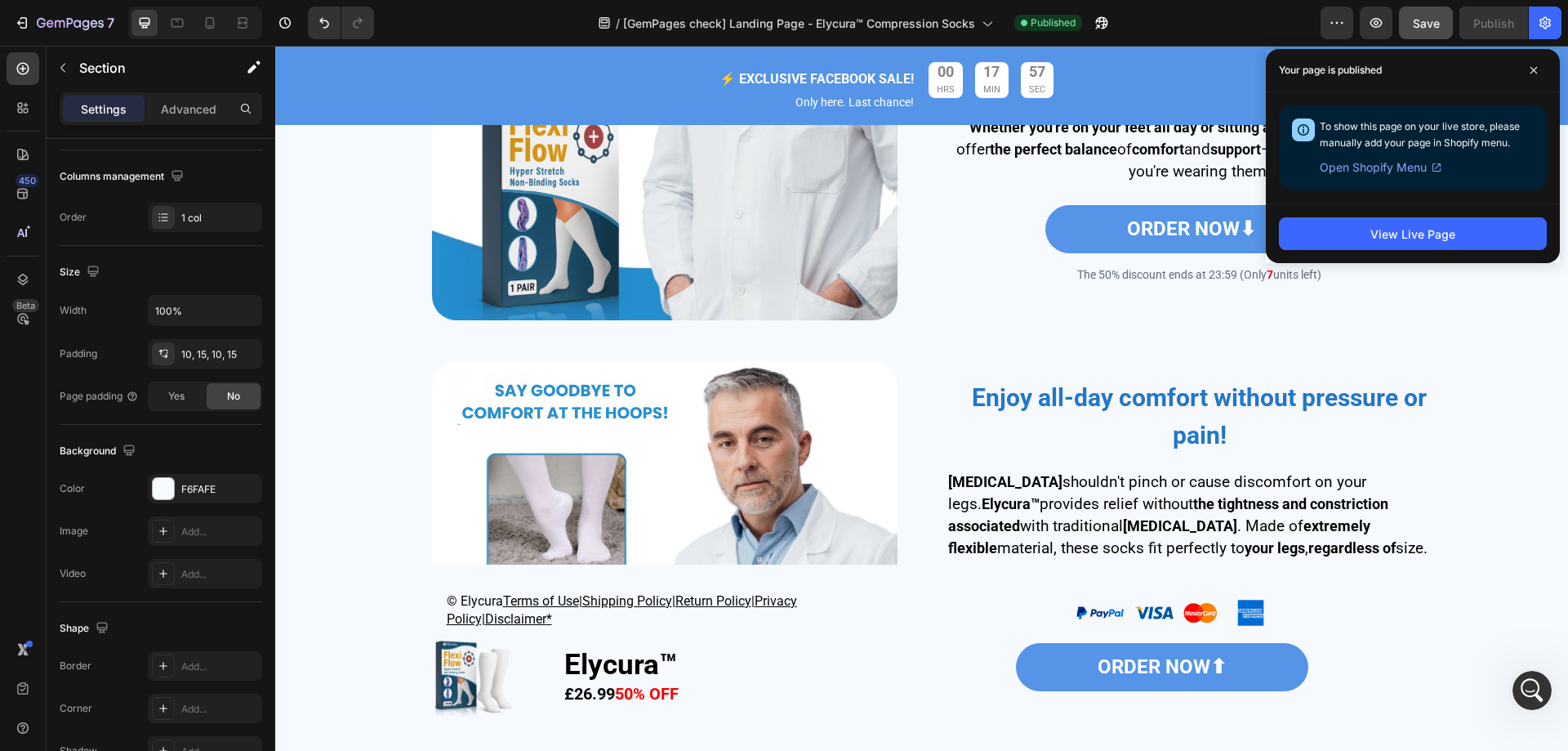
click at [363, 419] on div "Image Enjoy all-day comfort without pressure or pain! Heading Compression stock…" at bounding box center [922, 594] width 1269 height 490
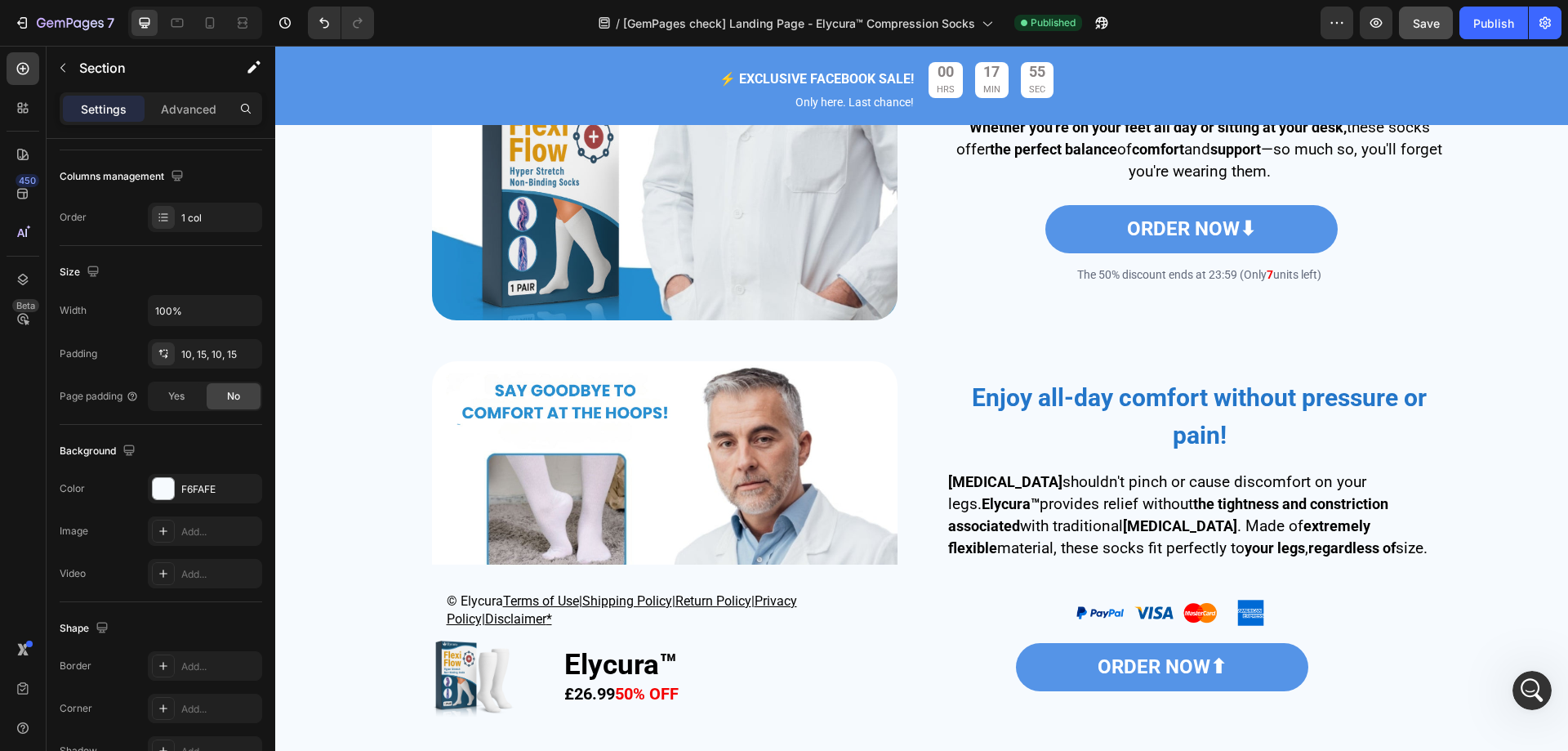
click at [372, 411] on div "Image Enjoy all-day comfort without pressure or pain! Heading Compression stock…" at bounding box center [922, 594] width 1269 height 490
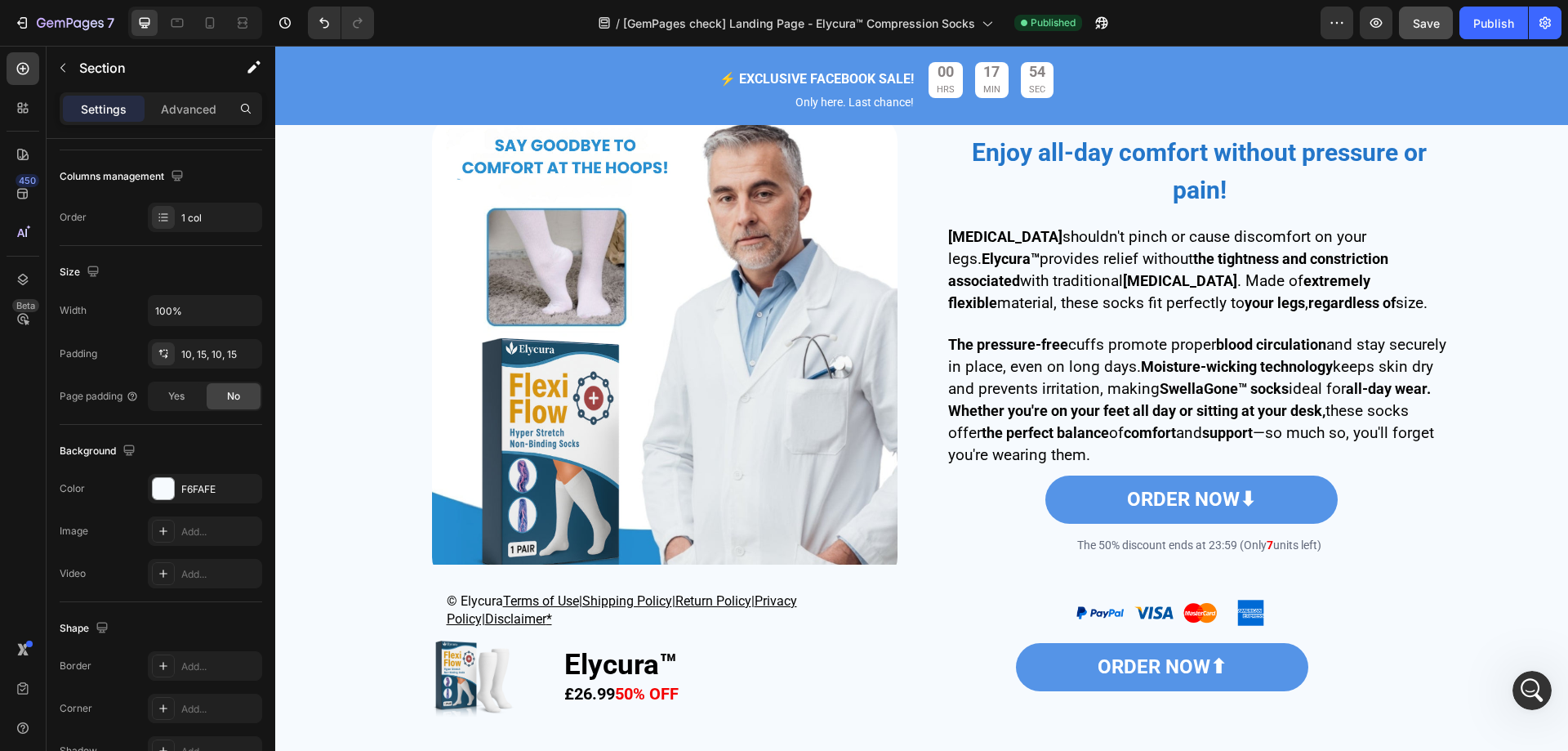
scroll to position [3362, 0]
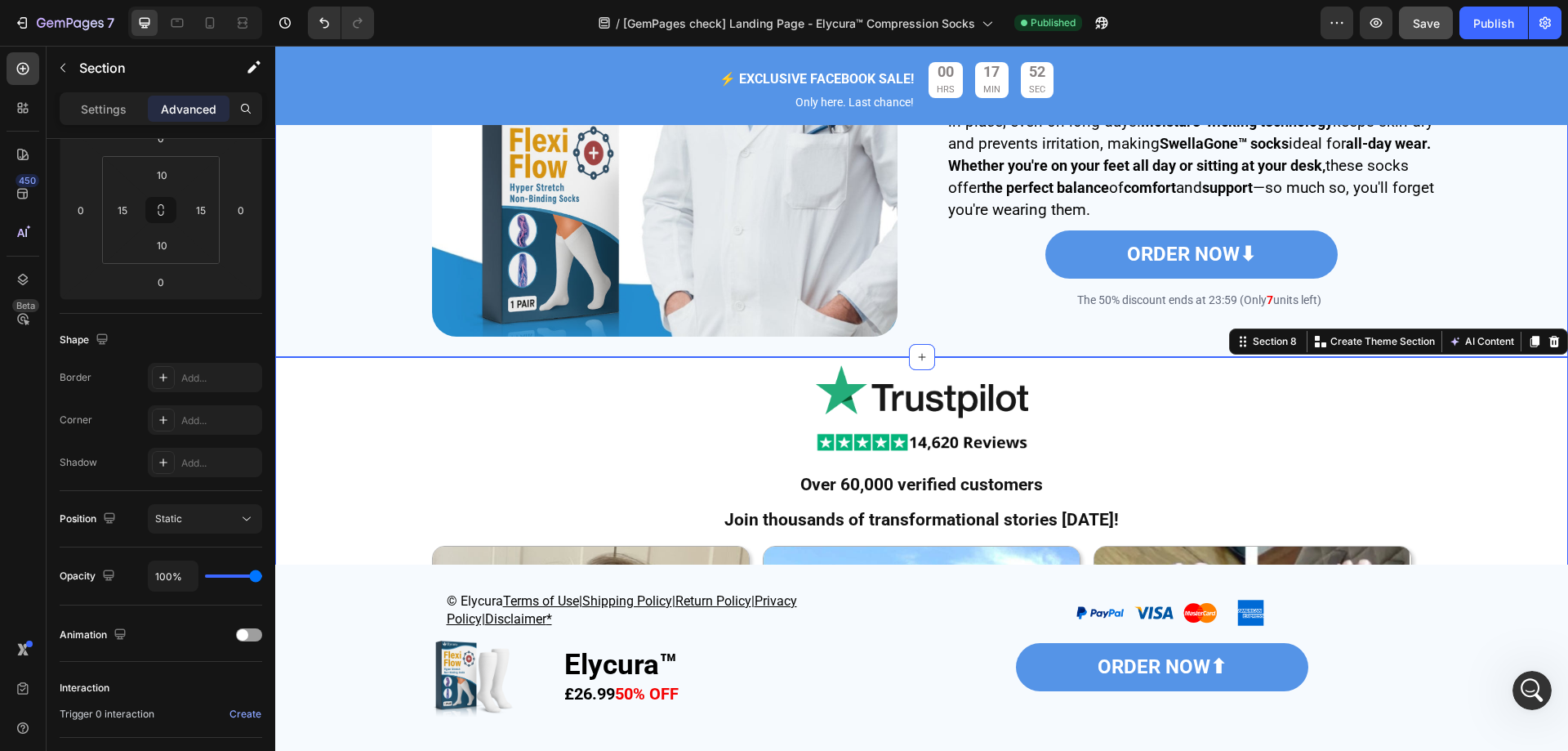
click at [290, 304] on div "Image Enjoy all-day comfort without pressure or pain! Heading Compression stock…" at bounding box center [922, 104] width 1269 height 490
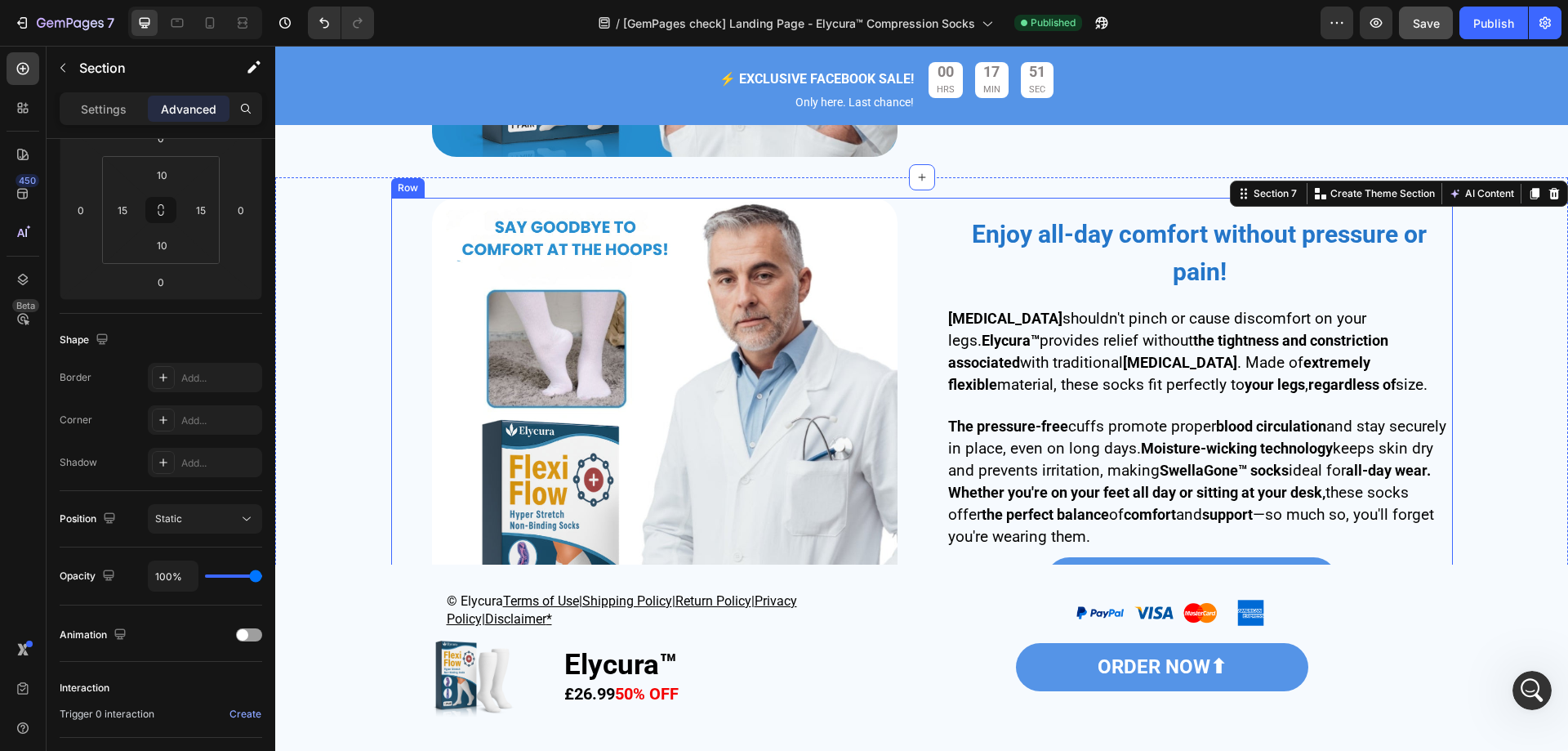
scroll to position [2872, 0]
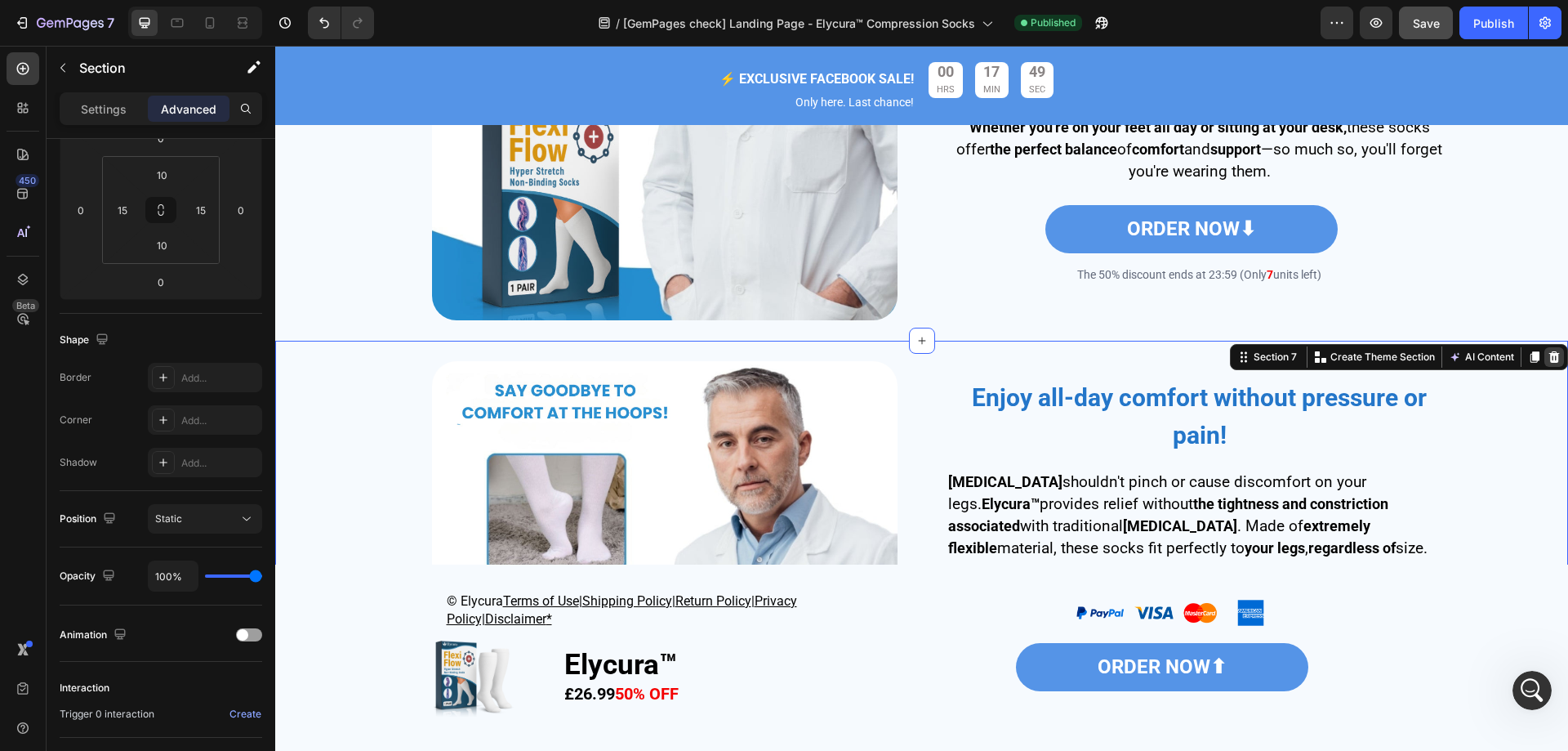
click at [1550, 355] on icon at bounding box center [1555, 357] width 10 height 11
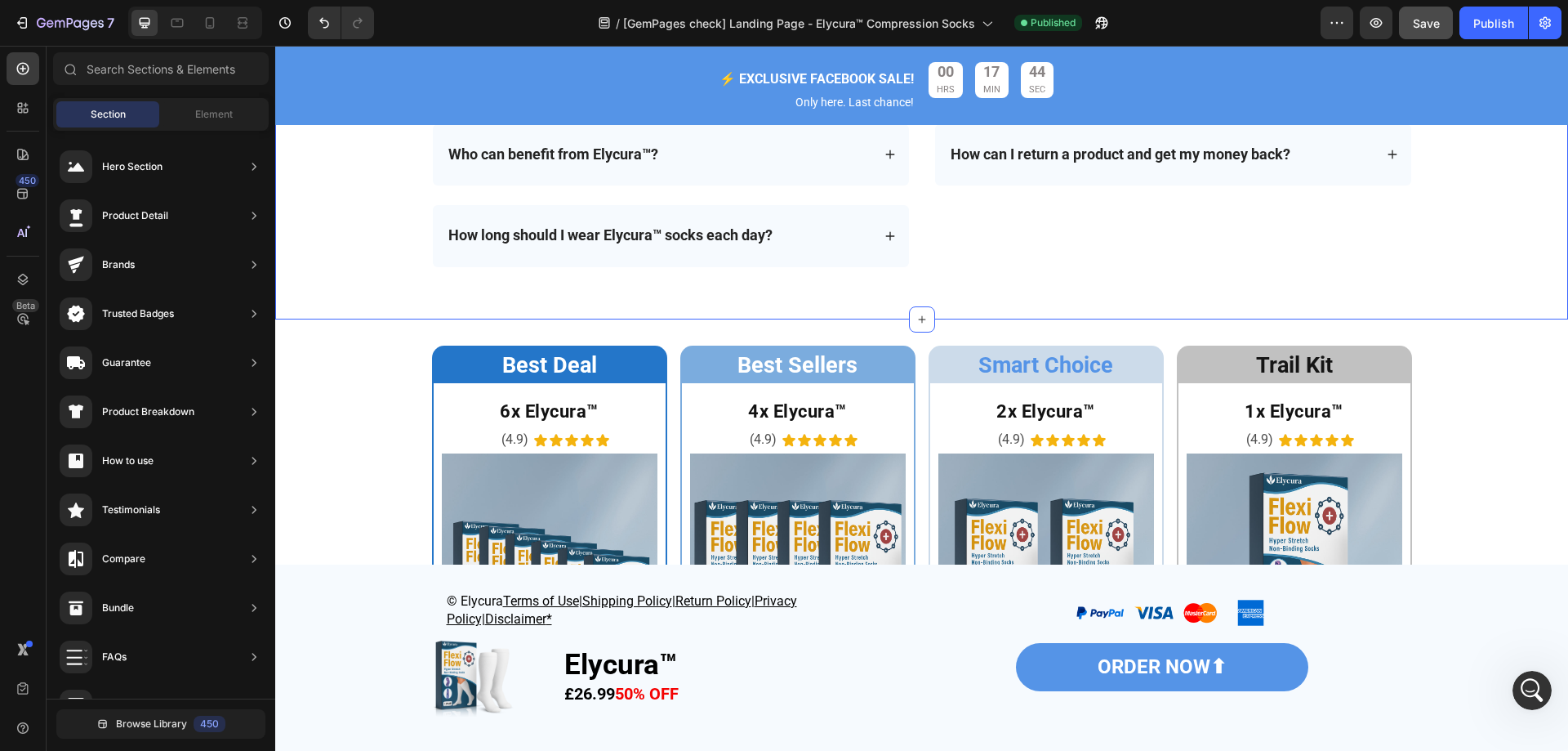
scroll to position [4425, 0]
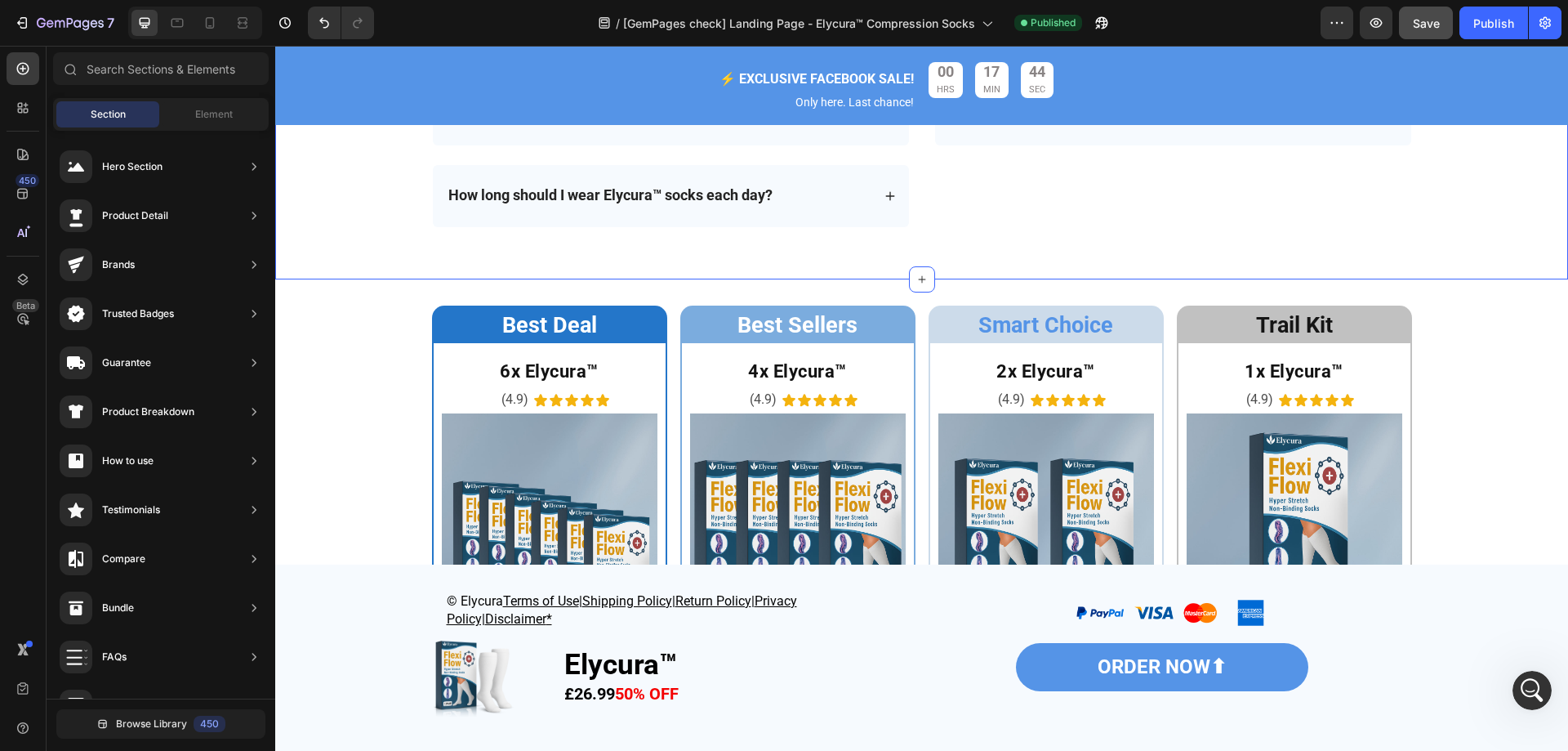
click at [369, 364] on div "Best Deal Heading Row 6x Elycura™ Heading (4.9) Text Block Icon Icon Icon Icon …" at bounding box center [922, 555] width 1293 height 499
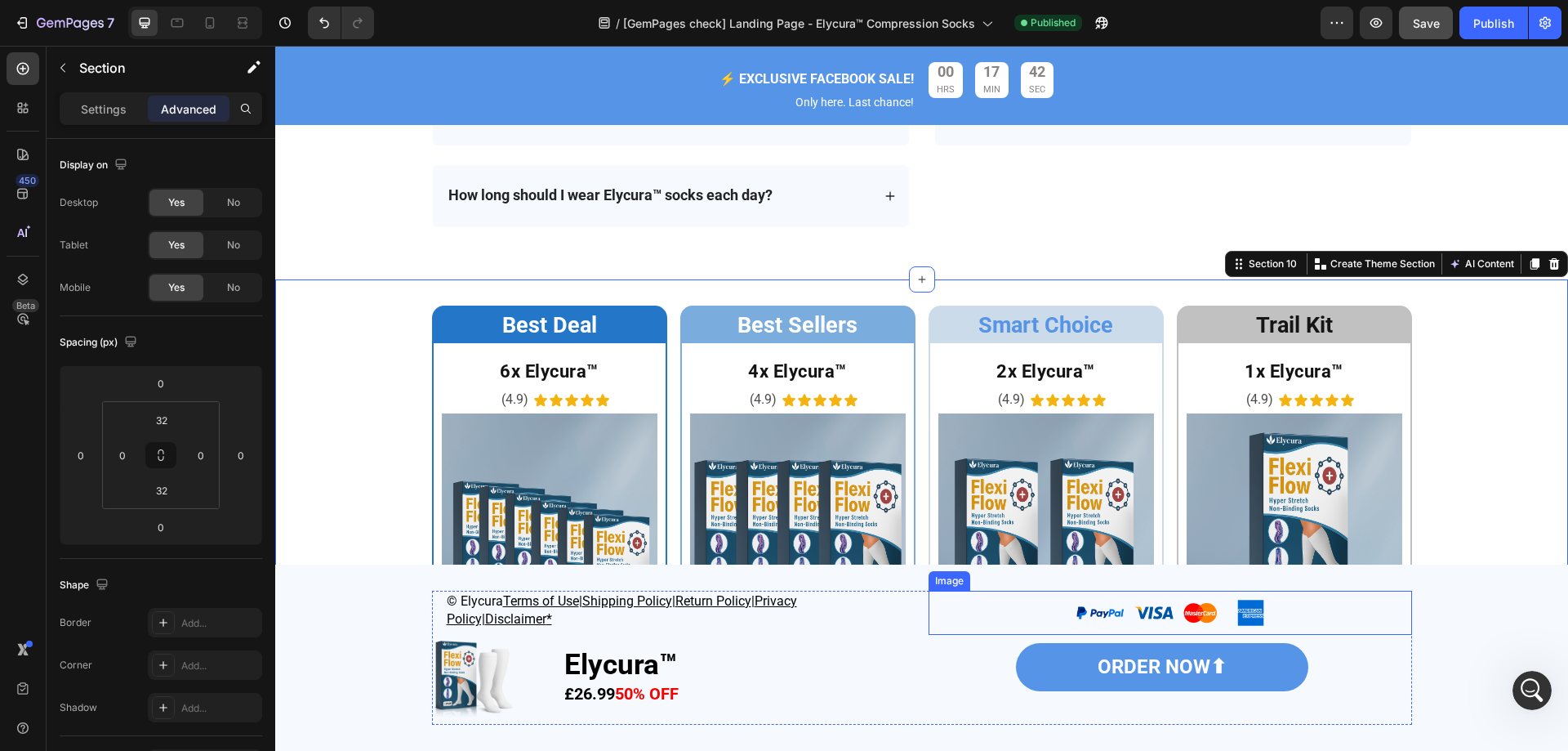
scroll to position [4670, 0]
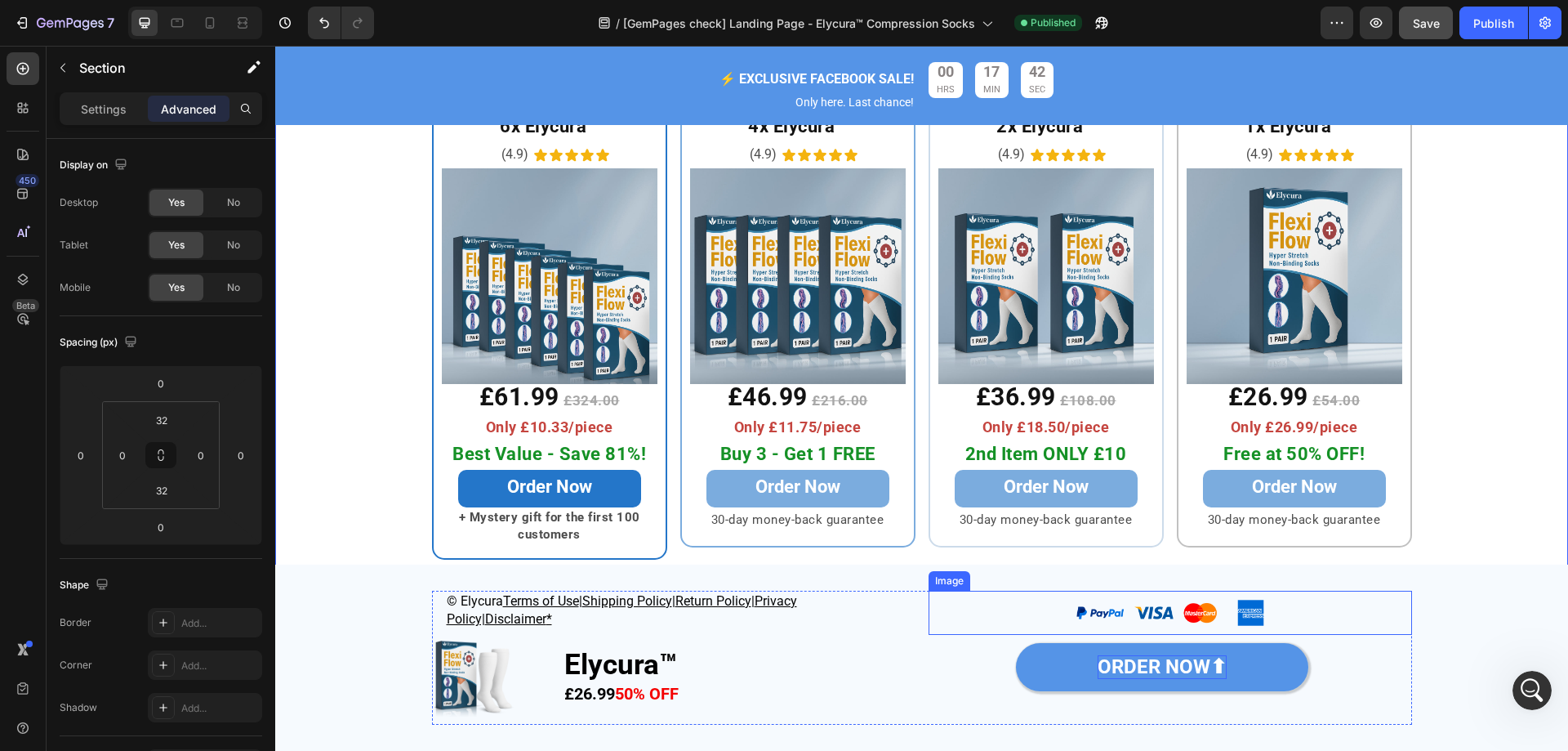
click at [1165, 666] on strong "ORDER NOW⬆" at bounding box center [1162, 666] width 129 height 23
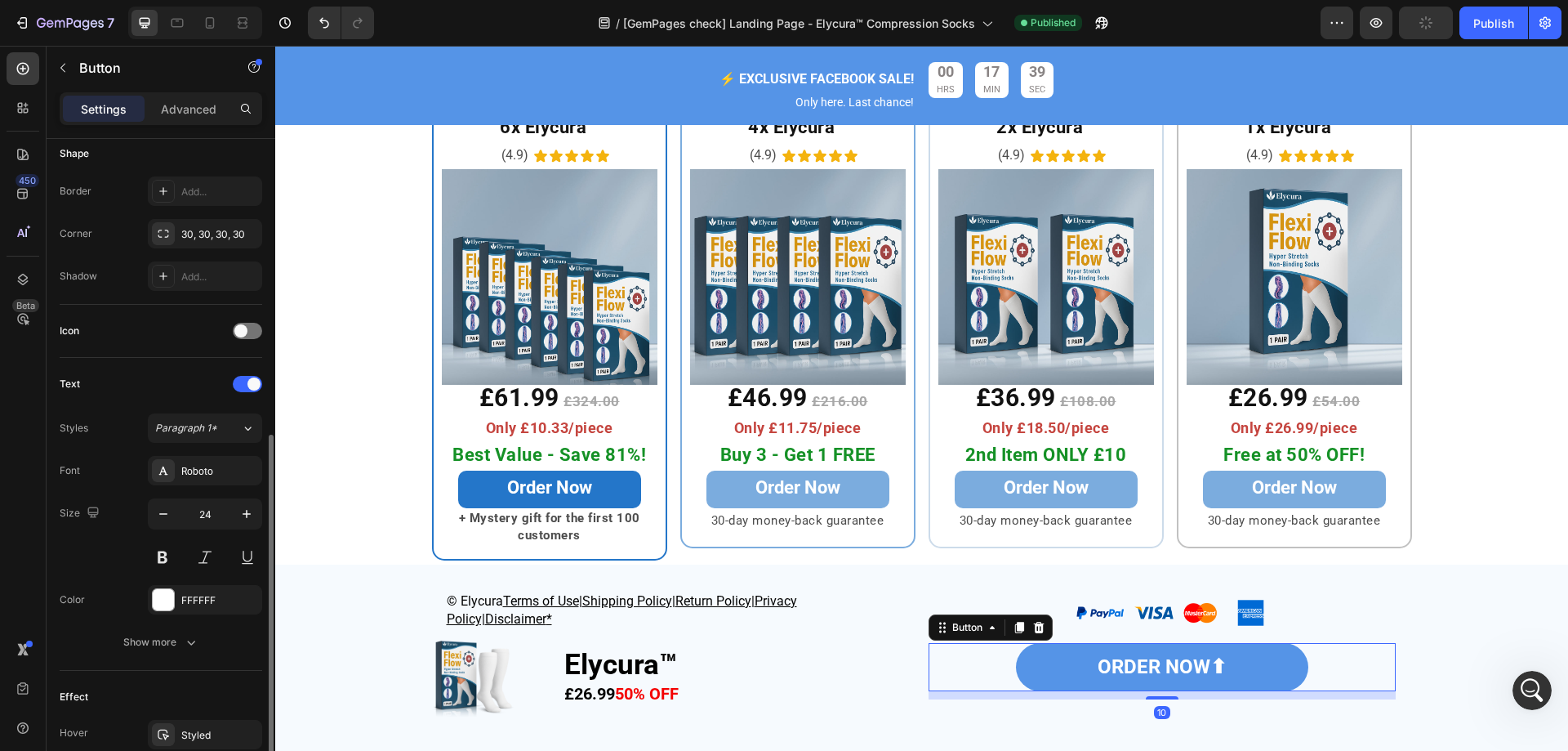
scroll to position [572, 0]
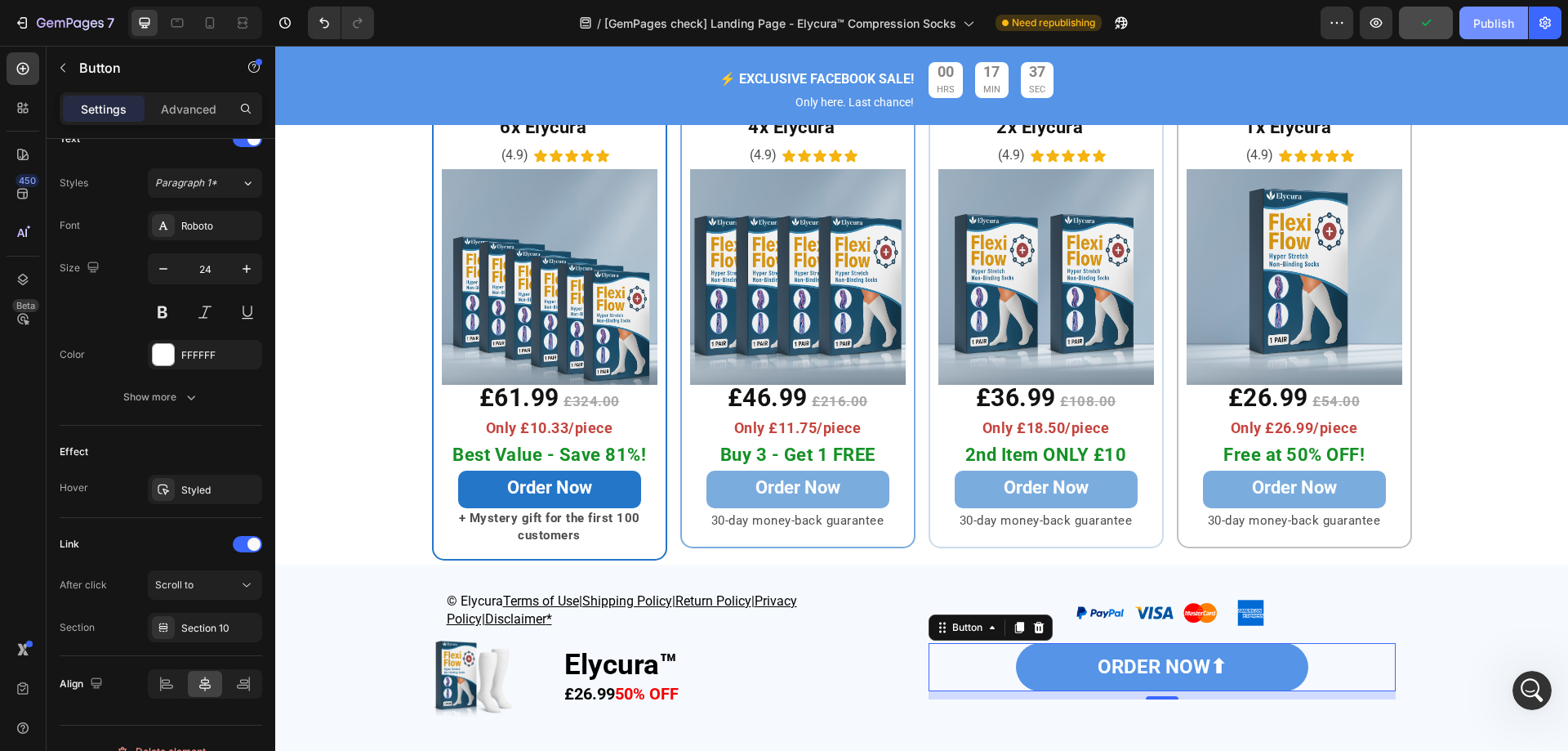
click at [1474, 17] on div "Publish" at bounding box center [1494, 24] width 41 height 17
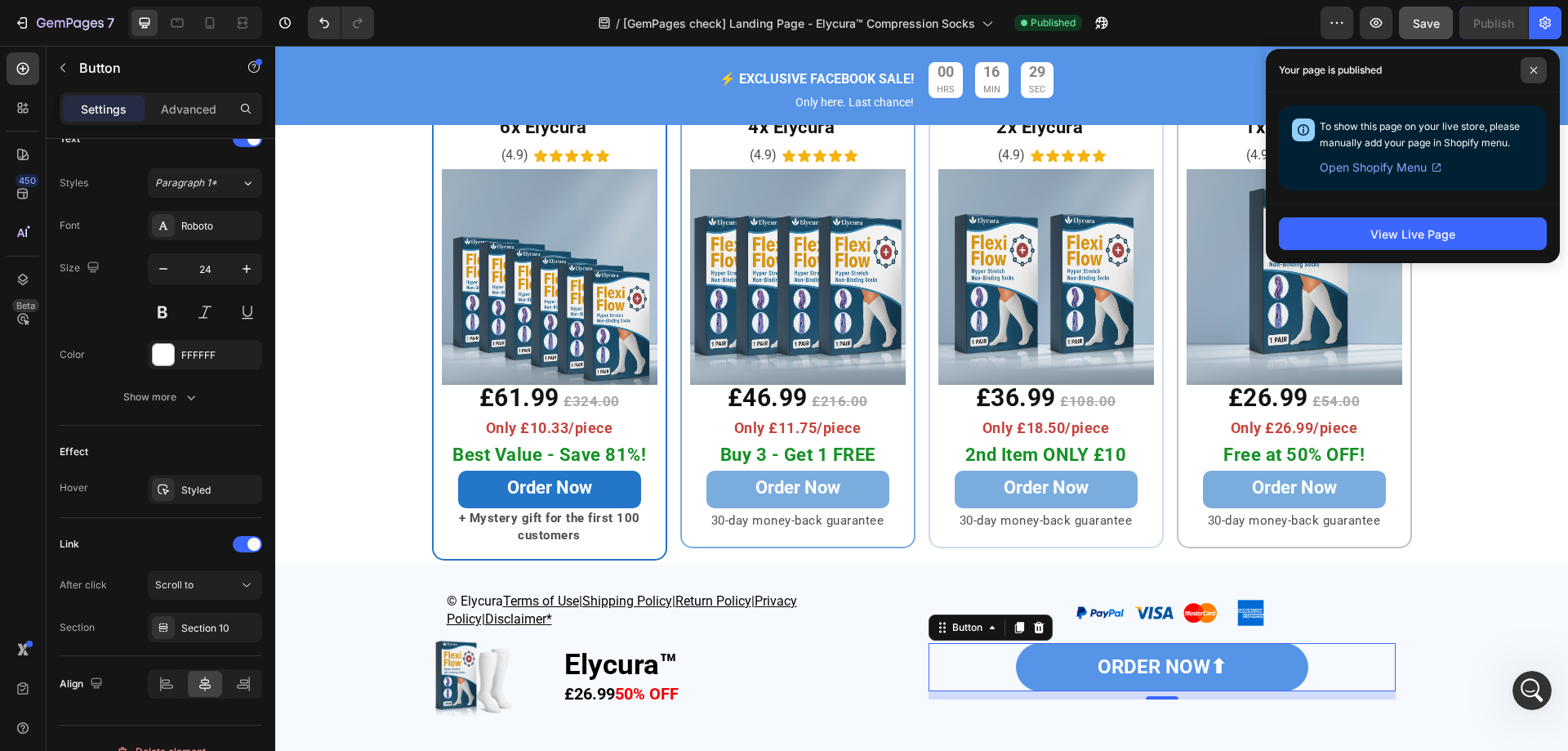
click at [1532, 65] on span at bounding box center [1534, 71] width 26 height 26
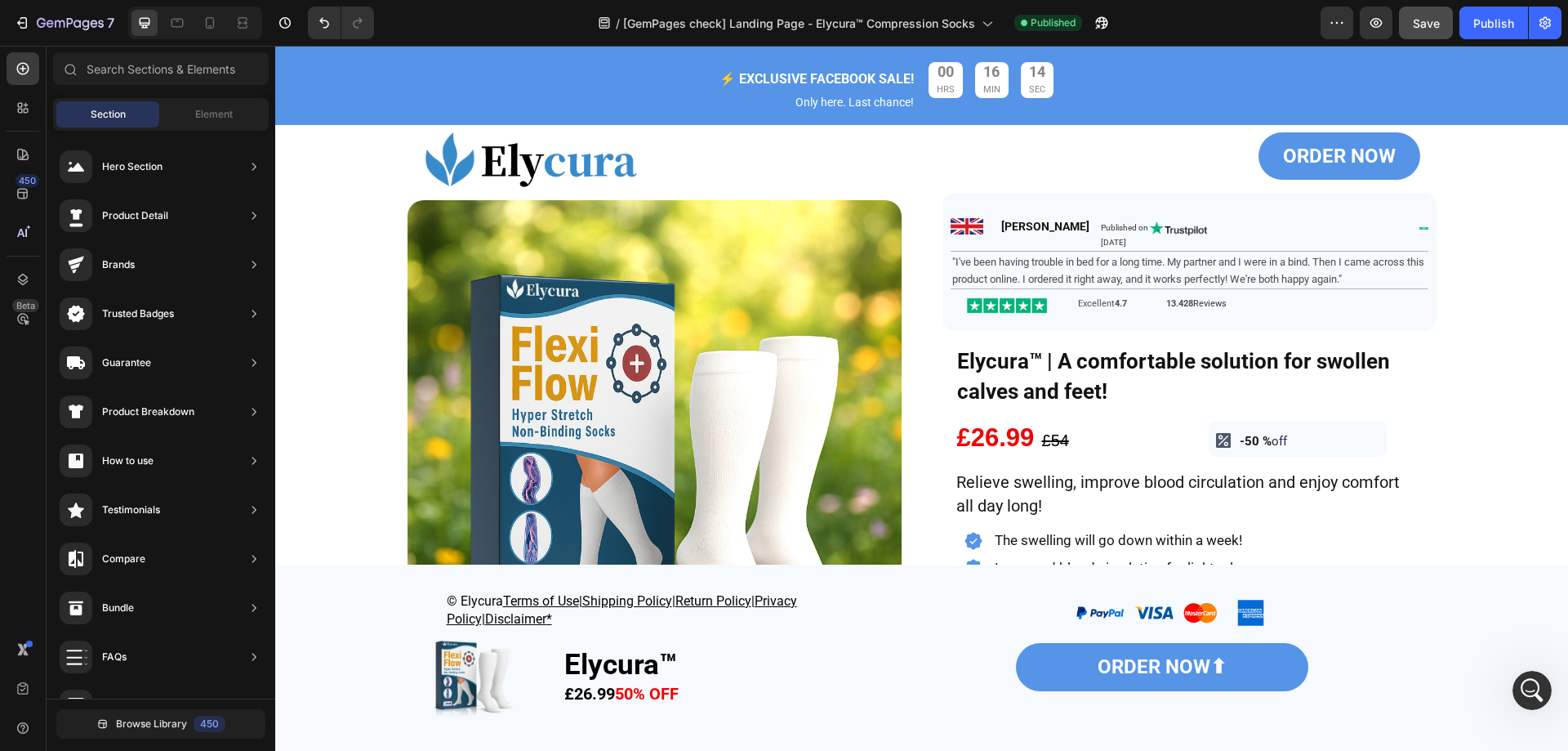
scroll to position [59, 0]
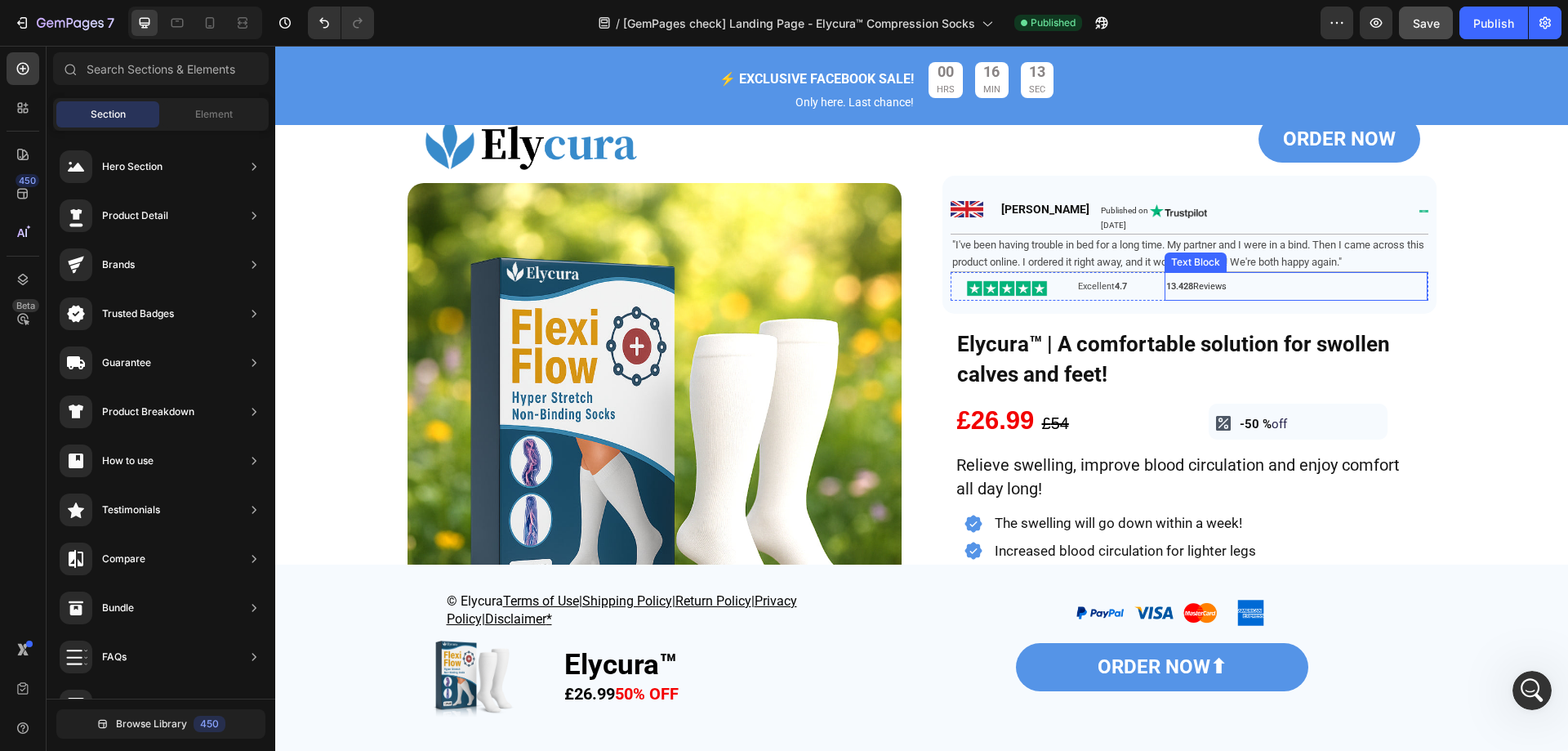
click at [1176, 291] on strong "13.428" at bounding box center [1179, 286] width 27 height 10
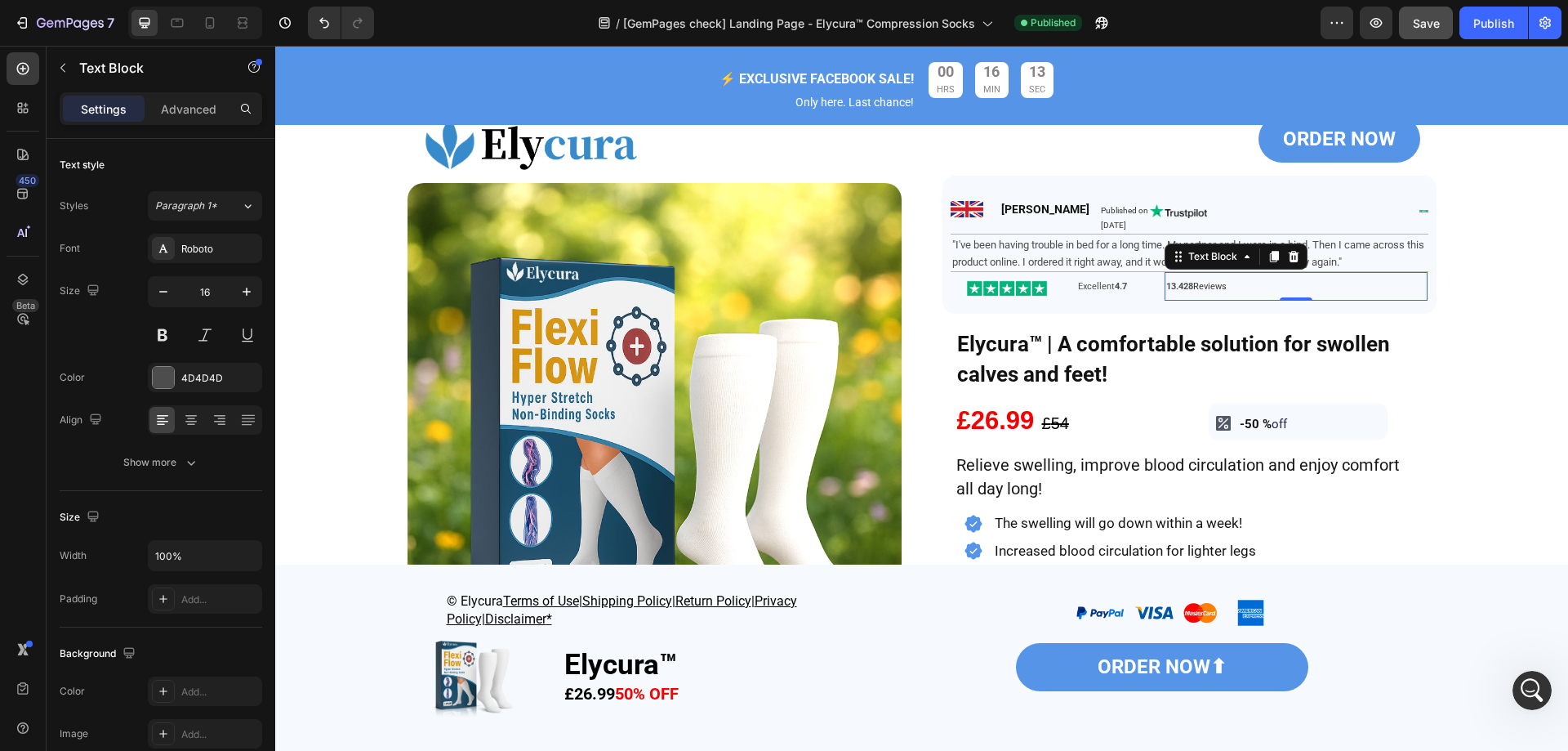
click at [1176, 291] on strong "13.428" at bounding box center [1179, 286] width 27 height 10
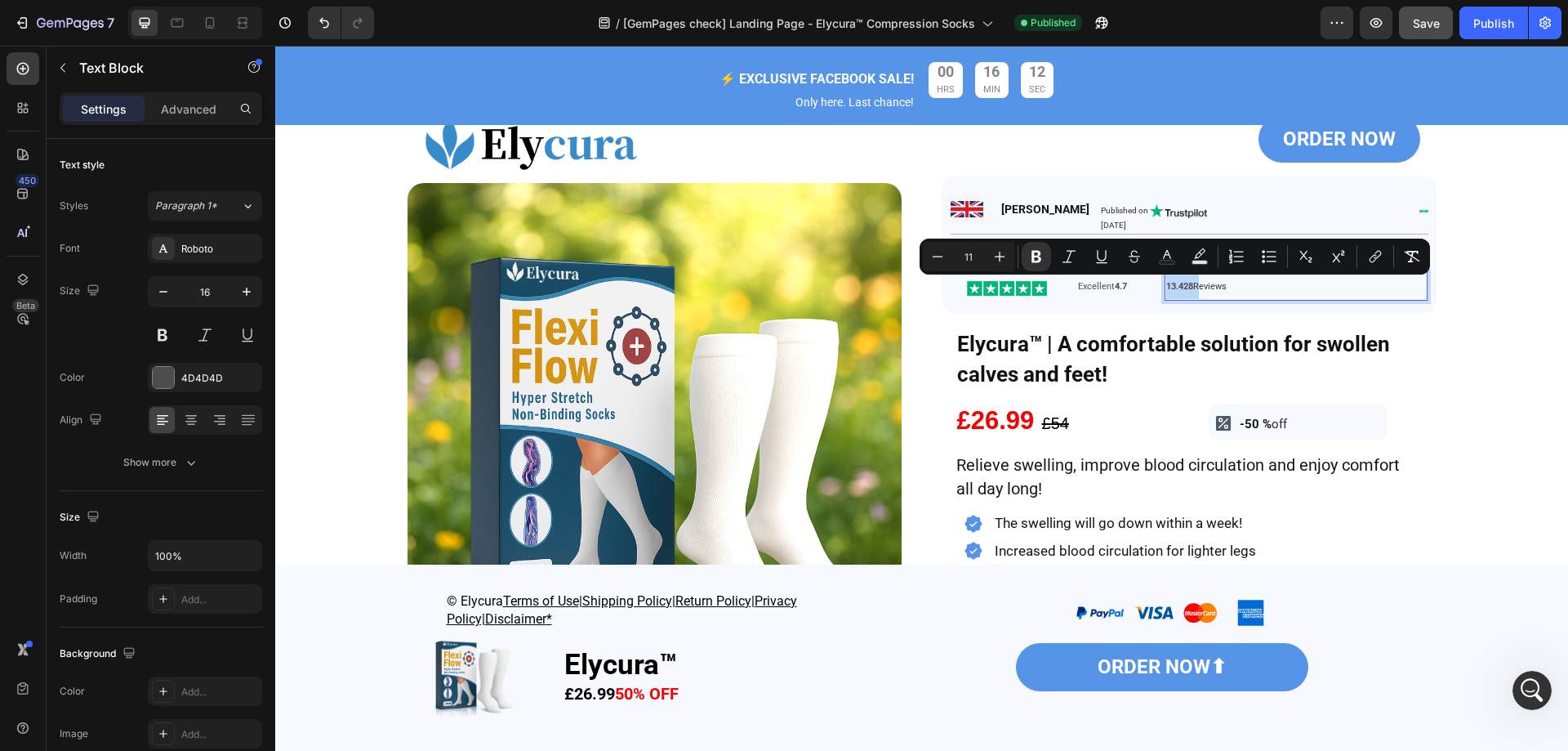
click at [1173, 288] on strong "13.428" at bounding box center [1179, 286] width 27 height 10
click at [1170, 288] on strong "13.428" at bounding box center [1179, 286] width 27 height 10
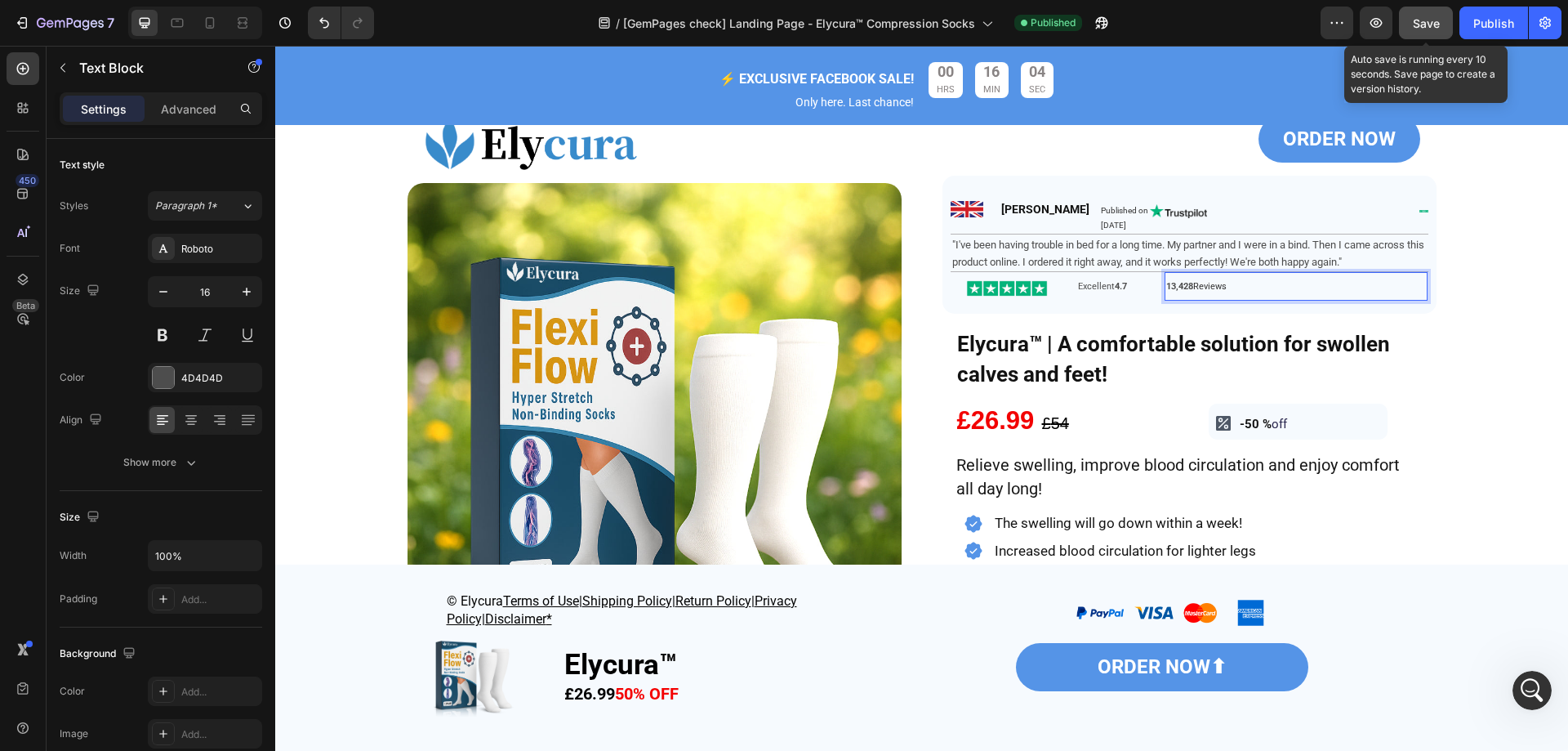
click at [1436, 28] on span "Save" at bounding box center [1426, 24] width 27 height 14
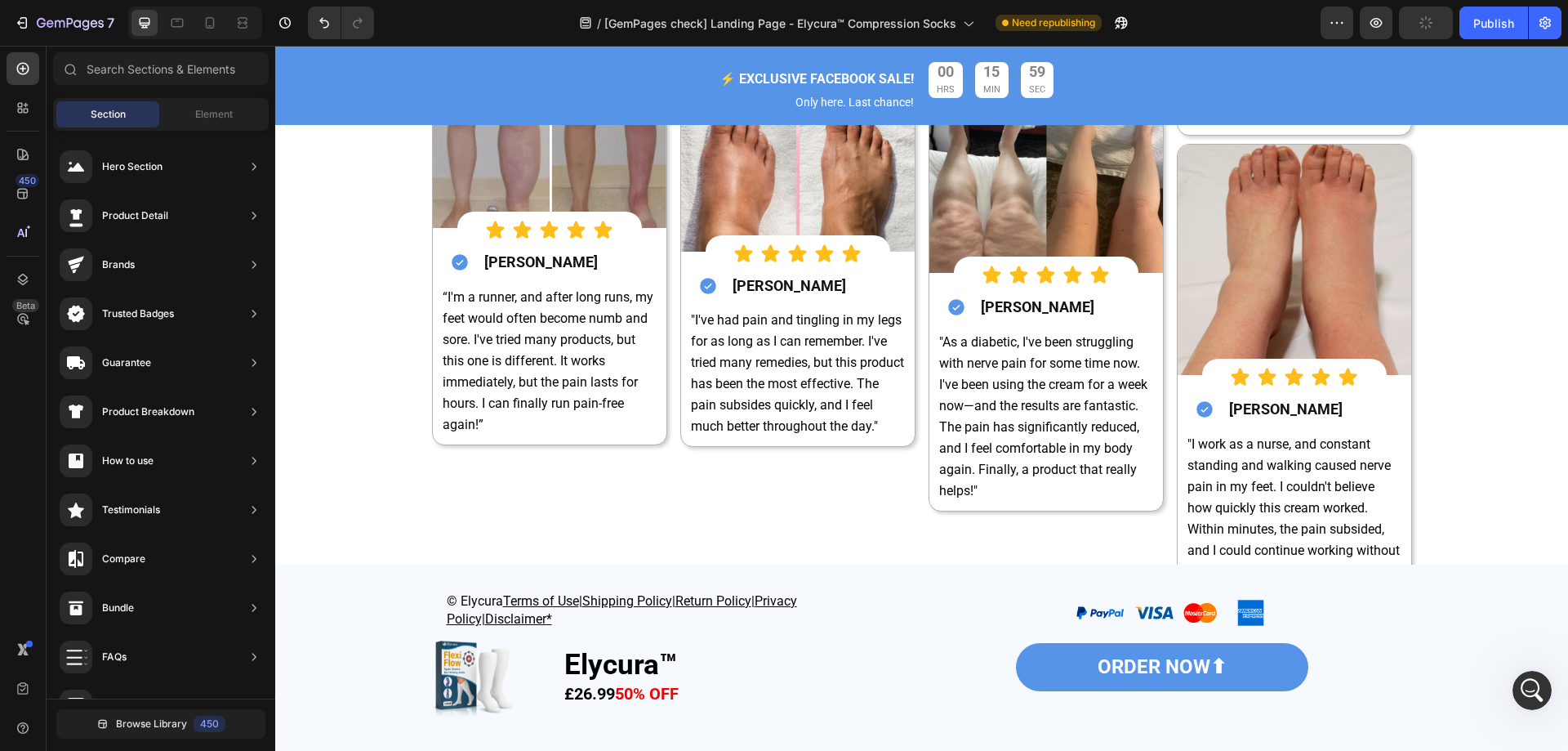
scroll to position [6327, 0]
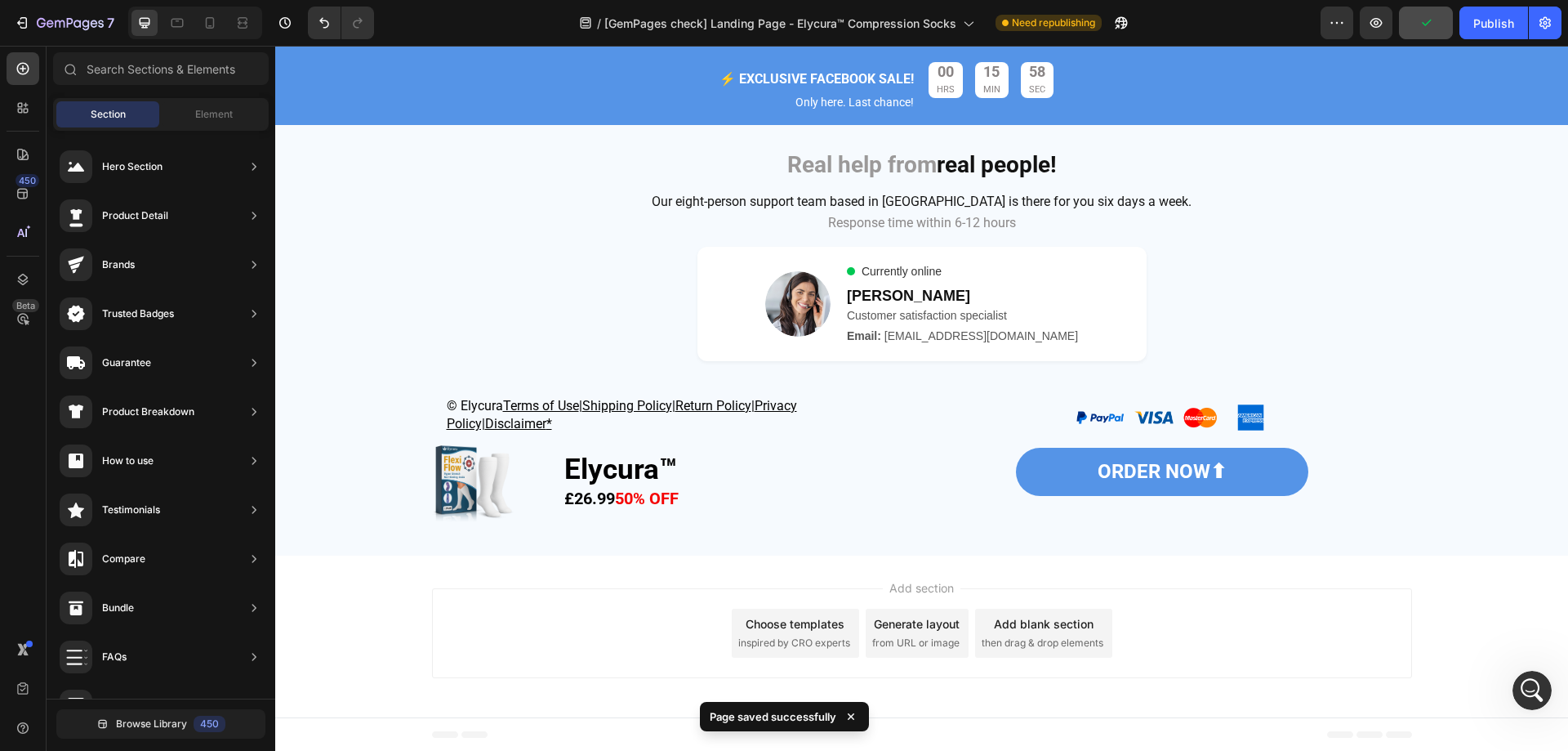
click at [225, 28] on div at bounding box center [195, 22] width 134 height 32
click at [213, 17] on icon at bounding box center [209, 23] width 17 height 17
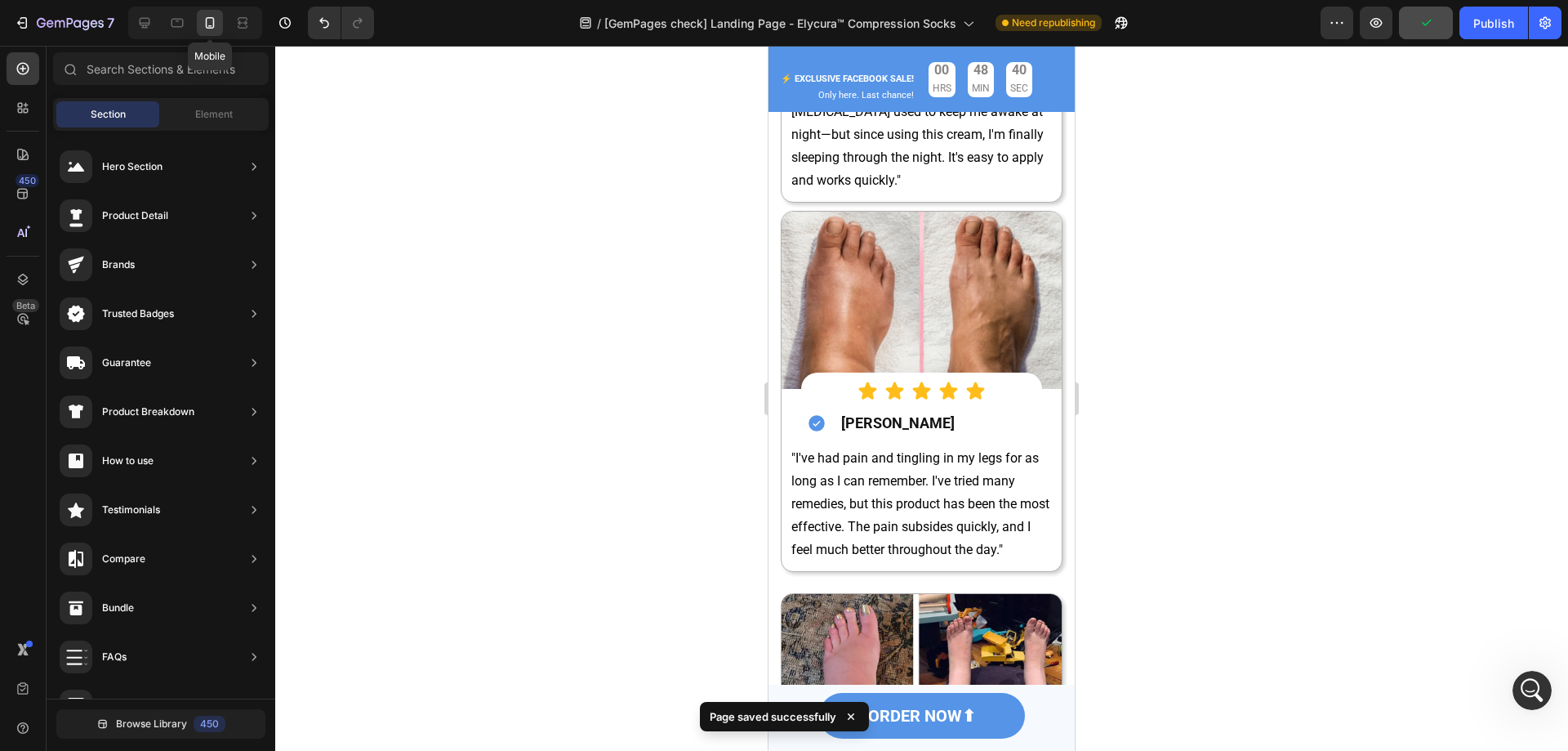
scroll to position [6348, 0]
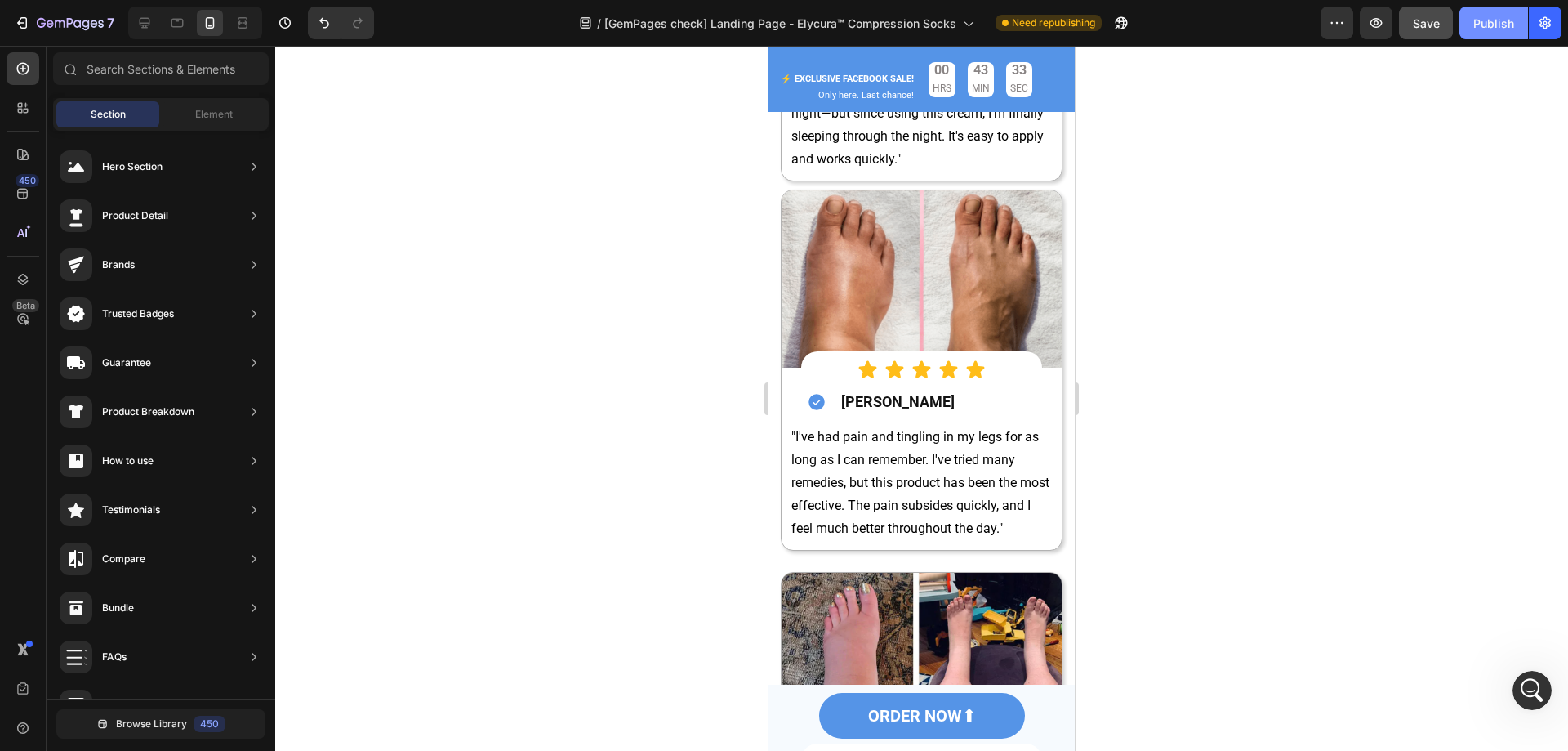
click at [1476, 20] on div "Publish" at bounding box center [1494, 24] width 41 height 17
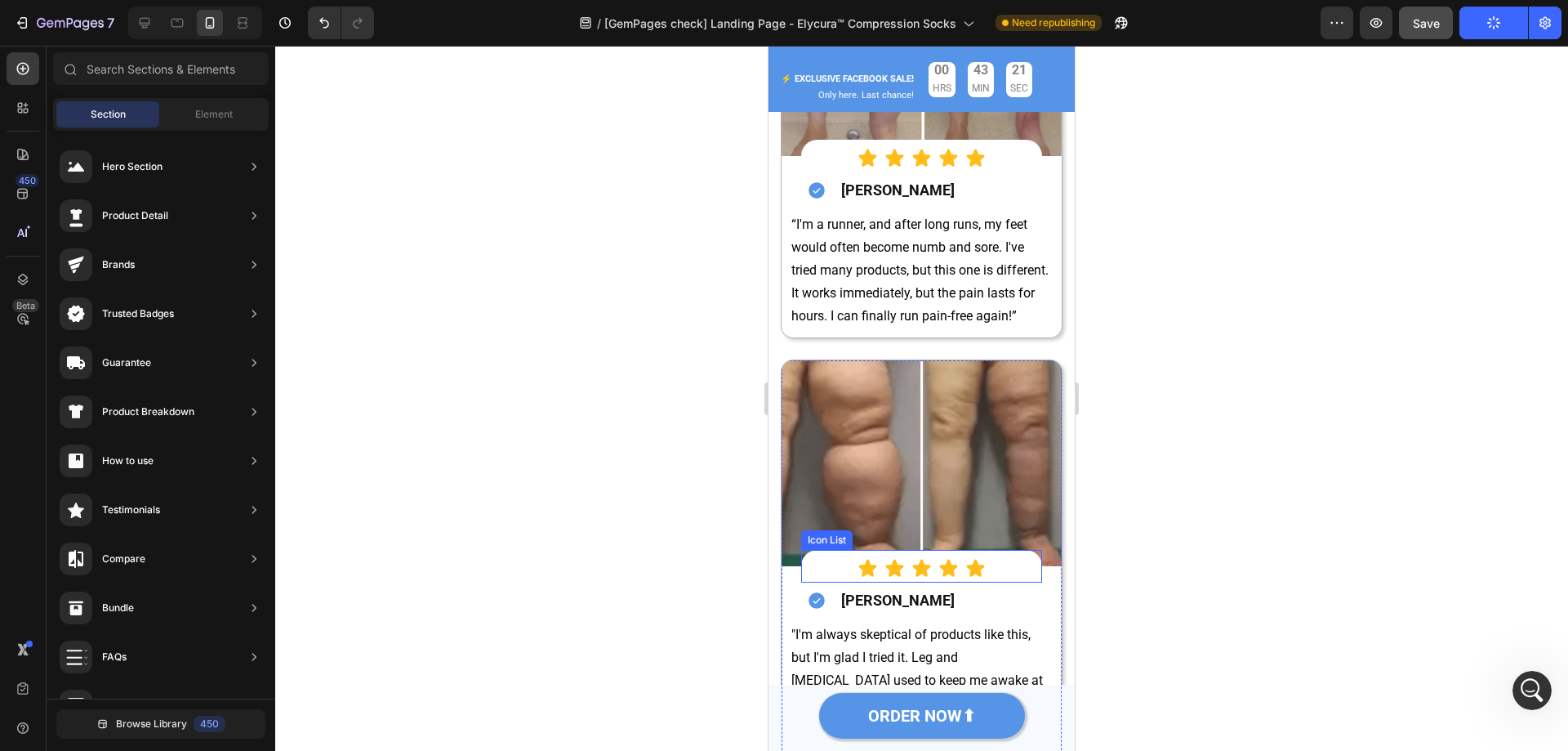
scroll to position [5777, 0]
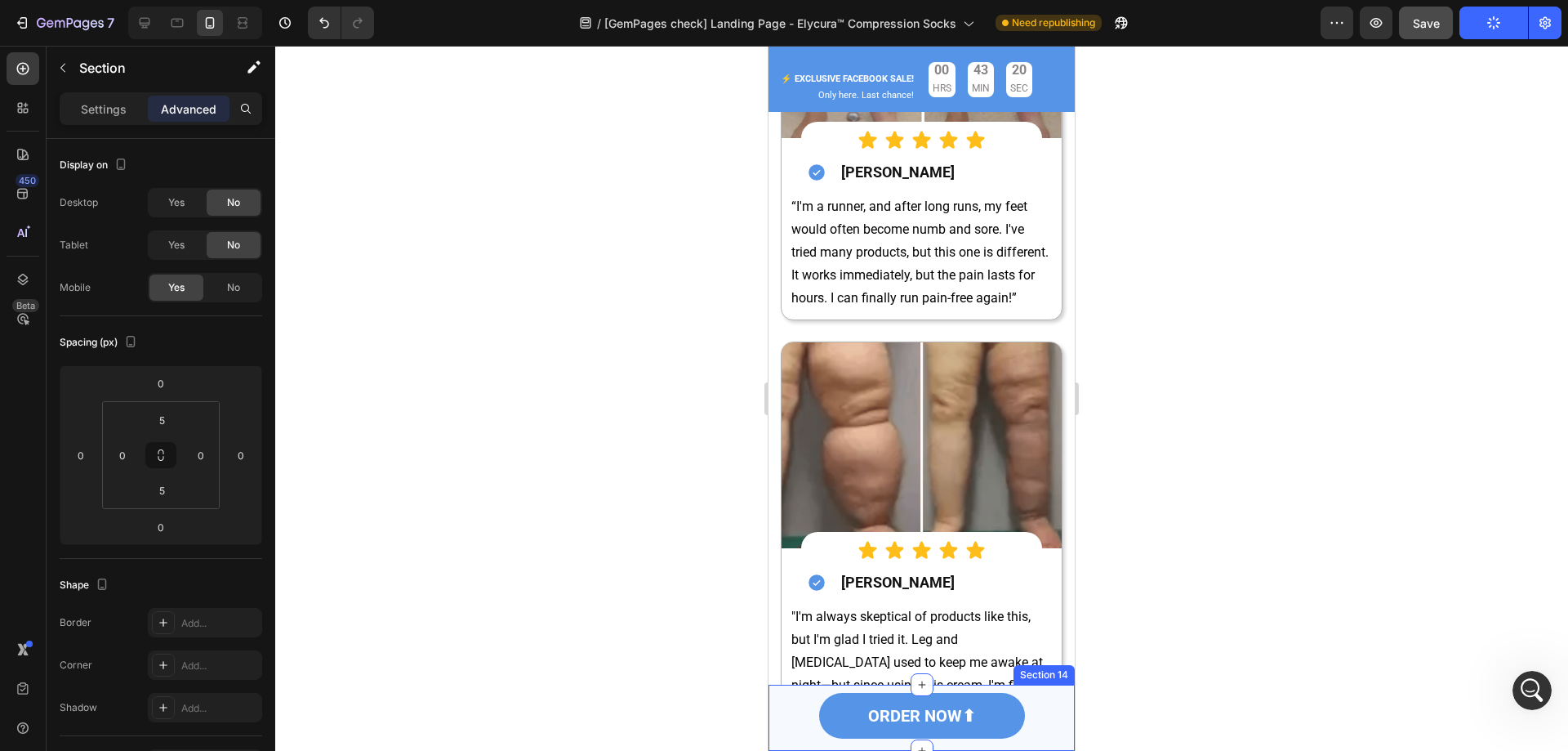
click at [1047, 688] on div "ORDER NOW⬆ Button Section 14" at bounding box center [921, 718] width 306 height 66
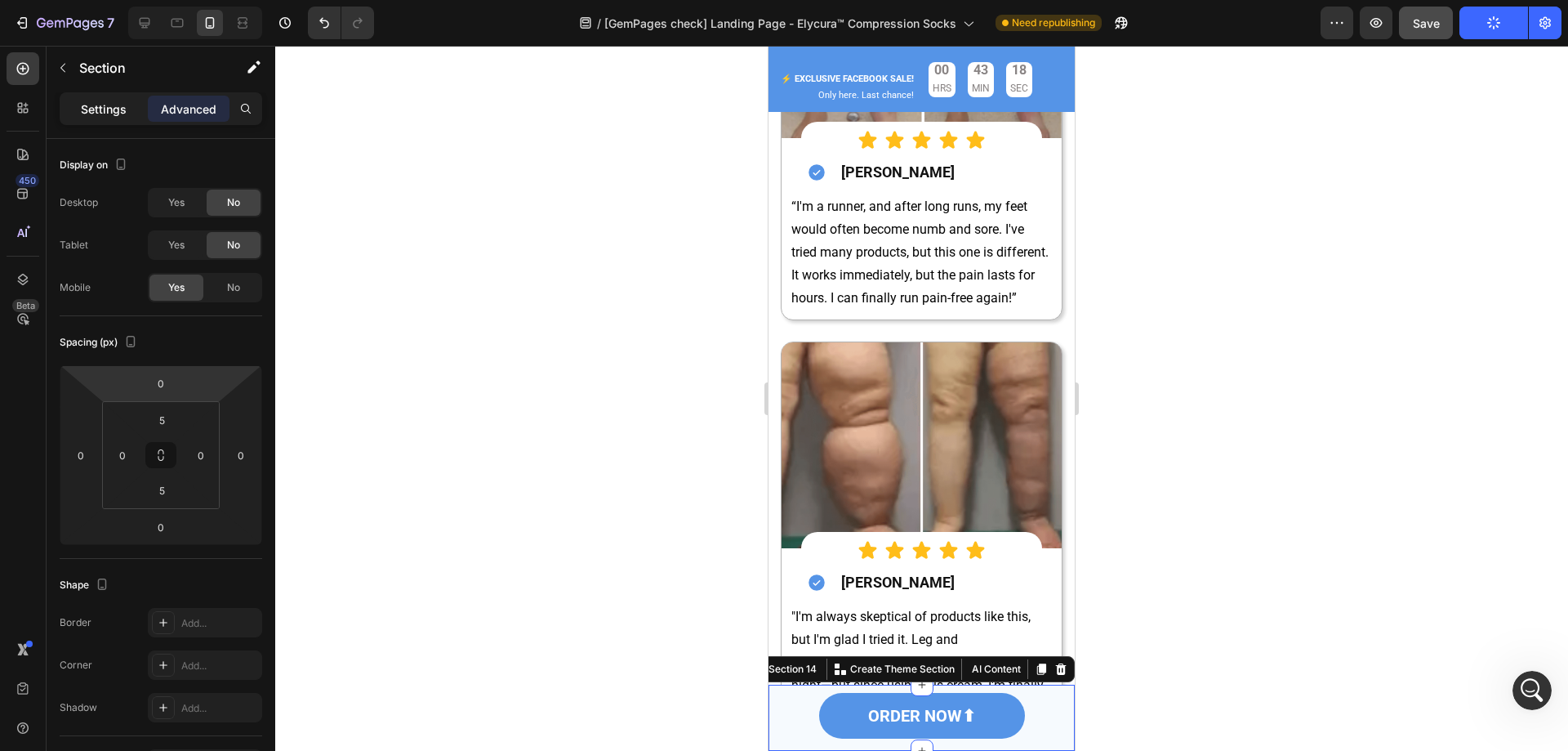
click at [92, 107] on p "Settings" at bounding box center [104, 109] width 45 height 17
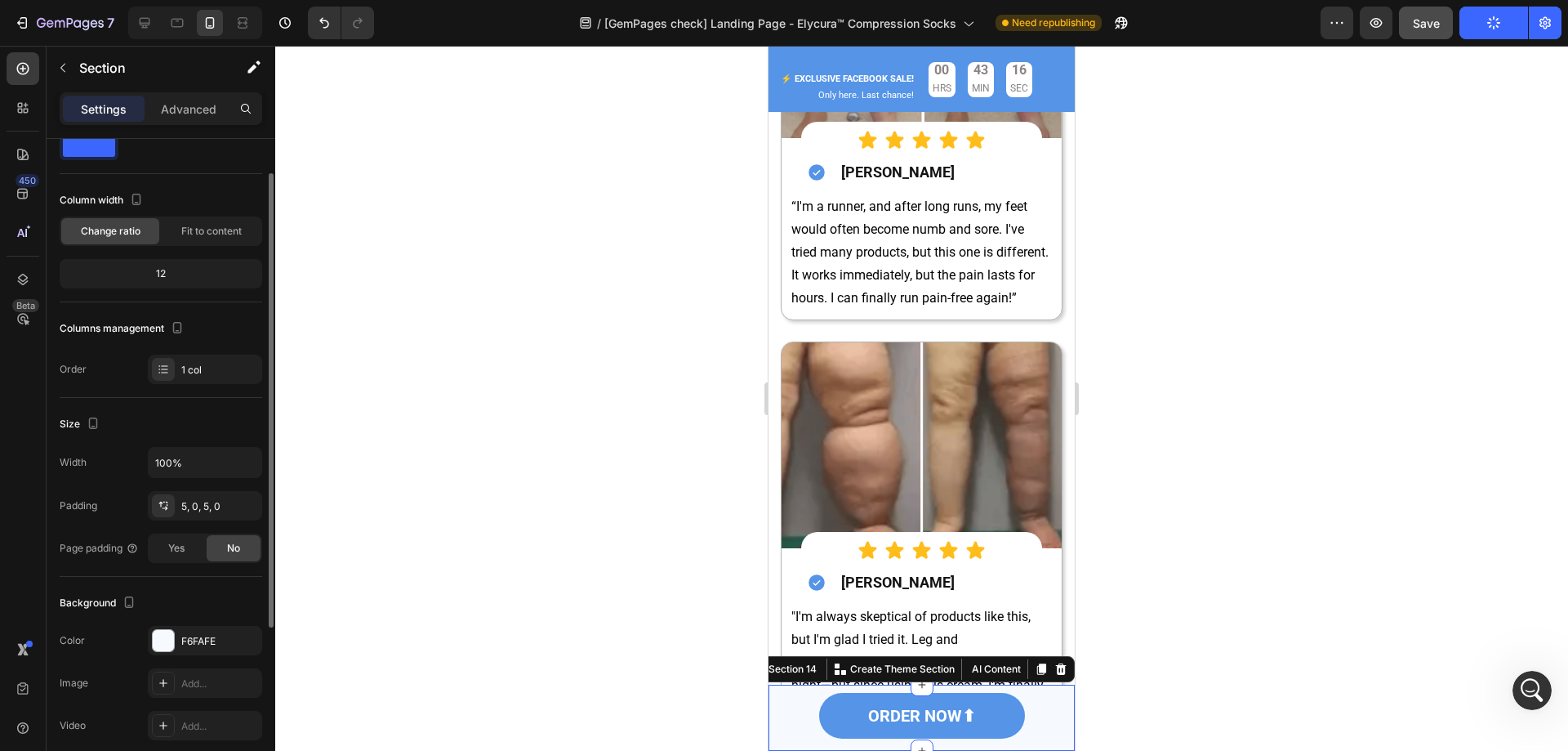
scroll to position [0, 0]
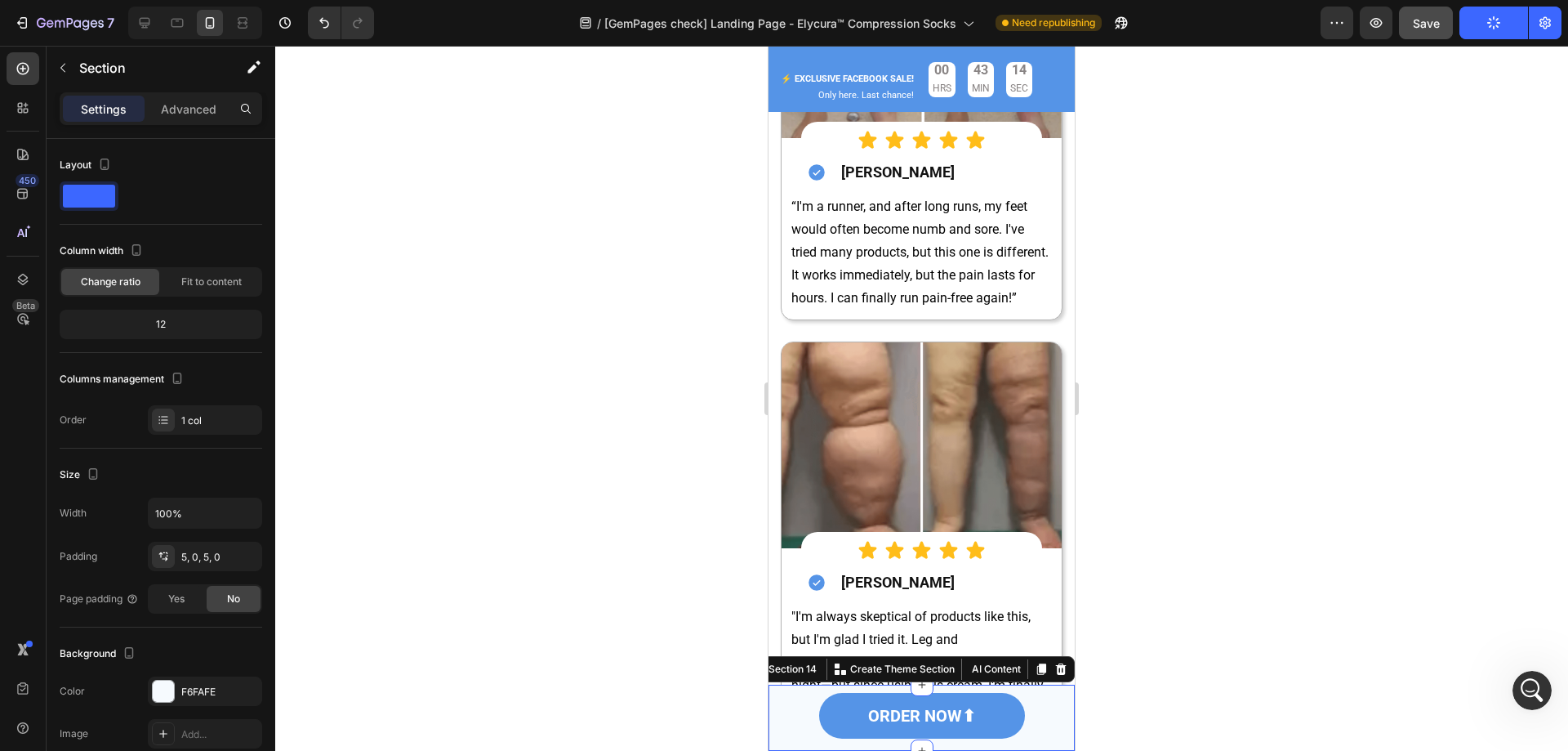
click at [1059, 689] on div "ORDER NOW⬆ Button" at bounding box center [921, 718] width 306 height 58
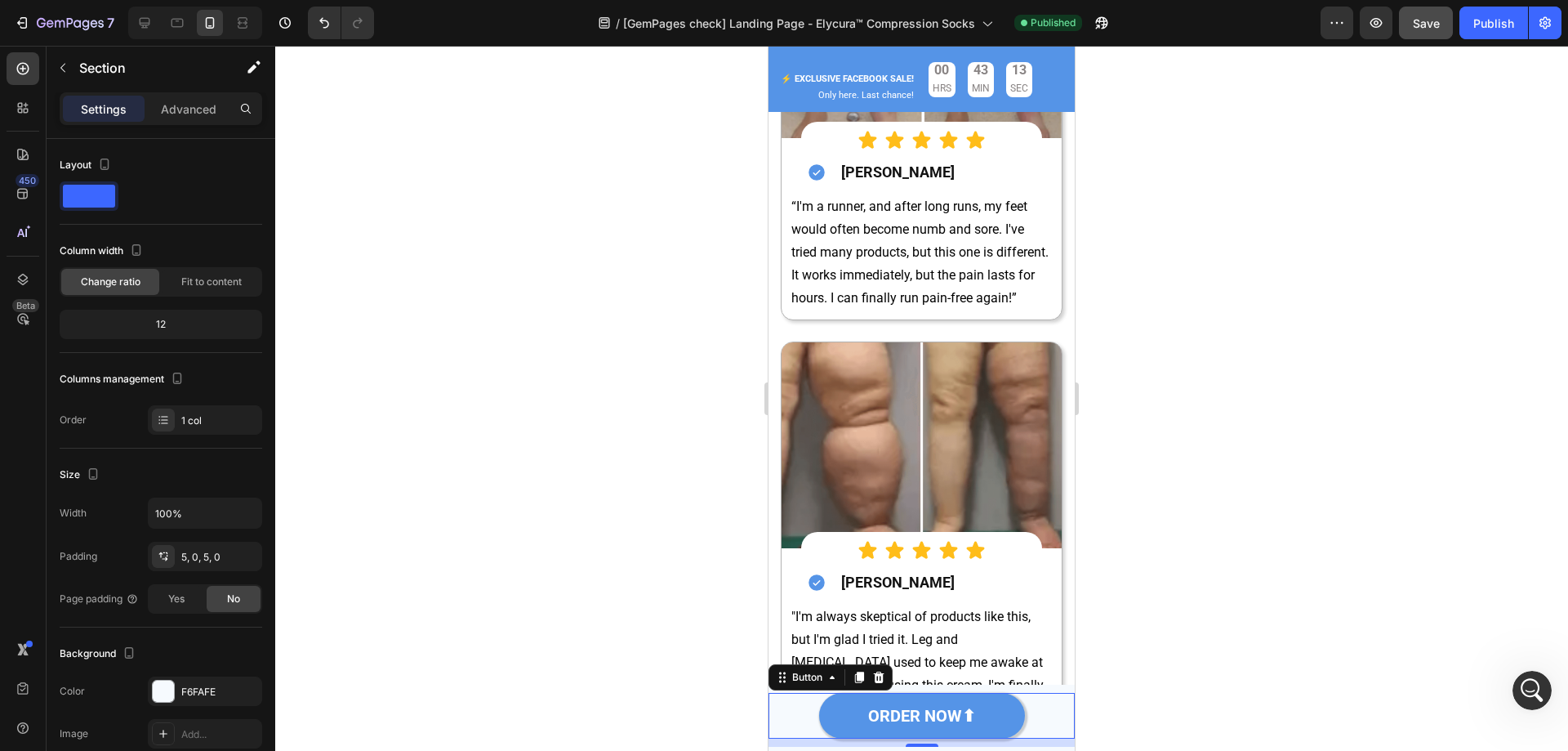
click at [990, 712] on link "ORDER NOW⬆" at bounding box center [922, 715] width 206 height 45
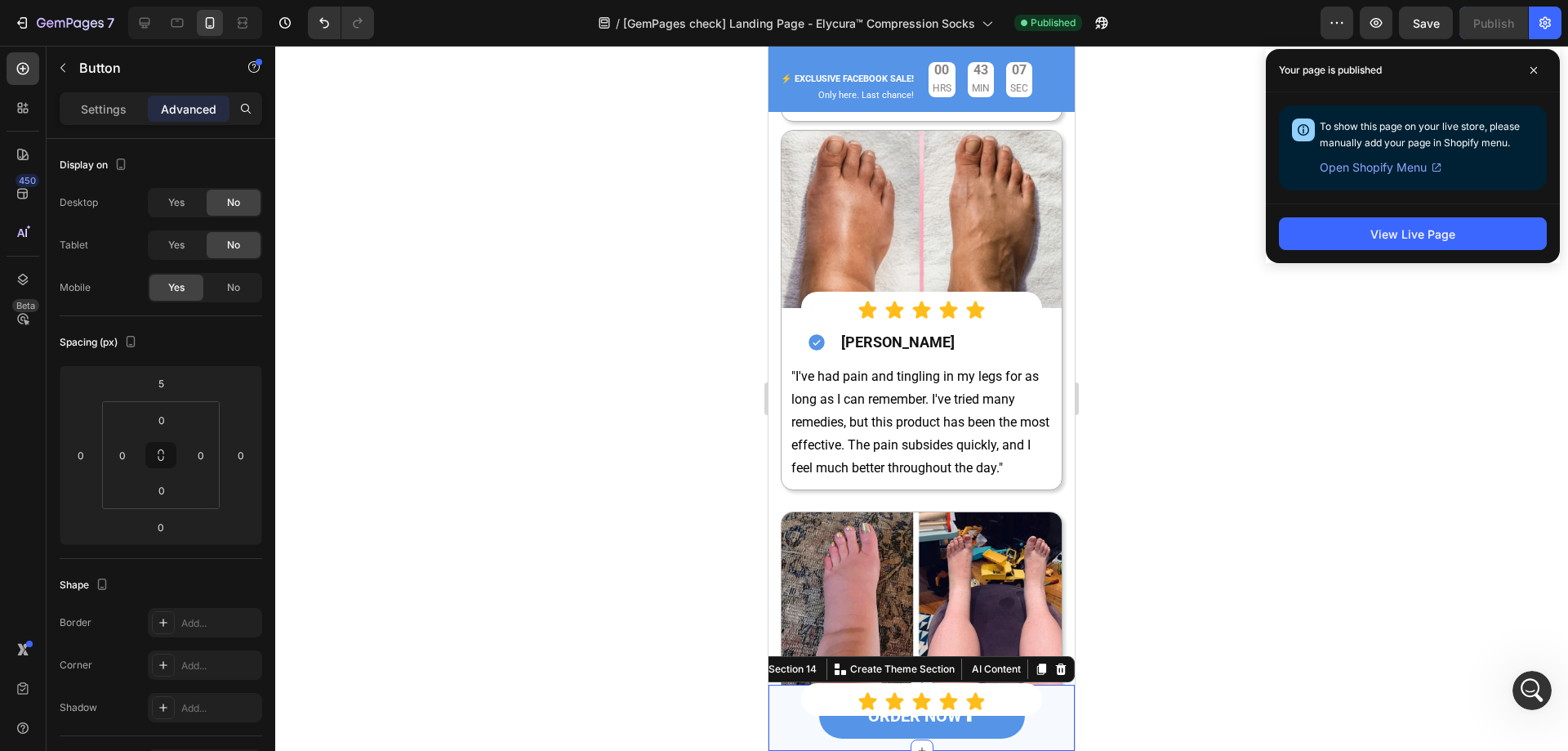
click at [1057, 689] on div "ORDER NOW⬆ Button" at bounding box center [921, 718] width 306 height 58
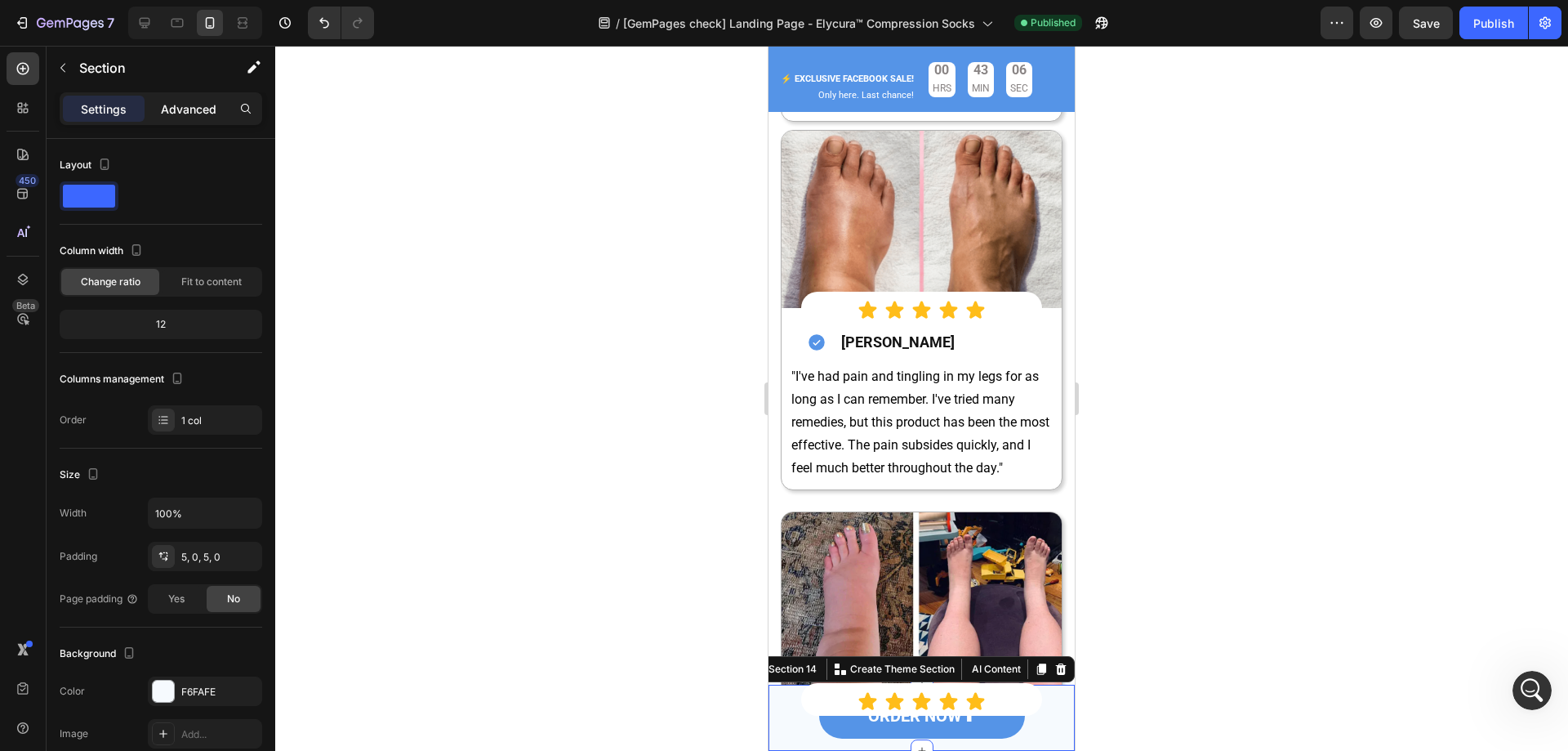
click at [187, 100] on p "Advanced" at bounding box center [189, 109] width 56 height 17
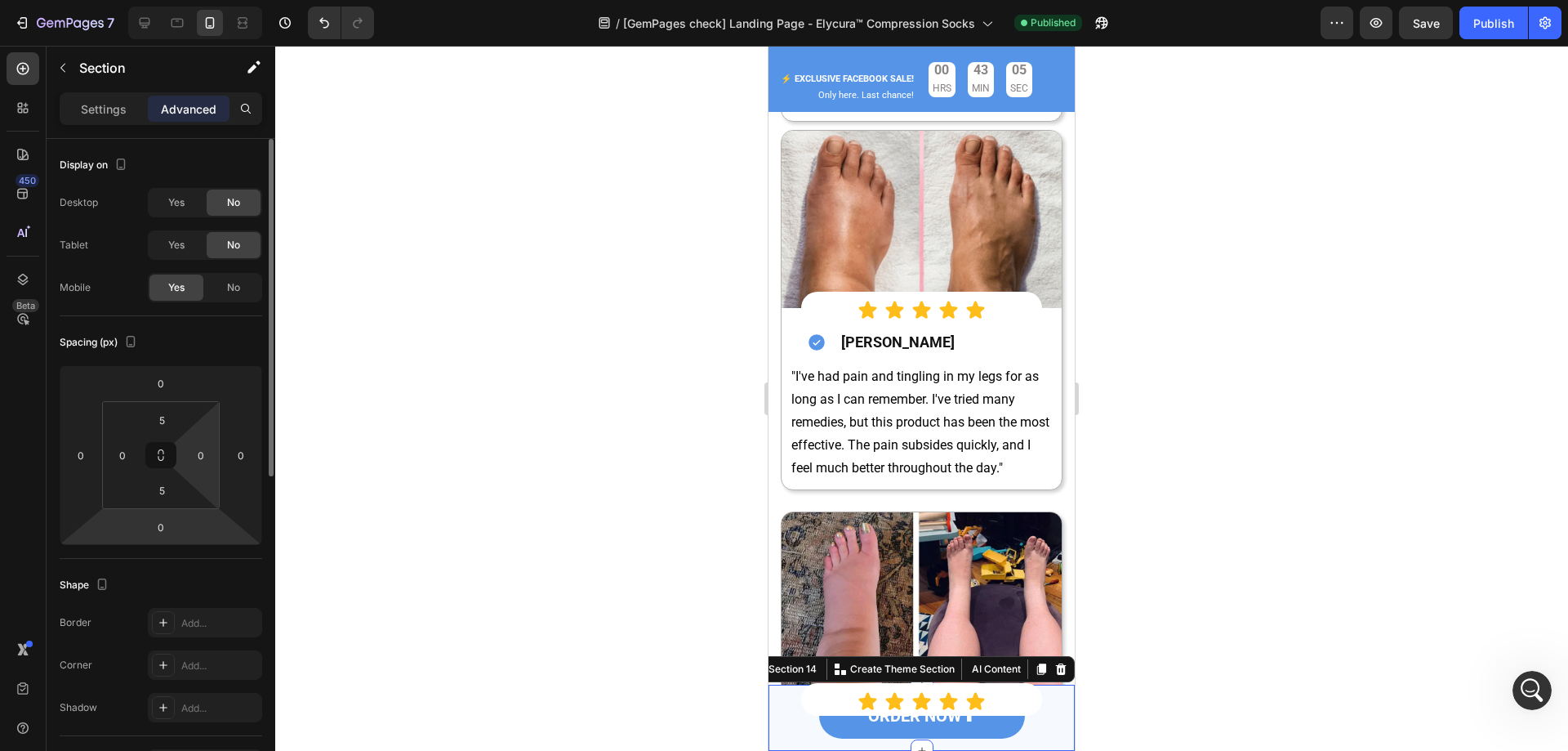
scroll to position [163, 0]
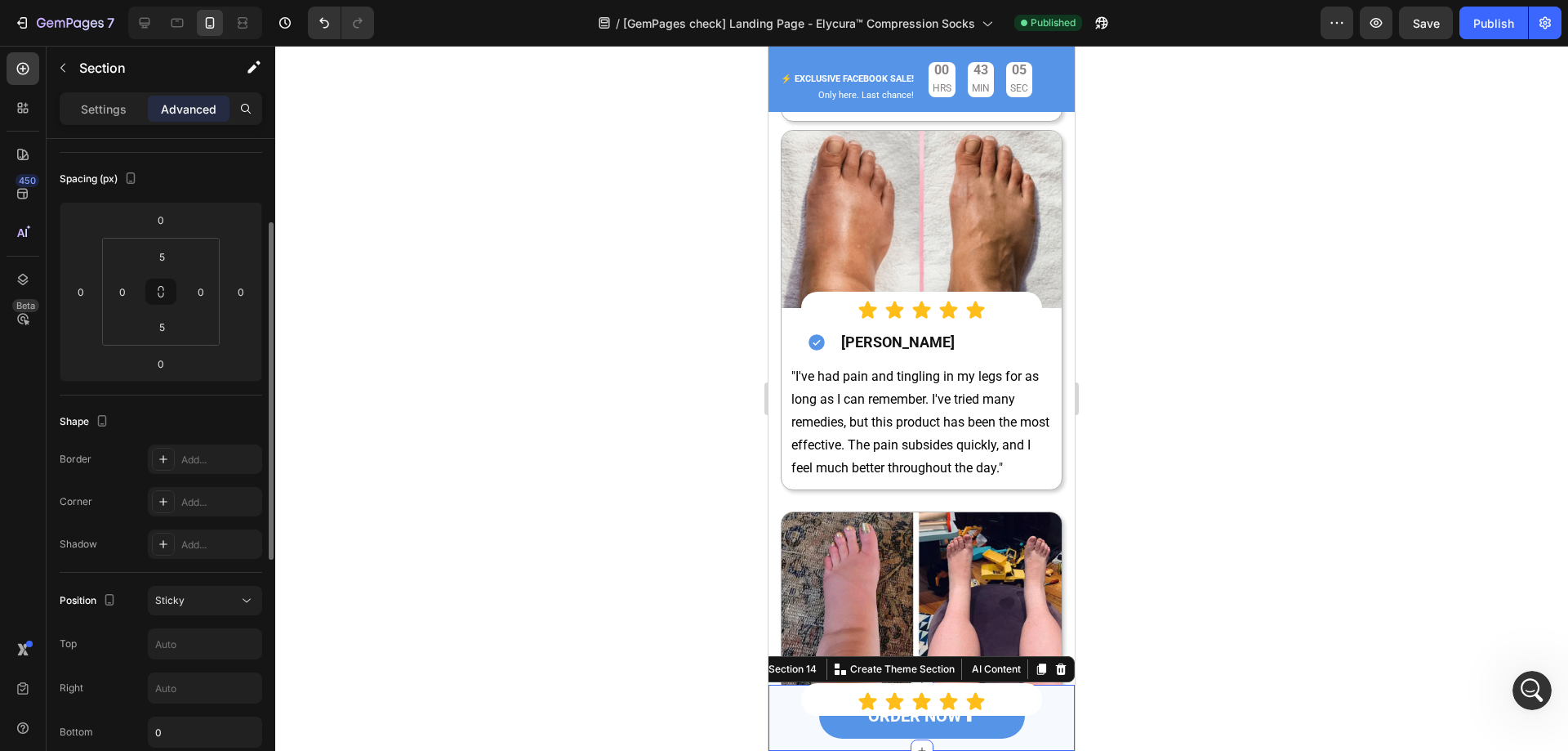
click at [94, 95] on div "Settings Advanced" at bounding box center [160, 108] width 202 height 32
click at [96, 102] on p "Settings" at bounding box center [104, 109] width 45 height 17
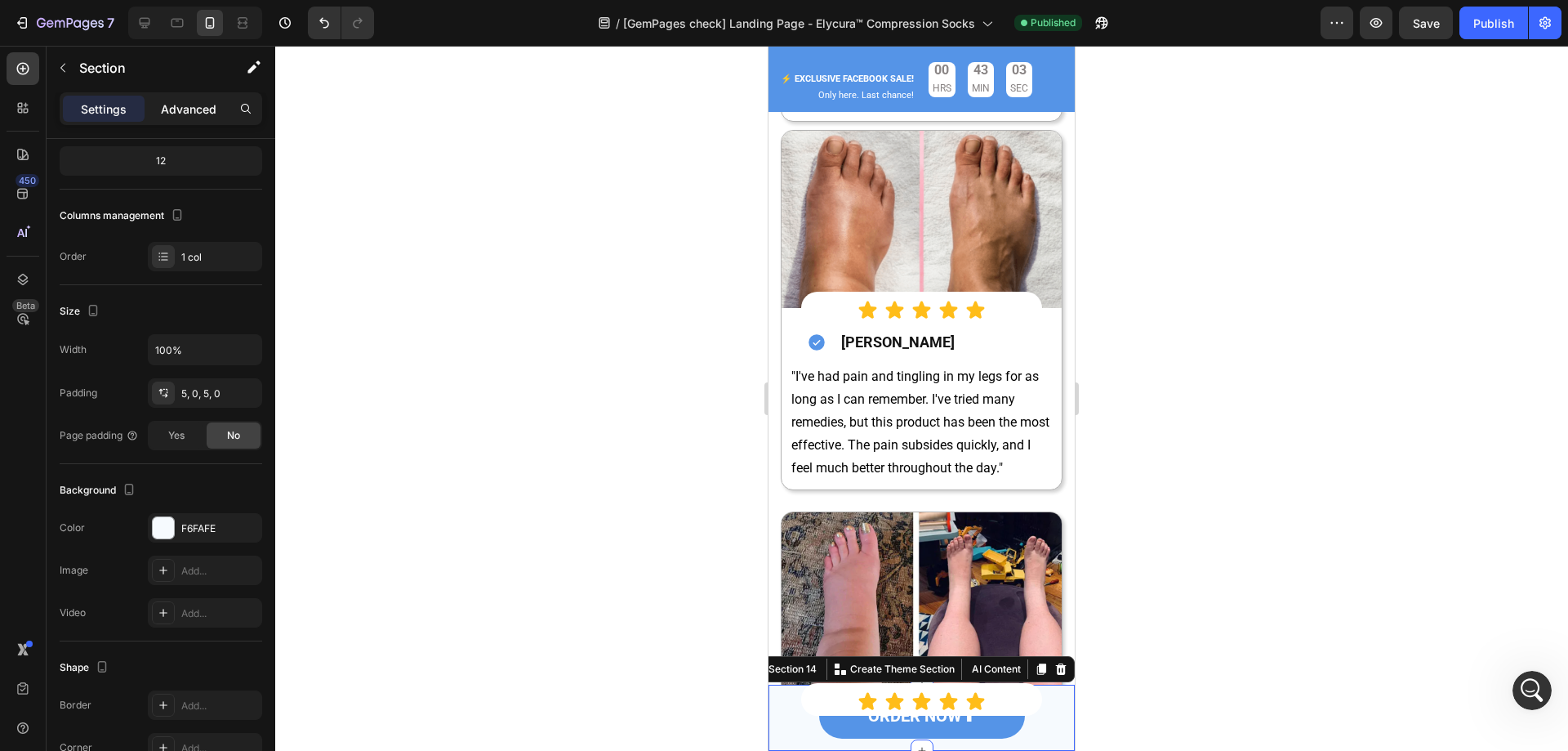
click at [160, 112] on div "Advanced" at bounding box center [189, 109] width 82 height 26
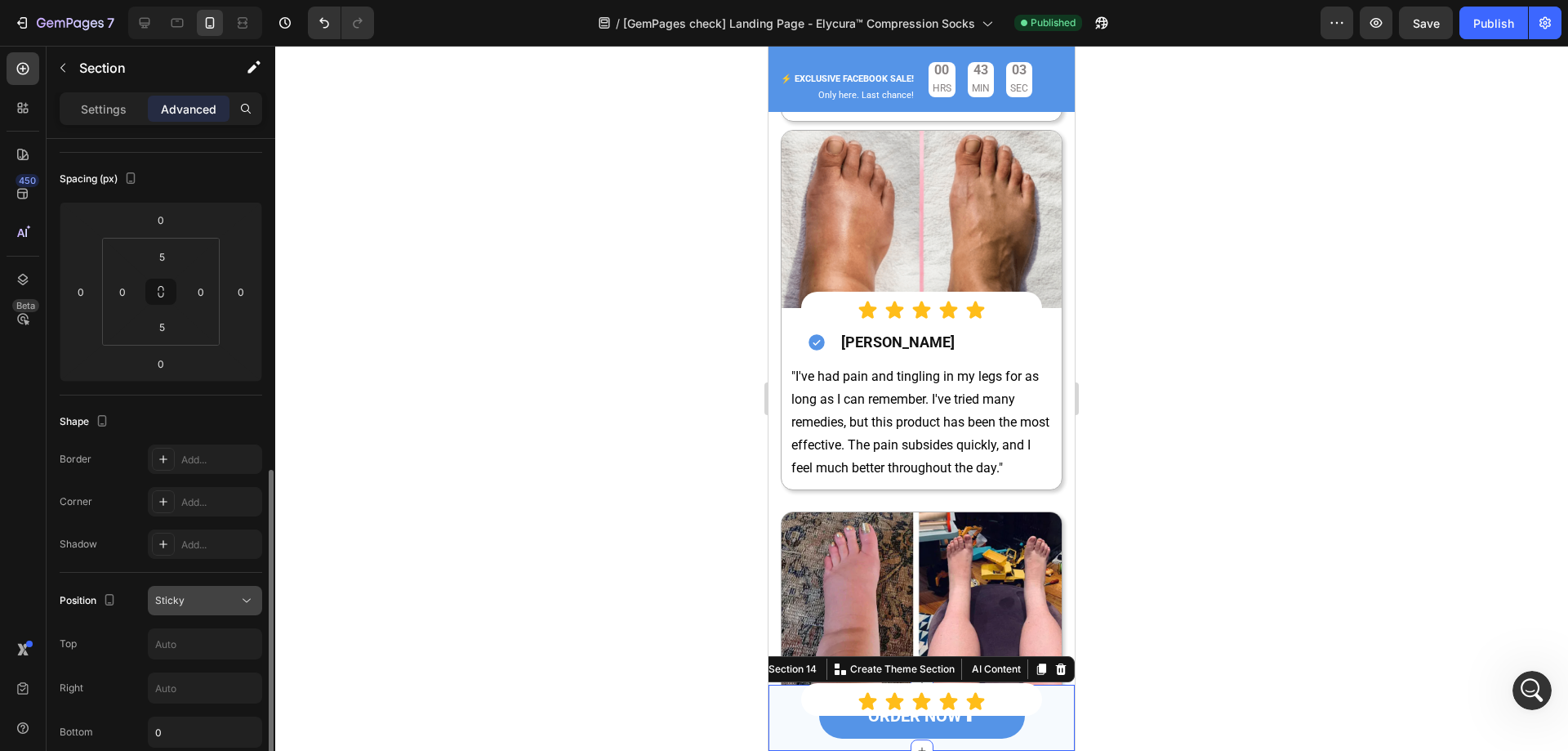
scroll to position [327, 0]
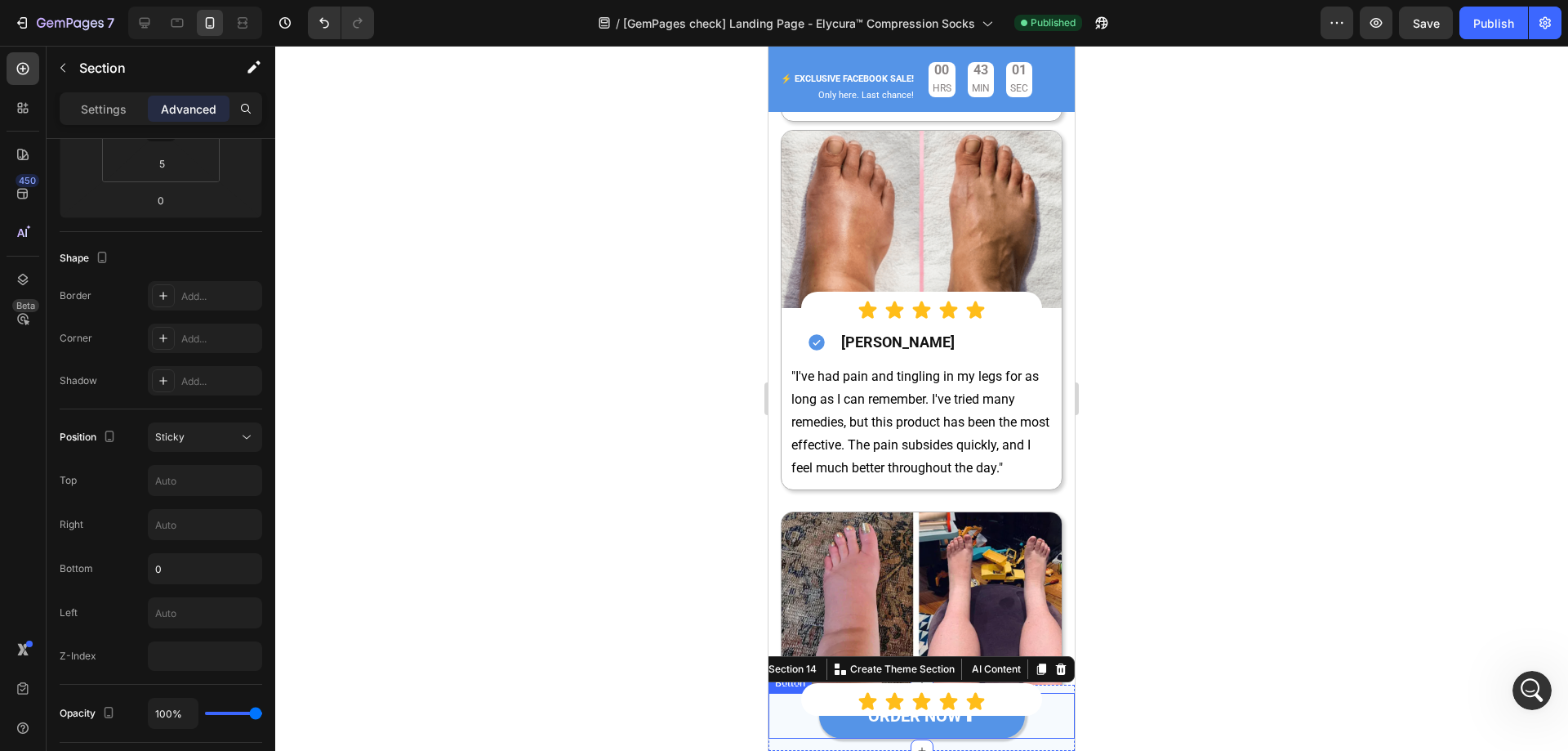
click at [990, 715] on link "ORDER NOW⬆" at bounding box center [922, 715] width 206 height 45
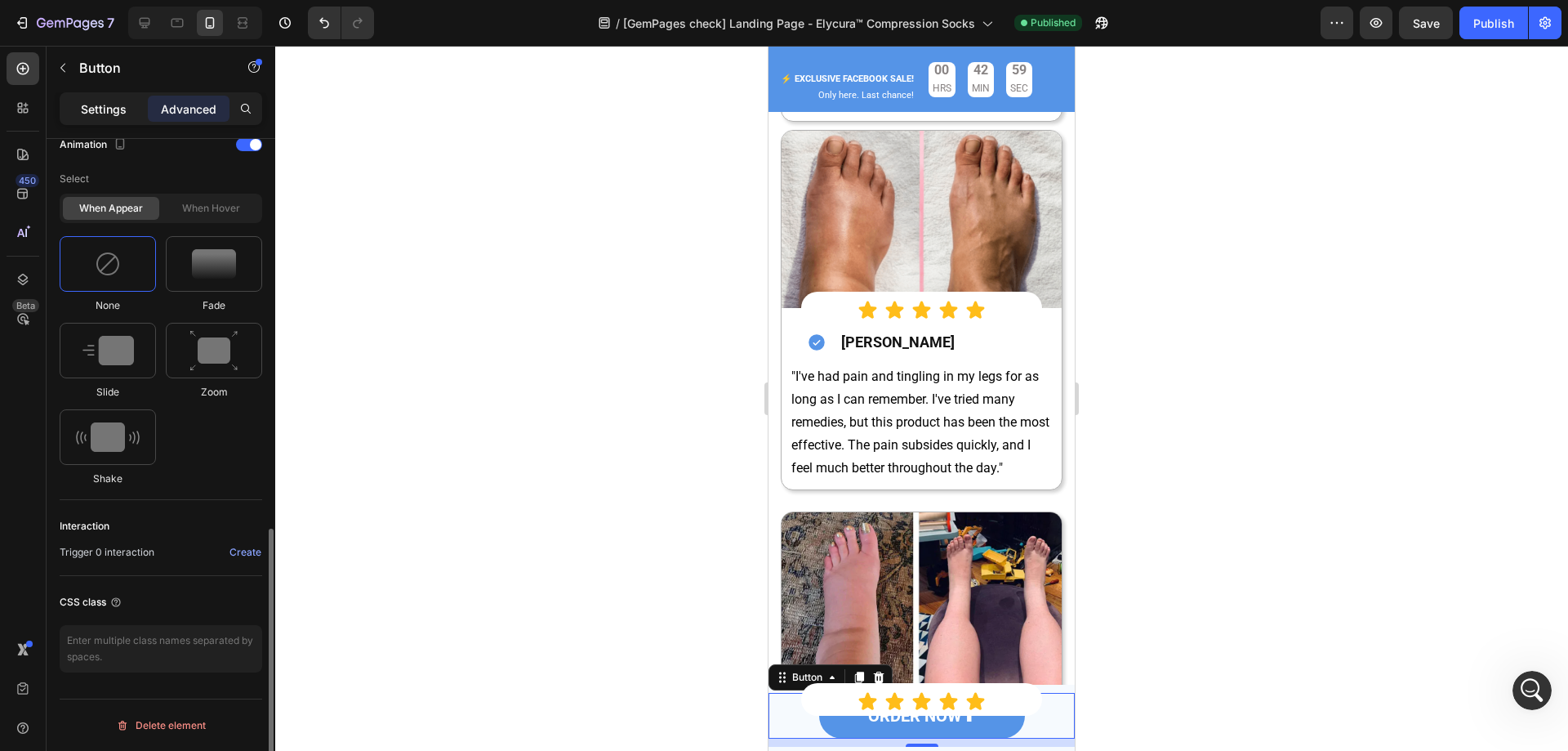
click at [99, 110] on p "Settings" at bounding box center [104, 109] width 45 height 17
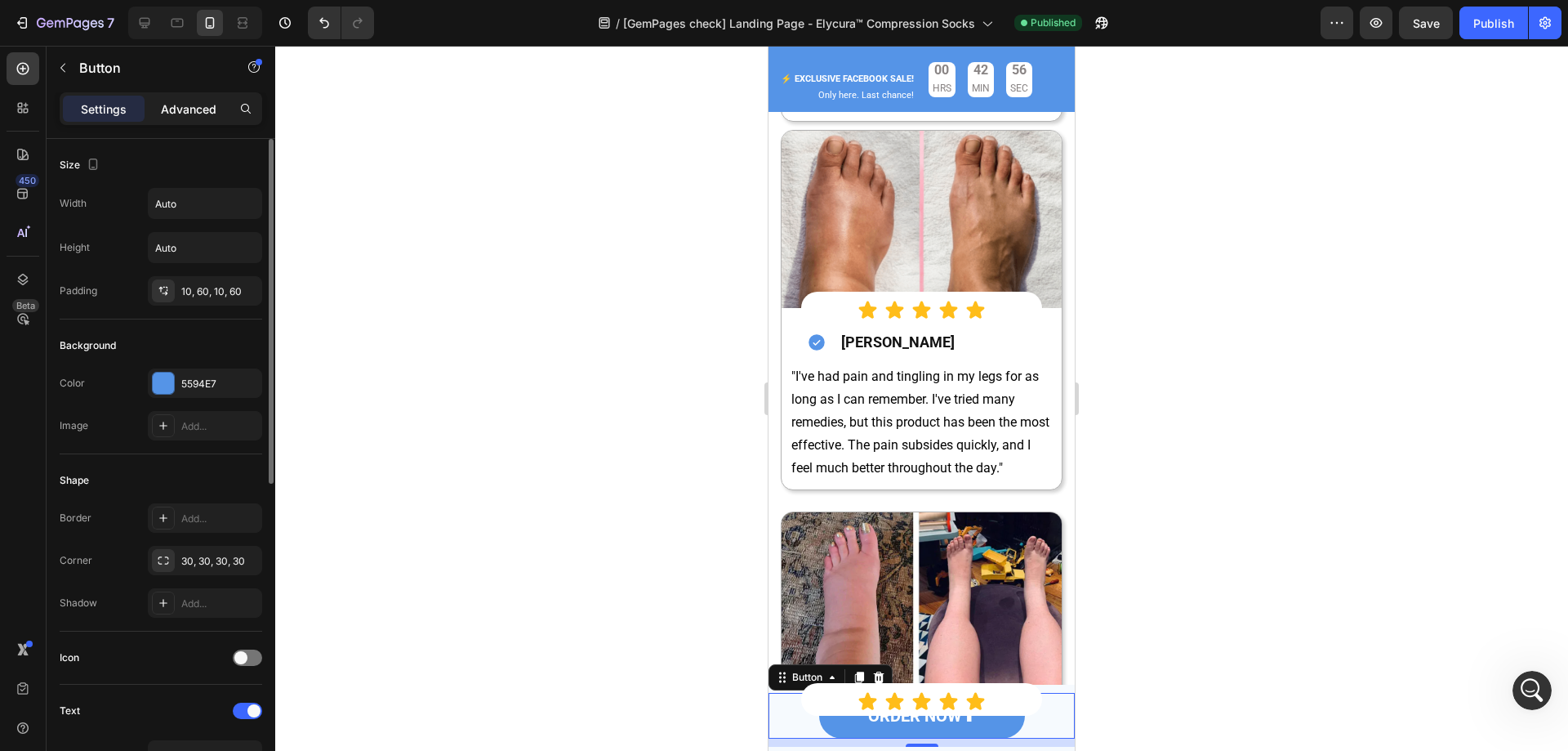
click at [188, 106] on p "Advanced" at bounding box center [189, 109] width 56 height 17
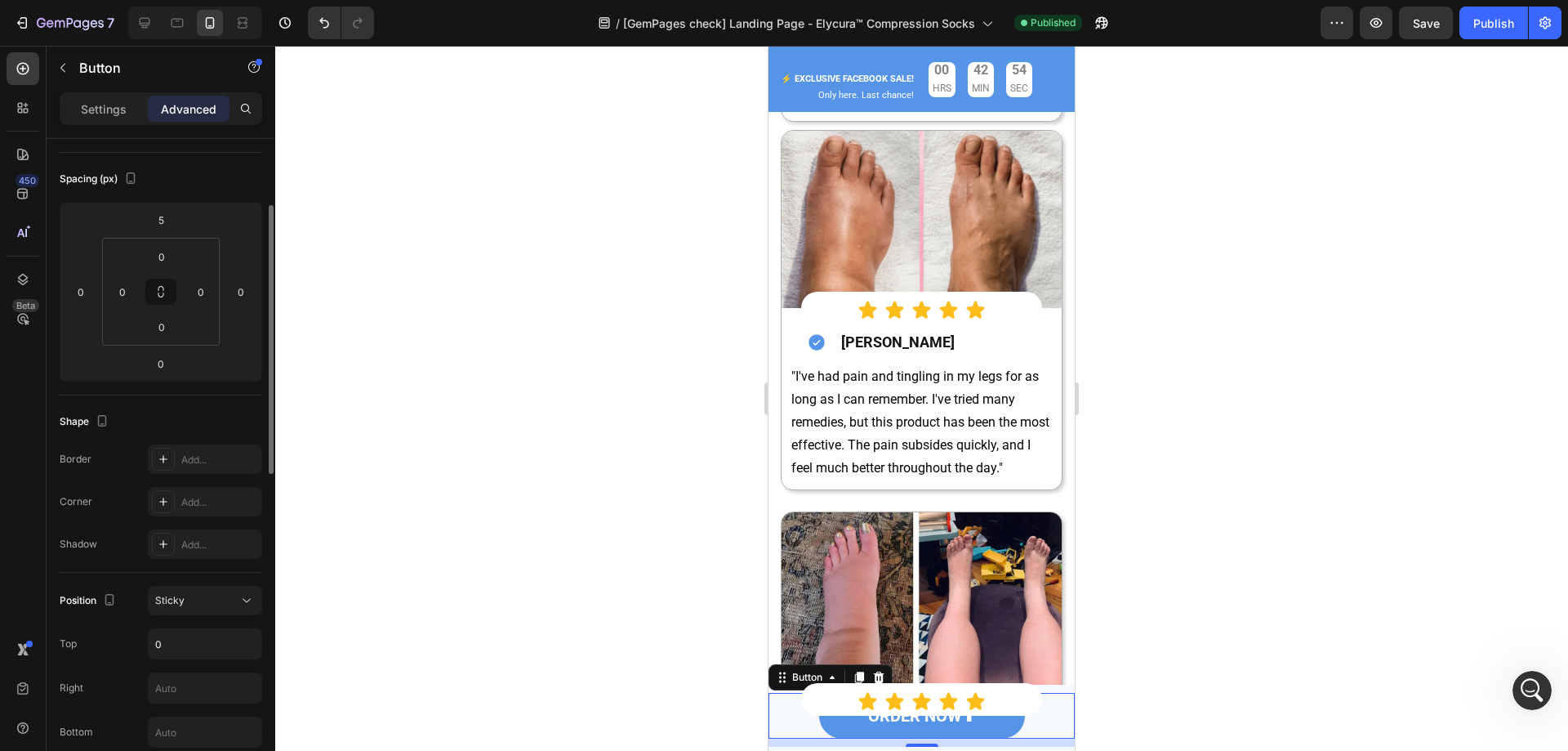
scroll to position [327, 0]
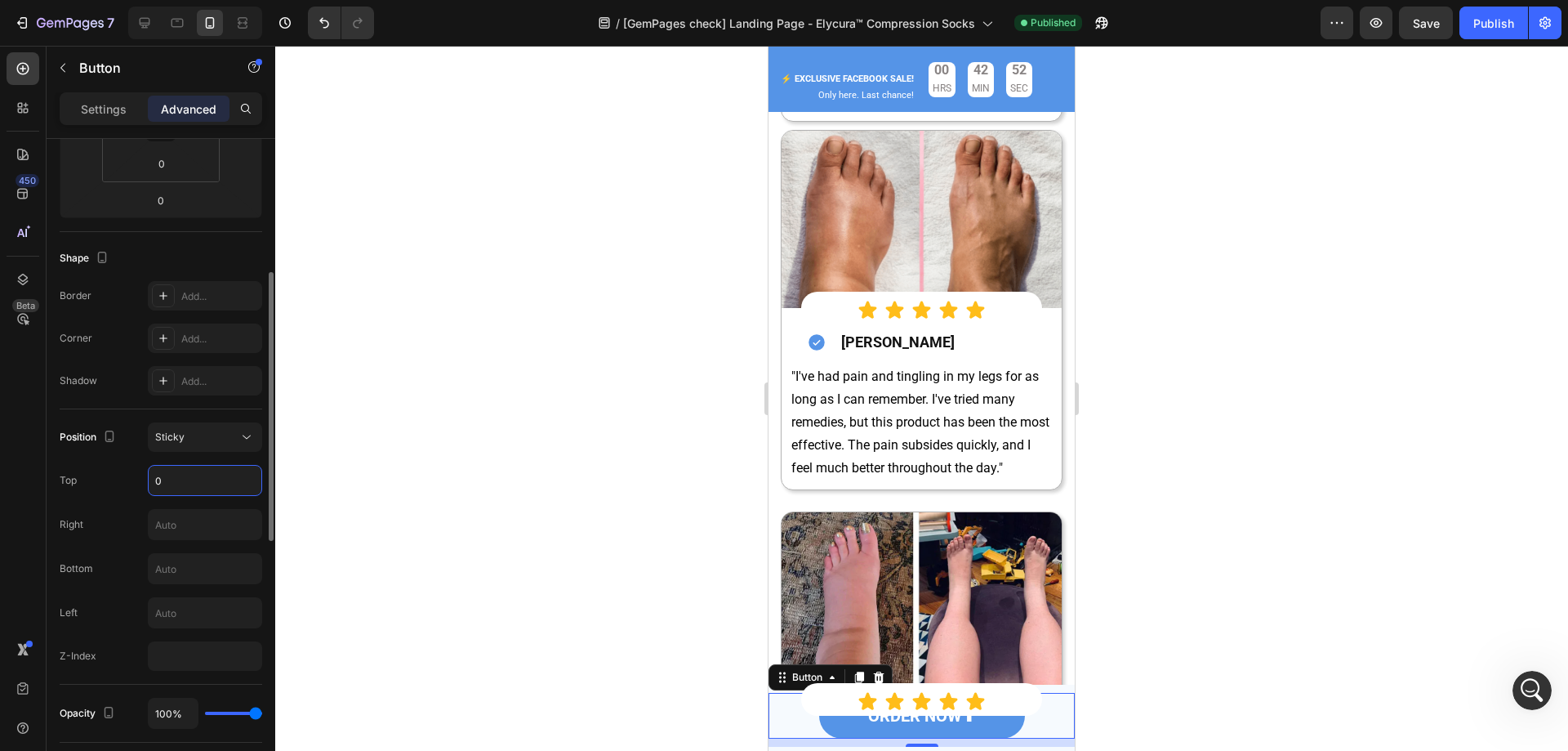
click at [181, 488] on input "0" at bounding box center [204, 481] width 112 height 30
click at [187, 567] on input "text" at bounding box center [204, 569] width 112 height 30
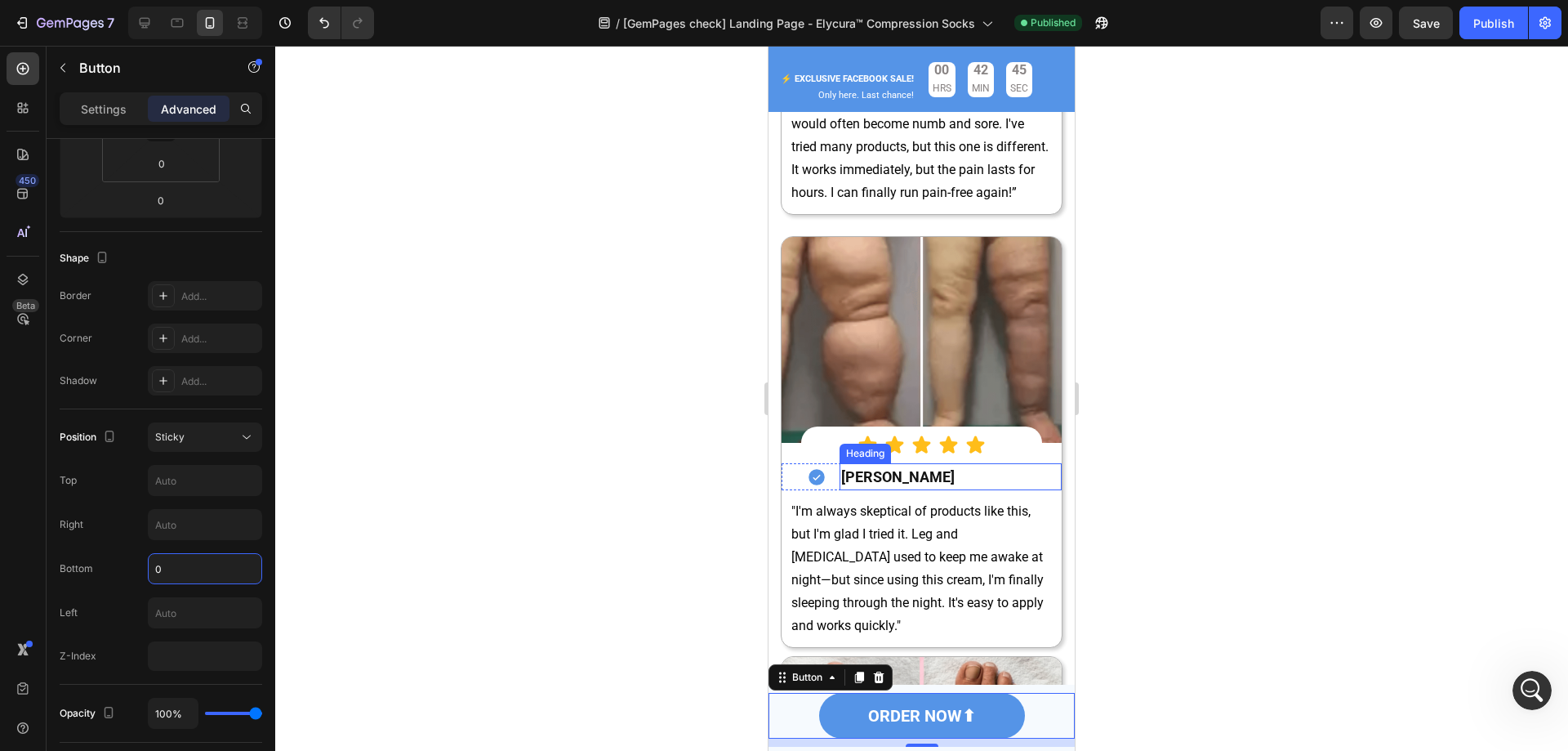
scroll to position [5450, 0]
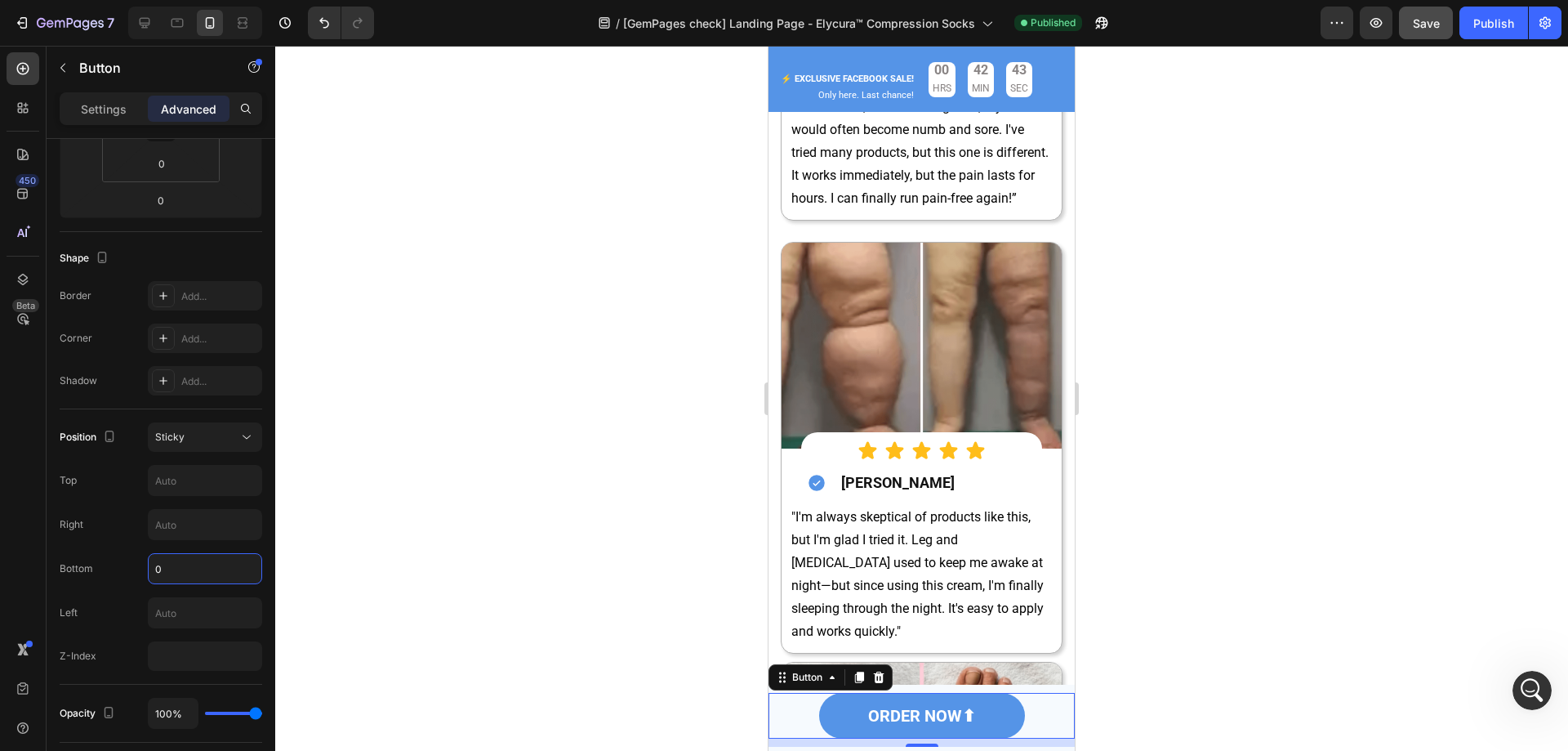
type input "0"
click at [1428, 31] on div "Save" at bounding box center [1426, 24] width 27 height 17
click at [1507, 31] on div "Publish" at bounding box center [1494, 24] width 41 height 17
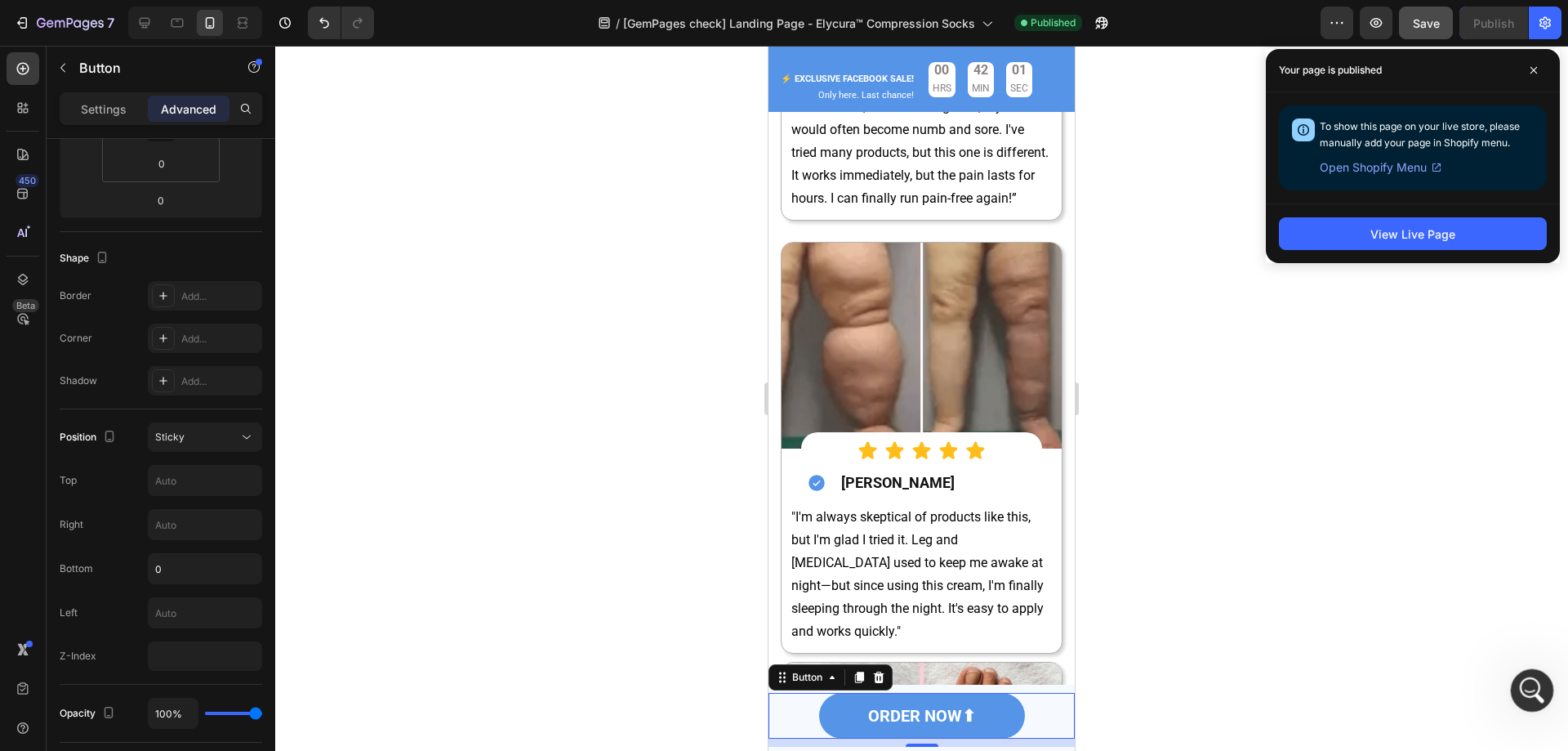
click at [1541, 678] on div "開啟 Intercom Messenger" at bounding box center [1530, 688] width 54 height 54
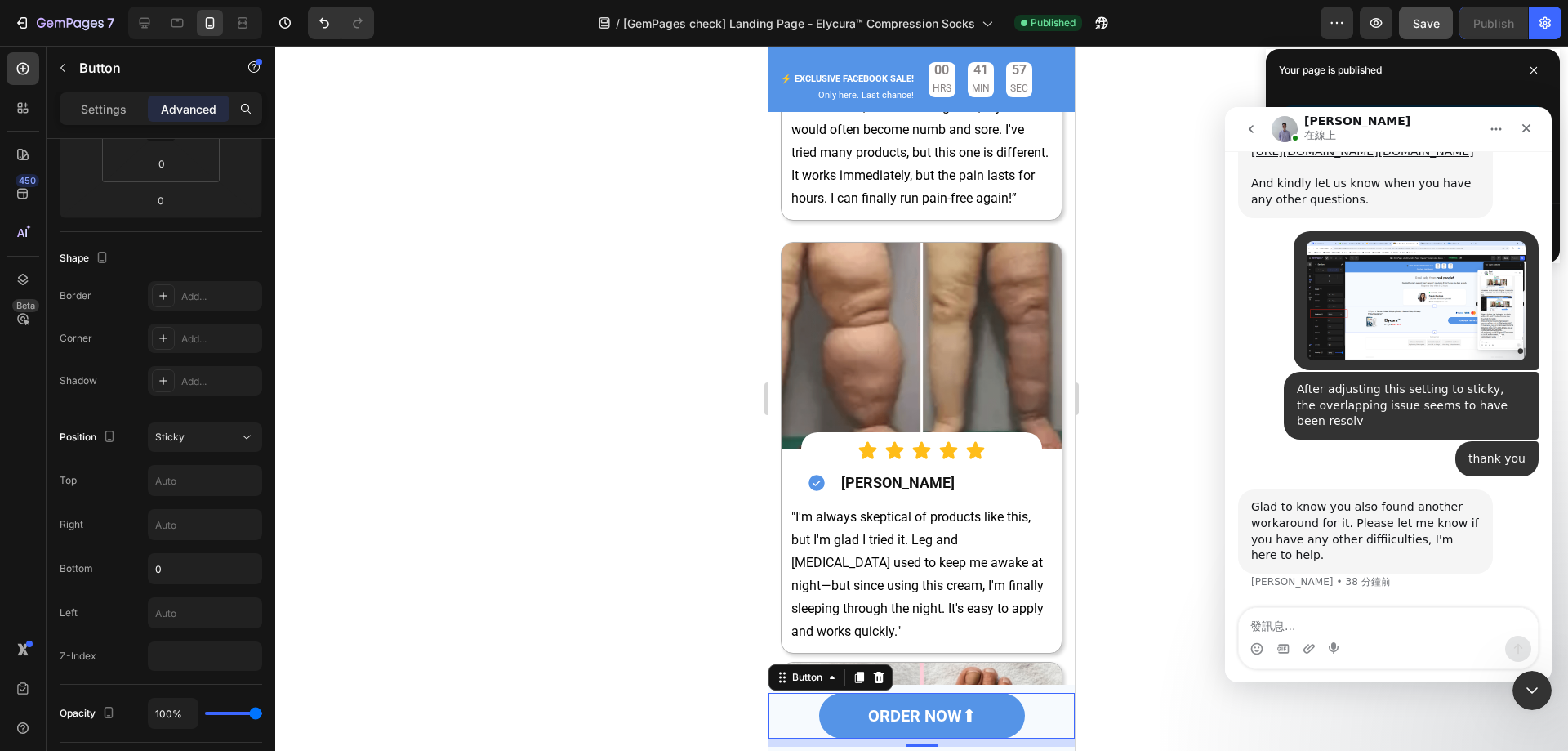
scroll to position [9575, 0]
click at [1345, 470] on div "thank you • 41 分鐘前" at bounding box center [1388, 466] width 301 height 49
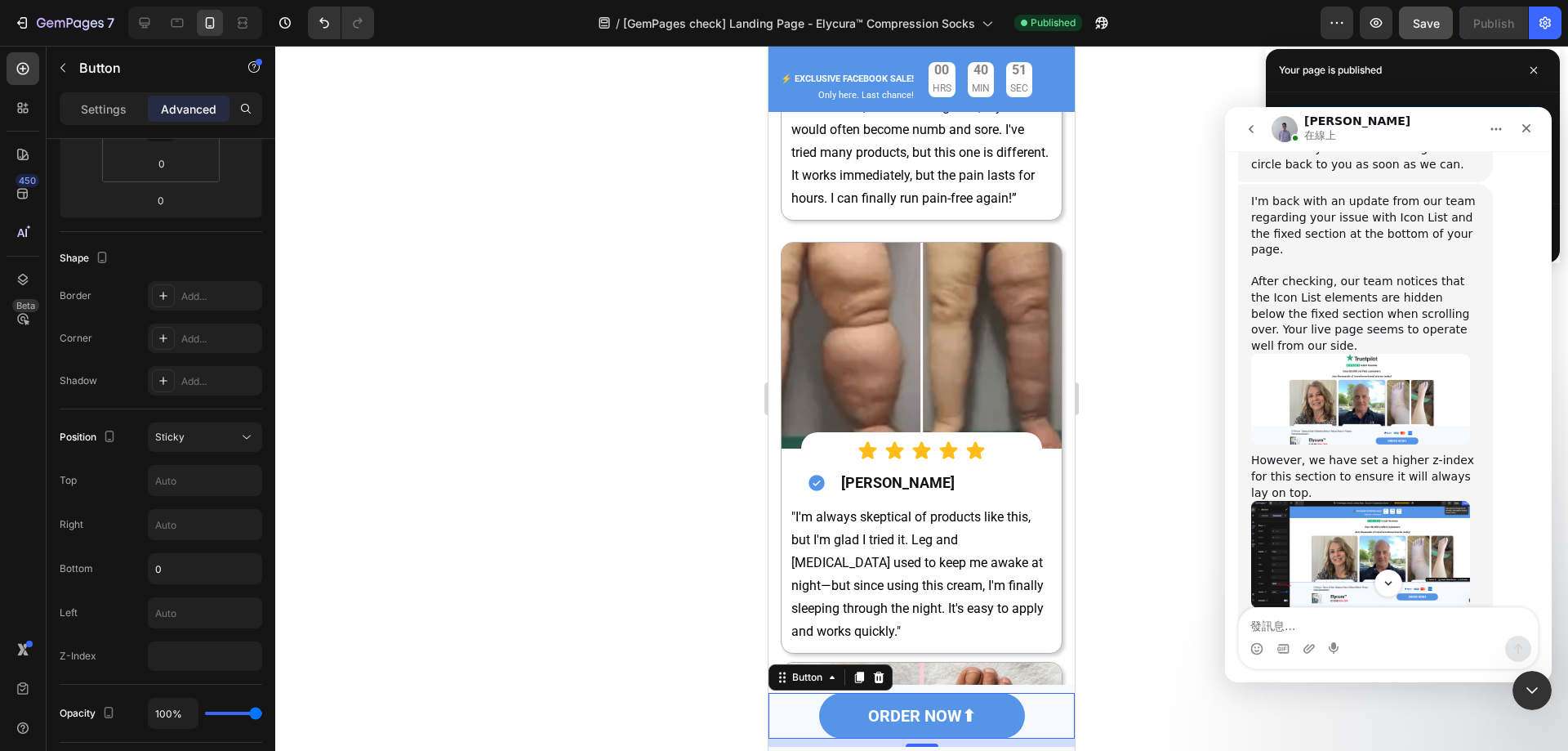
scroll to position [8840, 0]
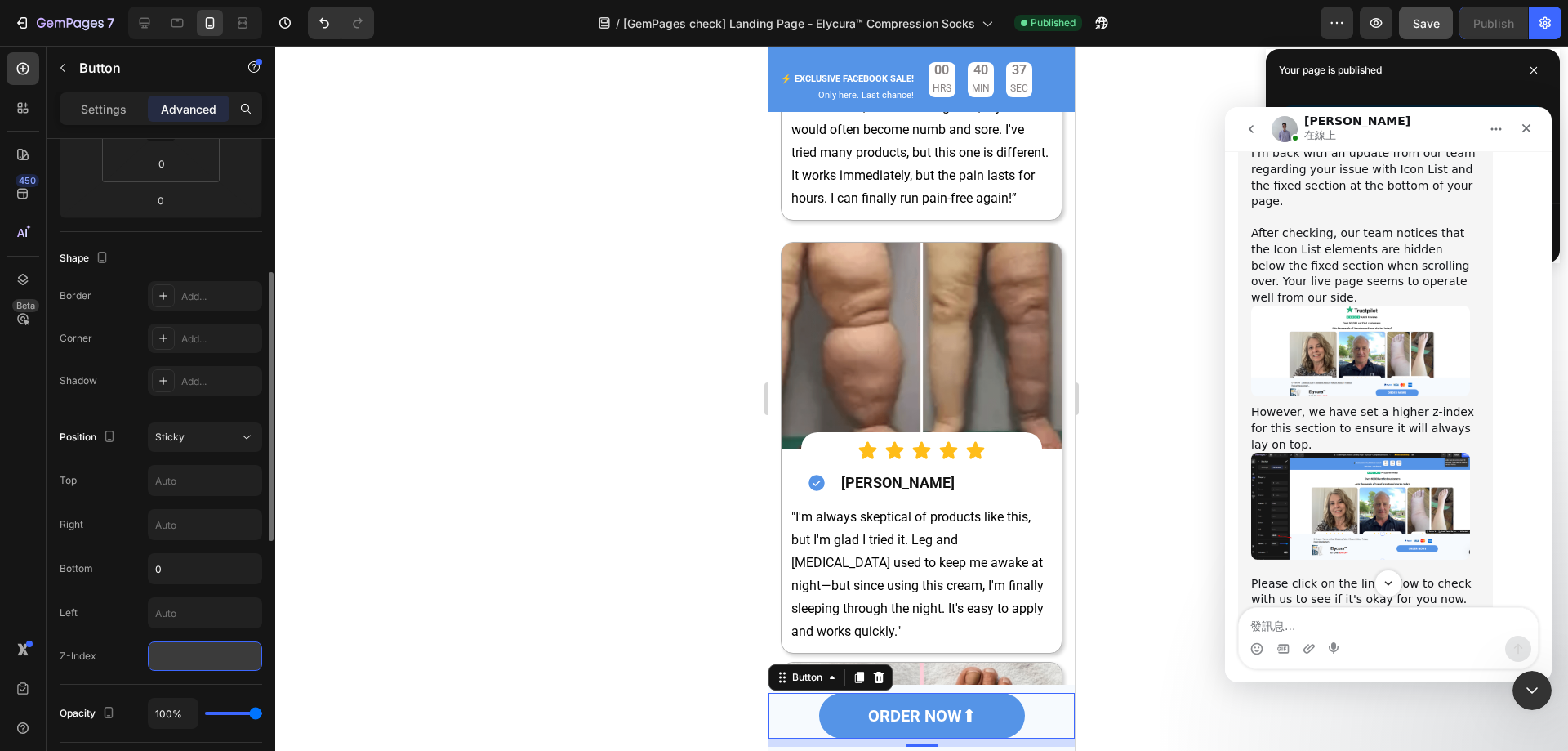
click at [174, 650] on input "number" at bounding box center [205, 656] width 114 height 30
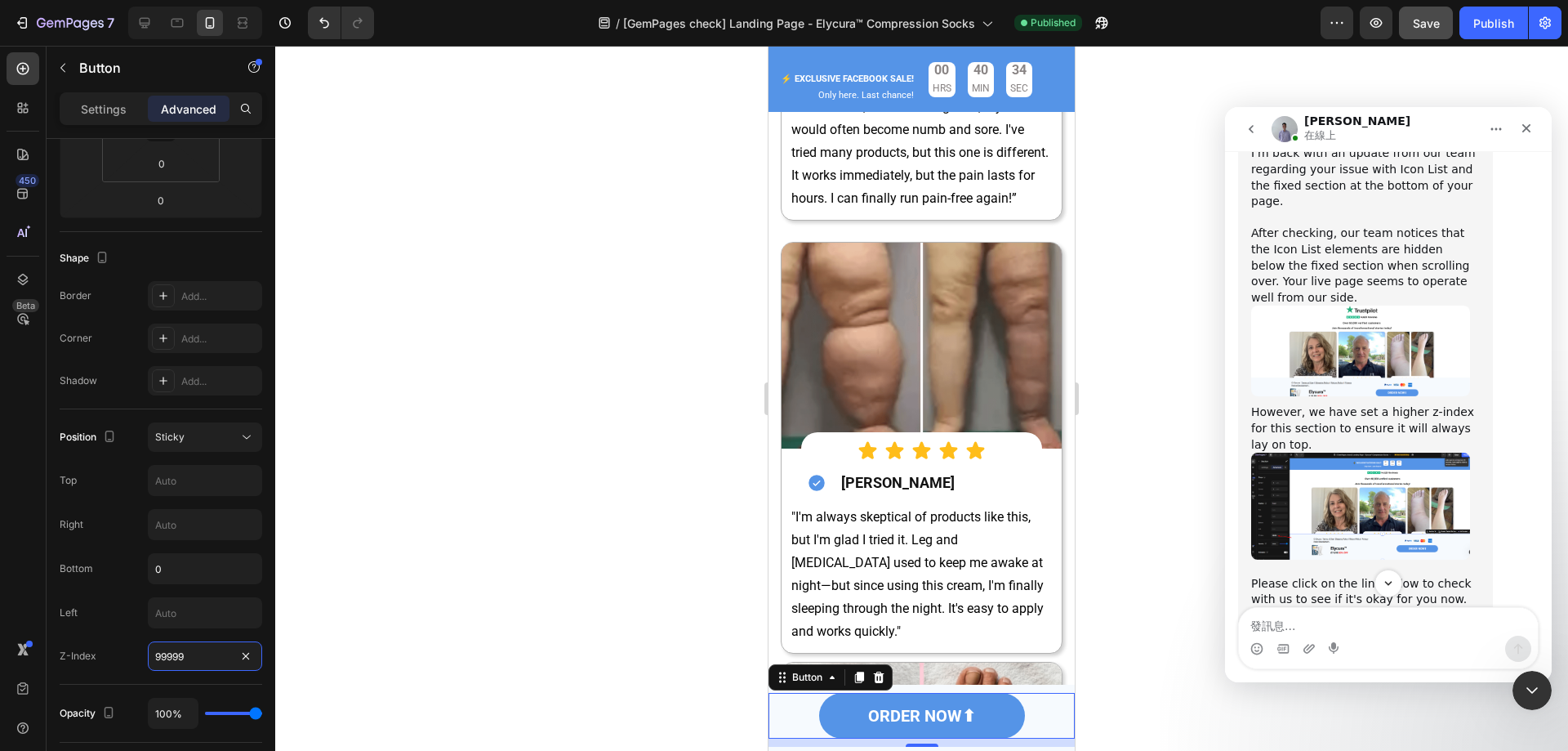
type input "99999"
click at [0, 480] on div "450 Beta" at bounding box center [23, 398] width 46 height 705
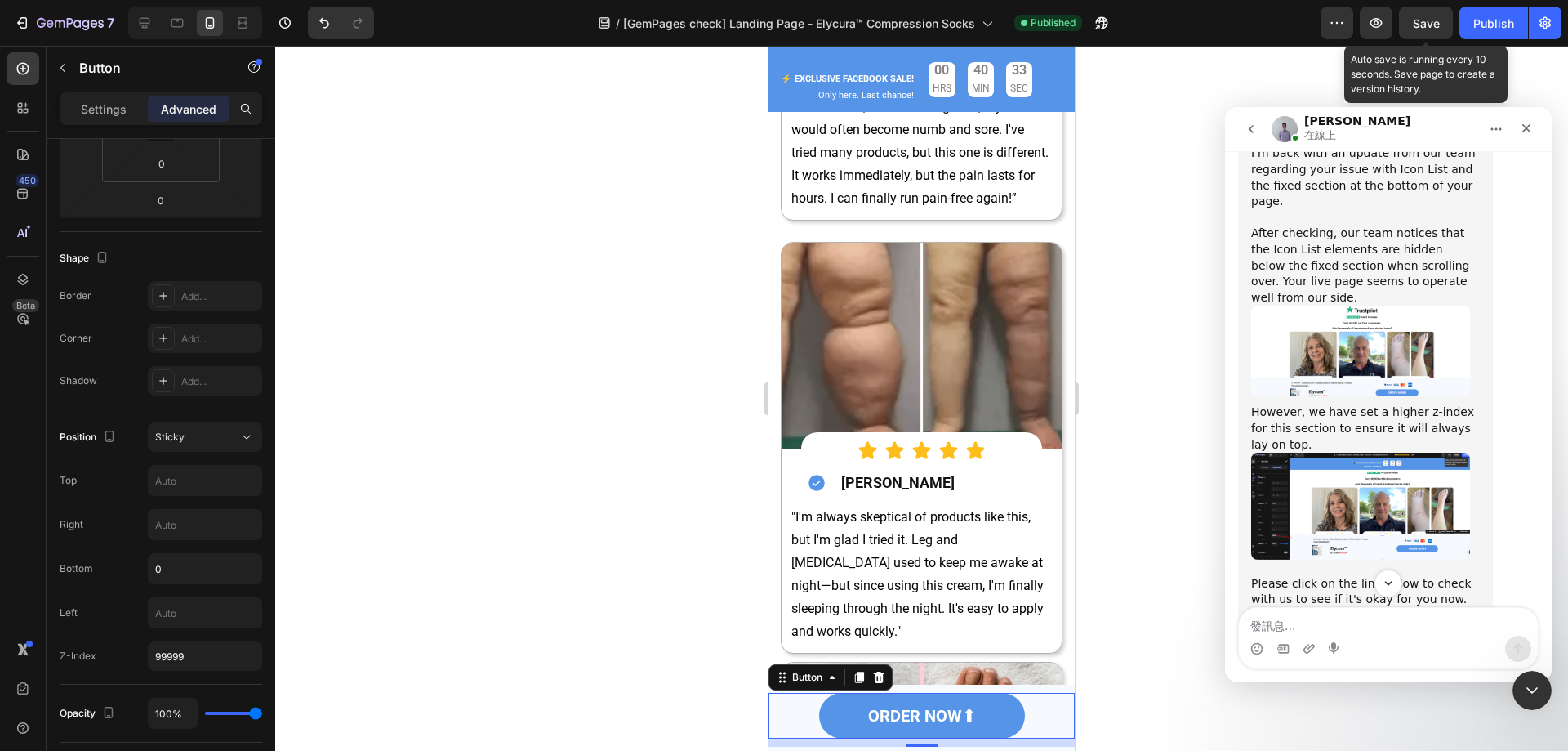
drag, startPoint x: 1437, startPoint y: 21, endPoint x: 1458, endPoint y: 24, distance: 21.2
click at [1437, 22] on span "Save" at bounding box center [1426, 24] width 27 height 14
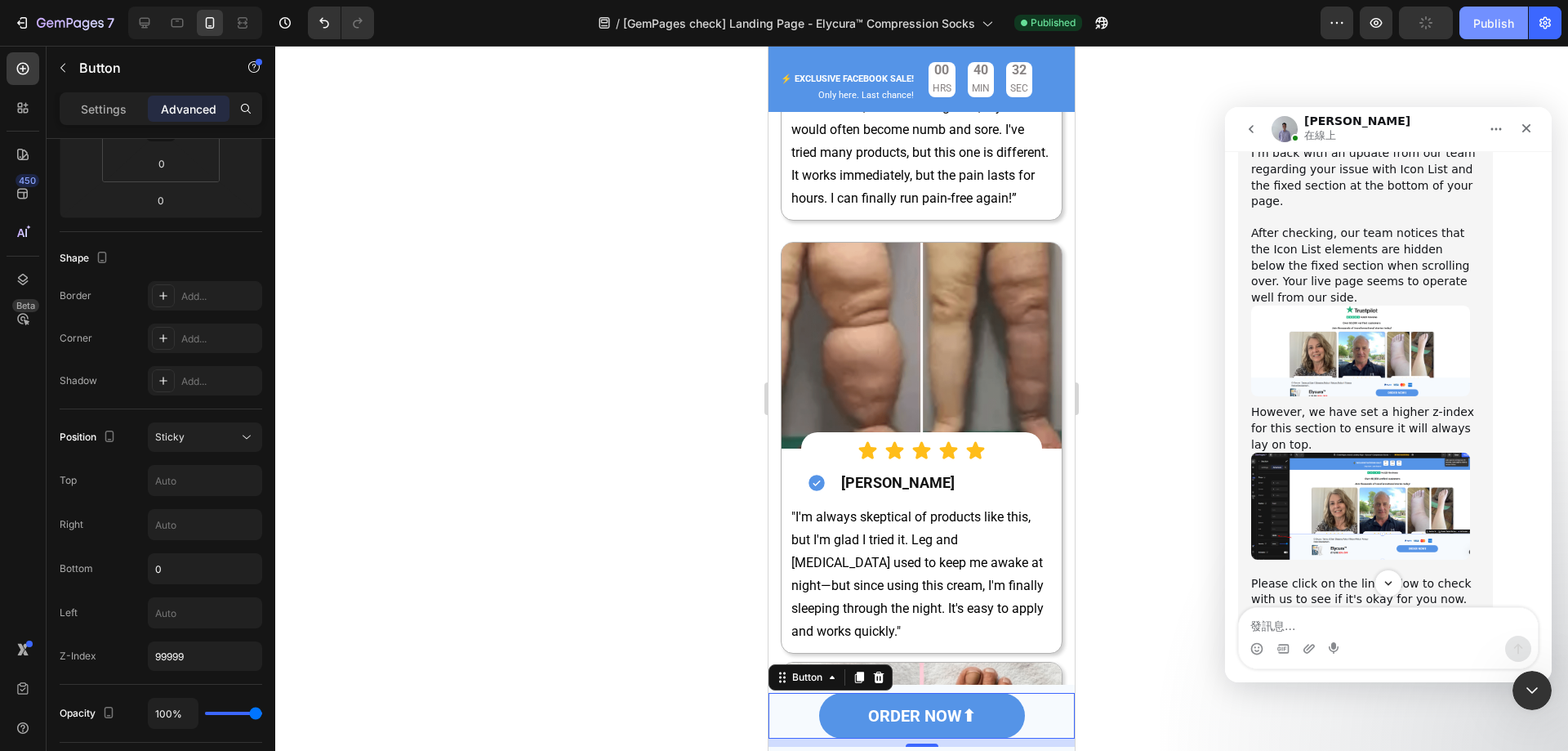
click at [1478, 24] on div "Publish" at bounding box center [1494, 24] width 41 height 17
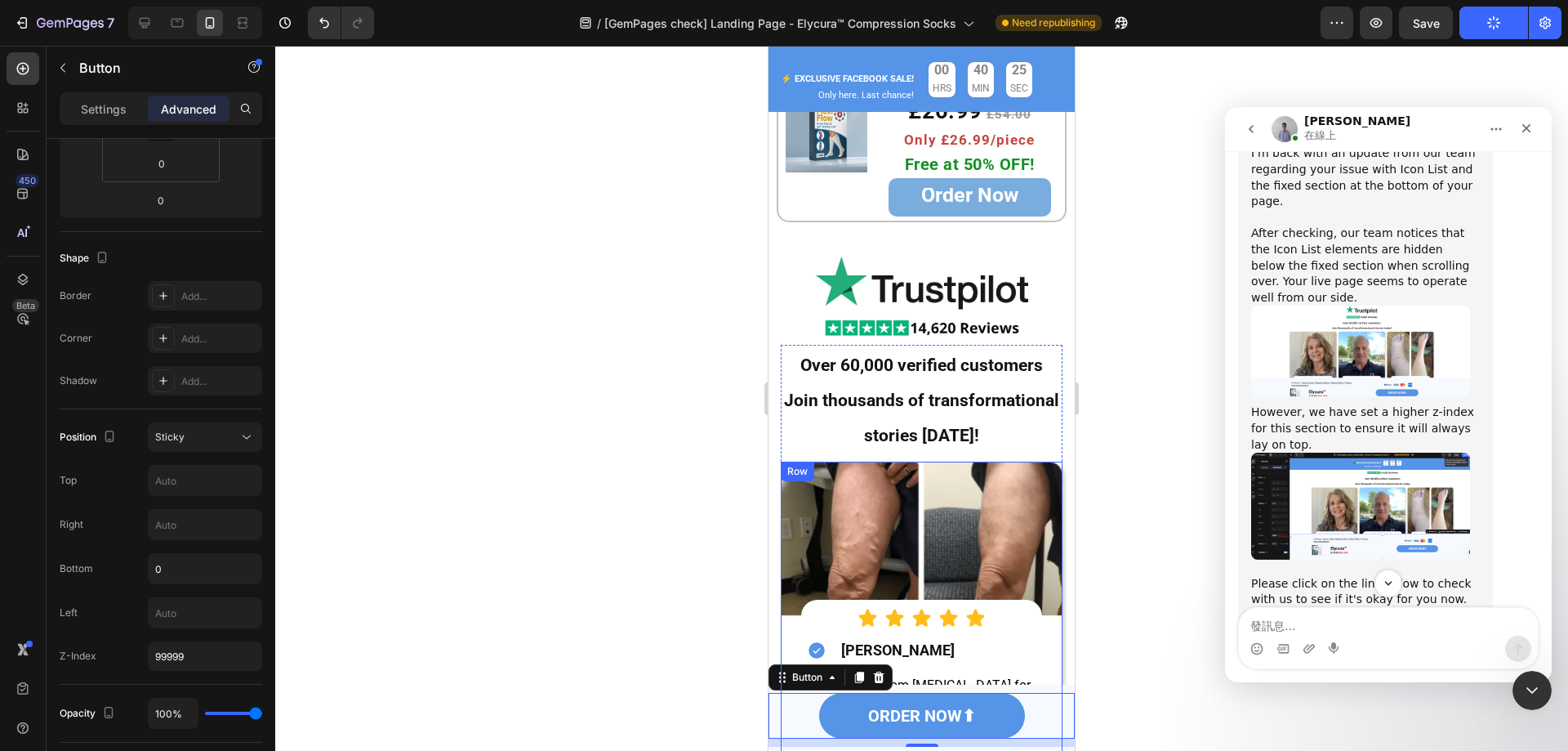
scroll to position [5450, 0]
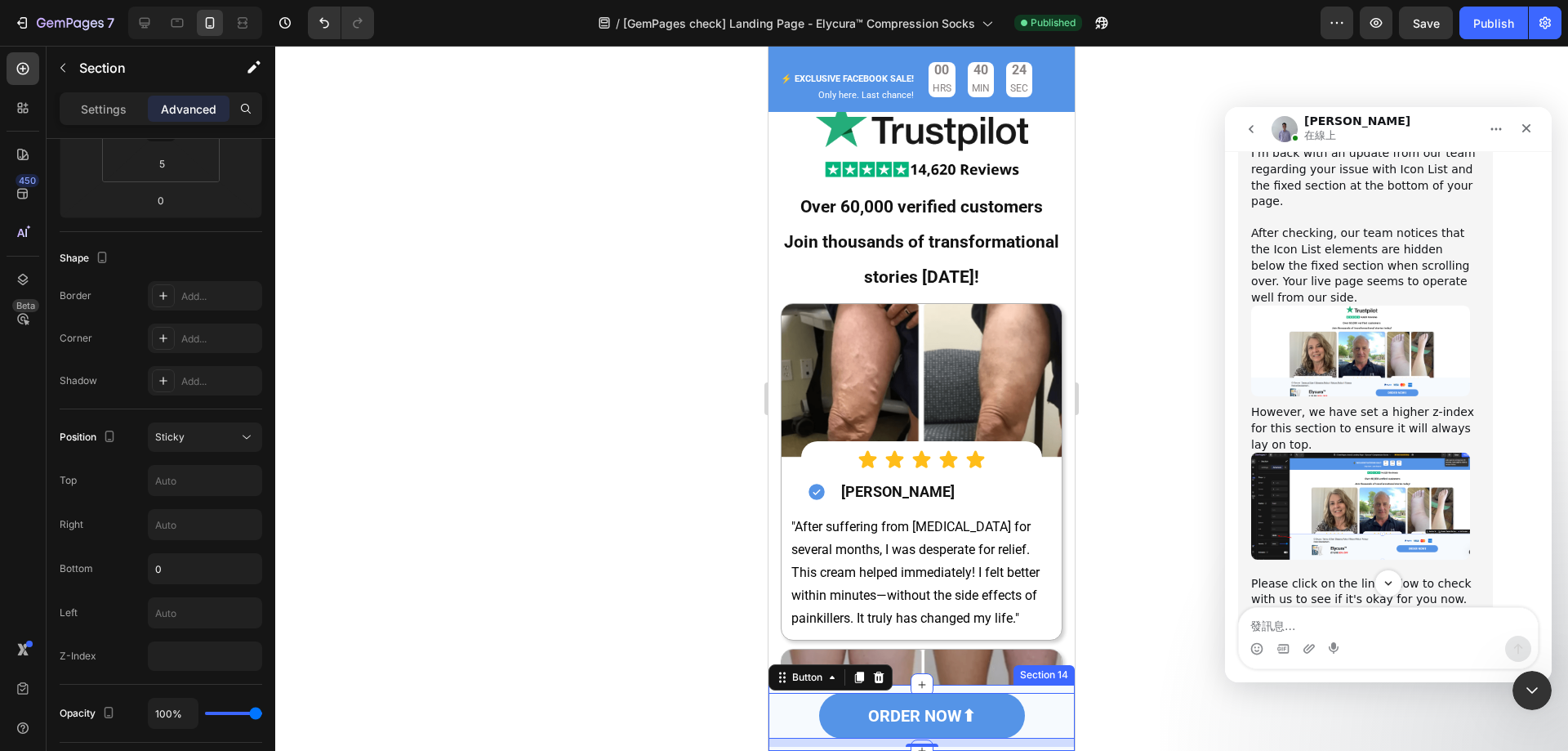
click at [1019, 686] on div "ORDER NOW⬆ Button 10 Section 14" at bounding box center [921, 718] width 306 height 66
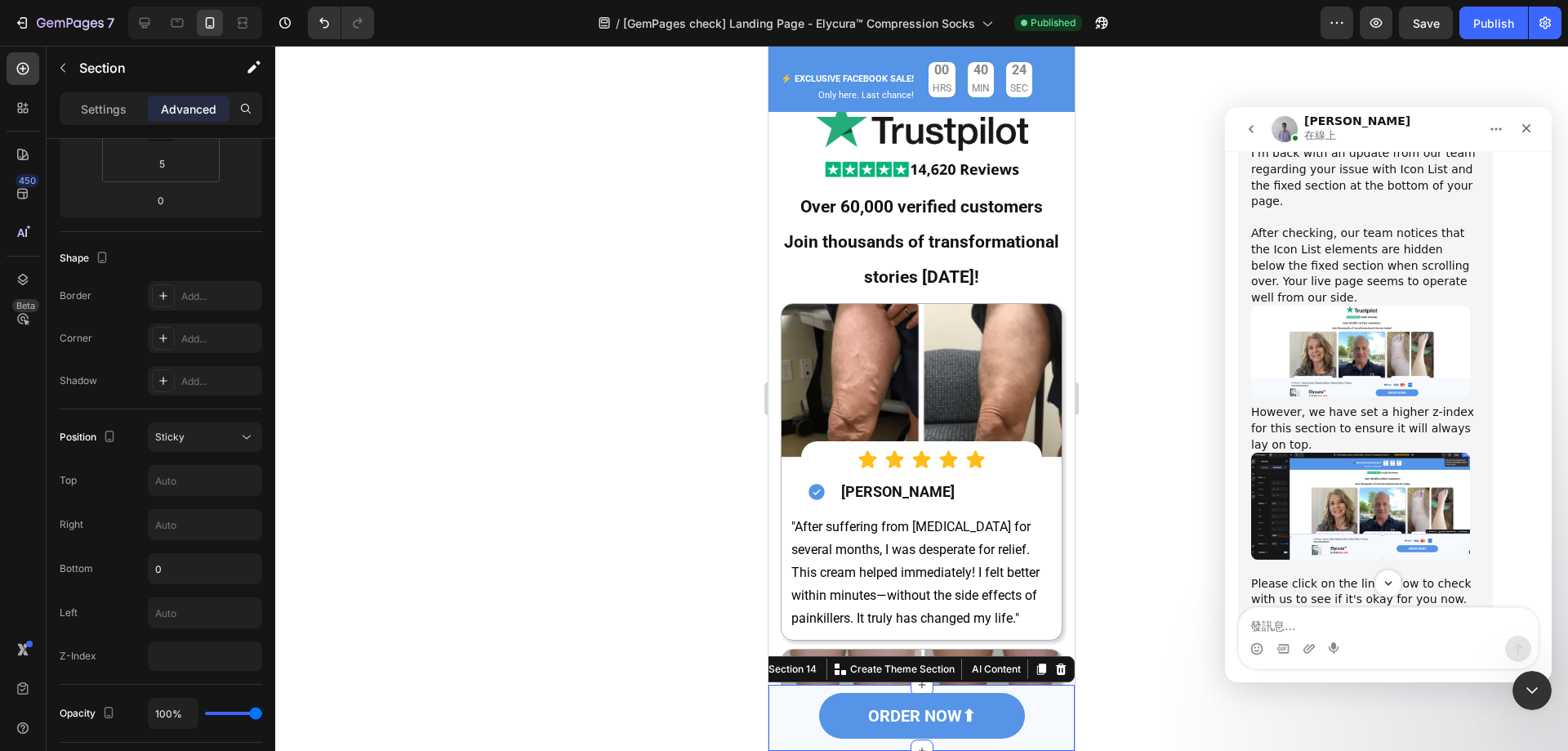
scroll to position [0, 0]
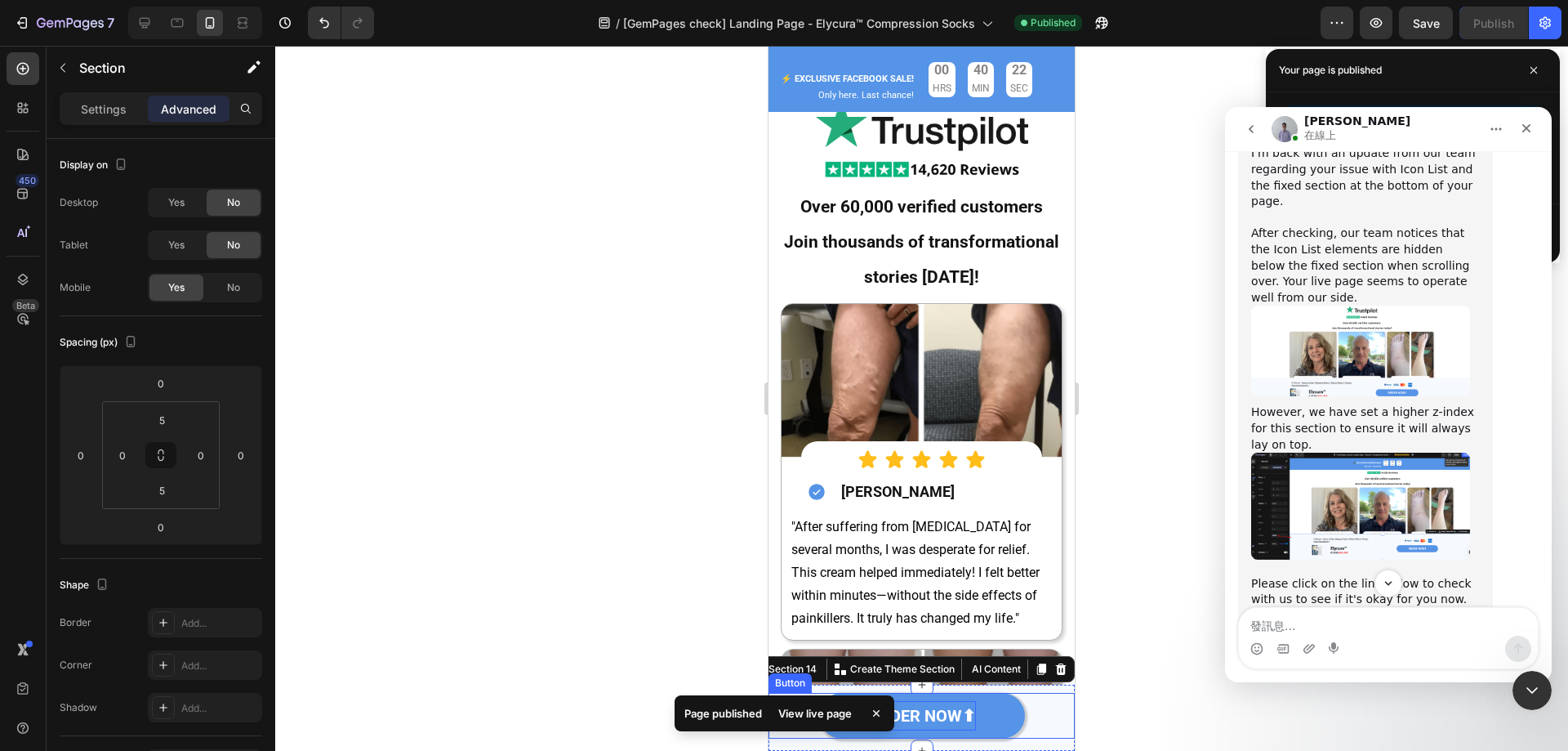
click at [949, 720] on strong "ORDER NOW⬆" at bounding box center [923, 715] width 108 height 19
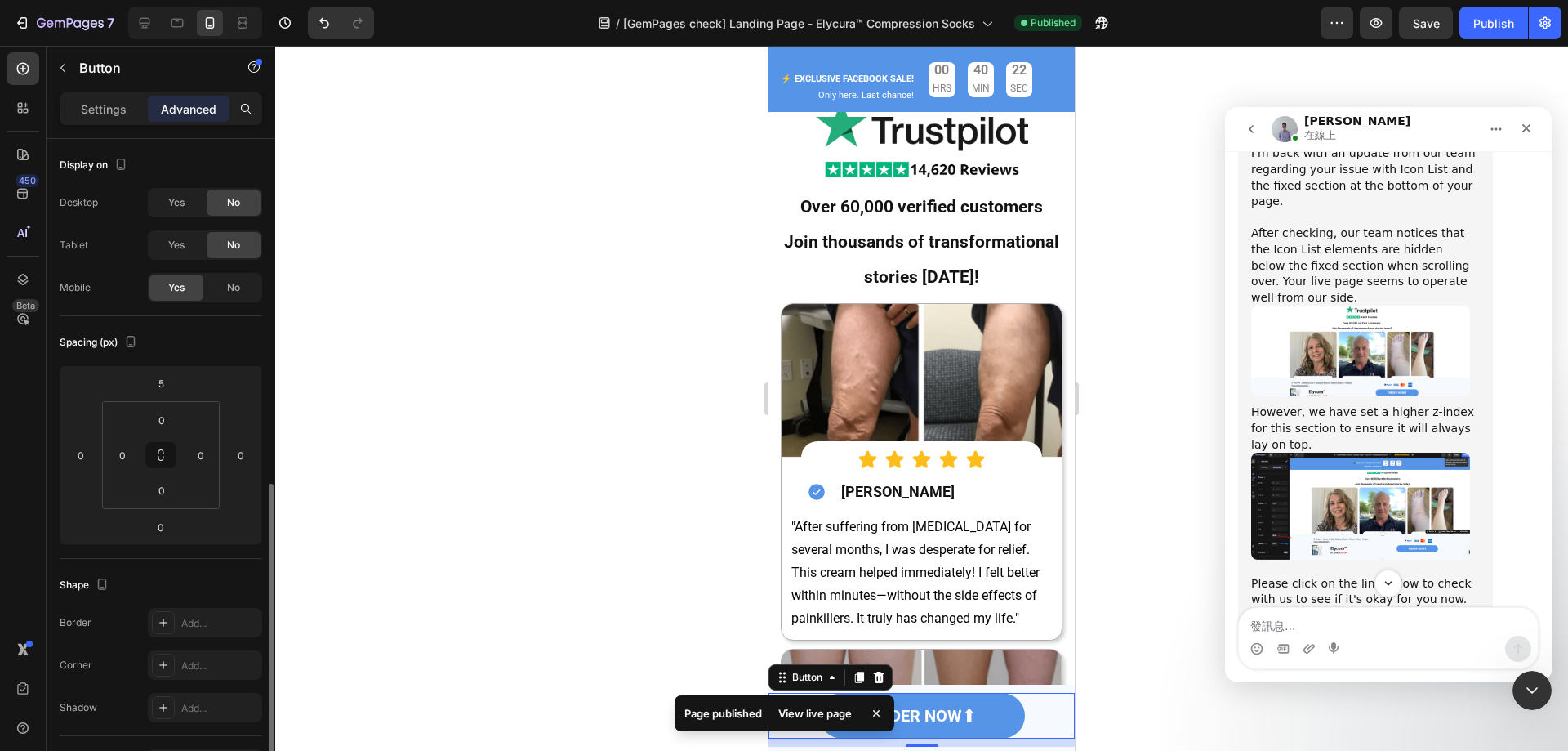
scroll to position [408, 0]
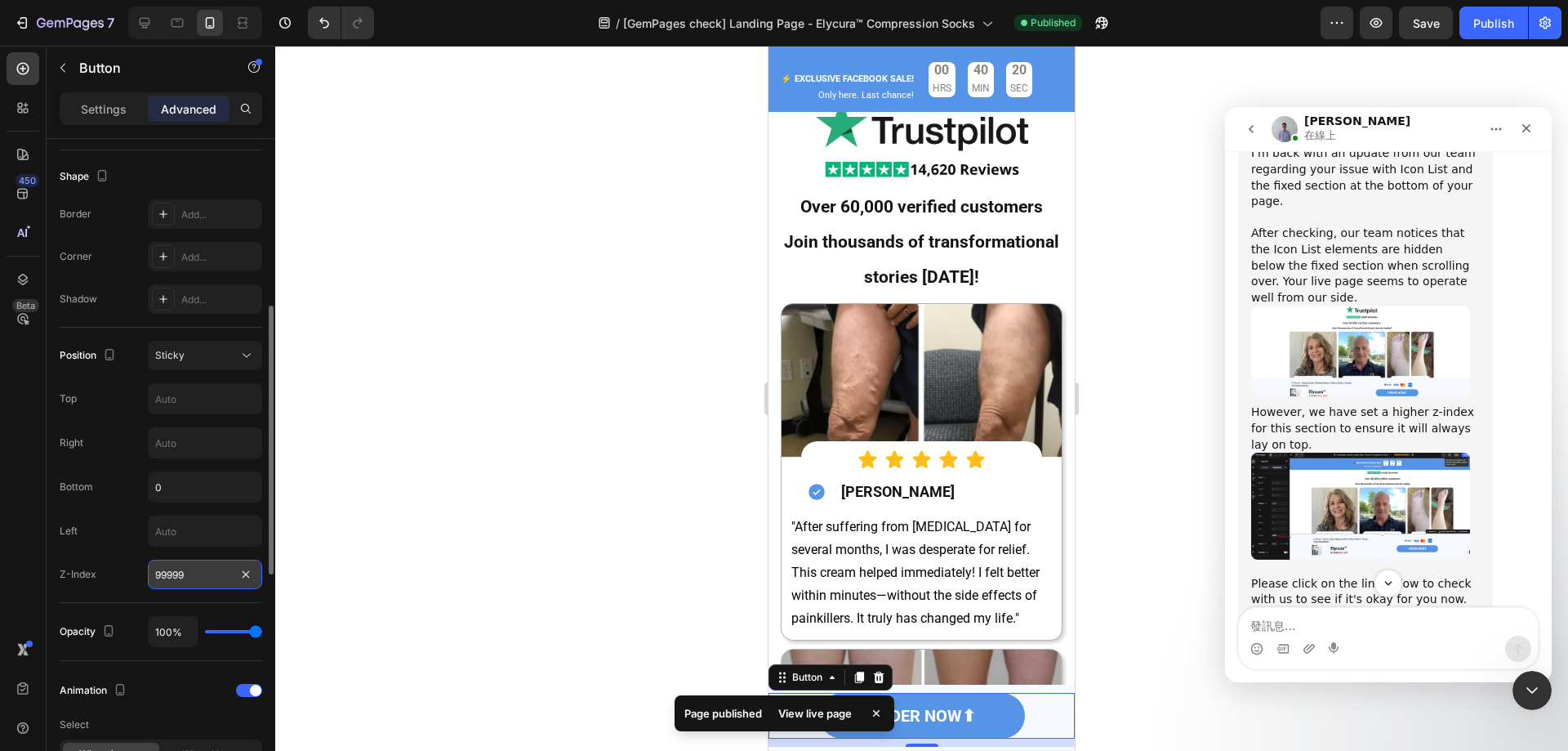
click at [205, 563] on input "99999" at bounding box center [205, 575] width 114 height 30
click at [1039, 687] on div "ORDER NOW⬆ Button 10 Section 14" at bounding box center [921, 718] width 306 height 66
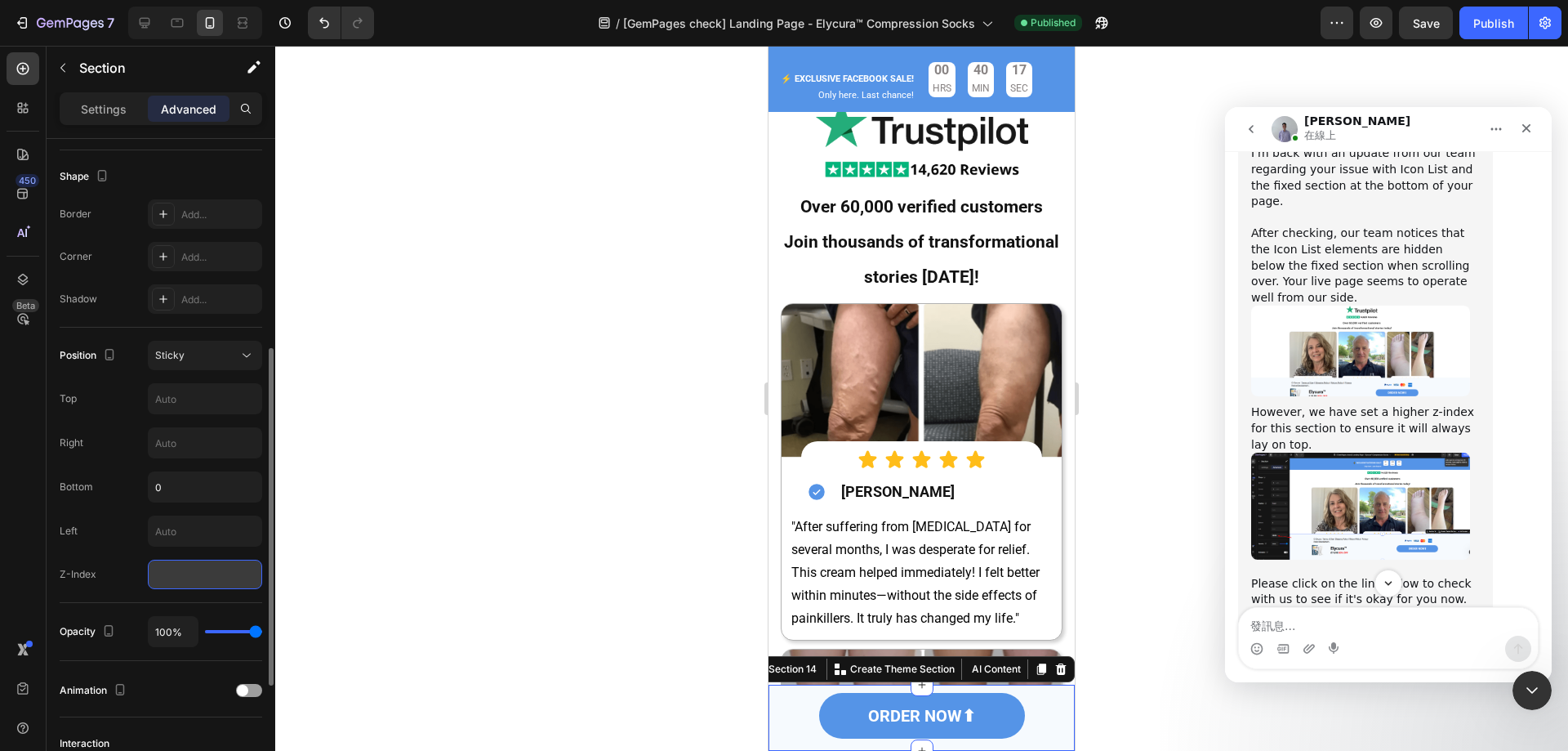
click at [196, 570] on input "number" at bounding box center [205, 575] width 114 height 30
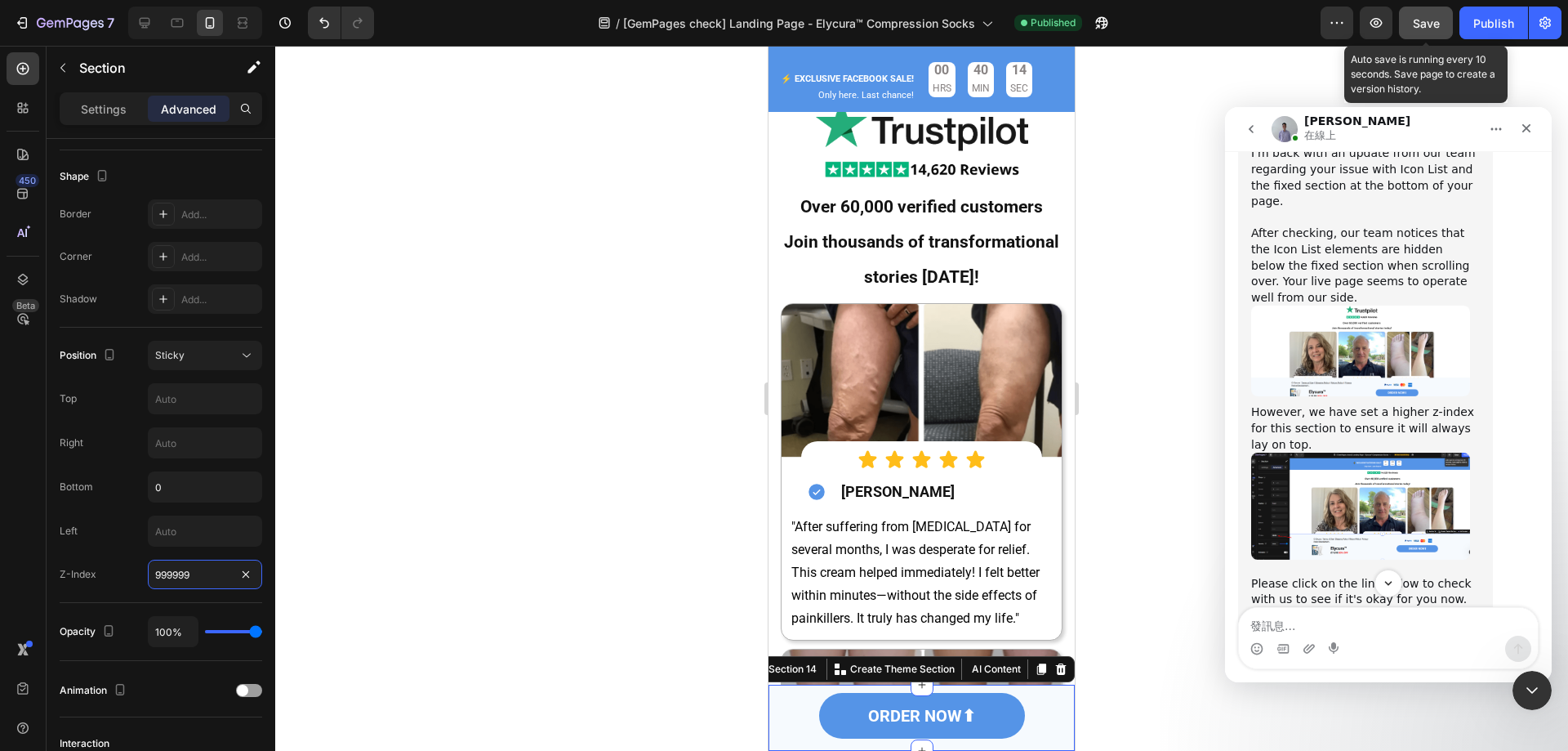
type input "999999"
click at [1431, 21] on span "Save" at bounding box center [1426, 24] width 27 height 14
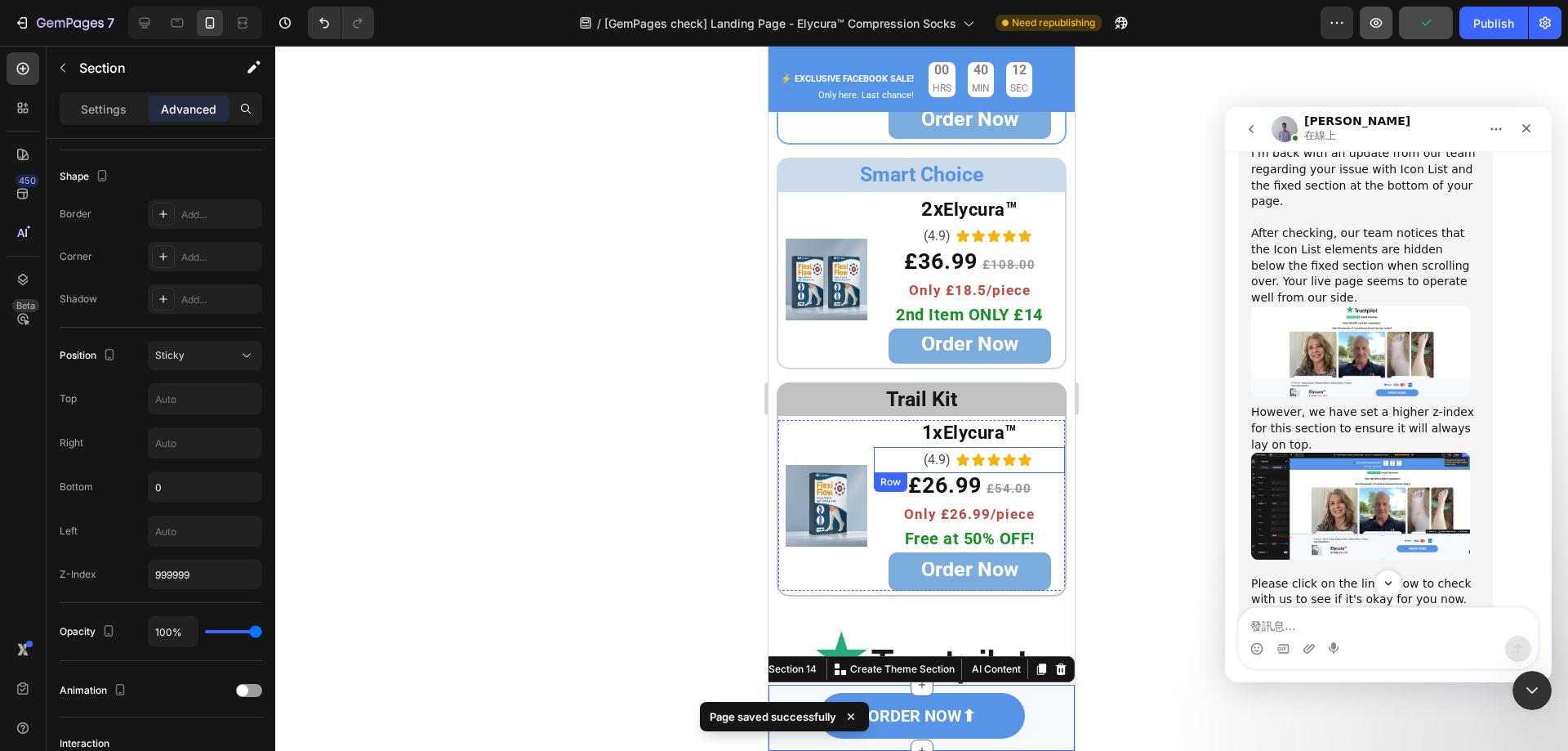
scroll to position [4878, 0]
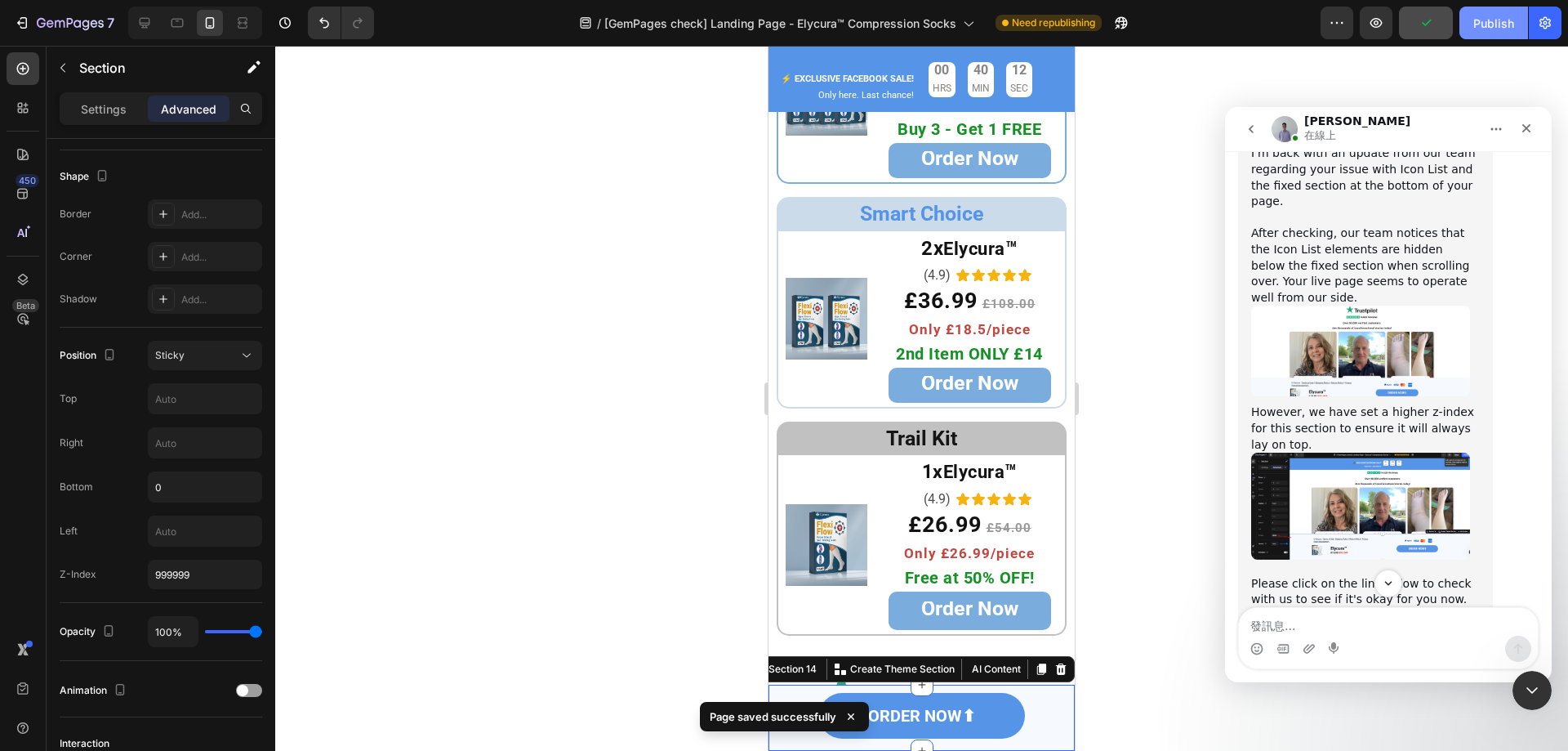
click at [1472, 31] on button "Publish" at bounding box center [1494, 22] width 69 height 32
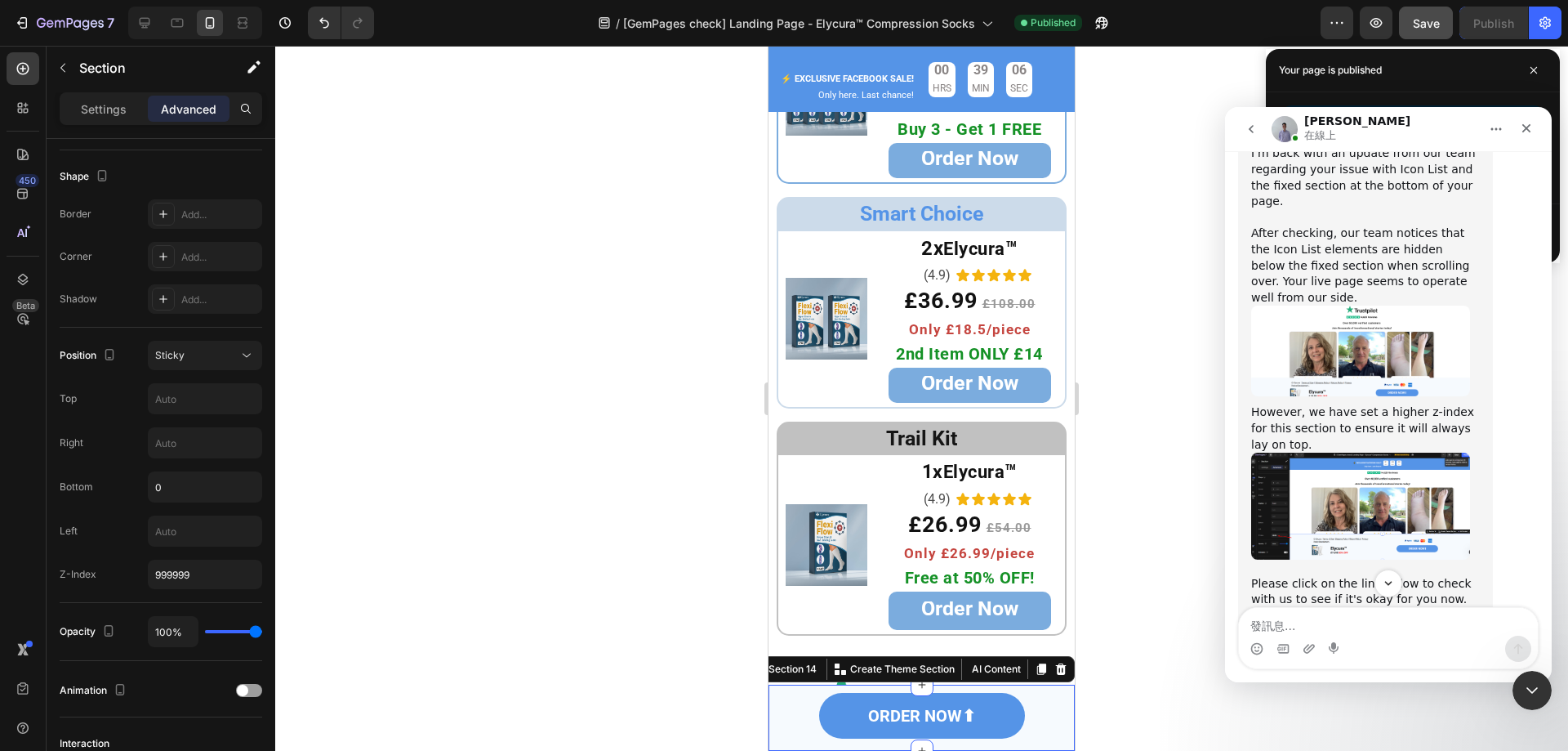
click at [510, 700] on div at bounding box center [922, 398] width 1293 height 705
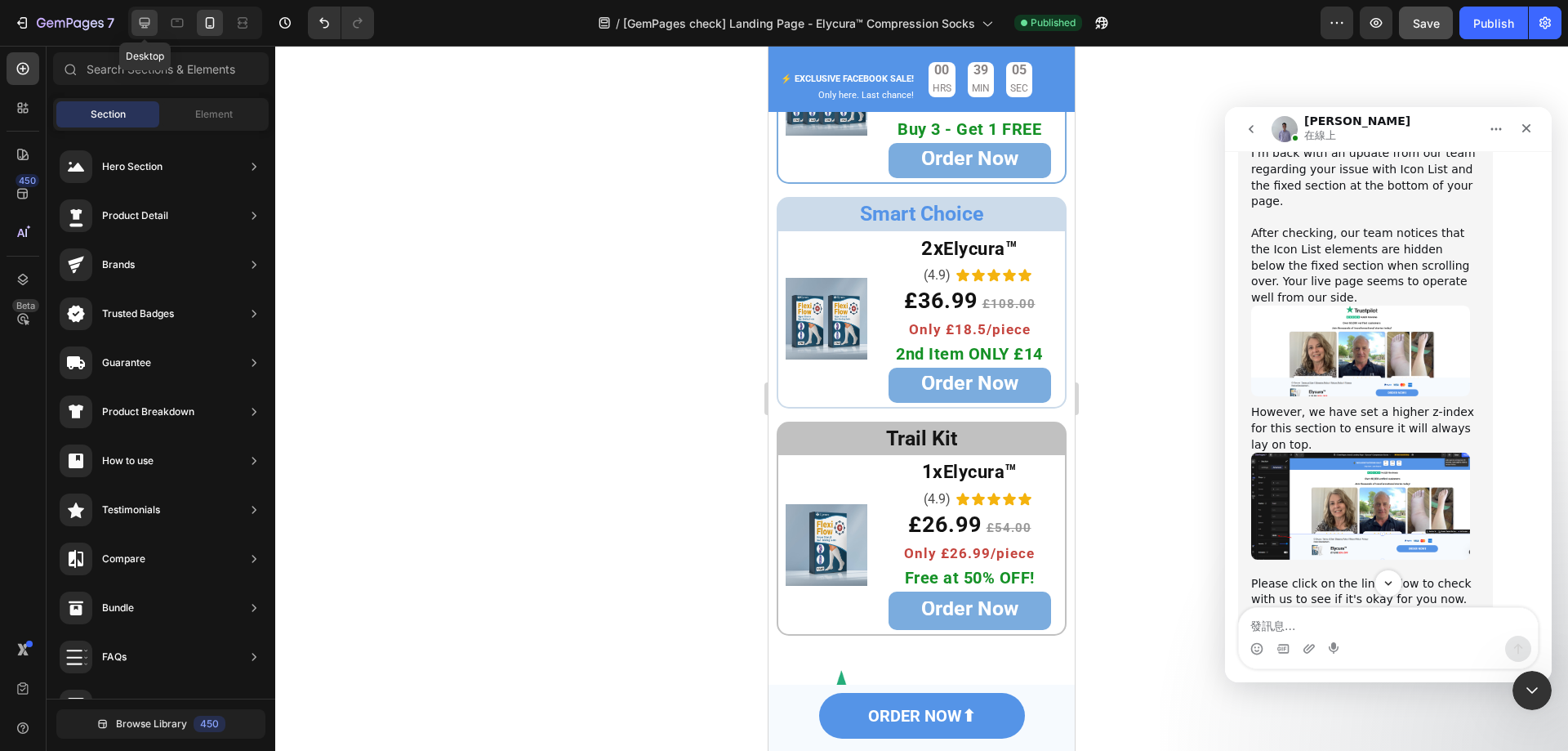
click at [153, 17] on icon at bounding box center [144, 23] width 17 height 17
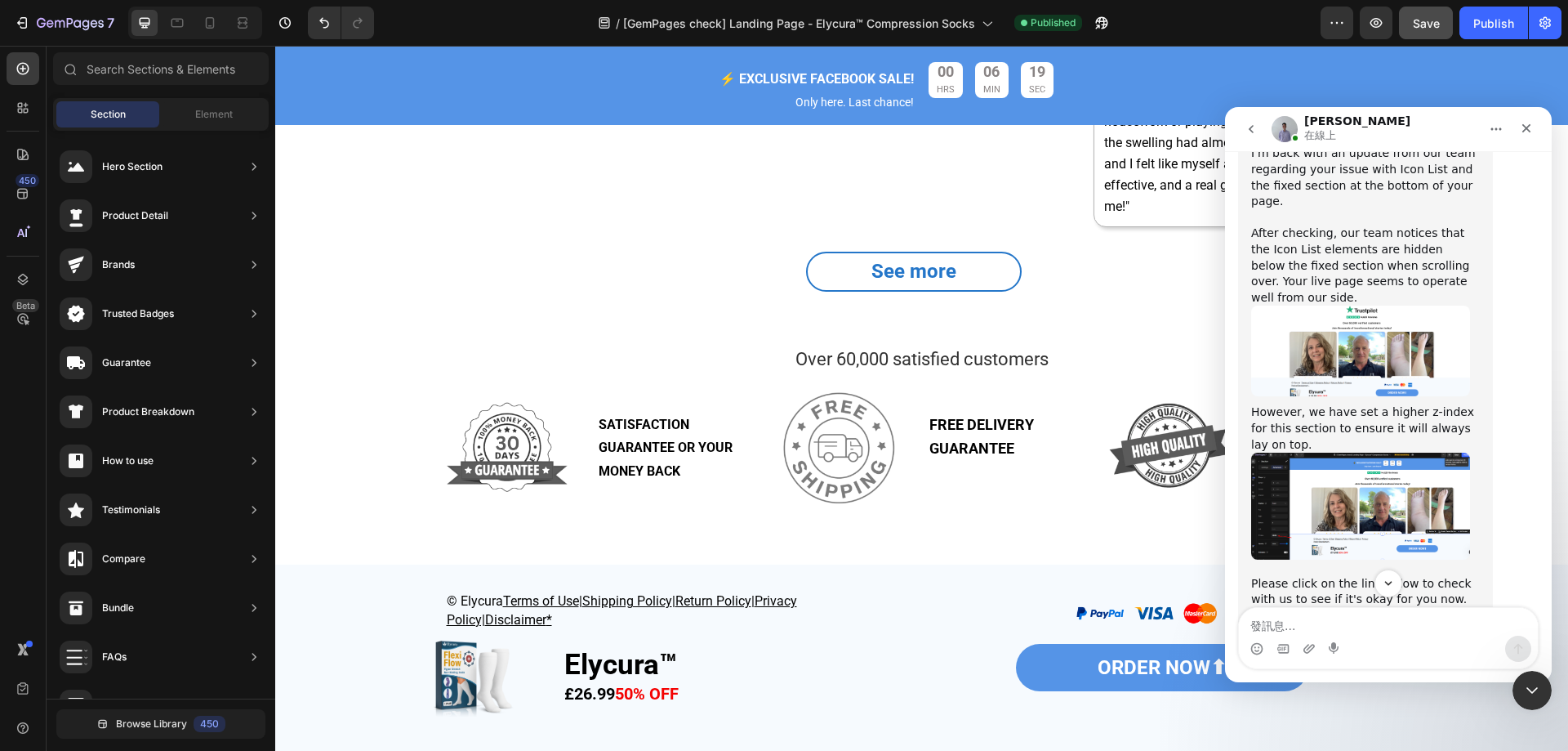
scroll to position [3816, 0]
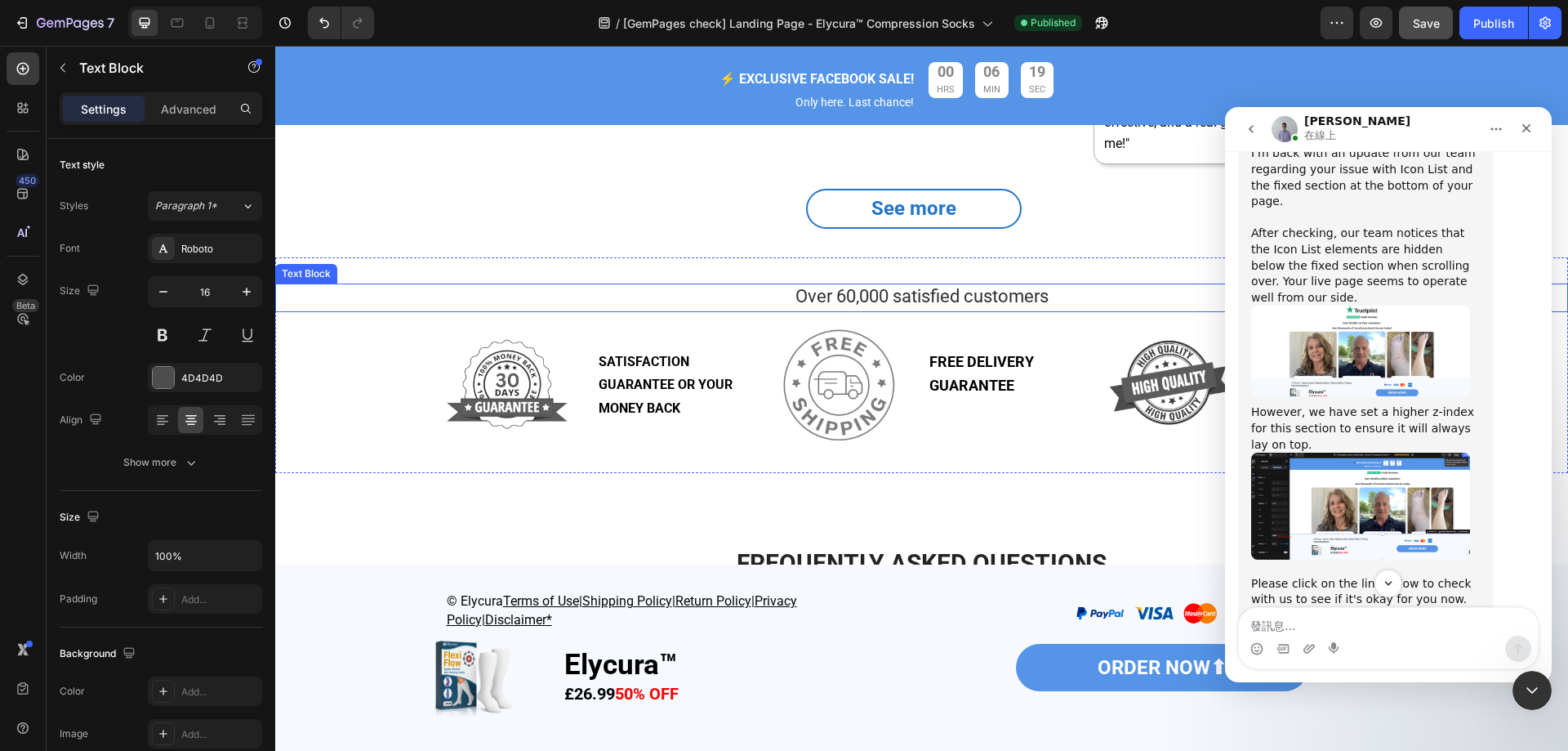
click at [894, 283] on div "Over 60,000 satisfied customers" at bounding box center [922, 297] width 1293 height 29
click at [802, 300] on span "Over 60,000 satisfied customers" at bounding box center [922, 296] width 253 height 20
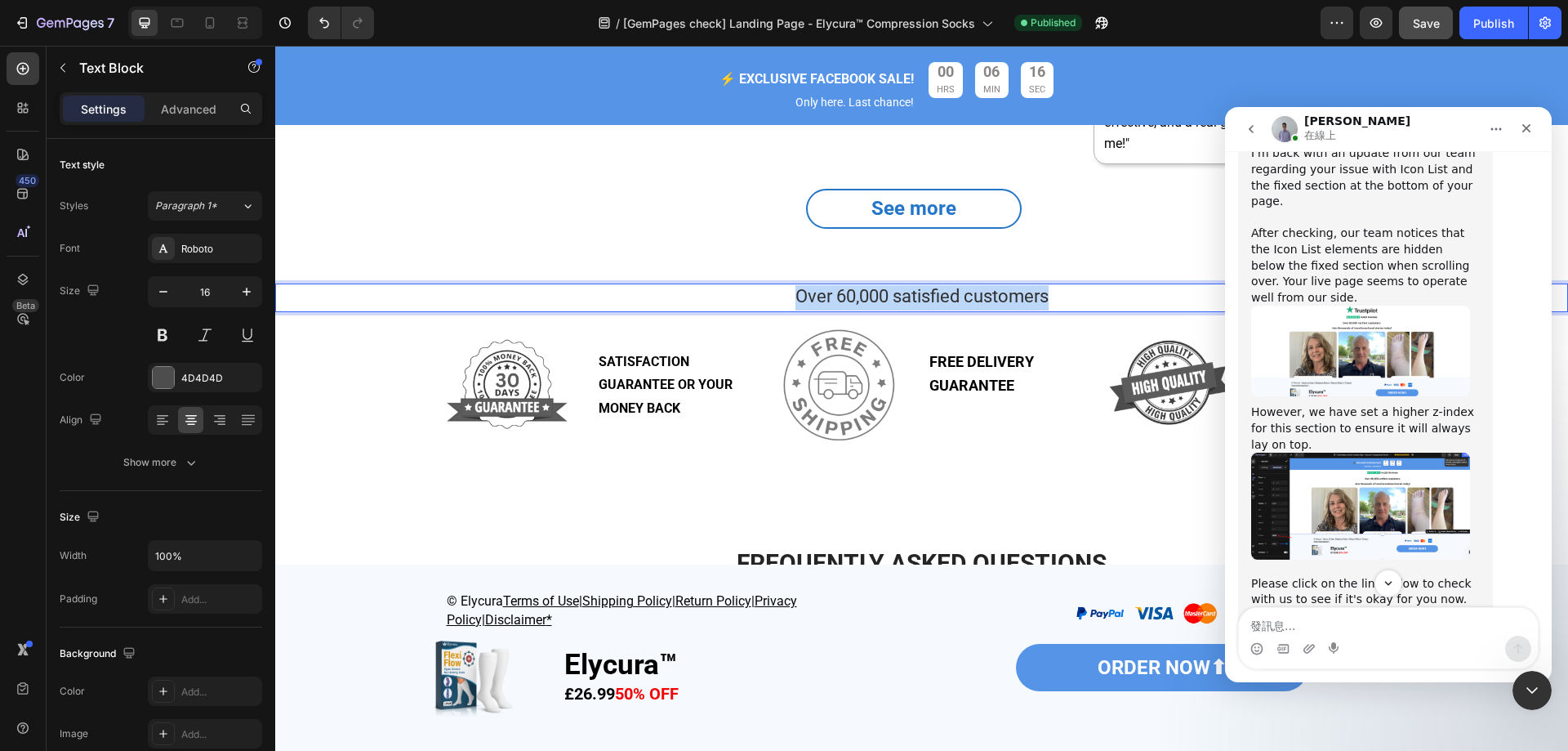
drag, startPoint x: 787, startPoint y: 297, endPoint x: 1076, endPoint y: 297, distance: 289.0
click at [1076, 297] on p "Over 60,000 satisfied customers" at bounding box center [922, 297] width 1290 height 25
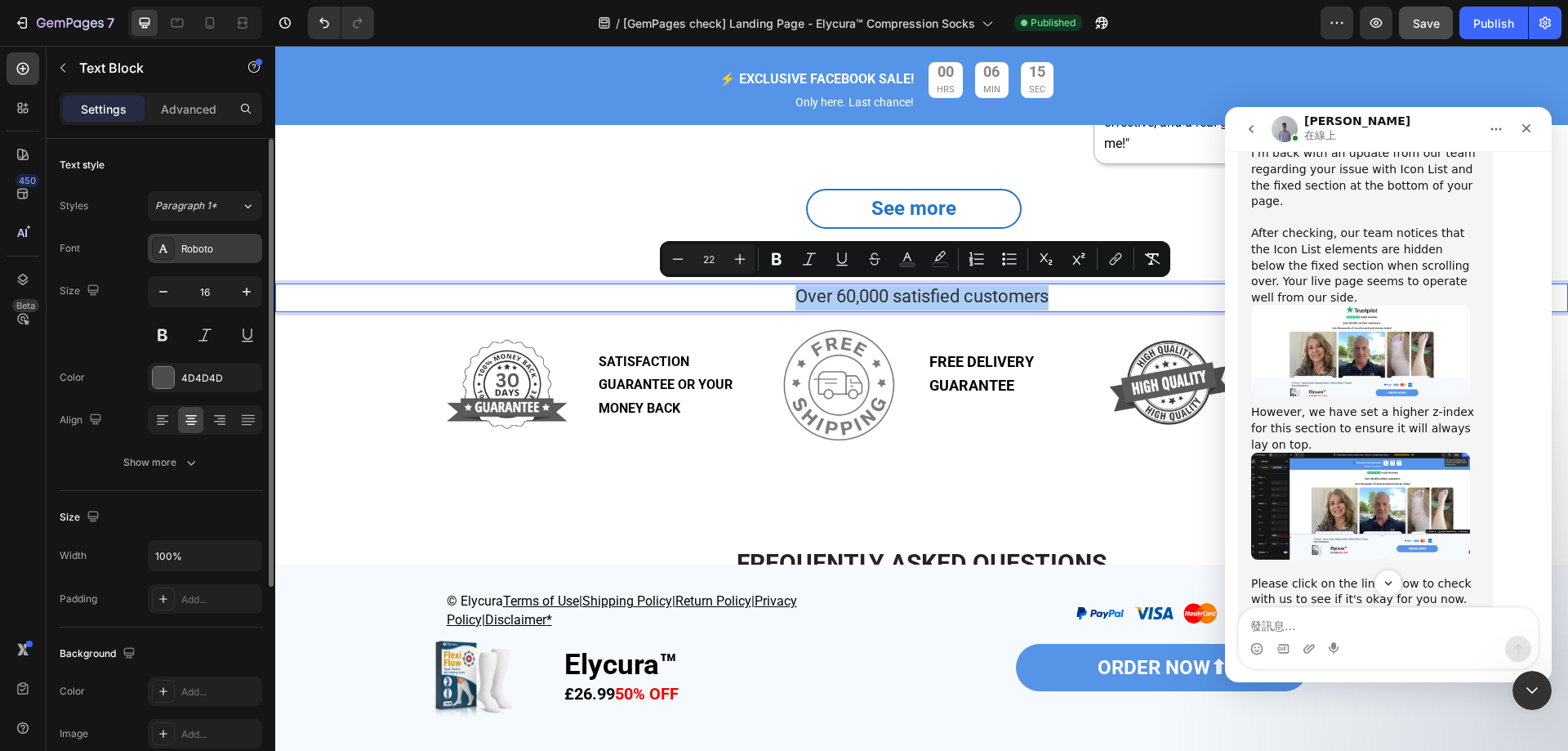
click at [215, 247] on div "Roboto" at bounding box center [220, 249] width 77 height 15
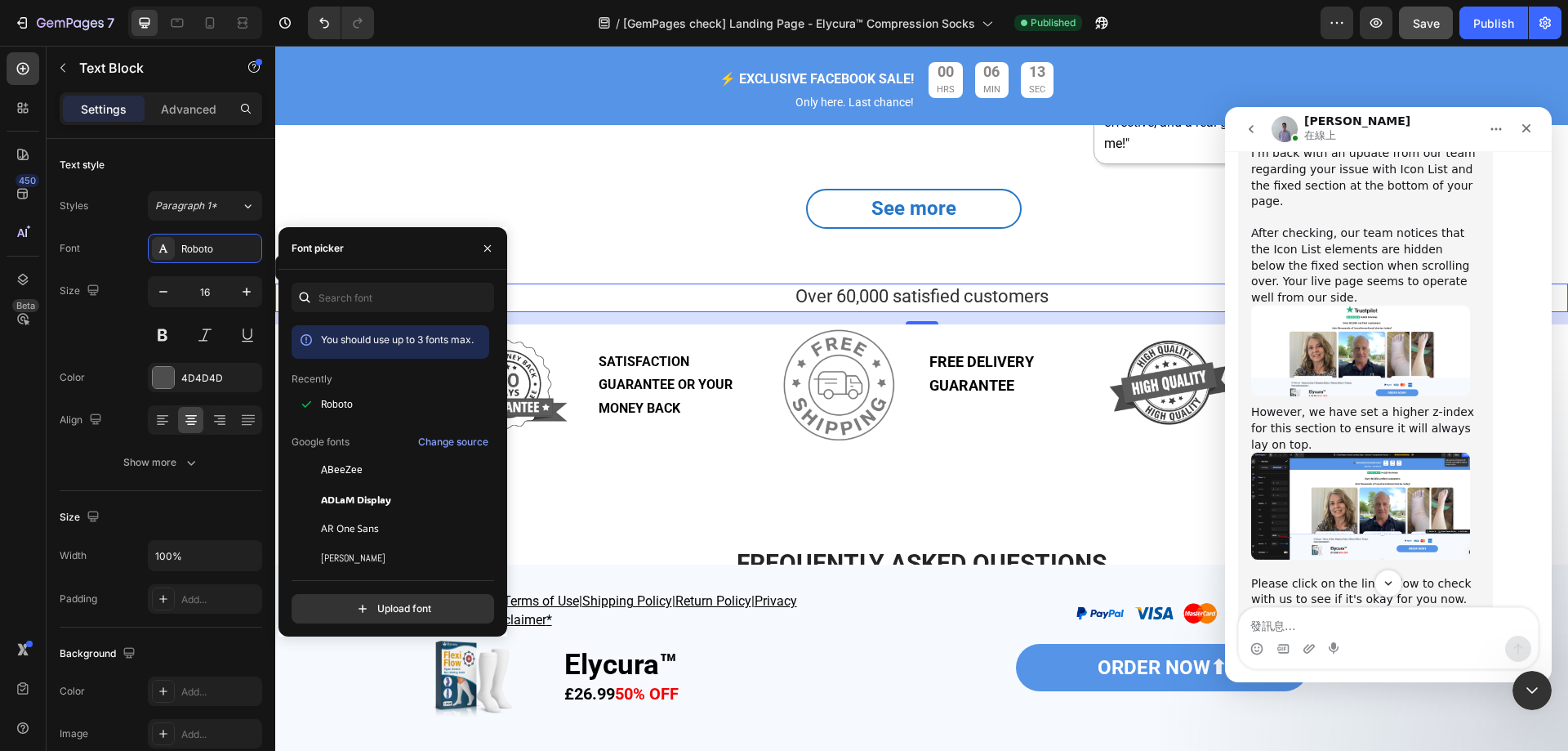
click at [344, 514] on div "Roboto" at bounding box center [390, 529] width 198 height 30
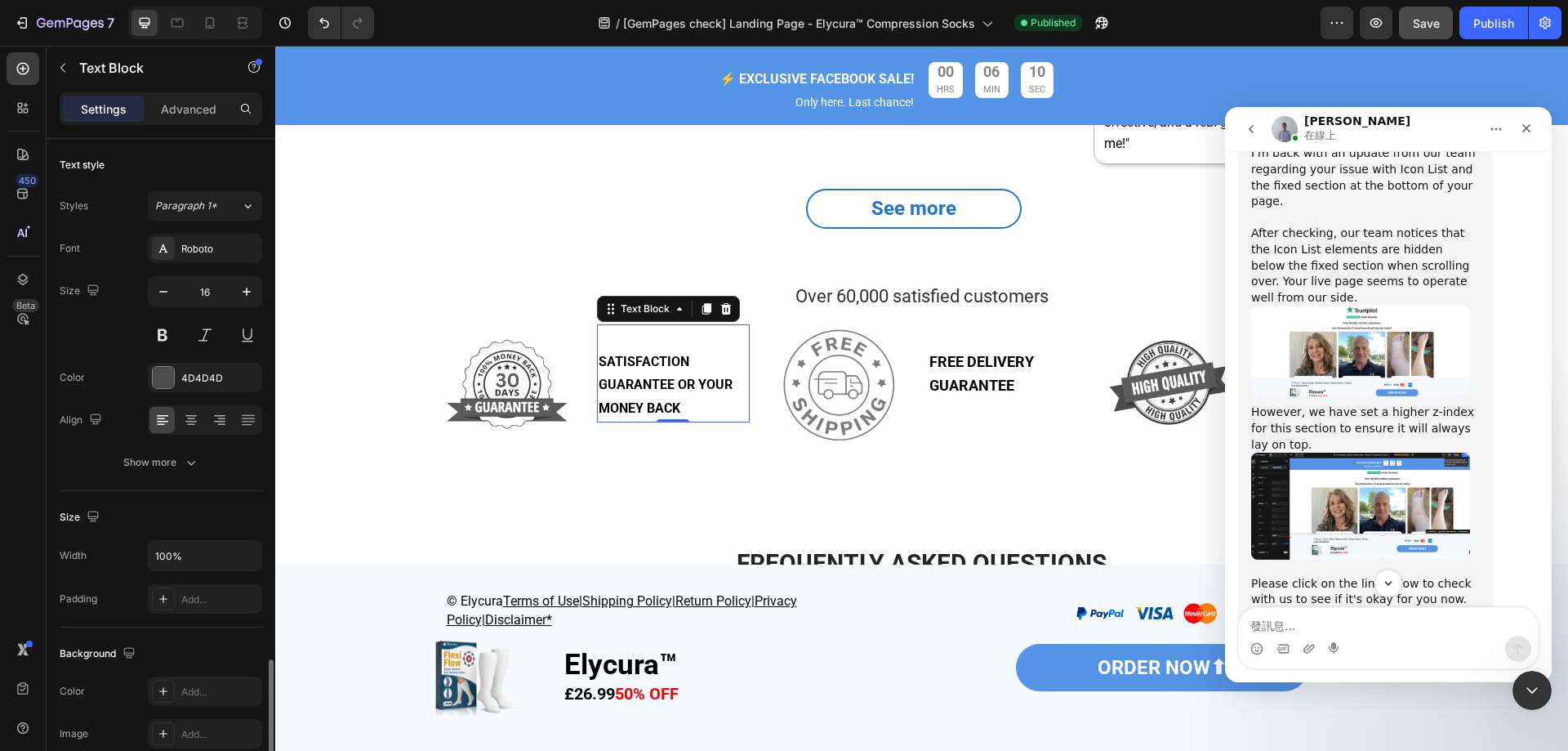
click at [691, 365] on p "SATISFACTION GUARANTEE OR YOUR MONEY BACK" at bounding box center [673, 386] width 149 height 71
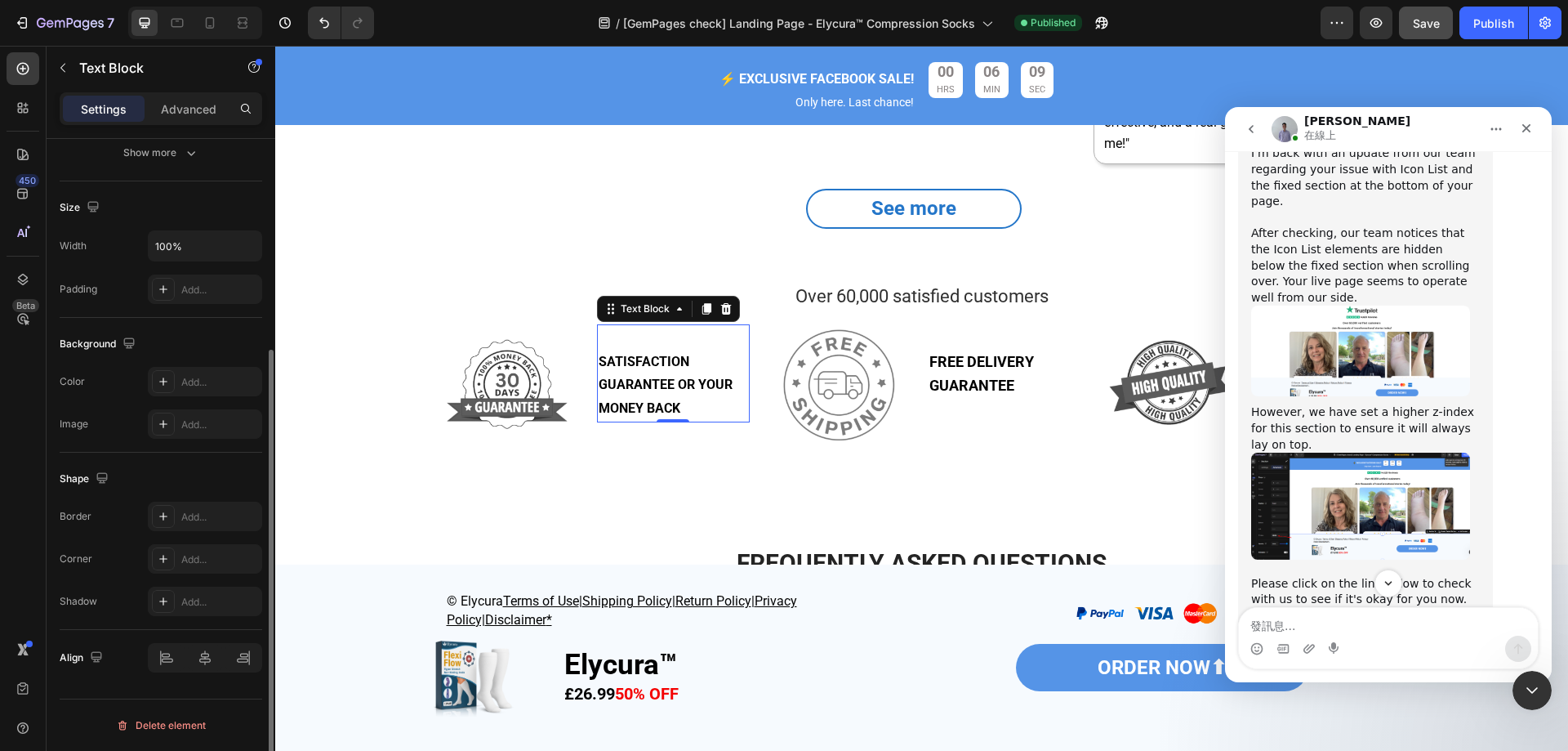
click at [664, 365] on strong "SATISFACTION GUARANTEE OR YOUR MONEY BACK" at bounding box center [666, 386] width 134 height 63
click at [689, 406] on p "SATISFACTION GUARANTEE OR YOUR MONEY BACK" at bounding box center [673, 386] width 149 height 71
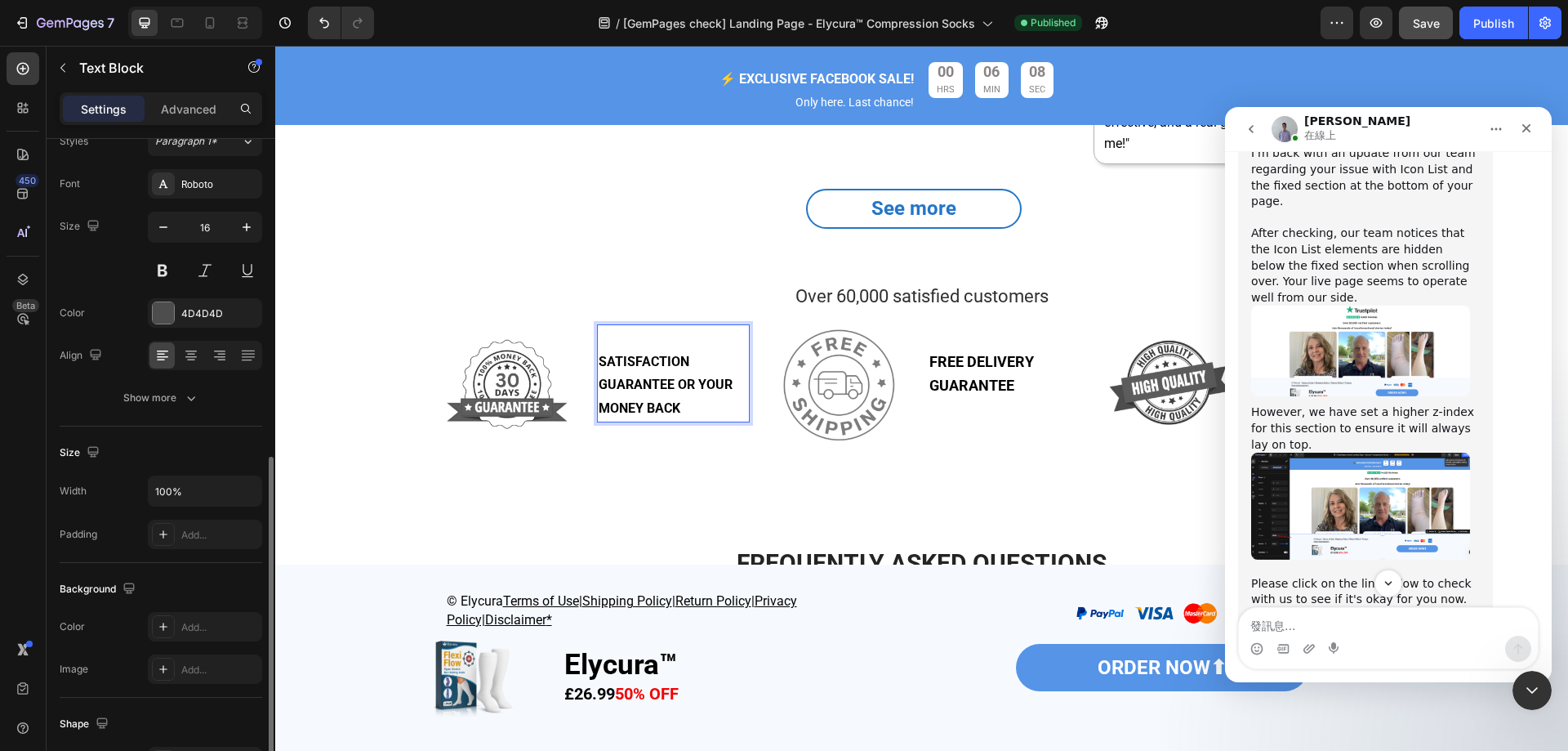
scroll to position [0, 0]
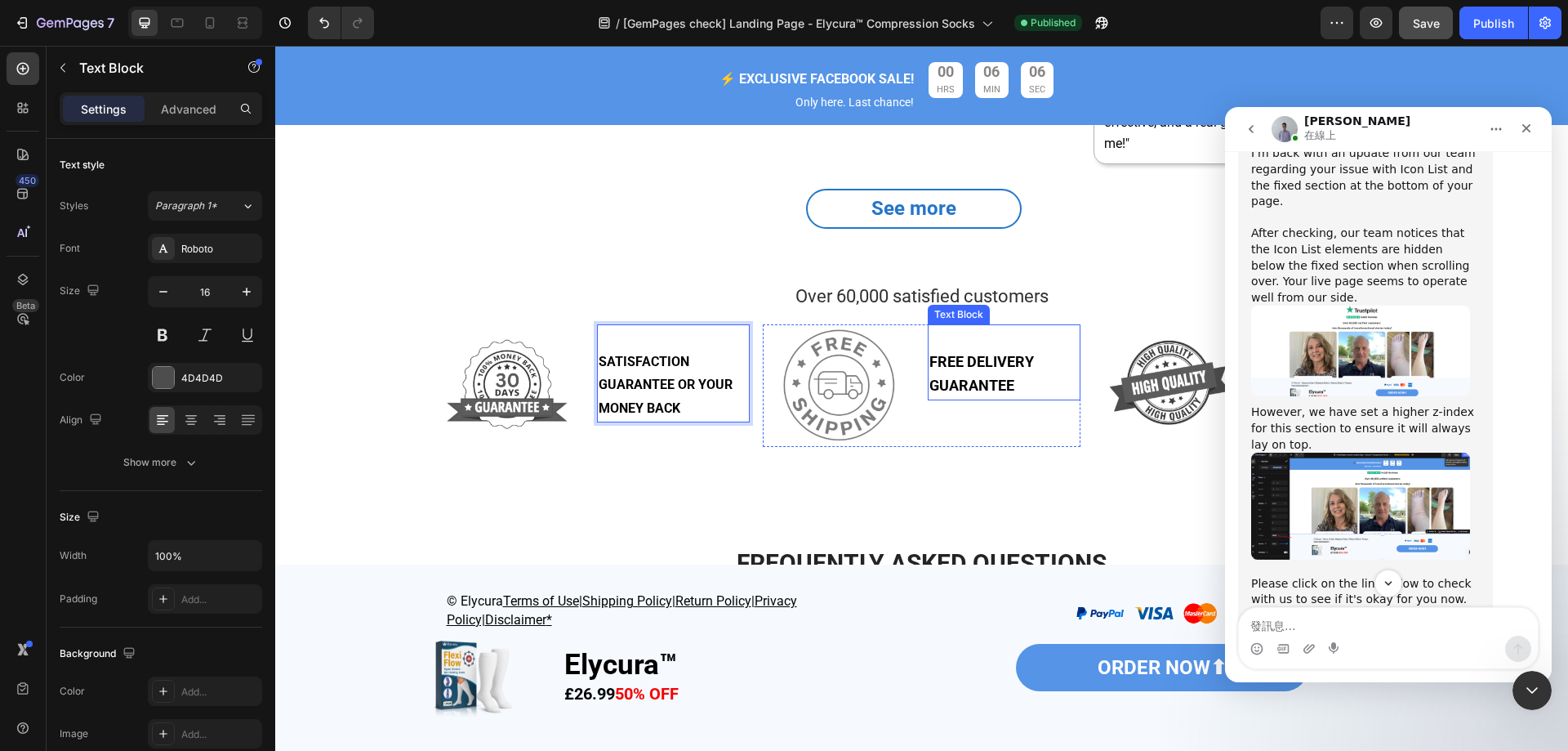
click at [985, 372] on p "FREE DELIVERY GUARANTEE" at bounding box center [1004, 375] width 149 height 49
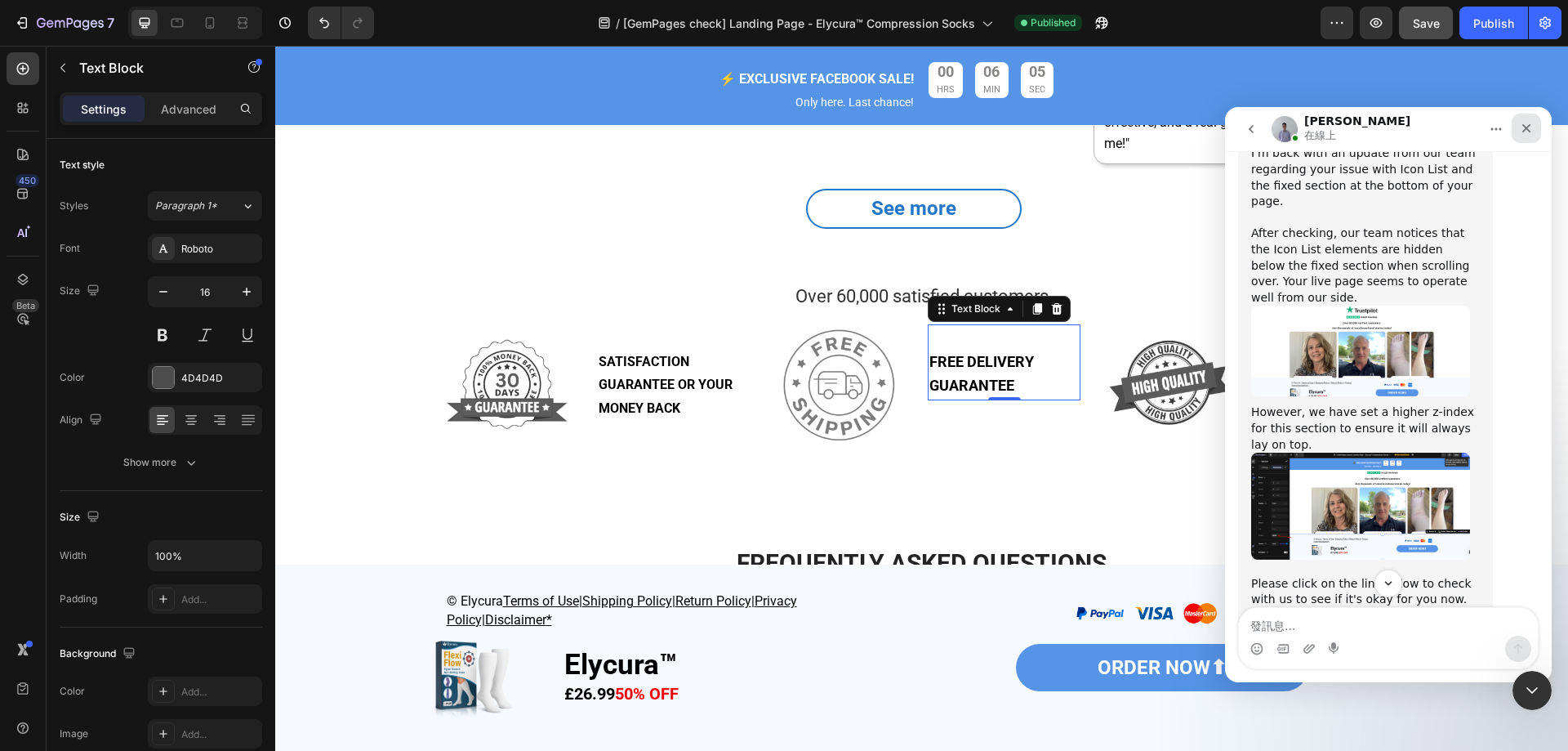
click at [1520, 126] on icon "關閉" at bounding box center [1526, 128] width 13 height 13
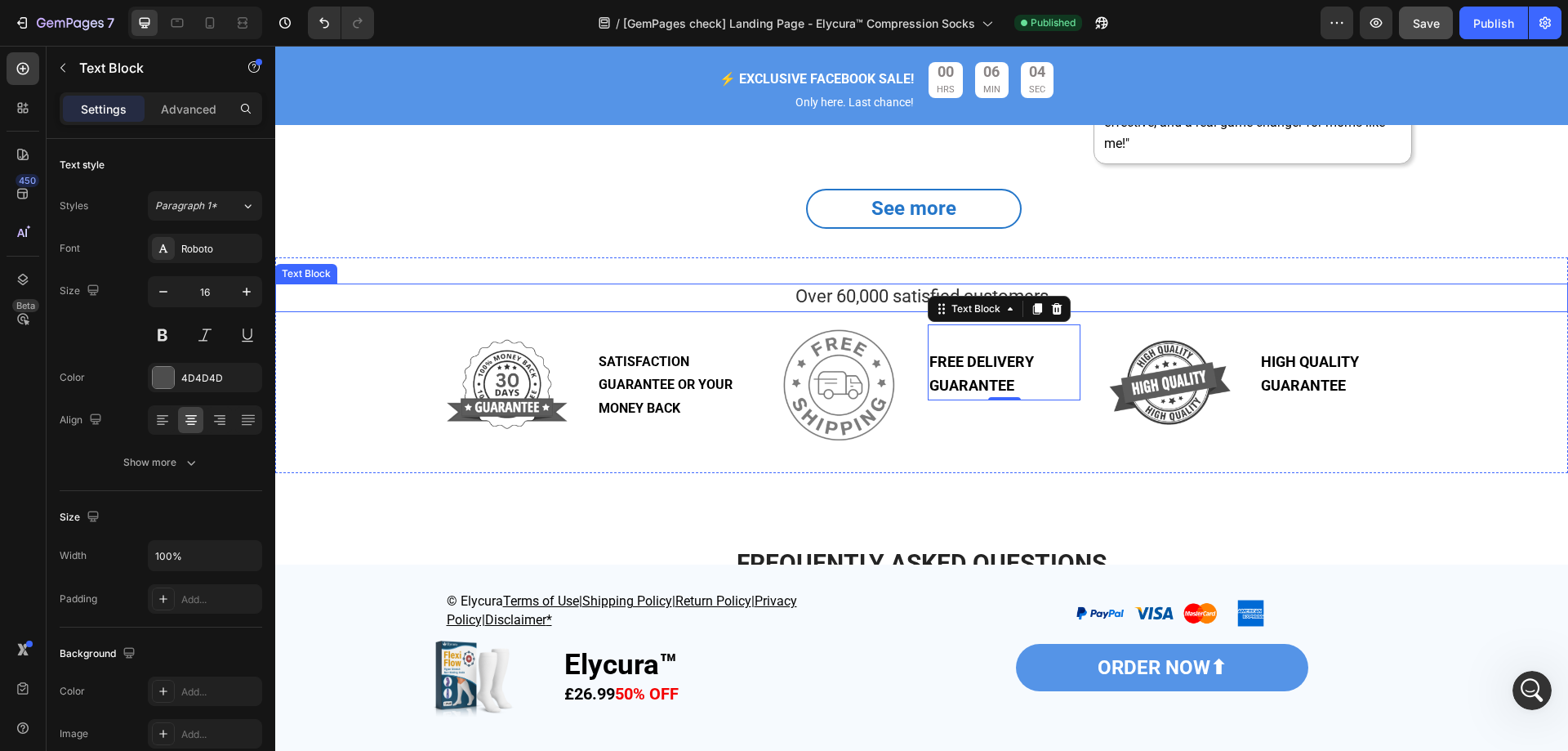
click at [802, 286] on span "Over 60,000 satisfied customers" at bounding box center [922, 296] width 253 height 20
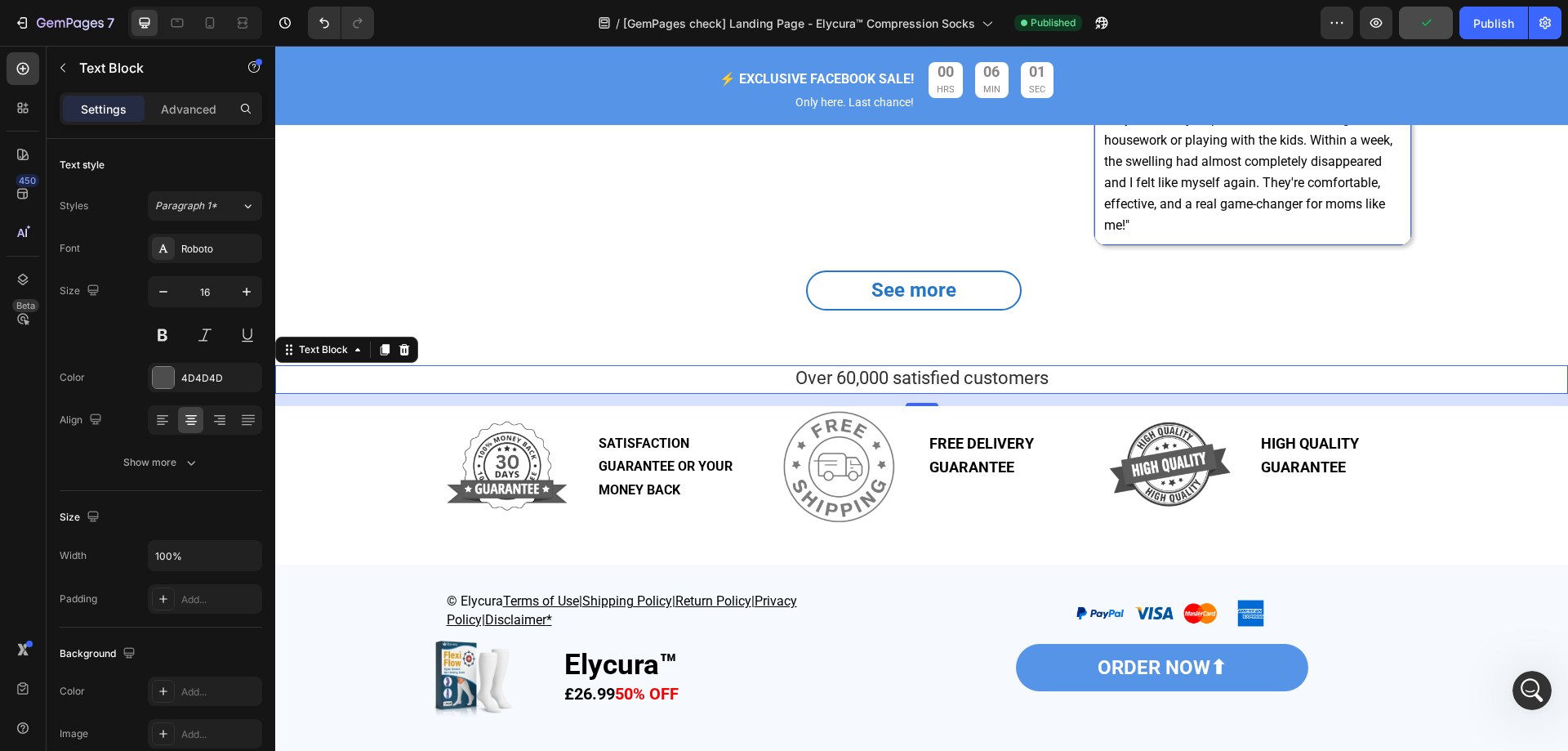
scroll to position [3897, 0]
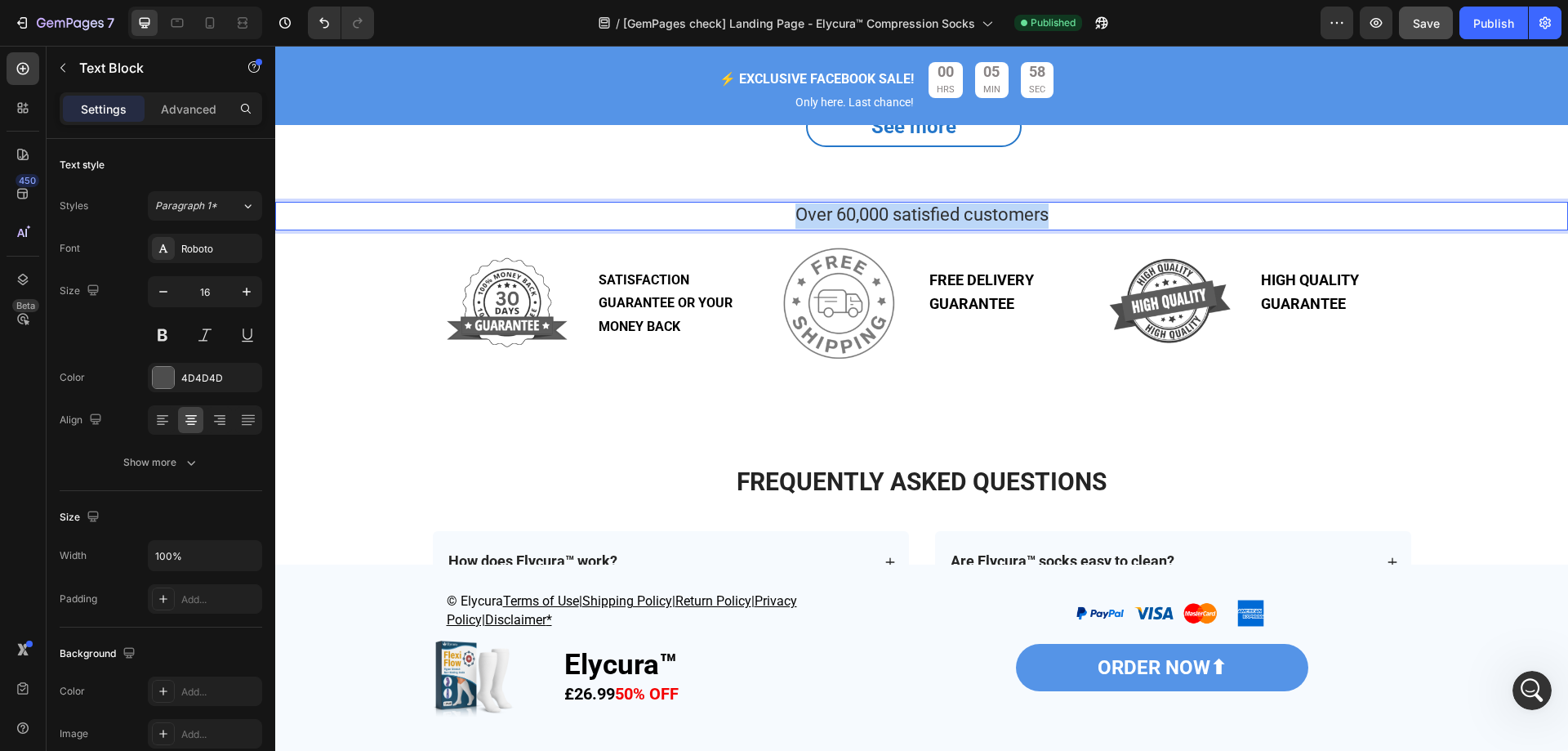
drag, startPoint x: 1069, startPoint y: 212, endPoint x: 767, endPoint y: 207, distance: 302.0
click at [767, 207] on p "Over 60,000 satisfied customers" at bounding box center [922, 215] width 1290 height 25
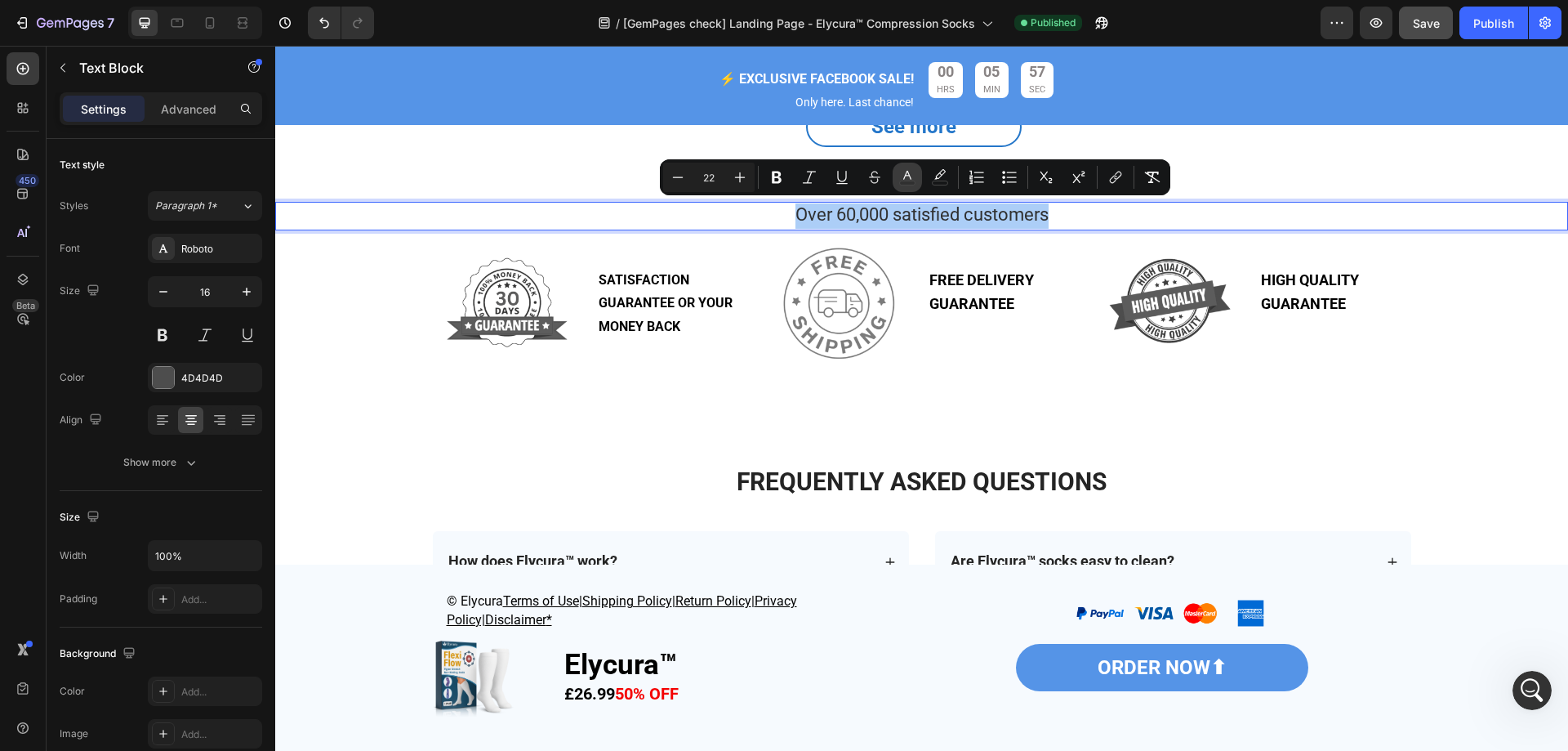
click at [917, 180] on button "color" at bounding box center [908, 177] width 30 height 30
type input "303030"
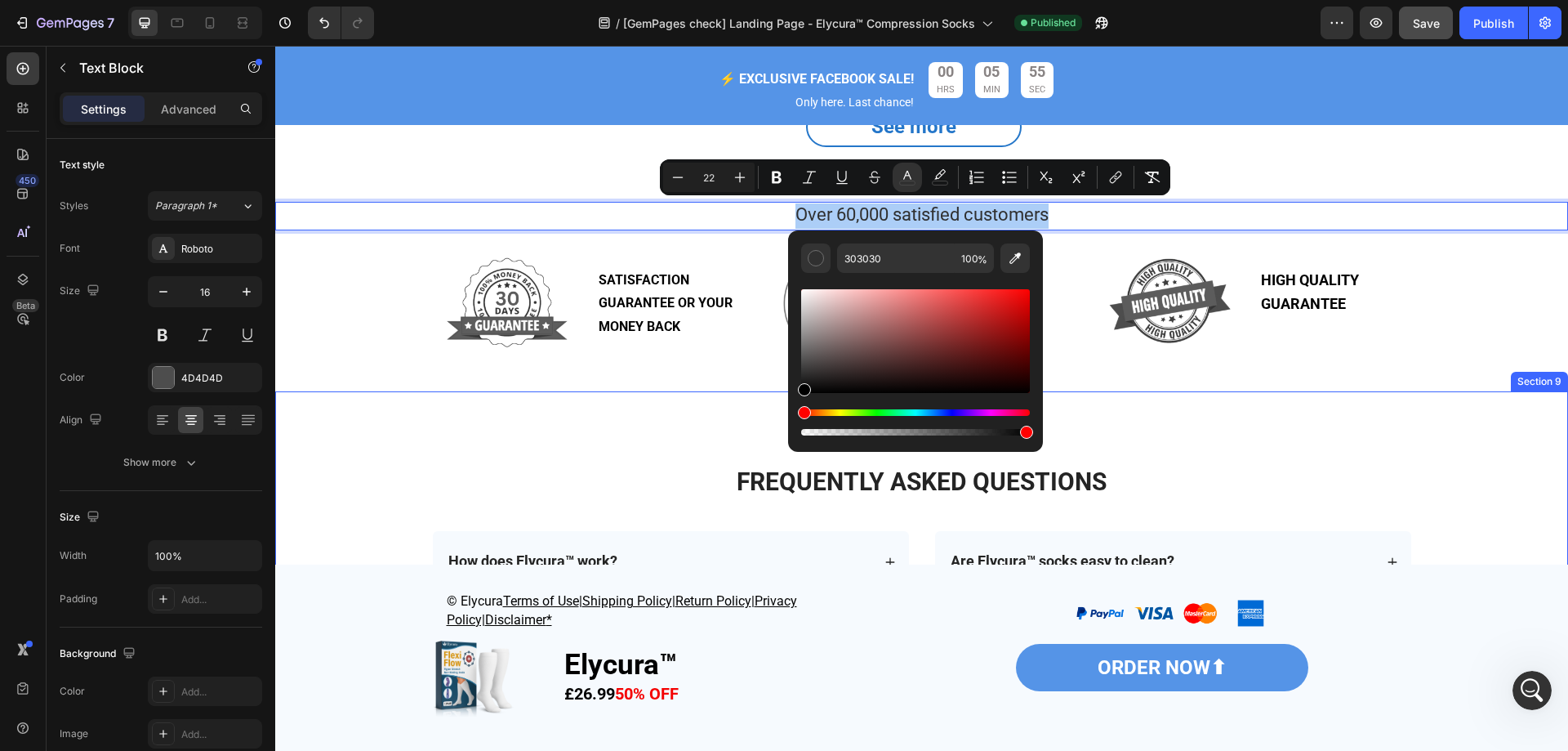
drag, startPoint x: 1083, startPoint y: 420, endPoint x: 773, endPoint y: 420, distance: 310.0
type input "000000"
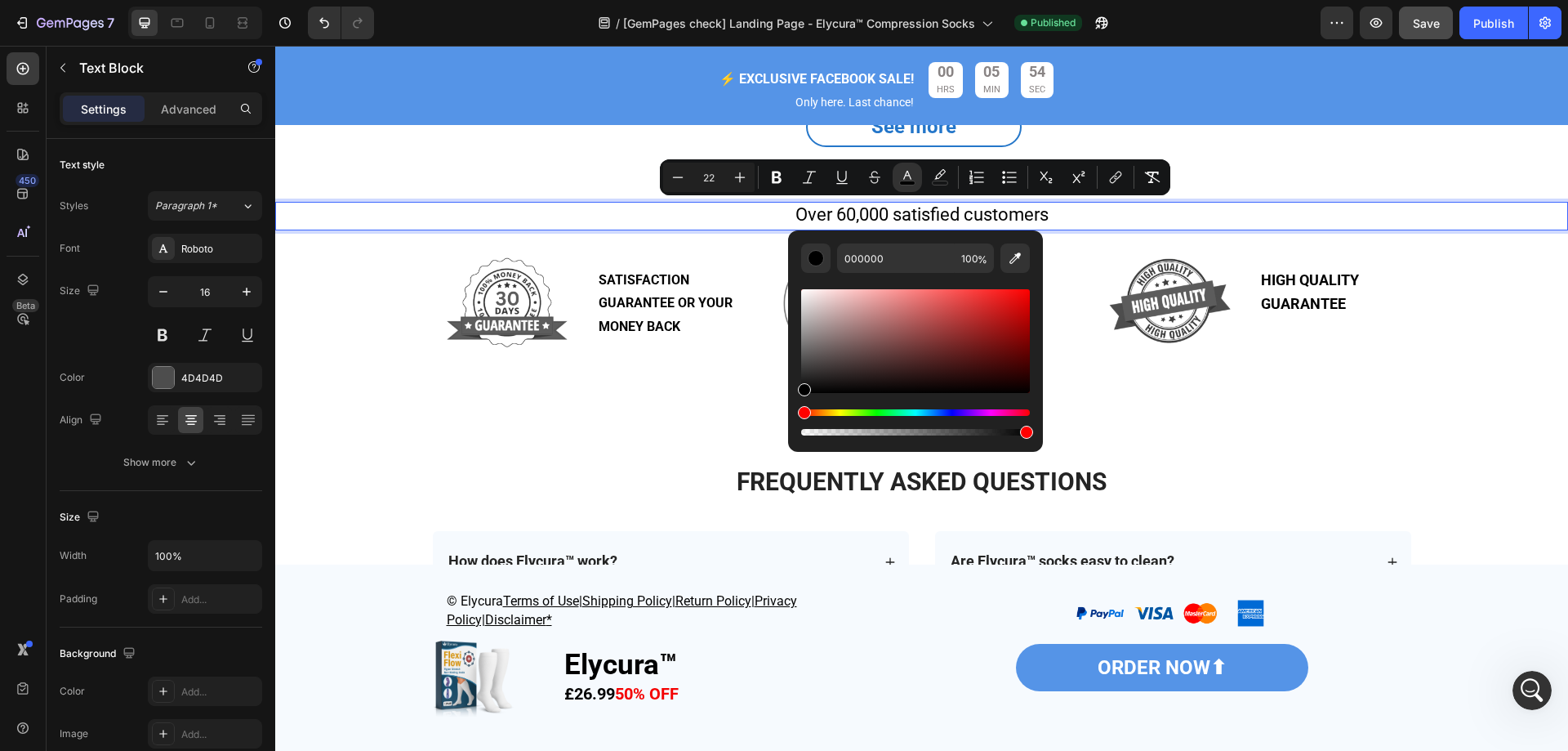
click at [1424, 24] on span "Save" at bounding box center [1426, 24] width 27 height 14
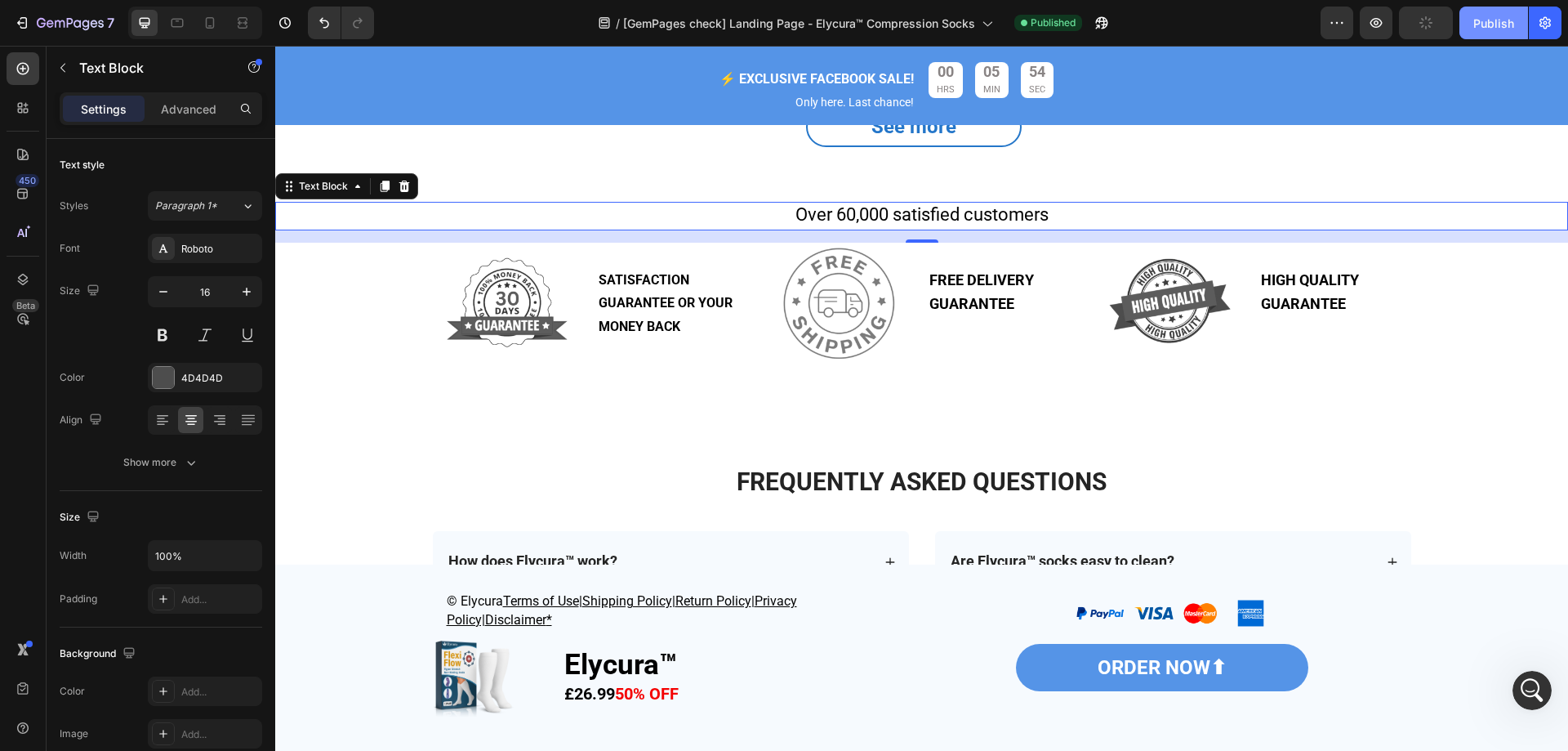
click at [1487, 19] on div "Publish" at bounding box center [1494, 24] width 41 height 17
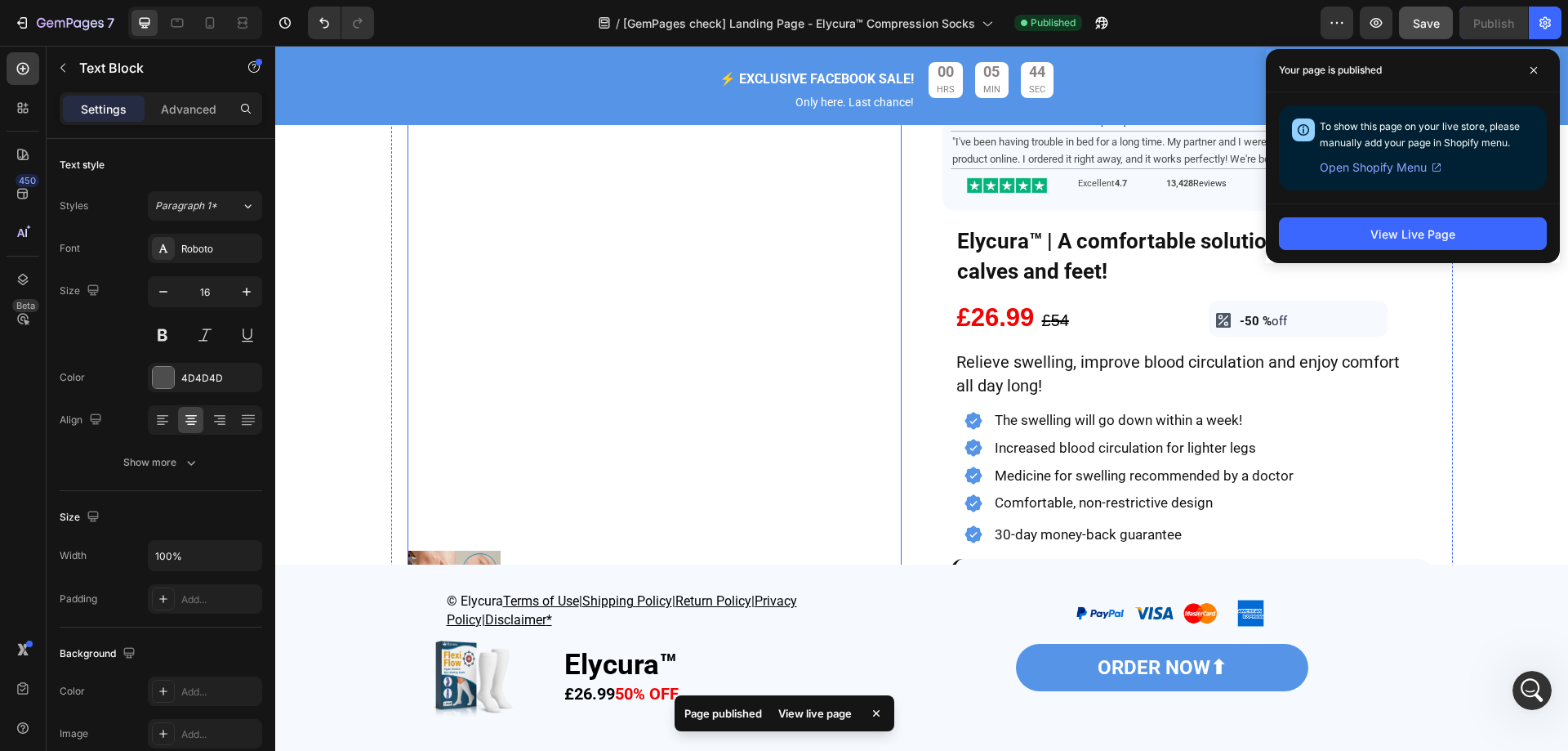
scroll to position [82, 0]
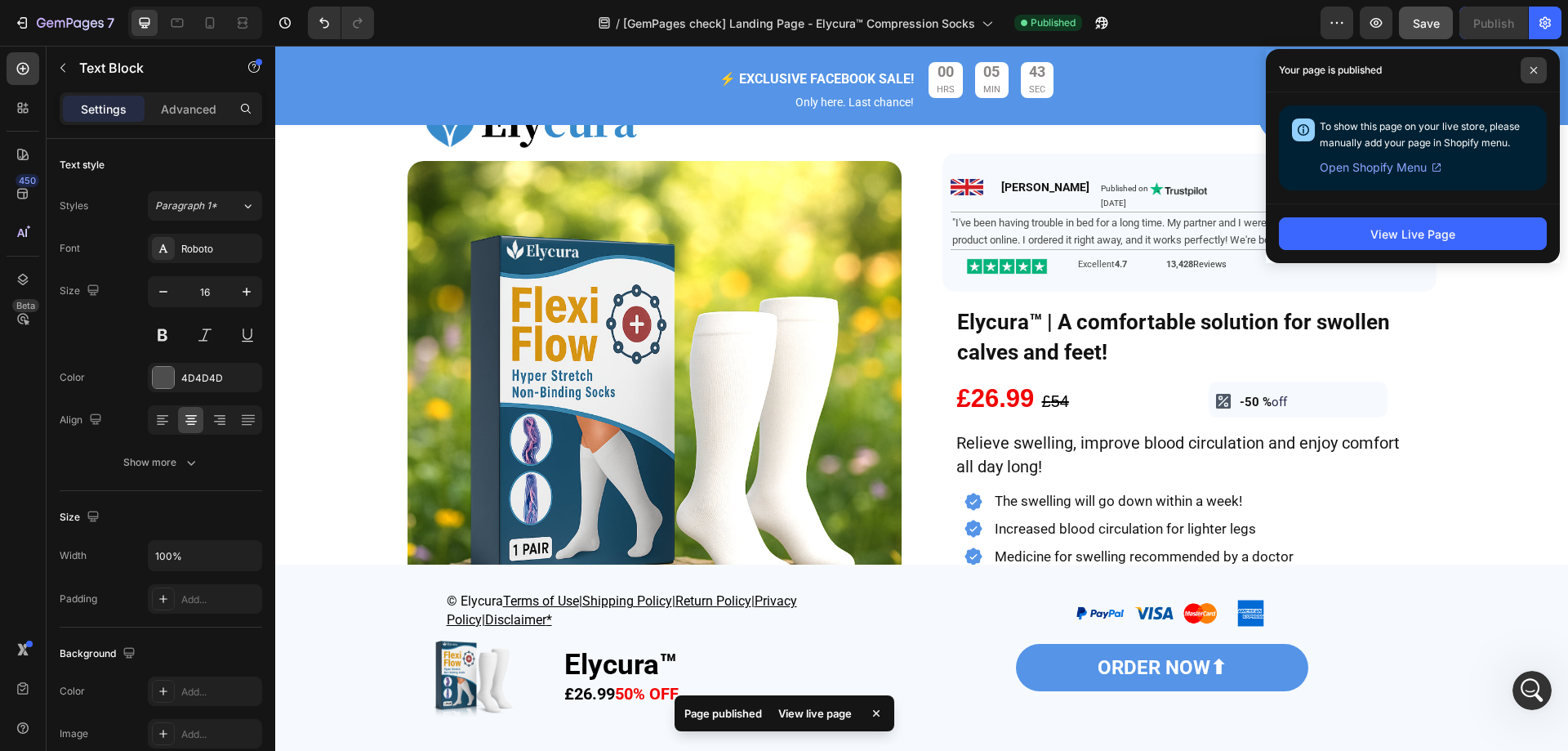
click at [1526, 65] on span at bounding box center [1534, 71] width 26 height 26
